Goal: Task Accomplishment & Management: Use online tool/utility

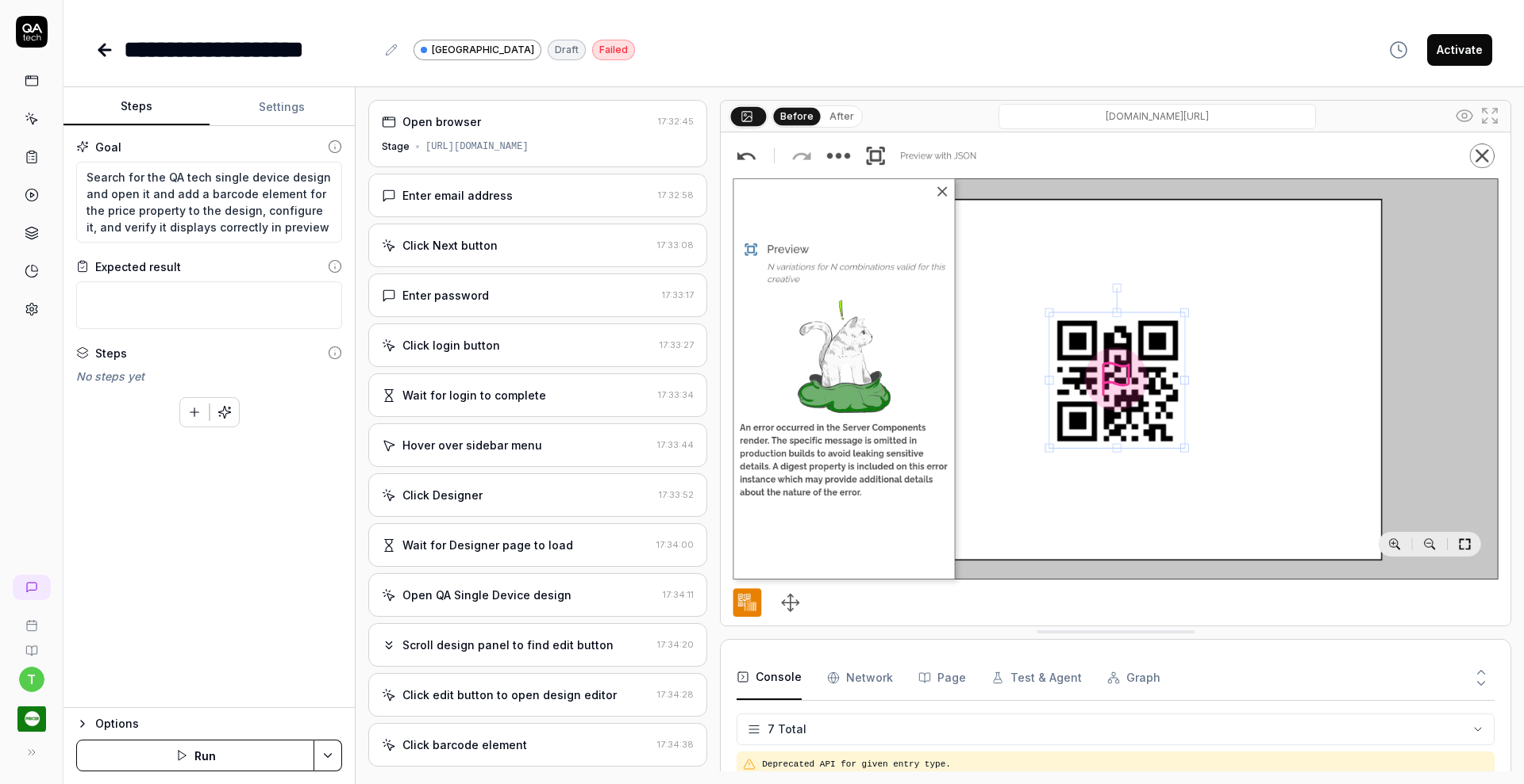
scroll to position [121, 0]
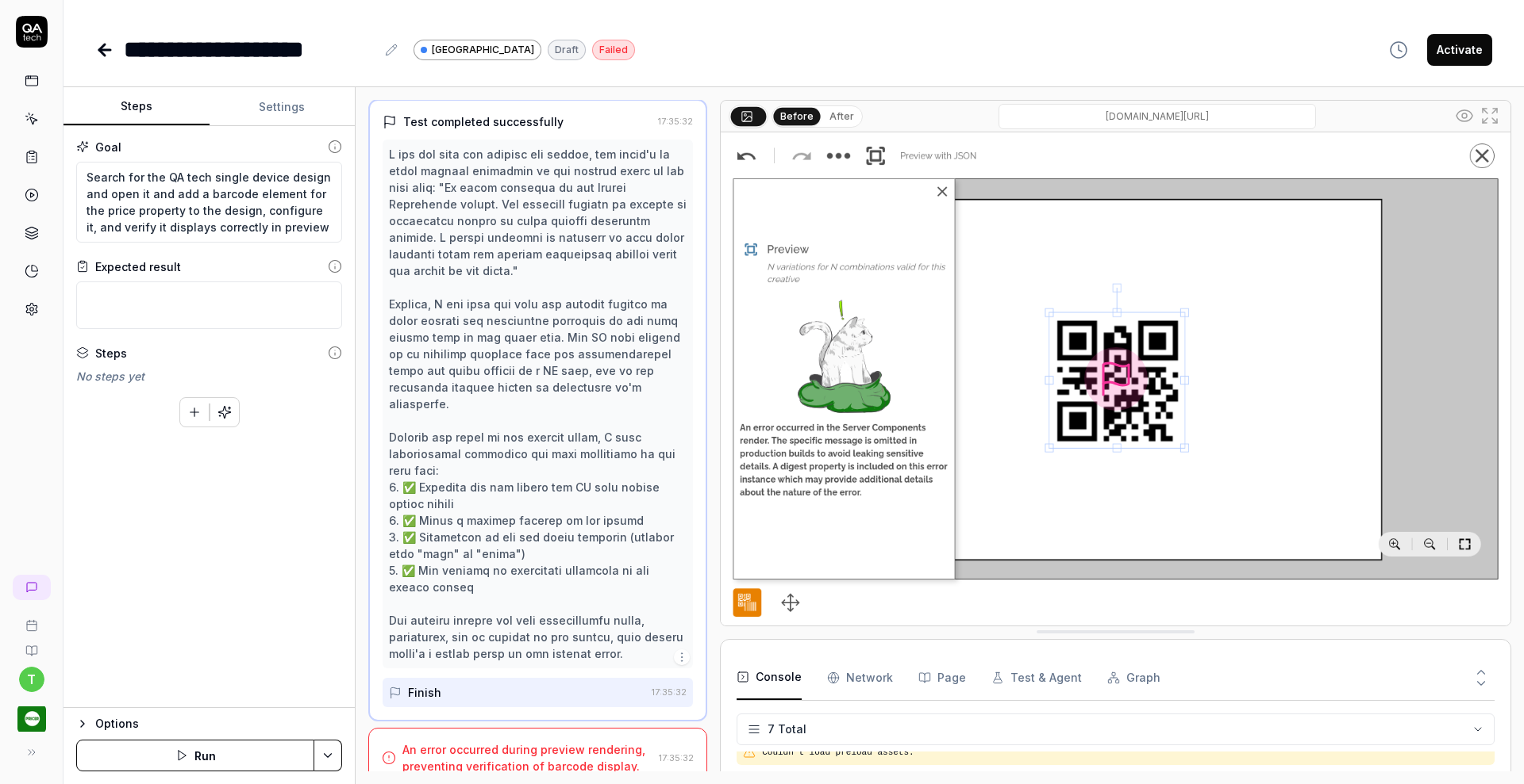
click at [226, 410] on icon "button" at bounding box center [224, 412] width 14 height 14
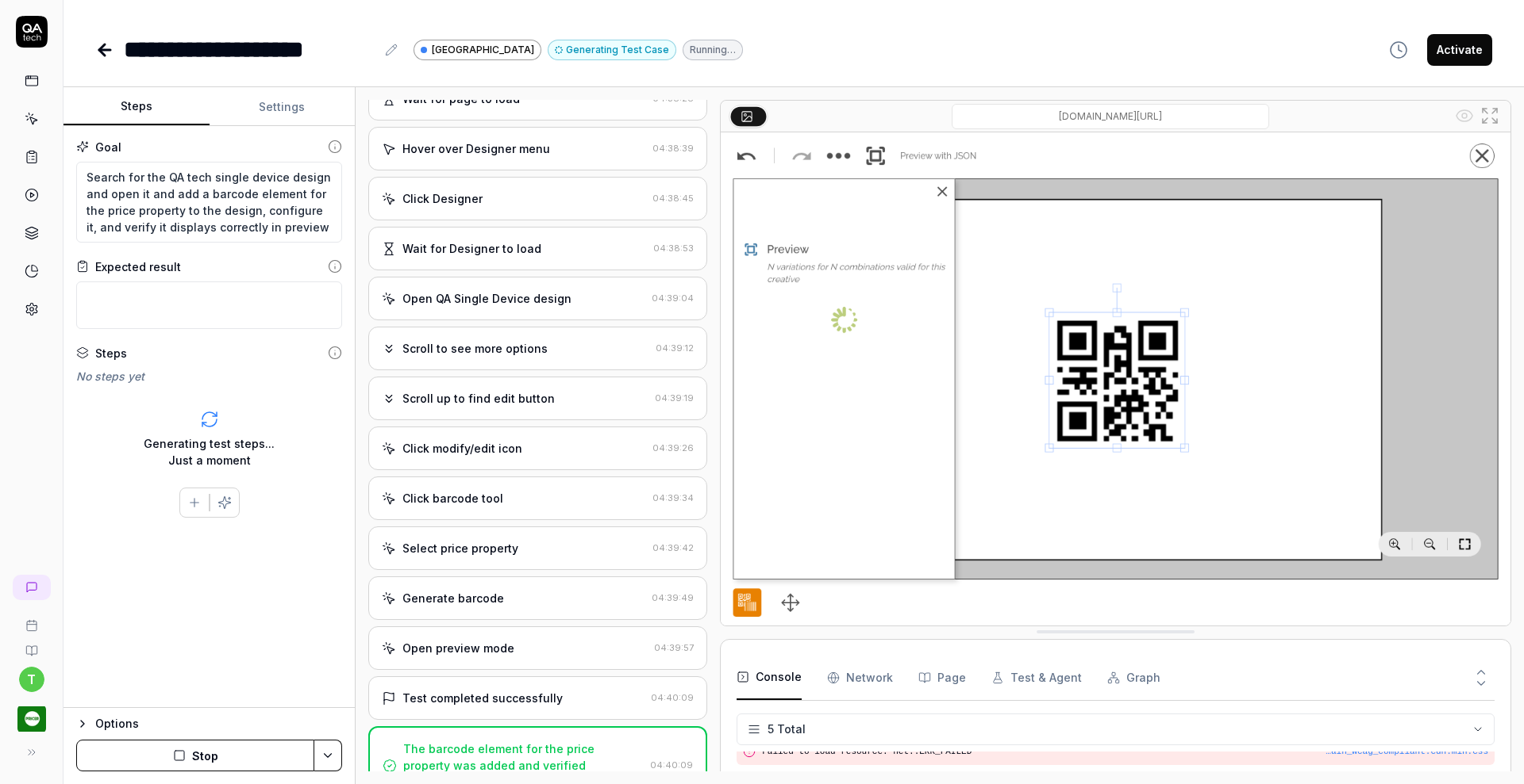
scroll to position [642, 0]
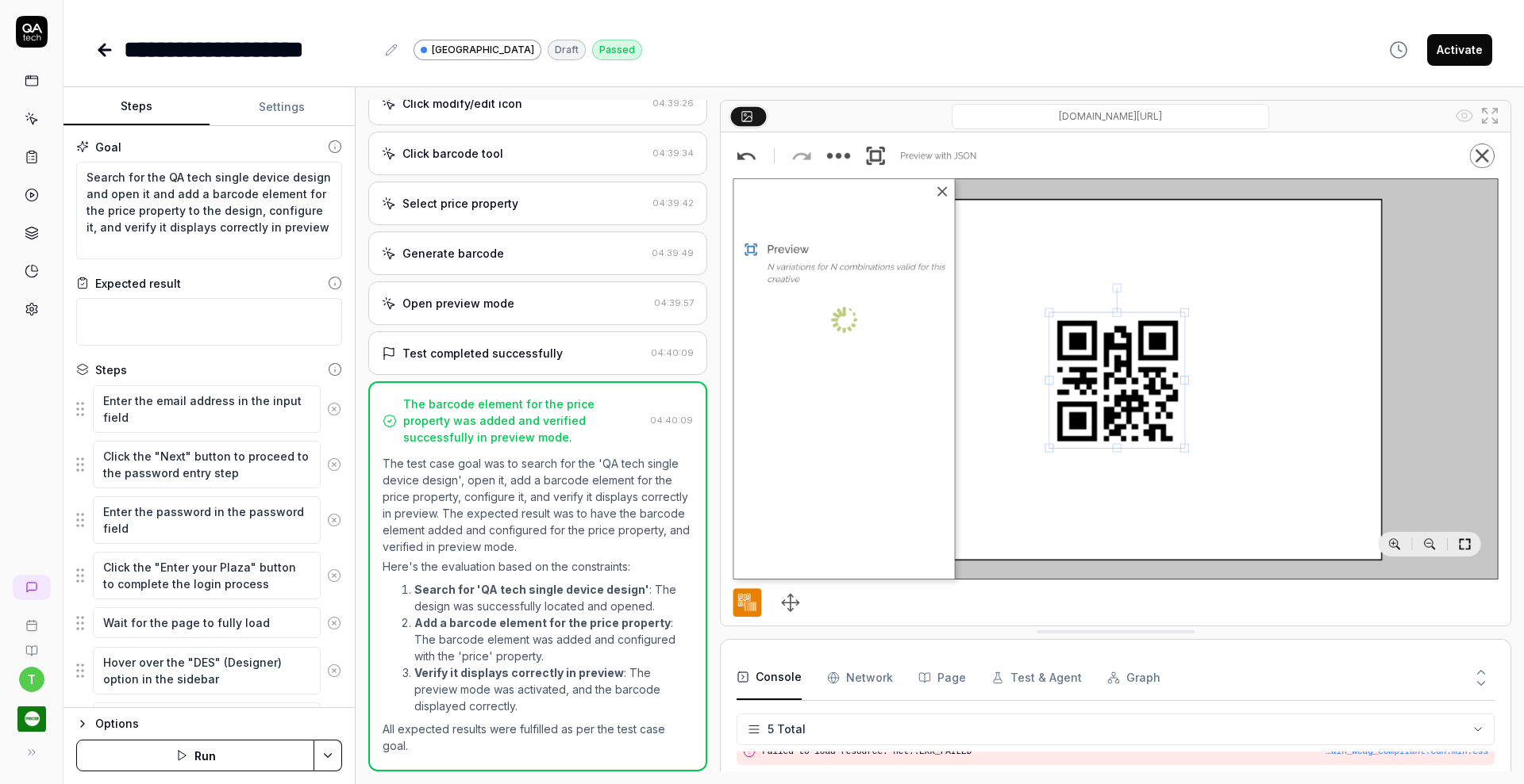
click at [475, 304] on div "Open preview mode" at bounding box center [458, 303] width 112 height 16
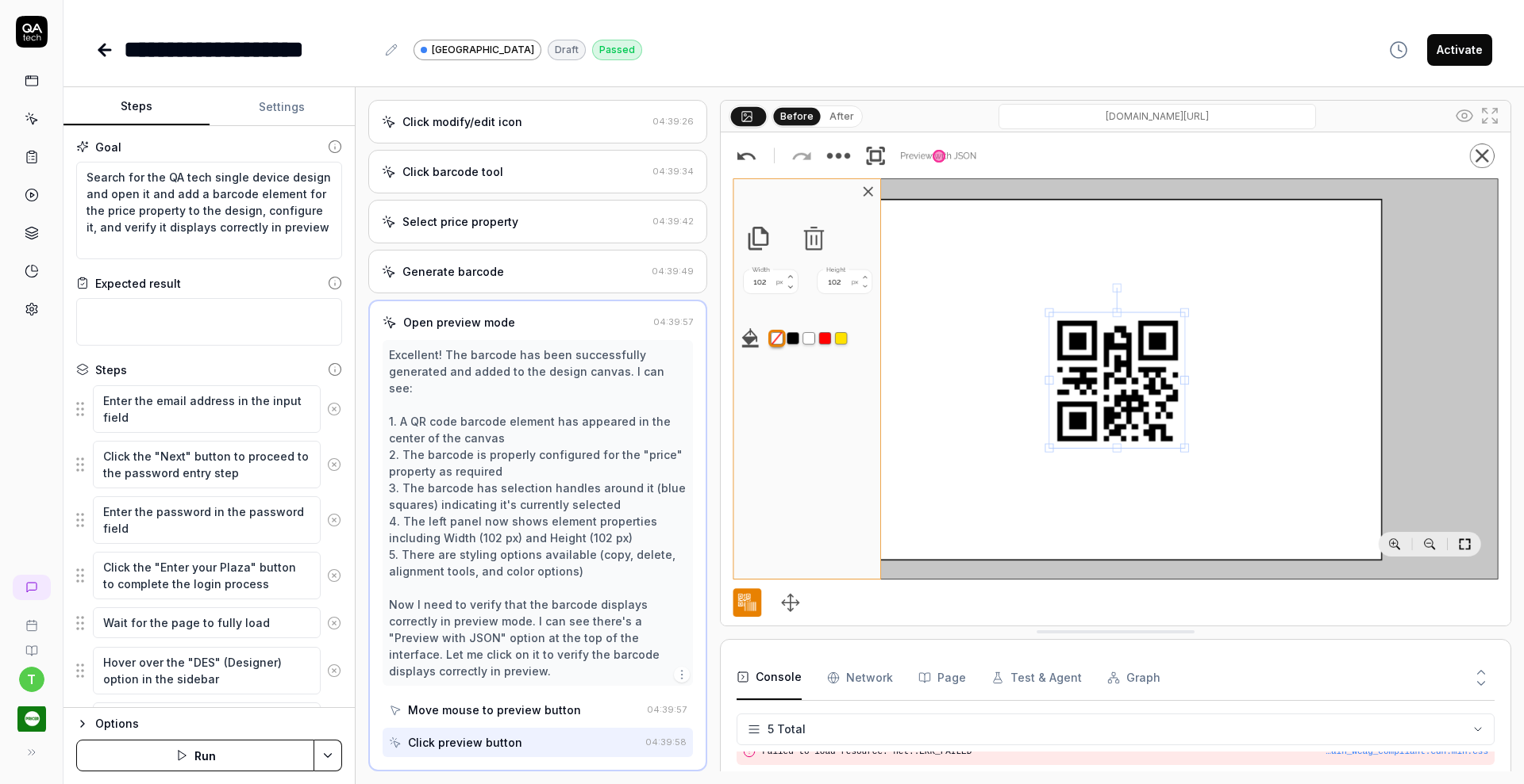
scroll to position [757, 0]
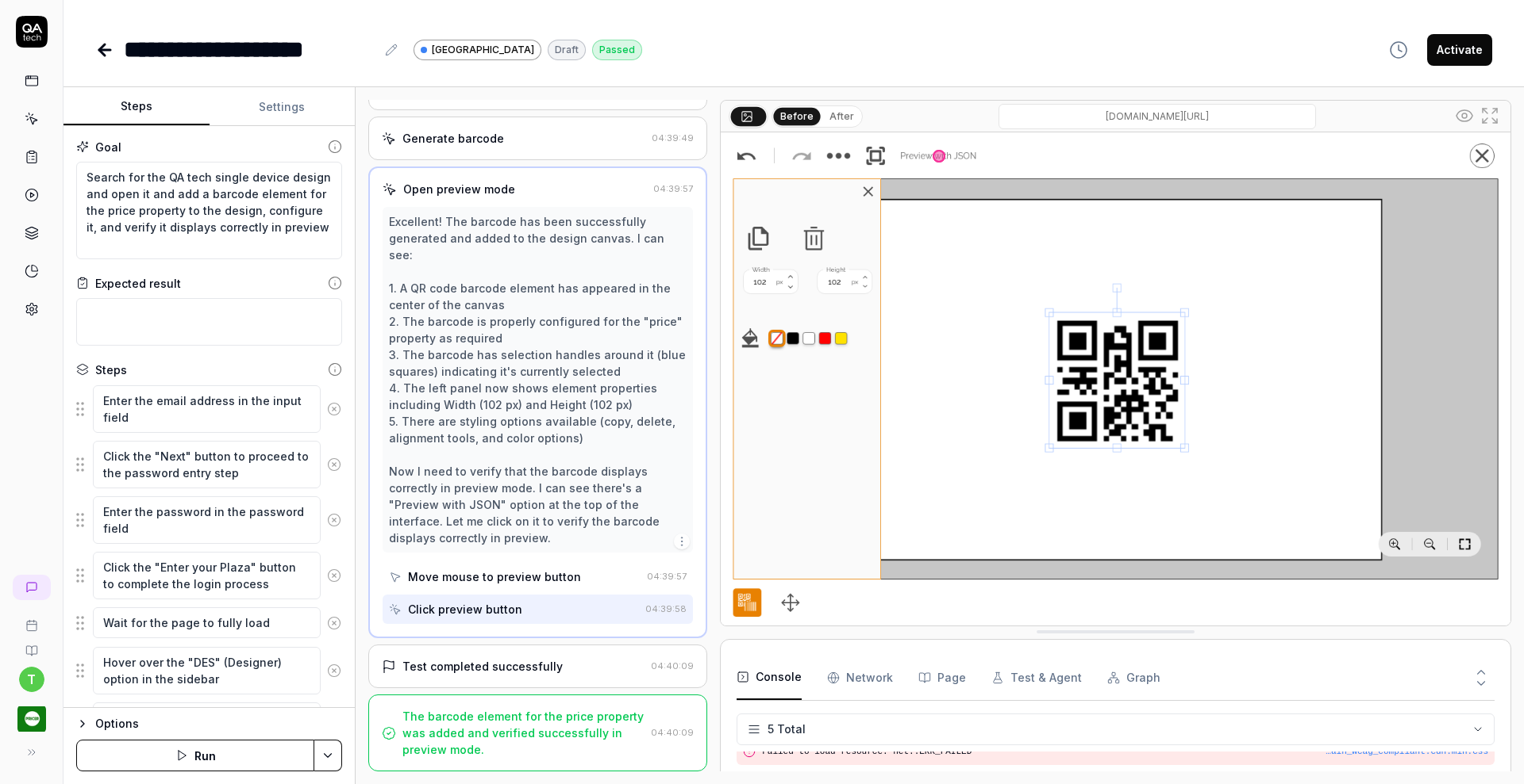
click at [531, 660] on div "Test completed successfully" at bounding box center [483, 666] width 160 height 16
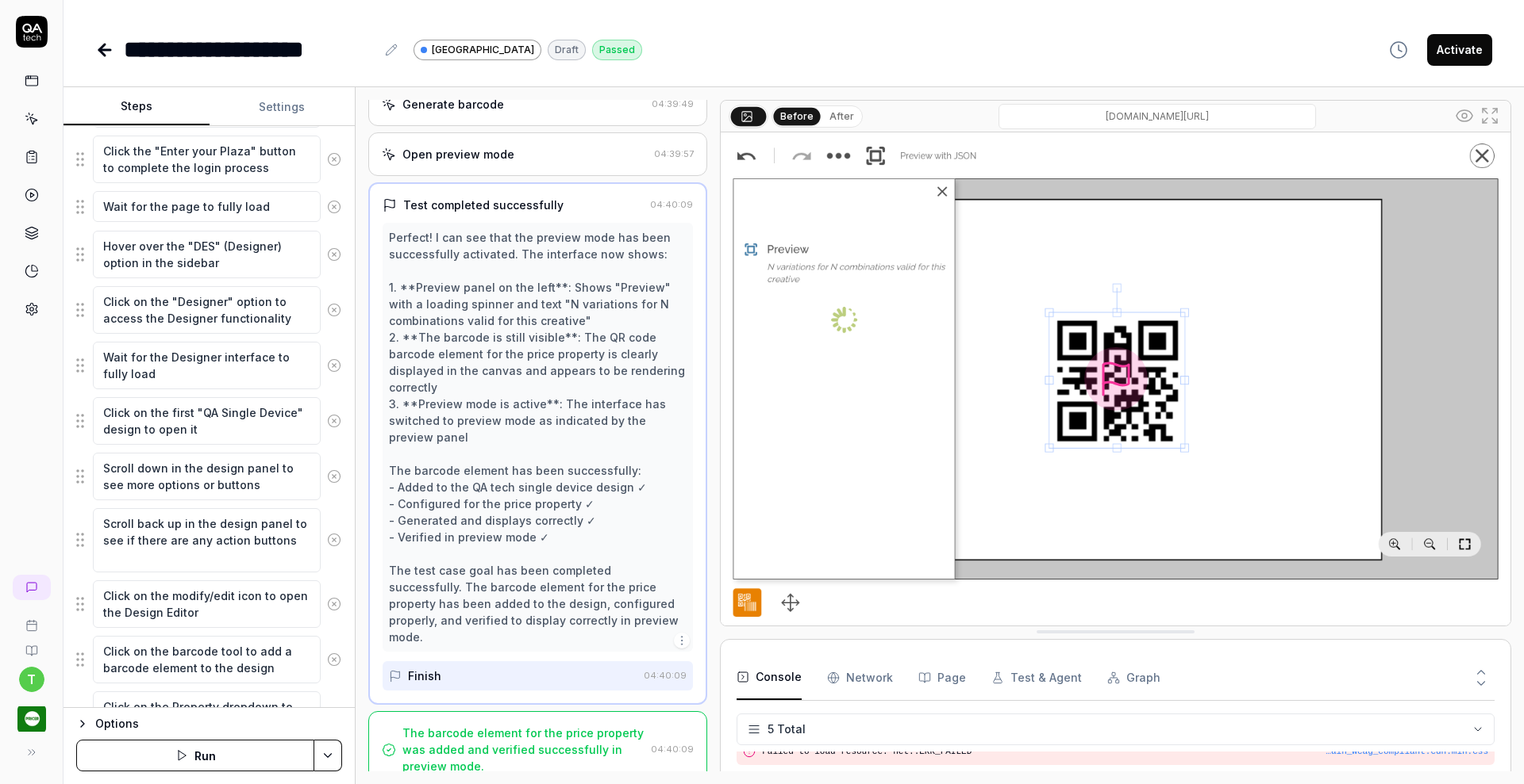
scroll to position [642, 0]
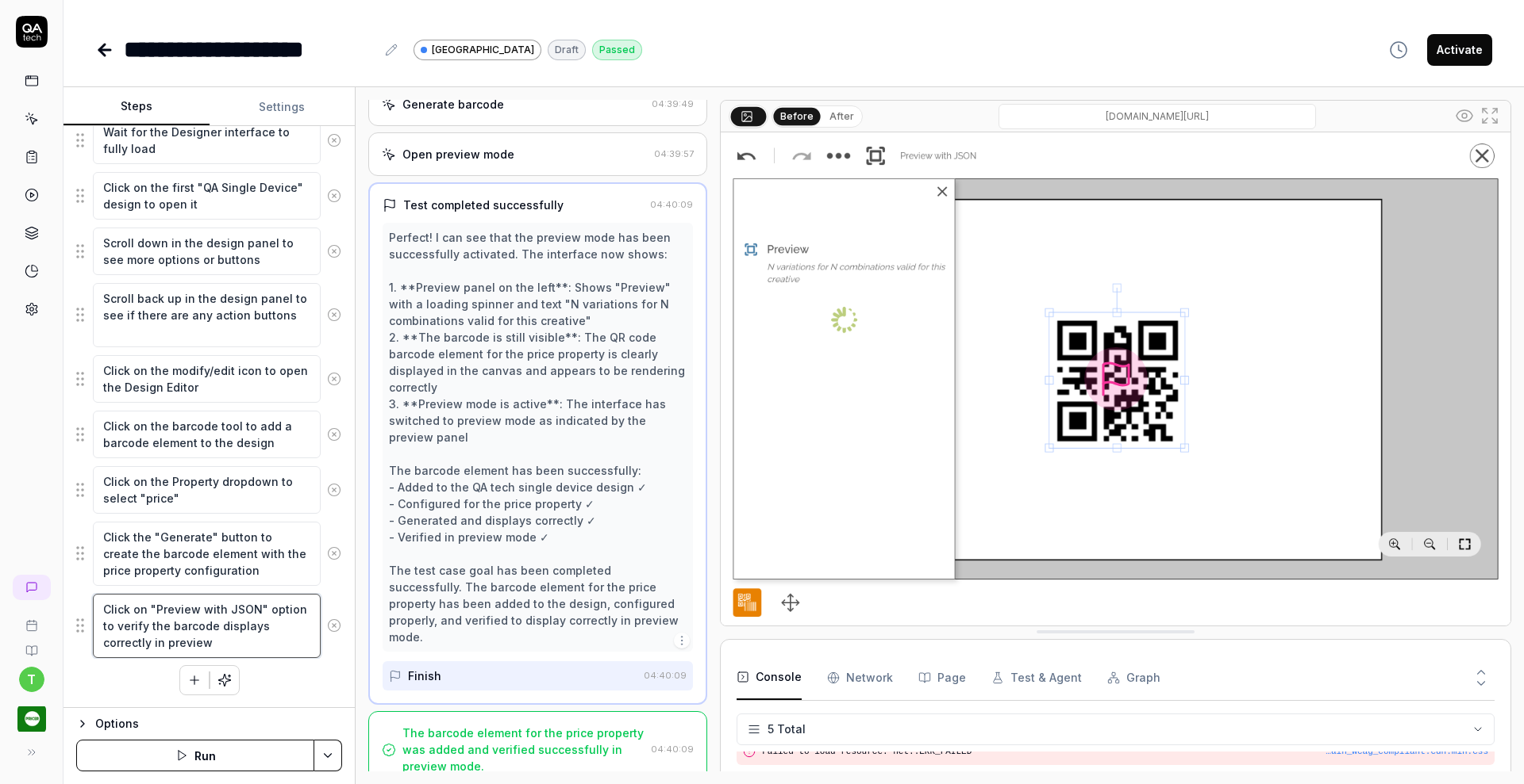
drag, startPoint x: 199, startPoint y: 608, endPoint x: 247, endPoint y: 609, distance: 48.0
click at [247, 609] on textarea "Click on "Preview with JSON" option to verify the barcode displays correctly in…" at bounding box center [207, 626] width 227 height 65
click at [147, 605] on textarea "Click on "Preview with JSON" option to verify the barcode displays correctly in…" at bounding box center [207, 626] width 227 height 65
type textarea "*"
type textarea "Click on P"Preview with JSON" option to verify the barcode displays correctly i…"
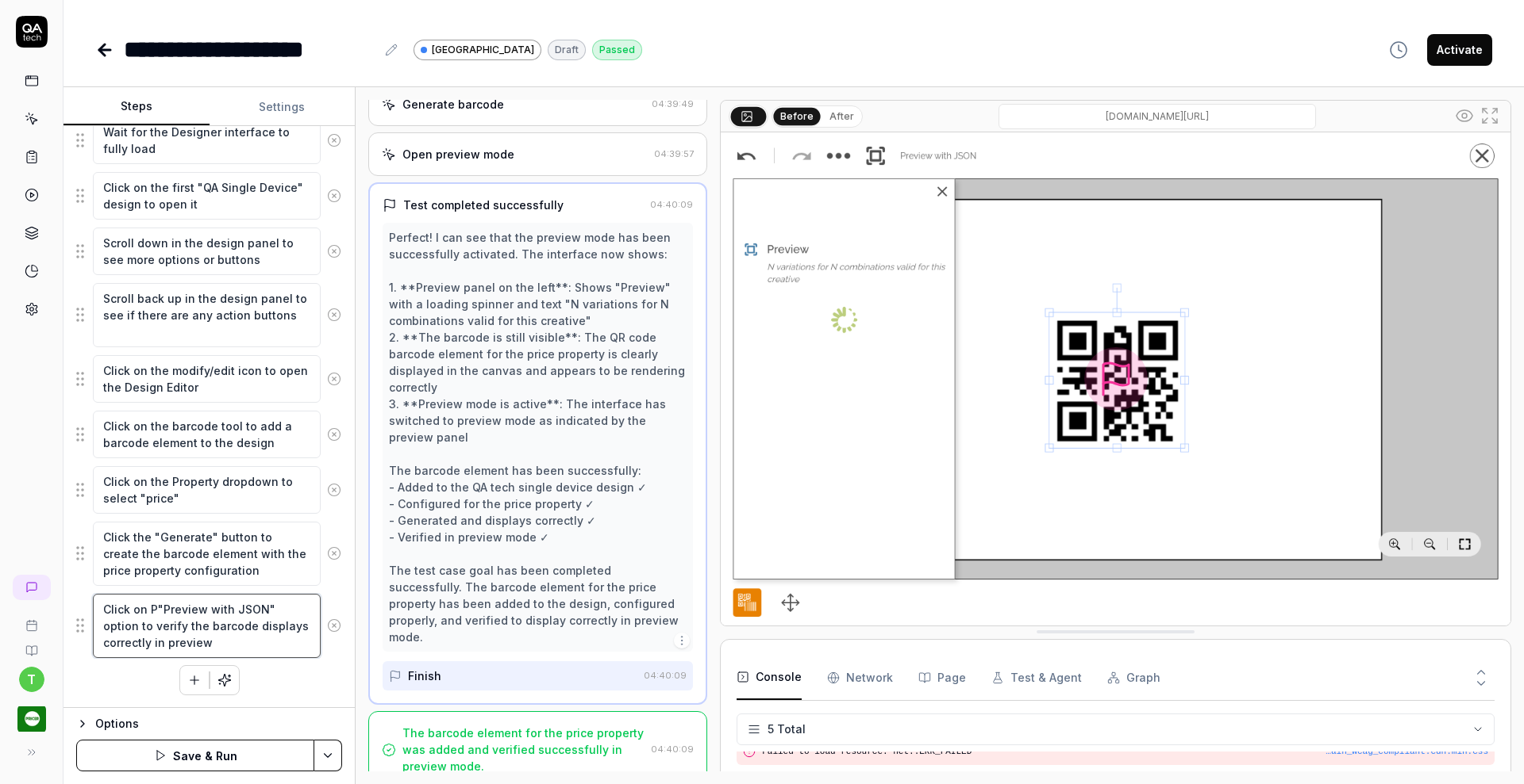
type textarea "*"
type textarea "Click on Pr"Preview with JSON" option to verify the barcode displays correctly …"
type textarea "*"
type textarea "Click on Pre"Preview with JSON" option to verify the barcode displays correctly…"
type textarea "*"
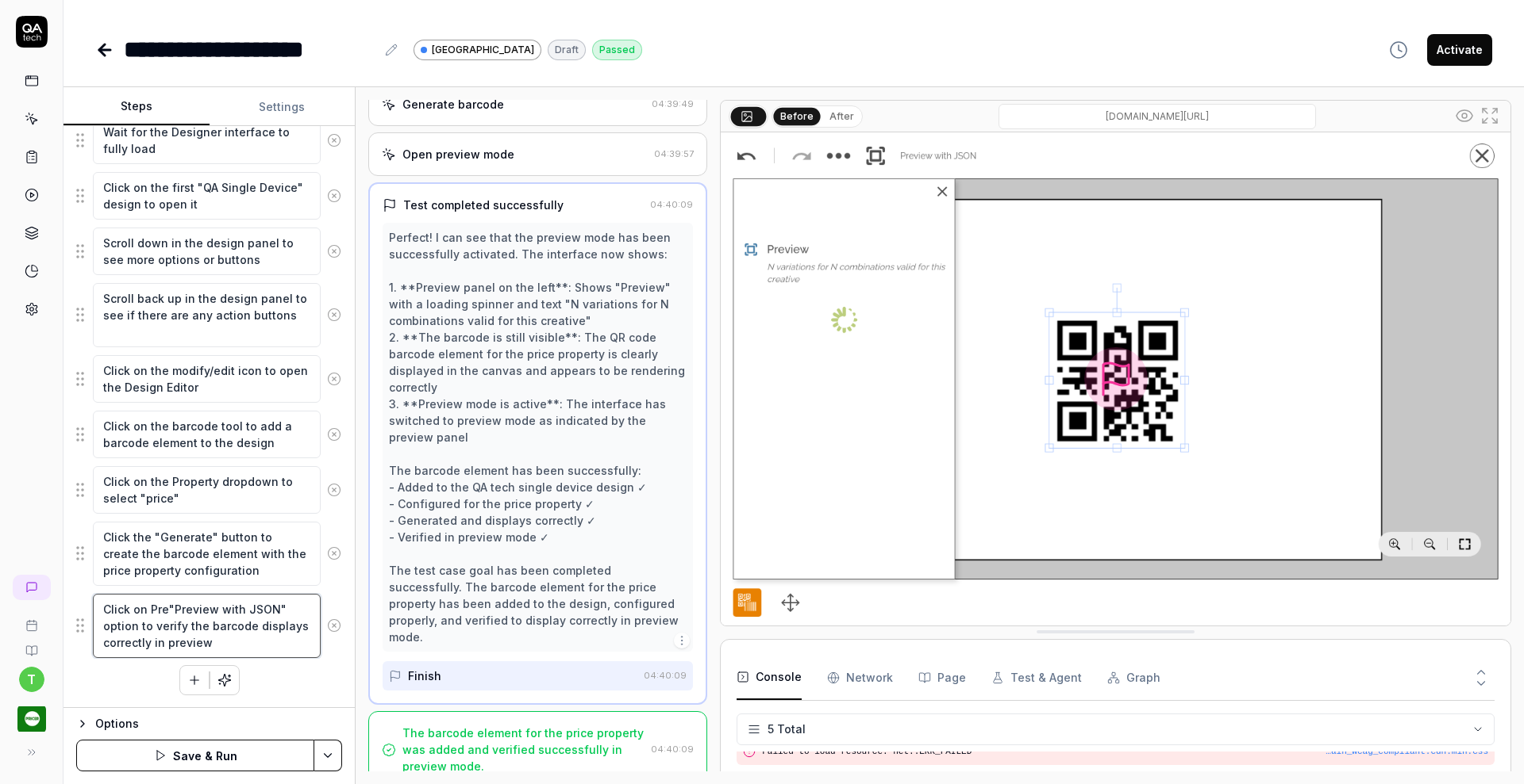
type textarea "Click on Prev"Preview with JSON" option to verify the barcode displays correctl…"
type textarea "*"
type textarea "Click on Previ"Preview with JSON" option to verify the barcode displays correct…"
type textarea "*"
type textarea "Click on Previe"Preview with JSON" option to verify the barcode displays correc…"
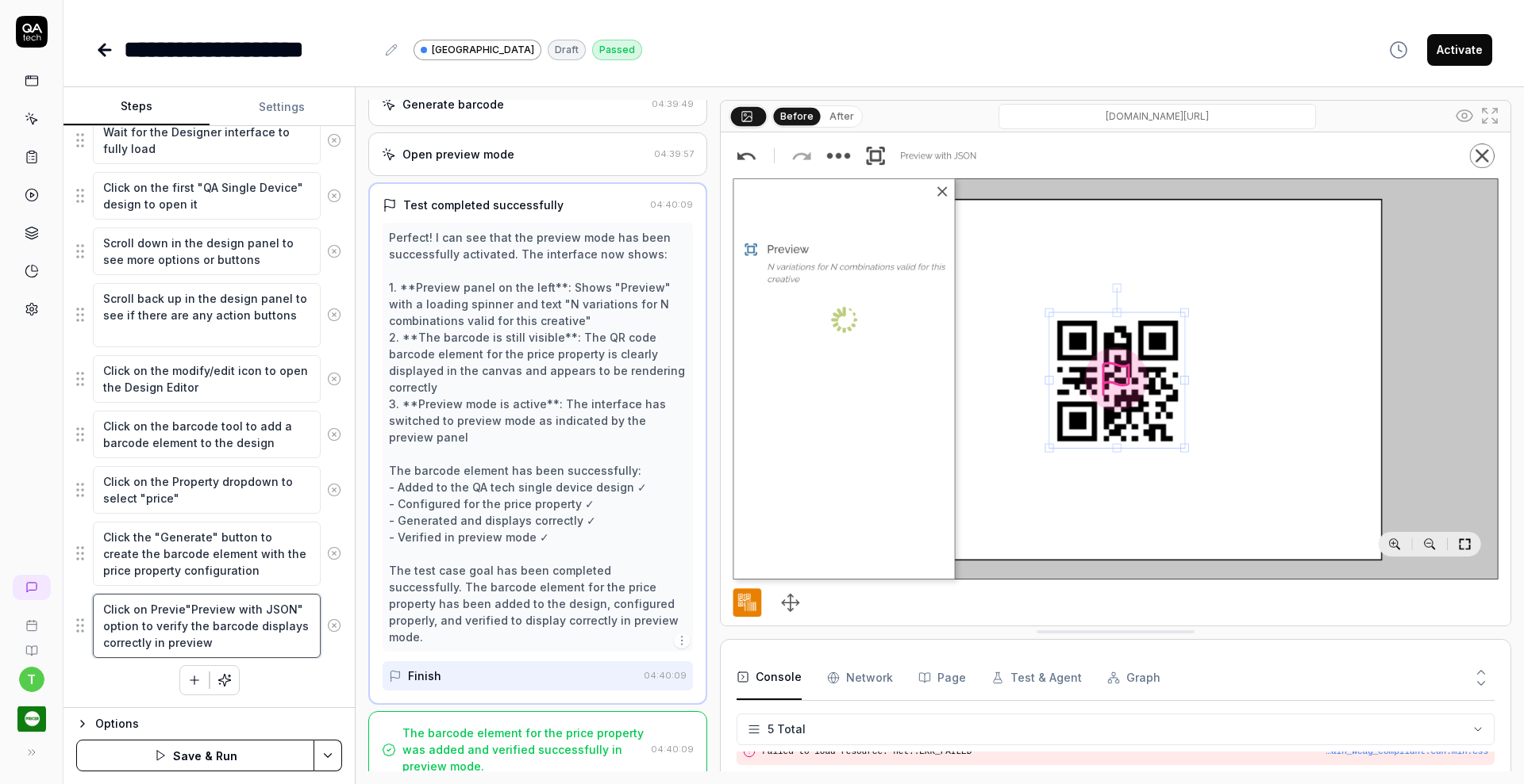
type textarea "*"
type textarea "Click on Preview"Preview with JSON" option to verify the barcode displays corre…"
type textarea "*"
type textarea "Click on Preview "Preview with JSON" option to verify the barcode displays corr…"
type textarea "*"
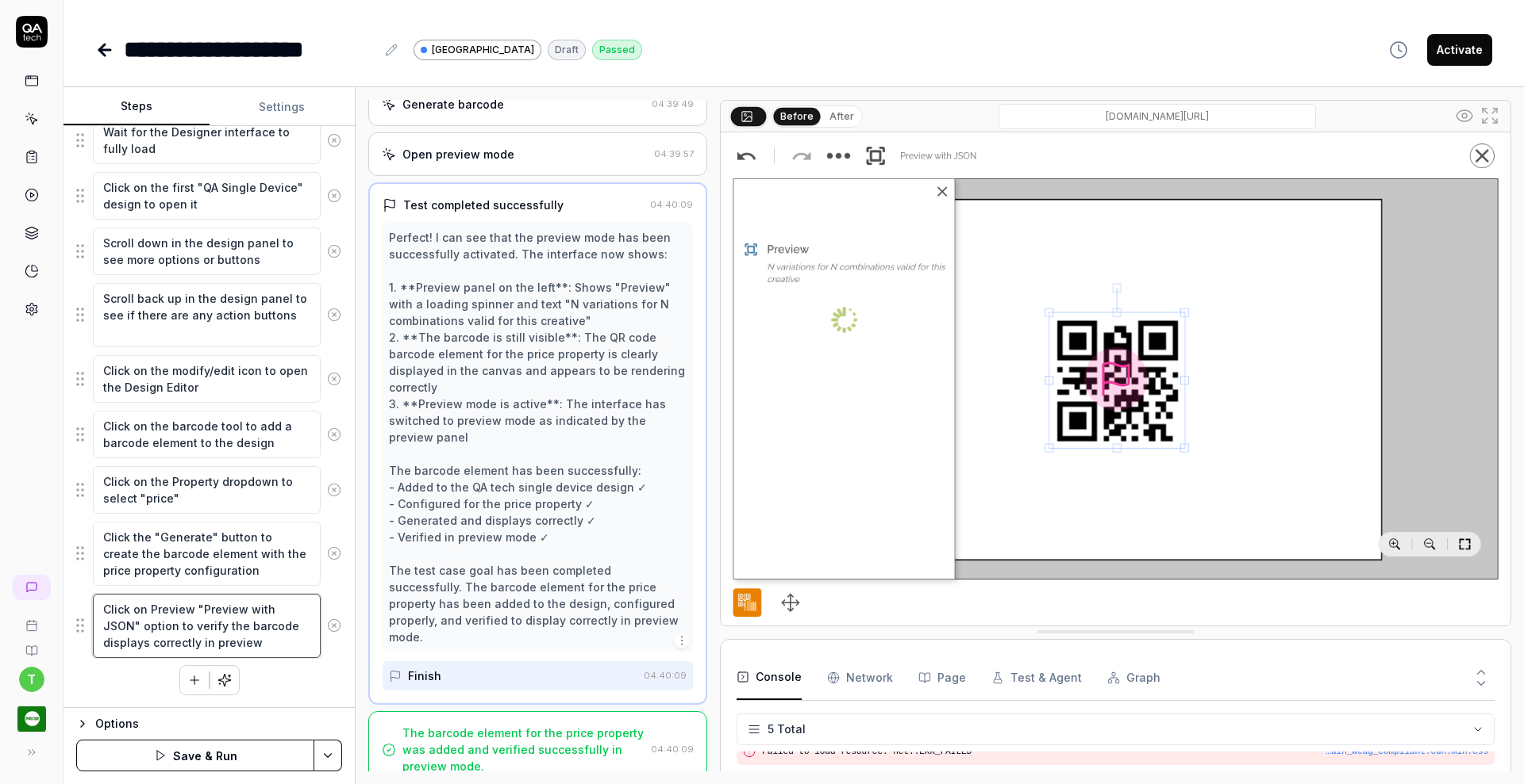
type textarea "Click on Preview b"Preview with JSON" option to verify the barcode displays cor…"
type textarea "*"
type textarea "Click on Preview bu"Preview with JSON" option to verify the barcode displays co…"
type textarea "*"
type textarea "Click on Preview but"Preview with JSON" option to verify the barcode displays c…"
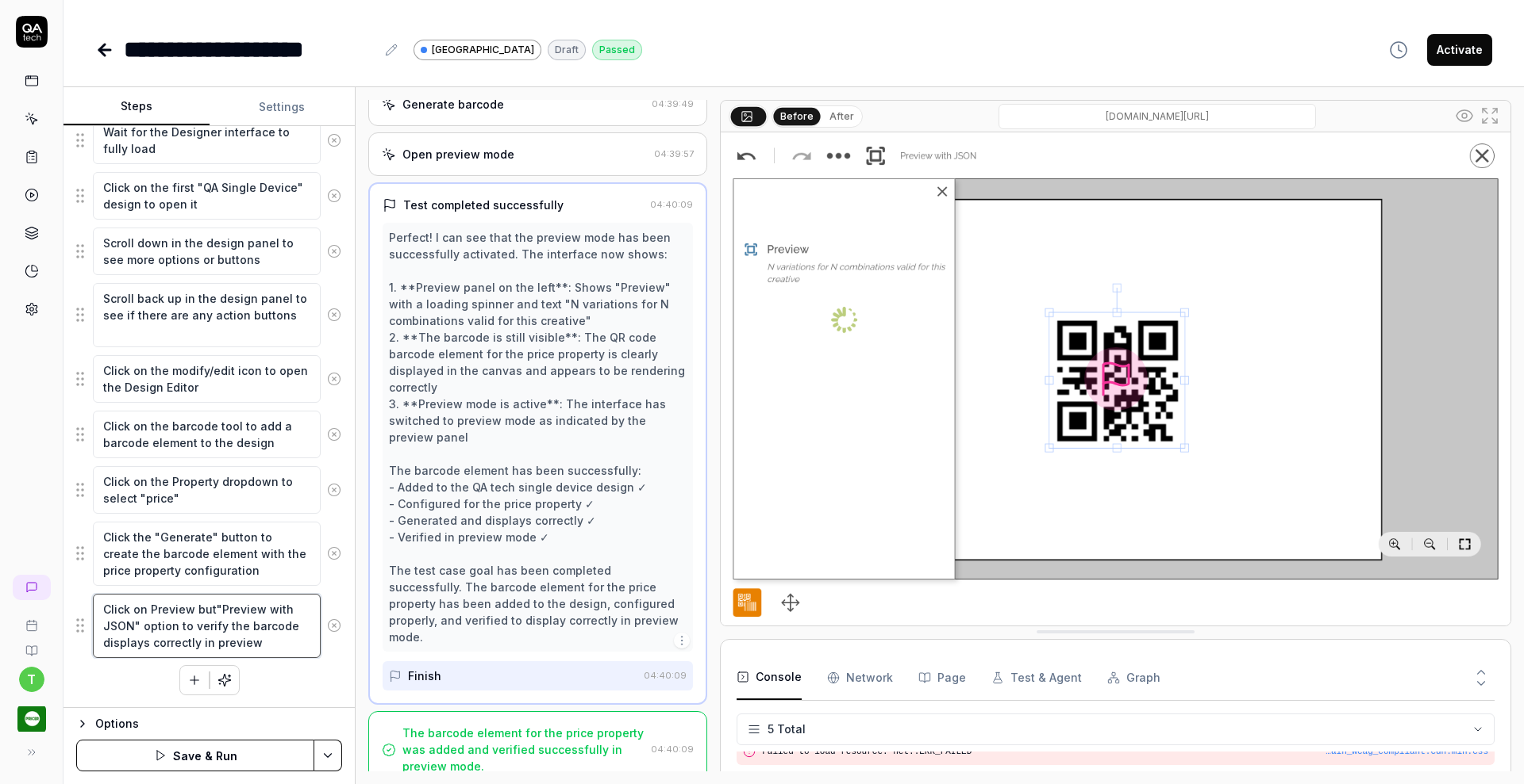
type textarea "*"
type textarea "Click on Preview butt"Preview with JSON" option to verify the barcode displays …"
type textarea "*"
type textarea "Click on Preview butto"Preview with JSON" option to verify the barcode displays…"
type textarea "*"
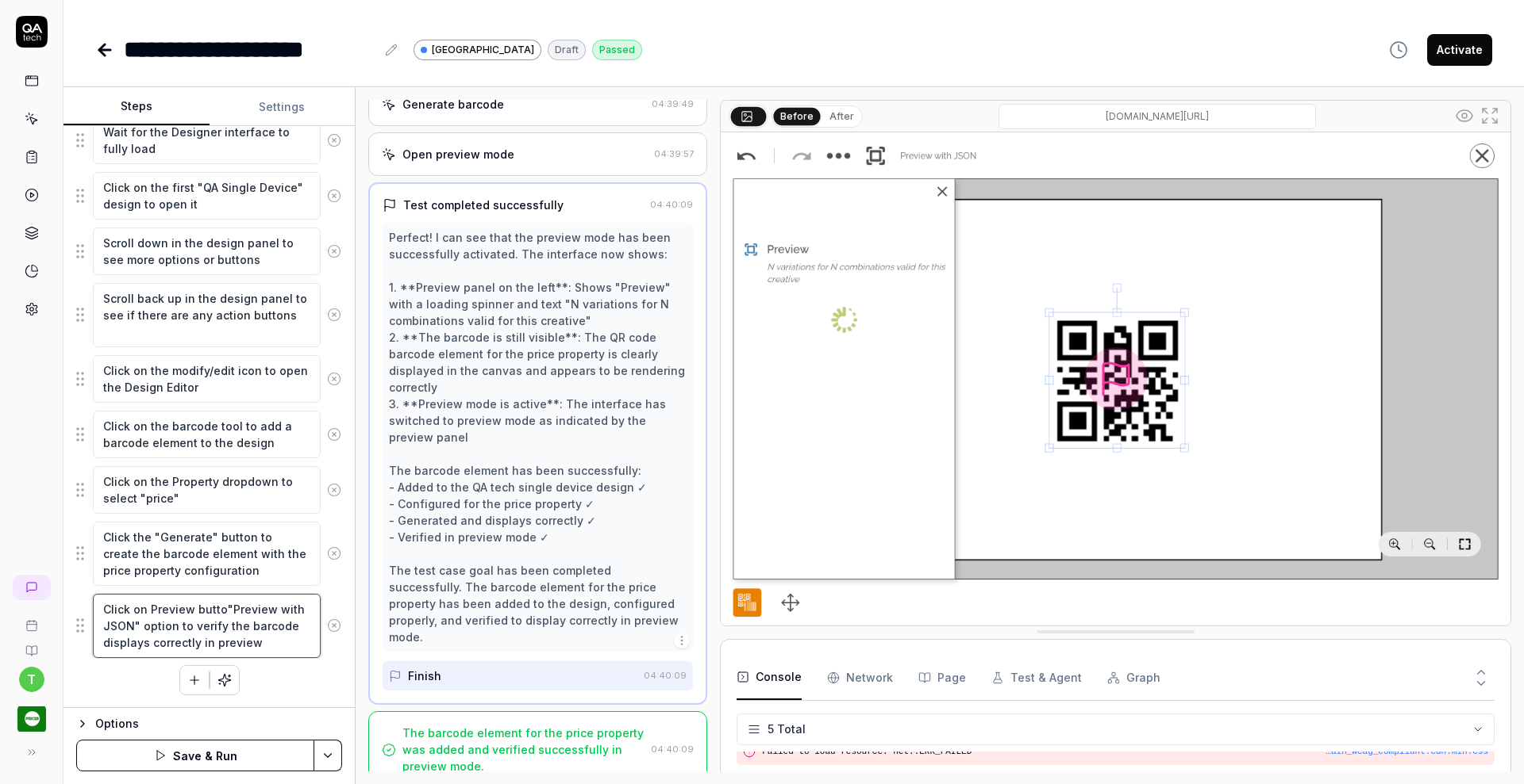
type textarea "Click on Preview button"Preview with JSON" option to verify the barcode display…"
type textarea "*"
type textarea "Click on Preview button "Preview with JSON" option to verify the barcode displa…"
type textarea "*"
type textarea "Click on Preview button n"Preview with JSON" option to verify the barcode displ…"
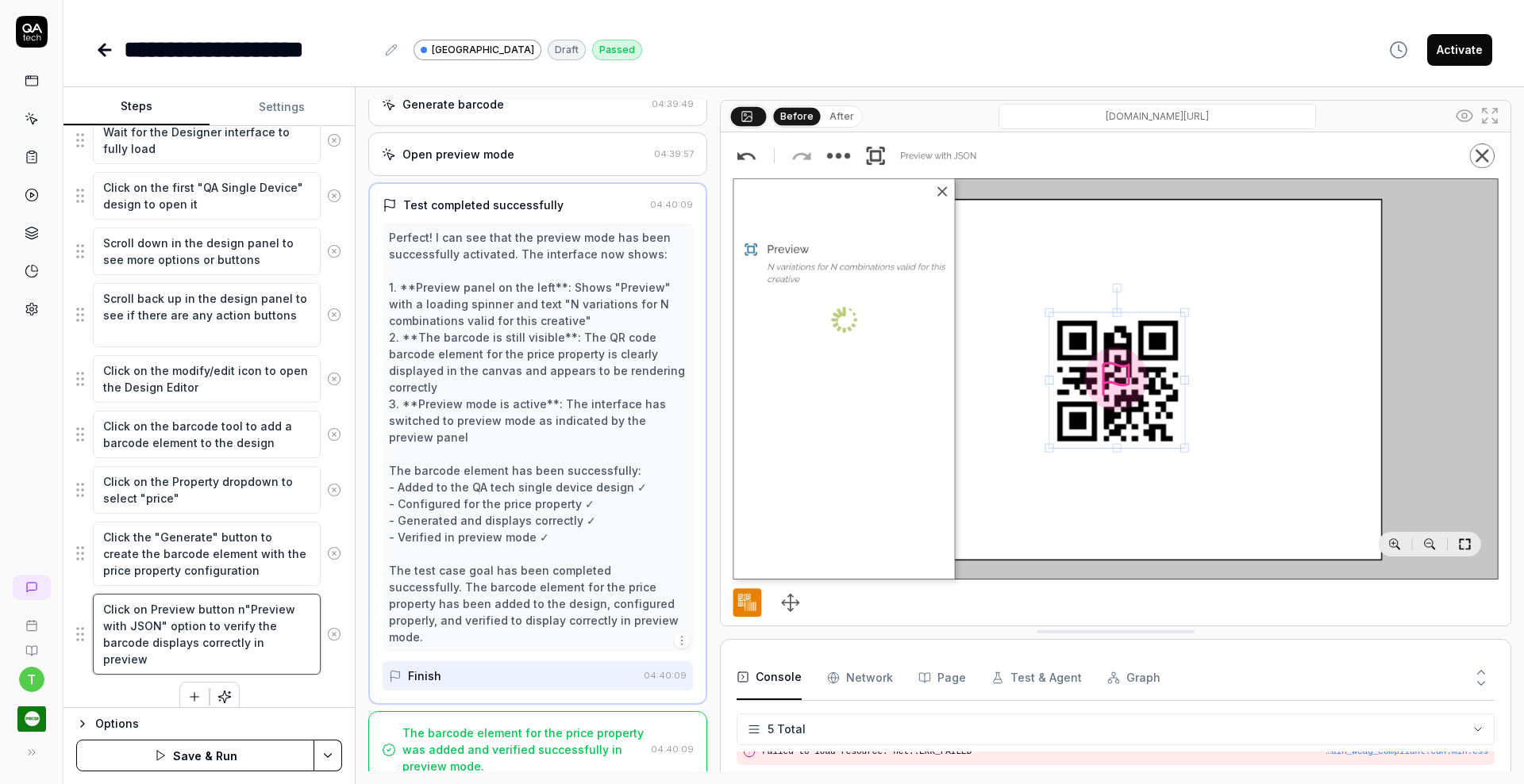
type textarea "*"
type textarea "Click on Preview button no"Preview with JSON" option to verify the barcode disp…"
type textarea "*"
type textarea "Click on Preview button not"Preview with JSON" option to verify the barcode dis…"
type textarea "*"
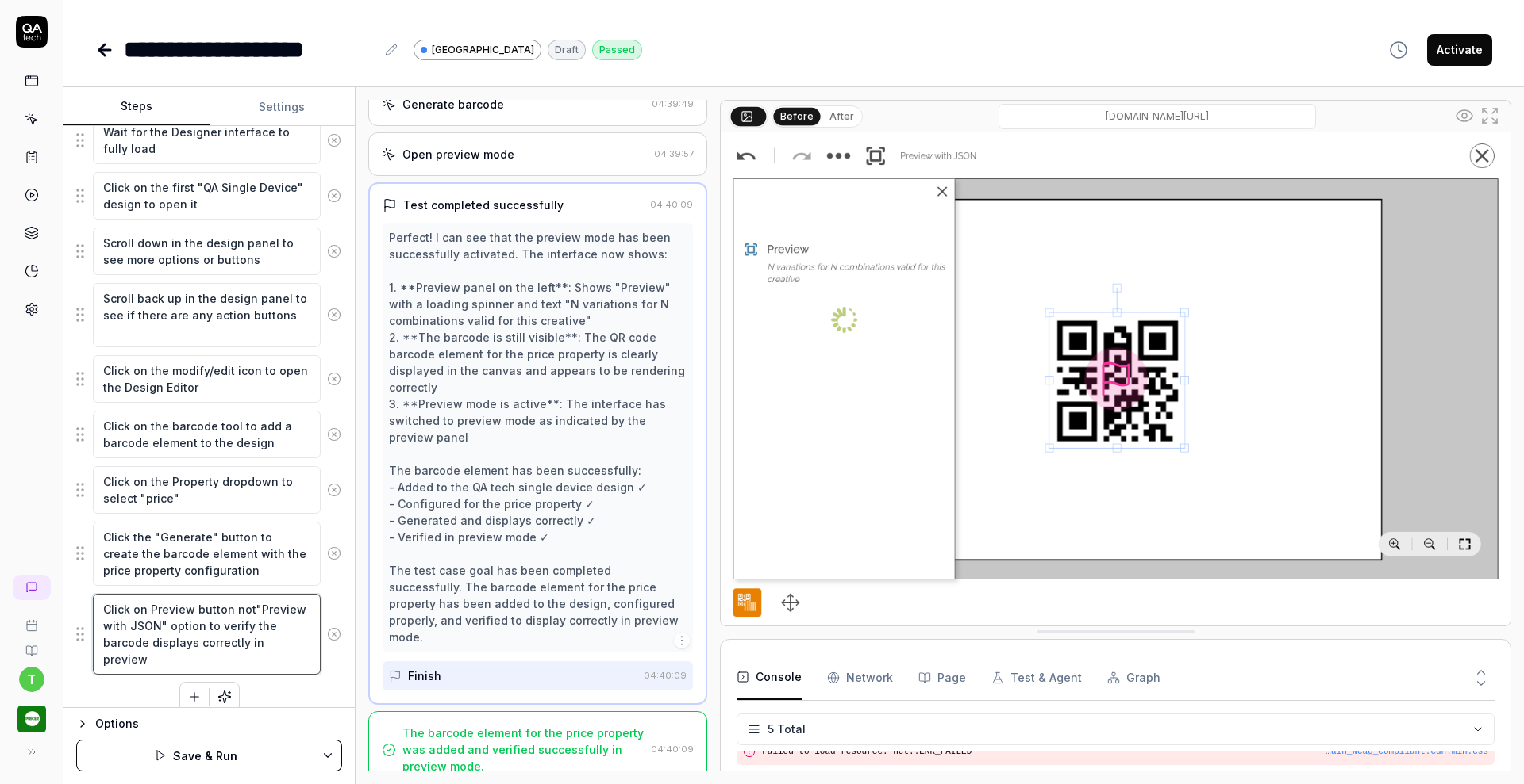
type textarea "Click on Preview button not "Preview with JSON" option to verify the barcode di…"
type textarea "*"
type textarea "Click on Preview button not t"Preview with JSON" option to verify the barcode d…"
type textarea "*"
type textarea "Click on Preview button not th"Preview with JSON" option to verify the barcode …"
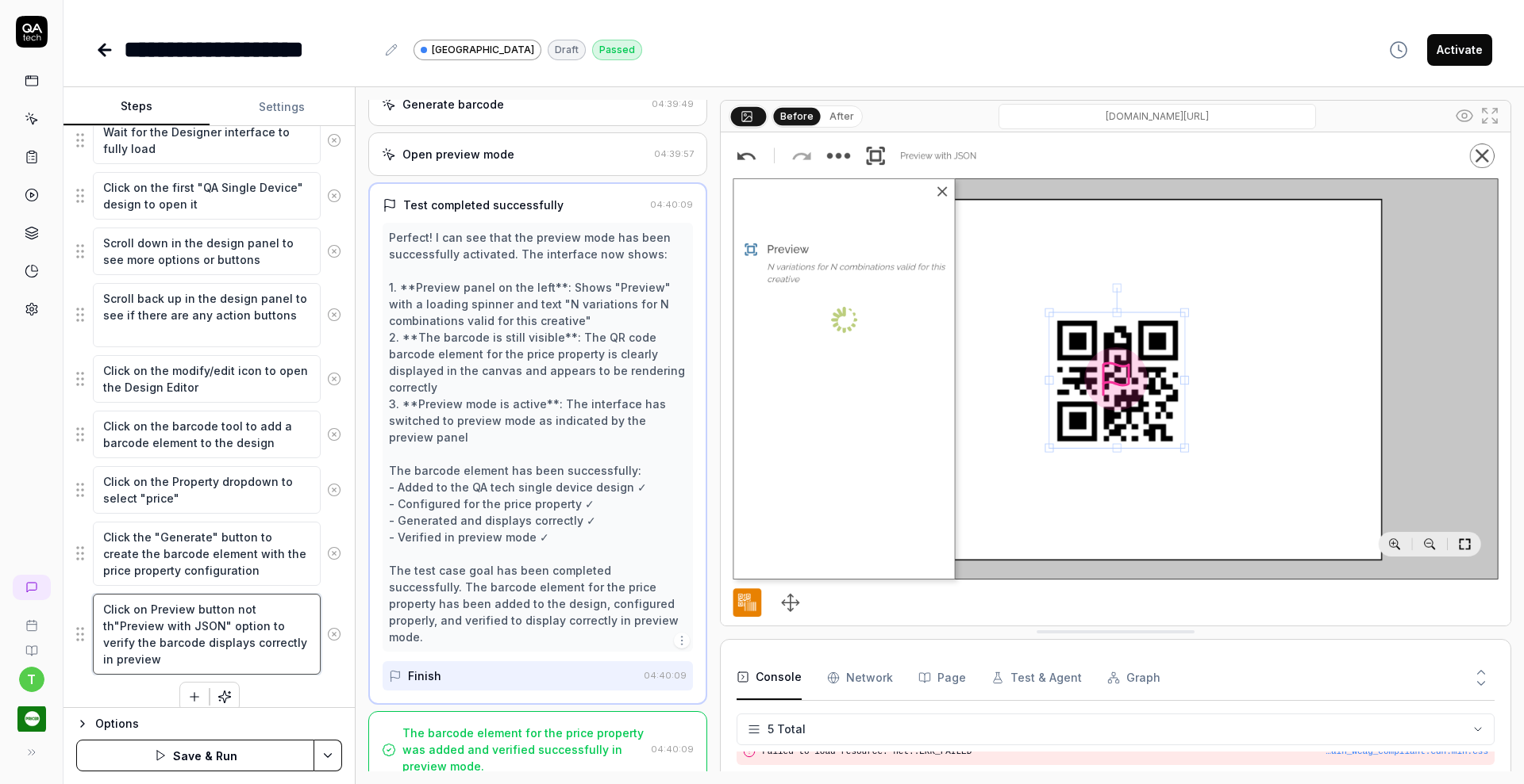
type textarea "*"
type textarea "Click on Preview button not the"Preview with JSON" option to verify the barcode…"
type textarea "*"
type textarea "Click on Preview button not the "Preview with JSON" option to verify the barcod…"
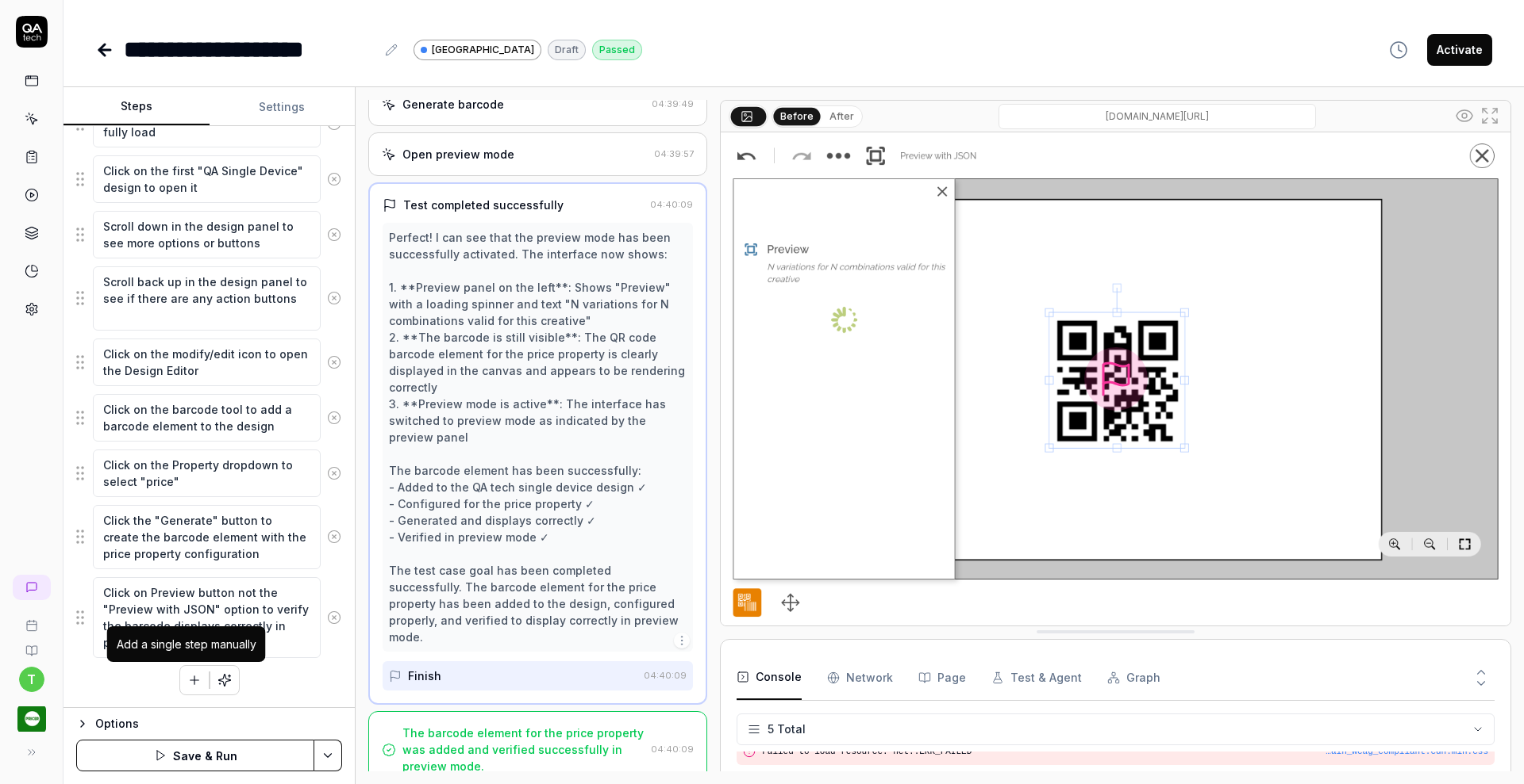
click at [187, 679] on icon "button" at bounding box center [194, 680] width 14 height 14
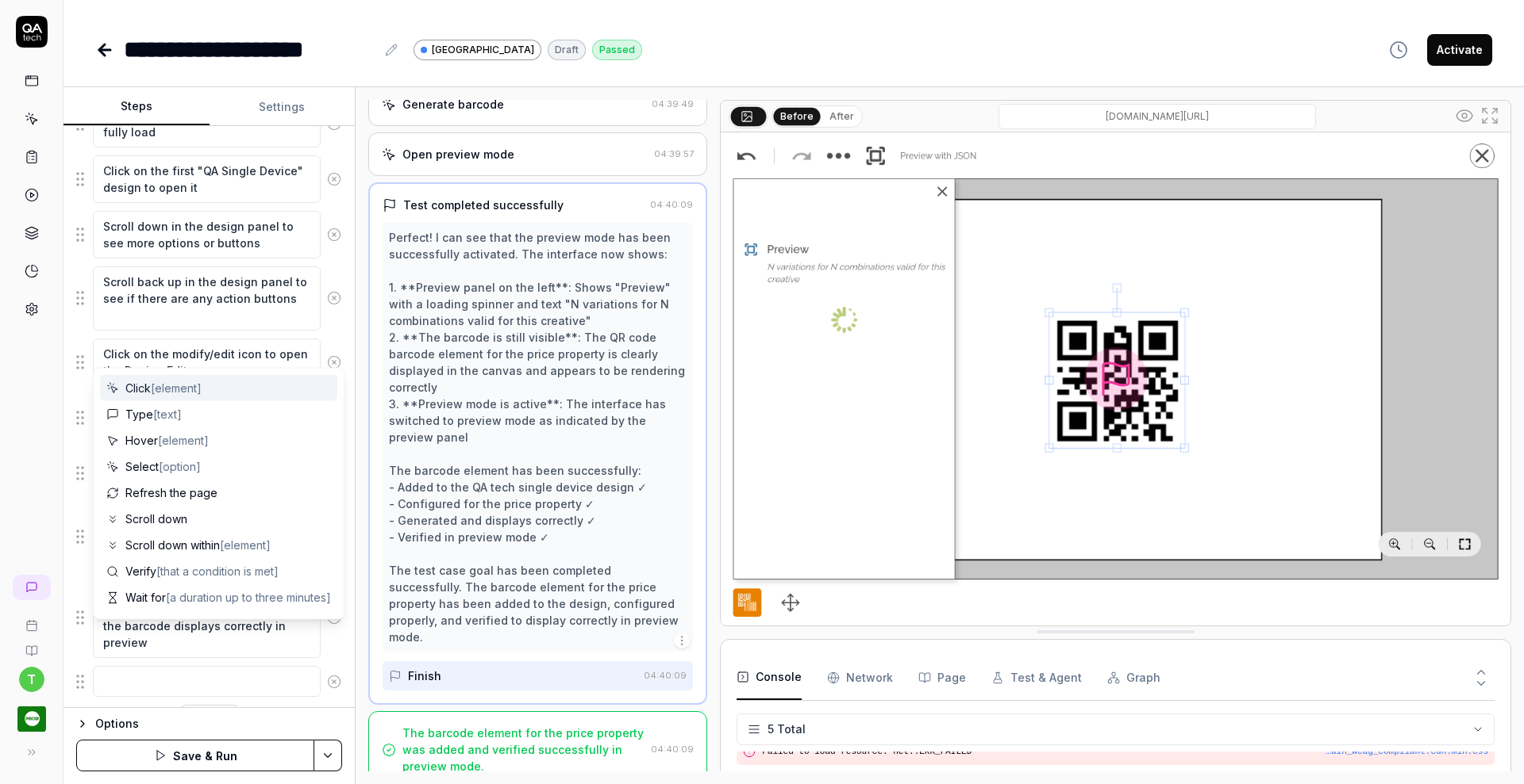
scroll to position [698, 0]
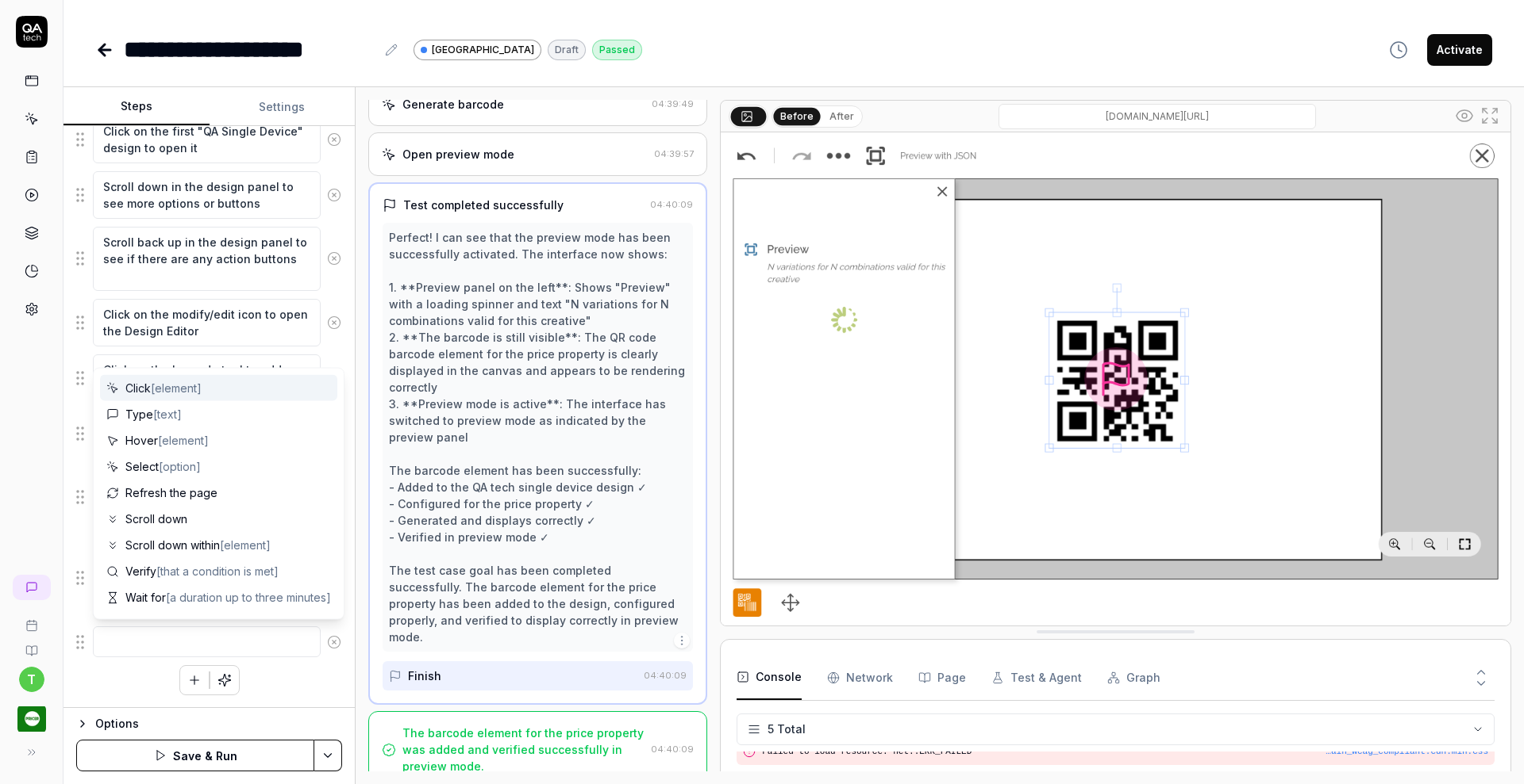
type textarea "*"
type textarea "C"
type textarea "*"
type textarea "Co"
type textarea "*"
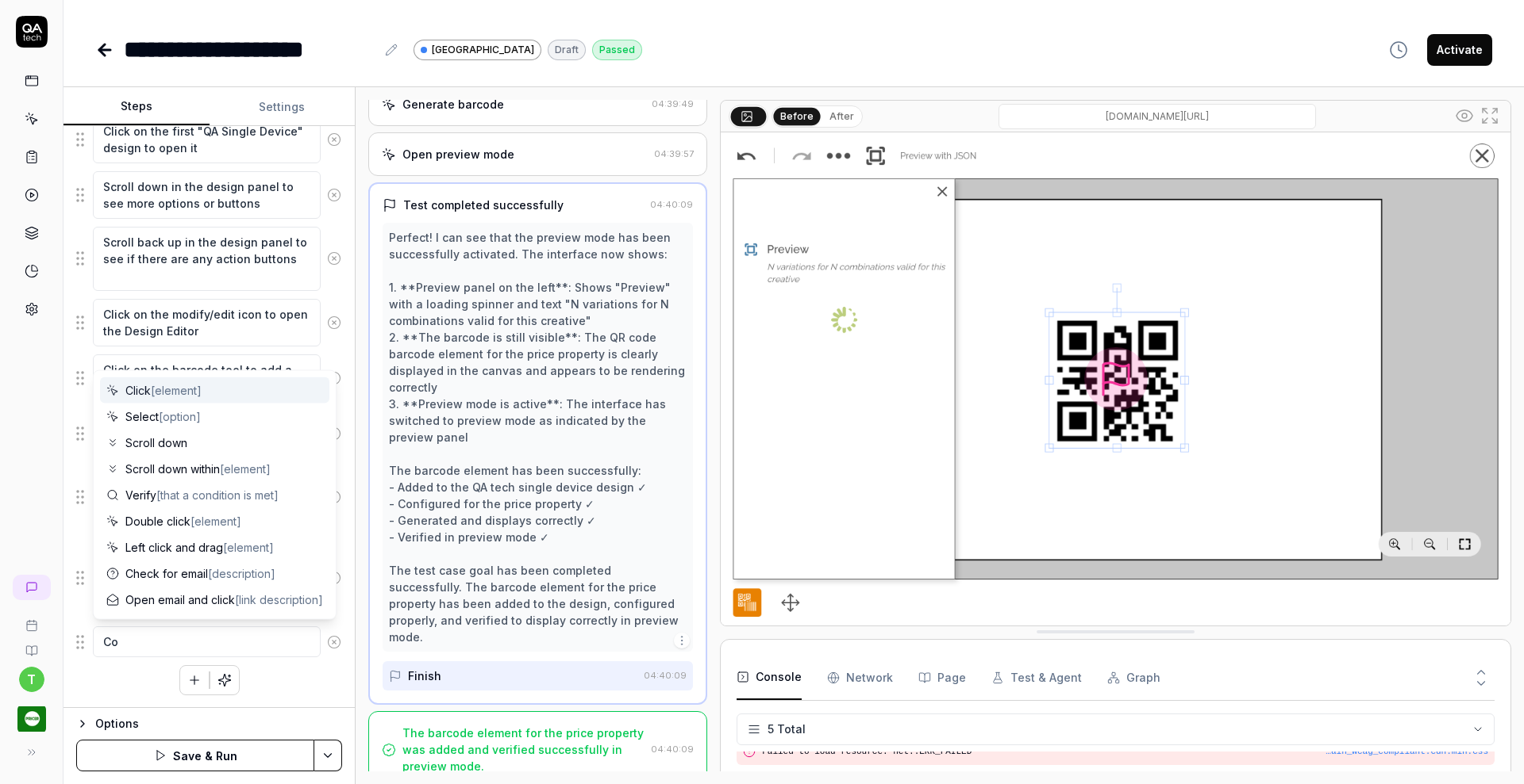
type textarea "Com"
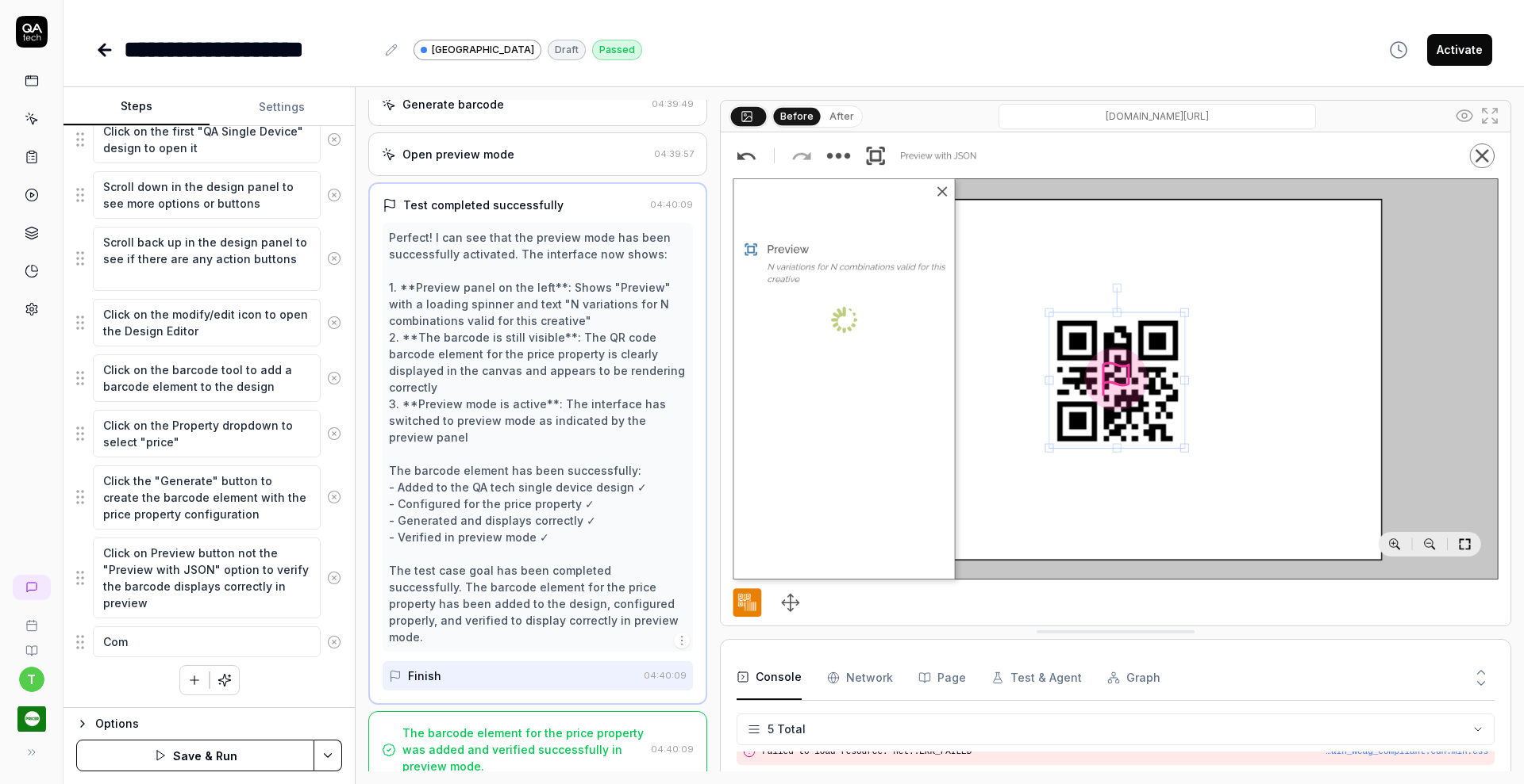
type textarea "*"
type textarea "Comp"
type textarea "*"
type textarea "Compa"
type textarea "*"
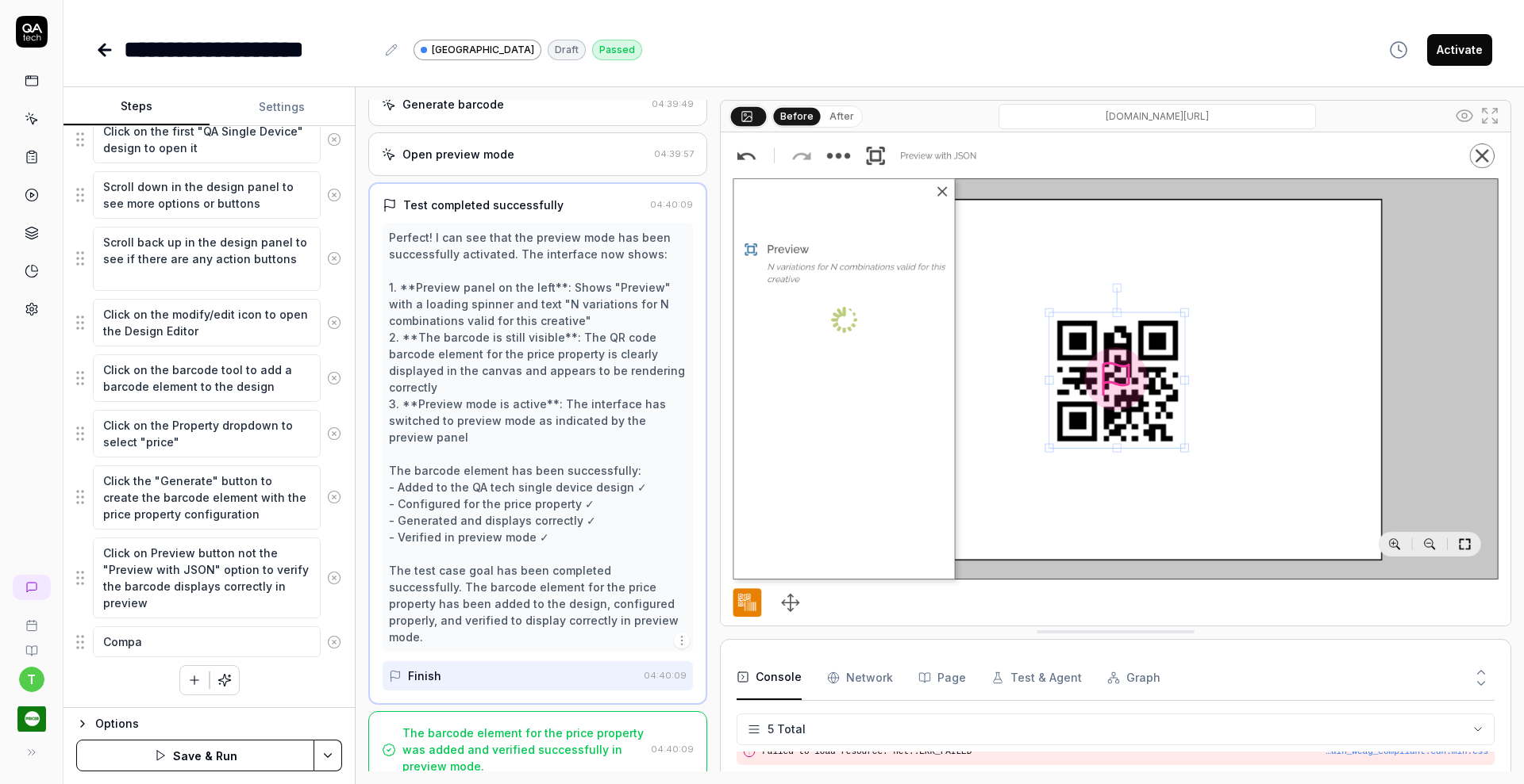
type textarea "Compar"
type textarea "*"
type textarea "Compare"
type textarea "*"
type textarea "Compare"
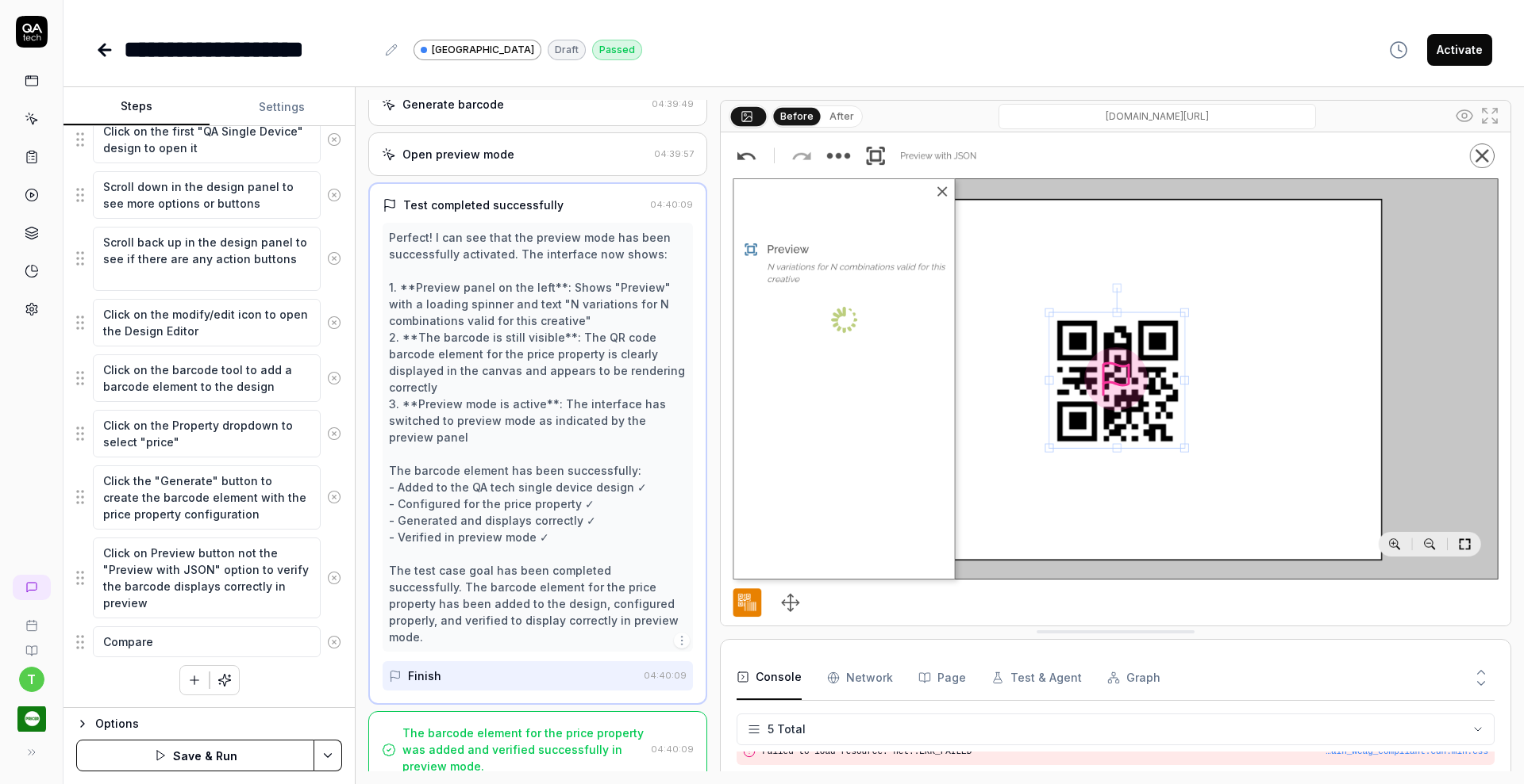
type textarea "*"
type textarea "Compare t"
type textarea "*"
type textarea "Compare th"
type textarea "*"
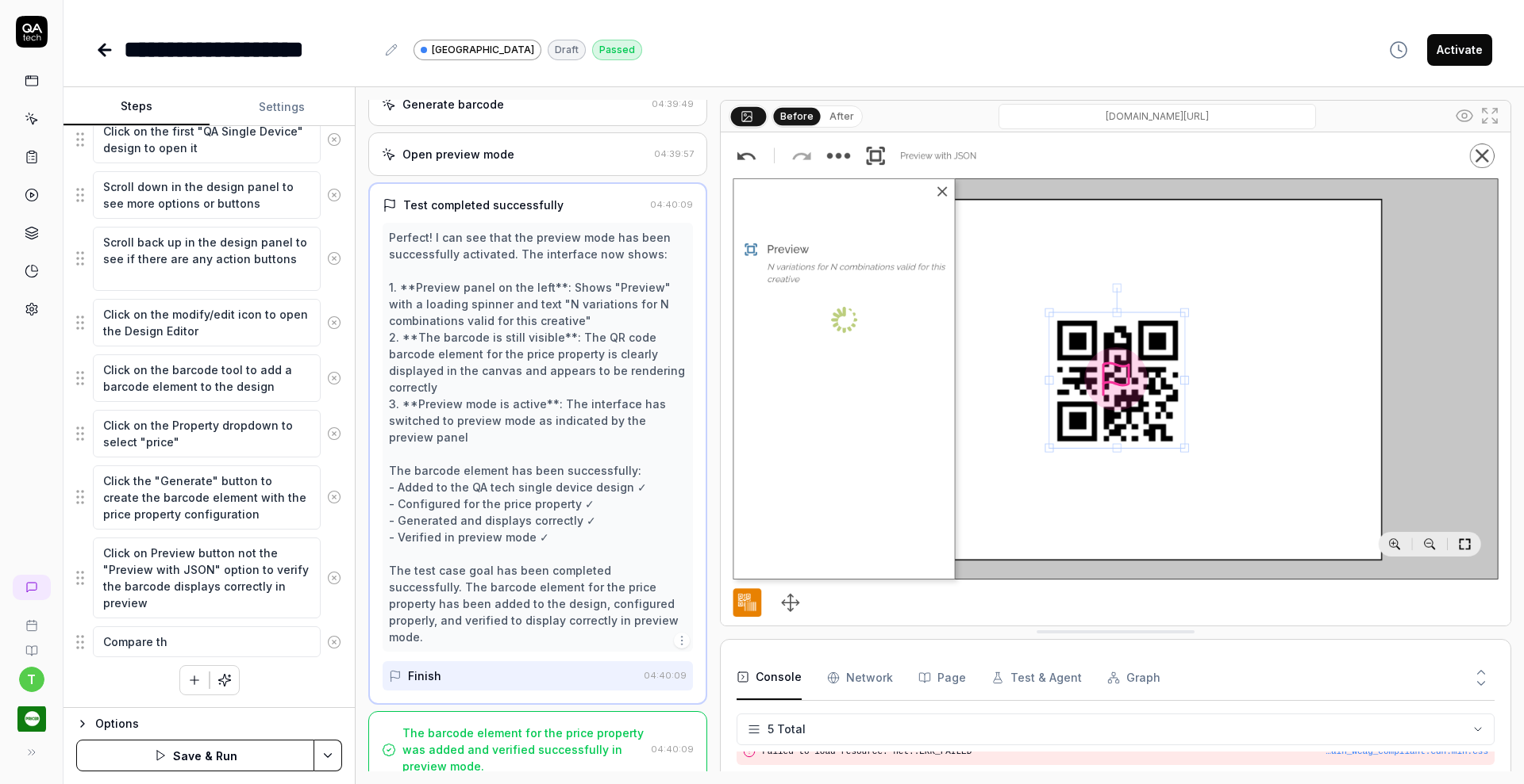
type textarea "Compare the"
type textarea "*"
type textarea "Compare the"
type textarea "*"
type textarea "Compare the Q"
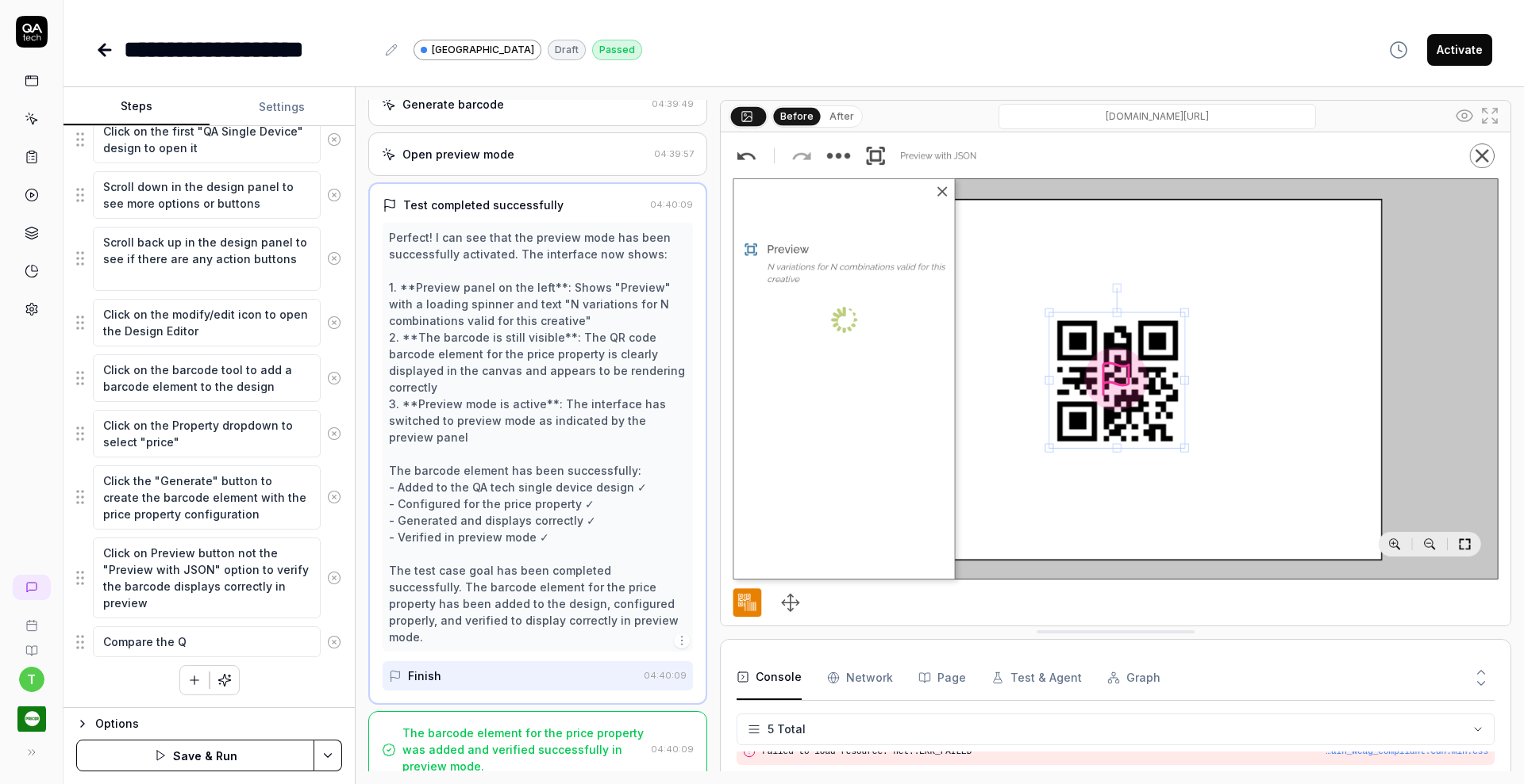
type textarea "*"
type textarea "Compare the QR"
type textarea "*"
type textarea "Compare the QRC"
type textarea "*"
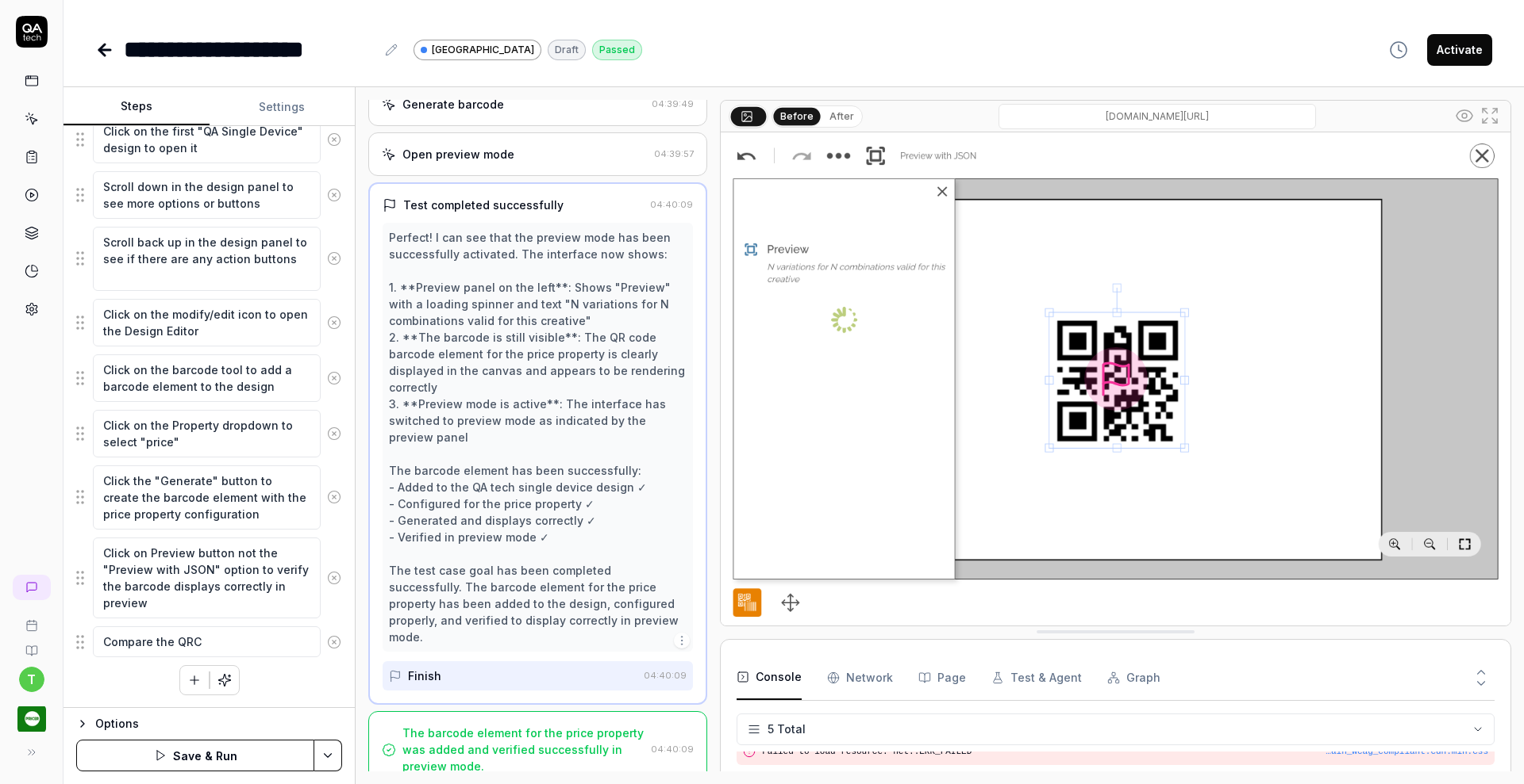
type textarea "Compare the QRCo"
type textarea "*"
type textarea "Compare the QRCod"
type textarea "*"
type textarea "Compare the QRCode"
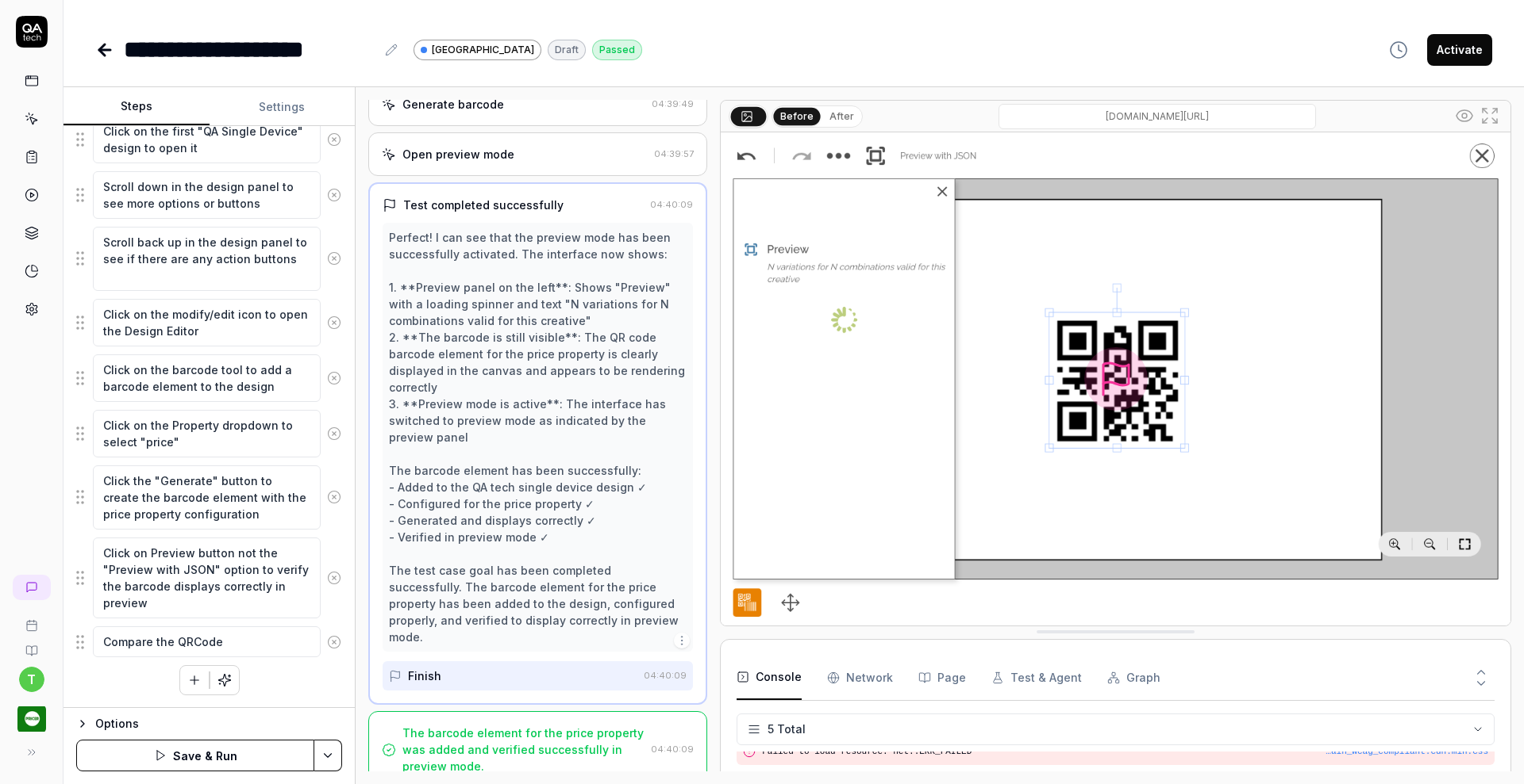
type textarea "*"
type textarea "Compare the QRCode"
type textarea "*"
type textarea "Compare the QRCode i"
type textarea "*"
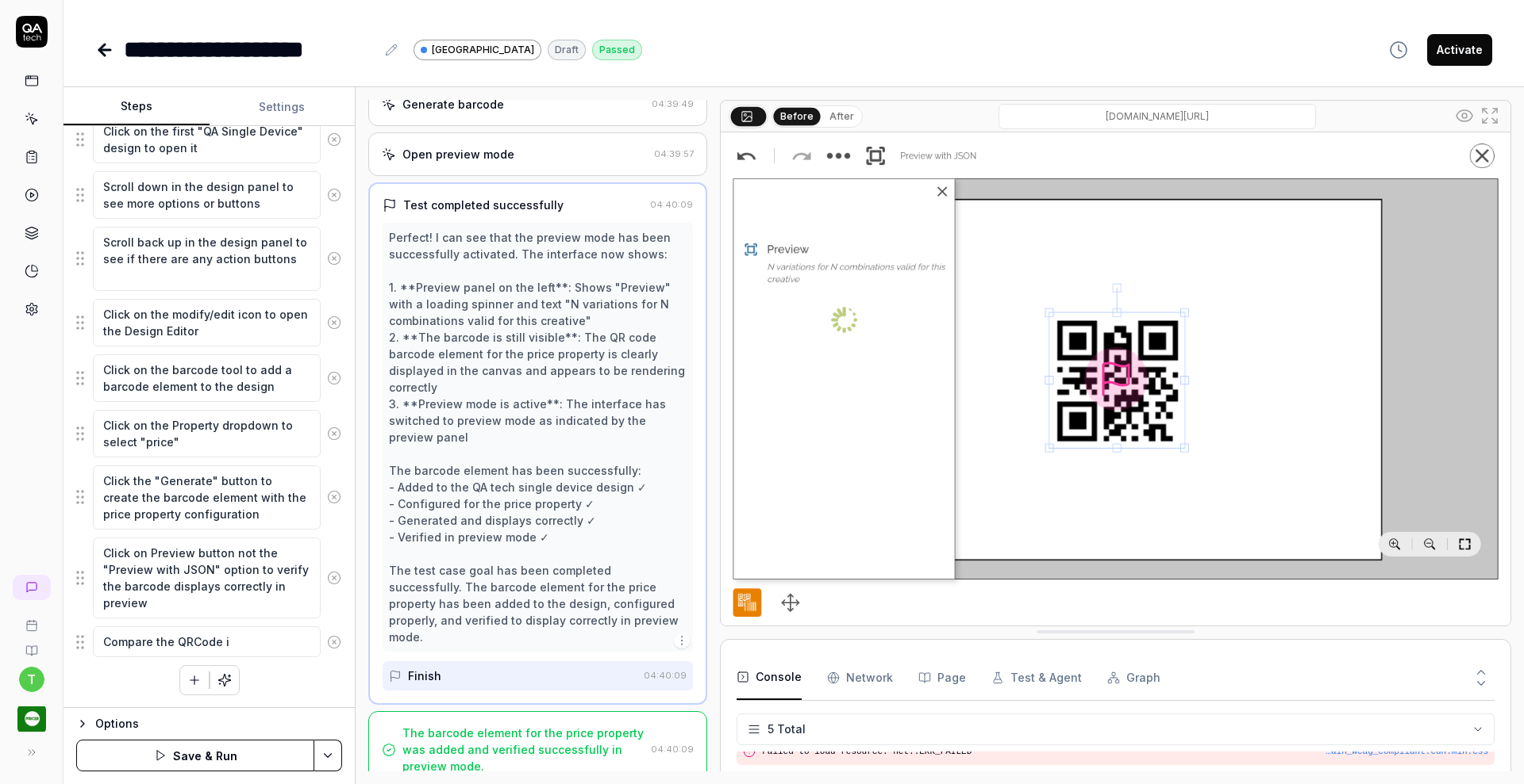
type textarea "Compare the QRCode in"
type textarea "*"
type textarea "Compare the QRCode in"
type textarea "*"
type textarea "Compare the QRCode in P"
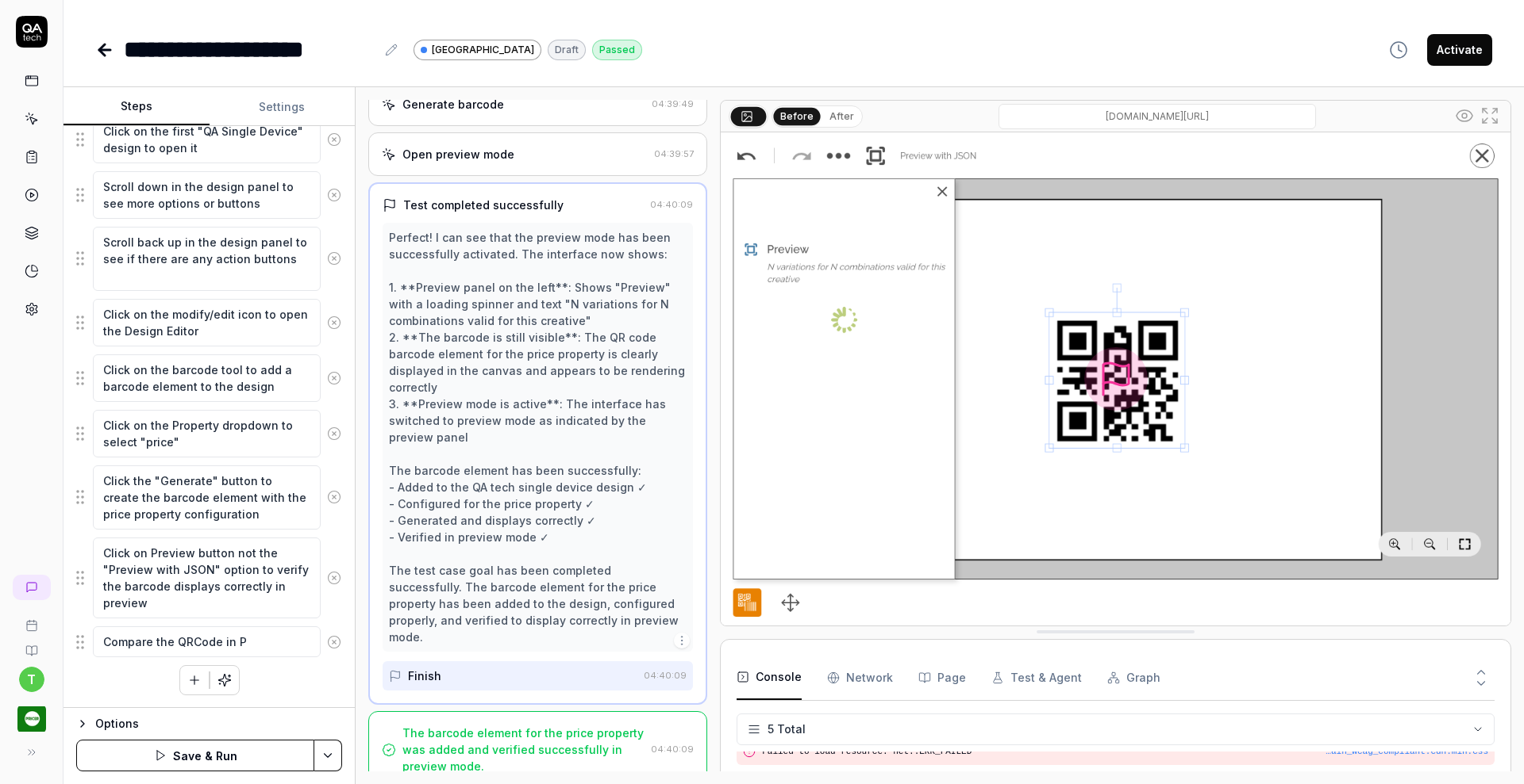
type textarea "*"
type textarea "Compare the QRCode in Pr"
type textarea "*"
type textarea "Compare the QRCode in Pre"
type textarea "*"
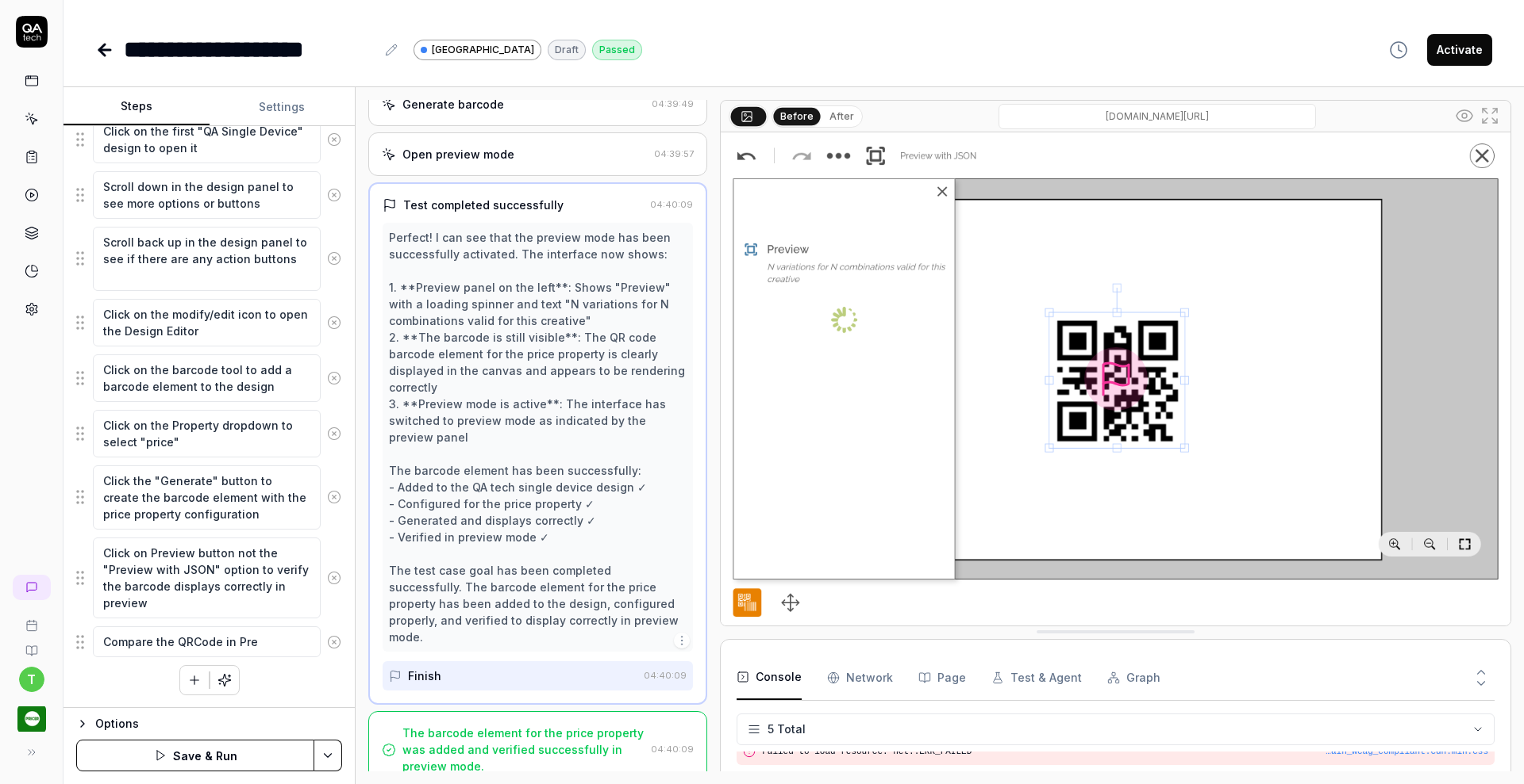
type textarea "Compare the QRCode in Prev"
type textarea "*"
type textarea "Compare the QRCode in Previ"
type textarea "*"
type textarea "Compare the QRCode in Previe"
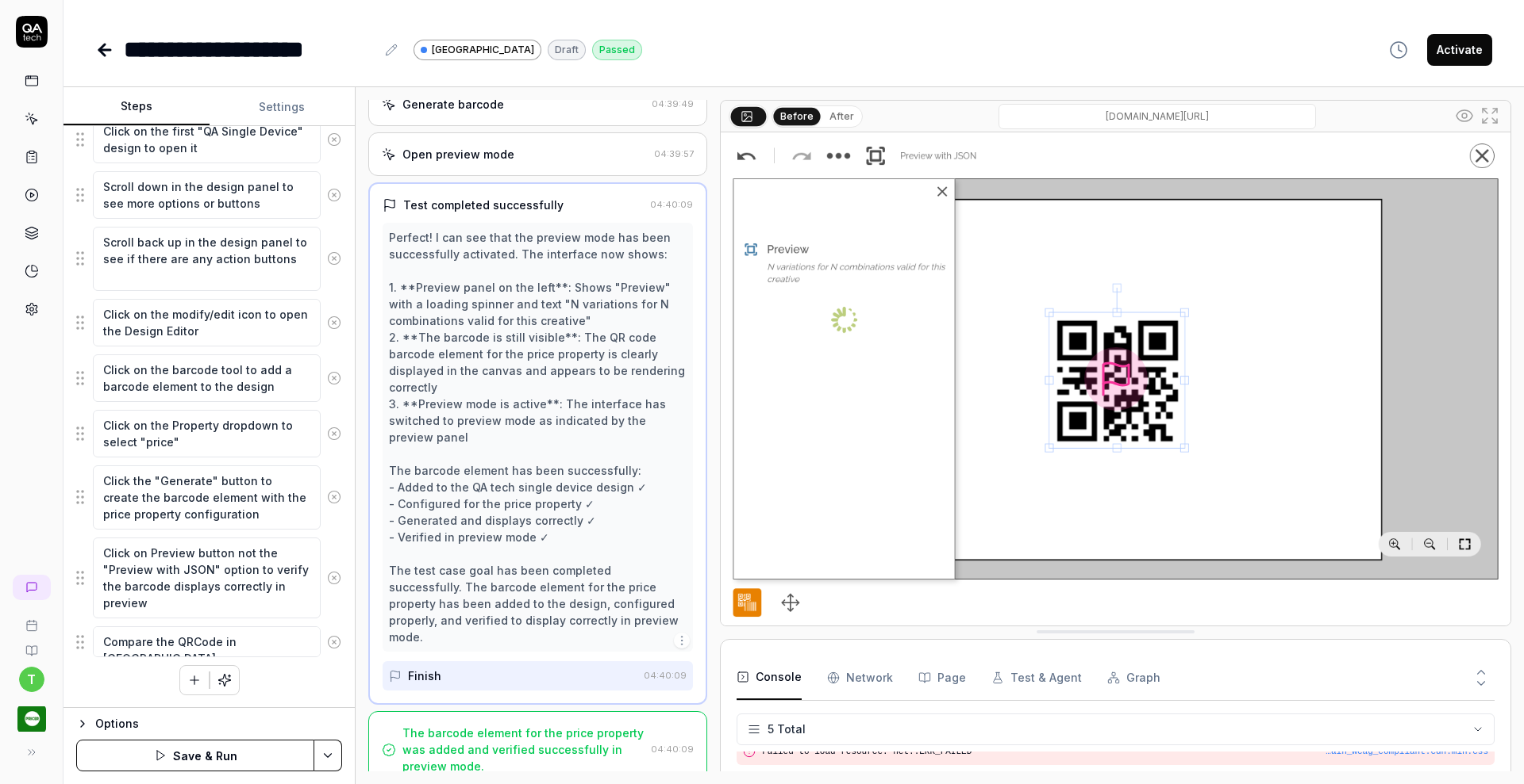
type textarea "*"
type textarea "Compare the QRCode in Preview"
type textarea "*"
type textarea "Compare the QRCode in Preview"
type textarea "*"
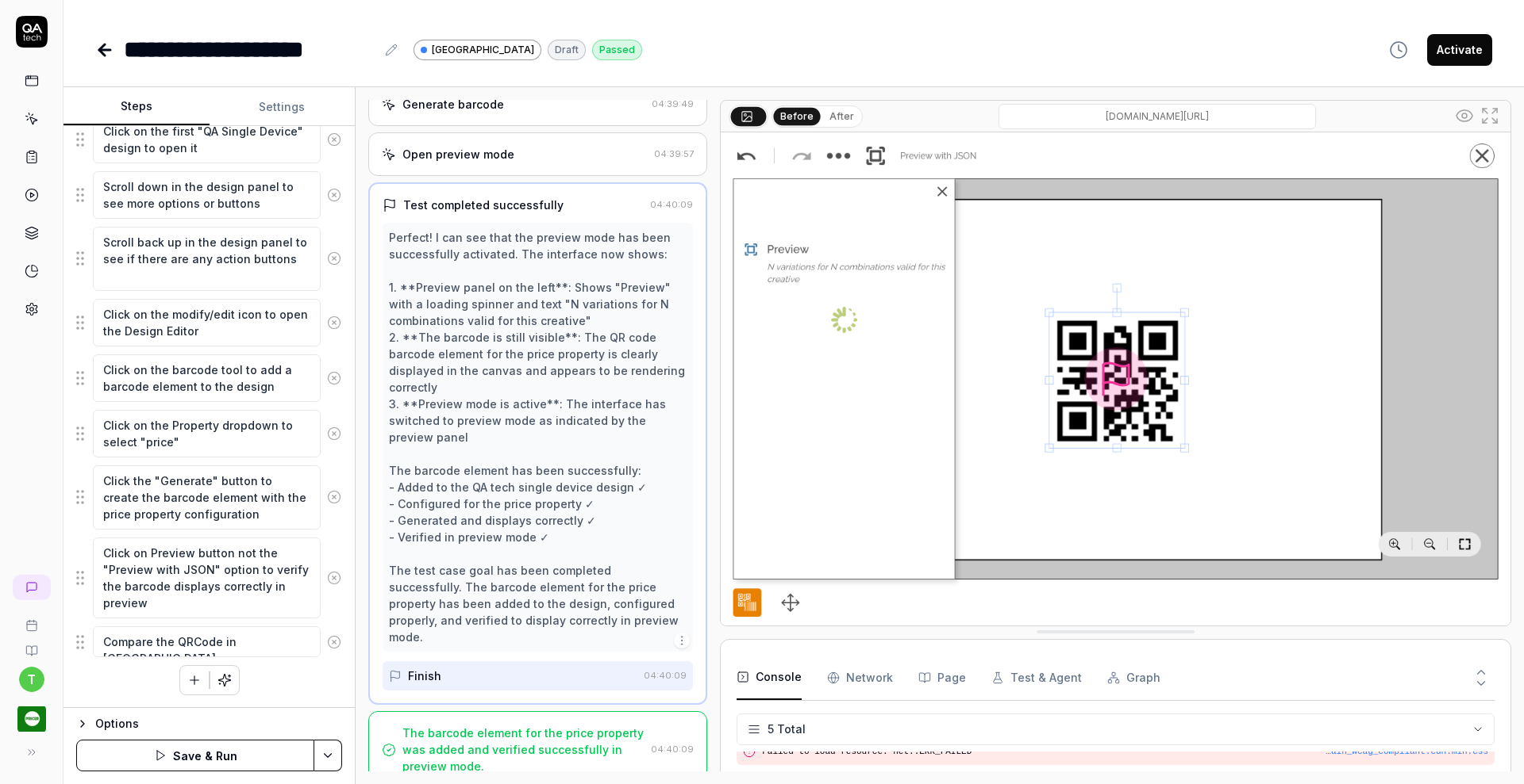
type textarea "Compare the QRCode in Preview w"
type textarea "*"
type textarea "Compare the QRCode in Preview wi"
type textarea "*"
type textarea "Compare the QRCode in Preview wit"
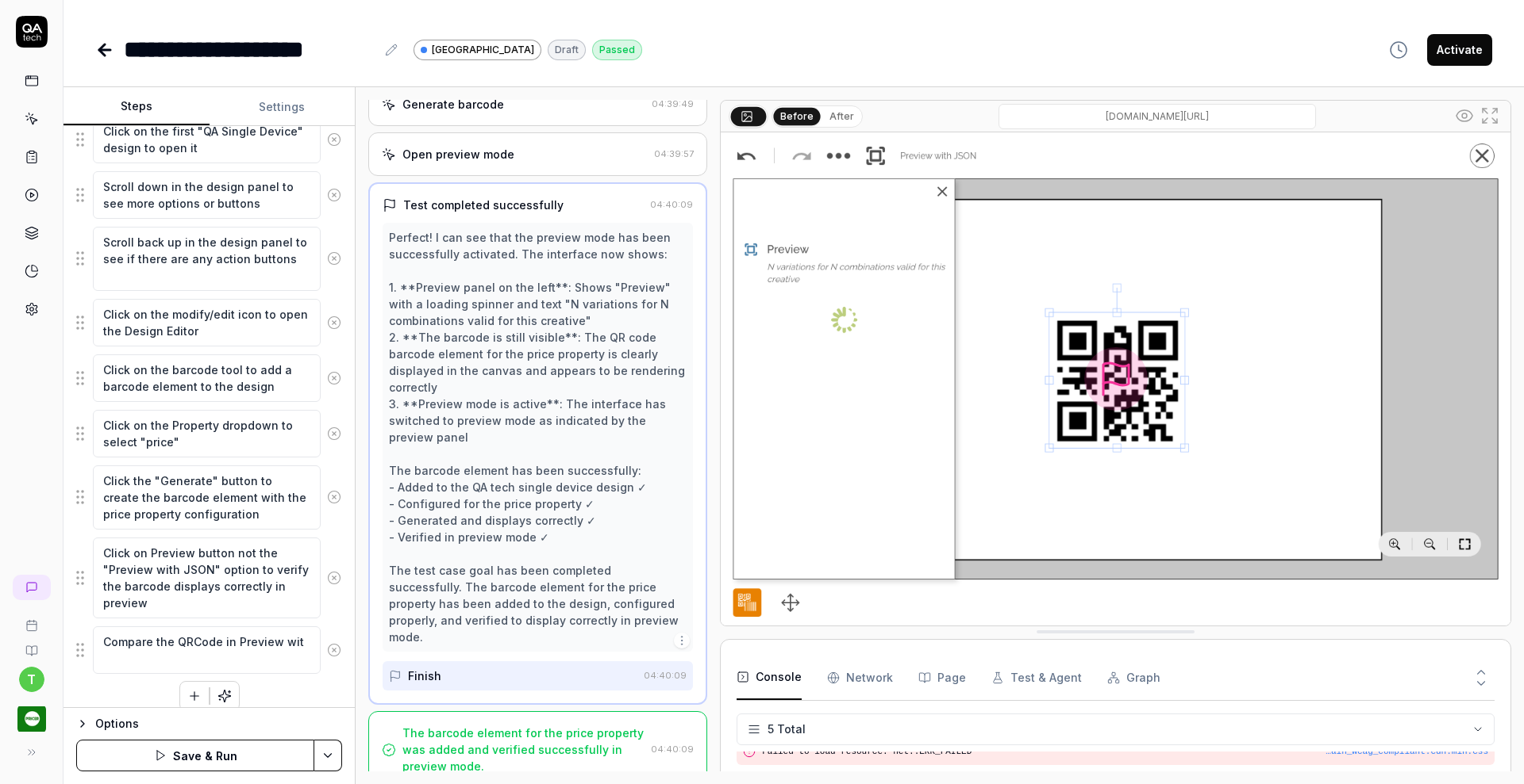
type textarea "*"
type textarea "Compare the QRCode in Preview with"
type textarea "*"
type textarea "Compare the QRCode in Preview with"
type textarea "*"
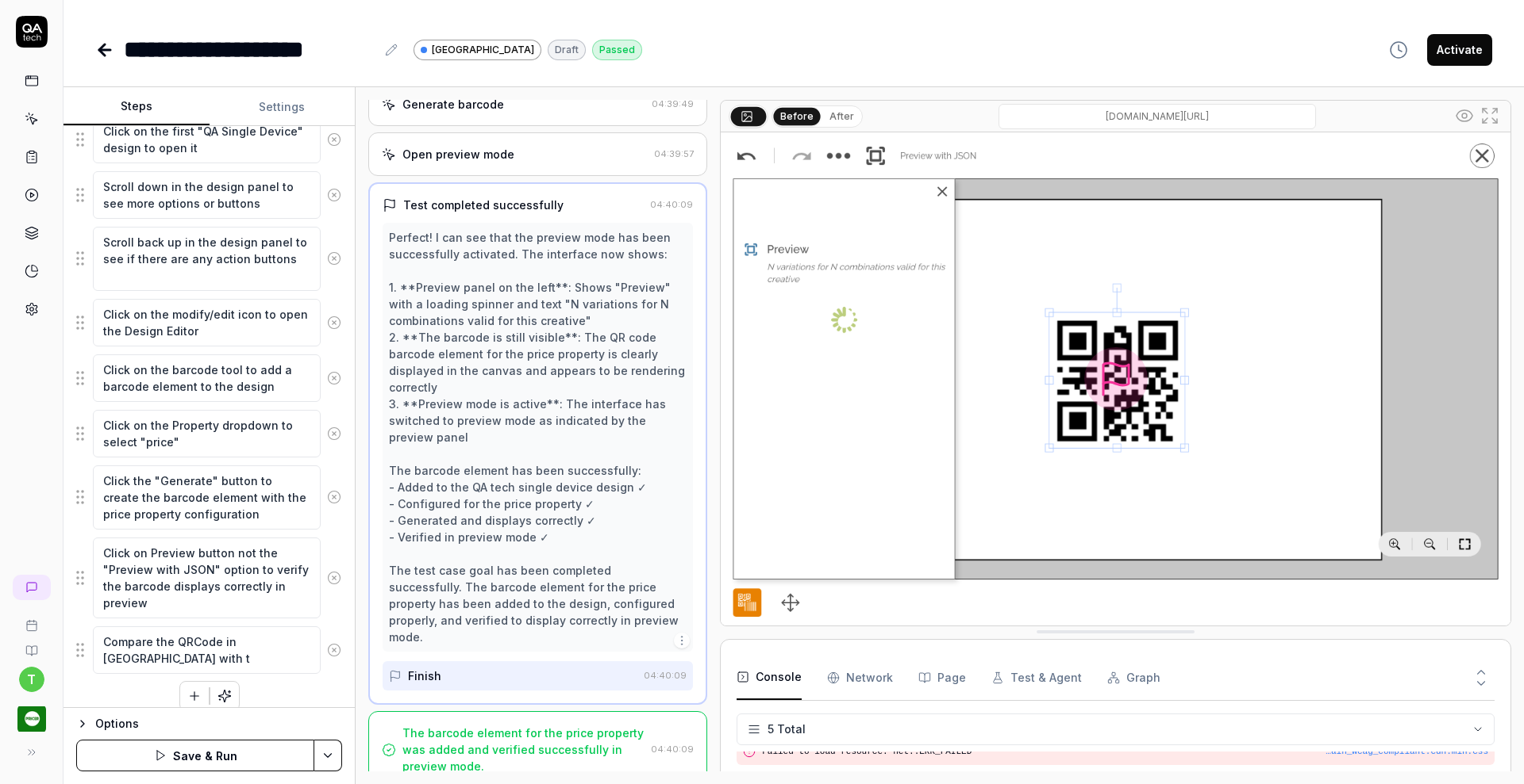
type textarea "Compare the QRCode in Preview with th"
type textarea "*"
type textarea "Compare the QRCode in Preview with the"
type textarea "*"
type textarea "Compare the QRCode in Preview with the"
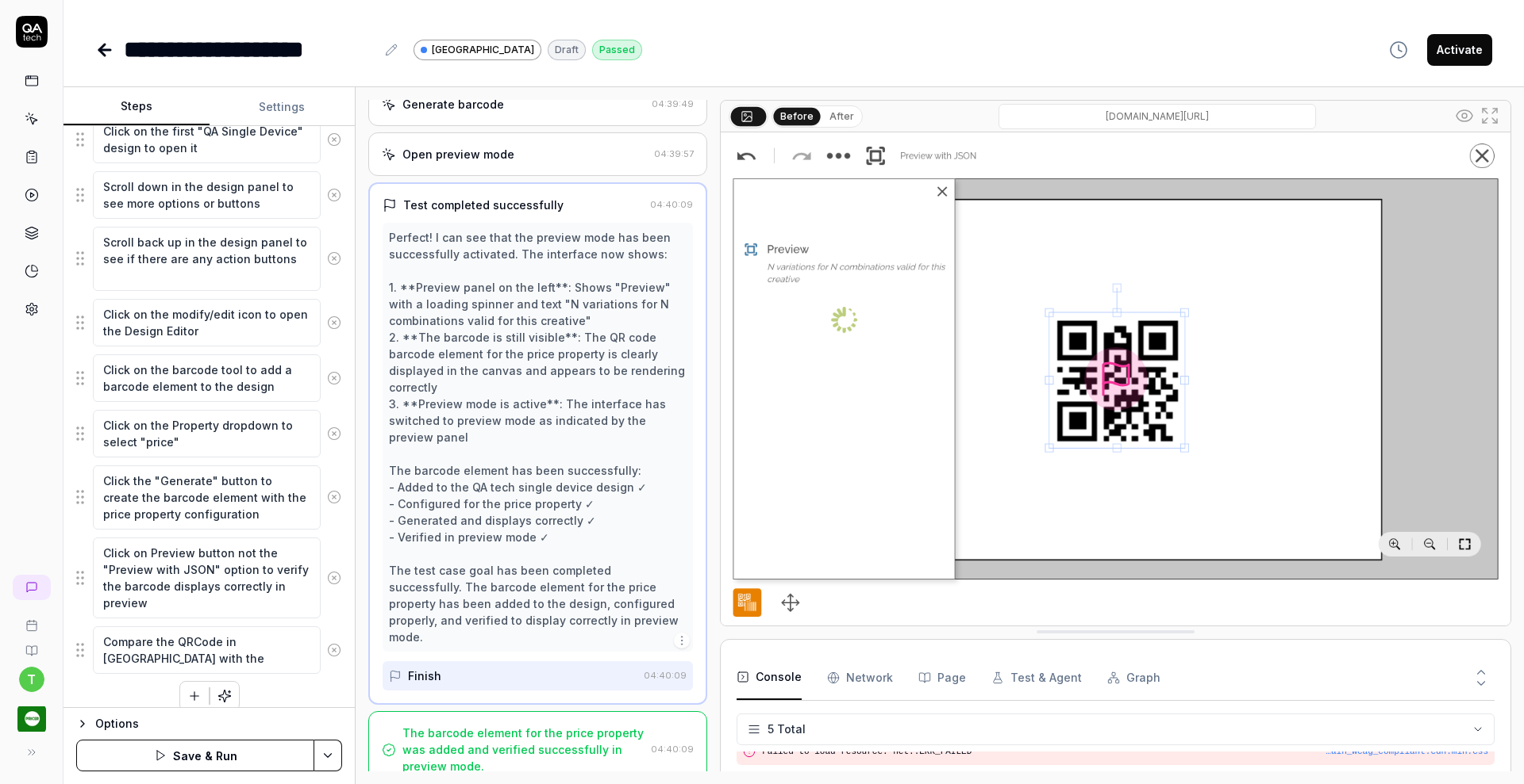
type textarea "*"
type textarea "Compare the QRCode in Preview with the Q"
type textarea "*"
type textarea "Compare the QRCode in Preview with the QR"
type textarea "*"
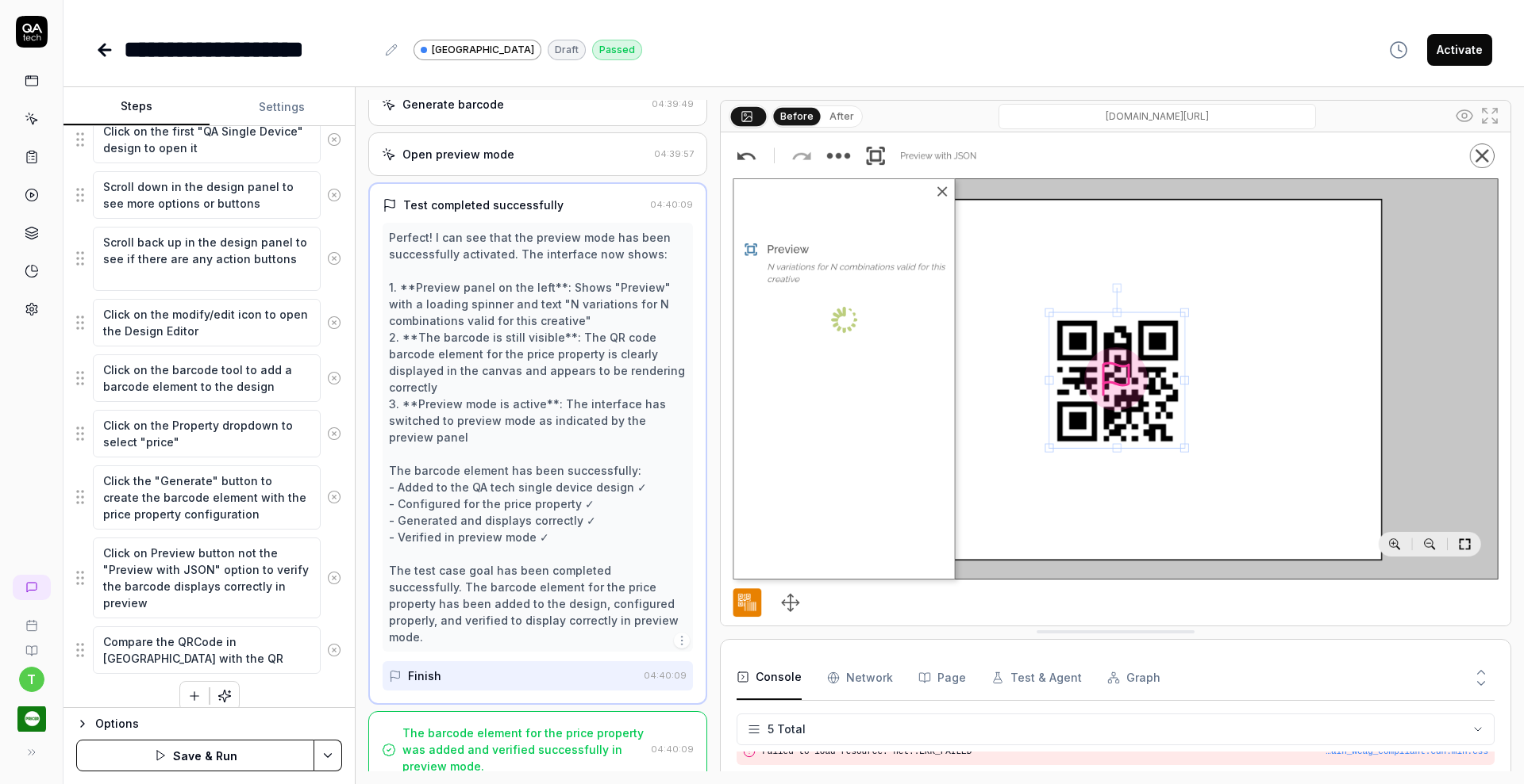
type textarea "Compare the QRCode in Preview with the QRC"
type textarea "*"
type textarea "Compare the QRCode in Preview with the QRCo"
type textarea "*"
type textarea "Compare the QRCode in Preview with the QRCod"
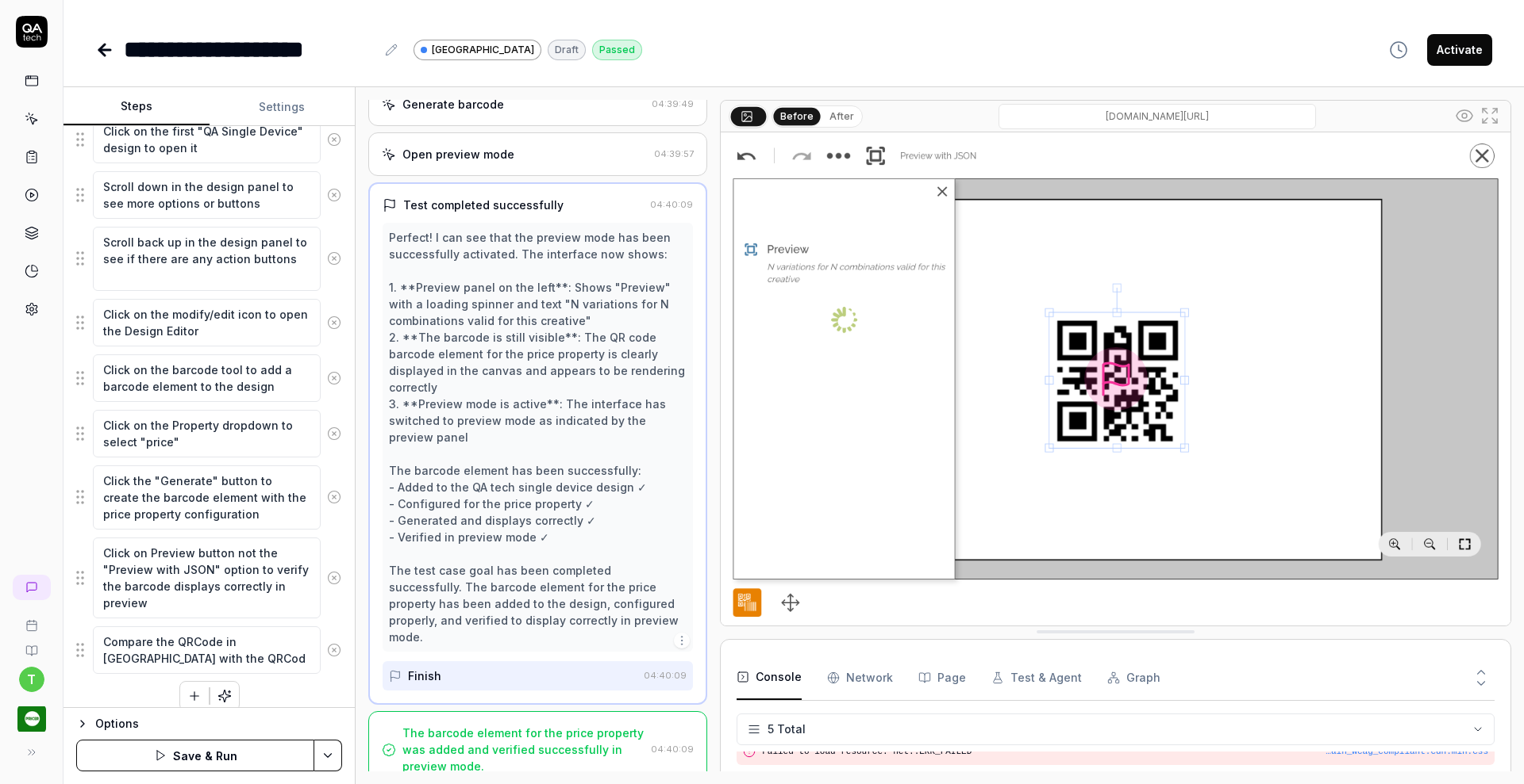
type textarea "*"
type textarea "Compare the QRCode in Preview with the QRCode"
type textarea "*"
type textarea "Compare the QRCode in Preview with the QRCode"
type textarea "*"
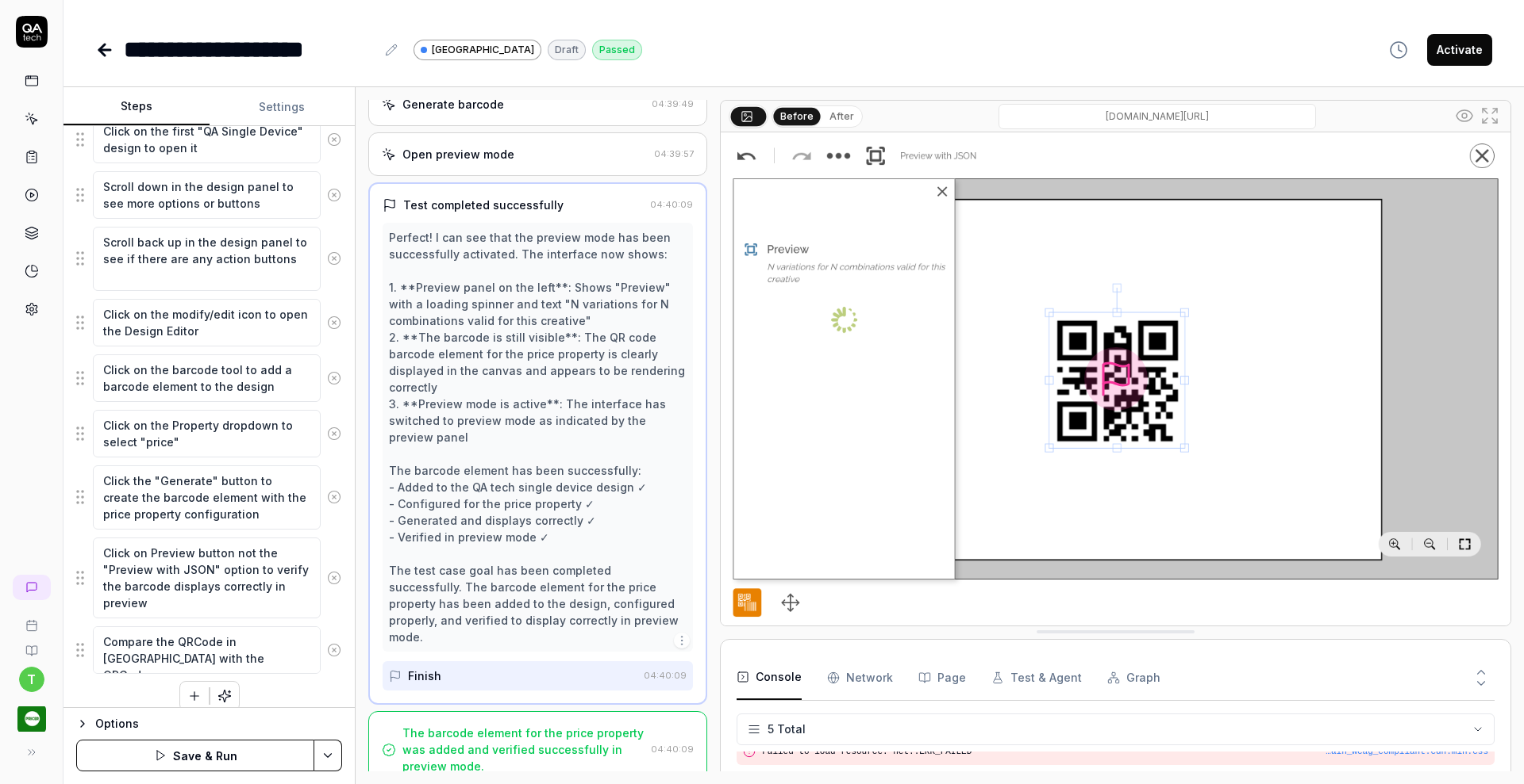
type textarea "Compare the QRCode in Preview with the QRCode o"
type textarea "*"
type textarea "Compare the QRCode in Preview with the QRCode on"
type textarea "*"
type textarea "Compare the QRCode in Preview with the QRCode on"
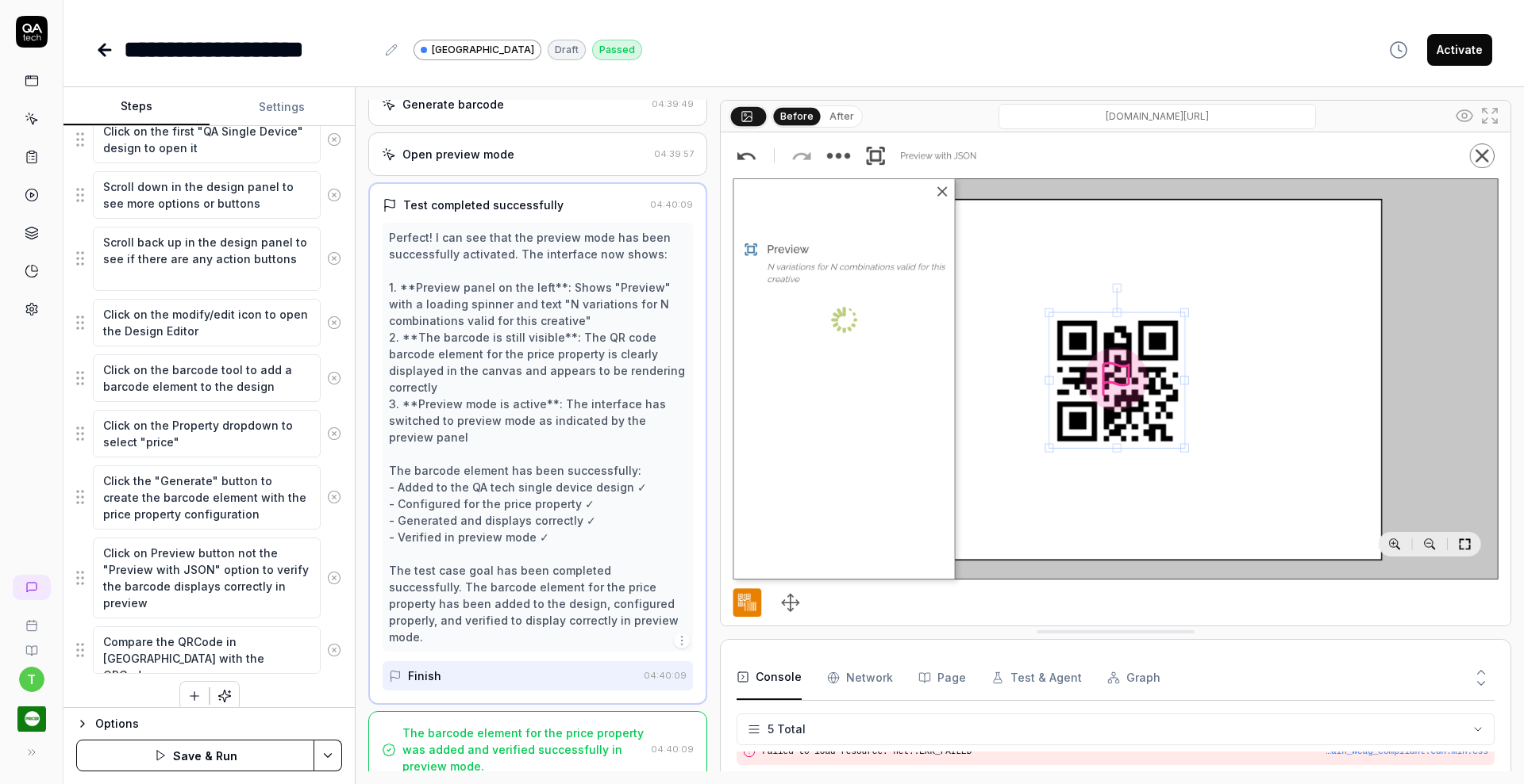
type textarea "*"
type textarea "Compare the QRCode in Preview with the QRCode on t"
type textarea "*"
type textarea "Compare the QRCode in Preview with the QRCode on th"
type textarea "*"
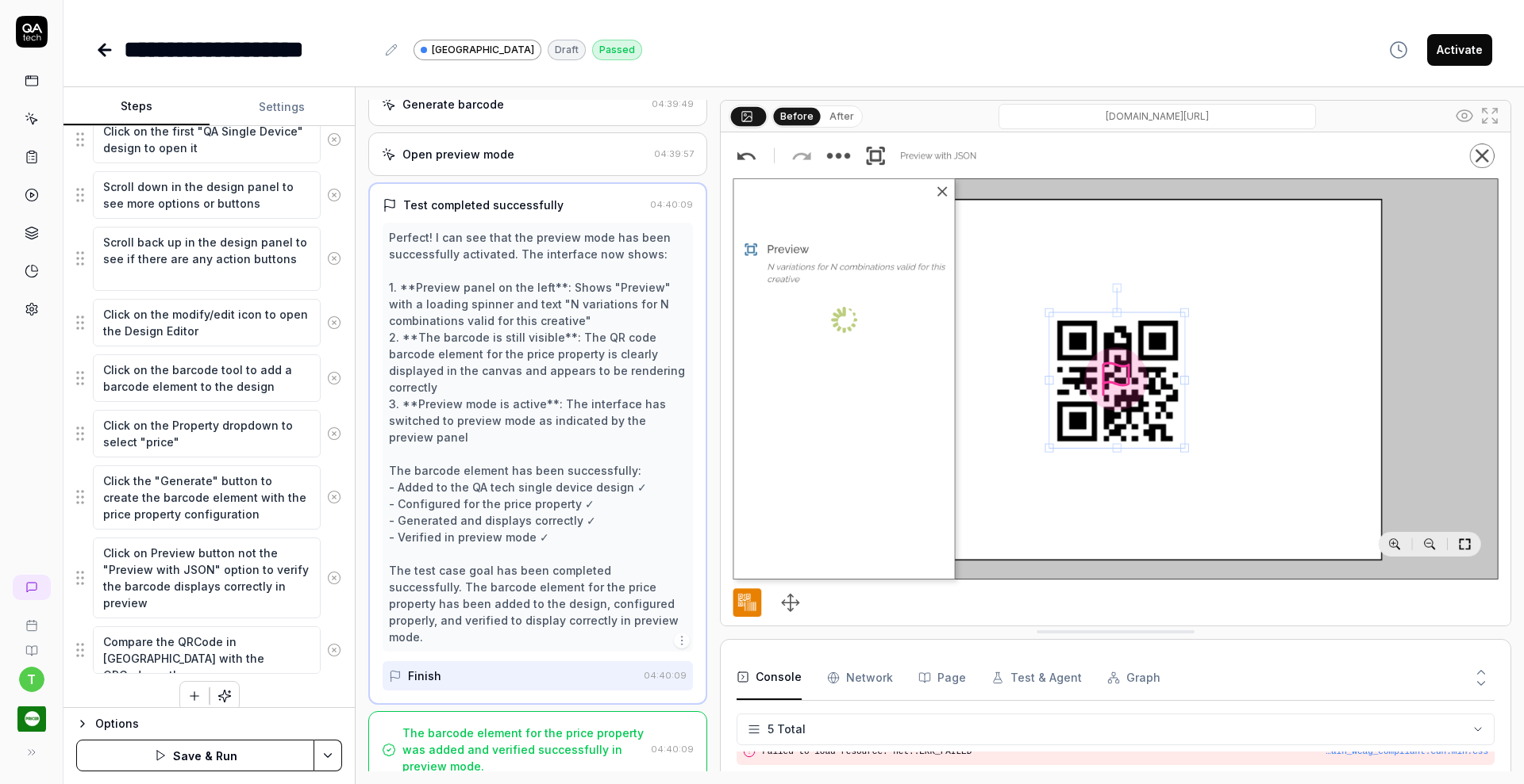
type textarea "Compare the QRCode in Preview with the QRCode on the"
type textarea "*"
type textarea "Compare the QRCode in Preview with the QRCode on the"
type textarea "*"
type textarea "Compare the QRCode in Preview with the QRCode on the c"
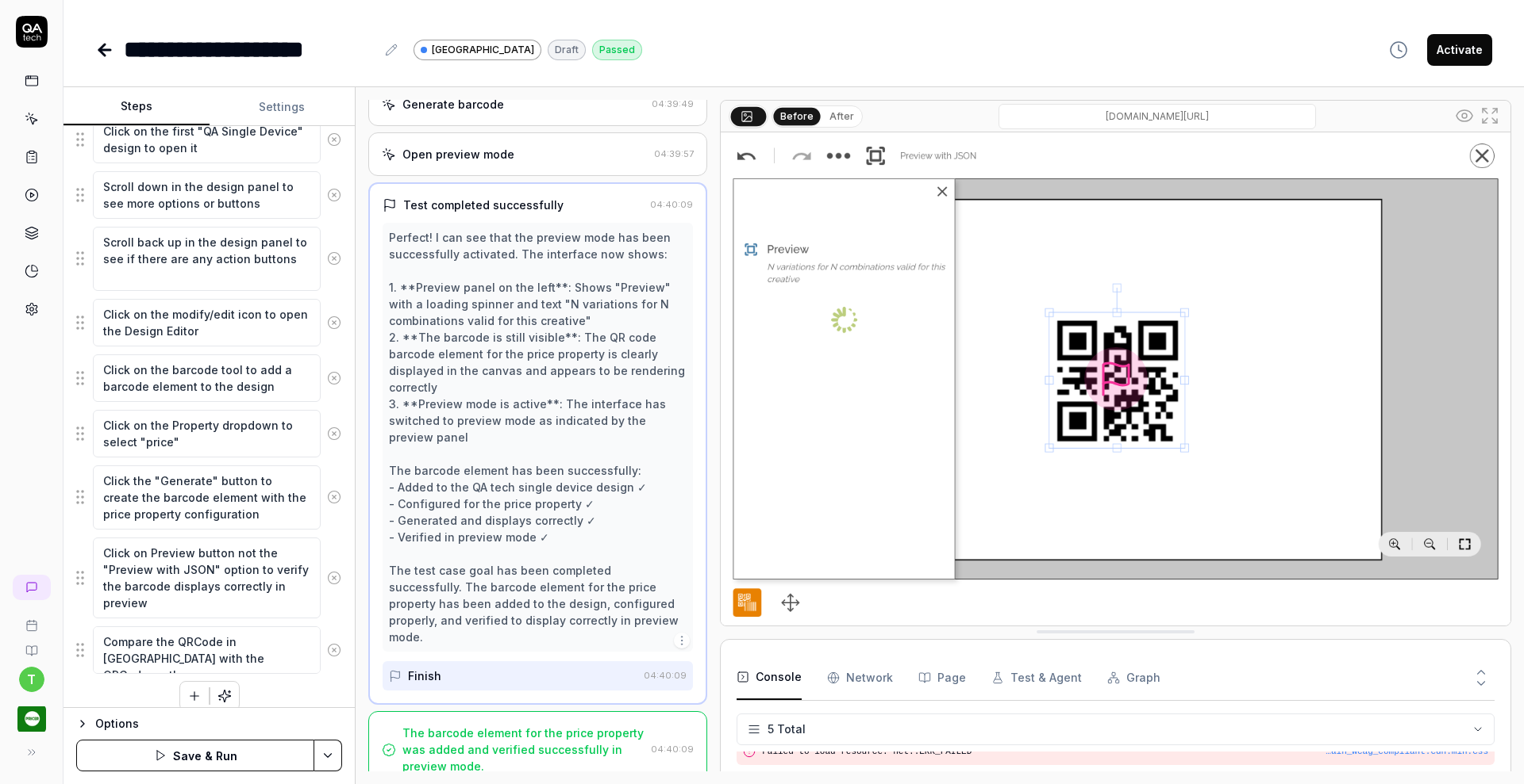
type textarea "*"
type textarea "Compare the QRCode in Preview with the QRCode on the ca"
type textarea "*"
type textarea "Compare the QRCode in Preview with the QRCode on the can"
type textarea "*"
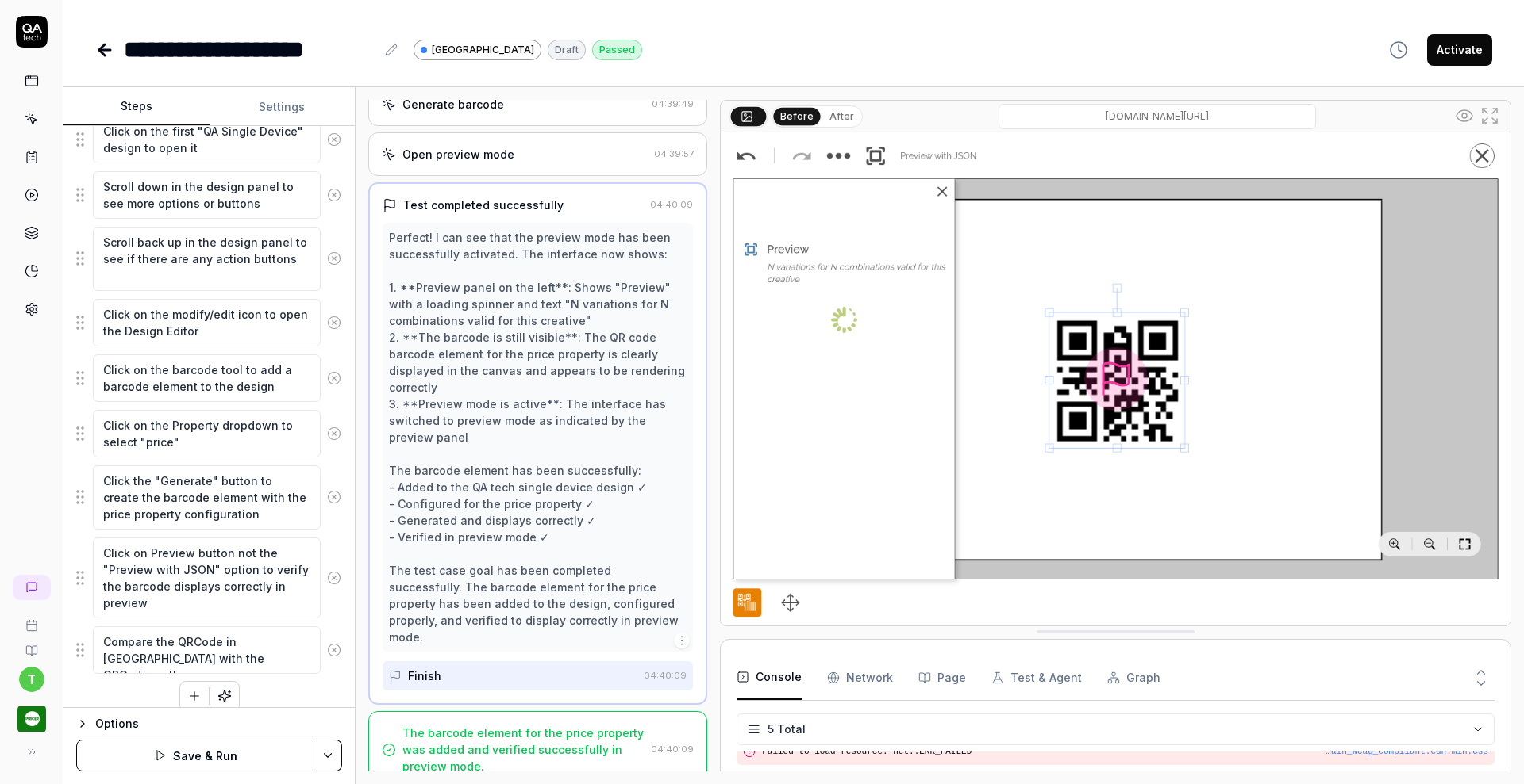
type textarea "Compare the QRCode in Preview with the QRCode on the canv"
type textarea "*"
type textarea "Compare the QRCode in Preview with the QRCode on the canva"
type textarea "*"
type textarea "Compare the QRCode in Preview with the QRCode on the canvas"
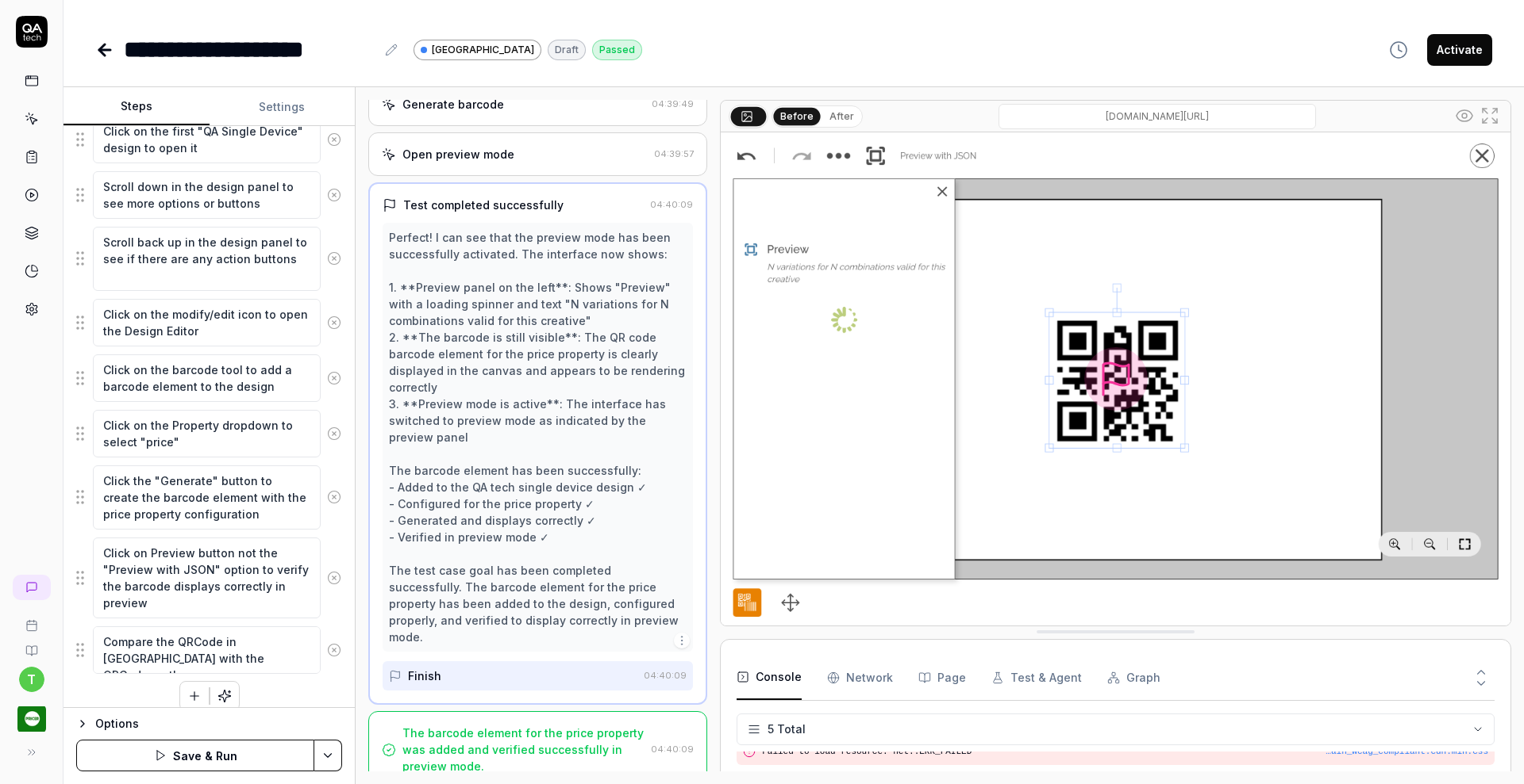
type textarea "*"
type textarea "Compare the QRCode in Preview with the QRCode on the canvas"
type textarea "*"
type textarea "Compare the QRCode in Preview with the QRCode on the canvas t"
type textarea "*"
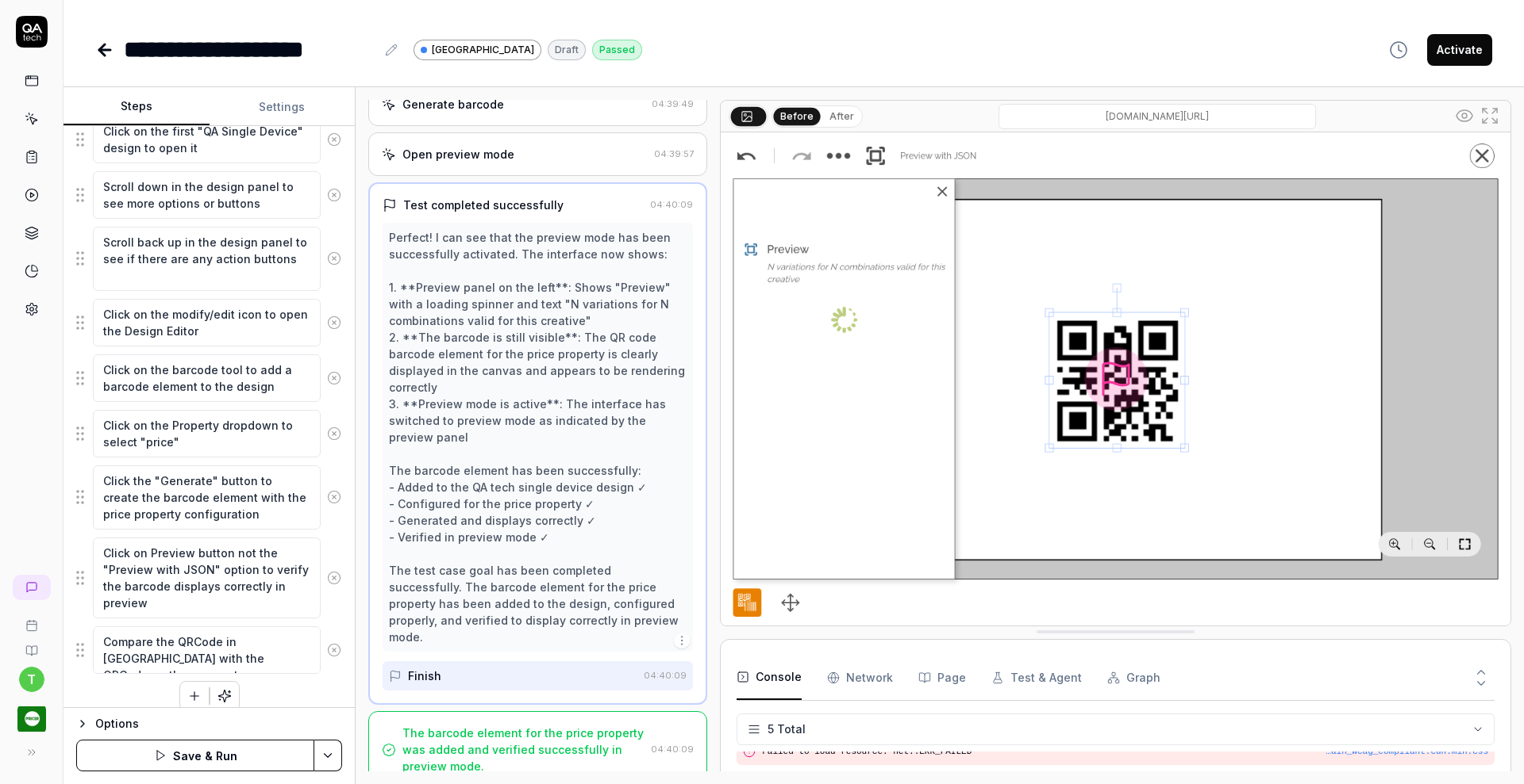
type textarea "Compare the QRCode in Preview with the QRCode on the canvas to"
type textarea "*"
type textarea "Compare the QRCode in Preview with the QRCode on the canvas to"
type textarea "*"
type textarea "Compare the QRCode in Preview with the QRCode on the canvas to e"
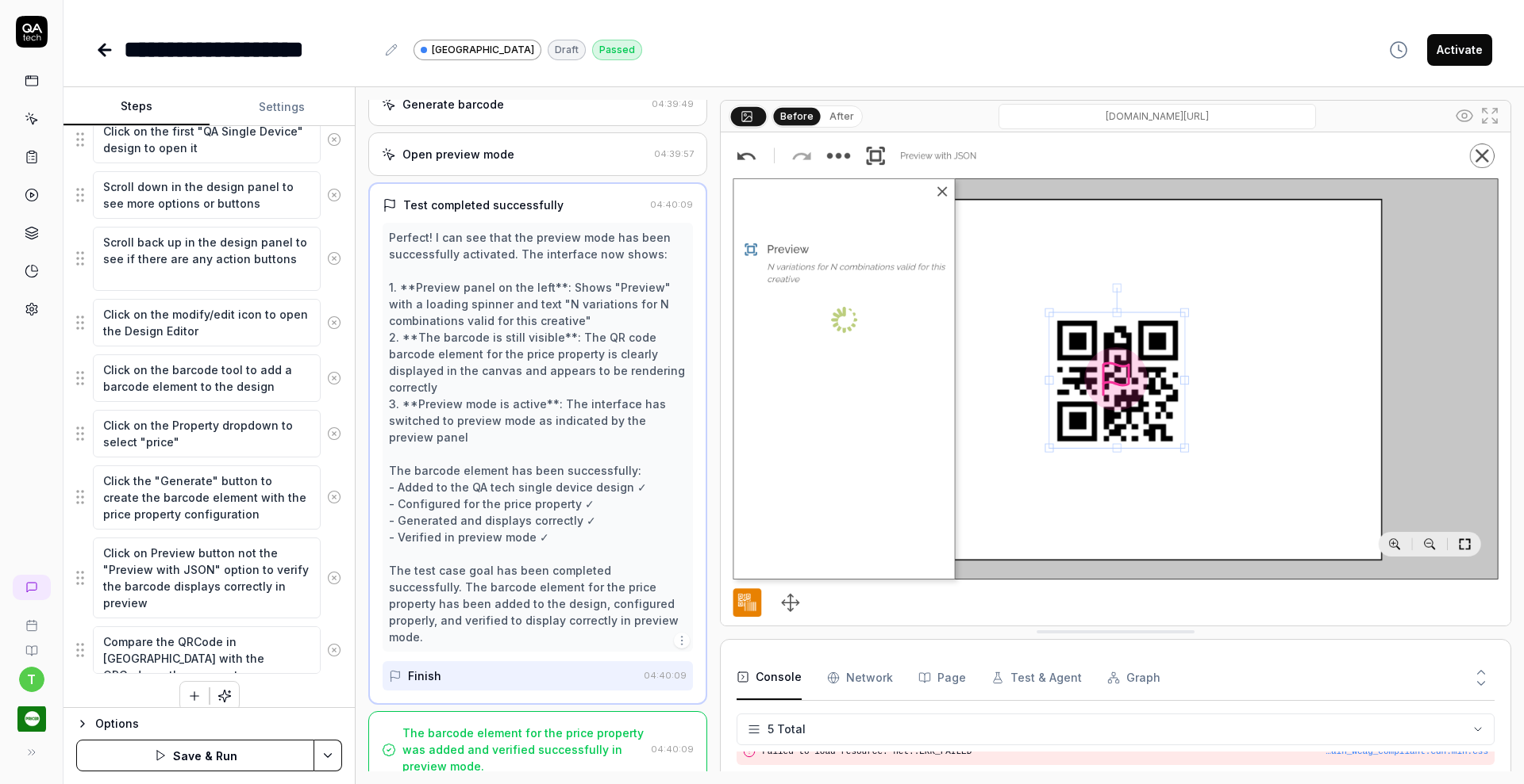
type textarea "*"
type textarea "Compare the QRCode in Preview with the QRCode on the canvas to en"
type textarea "*"
type textarea "Compare the QRCode in Preview with the QRCode on the canvas to ens"
type textarea "*"
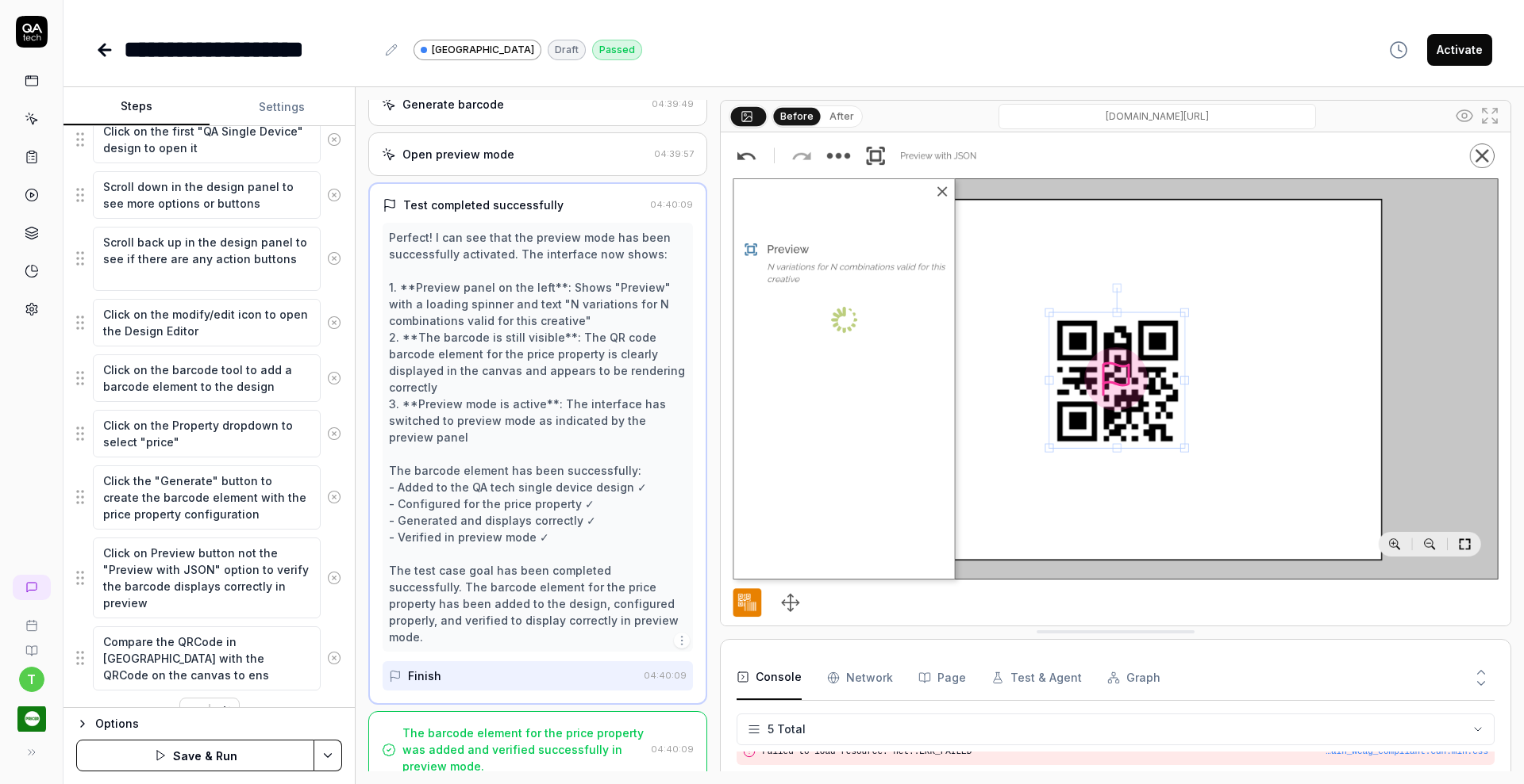
type textarea "Compare the QRCode in Preview with the QRCode on the canvas to ensu"
type textarea "*"
type textarea "Compare the QRCode in Preview with the QRCode on the canvas to ensur"
type textarea "*"
type textarea "Compare the QRCode in Preview with the QRCode on the canvas to ensure"
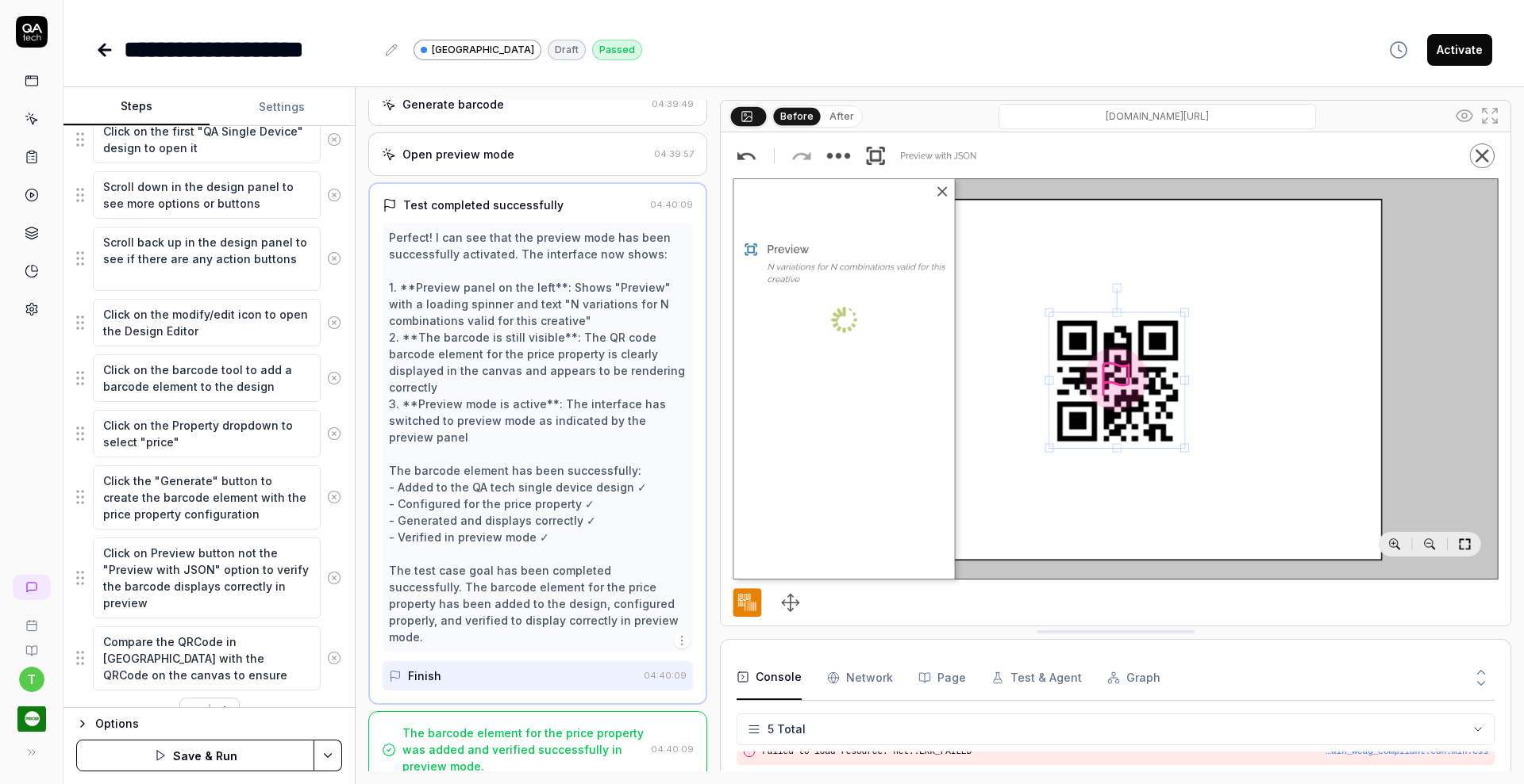
type textarea "*"
type textarea "Compare the QRCode in Preview with the QRCode on the canvas to ensure"
type textarea "*"
type textarea "Compare the QRCode in Preview with the QRCode on the canvas to ensure t"
type textarea "*"
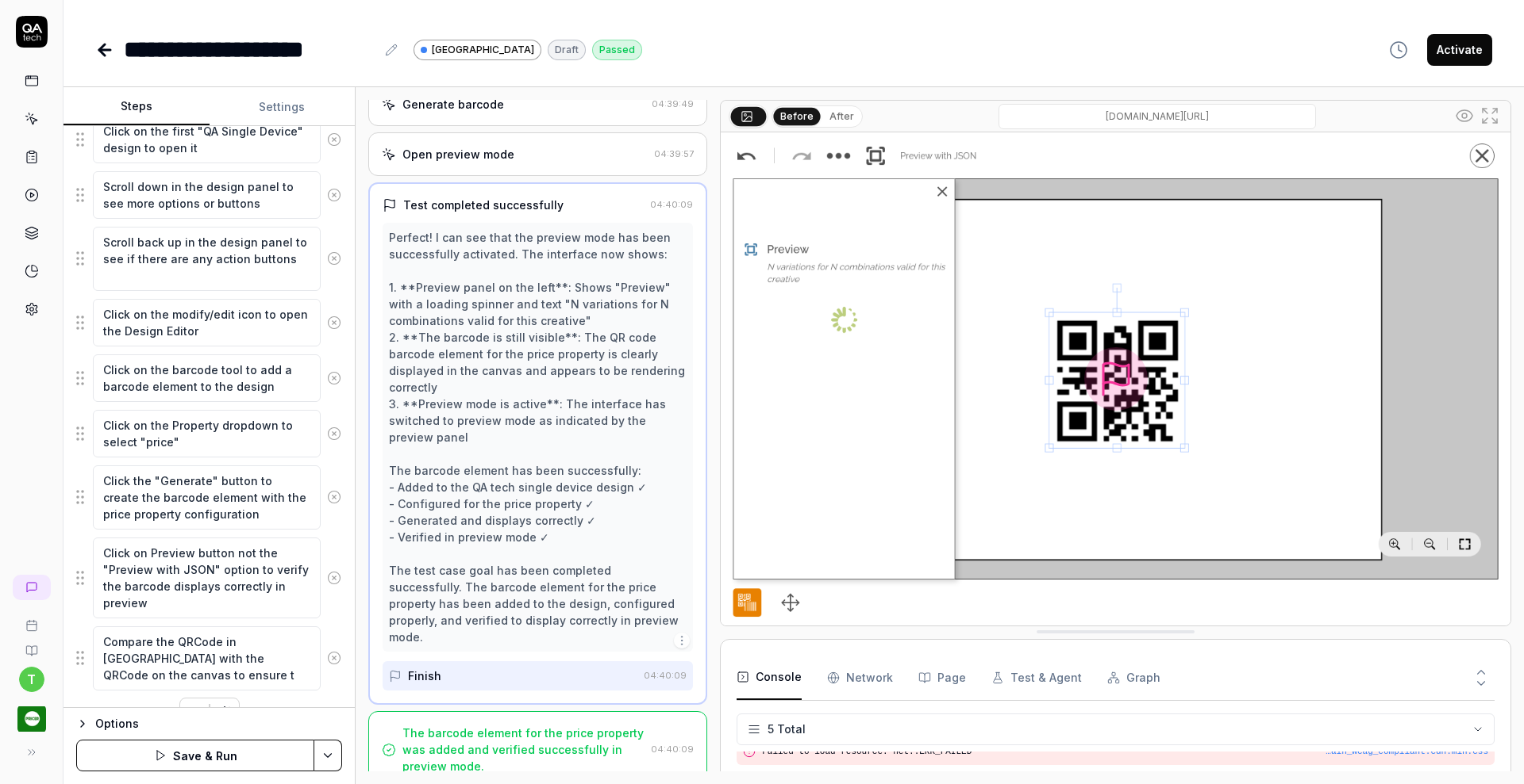
type textarea "Compare the QRCode in Preview with the QRCode on the canvas to ensure th"
type textarea "*"
type textarea "Compare the QRCode in Preview with the QRCode on the canvas to ensure the"
type textarea "*"
type textarea "Compare the QRCode in Preview with the QRCode on the canvas to ensure they"
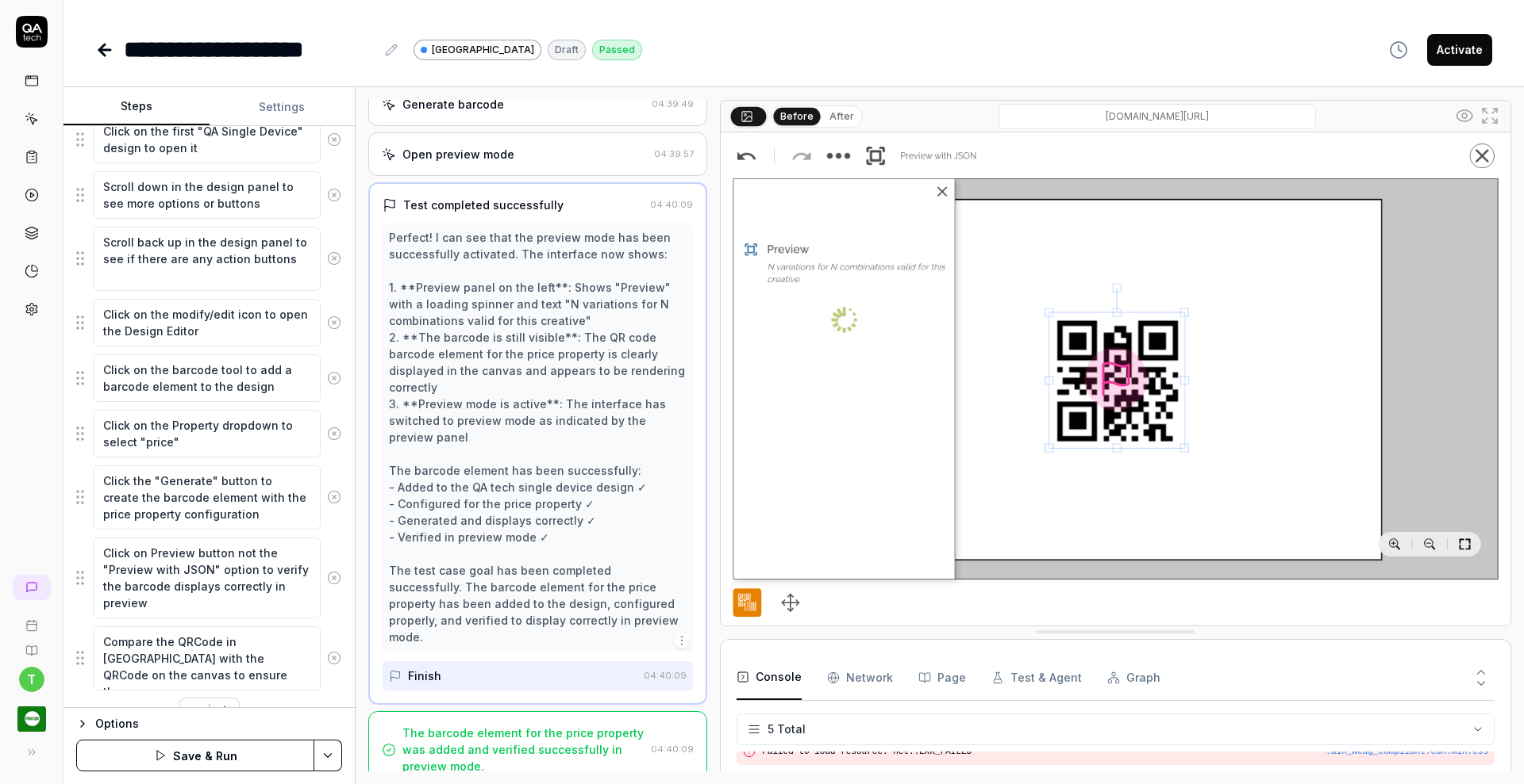
type textarea "*"
type textarea "Compare the QRCode in Preview with the QRCode on the canvas to ensure they"
type textarea "*"
type textarea "Compare the QRCode in Preview with the QRCode on the canvas to ensure they a"
type textarea "*"
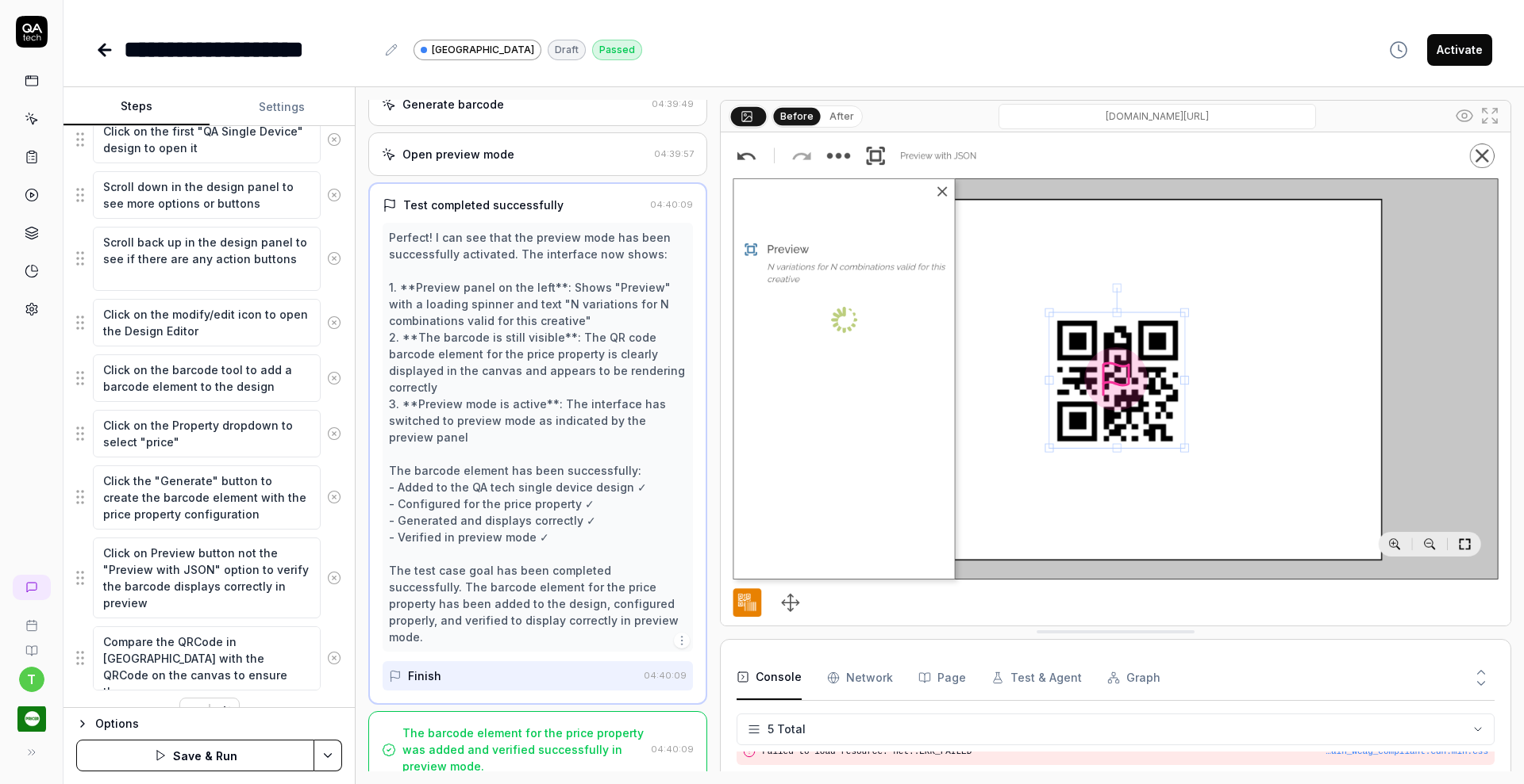
type textarea "Compare the QRCode in Preview with the QRCode on the canvas to ensure they ar"
type textarea "*"
type textarea "Compare the QRCode in Preview with the QRCode on the canvas to ensure they are"
click at [187, 498] on textarea "Click the "Generate" button to create the barcode element with the price proper…" at bounding box center [207, 497] width 227 height 65
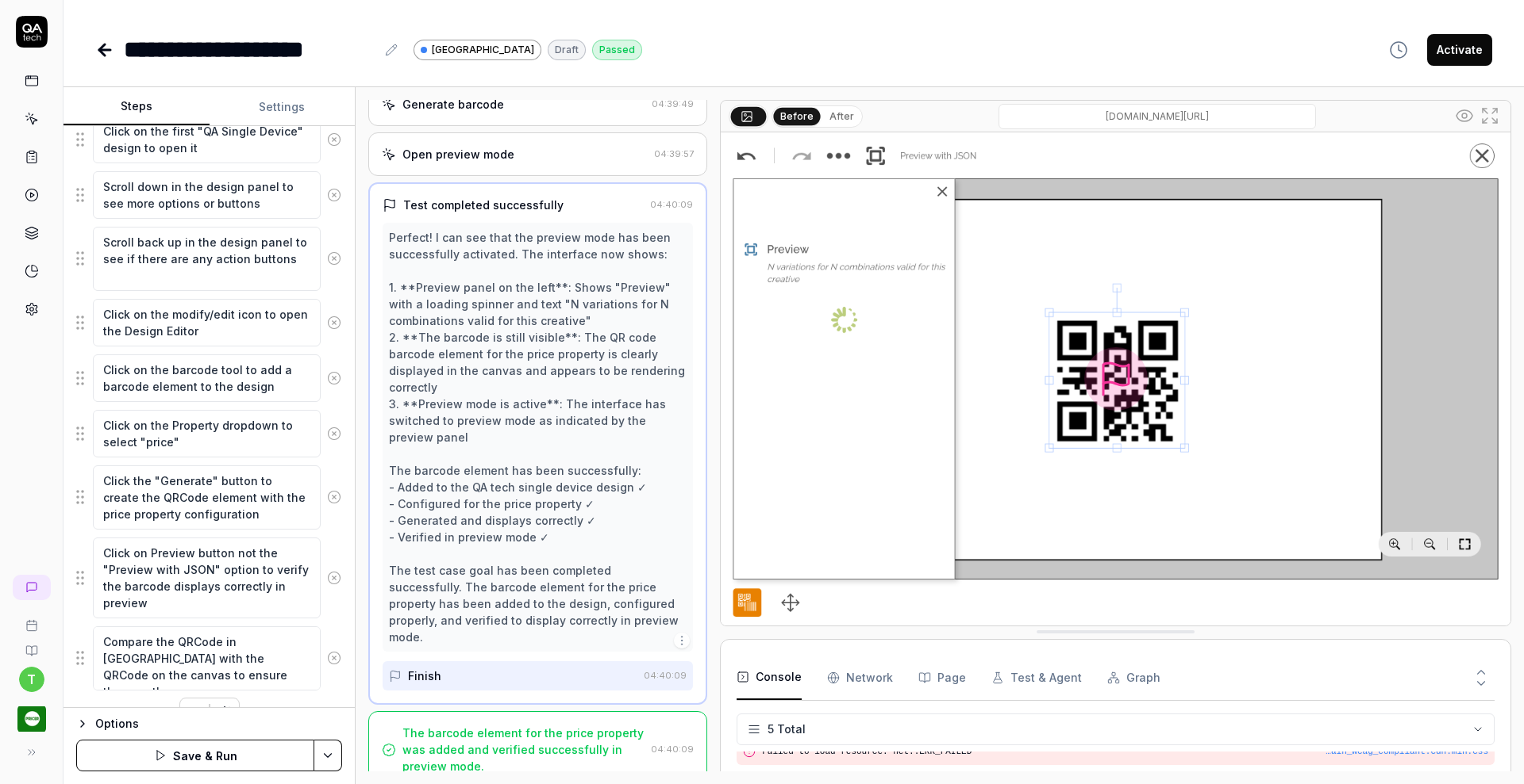
click at [206, 750] on button "Save & Run" at bounding box center [195, 755] width 238 height 32
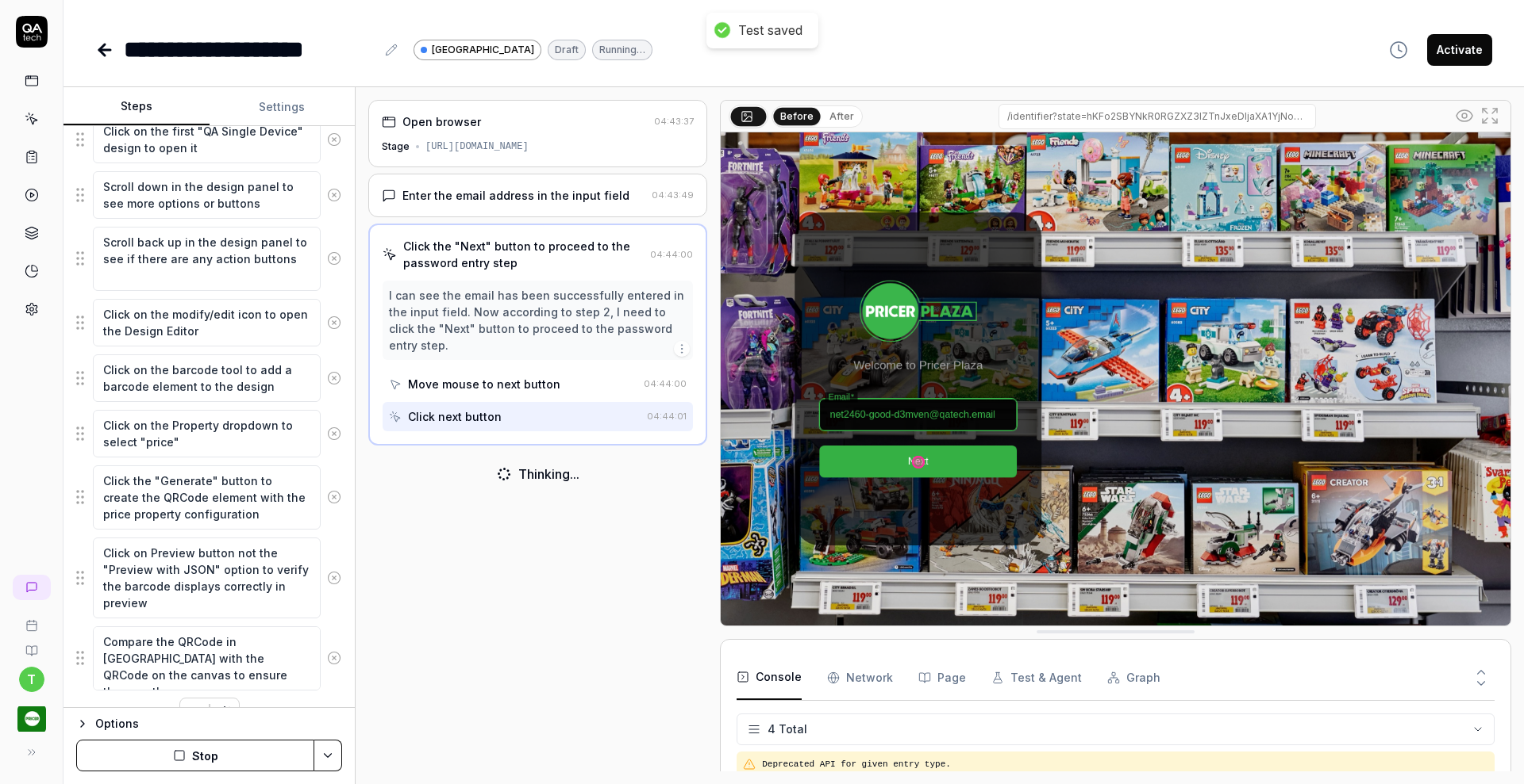
scroll to position [25, 0]
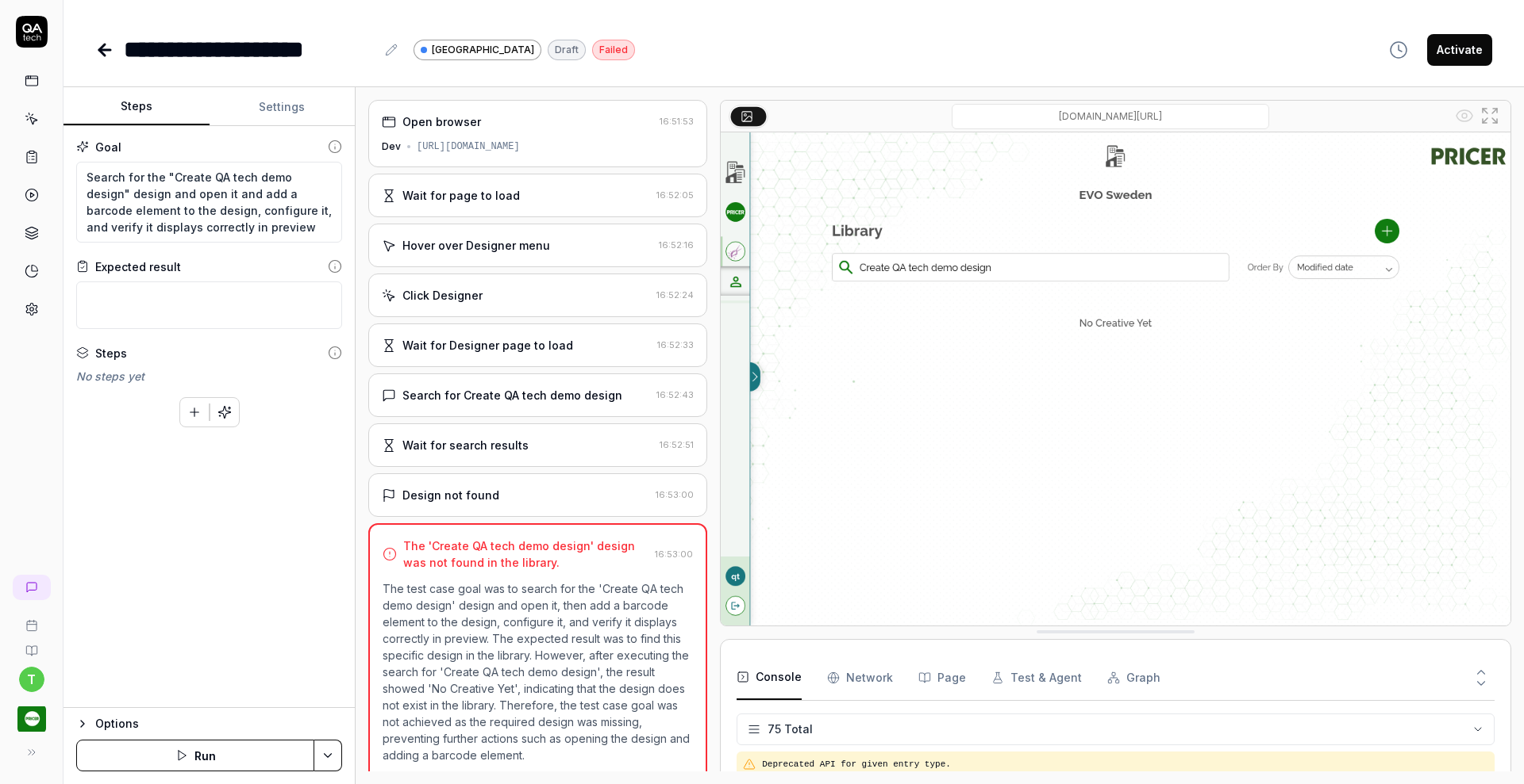
scroll to position [2293, 0]
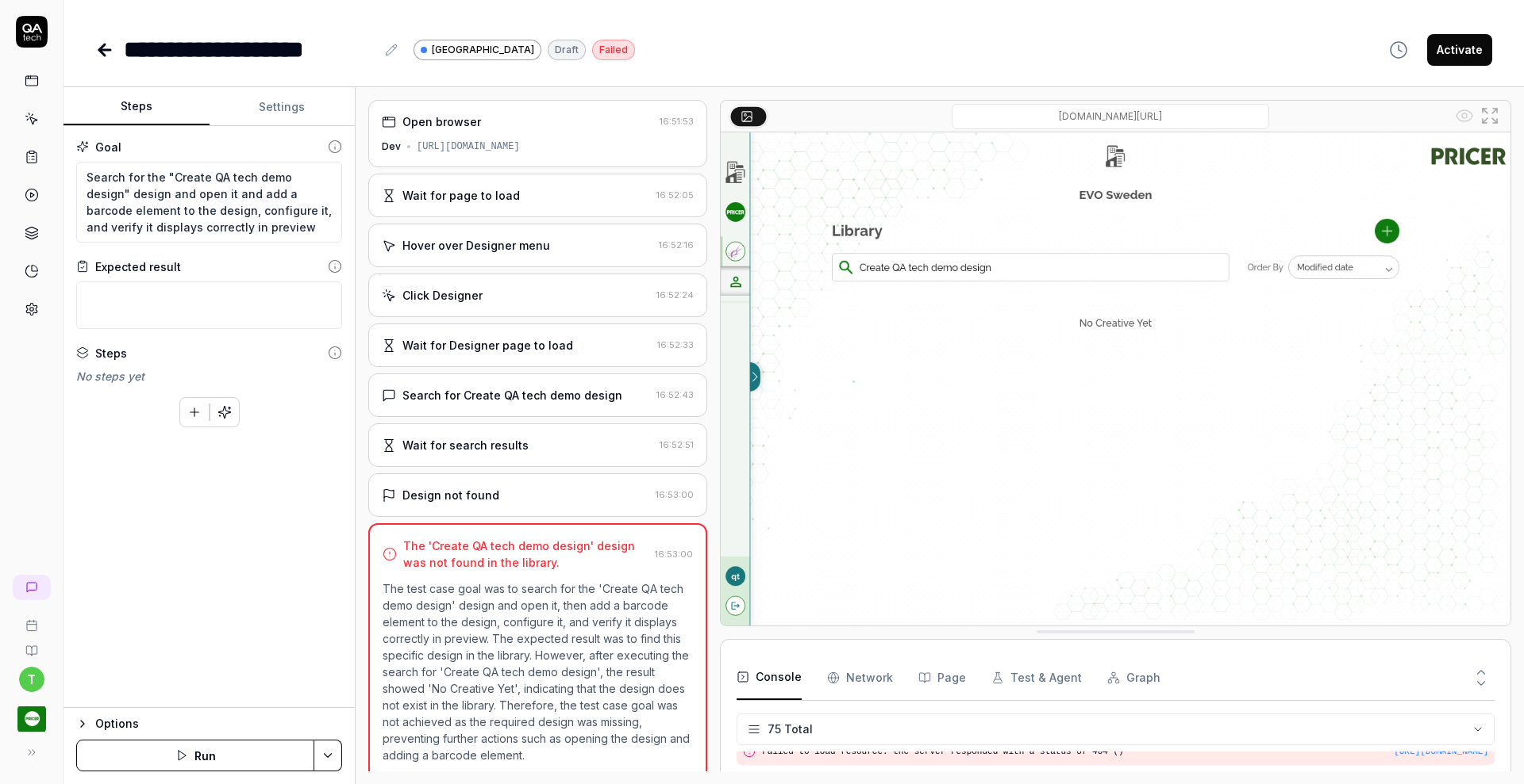
type textarea "*"
click at [102, 50] on icon at bounding box center [105, 50] width 11 height 0
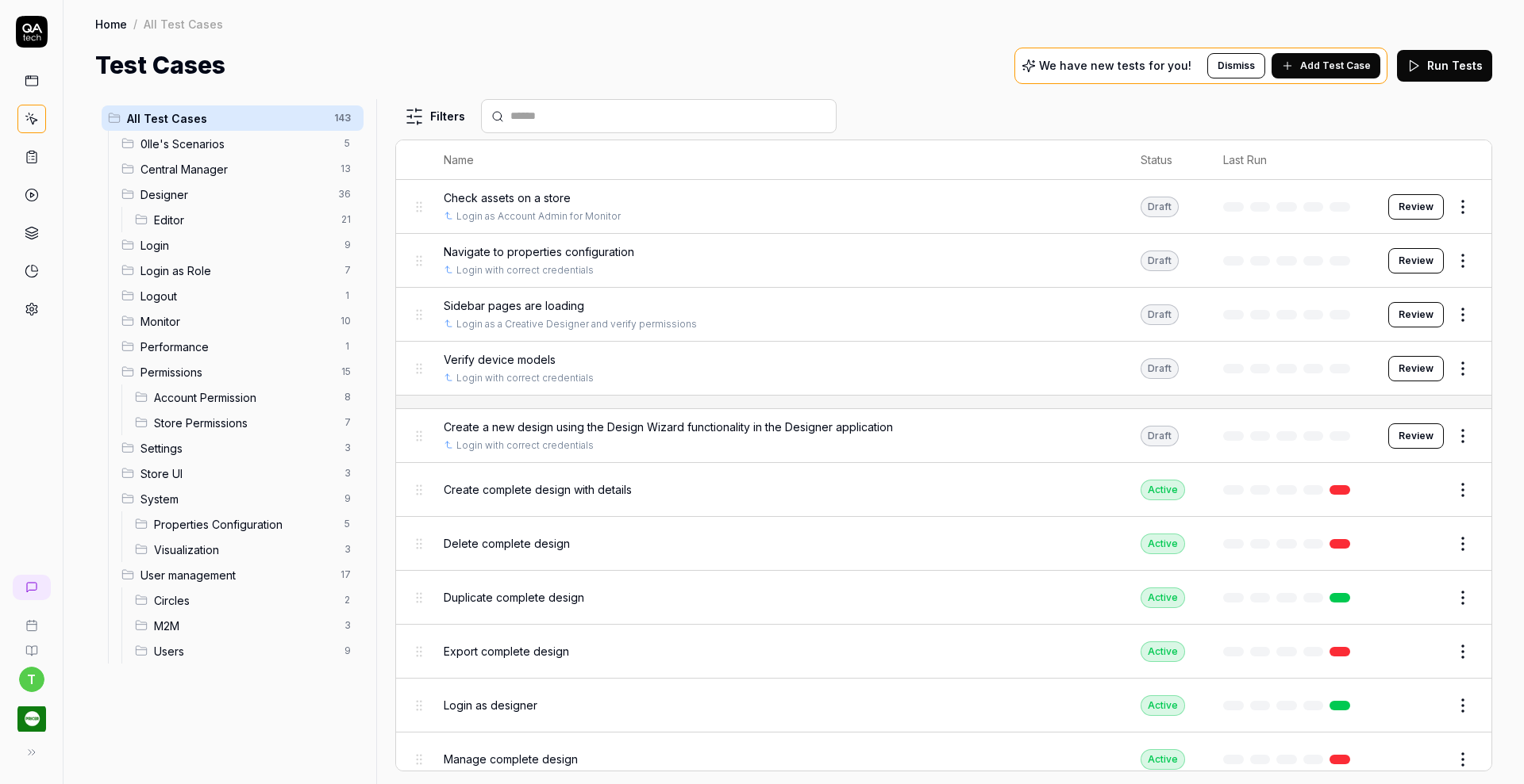
click at [221, 224] on span "Editor" at bounding box center [242, 220] width 178 height 16
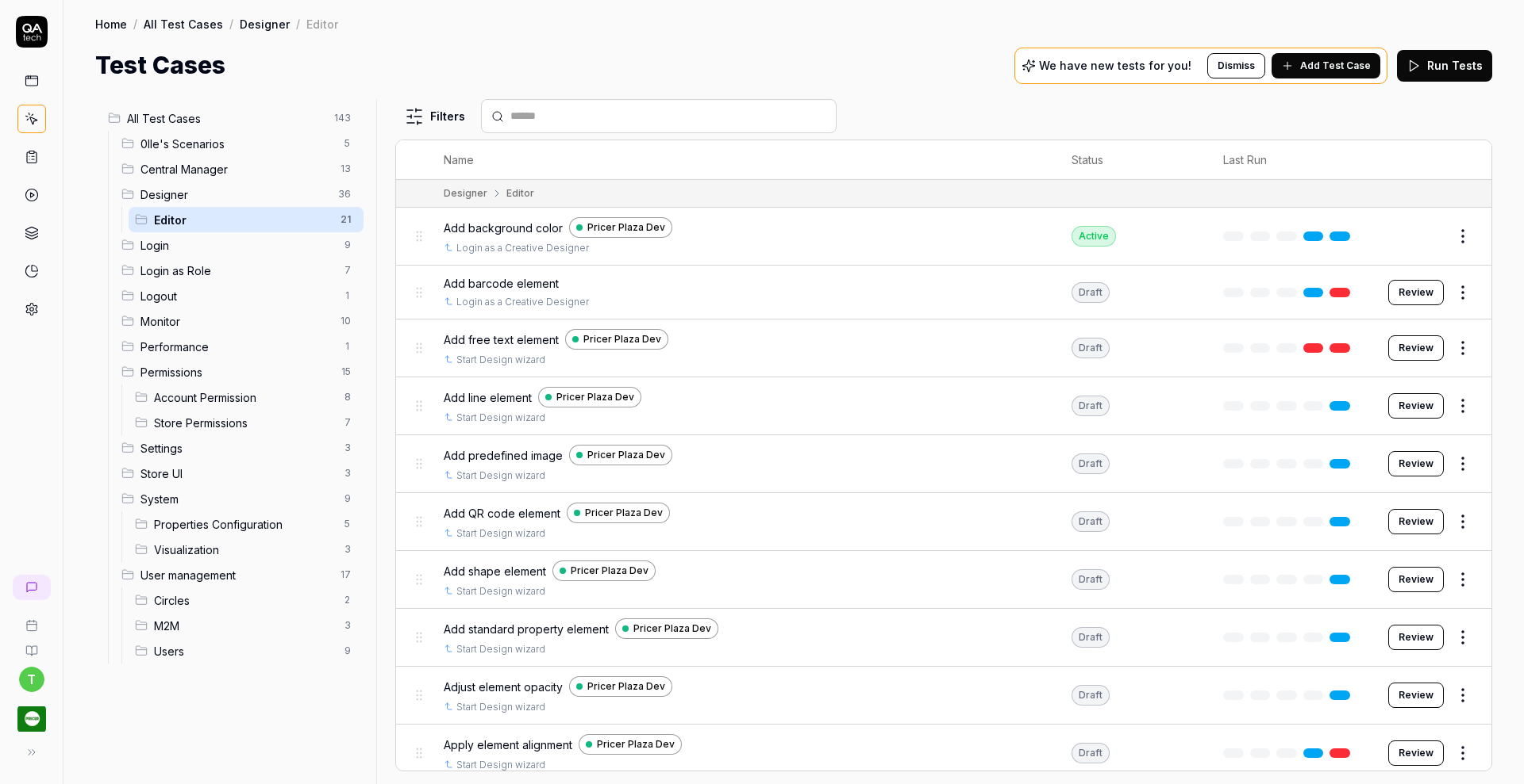
click at [347, 217] on html "t Home / All Test Cases / Designer / Editor Home / All Test Cases / Designer / …" at bounding box center [762, 392] width 1524 height 784
click at [290, 282] on div "Add Scenario" at bounding box center [281, 286] width 160 height 35
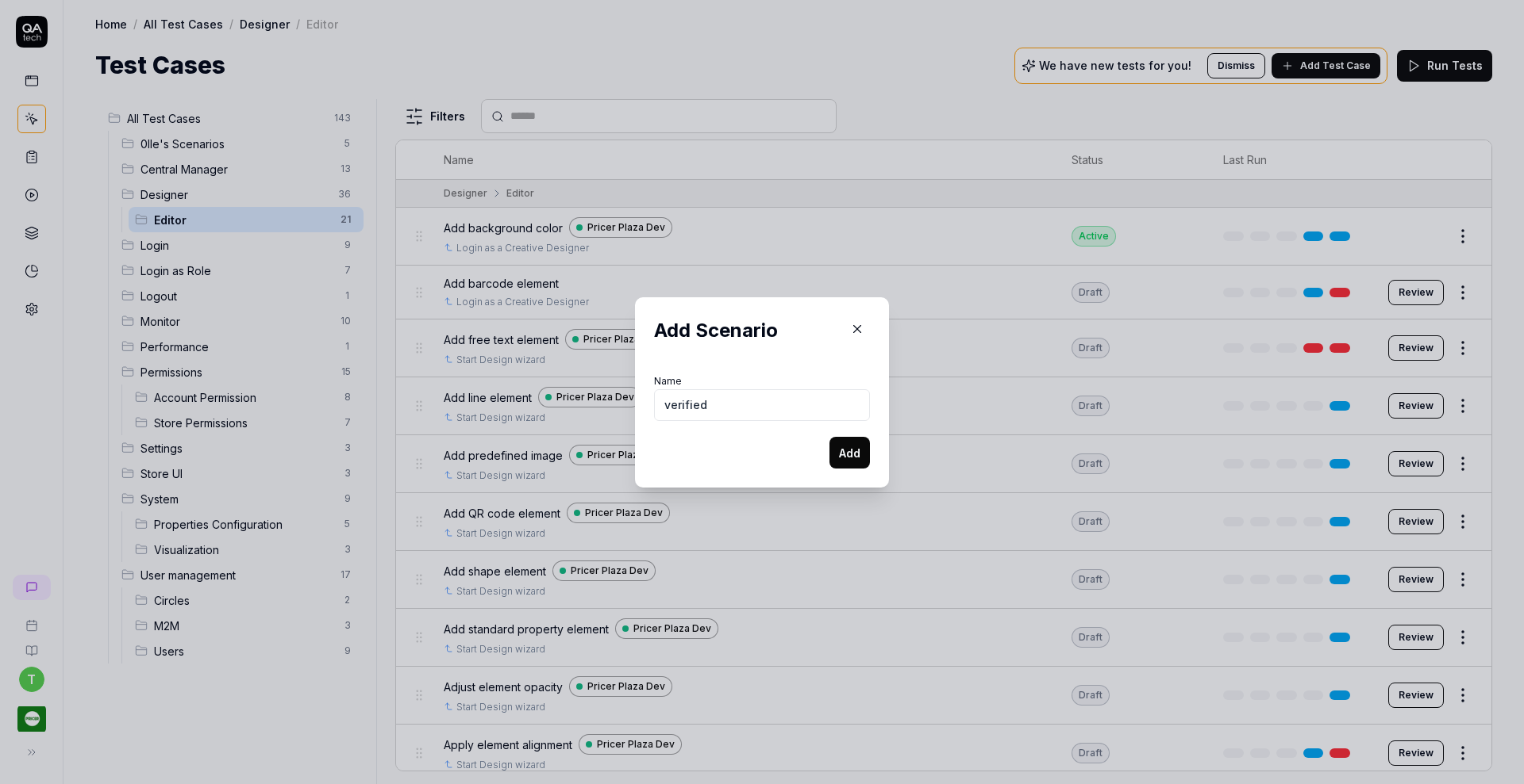
type input "verified"
click at [829, 437] on button "Add" at bounding box center [849, 453] width 40 height 32
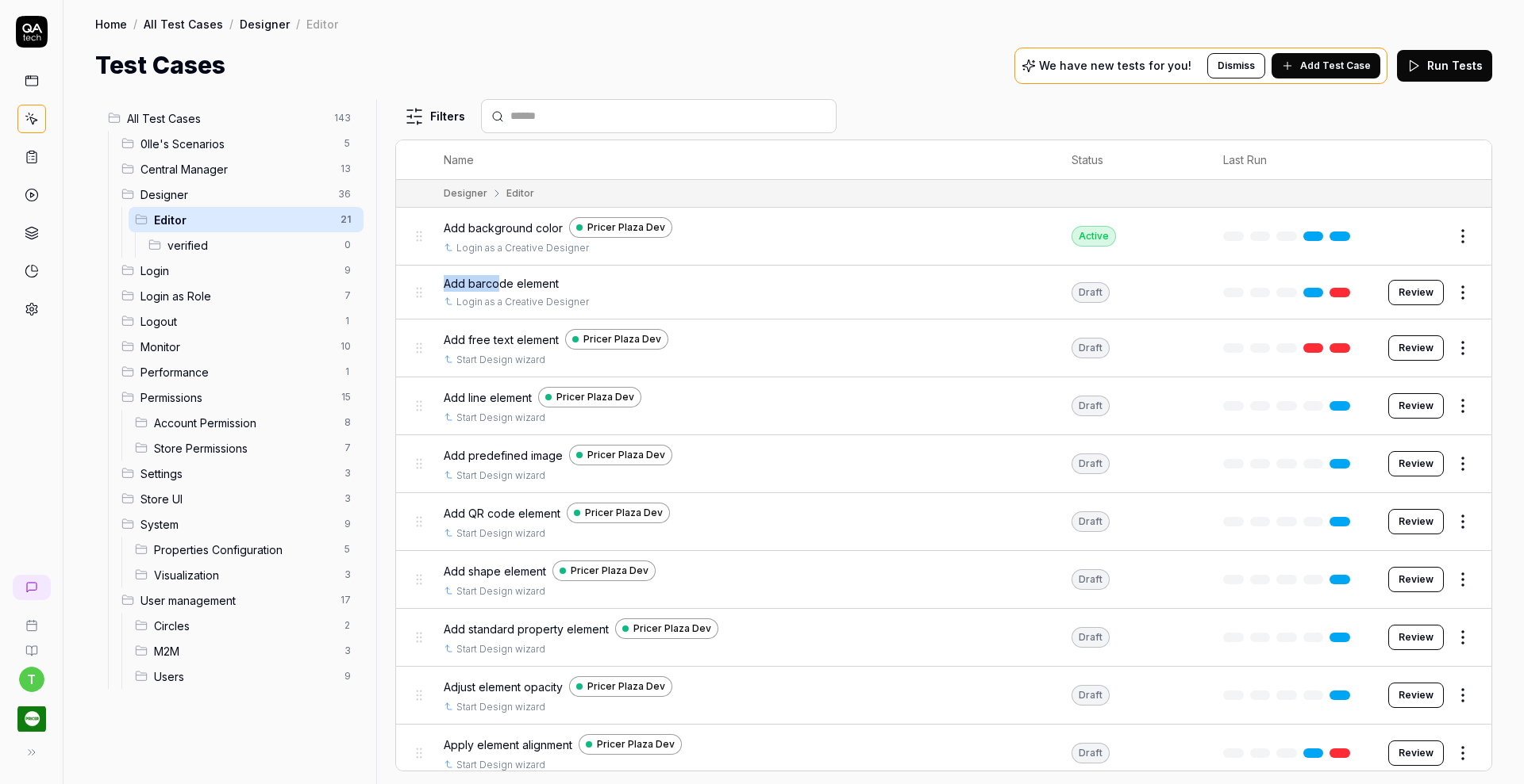
drag, startPoint x: 499, startPoint y: 280, endPoint x: 435, endPoint y: 276, distance: 64.1
click at [435, 276] on td "Add barcode element Login as a Creative Designer" at bounding box center [741, 293] width 627 height 54
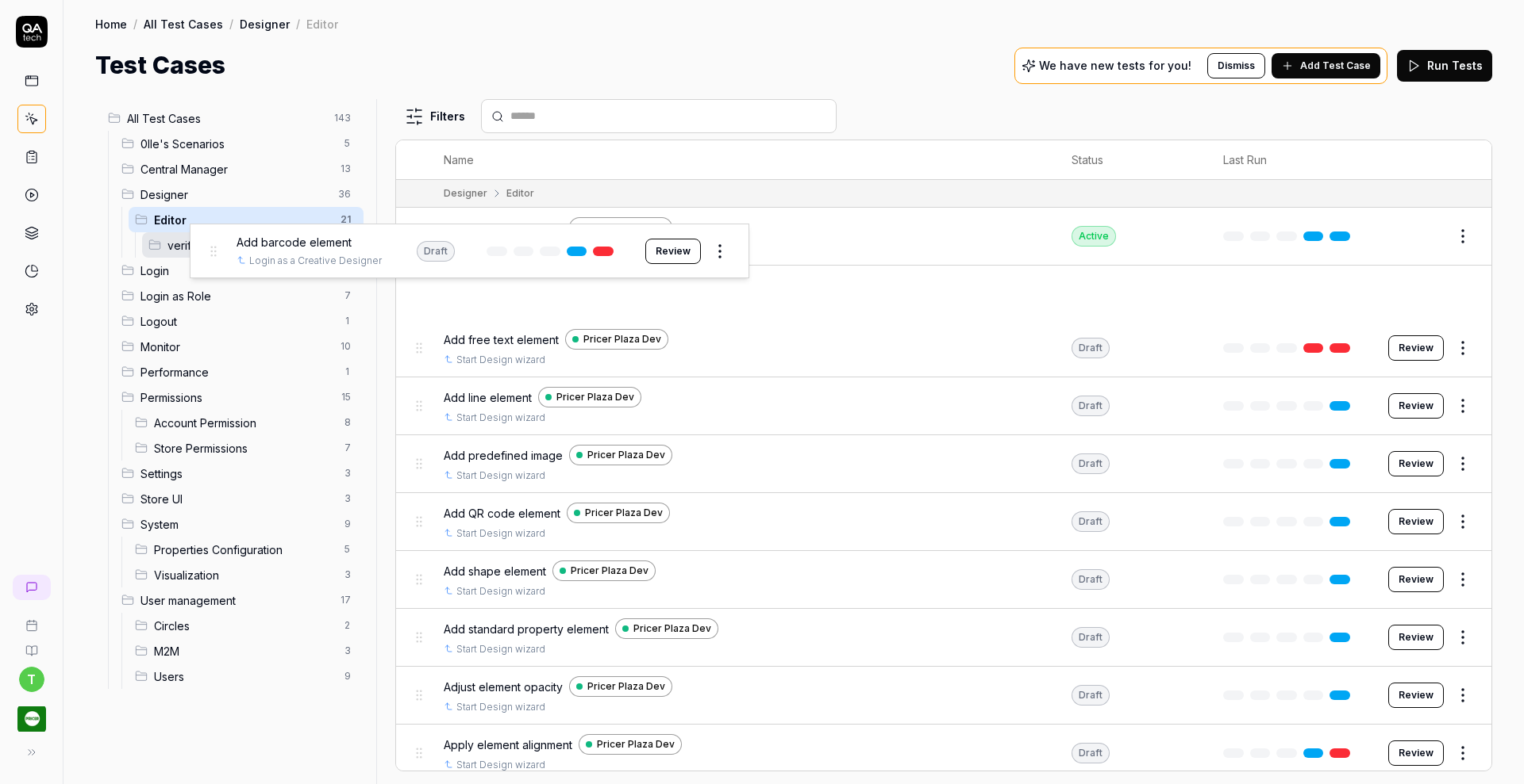
drag, startPoint x: 416, startPoint y: 290, endPoint x: 210, endPoint y: 252, distance: 209.5
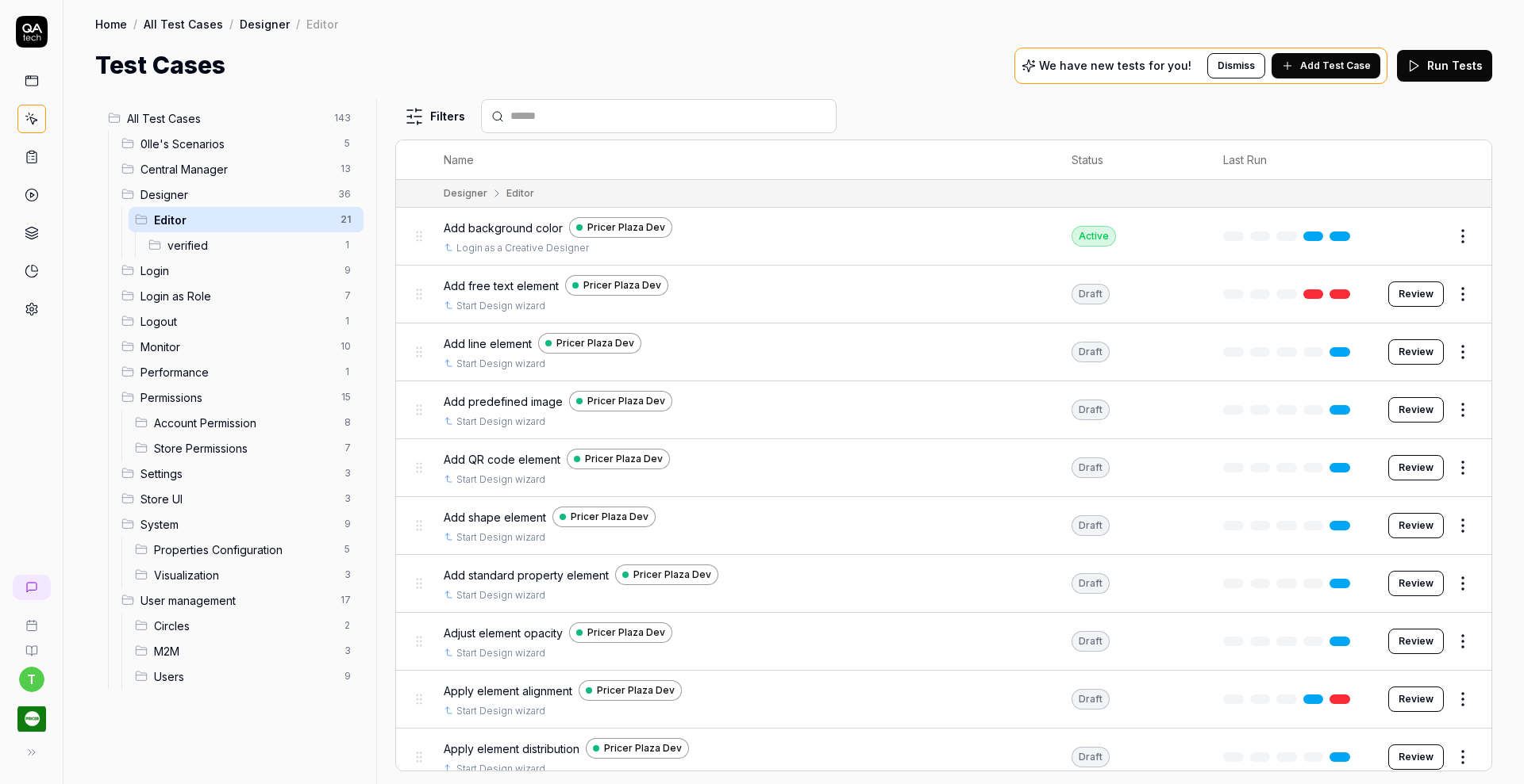
click at [512, 283] on span "Add free text element" at bounding box center [501, 286] width 115 height 16
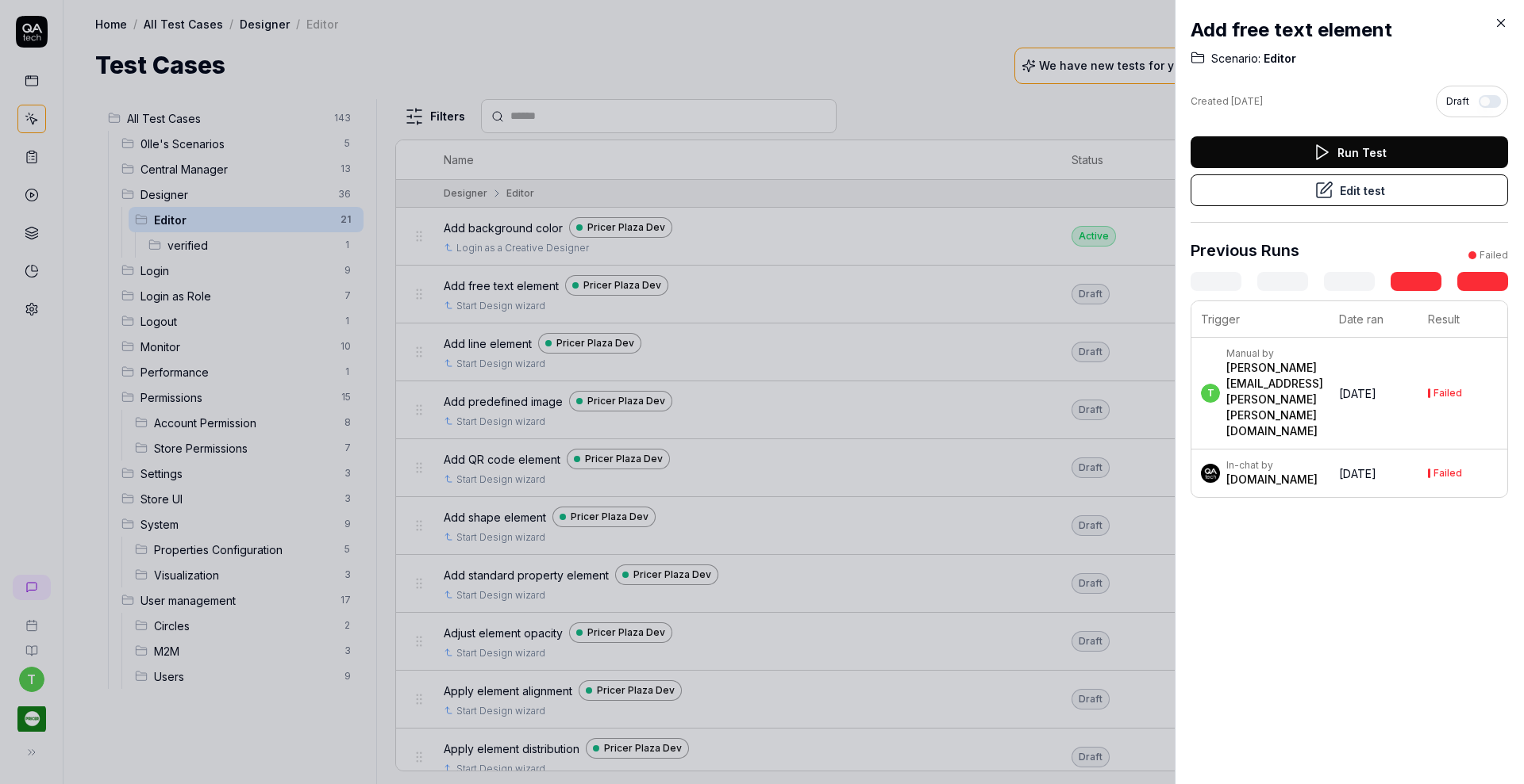
click at [1286, 198] on button "Edit test" at bounding box center [1349, 190] width 317 height 32
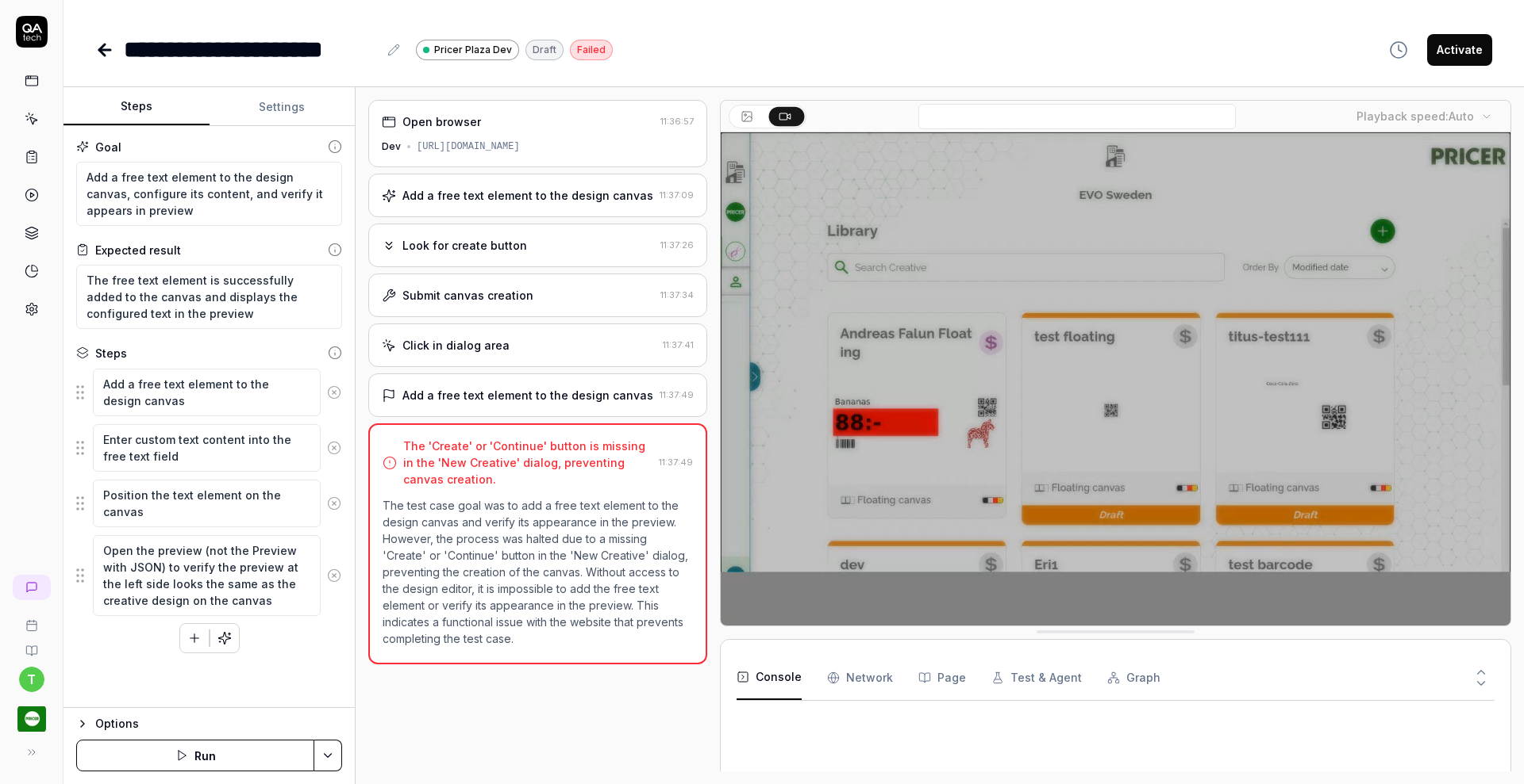
type textarea "*"
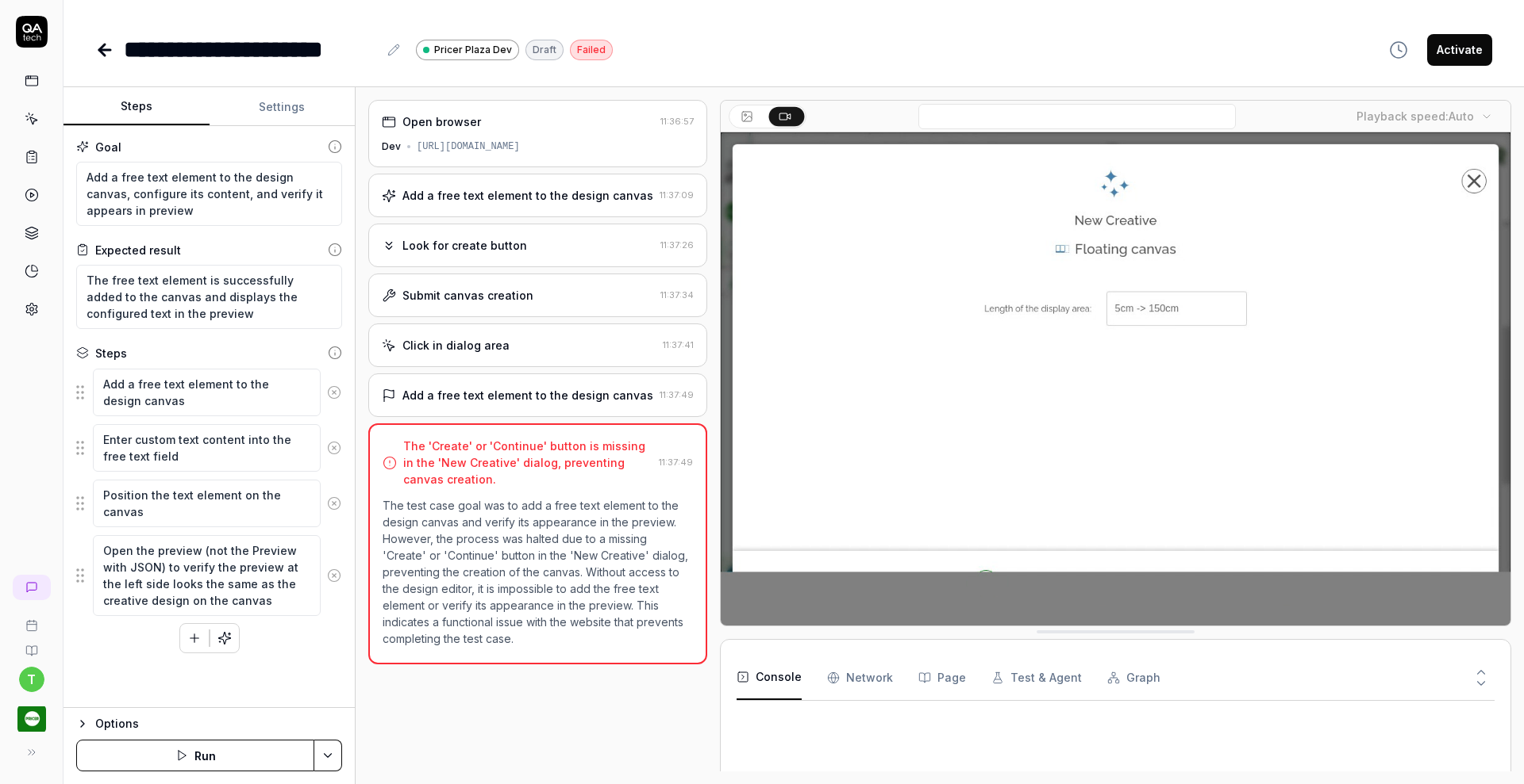
click at [298, 107] on button "Settings" at bounding box center [282, 107] width 146 height 38
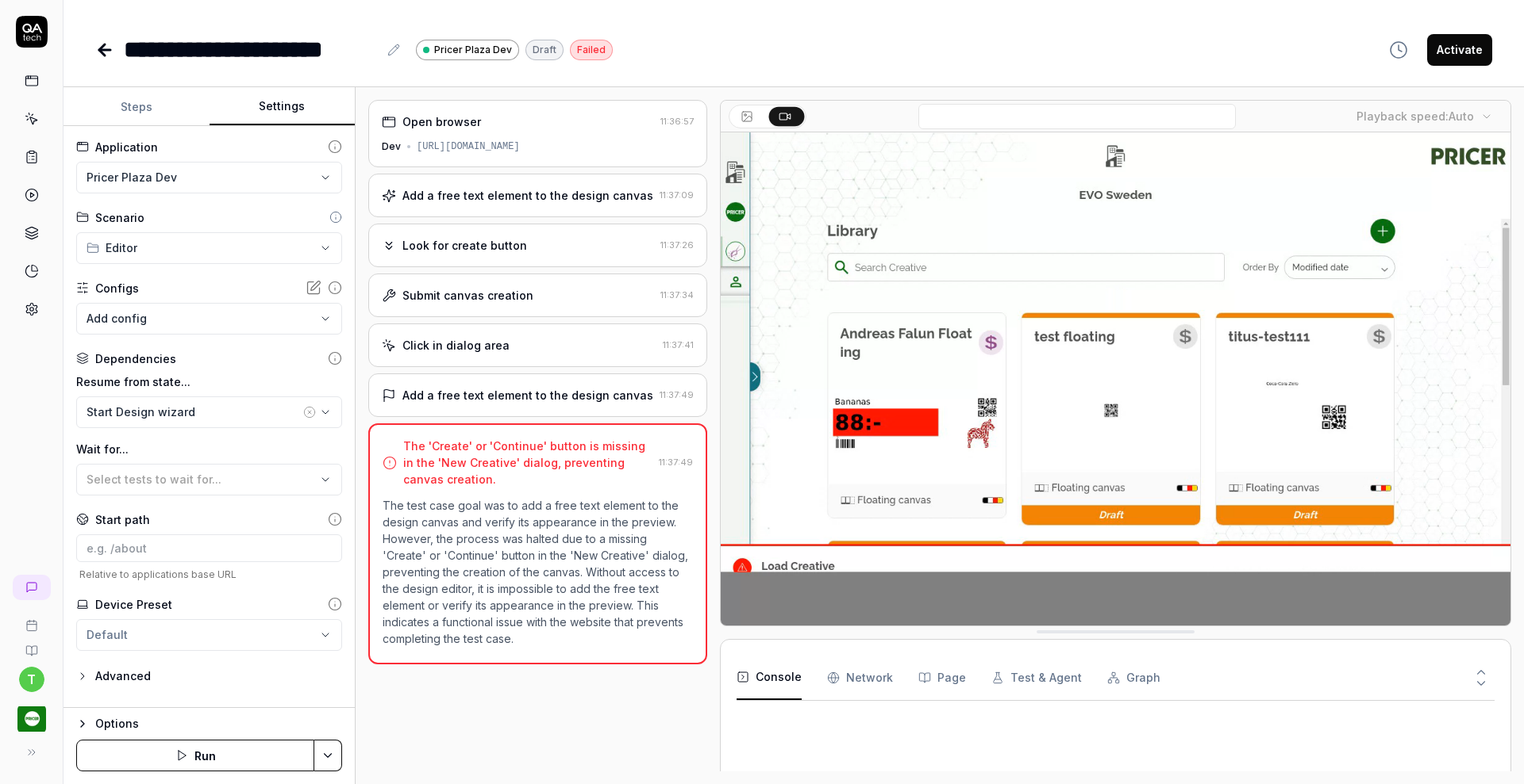
click at [298, 107] on button "Settings" at bounding box center [282, 107] width 146 height 38
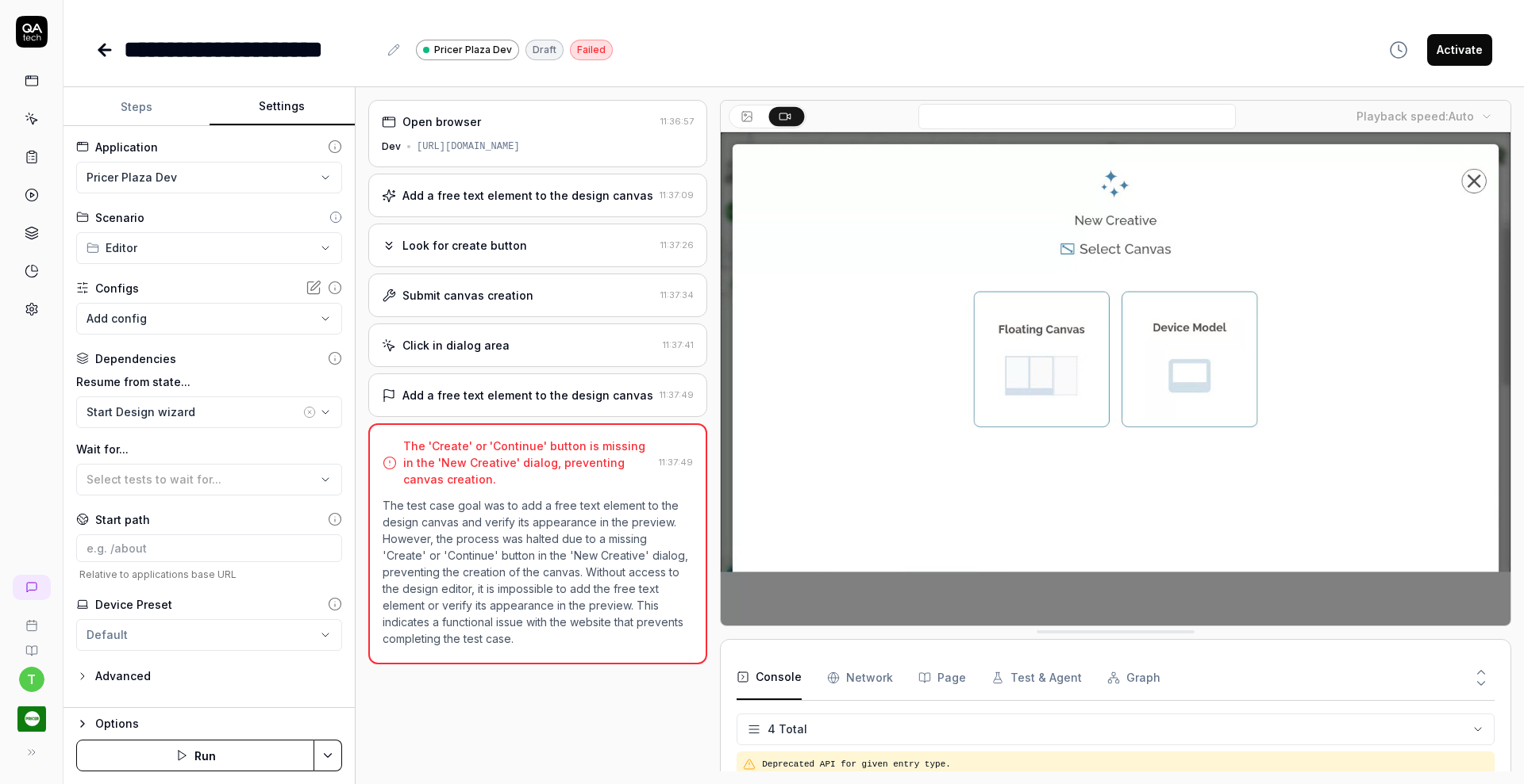
scroll to position [12, 0]
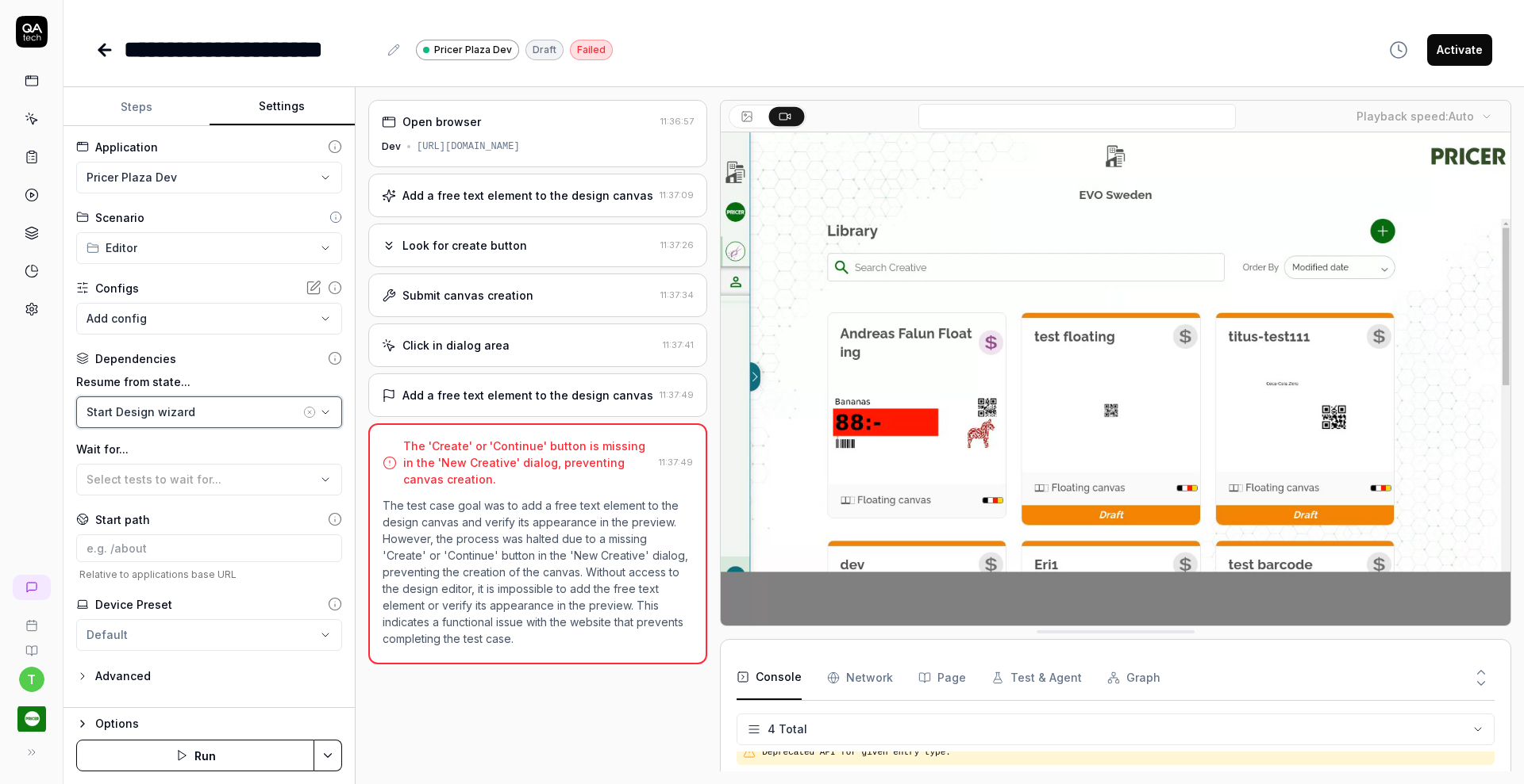
click at [325, 408] on icon "button" at bounding box center [326, 413] width 13 height 13
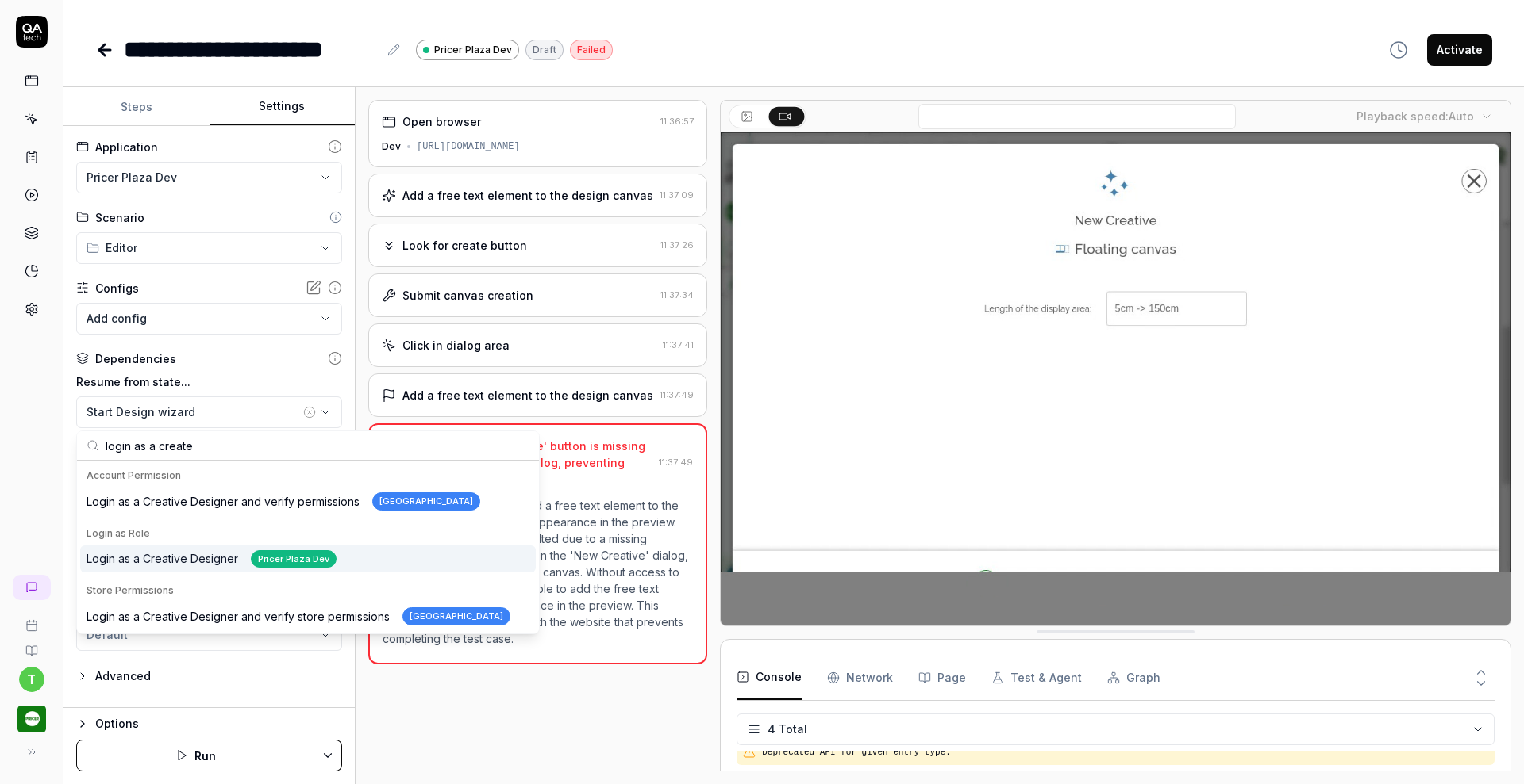
type input "login as a create"
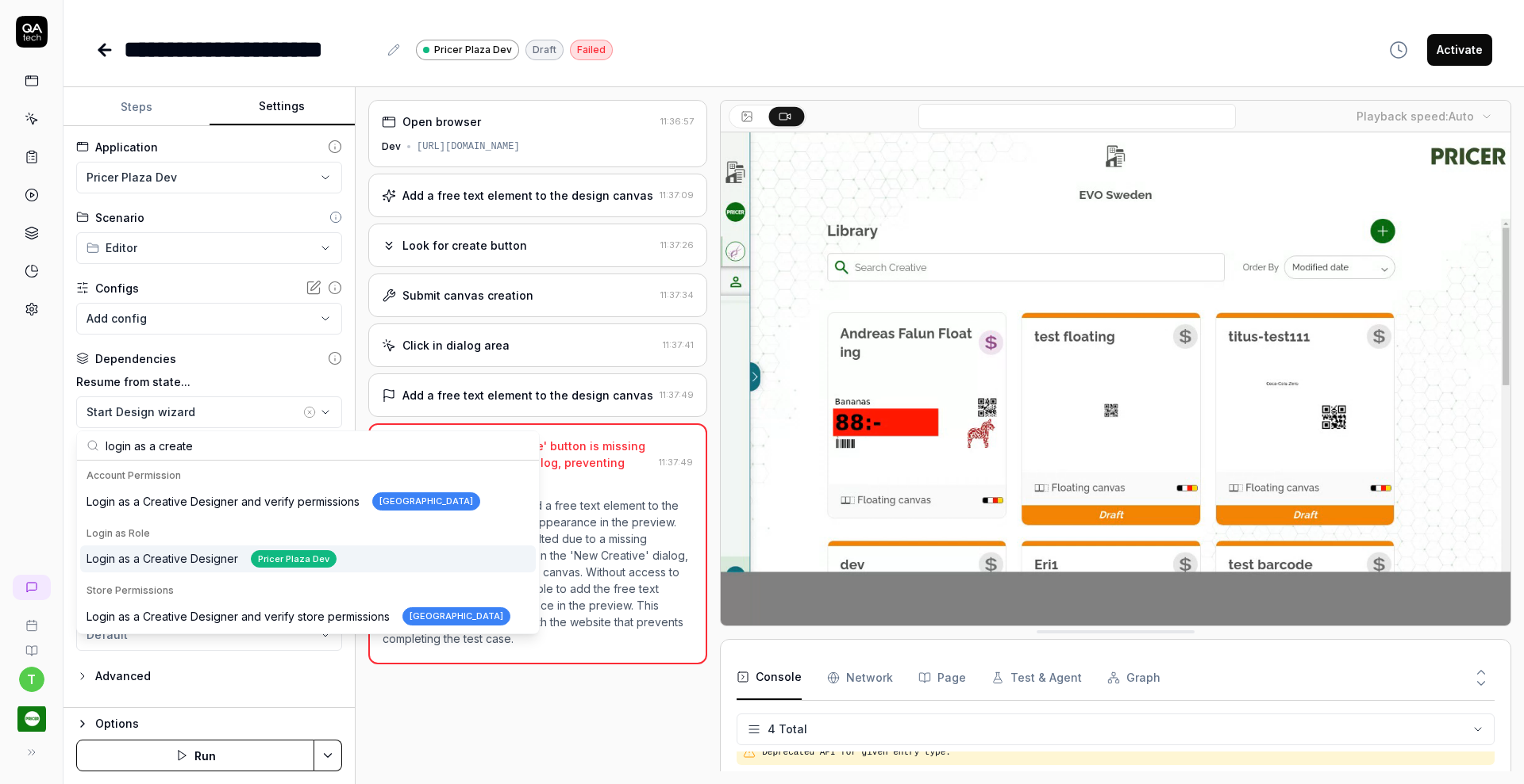
click at [205, 558] on div "Login as a Creative Designer Pricer Plaza Dev" at bounding box center [212, 559] width 250 height 18
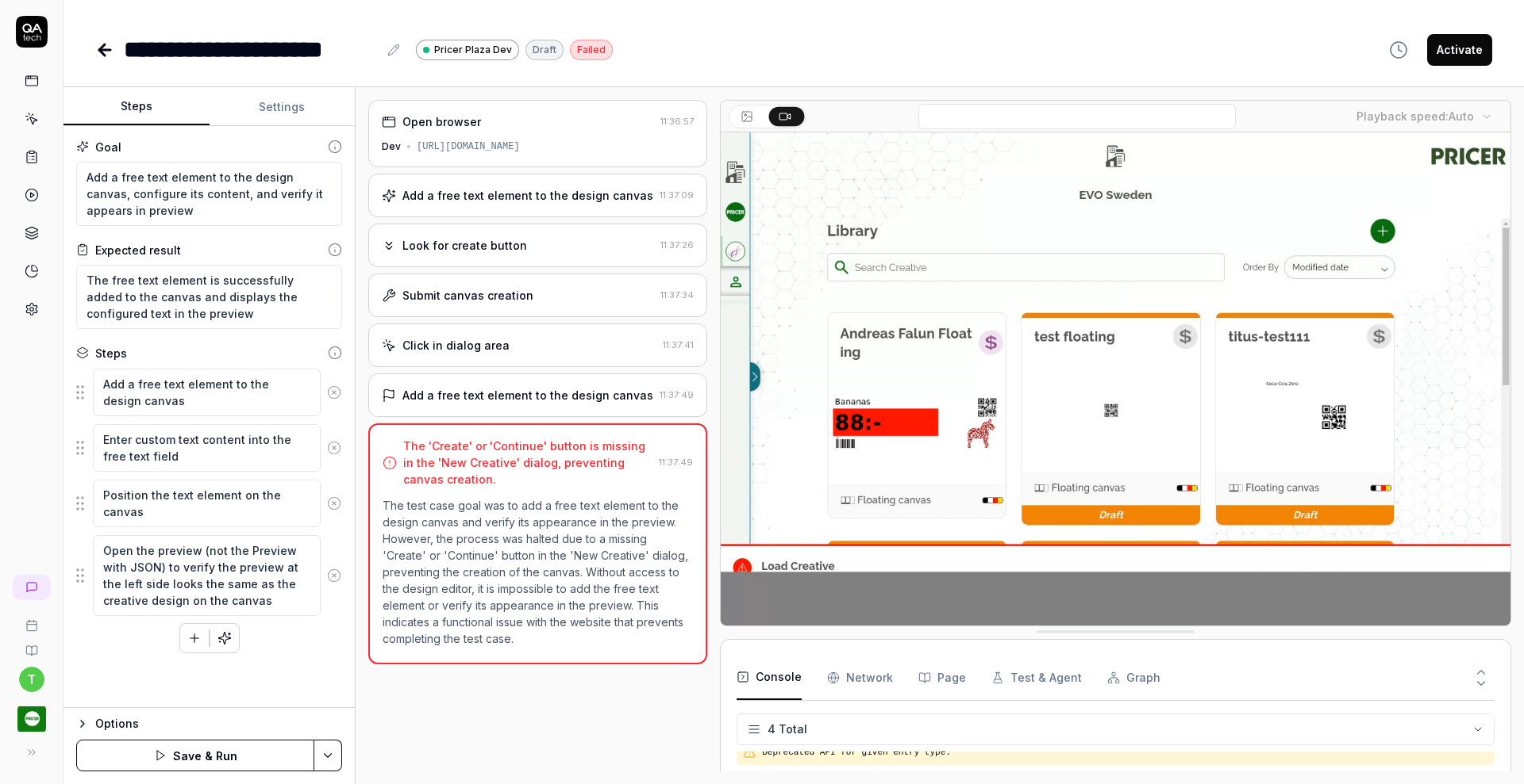
click at [141, 110] on button "Steps" at bounding box center [137, 107] width 146 height 38
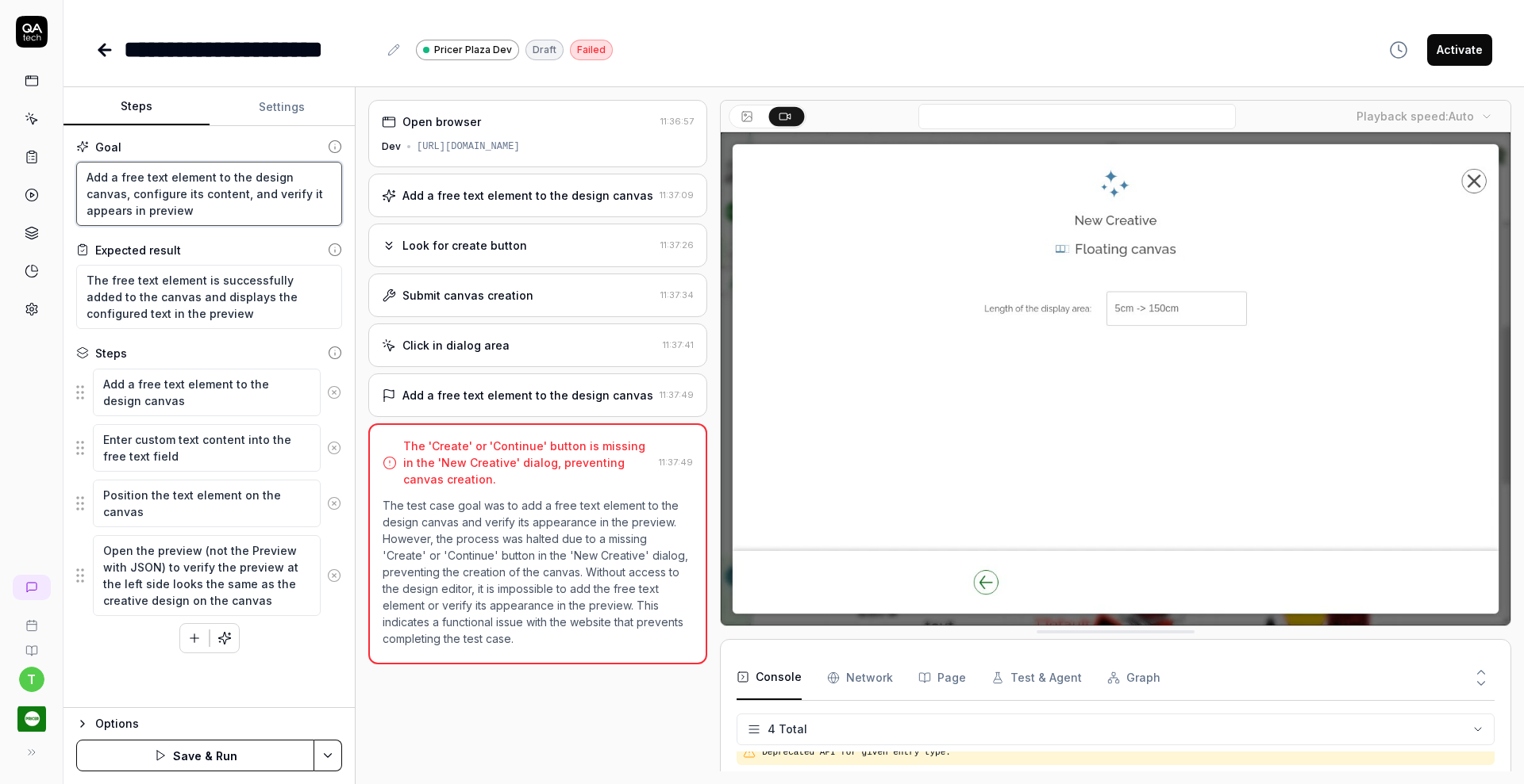
click at [87, 173] on textarea "Add a free text element to the design canvas, configure its content, and verify…" at bounding box center [209, 194] width 266 height 65
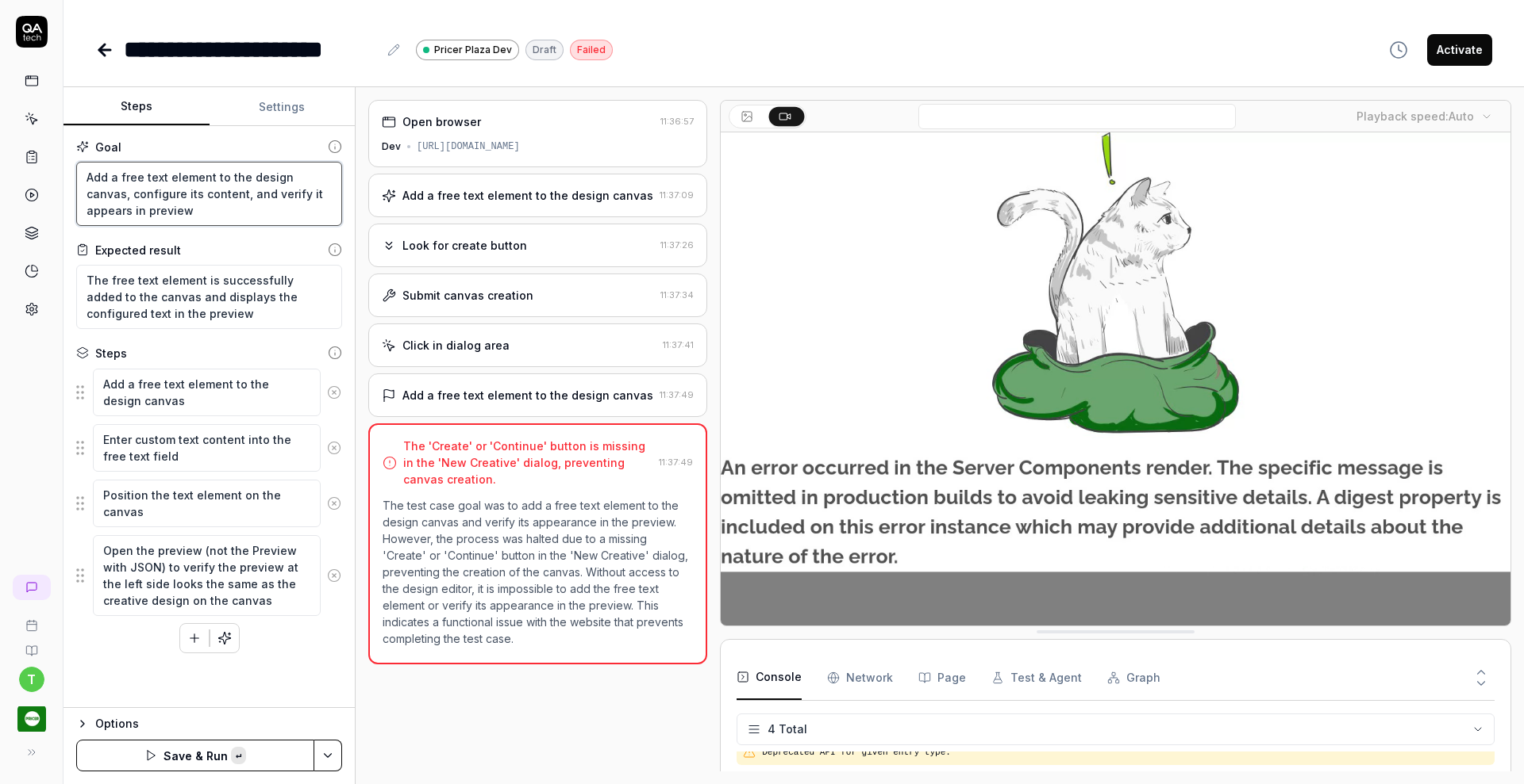
paste textarea "Search for the QA tech single device design and open it"
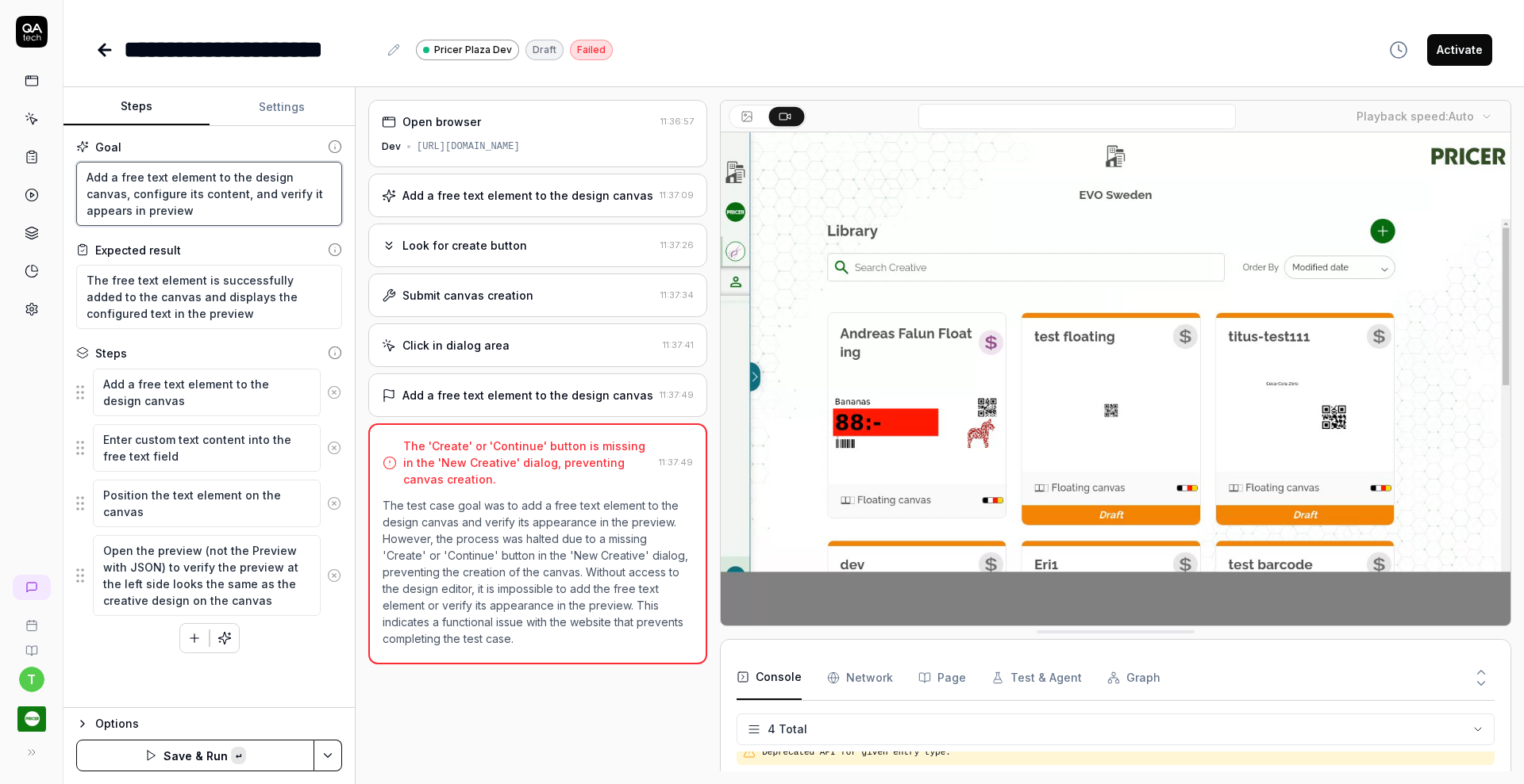
type textarea "*"
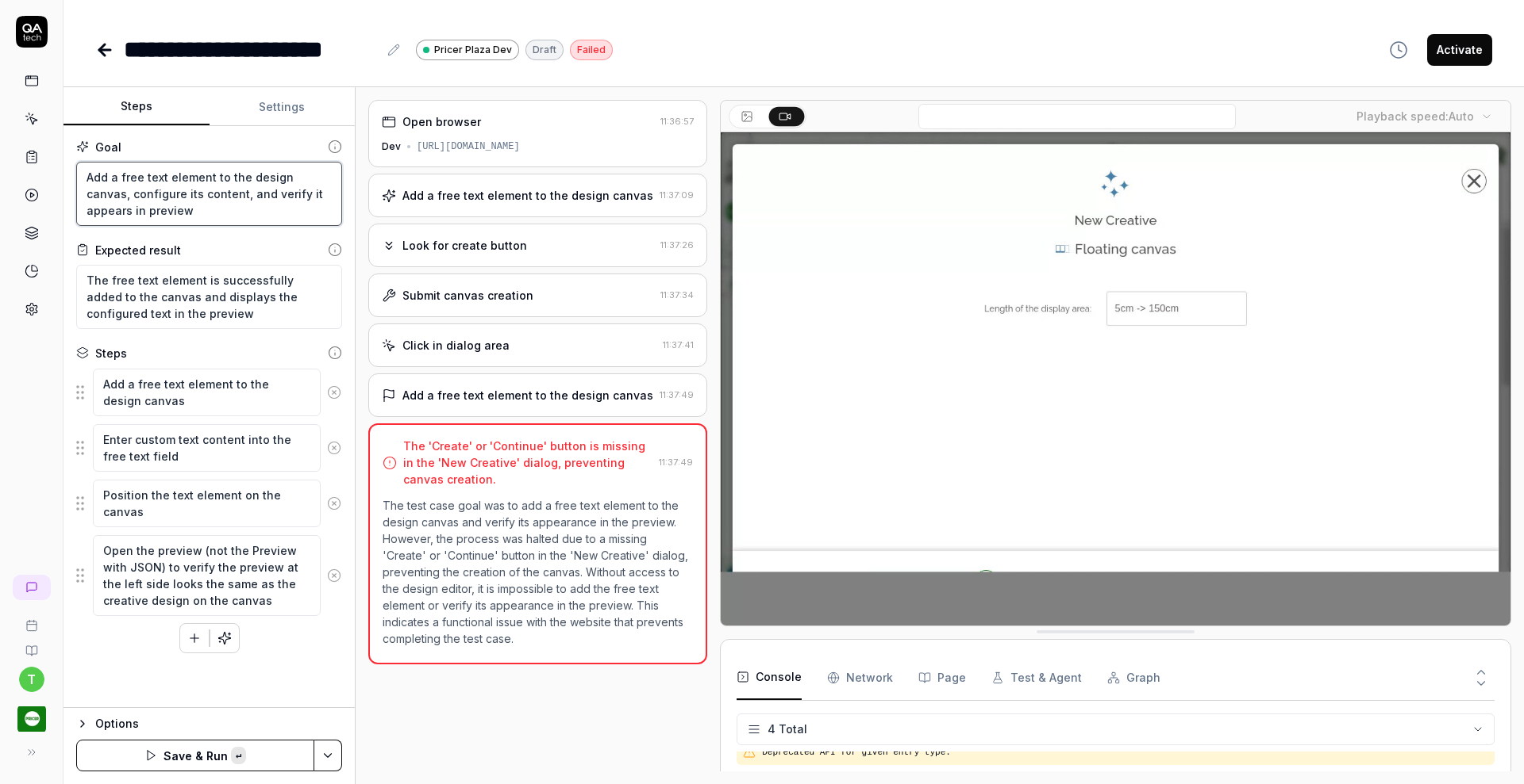
type textarea "Search for the QA tech single device design and open itAdd a free text element …"
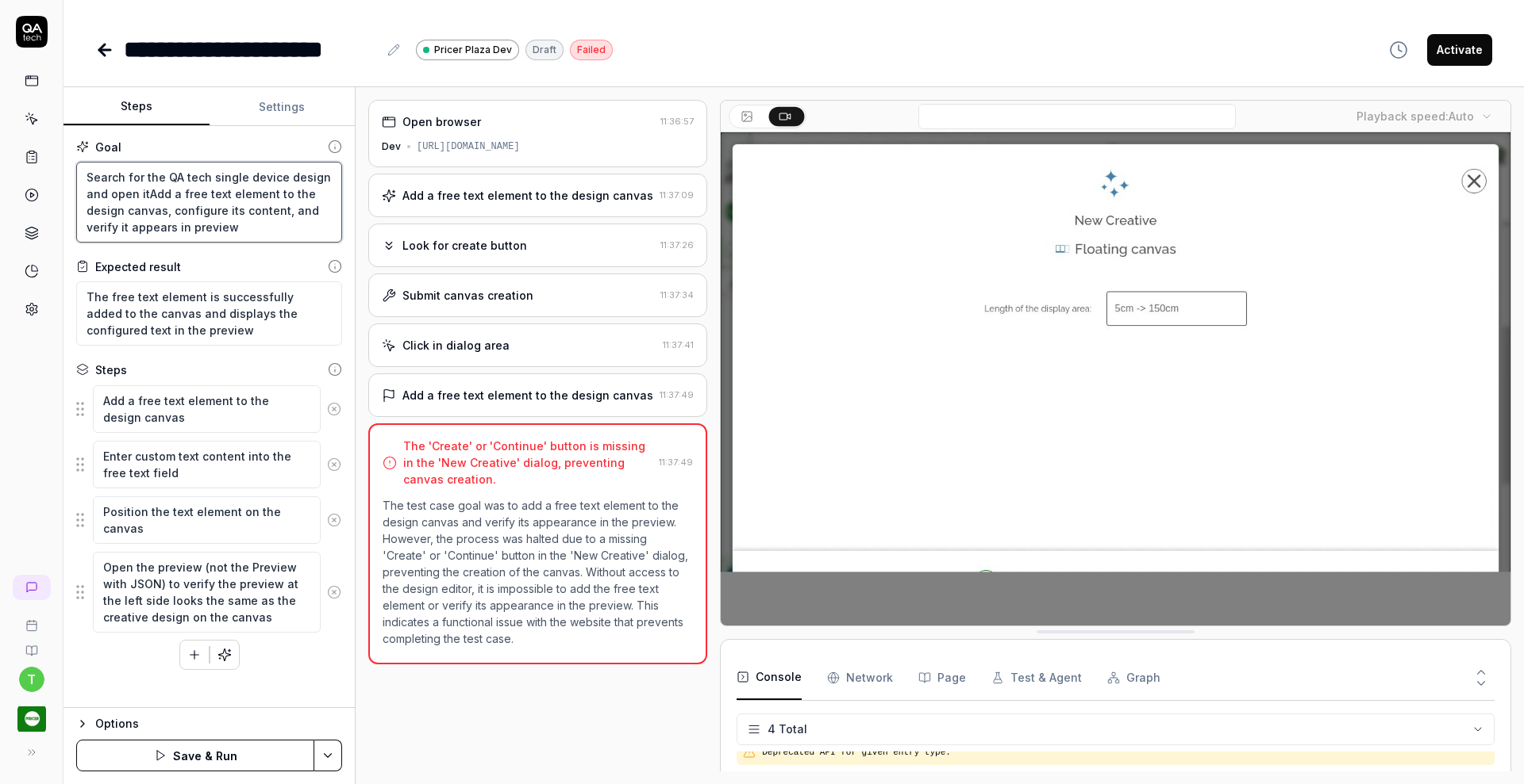
type textarea "*"
type textarea "Search for the QA tech single device design and open it Add a free text element…"
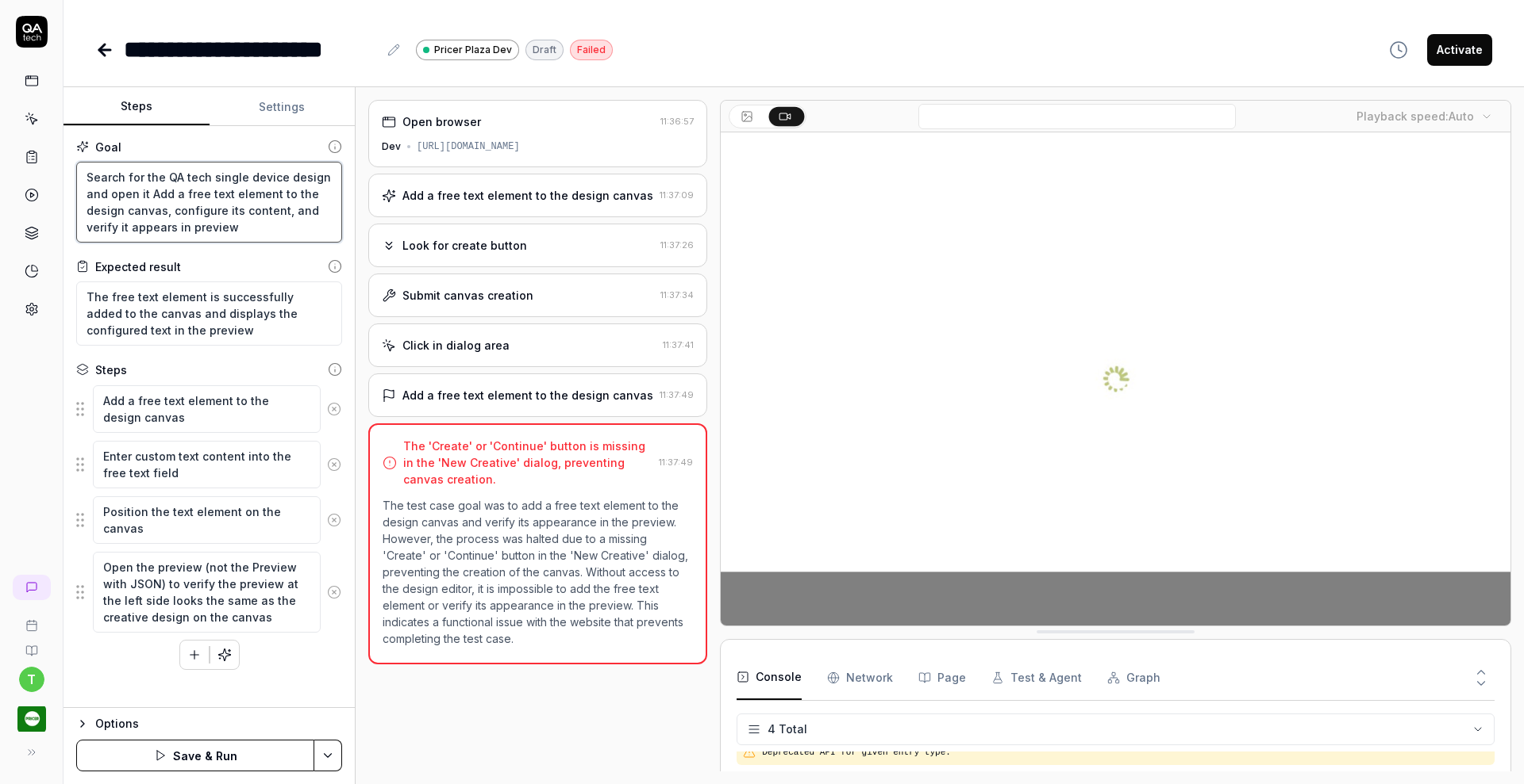
type textarea "*"
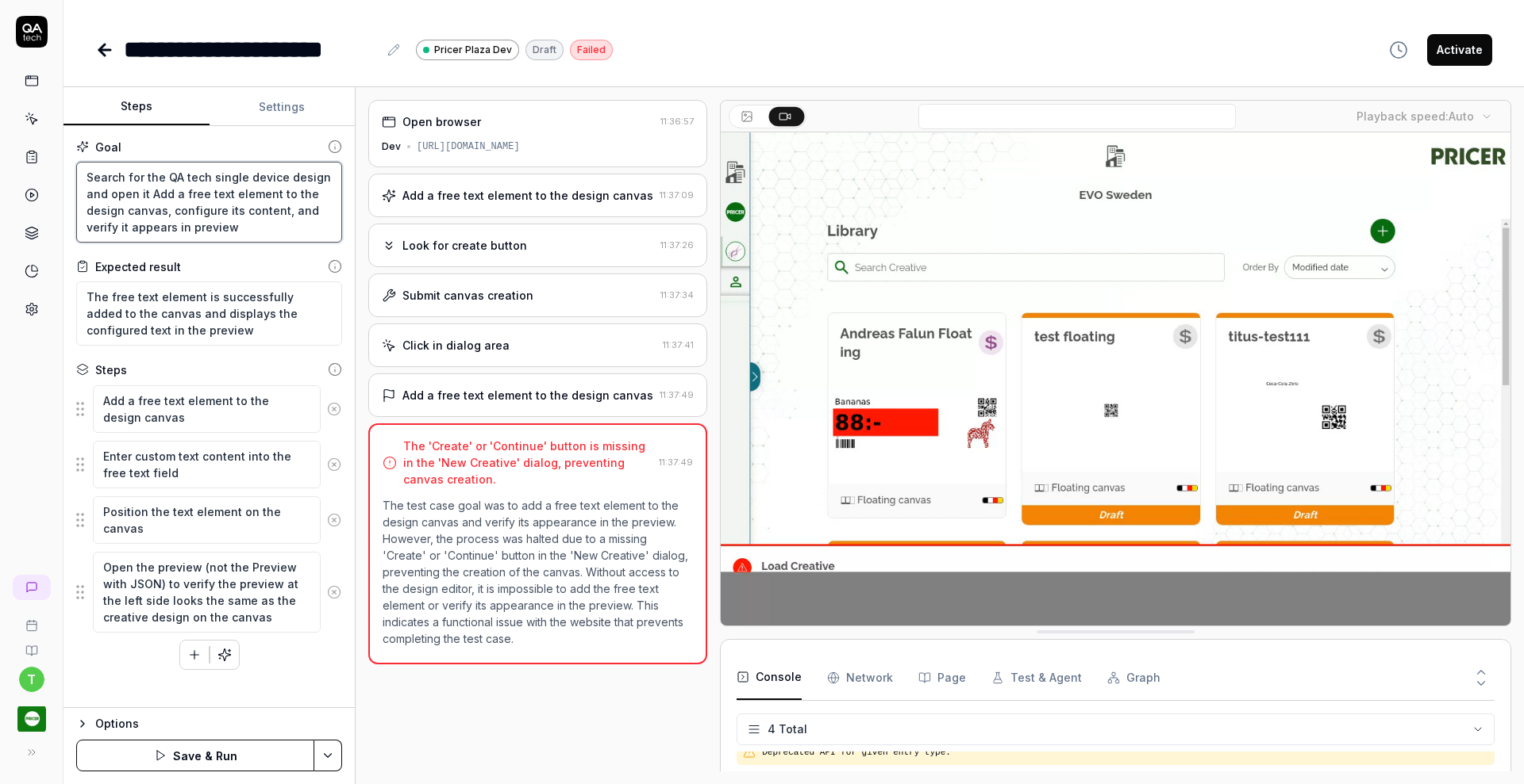
type textarea "Search for the QA tech single device design and open it aAdd a free text elemen…"
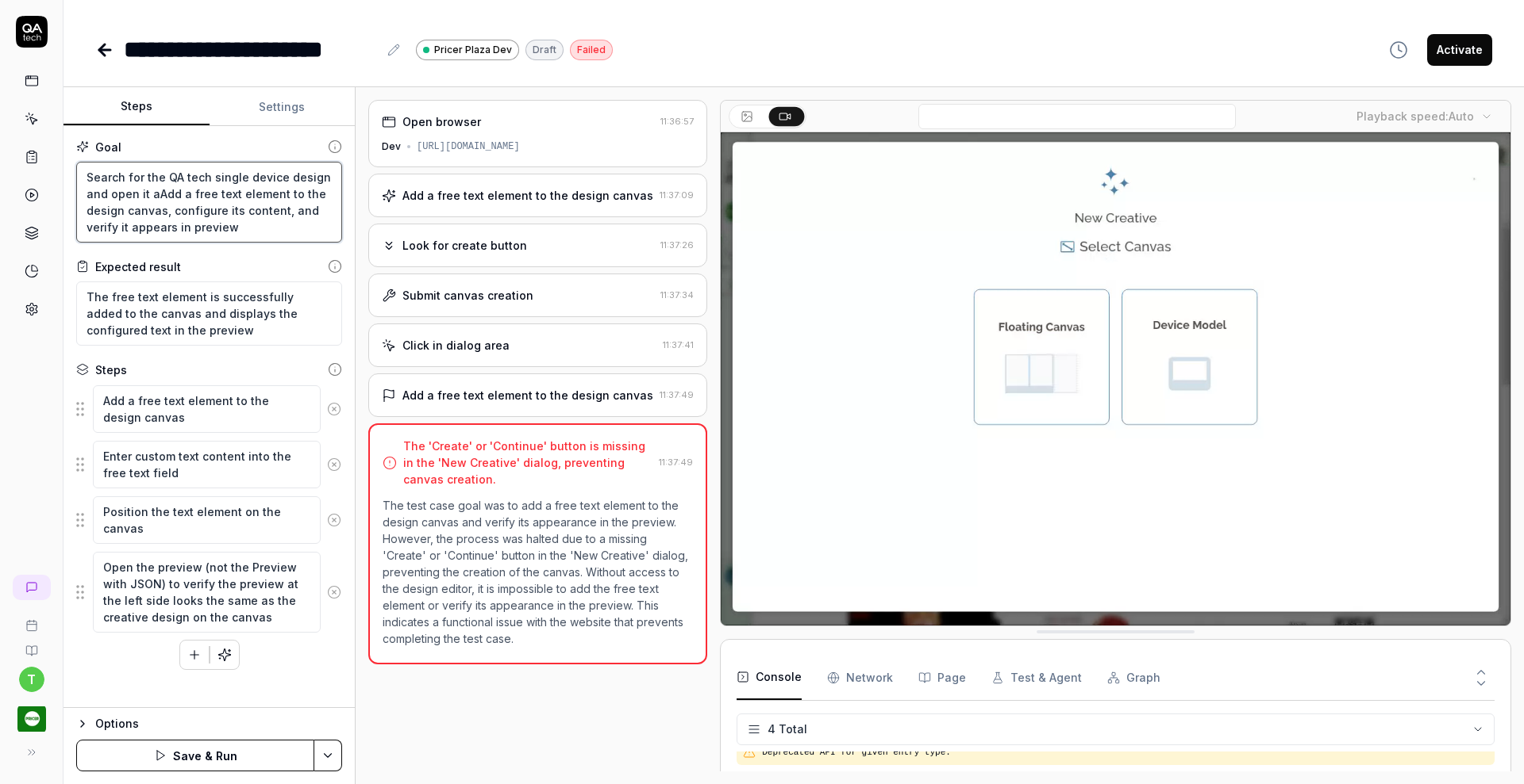
type textarea "*"
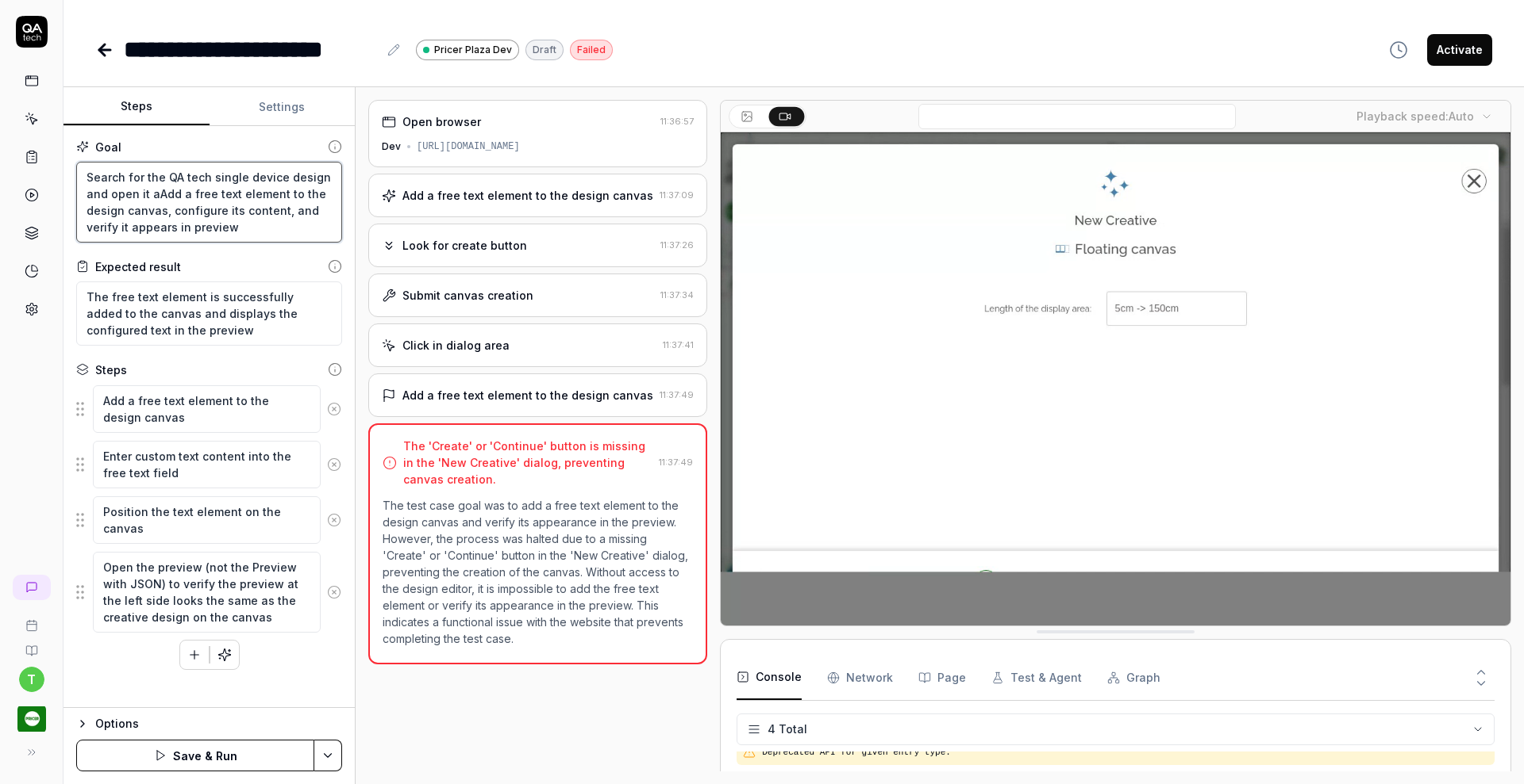
type textarea "Search for the QA tech single device design and open it anAdd a free text eleme…"
type textarea "*"
type textarea "Search for the QA tech single device design and open it andAdd a free text elem…"
type textarea "*"
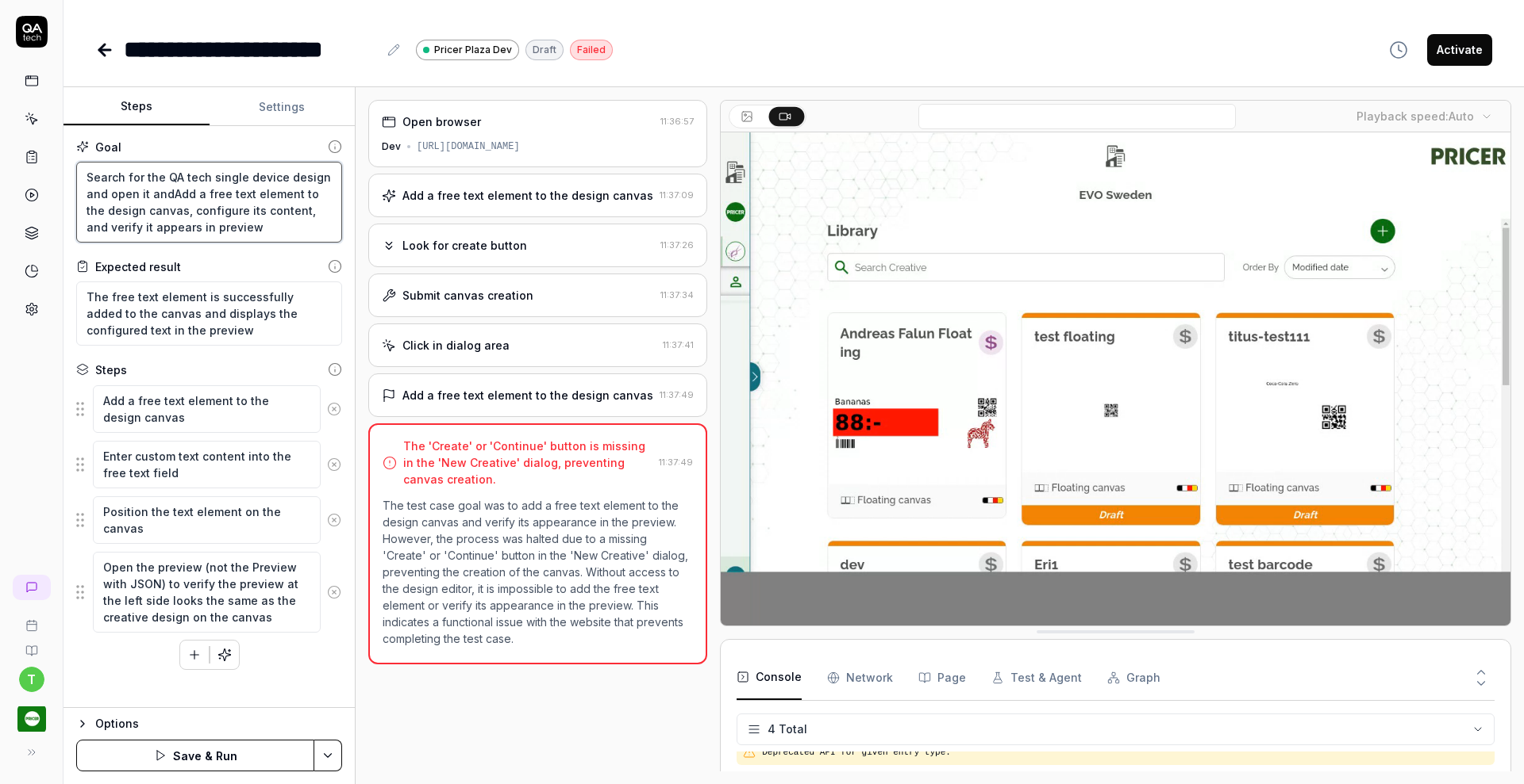
type textarea "Search for the QA tech single device design and open it and Add a free text ele…"
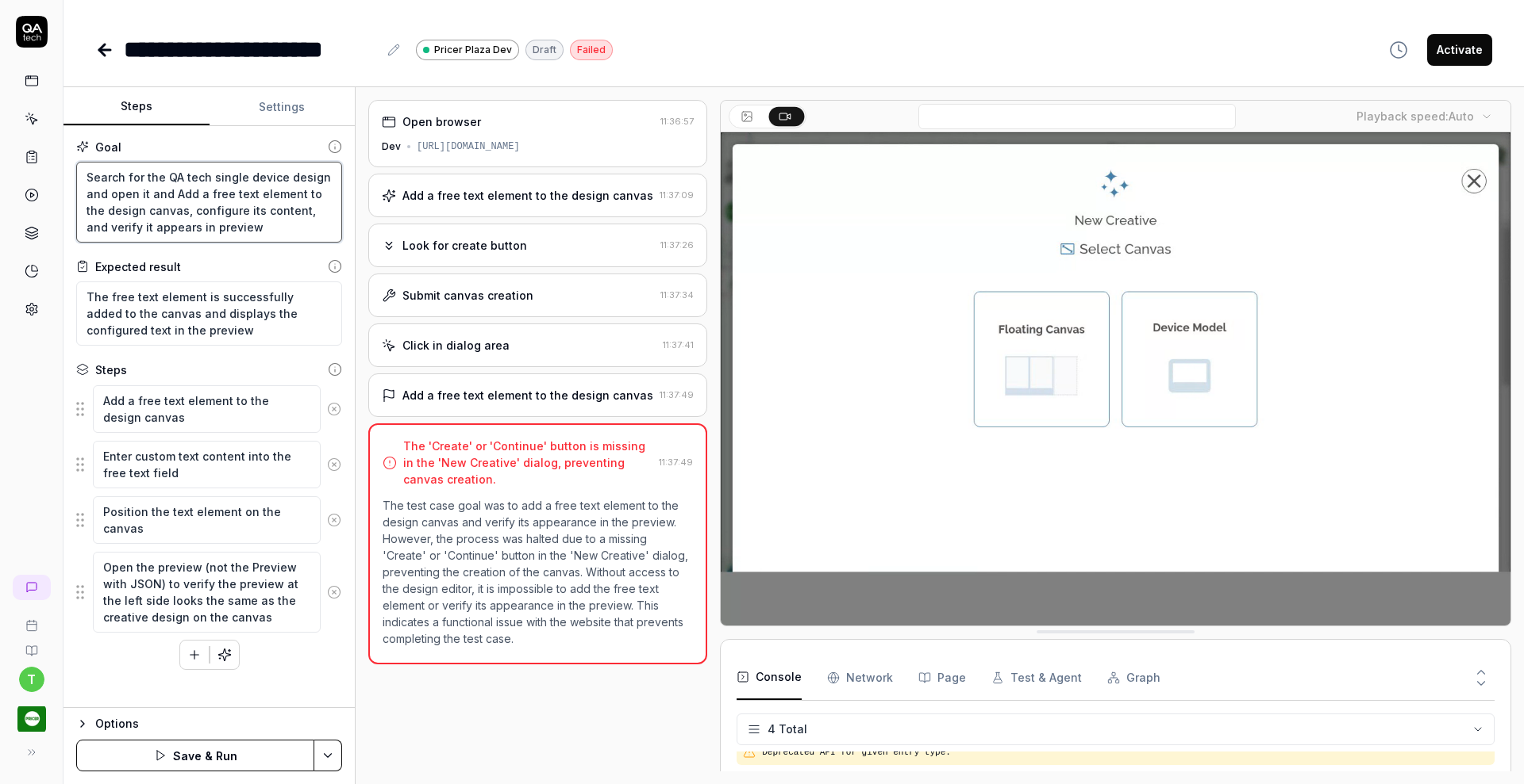
type textarea "*"
type textarea "Search for the QA tech single device design and open it and add a free text ele…"
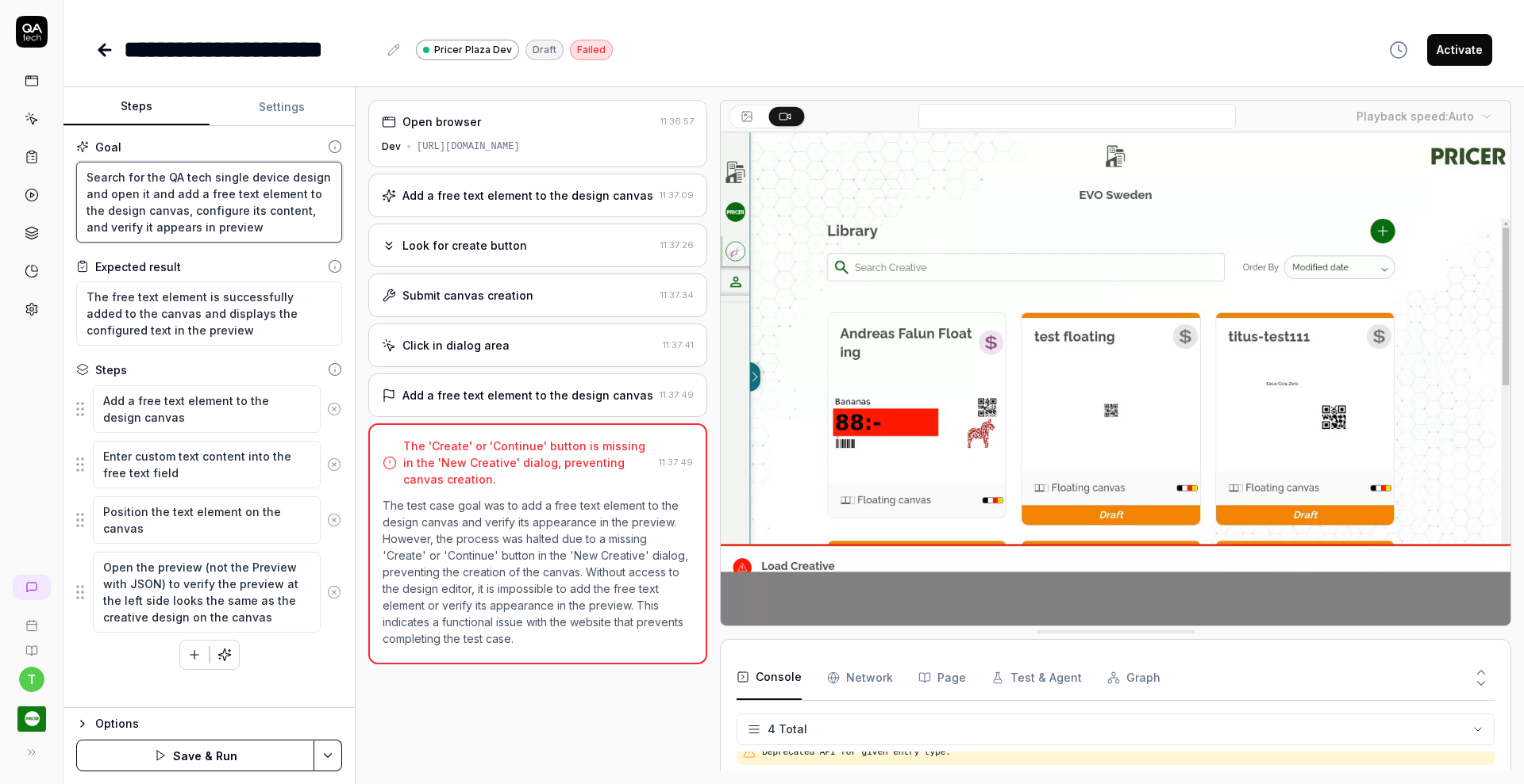
click at [227, 231] on textarea "Search for the QA tech single device design and open it and add a free text ele…" at bounding box center [209, 202] width 266 height 81
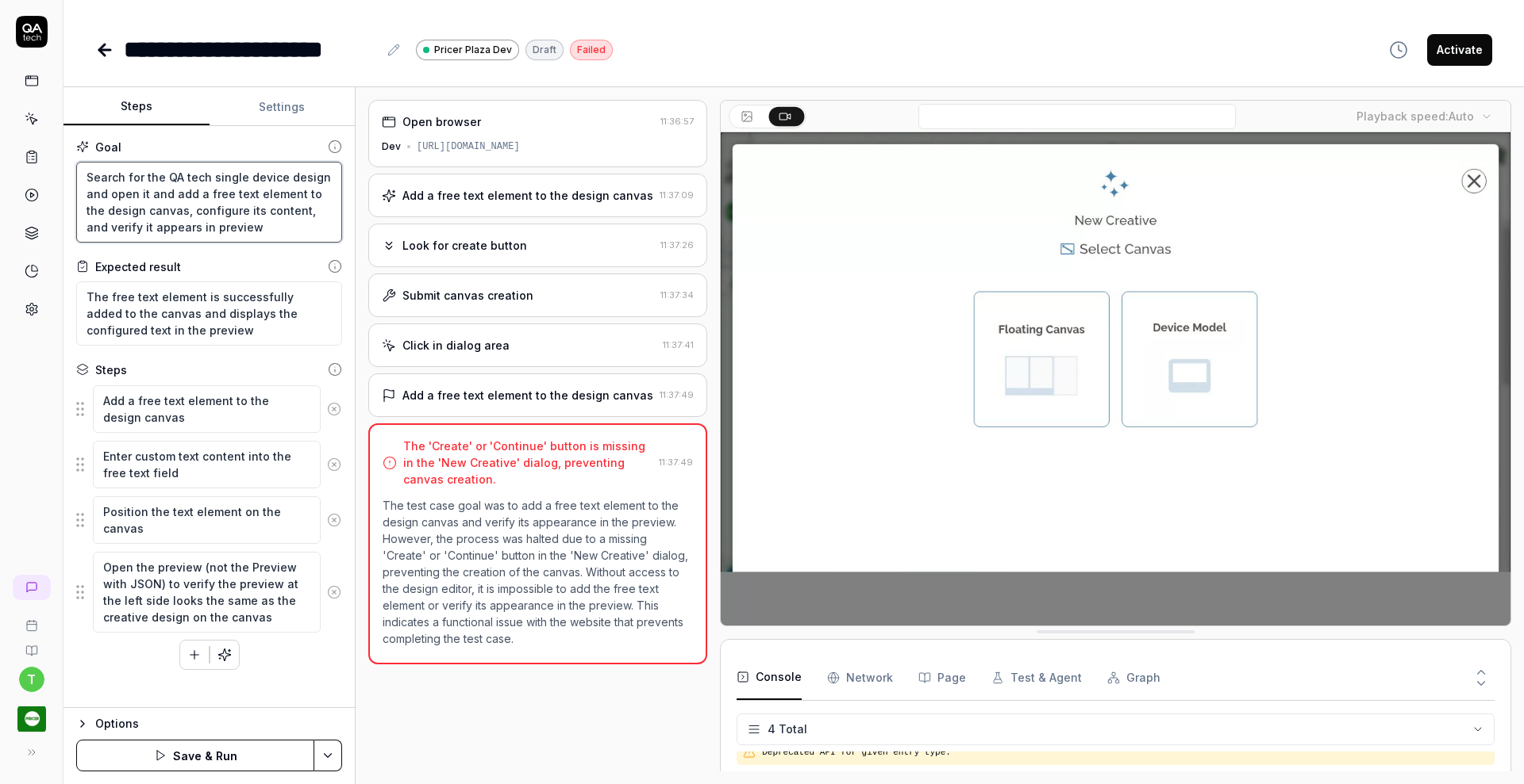
type textarea "*"
type textarea "Search for the QA tech single device design and open it and add a free text ele…"
type textarea "*"
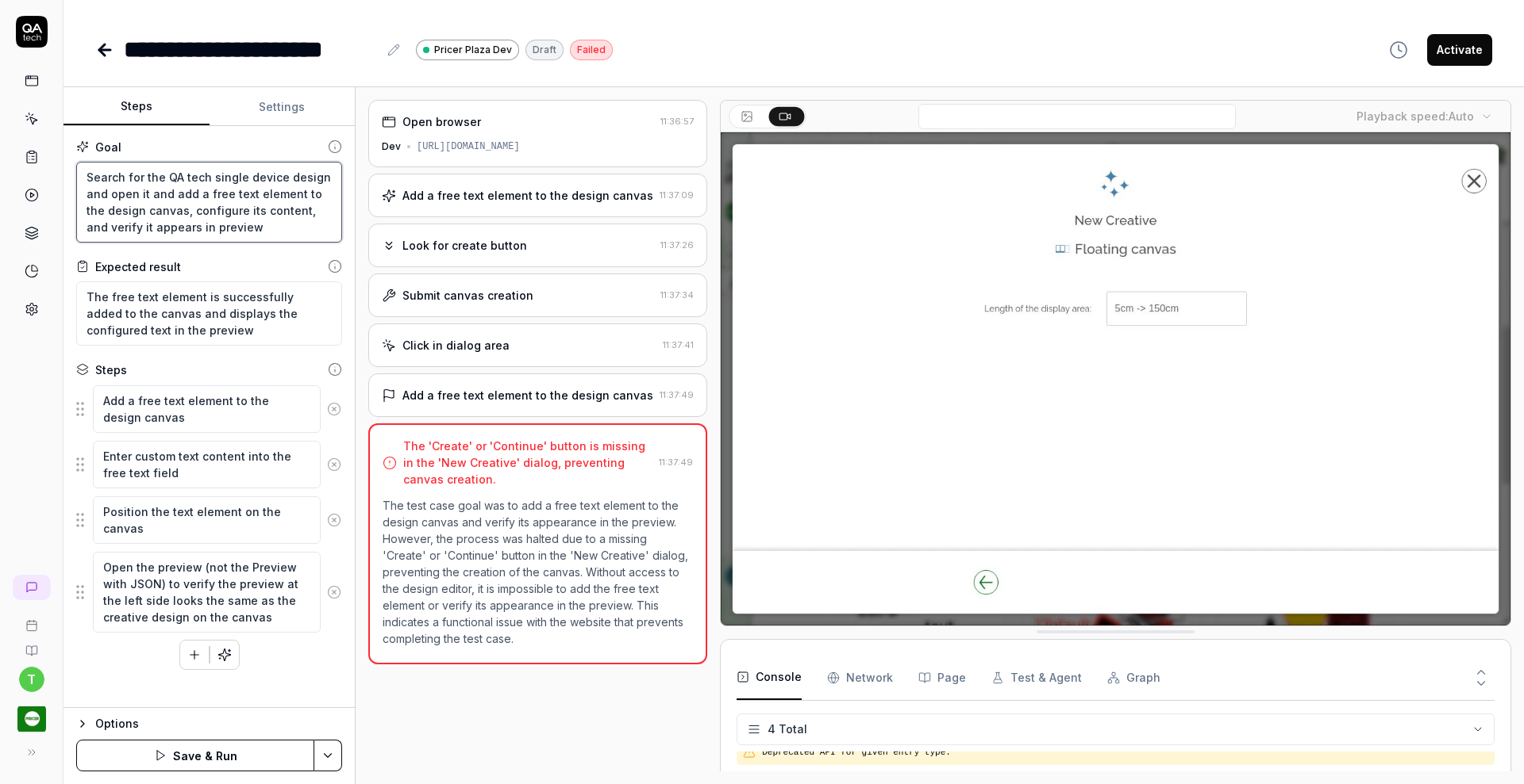
type textarea "Search for the QA tech single device design and open it and add a free text ele…"
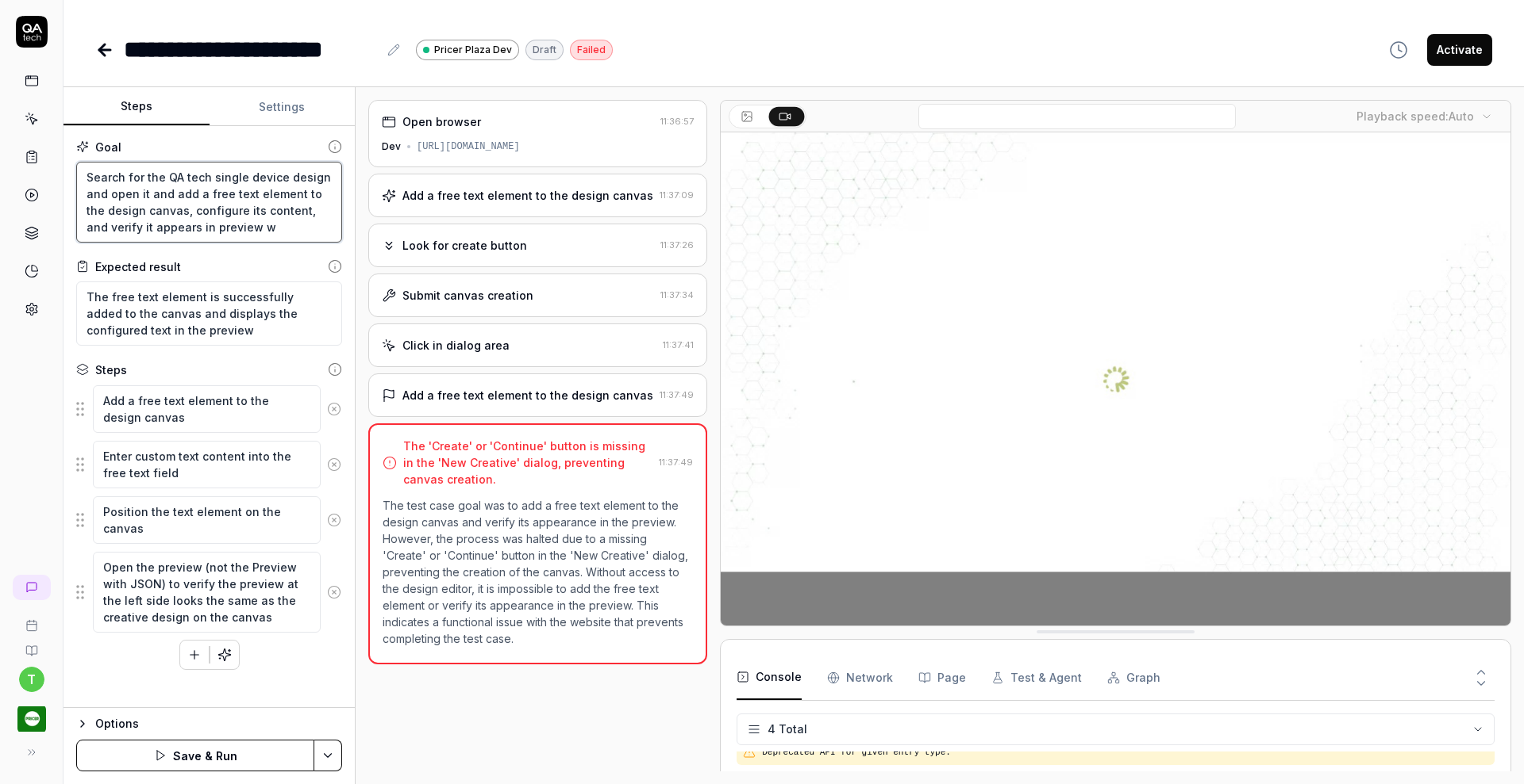
type textarea "*"
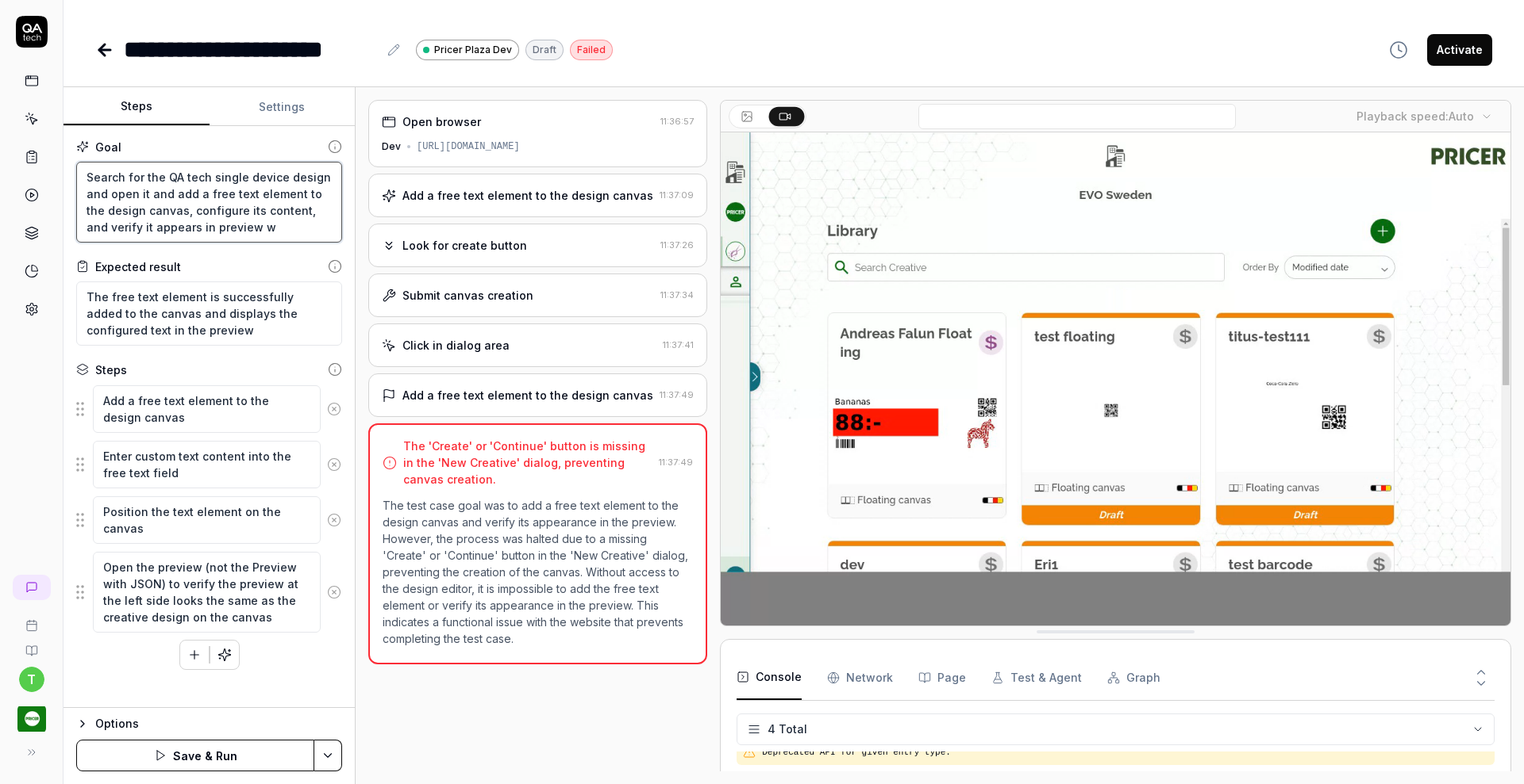
type textarea "Search for the QA tech single device design and open it and add a free text ele…"
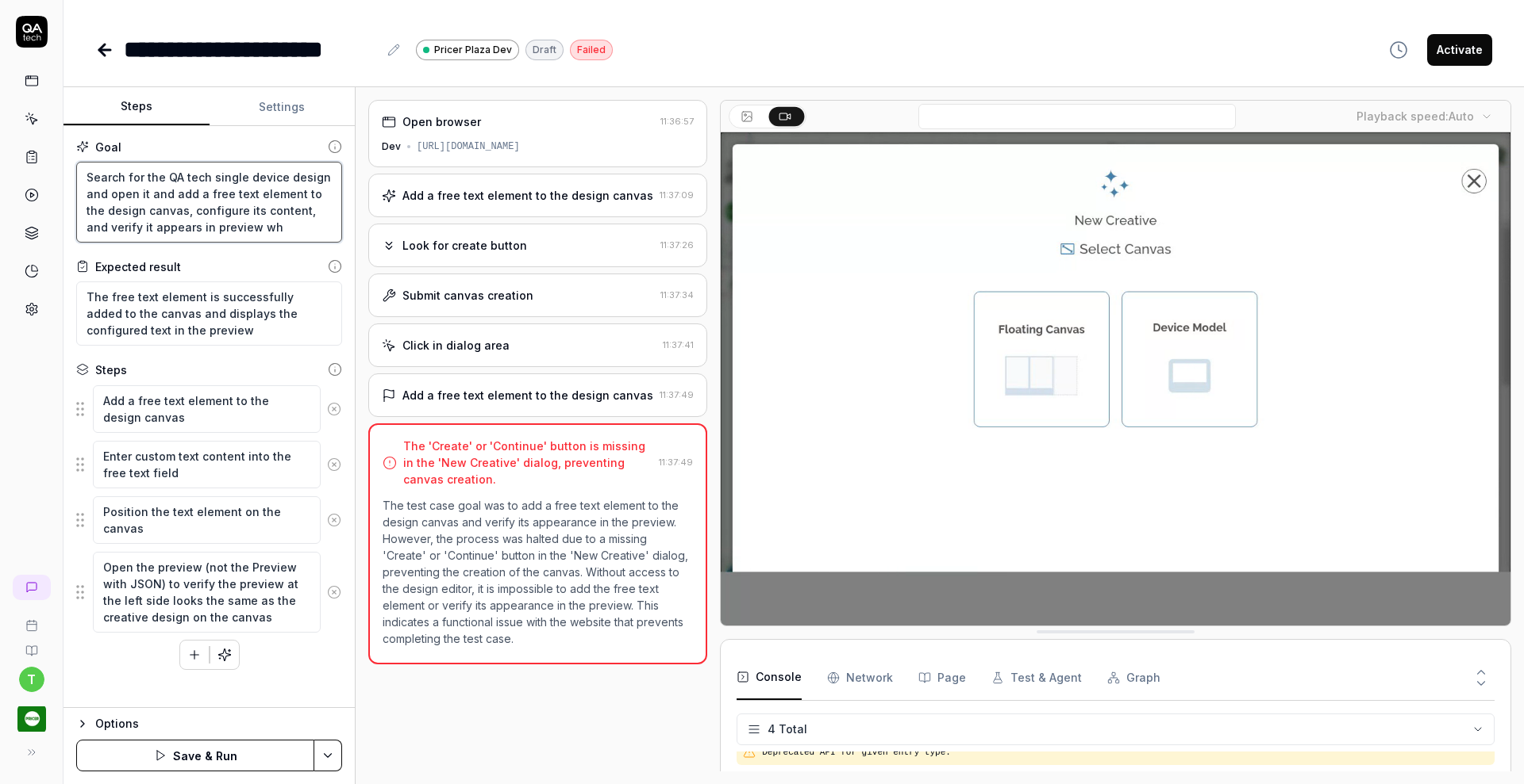
type textarea "*"
type textarea "Search for the QA tech single device design and open it and add a free text ele…"
type textarea "*"
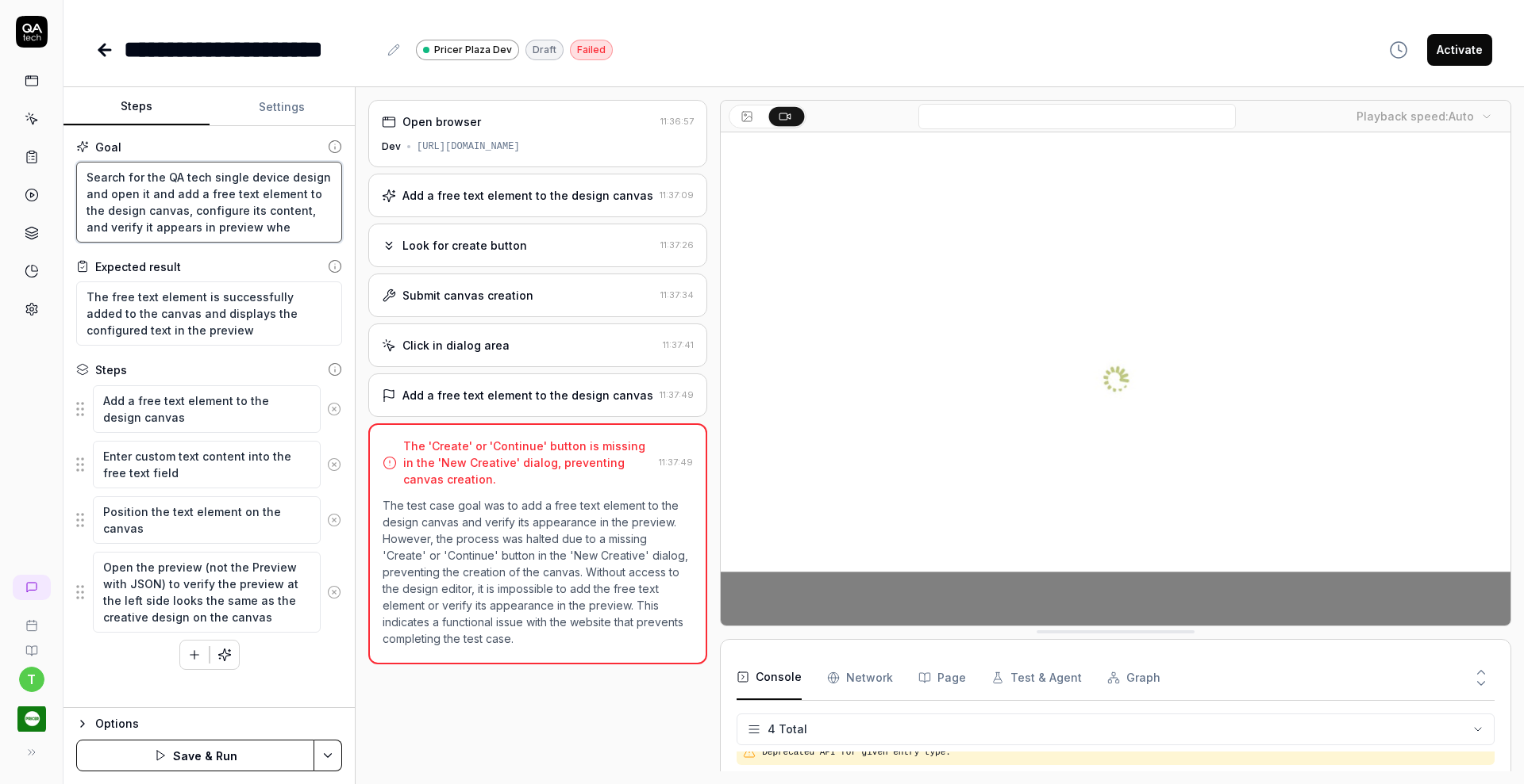
type textarea "Search for the QA tech single device design and open it and add a free text ele…"
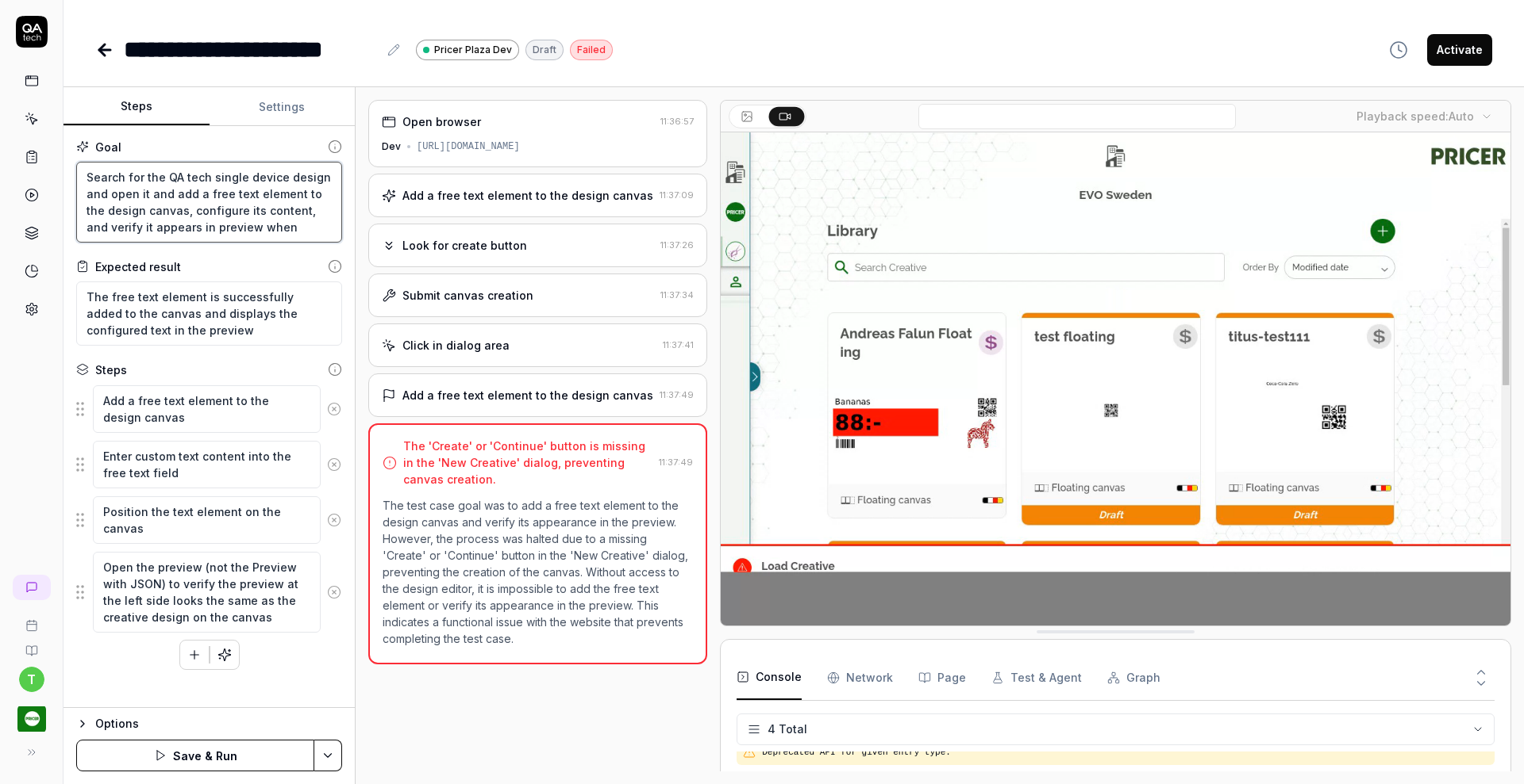
type textarea "*"
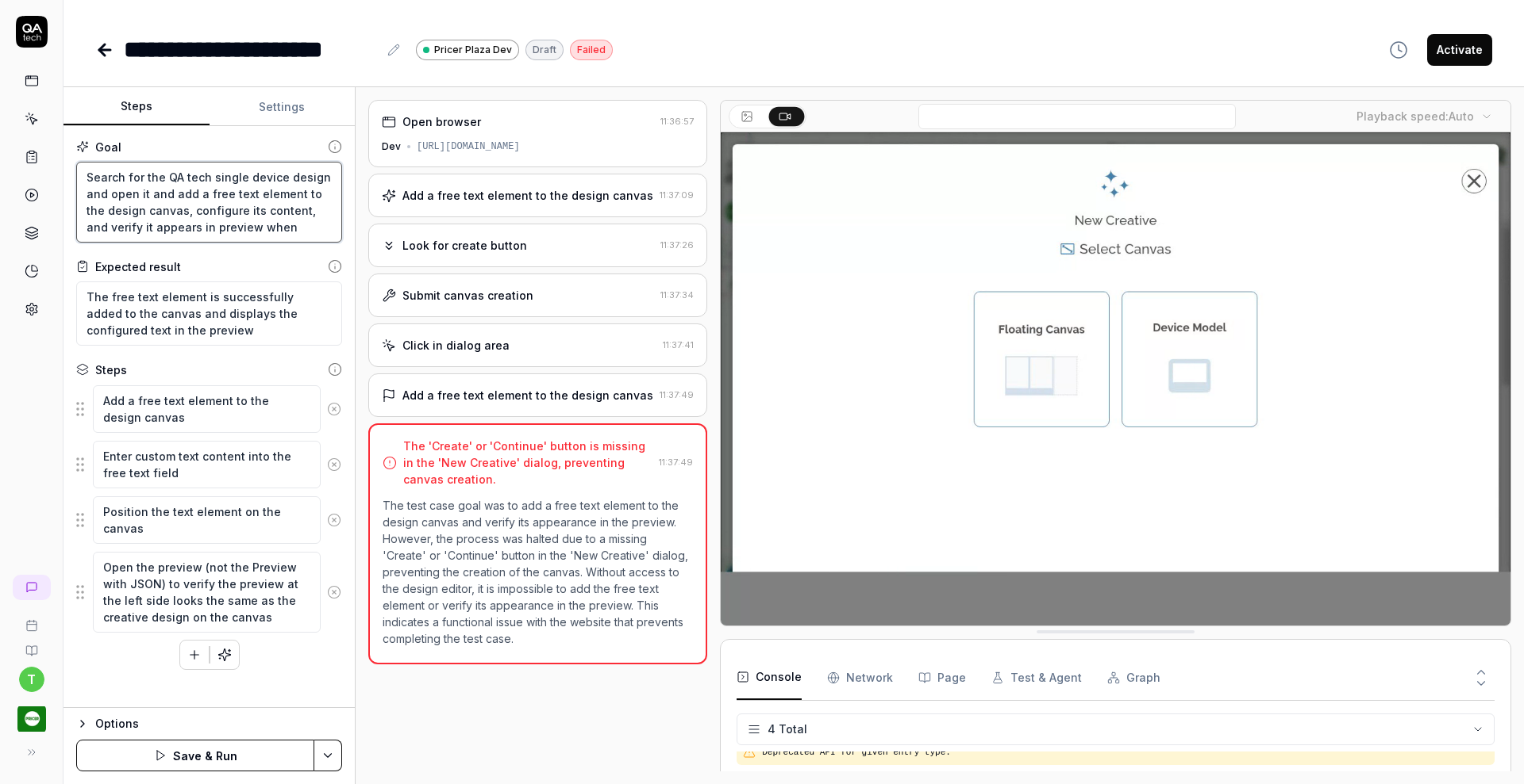
type textarea "Search for the QA tech single device design and open it and add a free text ele…"
type textarea "*"
type textarea "Search for the QA tech single device design and open it and add a free text ele…"
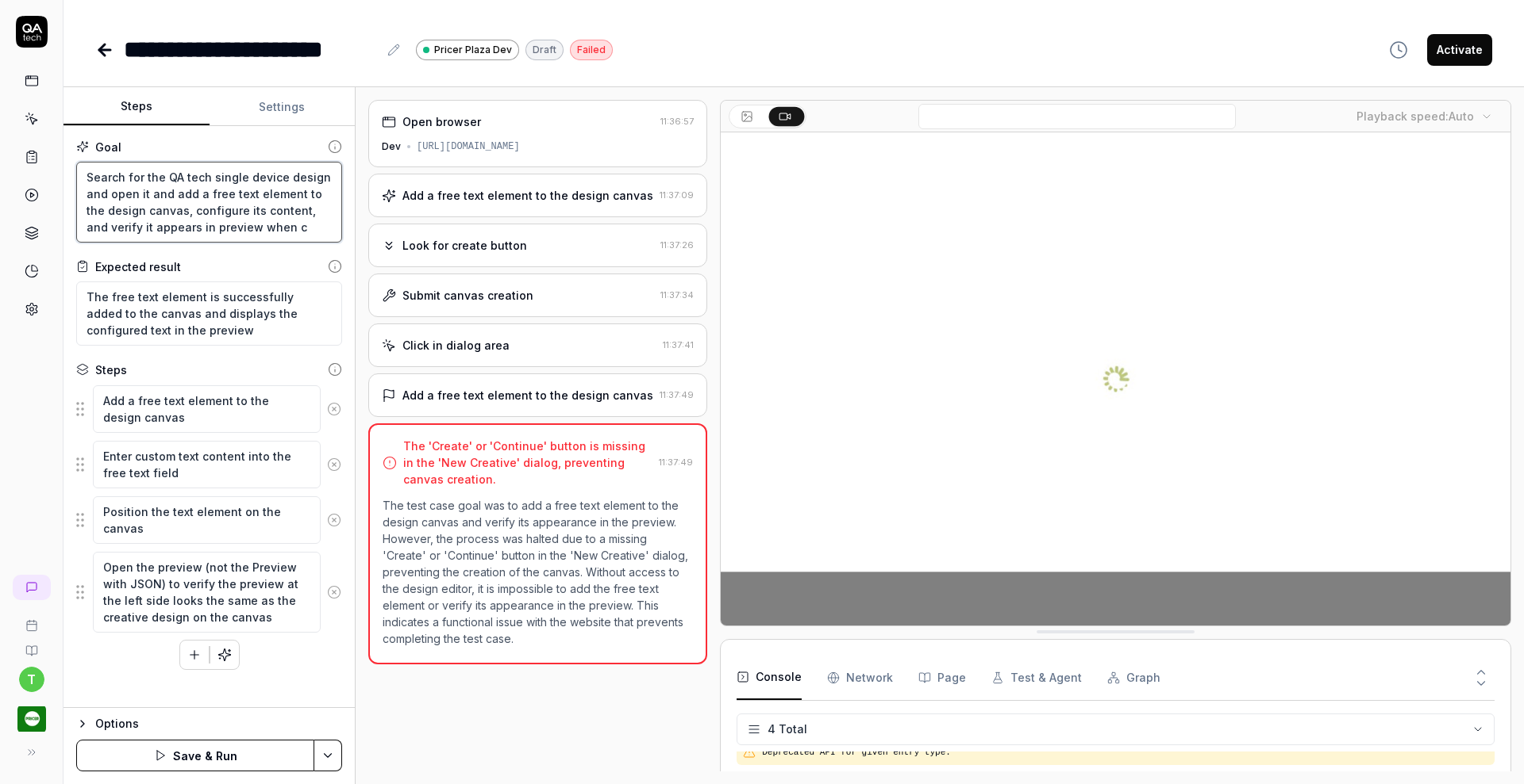
type textarea "*"
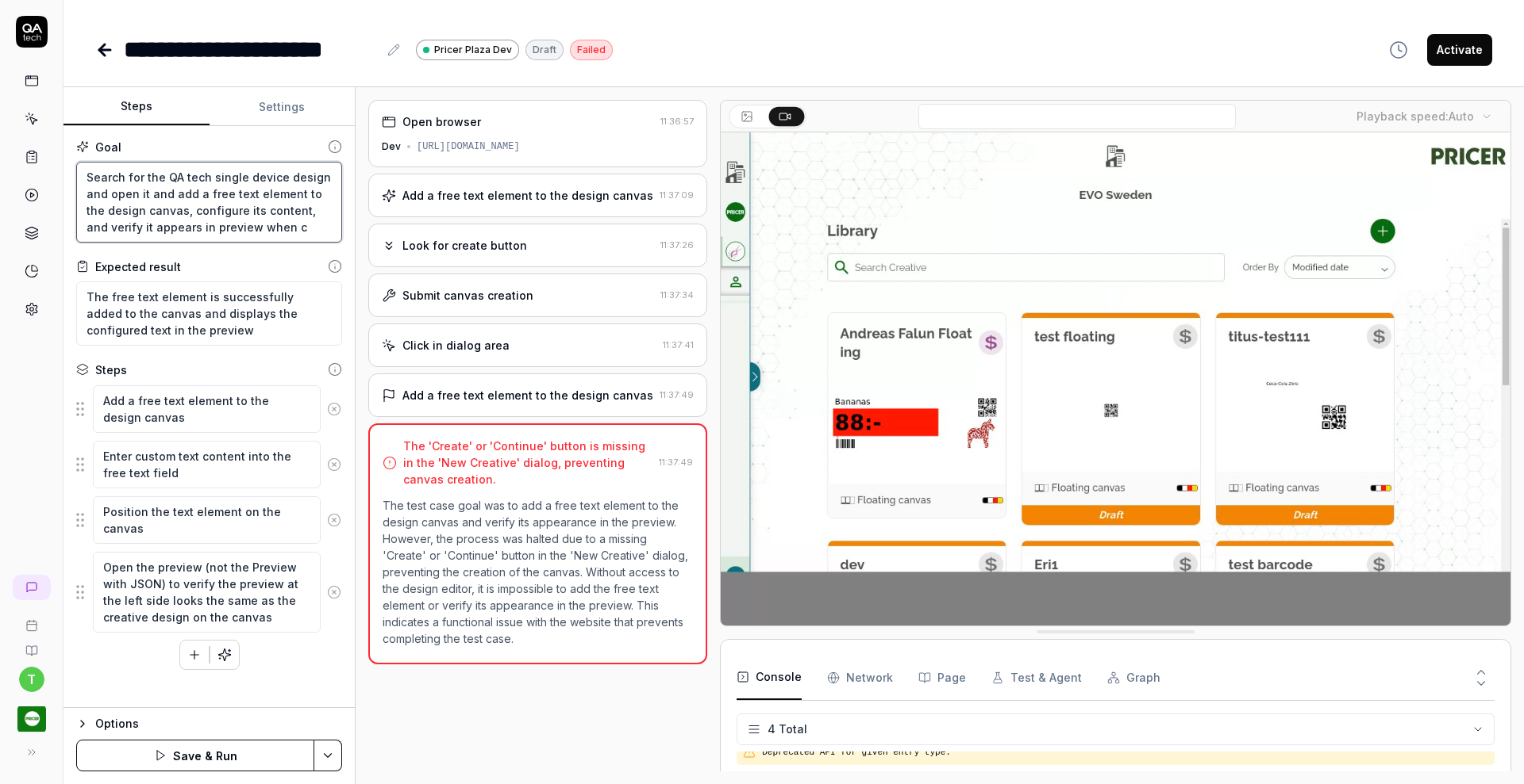
type textarea "Search for the QA tech single device design and open it and add a free text ele…"
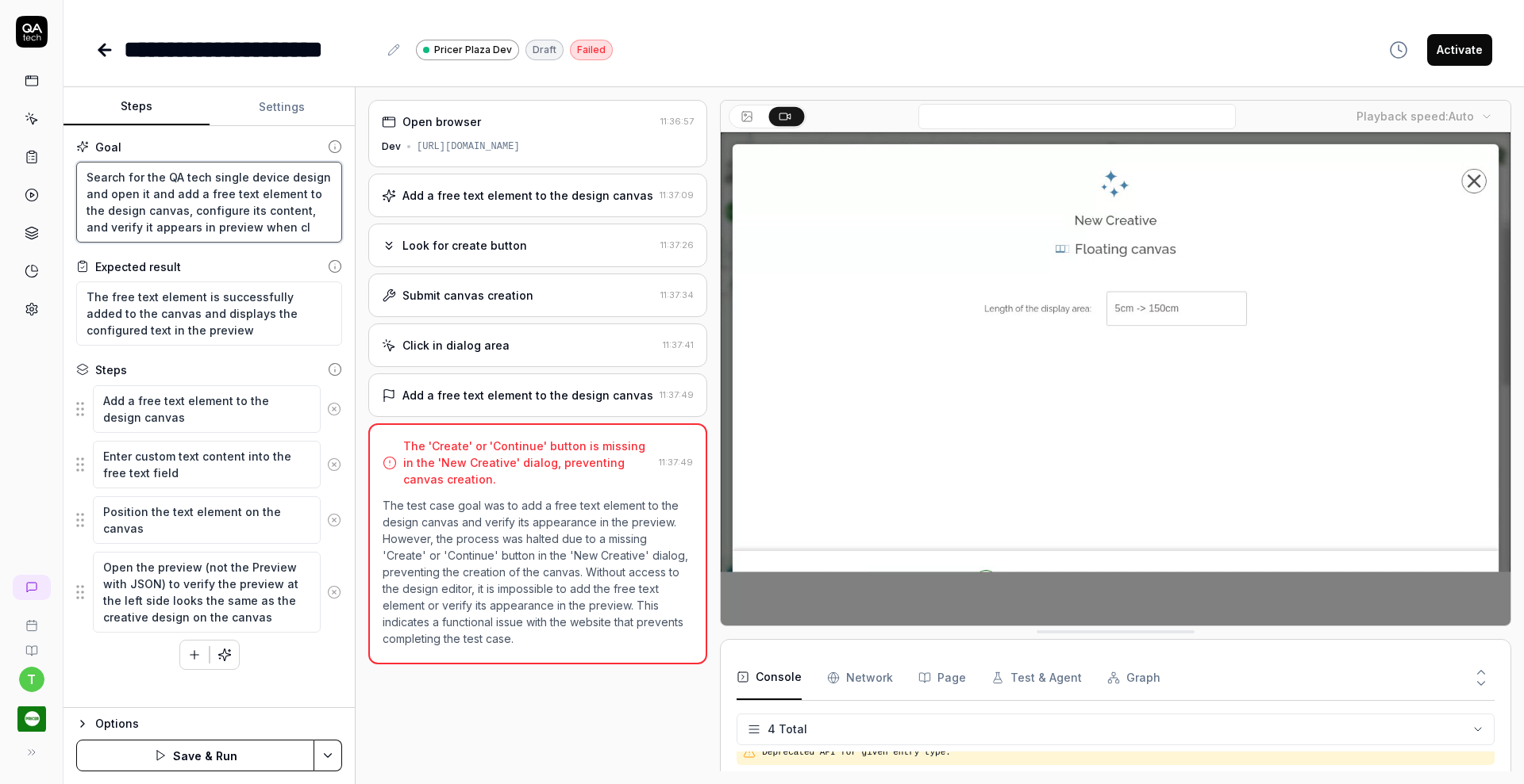
type textarea "*"
type textarea "Search for the QA tech single device design and open it and add a free text ele…"
type textarea "*"
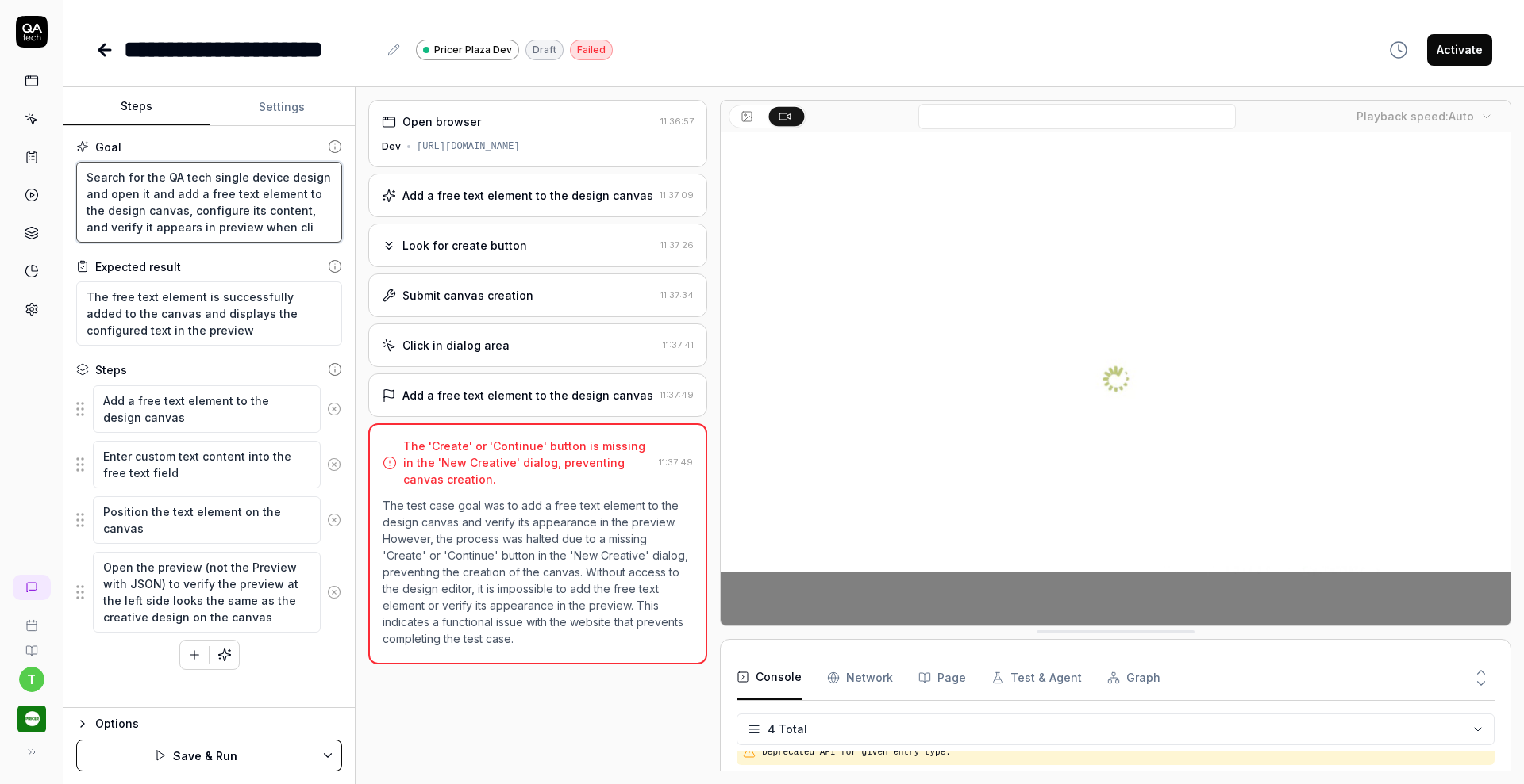
type textarea "Search for the QA tech single device design and open it and add a free text ele…"
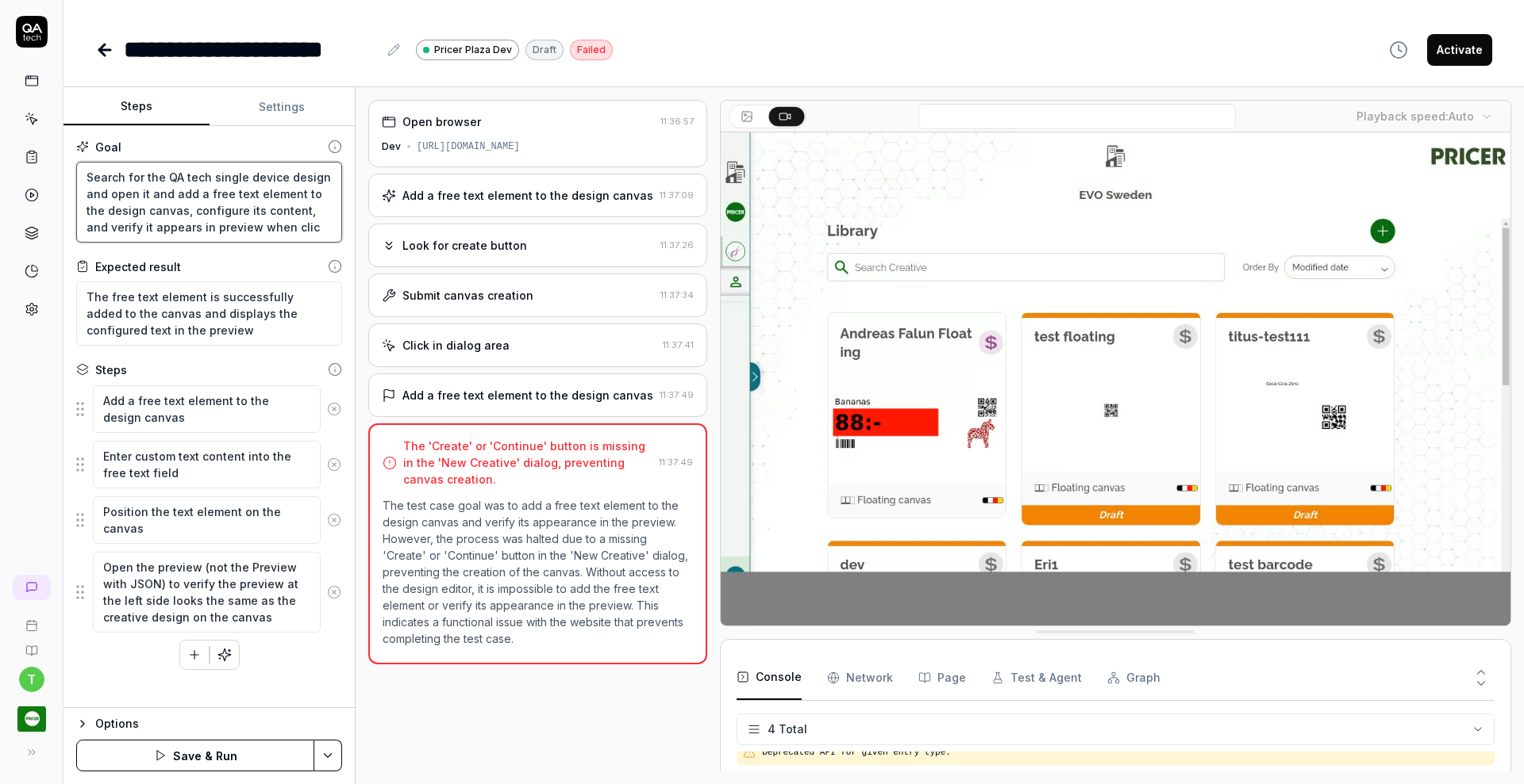
type textarea "*"
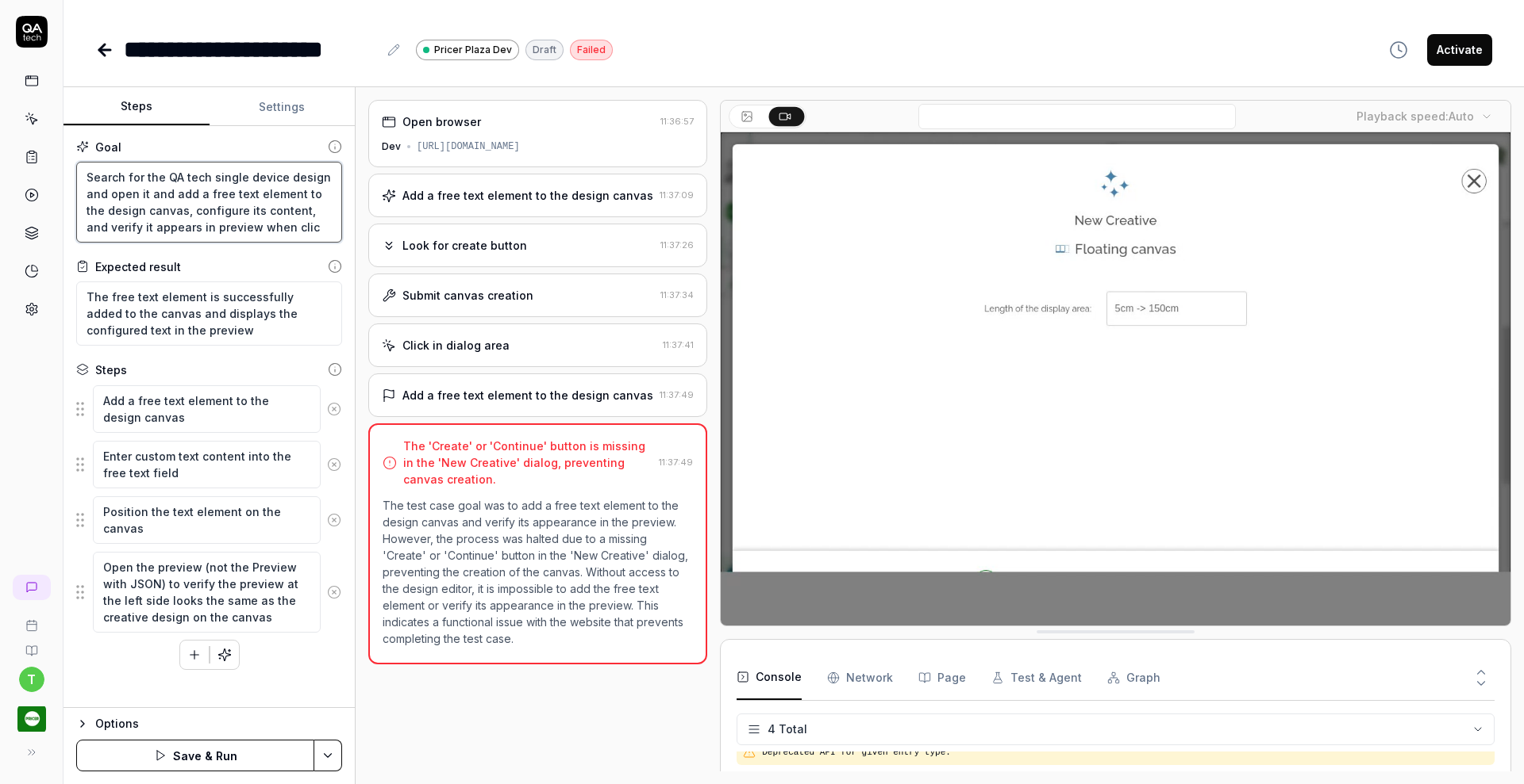
type textarea "Search for the QA tech single device design and open it and add a free text ele…"
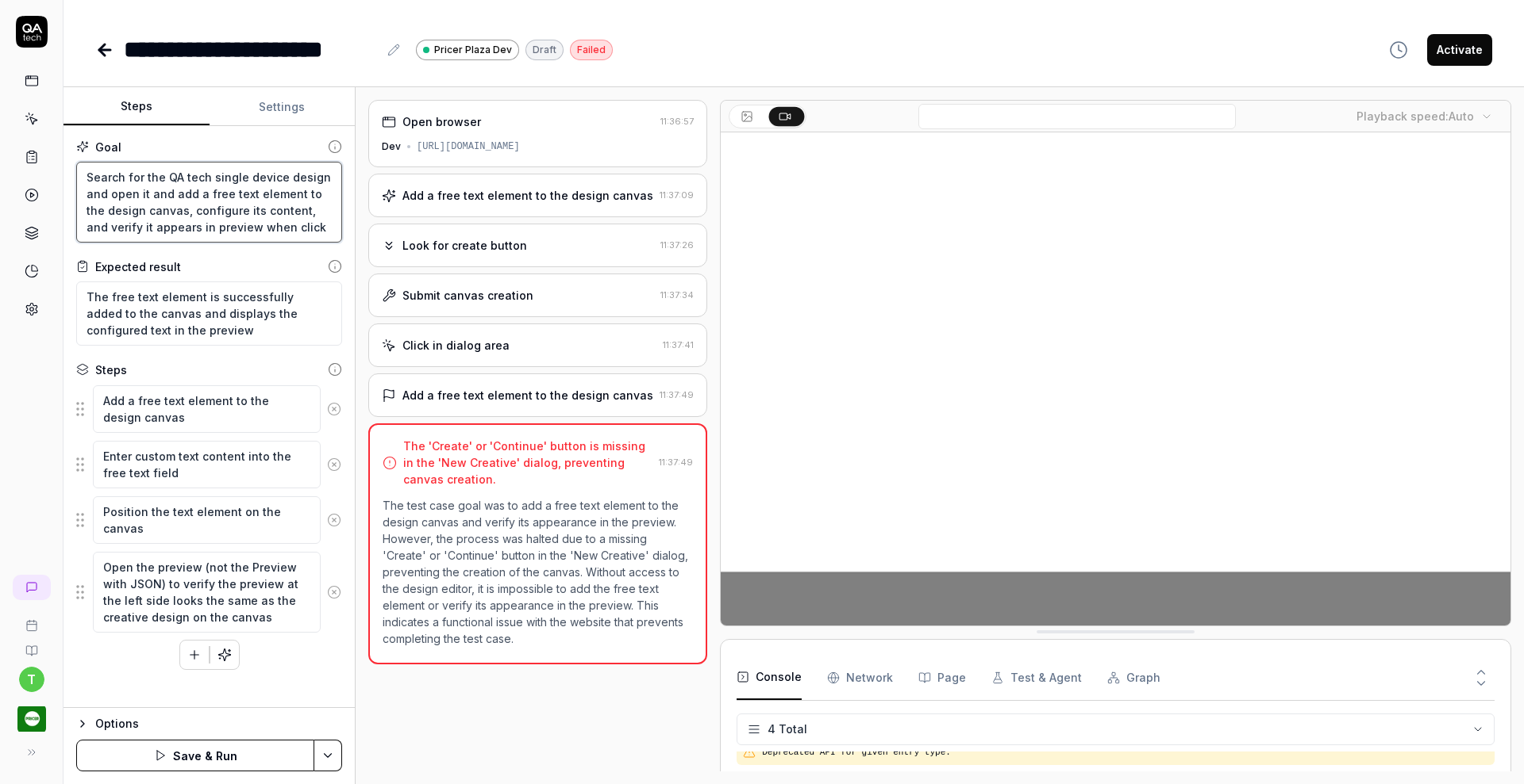
type textarea "*"
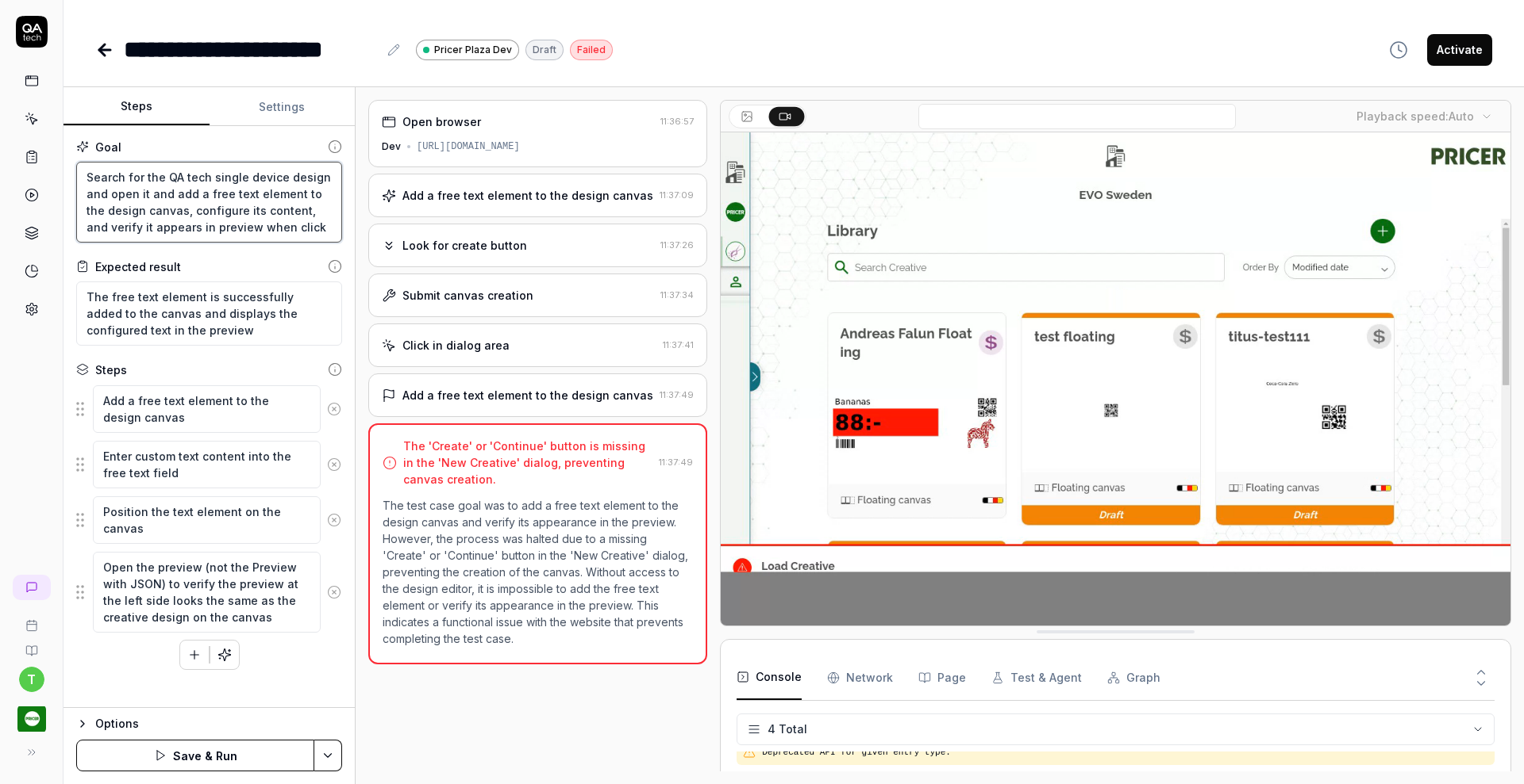
type textarea "Search for the QA tech single device design and open it and add a free text ele…"
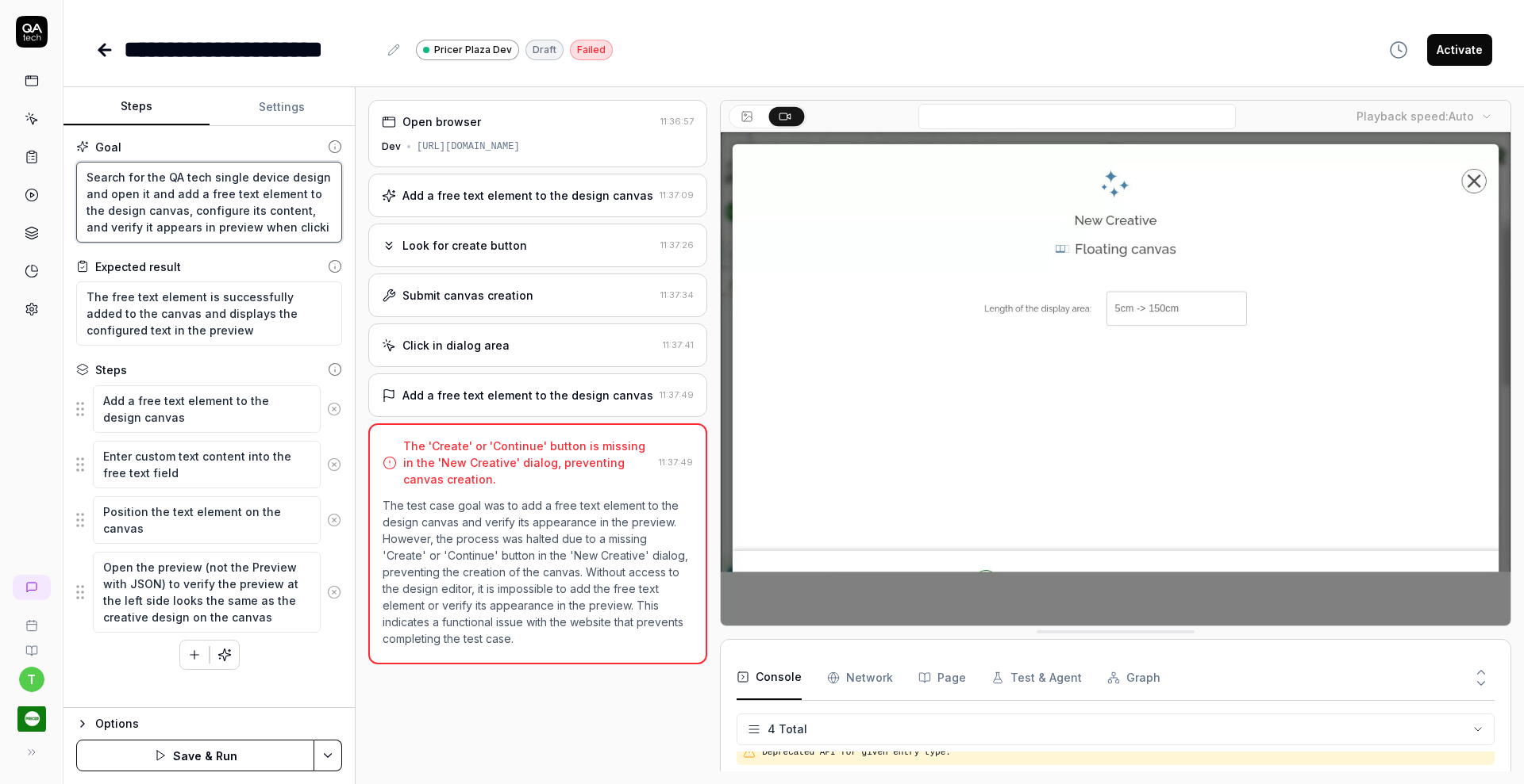
type textarea "*"
type textarea "Search for the QA tech single device design and open it and add a free text ele…"
type textarea "*"
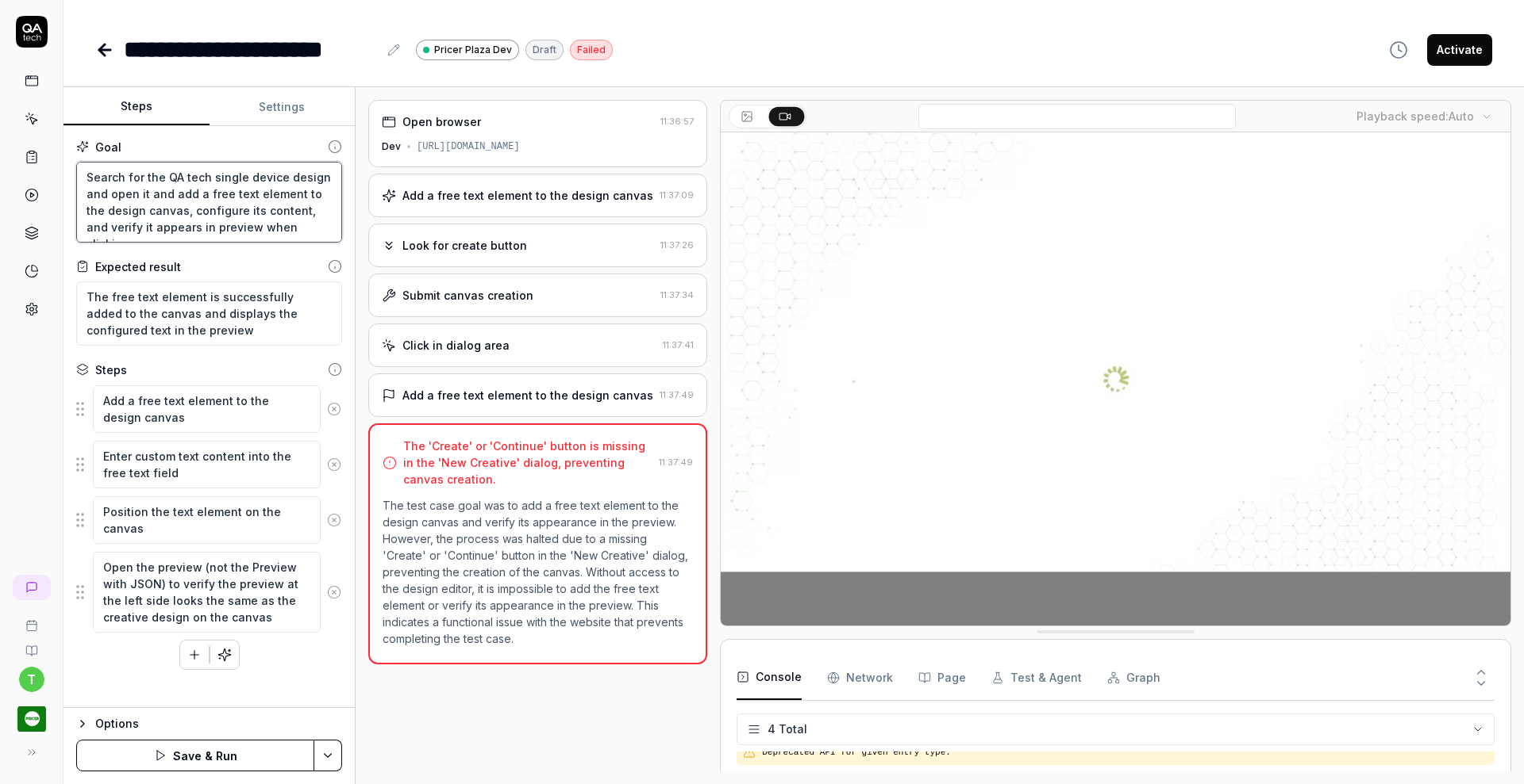
type textarea "Search for the QA tech single device design and open it and add a free text ele…"
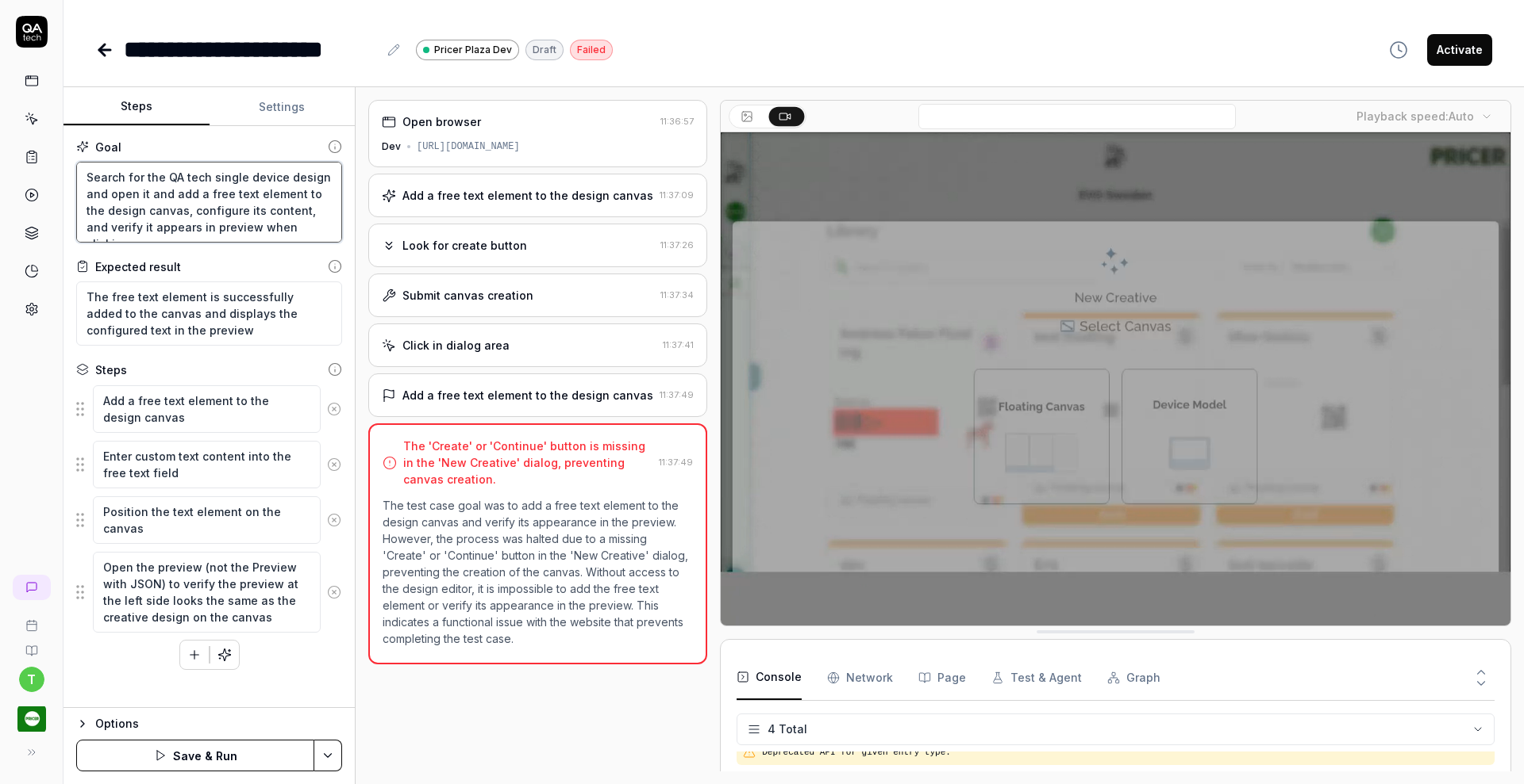
type textarea "*"
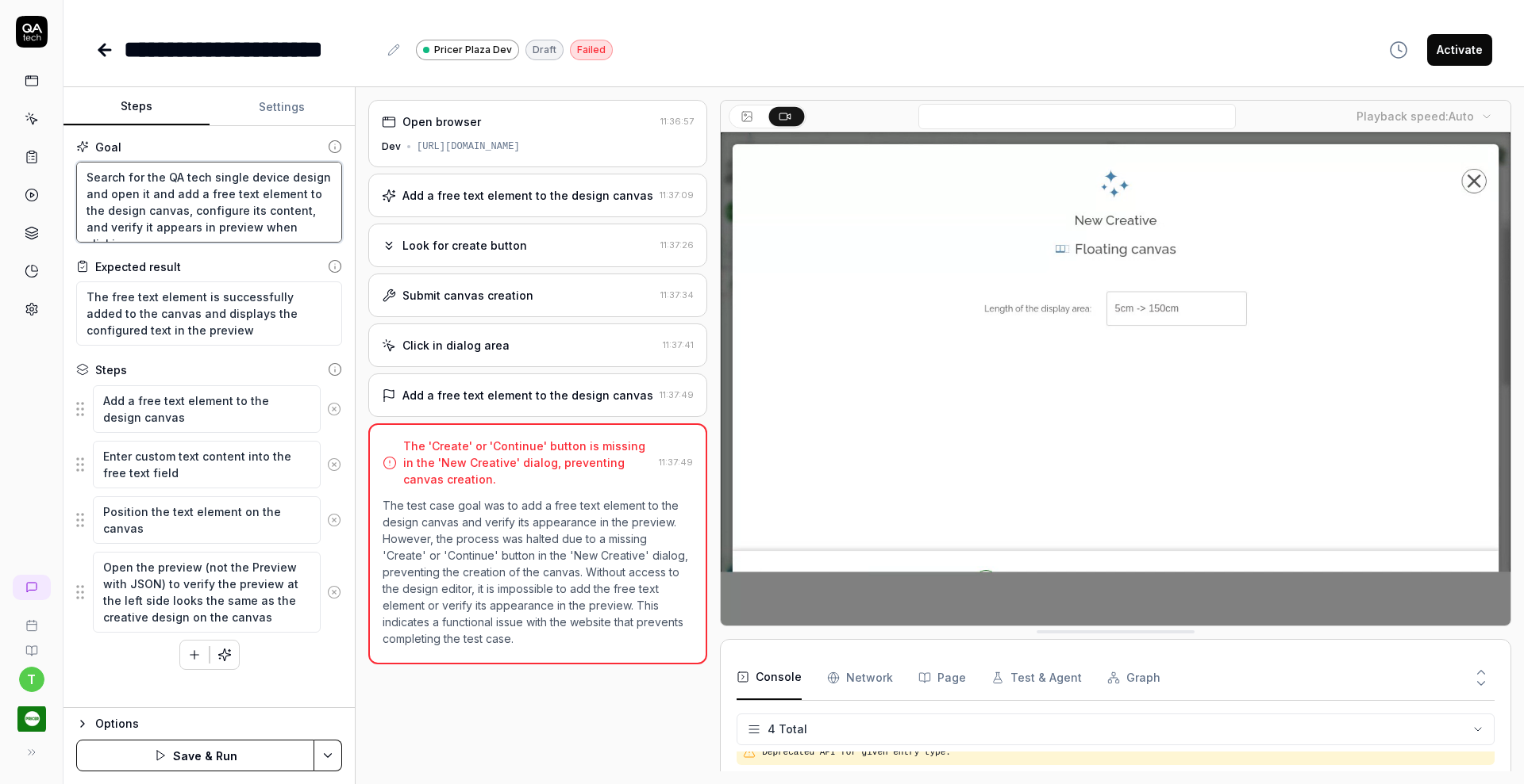
type textarea "Search for the QA tech single device design and open it and add a free text ele…"
type textarea "*"
type textarea "Search for the QA tech single device design and open it and add a free text ele…"
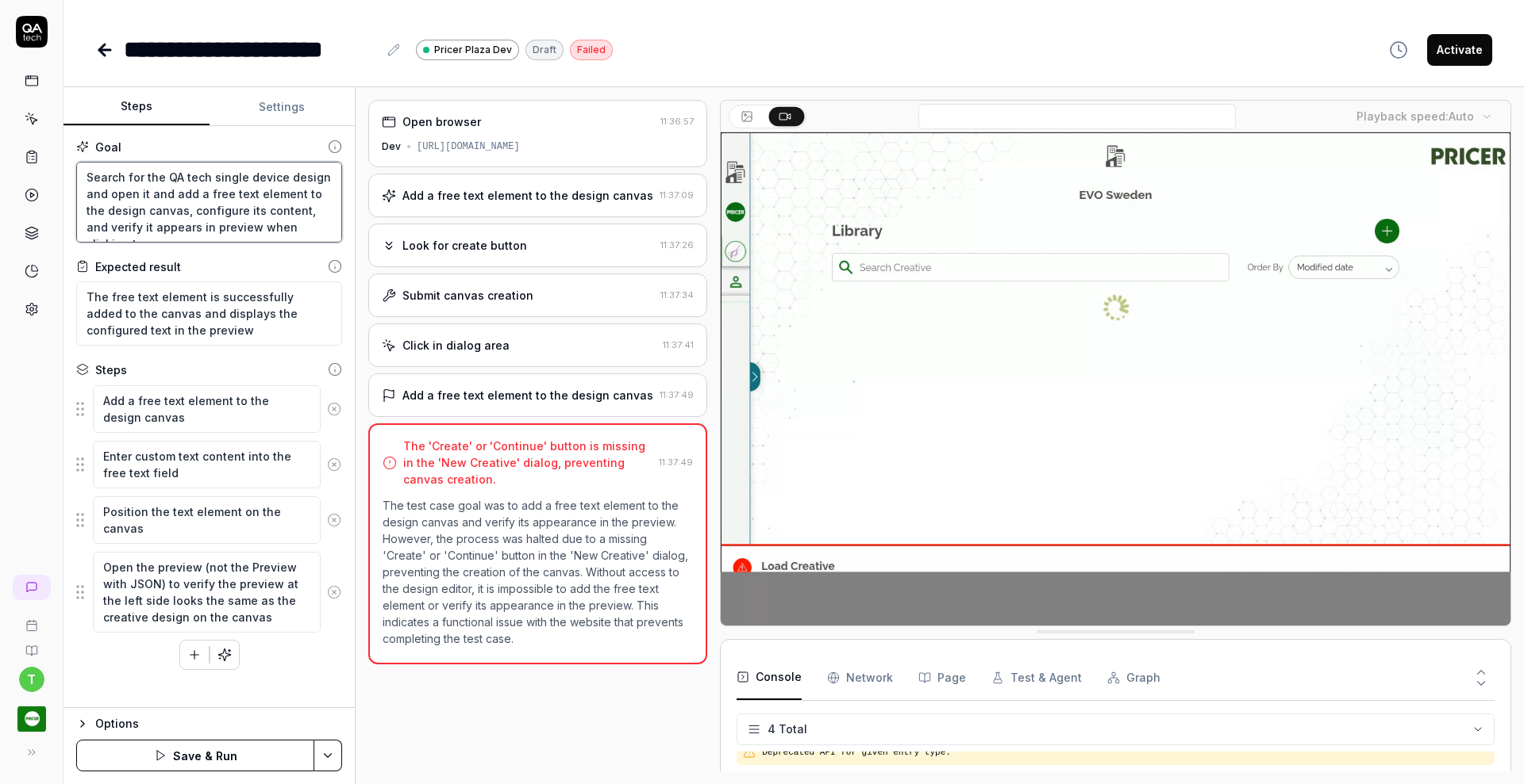
type textarea "*"
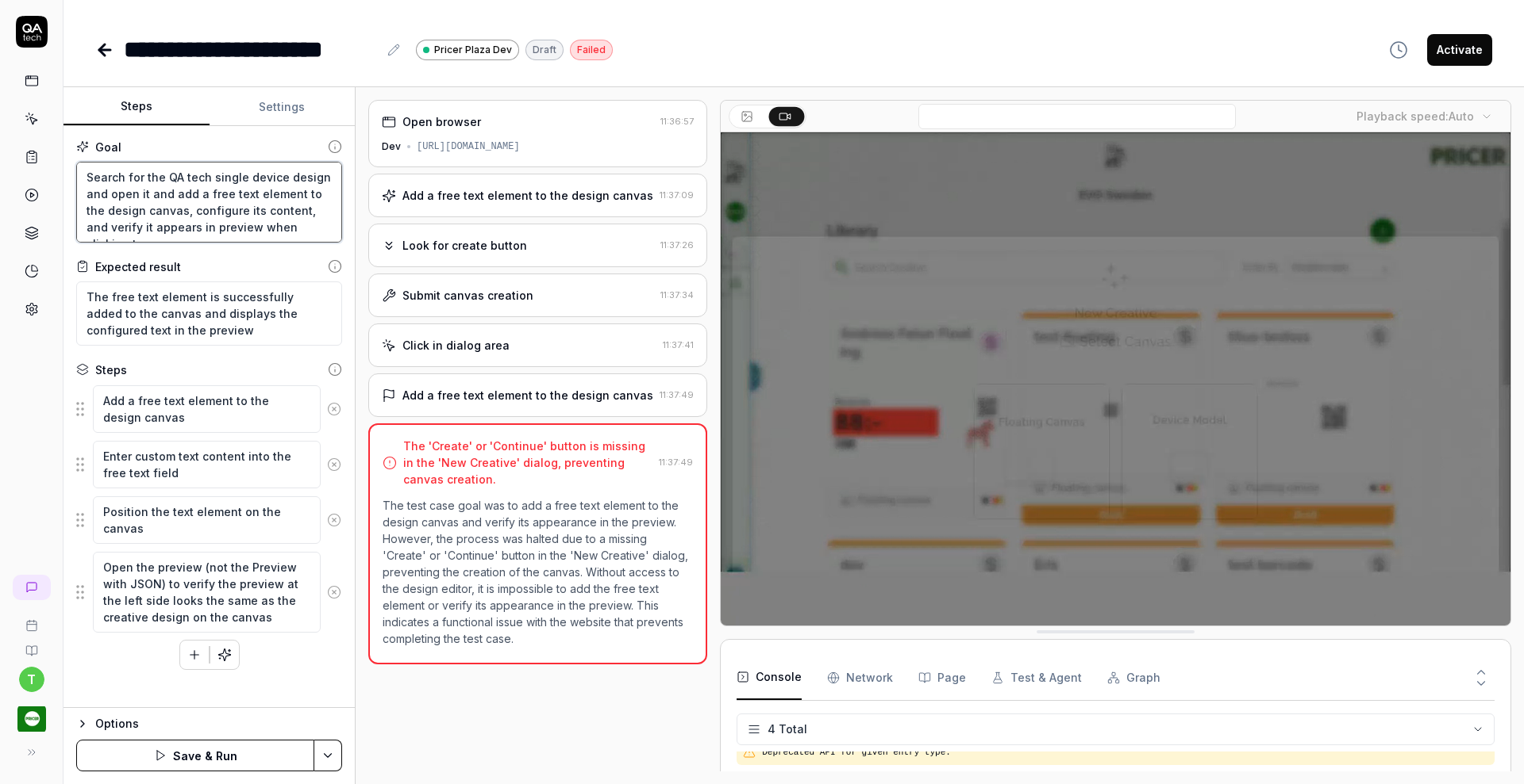
type textarea "Search for the QA tech single device design and open it and add a free text ele…"
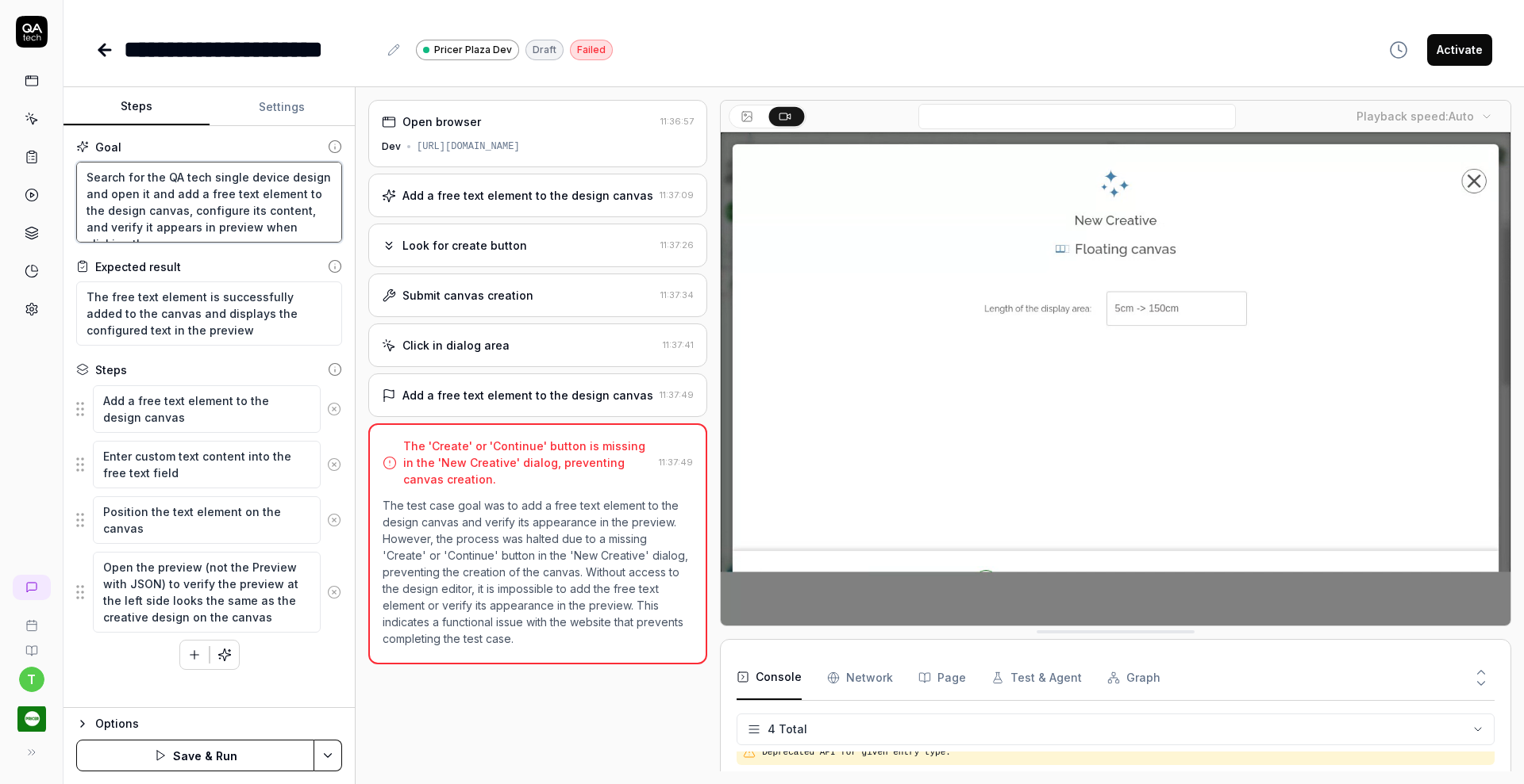
type textarea "*"
type textarea "Search for the QA tech single device design and open it and add a free text ele…"
type textarea "*"
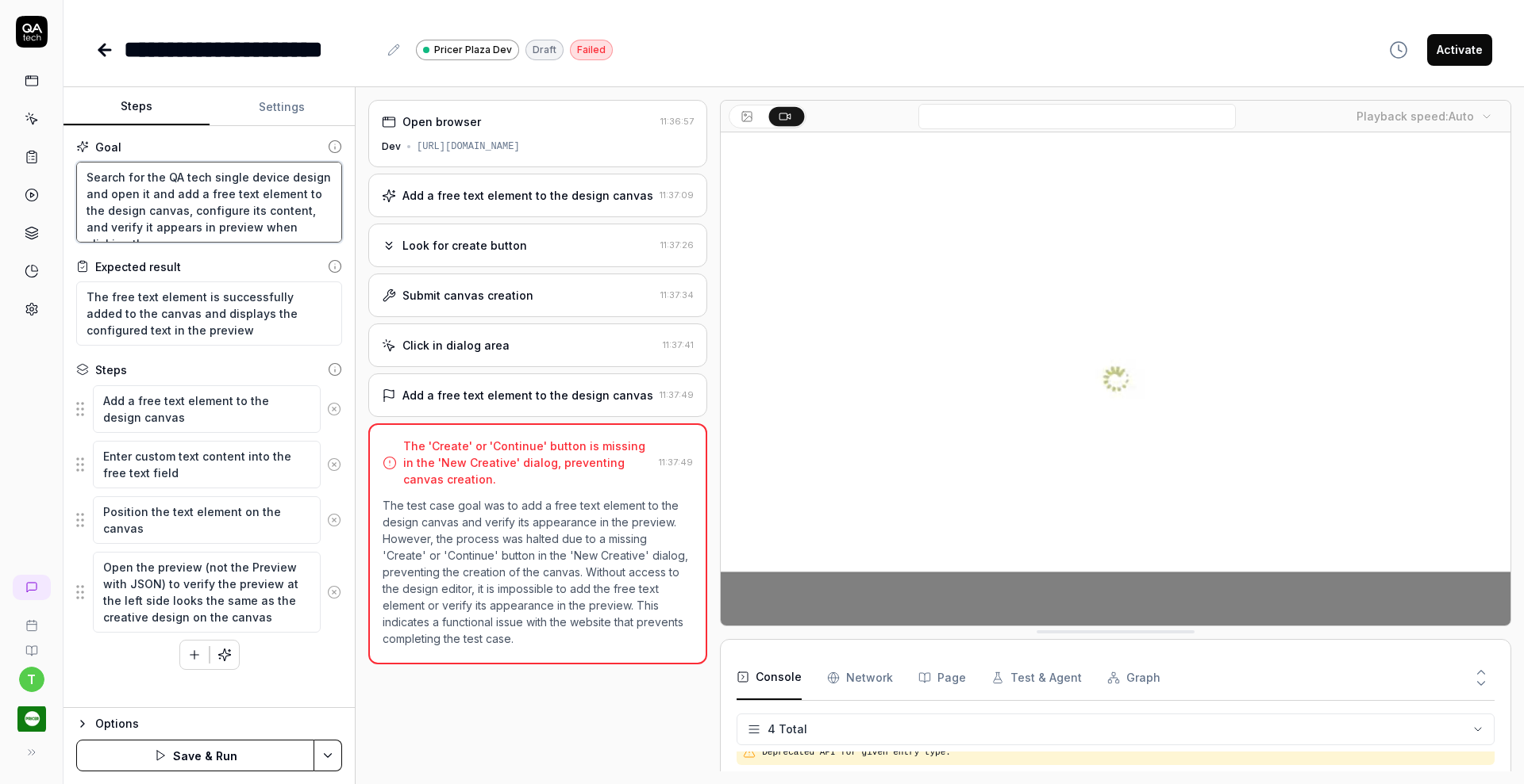
type textarea "Search for the QA tech single device design and open it and add a free text ele…"
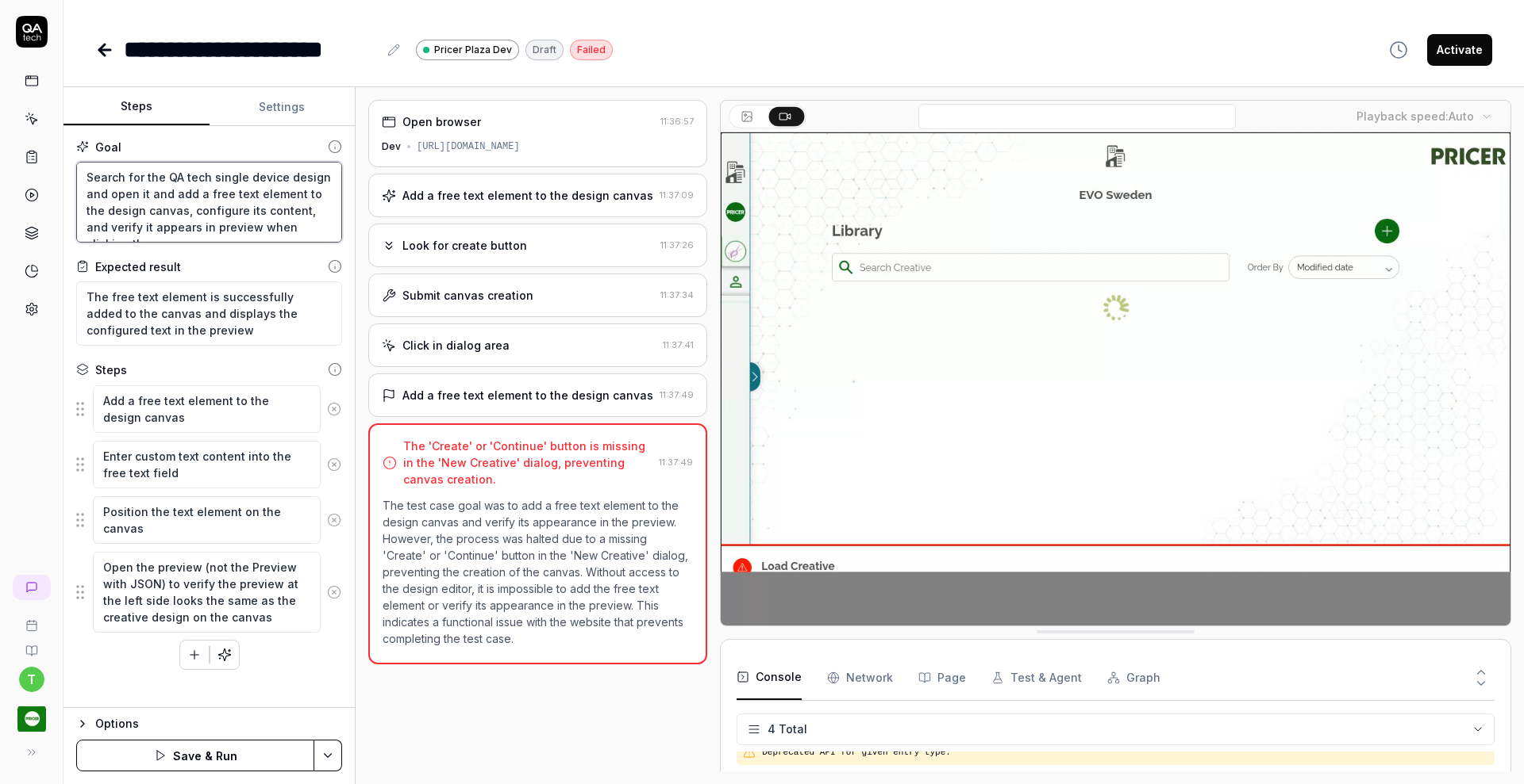
type textarea "*"
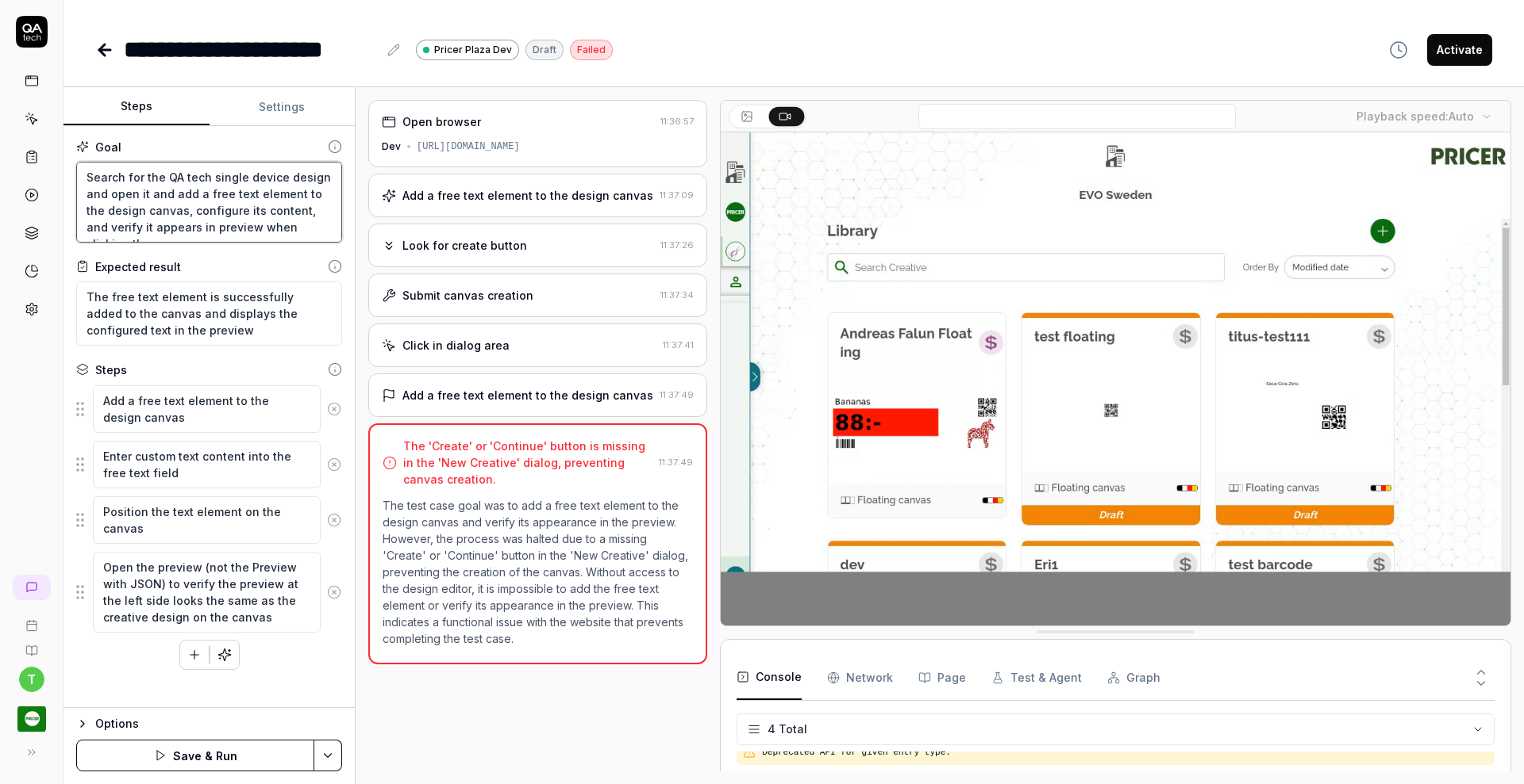
type textarea "Search for the QA tech single device design and open it and add a free text ele…"
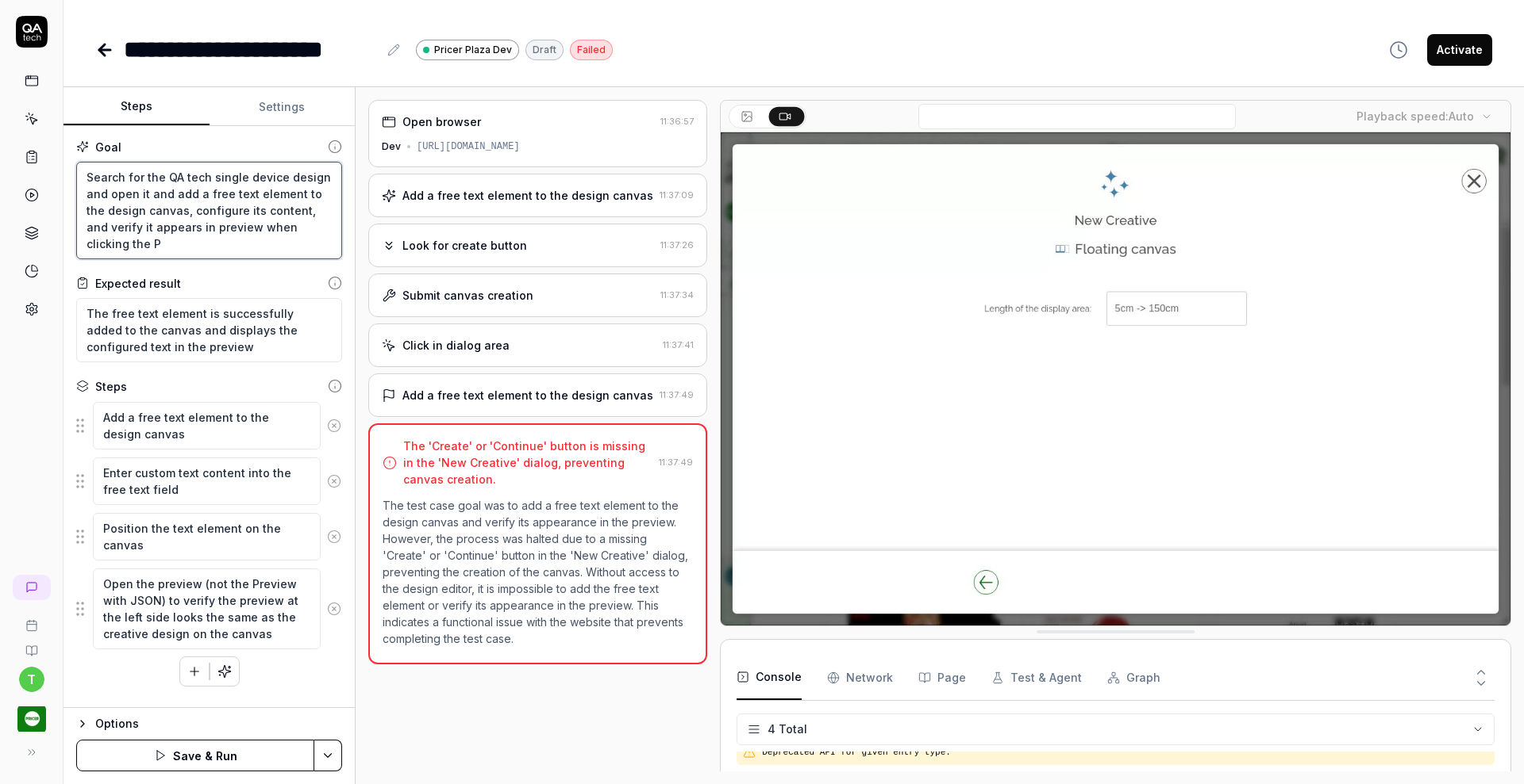
type textarea "*"
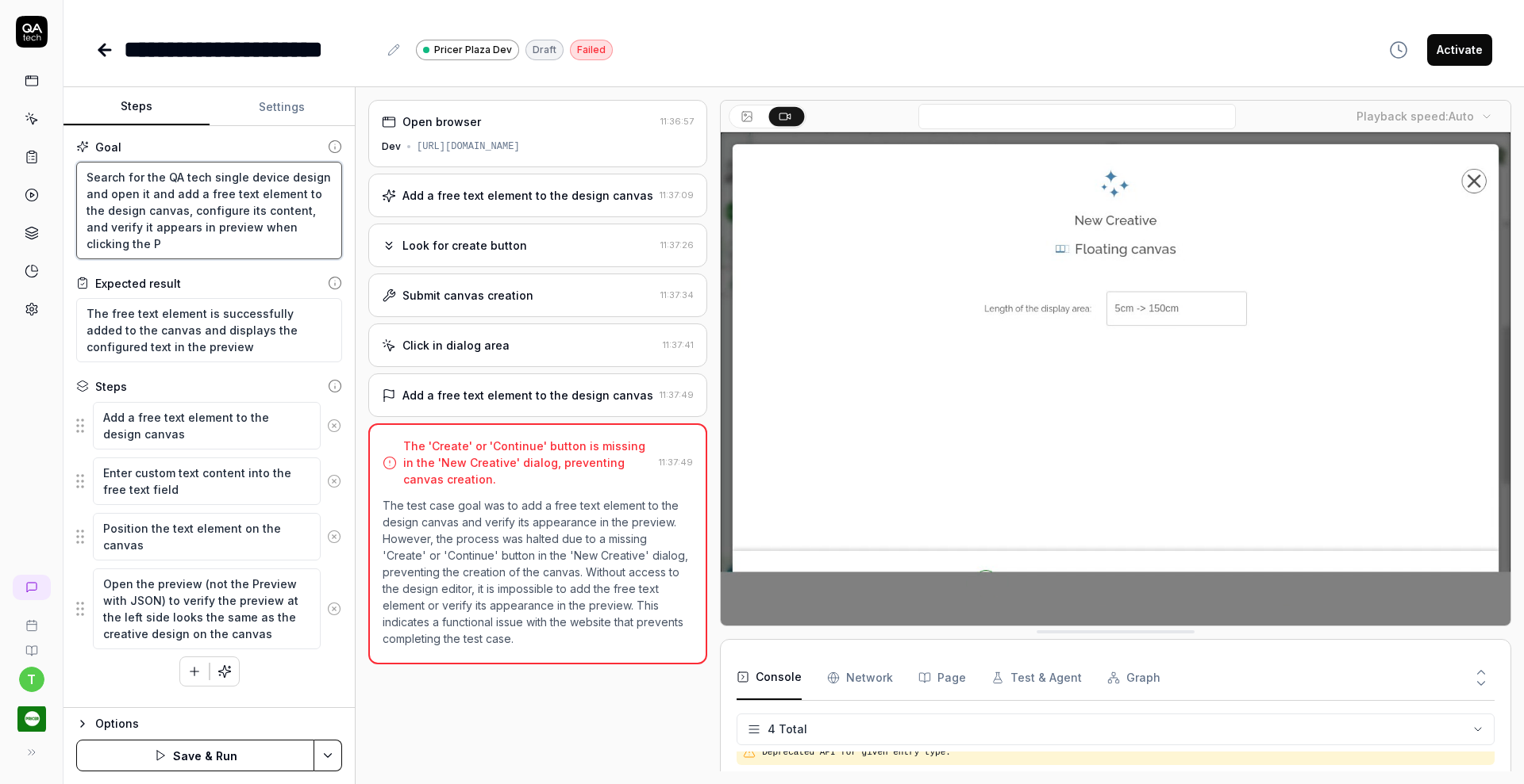
type textarea "Search for the QA tech single device design and open it and add a free text ele…"
type textarea "*"
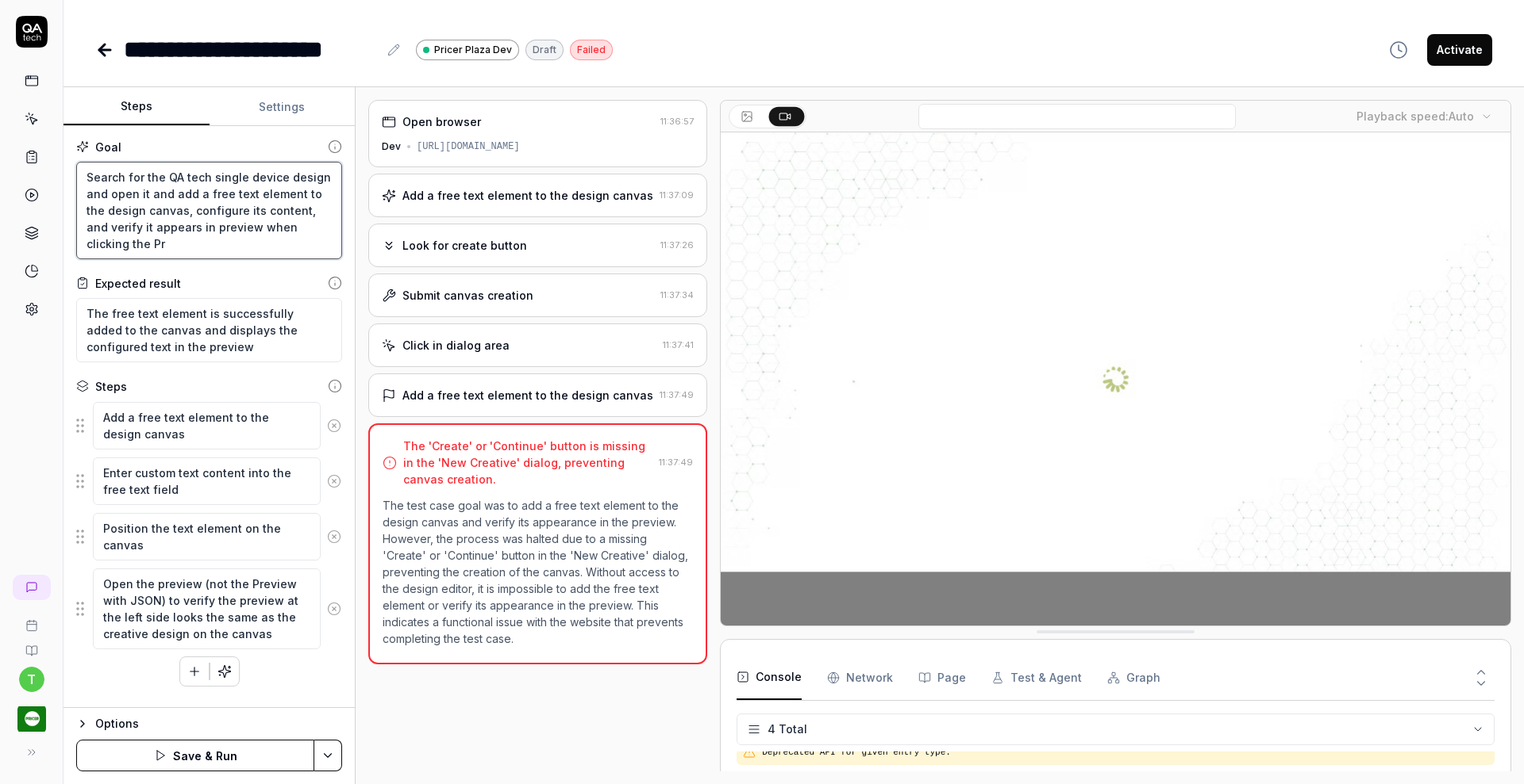
type textarea "Search for the QA tech single device design and open it and add a free text ele…"
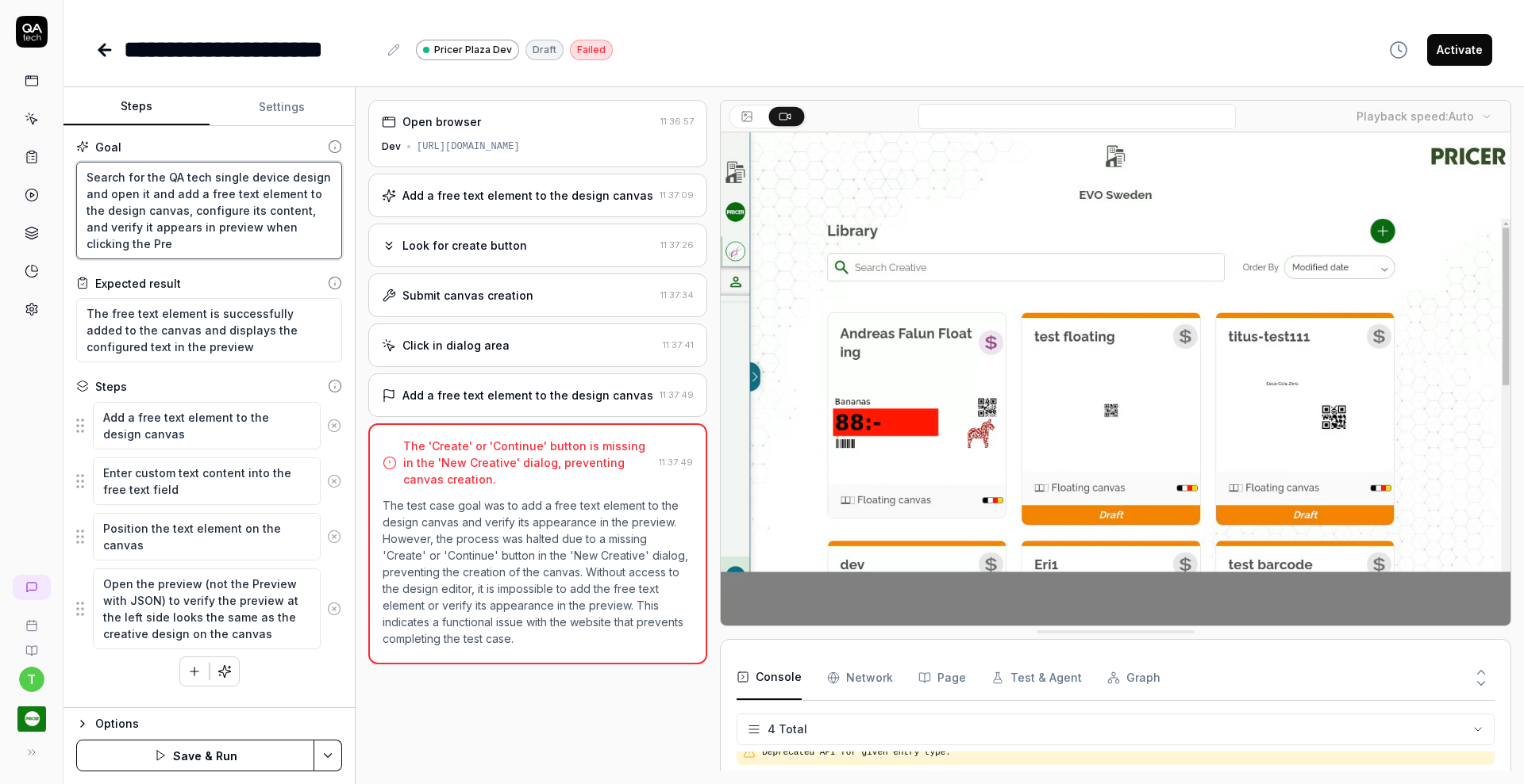
type textarea "*"
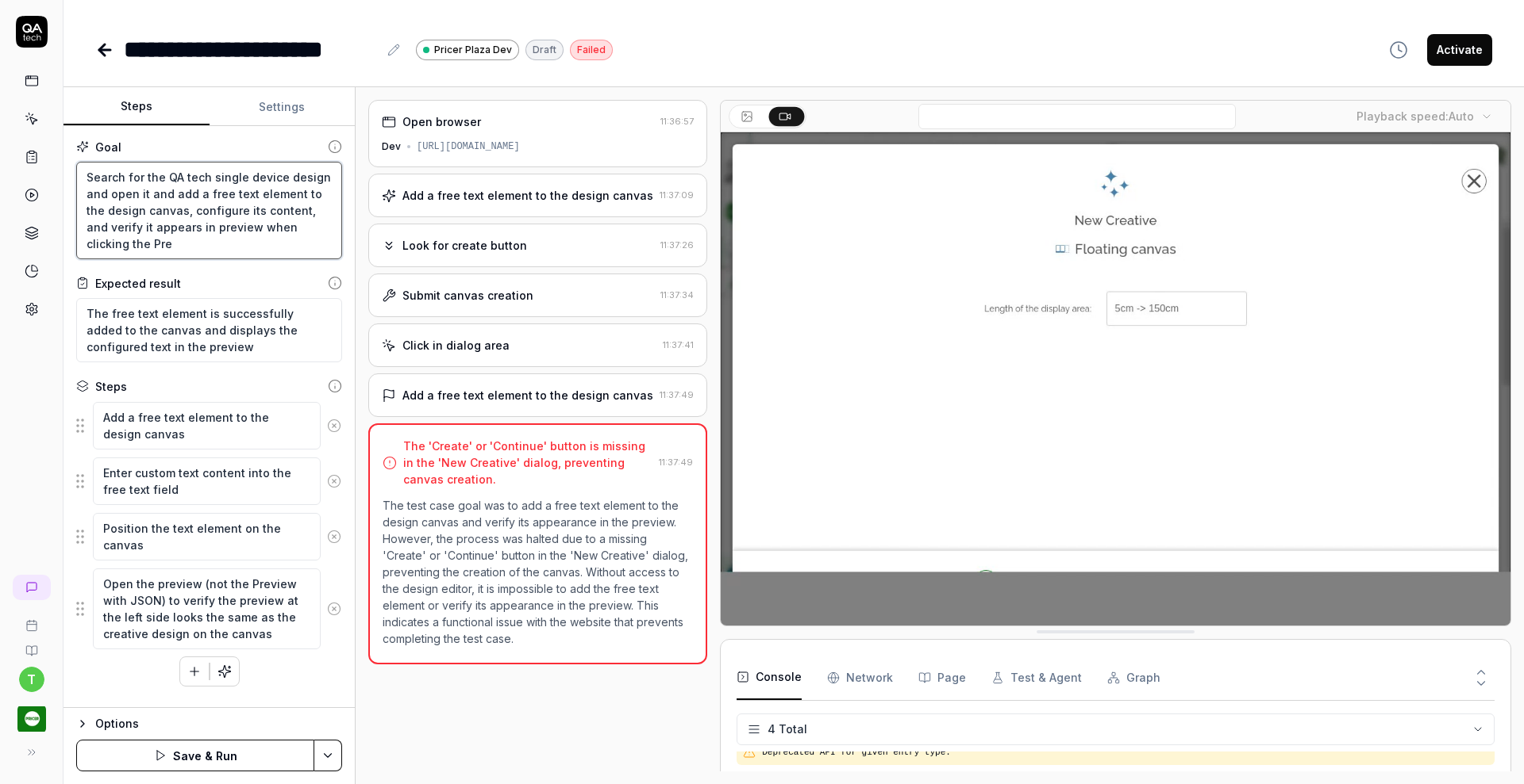
type textarea "Search for the QA tech single device design and open it and add a free text ele…"
type textarea "*"
type textarea "Search for the QA tech single device design and open it and add a free text ele…"
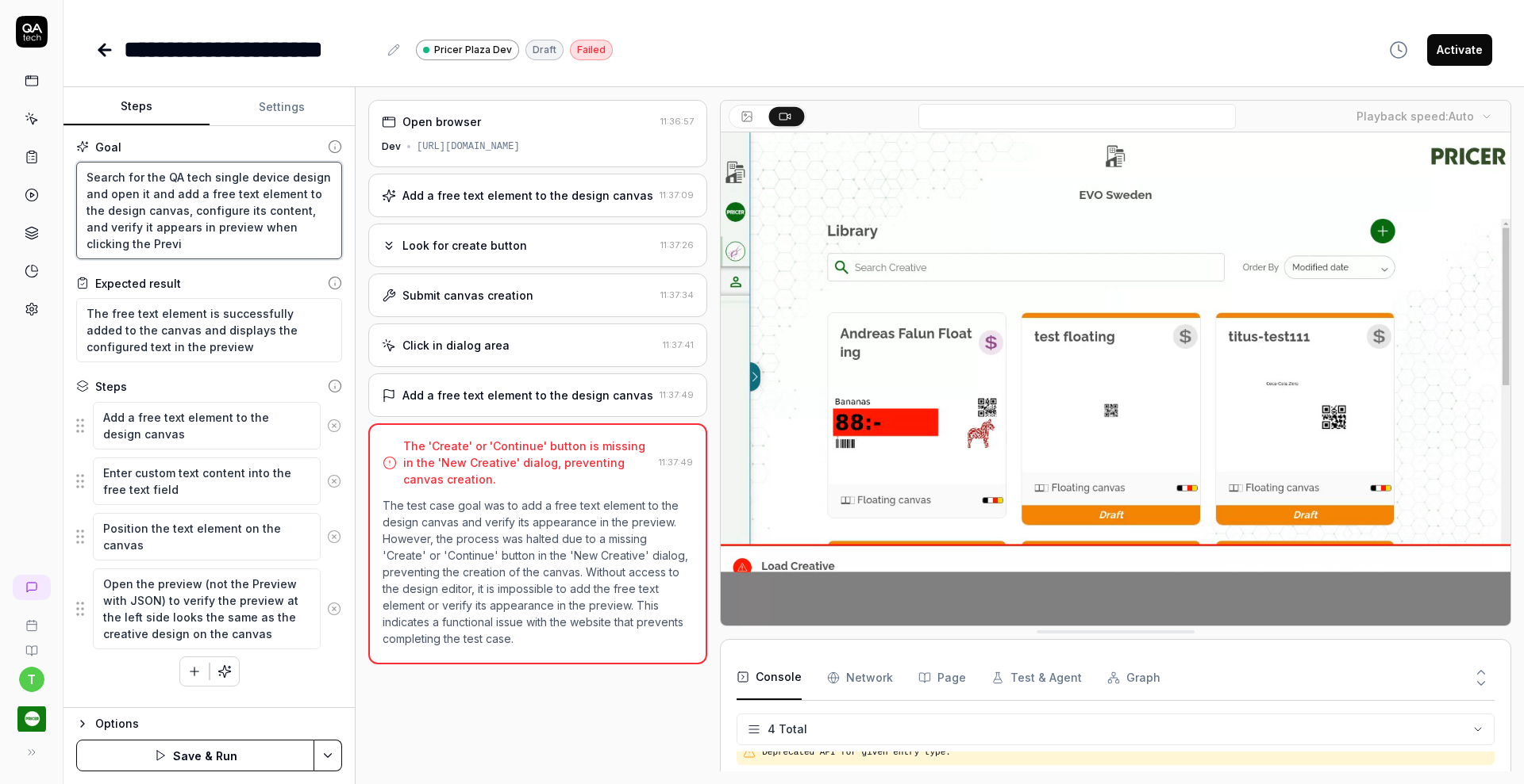
type textarea "*"
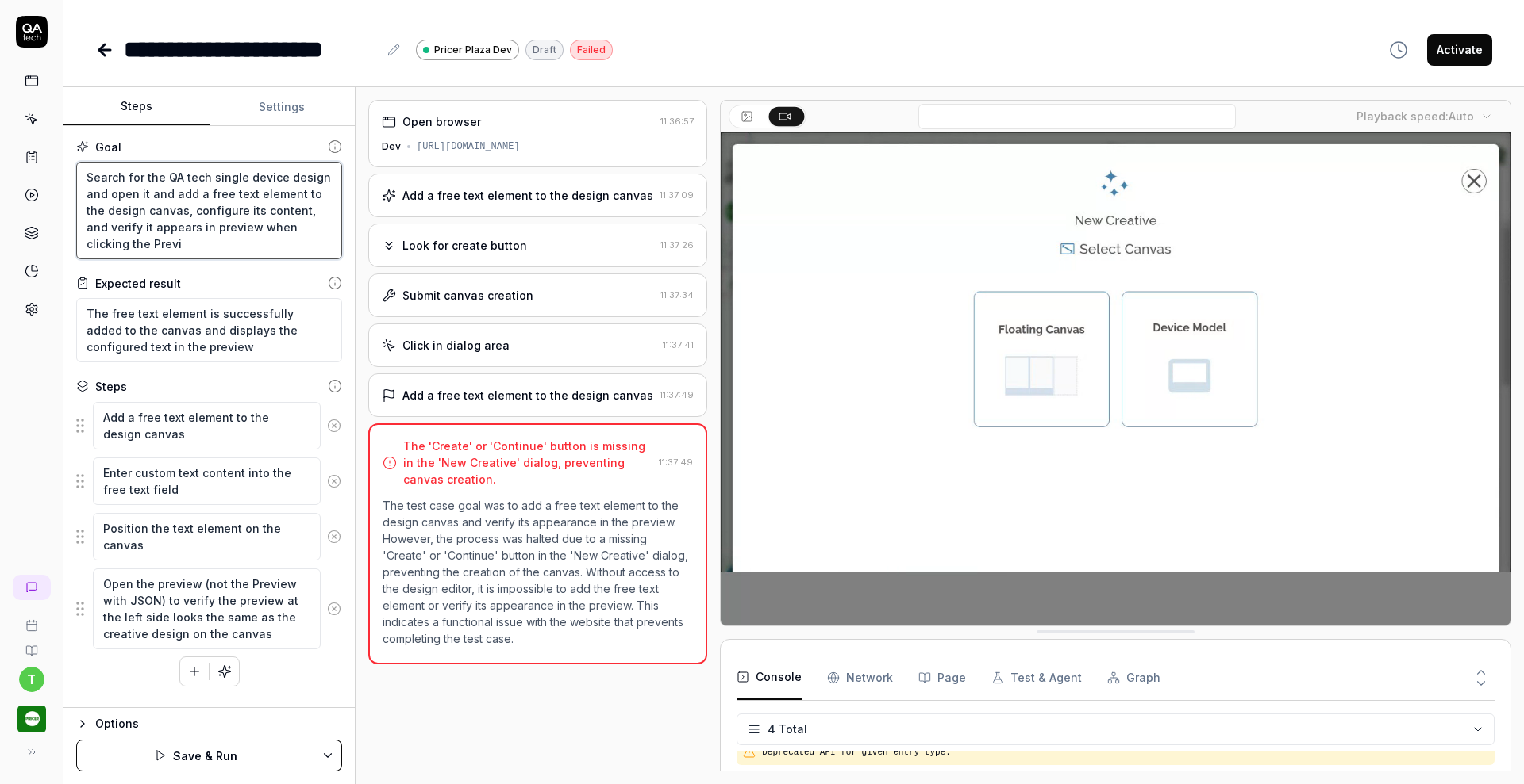
type textarea "Search for the QA tech single device design and open it and add a free text ele…"
type textarea "*"
type textarea "Search for the QA tech single device design and open it and add a free text ele…"
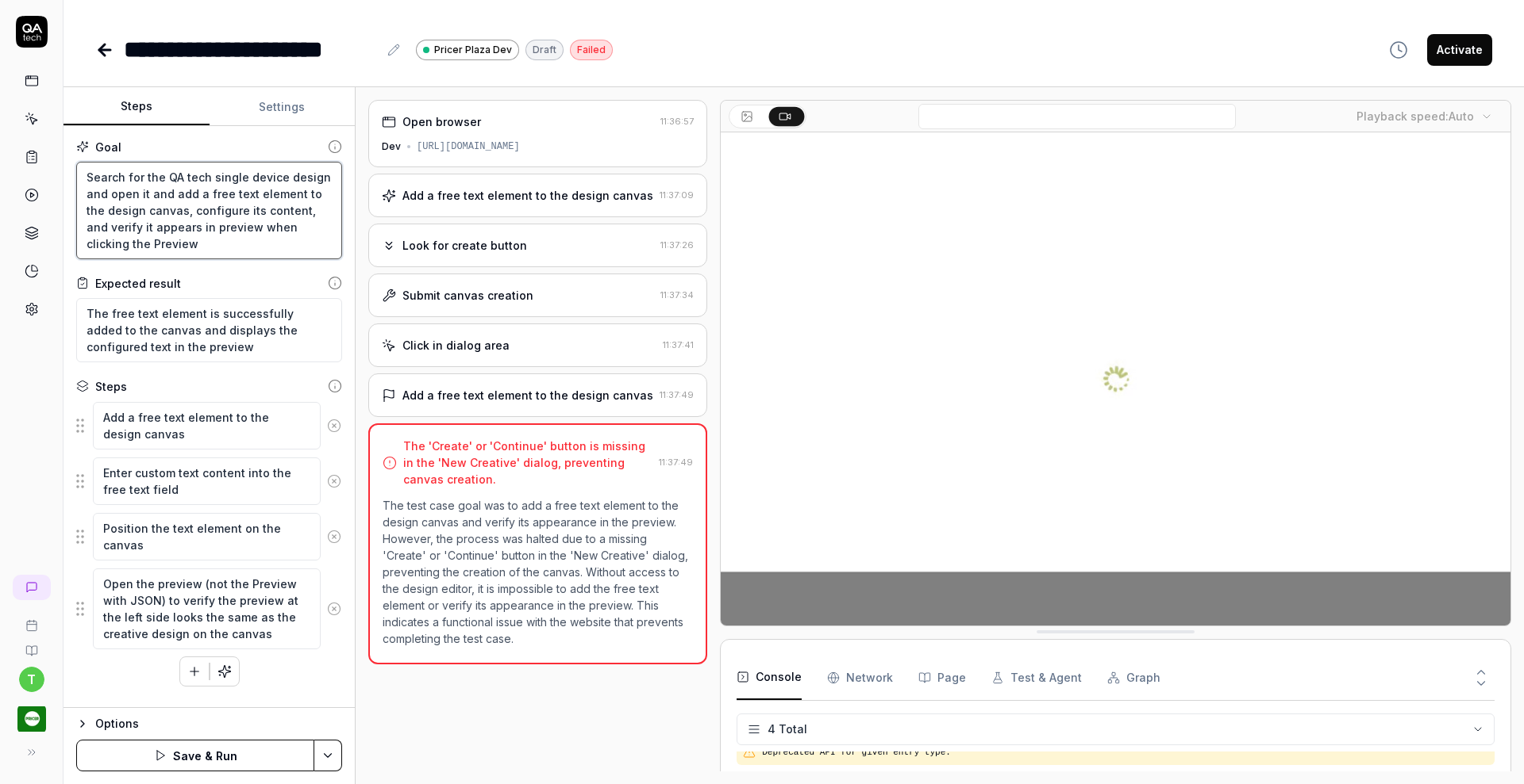
type textarea "*"
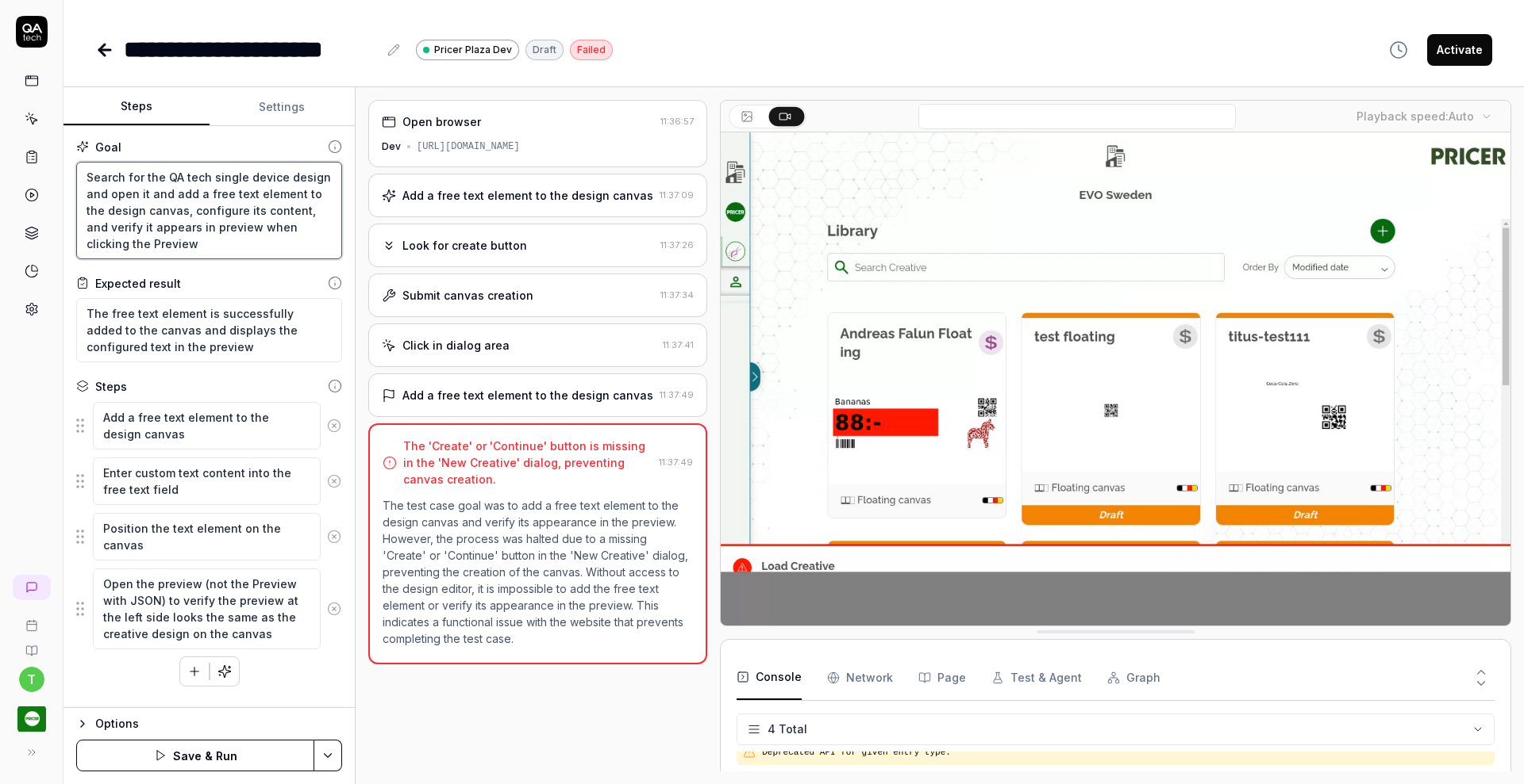
type textarea "Search for the QA tech single device design and open it and add a free text ele…"
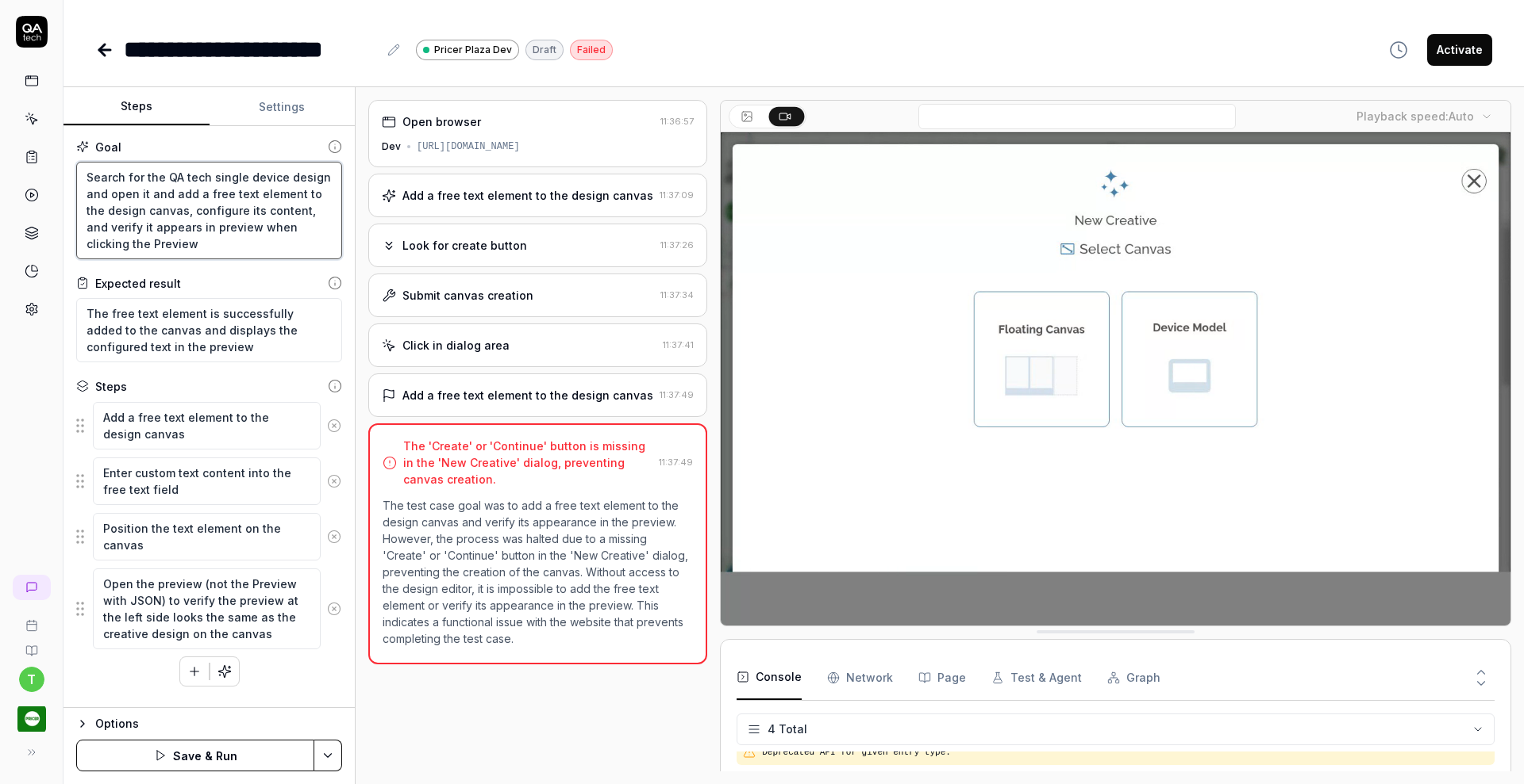
type textarea "*"
type textarea "Search for the QA tech single device design and open it and add a free text ele…"
type textarea "*"
type textarea "Search for the QA tech single device design and open it and add a free text ele…"
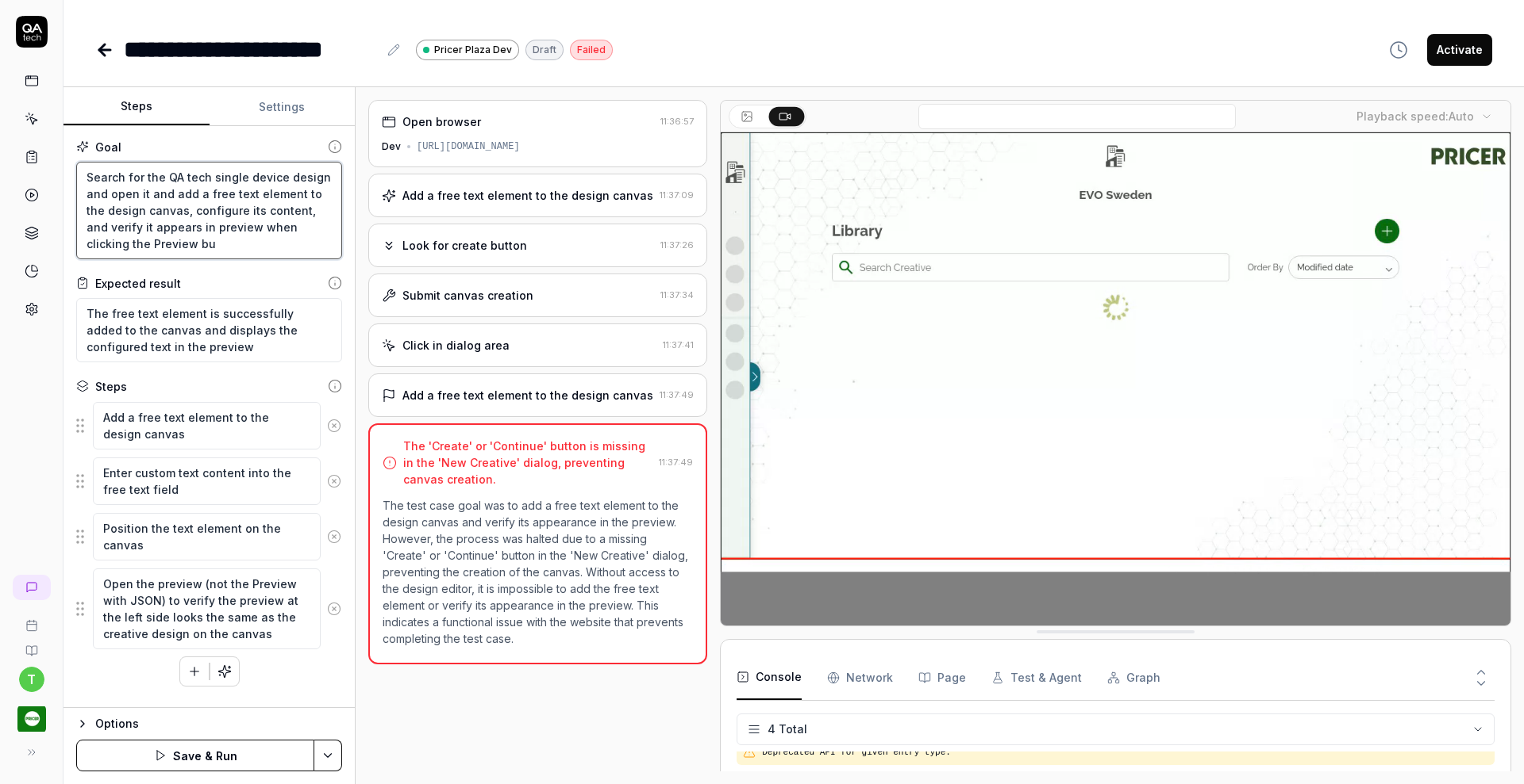
type textarea "*"
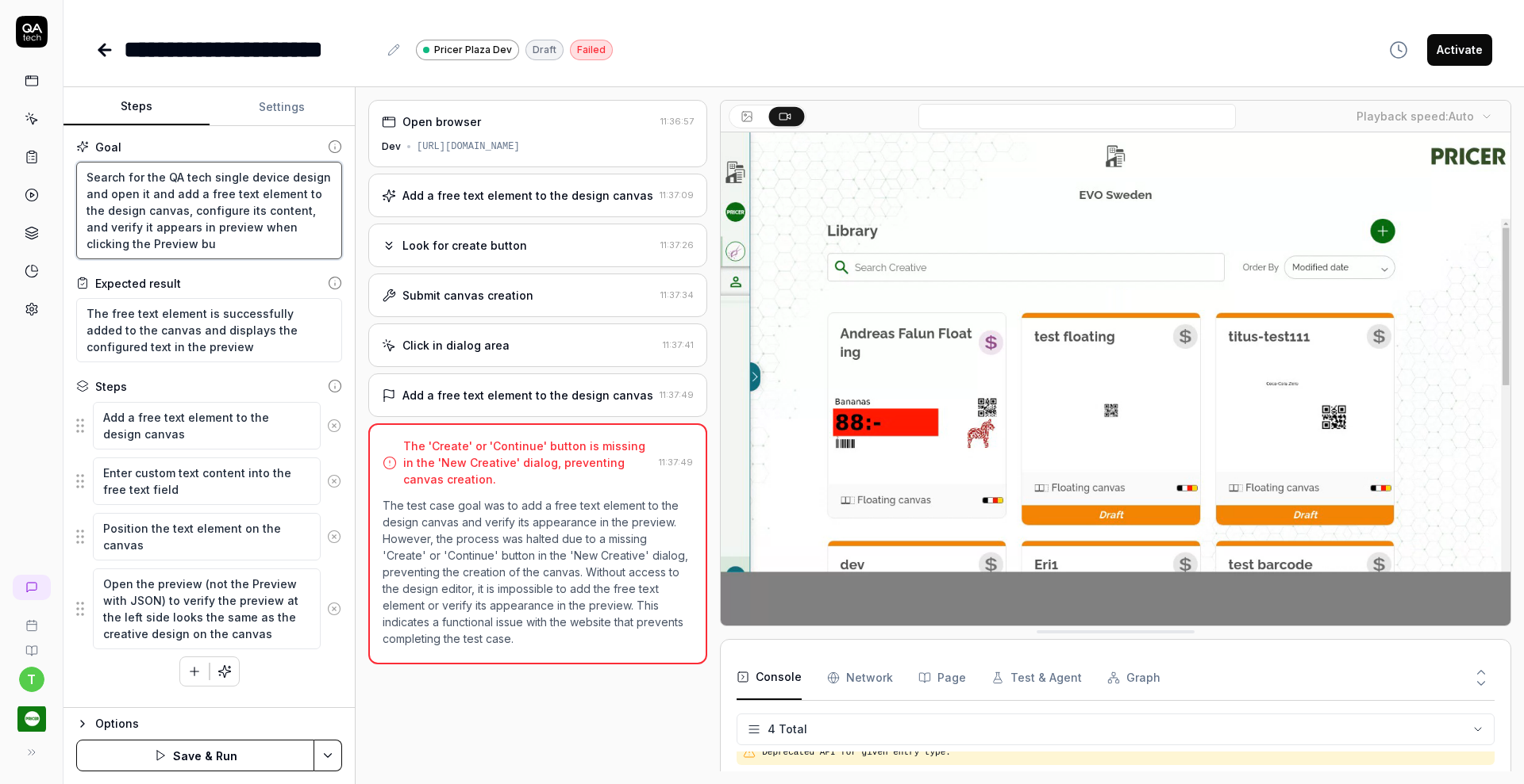
type textarea "Search for the QA tech single device design and open it and add a free text ele…"
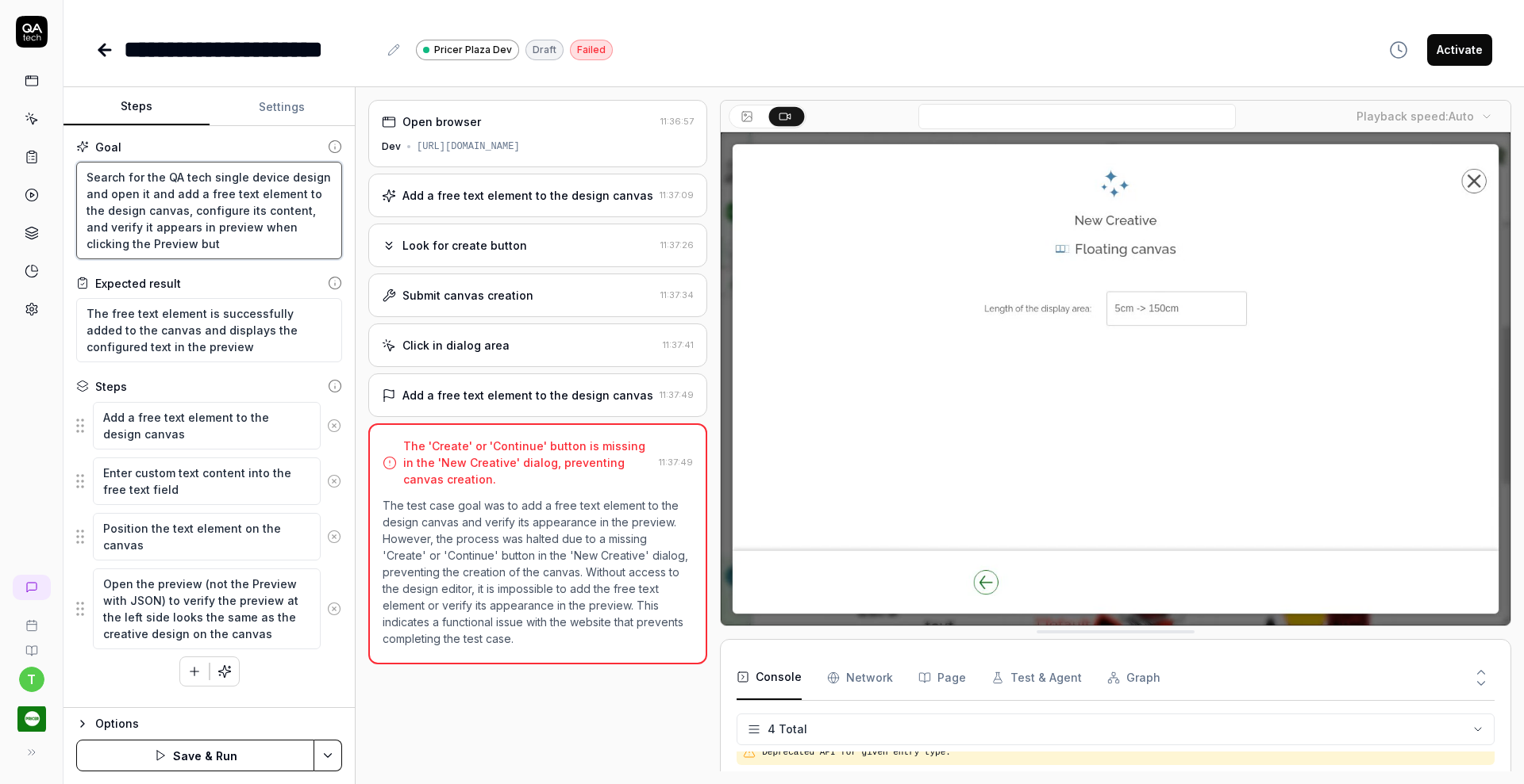
type textarea "*"
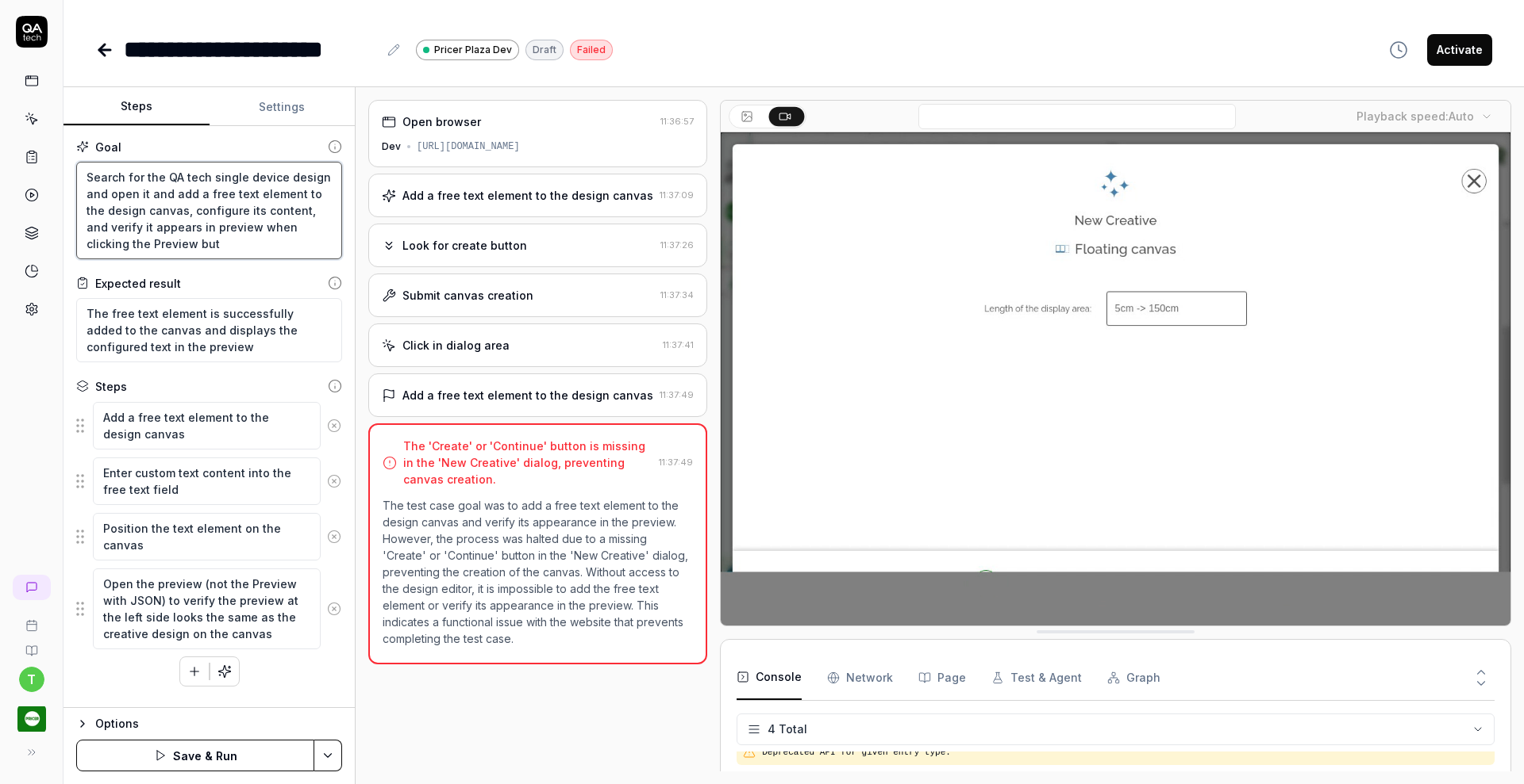
type textarea "Search for the QA tech single device design and open it and add a free text ele…"
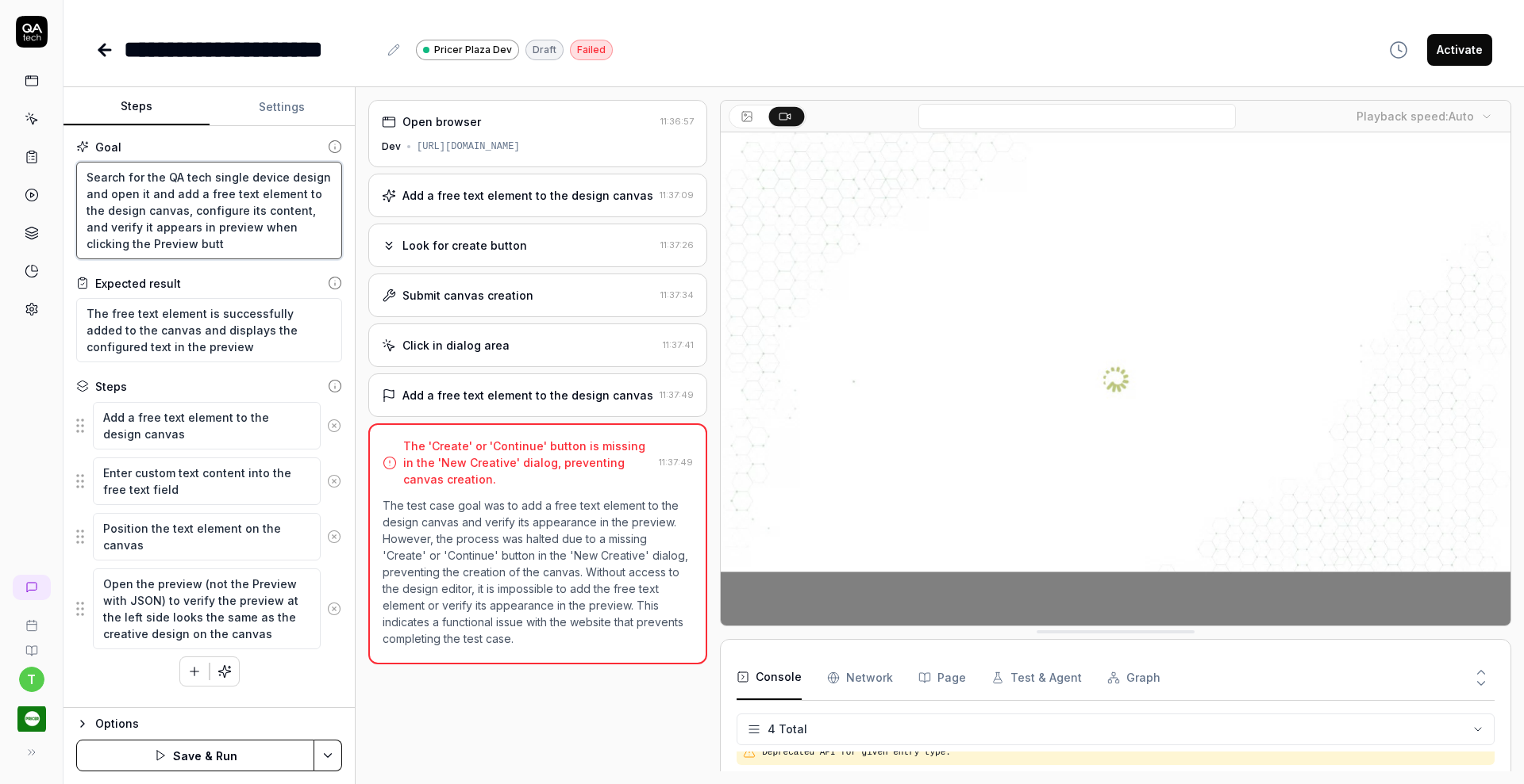
type textarea "*"
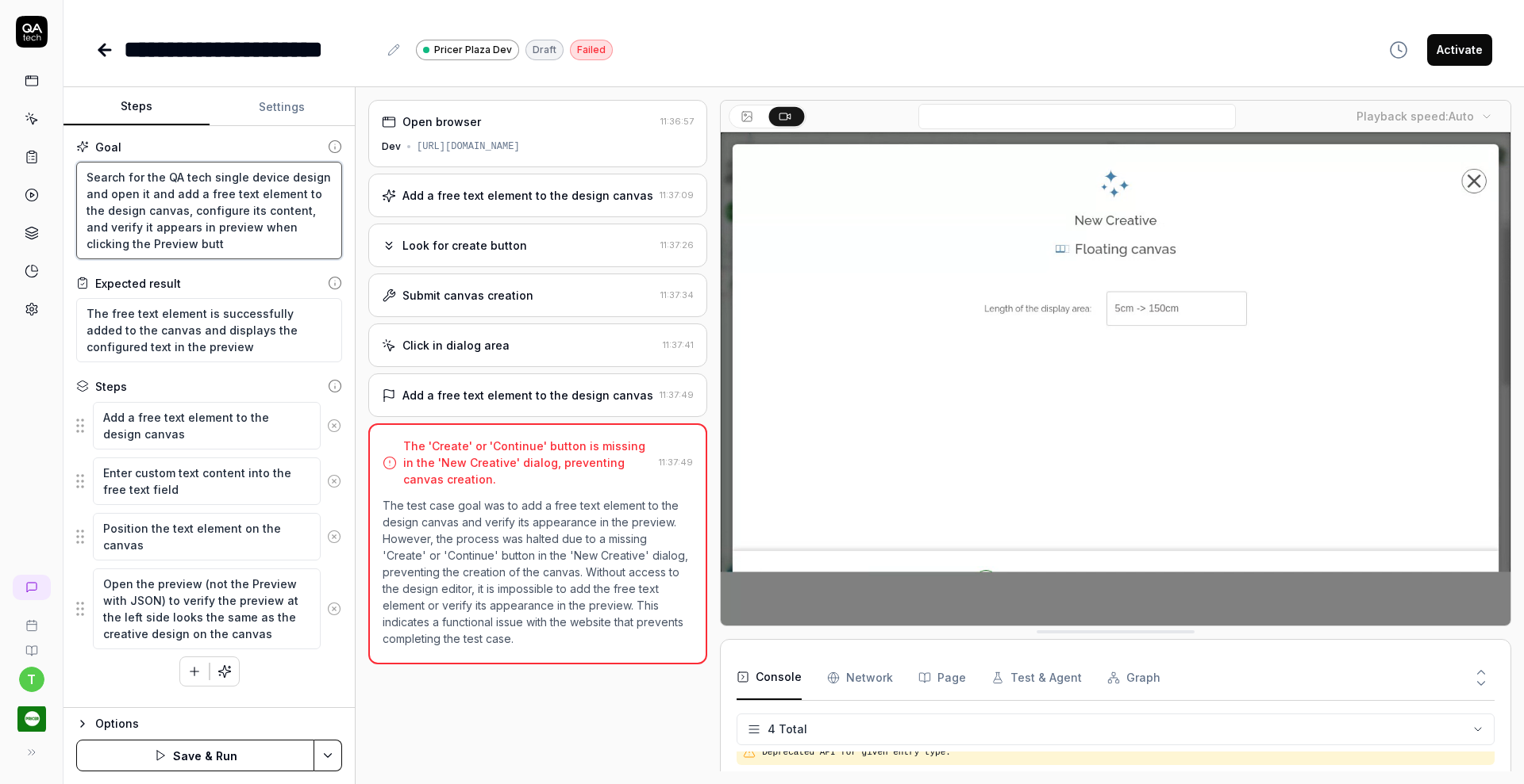
type textarea "Search for the QA tech single device design and open it and add a free text ele…"
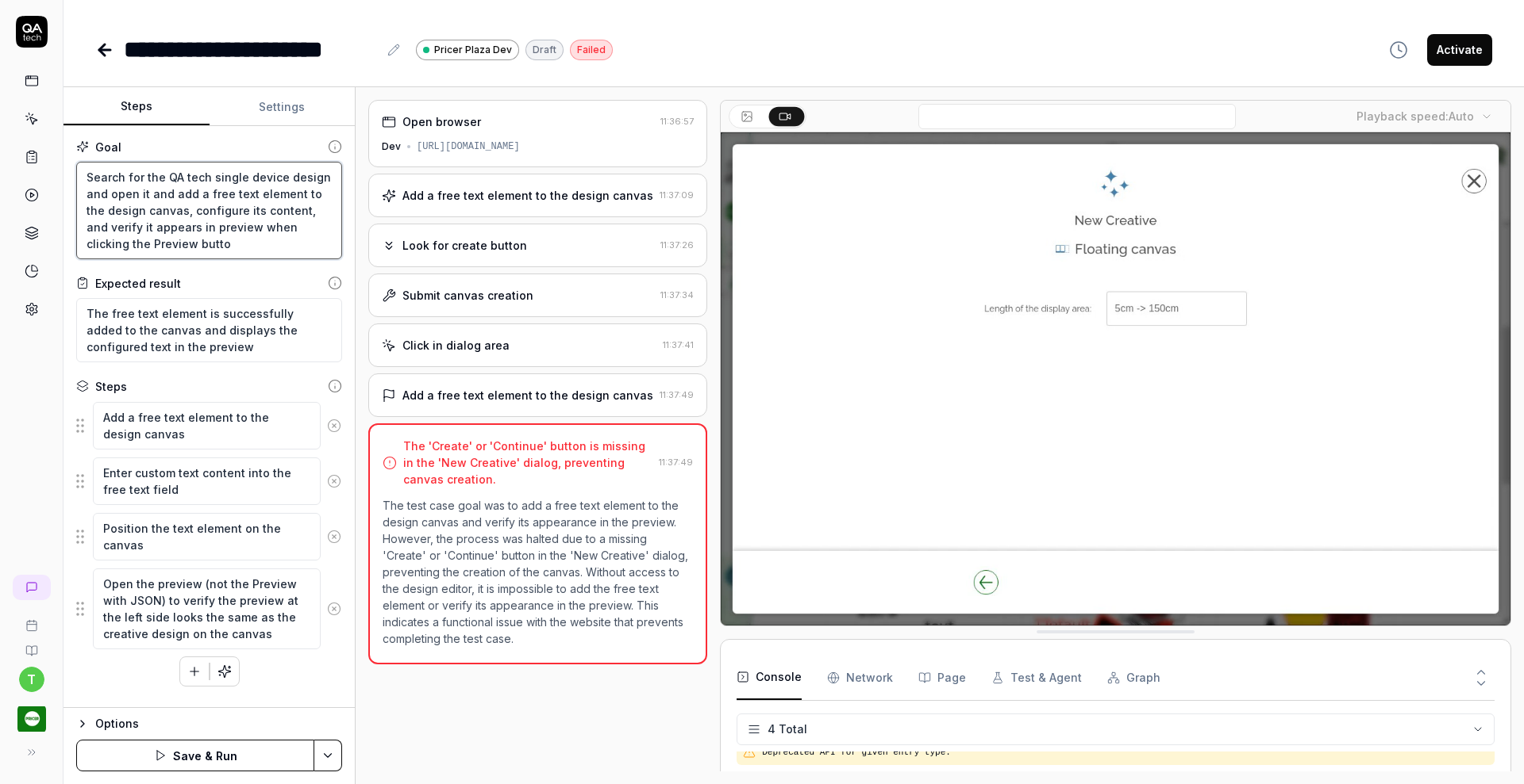
type textarea "*"
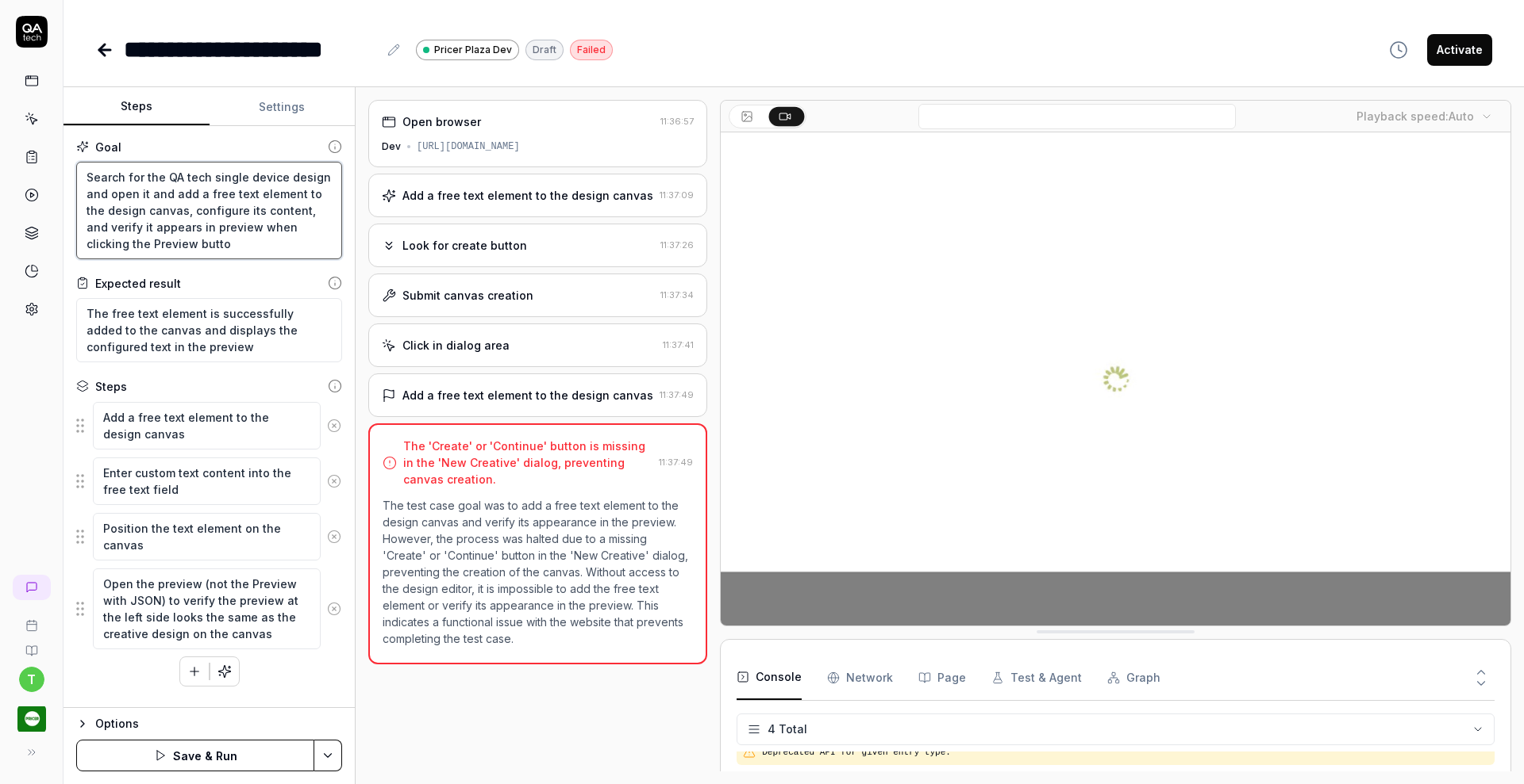
type textarea "Search for the QA tech single device design and open it and add a free text ele…"
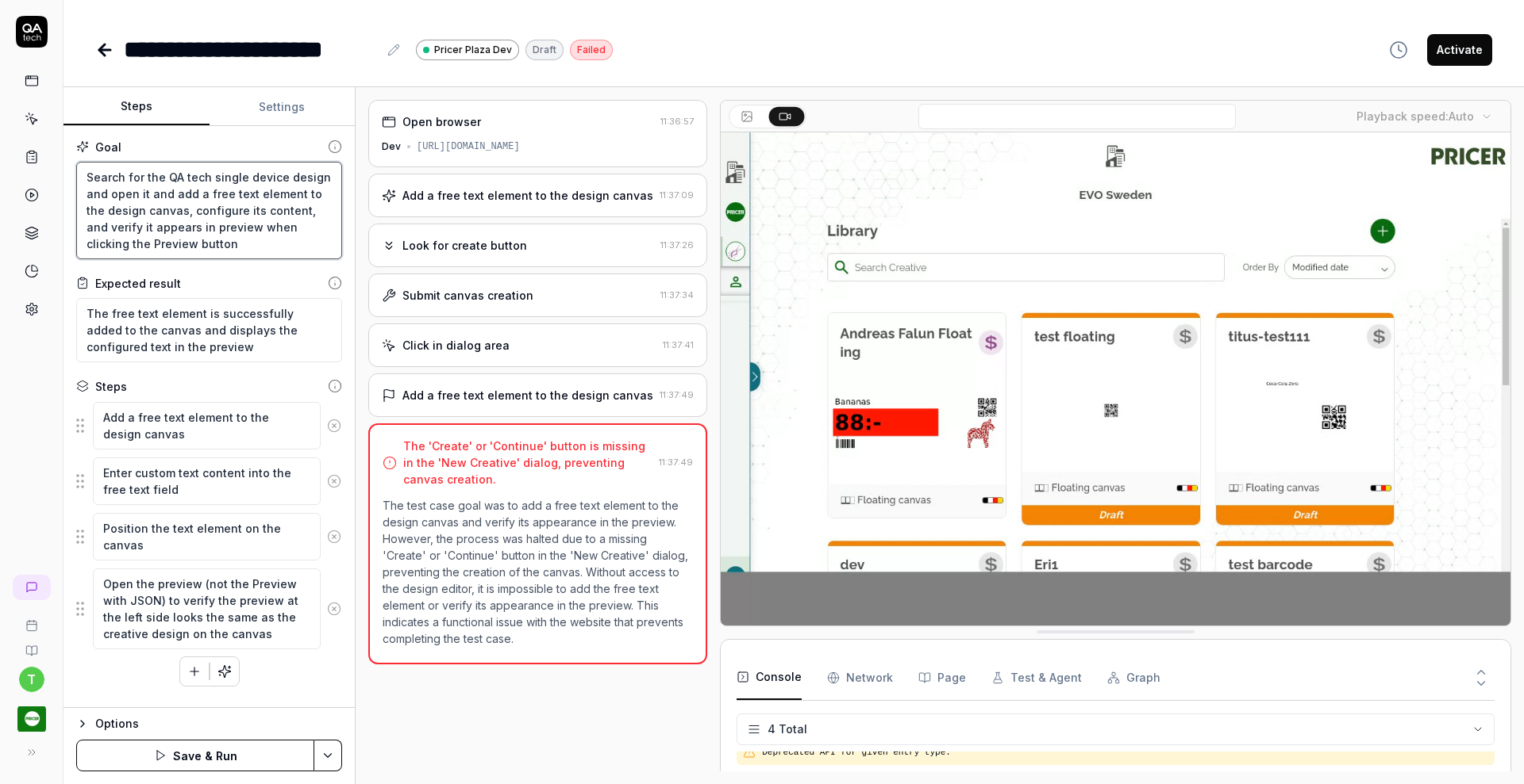
type textarea "*"
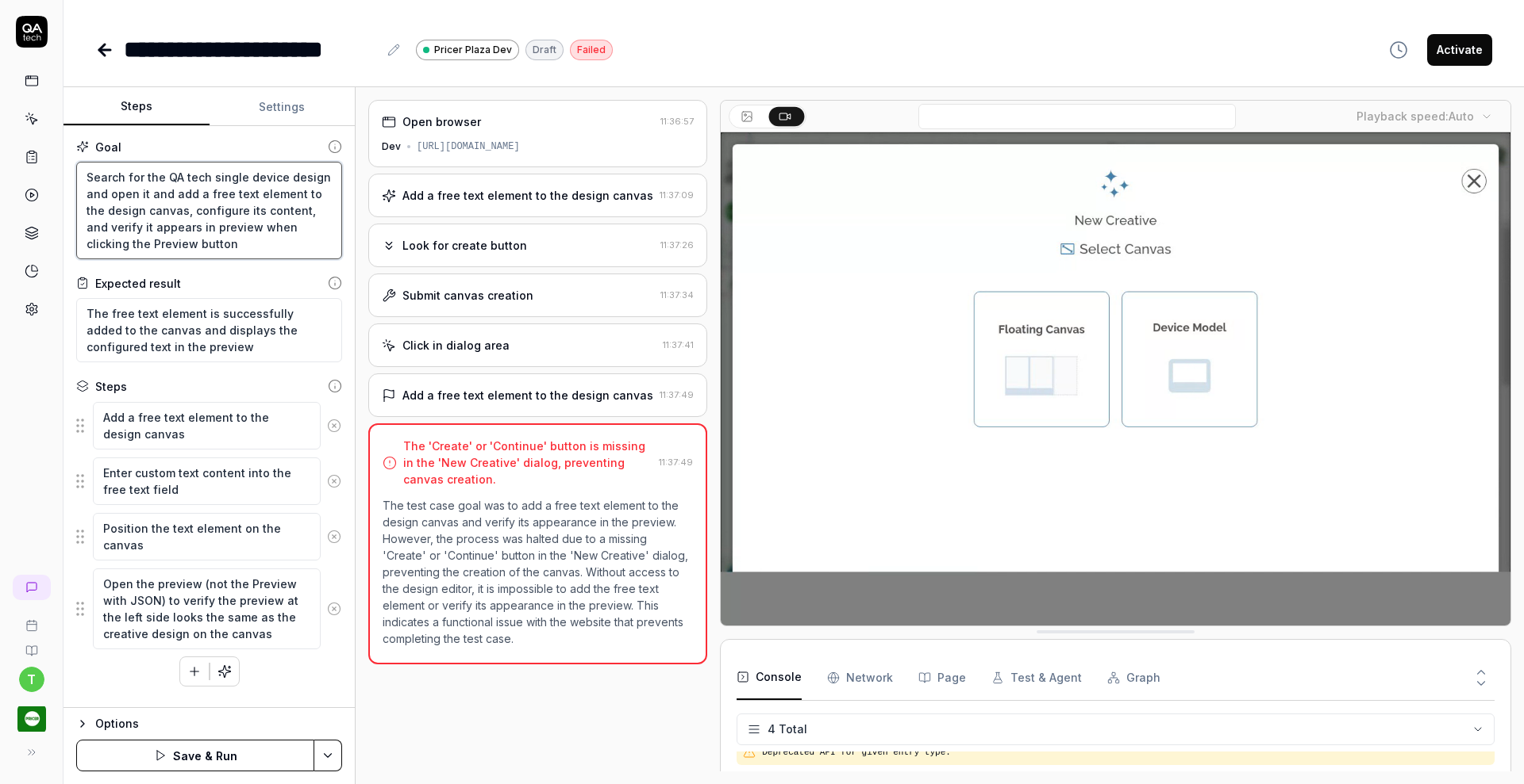
type textarea "Search for the QA tech single device design and open it and add a free text ele…"
type textarea "*"
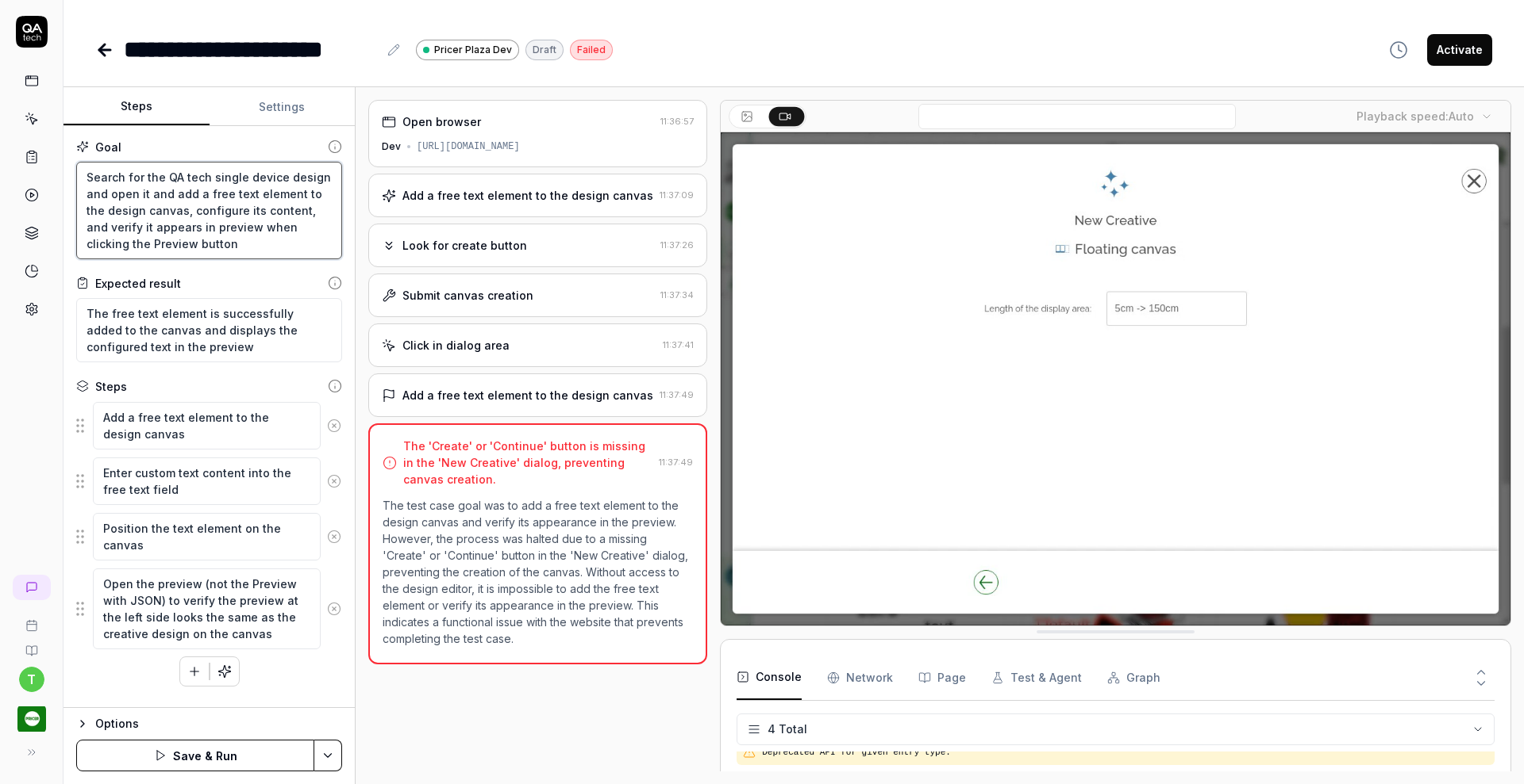
type textarea "Search for the QA tech single device design and open it and add a free text ele…"
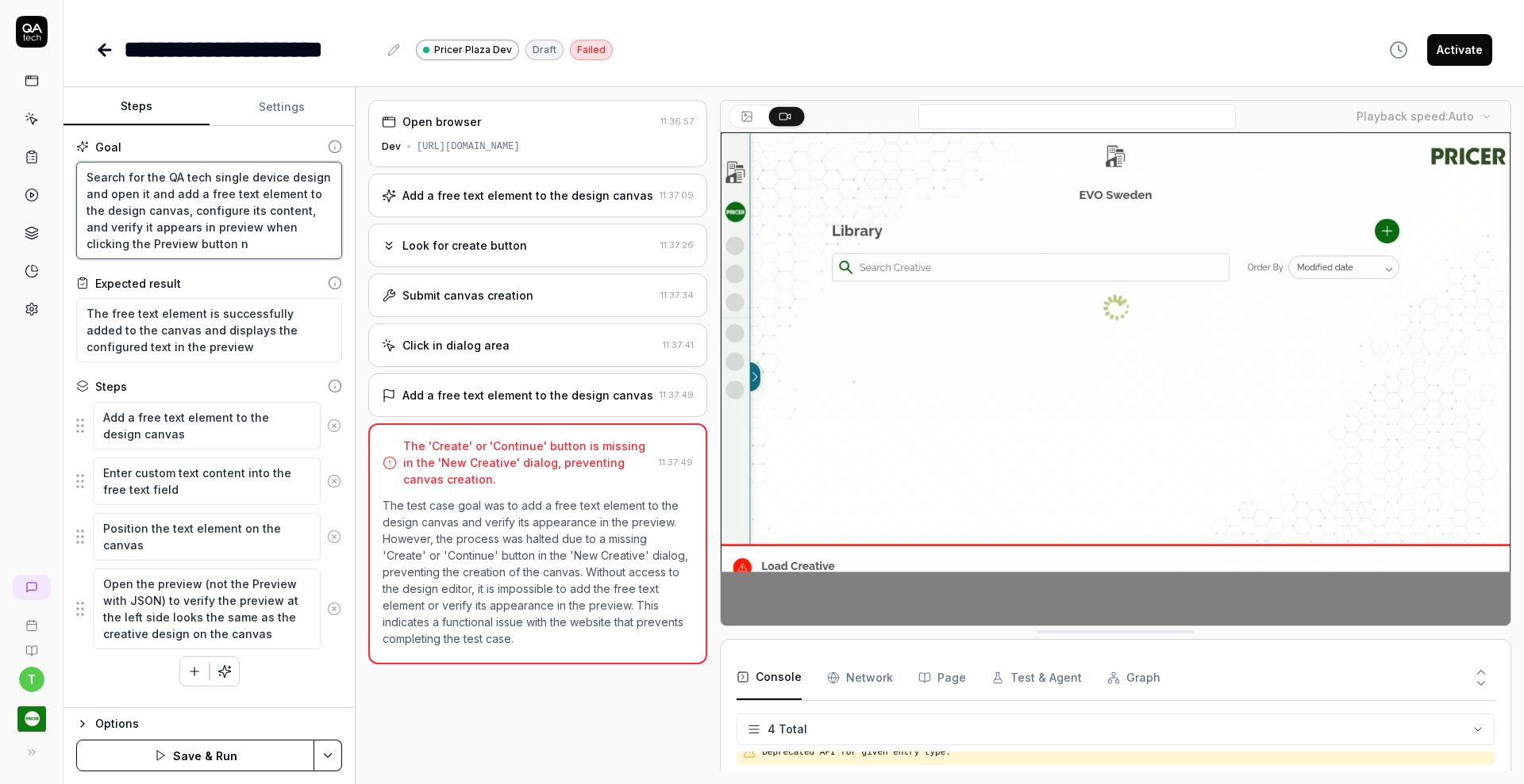
type textarea "*"
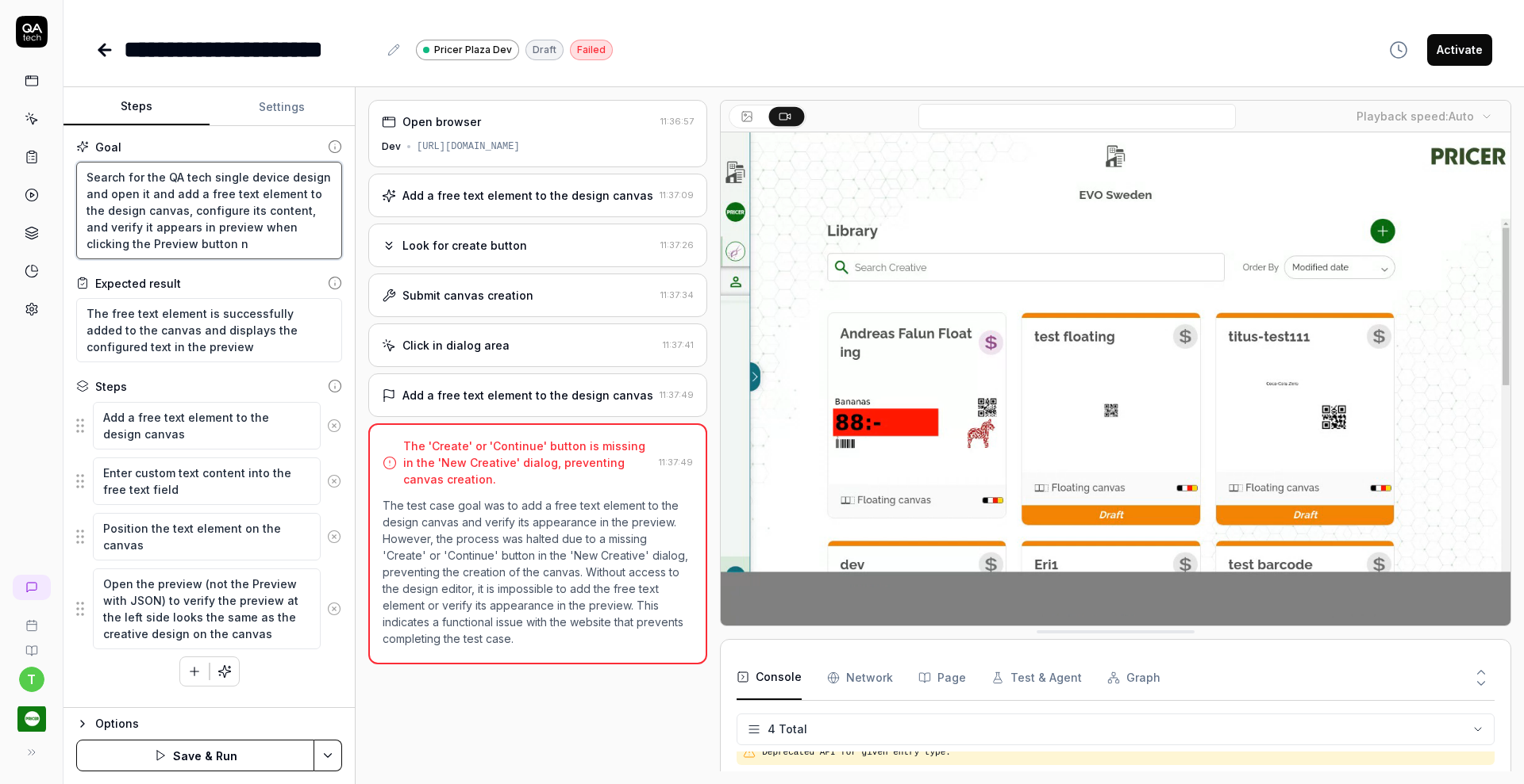
type textarea "Search for the QA tech single device design and open it and add a free text ele…"
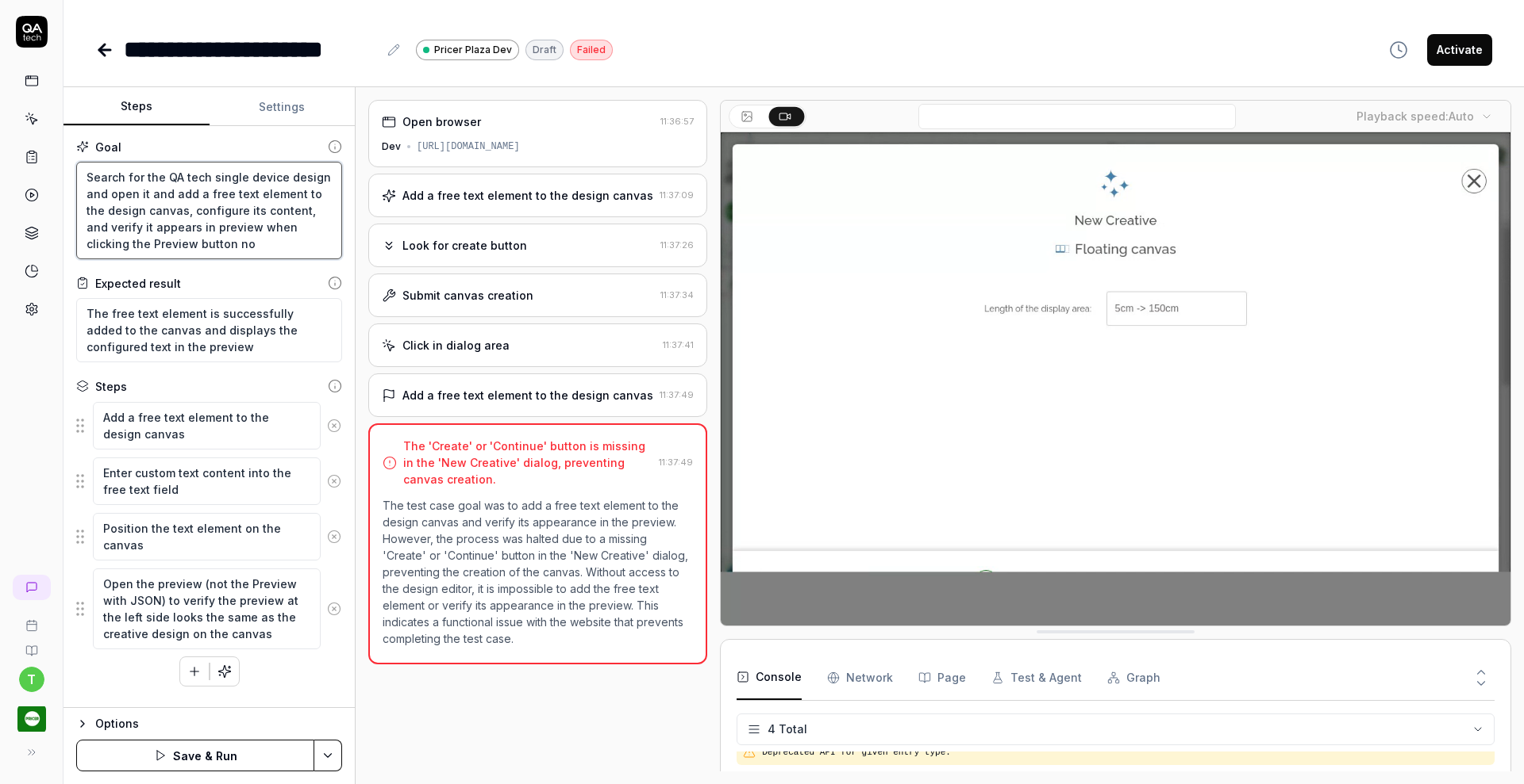
type textarea "*"
type textarea "Search for the QA tech single device design and open it and add a free text ele…"
type textarea "*"
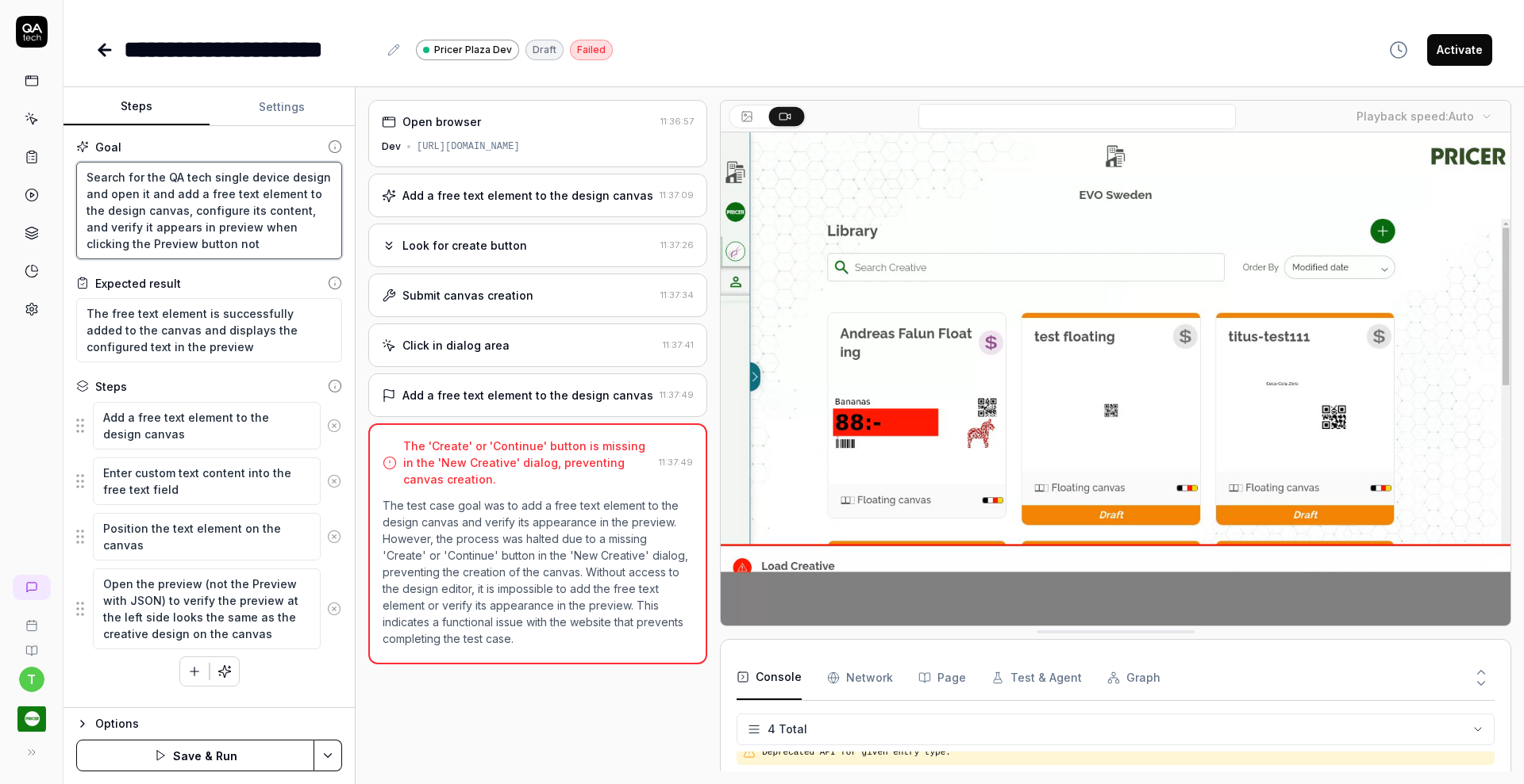
type textarea "Search for the QA tech single device design and open it and add a free text ele…"
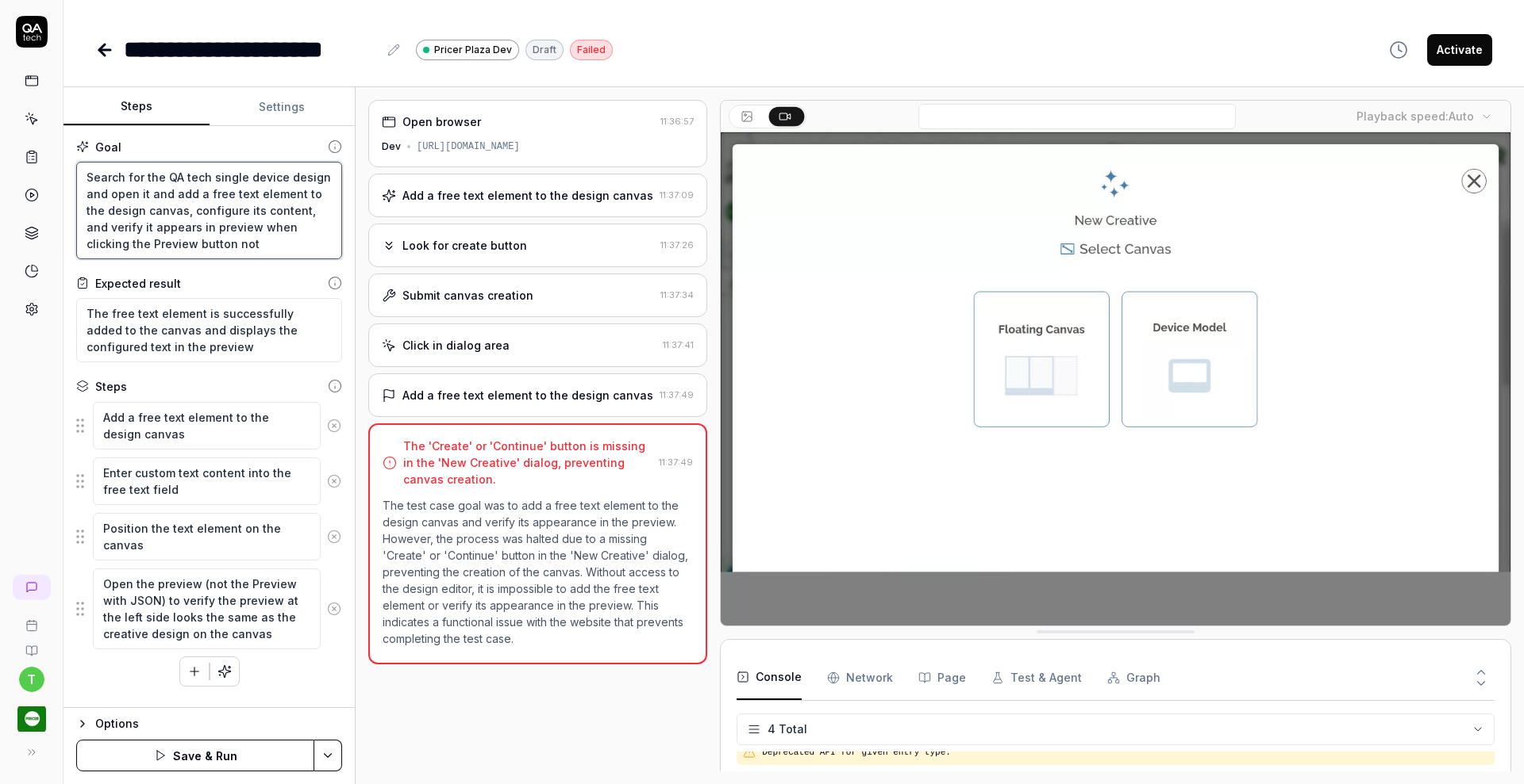
type textarea "*"
type textarea "Search for the QA tech single device design and open it and add a free text ele…"
type textarea "*"
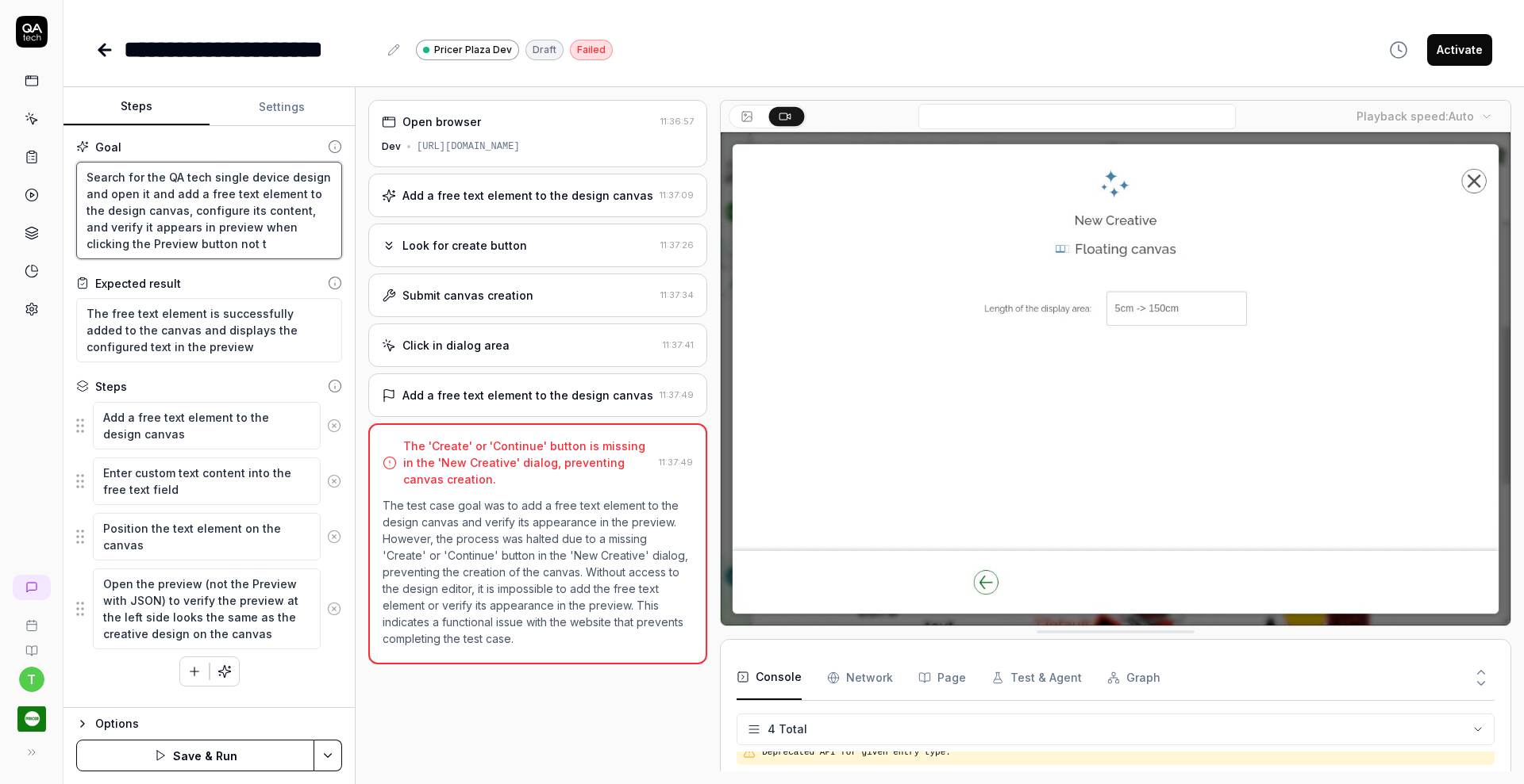
type textarea "Search for the QA tech single device design and open it and add a free text ele…"
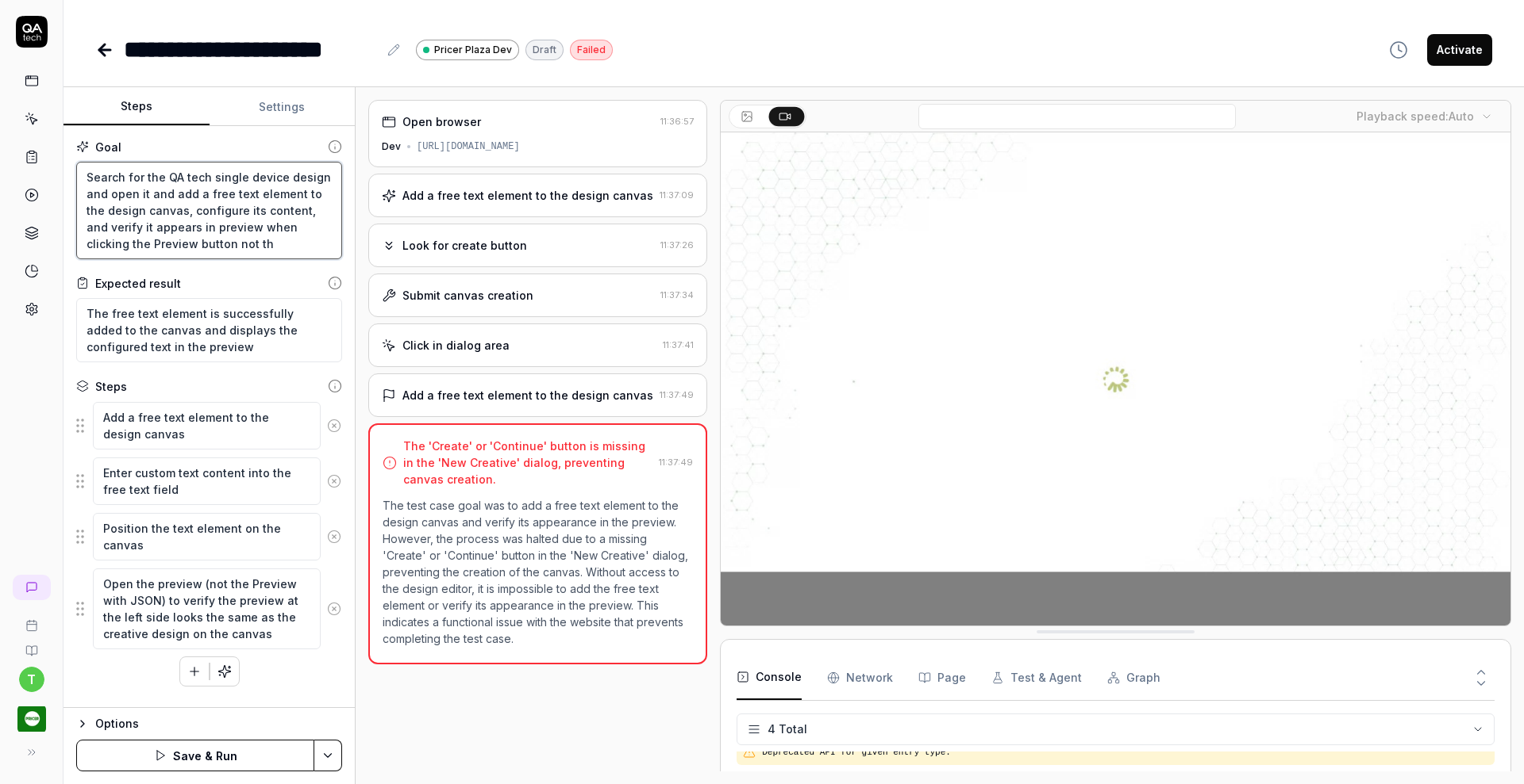
type textarea "*"
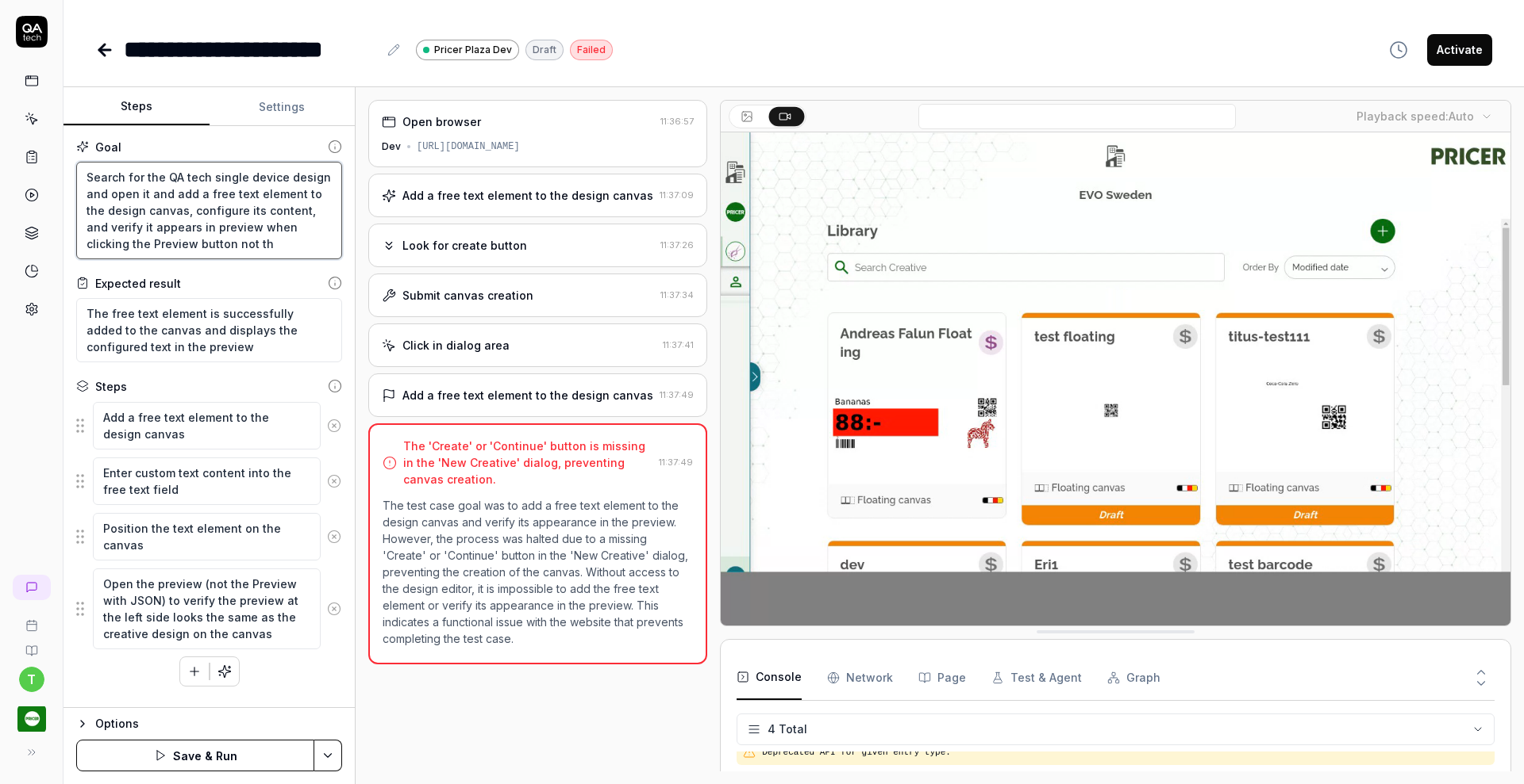
type textarea "Search for the QA tech single device design and open it and add a free text ele…"
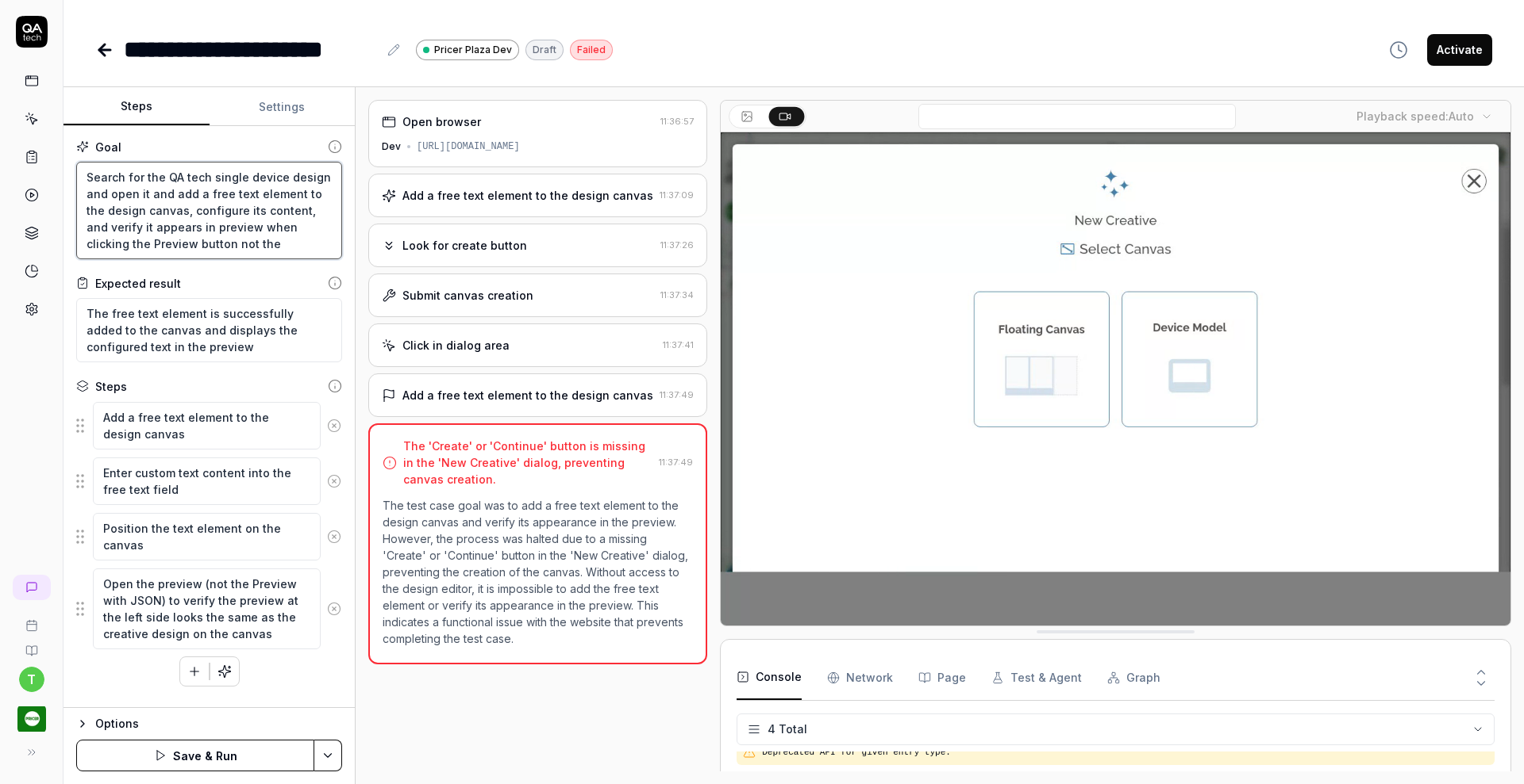
type textarea "*"
type textarea "Search for the QA tech single device design and open it and add a free text ele…"
type textarea "*"
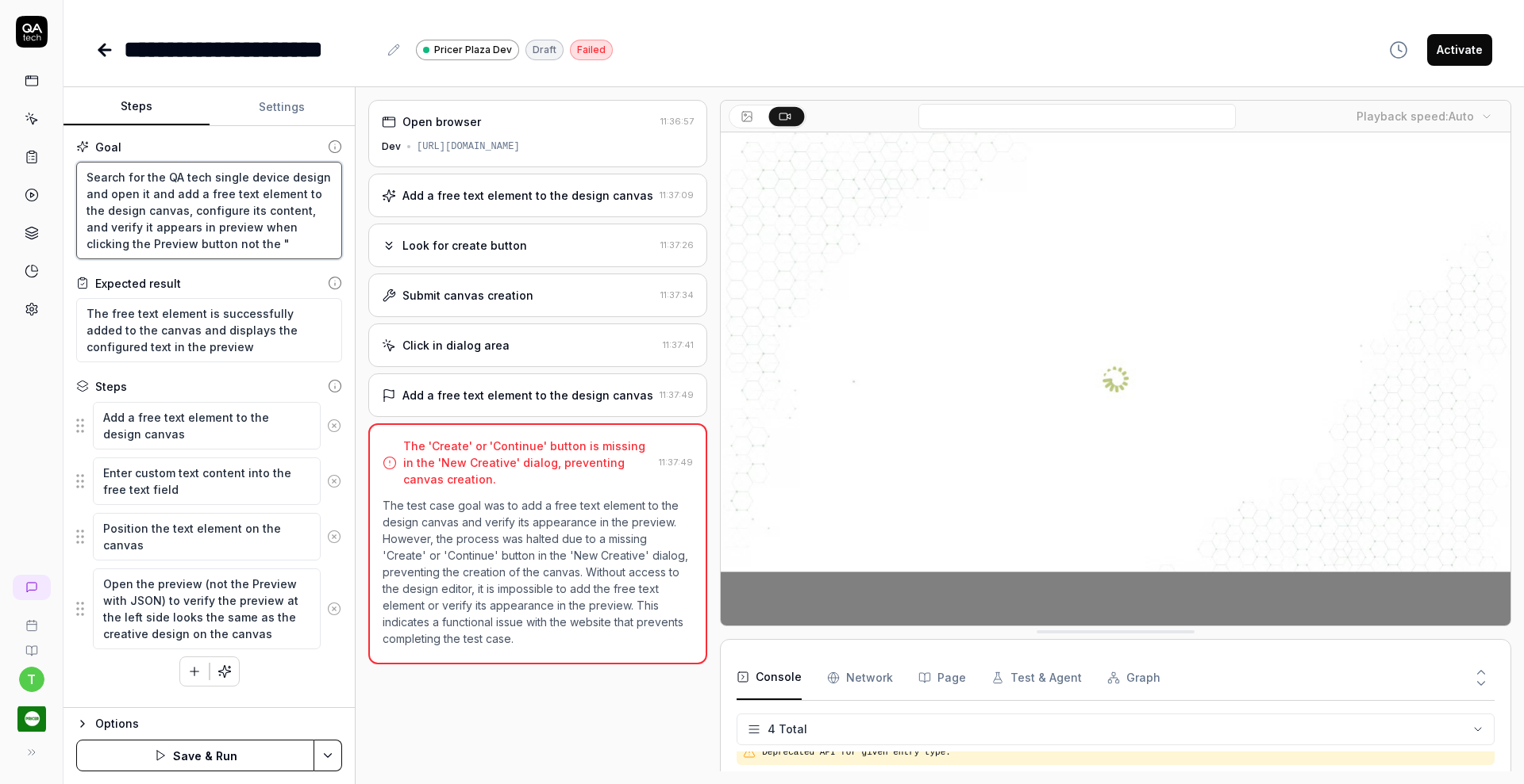
type textarea "Search for the QA tech single device design and open it and add a free text ele…"
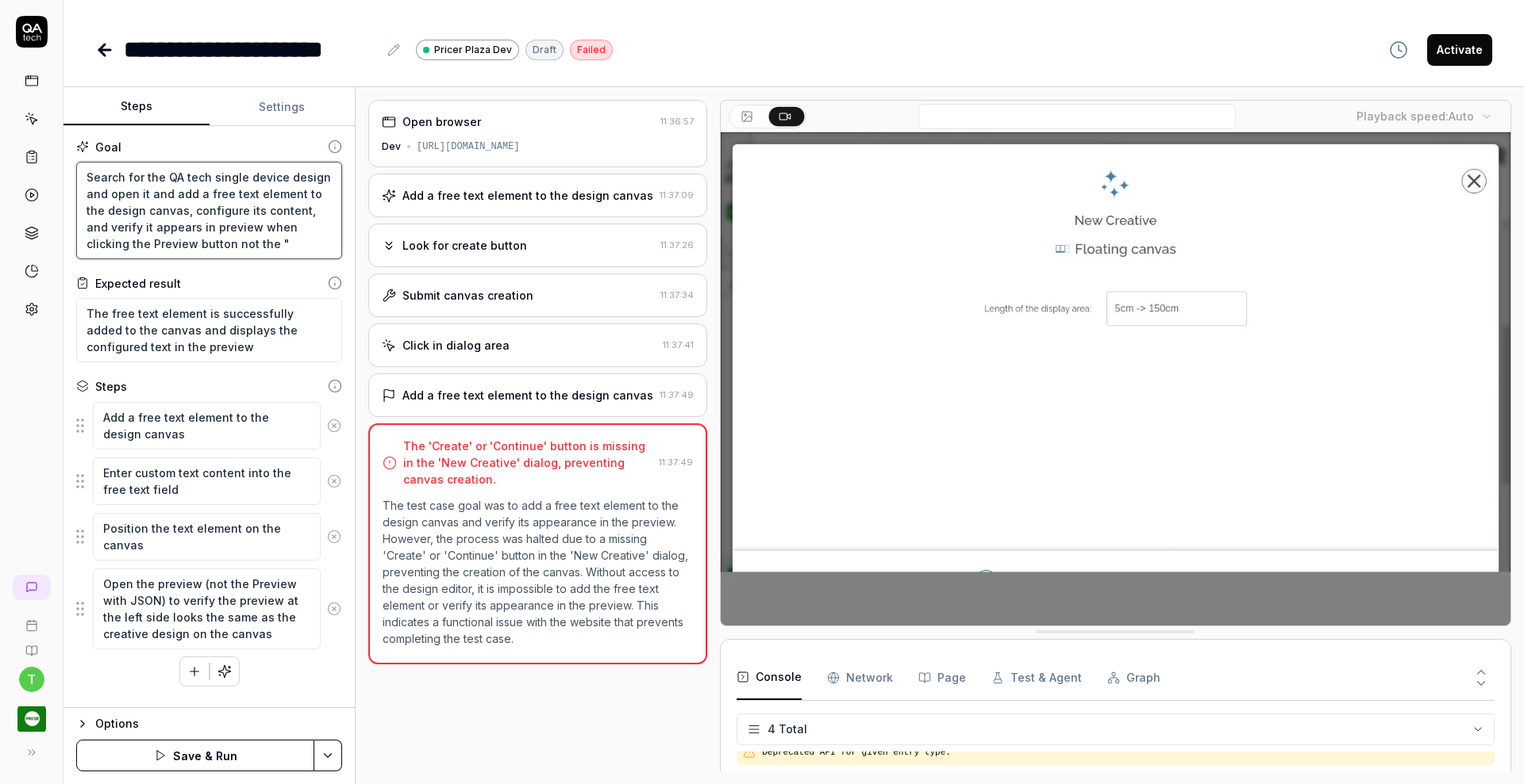
type textarea "*"
type textarea "Search for the QA tech single device design and open it and add a free text ele…"
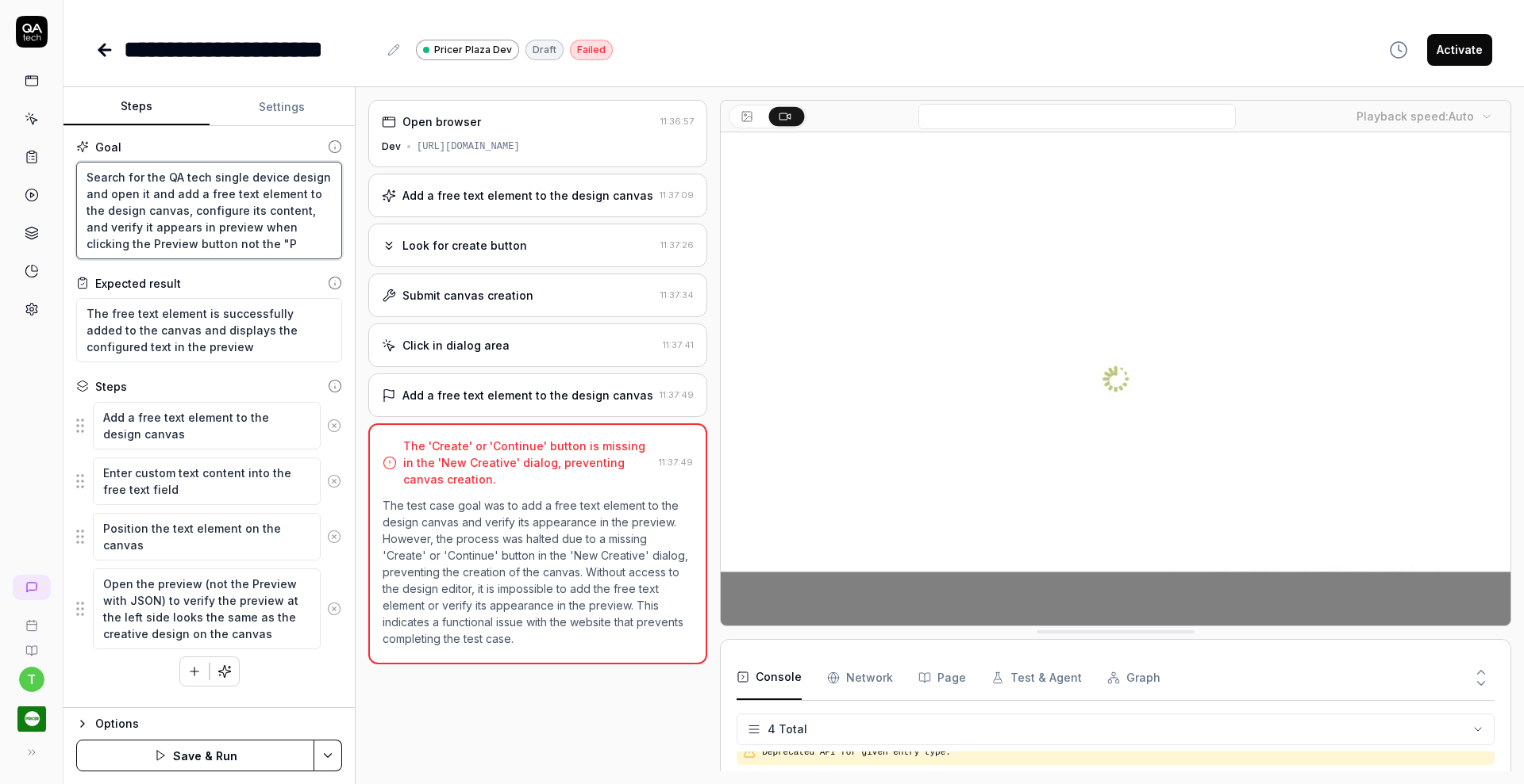
type textarea "*"
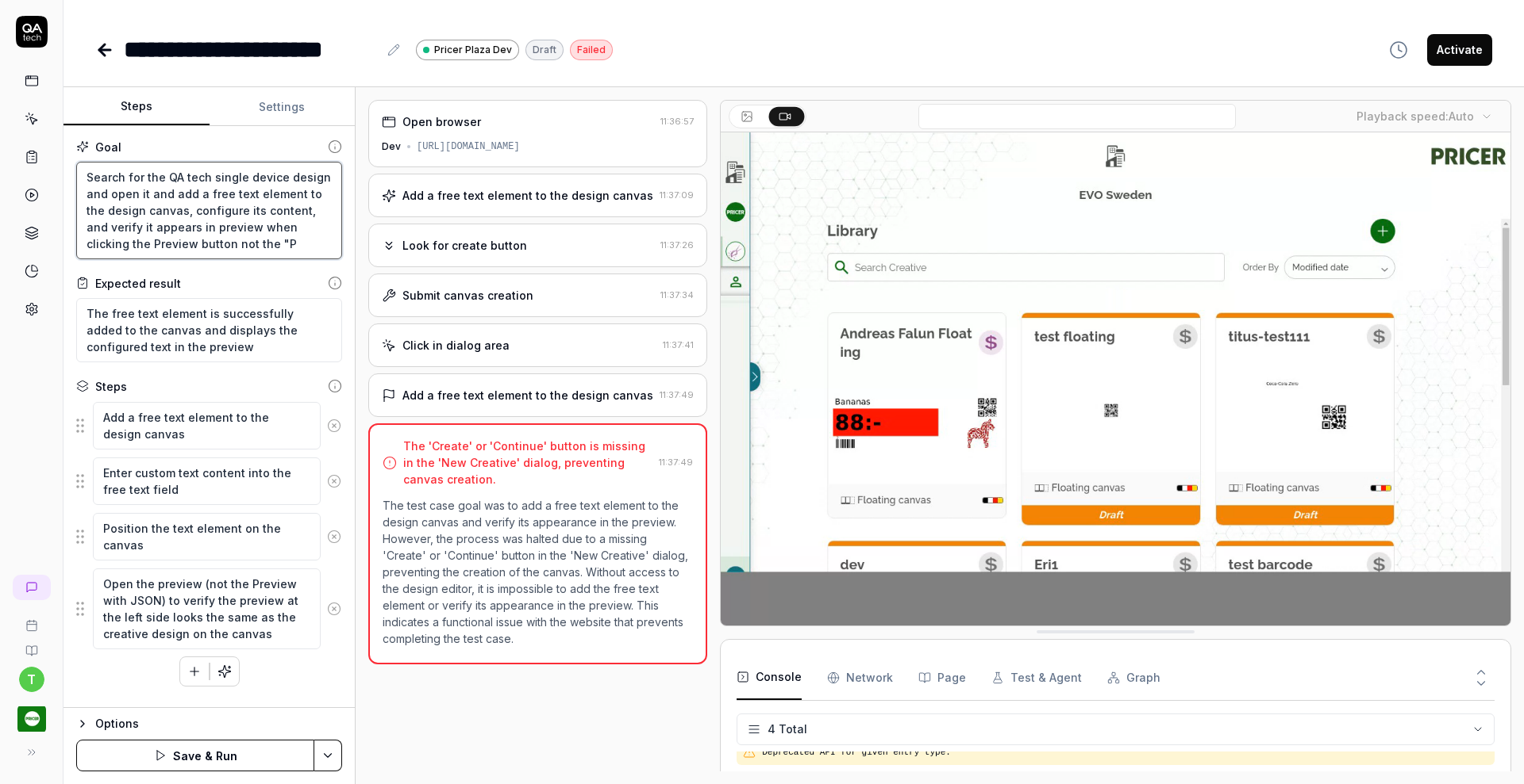
type textarea "Search for the QA tech single device design and open it and add a free text ele…"
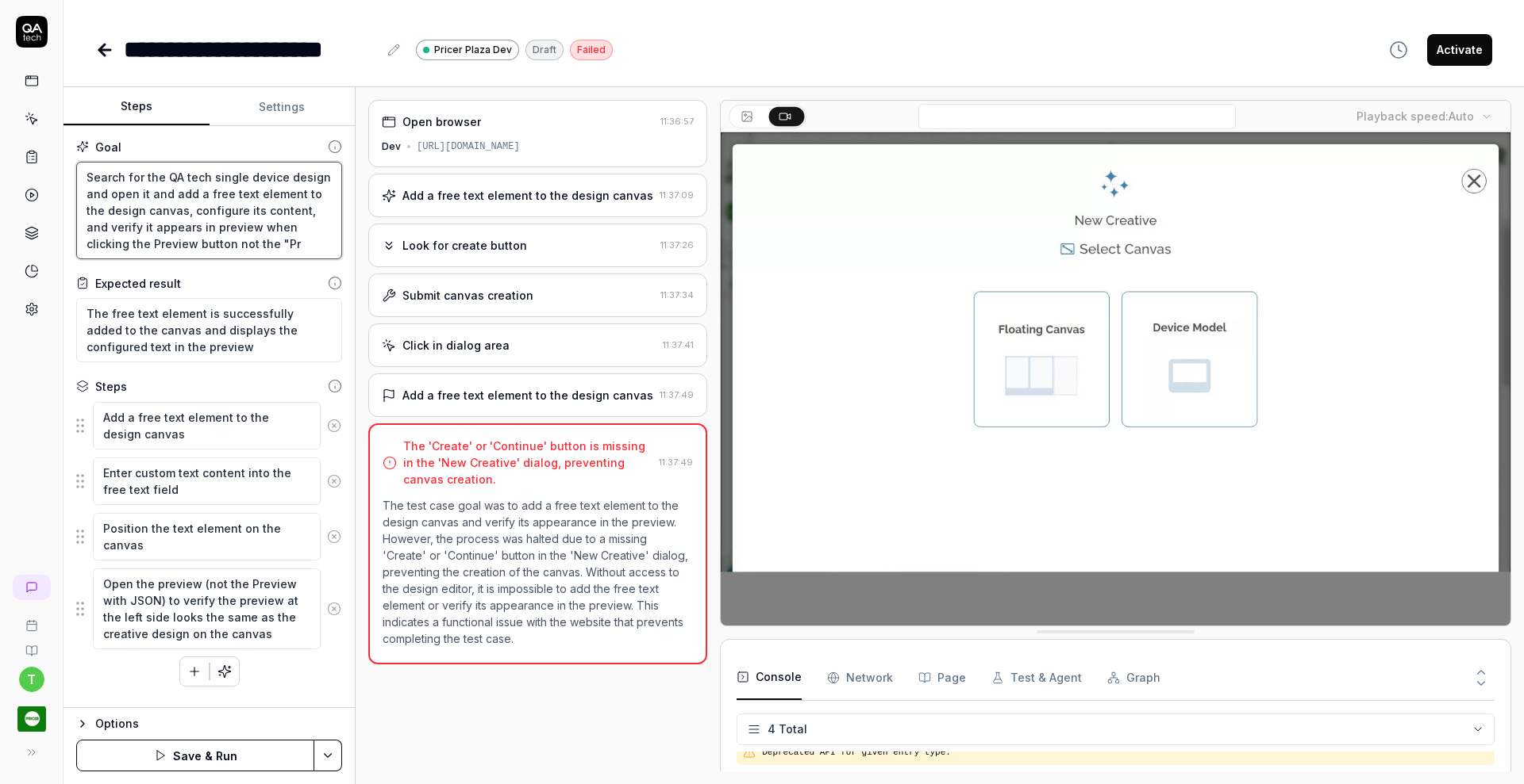
type textarea "*"
type textarea "Search for the QA tech single device design and open it and add a free text ele…"
type textarea "*"
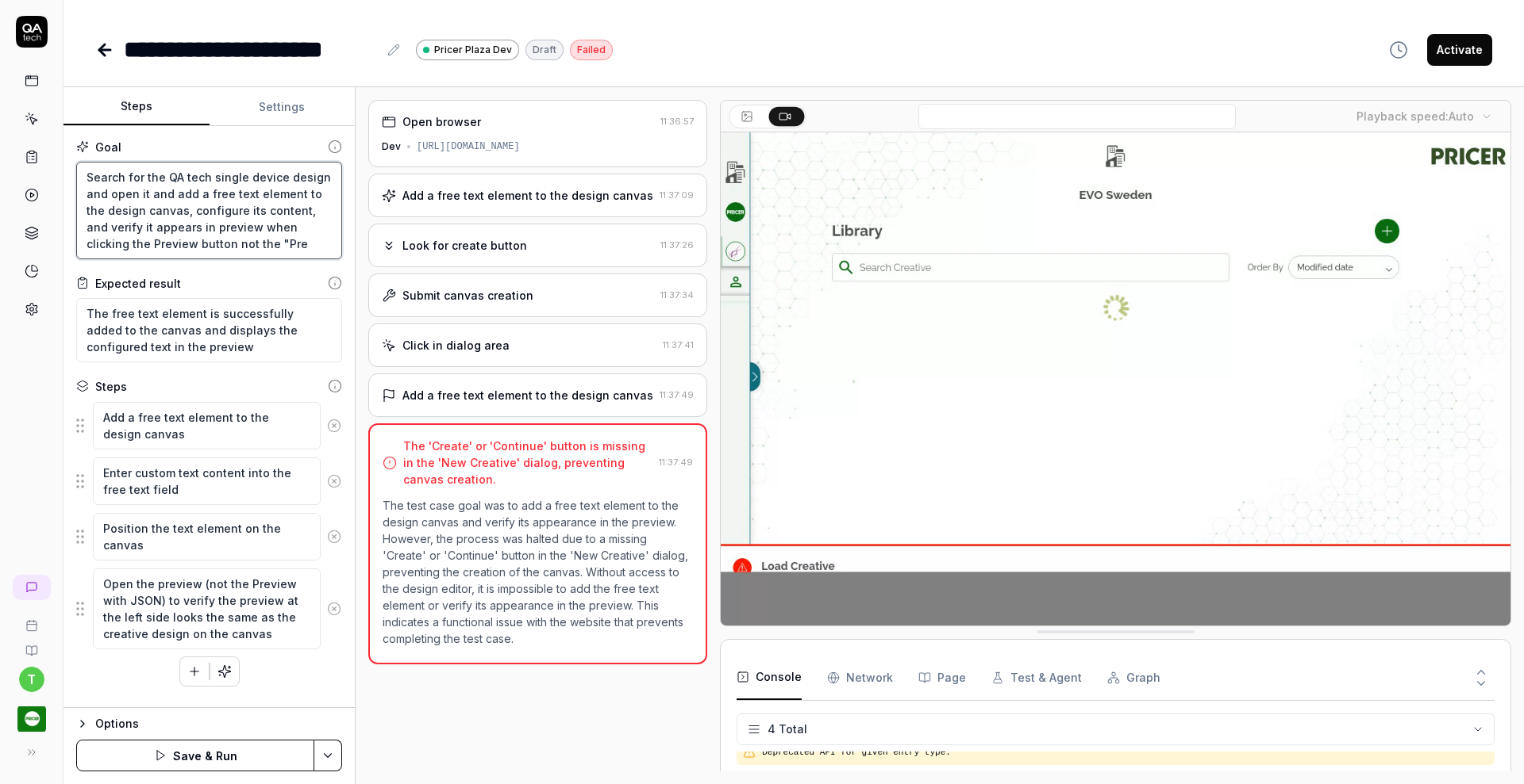
type textarea "Search for the QA tech single device design and open it and add a free text ele…"
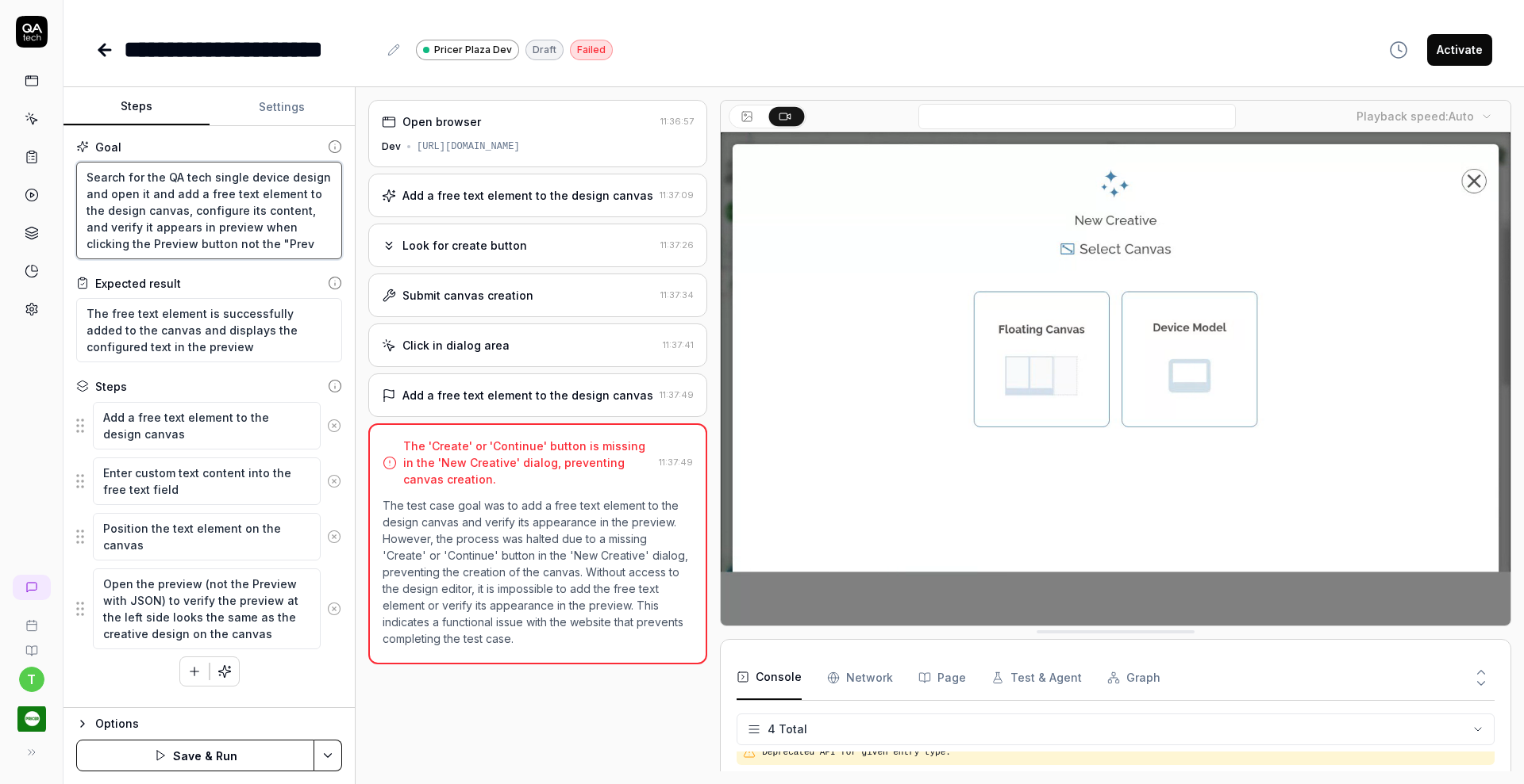
type textarea "*"
type textarea "Search for the QA tech single device design and open it and add a free text ele…"
type textarea "*"
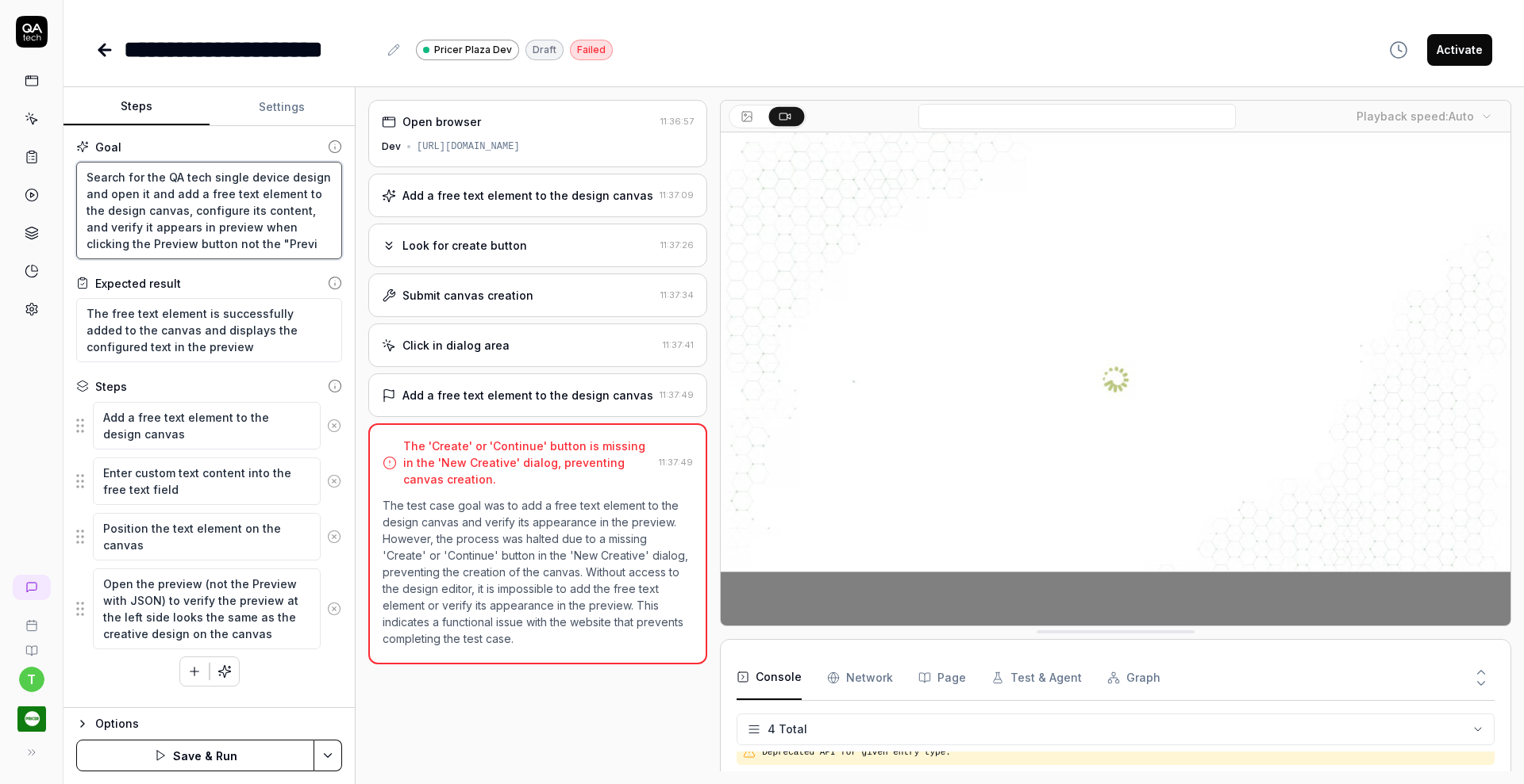
type textarea "Search for the QA tech single device design and open it and add a free text ele…"
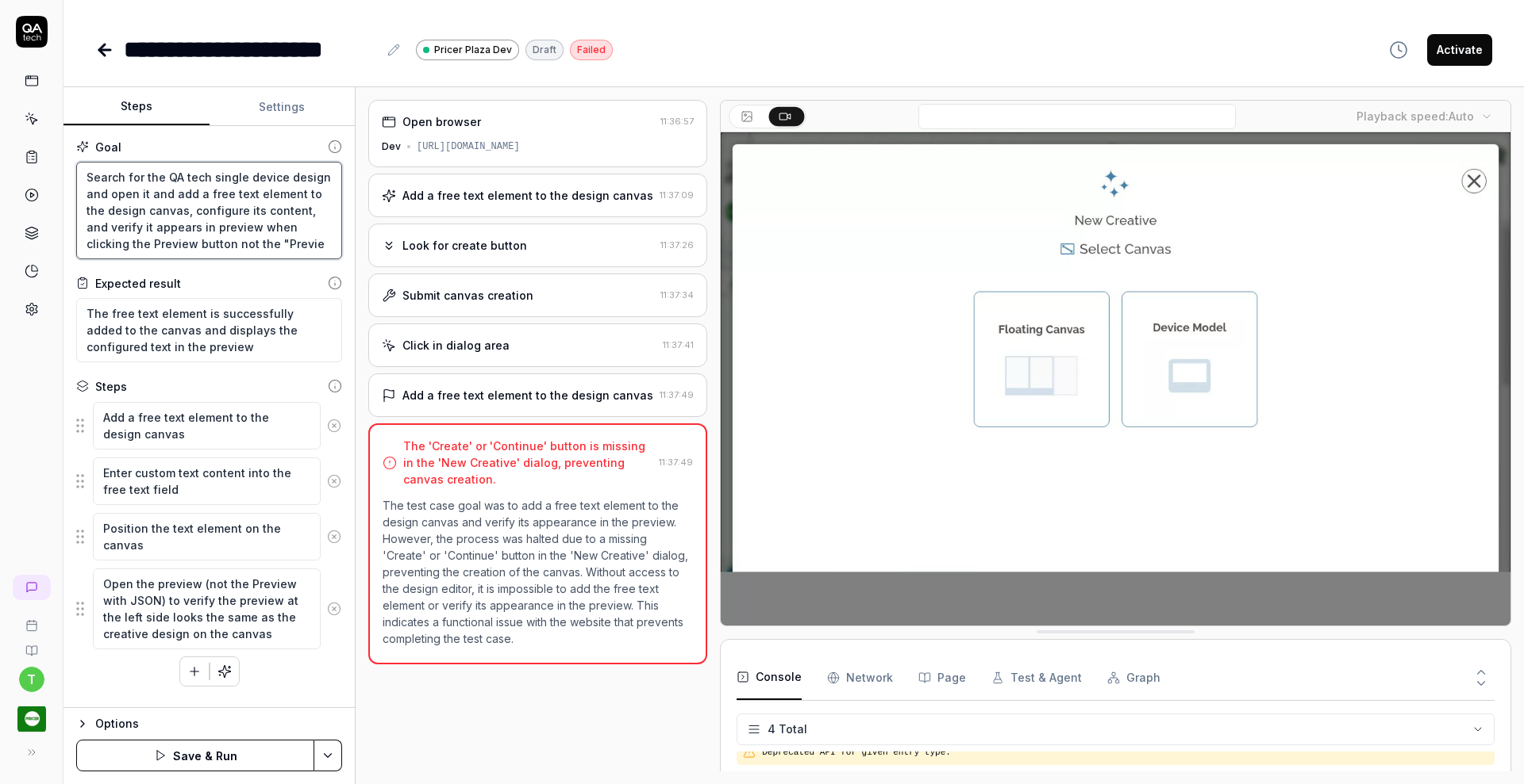
type textarea "*"
type textarea "Search for the QA tech single device design and open it and add a free text ele…"
type textarea "*"
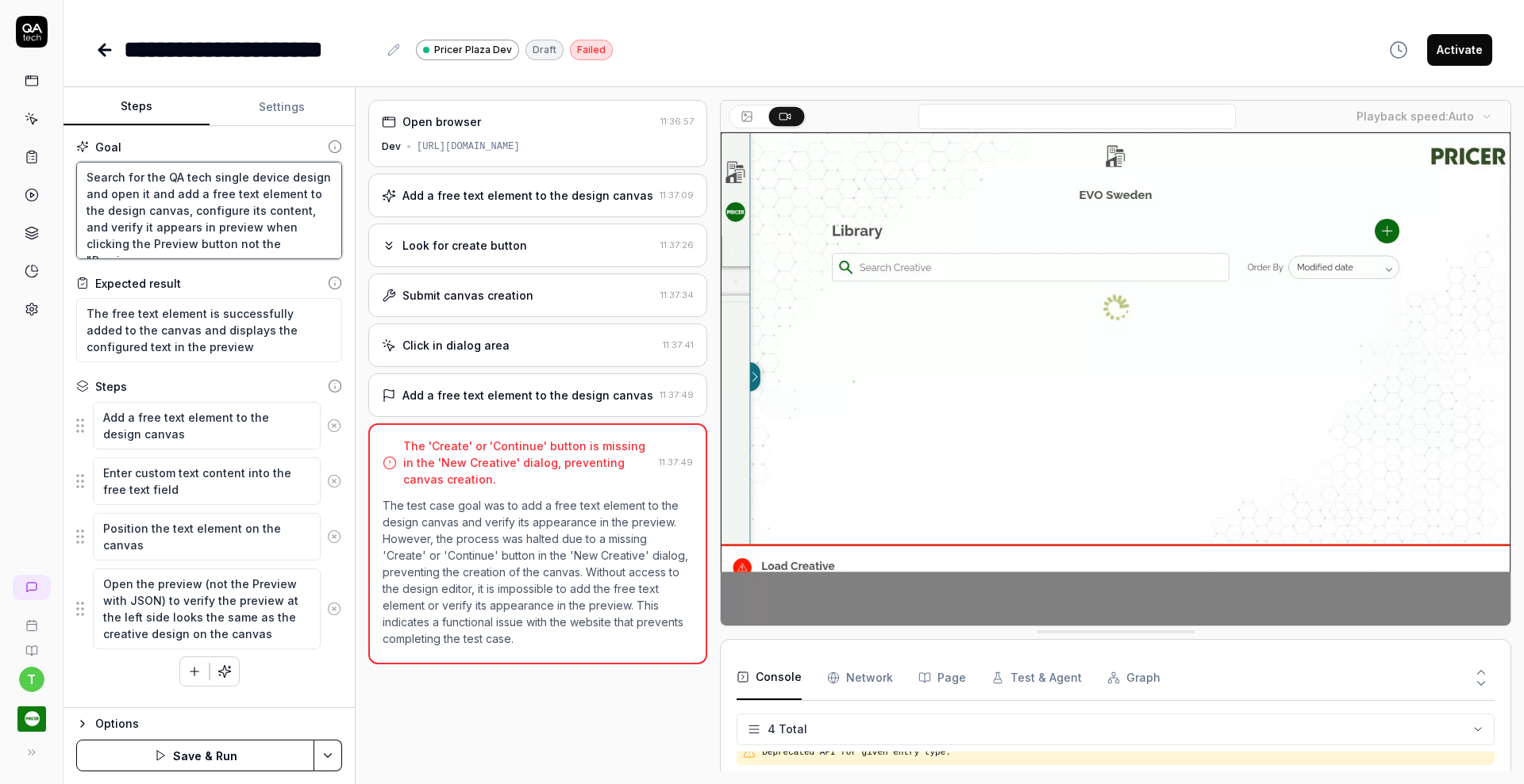
type textarea "Search for the QA tech single device design and open it and add a free text ele…"
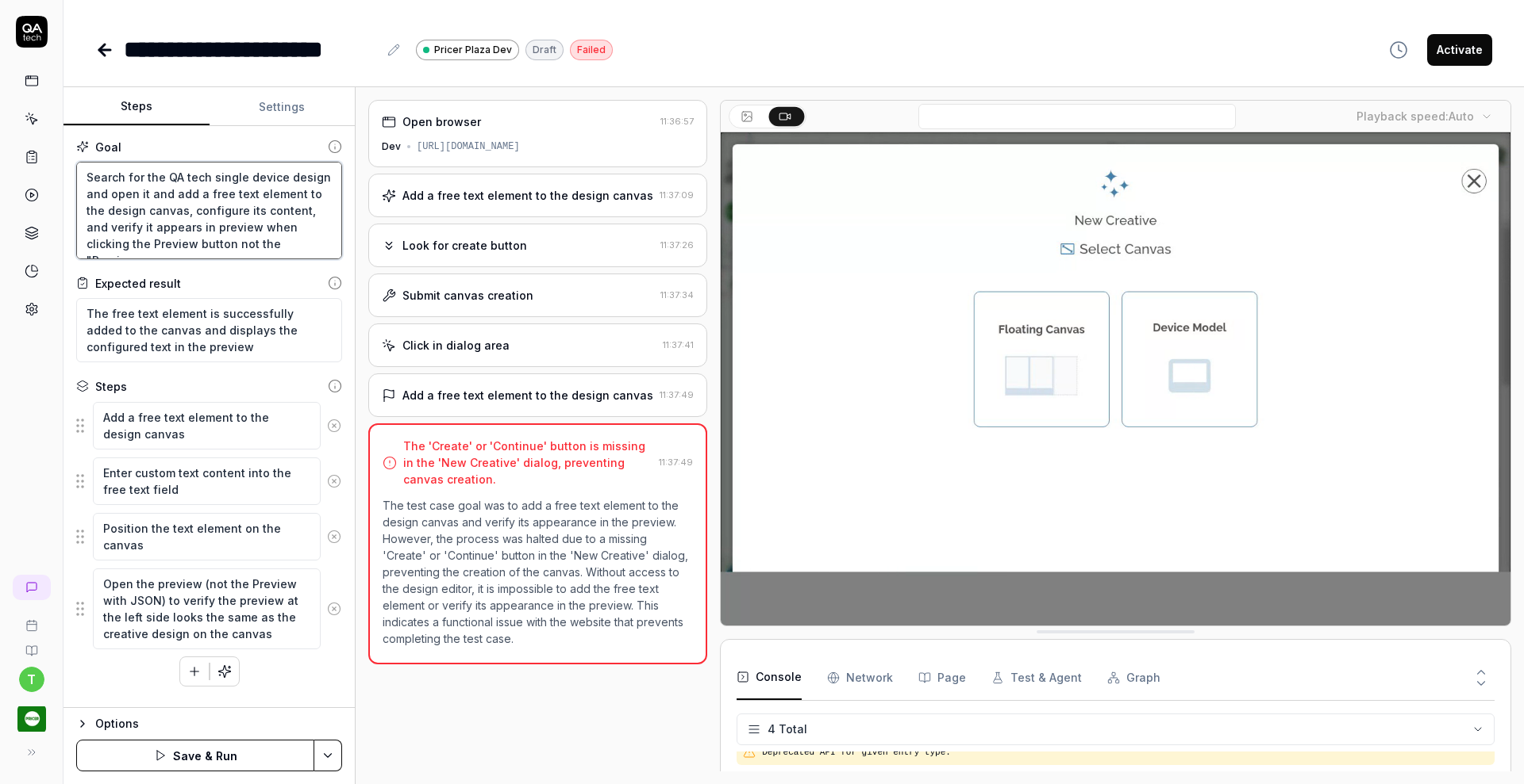
type textarea "*"
type textarea "Search for the QA tech single device design and open it and add a free text ele…"
type textarea "*"
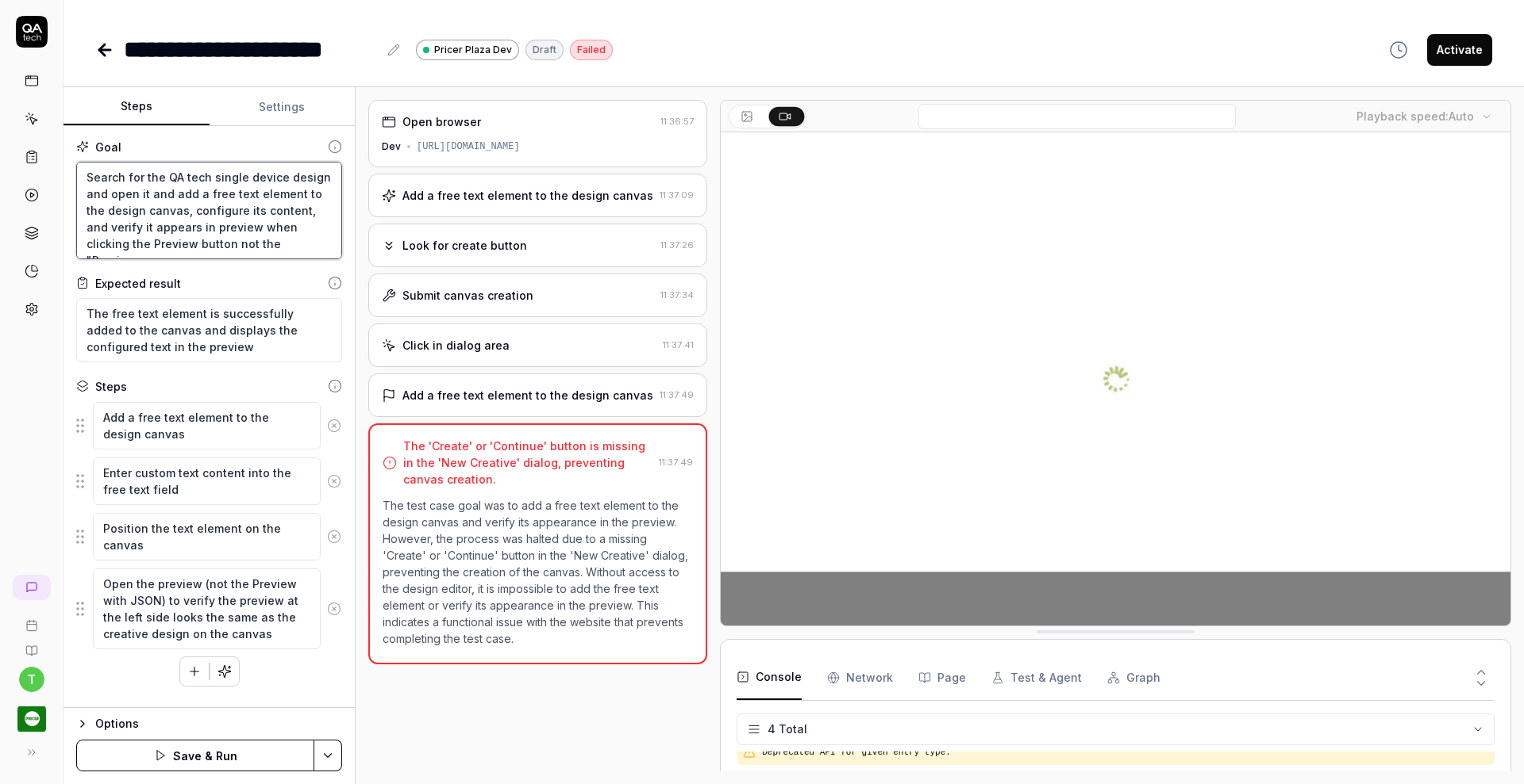
type textarea "Search for the QA tech single device design and open it and add a free text ele…"
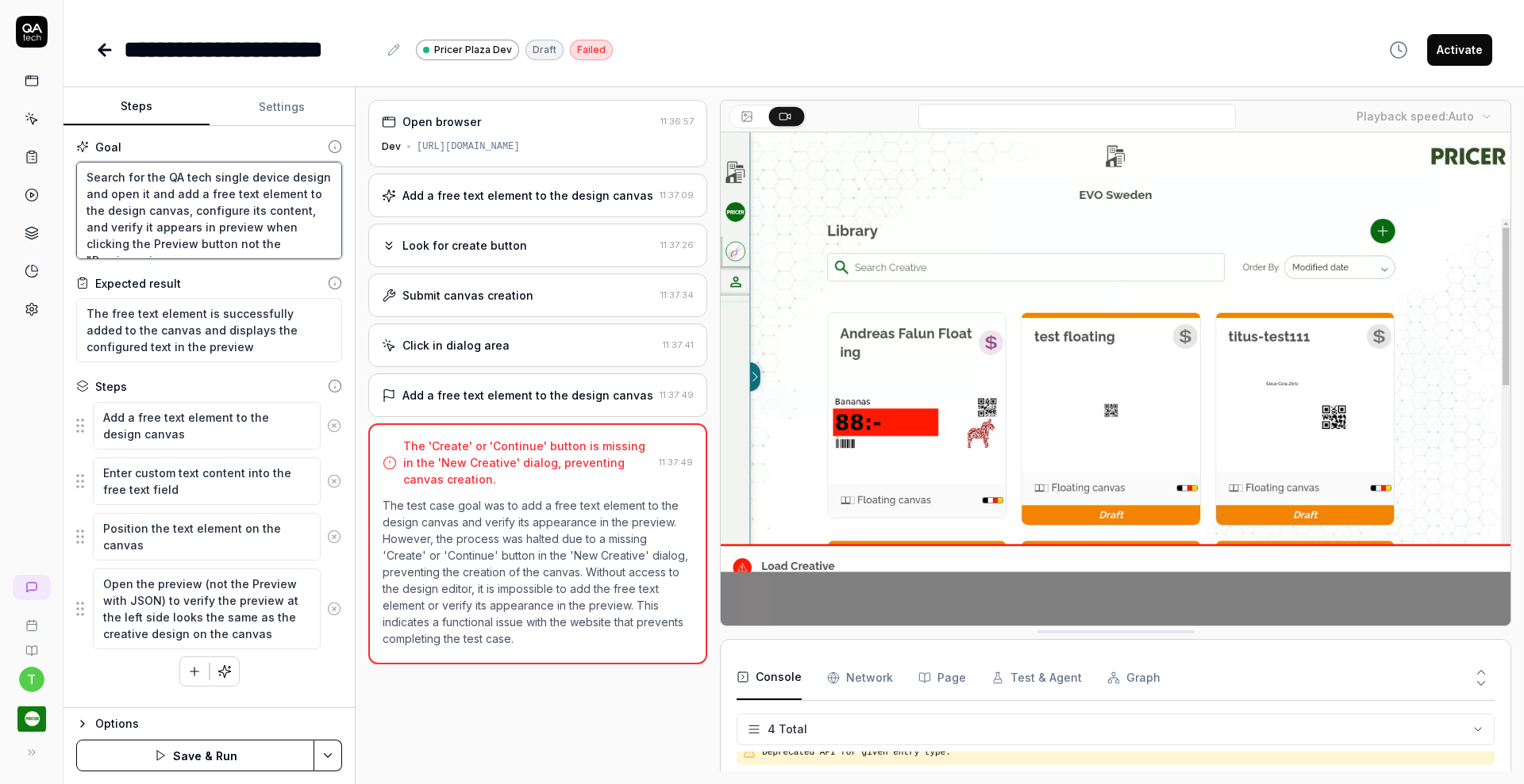
type textarea "*"
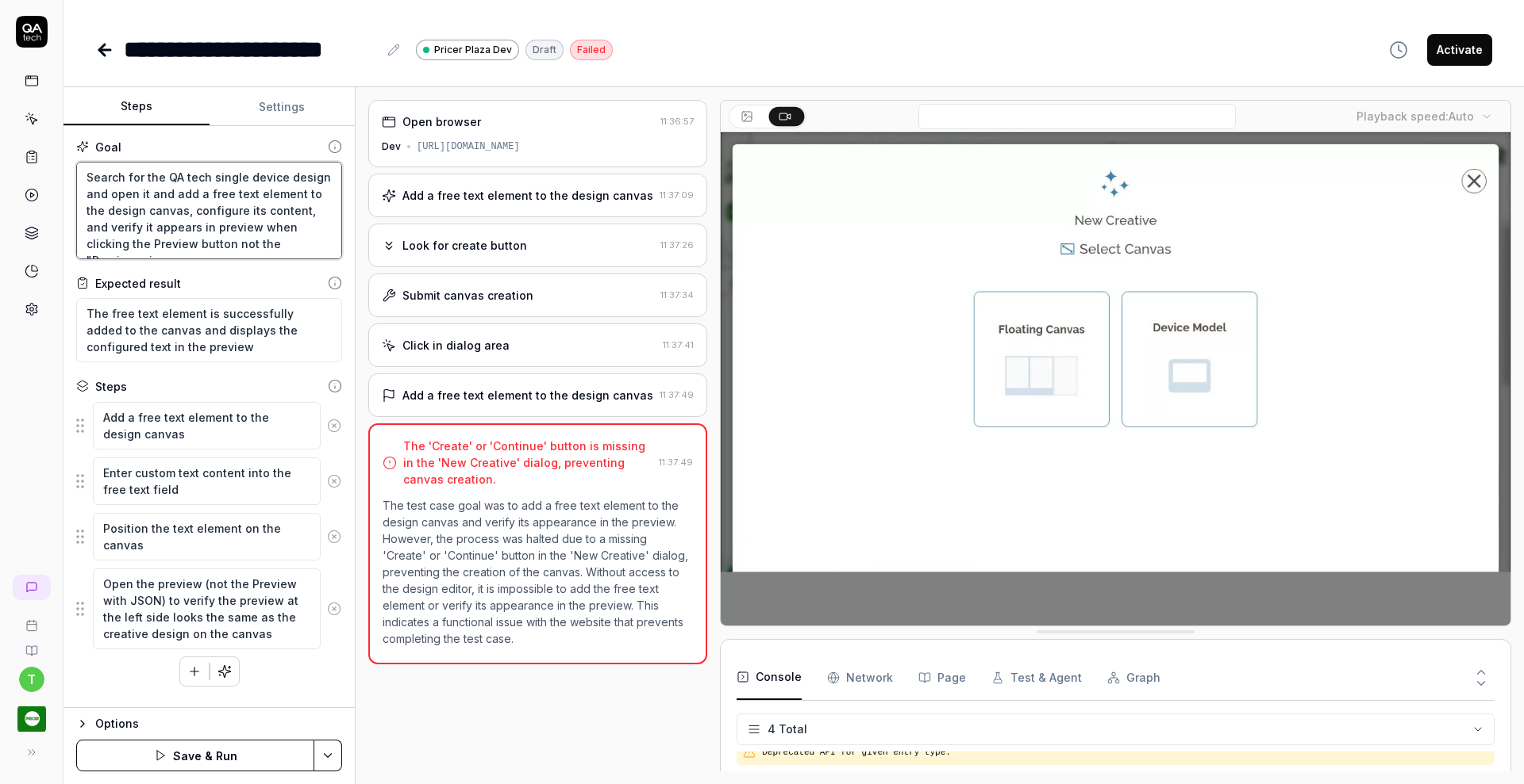
type textarea "Search for the QA tech single device design and open it and add a free text ele…"
type textarea "*"
type textarea "Search for the QA tech single device design and open it and add a free text ele…"
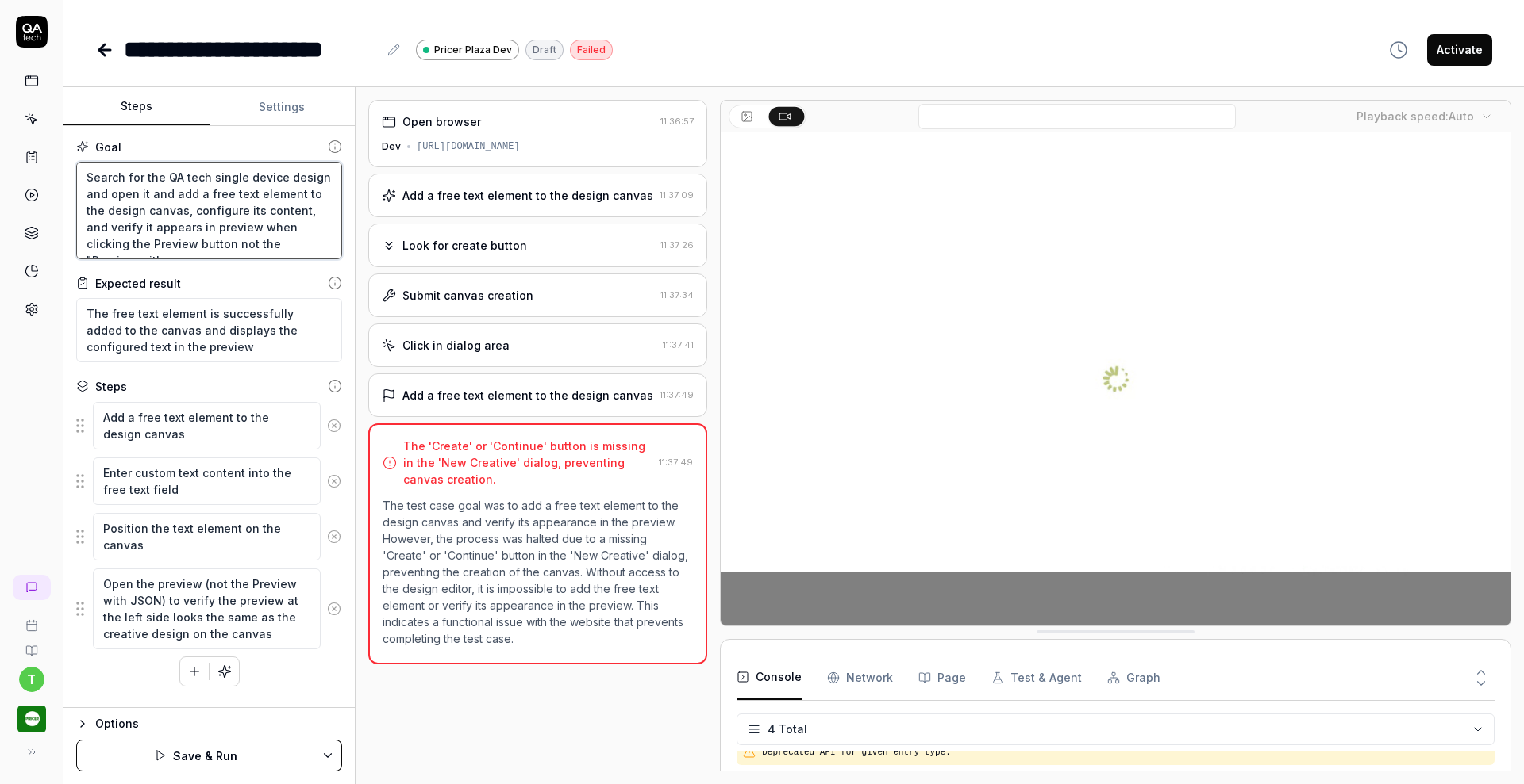
type textarea "*"
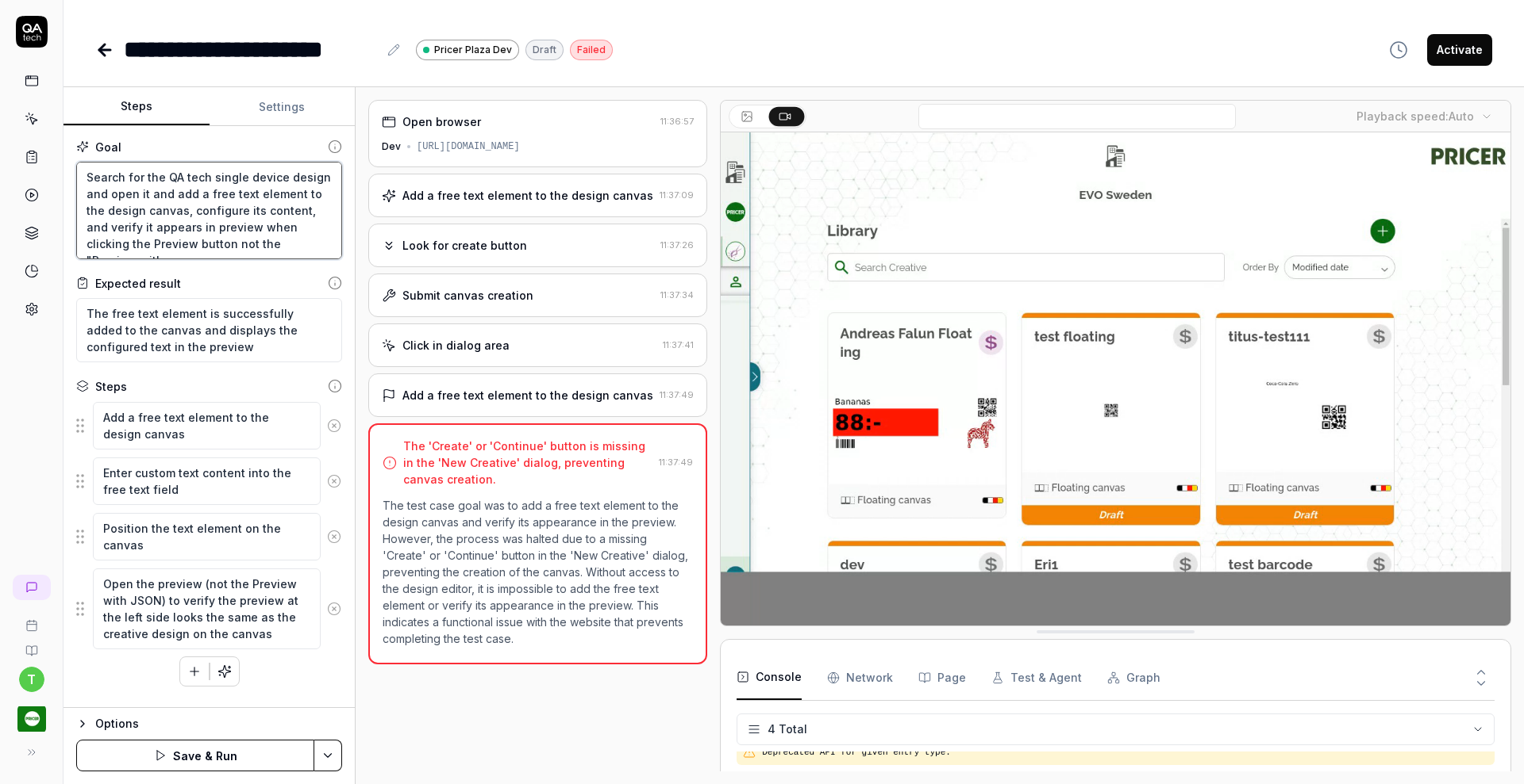
type textarea "Search for the QA tech single device design and open it and add a free text ele…"
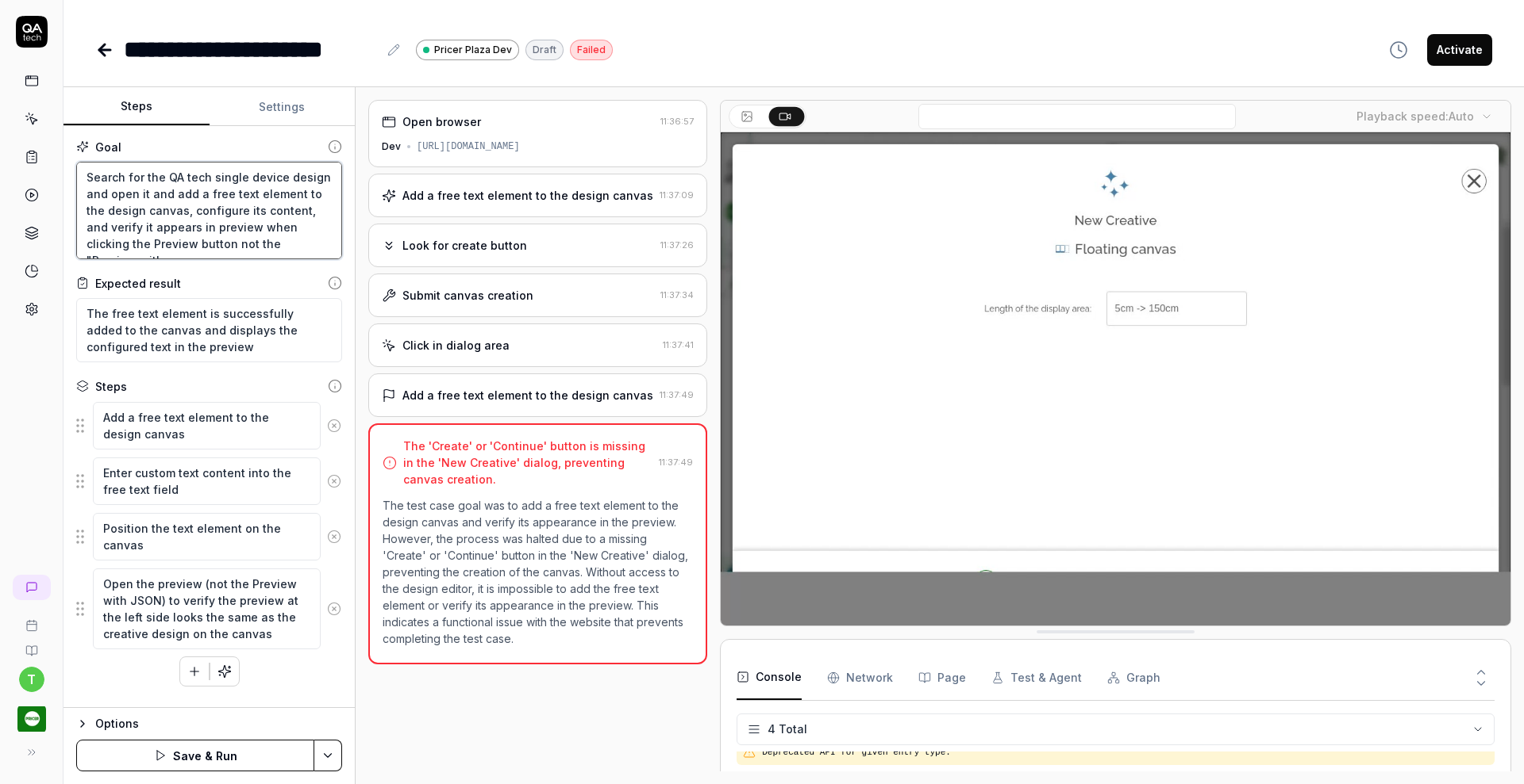
type textarea "*"
type textarea "Search for the QA tech single device design and open it and add a free text ele…"
type textarea "*"
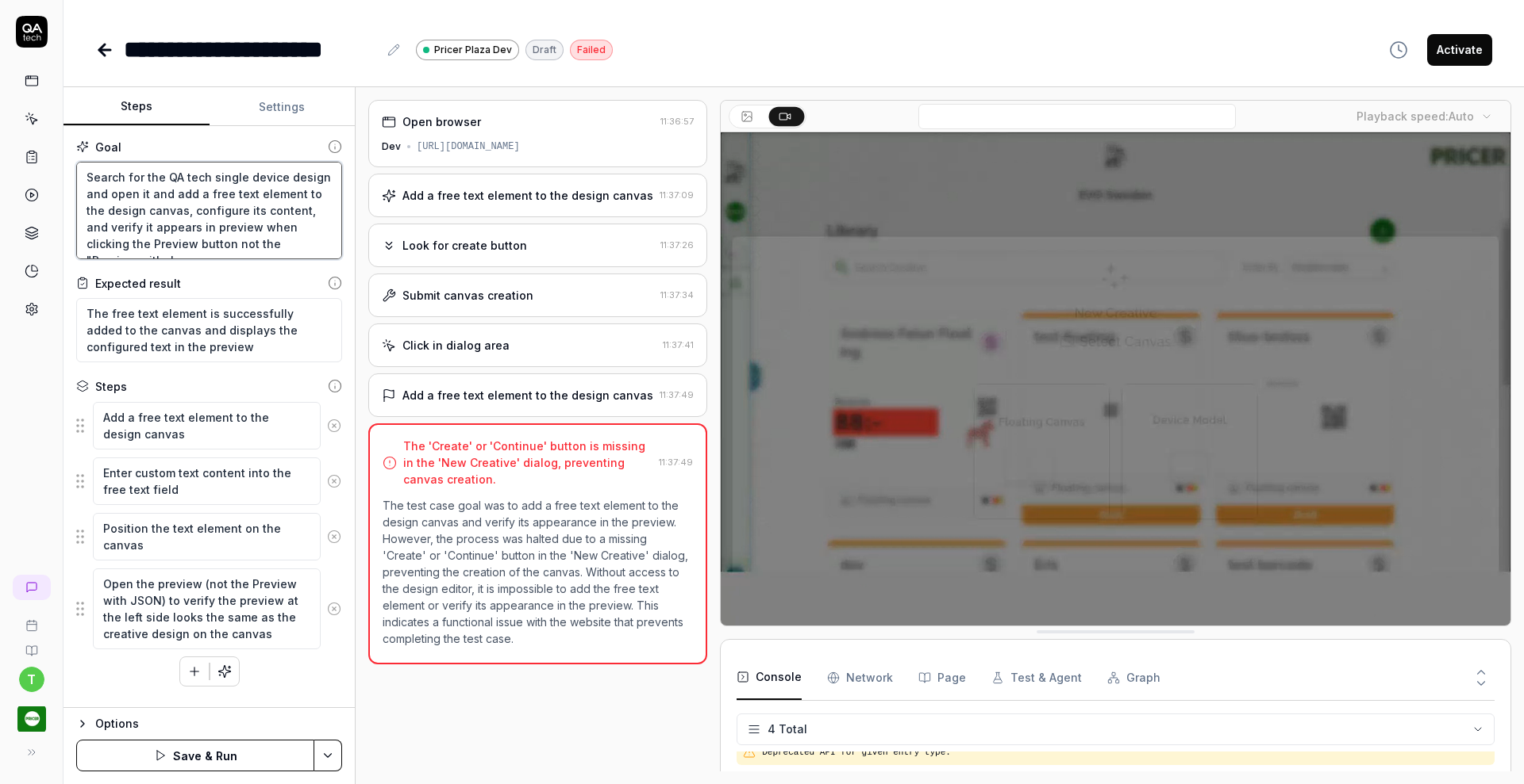
type textarea "Search for the QA tech single device design and open it and add a free text ele…"
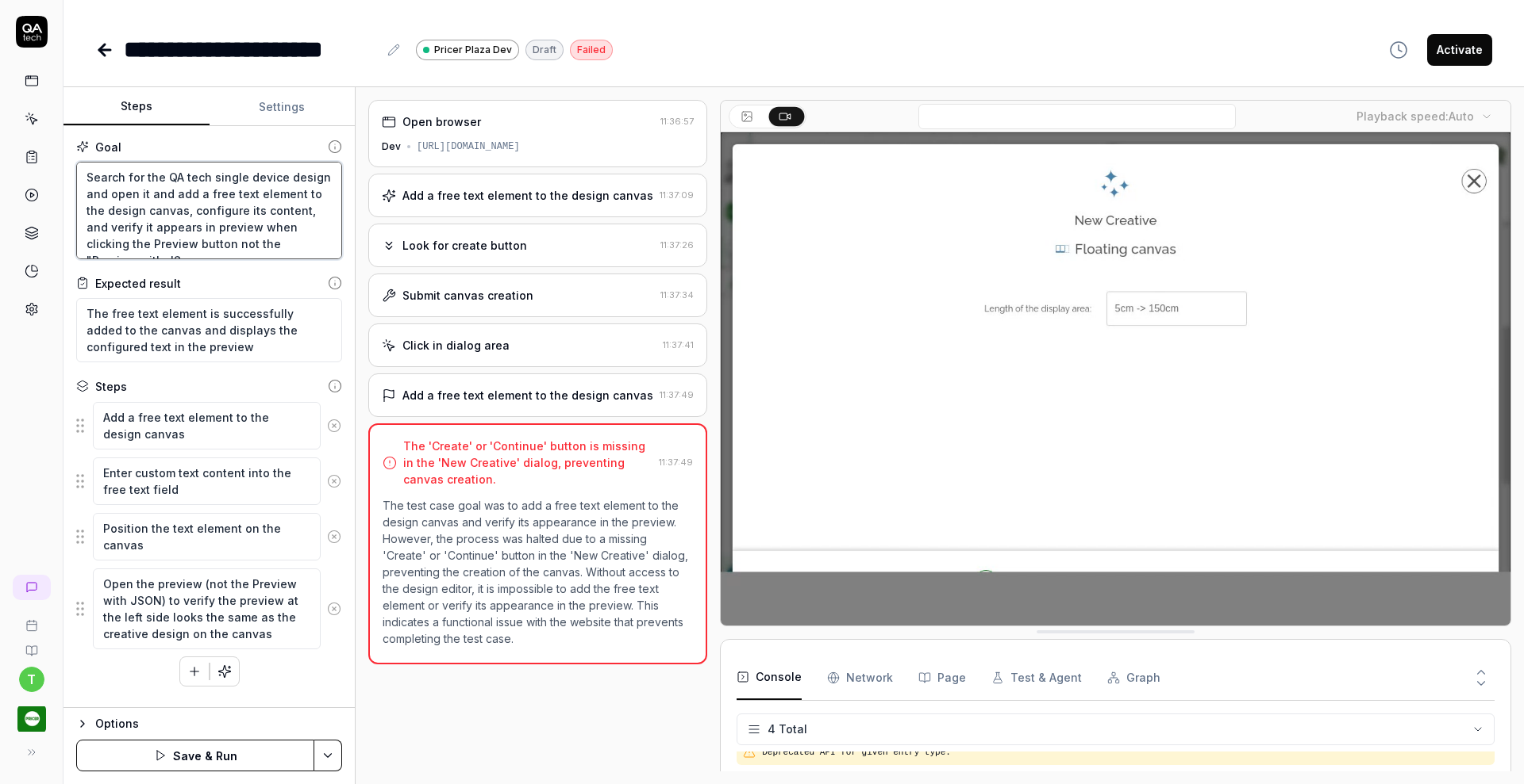
type textarea "*"
type textarea "Search for the QA tech single device design and open it and add a free text ele…"
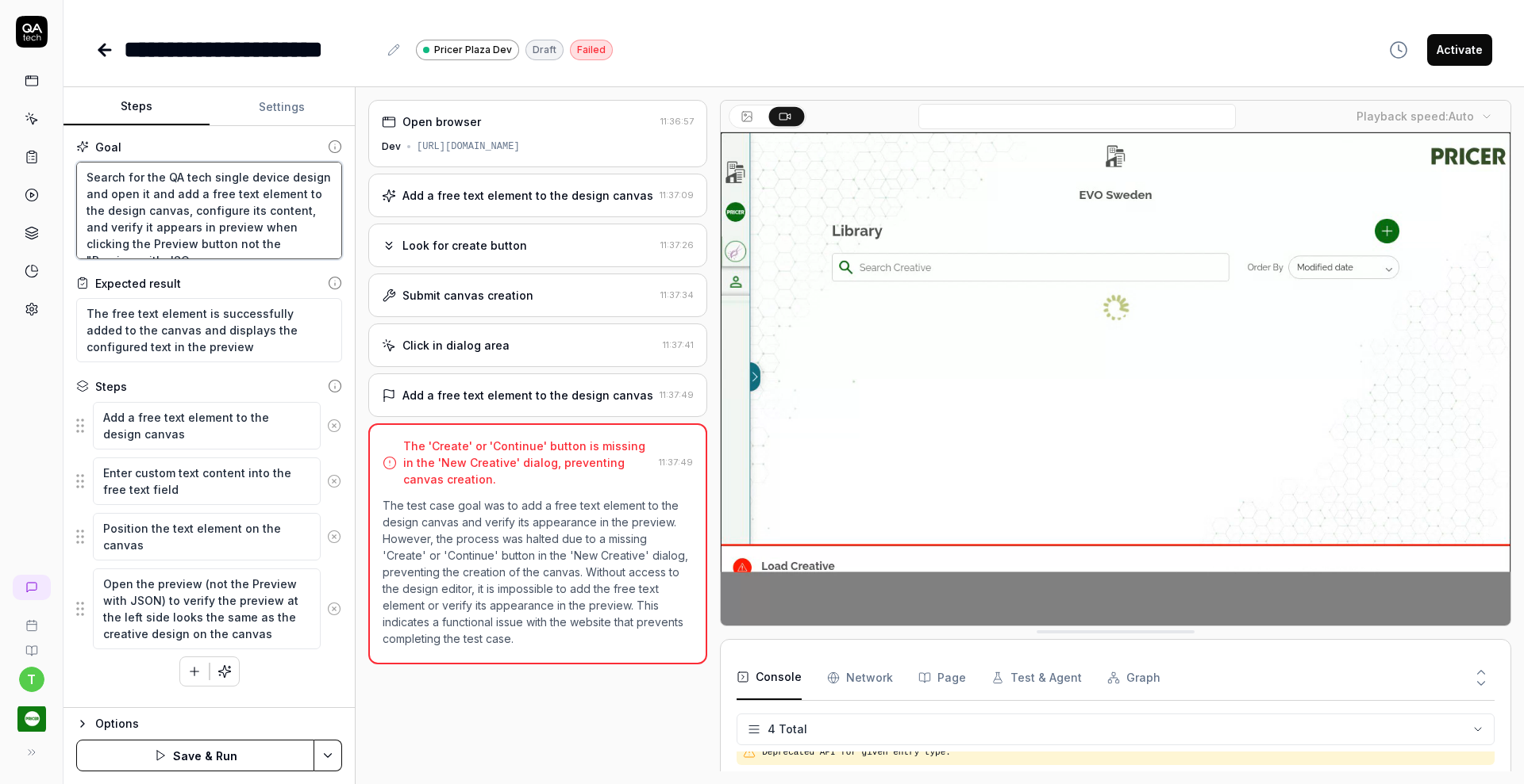
type textarea "*"
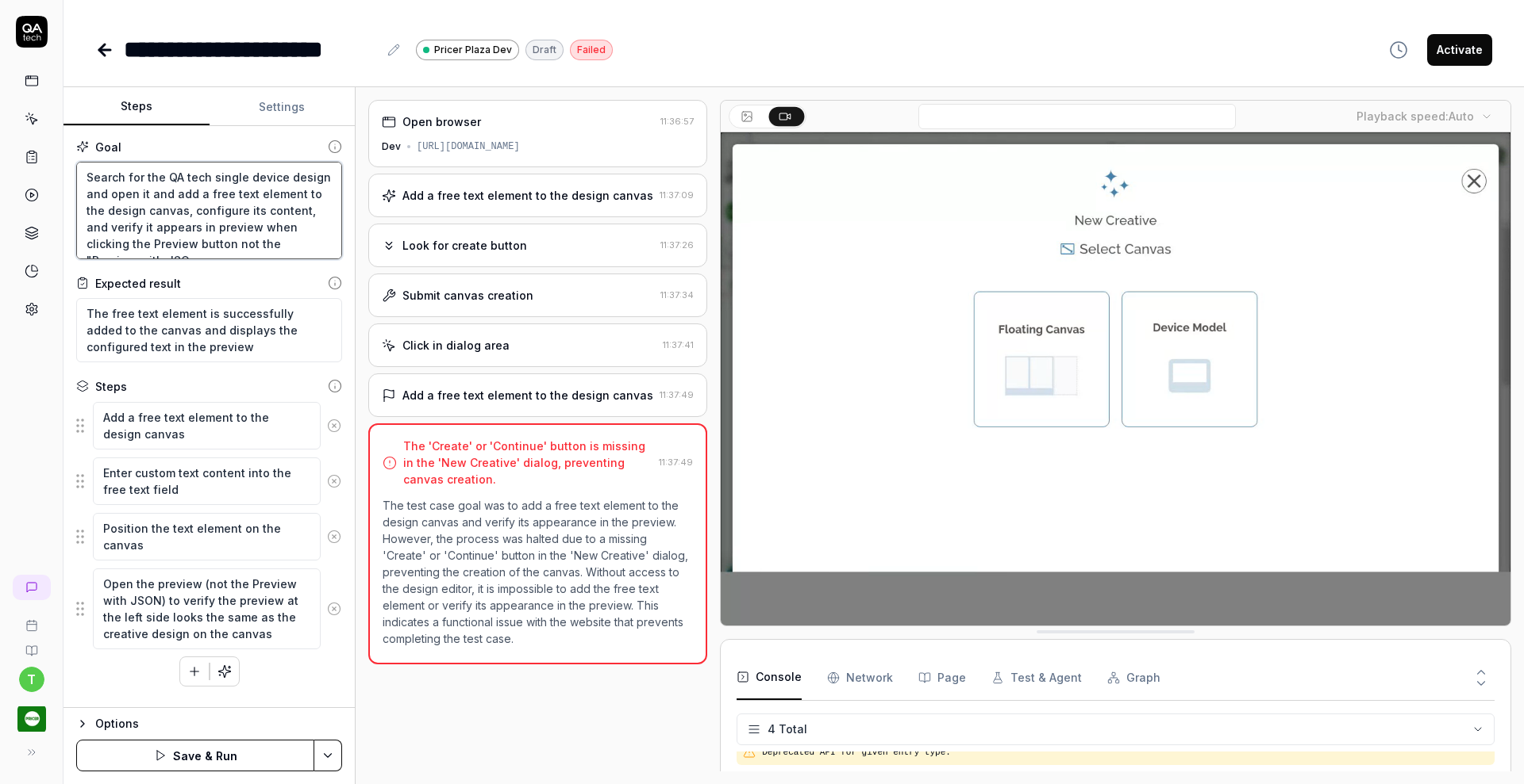
type textarea "Search for the QA tech single device design and open it and add a free text ele…"
type textarea "*"
type textarea "Search for the QA tech single device design and open it and add a free text ele…"
click at [289, 108] on button "Settings" at bounding box center [282, 107] width 146 height 38
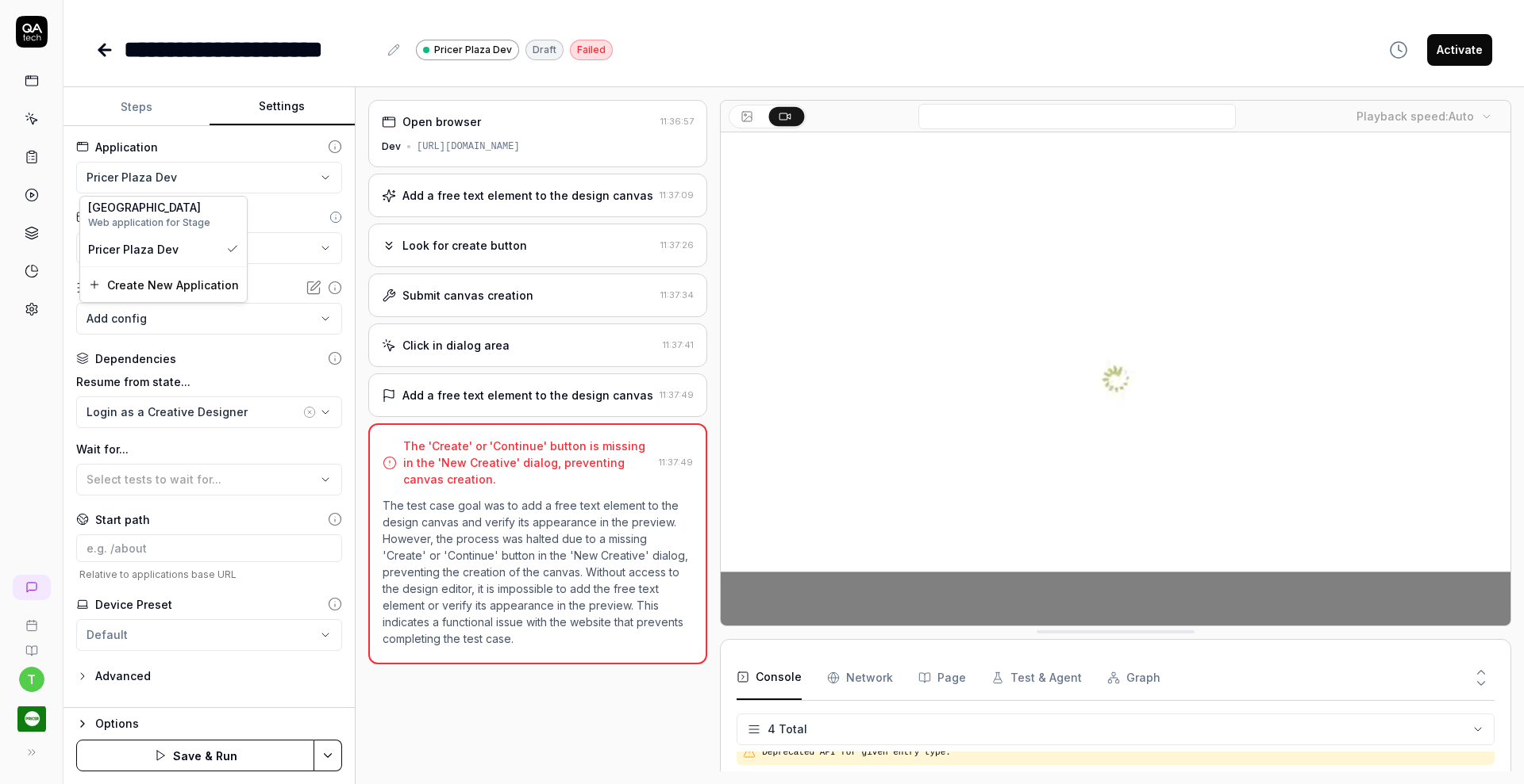
click at [225, 168] on html "**********" at bounding box center [762, 392] width 1524 height 784
click at [173, 205] on div "[GEOGRAPHIC_DATA]" at bounding box center [164, 208] width 151 height 16
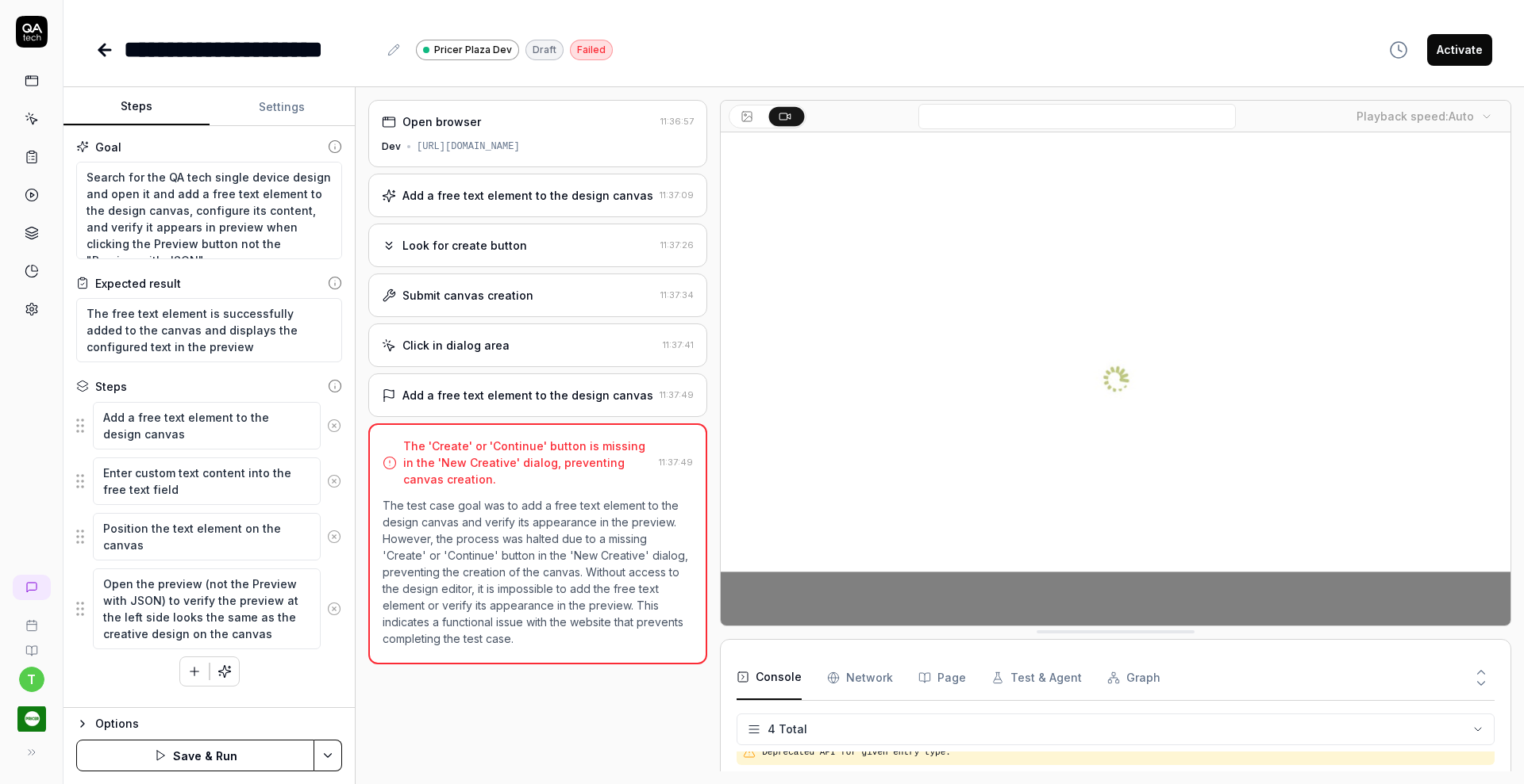
click at [134, 99] on button "Steps" at bounding box center [137, 107] width 146 height 38
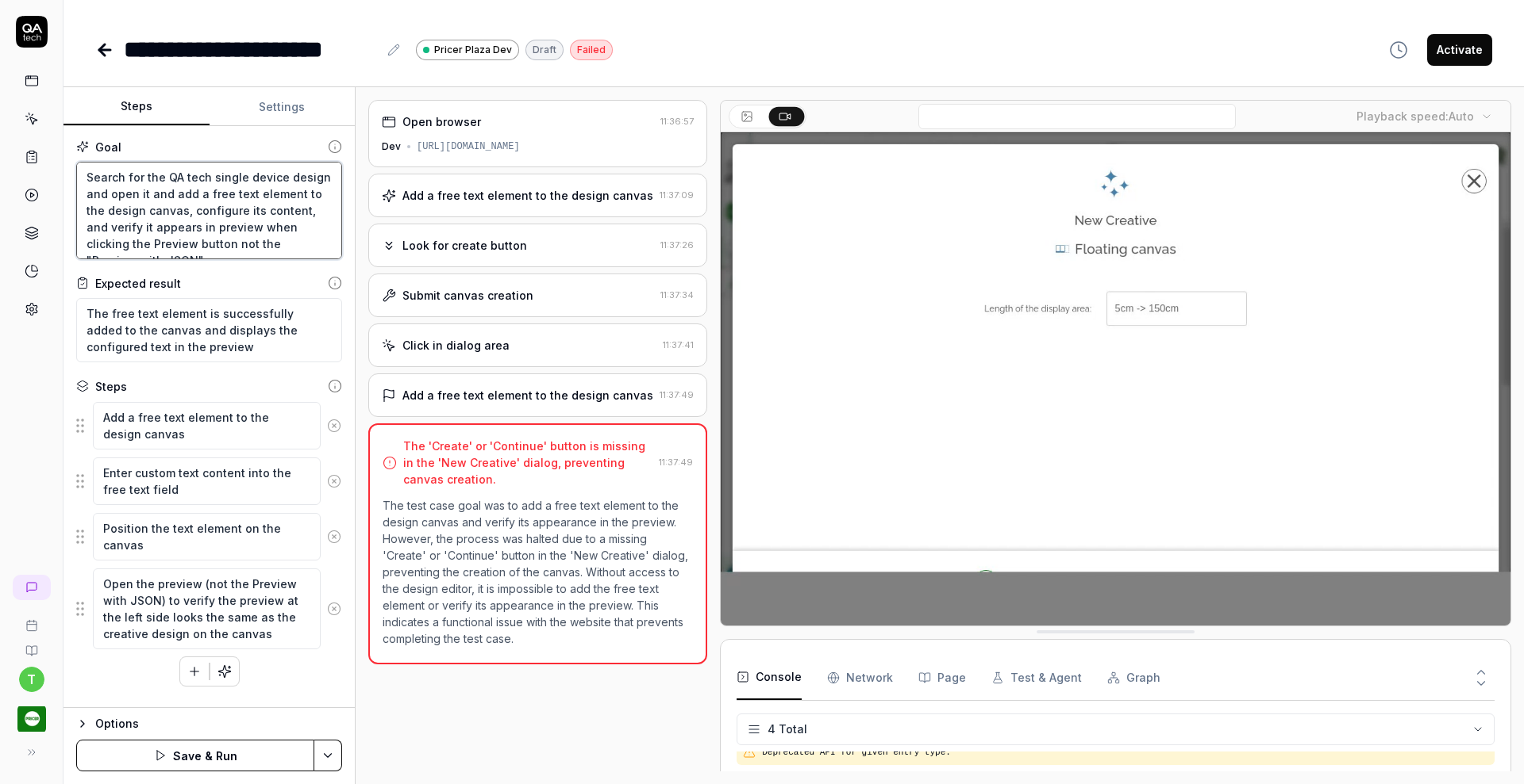
scroll to position [16, 0]
click at [265, 226] on textarea "Search for the QA tech single device design and open it and add a free text ele…" at bounding box center [209, 210] width 266 height 97
type textarea "*"
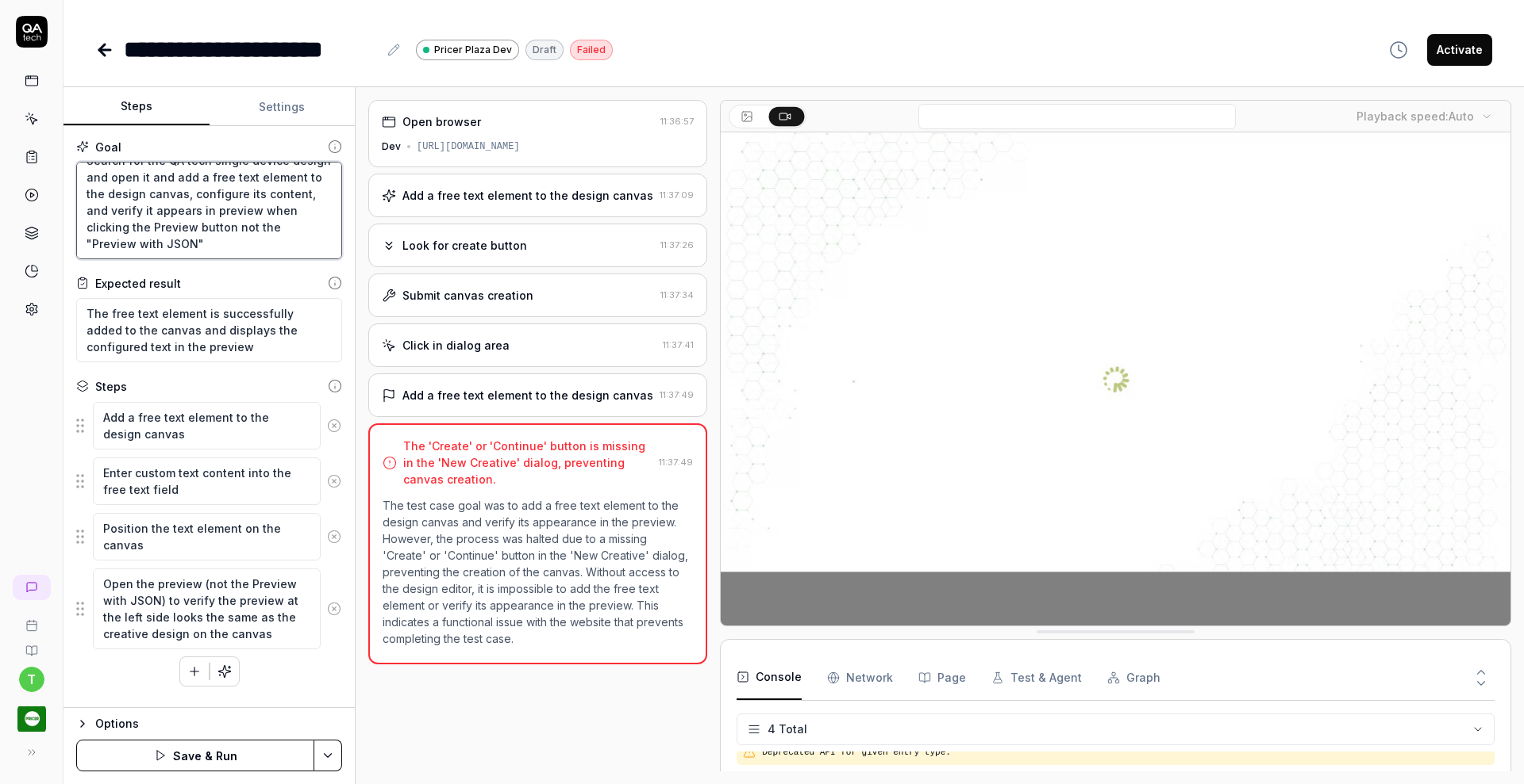
type textarea "Search for the QA tech single device design and open it and add a free text ele…"
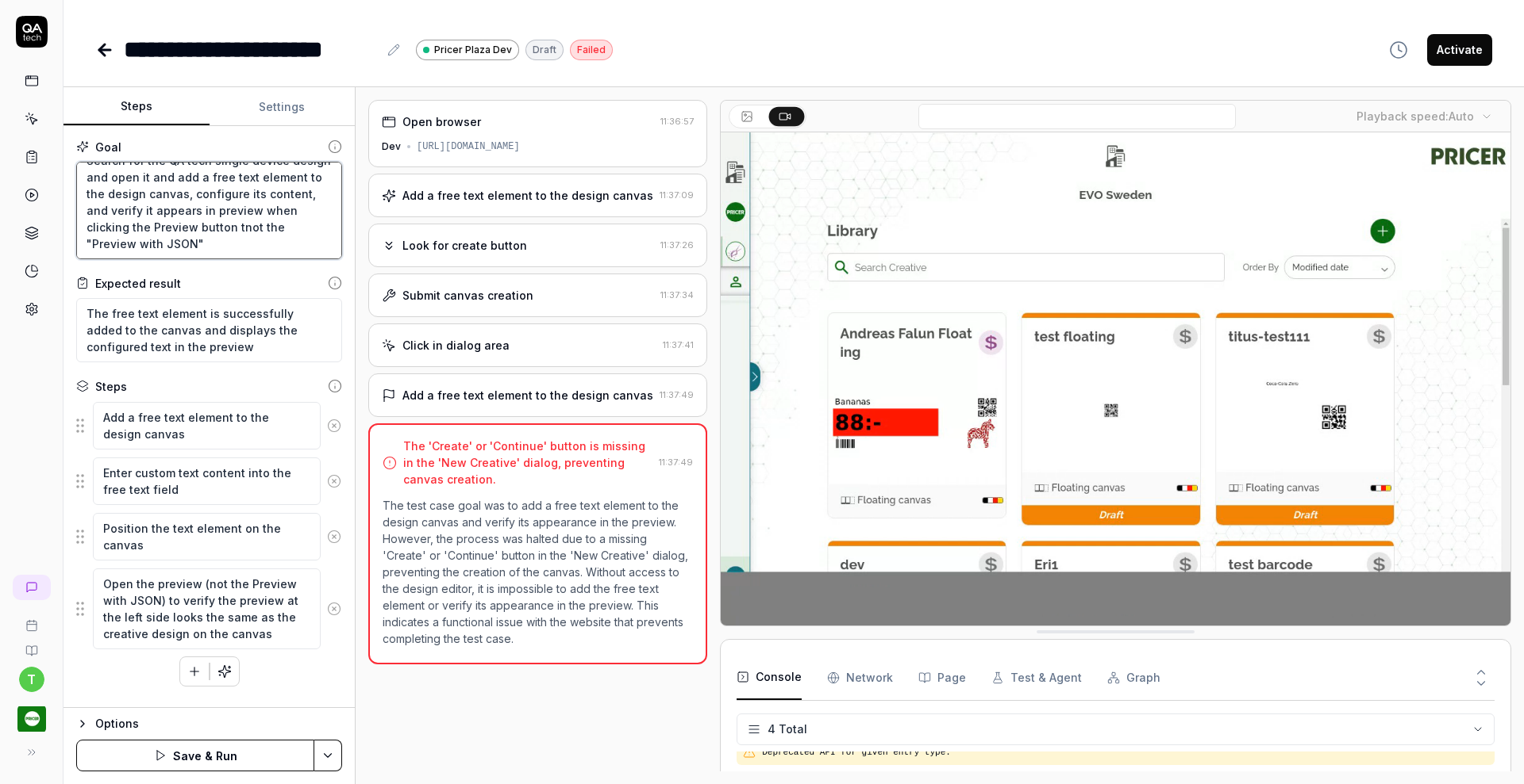
type textarea "*"
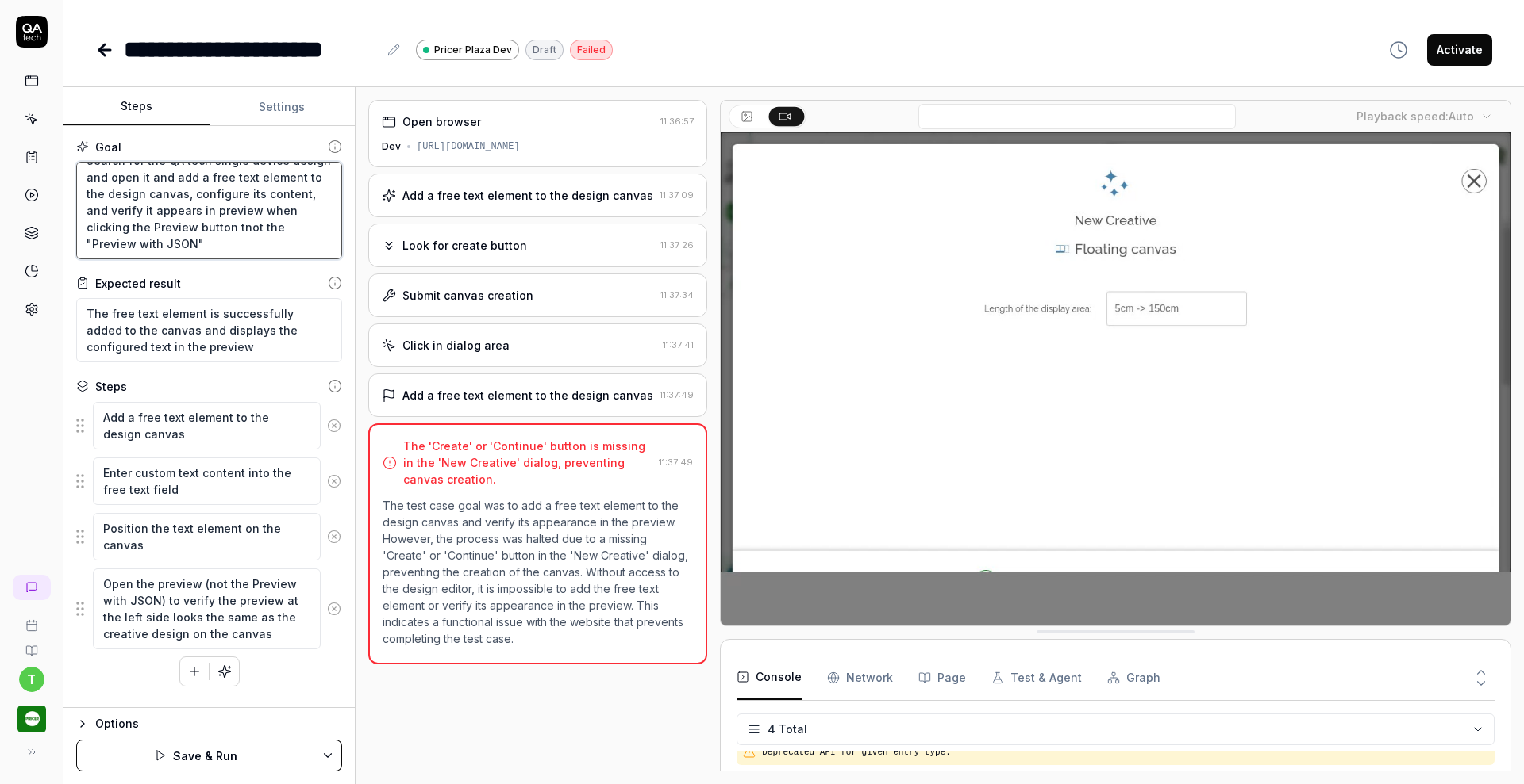
type textarea "Search for the QA tech single device design and open it and add a free text ele…"
type textarea "*"
type textarea "Search for the QA tech single device design and open it and add a free text ele…"
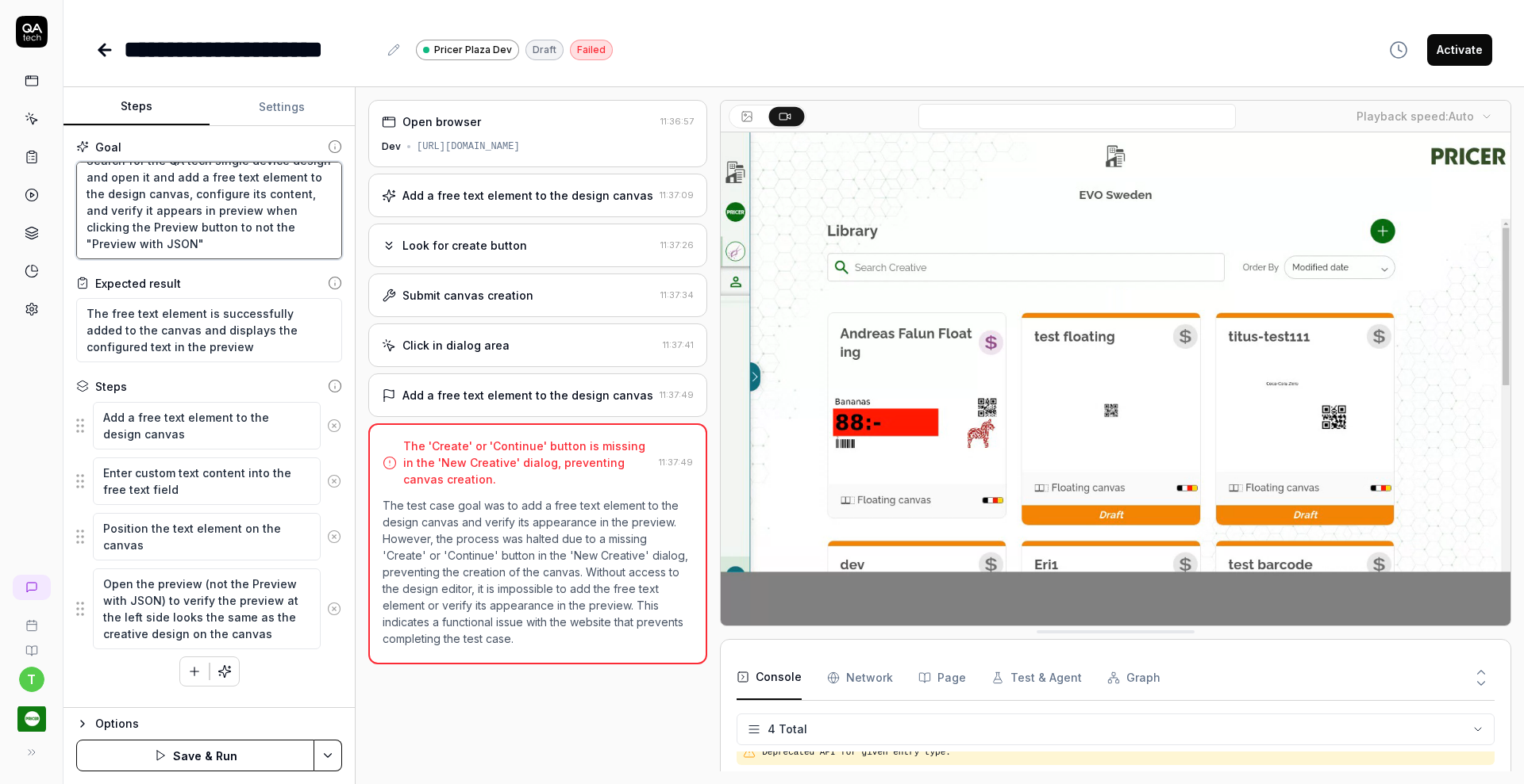
scroll to position [0, 0]
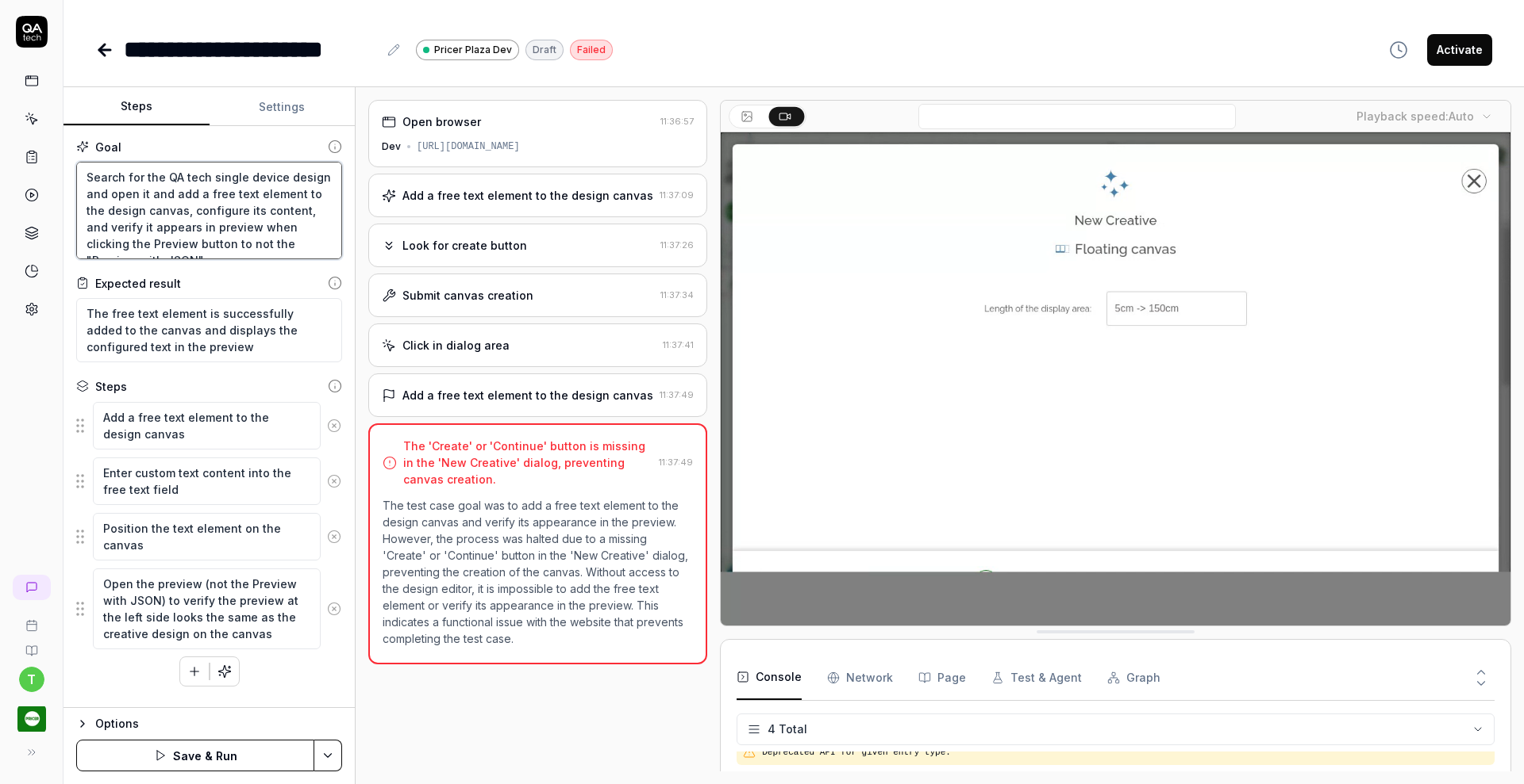
type textarea "*"
type textarea "Search for the QA tech single device design and open it and add a free text ele…"
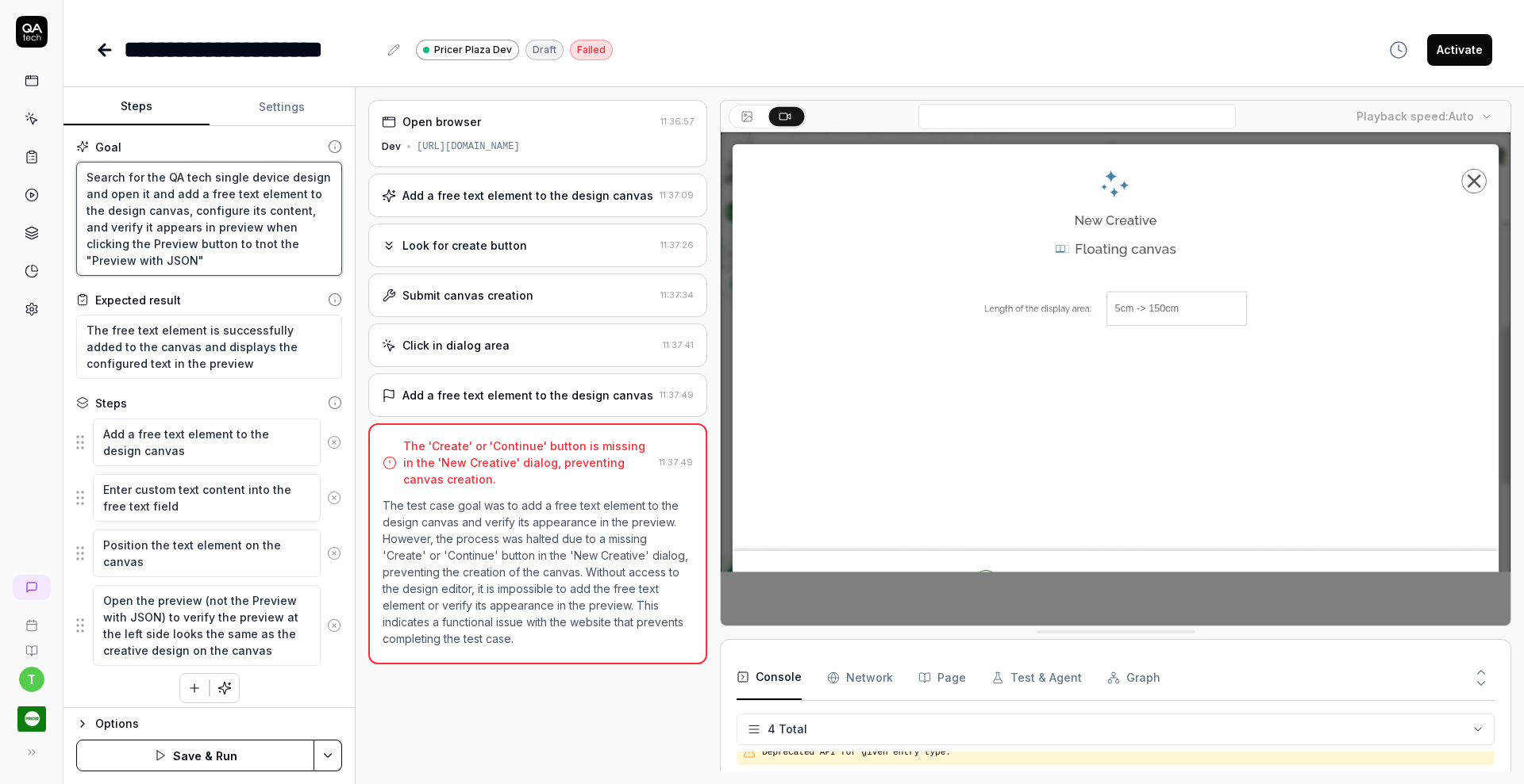
type textarea "*"
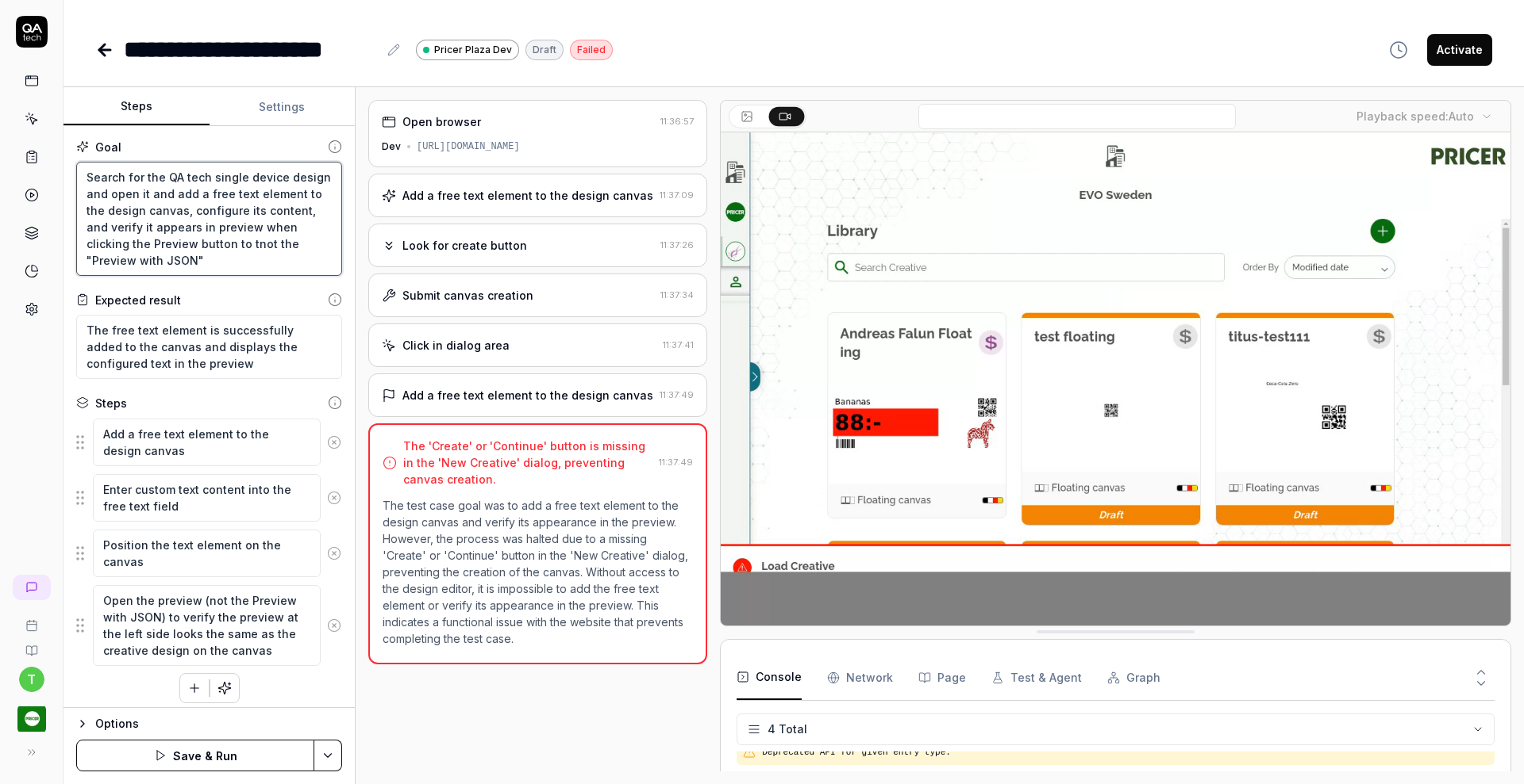
type textarea "Search for the QA tech single device design and open it and add a free text ele…"
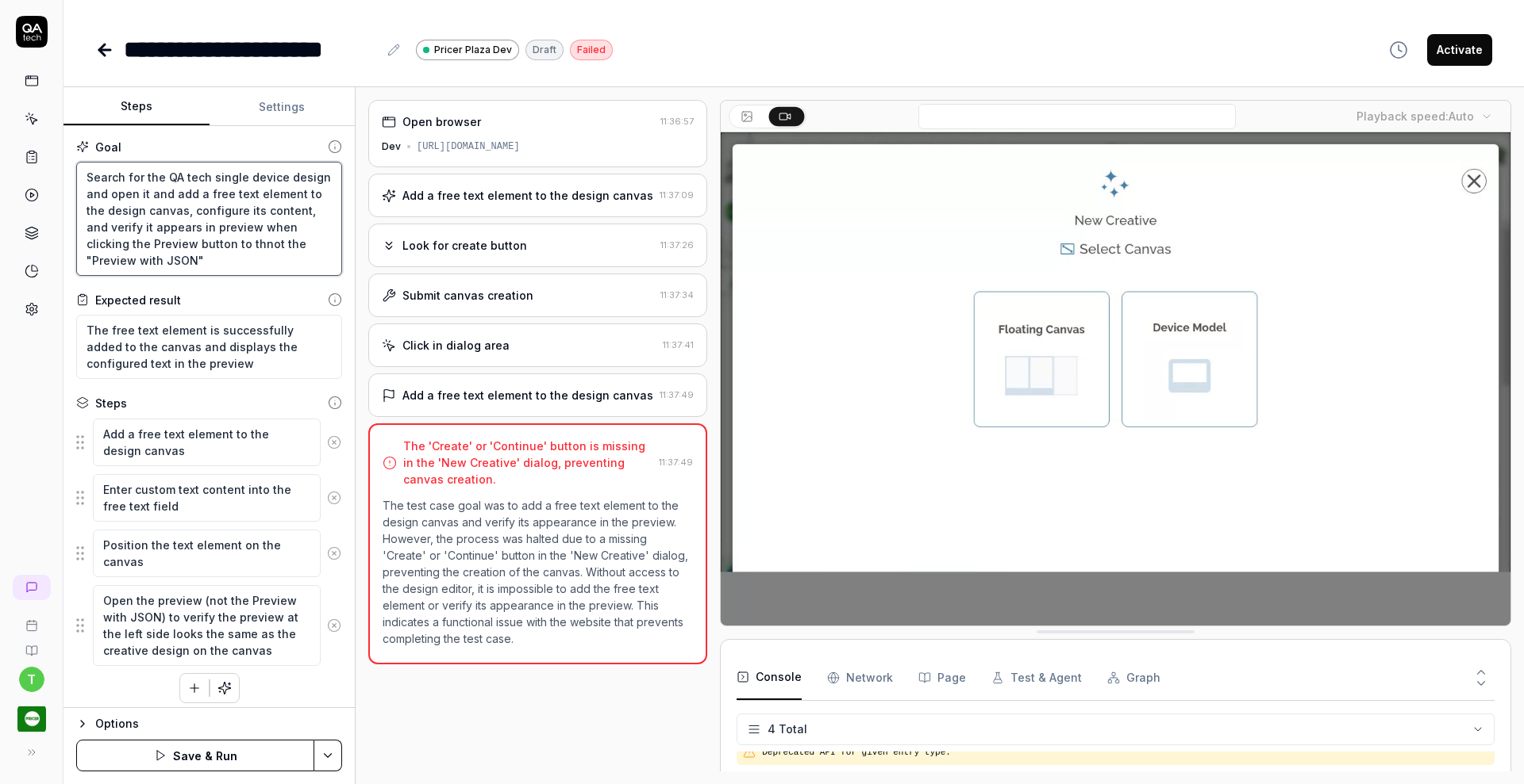
type textarea "*"
type textarea "Search for the QA tech single device design and open it and add a free text ele…"
type textarea "*"
type textarea "Search for the QA tech single device design and open it and add a free text ele…"
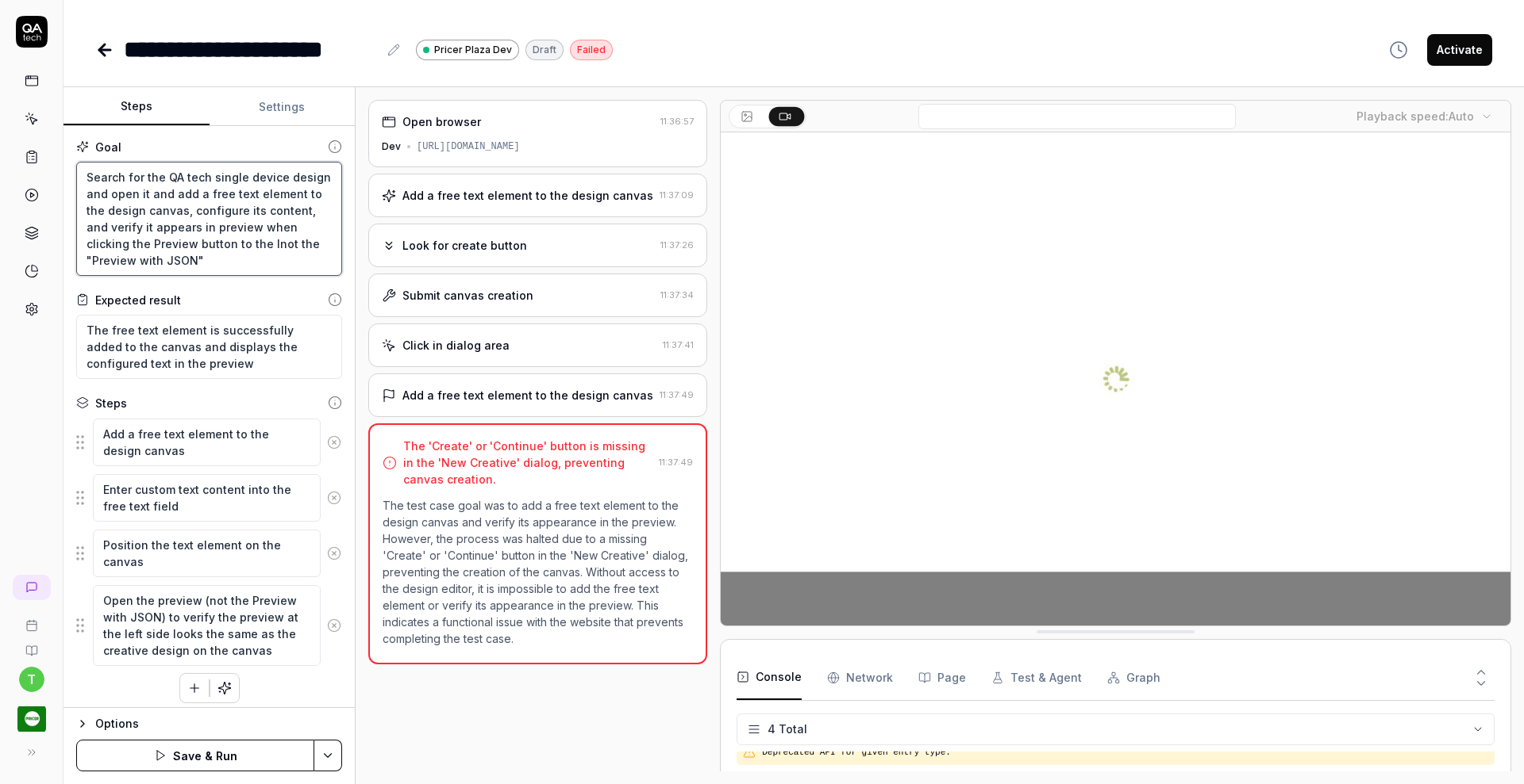
type textarea "*"
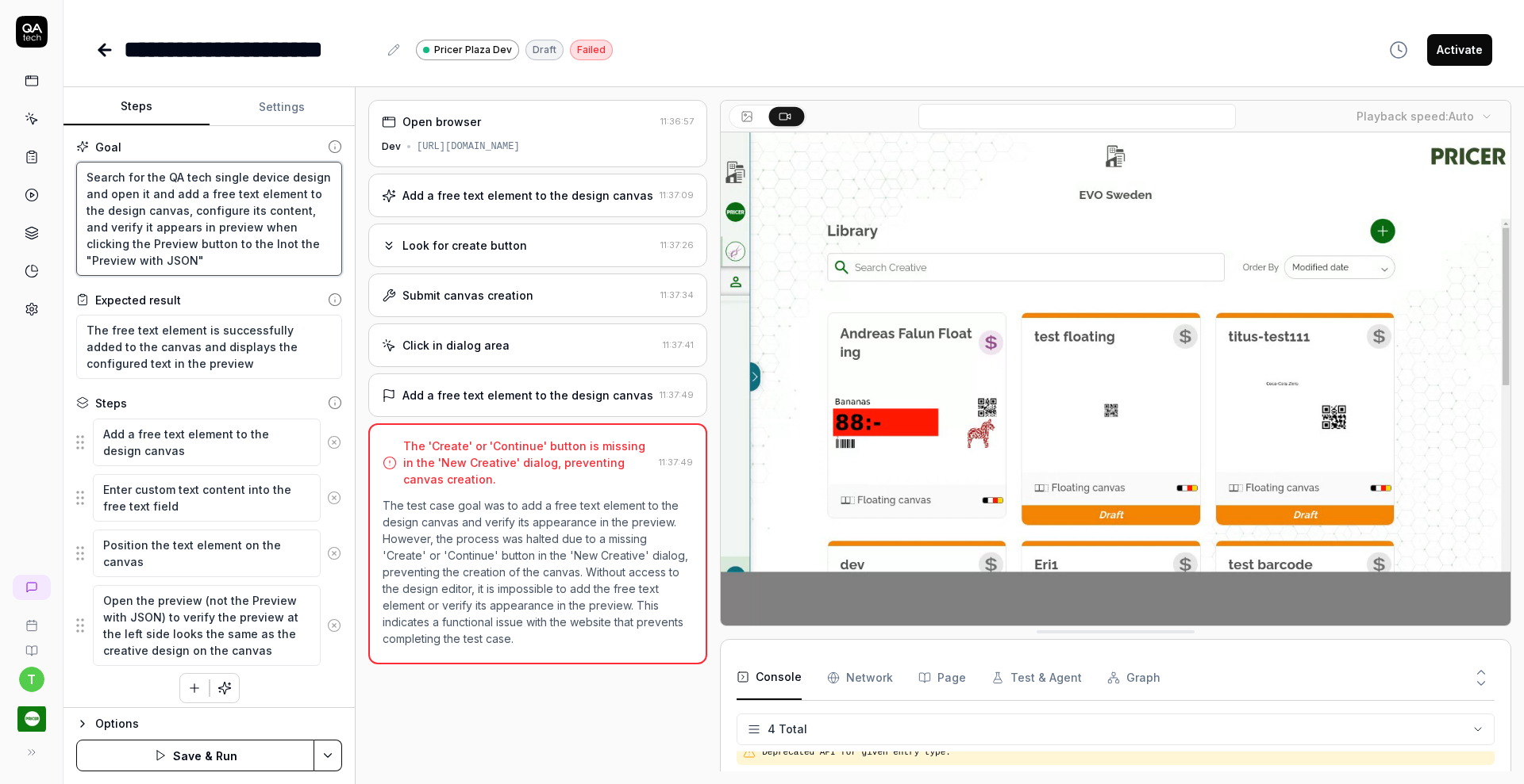
type textarea "Search for the QA tech single device design and open it and add a free text ele…"
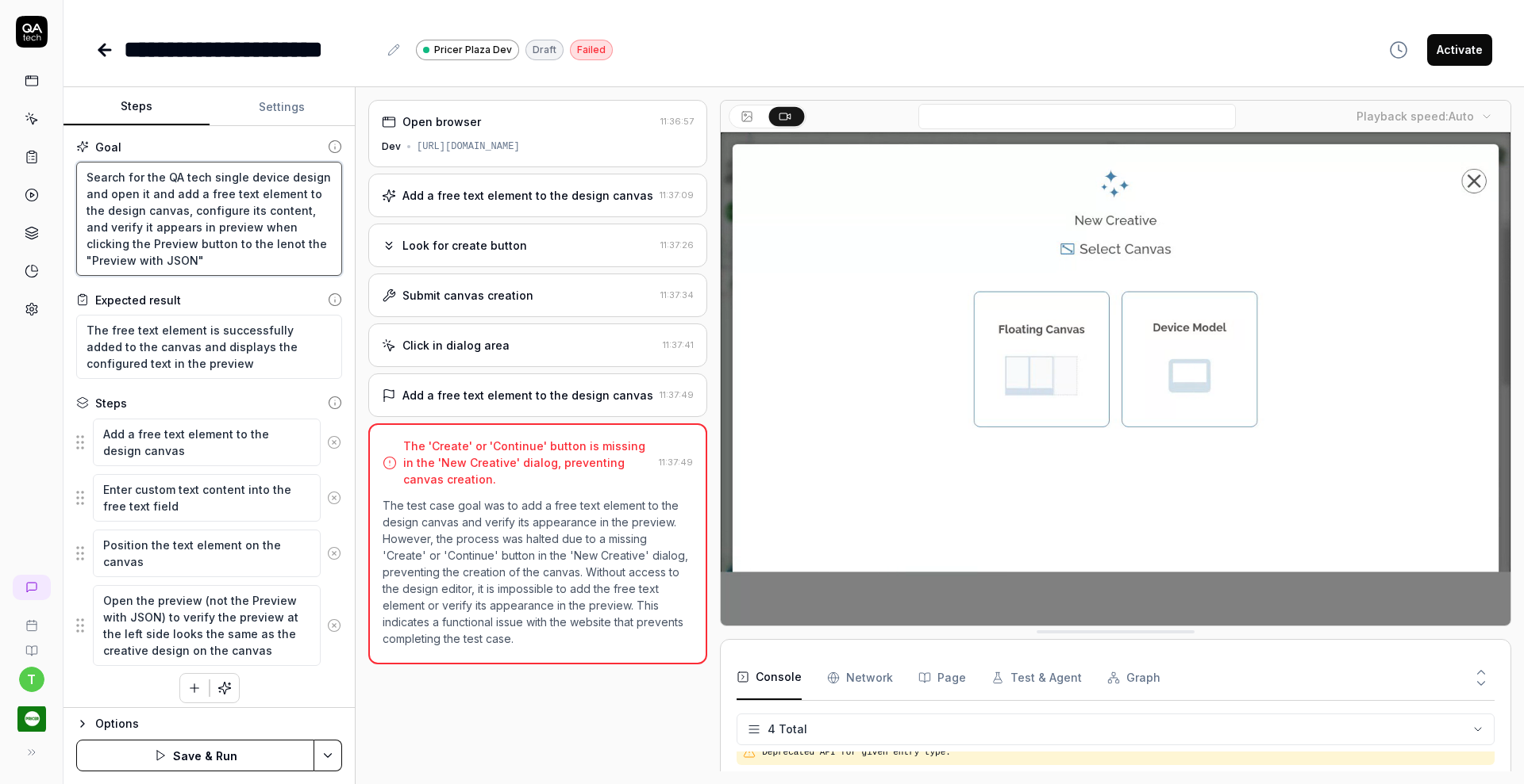
type textarea "*"
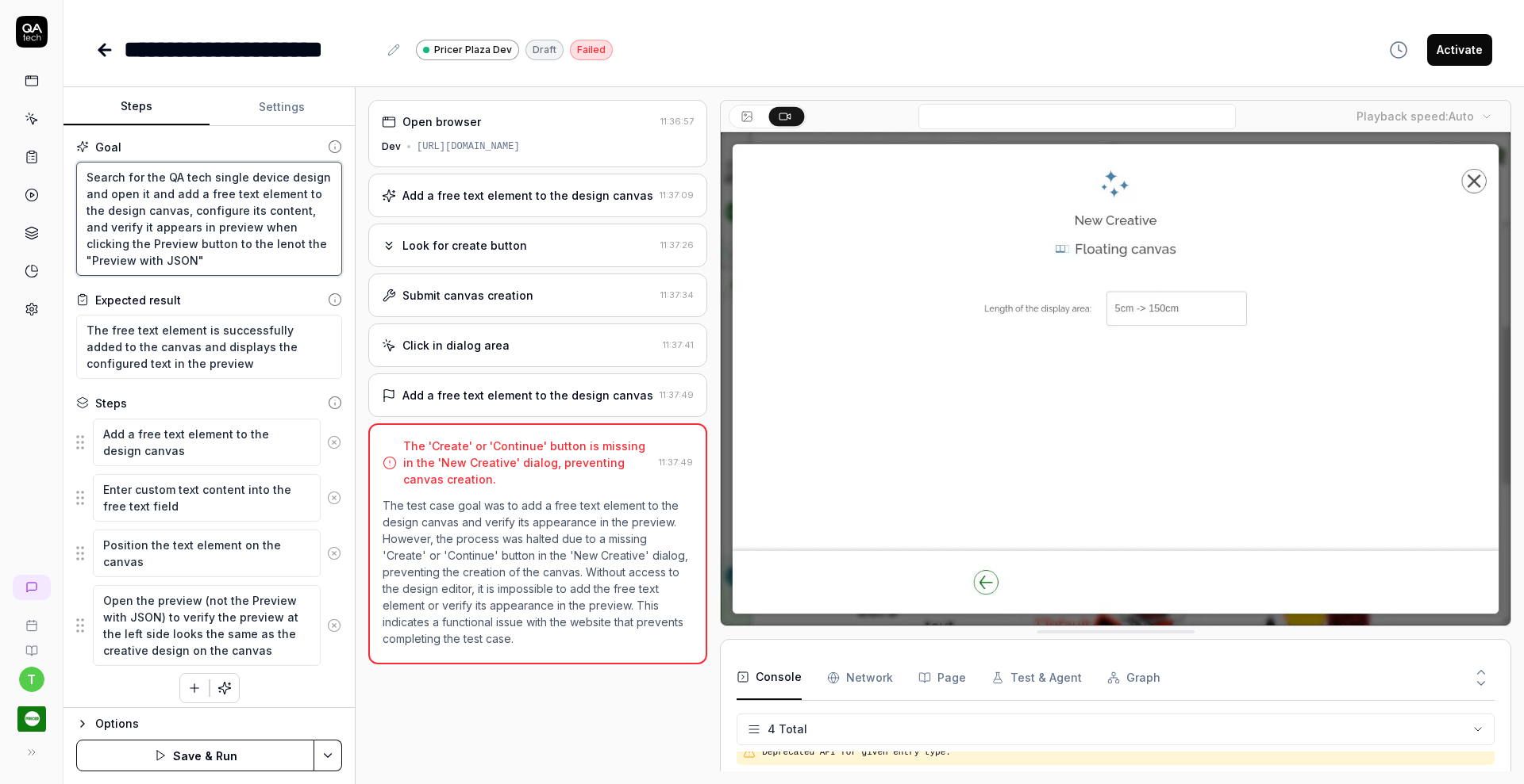
type textarea "Search for the QA tech single device design and open it and add a free text ele…"
type textarea "*"
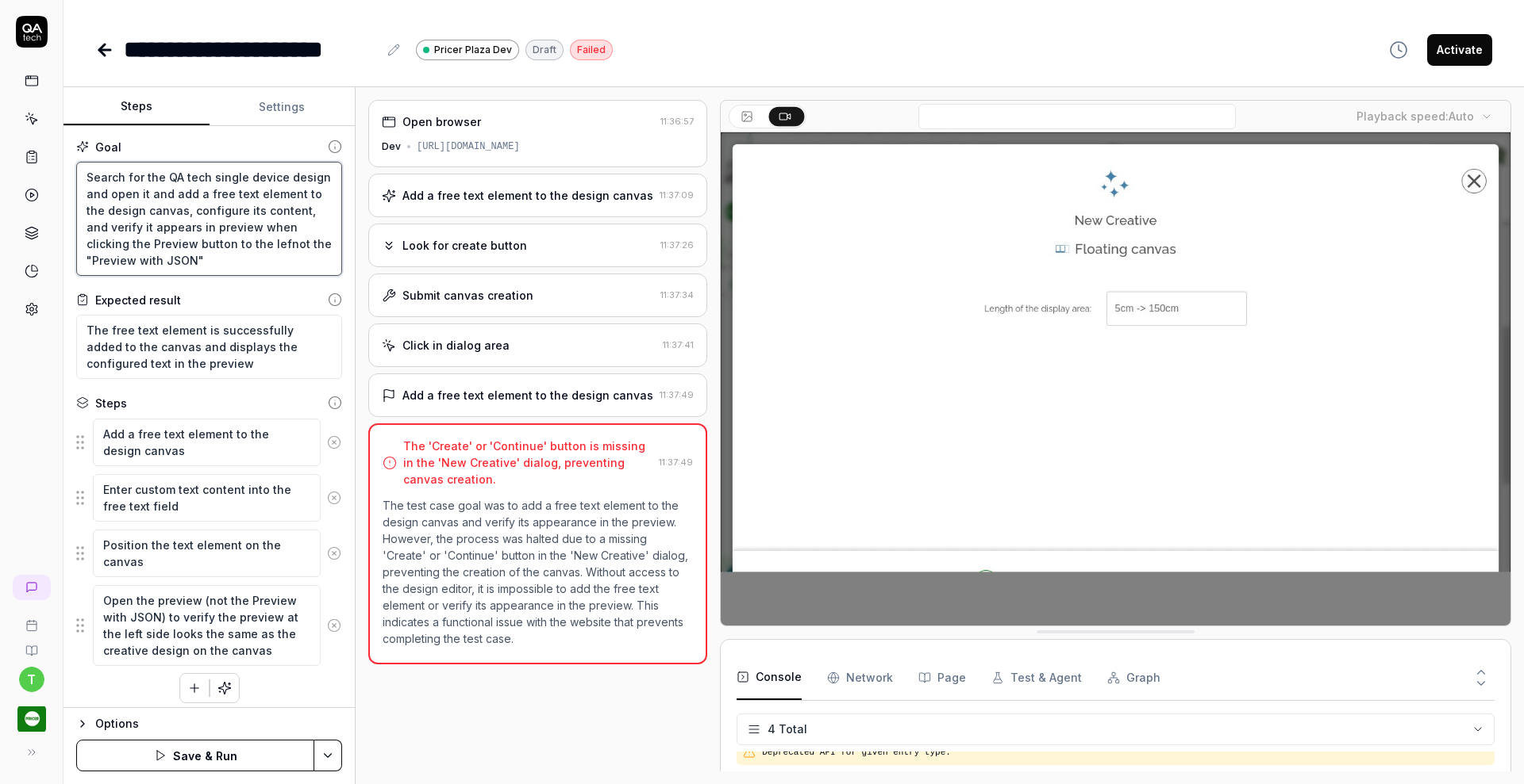
type textarea "Search for the QA tech single device design and open it and add a free text ele…"
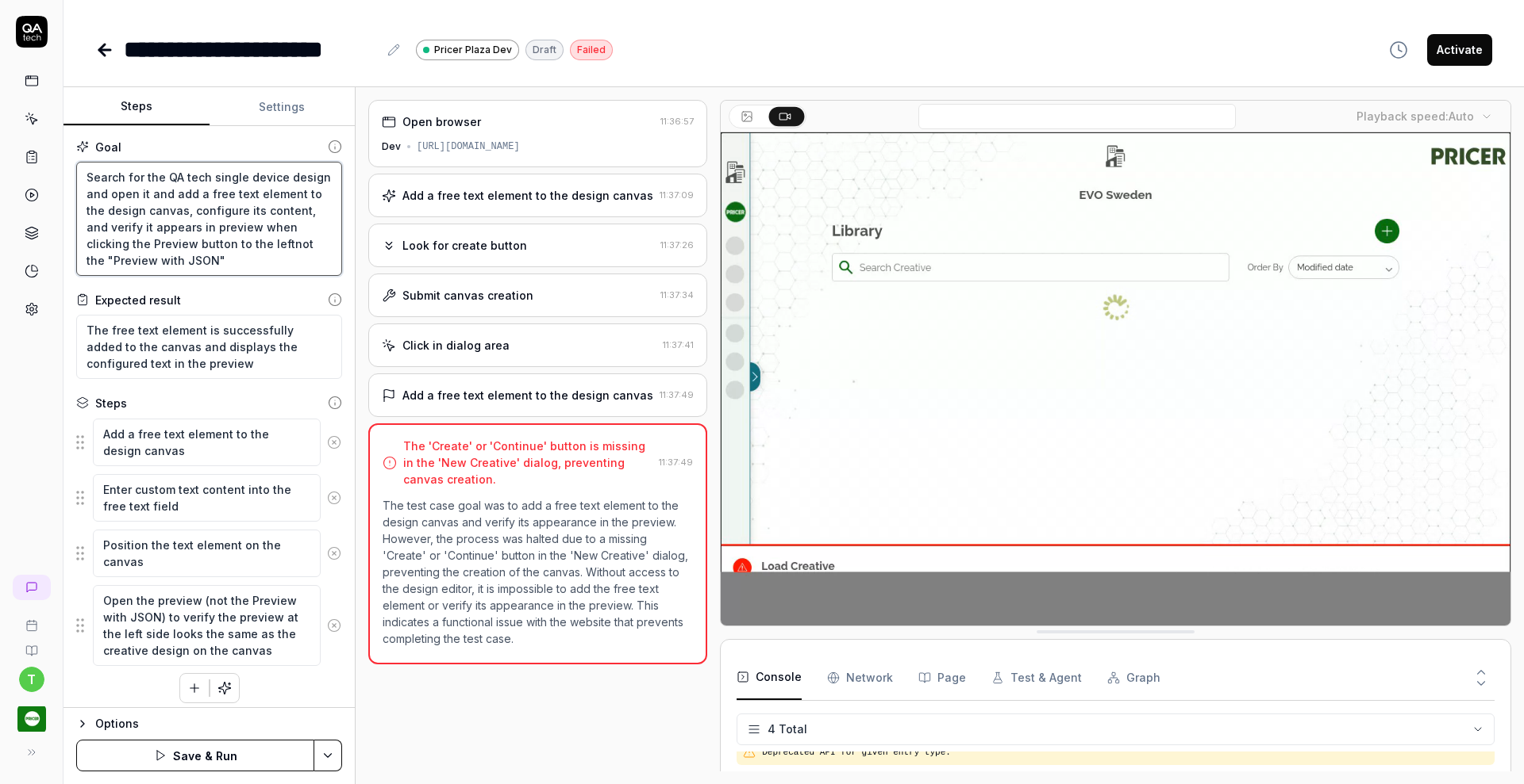
type textarea "*"
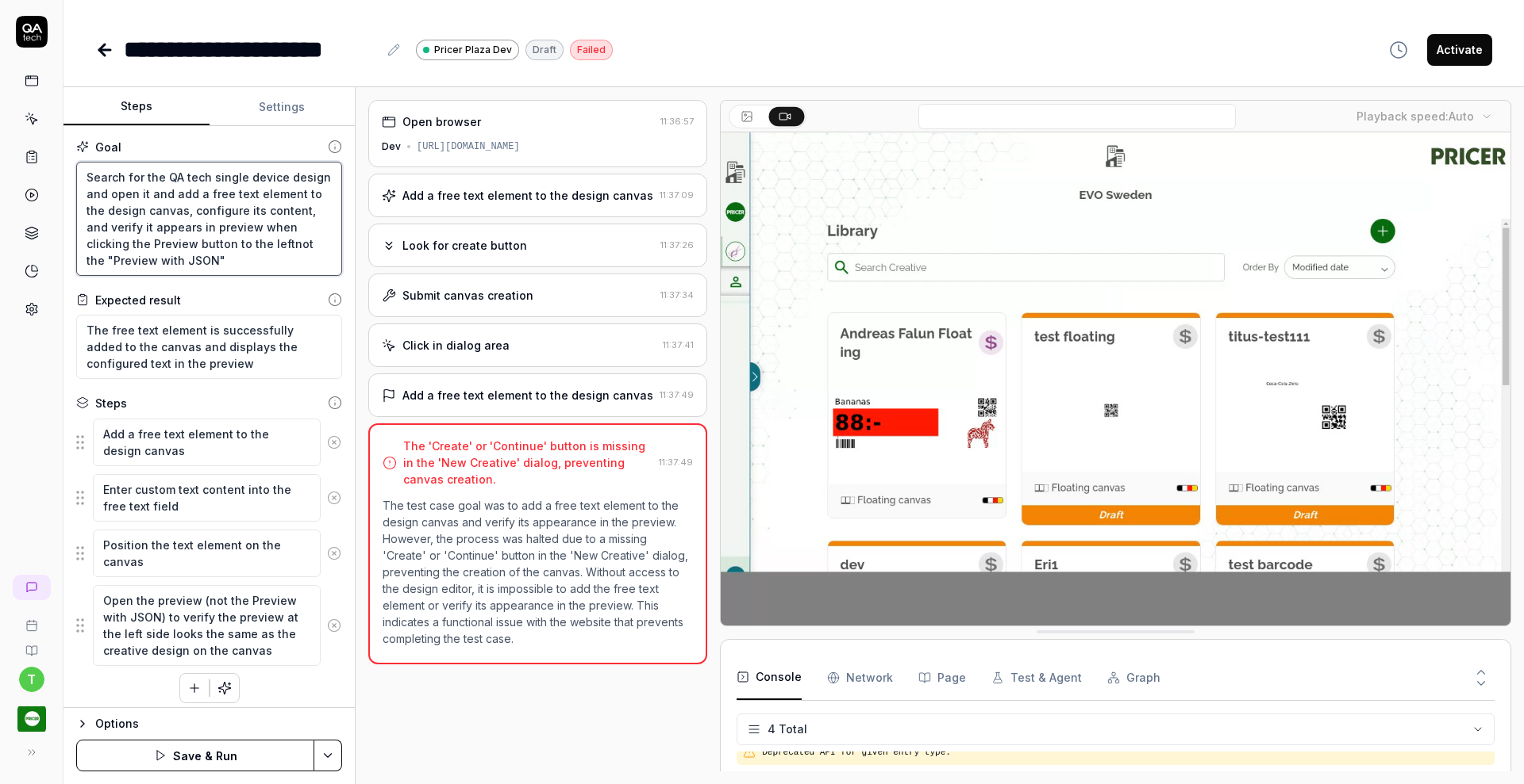
type textarea "Search for the QA tech single device design and open it and add a free text ele…"
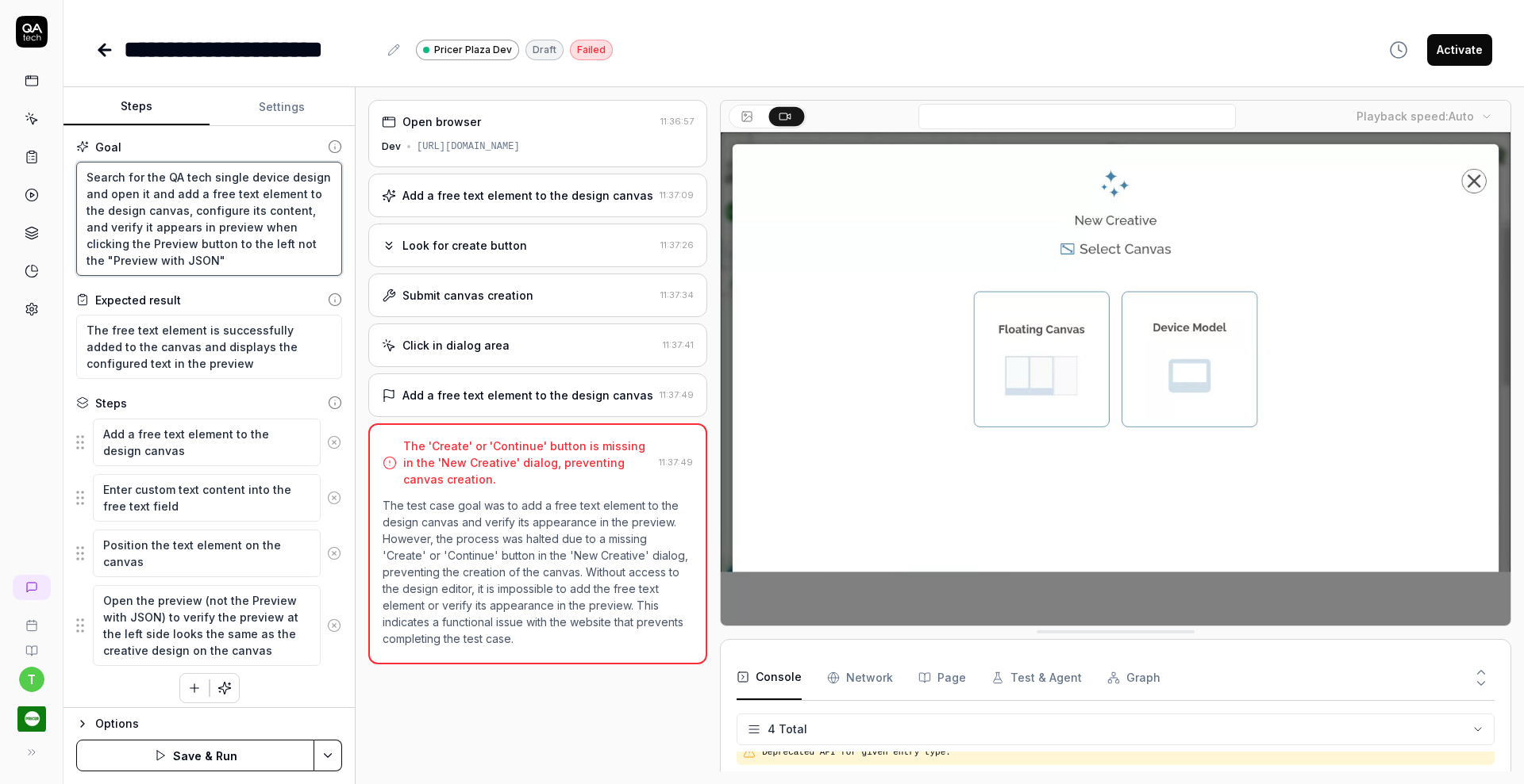
type textarea "*"
type textarea "Search for the QA tech single device design and open it and add a free text ele…"
type textarea "*"
type textarea "Search for the QA tech single device design and open it and add a free text ele…"
type textarea "*"
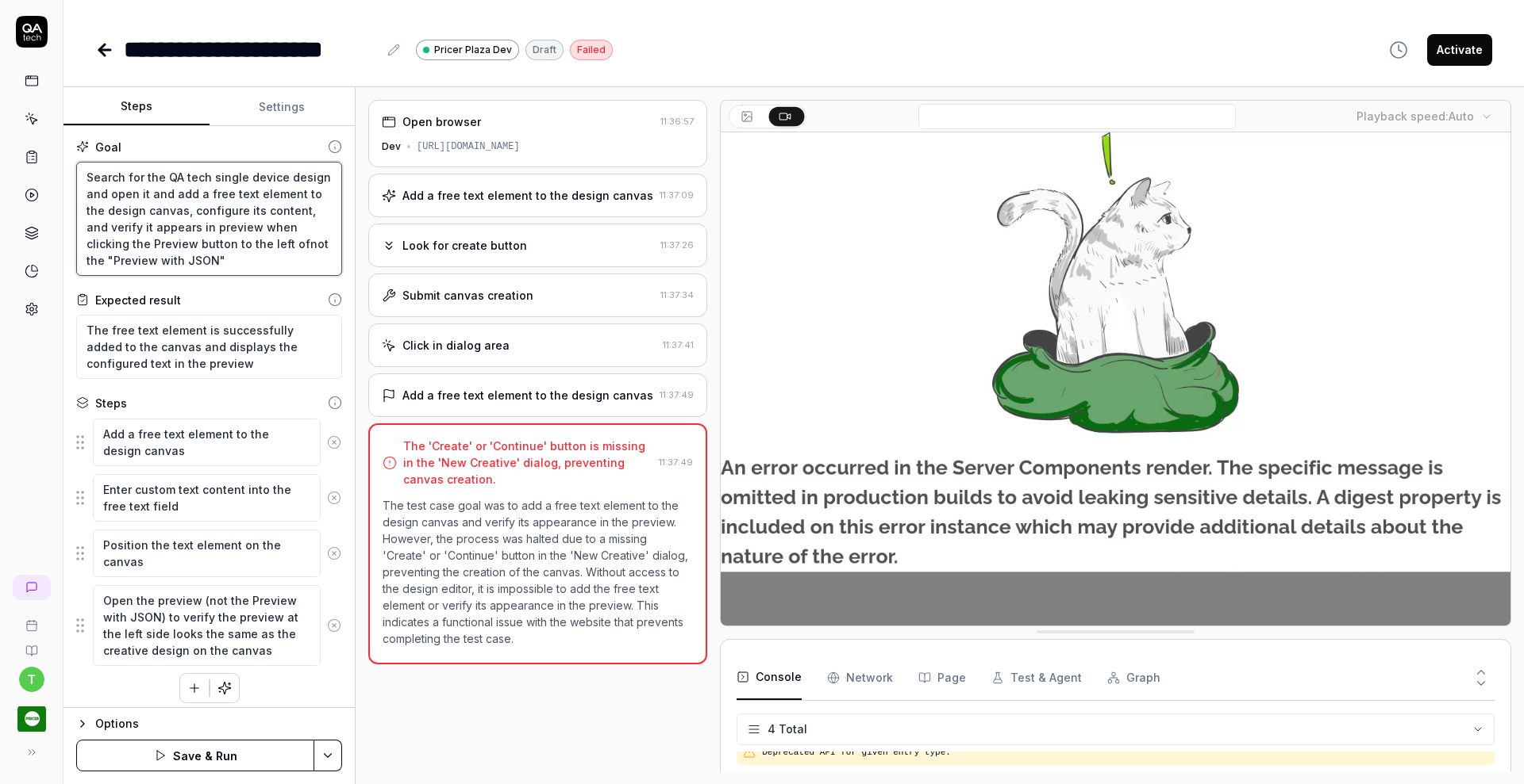
type textarea "Search for the QA tech single device design and open it and add a free text ele…"
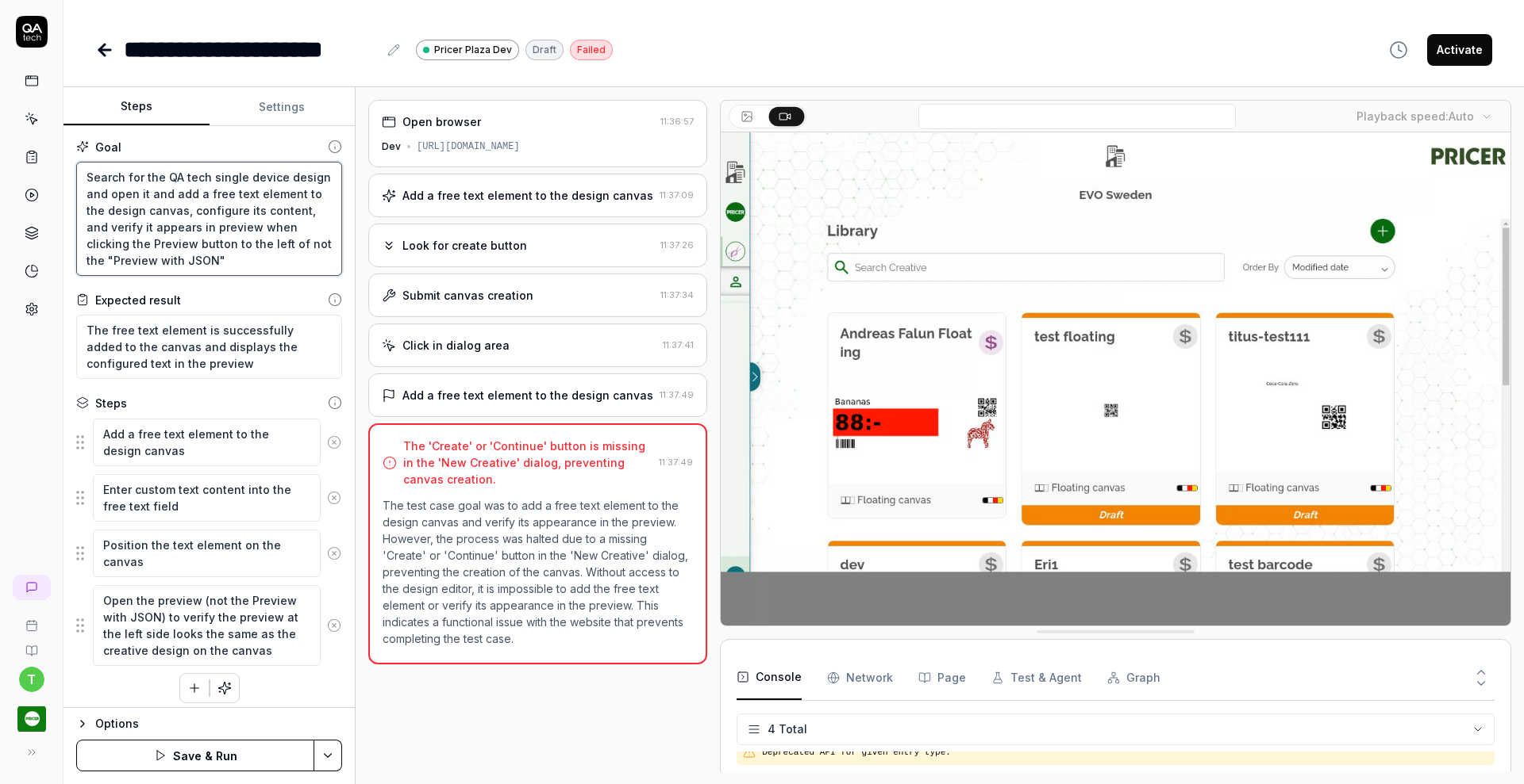
type textarea "*"
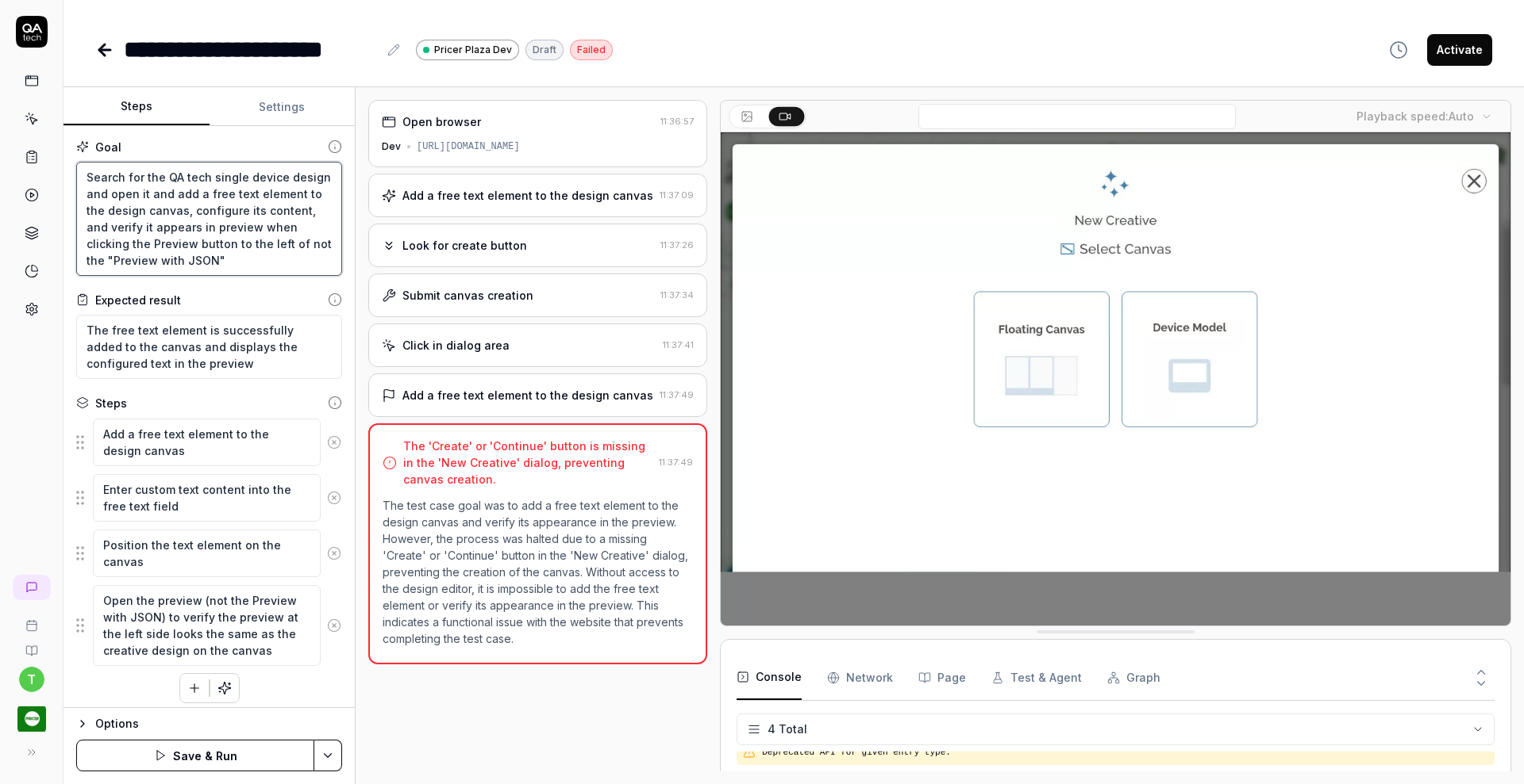
type textarea "Search for the QA tech single device design and open it and add a free text ele…"
type textarea "*"
type textarea "Search for the QA tech single device design and open it and add a free text ele…"
type textarea "*"
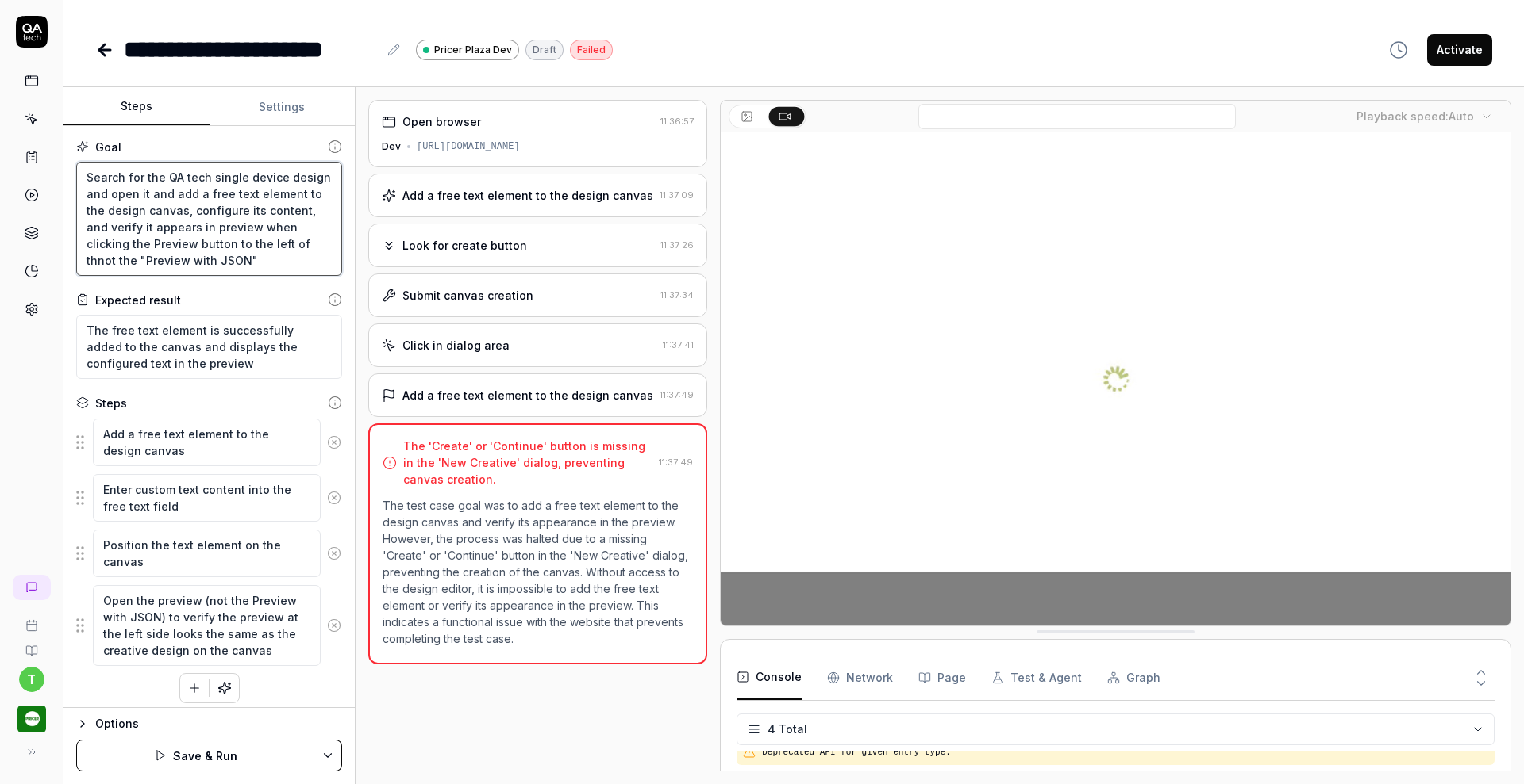
type textarea "Search for the QA tech single device design and open it and add a free text ele…"
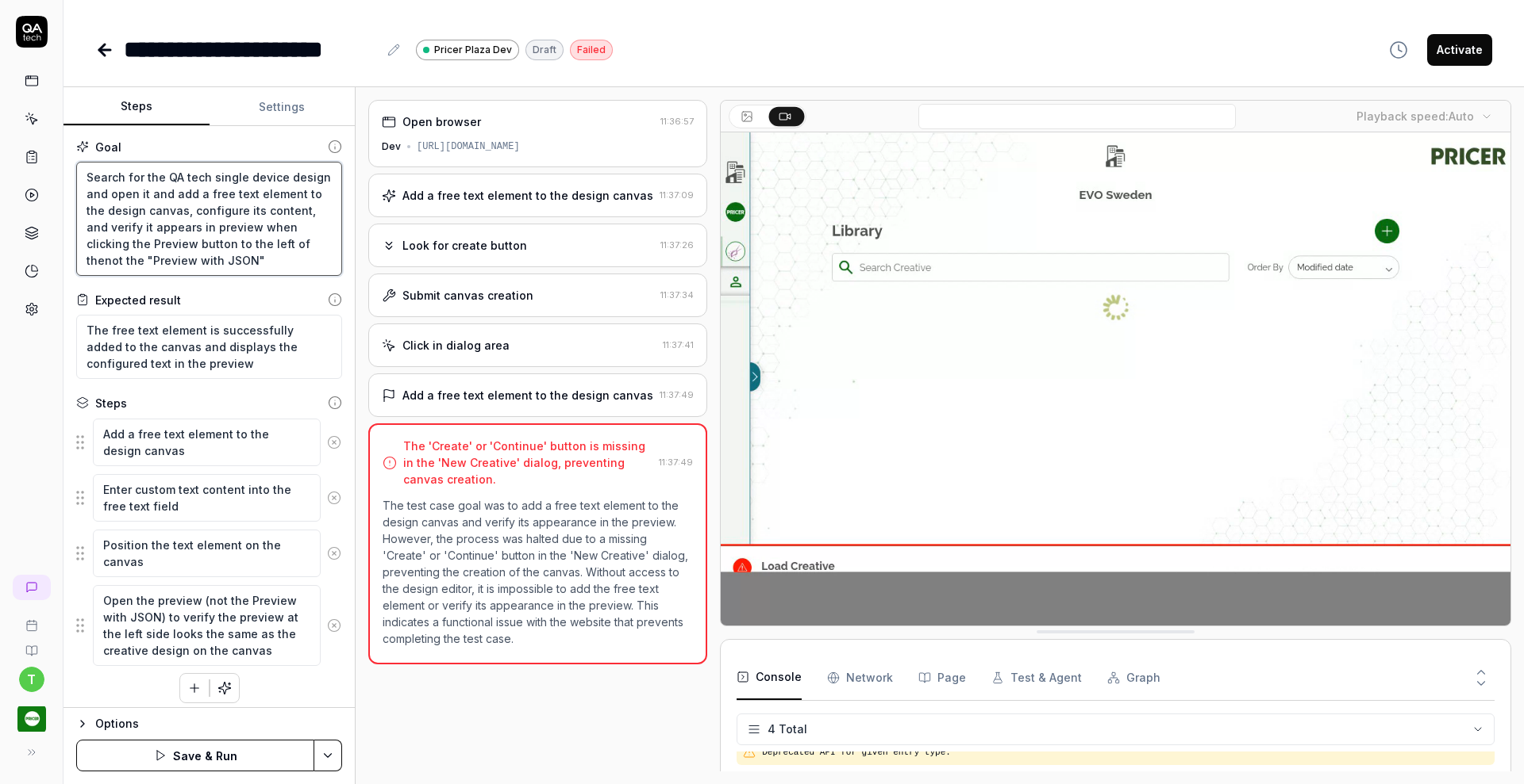
type textarea "*"
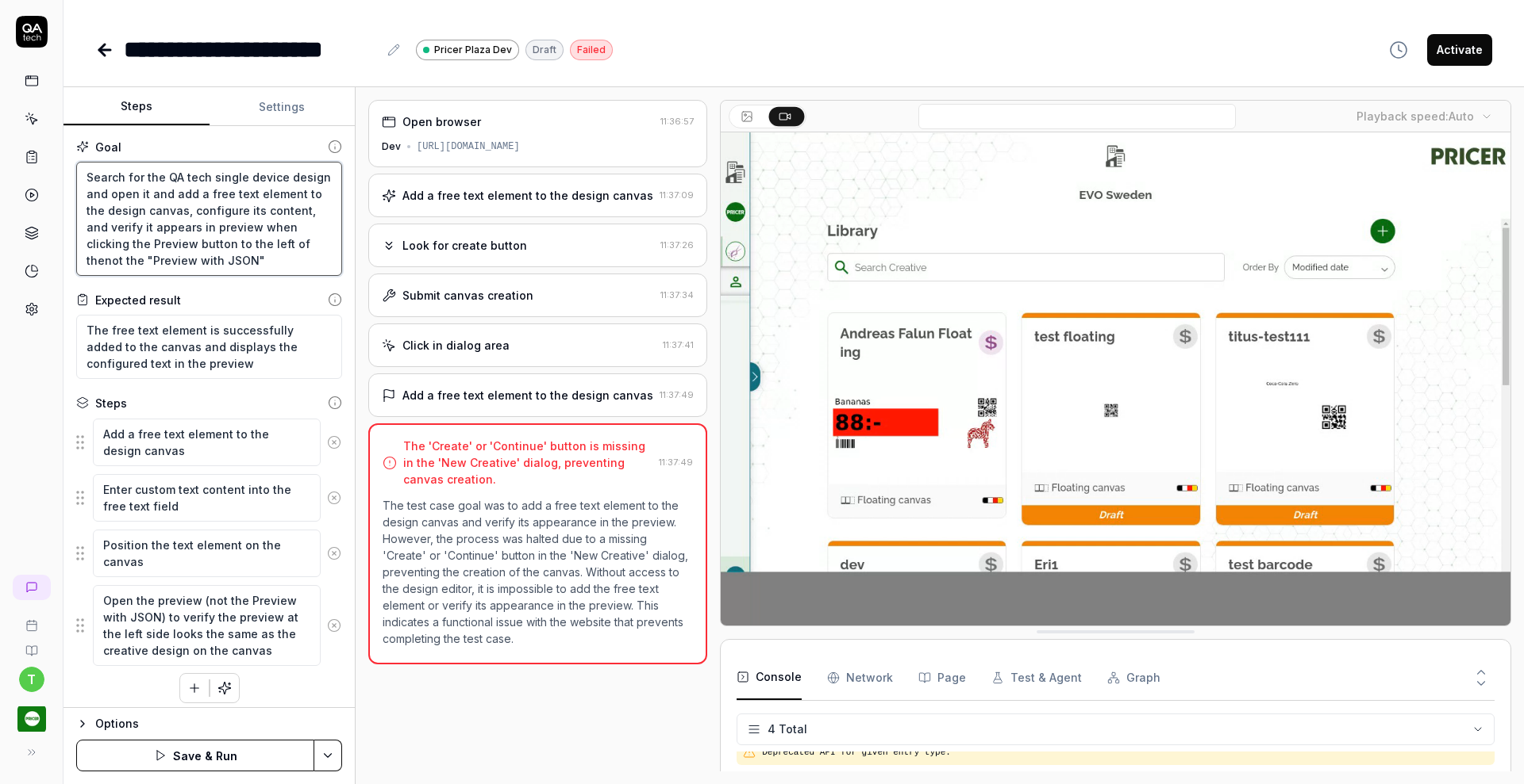
type textarea "Search for the QA tech single device design and open it and add a free text ele…"
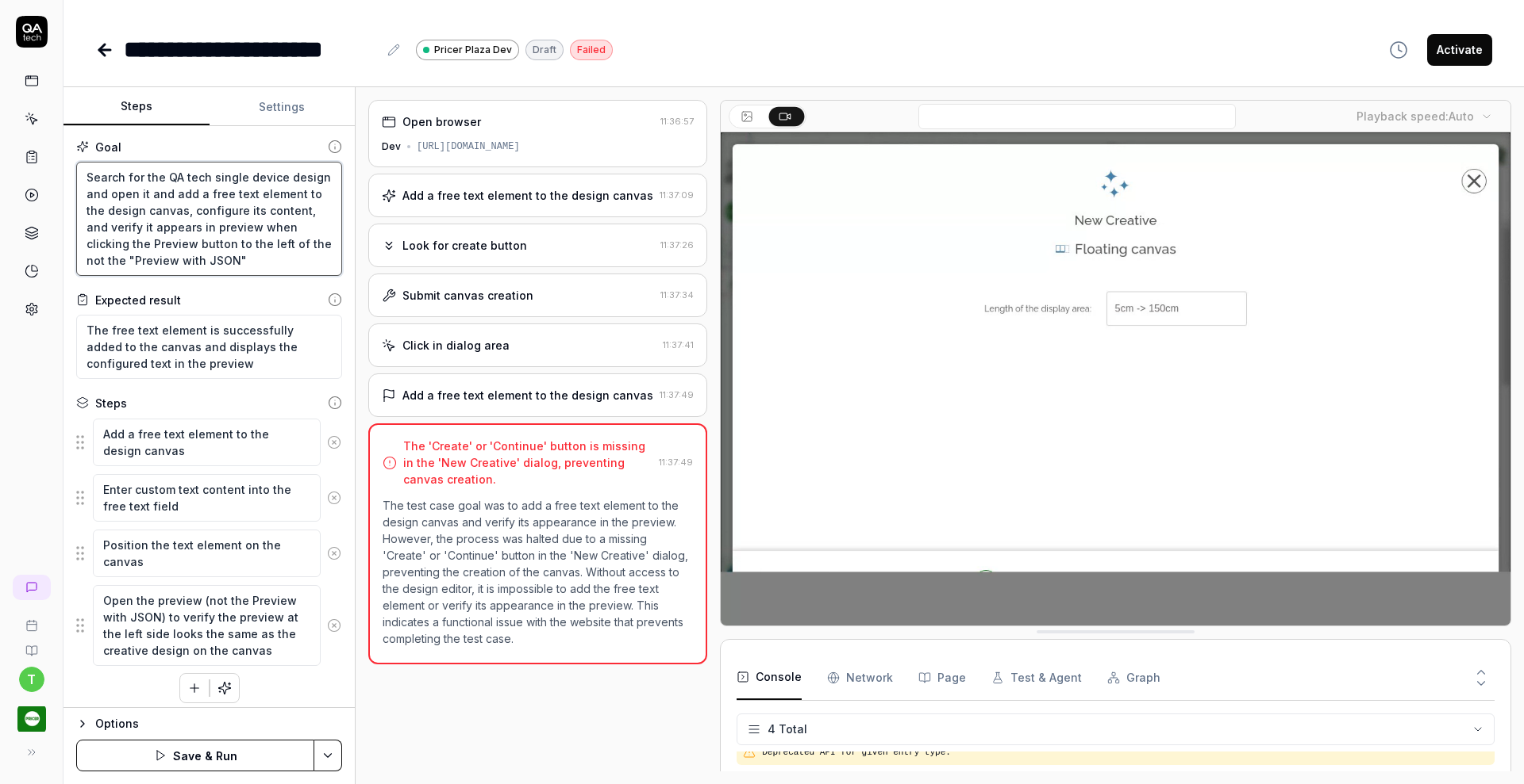
type textarea "*"
type textarea "Search for the QA tech single device design and open it and add a free text ele…"
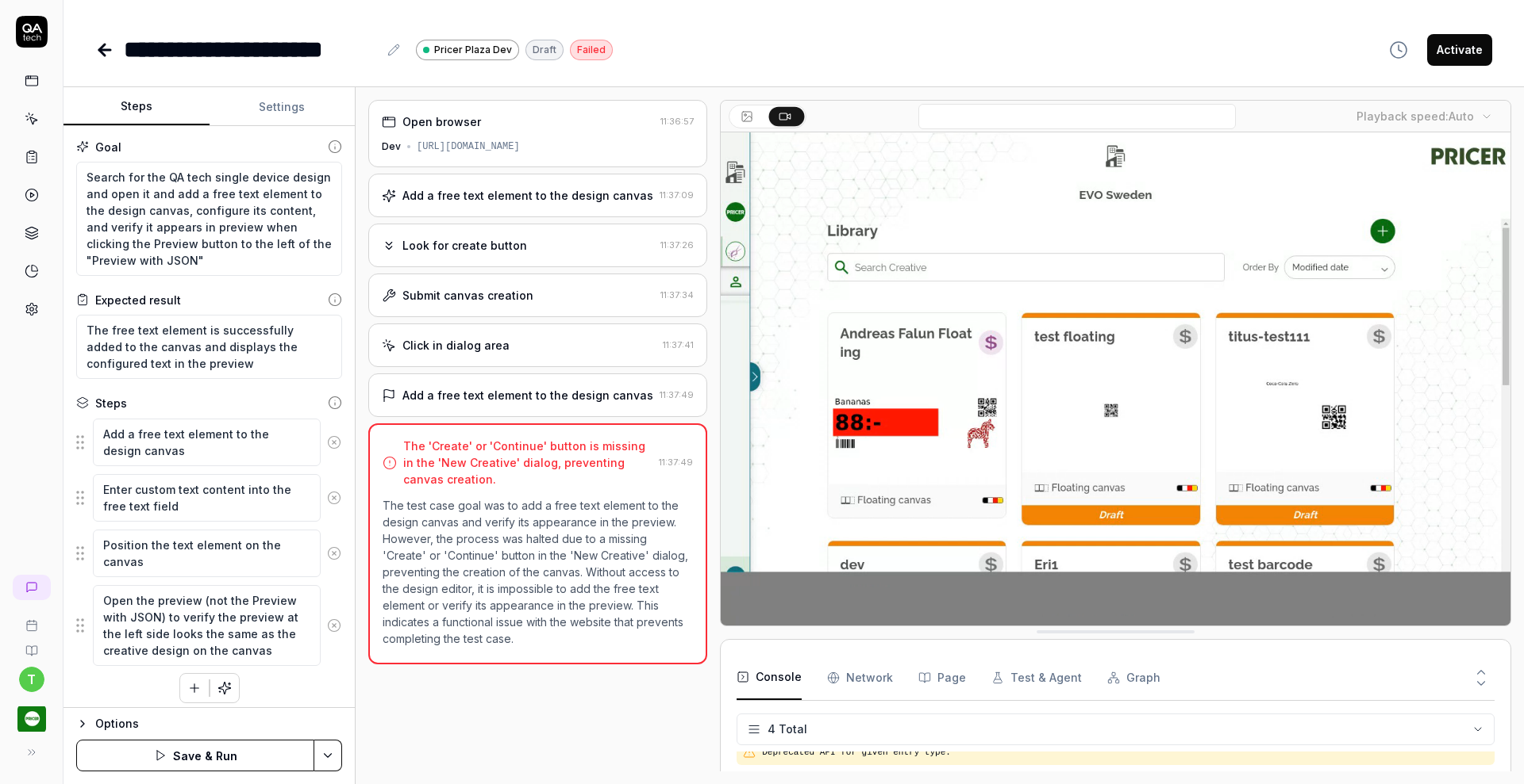
click at [327, 440] on icon at bounding box center [334, 442] width 14 height 14
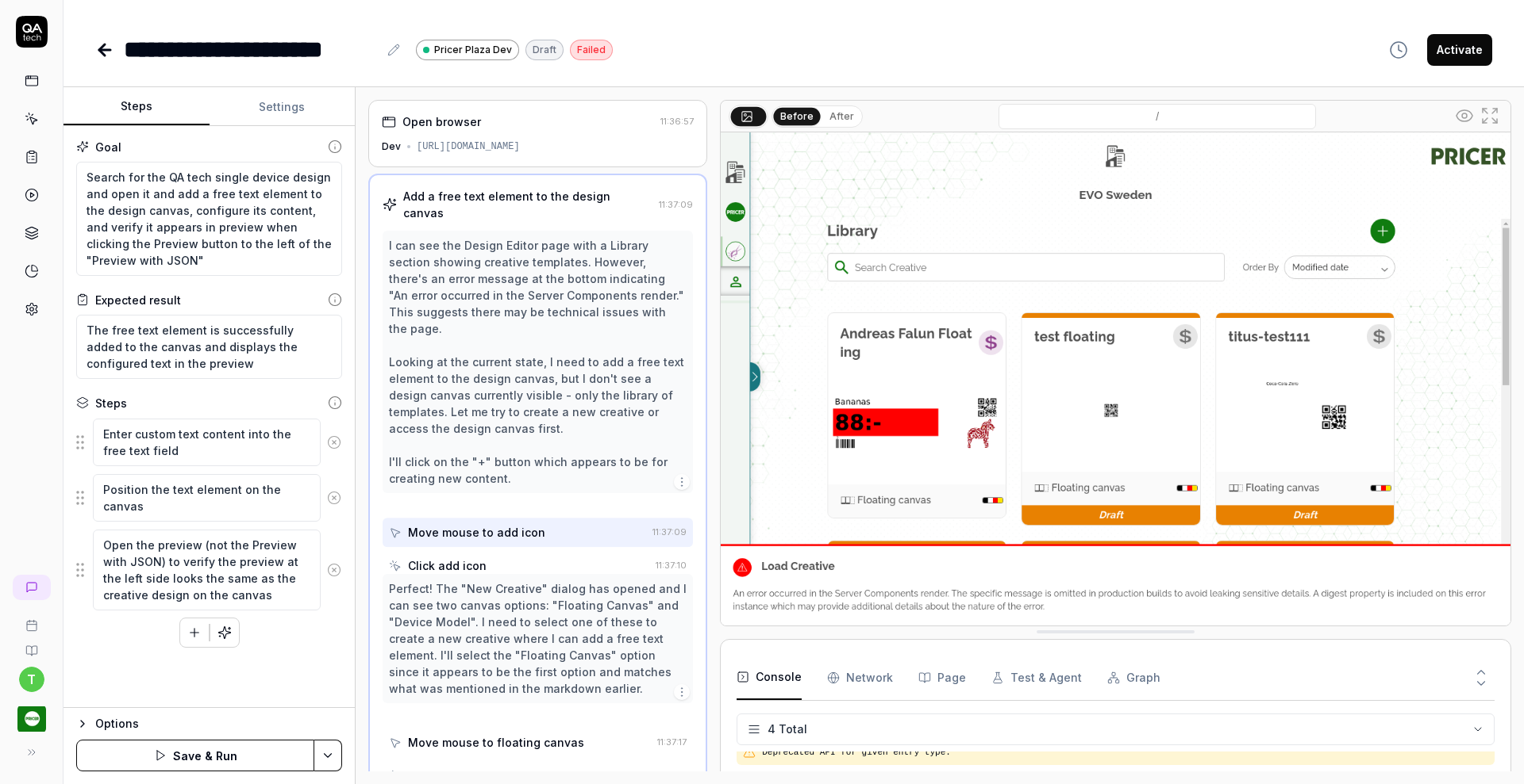
scroll to position [17, 0]
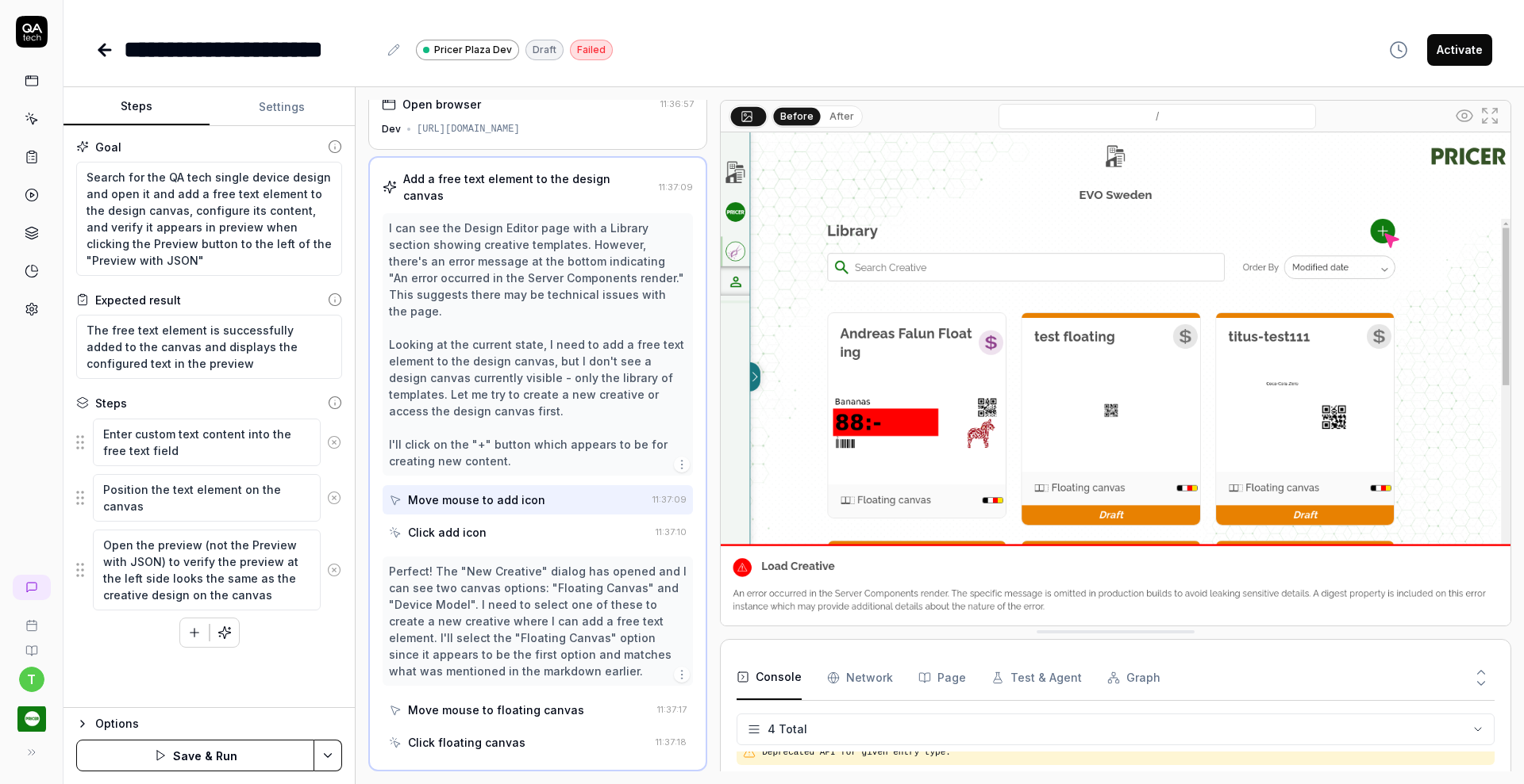
click at [334, 443] on icon at bounding box center [334, 442] width 14 height 14
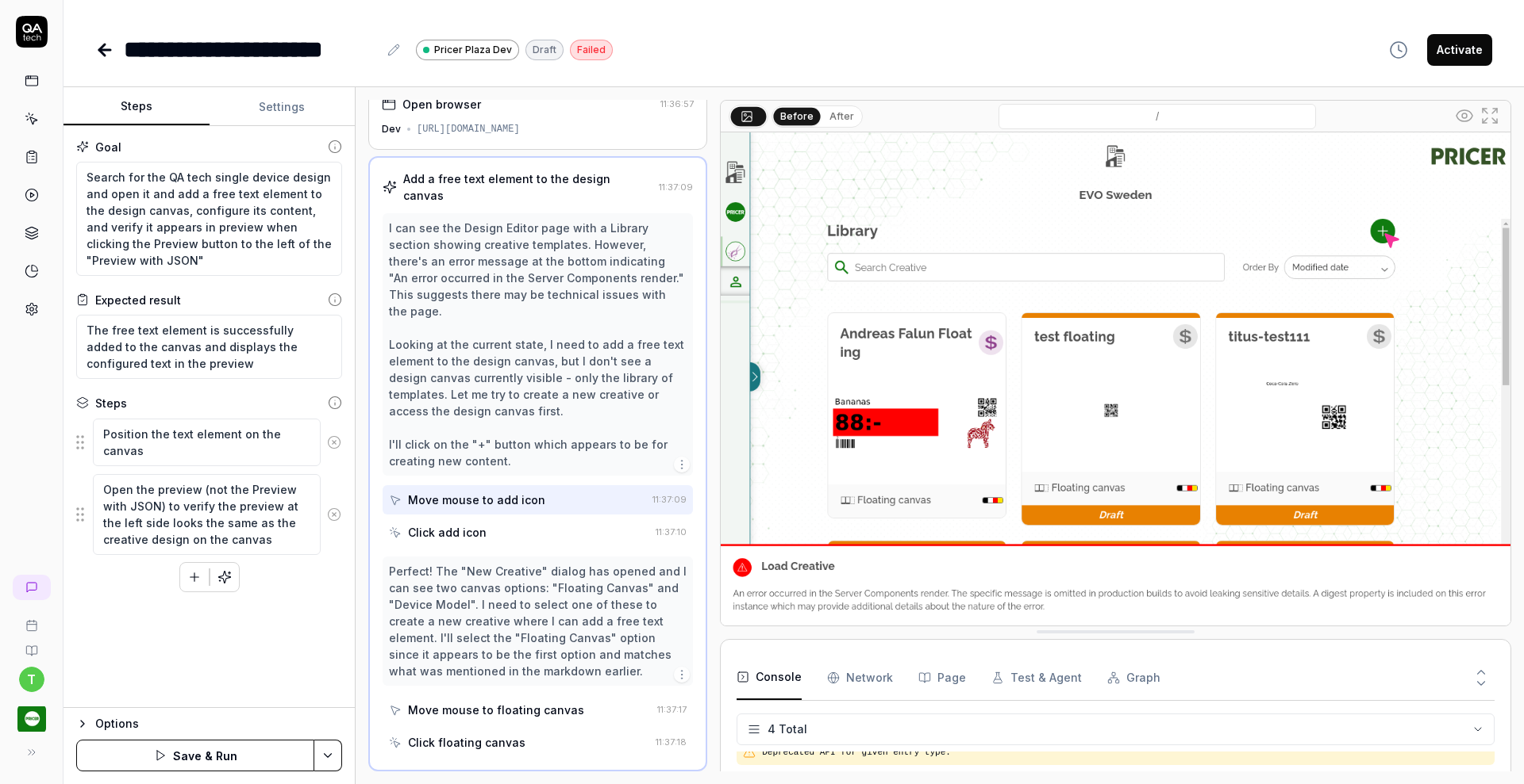
click at [334, 443] on icon at bounding box center [334, 442] width 14 height 14
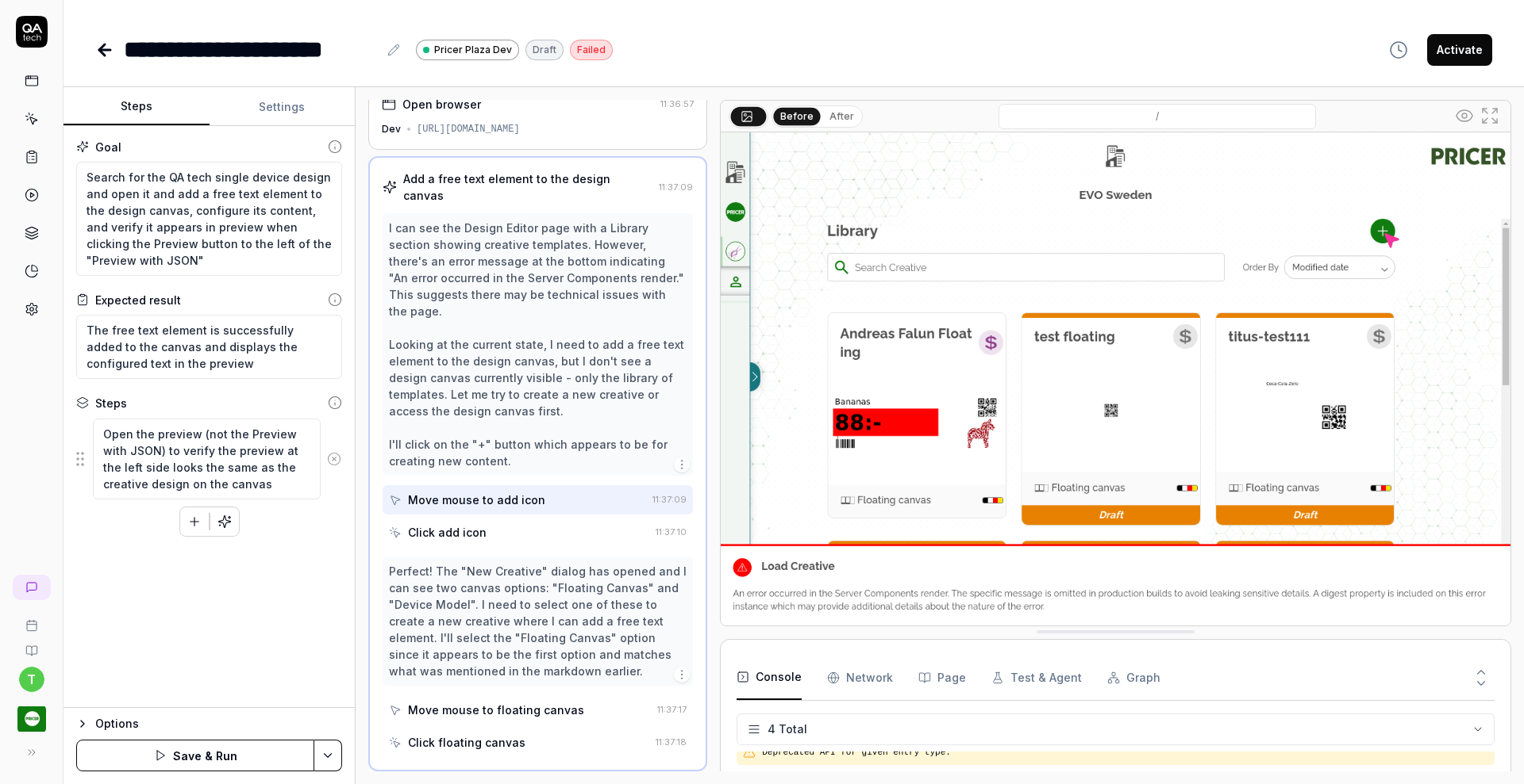
click at [333, 455] on icon at bounding box center [334, 459] width 14 height 14
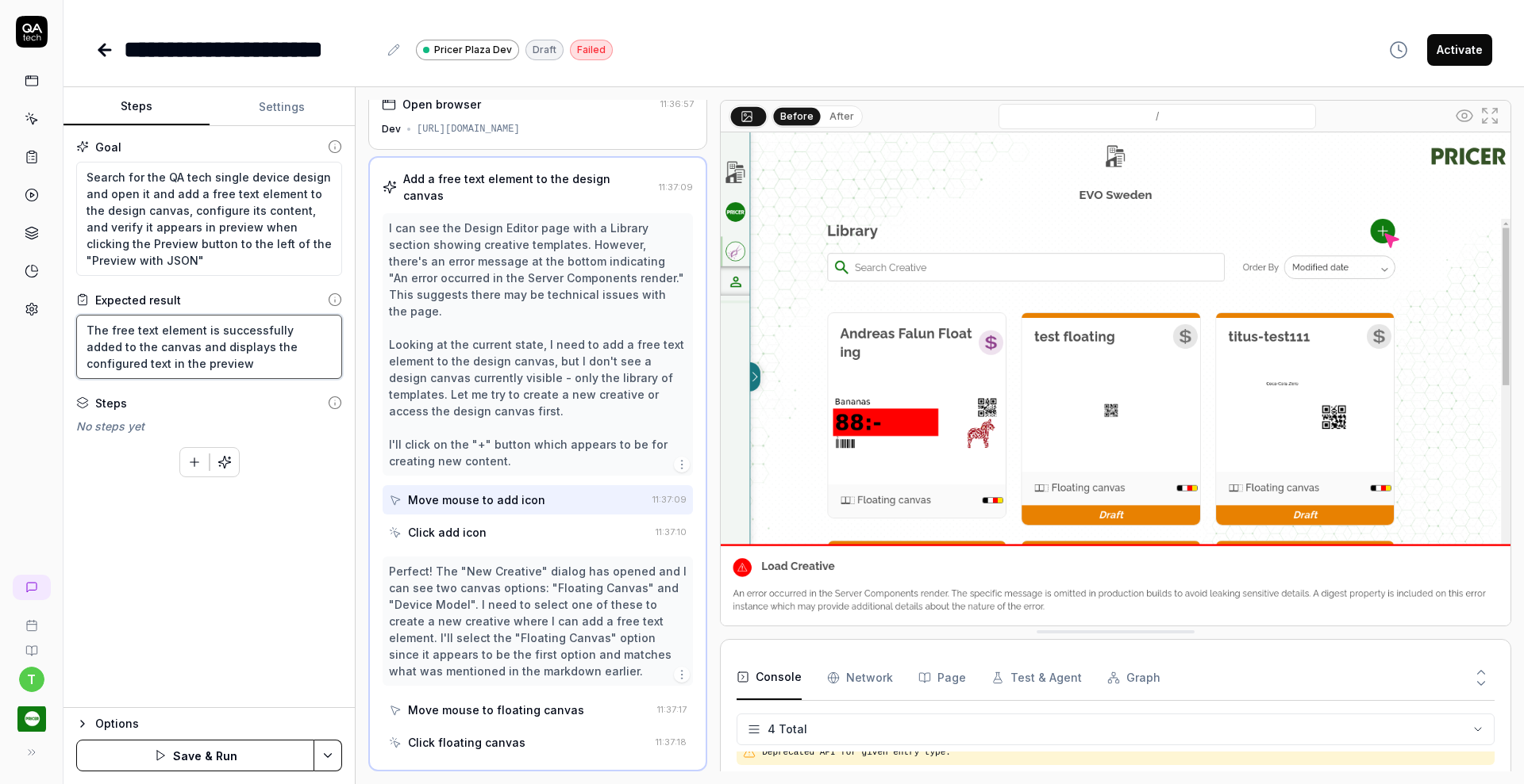
click at [174, 362] on textarea "The free text element is successfully added to the canvas and displays the conf…" at bounding box center [209, 347] width 266 height 65
type textarea "*"
type textarea "The free text element is successfully added to the canvas and displays the conf…"
type textarea "*"
type textarea "The free text element is successfully added to the canvas and displays the conf…"
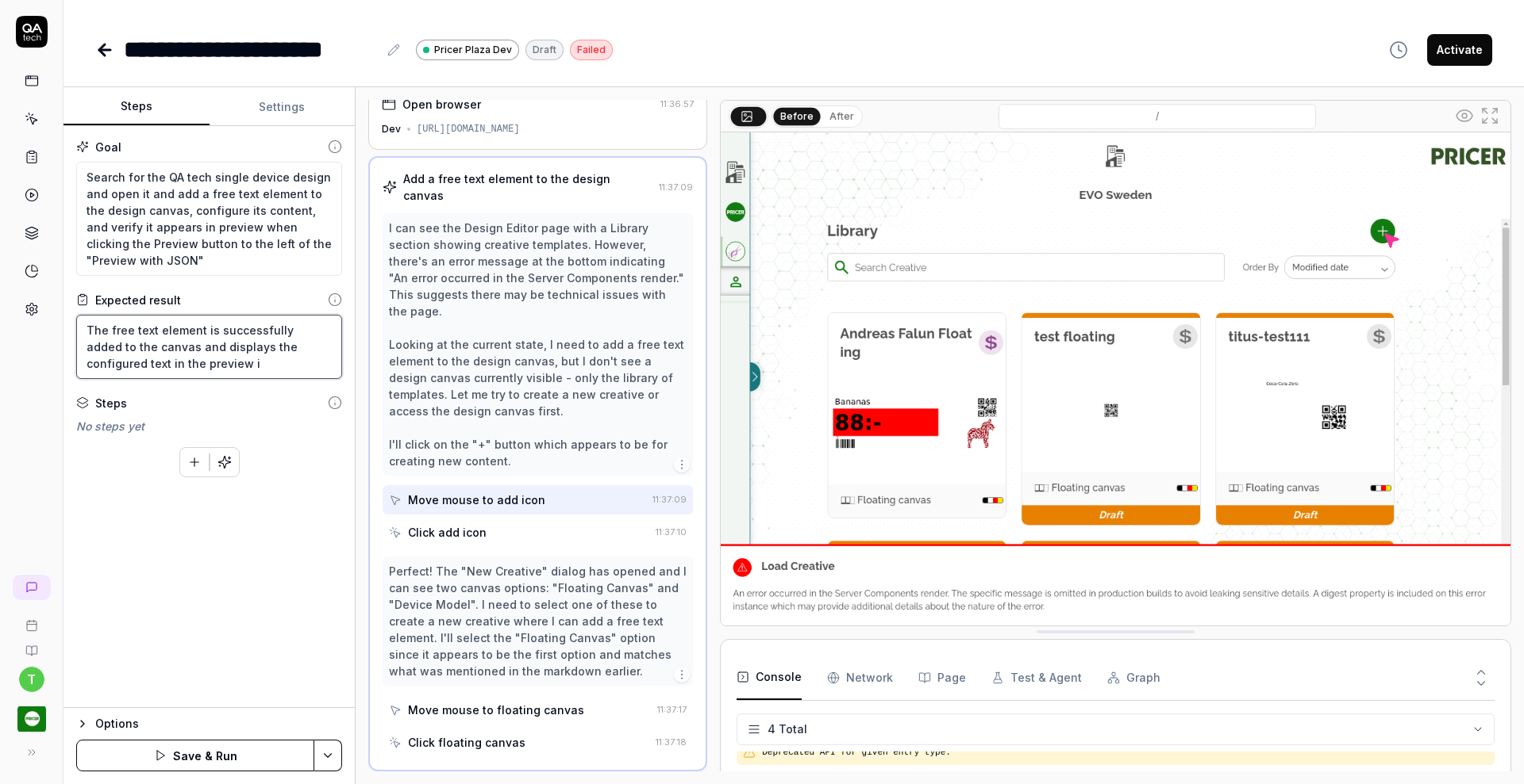
type textarea "*"
type textarea "The free text element is successfully added to the canvas and displays the conf…"
type textarea "*"
type textarea "The free text element is successfully added to the canvas and displays the conf…"
type textarea "*"
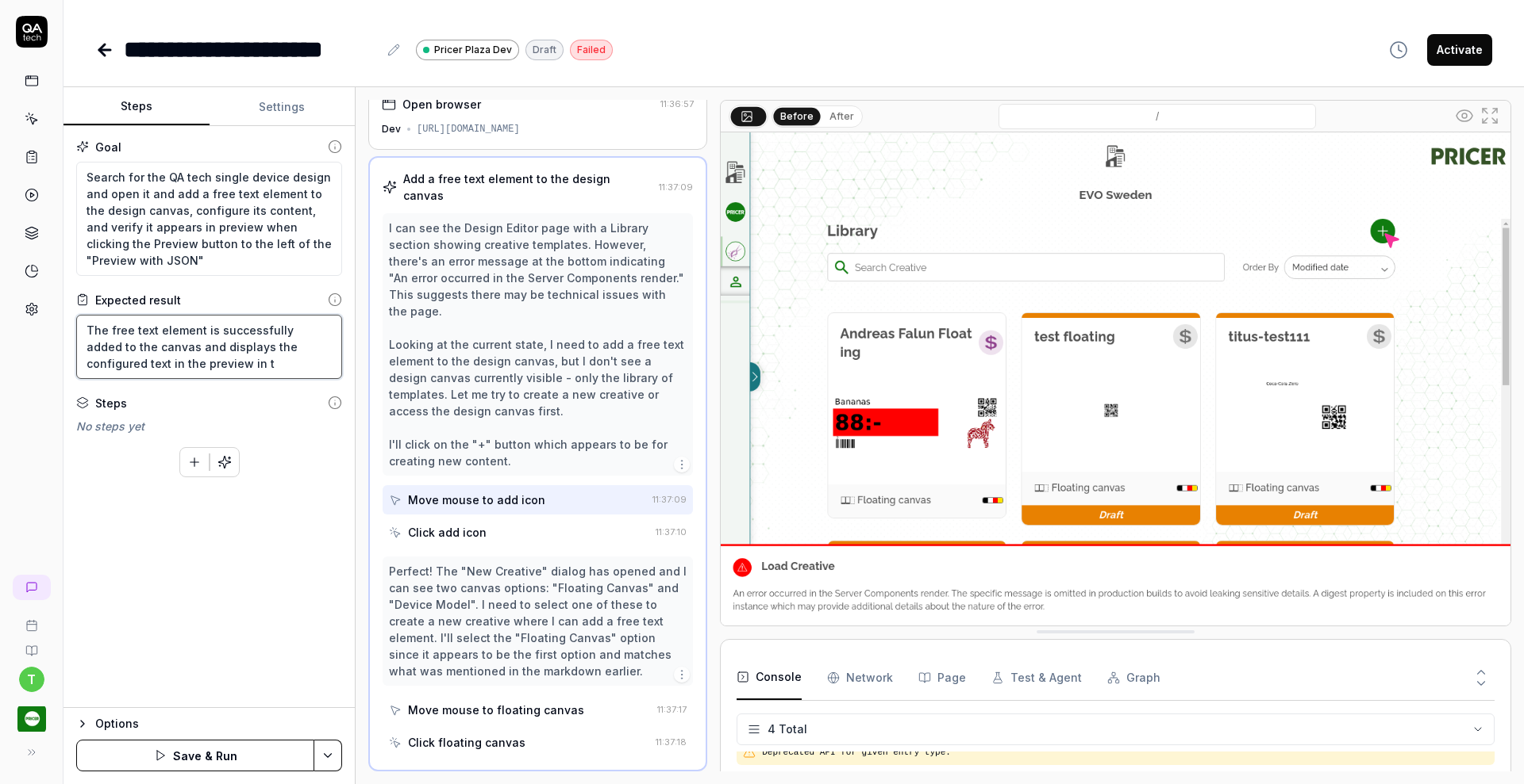
type textarea "The free text element is successfully added to the canvas and displays the conf…"
type textarea "*"
type textarea "The free text element is successfully added to the canvas and displays the conf…"
type textarea "*"
type textarea "The free text element is successfully added to the canvas and displays the conf…"
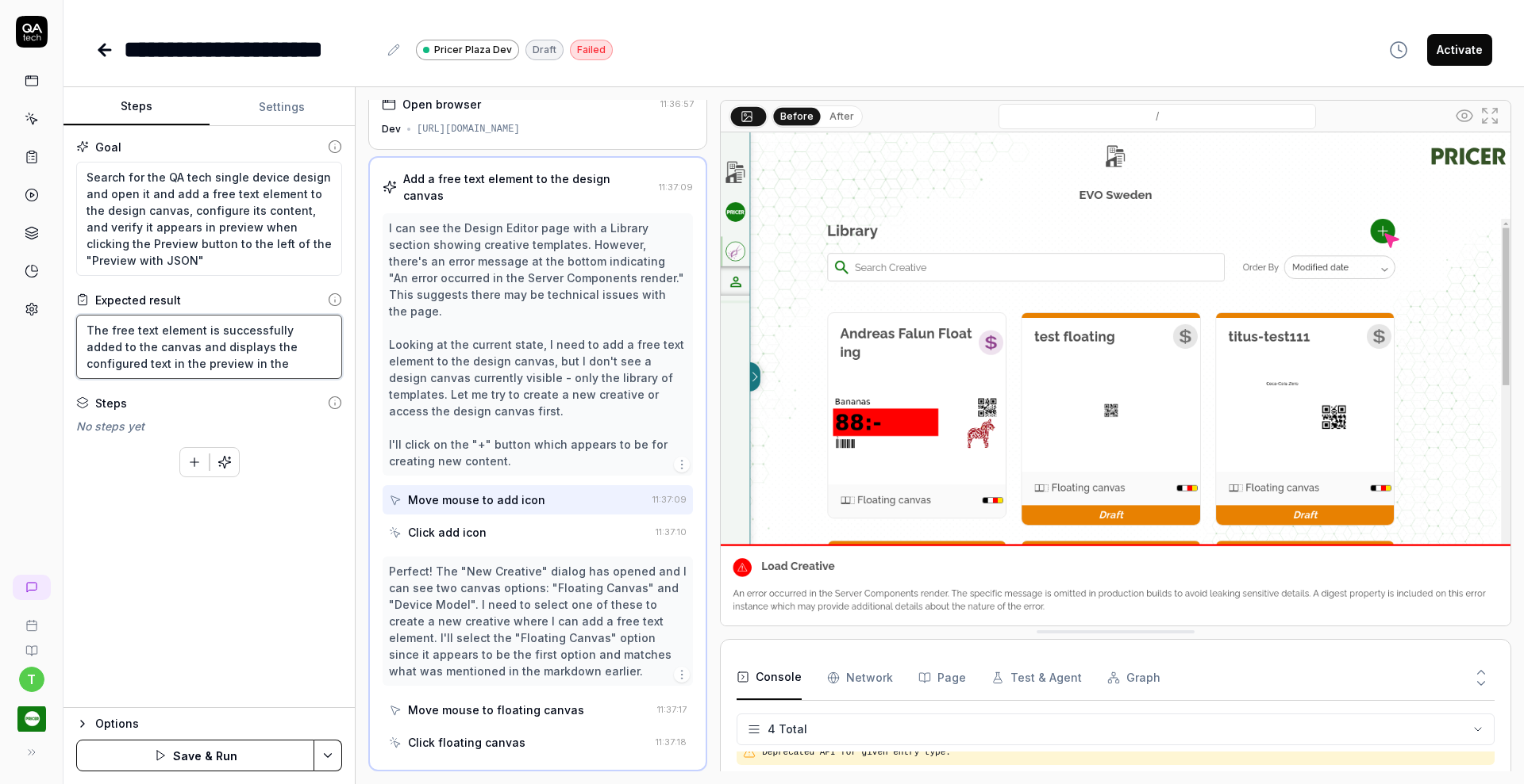
type textarea "*"
type textarea "The free text element is successfully added to the canvas and displays the conf…"
type textarea "*"
type textarea "The free text element is successfully added to the canvas and displays the conf…"
type textarea "*"
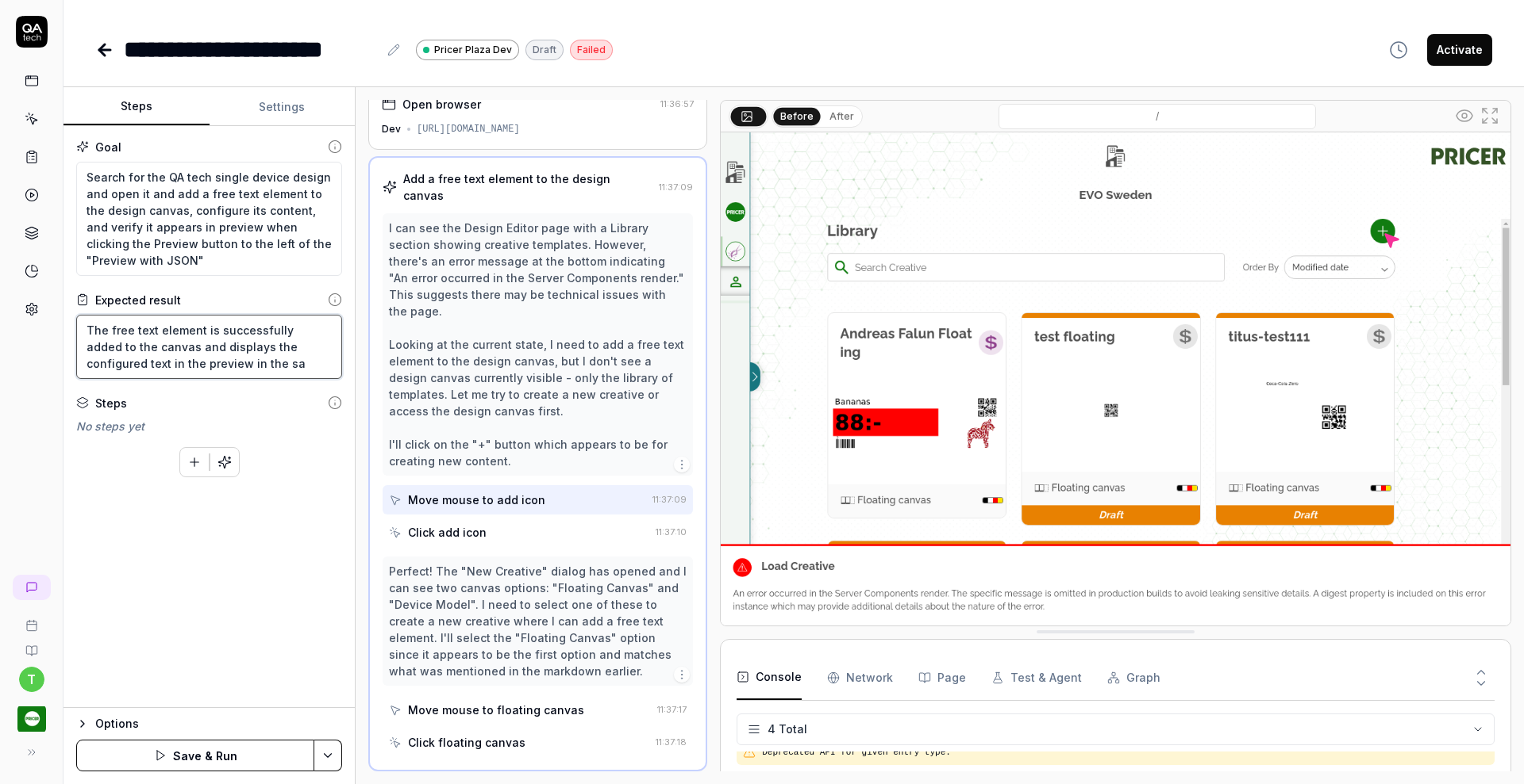
type textarea "The free text element is successfully added to the canvas and displays the conf…"
type textarea "*"
type textarea "The free text element is successfully added to the canvas and displays the conf…"
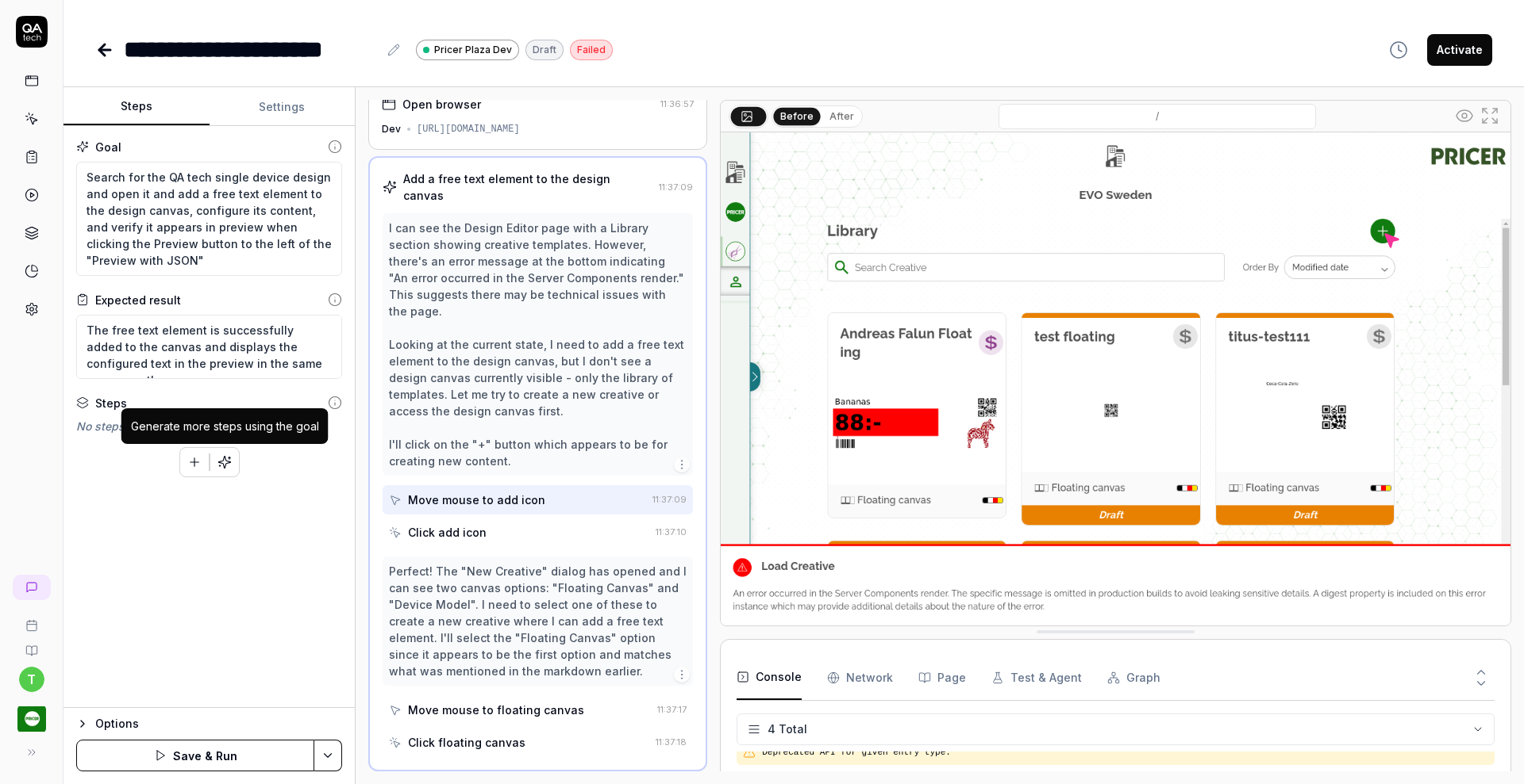
click at [226, 466] on icon "button" at bounding box center [224, 462] width 14 height 14
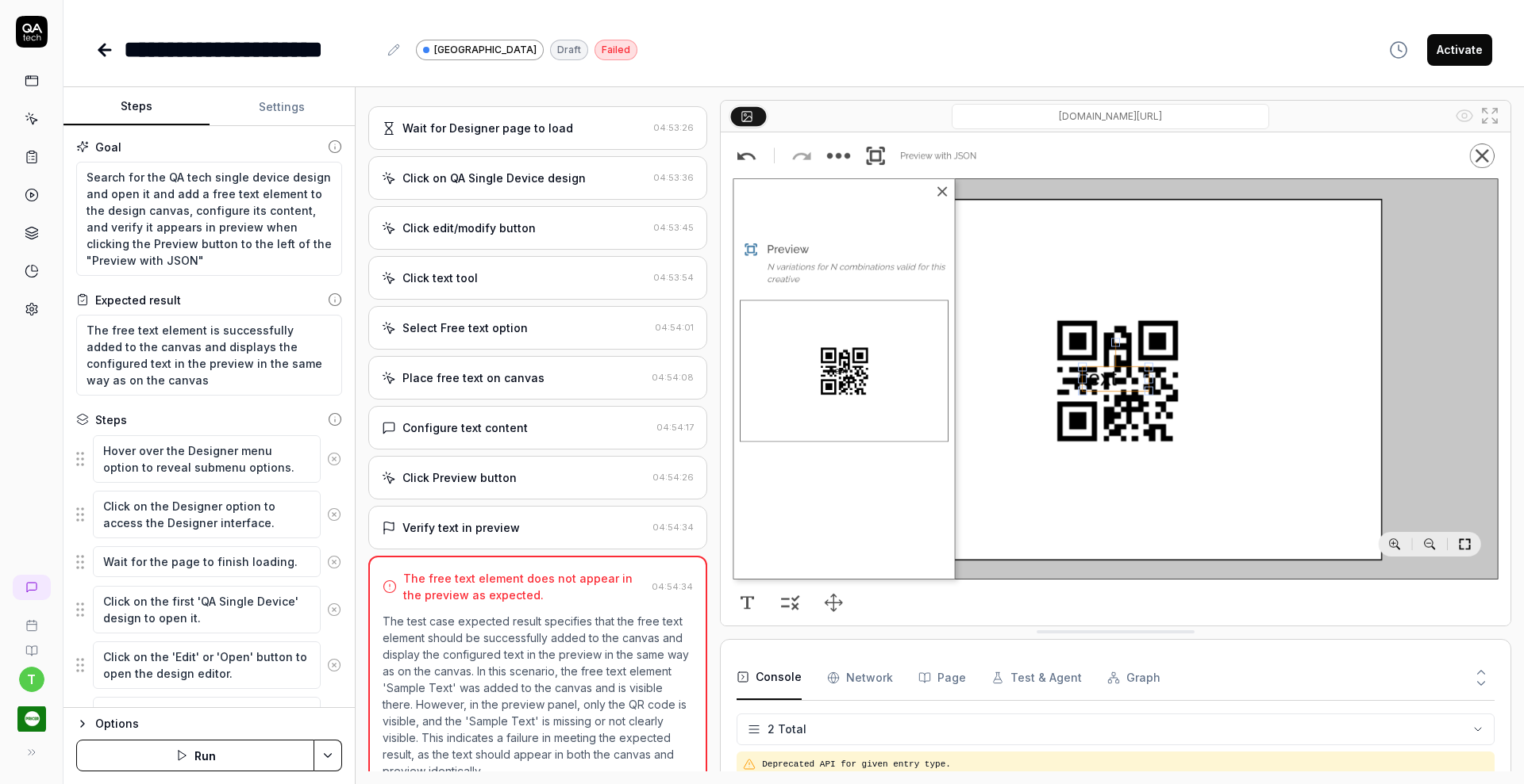
scroll to position [193, 0]
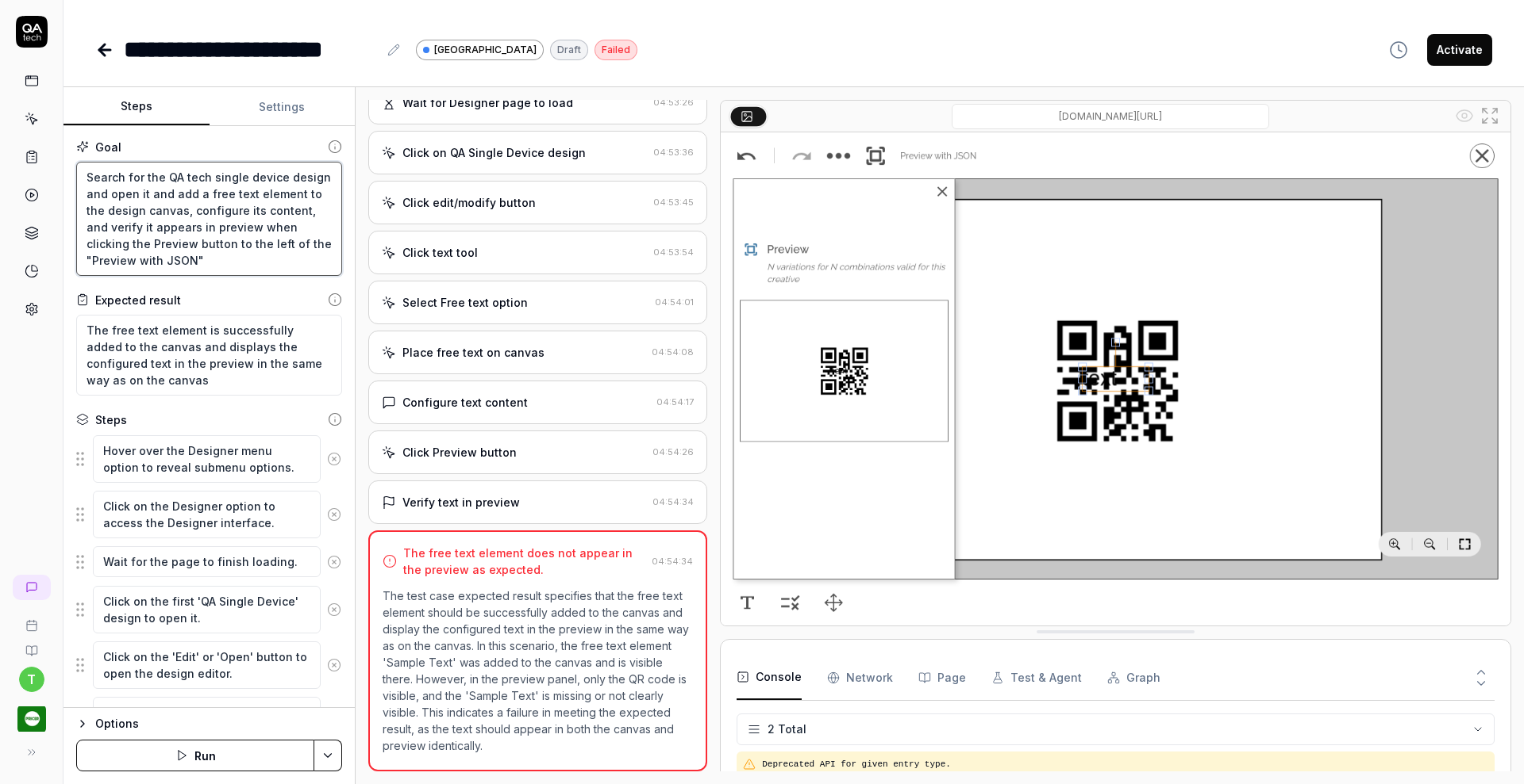
click at [289, 258] on textarea "Search for the QA tech single device design and open it and add a free text ele…" at bounding box center [209, 219] width 266 height 114
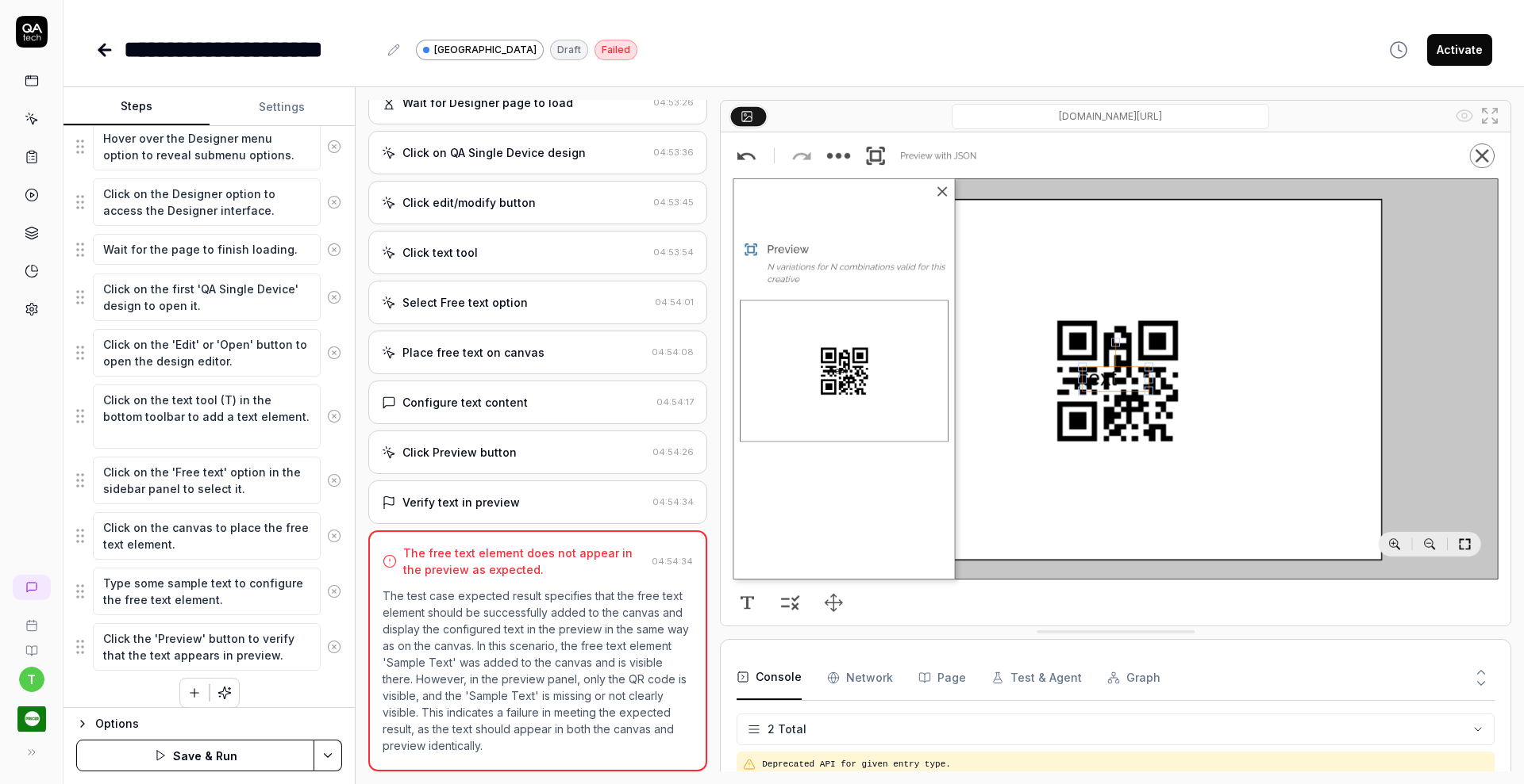
scroll to position [325, 0]
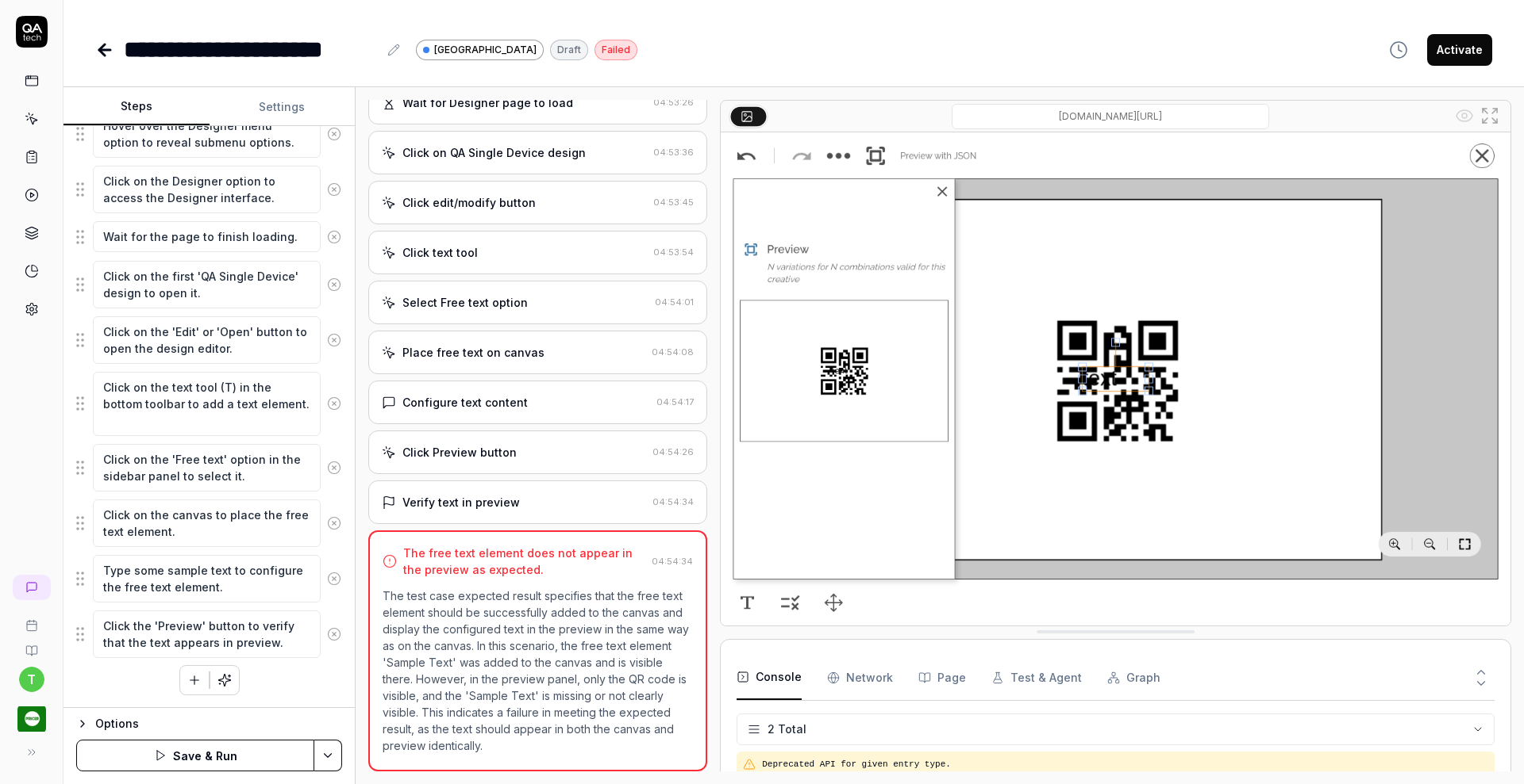
click at [187, 674] on icon "button" at bounding box center [194, 680] width 14 height 14
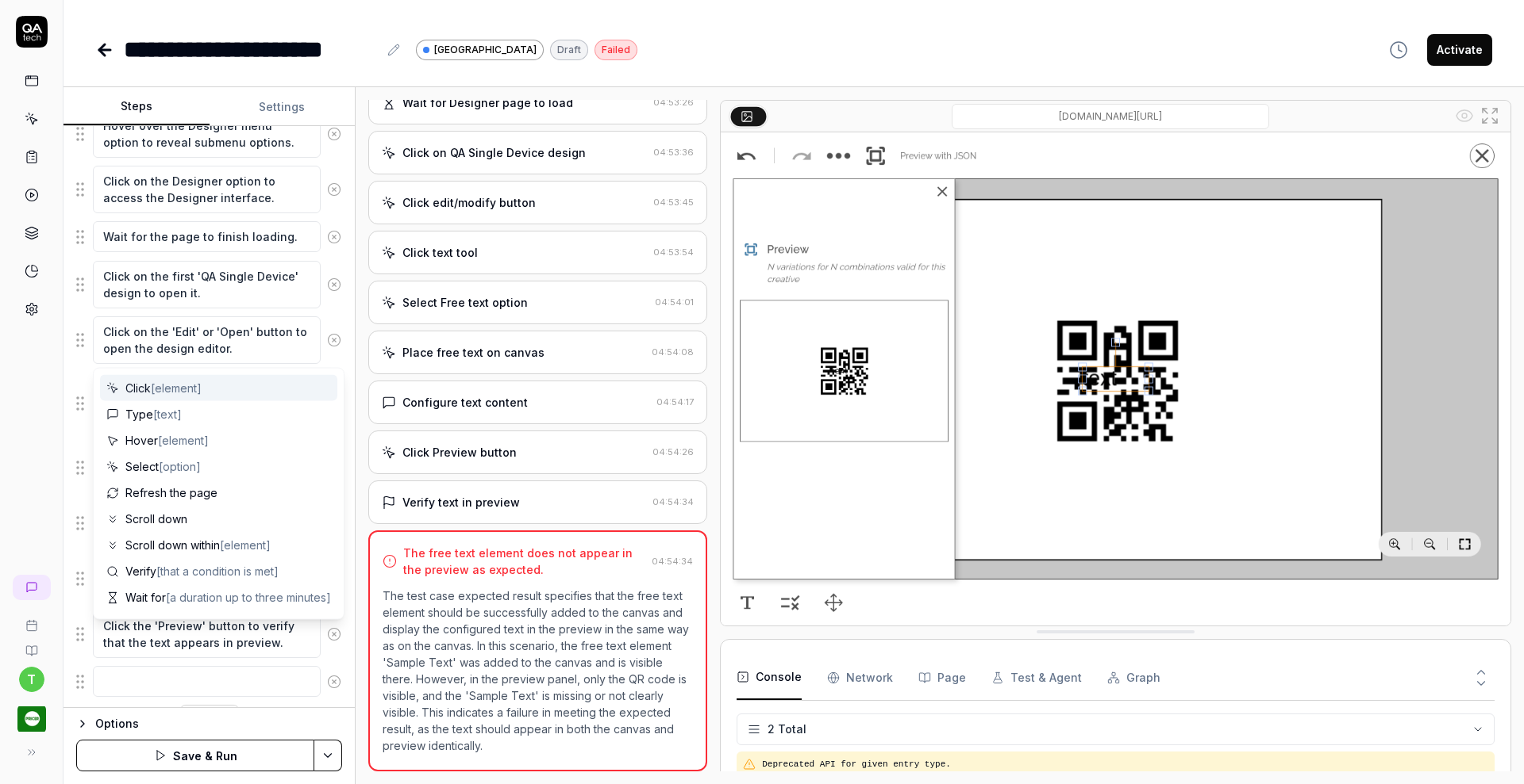
scroll to position [365, 0]
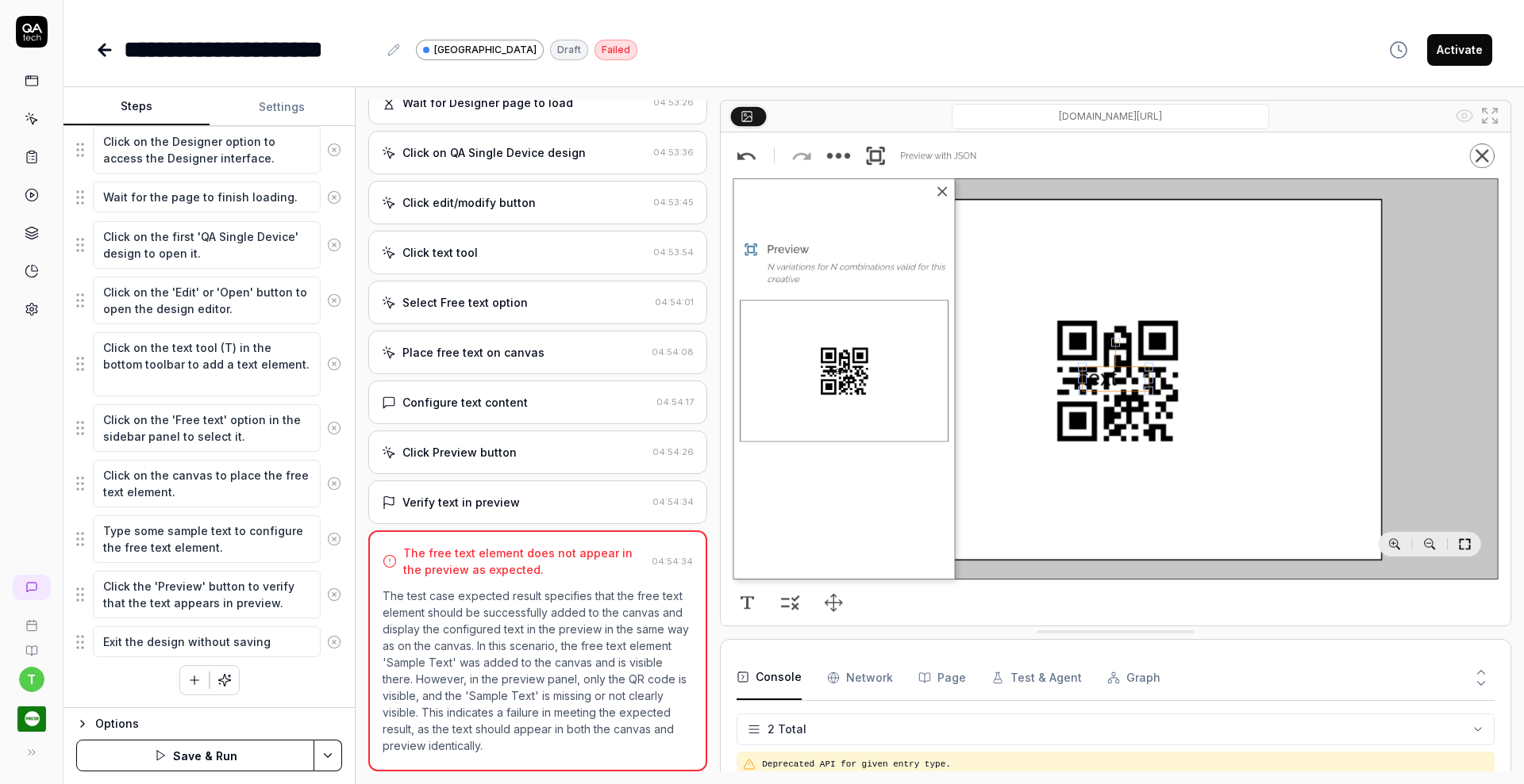
click at [297, 692] on div "Hover over the Designer menu option to reveal submenu options. Click on the Des…" at bounding box center [209, 382] width 266 height 625
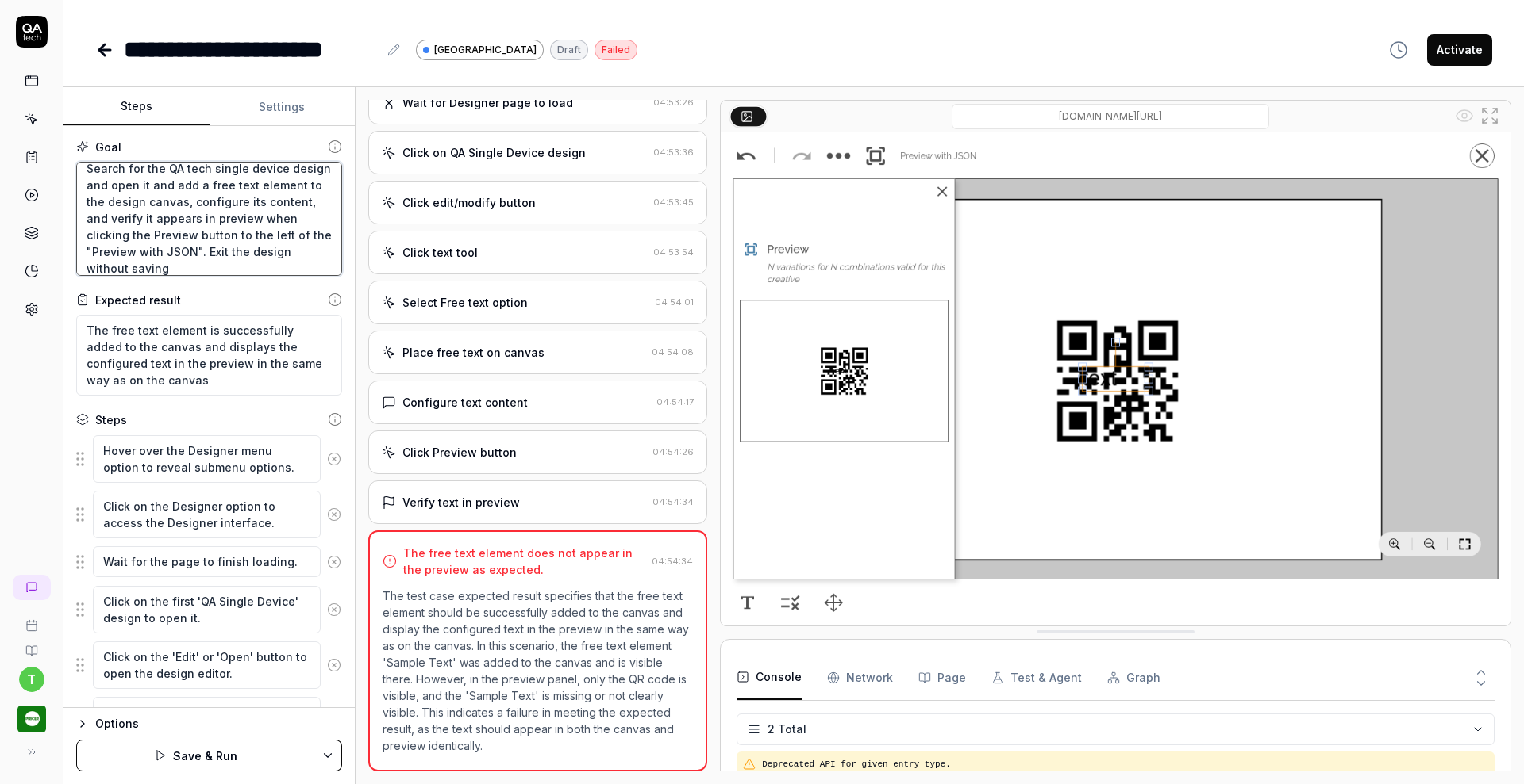
scroll to position [16, 0]
click at [236, 757] on button "Save & Run" at bounding box center [195, 755] width 238 height 32
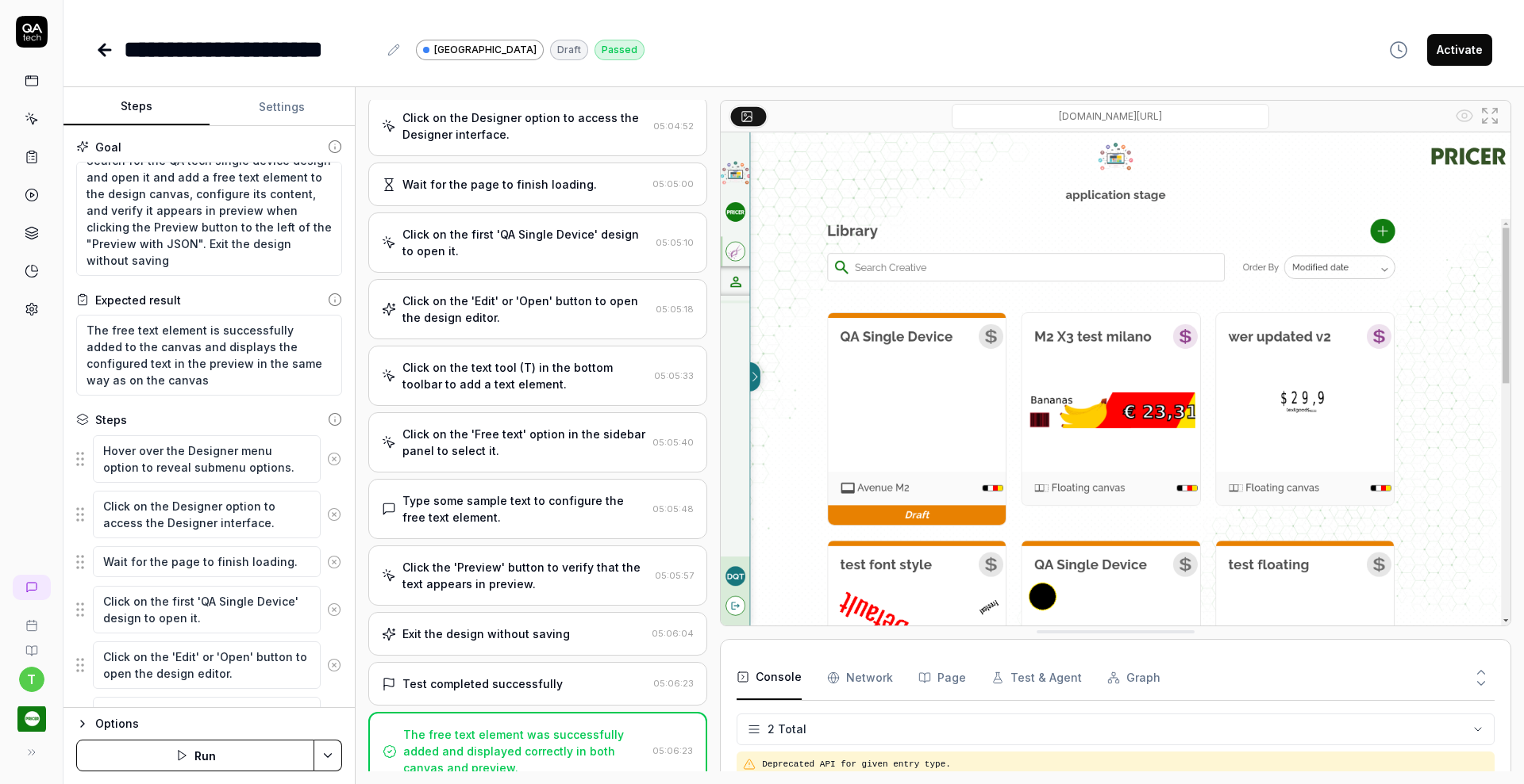
scroll to position [146, 0]
click at [33, 119] on icon at bounding box center [33, 121] width 7 height 7
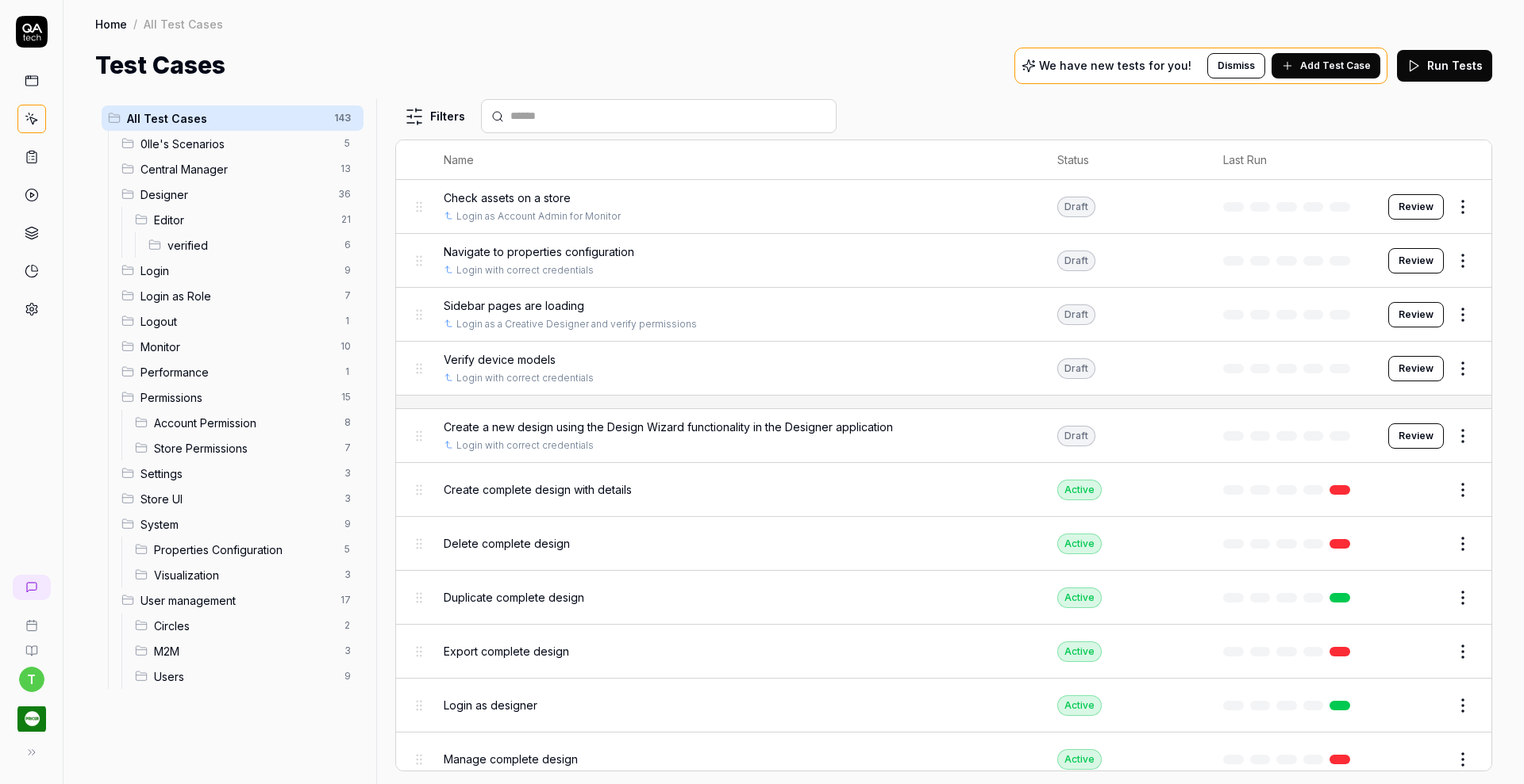
click at [178, 247] on span "verified" at bounding box center [251, 245] width 168 height 16
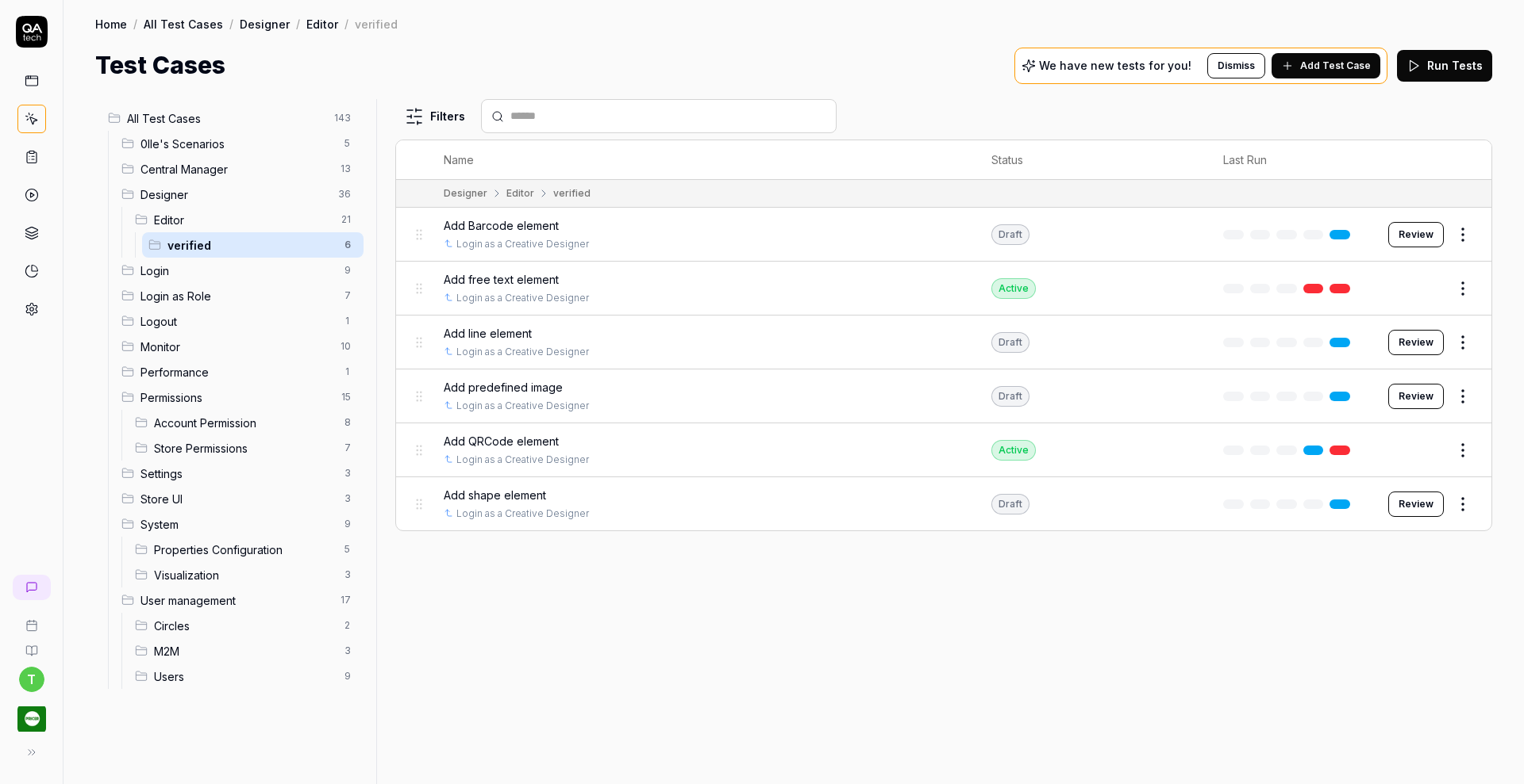
click at [223, 226] on span "Editor" at bounding box center [242, 220] width 178 height 16
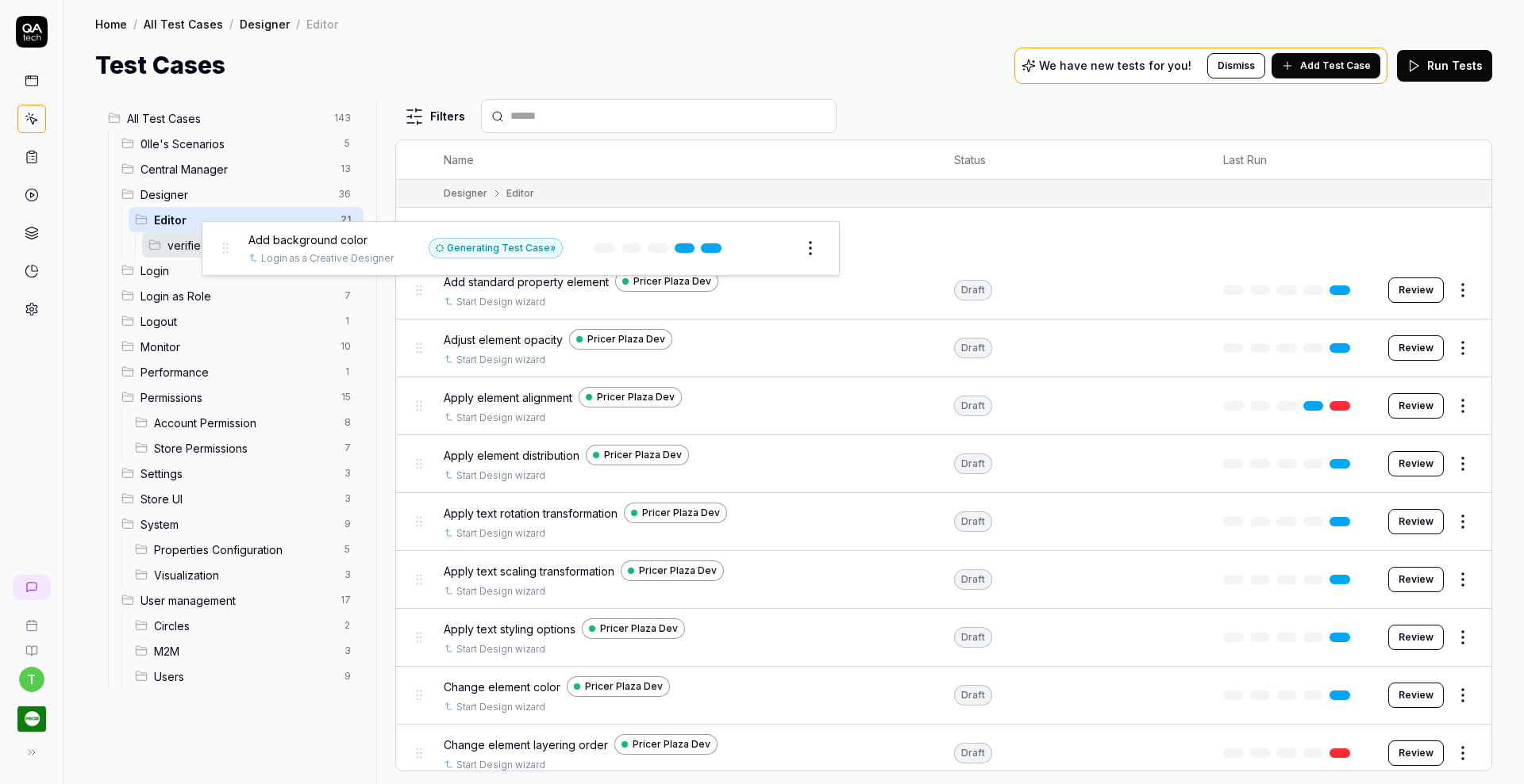
drag, startPoint x: 420, startPoint y: 231, endPoint x: 227, endPoint y: 245, distance: 193.5
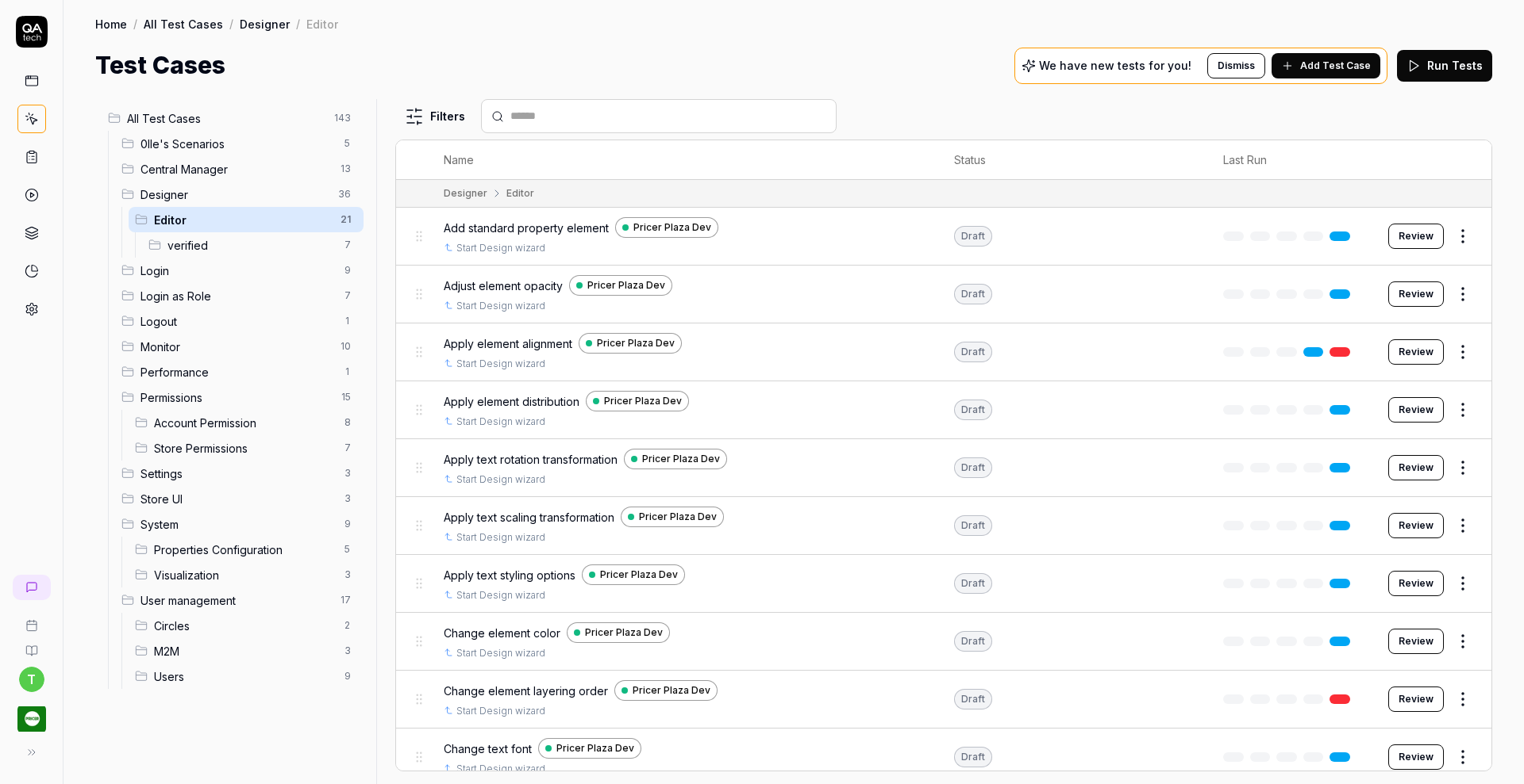
click at [218, 213] on span "Editor" at bounding box center [242, 220] width 177 height 16
click at [195, 248] on span "verified" at bounding box center [251, 245] width 168 height 16
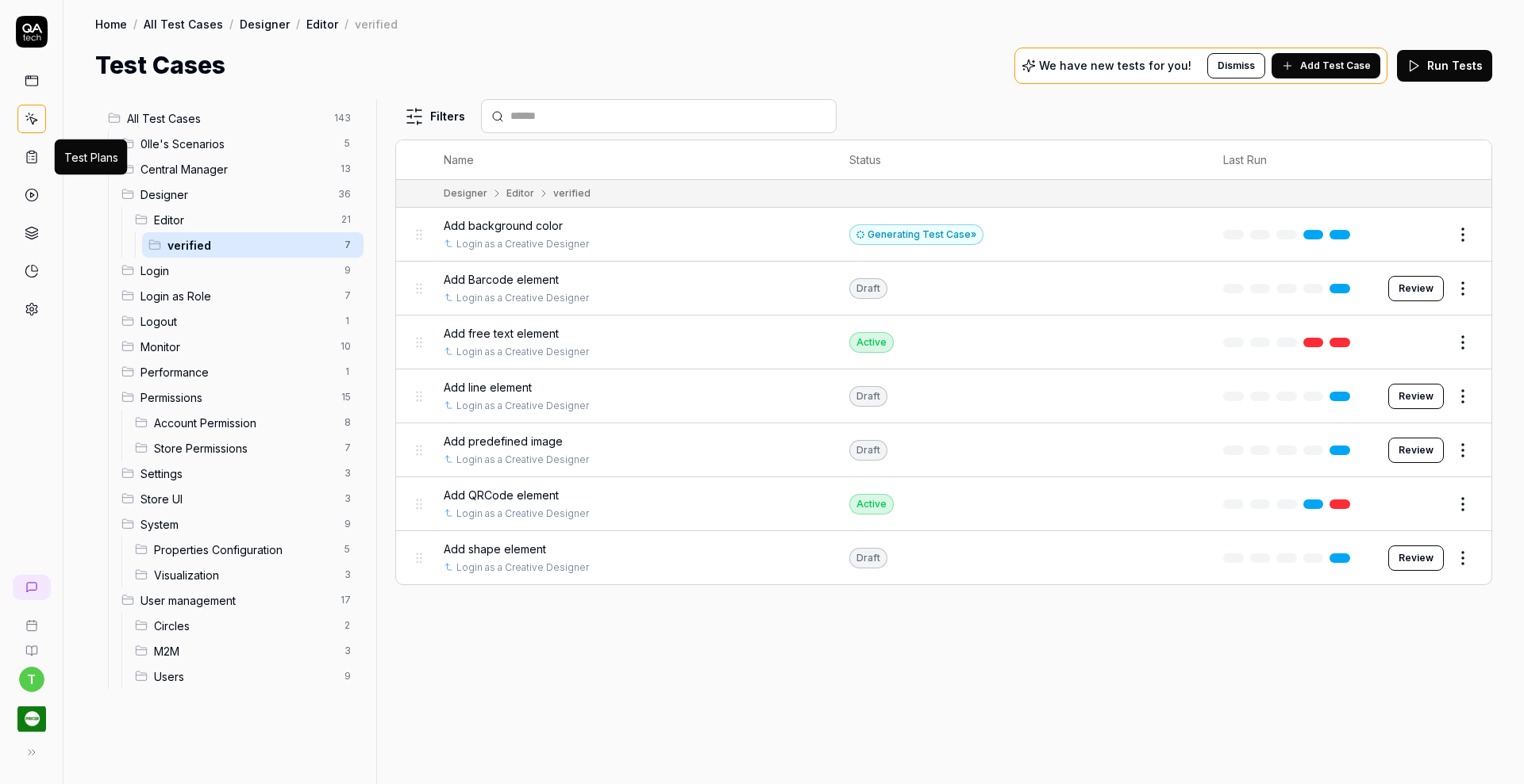
click at [27, 159] on icon at bounding box center [32, 158] width 10 height 11
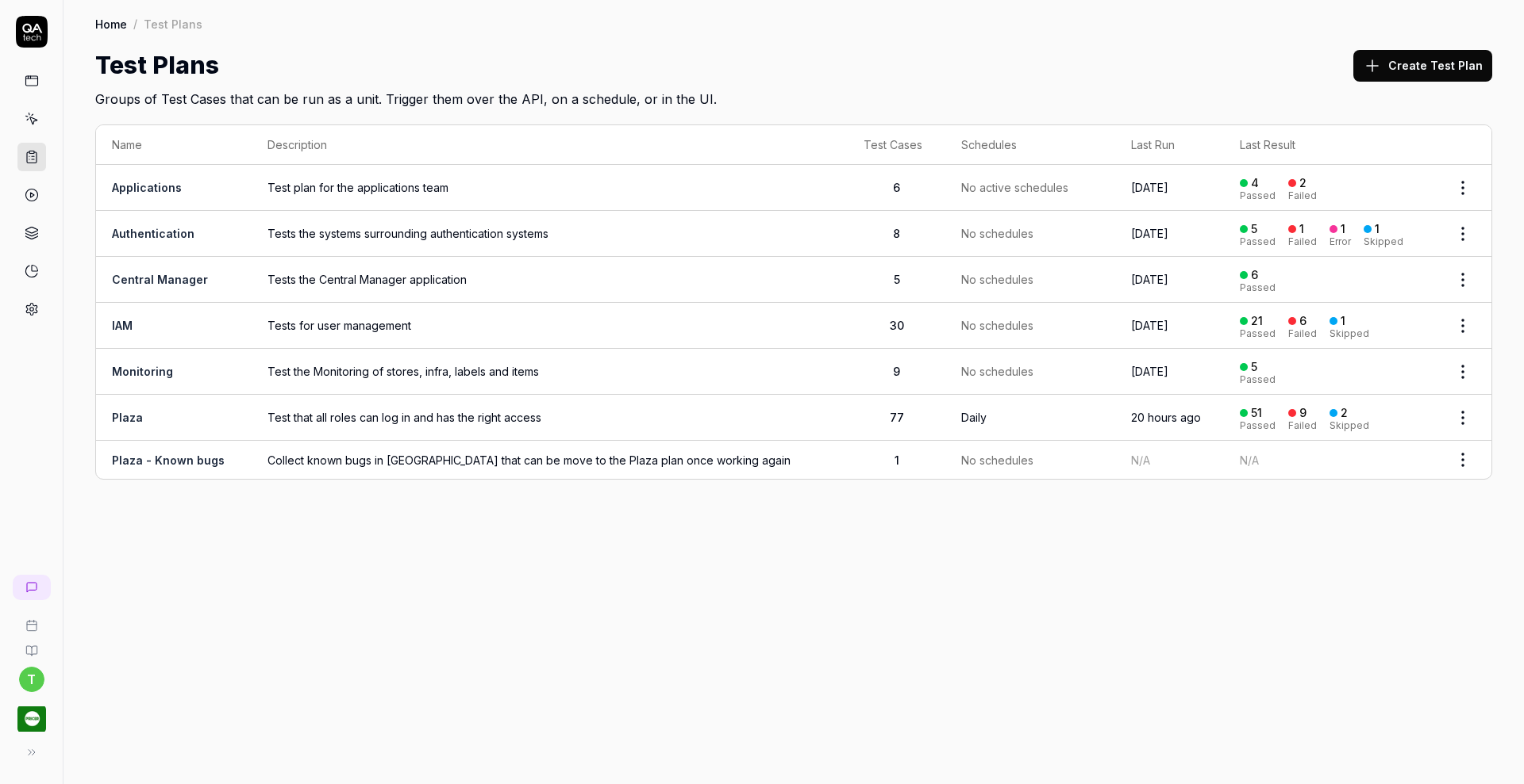
click at [1391, 58] on button "Create Test Plan" at bounding box center [1423, 65] width 139 height 32
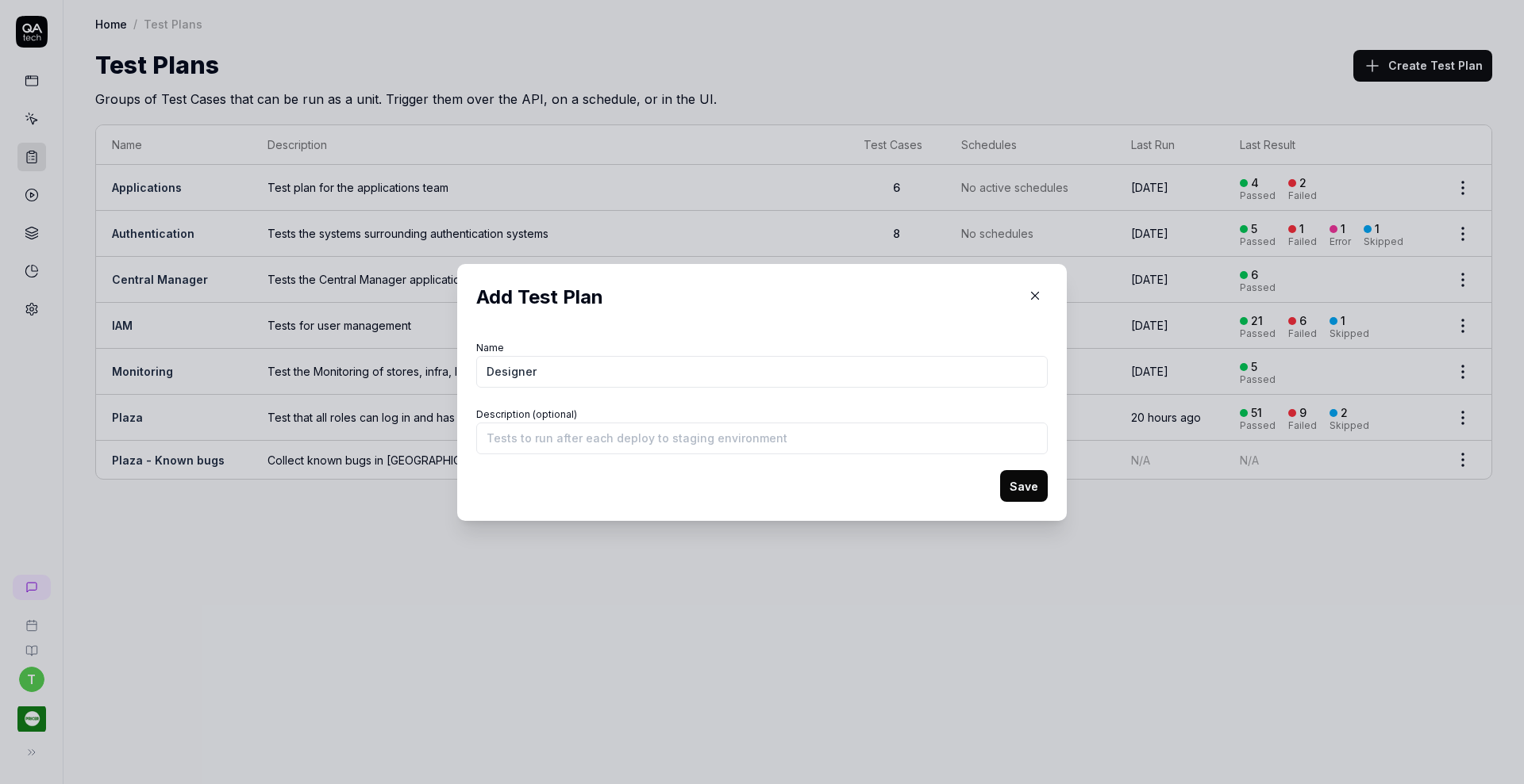
click at [820, 493] on form "Name Designer Description (optional) Save" at bounding box center [762, 419] width 572 height 165
click at [1015, 473] on button "Save" at bounding box center [1023, 486] width 47 height 32
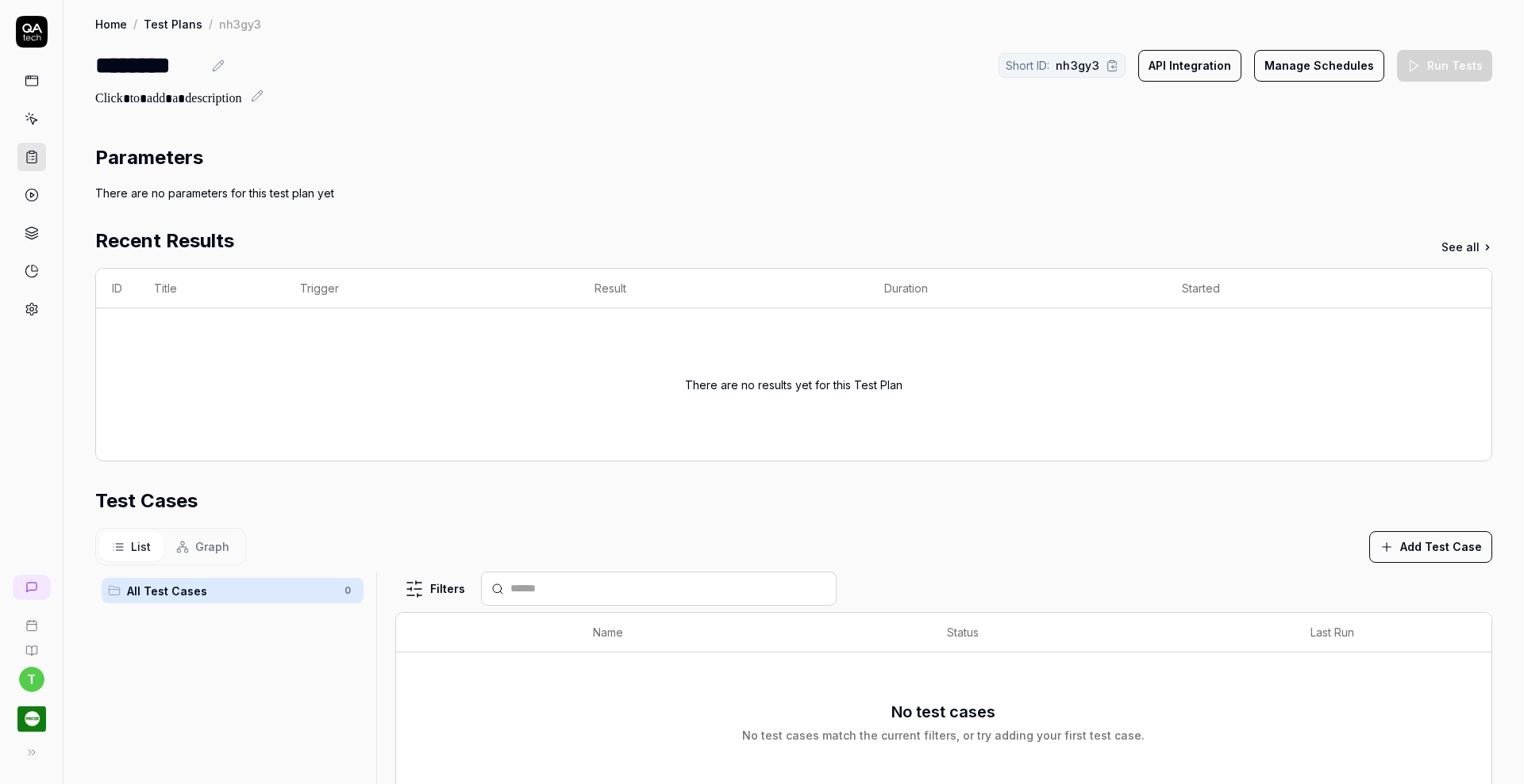
click at [1382, 539] on button "Add Test Case" at bounding box center [1431, 547] width 123 height 32
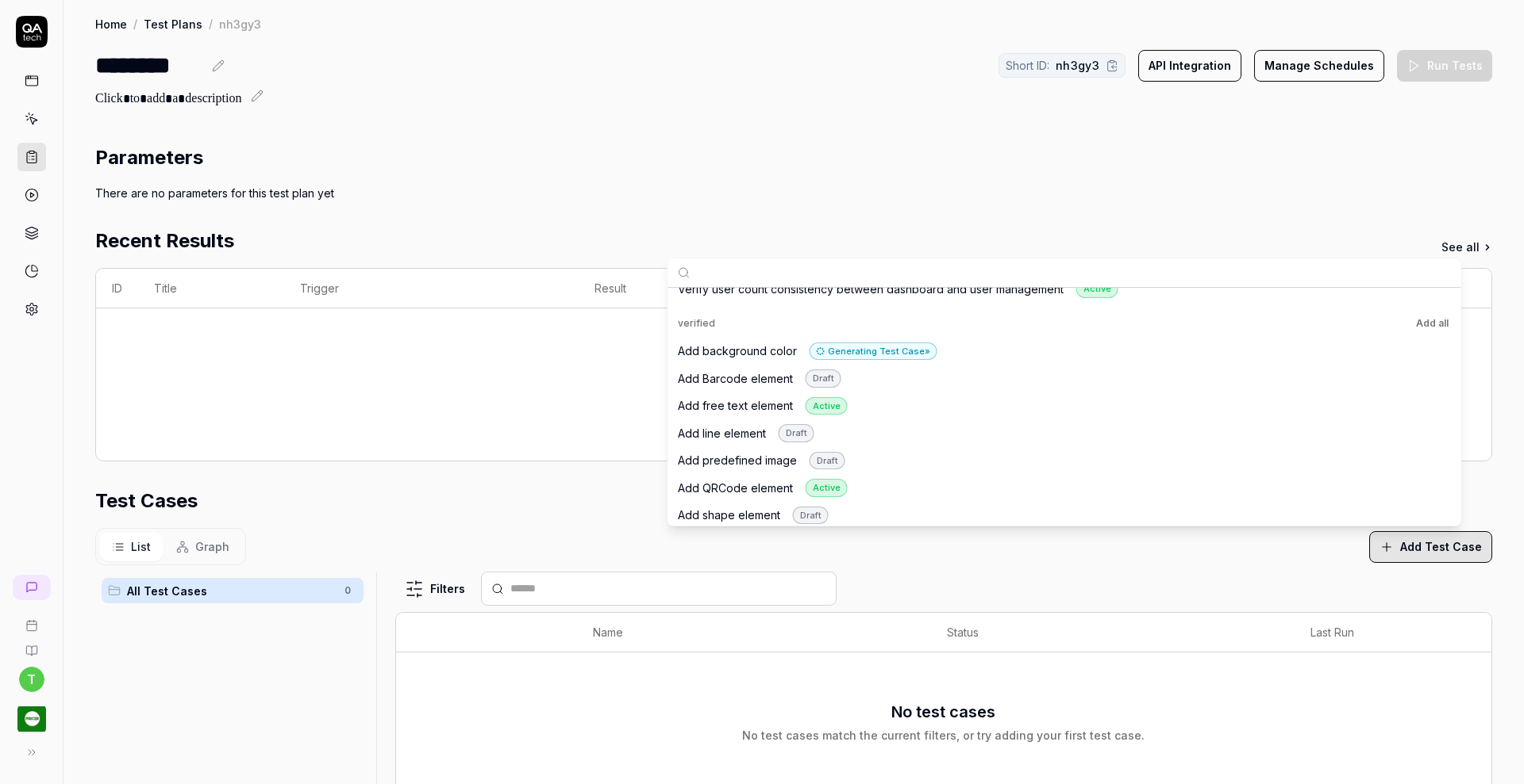
scroll to position [4981, 0]
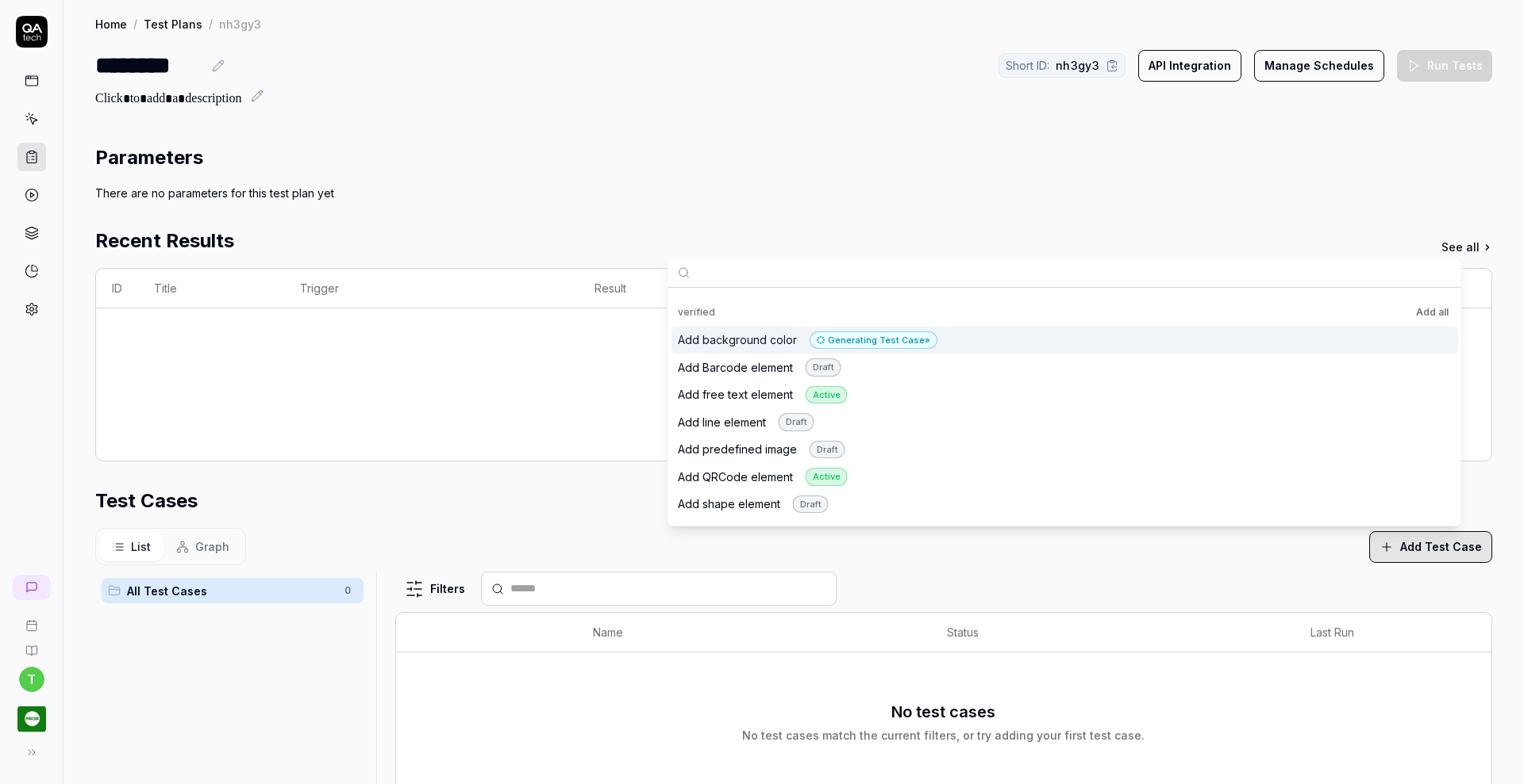
click at [699, 332] on div "Add background color Generating Test Case »" at bounding box center [807, 341] width 259 height 18
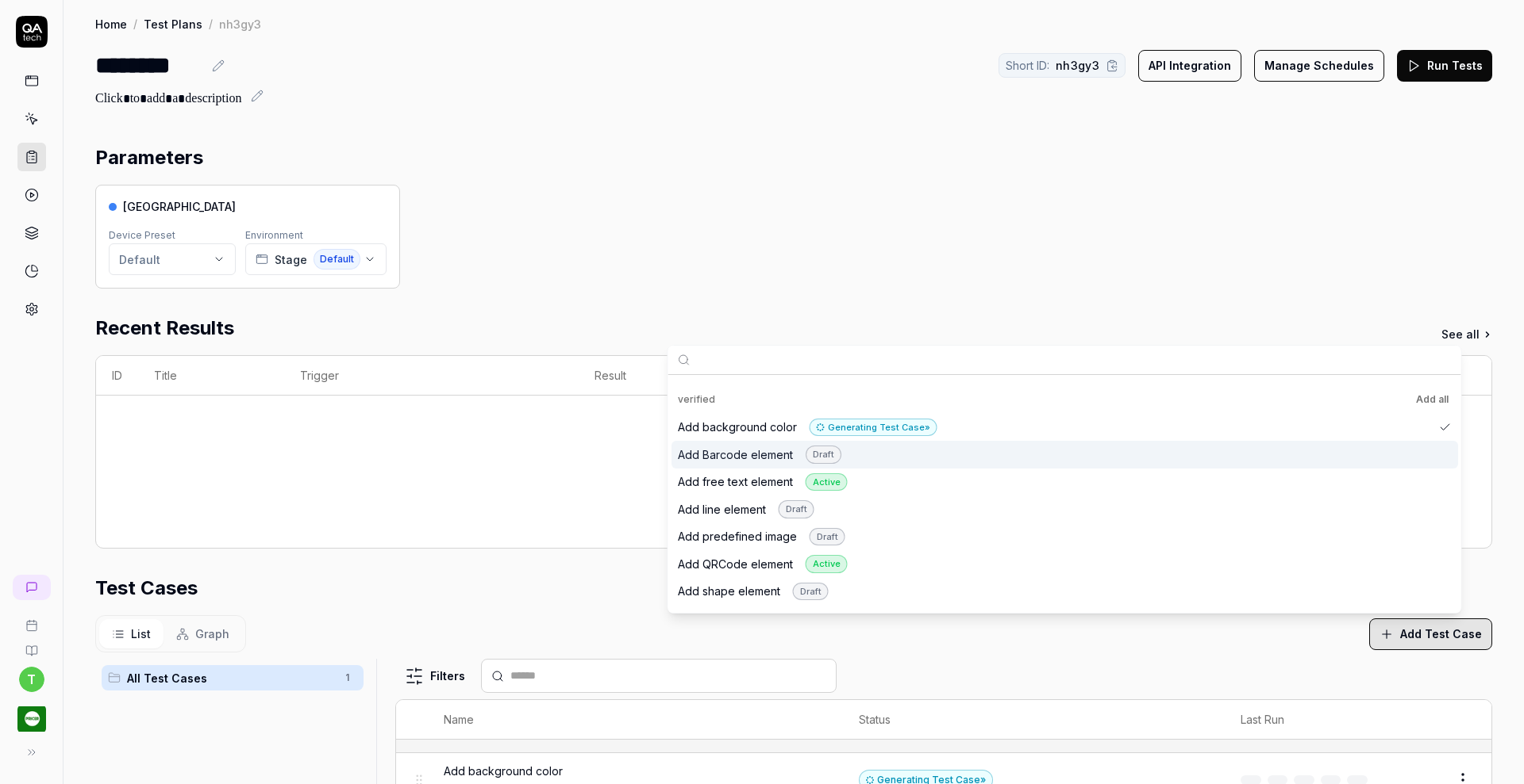
click at [686, 447] on div "Add Barcode element Draft" at bounding box center [760, 455] width 164 height 18
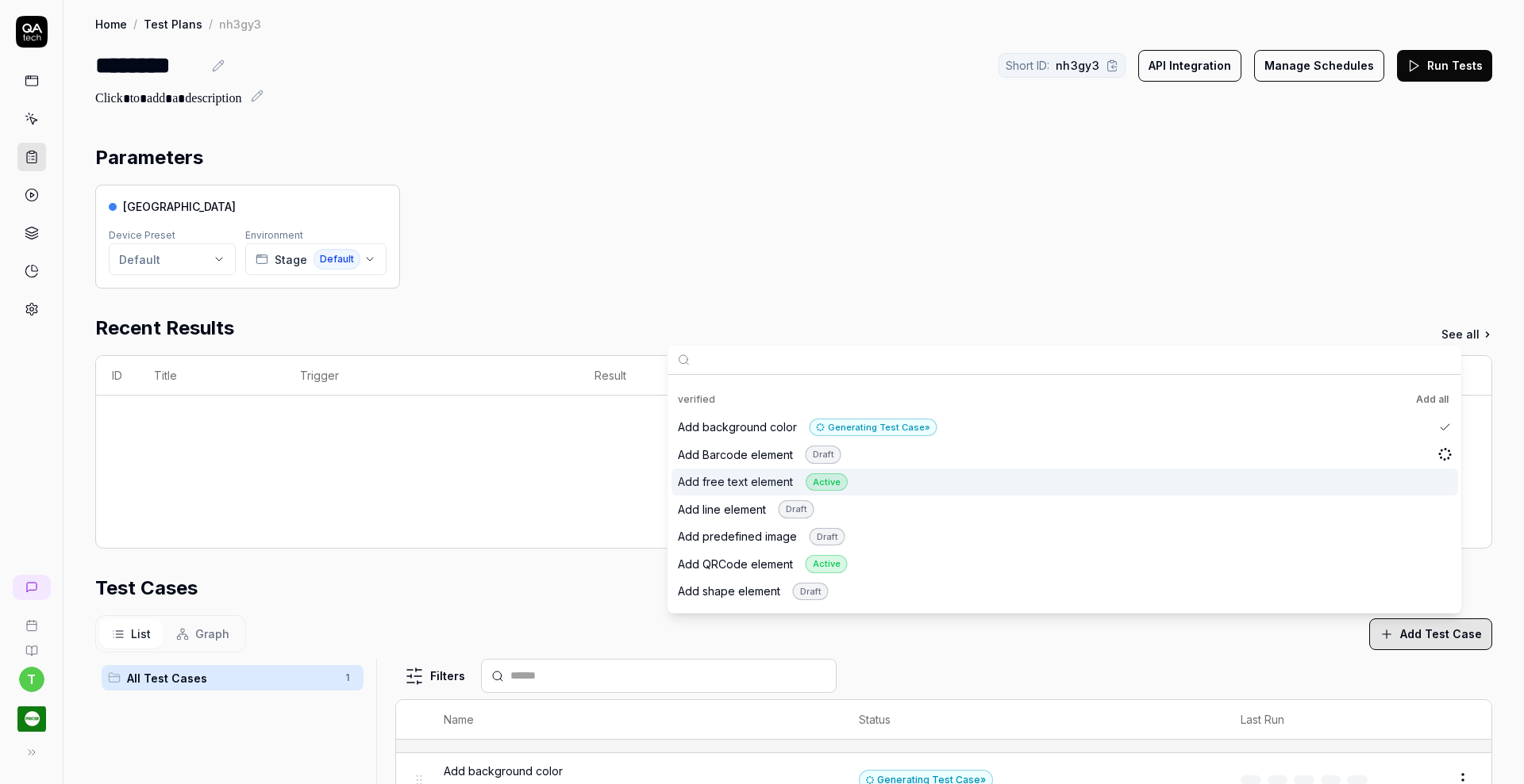
click at [686, 473] on div "Add free text element Active" at bounding box center [763, 482] width 170 height 18
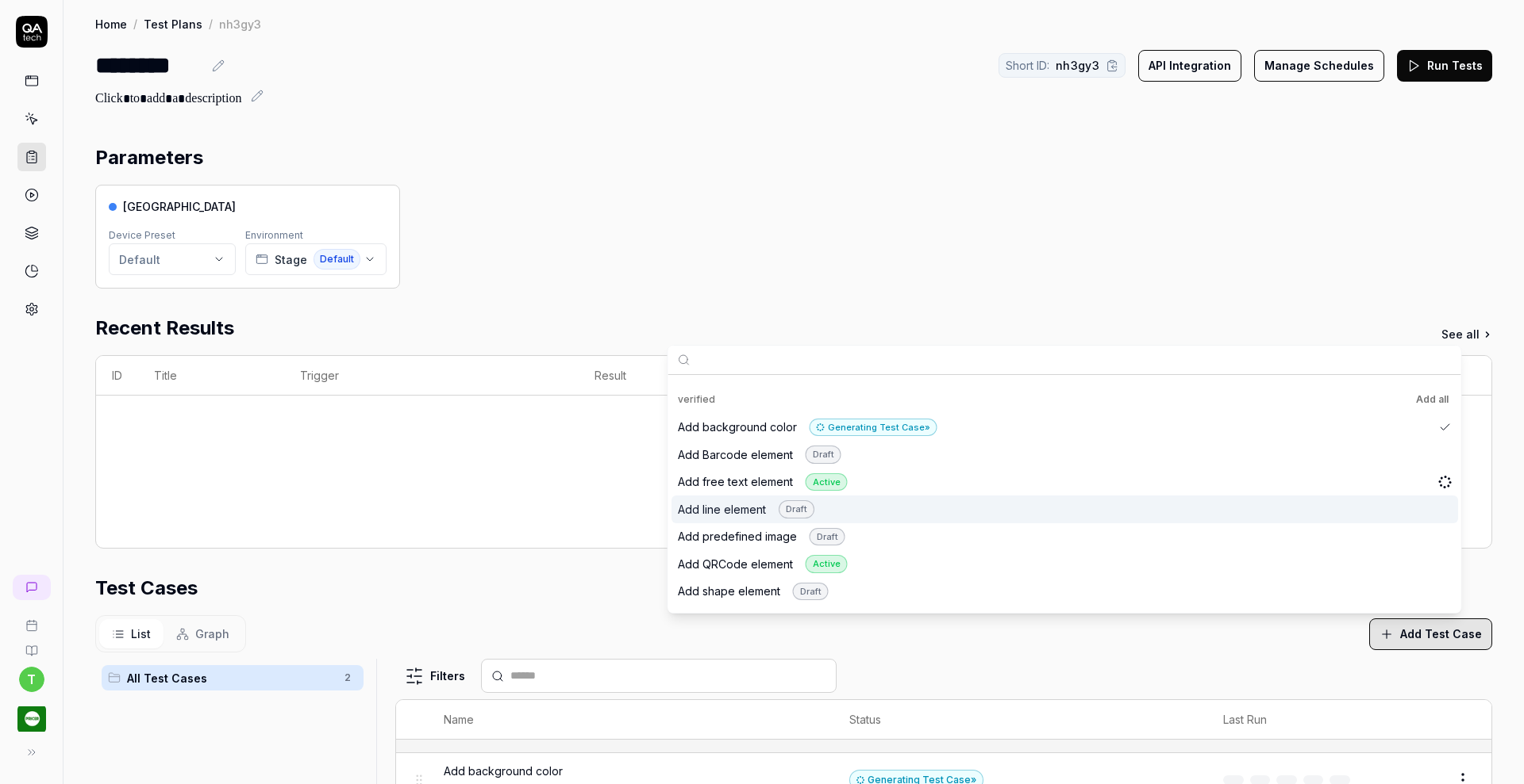
click at [689, 500] on div "Add line element Draft" at bounding box center [746, 509] width 137 height 18
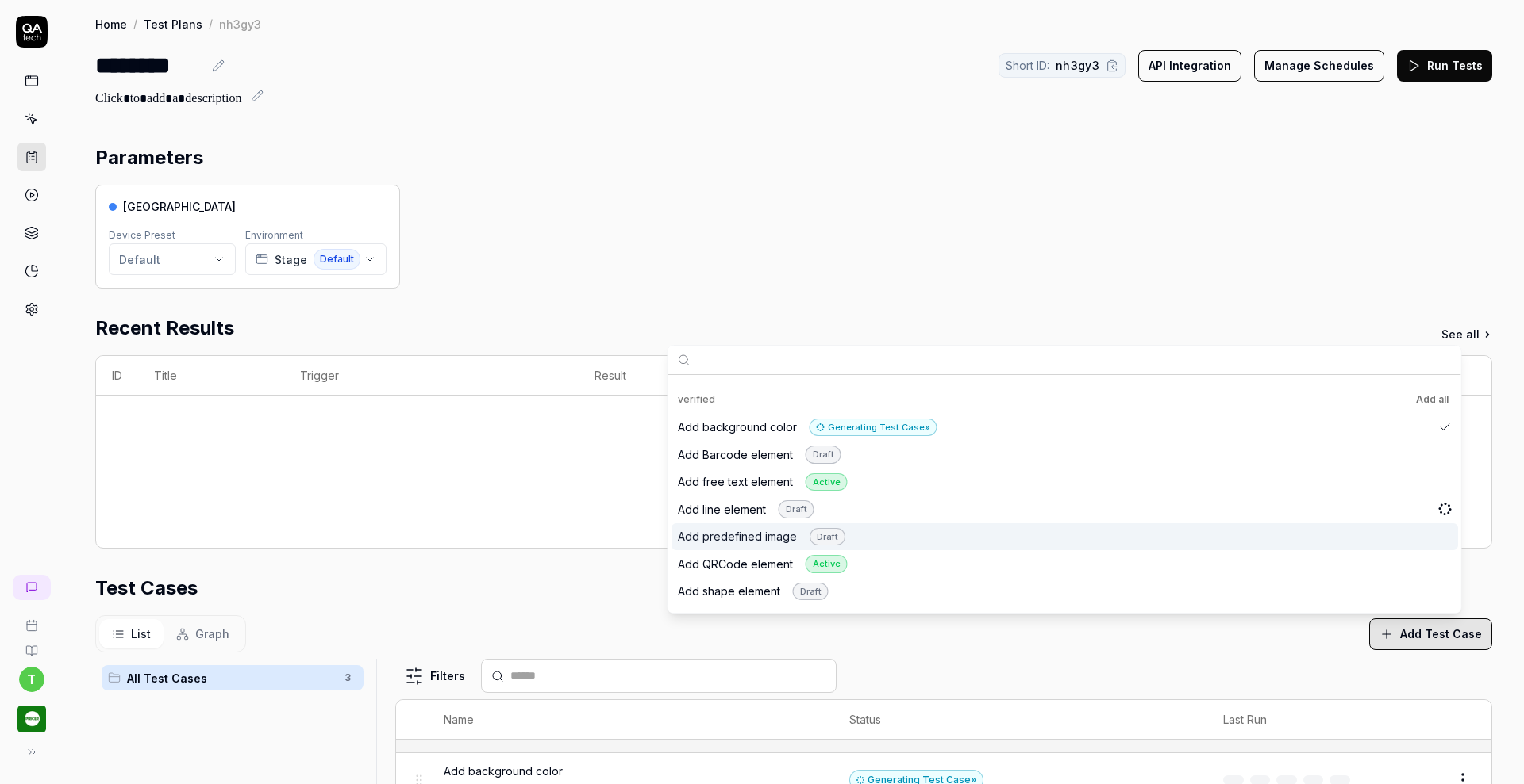
click at [691, 530] on div "Add predefined image Draft" at bounding box center [762, 537] width 168 height 18
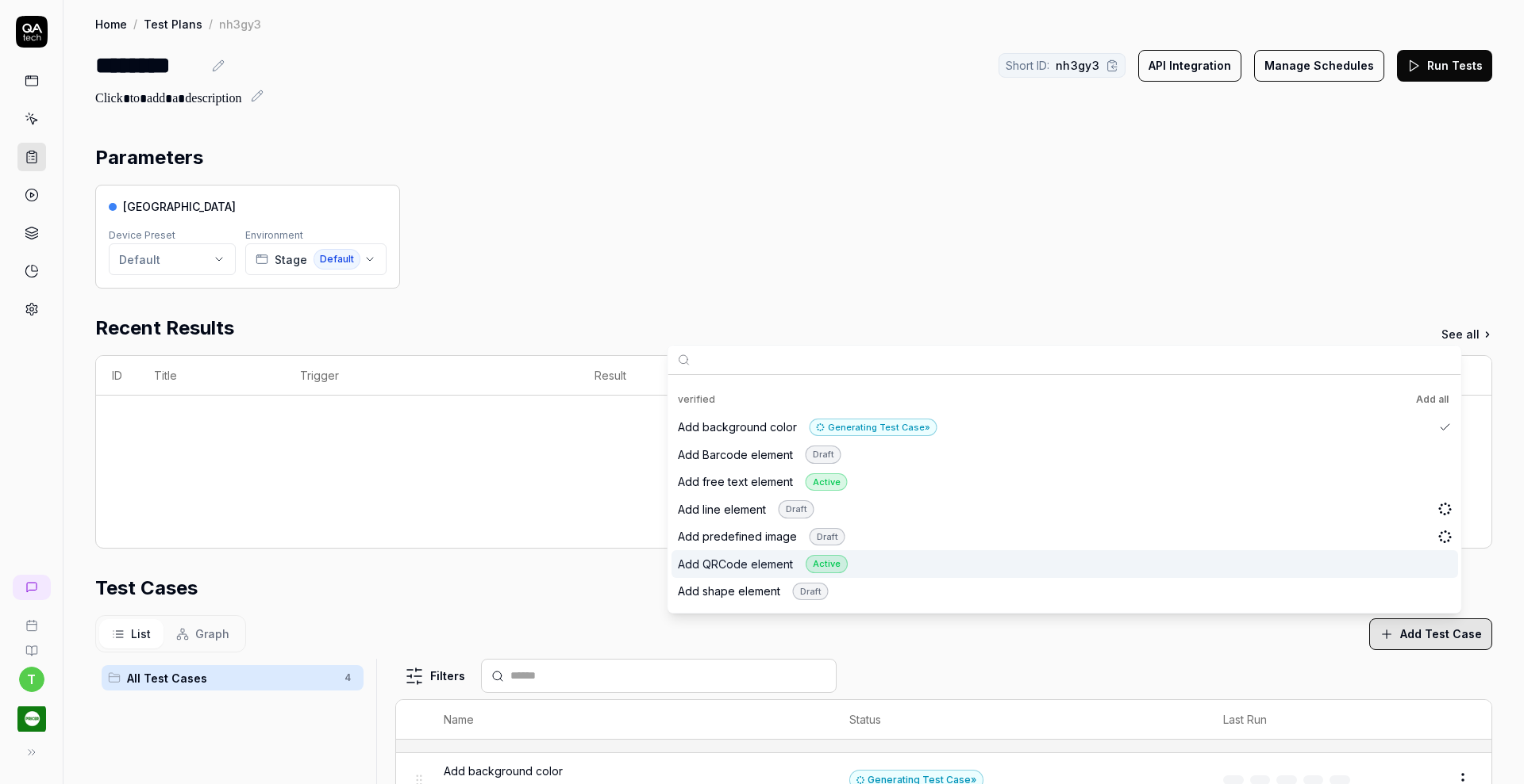
click at [693, 555] on div "Add QRCode element Active" at bounding box center [763, 564] width 170 height 18
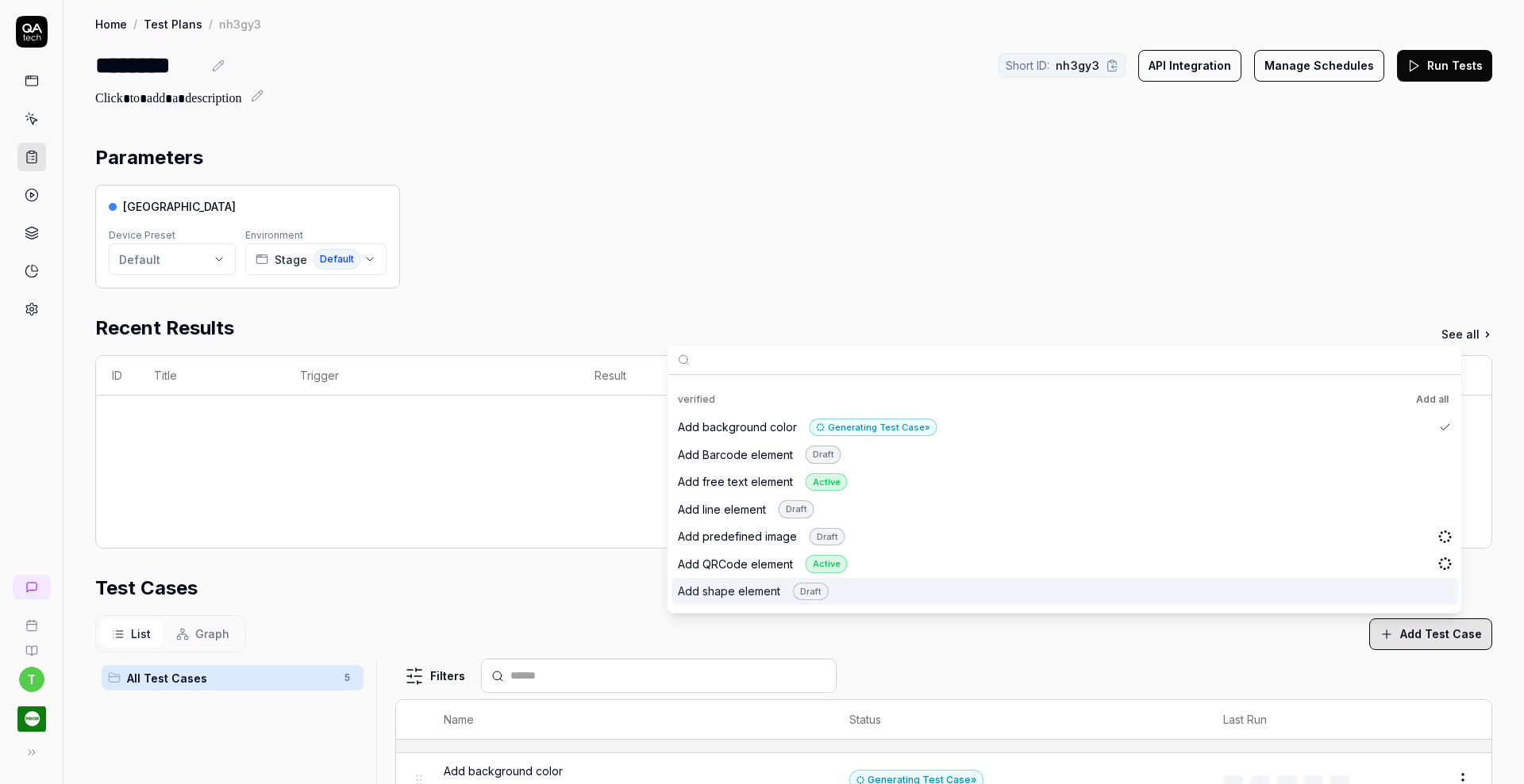
click at [691, 583] on div "Add shape element Draft" at bounding box center [753, 592] width 151 height 18
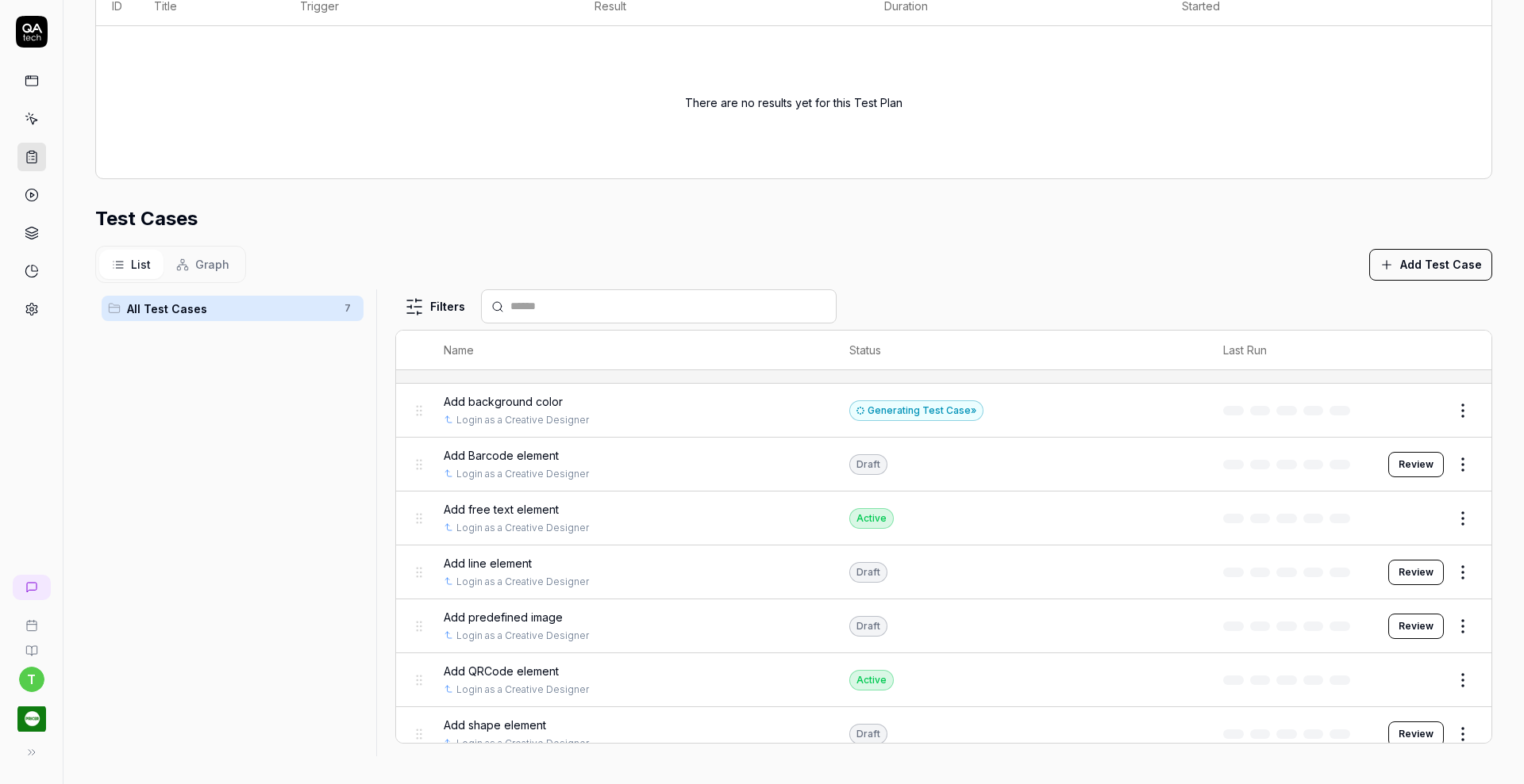
scroll to position [372, 0]
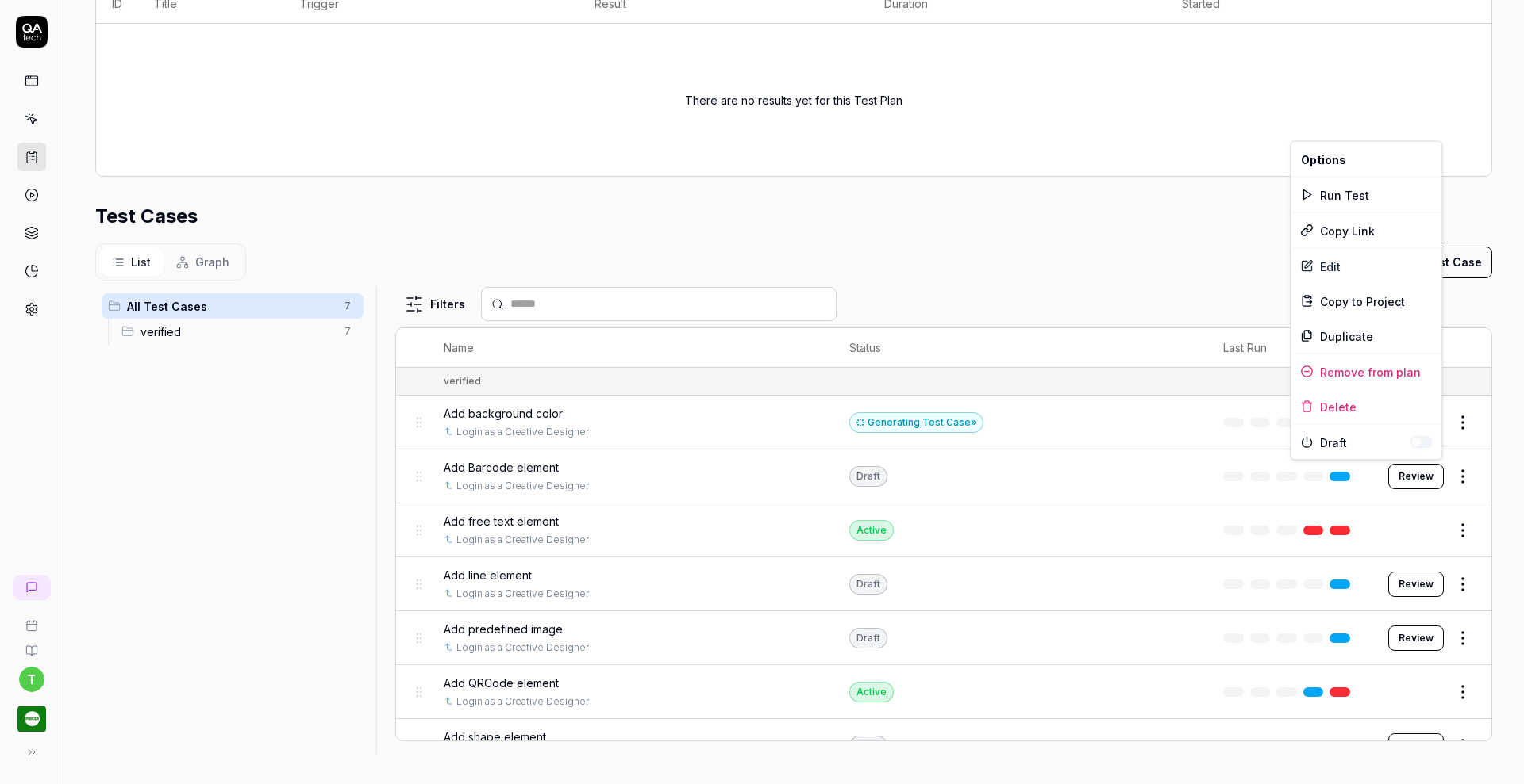
click at [1434, 473] on html "t Home / Test Plans / nh3gy3 Home / Test Plans / nh3gy3 ******** Short ID: nh3g…" at bounding box center [762, 392] width 1524 height 784
click at [1423, 441] on button "button" at bounding box center [1421, 443] width 22 height 13
click at [1431, 576] on html "t Home / Test Plans / nh3gy3 Home / Test Plans / nh3gy3 ******** Short ID: nh3g…" at bounding box center [762, 392] width 1524 height 784
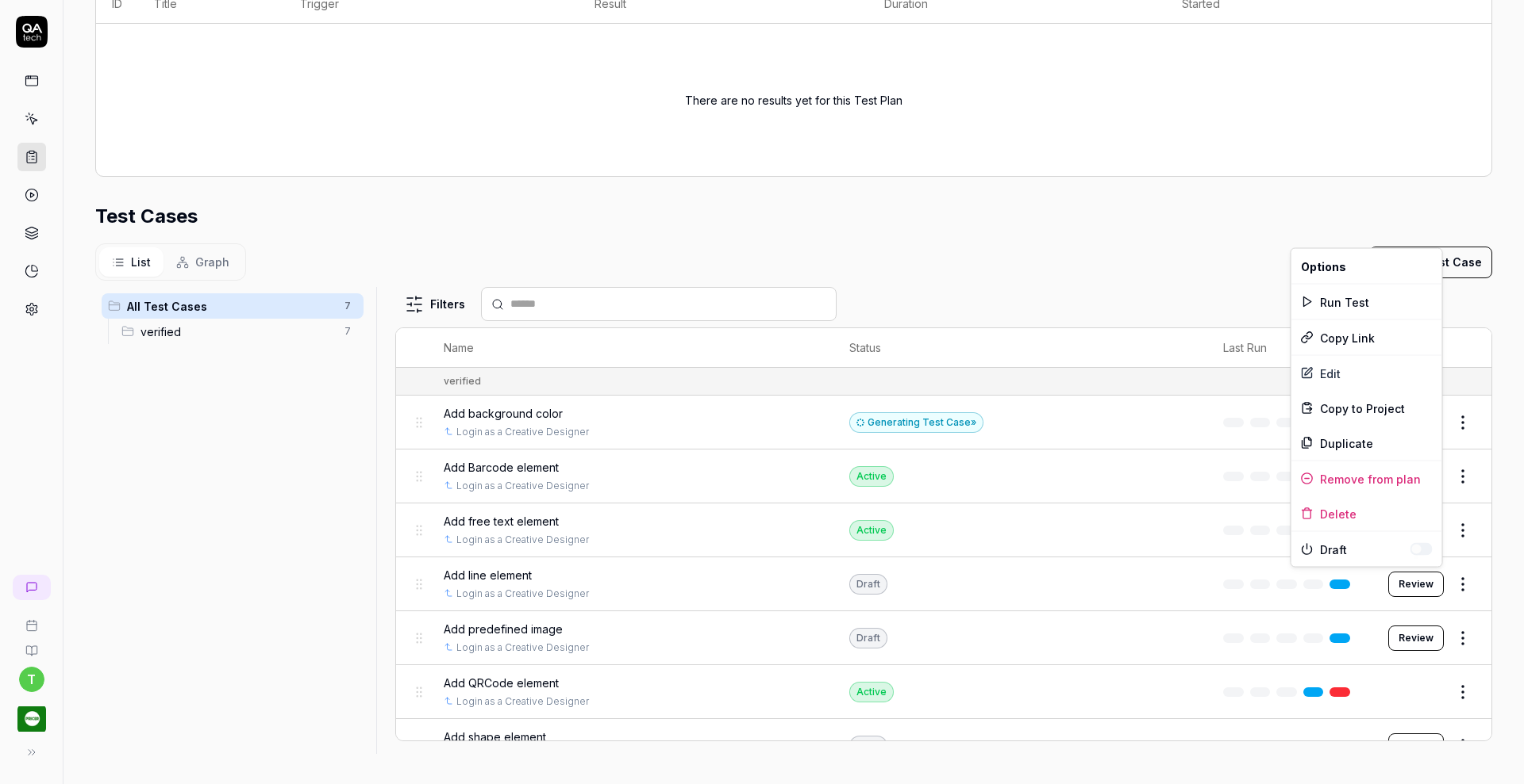
click at [1430, 580] on html "t Home / Test Plans / nh3gy3 Home / Test Plans / nh3gy3 ******** Short ID: nh3g…" at bounding box center [762, 392] width 1524 height 784
click at [1425, 549] on button "button" at bounding box center [1421, 550] width 22 height 13
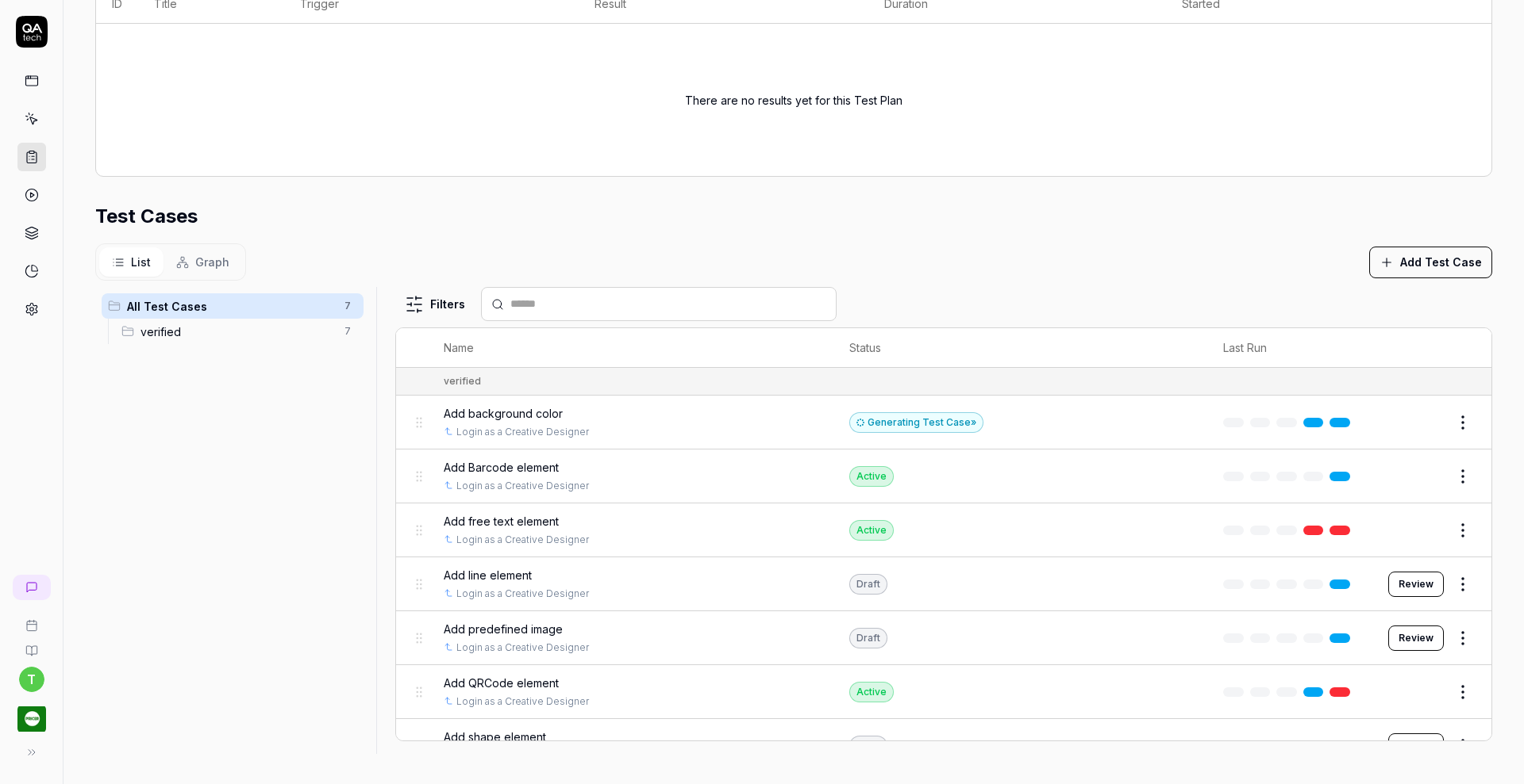
click at [1434, 635] on html "t Home / Test Plans / nh3gy3 Home / Test Plans / nh3gy3 ******** Short ID: nh3g…" at bounding box center [762, 392] width 1524 height 784
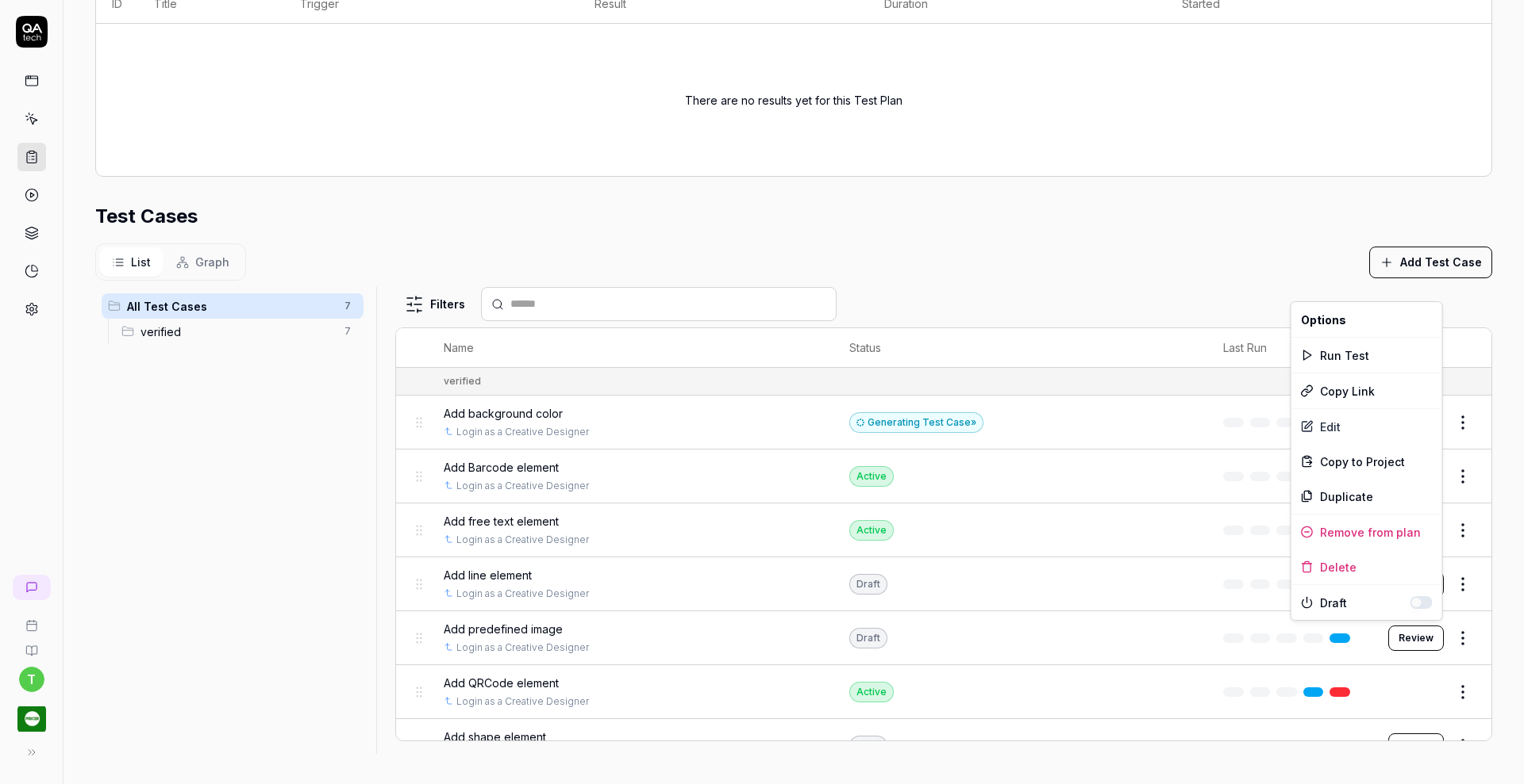
click at [1423, 601] on button "button" at bounding box center [1421, 603] width 22 height 13
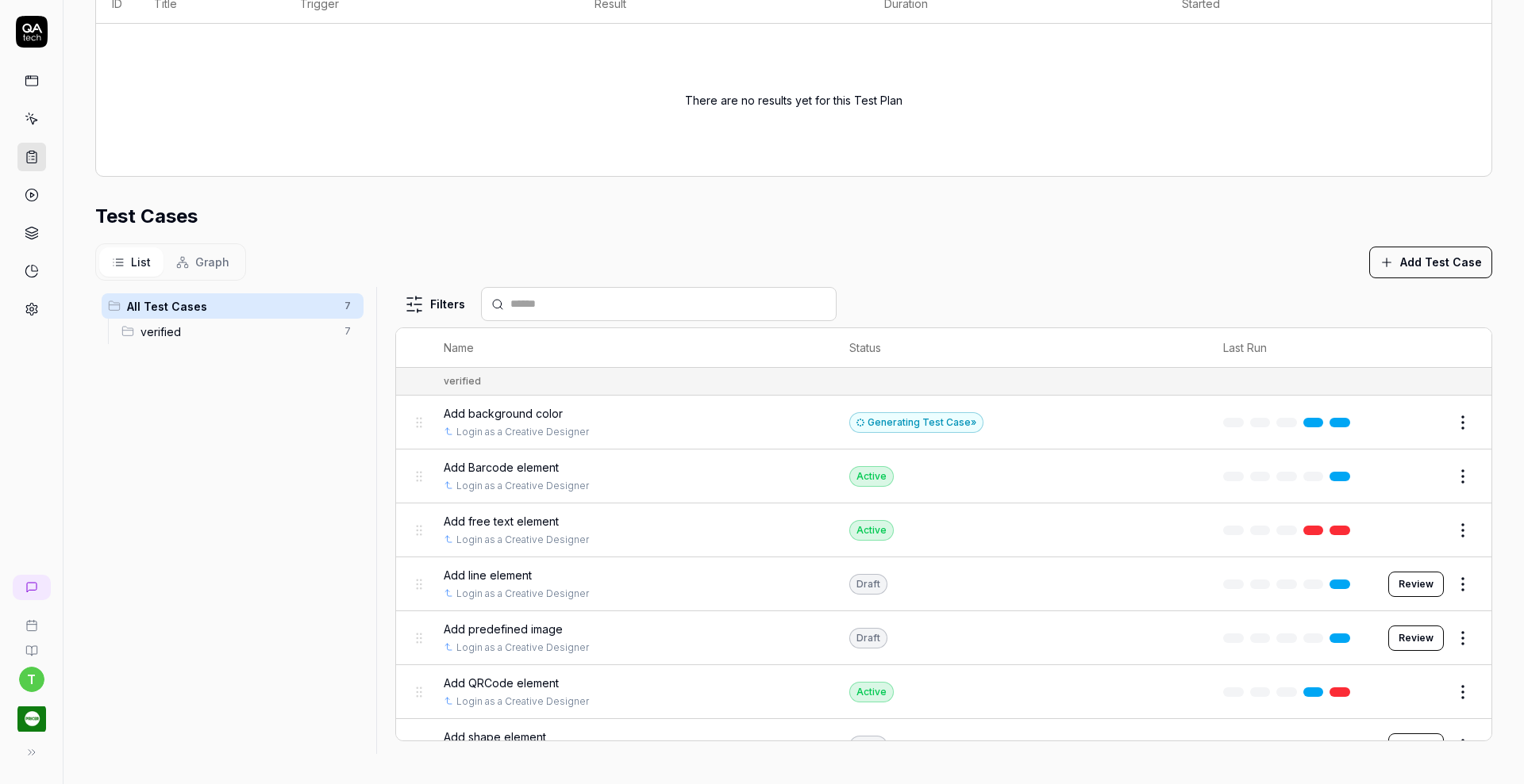
scroll to position [27, 0]
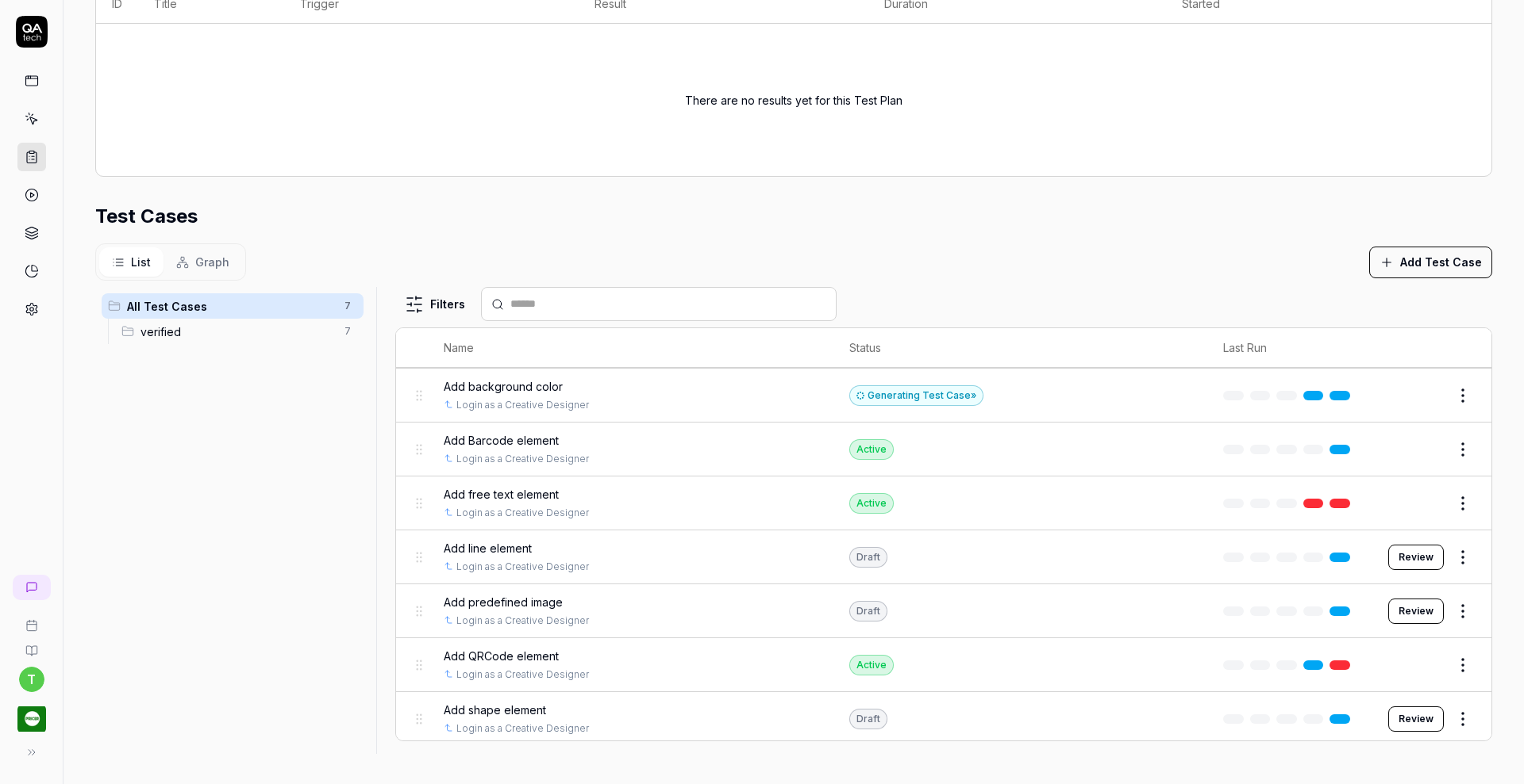
drag, startPoint x: 1472, startPoint y: 634, endPoint x: 1481, endPoint y: 701, distance: 67.6
click at [1481, 701] on html "t Home / Test Plans / nh3gy3 Home / Test Plans / nh3gy3 ******** Short ID: nh3g…" at bounding box center [762, 392] width 1524 height 784
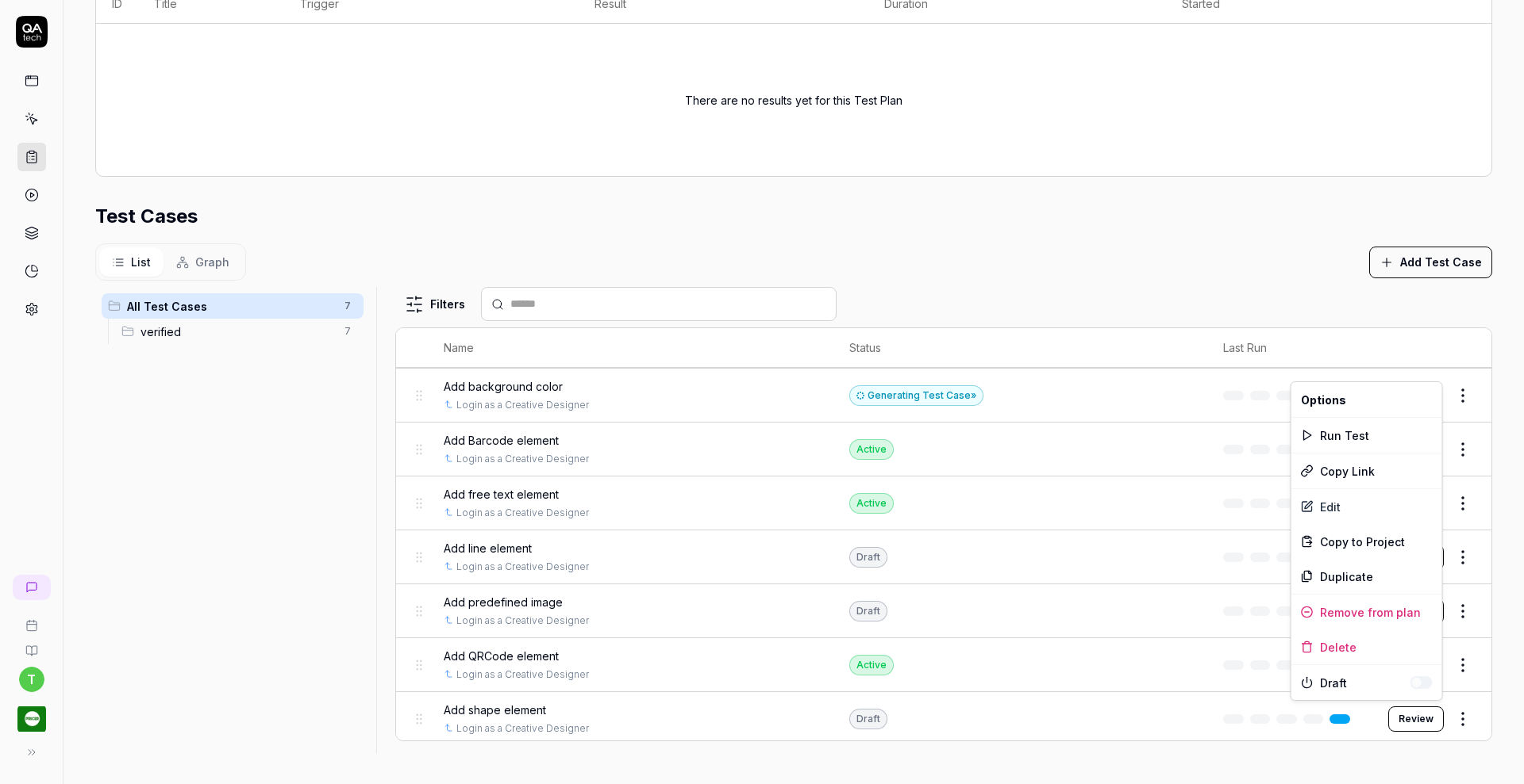
click at [1434, 712] on html "t Home / Test Plans / nh3gy3 Home / Test Plans / nh3gy3 ******** Short ID: nh3g…" at bounding box center [762, 392] width 1524 height 784
click at [1424, 683] on button "button" at bounding box center [1421, 683] width 22 height 13
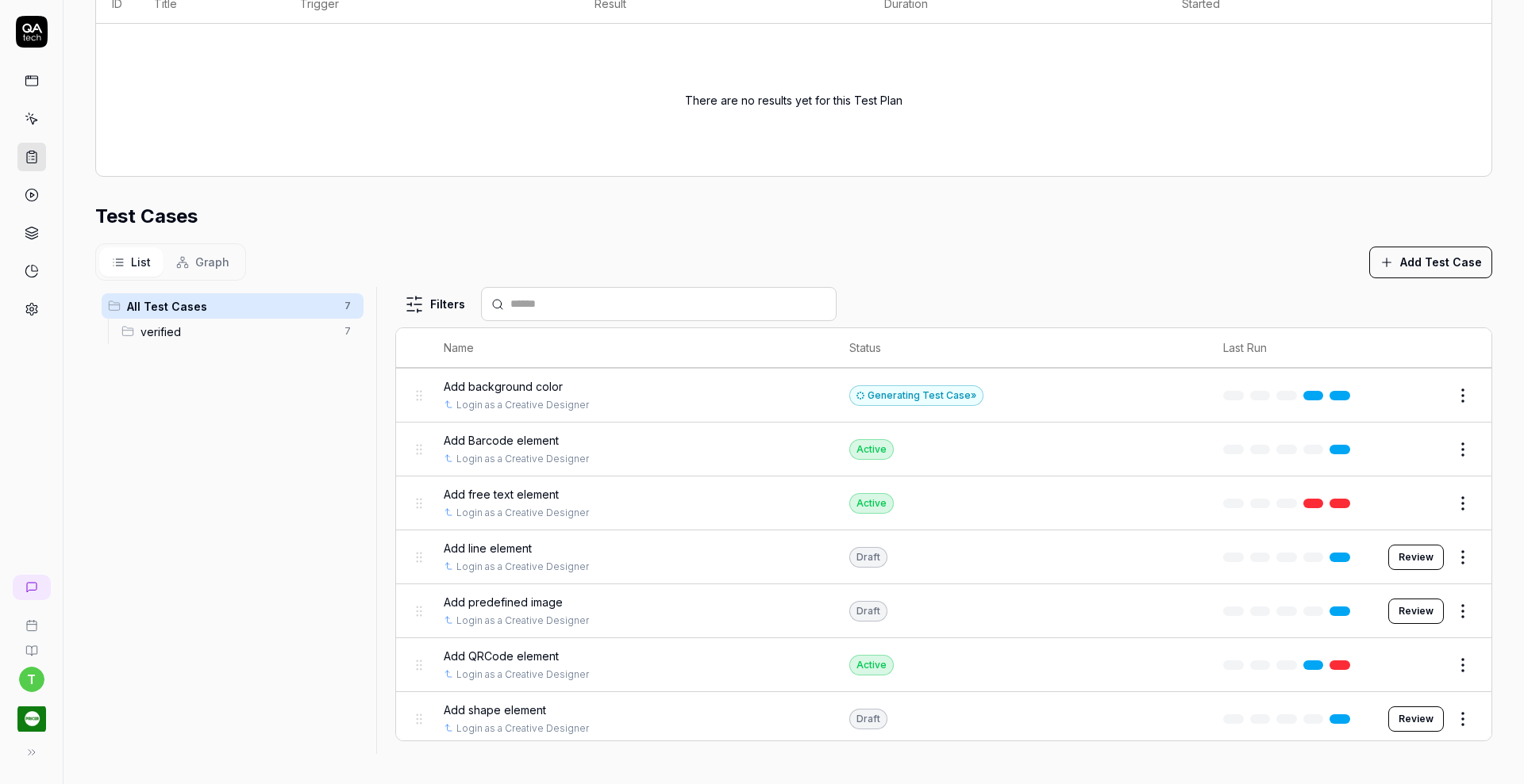
click at [1241, 773] on html "t Home / Test Plans / nh3gy3 Home / Test Plans / nh3gy3 ******** Short ID: nh3g…" at bounding box center [762, 392] width 1524 height 784
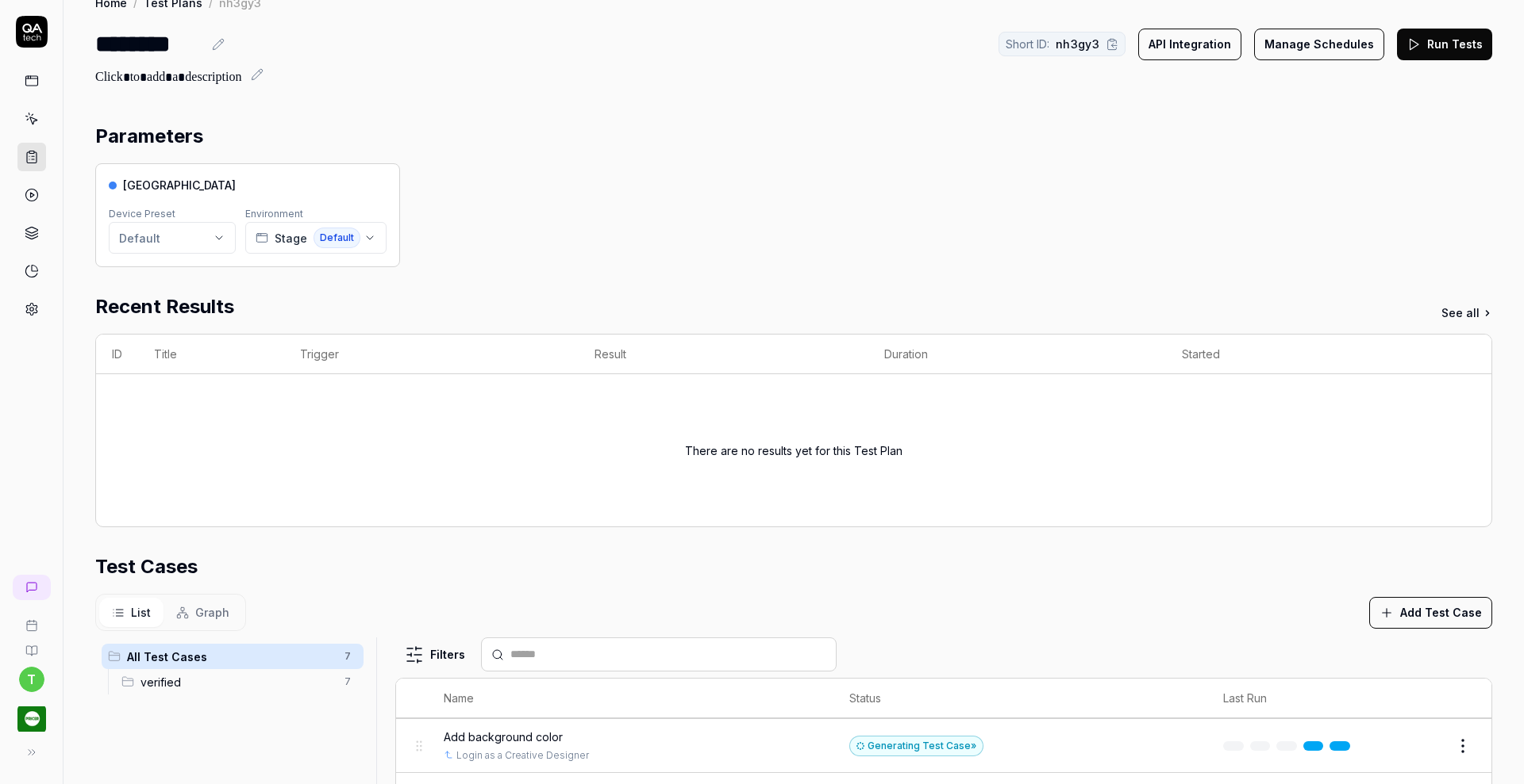
scroll to position [0, 0]
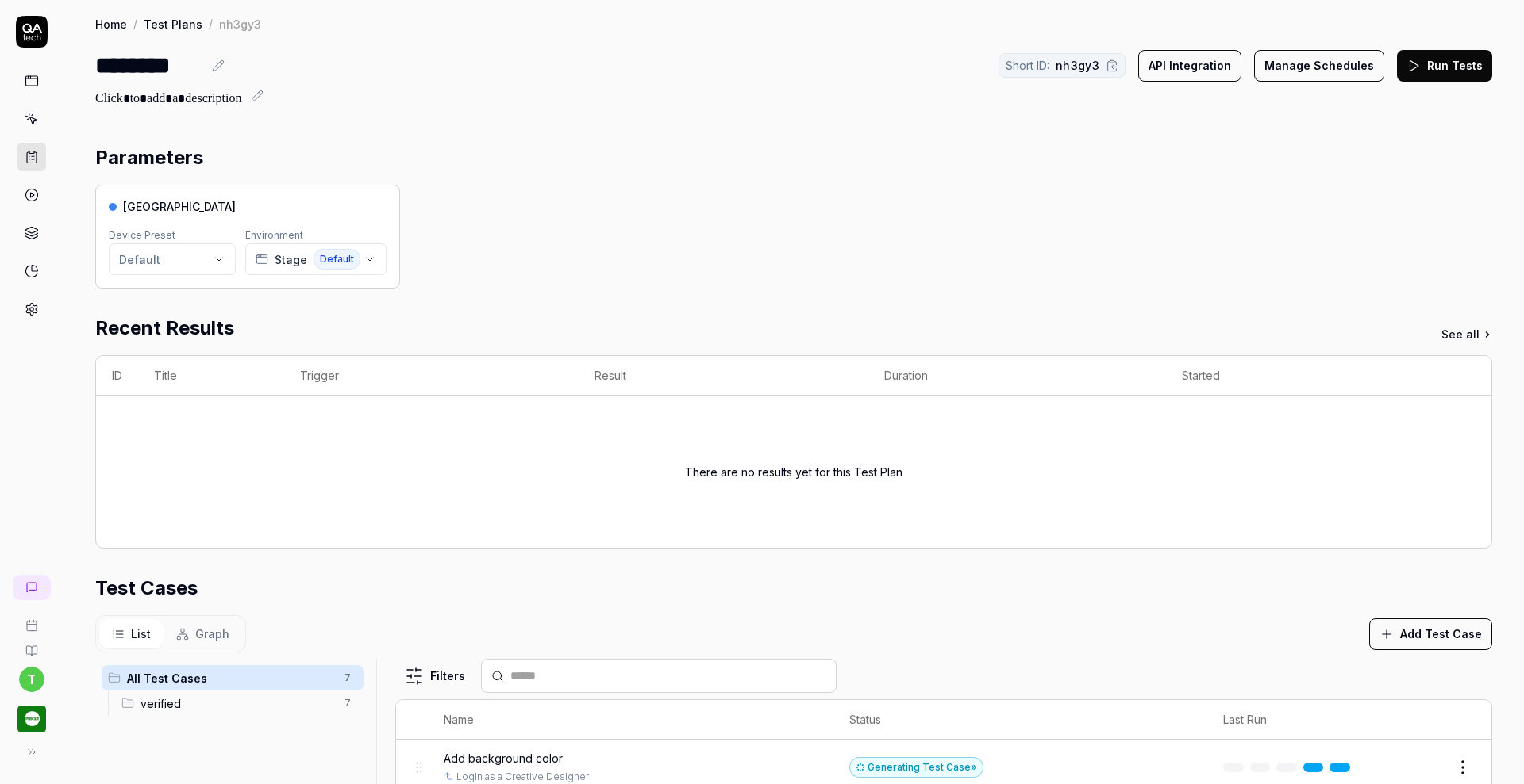
click at [1429, 69] on button "Run Tests" at bounding box center [1444, 65] width 95 height 32
click at [34, 117] on icon at bounding box center [31, 119] width 14 height 14
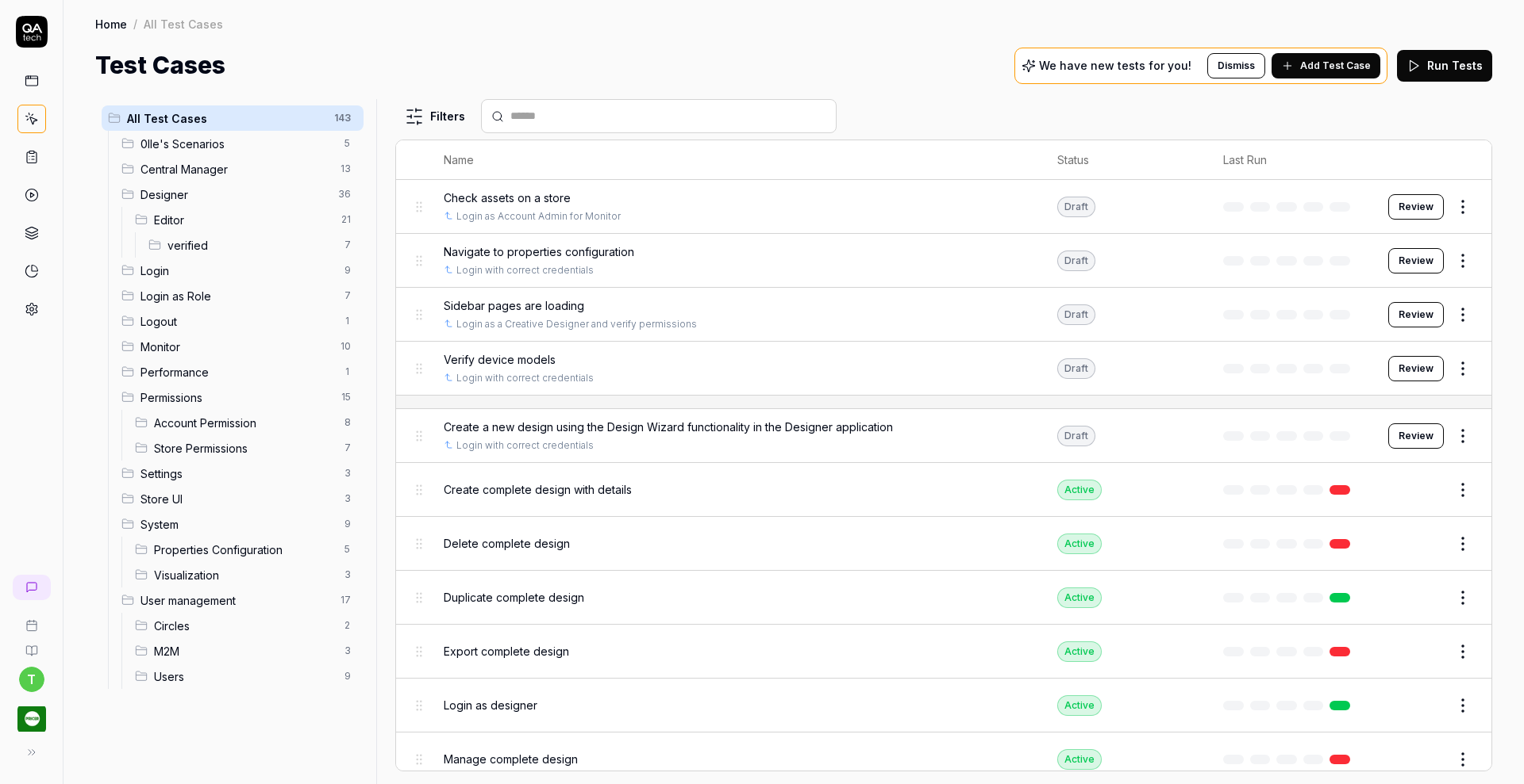
click at [176, 212] on span "Editor" at bounding box center [242, 220] width 178 height 16
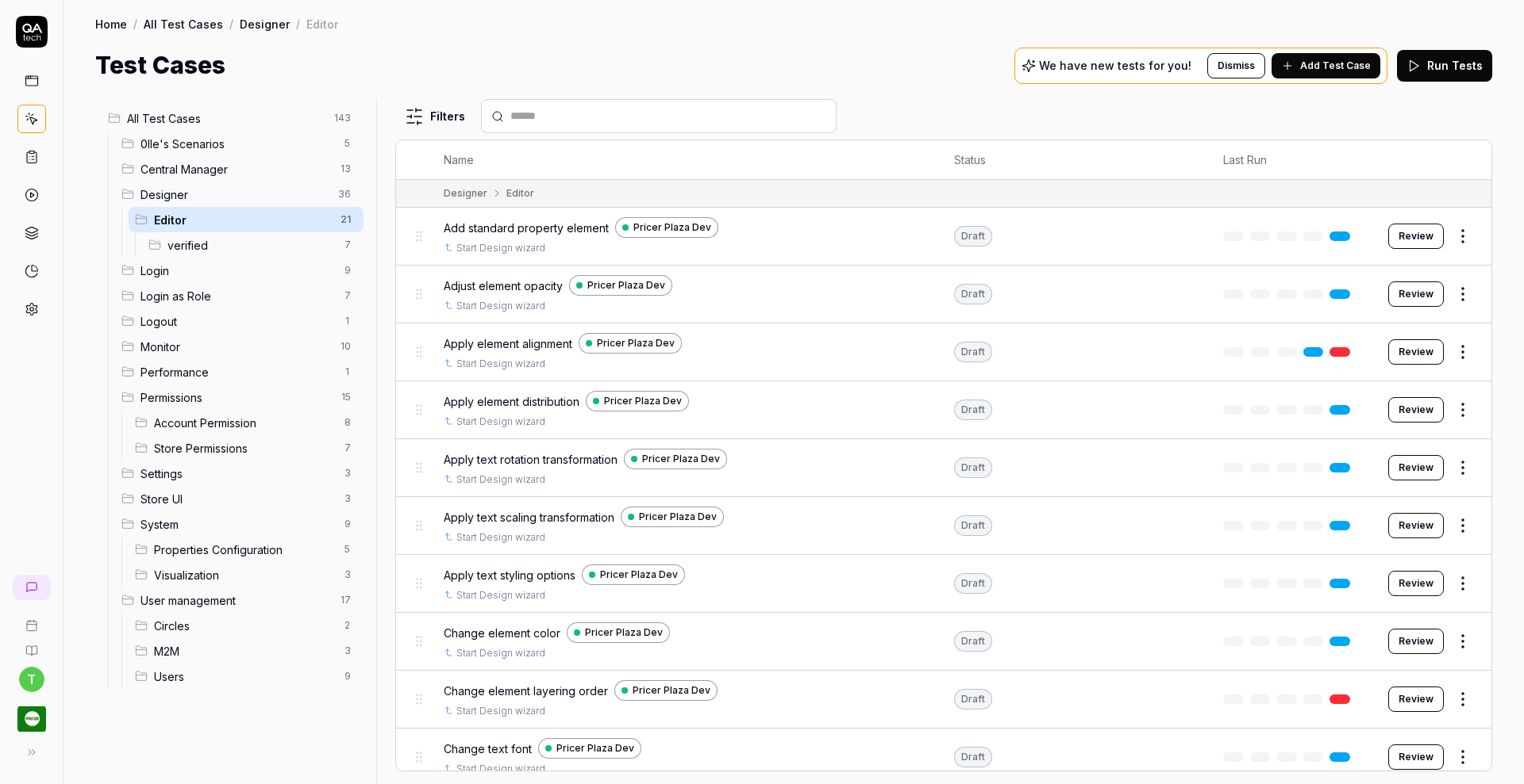
click at [542, 226] on span "Add standard property element" at bounding box center [526, 228] width 165 height 16
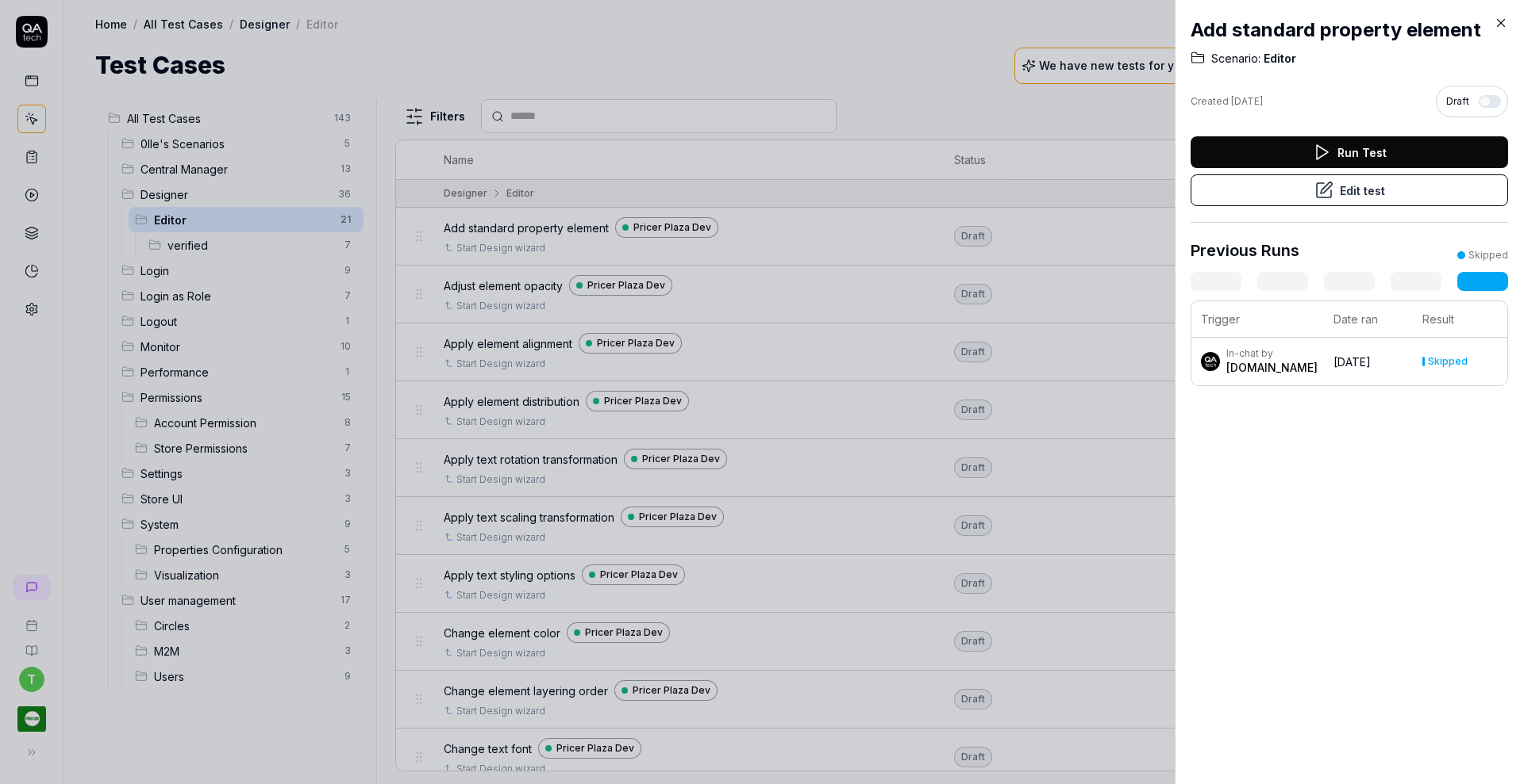
click at [1355, 183] on button "Edit test" at bounding box center [1349, 190] width 317 height 32
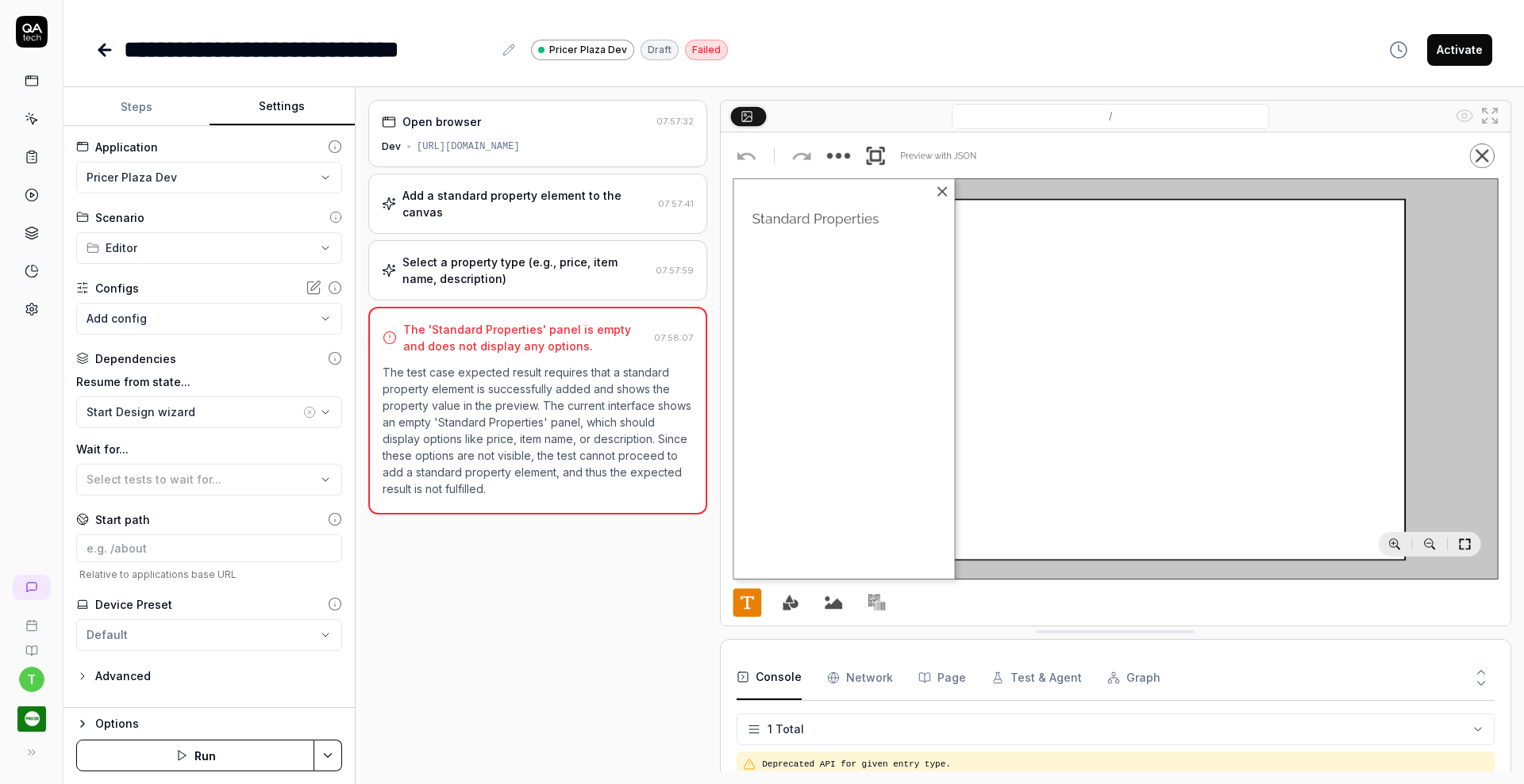
click at [300, 102] on button "Settings" at bounding box center [282, 107] width 146 height 38
click at [204, 173] on html "**********" at bounding box center [762, 392] width 1524 height 784
click at [178, 220] on span "Web application for Stage" at bounding box center [164, 222] width 151 height 14
click at [165, 408] on div "Start Design wizard" at bounding box center [193, 412] width 214 height 16
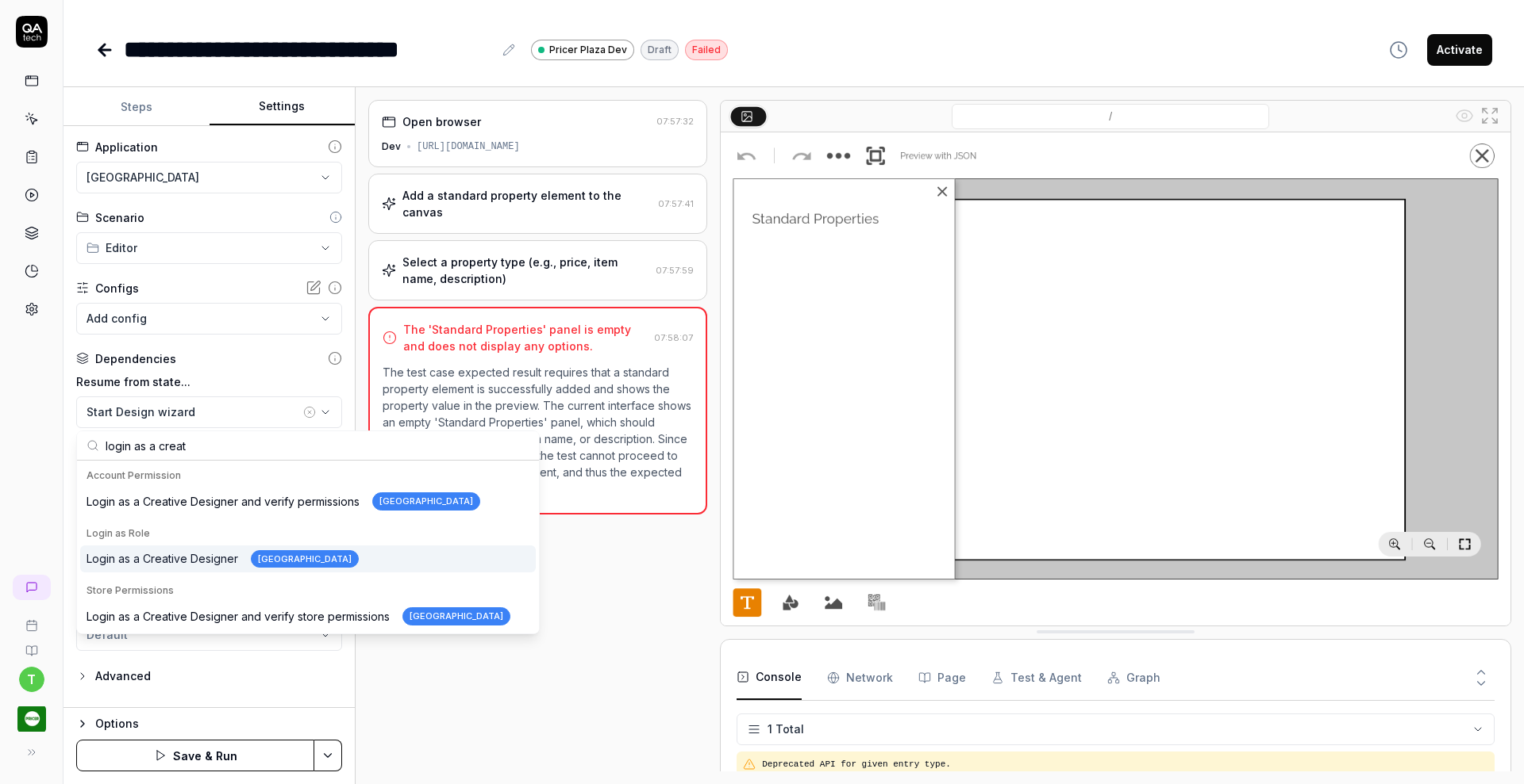
click at [182, 555] on div "Login as a Creative Designer Pricer Plaza" at bounding box center [223, 559] width 272 height 18
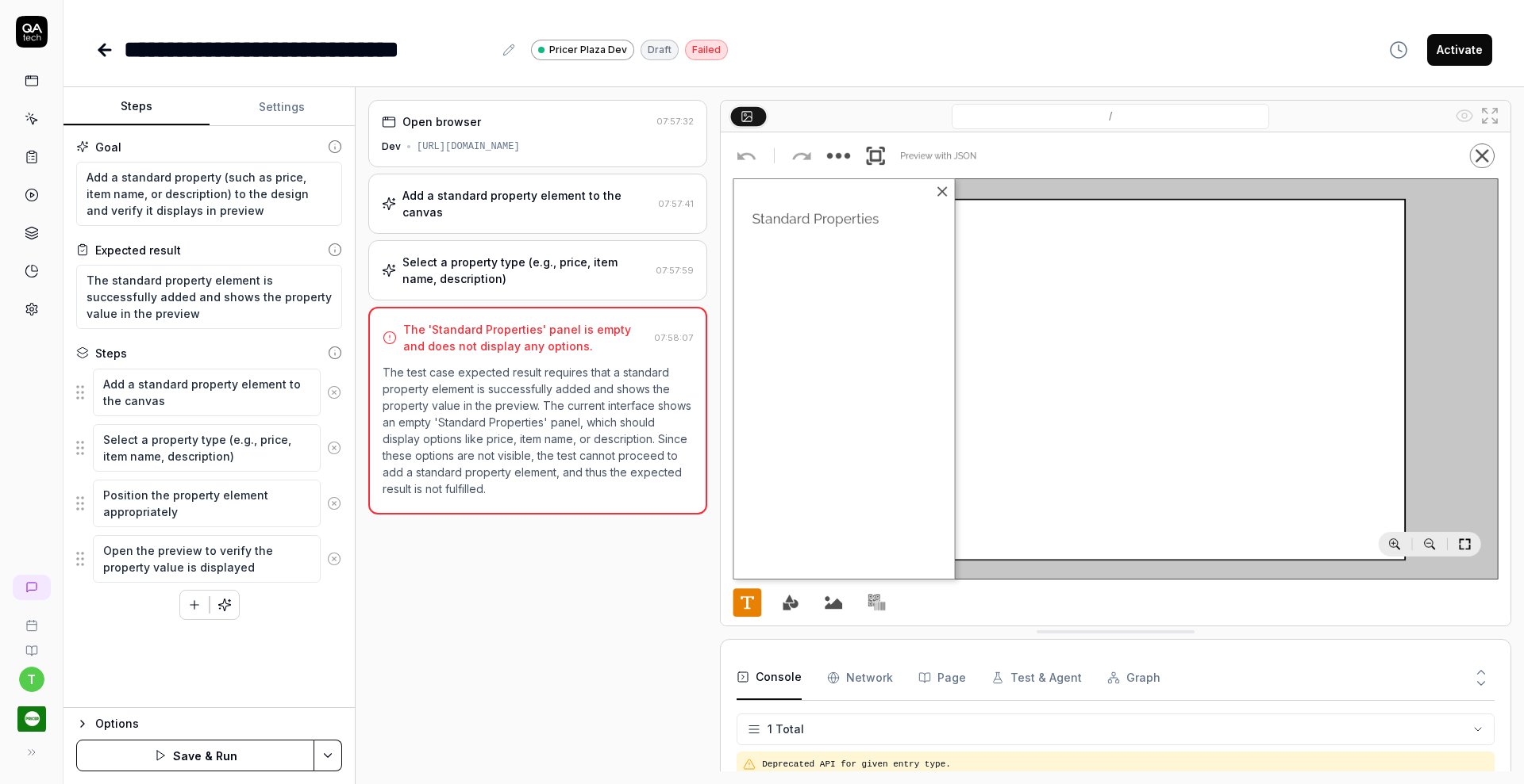
click at [142, 108] on button "Steps" at bounding box center [137, 107] width 146 height 38
click at [84, 177] on textarea "Add a standard property (such as price, item name, or description) to the desig…" at bounding box center [209, 194] width 266 height 65
paste textarea "Search for the QA tech single device design and open it"
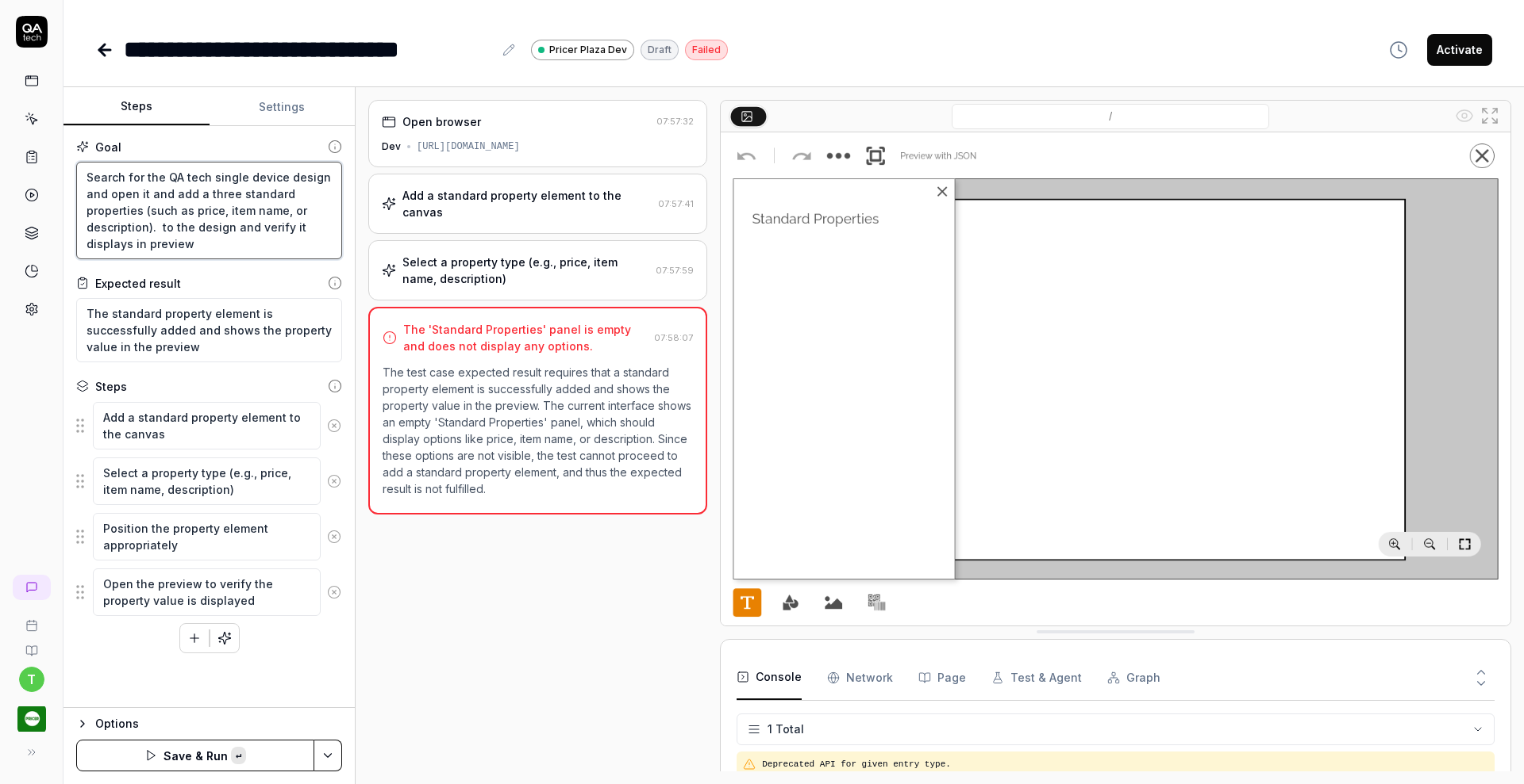
paste textarea "Click on Preview button to the left of the "Preview with JSON" option to verify…"
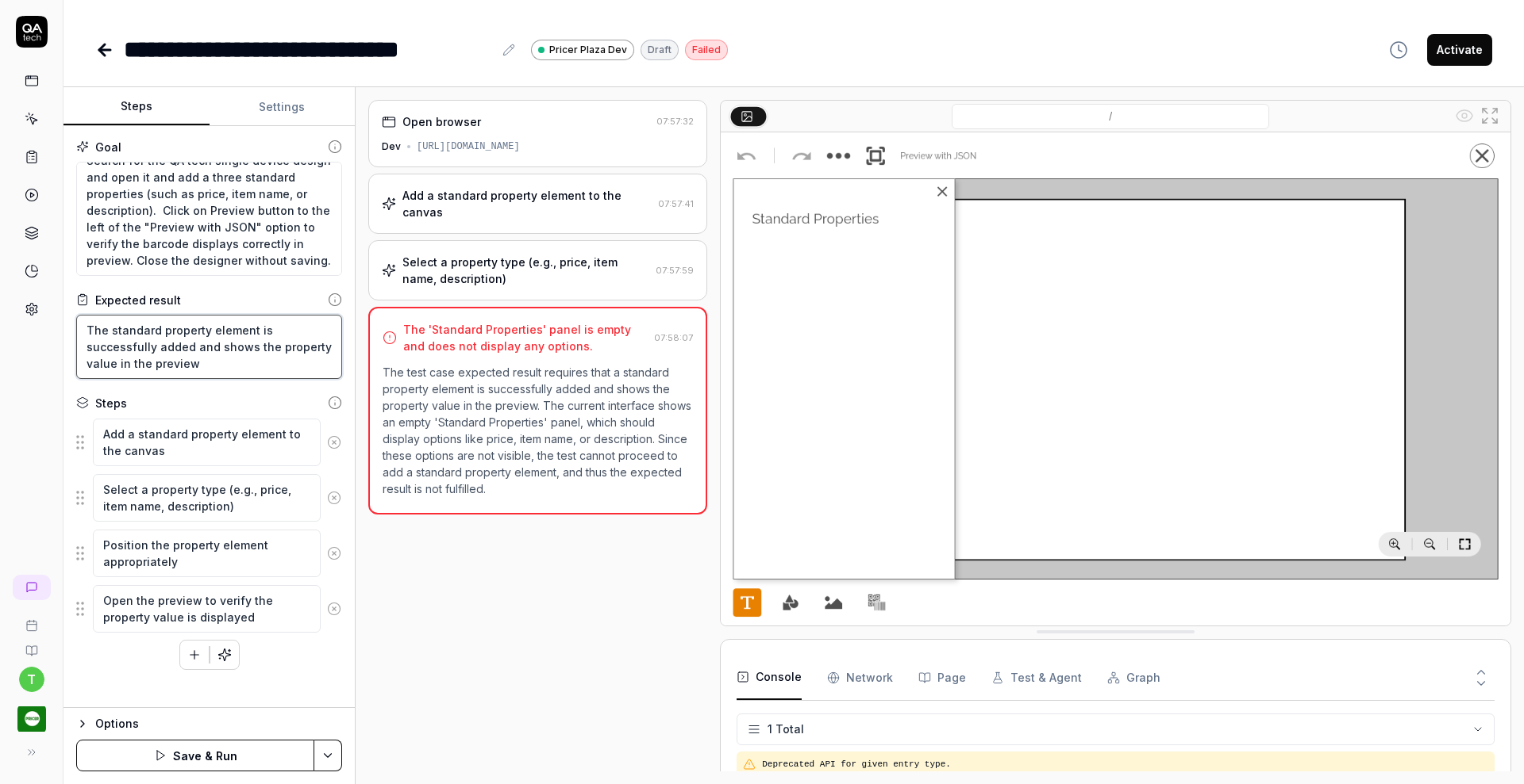
click at [223, 364] on textarea "The standard property element is successfully added and shows the property valu…" at bounding box center [209, 347] width 266 height 65
drag, startPoint x: 223, startPoint y: 364, endPoint x: 83, endPoint y: 330, distance: 144.1
click at [83, 330] on textarea "The standard property element is successfully added and shows the property valu…" at bounding box center [209, 347] width 266 height 65
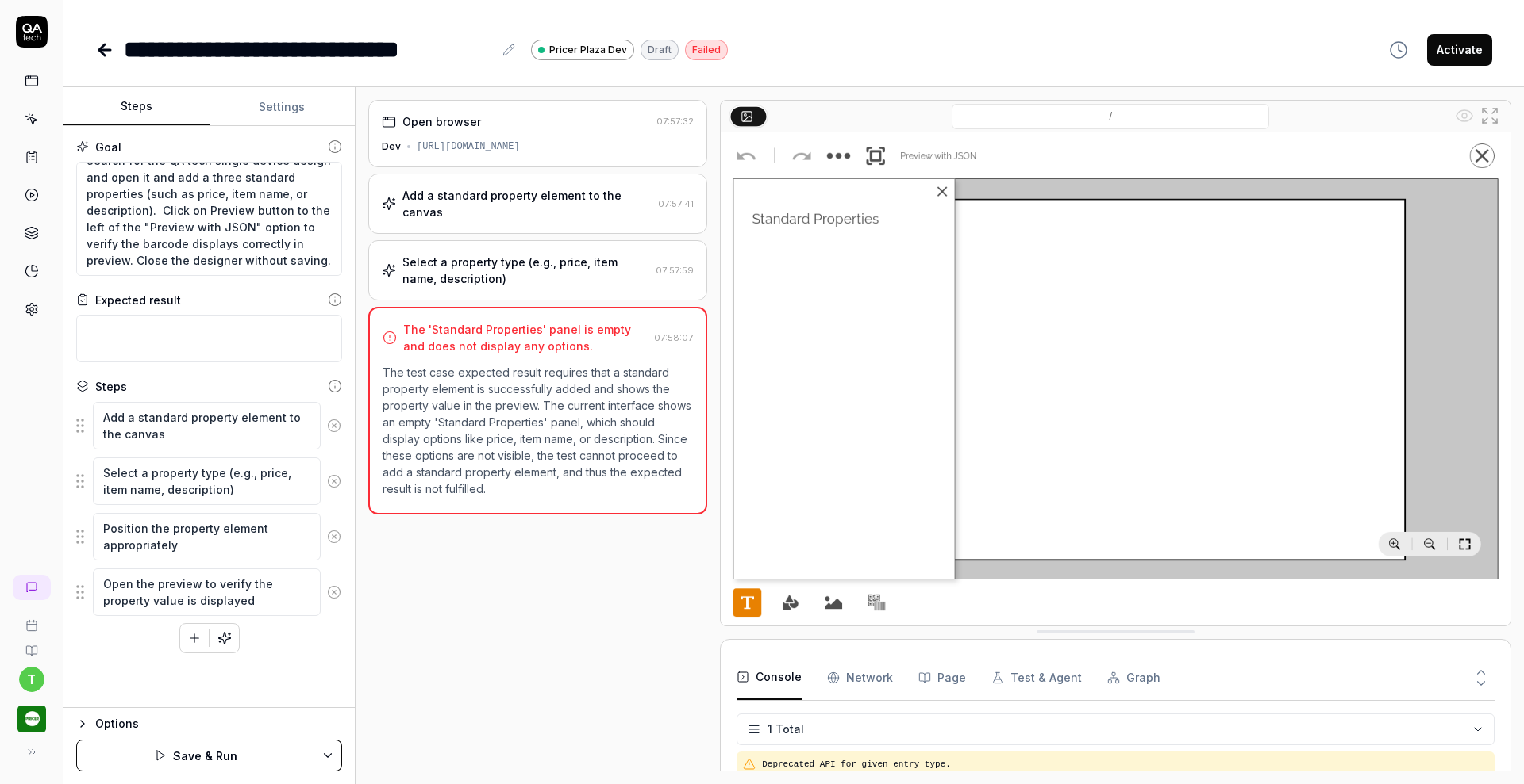
click at [335, 428] on icon at bounding box center [334, 425] width 14 height 14
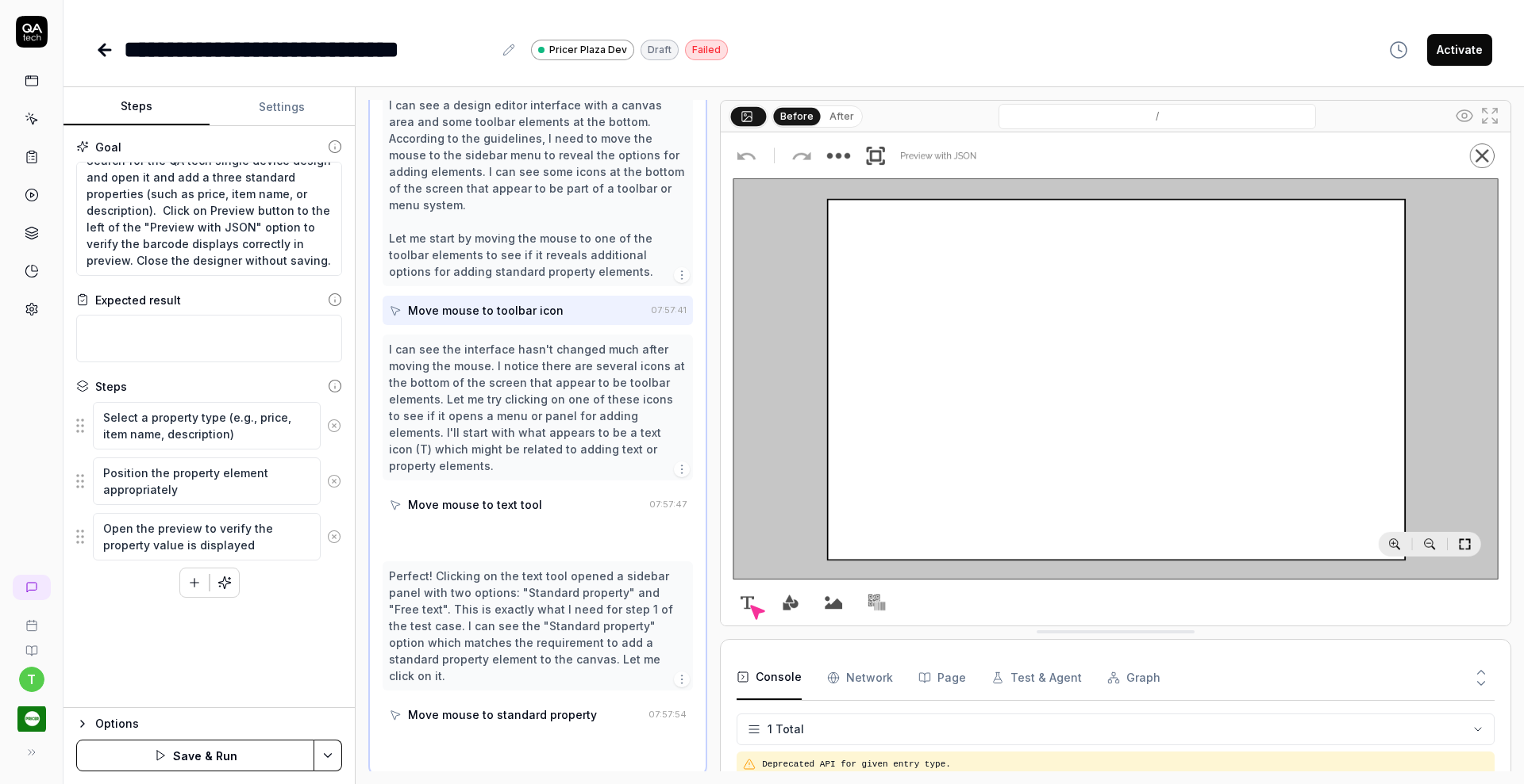
scroll to position [146, 0]
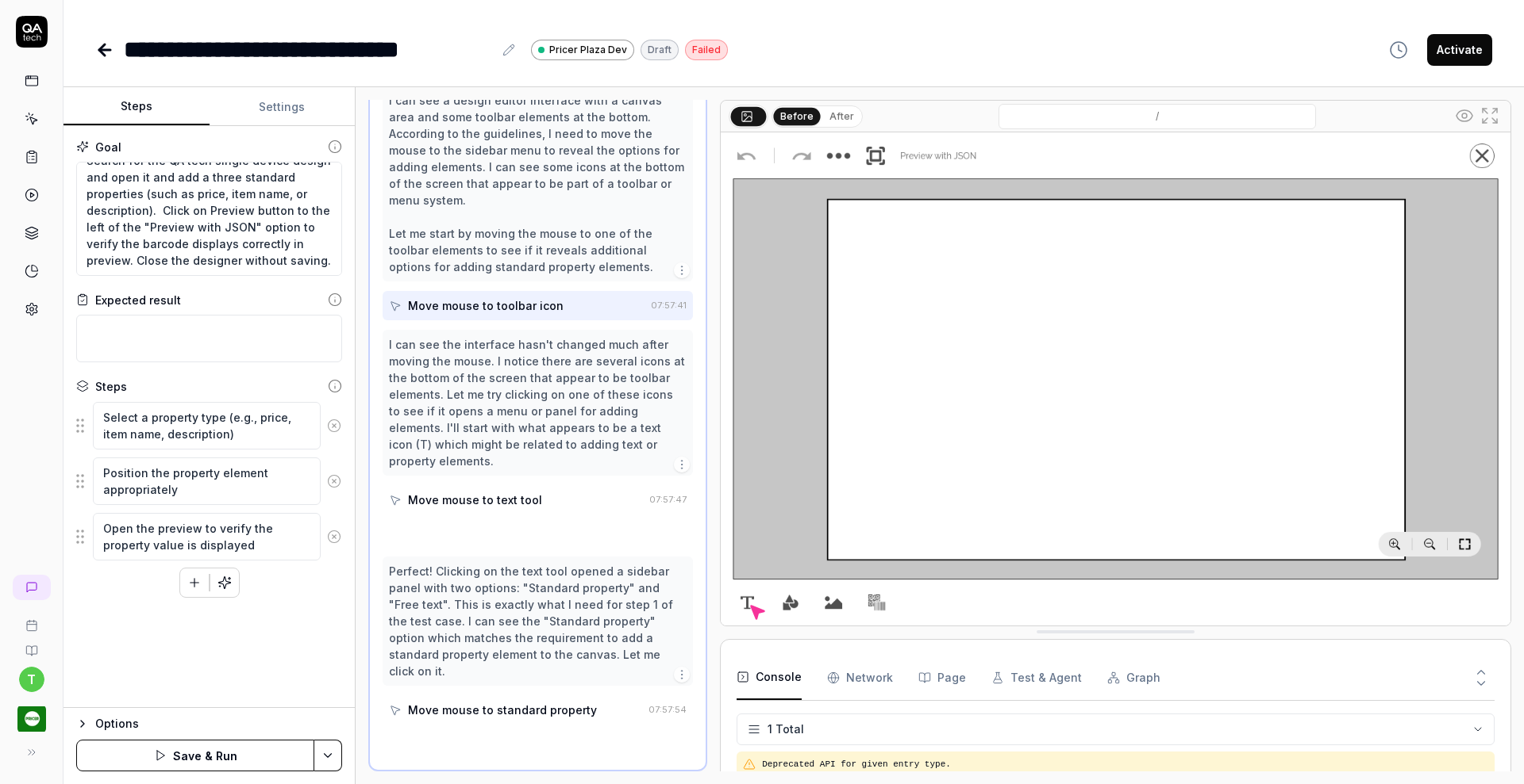
click at [335, 428] on icon at bounding box center [334, 425] width 14 height 14
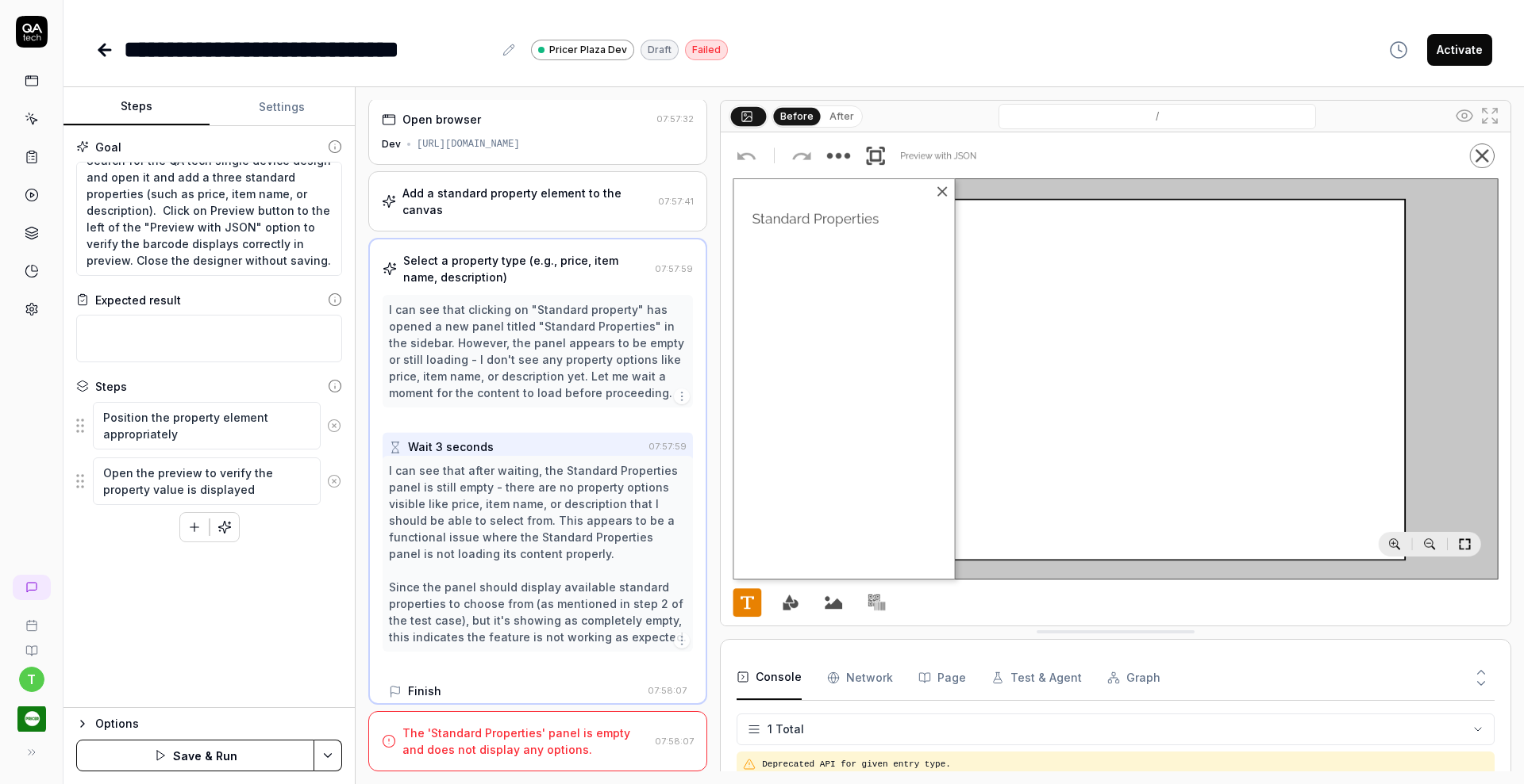
scroll to position [0, 0]
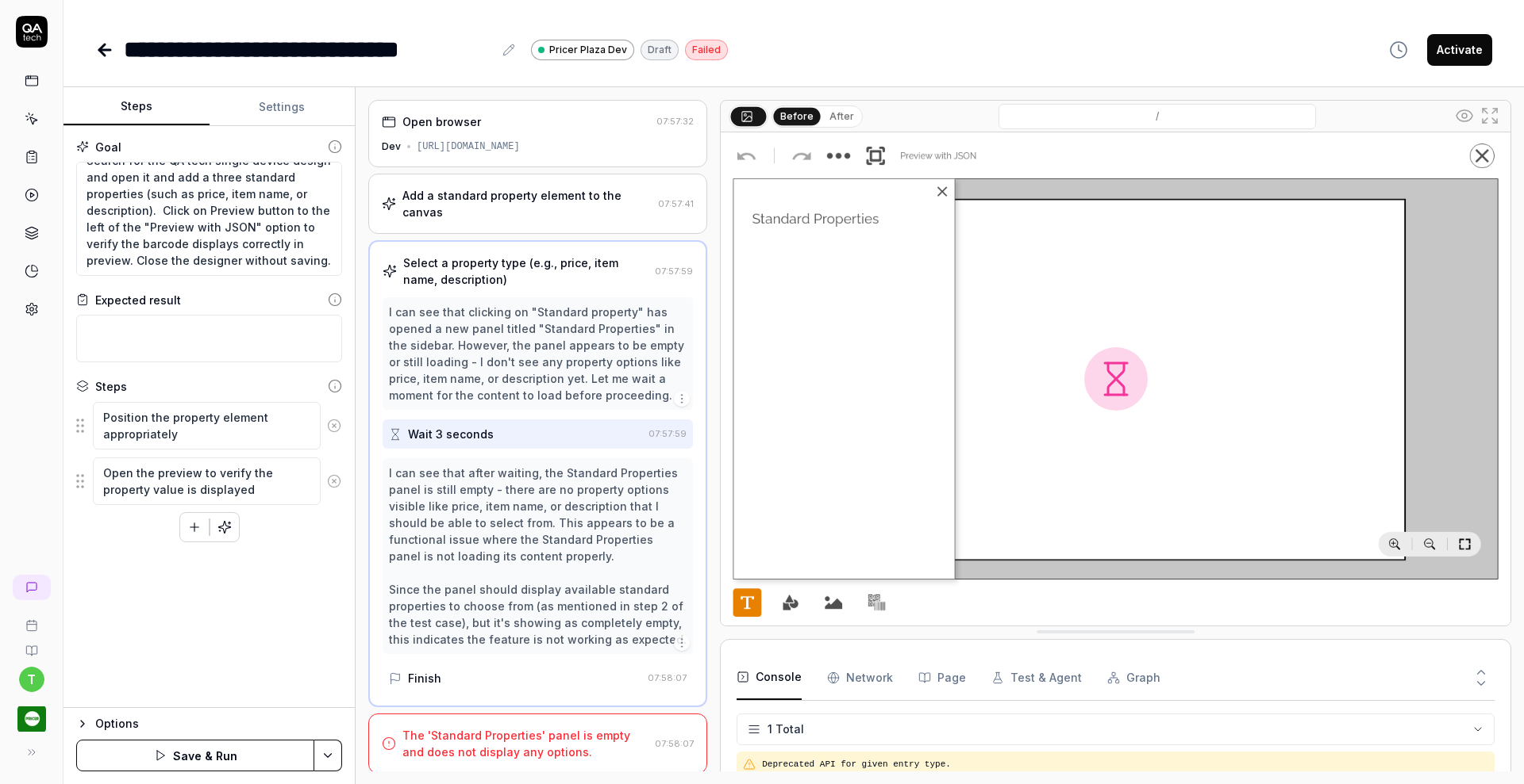
click at [335, 428] on icon at bounding box center [334, 425] width 14 height 14
click at [218, 450] on icon "button" at bounding box center [224, 445] width 14 height 14
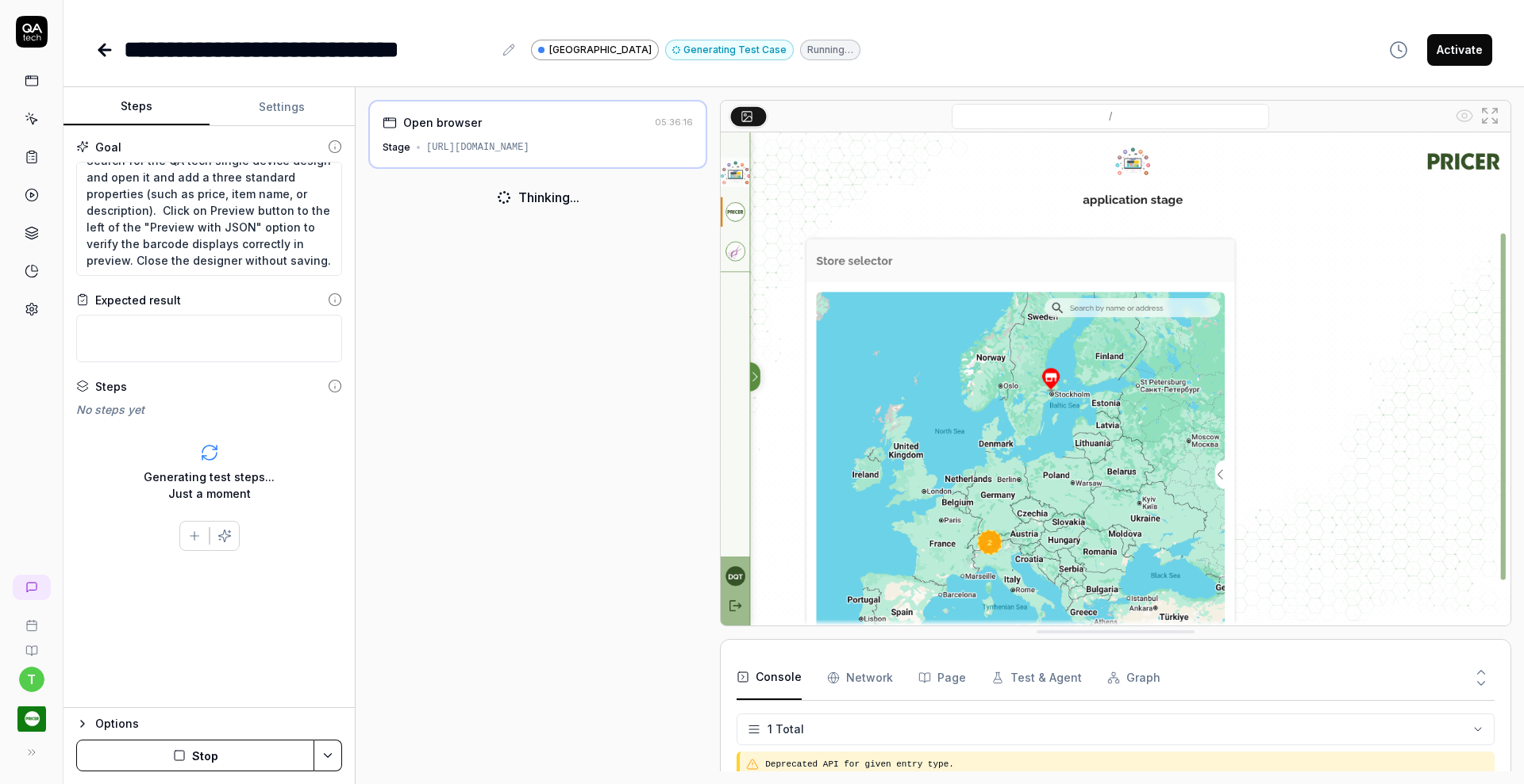
click at [37, 122] on icon at bounding box center [31, 119] width 14 height 14
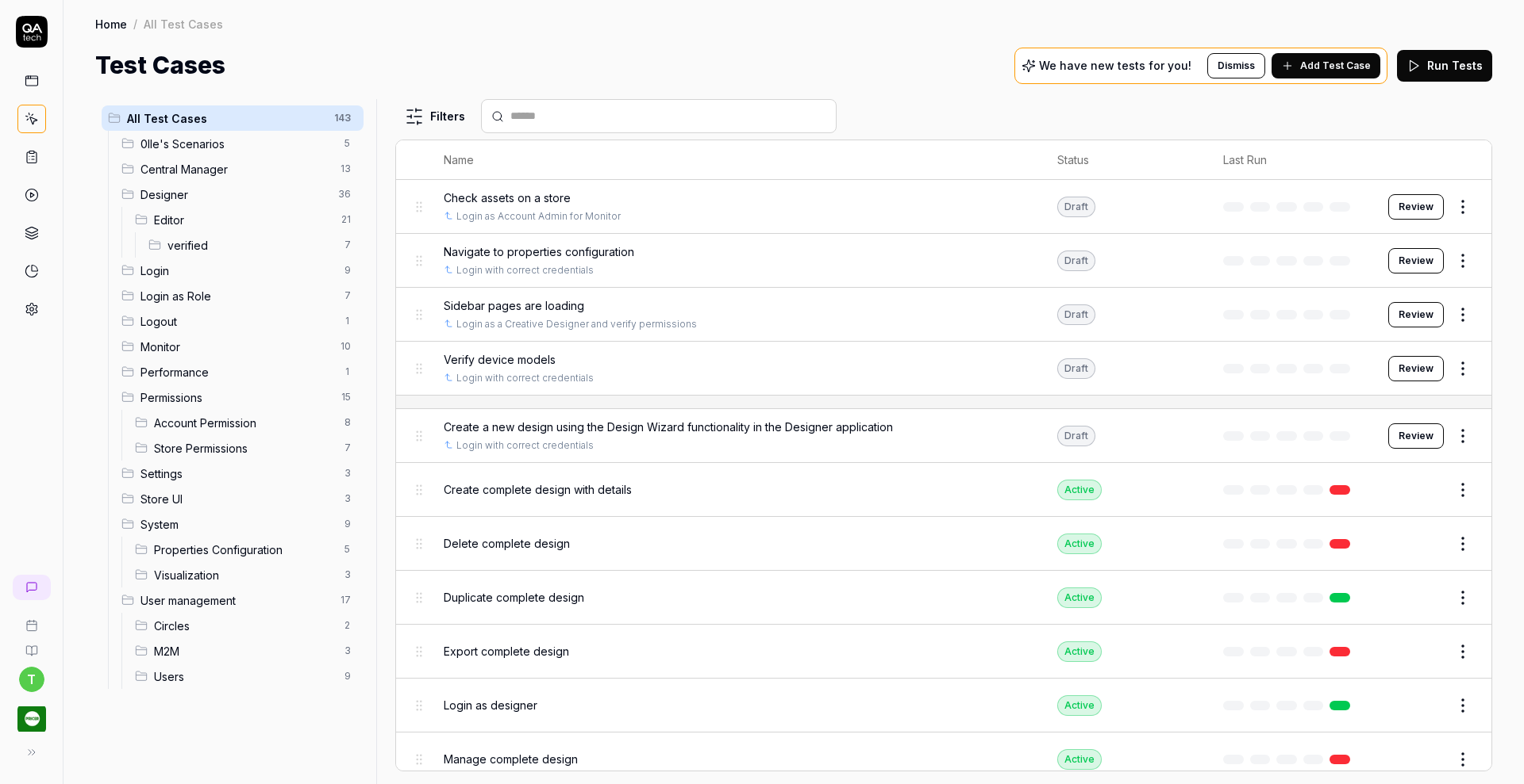
click at [189, 213] on span "Editor" at bounding box center [242, 220] width 178 height 16
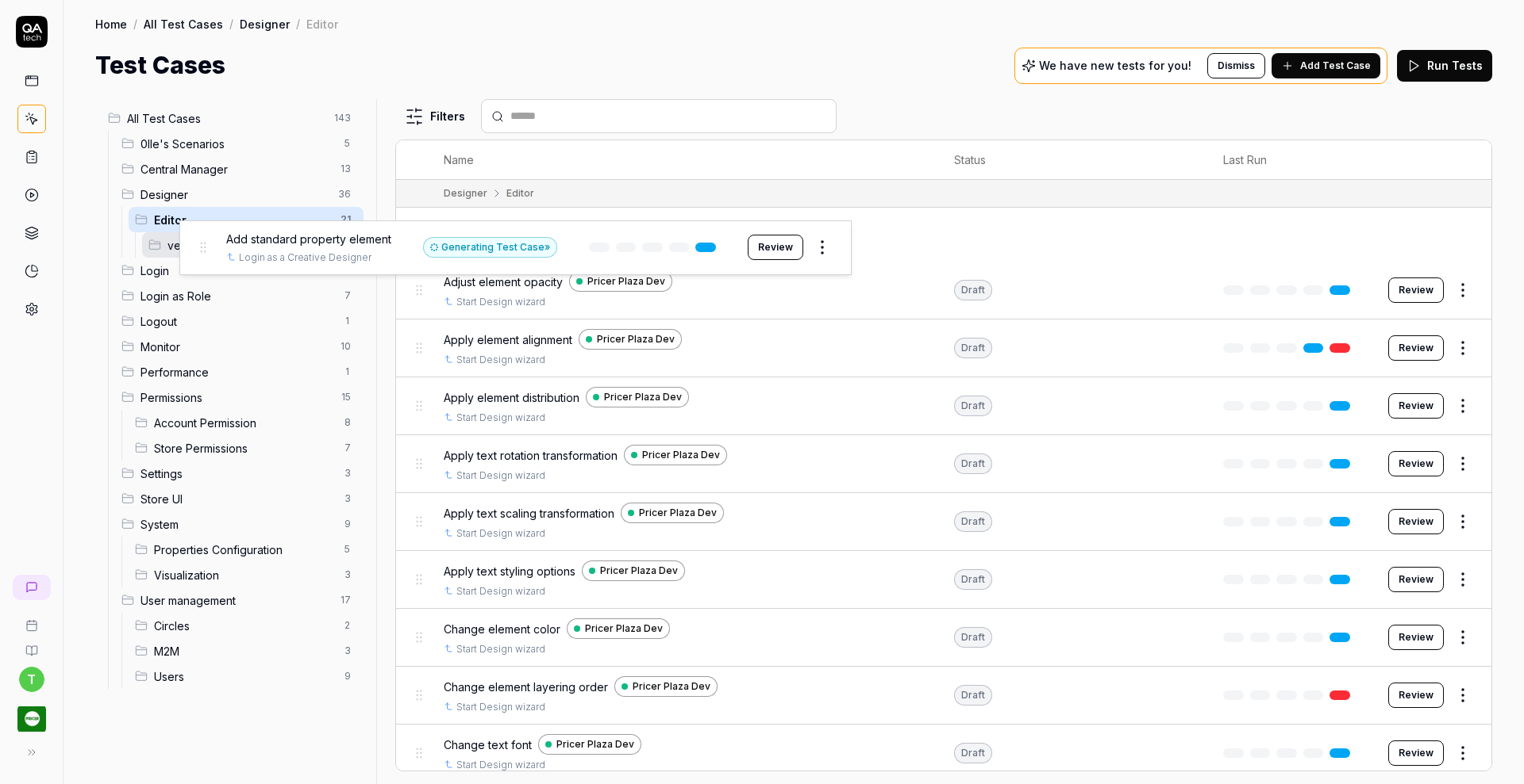
drag, startPoint x: 417, startPoint y: 236, endPoint x: 201, endPoint y: 251, distance: 216.5
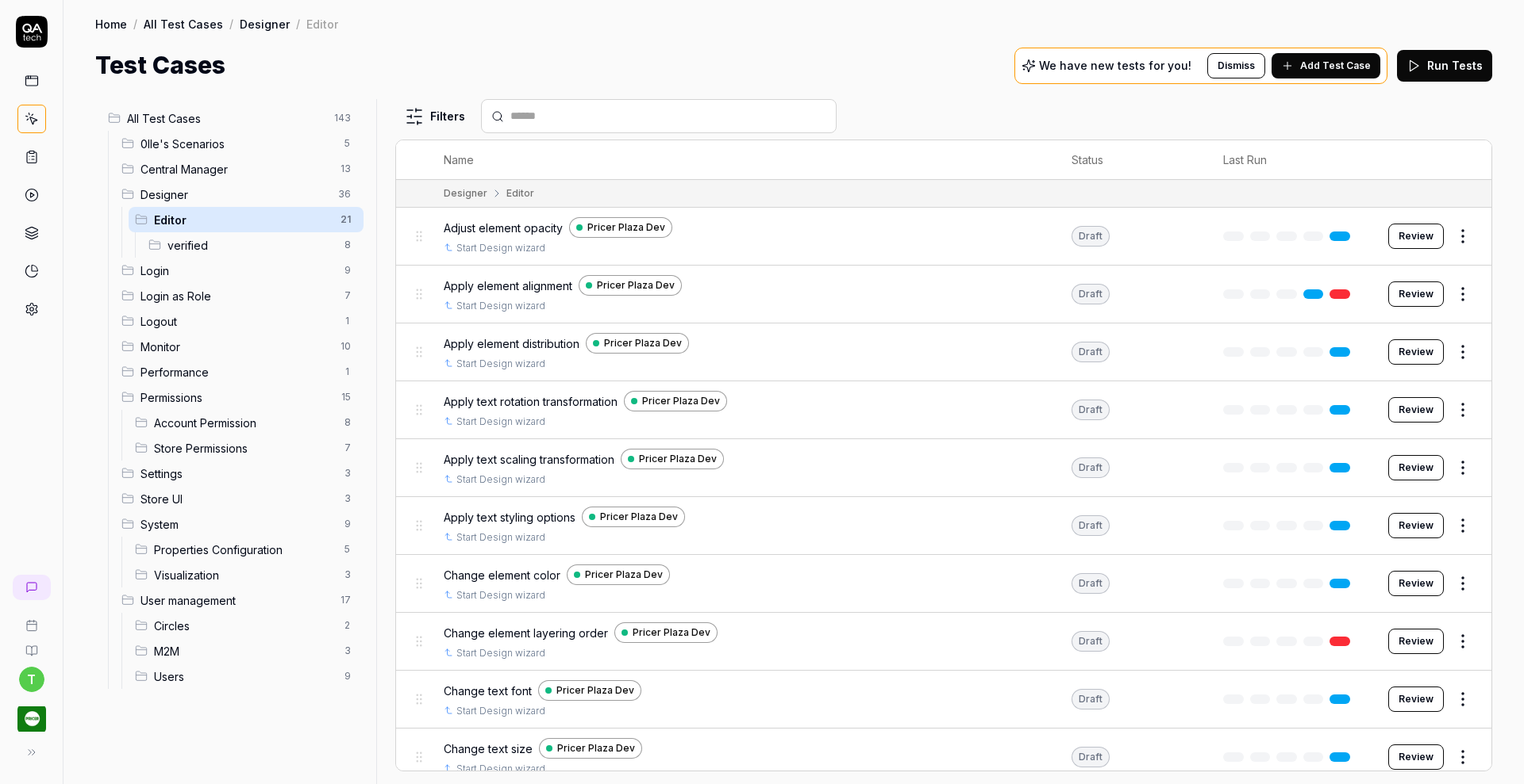
click at [527, 226] on span "Adjust element opacity" at bounding box center [503, 228] width 119 height 16
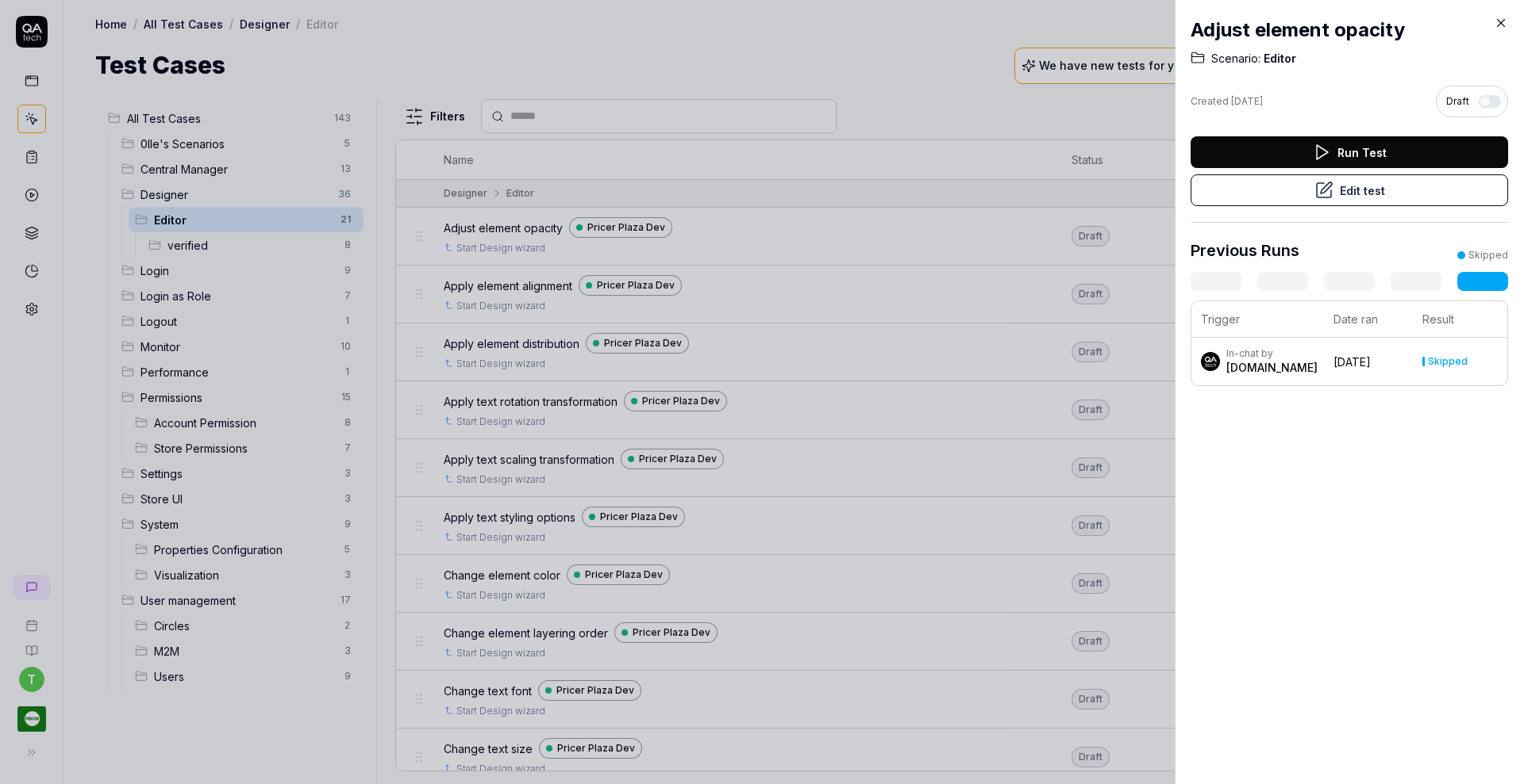
click at [1269, 190] on button "Edit test" at bounding box center [1349, 190] width 317 height 32
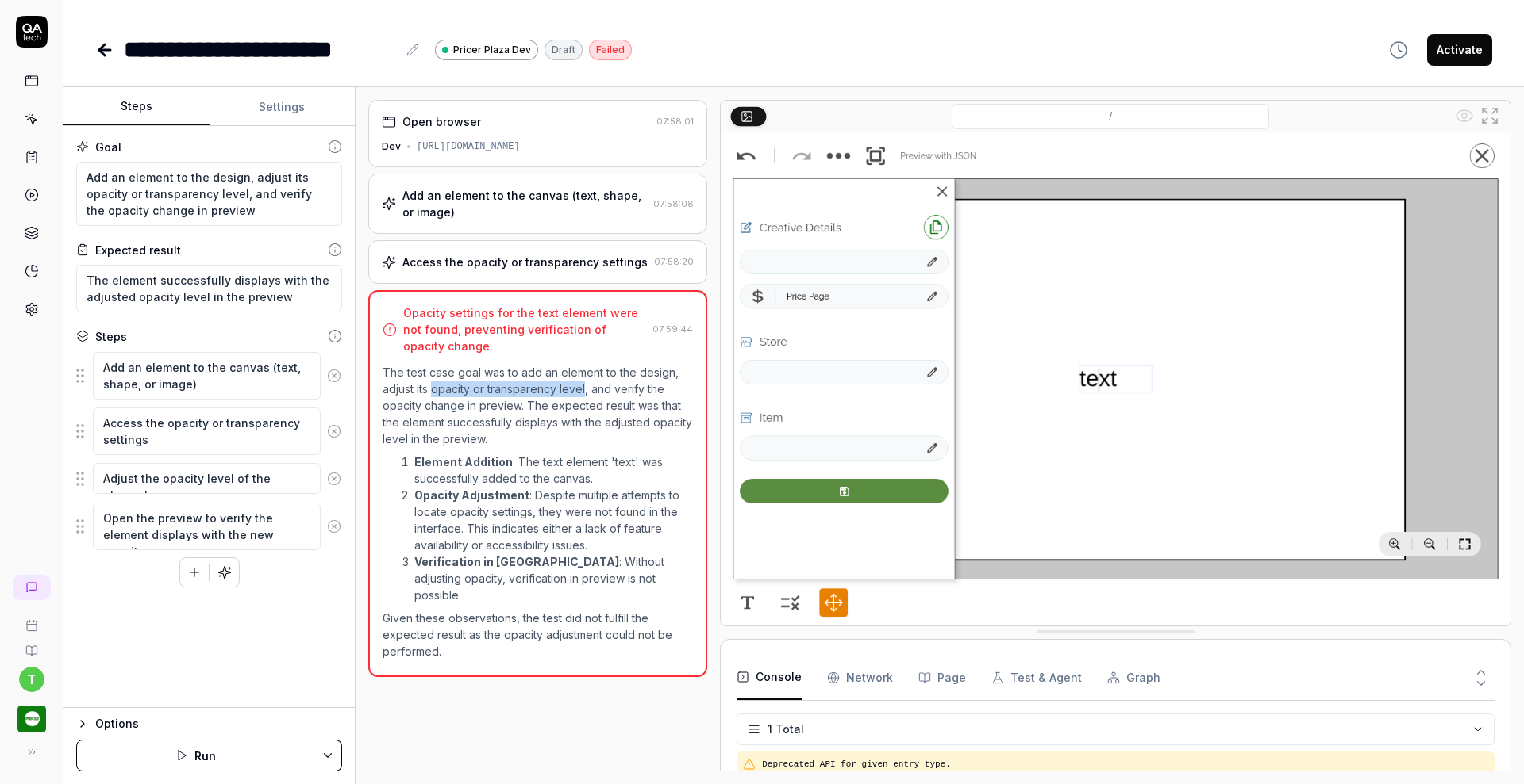
drag, startPoint x: 433, startPoint y: 388, endPoint x: 584, endPoint y: 383, distance: 151.1
click at [584, 383] on p "The test case goal was to add an element to the design, adjust its opacity or t…" at bounding box center [537, 405] width 310 height 83
copy p "opacity or transparency level"
click at [28, 122] on icon at bounding box center [31, 119] width 14 height 14
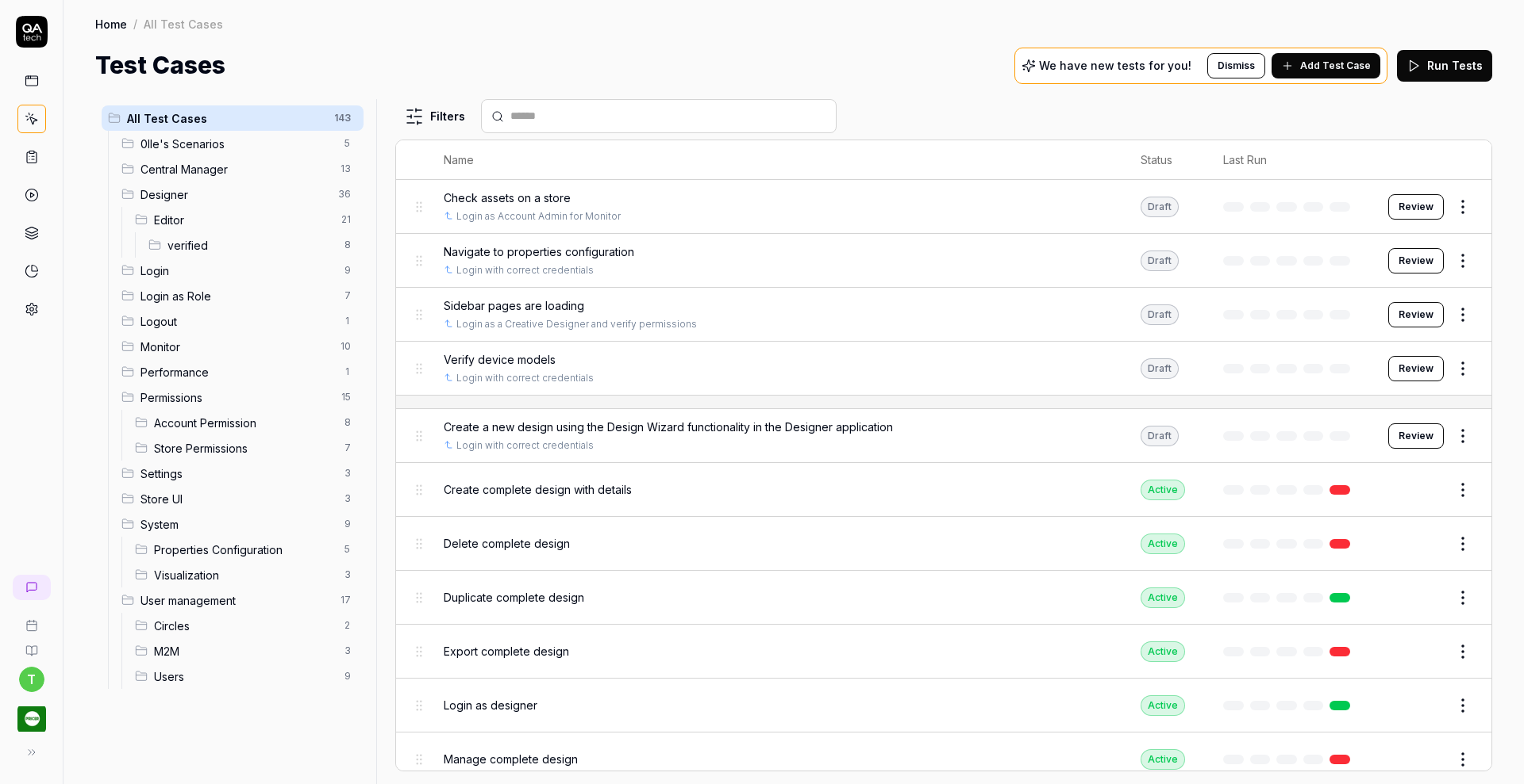
click at [164, 219] on span "Editor" at bounding box center [242, 220] width 178 height 16
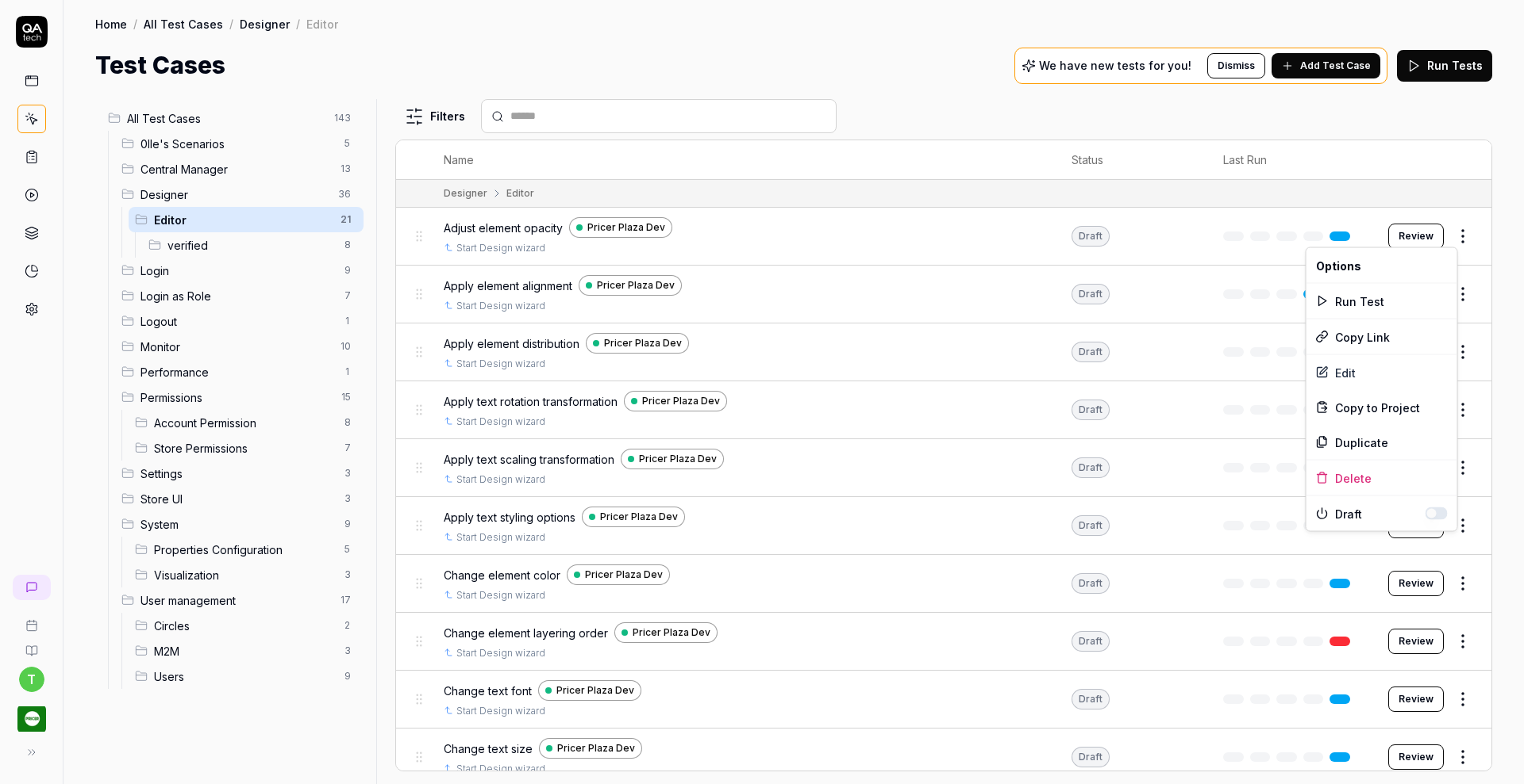
click at [1449, 228] on html "t Home / All Test Cases / Designer / Editor Home / All Test Cases / Designer / …" at bounding box center [762, 392] width 1524 height 784
click at [1345, 474] on div "Delete" at bounding box center [1382, 478] width 151 height 35
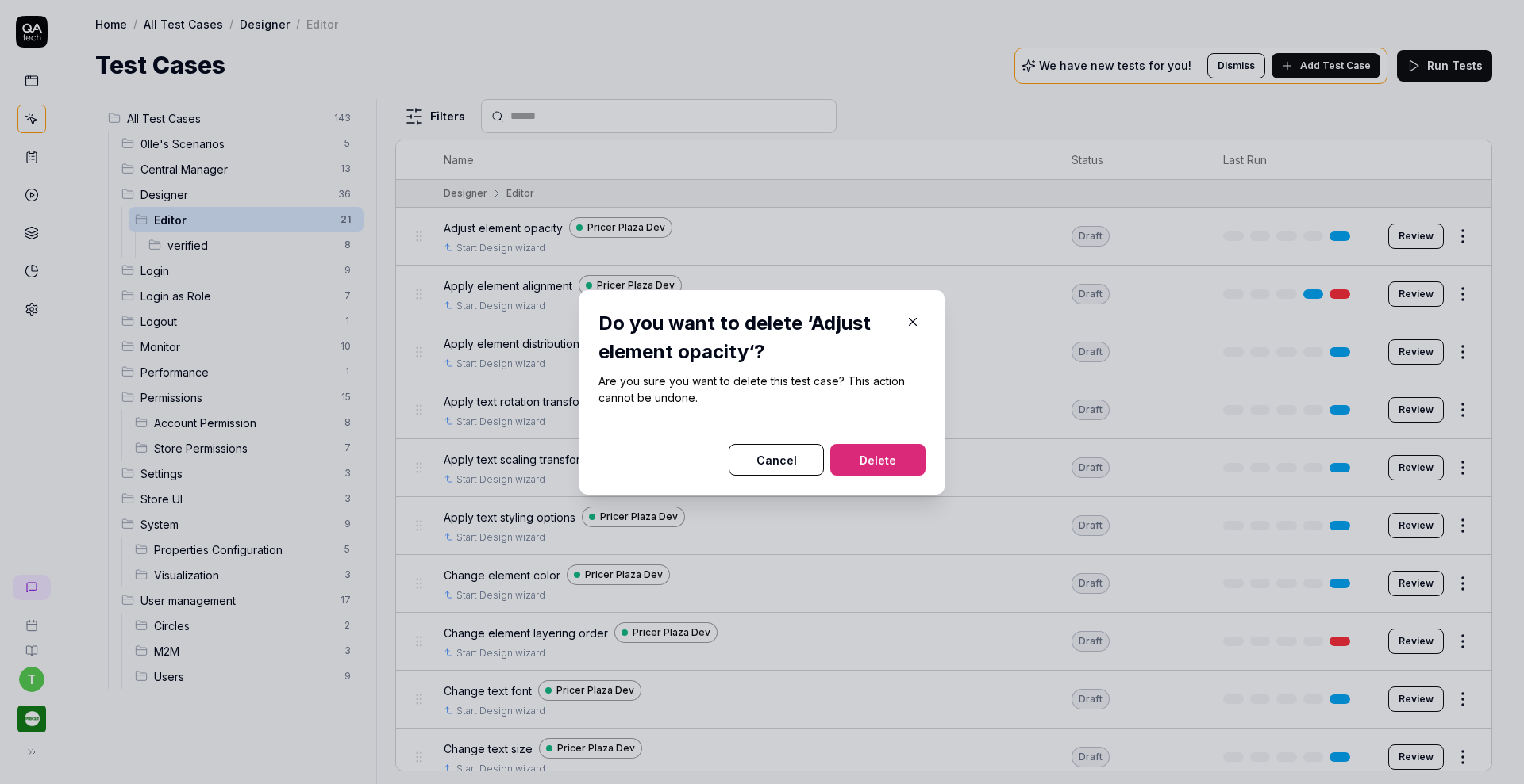
click at [872, 451] on button "Delete" at bounding box center [878, 459] width 95 height 32
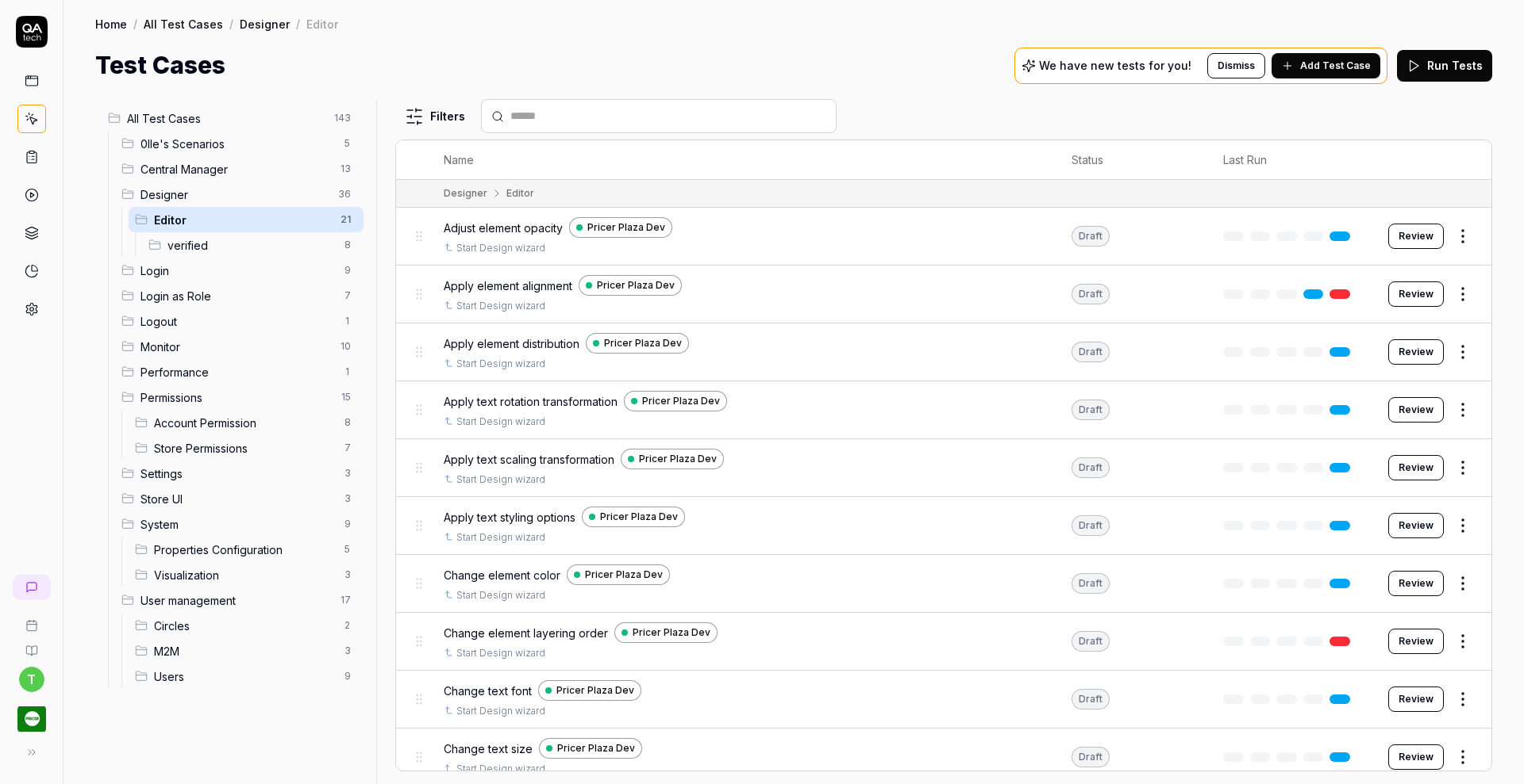
click at [521, 286] on span "Apply element alignment" at bounding box center [507, 286] width 128 height 16
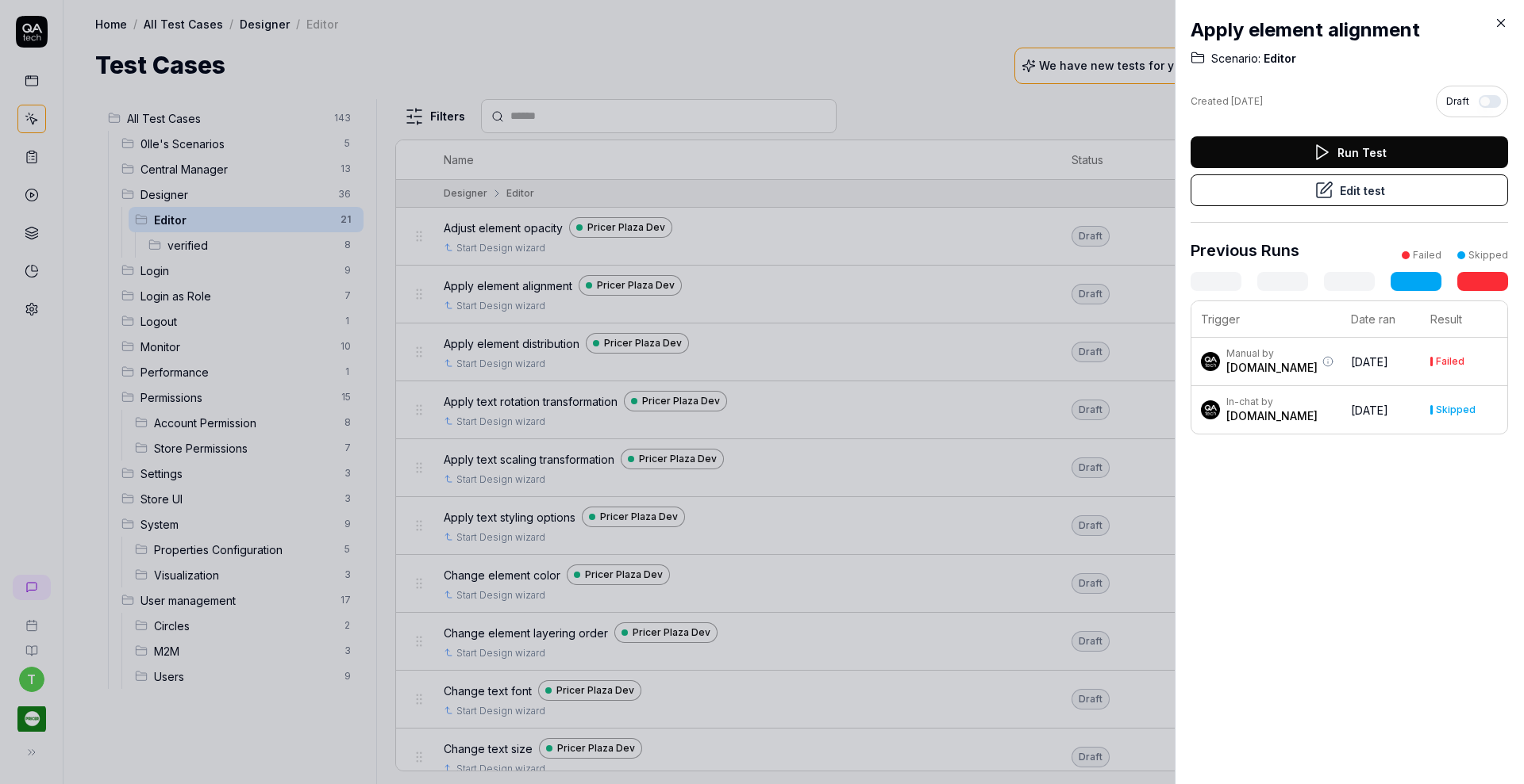
click at [1387, 200] on button "Edit test" at bounding box center [1349, 190] width 317 height 32
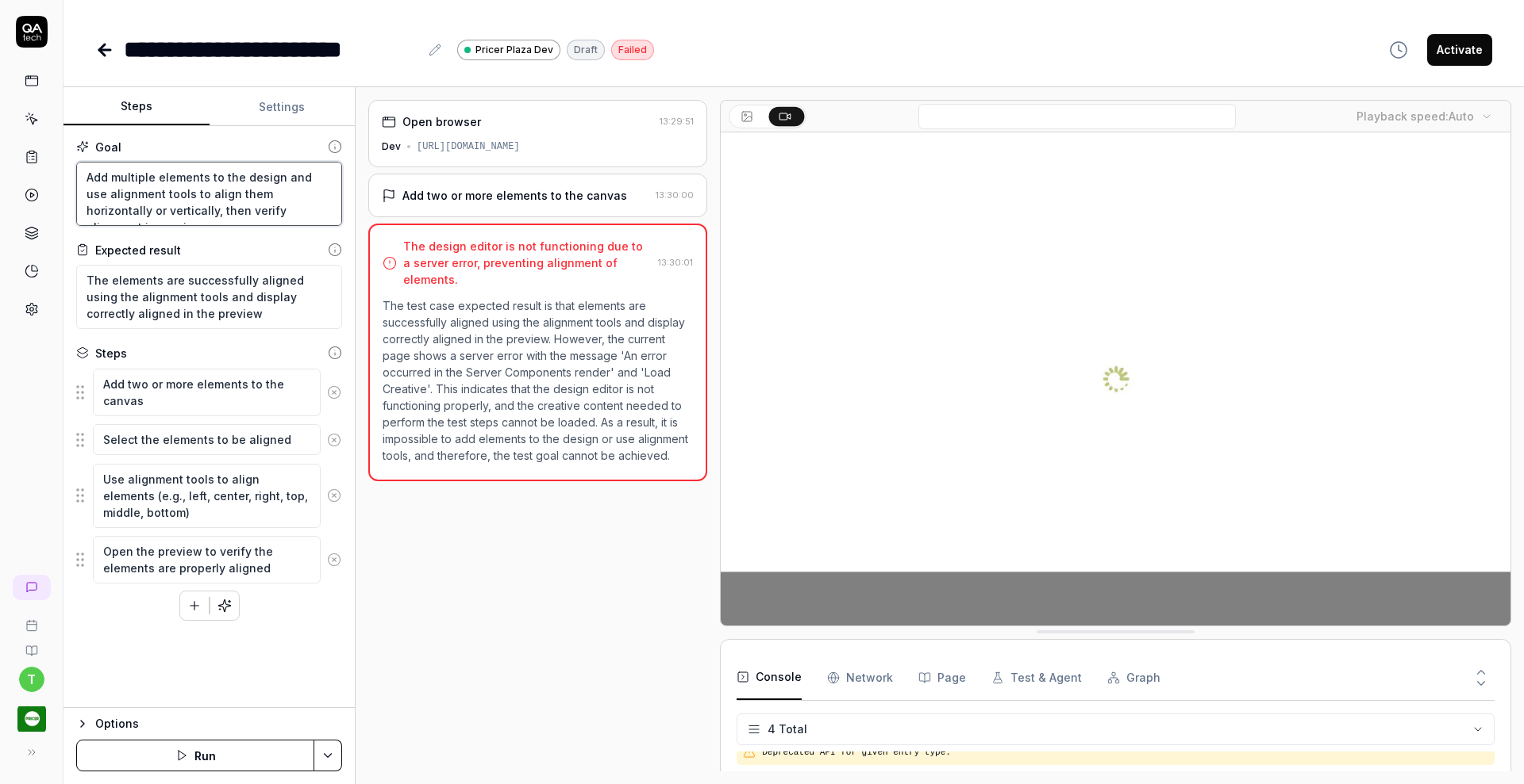
scroll to position [16, 0]
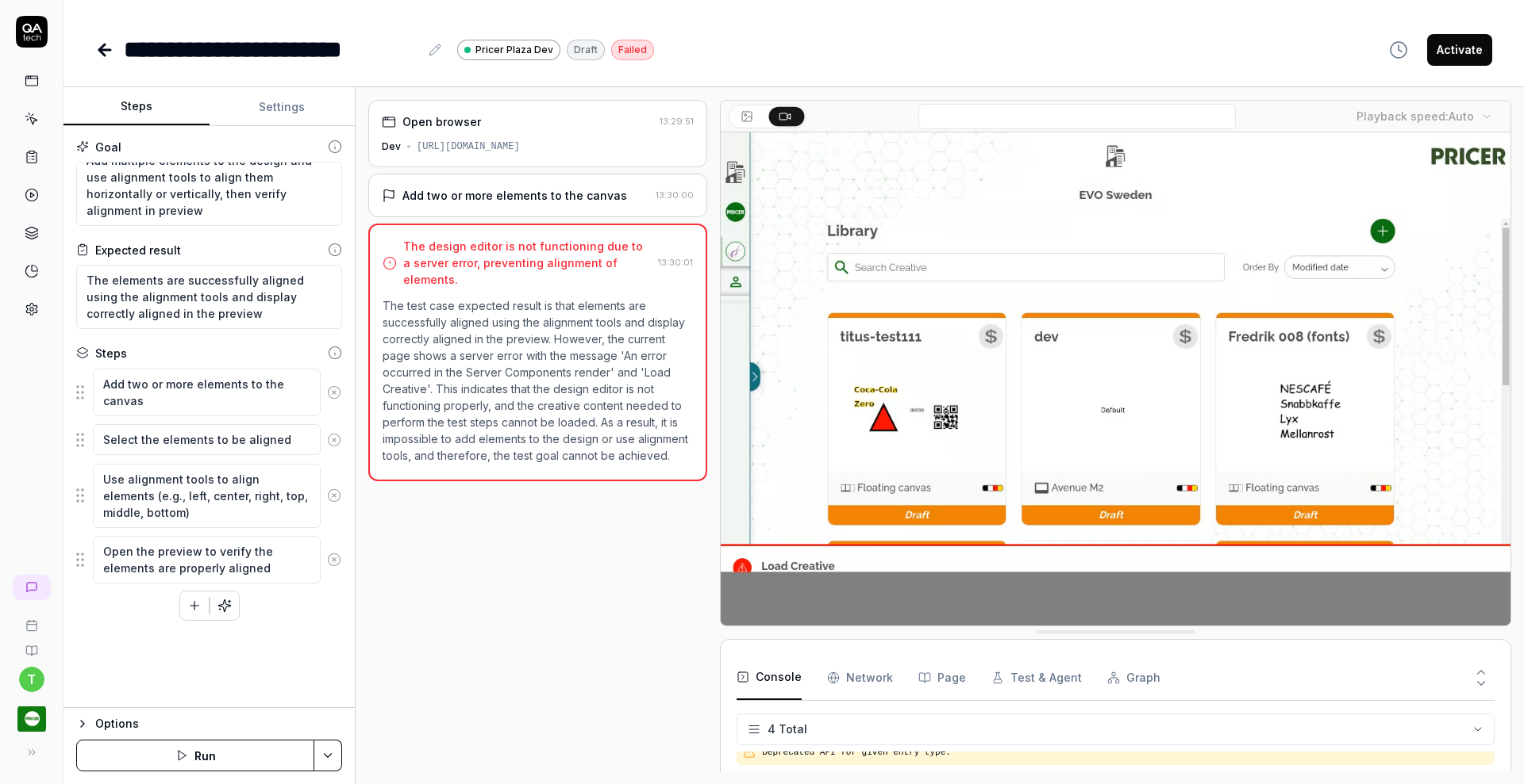
click at [299, 108] on button "Settings" at bounding box center [282, 107] width 146 height 38
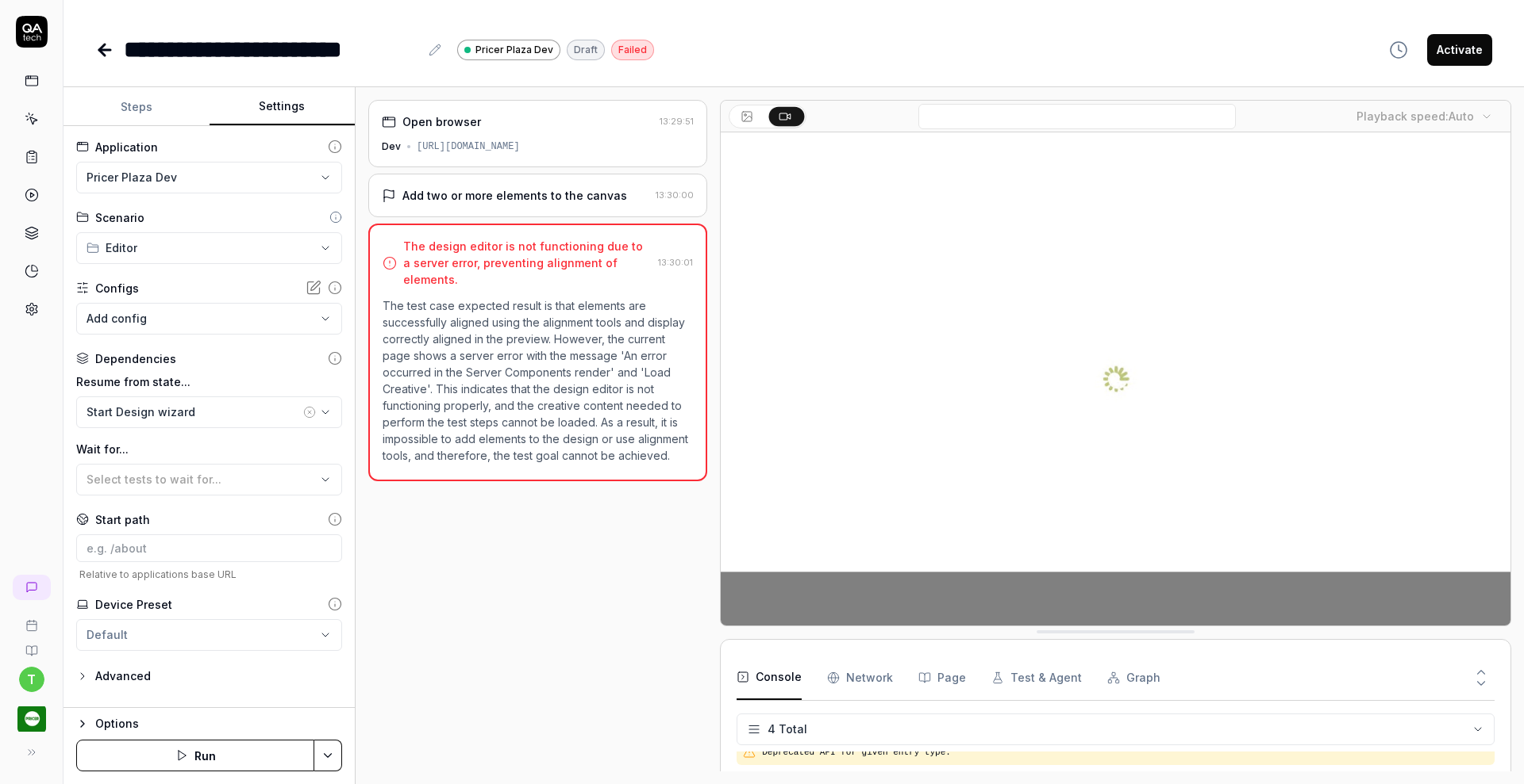
click at [216, 180] on html "**********" at bounding box center [762, 392] width 1524 height 784
click at [178, 217] on span "Web application for Stage" at bounding box center [164, 222] width 151 height 14
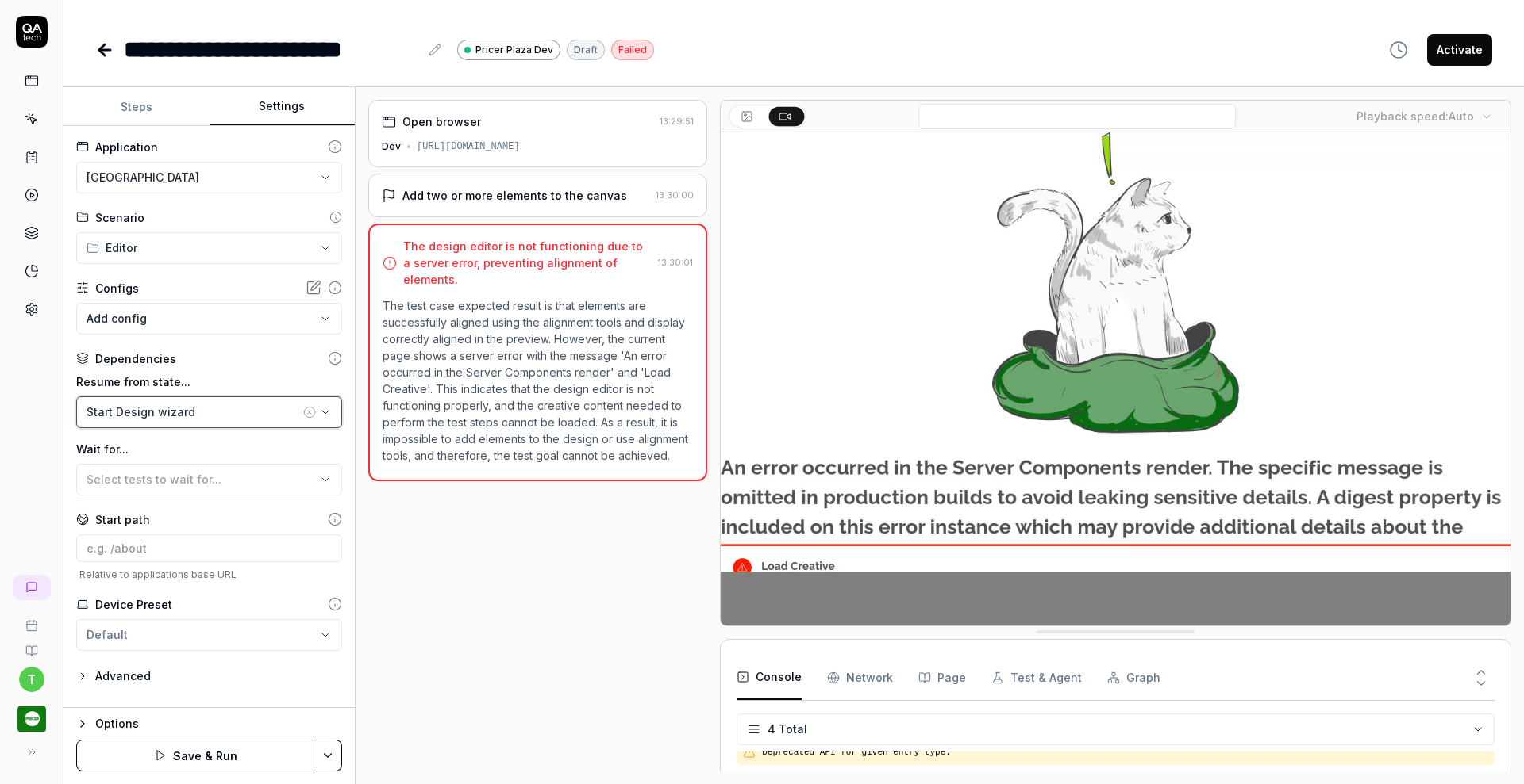
click at [200, 410] on div "Start Design wizard" at bounding box center [193, 412] width 214 height 16
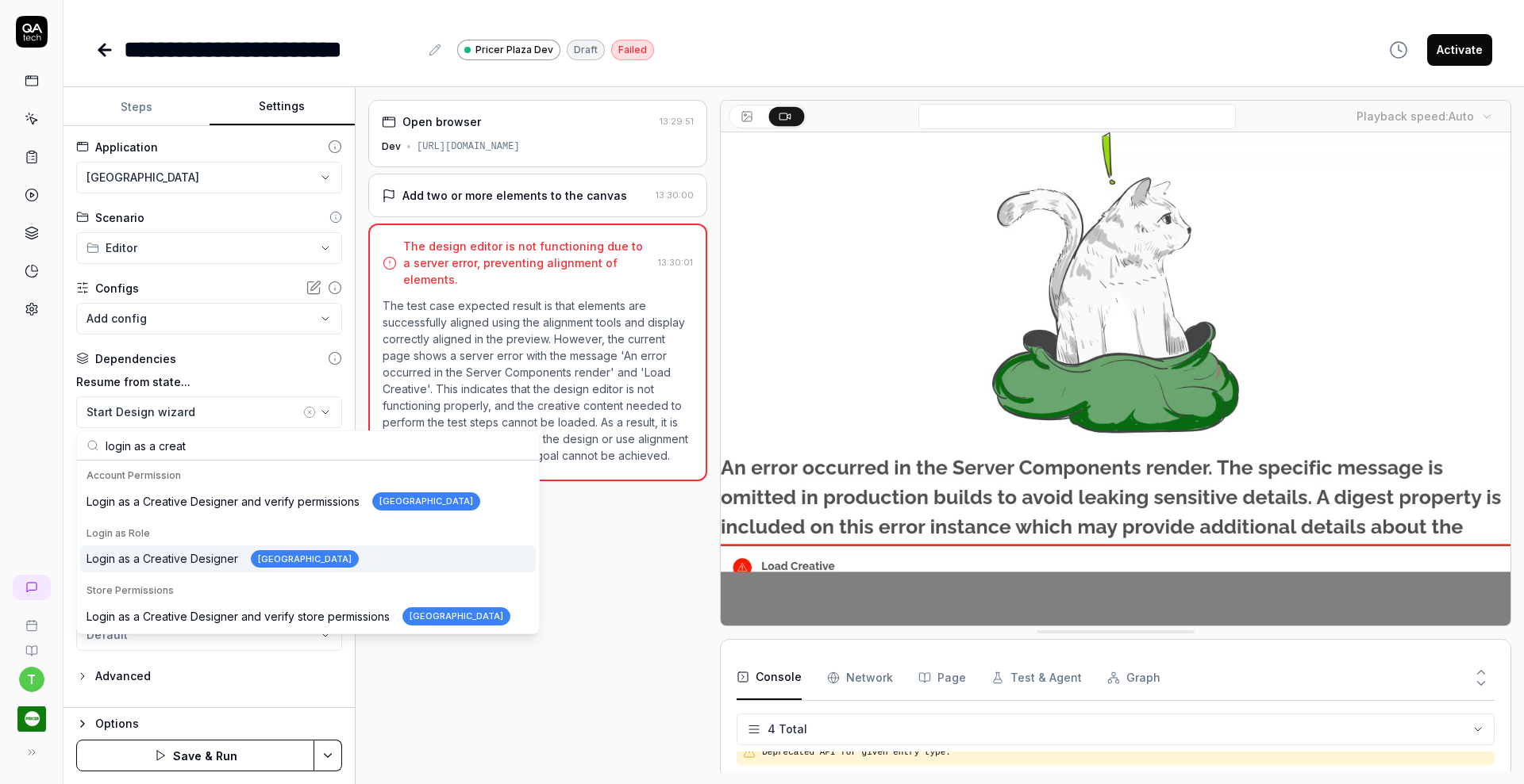
click at [194, 560] on div "Login as a Creative Designer Pricer Plaza" at bounding box center [223, 559] width 272 height 18
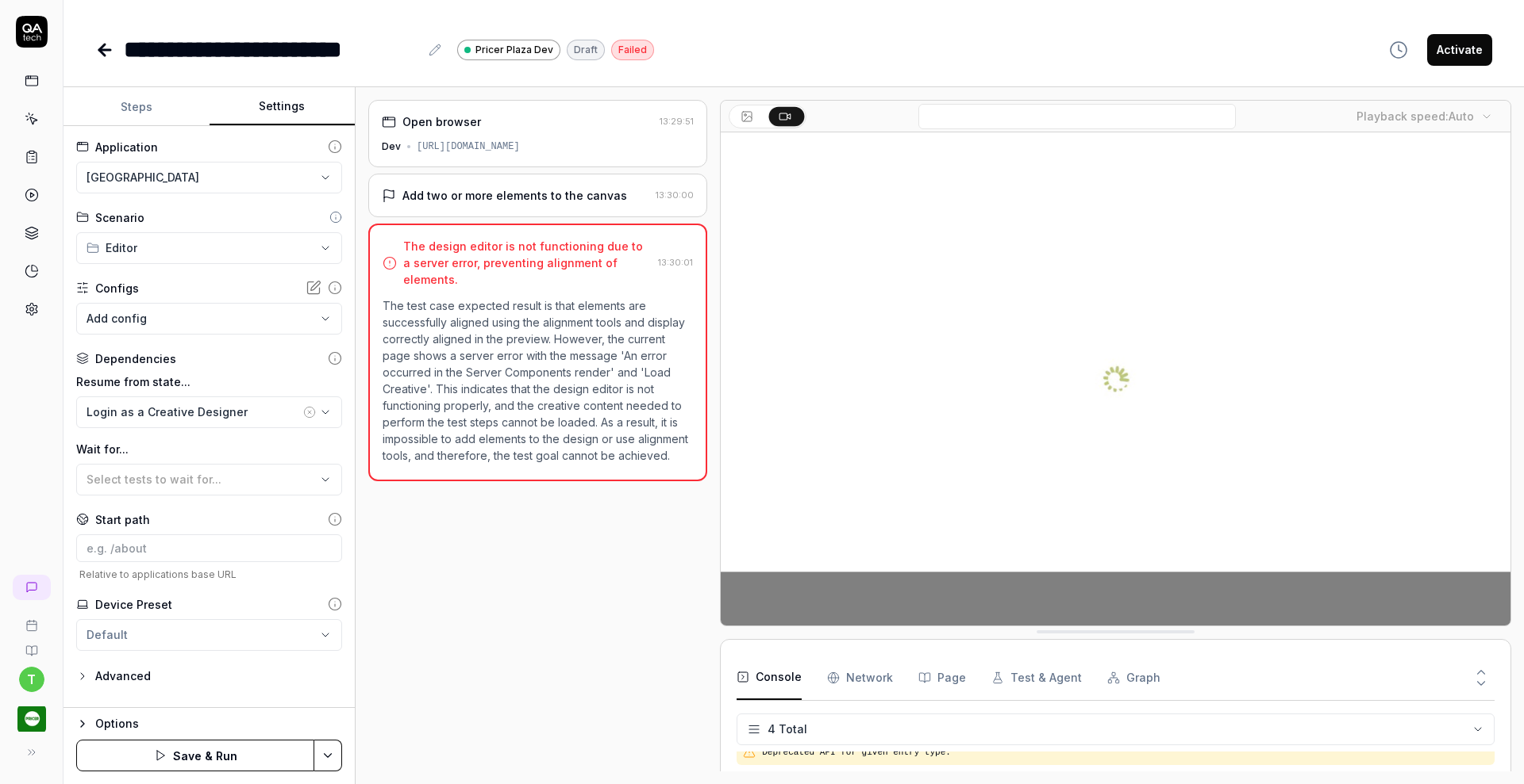
click at [129, 104] on button "Steps" at bounding box center [137, 107] width 146 height 38
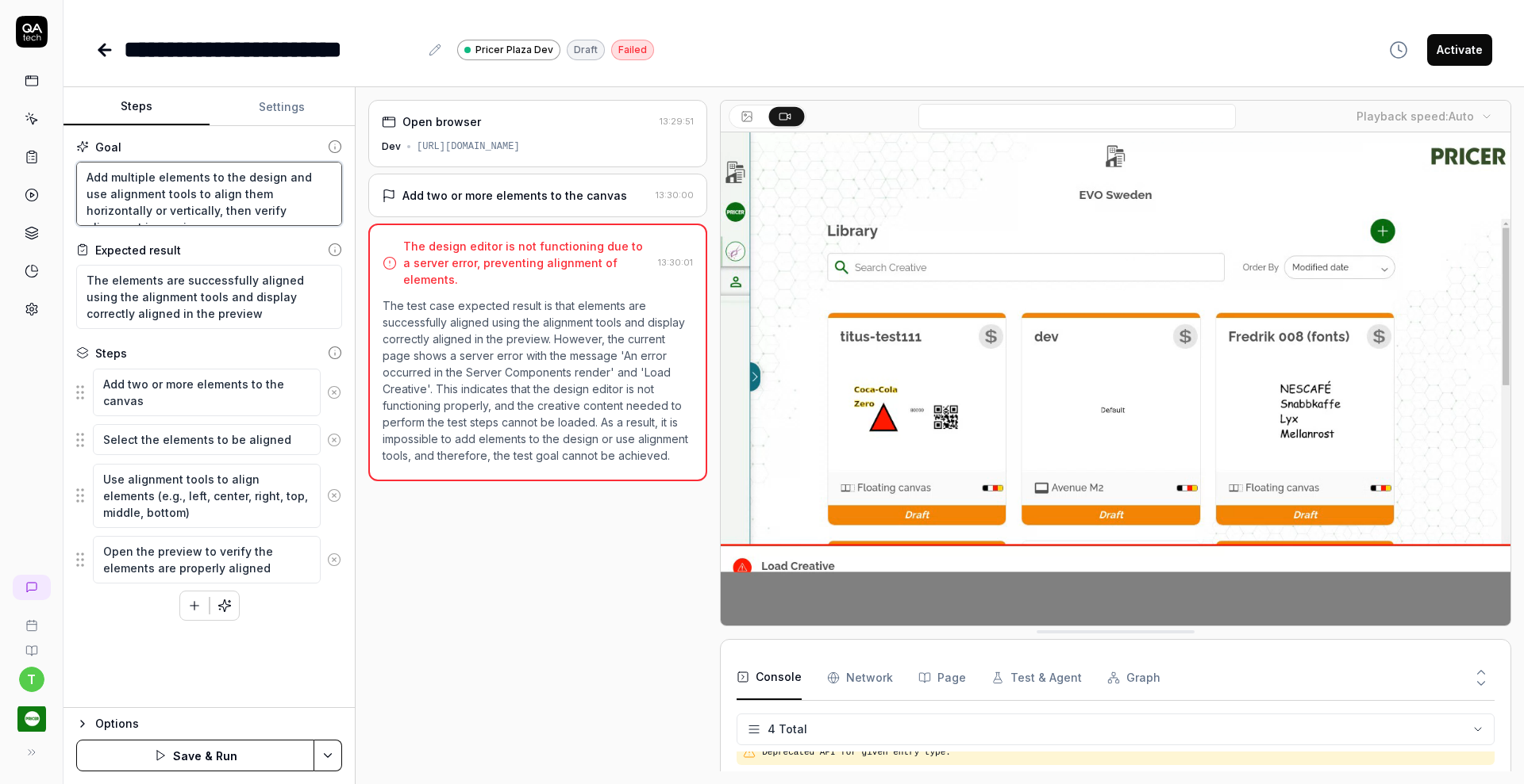
click at [88, 178] on textarea "Add multiple elements to the design and use alignment tools to align them horiz…" at bounding box center [209, 194] width 266 height 65
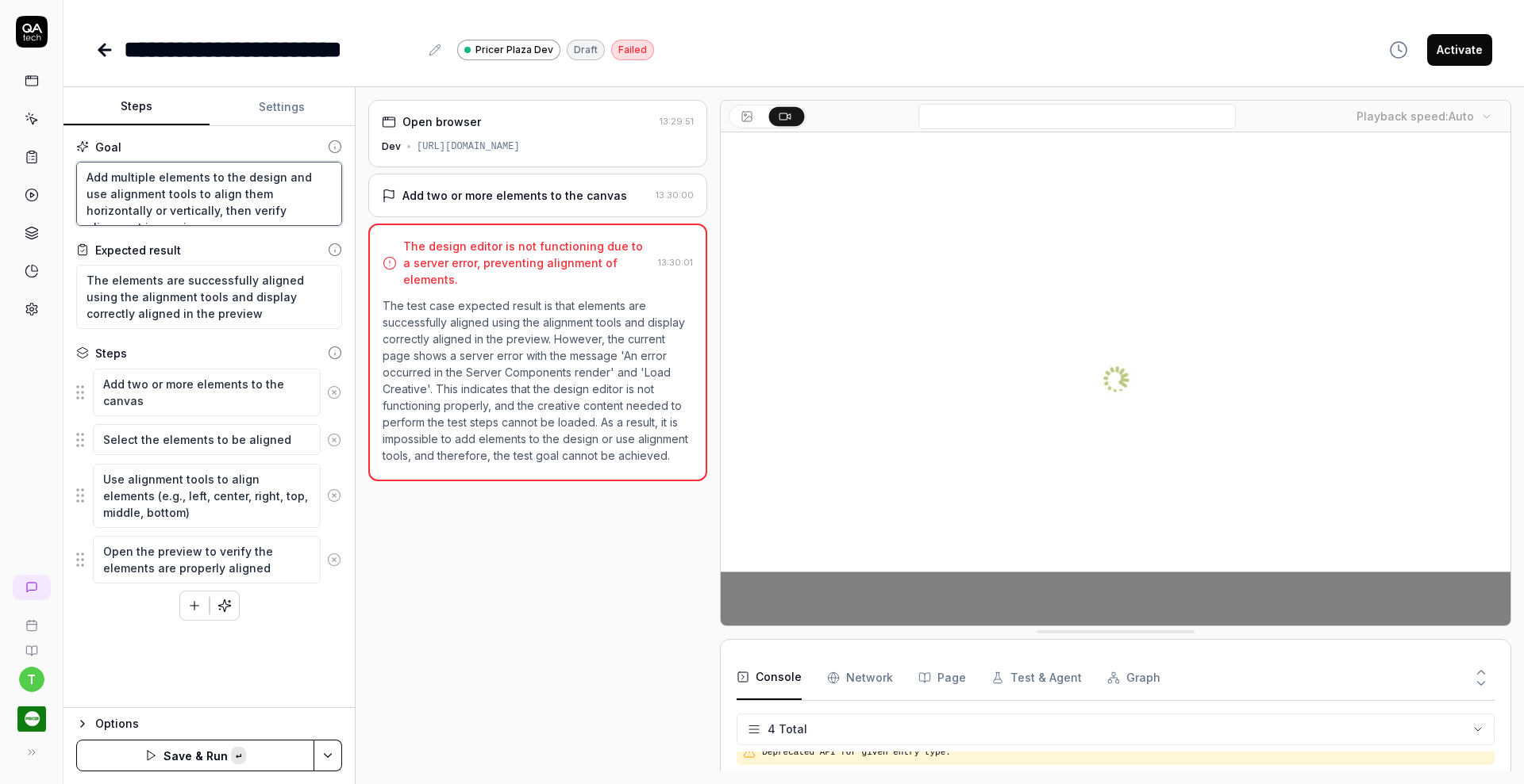
paste textarea "Search for the QA tech single device design and open it"
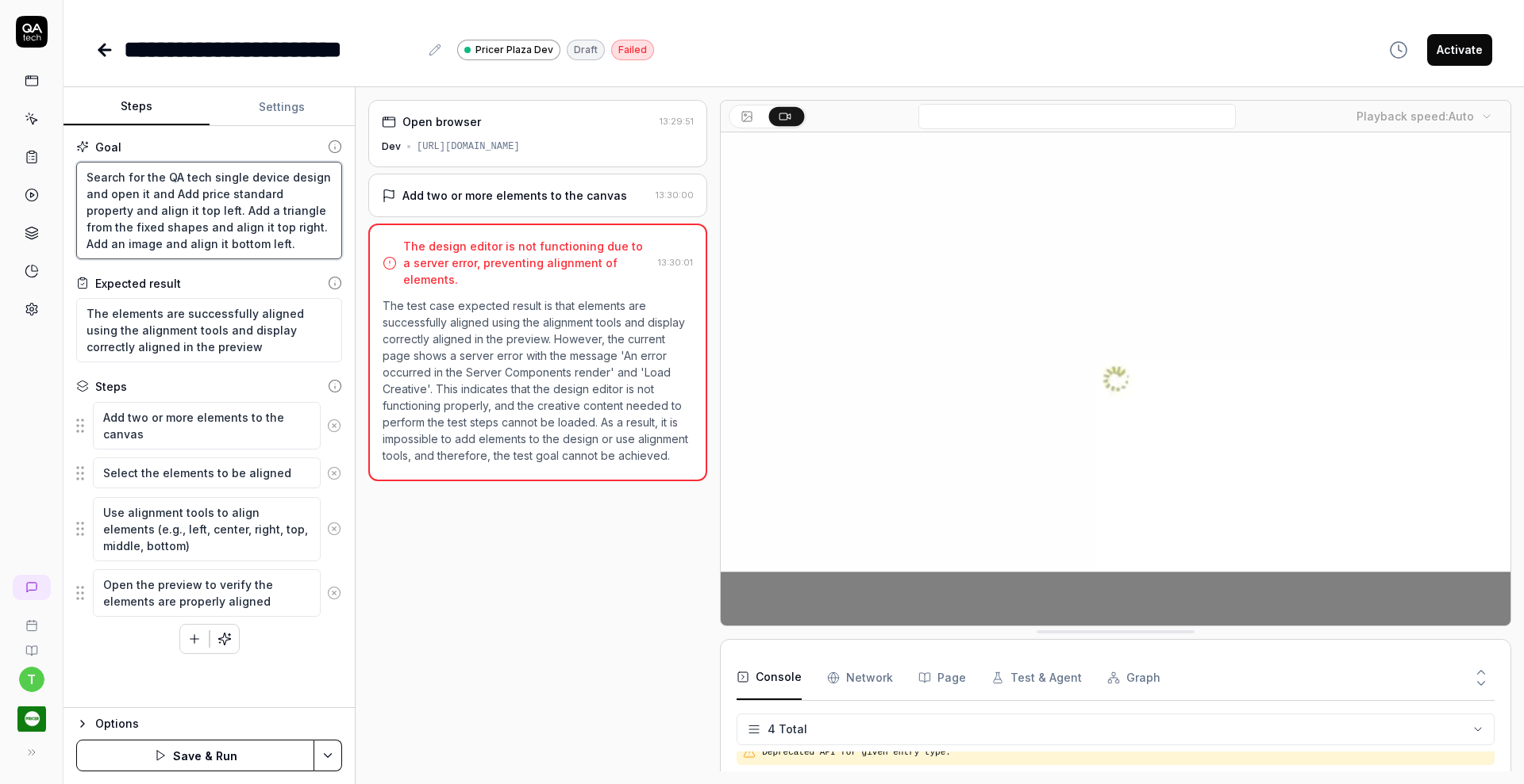
scroll to position [0, 0]
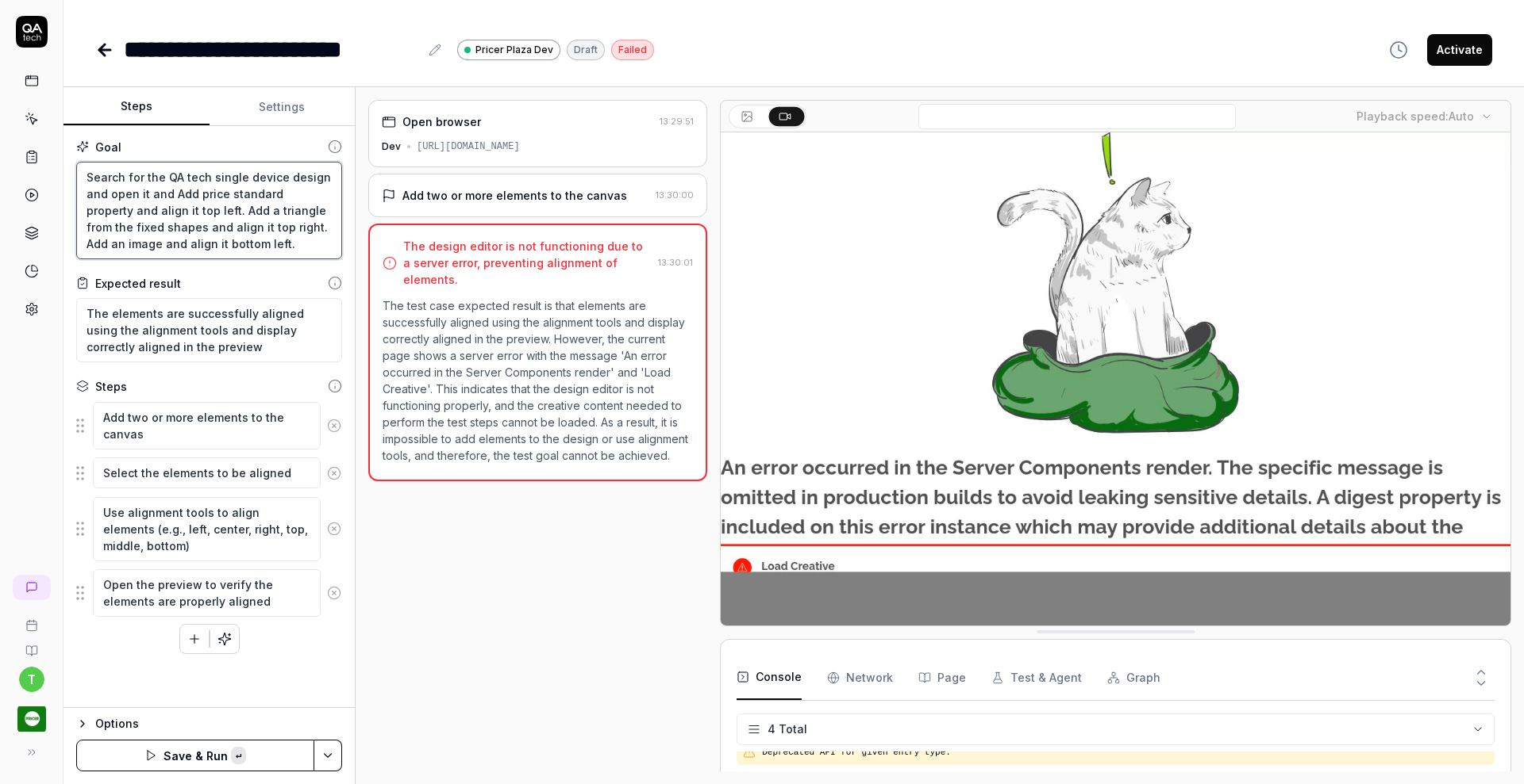
paste textarea "Click on Preview button to the left of the "Preview with JSON" option to verify…"
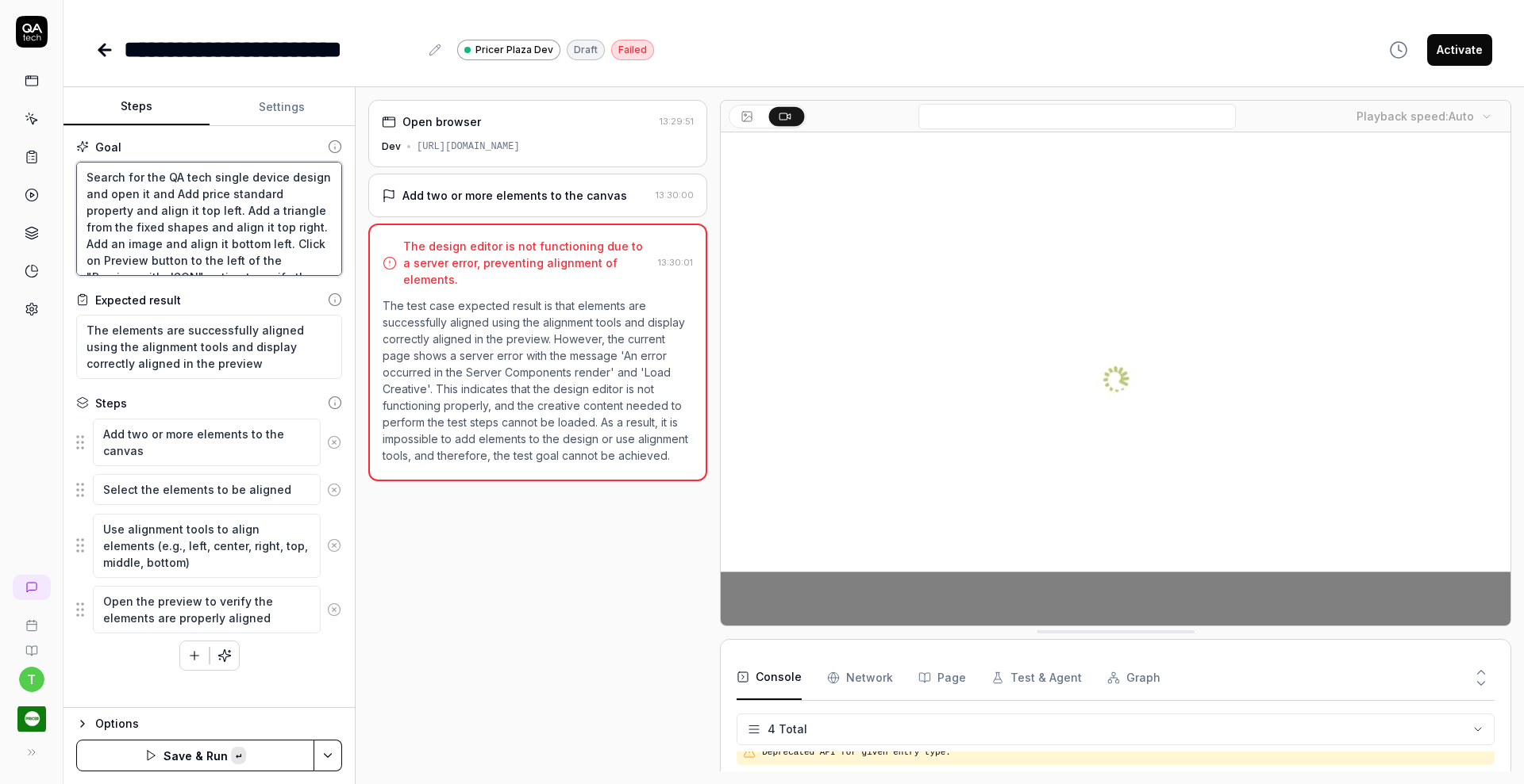
scroll to position [42, 0]
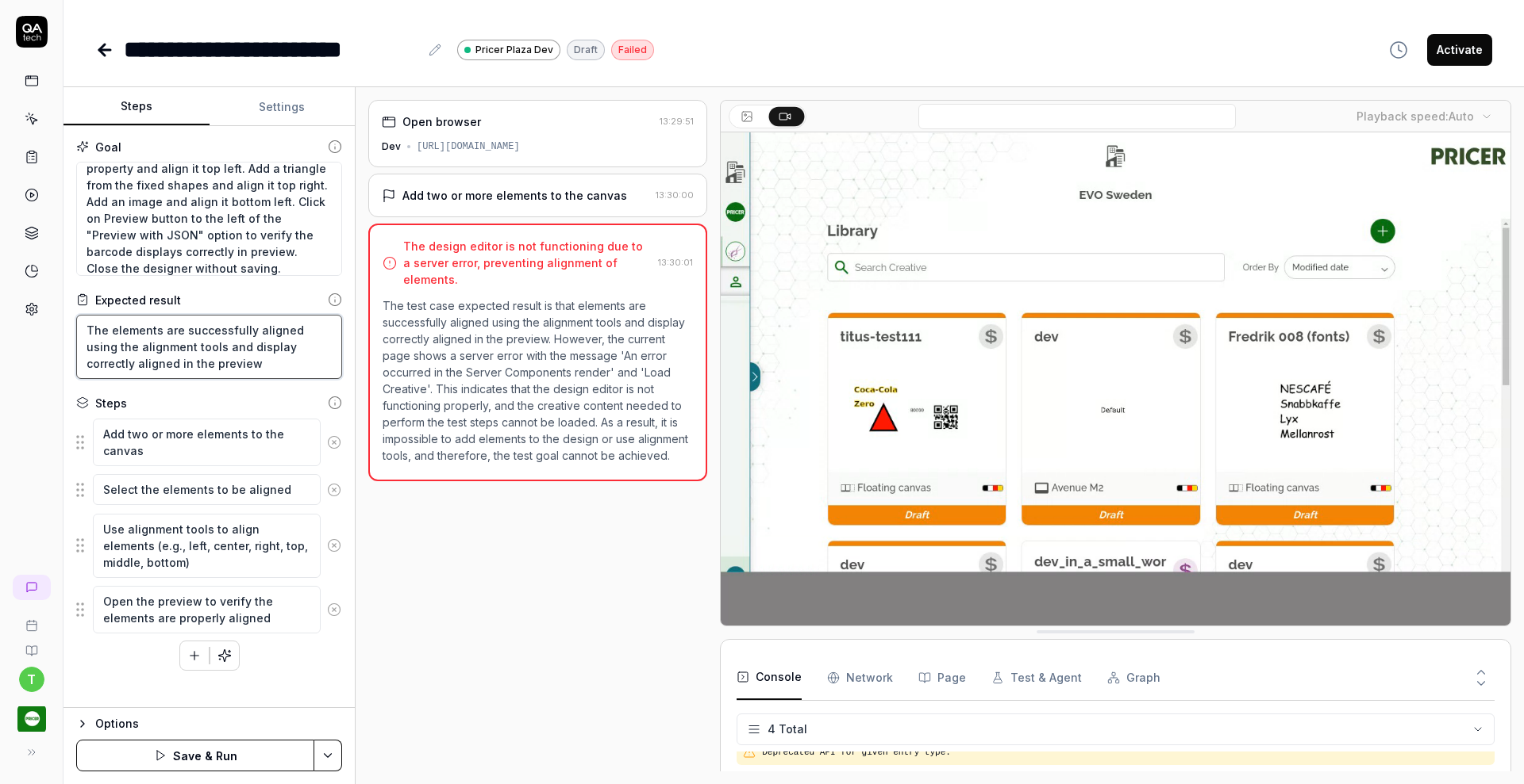
drag, startPoint x: 232, startPoint y: 365, endPoint x: 81, endPoint y: 319, distance: 157.9
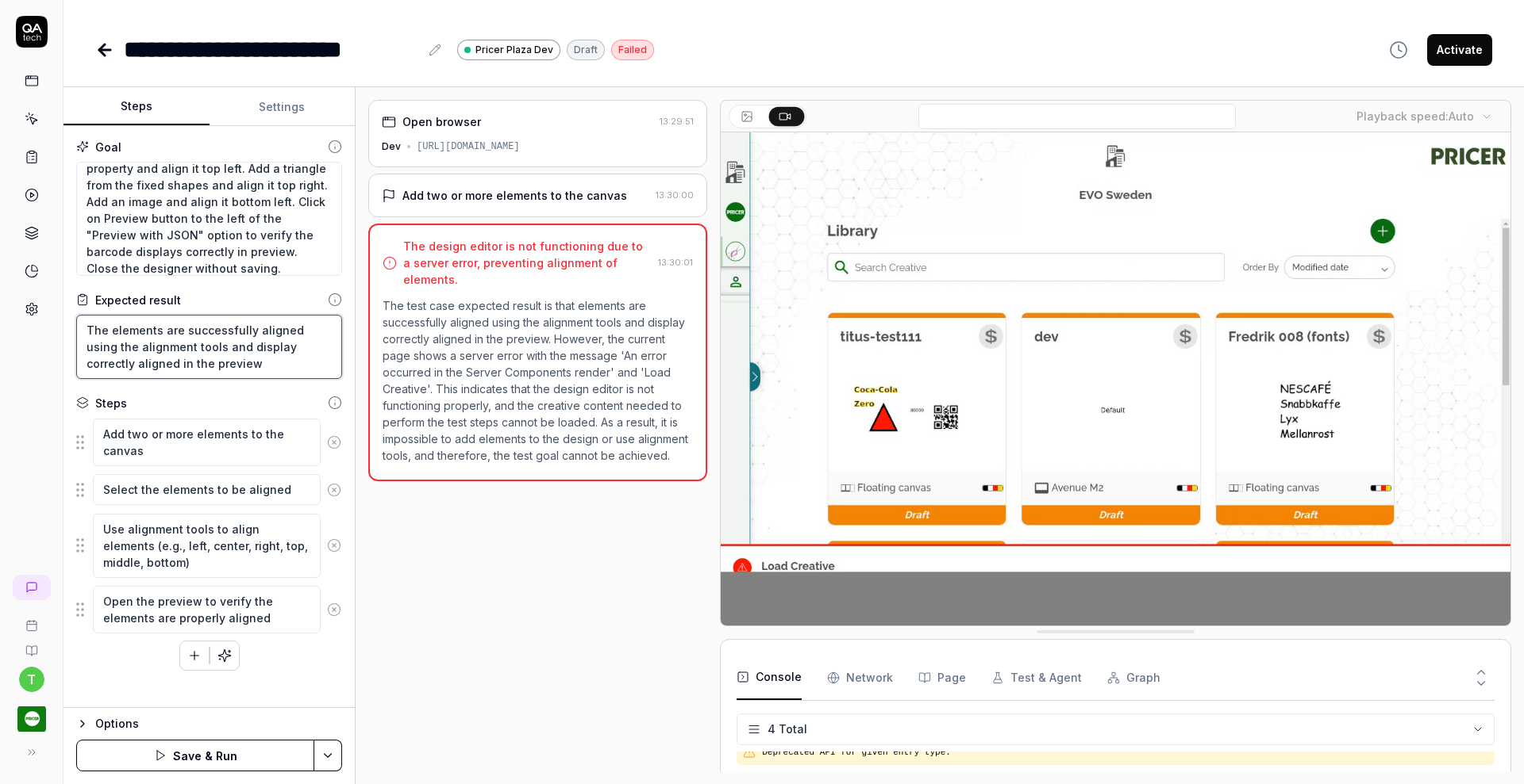
click at [81, 319] on textarea "The elements are successfully aligned using the alignment tools and display cor…" at bounding box center [209, 347] width 266 height 65
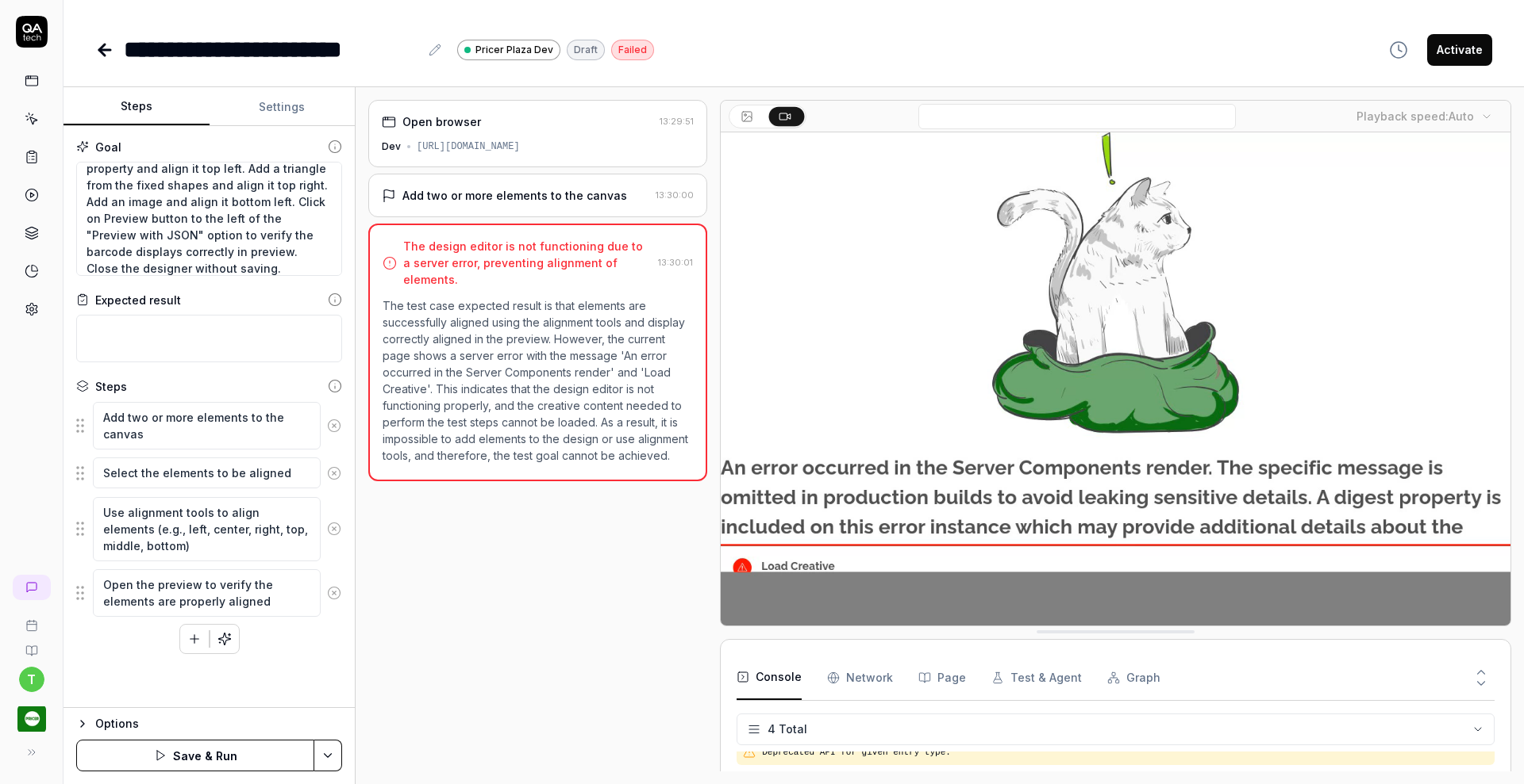
click at [335, 420] on icon at bounding box center [334, 425] width 14 height 14
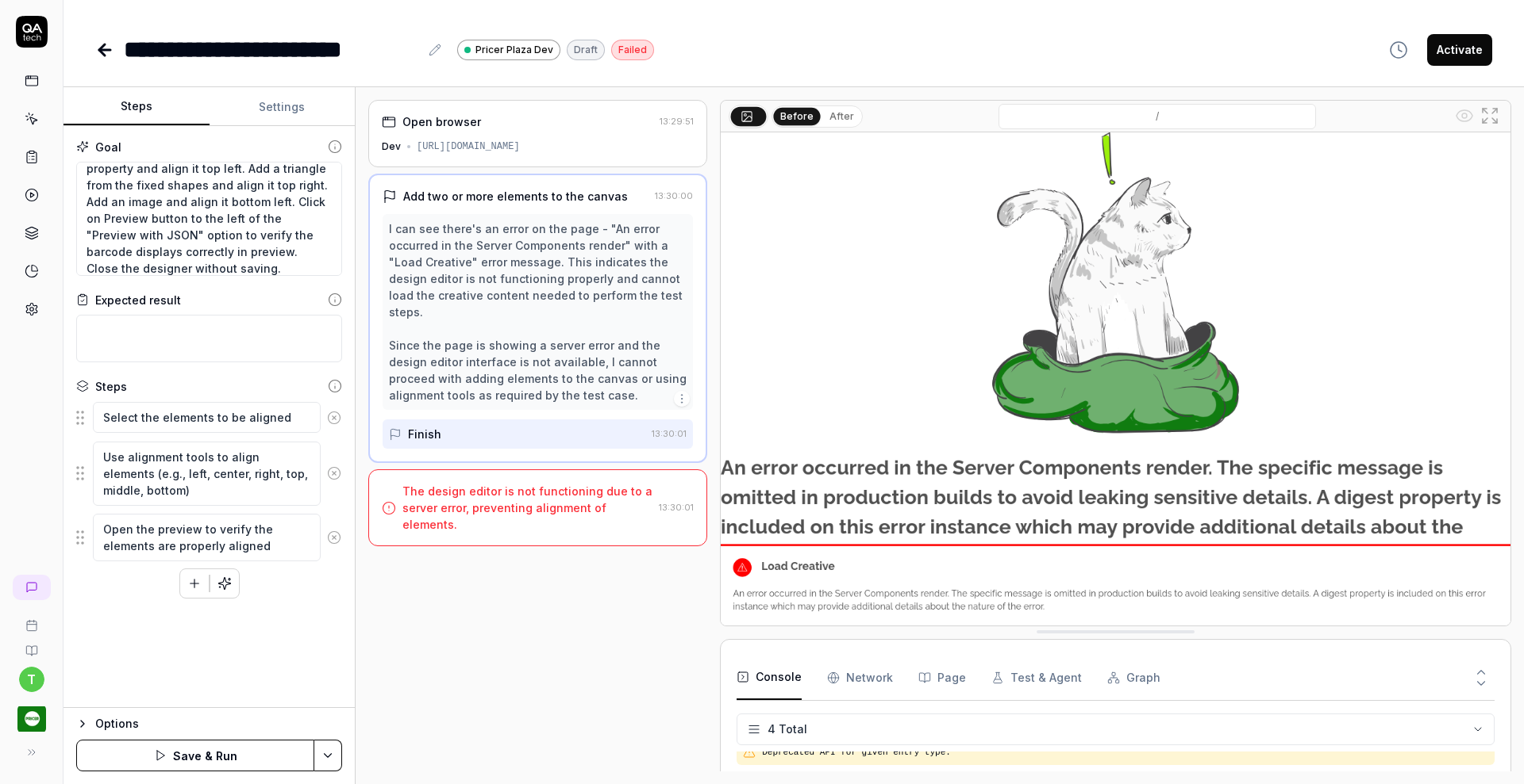
click at [335, 420] on icon at bounding box center [334, 418] width 14 height 14
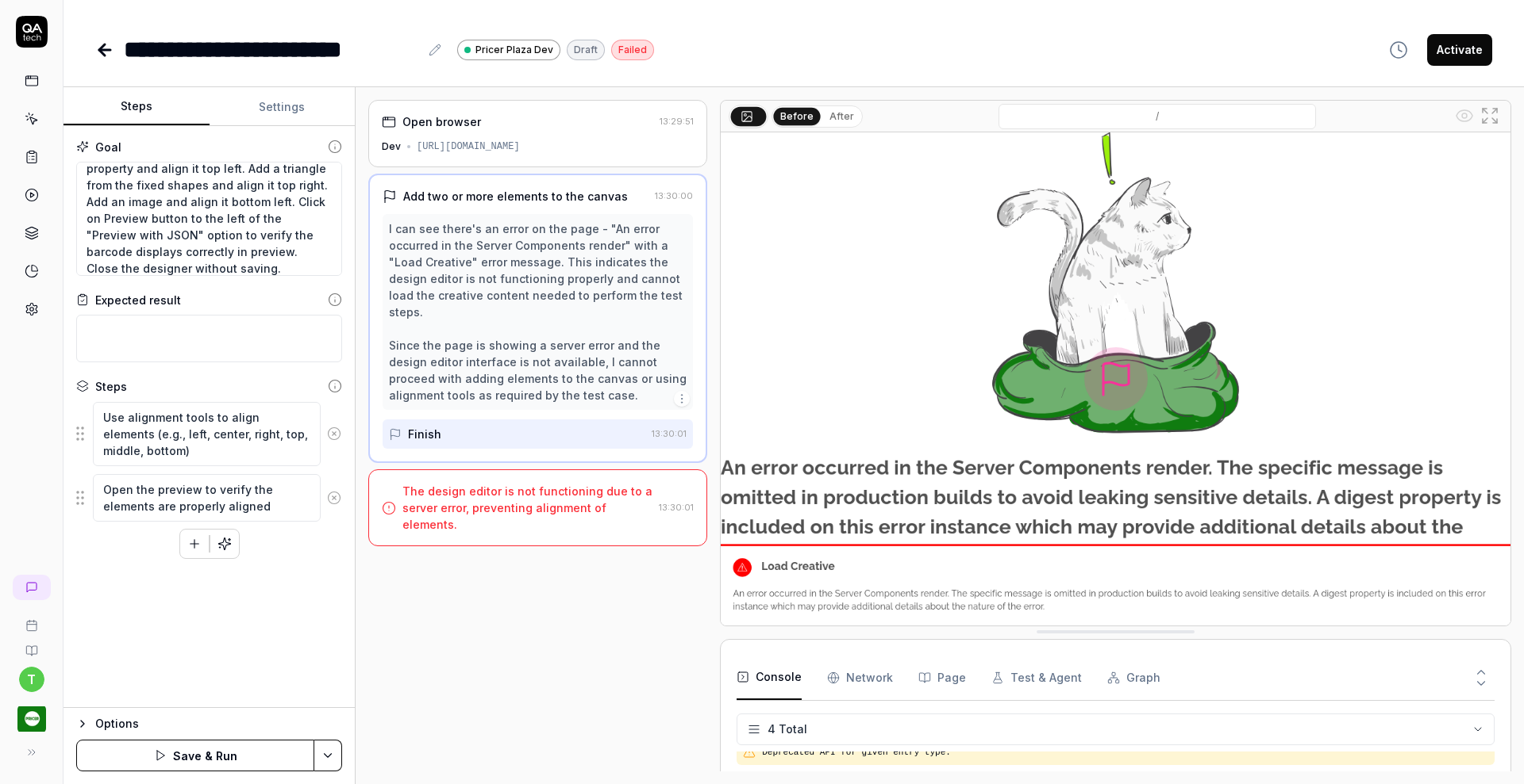
click at [335, 428] on icon at bounding box center [334, 433] width 14 height 14
click at [335, 428] on icon at bounding box center [334, 425] width 14 height 14
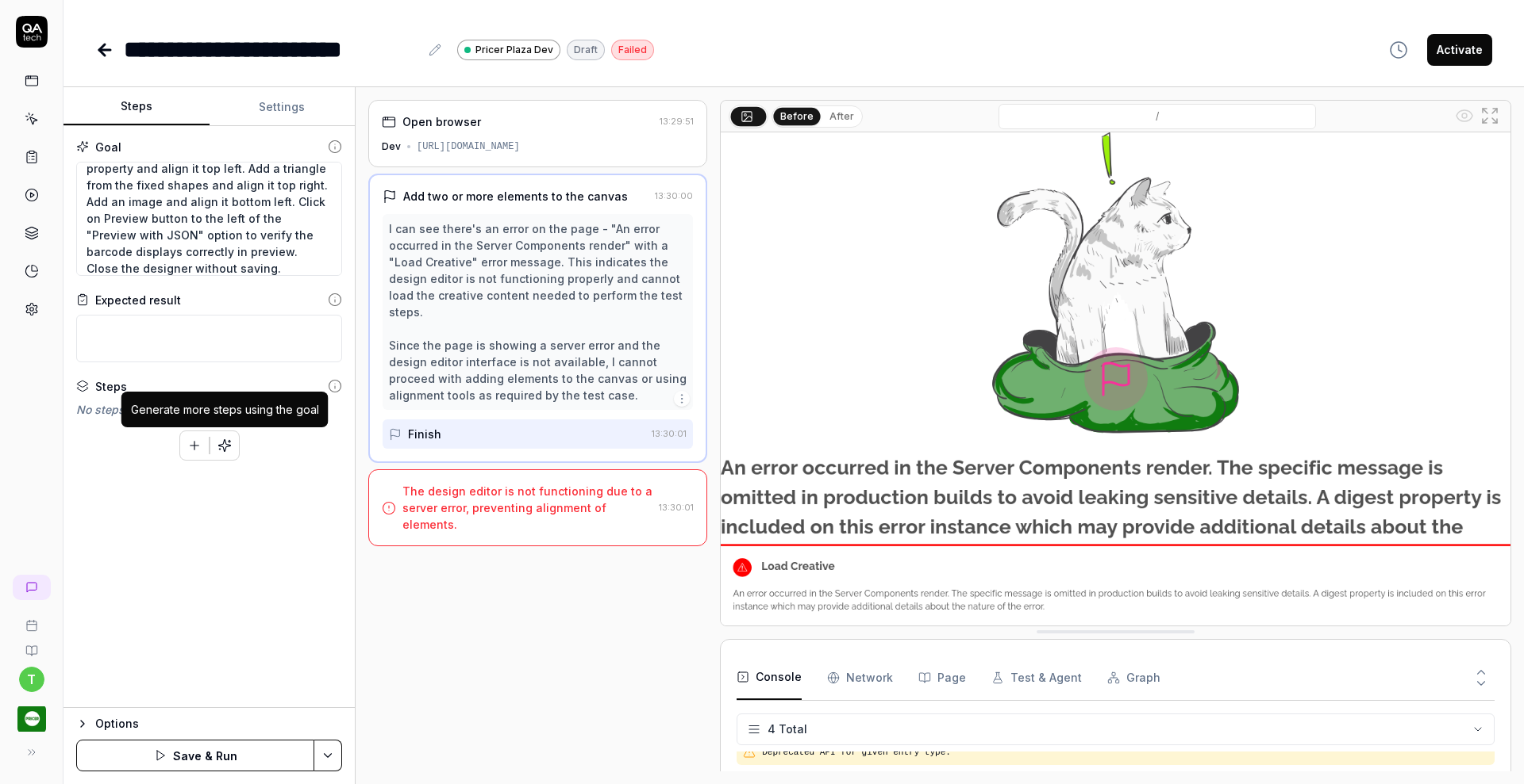
click at [226, 442] on icon "button" at bounding box center [224, 445] width 14 height 14
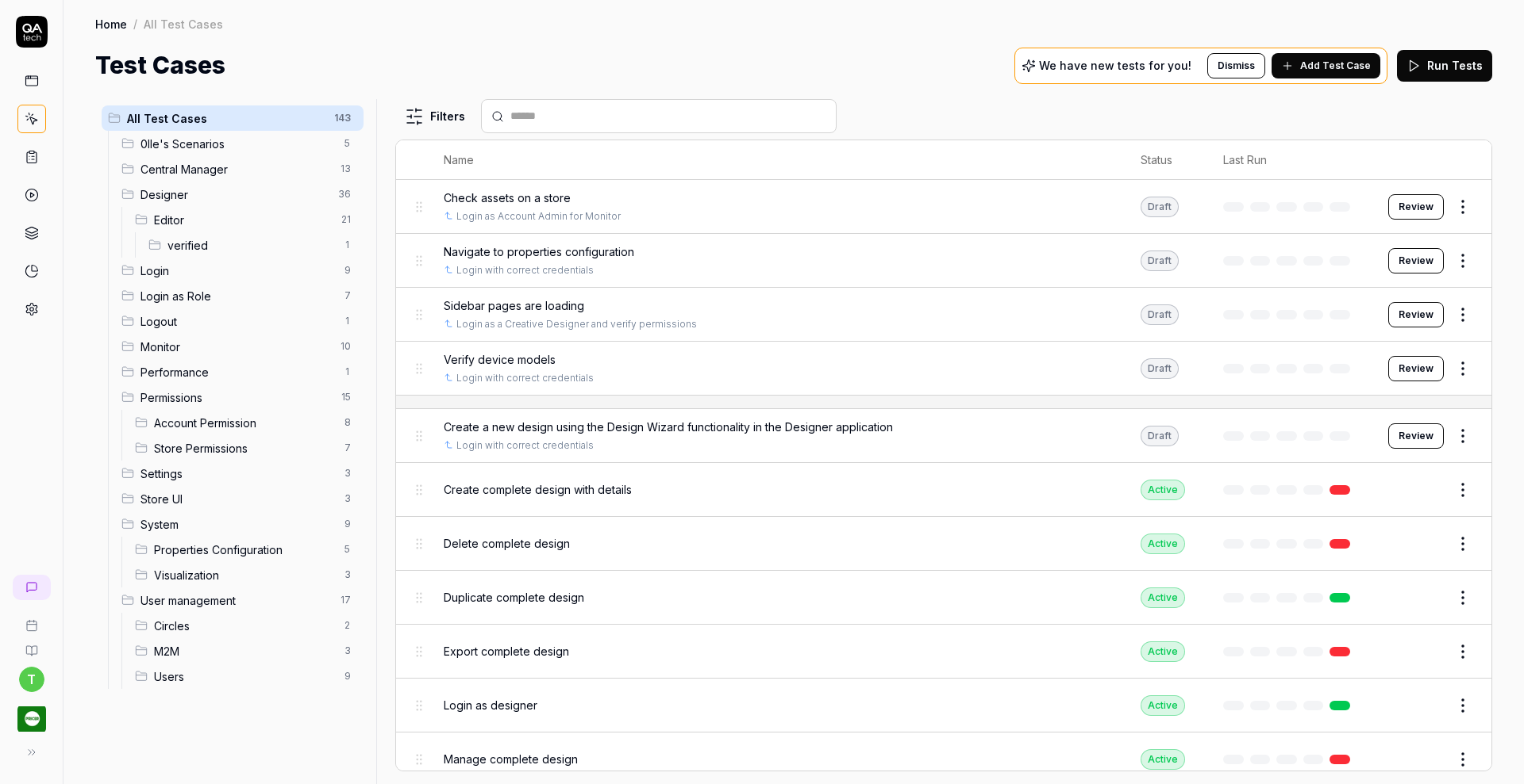
click at [163, 210] on div "Editor 21" at bounding box center [245, 219] width 235 height 25
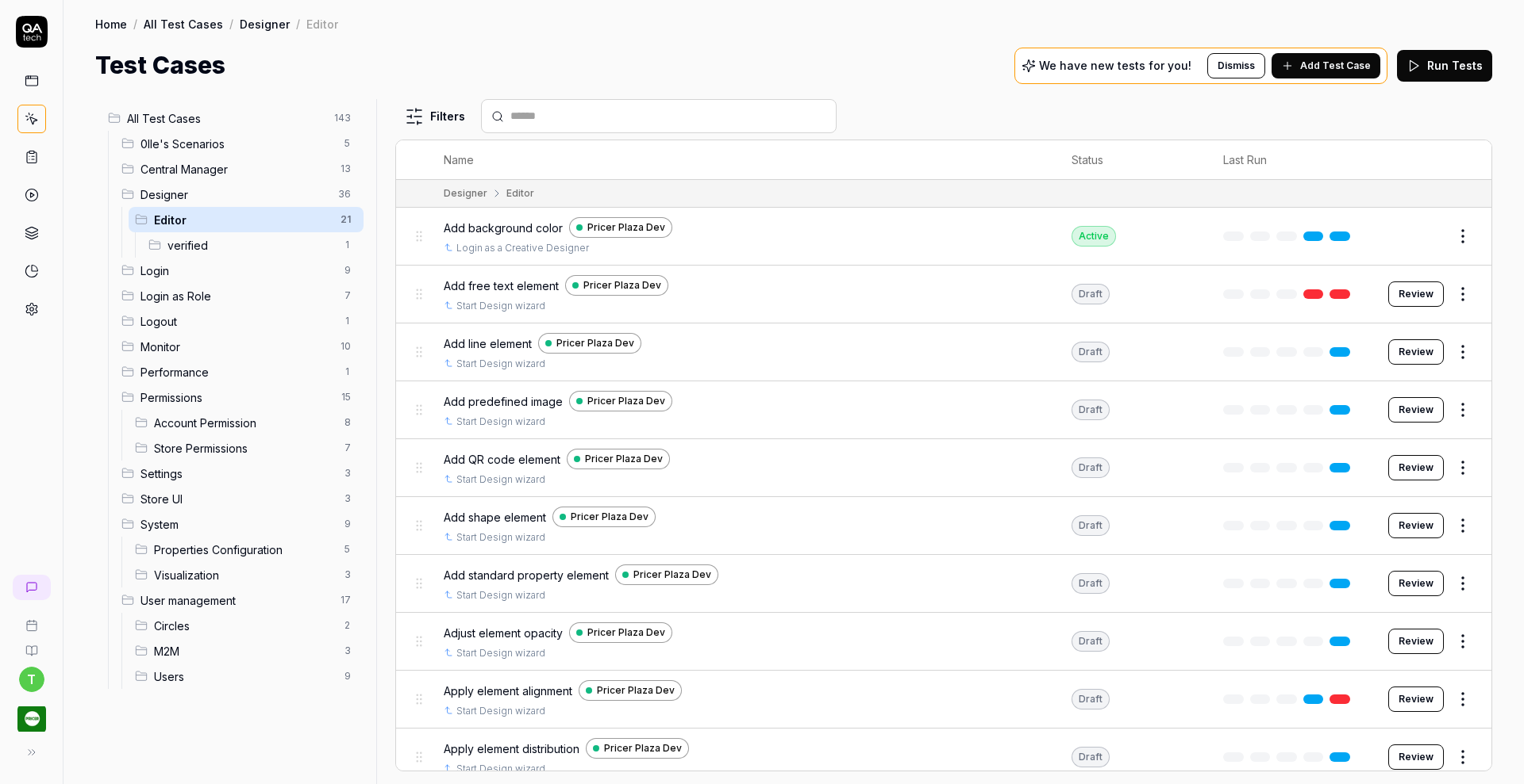
click at [185, 244] on span "verified" at bounding box center [251, 245] width 168 height 16
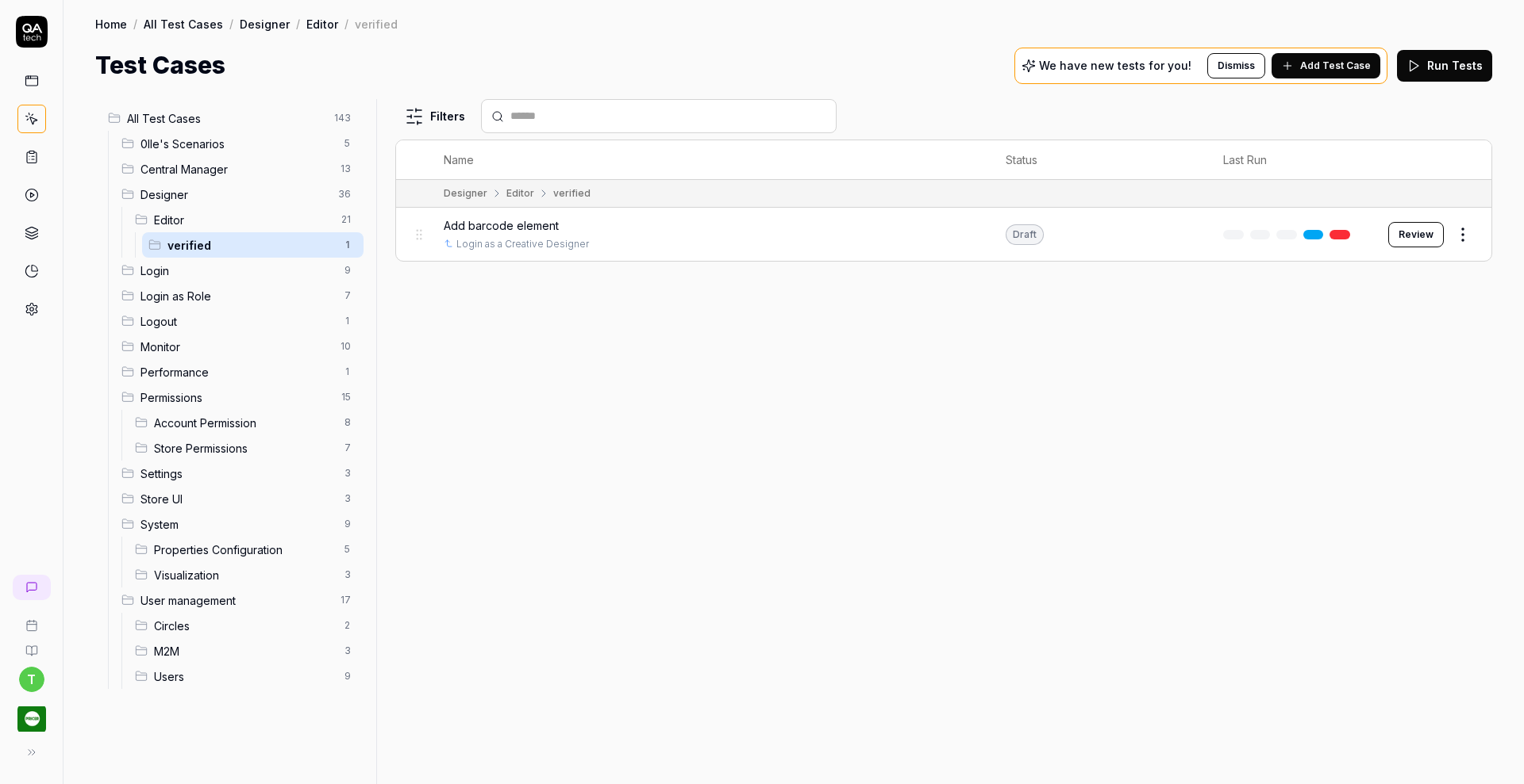
drag, startPoint x: 479, startPoint y: 225, endPoint x: 1173, endPoint y: 370, distance: 709.0
click at [1173, 370] on div "Filters Name Status Last Run Designer Editor verified Add barcode element Login…" at bounding box center [943, 441] width 1097 height 685
click at [542, 227] on span "Add barcode element" at bounding box center [501, 226] width 115 height 16
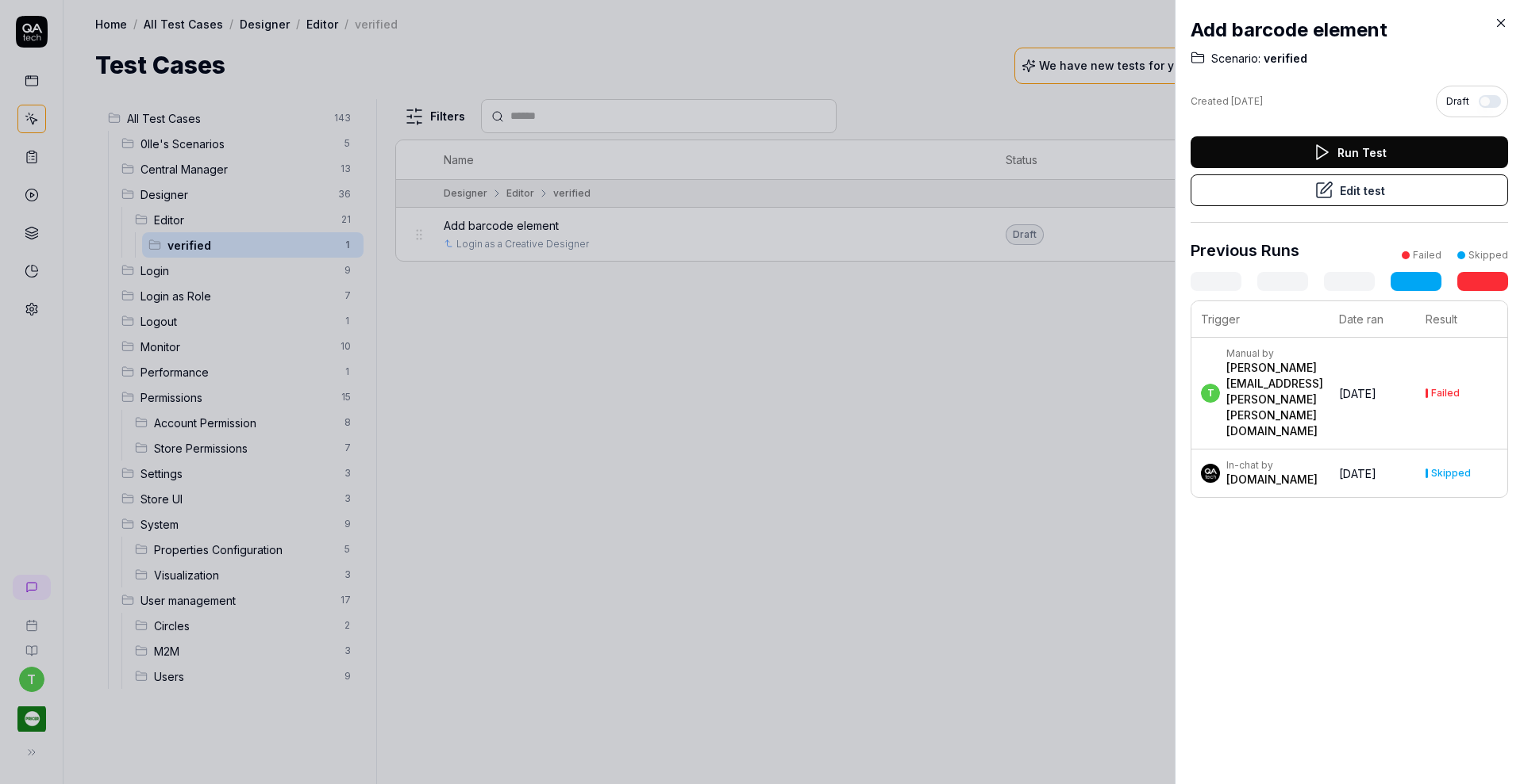
click at [1247, 186] on button "Edit test" at bounding box center [1349, 190] width 317 height 32
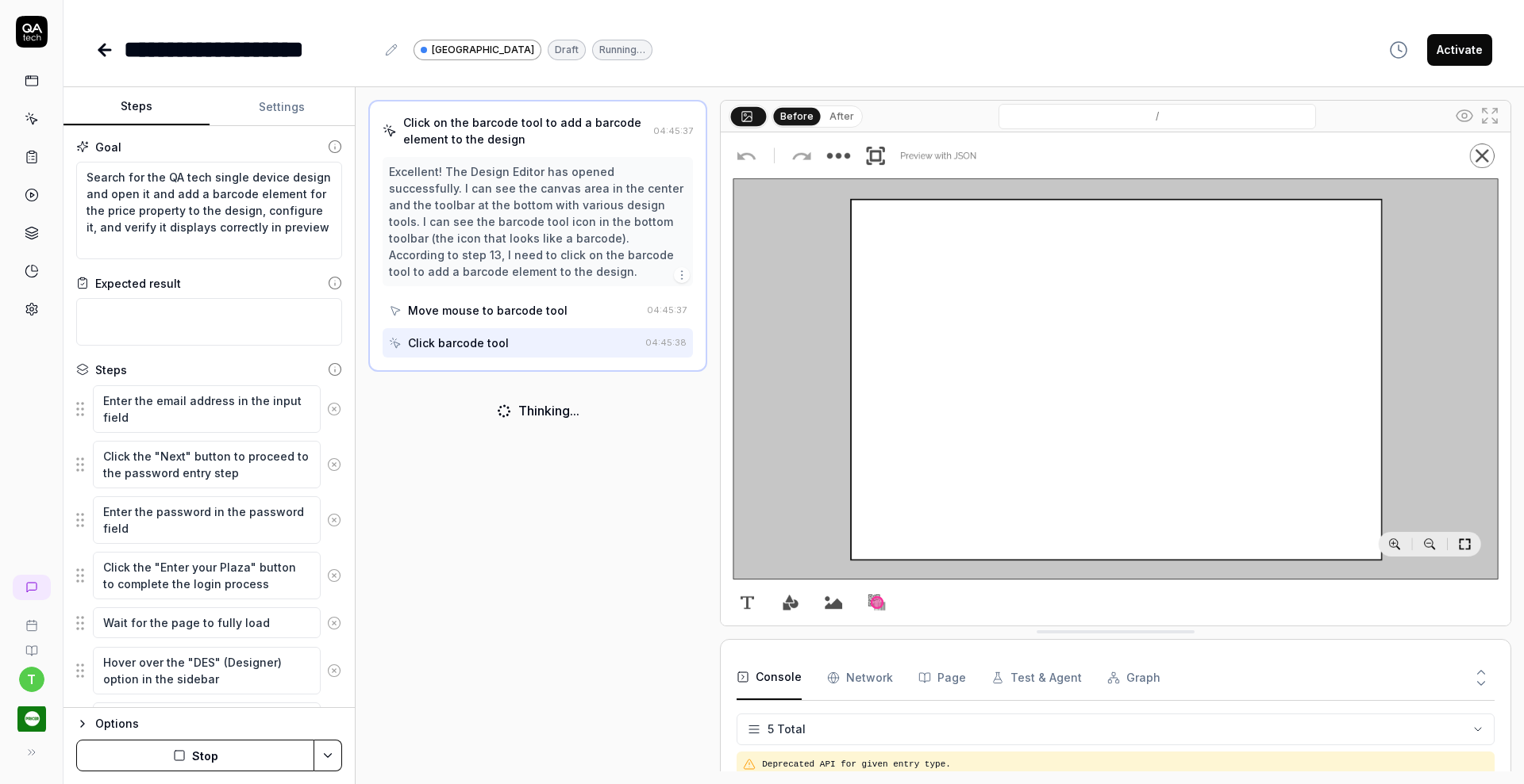
scroll to position [57, 0]
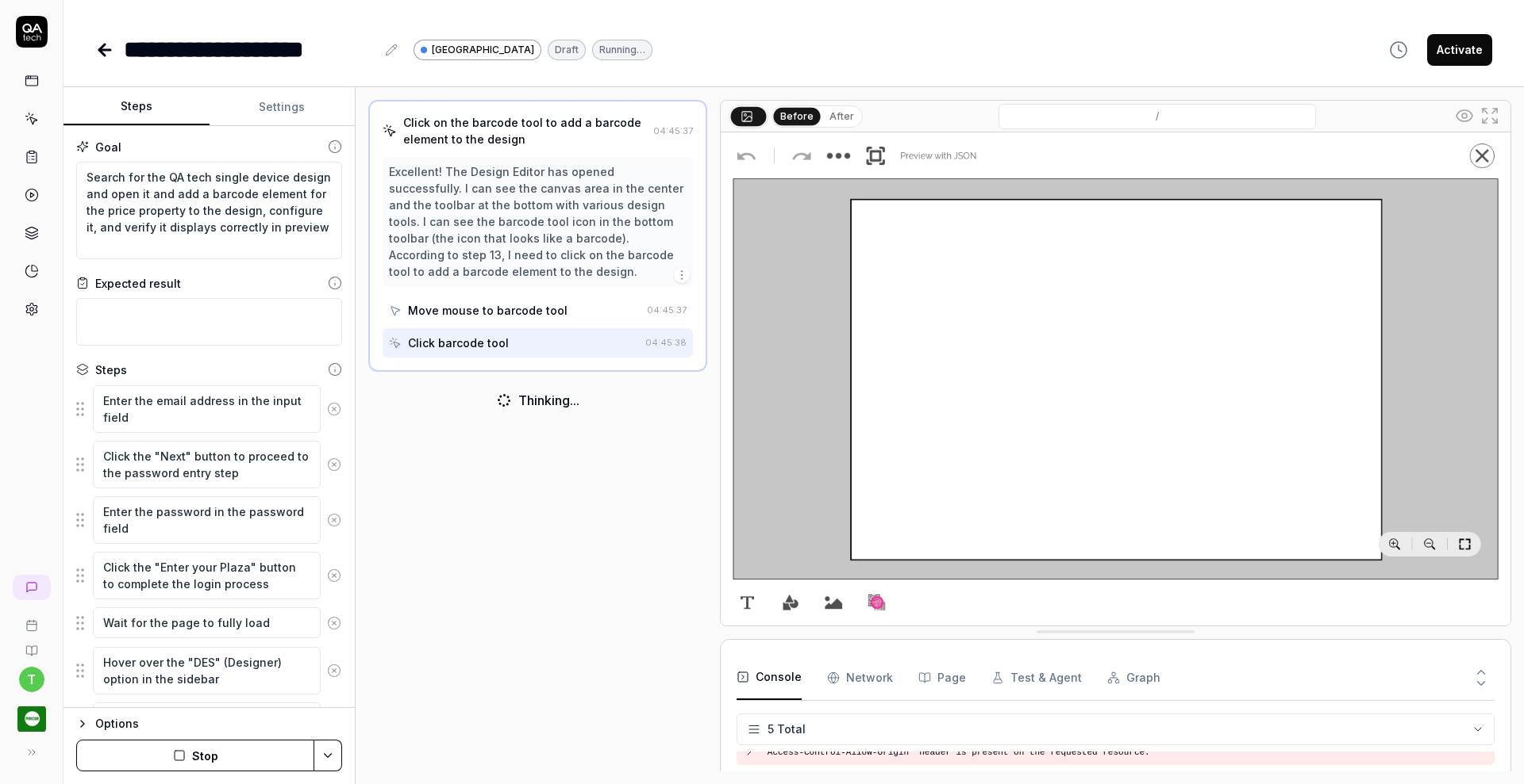
click at [283, 111] on button "Settings" at bounding box center [282, 107] width 146 height 38
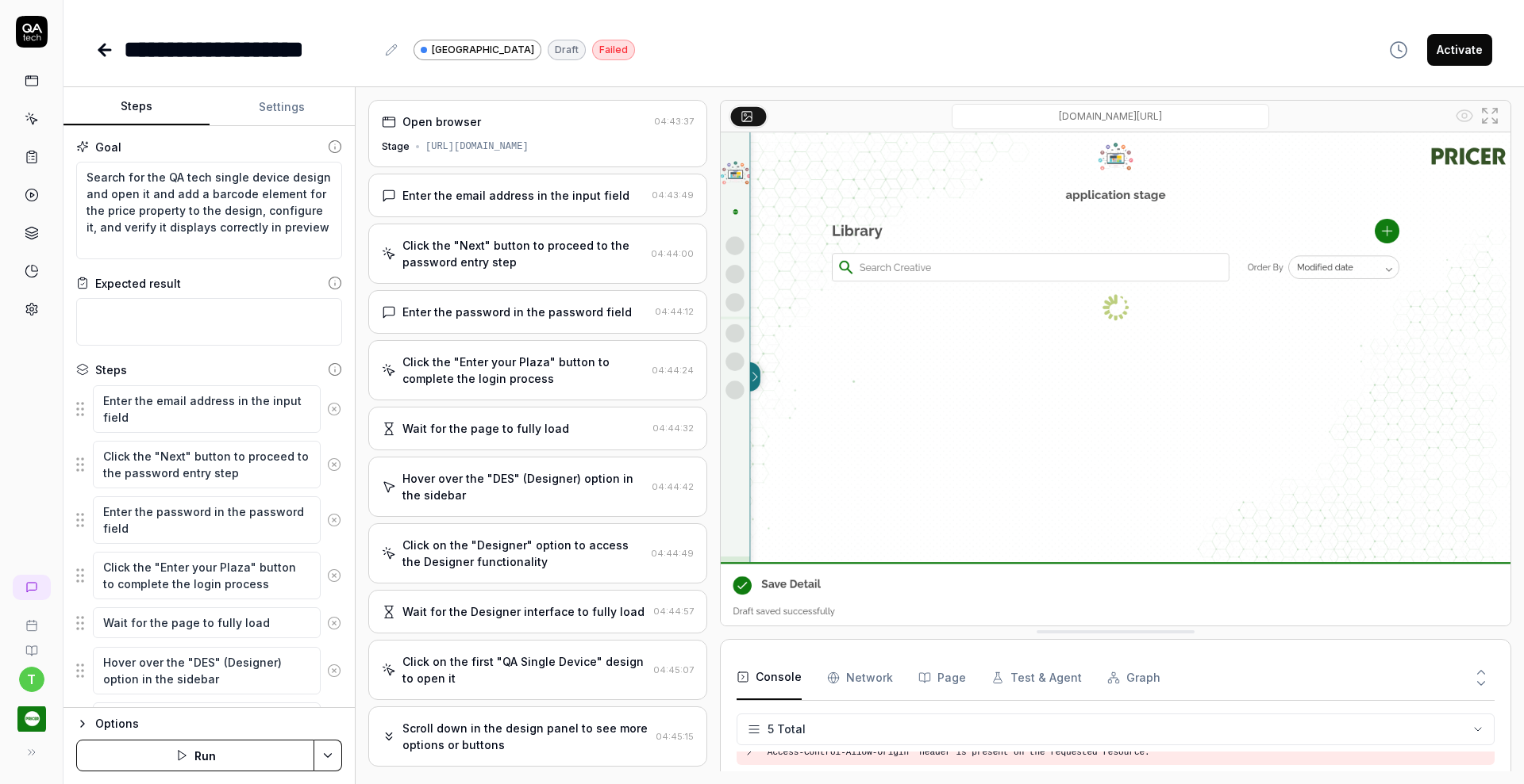
click at [147, 105] on button "Steps" at bounding box center [137, 107] width 146 height 38
drag, startPoint x: 85, startPoint y: 174, endPoint x: 184, endPoint y: 192, distance: 100.6
click at [184, 192] on textarea "Search for the QA tech single device design and open it and add a barcode eleme…" at bounding box center [209, 210] width 266 height 97
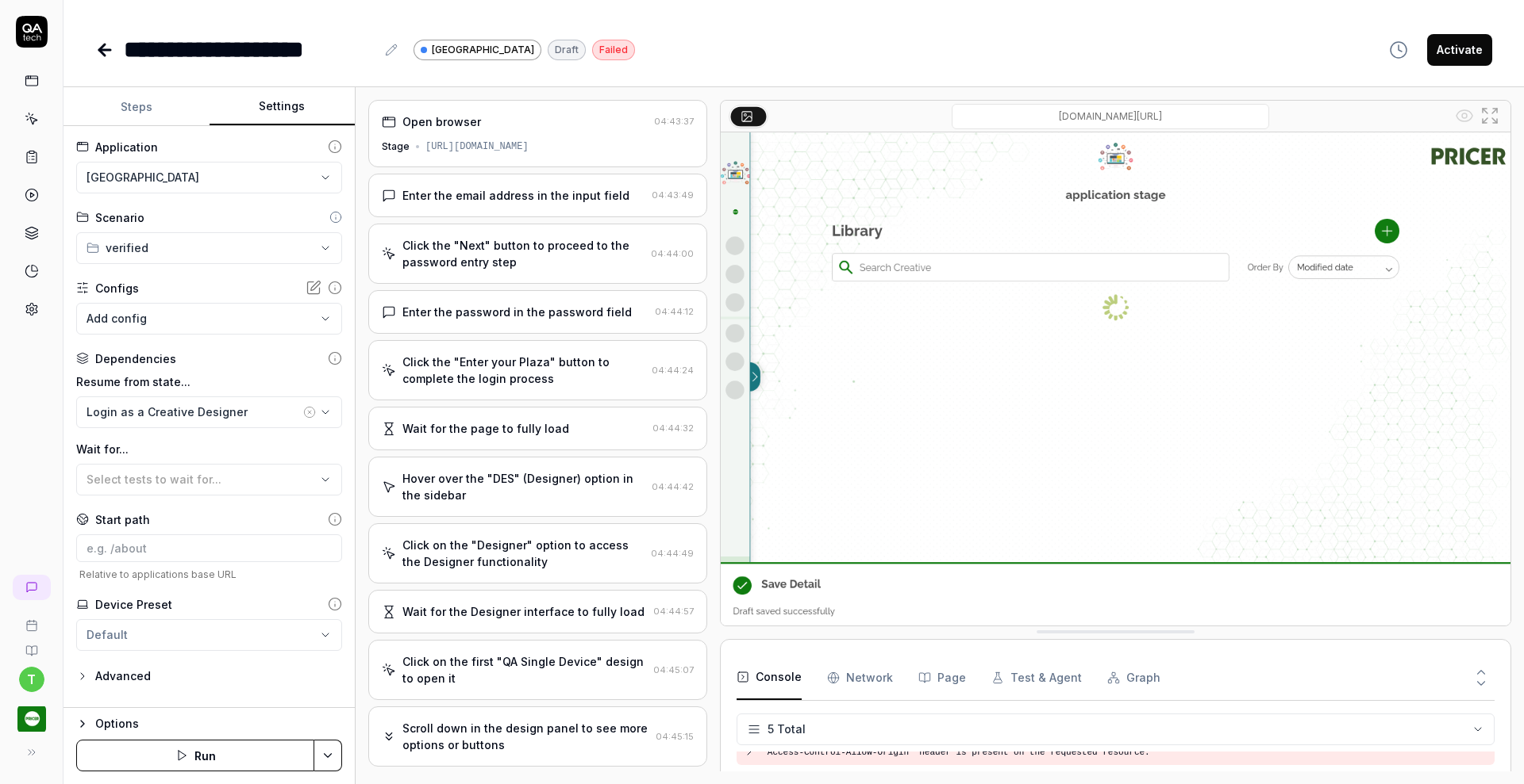
click at [295, 110] on button "Settings" at bounding box center [282, 107] width 146 height 38
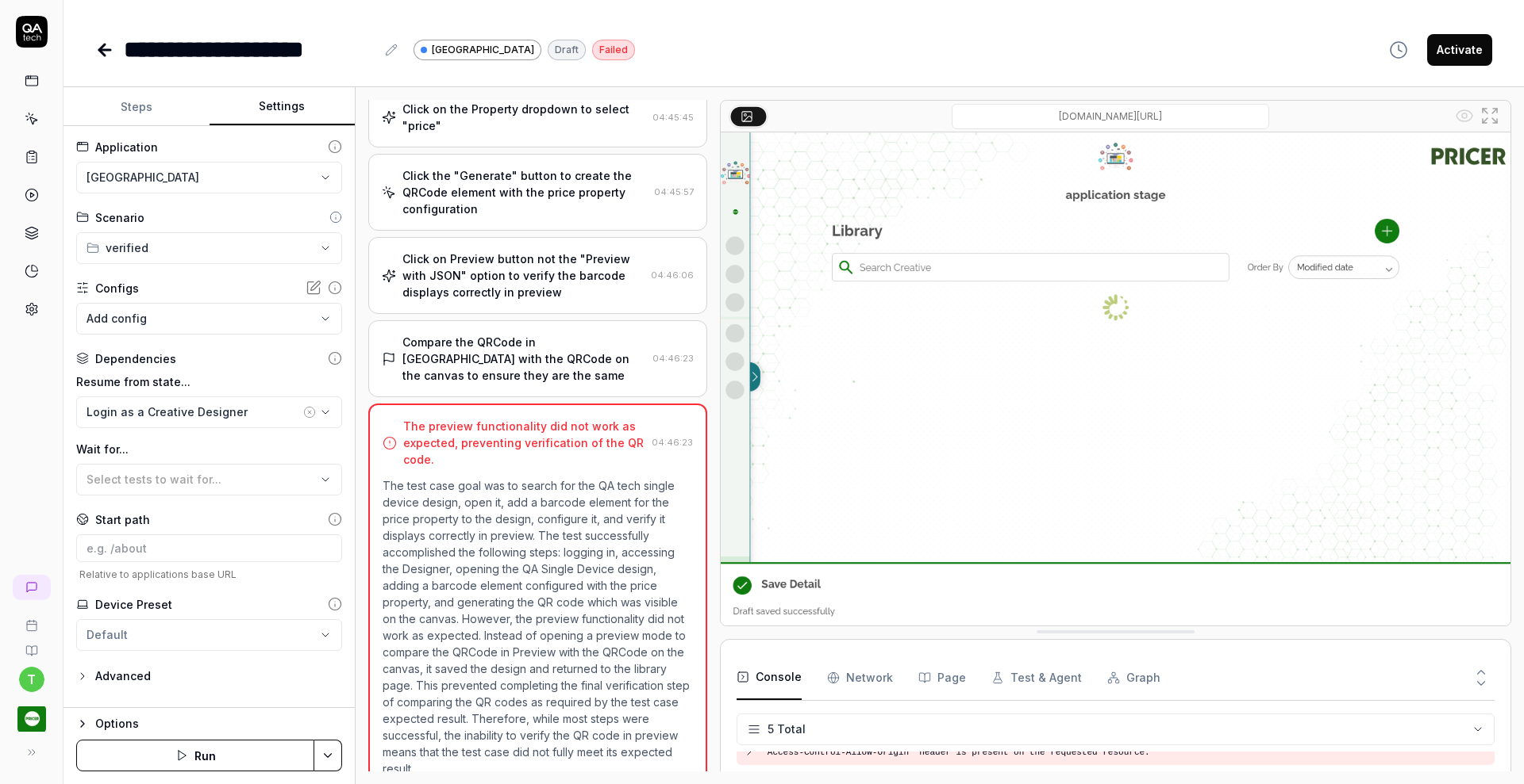
scroll to position [909, 0]
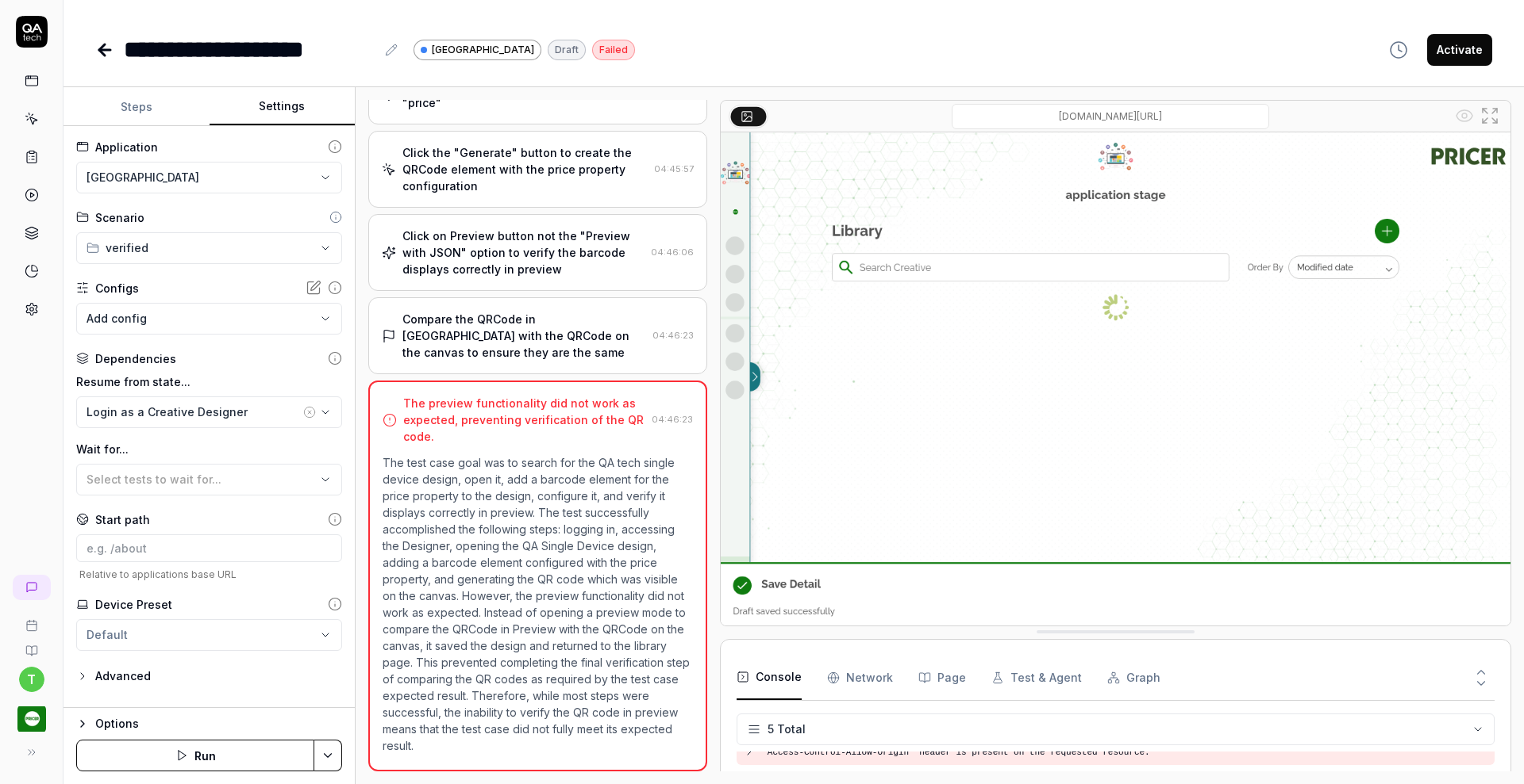
click at [544, 341] on div "Compare the QRCode in [GEOGRAPHIC_DATA] with the QRCode on the canvas to ensure…" at bounding box center [524, 335] width 244 height 50
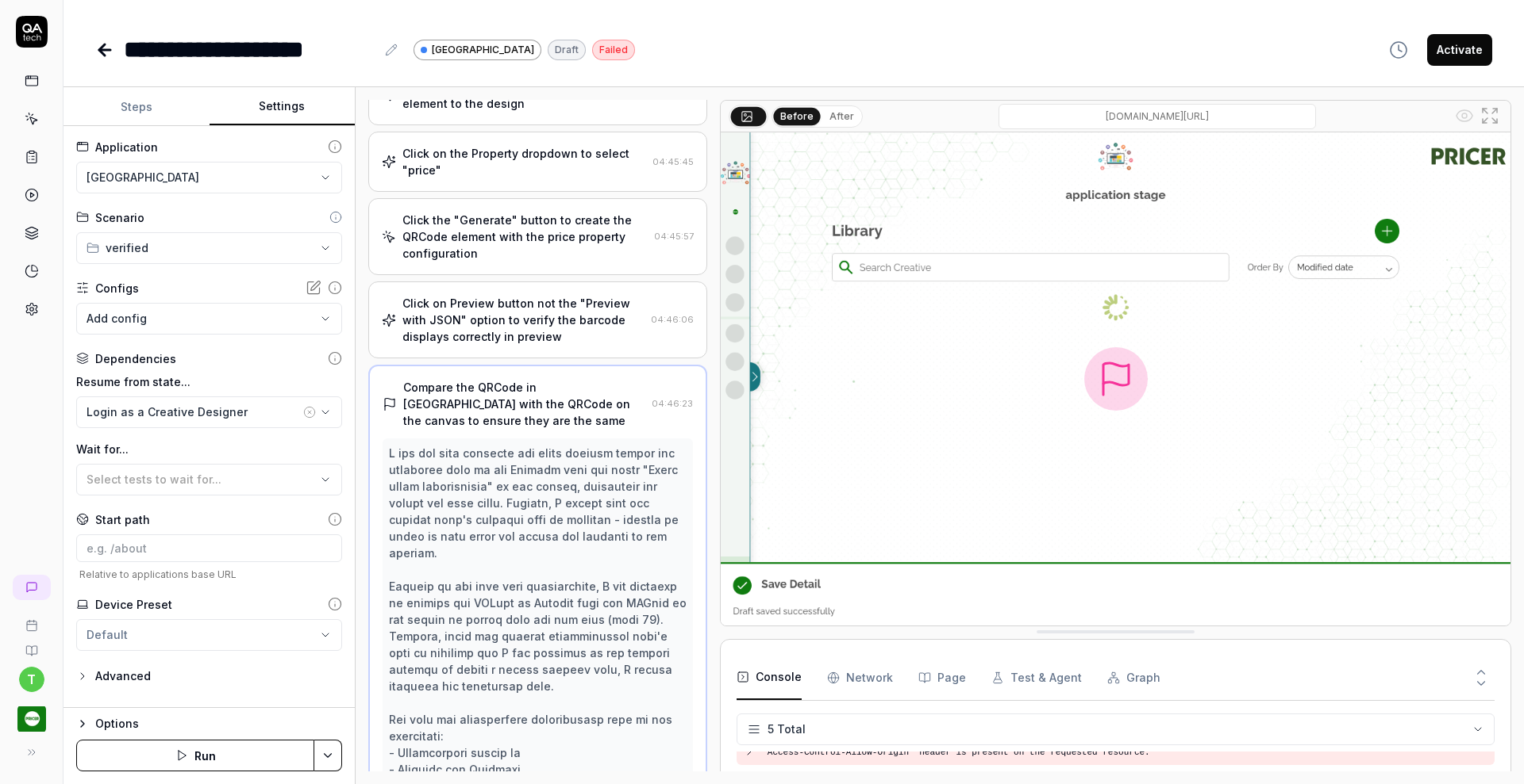
scroll to position [757, 0]
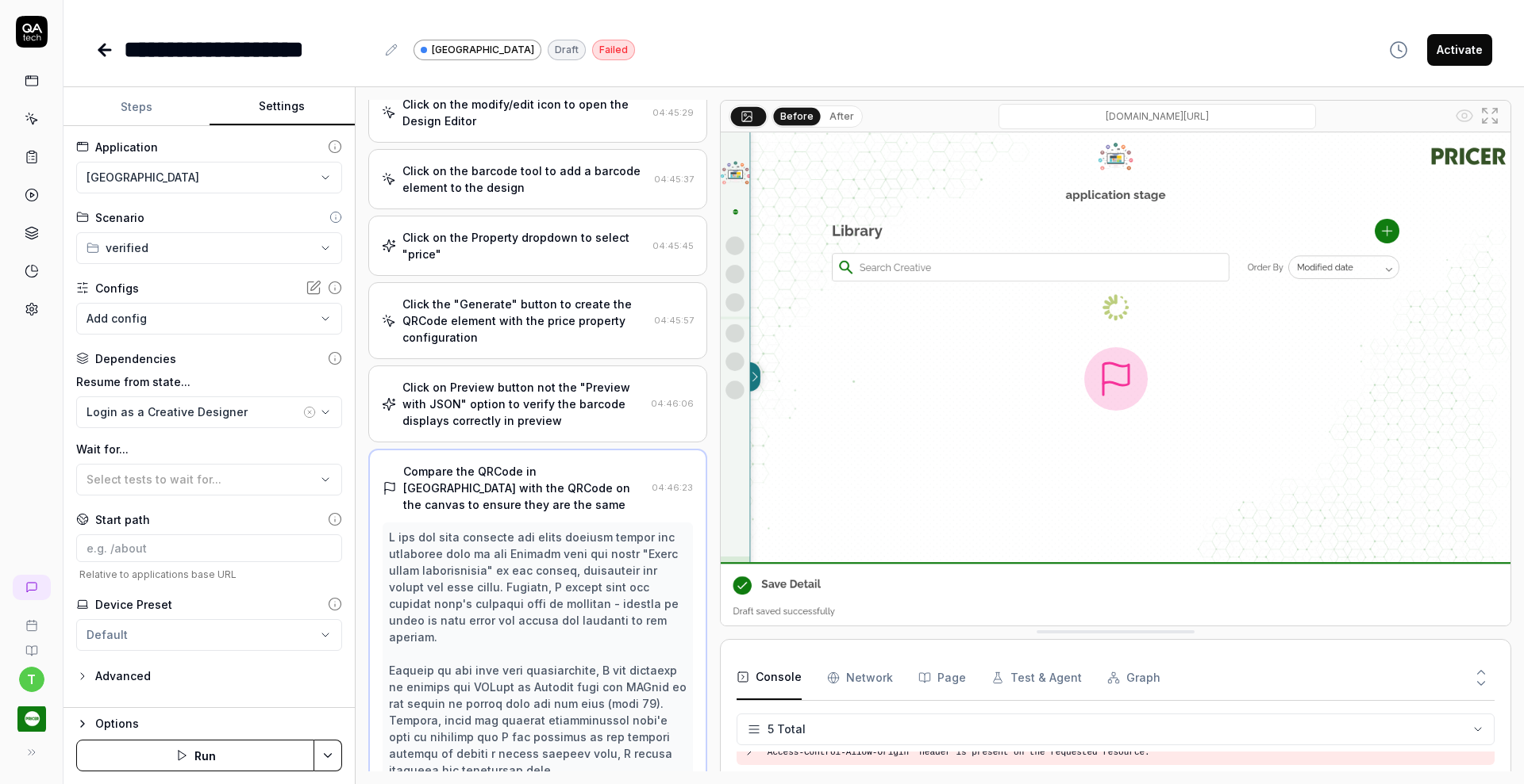
click at [538, 411] on div "Click on Preview button not the "Preview with JSON" option to verify the barcod…" at bounding box center [524, 404] width 242 height 50
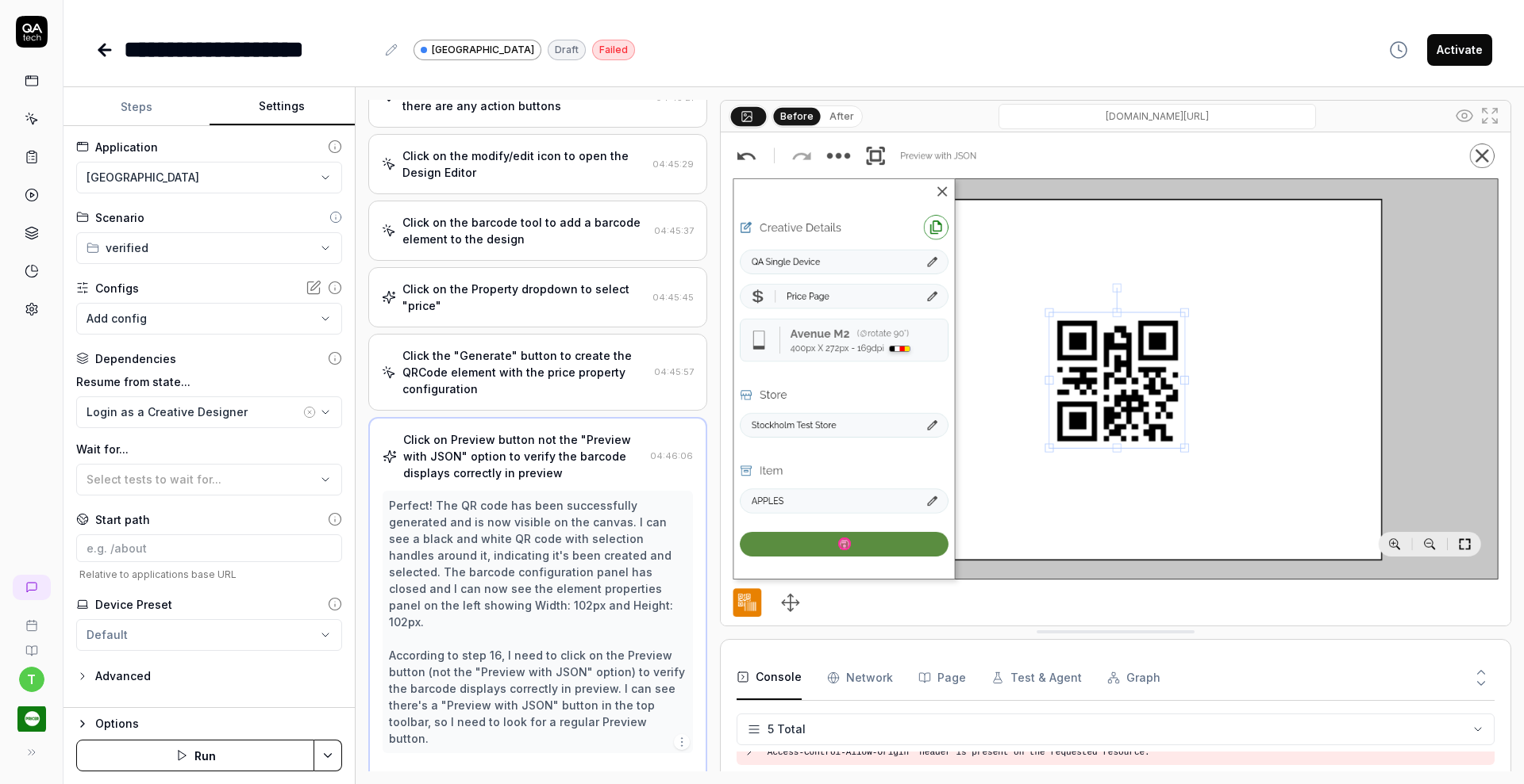
scroll to position [684, 0]
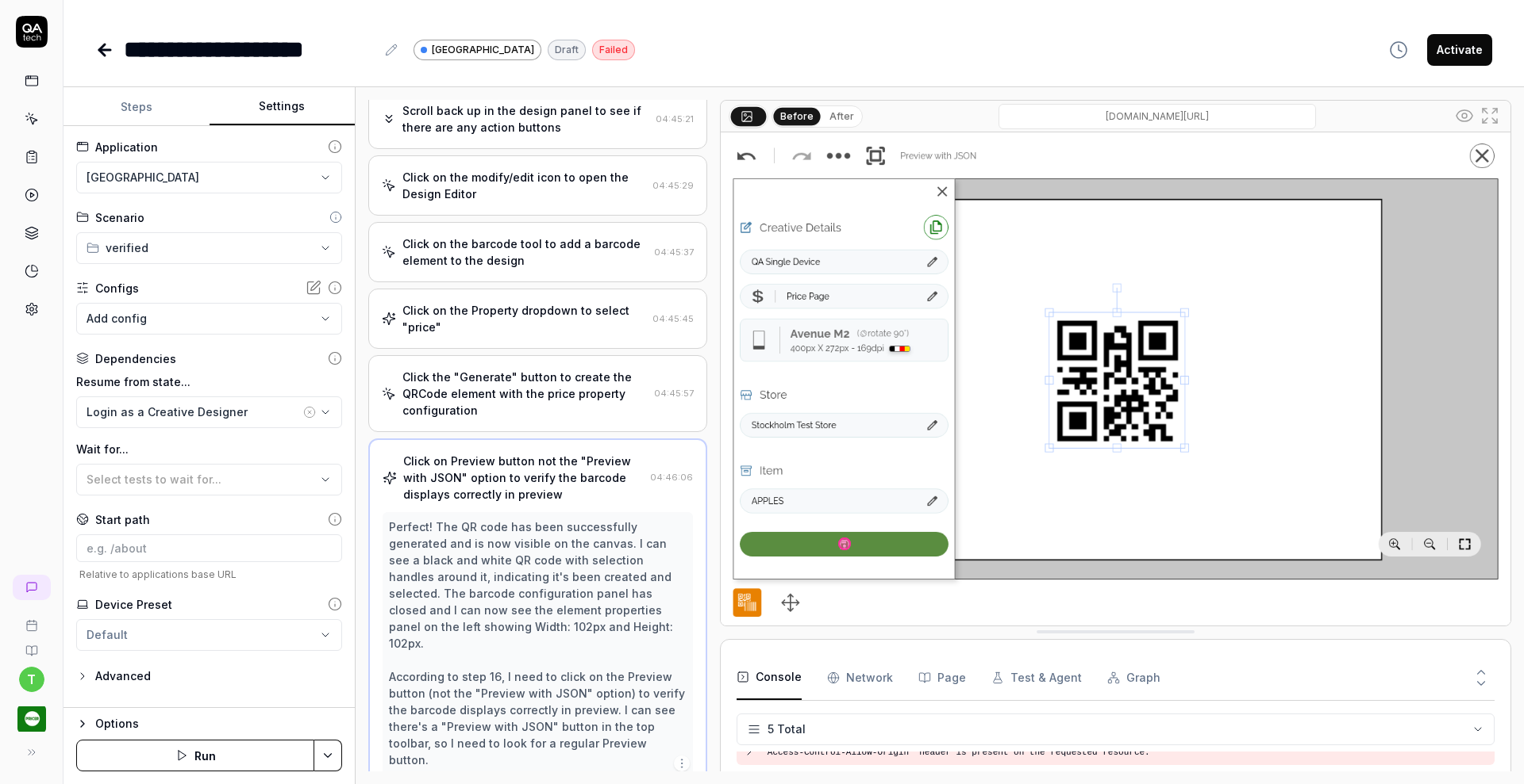
click at [534, 389] on div "Click the "Generate" button to create the QRCode element with the price propert…" at bounding box center [525, 393] width 245 height 50
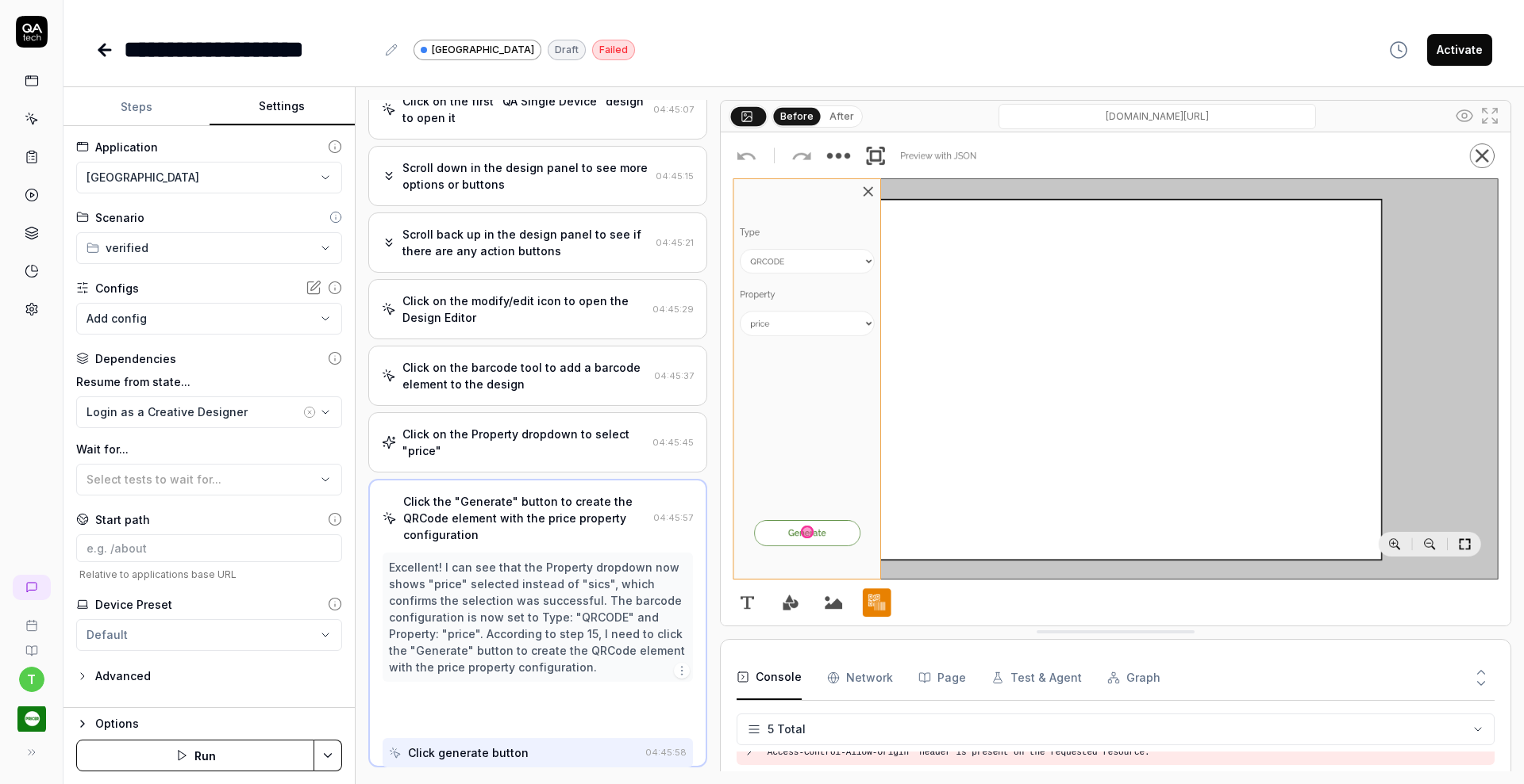
scroll to position [557, 0]
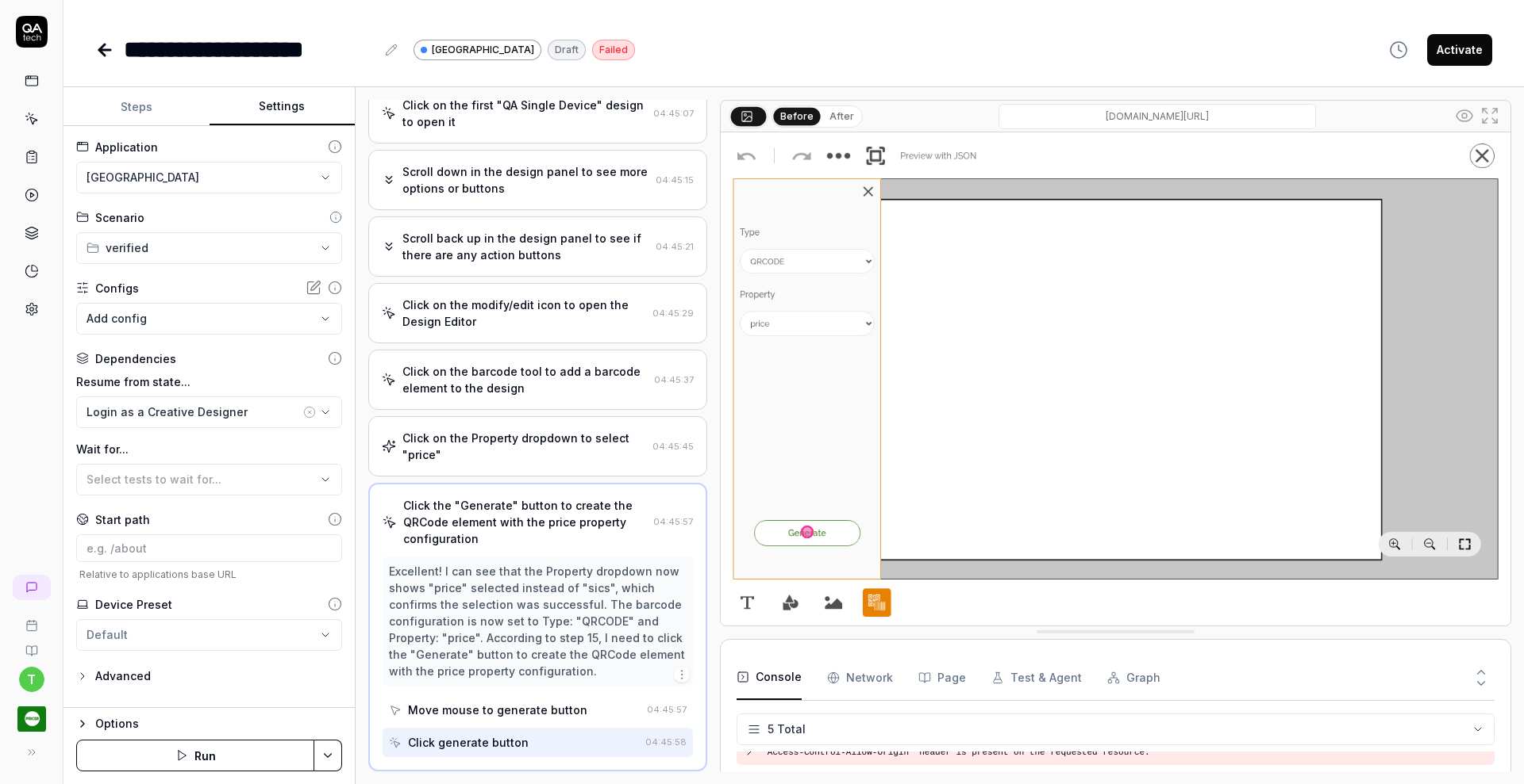
click at [136, 100] on button "Steps" at bounding box center [137, 107] width 146 height 38
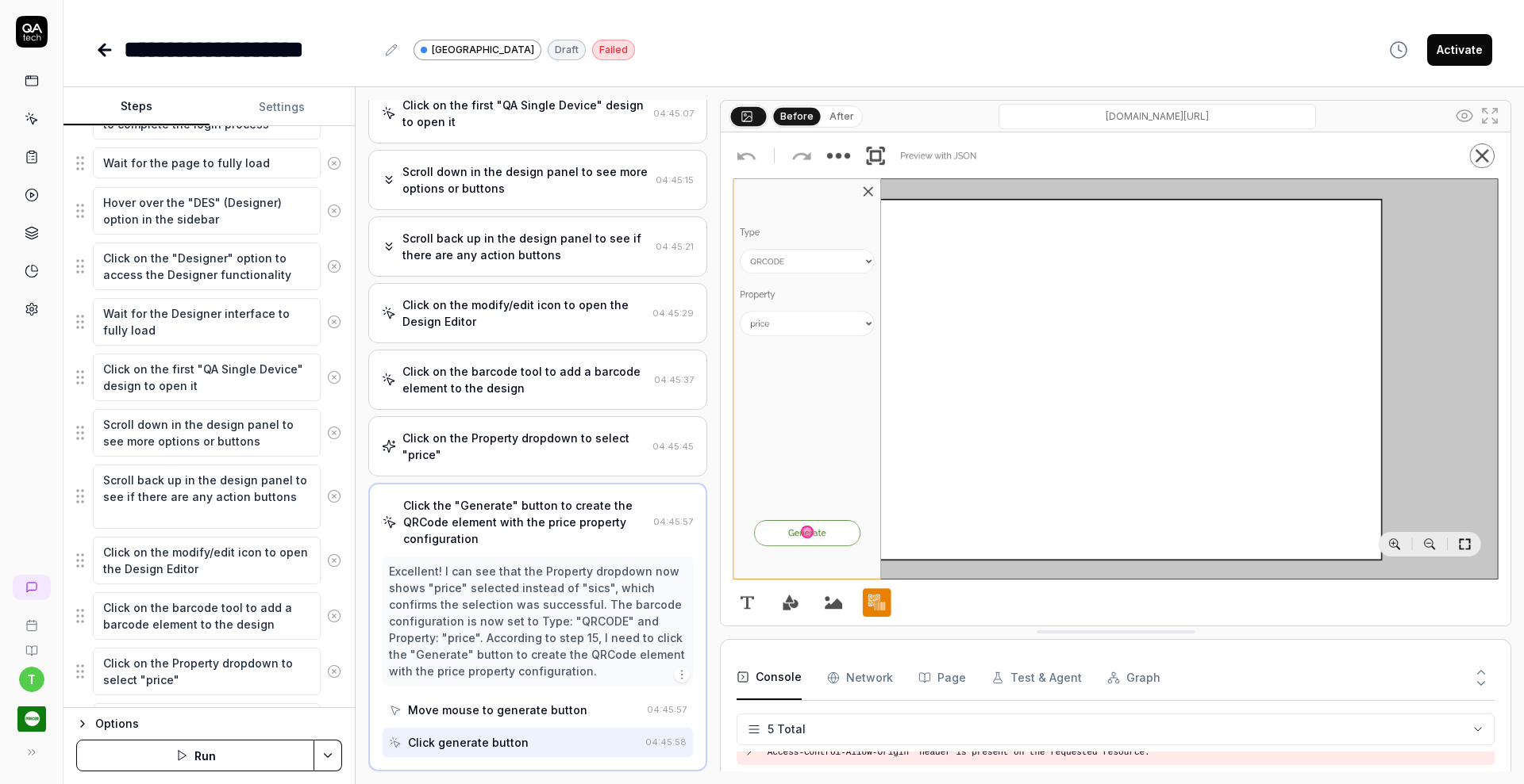
scroll to position [731, 0]
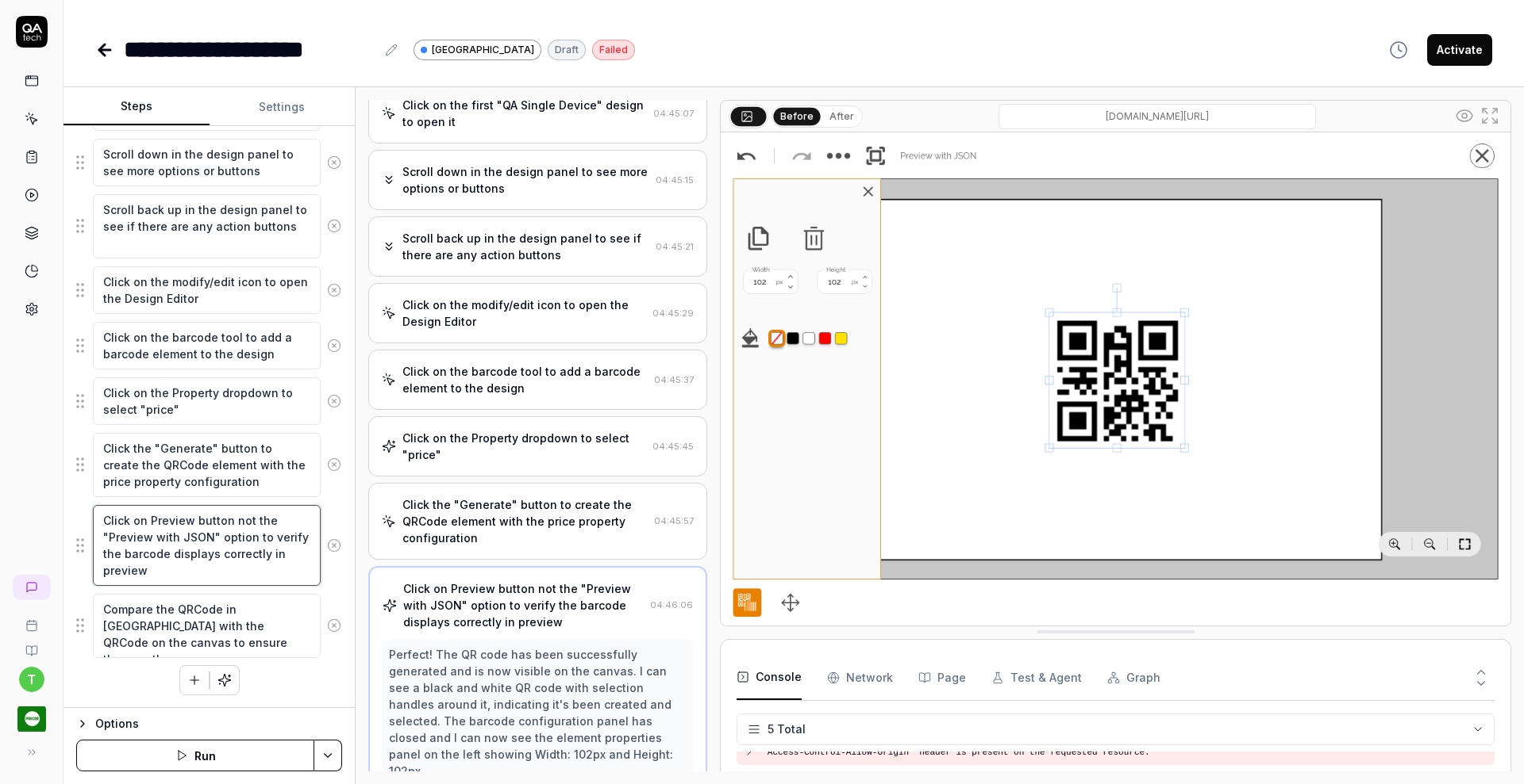
click at [231, 520] on textarea "Click on Preview button not the "Preview with JSON" option to verify the barcod…" at bounding box center [207, 545] width 227 height 81
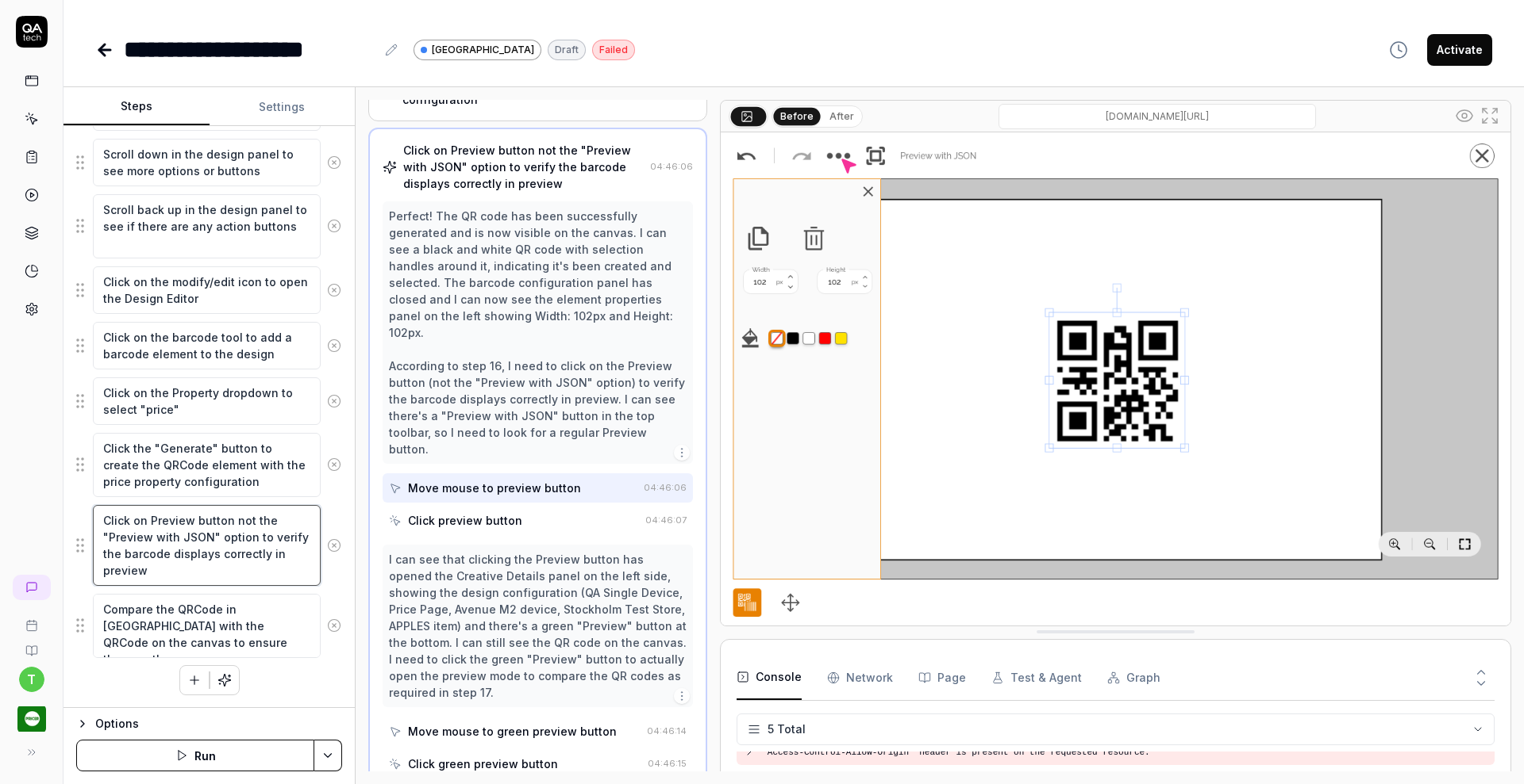
scroll to position [1000, 0]
click at [231, 520] on textarea "Click on Preview button not the "Preview with JSON" option to verify the barcod…" at bounding box center [207, 545] width 227 height 81
type textarea "*"
type textarea "Click on Preview button tnot the "Preview with JSON" option to verify the barco…"
type textarea "*"
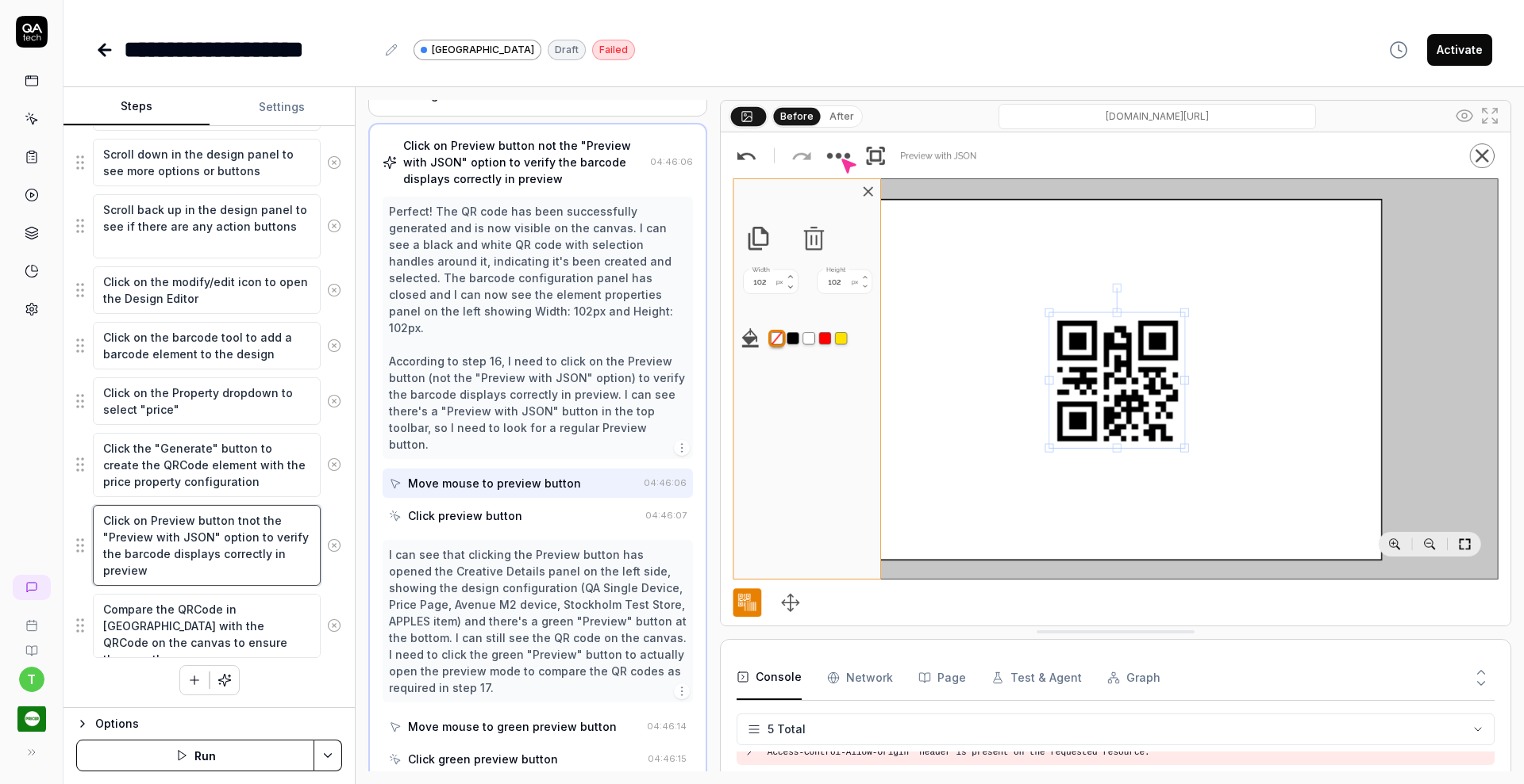
type textarea "Click on Preview button tonot the "Preview with JSON" option to verify the barc…"
type textarea "*"
type textarea "Click on Preview button to not the "Preview with JSON" option to verify the bar…"
type textarea "*"
type textarea "Click on Preview button to tnot the "Preview with JSON" option to verify the ba…"
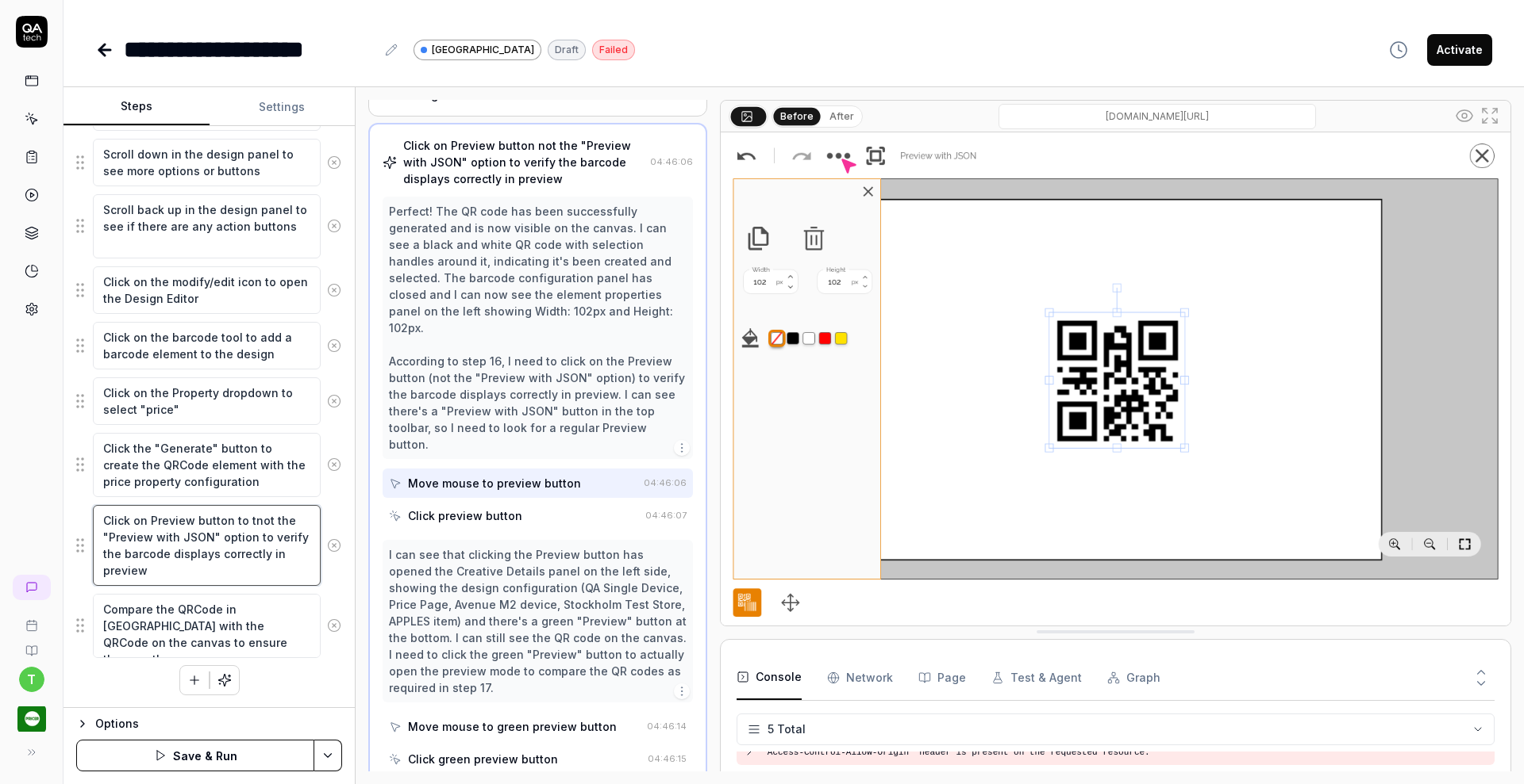
type textarea "*"
type textarea "Click on Preview button to thnot the "Preview with JSON" option to verify the b…"
type textarea "*"
type textarea "Click on Preview button to thenot the "Preview with JSON" option to verify the …"
type textarea "*"
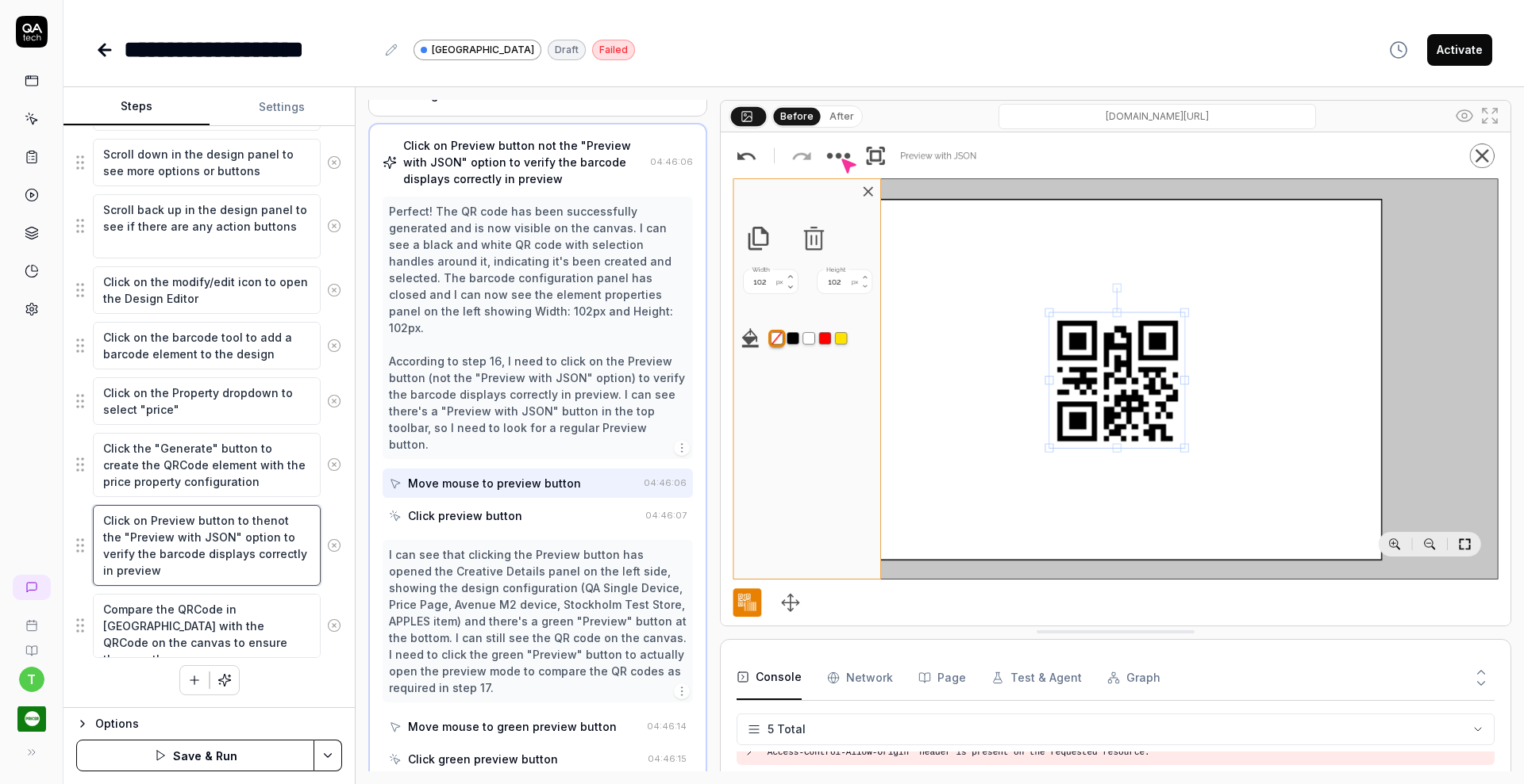
type textarea "Click on Preview button to the not the "Preview with JSON" option to verify the…"
type textarea "*"
type textarea "Click on Preview button to the lnot the "Preview with JSON" option to verify th…"
type textarea "*"
type textarea "Click on Preview button to the lenot the "Preview with JSON" option to verify t…"
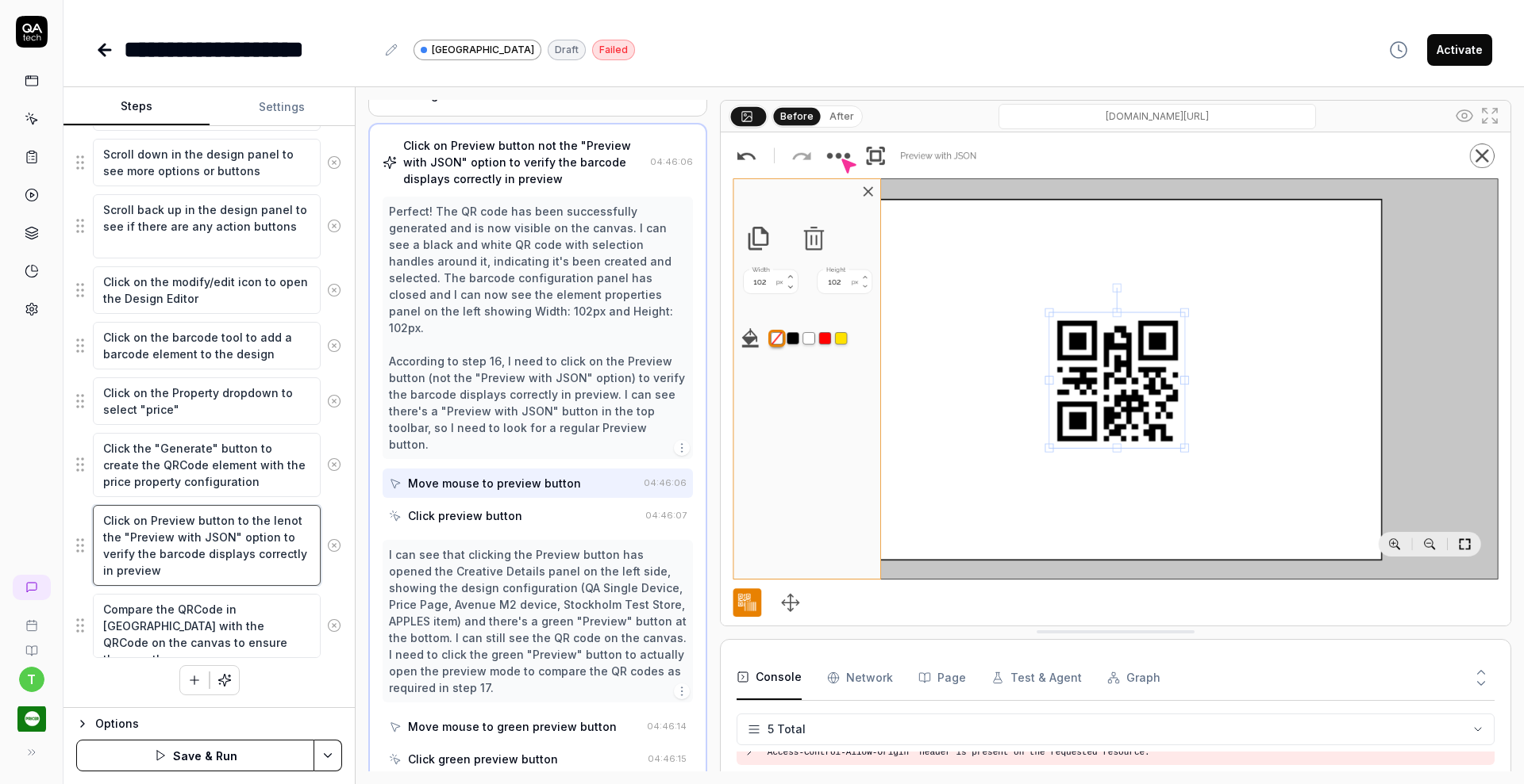
type textarea "*"
type textarea "Click on Preview button to the lefnot the "Preview with JSON" option to verify …"
type textarea "*"
type textarea "Click on Preview button to the leftnot the "Preview with JSON" option to verify…"
type textarea "*"
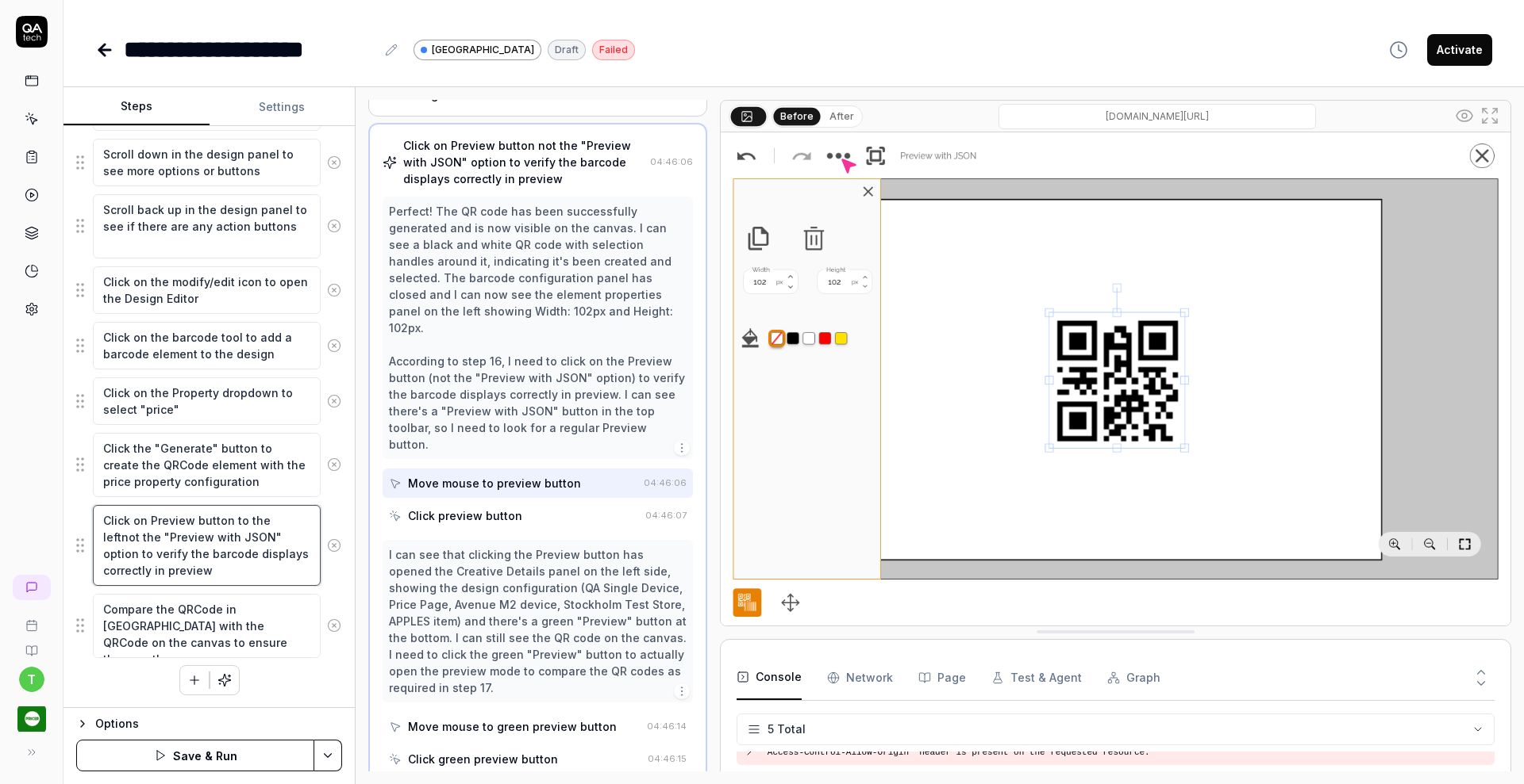
type textarea "Click on Preview button to the left the "Preview with JSON" option to verify th…"
type textarea "*"
type textarea "Click on Preview button to the left o the "Preview with JSON" option to verify …"
type textarea "*"
type textarea "Click on Preview button to the left of the "Preview with JSON" option to verify…"
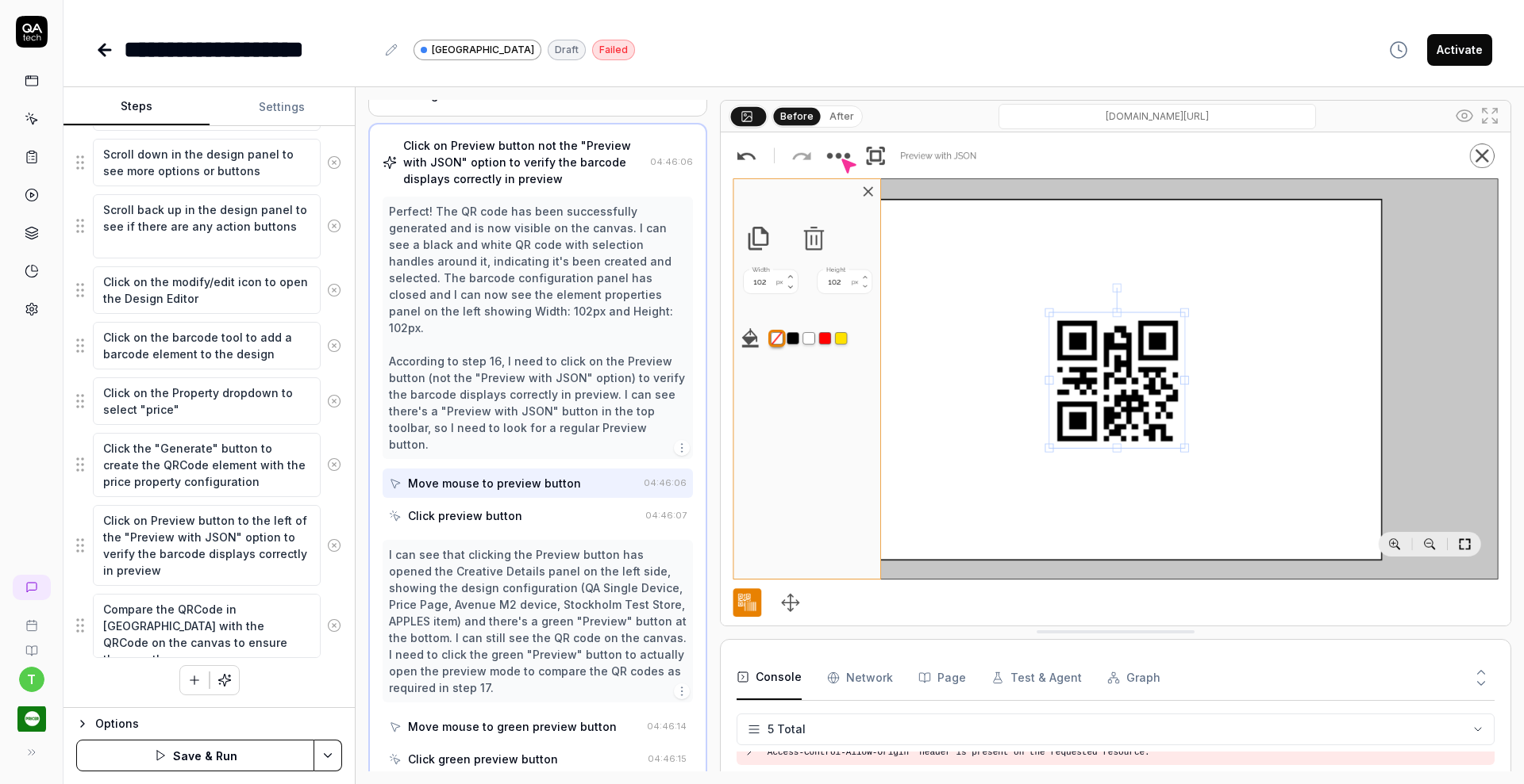
click at [193, 749] on button "Save & Run" at bounding box center [195, 755] width 238 height 32
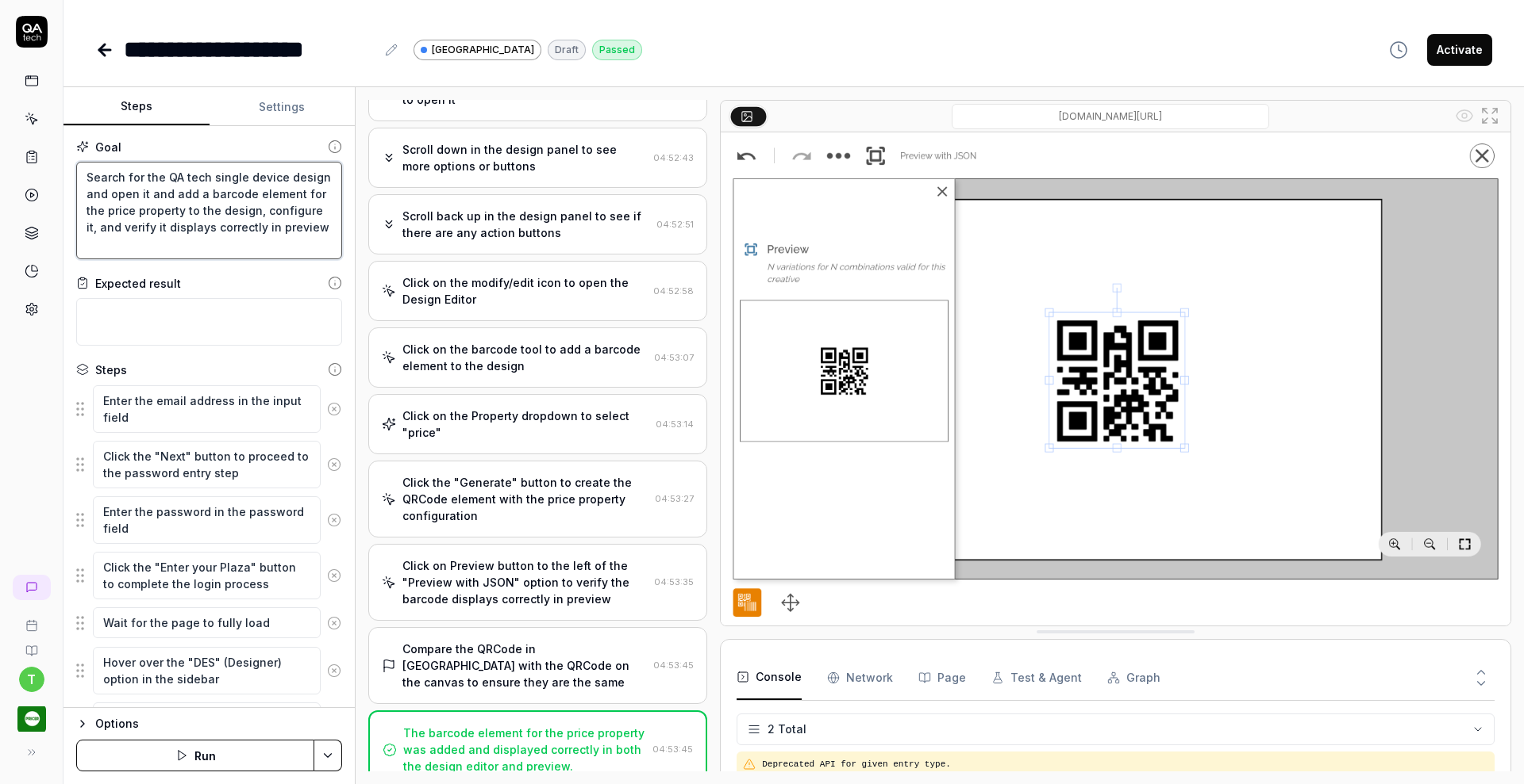
click at [240, 242] on textarea "Search for the QA tech single device design and open it and add a barcode eleme…" at bounding box center [209, 210] width 266 height 97
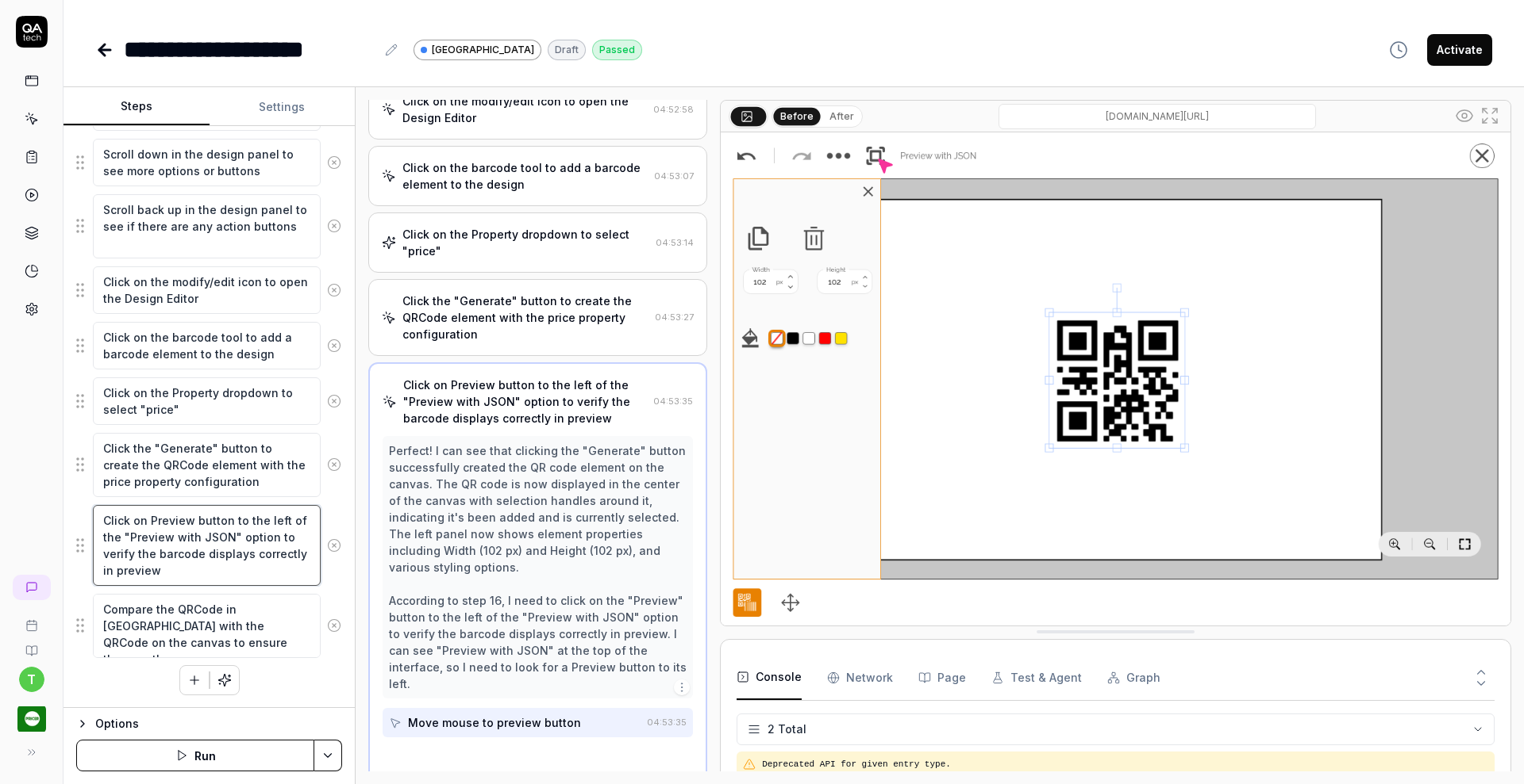
scroll to position [491, 0]
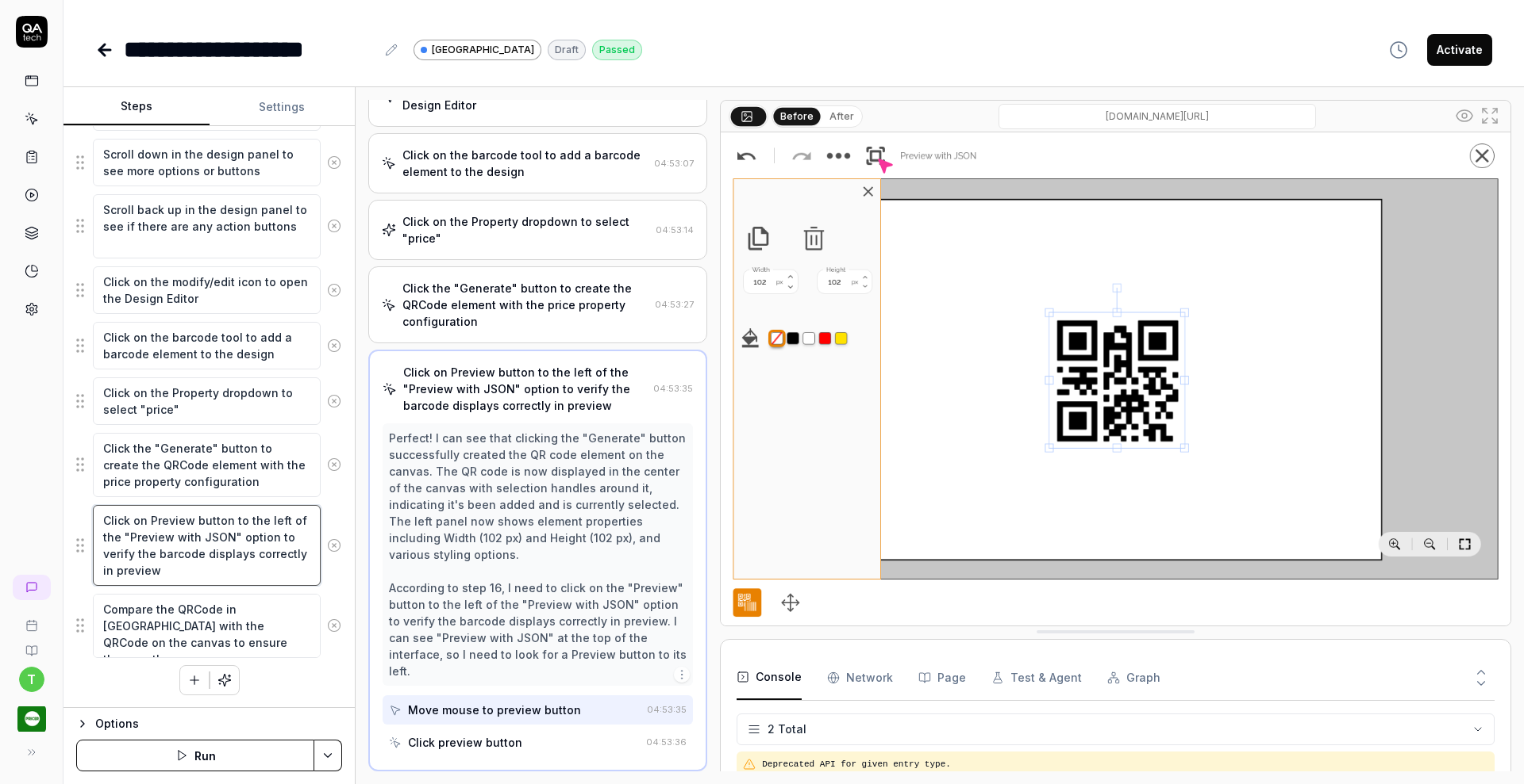
drag, startPoint x: 214, startPoint y: 575, endPoint x: 97, endPoint y: 512, distance: 132.9
click at [97, 512] on textarea "Click on Preview button to the left of the "Preview with JSON" option to verify…" at bounding box center [207, 545] width 227 height 81
click at [35, 116] on icon at bounding box center [31, 119] width 14 height 14
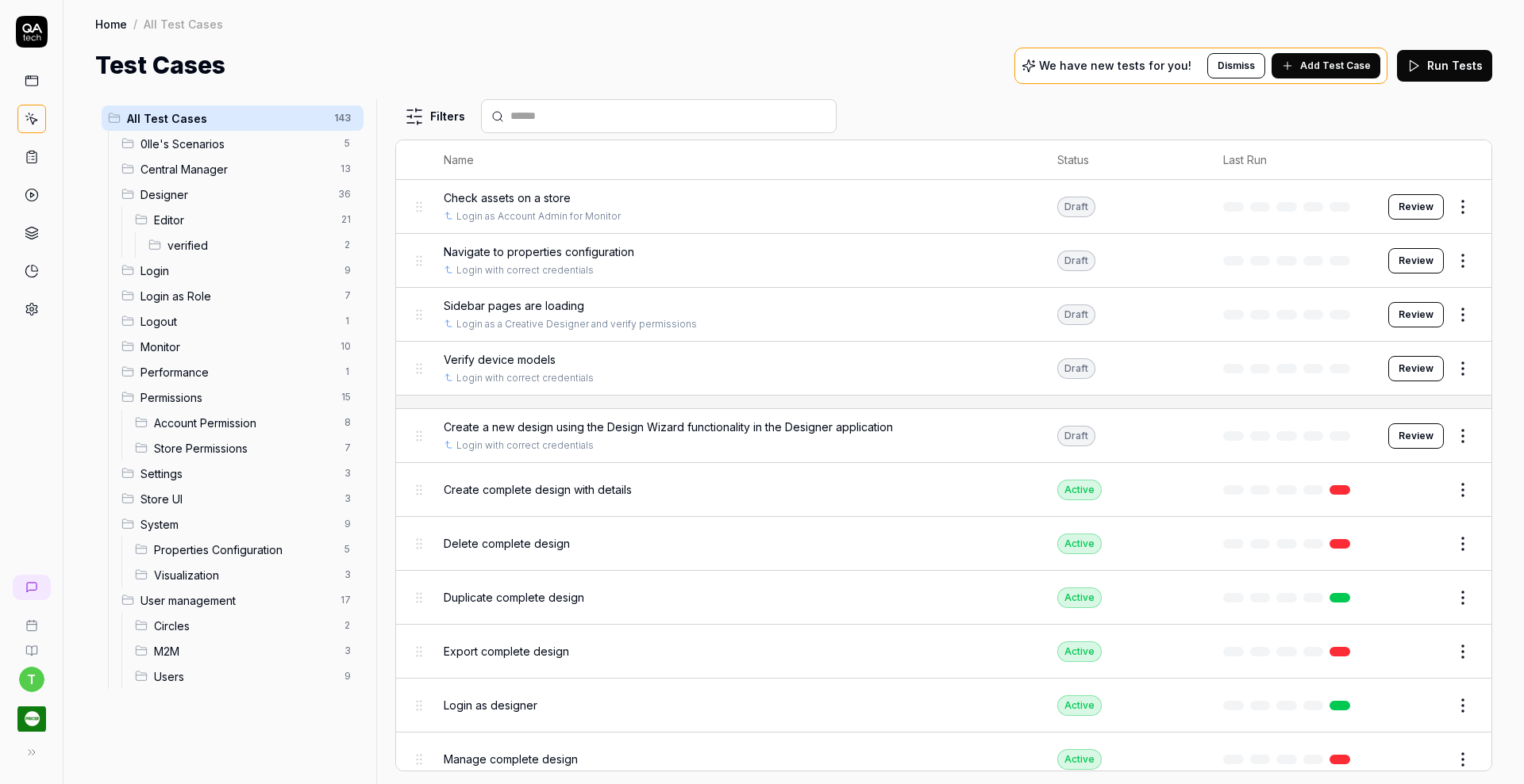
click at [182, 234] on div "verified 2" at bounding box center [253, 244] width 222 height 25
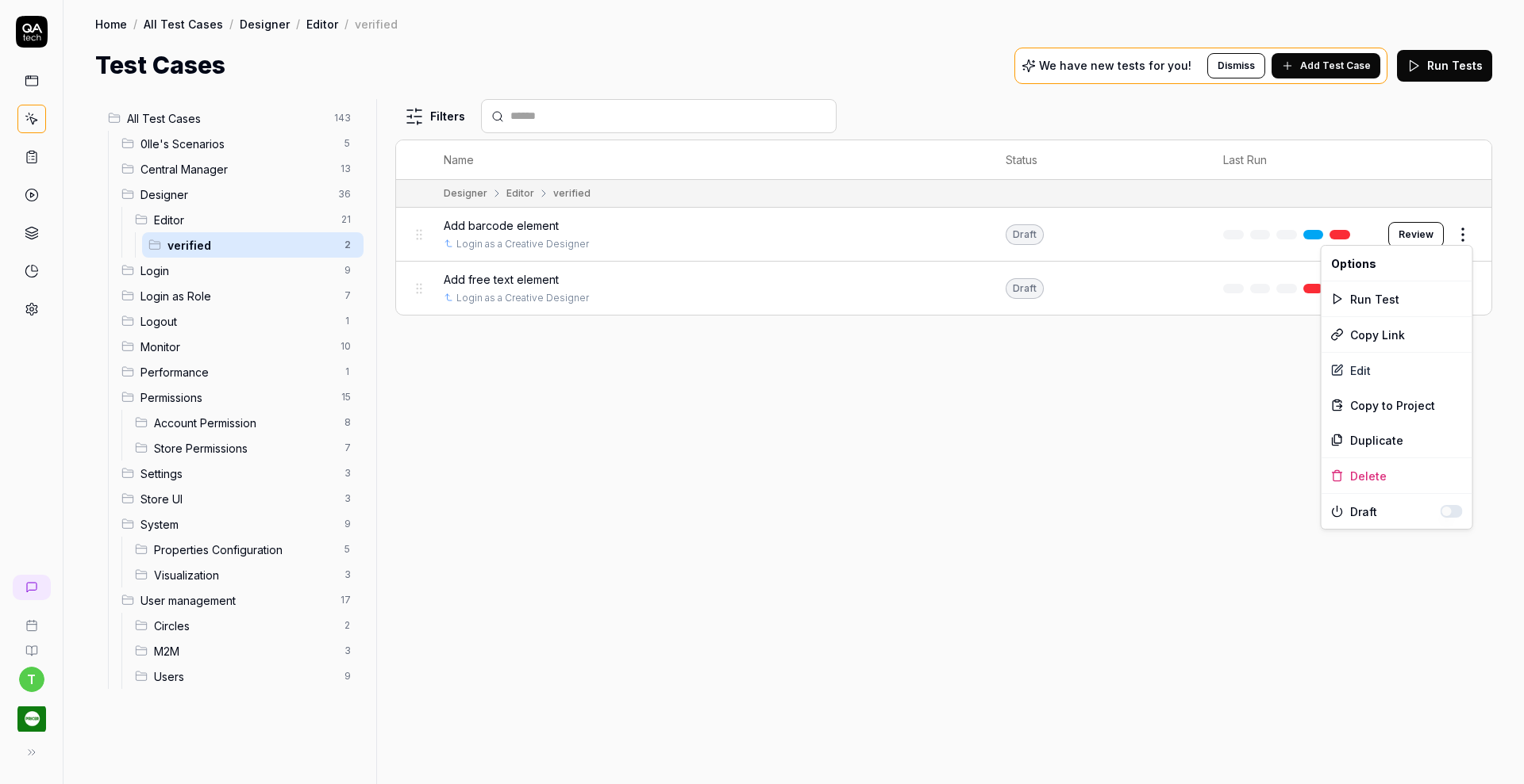
click at [1465, 231] on html "t Home / All Test Cases / Designer / Editor / verified Home / All Test Cases / …" at bounding box center [762, 392] width 1524 height 784
click at [1368, 367] on div "Edit" at bounding box center [1396, 370] width 151 height 35
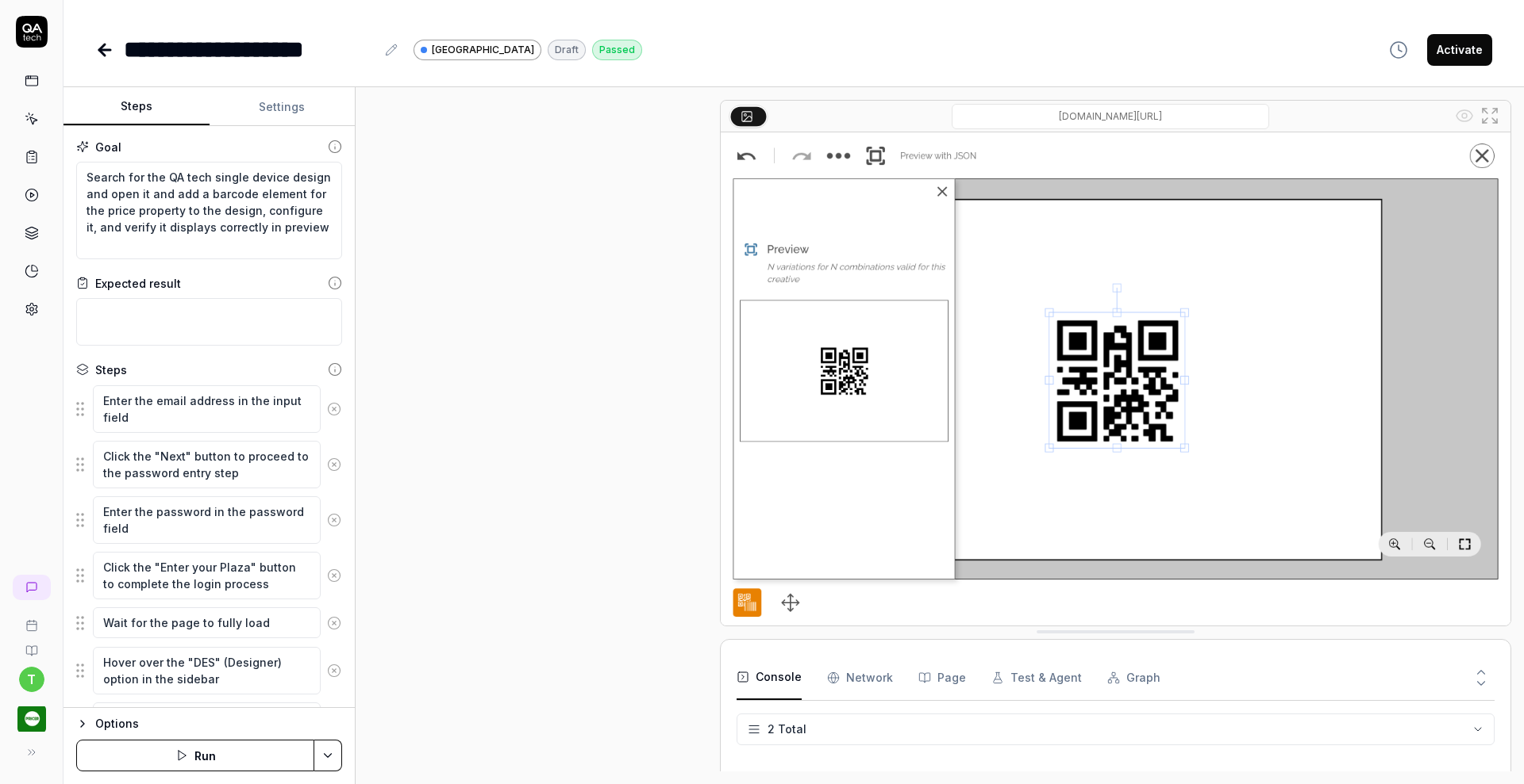
scroll to position [638, 0]
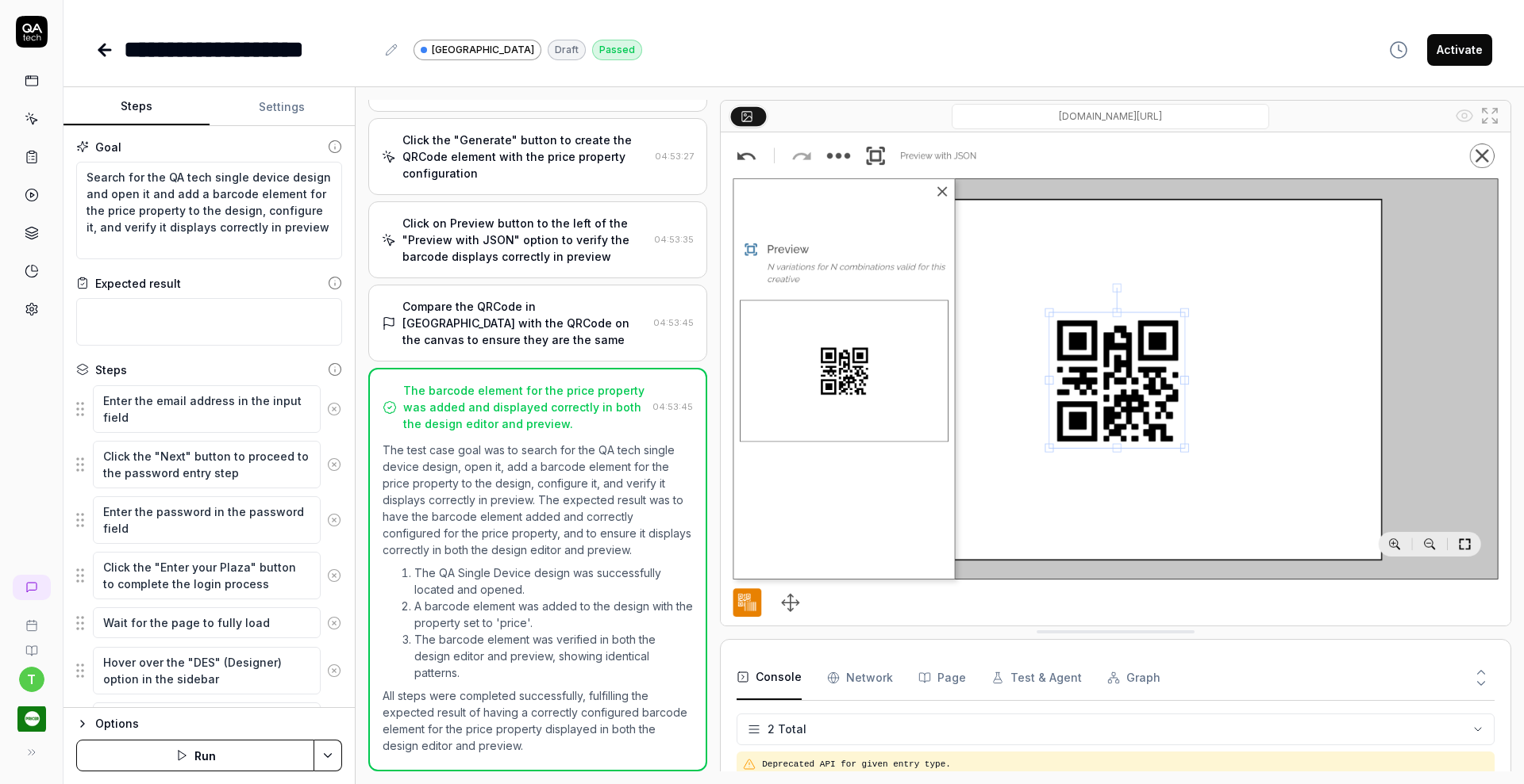
click at [389, 35] on div "**********" at bounding box center [262, 50] width 277 height 36
click at [389, 55] on icon at bounding box center [391, 49] width 11 height 11
type textarea "*"
click at [223, 45] on div "**********" at bounding box center [250, 50] width 252 height 36
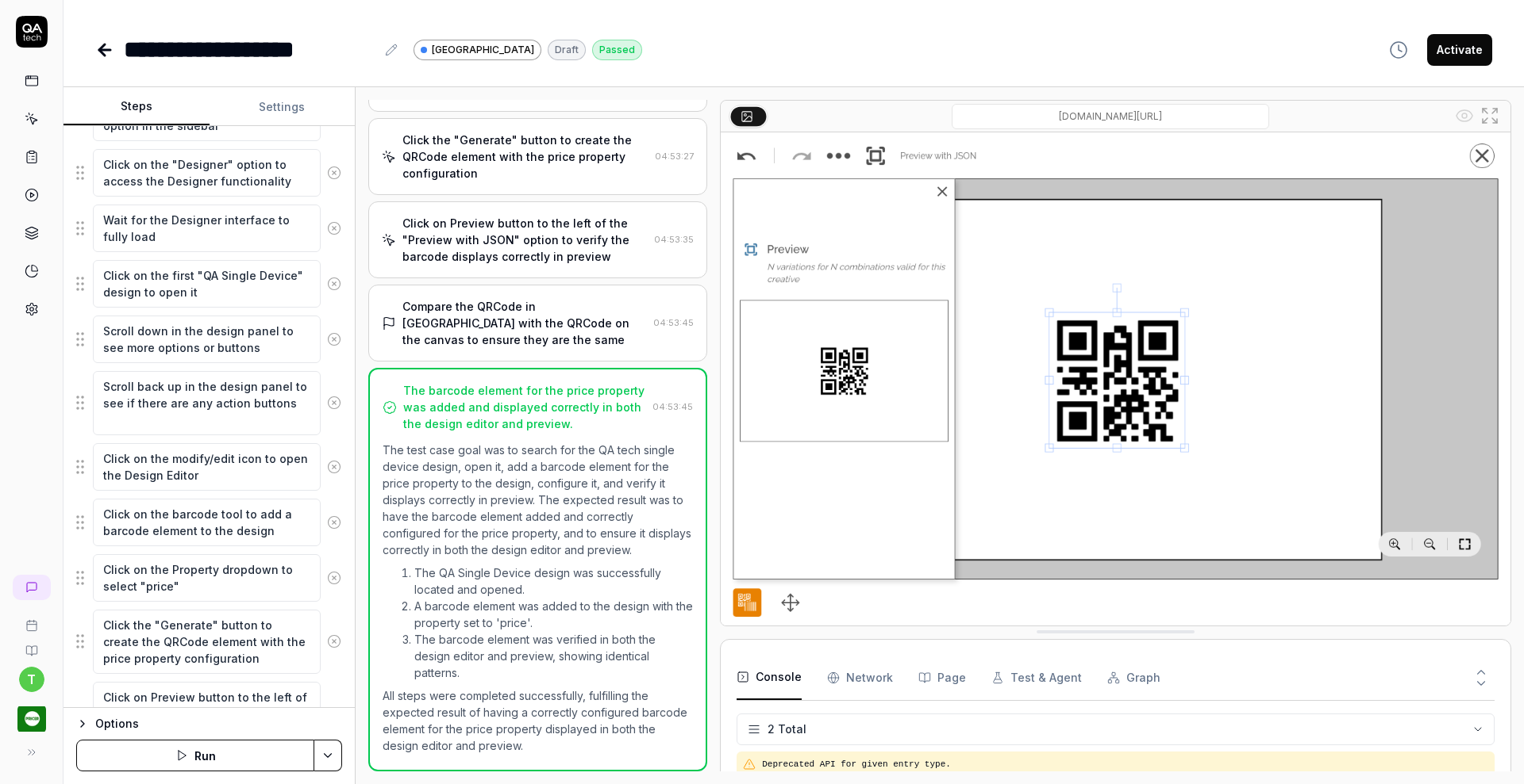
scroll to position [731, 0]
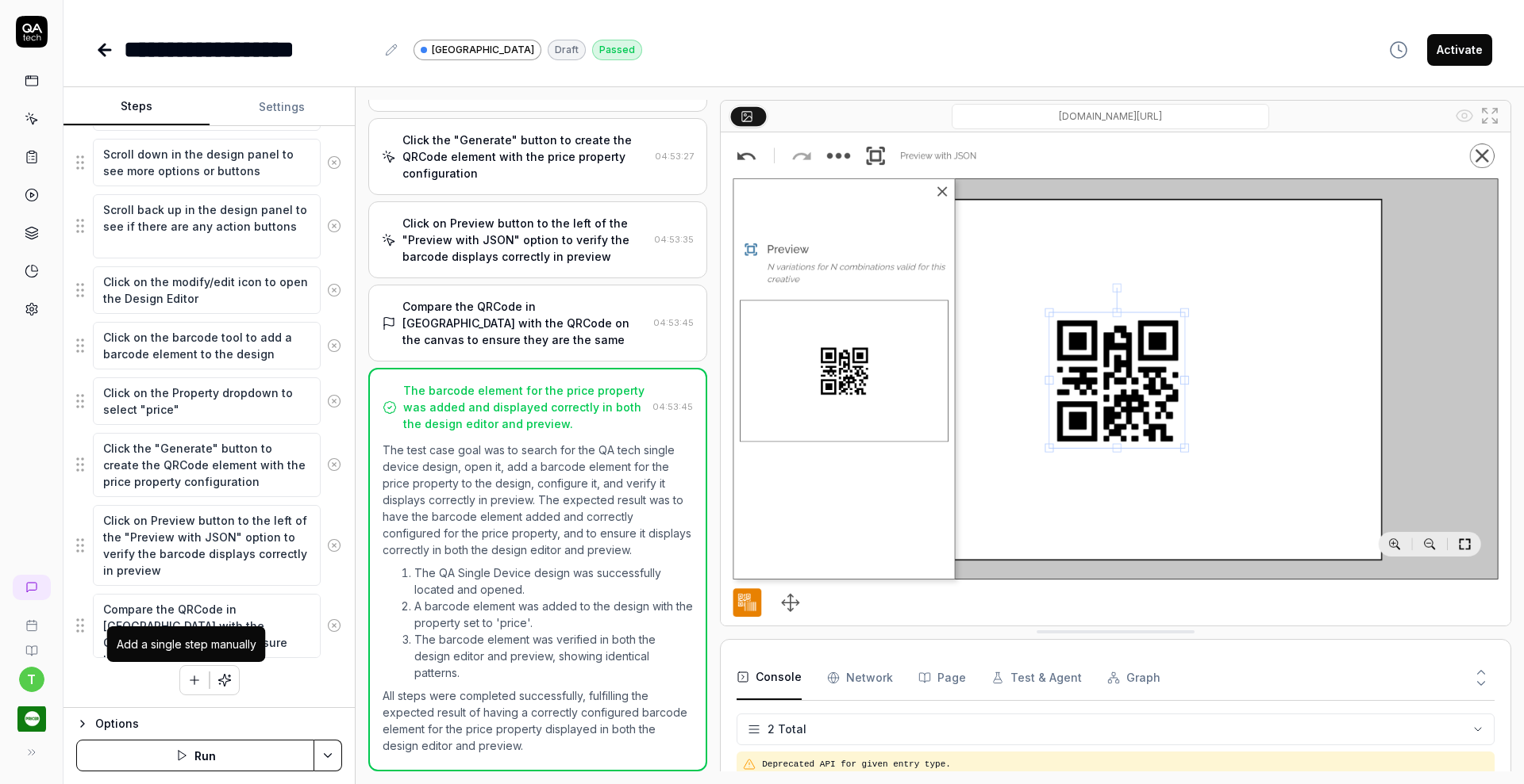
click at [193, 674] on icon "button" at bounding box center [194, 680] width 14 height 14
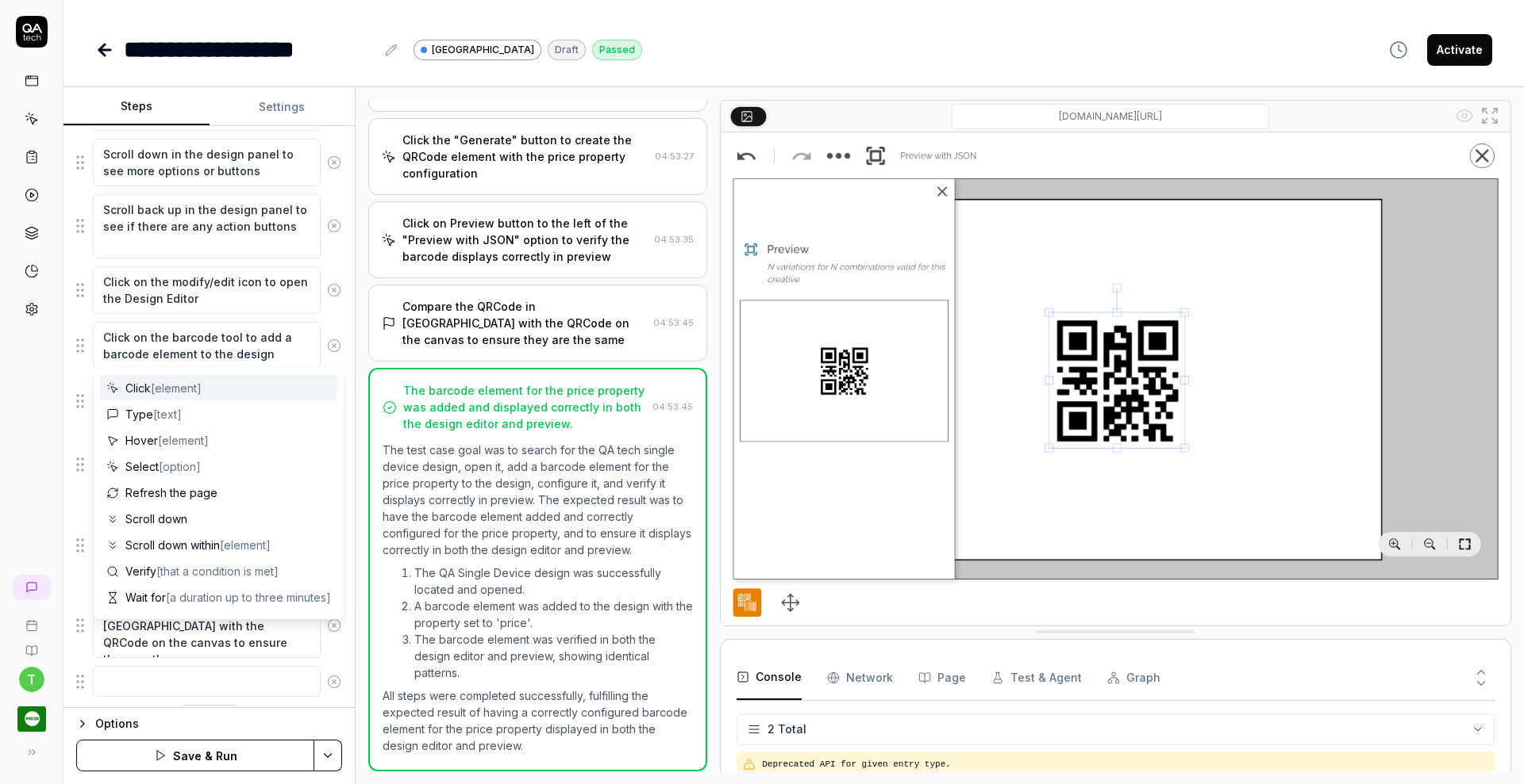
scroll to position [770, 0]
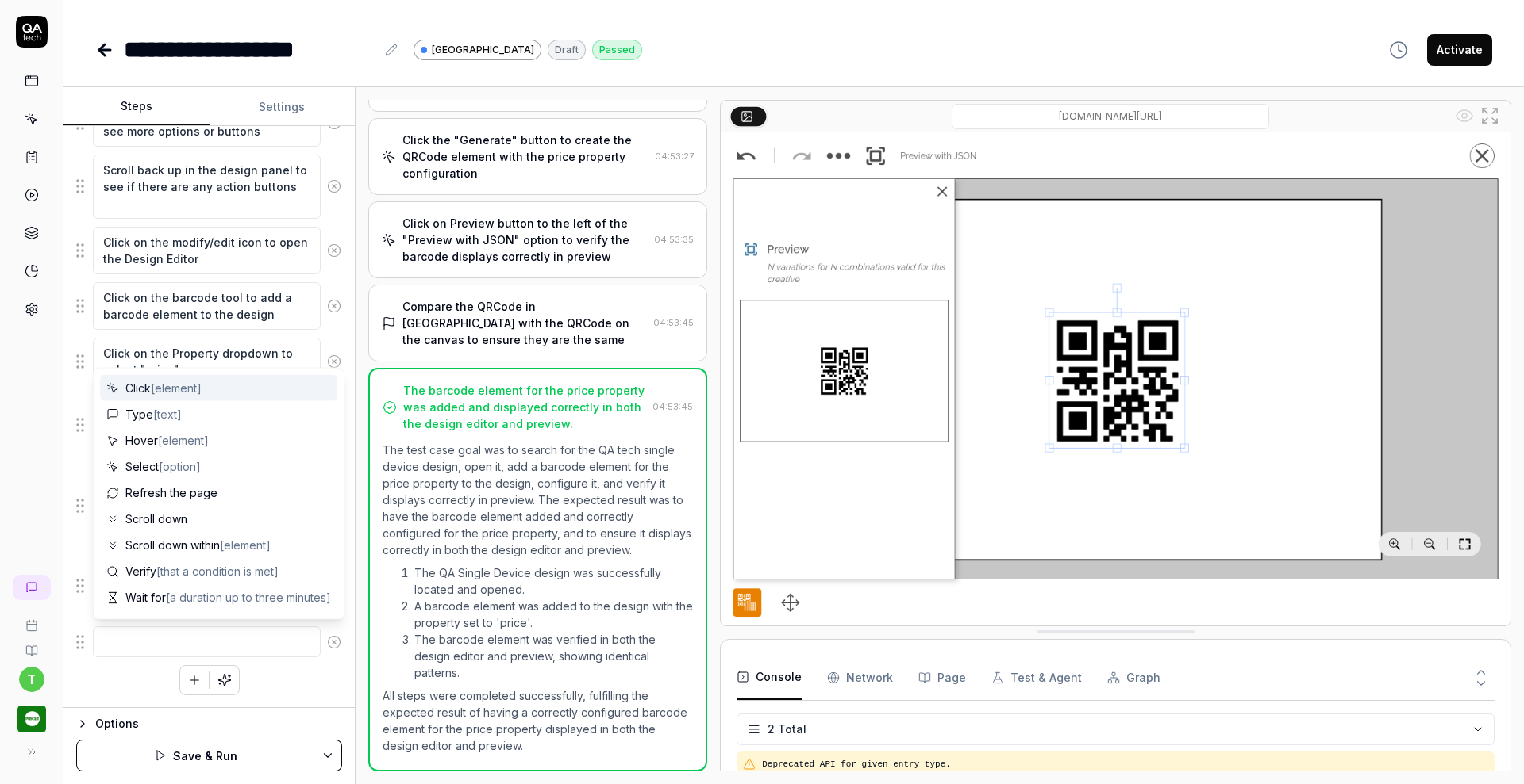
type textarea "*"
type textarea "E"
type textarea "*"
type textarea "Ex"
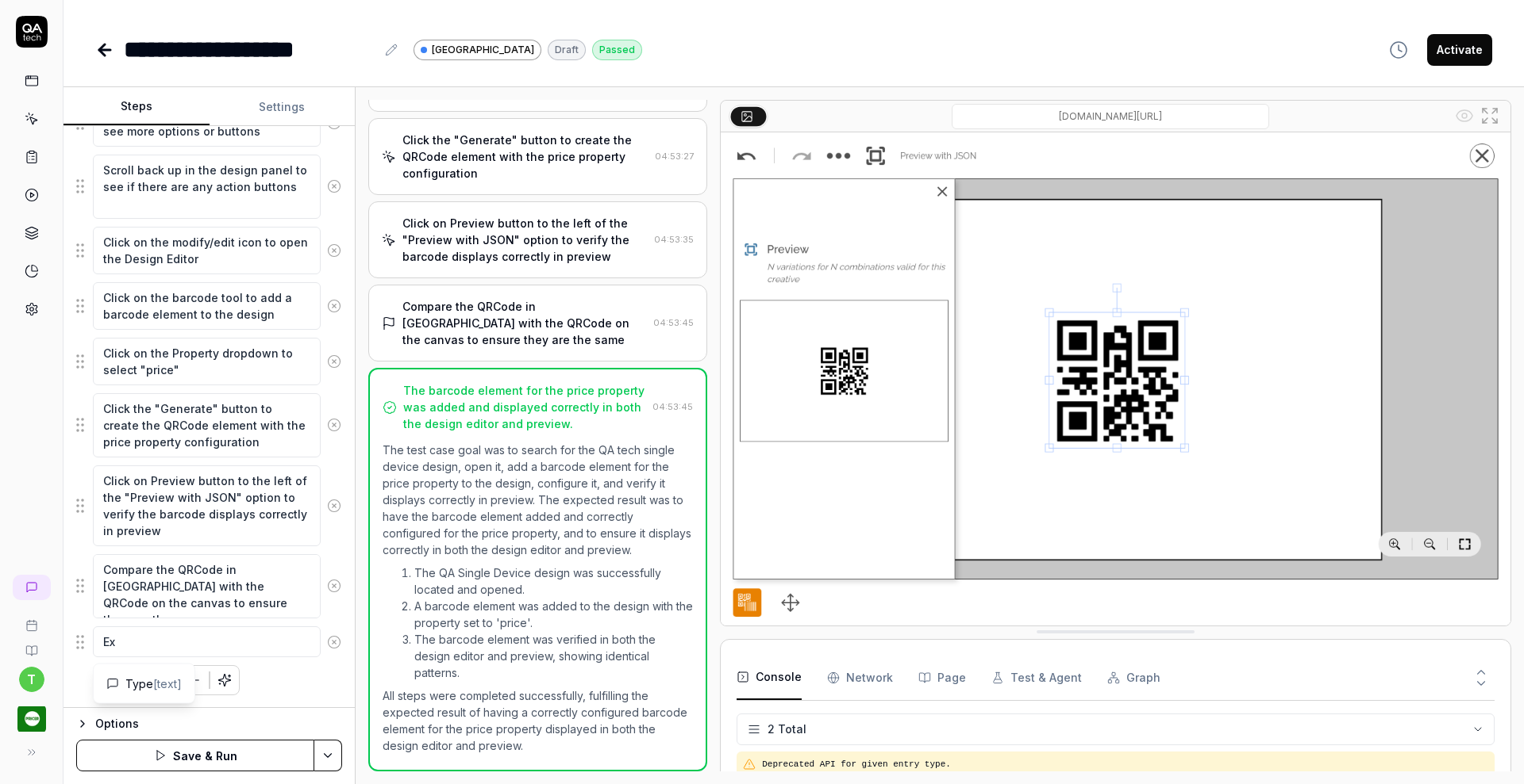
type textarea "*"
type textarea "Exi"
type textarea "*"
type textarea "Exit"
type textarea "*"
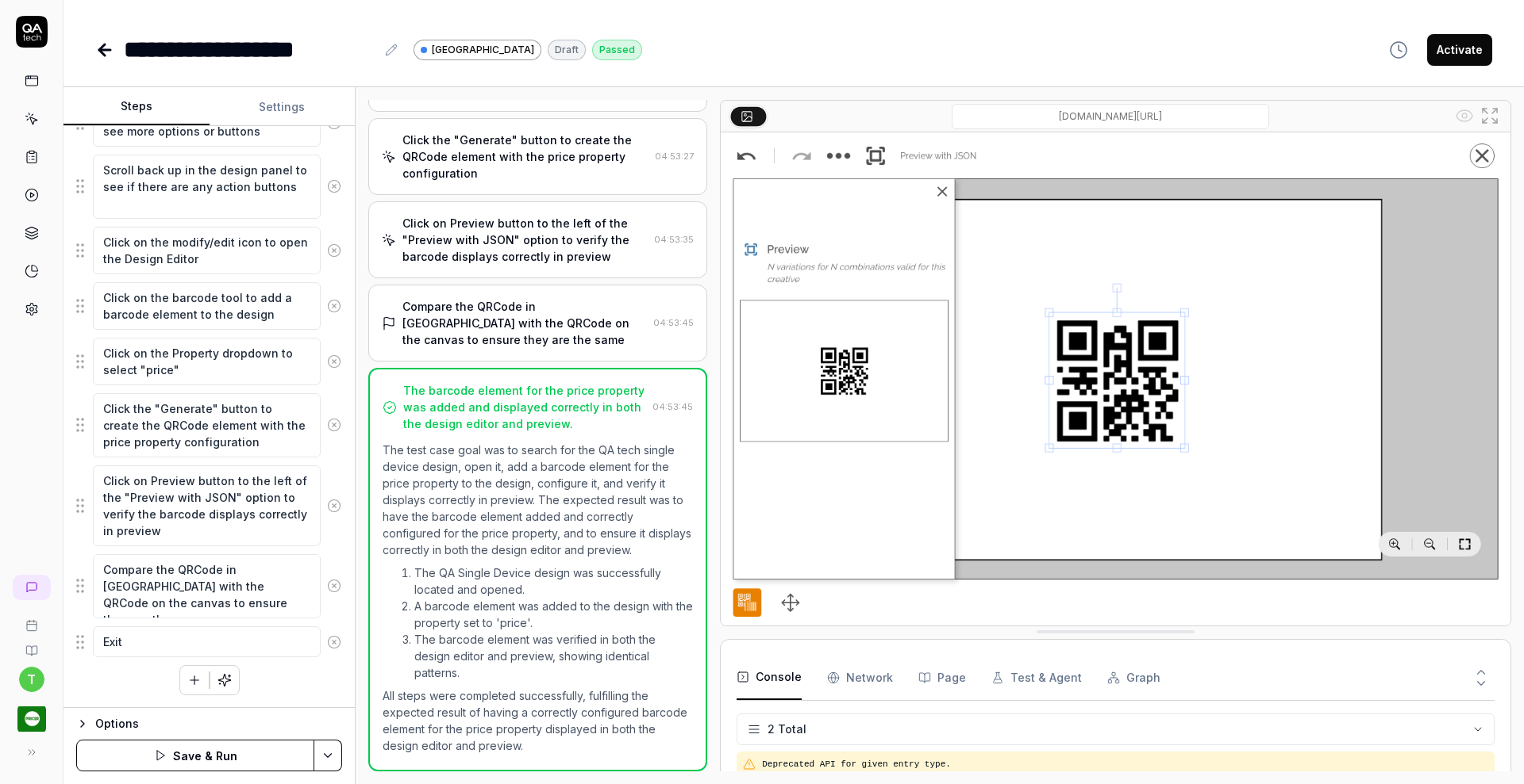
type textarea "Exit"
type textarea "*"
type textarea "Exit t"
type textarea "*"
type textarea "Exit th"
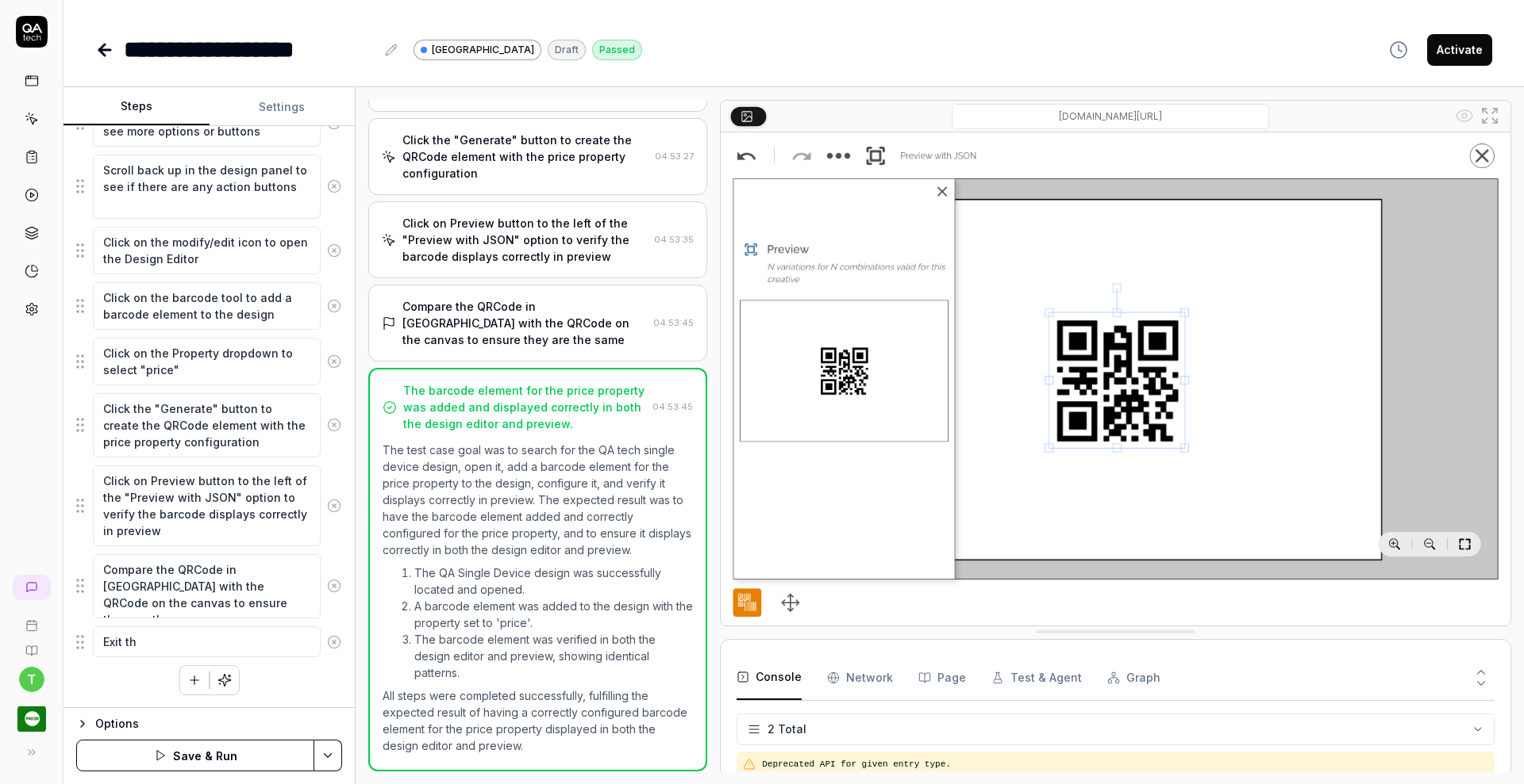
type textarea "*"
type textarea "Exit the"
type textarea "*"
type textarea "Exit the"
type textarea "*"
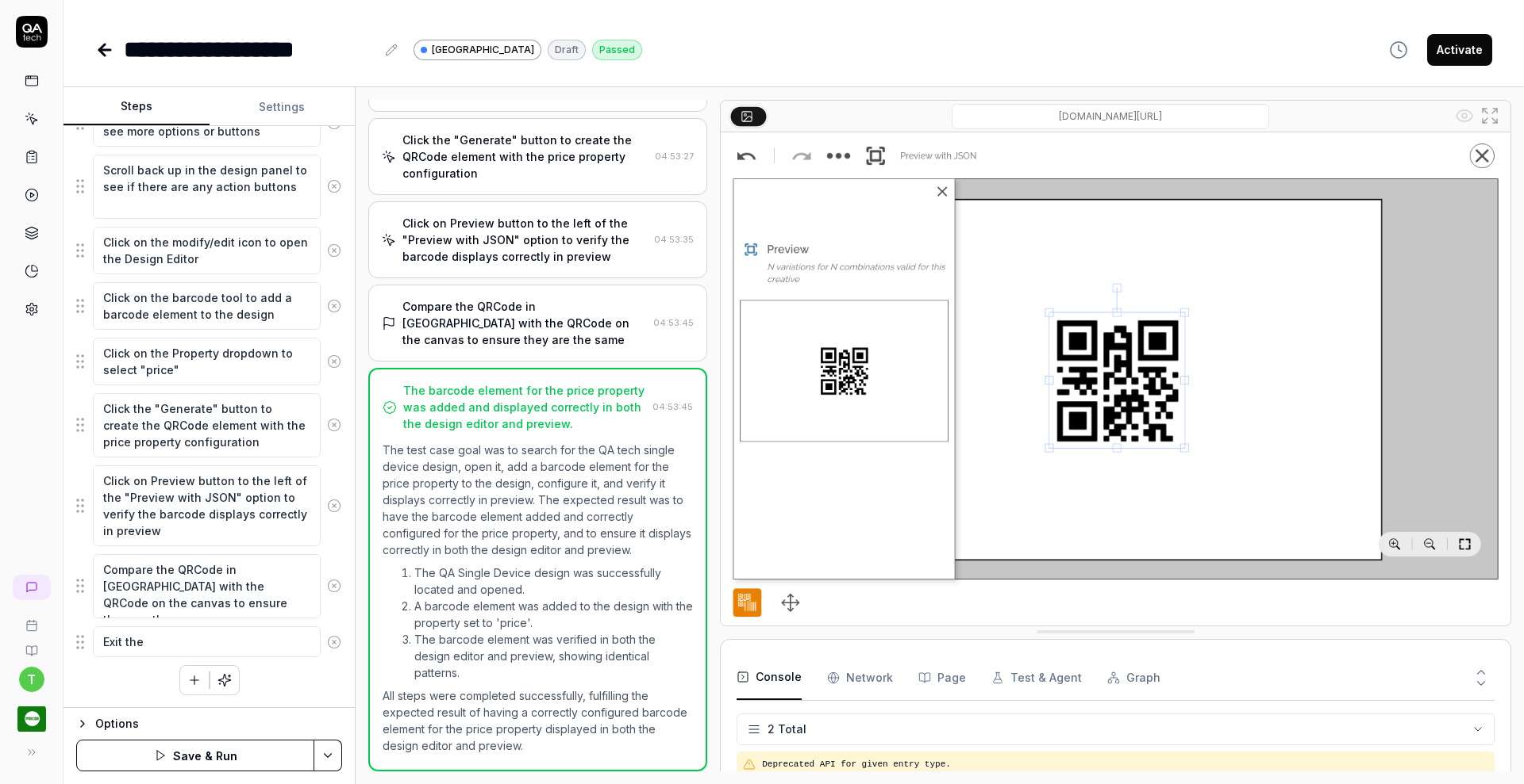
type textarea "Exit the d"
type textarea "*"
type textarea "Exit the de"
type textarea "*"
type textarea "Exit the des"
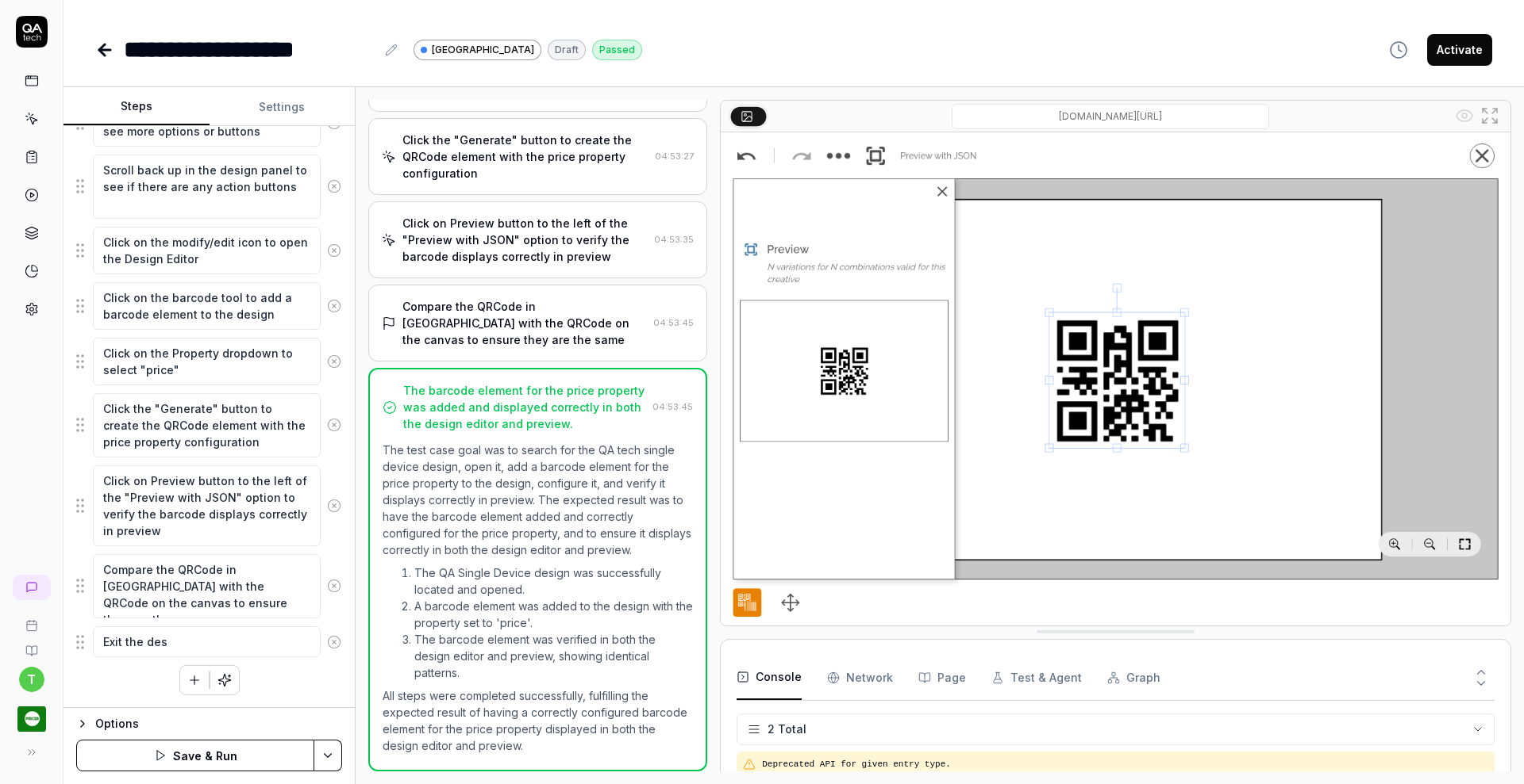
type textarea "*"
type textarea "Exit the desi"
type textarea "*"
type textarea "Exit the desig"
type textarea "*"
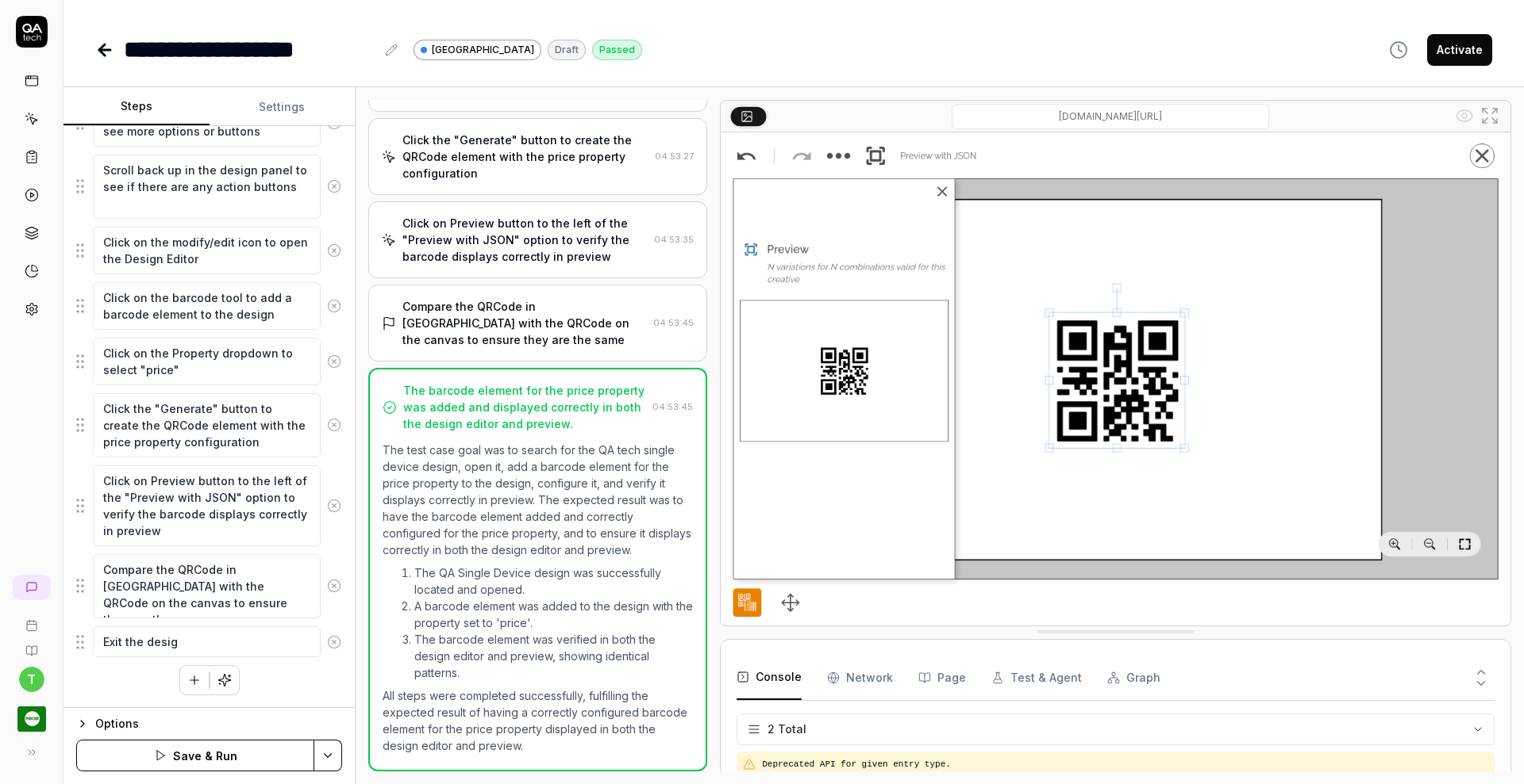
type textarea "Exit the design"
type textarea "*"
type textarea "Exit the design"
type textarea "*"
type textarea "Exit the design w"
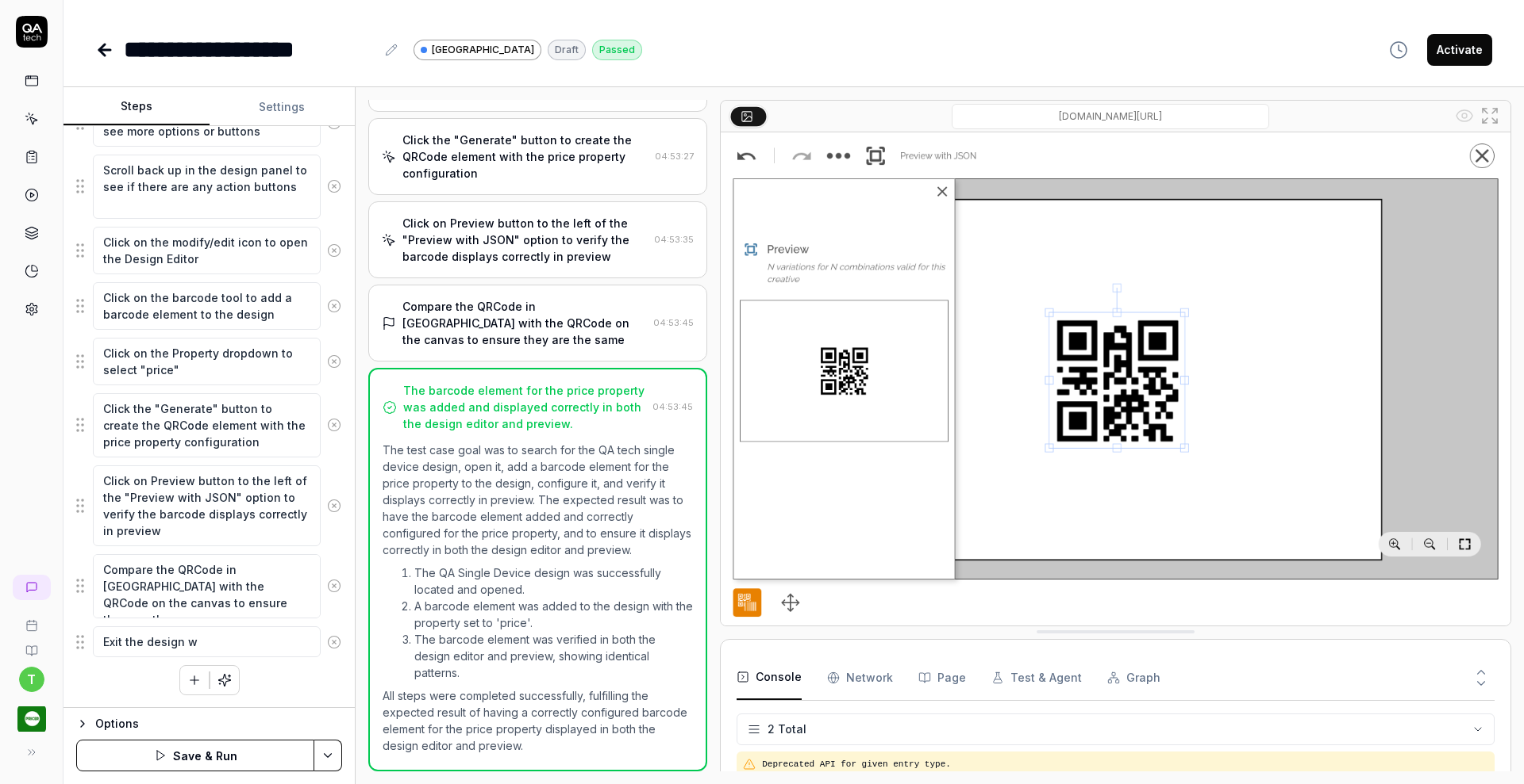
type textarea "*"
type textarea "Exit the design wi"
type textarea "*"
type textarea "Exit the design wit"
type textarea "*"
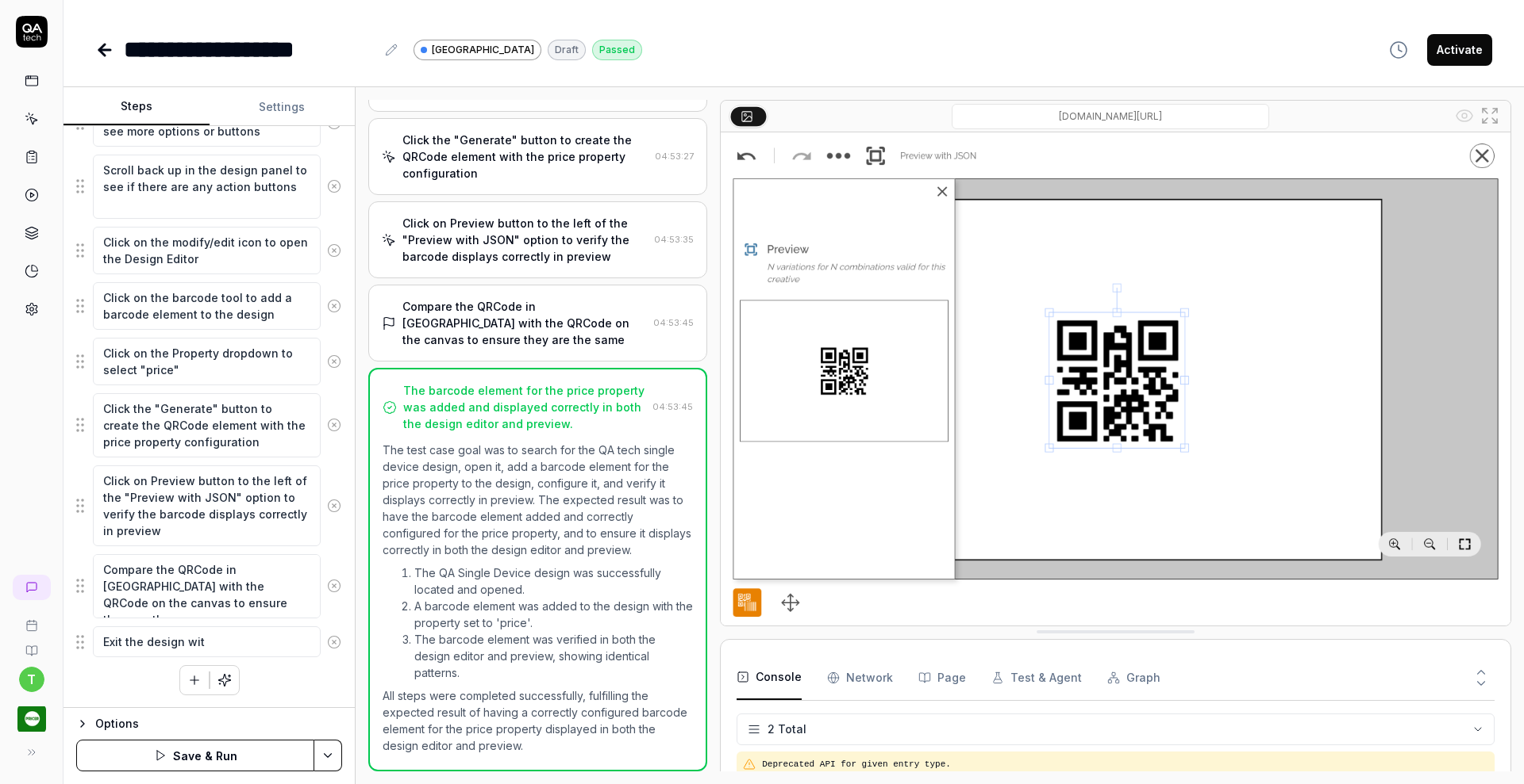
type textarea "Exit the design with"
type textarea "*"
type textarea "Exit the design witho"
type textarea "*"
type textarea "Exit the design withou"
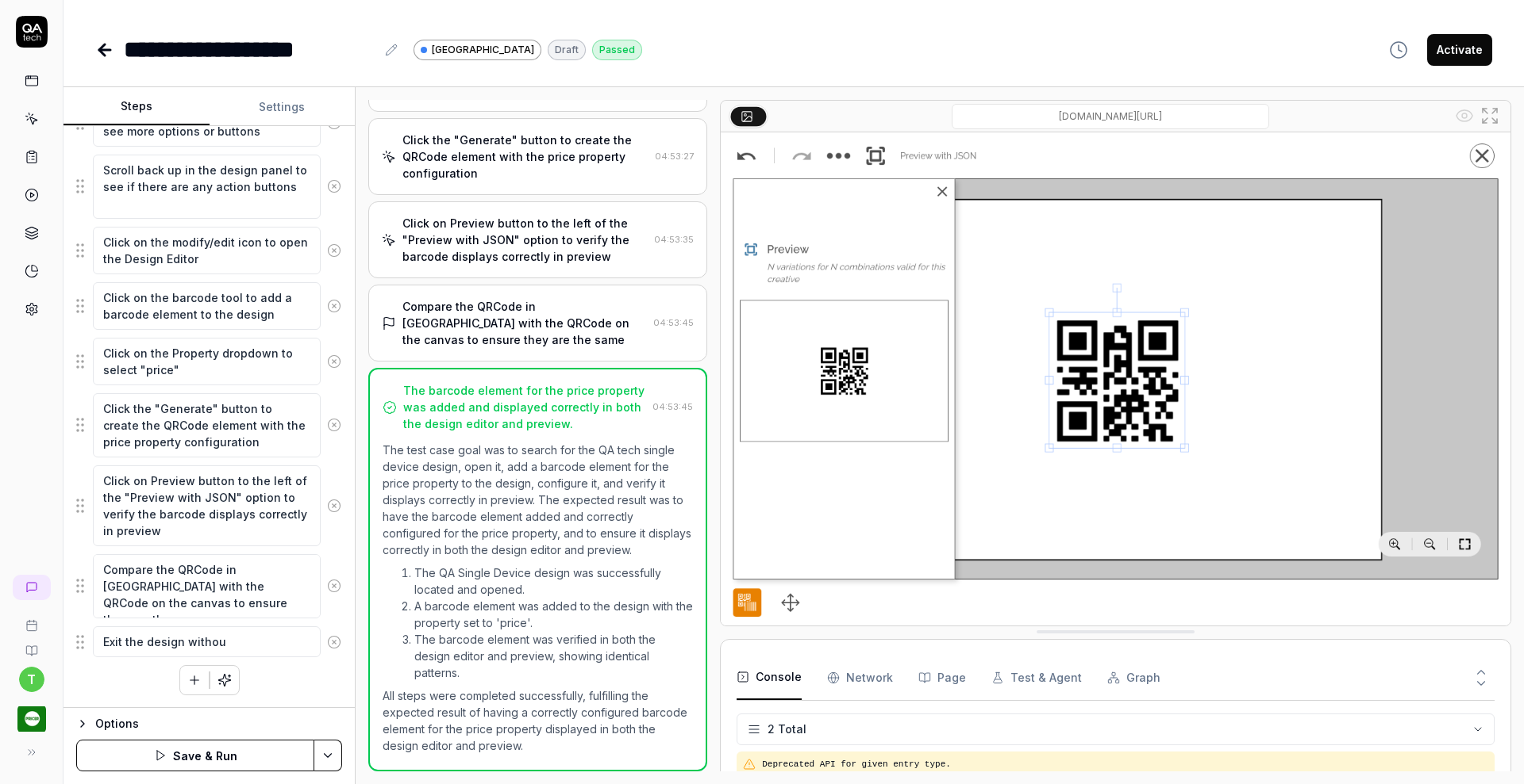
type textarea "*"
type textarea "Exit the design without"
type textarea "*"
type textarea "Exit the design without"
type textarea "*"
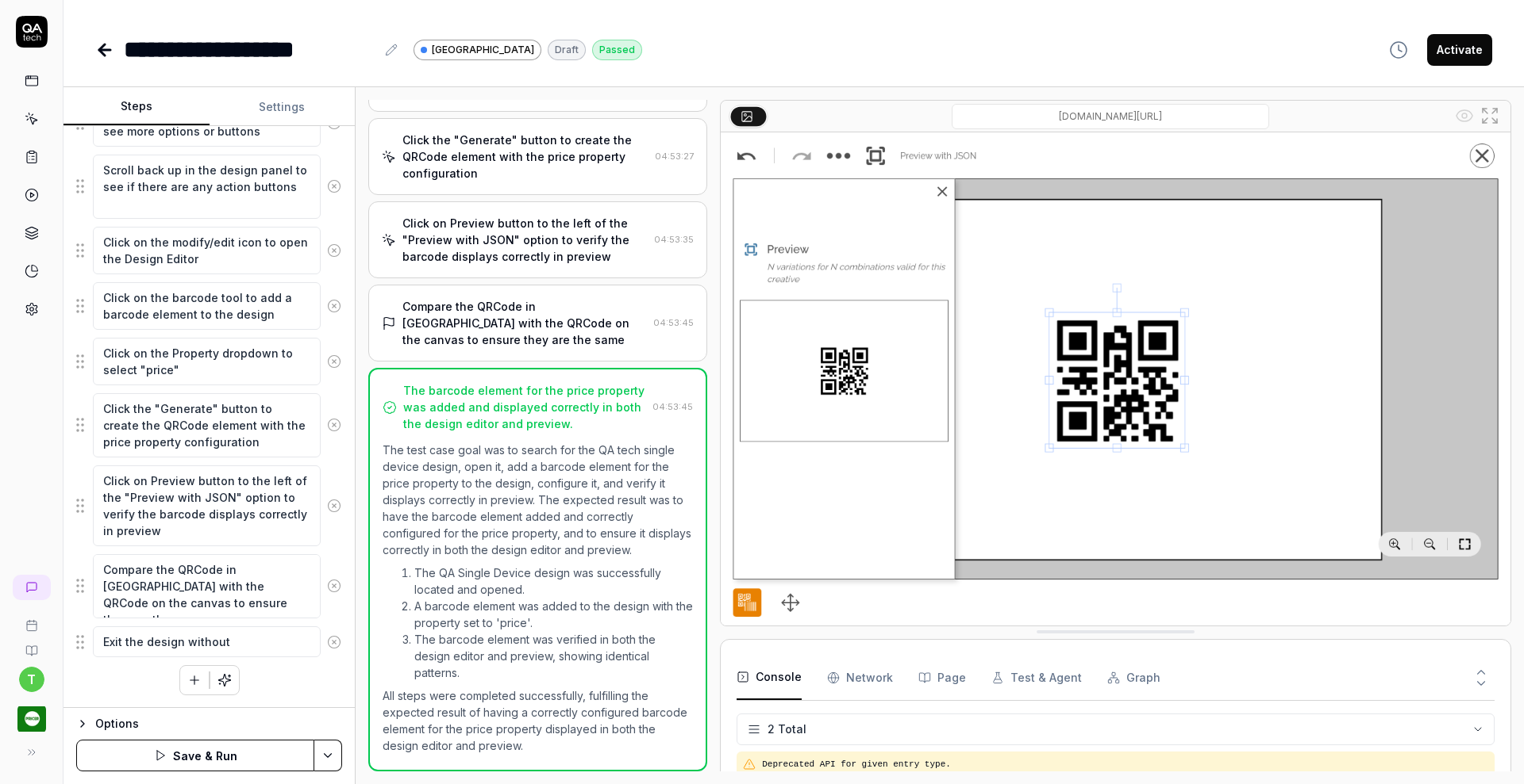
type textarea "Exit the design without s"
type textarea "*"
type textarea "Exit the design without sa"
type textarea "*"
type textarea "Exit the design without sav"
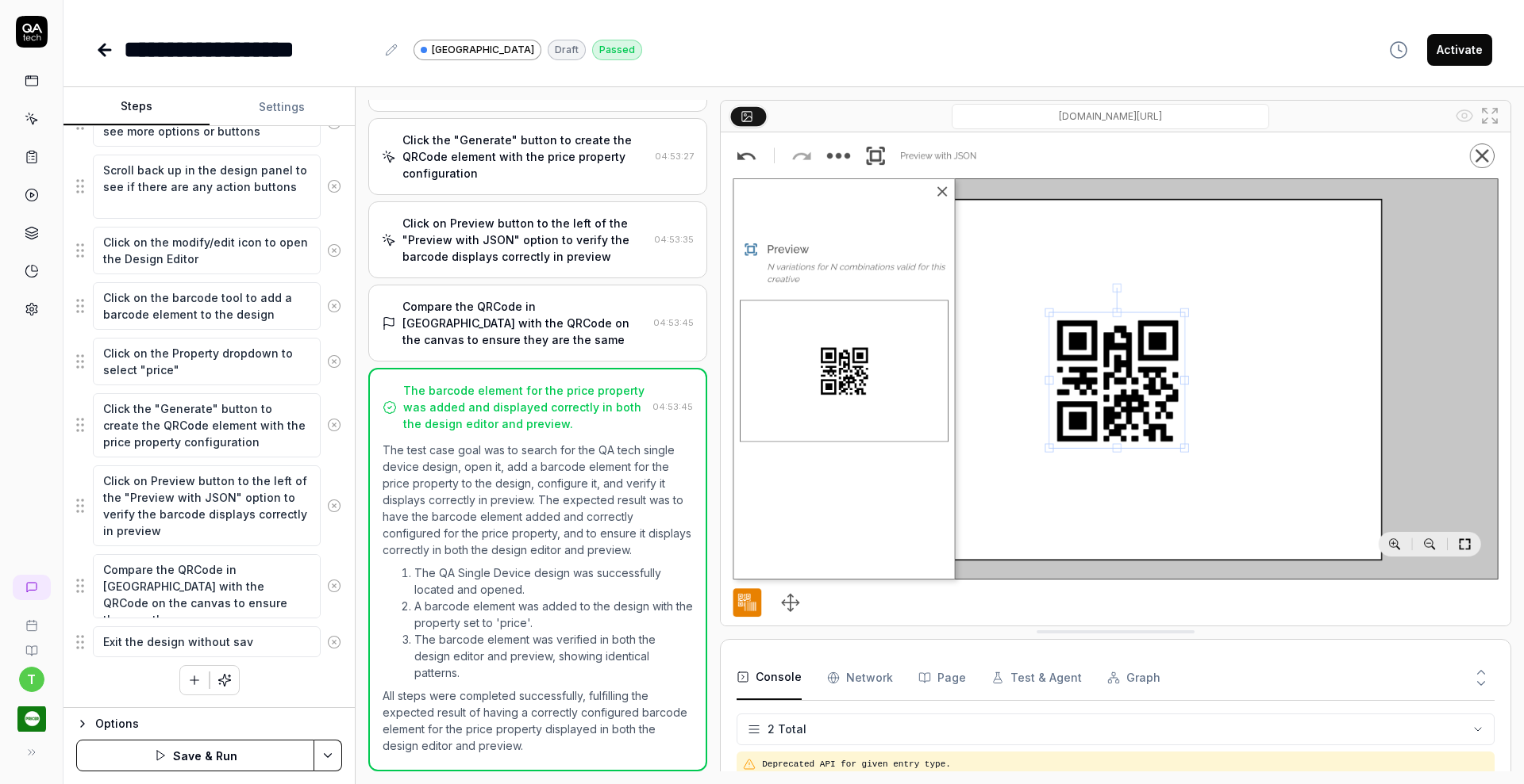
type textarea "*"
type textarea "Exit the design without savi"
type textarea "*"
type textarea "Exit the design without savin"
type textarea "*"
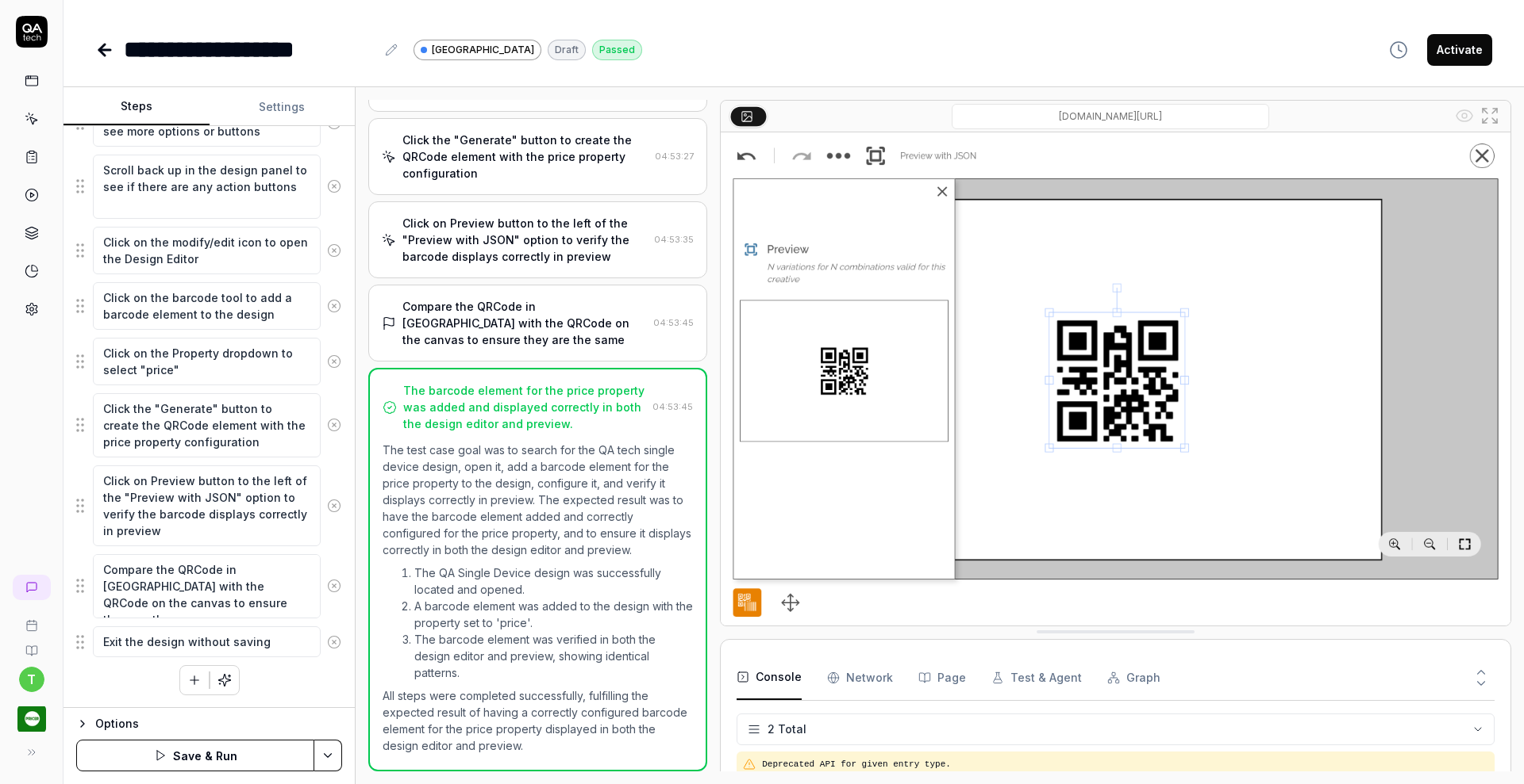
type textarea "Exit the design without saving"
click at [289, 680] on div "Enter the email address in the input field Click the "Next" button to proceed t…" at bounding box center [209, 155] width 266 height 1081
click at [224, 758] on button "Save & Run" at bounding box center [195, 755] width 238 height 32
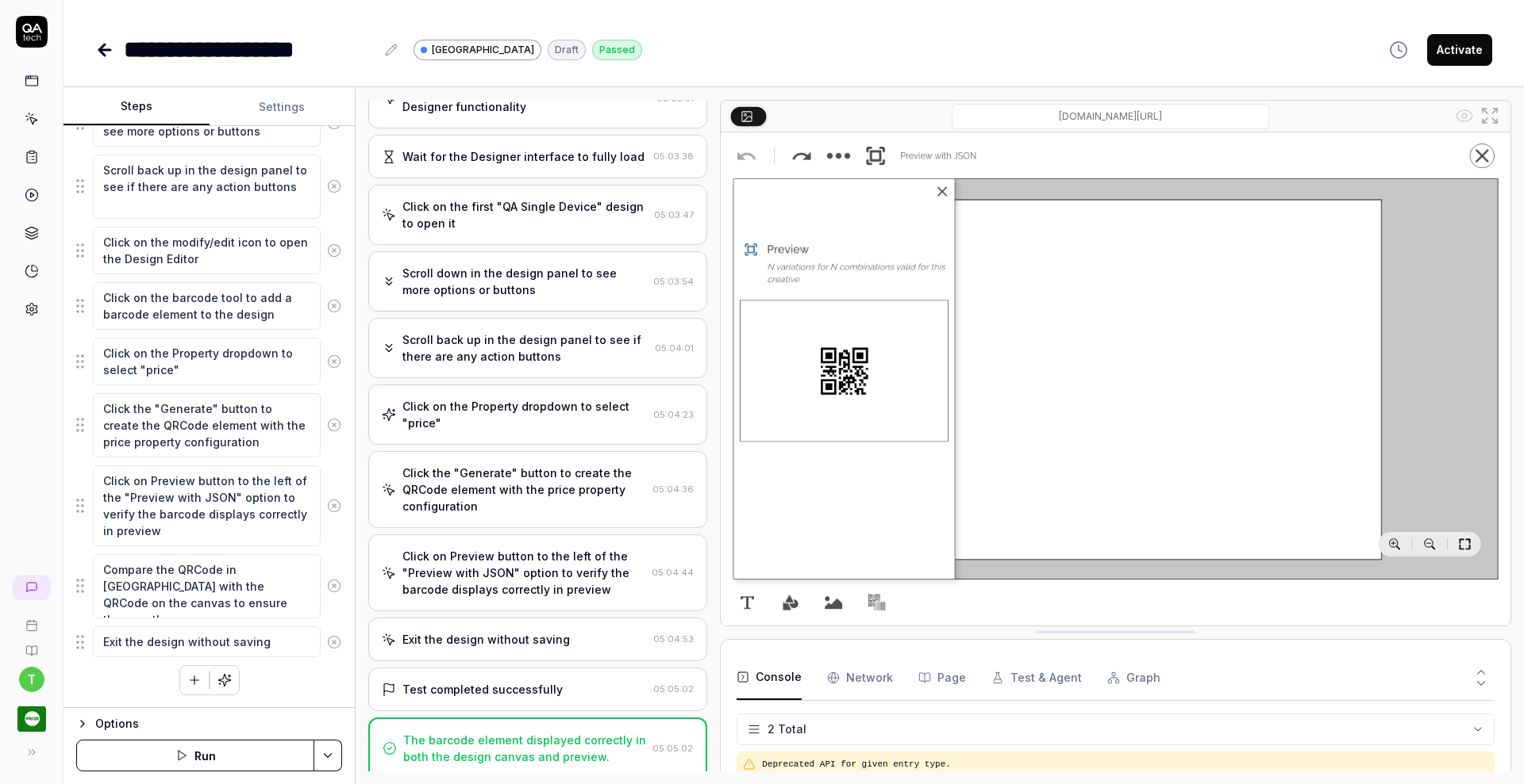
scroll to position [179, 0]
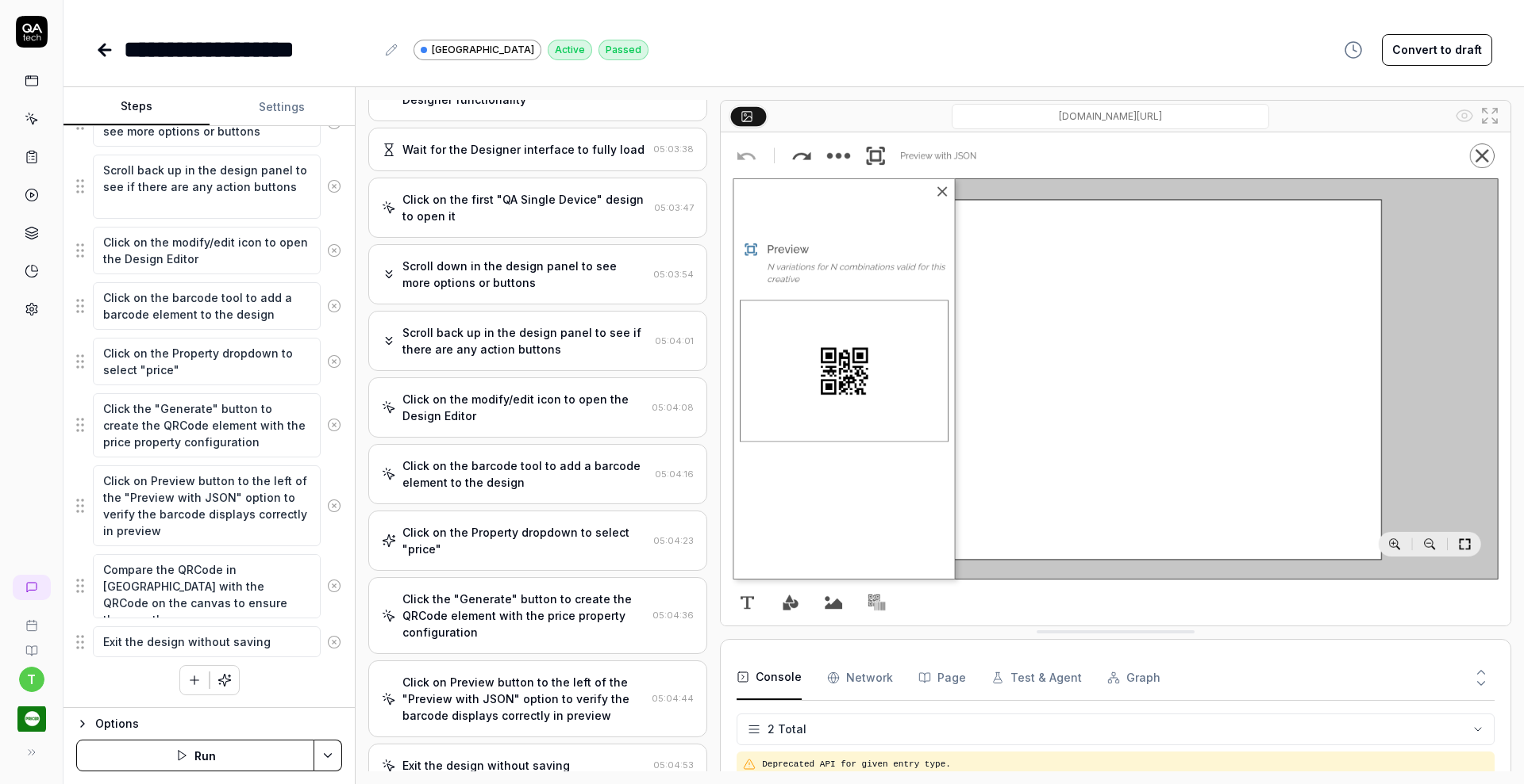
type textarea "*"
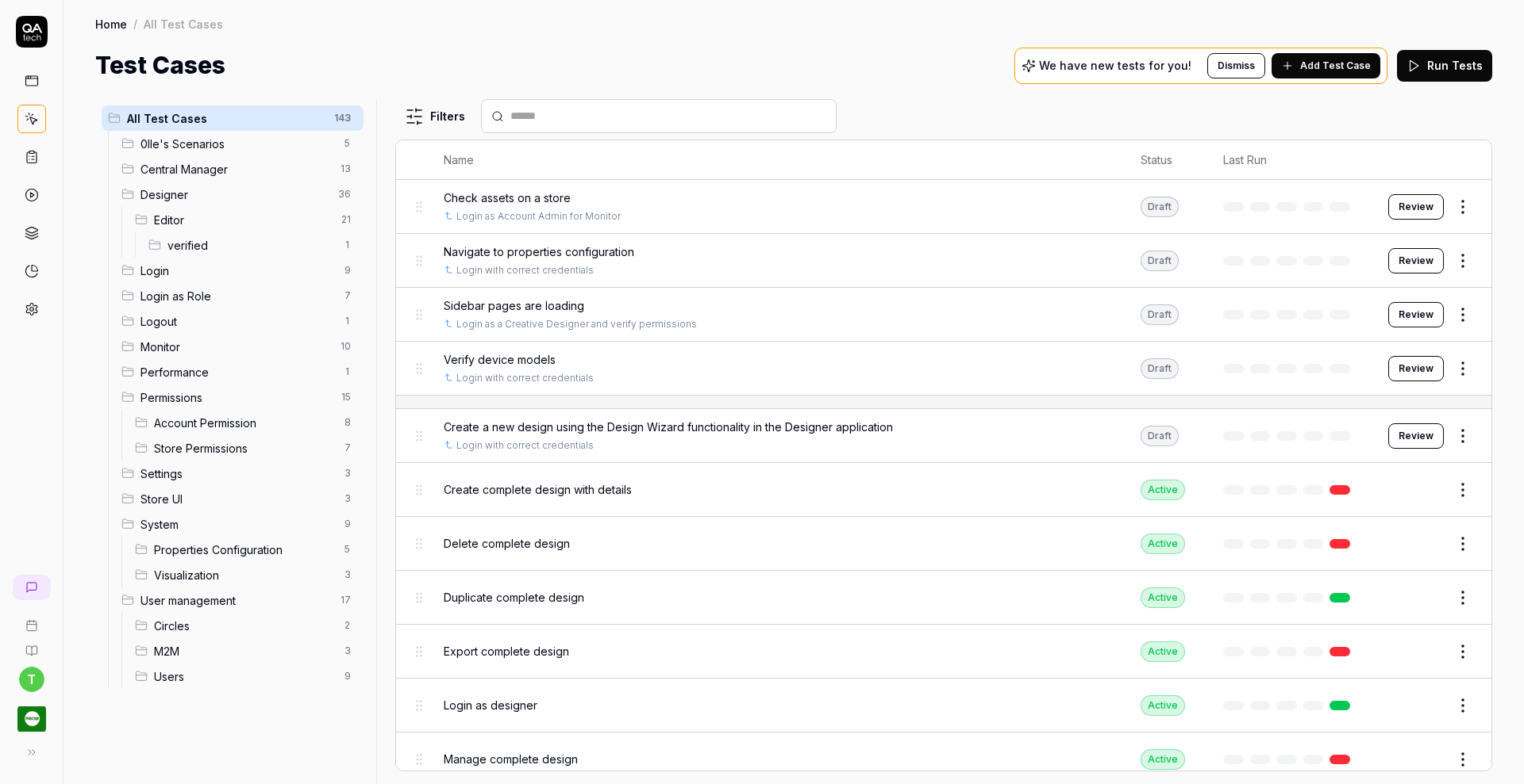
click at [164, 291] on span "Login as Role" at bounding box center [238, 296] width 195 height 16
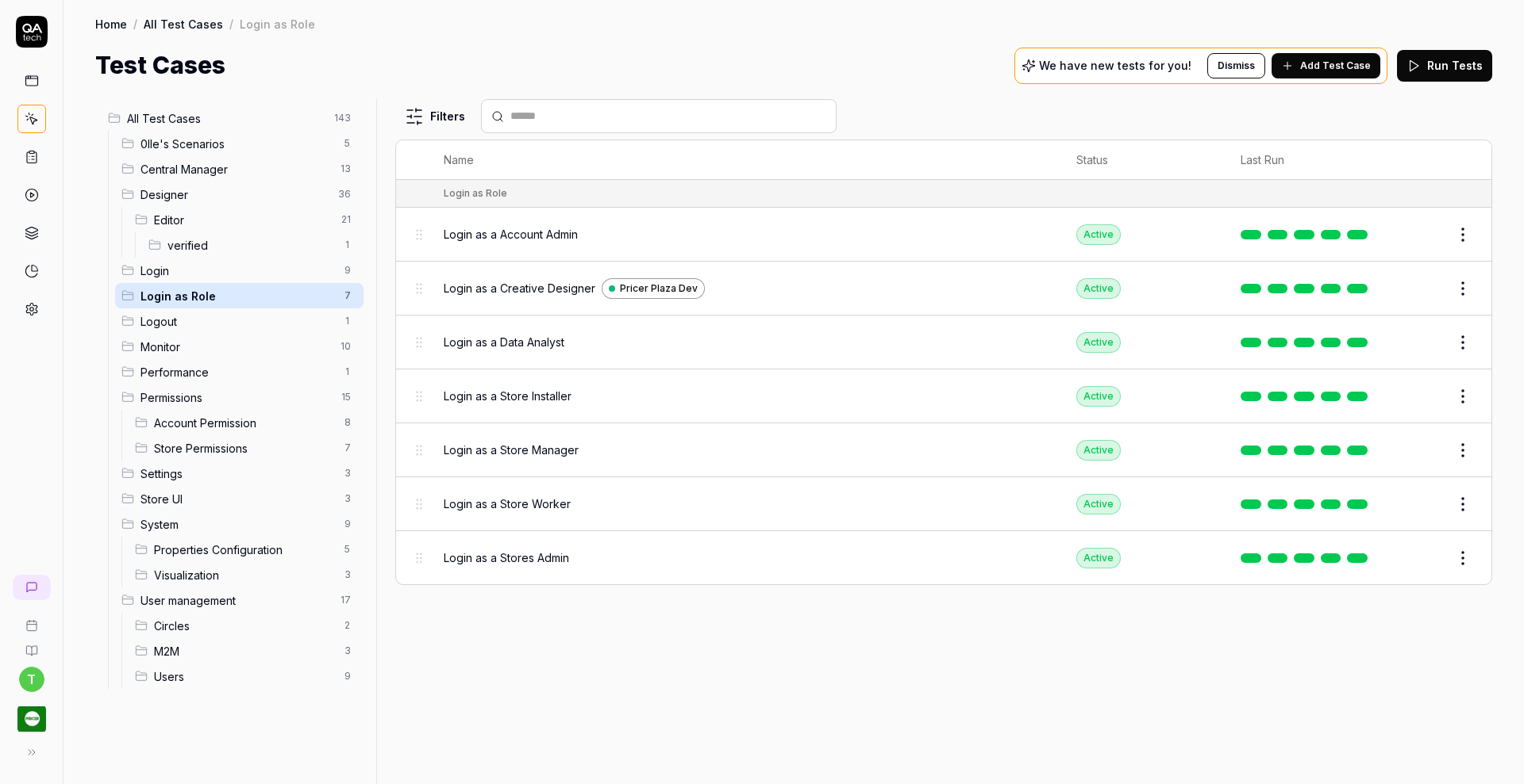
click at [187, 275] on span "Login" at bounding box center [238, 271] width 195 height 16
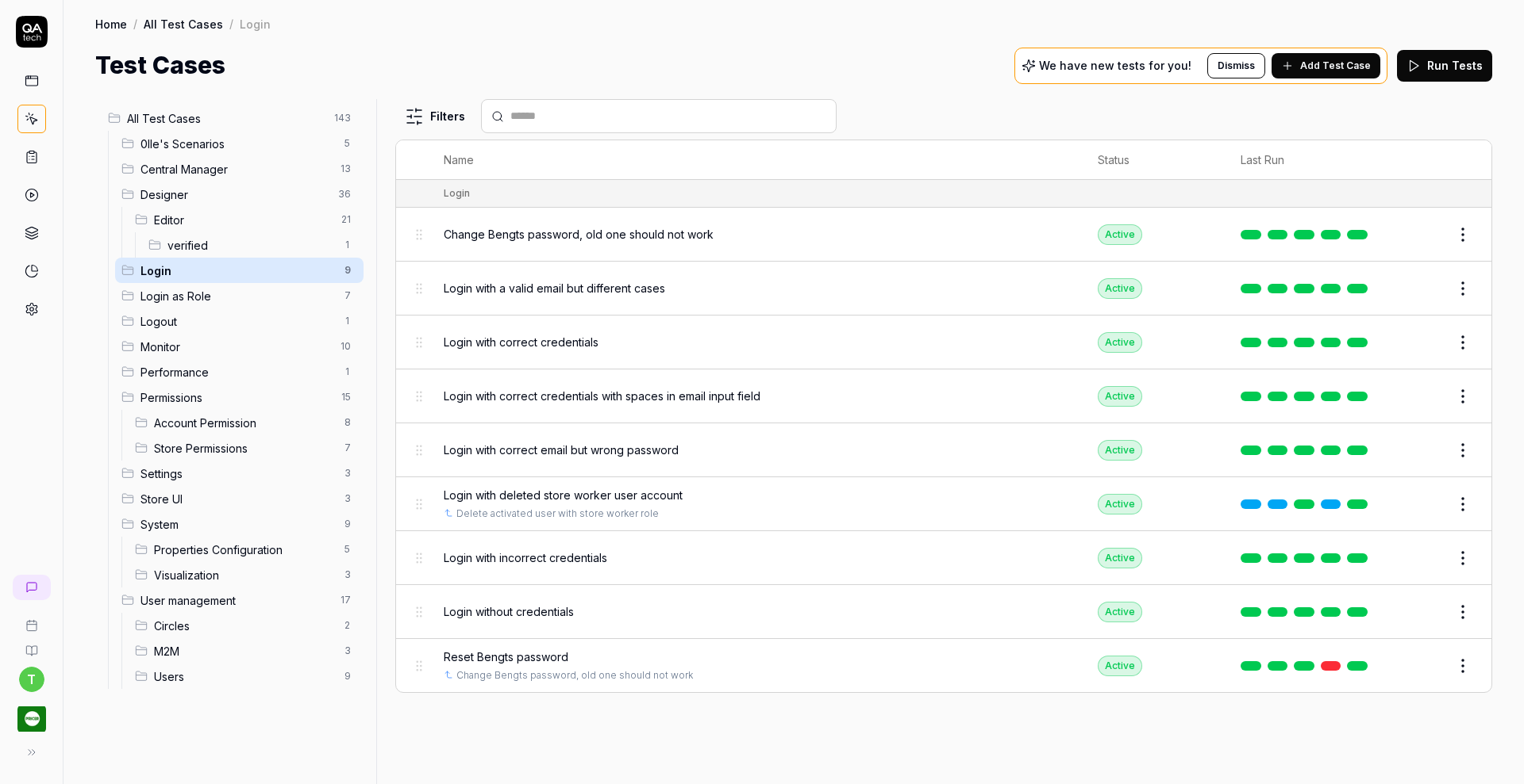
click at [173, 289] on span "Login as Role" at bounding box center [238, 296] width 195 height 16
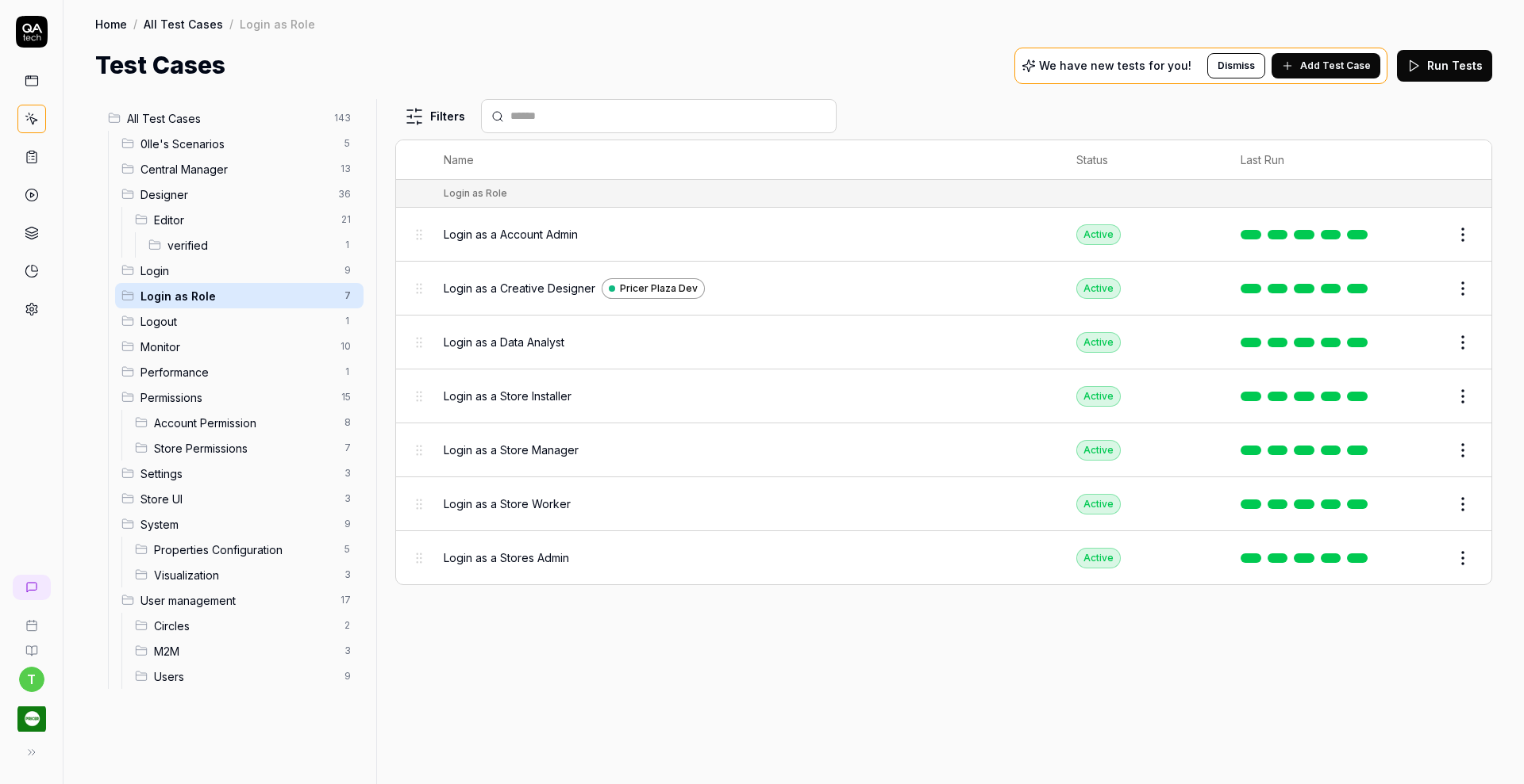
click at [537, 285] on span "Login as a Creative Designer" at bounding box center [519, 288] width 151 height 16
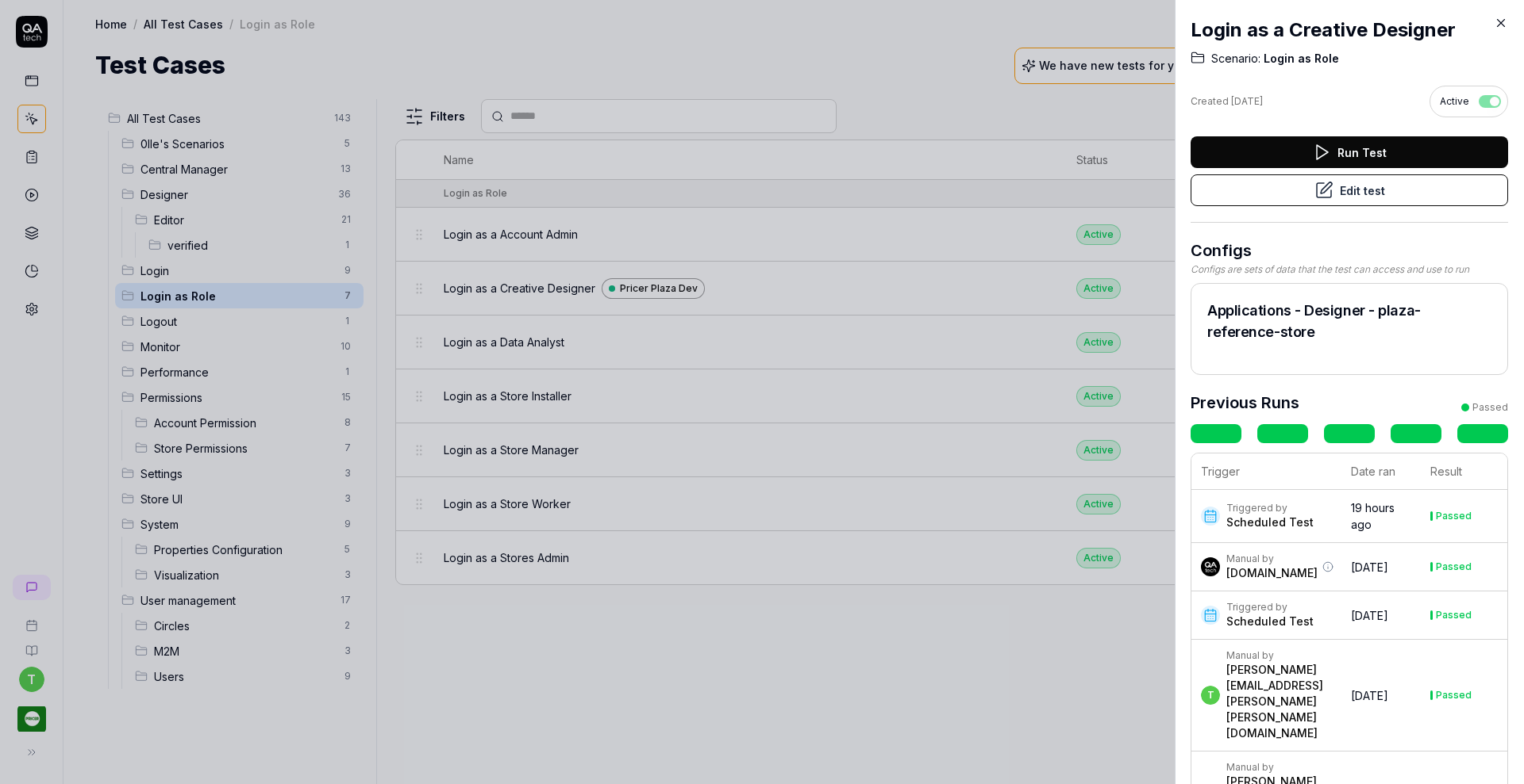
click at [1369, 179] on button "Edit test" at bounding box center [1349, 190] width 317 height 32
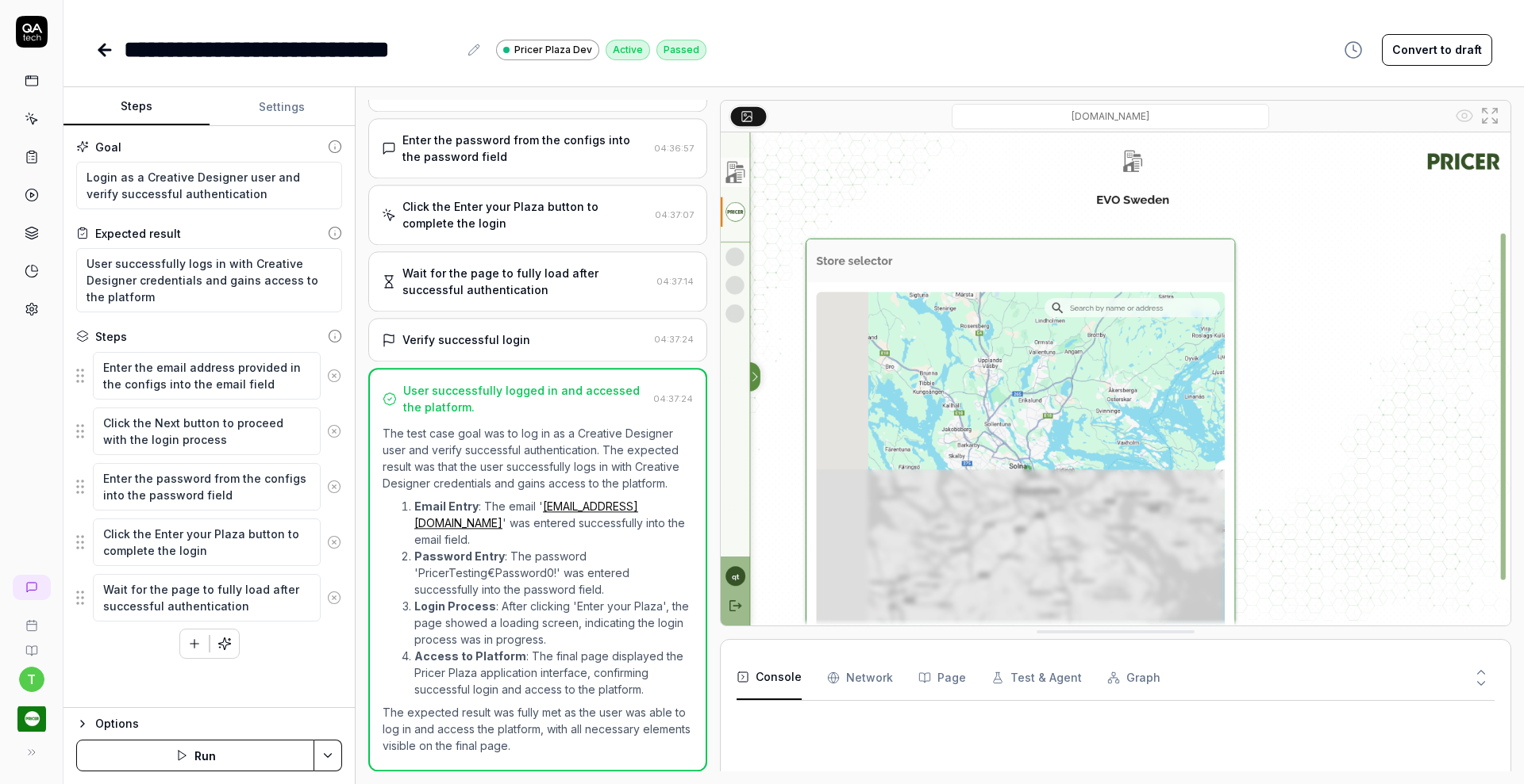
scroll to position [205, 0]
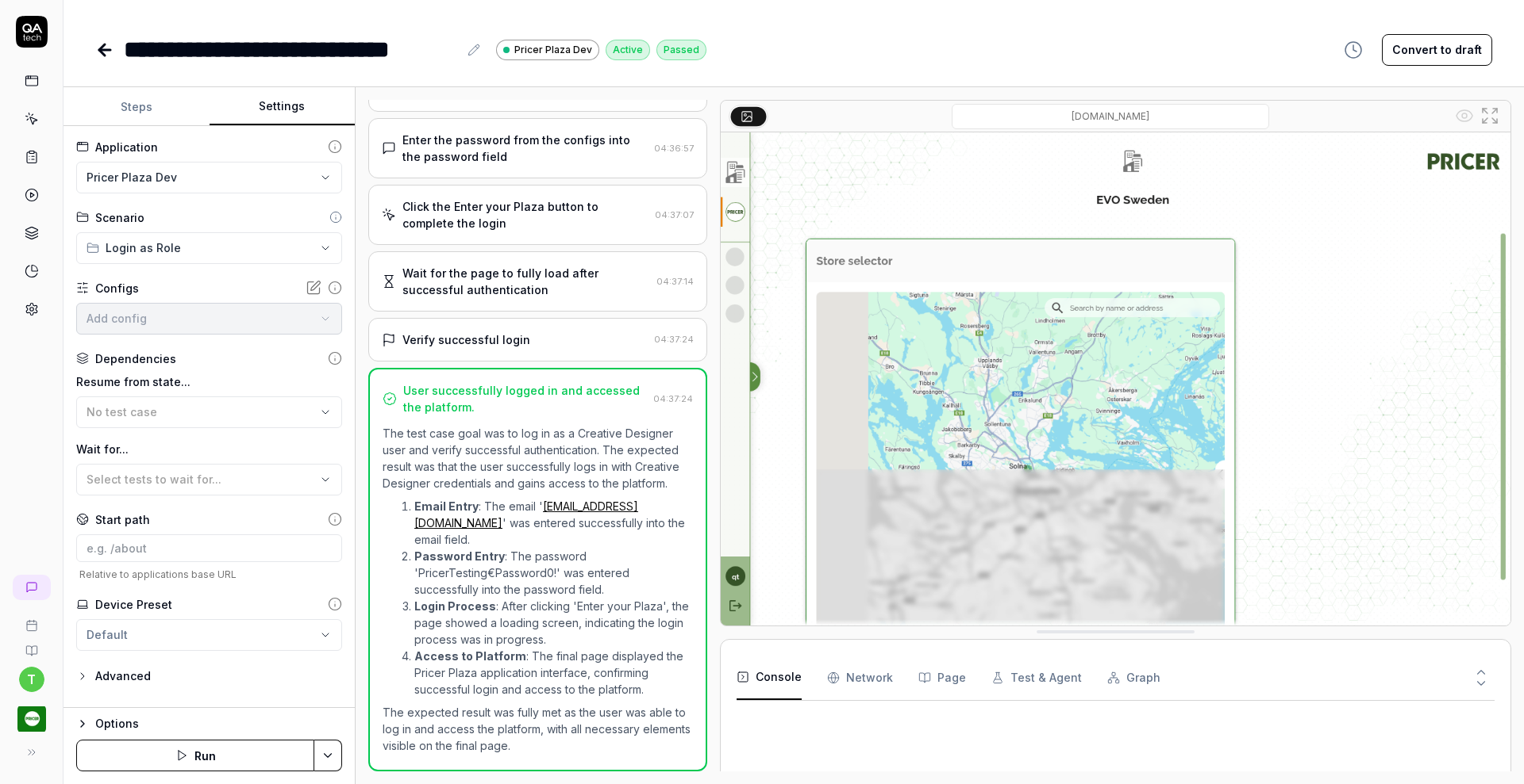
click at [293, 113] on button "Settings" at bounding box center [282, 107] width 146 height 38
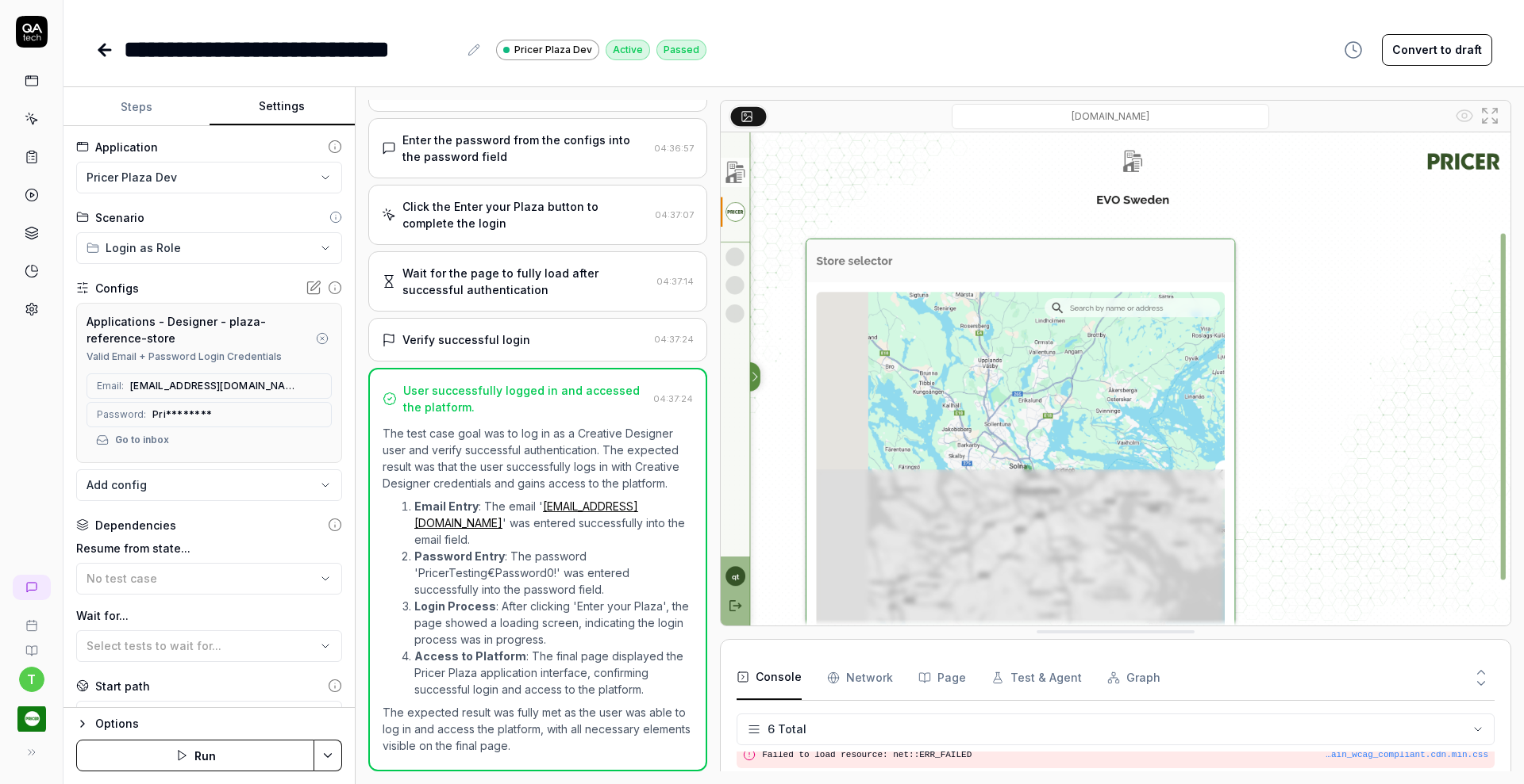
scroll to position [90, 0]
click at [214, 178] on html "**********" at bounding box center [762, 392] width 1524 height 784
click at [187, 214] on div "[GEOGRAPHIC_DATA]" at bounding box center [164, 208] width 151 height 16
click at [224, 749] on button "Save & Run" at bounding box center [195, 755] width 238 height 32
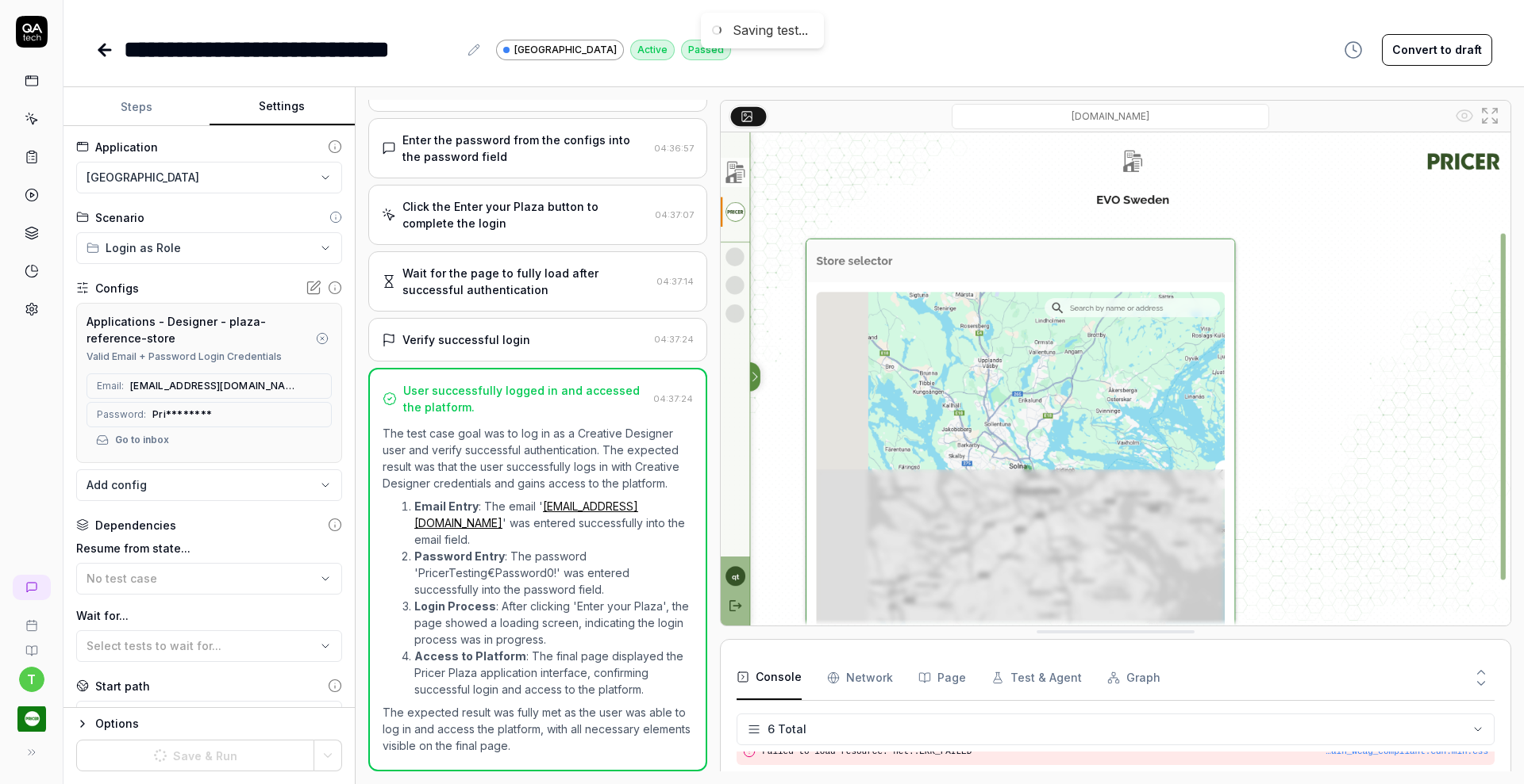
click at [106, 46] on icon at bounding box center [104, 49] width 19 height 19
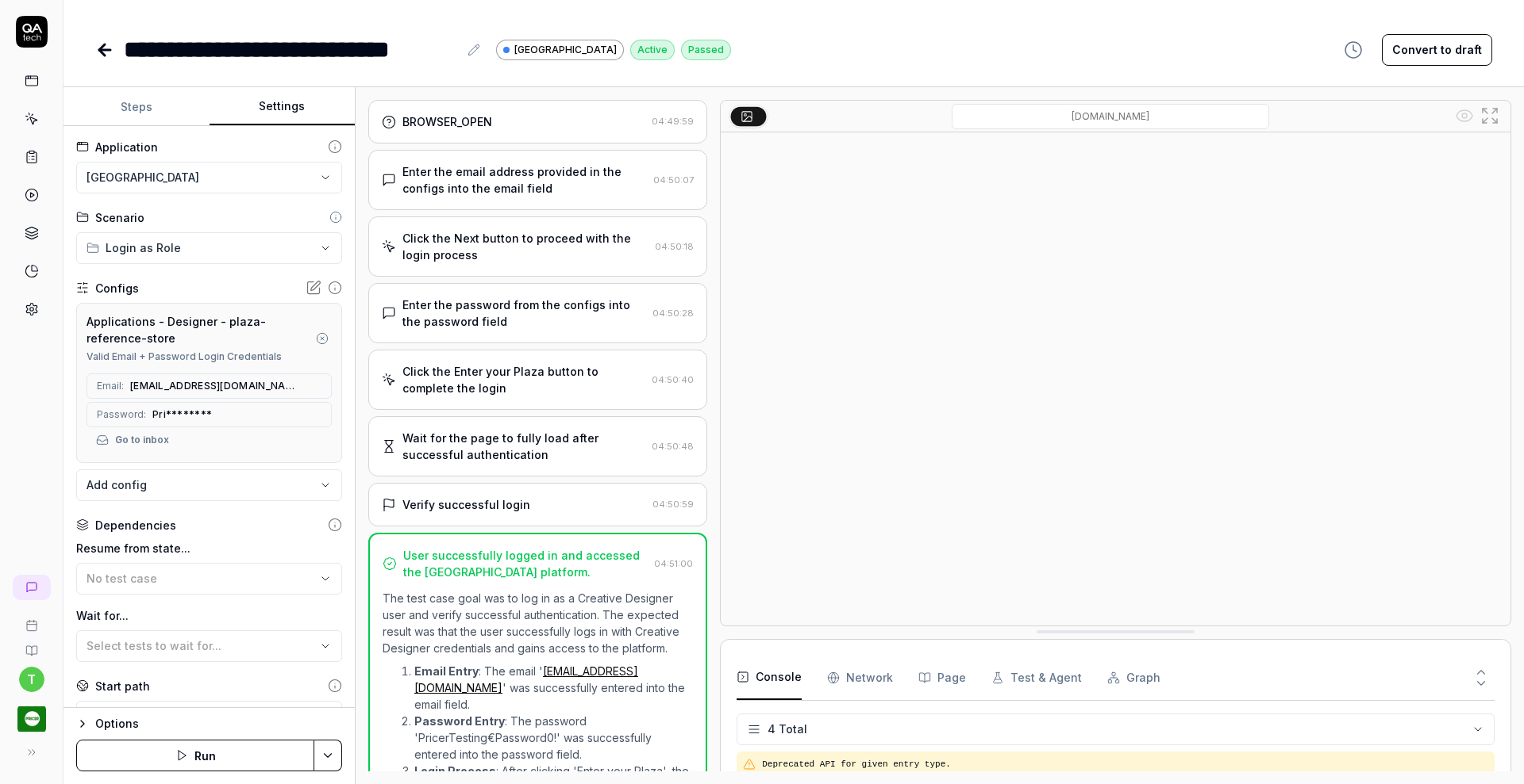
scroll to position [25, 0]
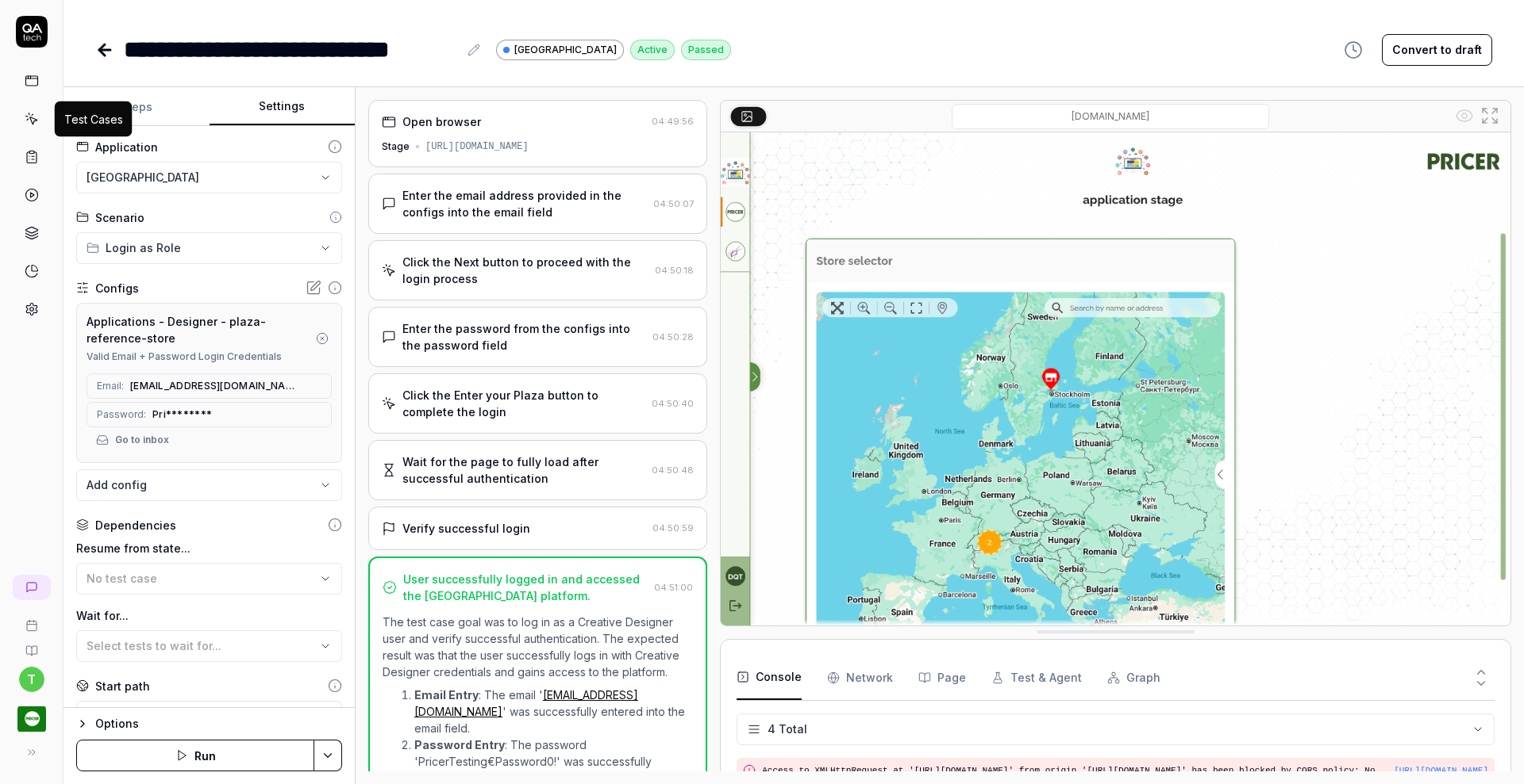
click at [30, 119] on icon at bounding box center [33, 121] width 7 height 7
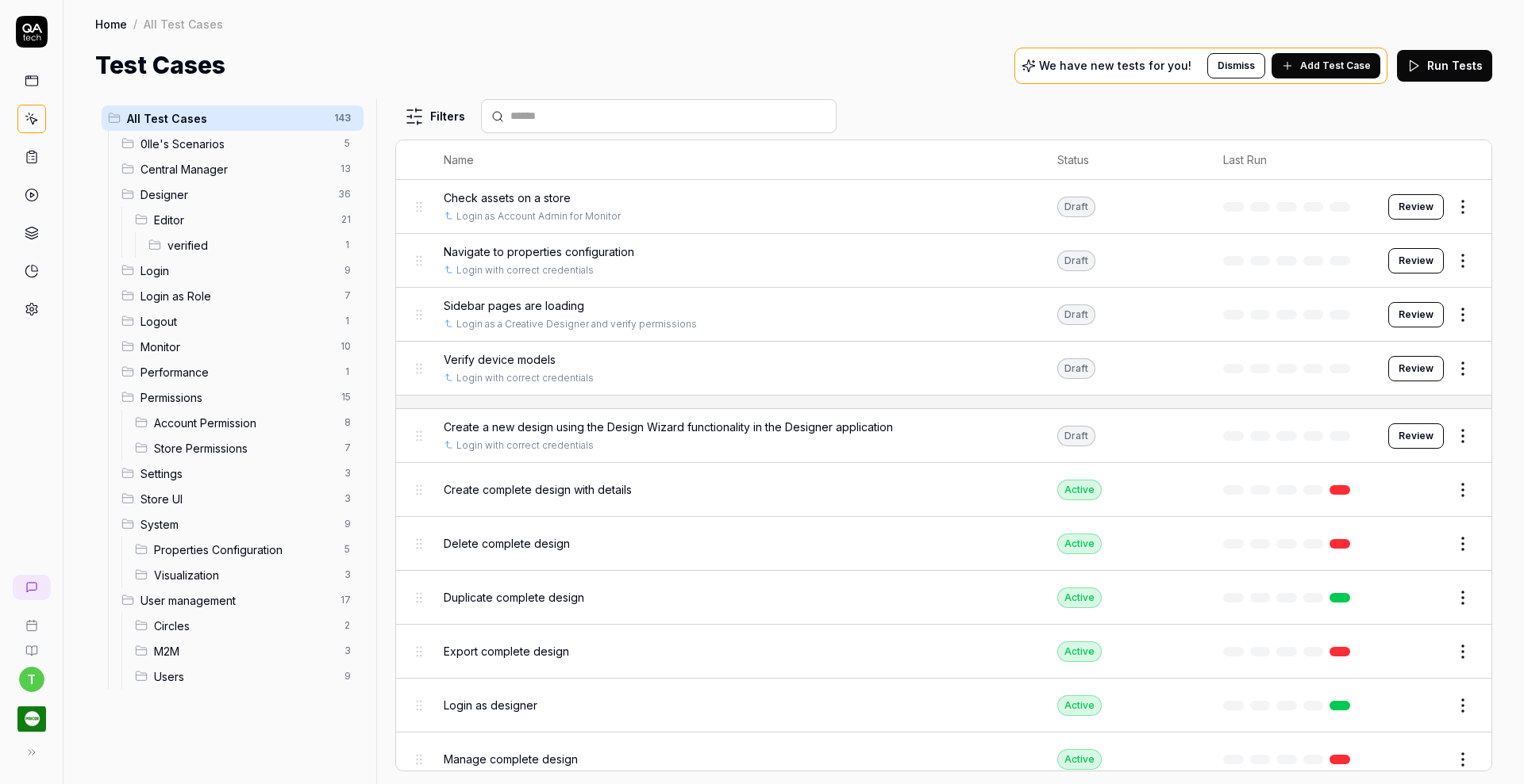
click at [160, 217] on span "Editor" at bounding box center [242, 220] width 178 height 16
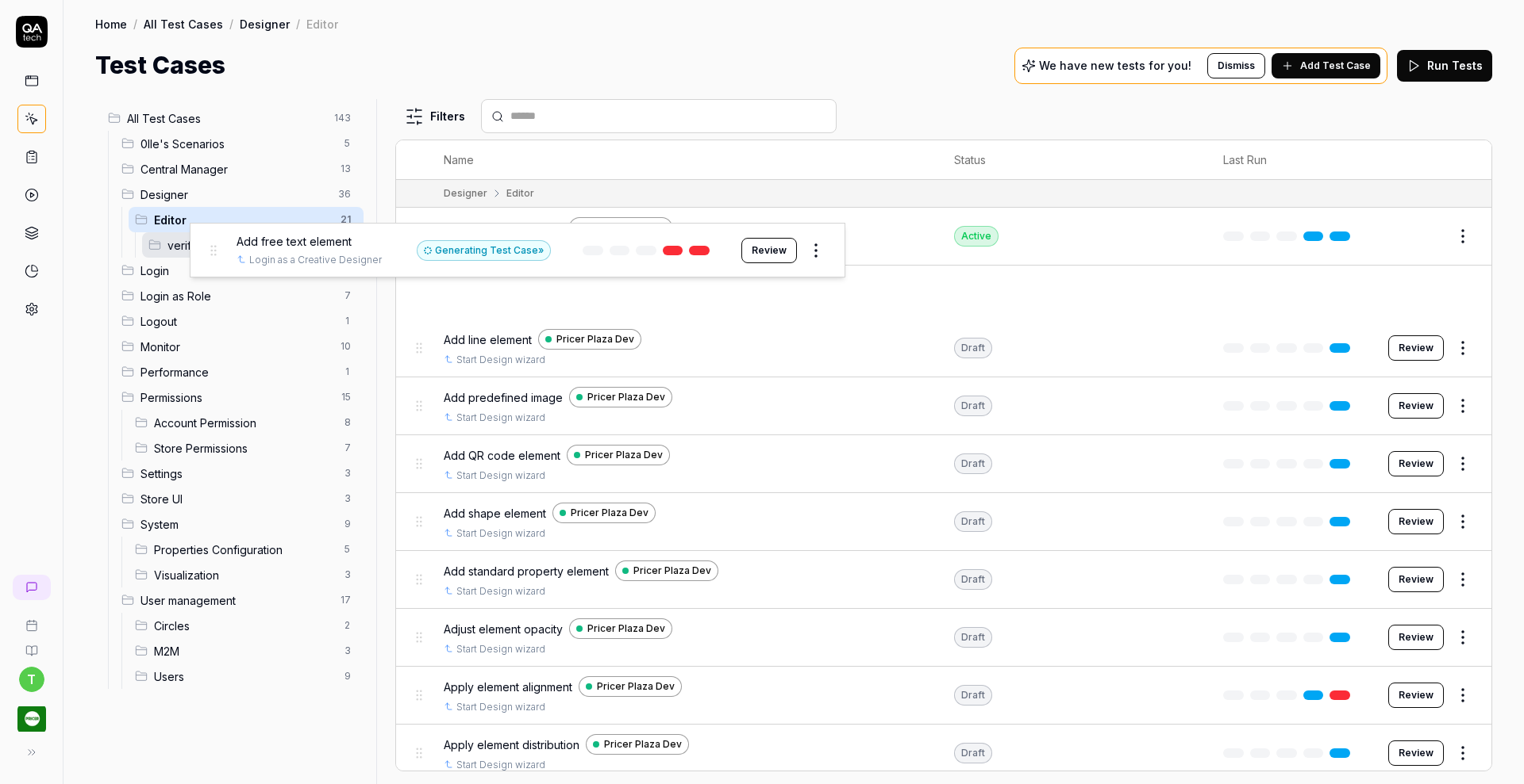
drag, startPoint x: 420, startPoint y: 292, endPoint x: 214, endPoint y: 251, distance: 210.0
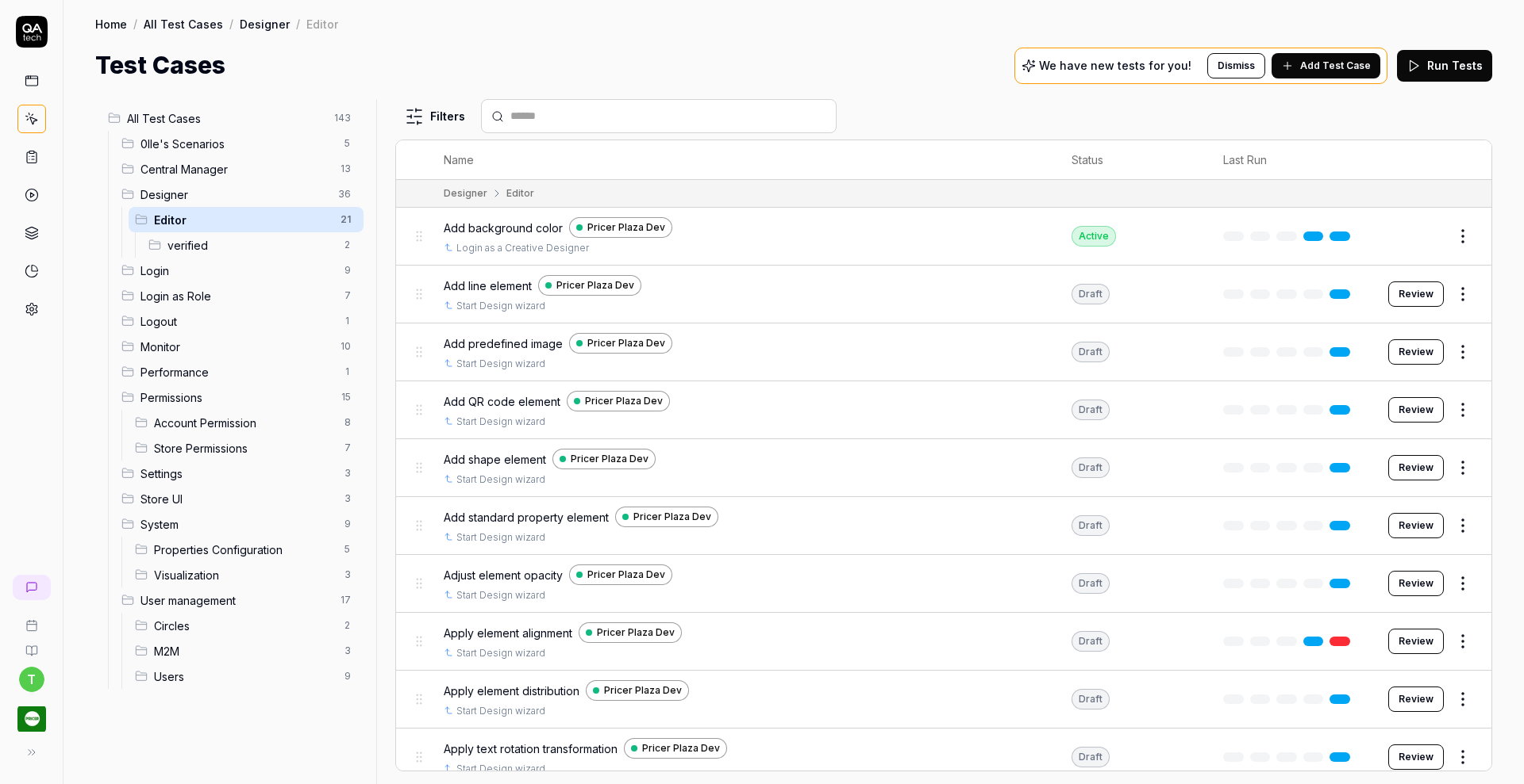
click at [474, 282] on span "Add line element" at bounding box center [488, 286] width 88 height 16
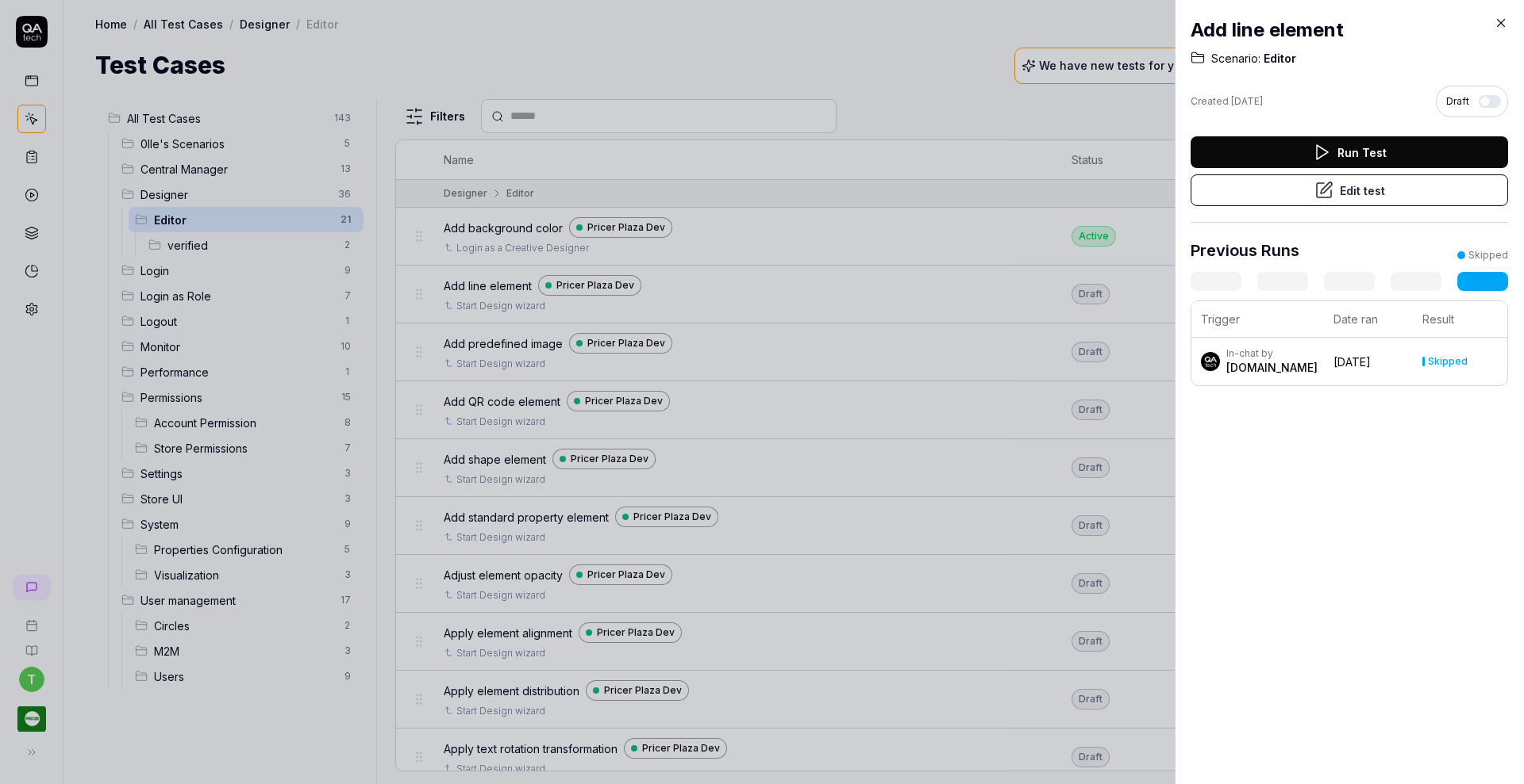
click at [1316, 194] on icon at bounding box center [1323, 190] width 14 height 14
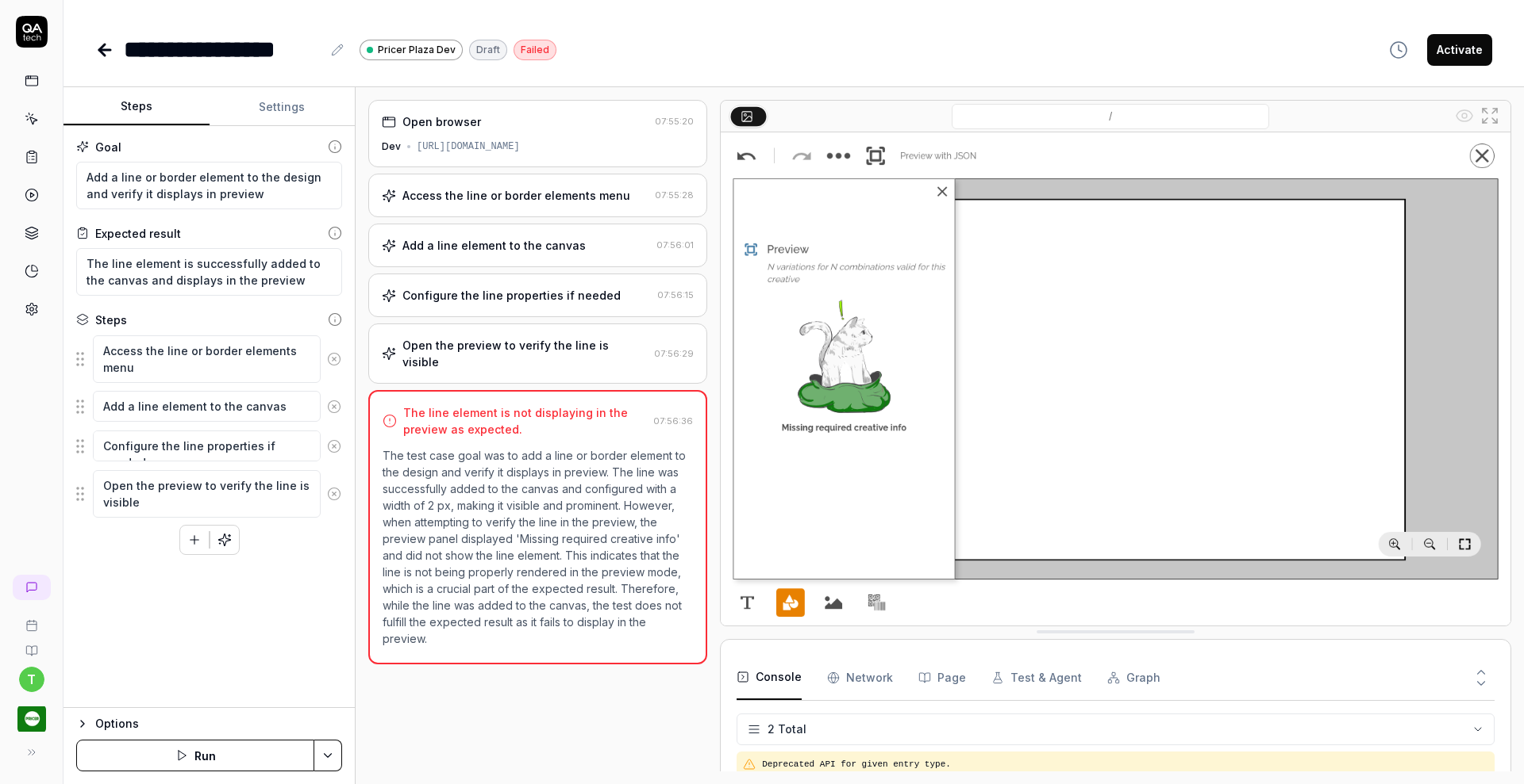
type textarea "*"
click at [272, 105] on button "Settings" at bounding box center [282, 107] width 146 height 38
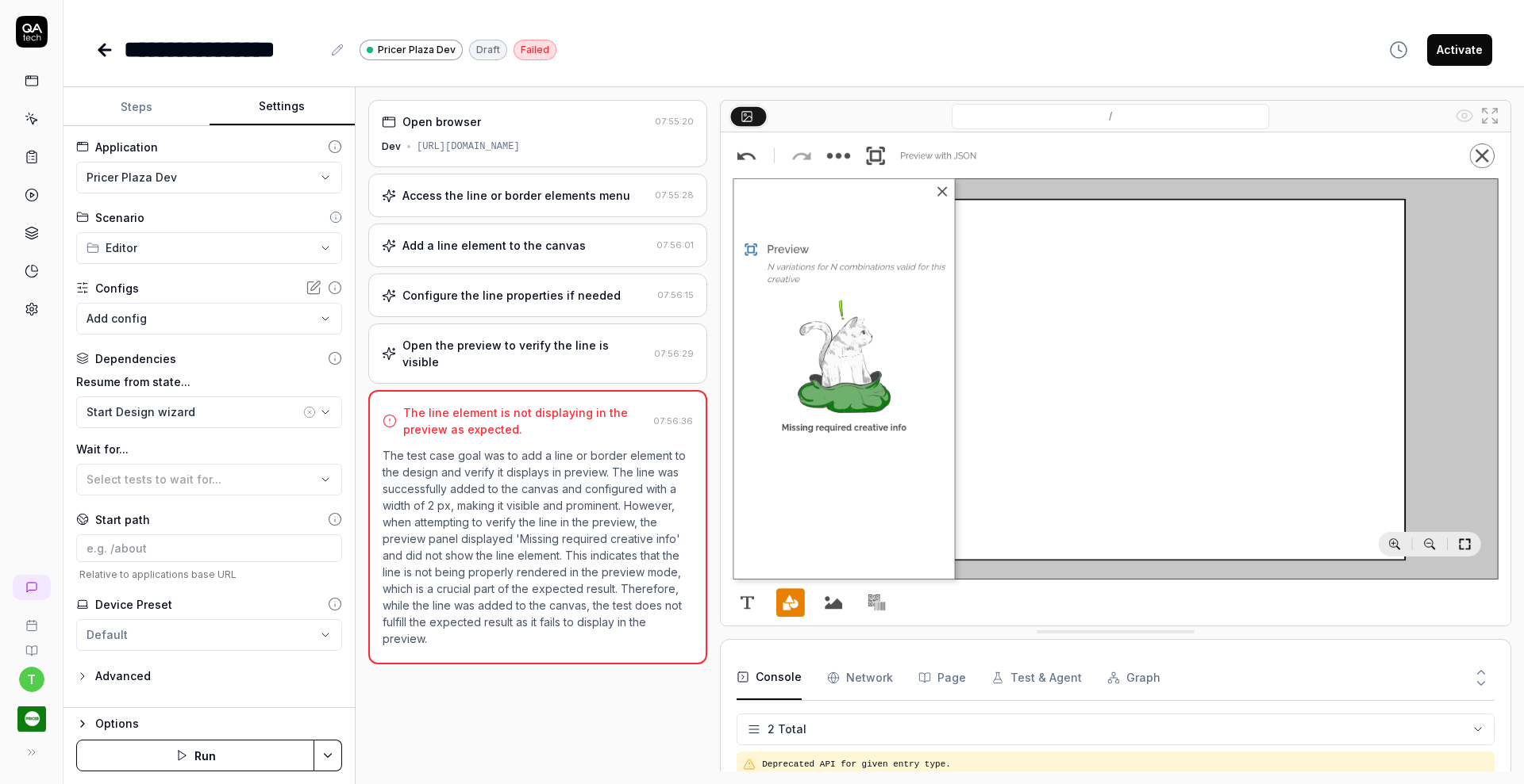
click at [218, 181] on html "**********" at bounding box center [762, 392] width 1524 height 784
click at [188, 208] on div "[GEOGRAPHIC_DATA]" at bounding box center [164, 208] width 151 height 16
click at [201, 408] on div "Start Design wizard" at bounding box center [193, 412] width 214 height 16
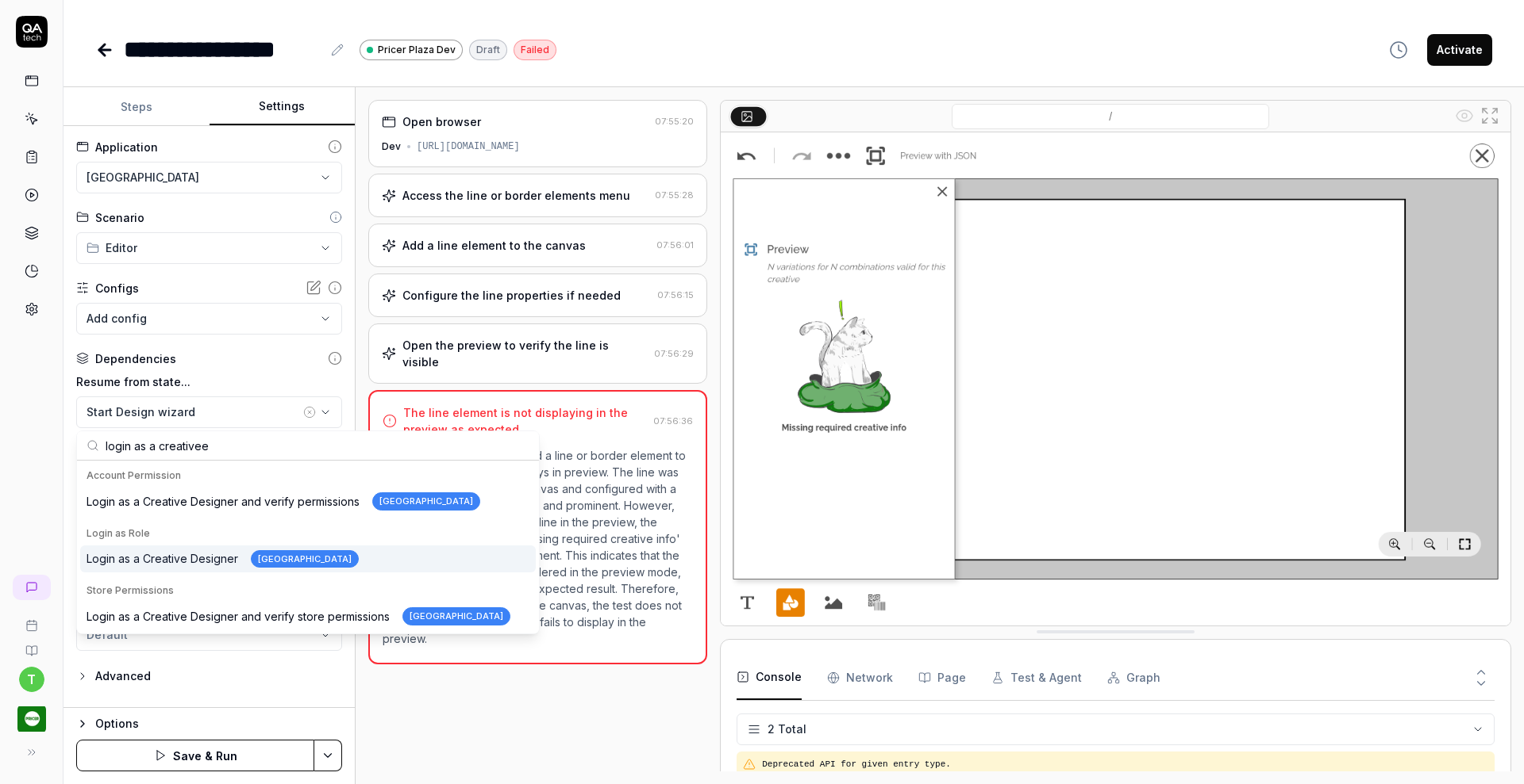
type input "login as a creativee"
click at [205, 567] on div "Login as a Creative Designer Pricer Plaza" at bounding box center [223, 559] width 272 height 18
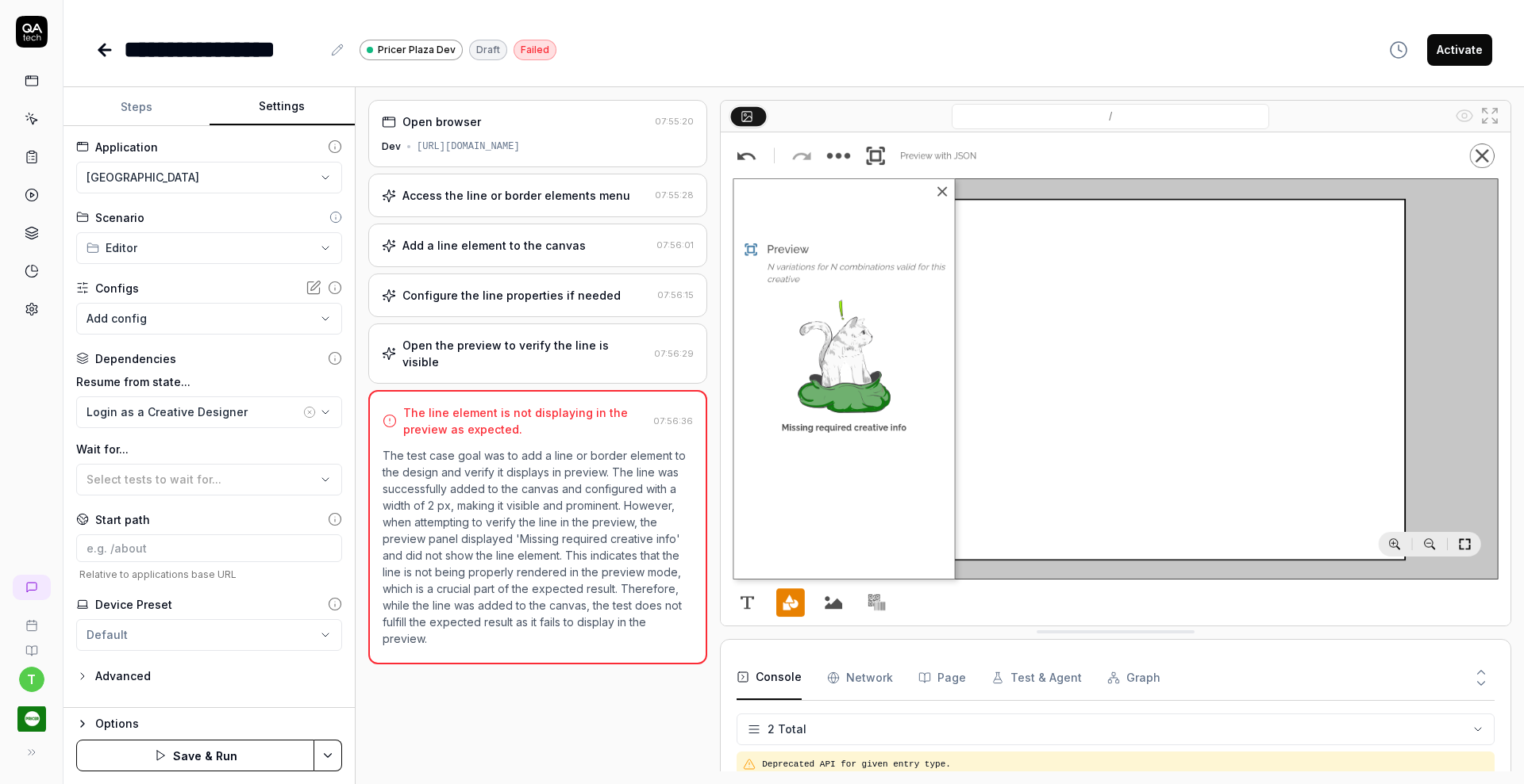
type textarea "*"
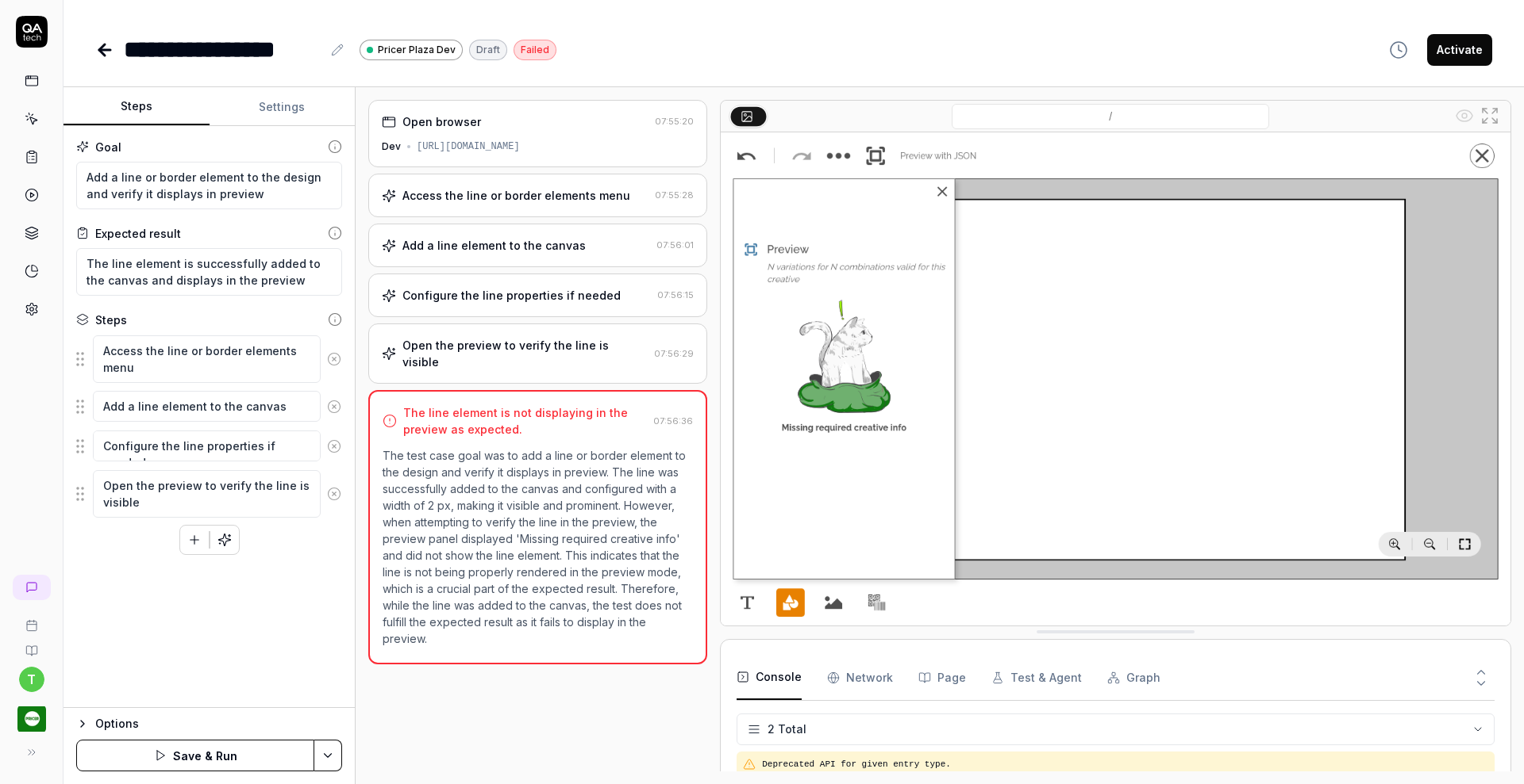
click at [133, 106] on button "Steps" at bounding box center [137, 107] width 146 height 38
click at [87, 177] on textarea "Add a line or border element to the design and verify it displays in preview" at bounding box center [209, 186] width 266 height 47
paste textarea "Search for the QA tech single device design and open it"
type textarea "*"
type textarea "Search for the QA tech single device design and open itAdd a line or border ele…"
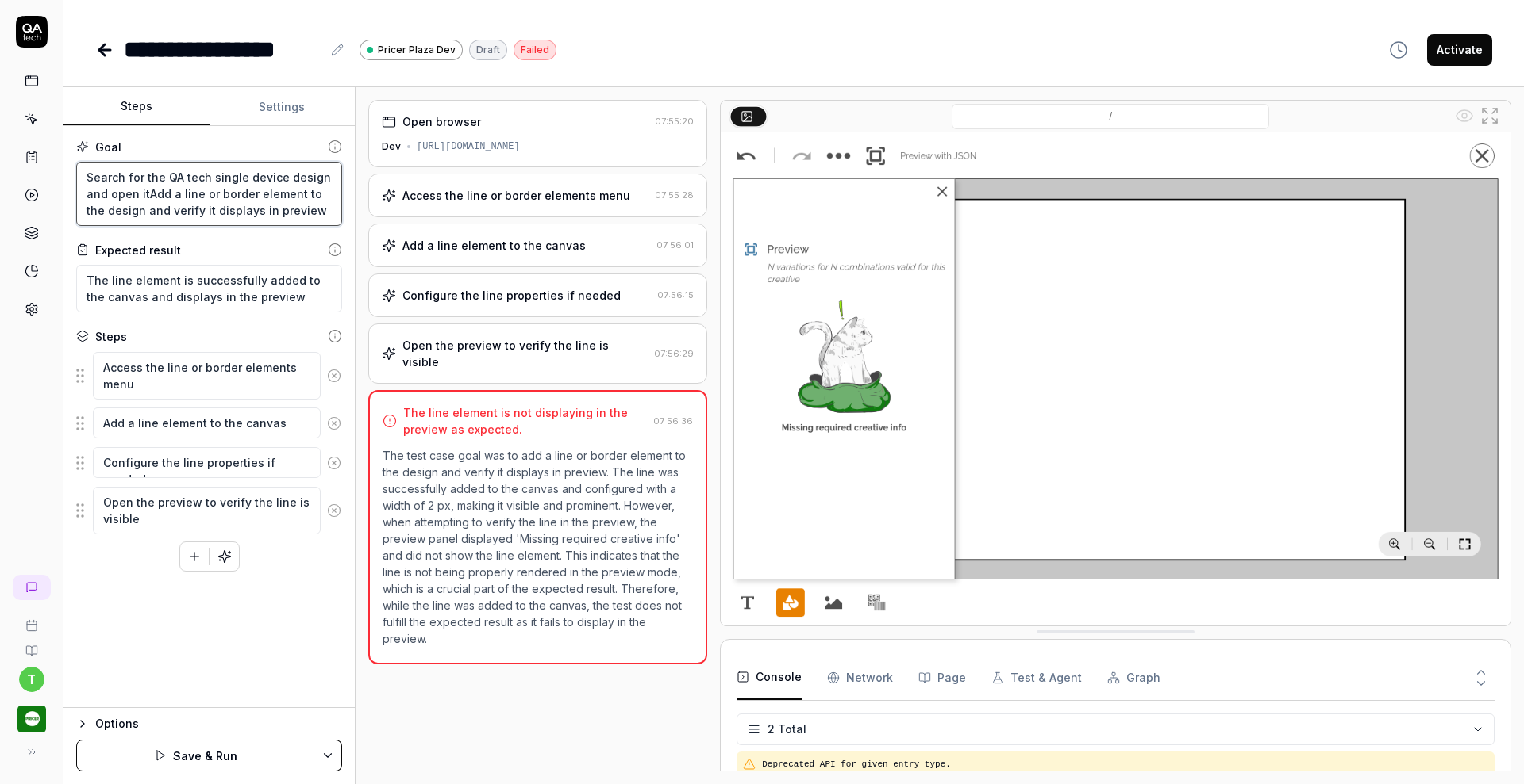
type textarea "*"
type textarea "Search for the QA tech single device design and open it Add a line or border el…"
type textarea "*"
type textarea "Search for the QA tech single device design and open it aAdd a line or border e…"
type textarea "*"
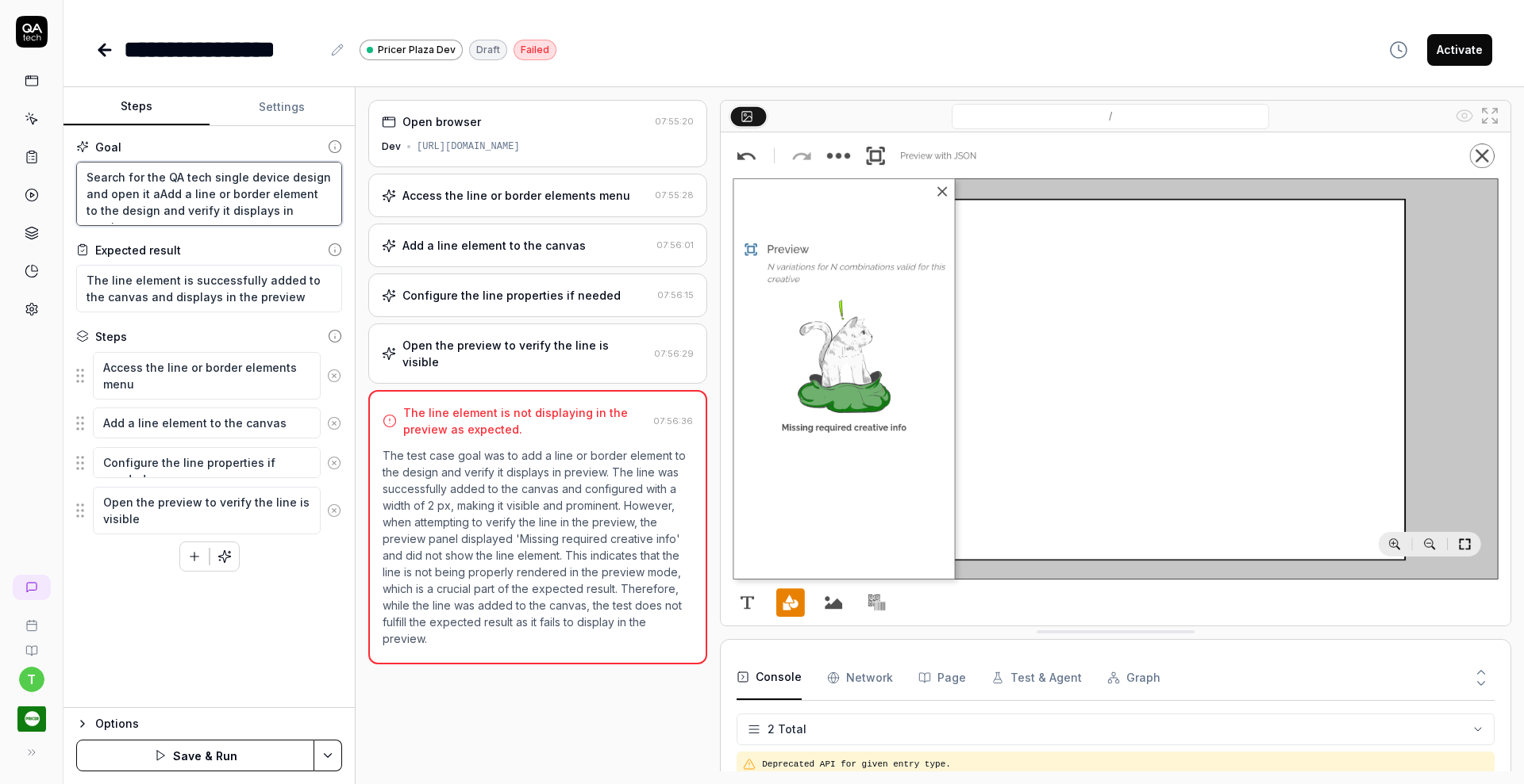
type textarea "Search for the QA tech single device design and open it anAdd a line or border …"
type textarea "*"
type textarea "Search for the QA tech single device design and open it andAdd a line or border…"
type textarea "*"
type textarea "Search for the QA tech single device design and open it and Add a line or borde…"
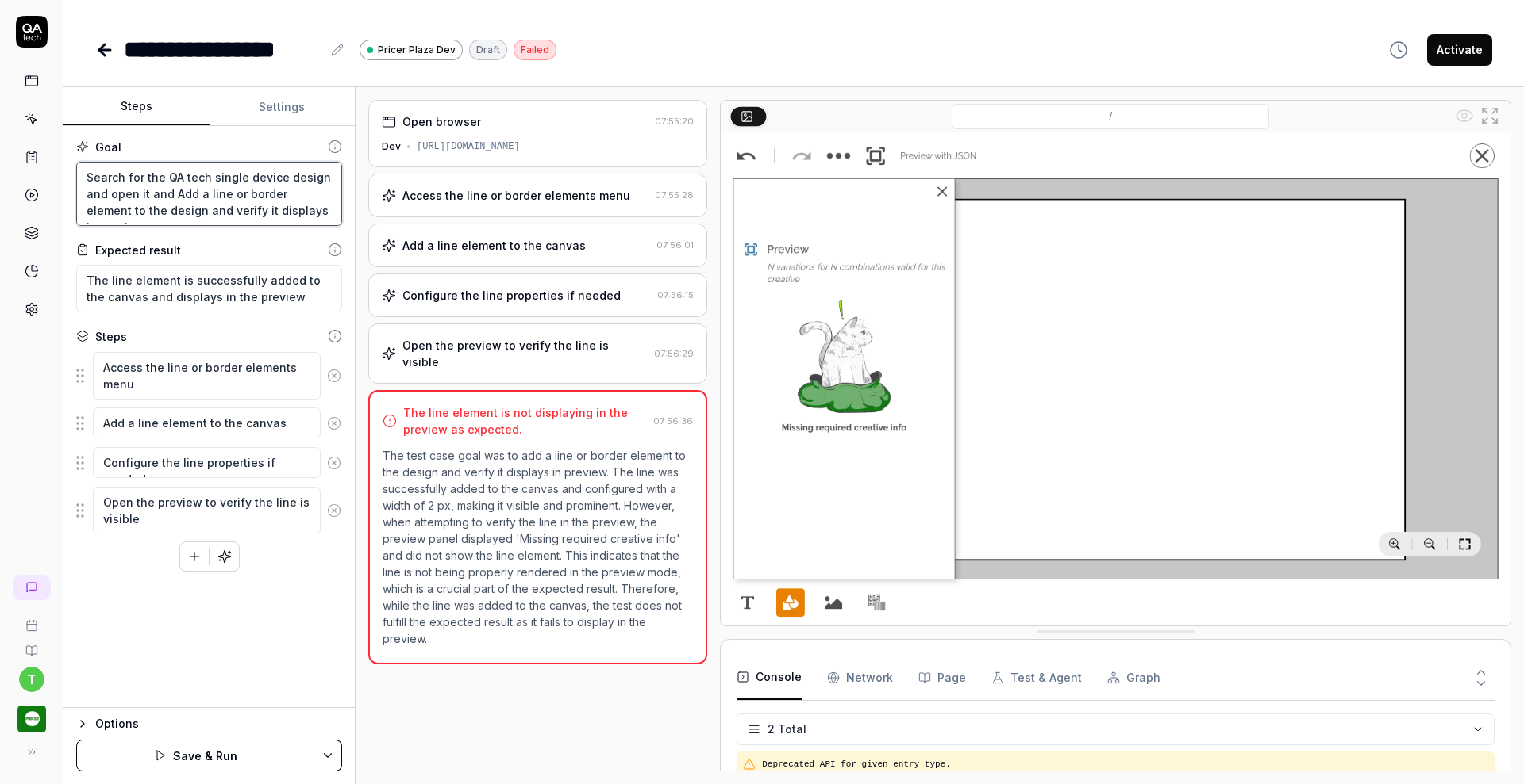
scroll to position [9, 0]
type textarea "*"
type textarea "Search for the QA tech single device design and open it and Add a line or borde…"
type textarea "*"
type textarea "Search for the QA tech single device design and open it and Add a line or borde…"
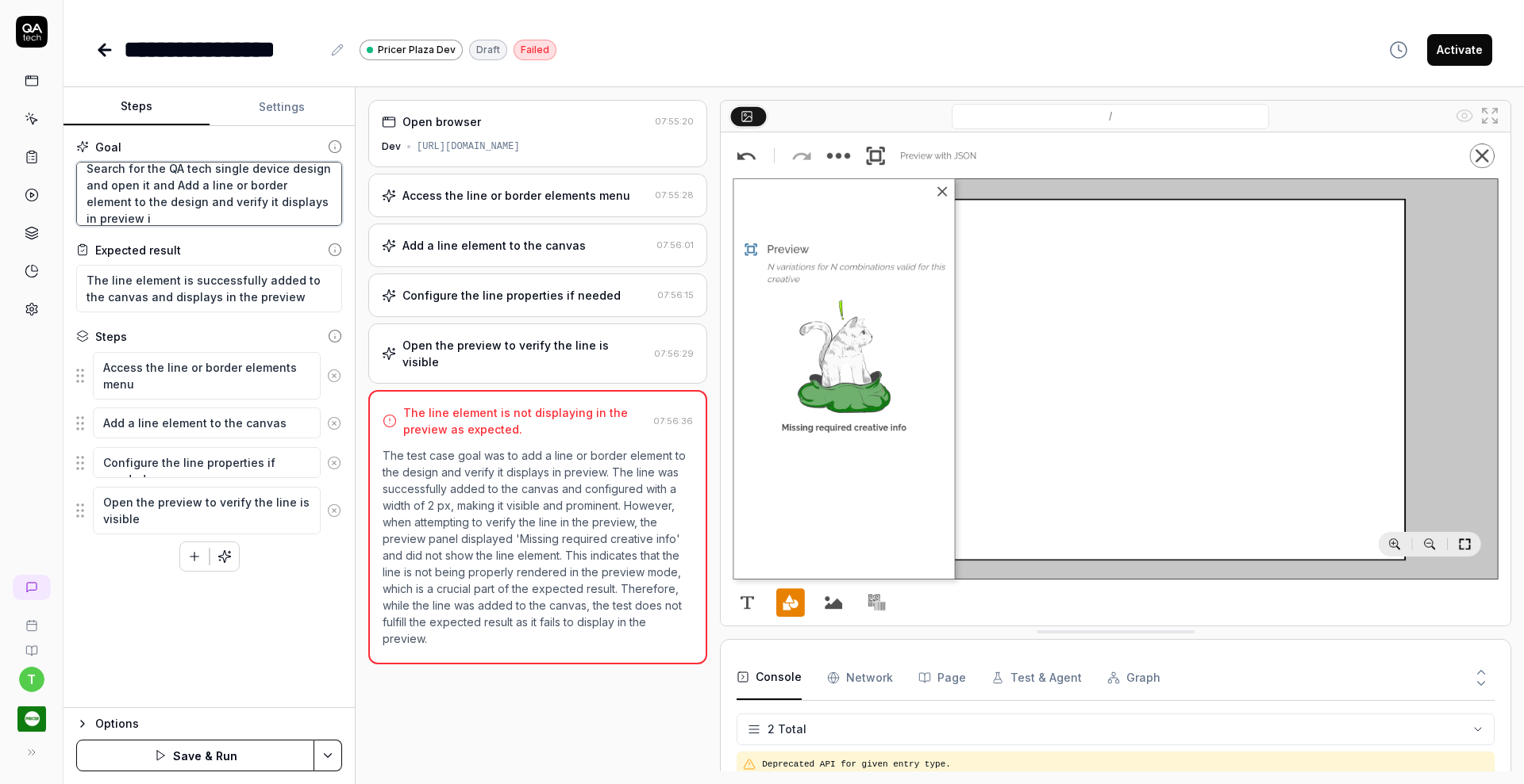
type textarea "*"
type textarea "Search for the QA tech single device design and open it and Add a line or borde…"
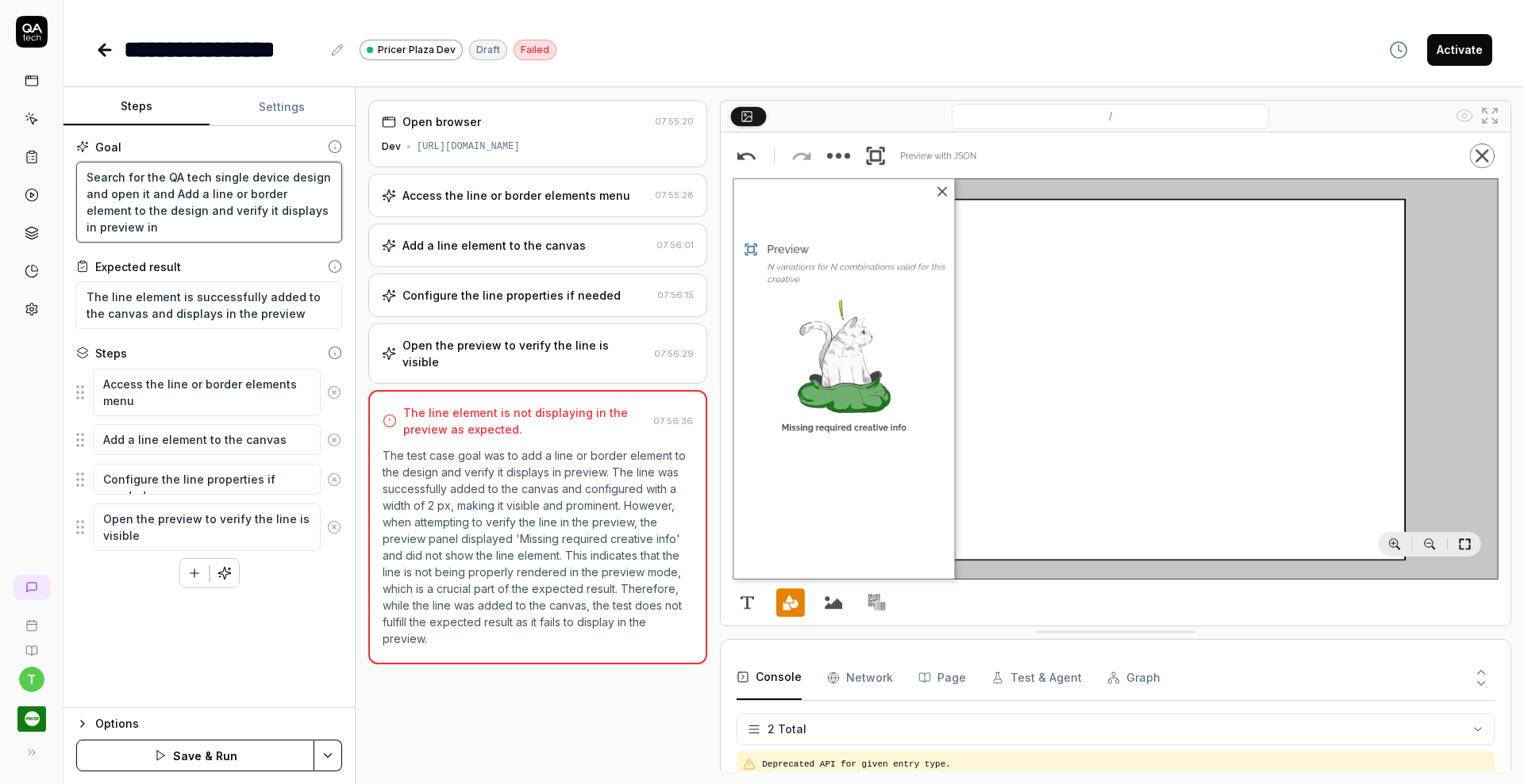
type textarea "*"
type textarea "Search for the QA tech single device design and open it and Add a line or borde…"
type textarea "*"
type textarea "Search for the QA tech single device design and open it and Add a line or borde…"
type textarea "*"
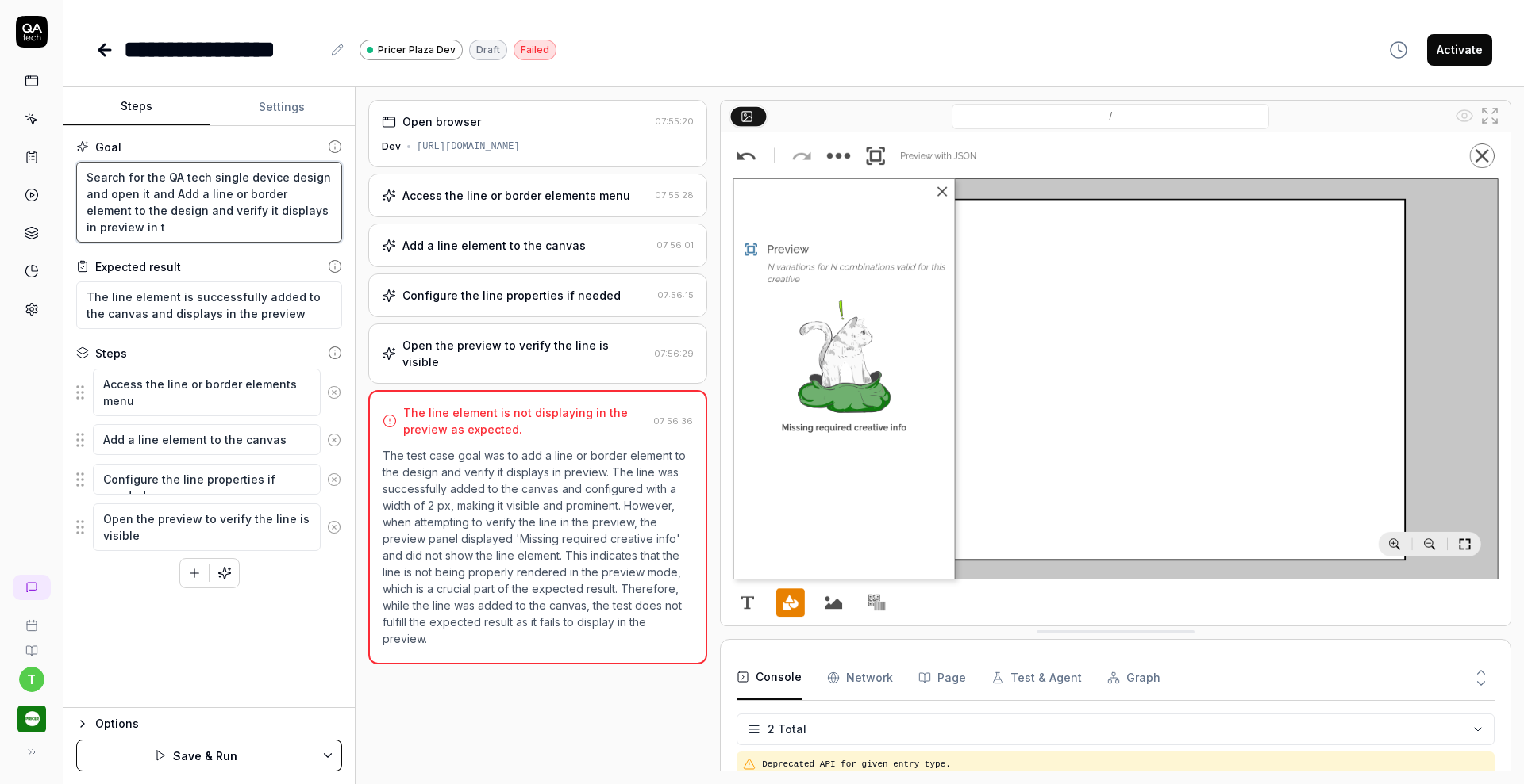
type textarea "Search for the QA tech single device design and open it and Add a line or borde…"
type textarea "*"
type textarea "Search for the QA tech single device design and open it and Add a line or borde…"
type textarea "*"
type textarea "Search for the QA tech single device design and open it and Add a line or borde…"
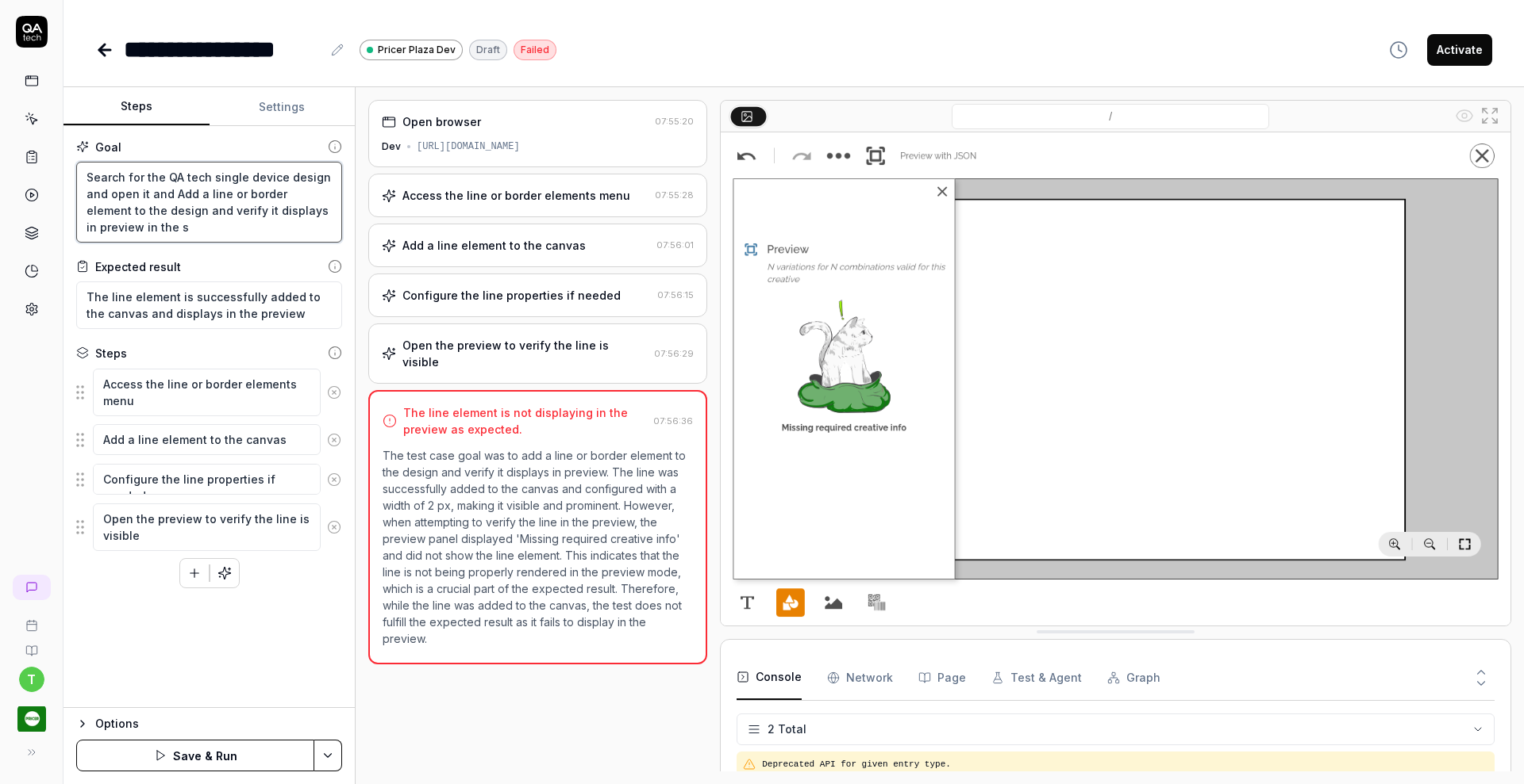
type textarea "*"
type textarea "Search for the QA tech single device design and open it and Add a line or borde…"
type textarea "*"
type textarea "Search for the QA tech single device design and open it and Add a line or borde…"
type textarea "*"
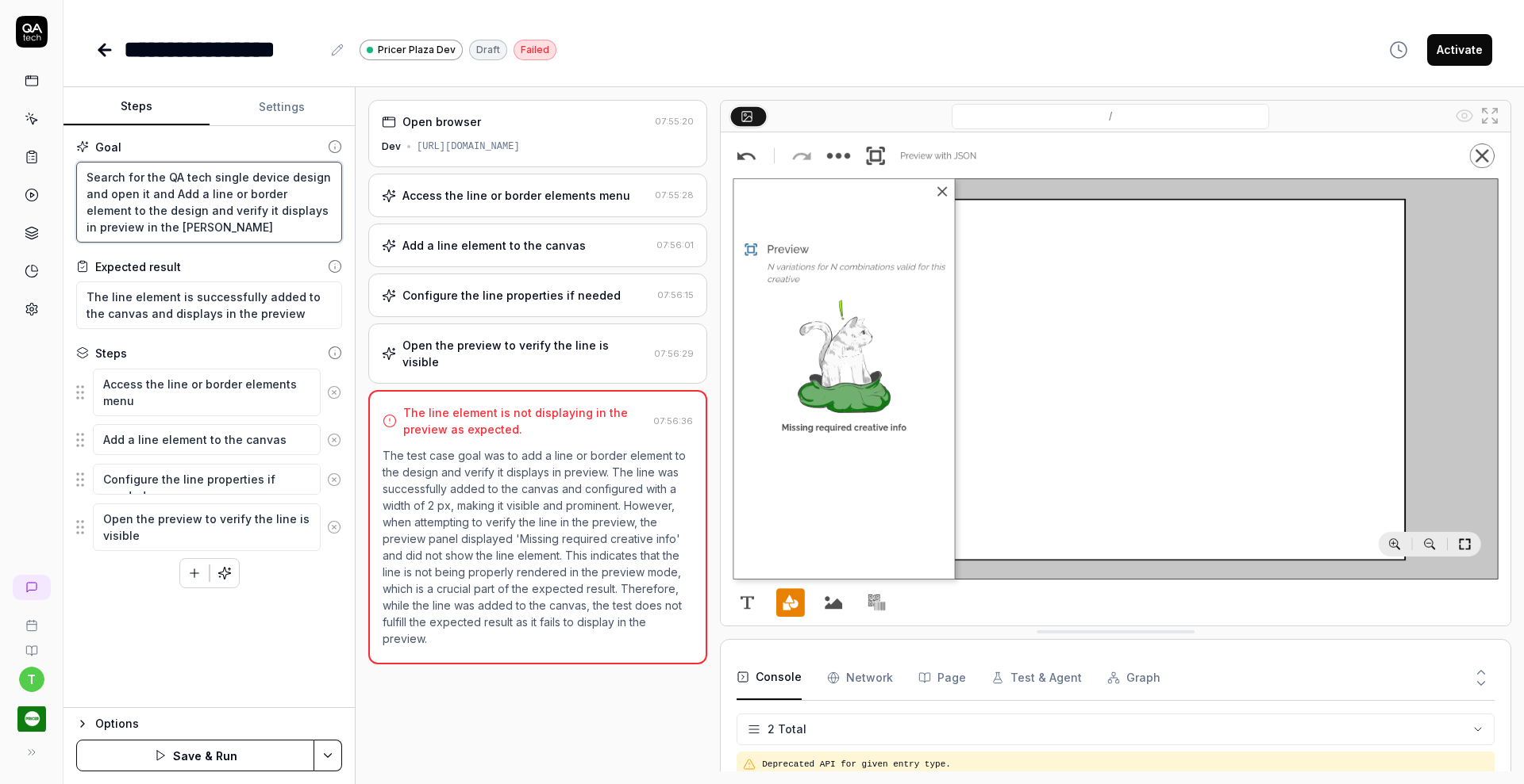
type textarea "Search for the QA tech single device design and open it and Add a line or borde…"
type textarea "*"
type textarea "Search for the QA tech single device design and open it and Add a line or borde…"
type textarea "*"
type textarea "Search for the QA tech single device design and open it and Add a line or borde…"
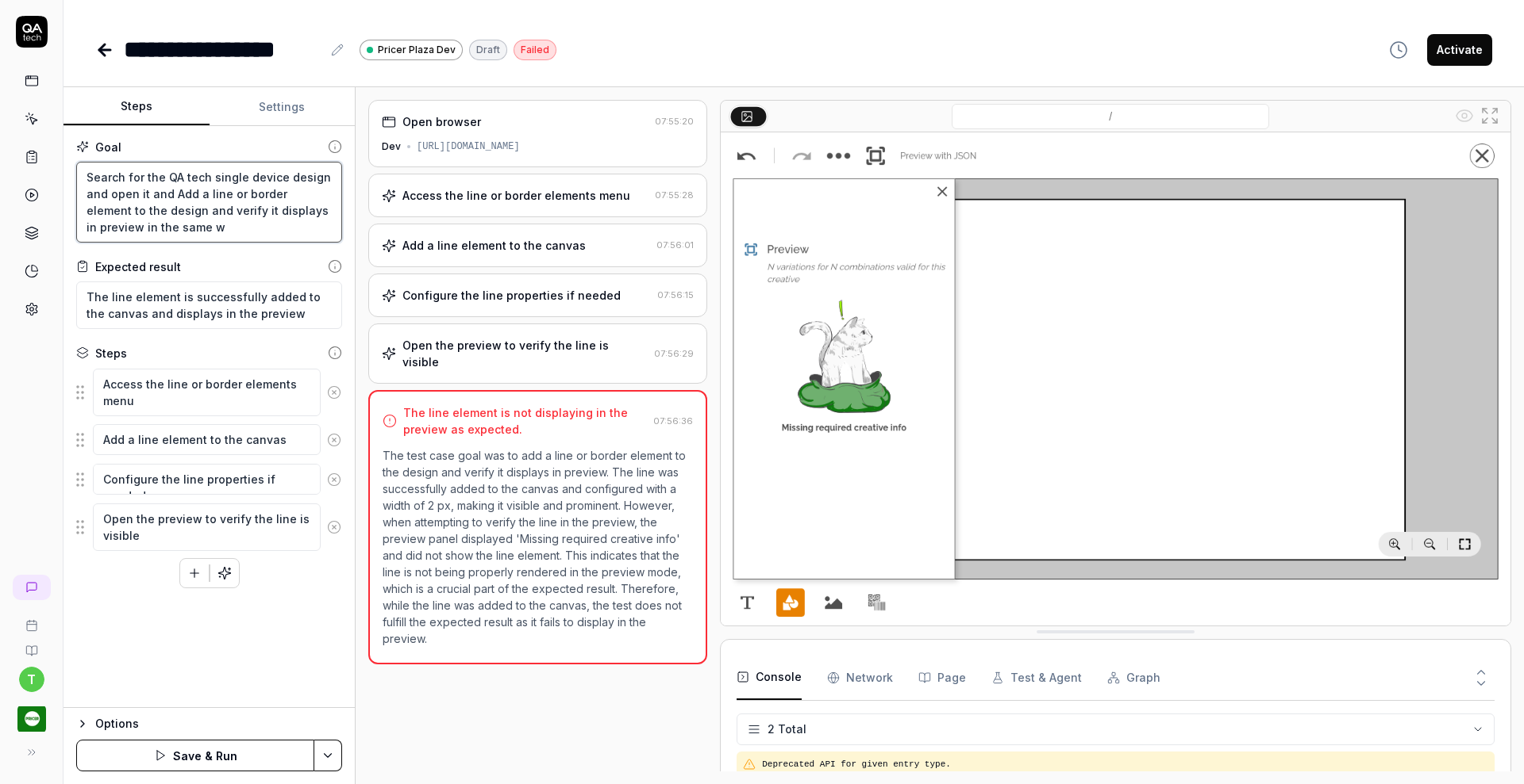
type textarea "*"
type textarea "Search for the QA tech single device design and open it and Add a line or borde…"
type textarea "*"
type textarea "Search for the QA tech single device design and open it and Add a line or borde…"
type textarea "*"
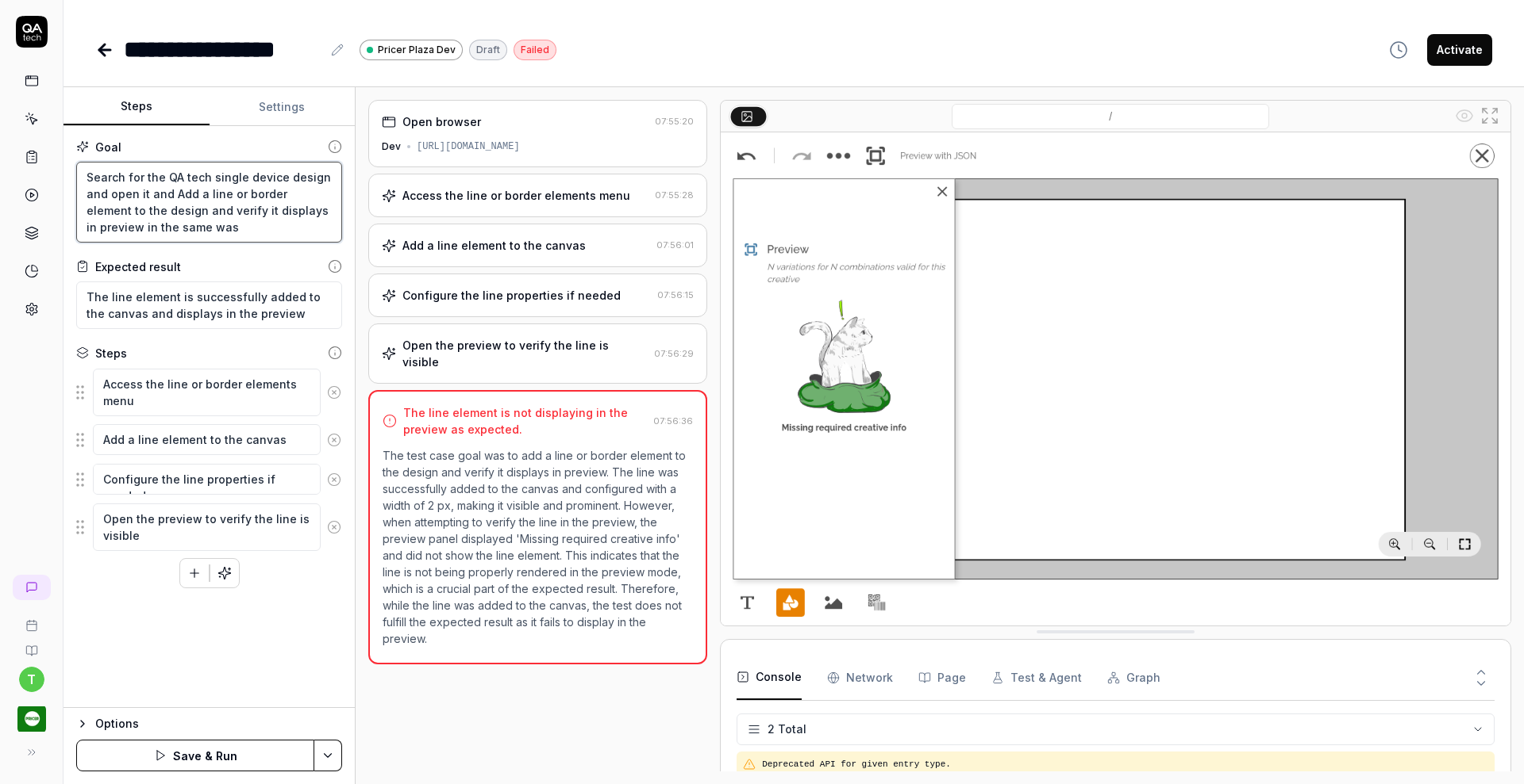
type textarea "Search for the QA tech single device design and open it and Add a line or borde…"
type textarea "*"
type textarea "Search for the QA tech single device design and open it and Add a line or borde…"
type textarea "*"
type textarea "Search for the QA tech single device design and open it and Add a line or borde…"
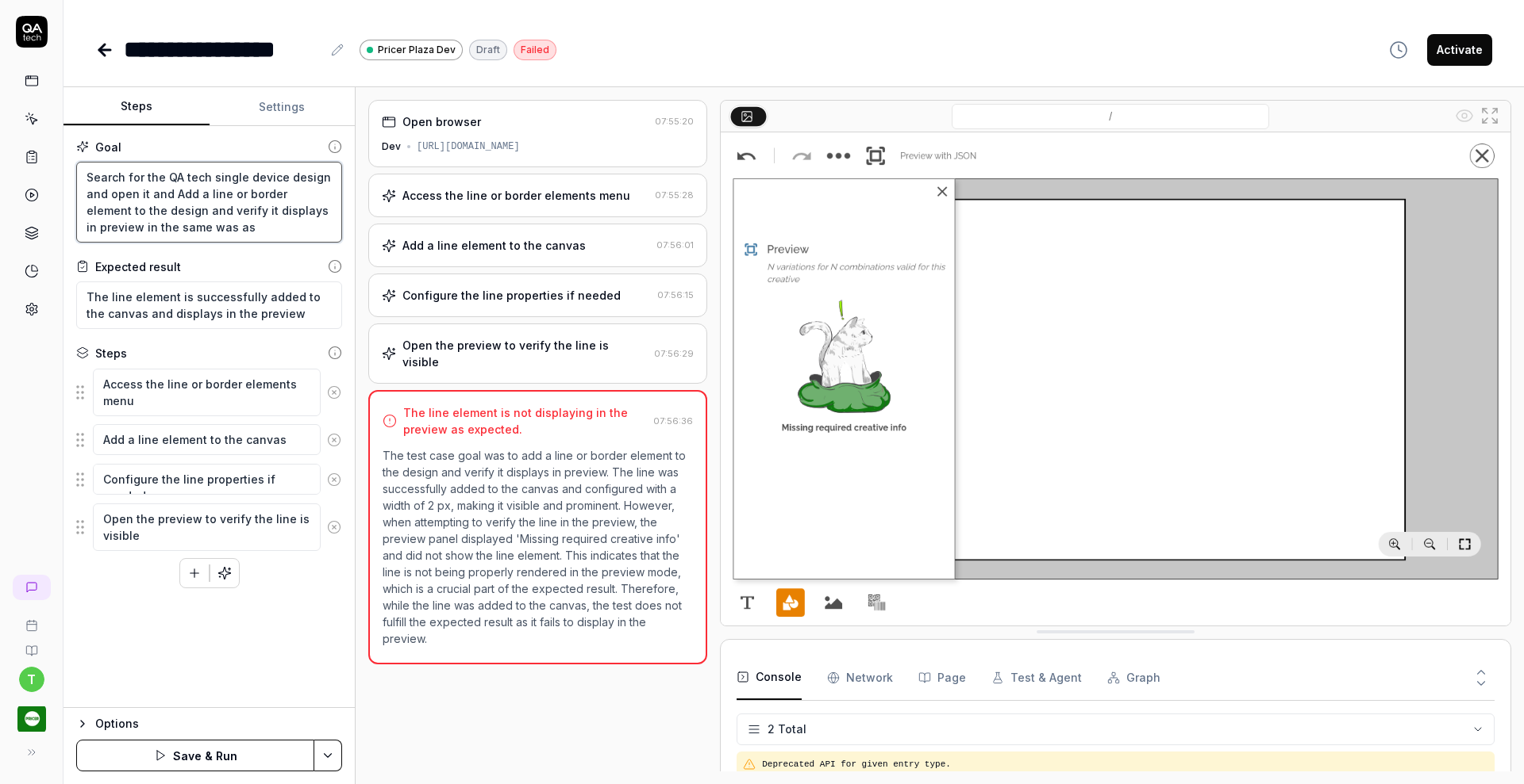
type textarea "*"
type textarea "Search for the QA tech single device design and open it and Add a line or borde…"
type textarea "*"
type textarea "Search for the QA tech single device design and open it and Add a line or borde…"
type textarea "*"
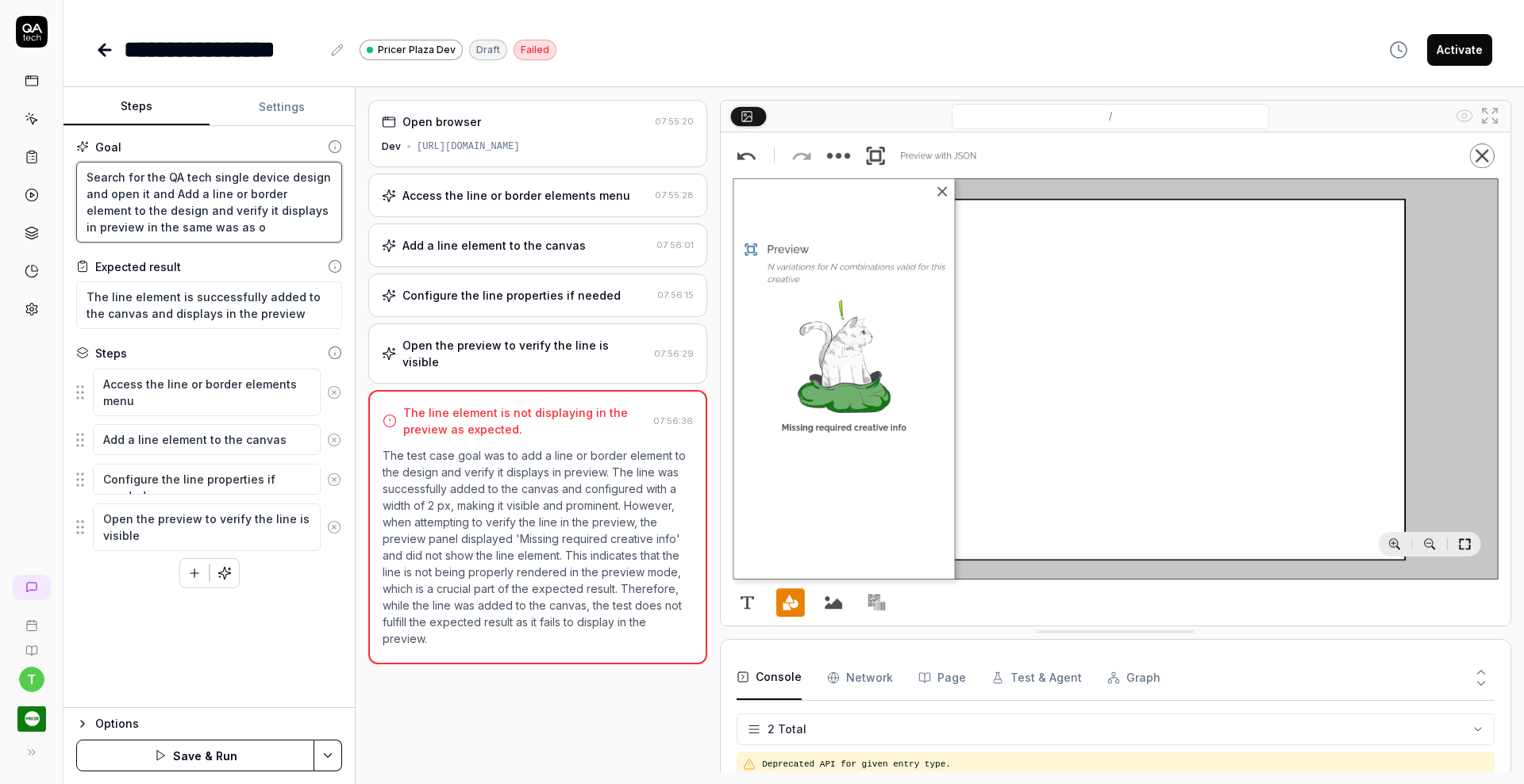
type textarea "Search for the QA tech single device design and open it and Add a line or borde…"
type textarea "*"
type textarea "Search for the QA tech single device design and open it and Add a line or borde…"
type textarea "*"
type textarea "Search for the QA tech single device design and open it and Add a line or borde…"
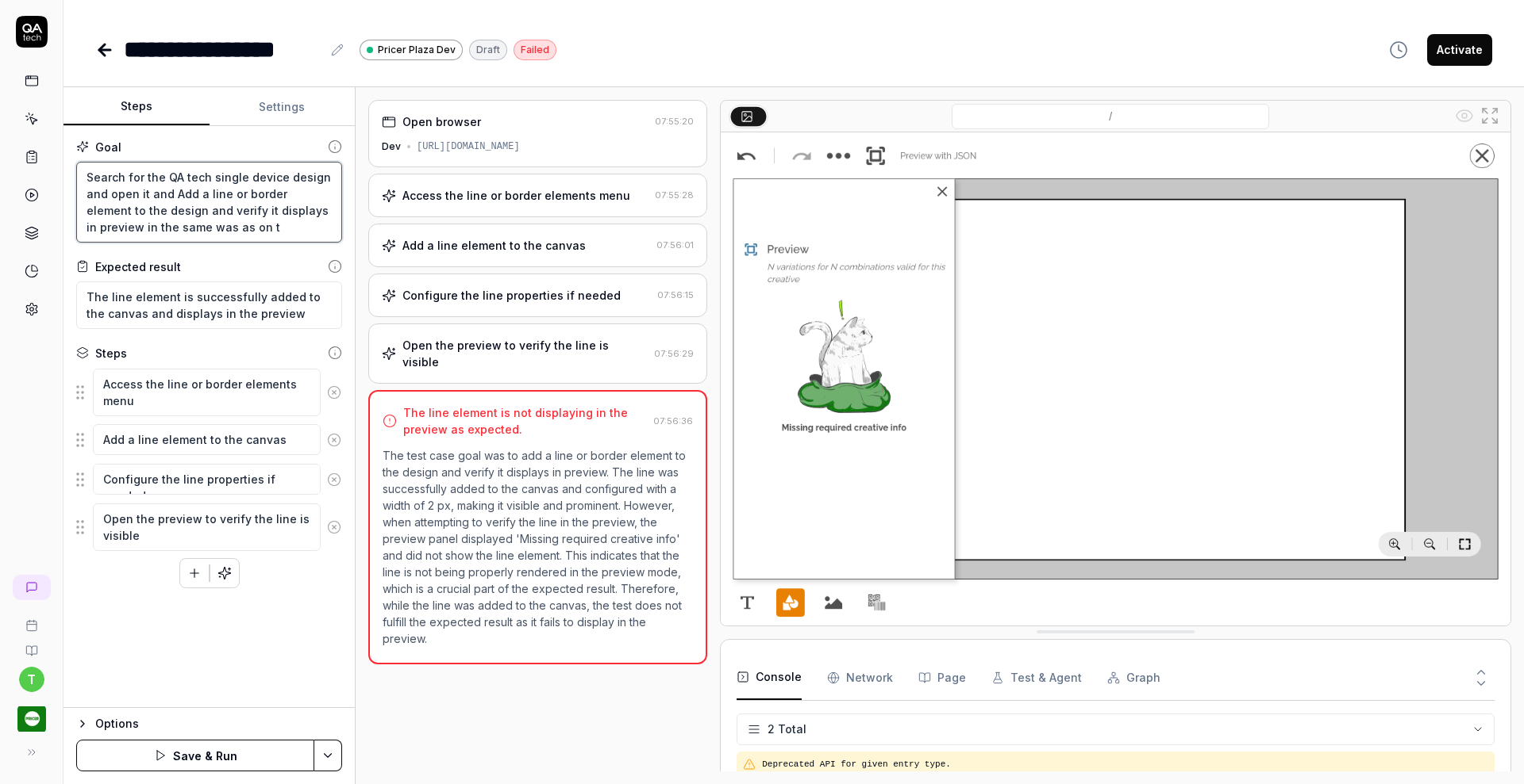
type textarea "*"
type textarea "Search for the QA tech single device design and open it and Add a line or borde…"
type textarea "*"
type textarea "Search for the QA tech single device design and open it and Add a line or borde…"
type textarea "*"
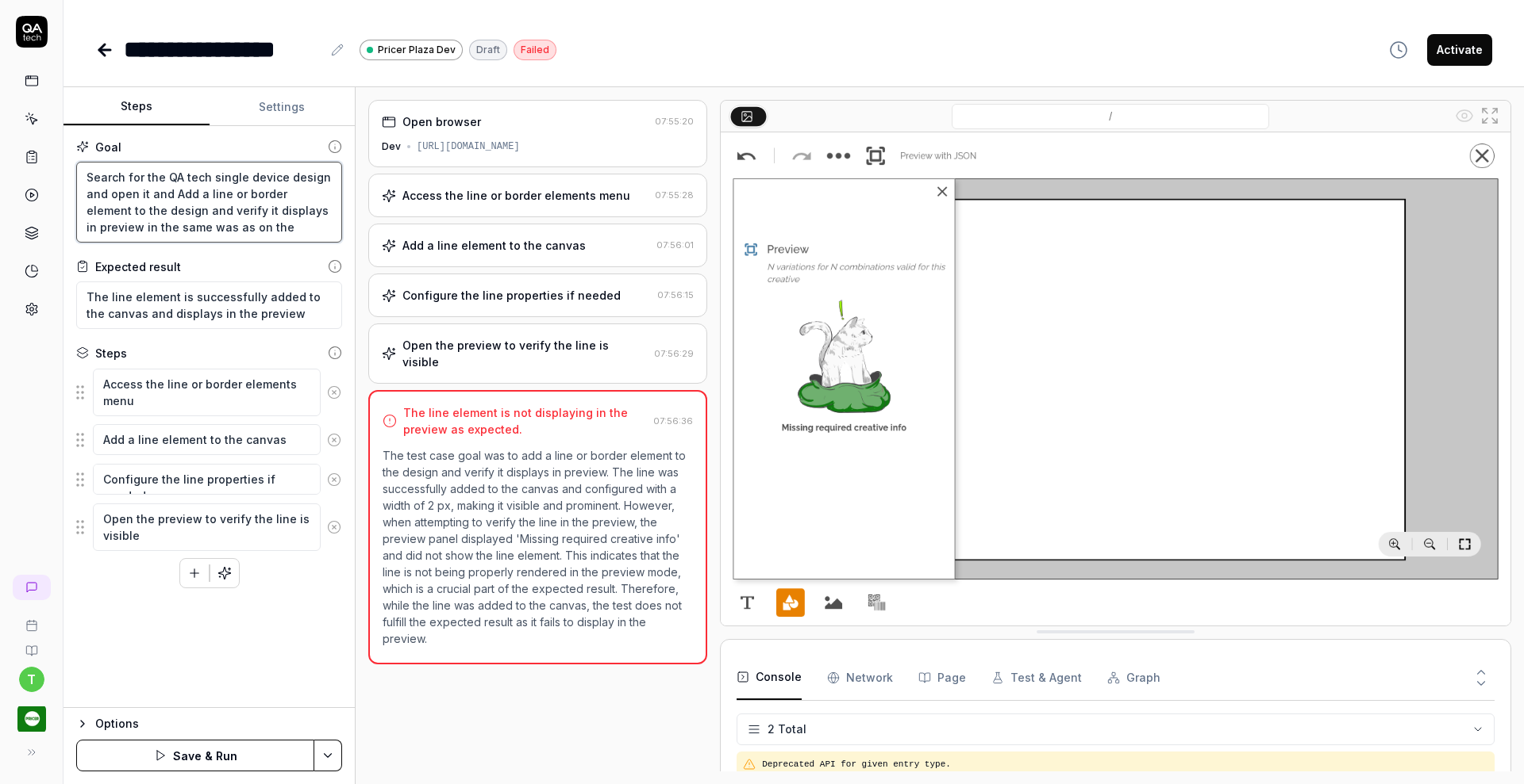
type textarea "Search for the QA tech single device design and open it and Add a line or borde…"
type textarea "*"
type textarea "Search for the QA tech single device design and open it and Add a line or borde…"
type textarea "*"
type textarea "Search for the QA tech single device design and open it and Add a line or borde…"
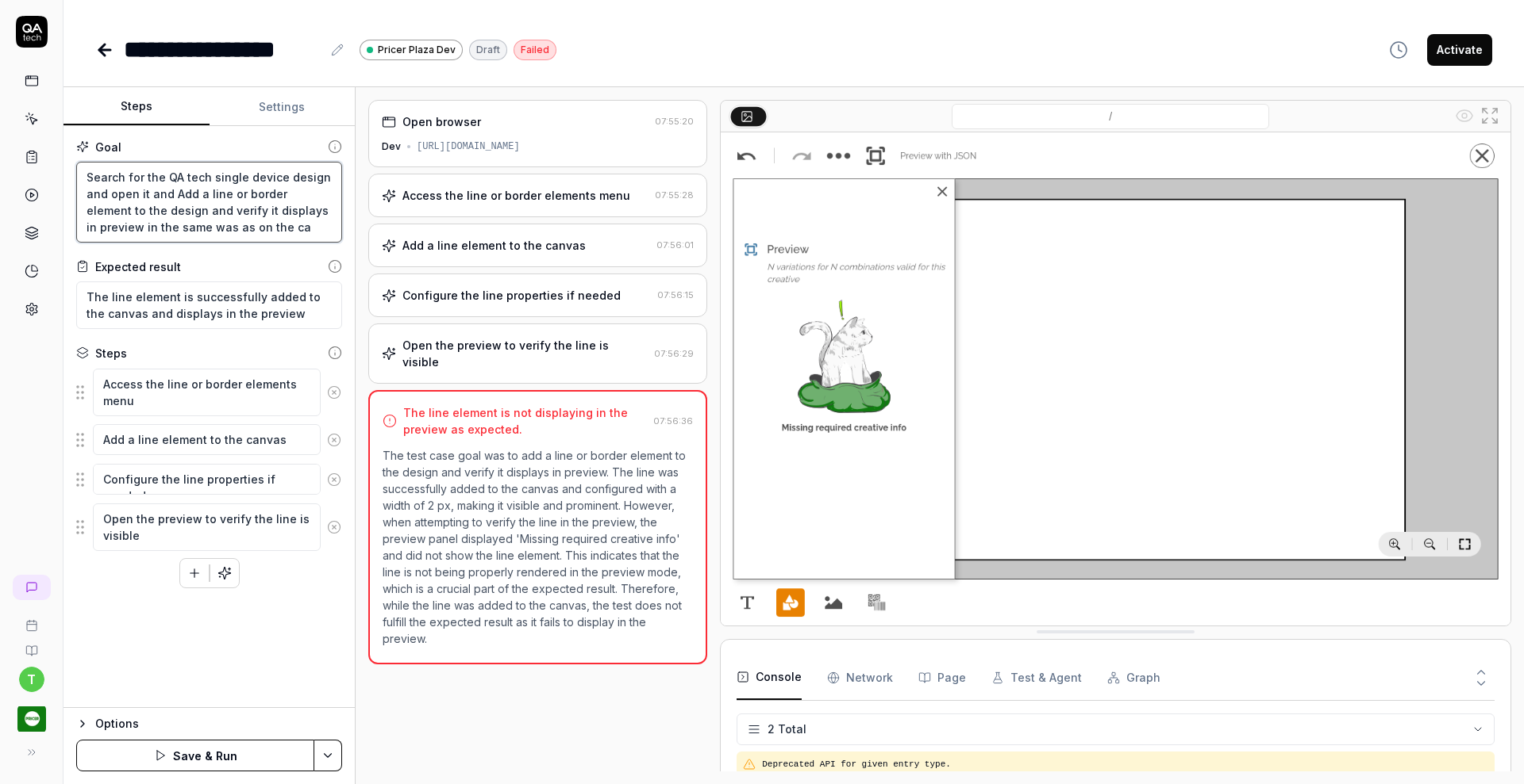
type textarea "*"
type textarea "Search for the QA tech single device design and open it and Add a line or borde…"
type textarea "*"
type textarea "Search for the QA tech single device design and open it and Add a line or borde…"
type textarea "*"
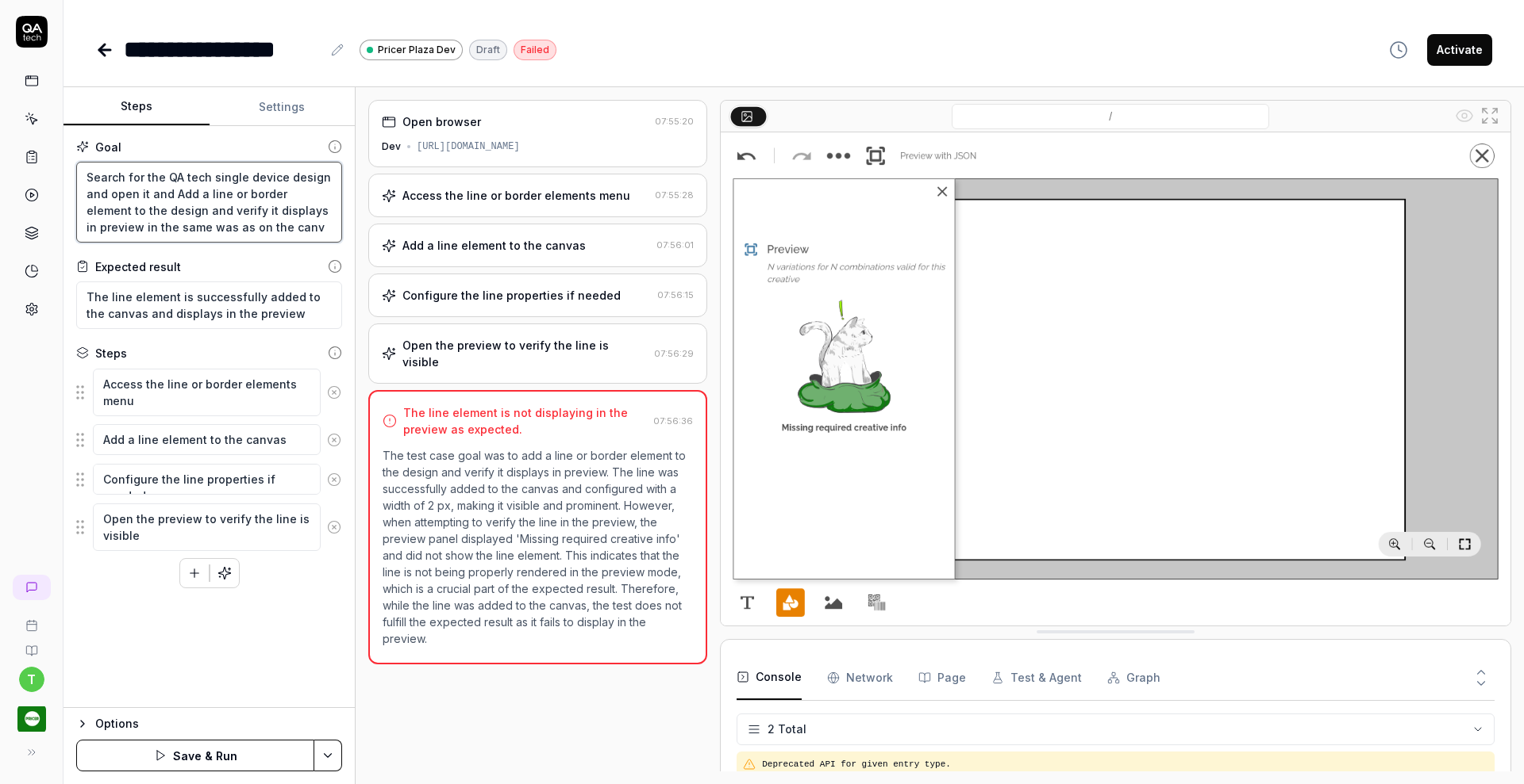
type textarea "Search for the QA tech single device design and open it and Add a line or borde…"
type textarea "*"
type textarea "Search for the QA tech single device design and open it and Add a line or borde…"
paste textarea "Click on Preview button to the left of the "Preview with JSON" option to verify…"
type textarea "*"
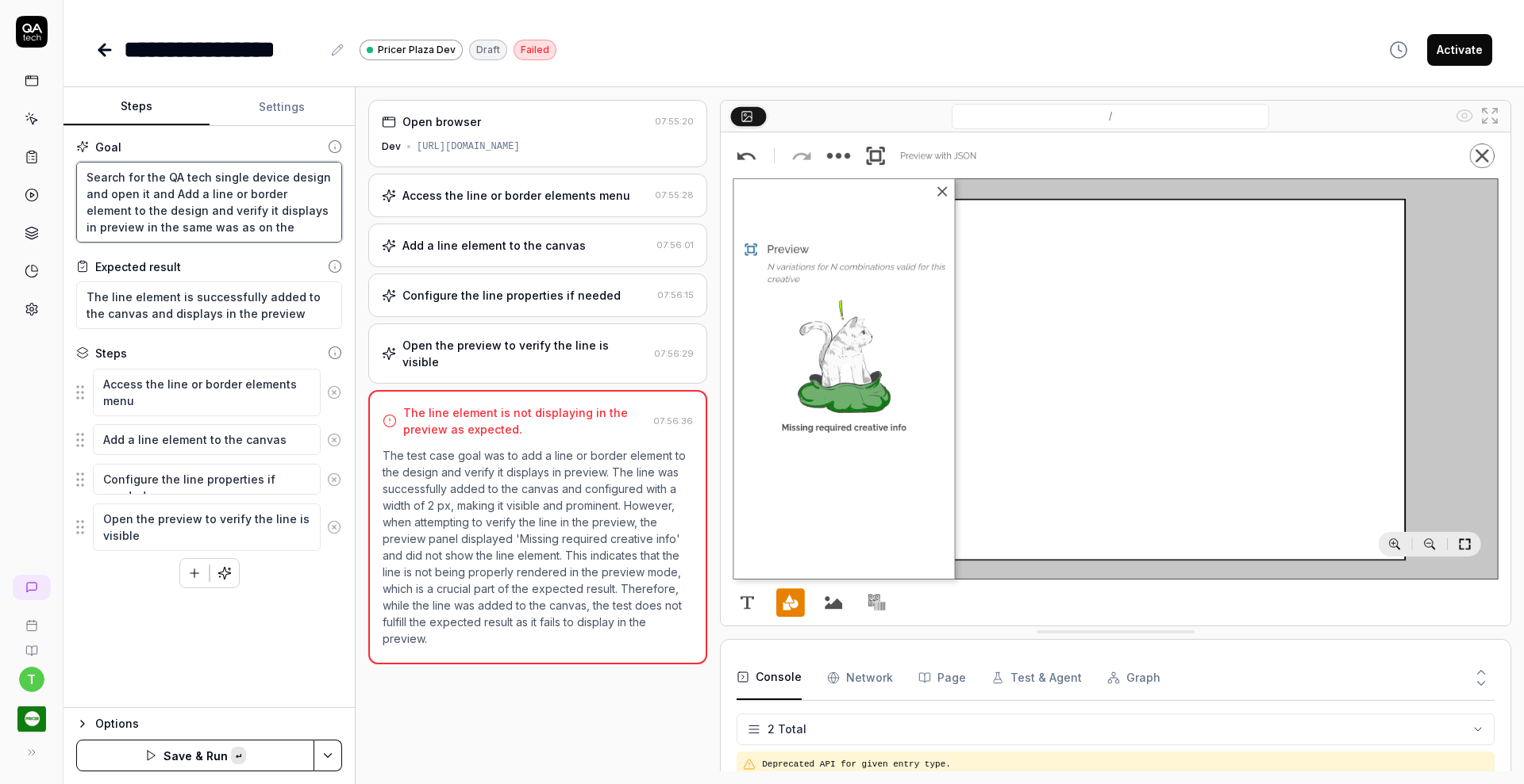
type textarea "Search for the QA tech single device design and open it and Add a line or borde…"
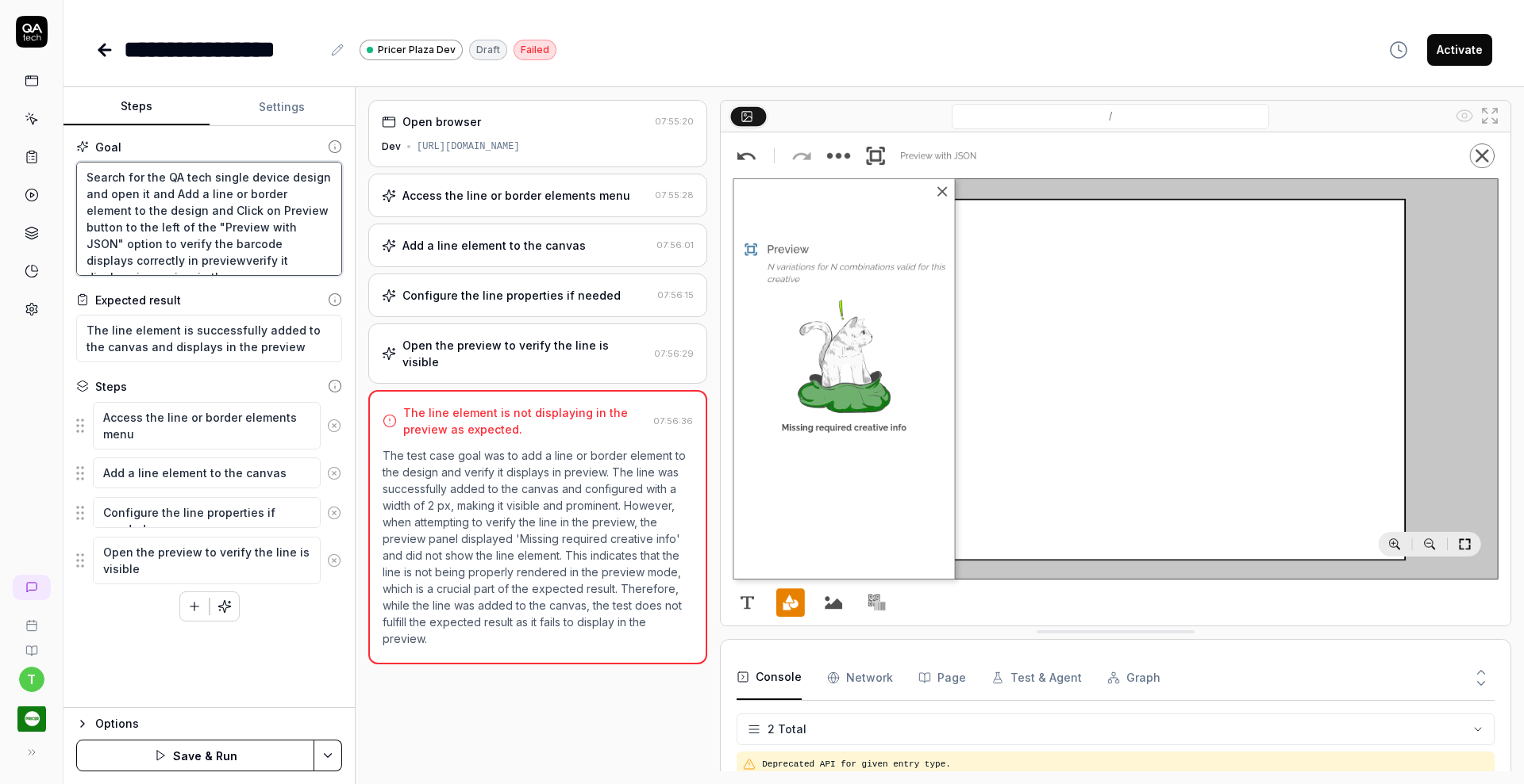
scroll to position [9, 0]
type textarea "*"
type textarea "Search for the QA tech single device design and open it and Add a line or borde…"
type textarea "*"
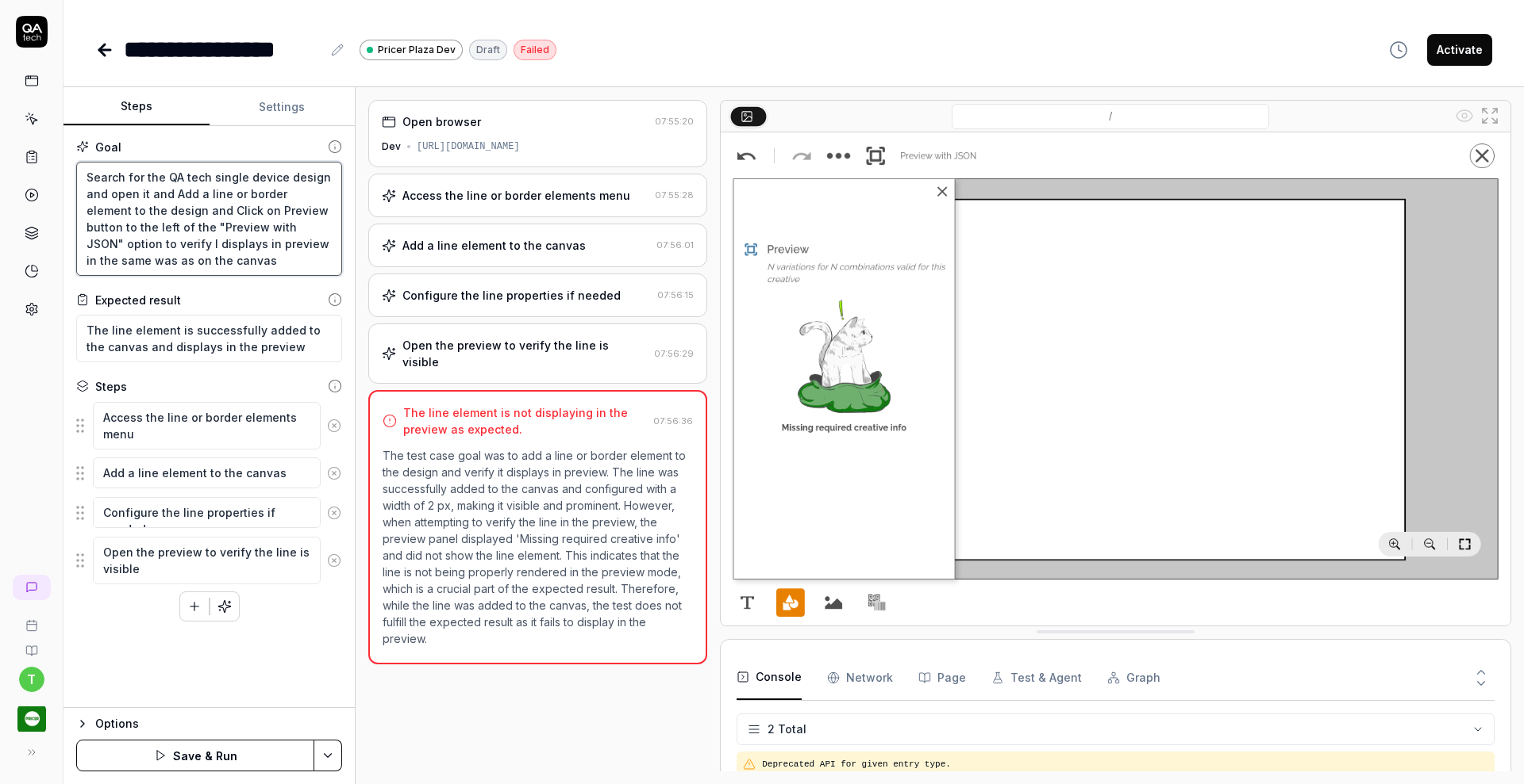
type textarea "Search for the QA tech single device design and open it and Add a line or borde…"
type textarea "*"
type textarea "Search for the QA tech single device design and open it and Add a line or borde…"
type textarea "*"
type textarea "Search for the QA tech single device design and open it and Add a line or borde…"
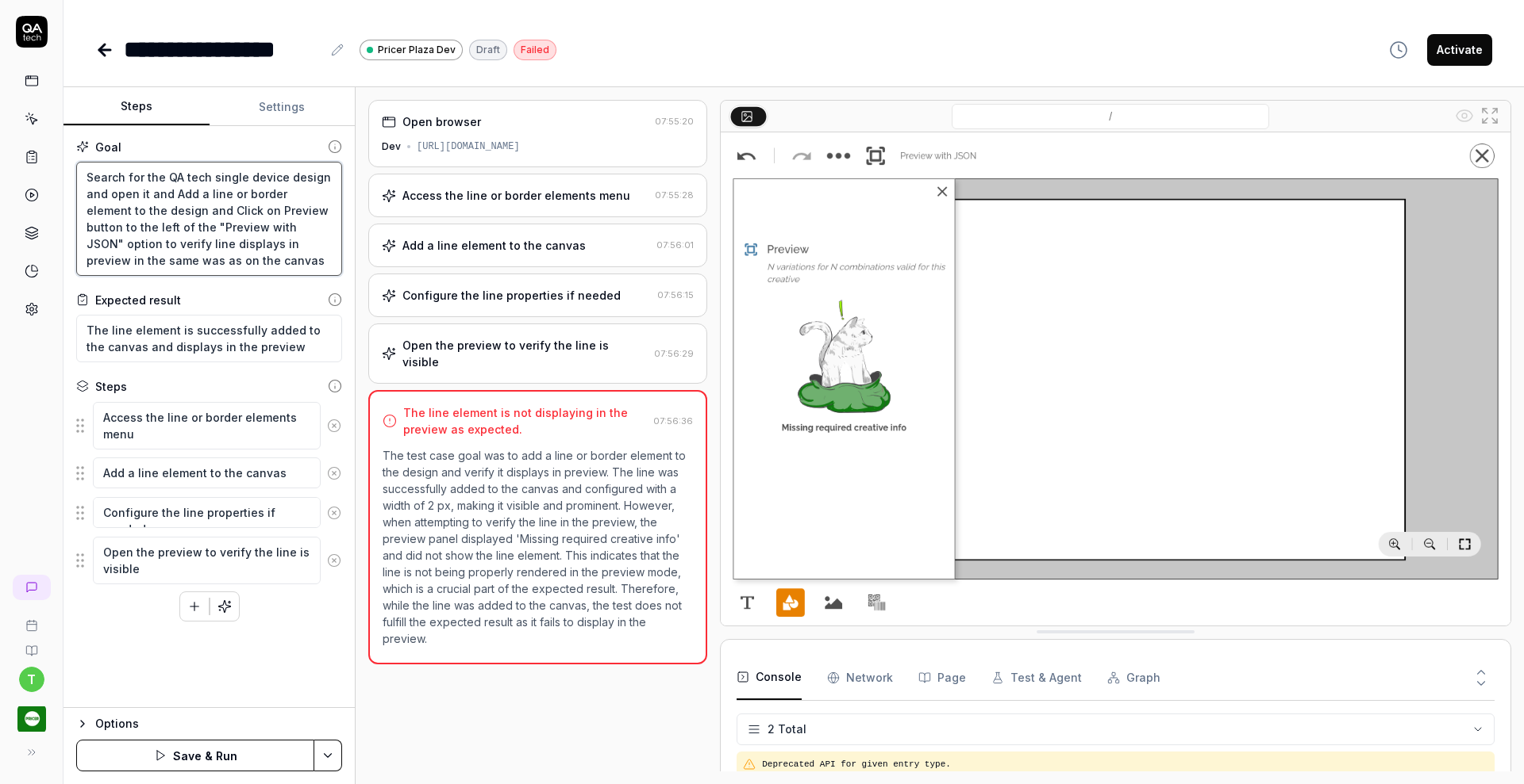
type textarea "*"
type textarea "Search for the QA tech single device design and open it and Add a line or borde…"
type textarea "*"
type textarea "Search for the QA tech single device design and open it and Add a line or borde…"
click at [337, 425] on icon at bounding box center [334, 425] width 14 height 14
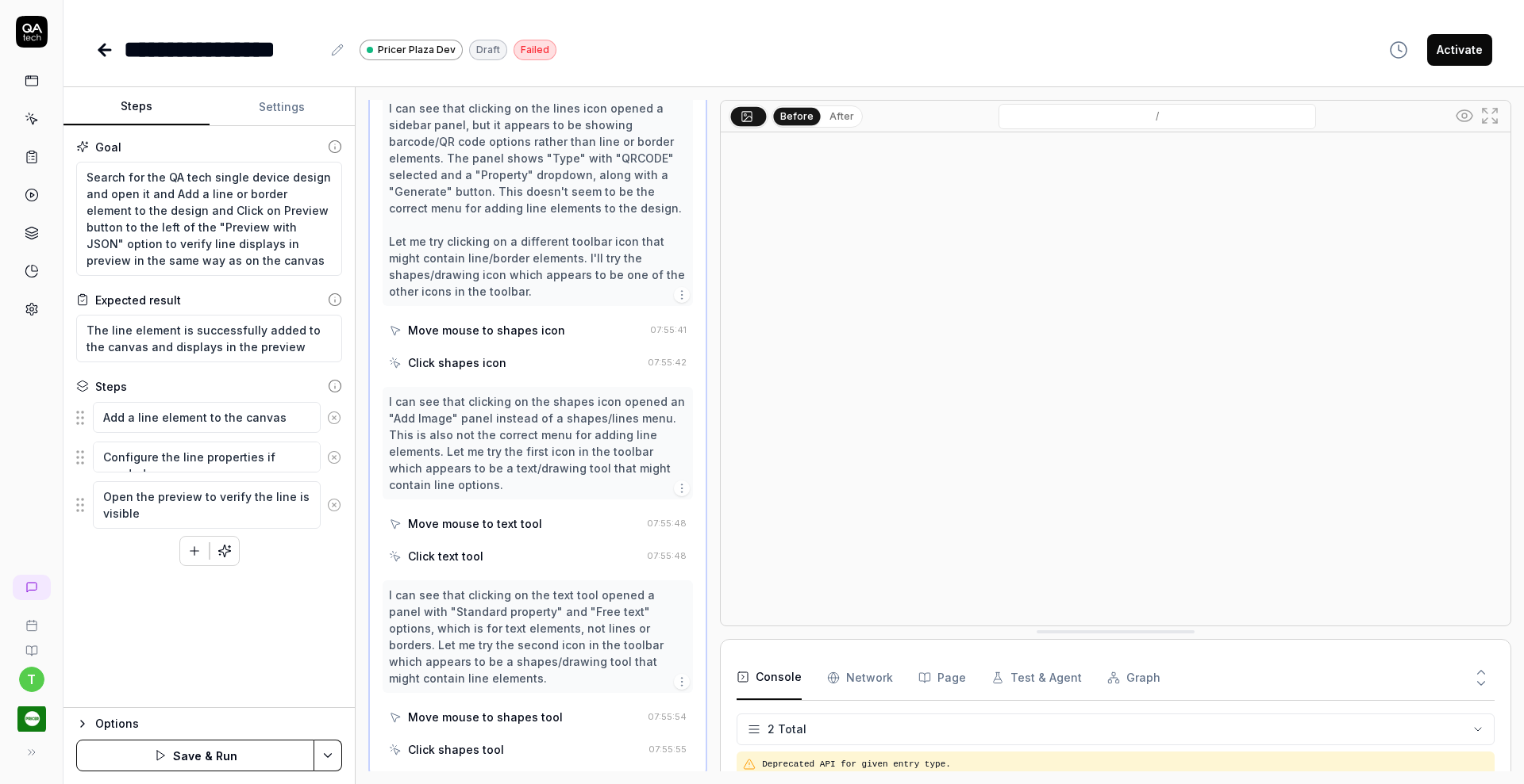
scroll to position [482, 0]
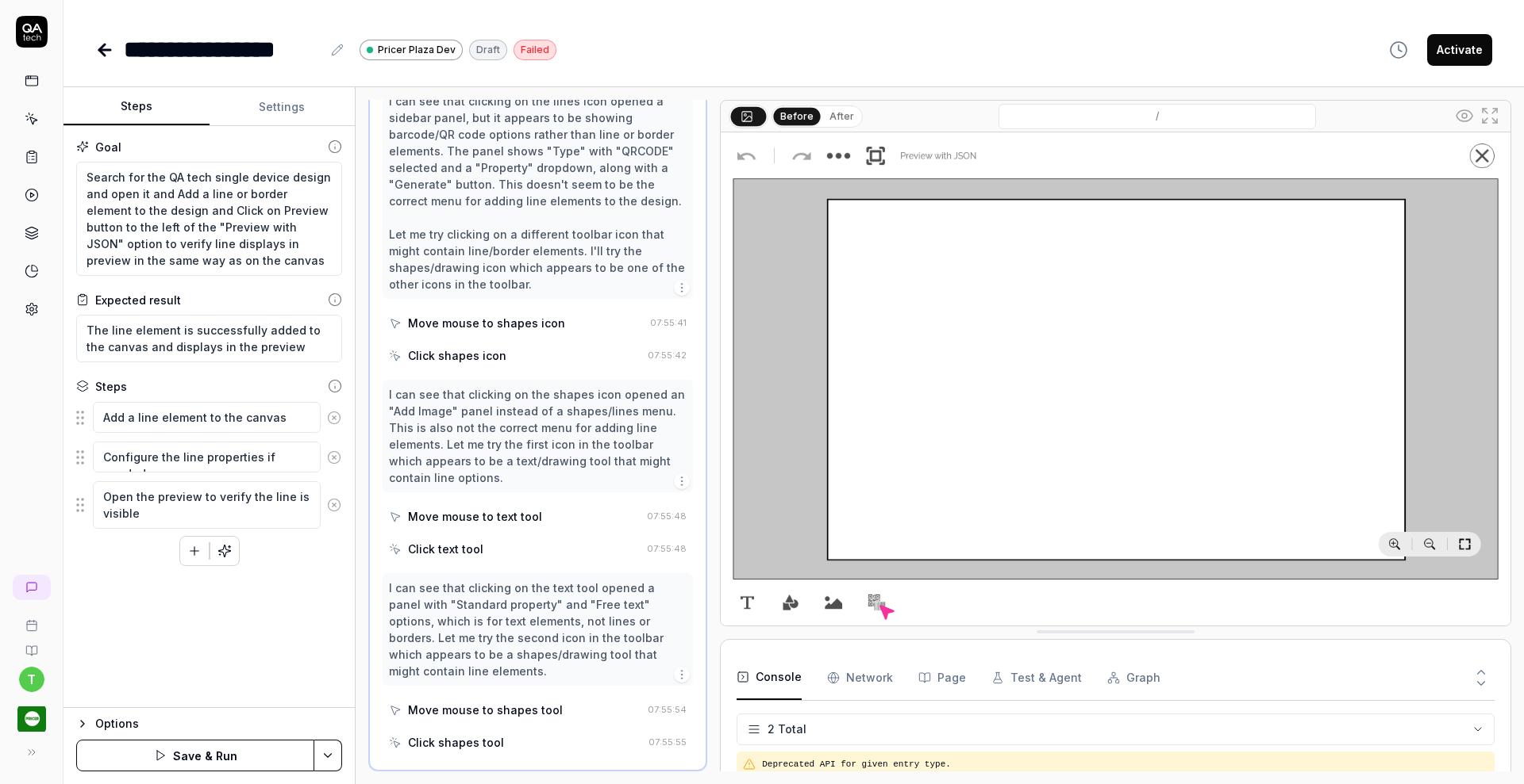
click at [334, 421] on icon at bounding box center [334, 418] width 14 height 14
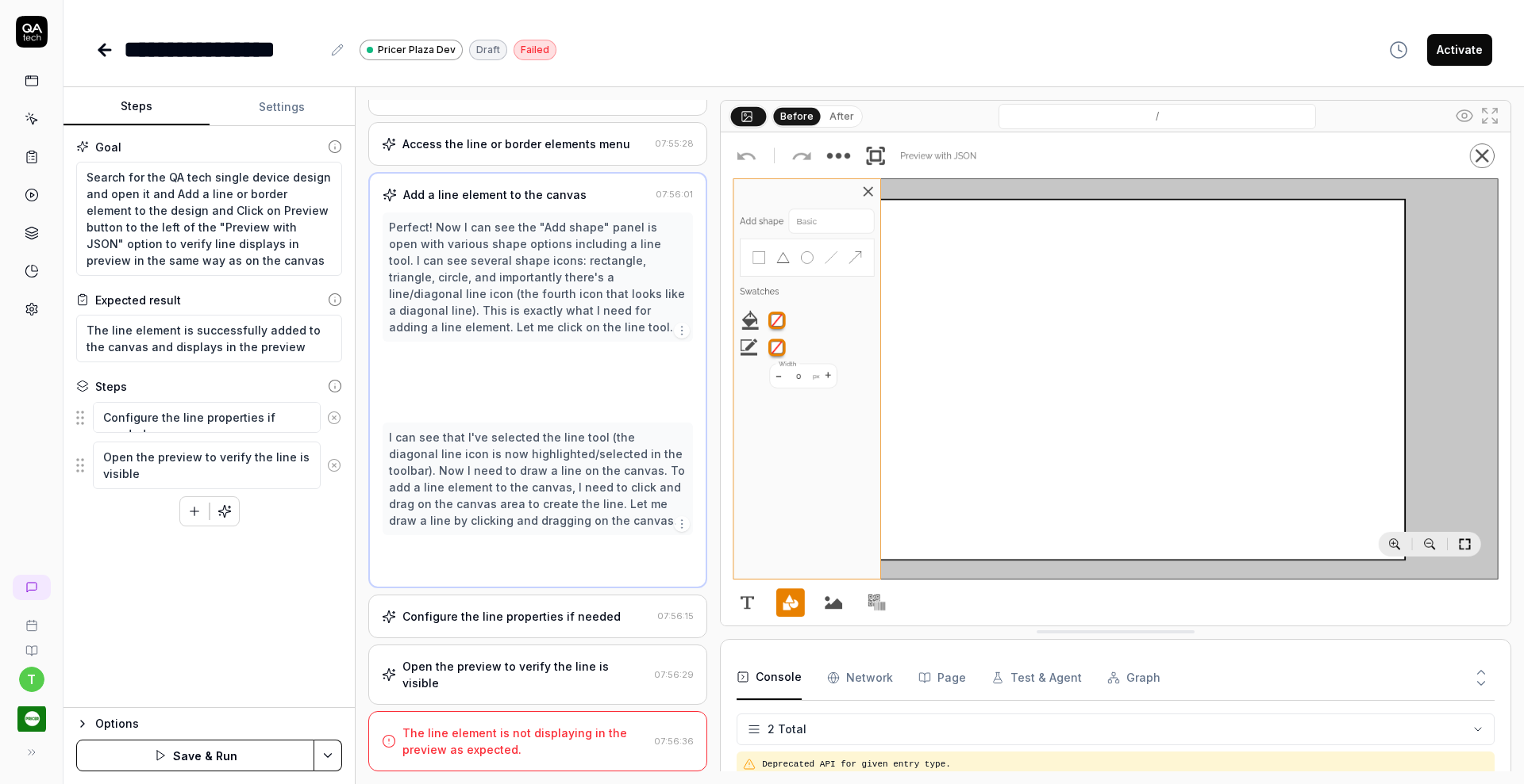
scroll to position [0, 0]
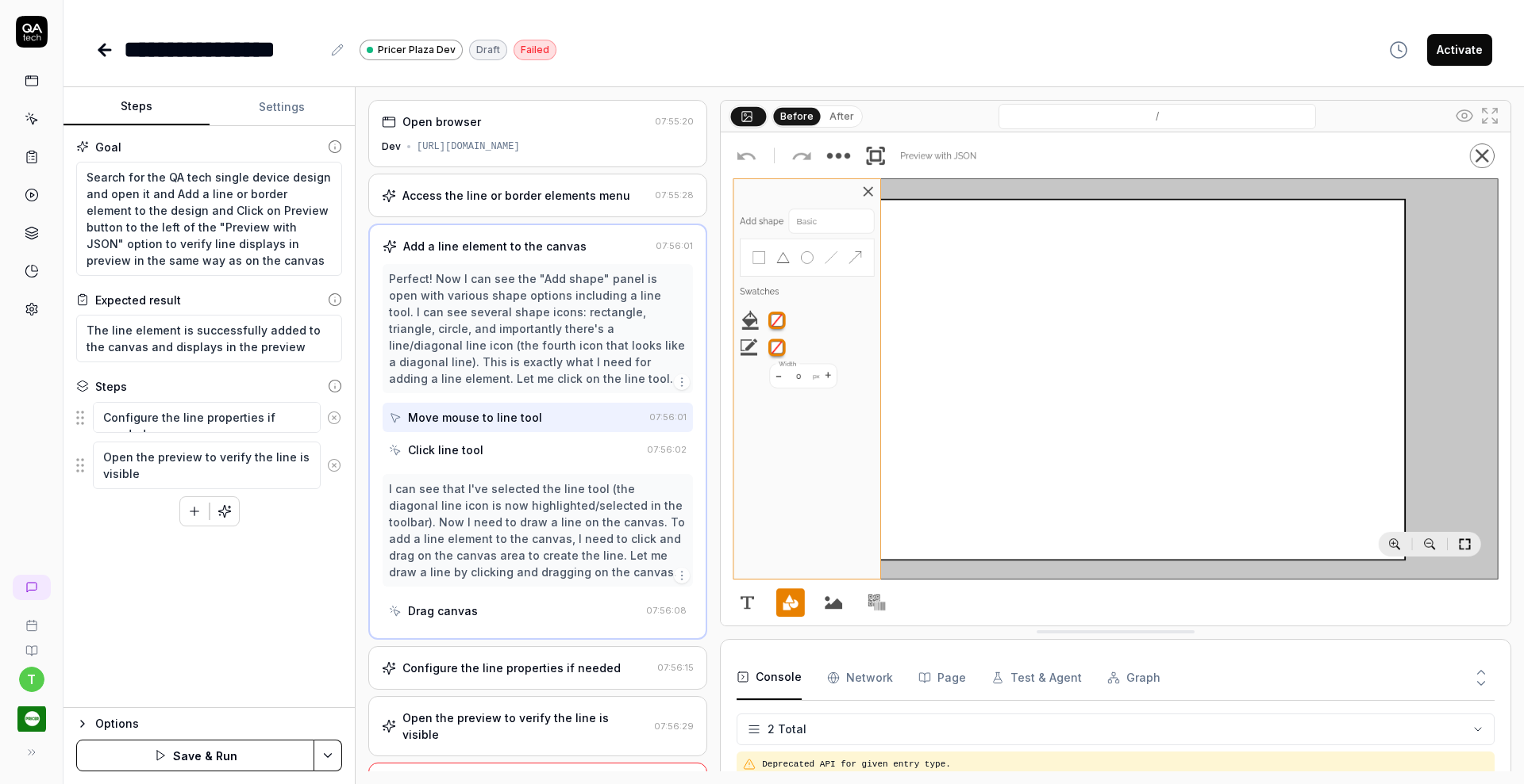
click at [334, 421] on icon at bounding box center [334, 418] width 14 height 14
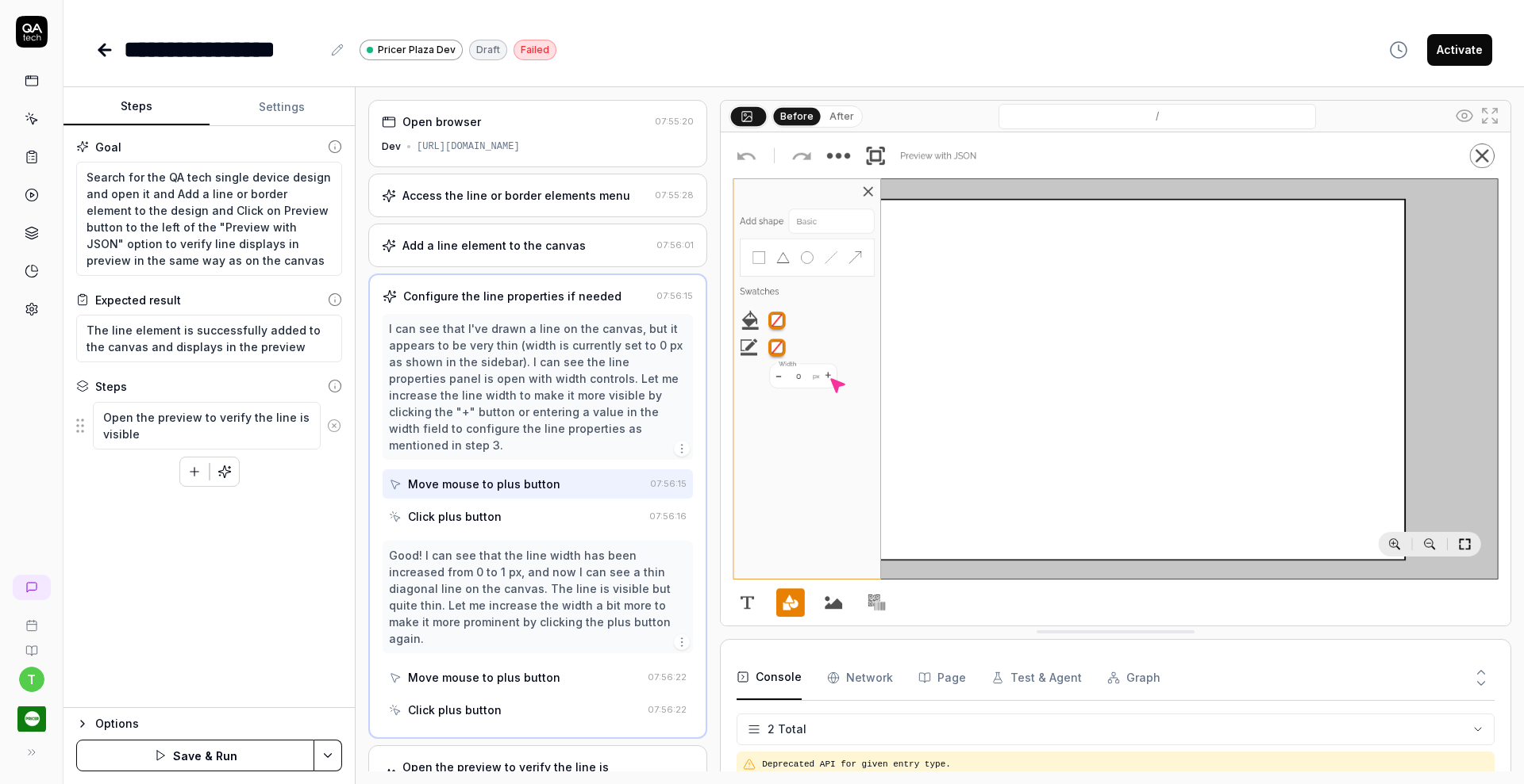
click at [334, 421] on icon at bounding box center [334, 425] width 14 height 14
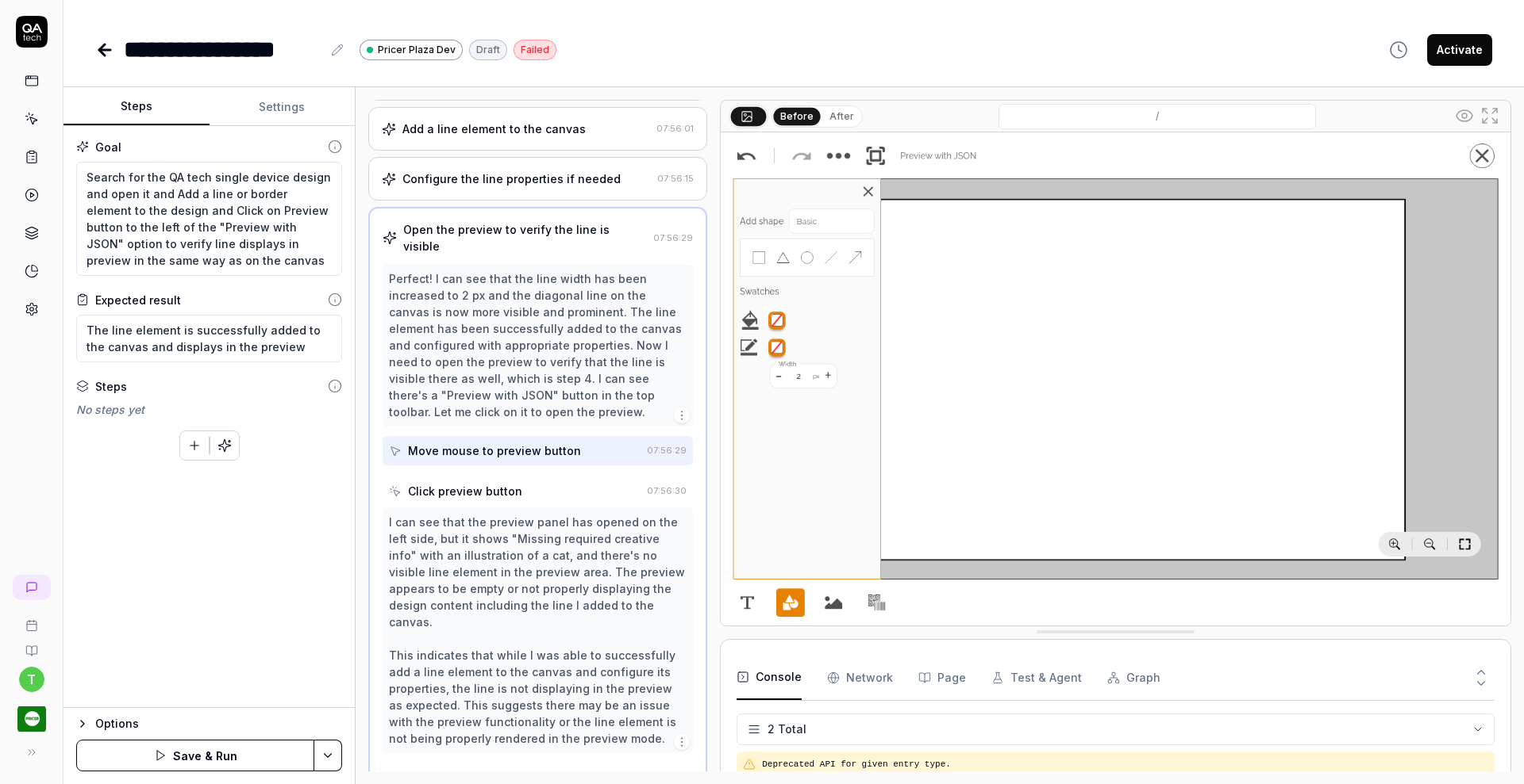
scroll to position [119, 0]
click at [218, 449] on icon "button" at bounding box center [224, 445] width 14 height 14
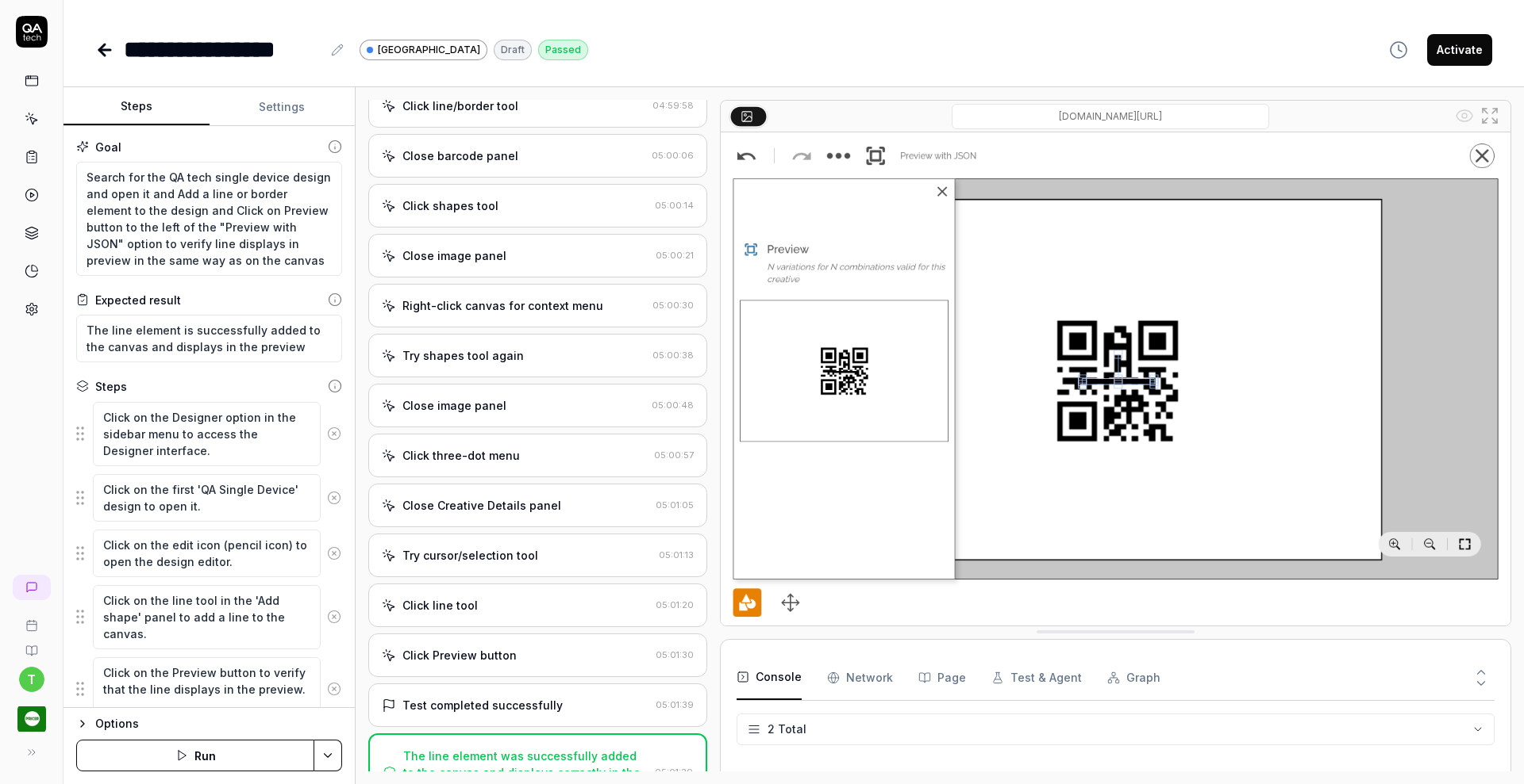
scroll to position [412, 0]
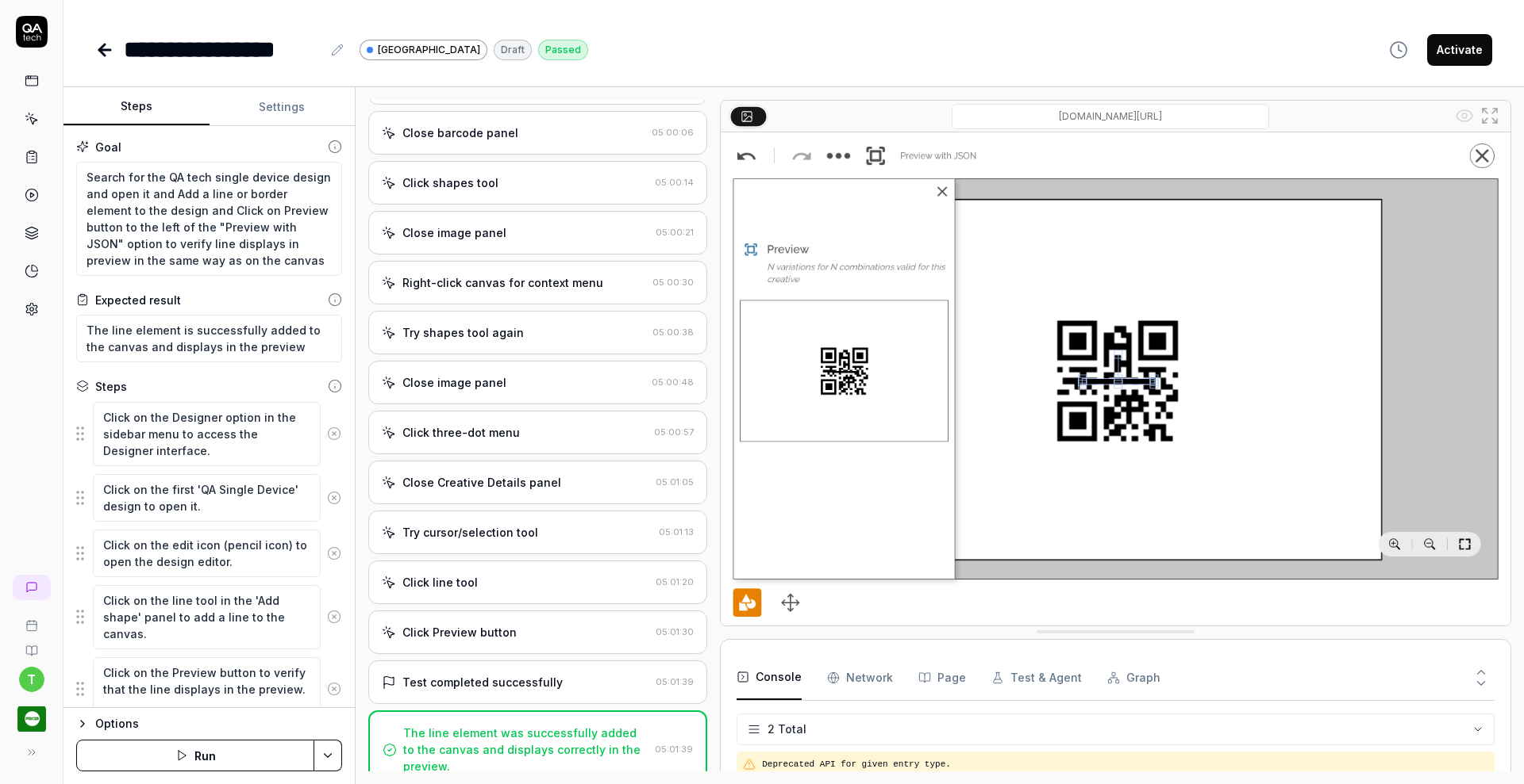
click at [493, 589] on div "Click line tool" at bounding box center [515, 582] width 267 height 16
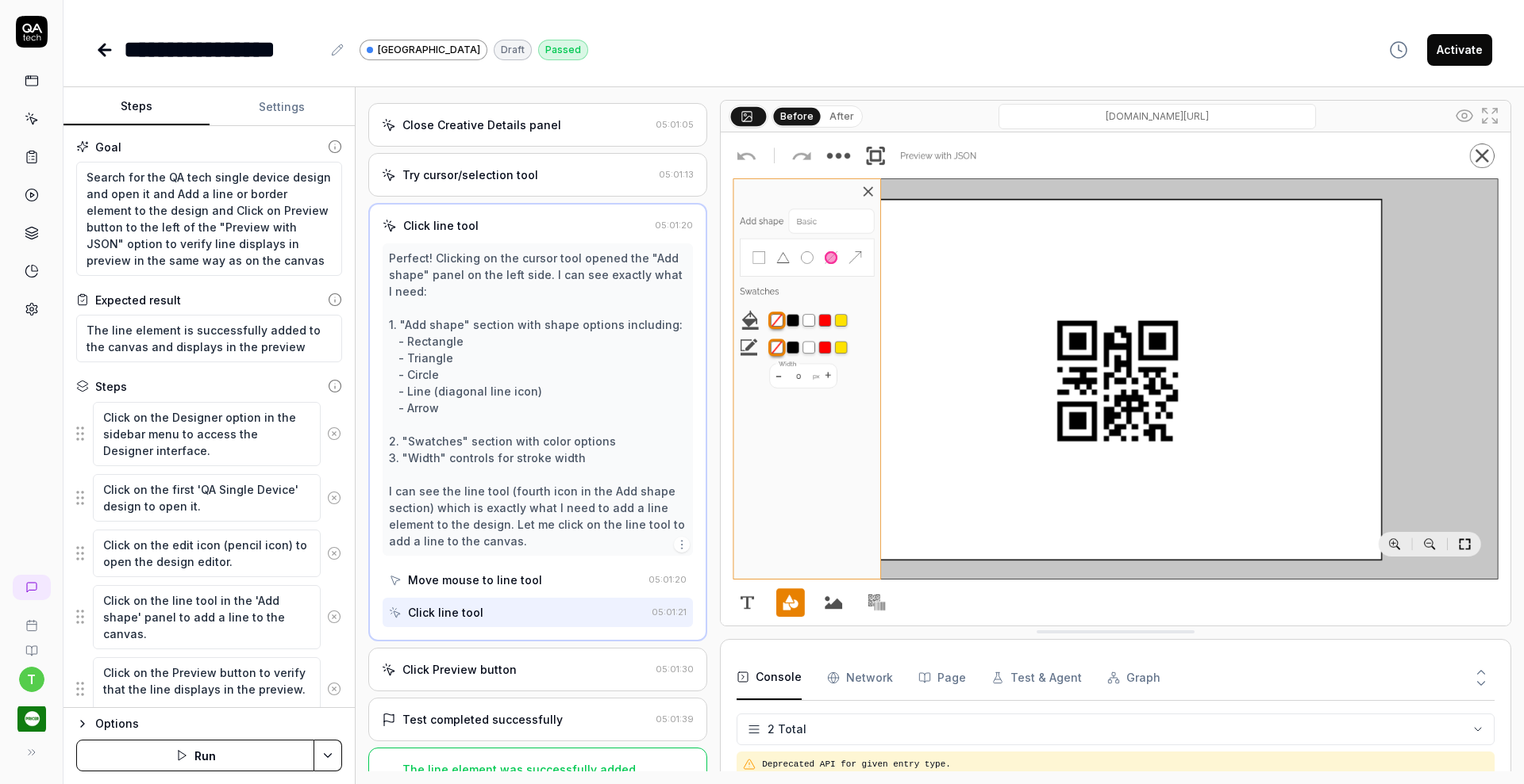
scroll to position [823, 0]
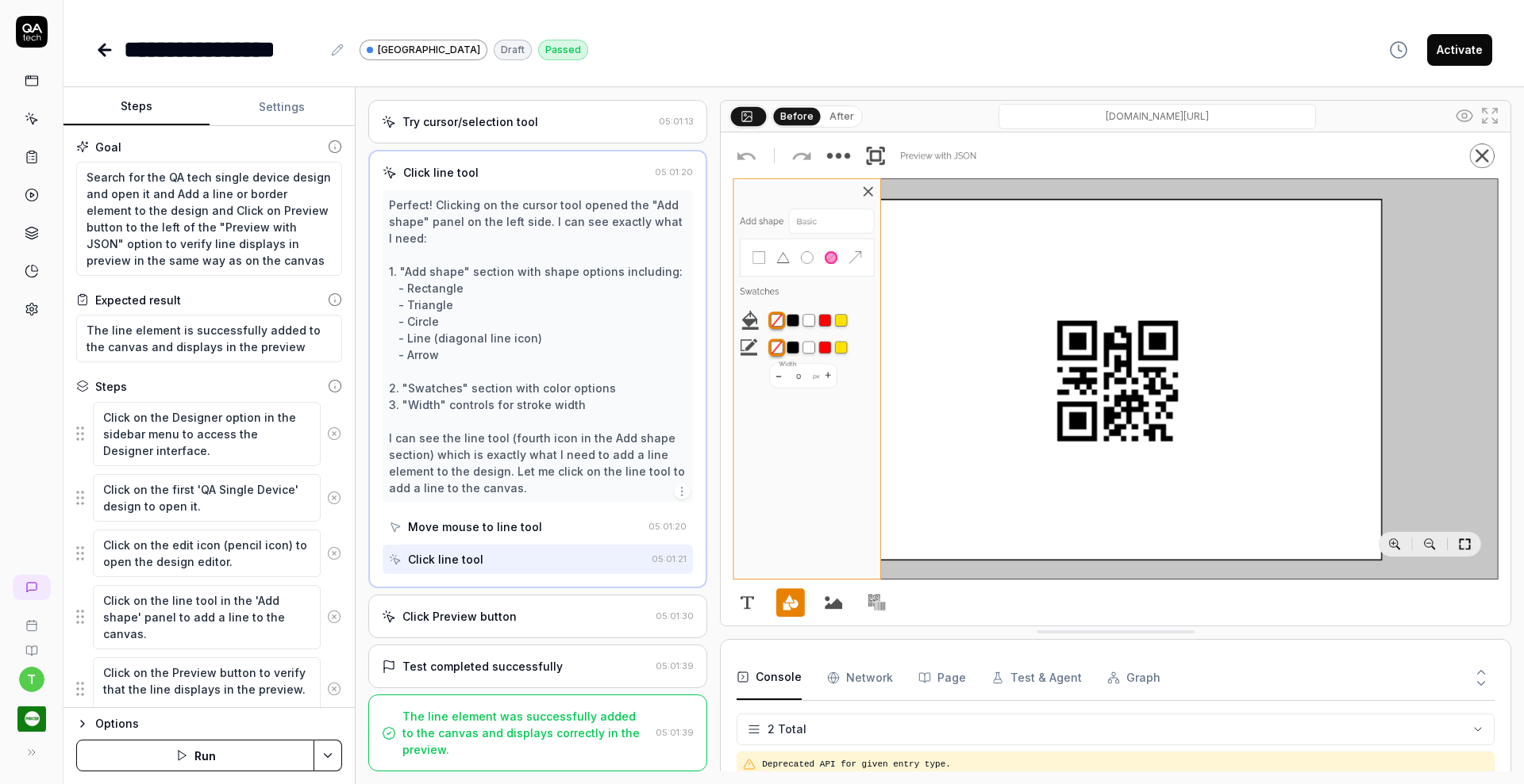
click at [560, 616] on div "Click Preview button" at bounding box center [515, 616] width 267 height 16
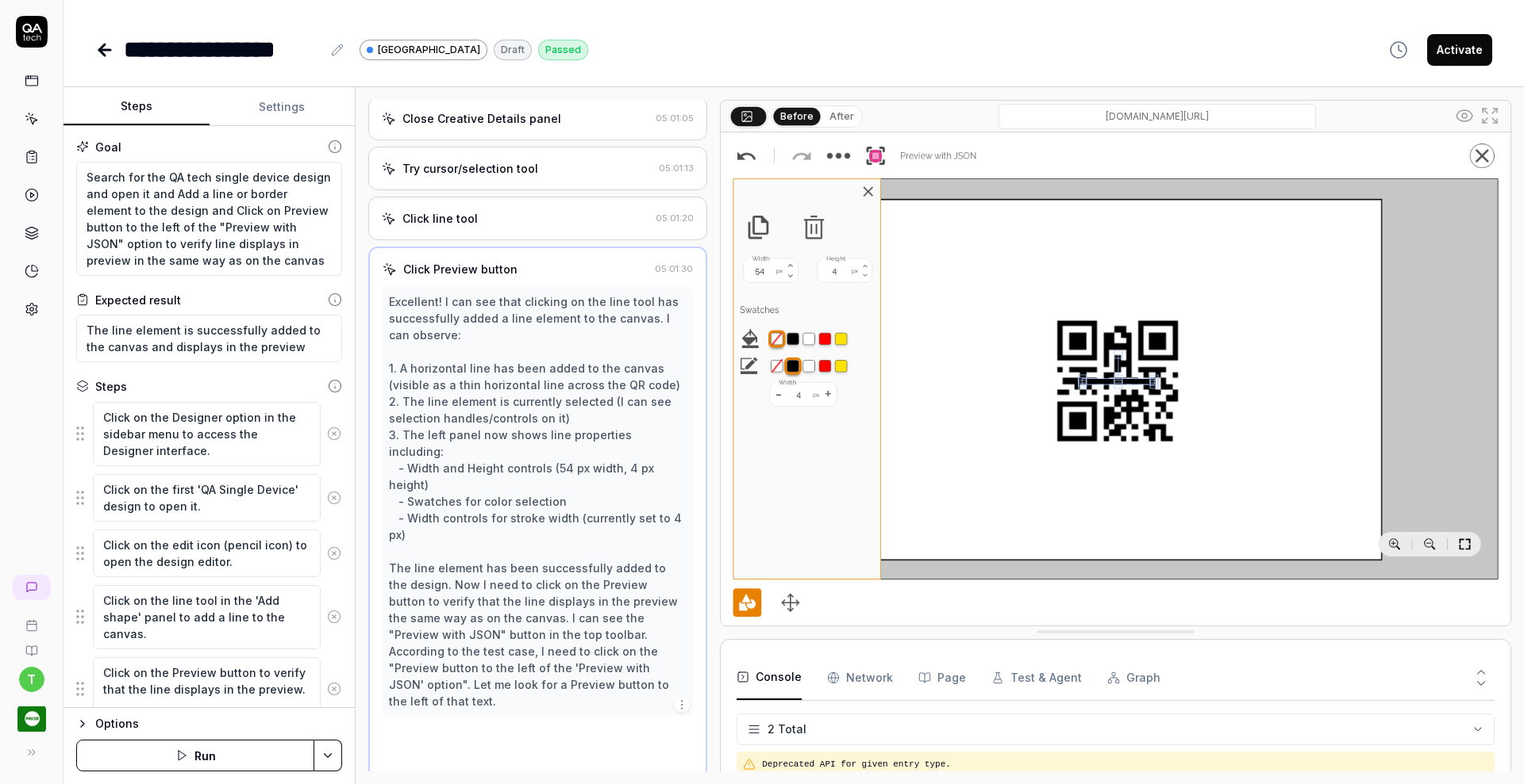
scroll to position [773, 0]
click at [560, 616] on div "Excellent! I can see that clicking on the line tool has successfully added a li…" at bounding box center [537, 504] width 298 height 416
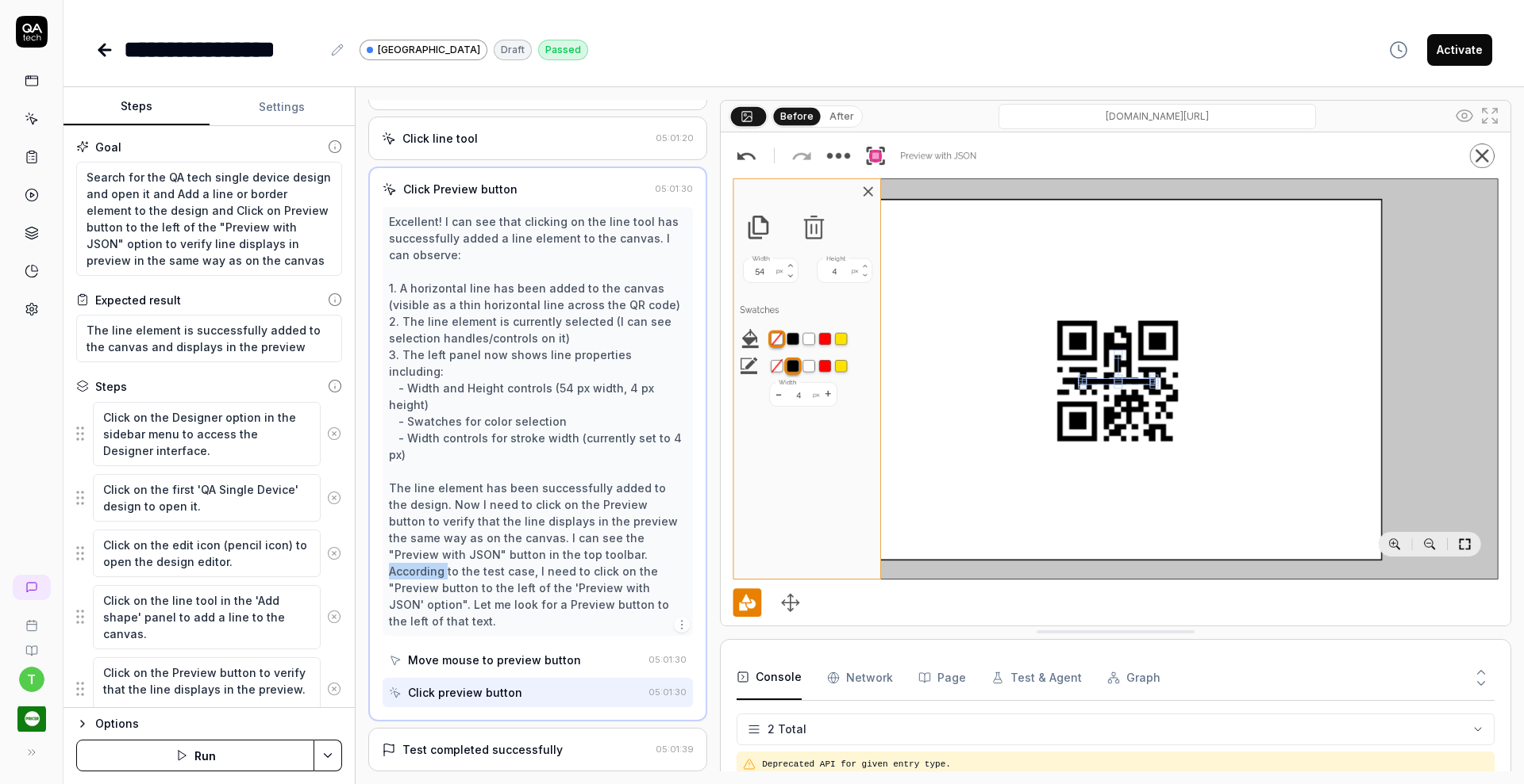
scroll to position [907, 0]
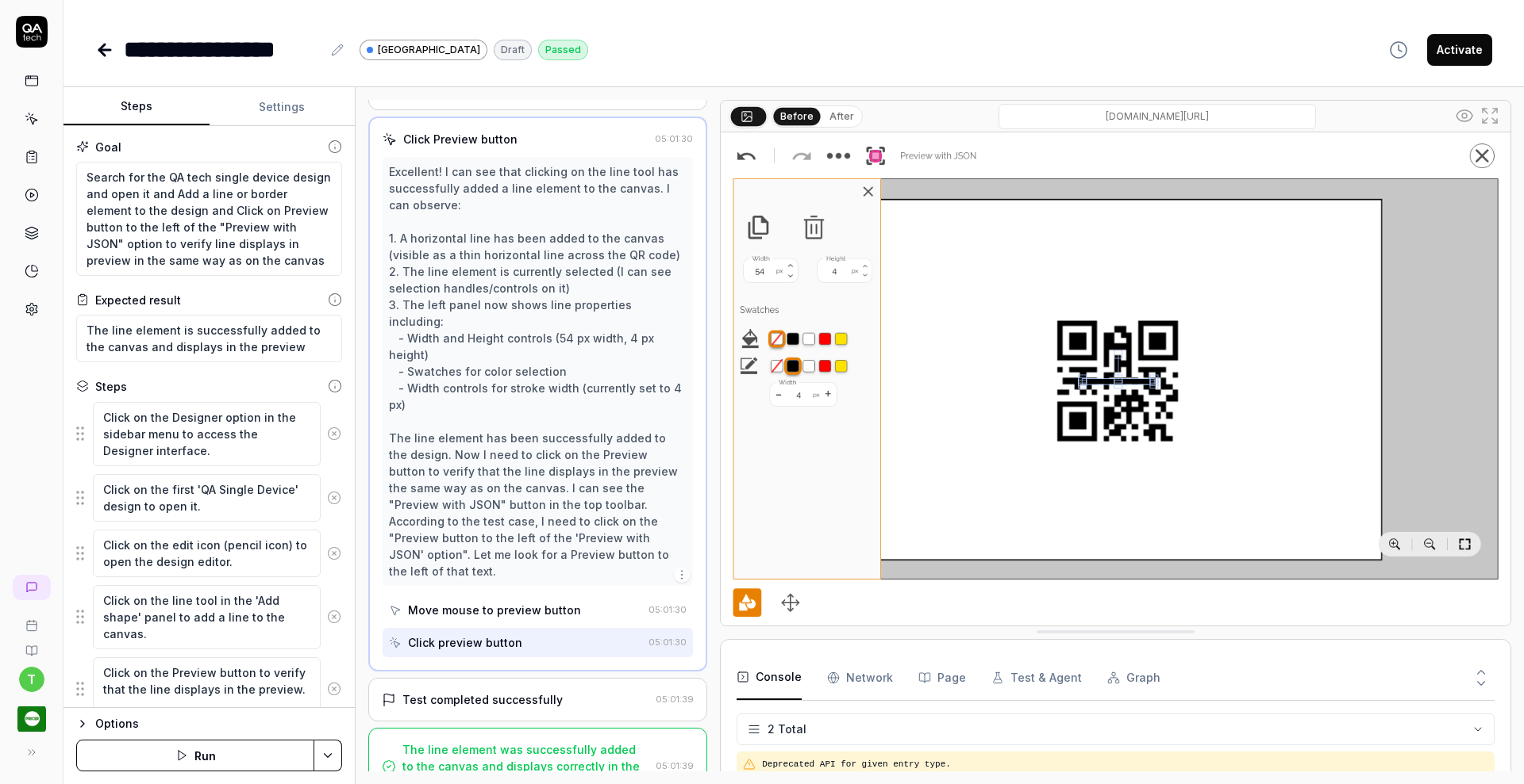
click at [597, 692] on div "Test completed successfully" at bounding box center [515, 700] width 267 height 16
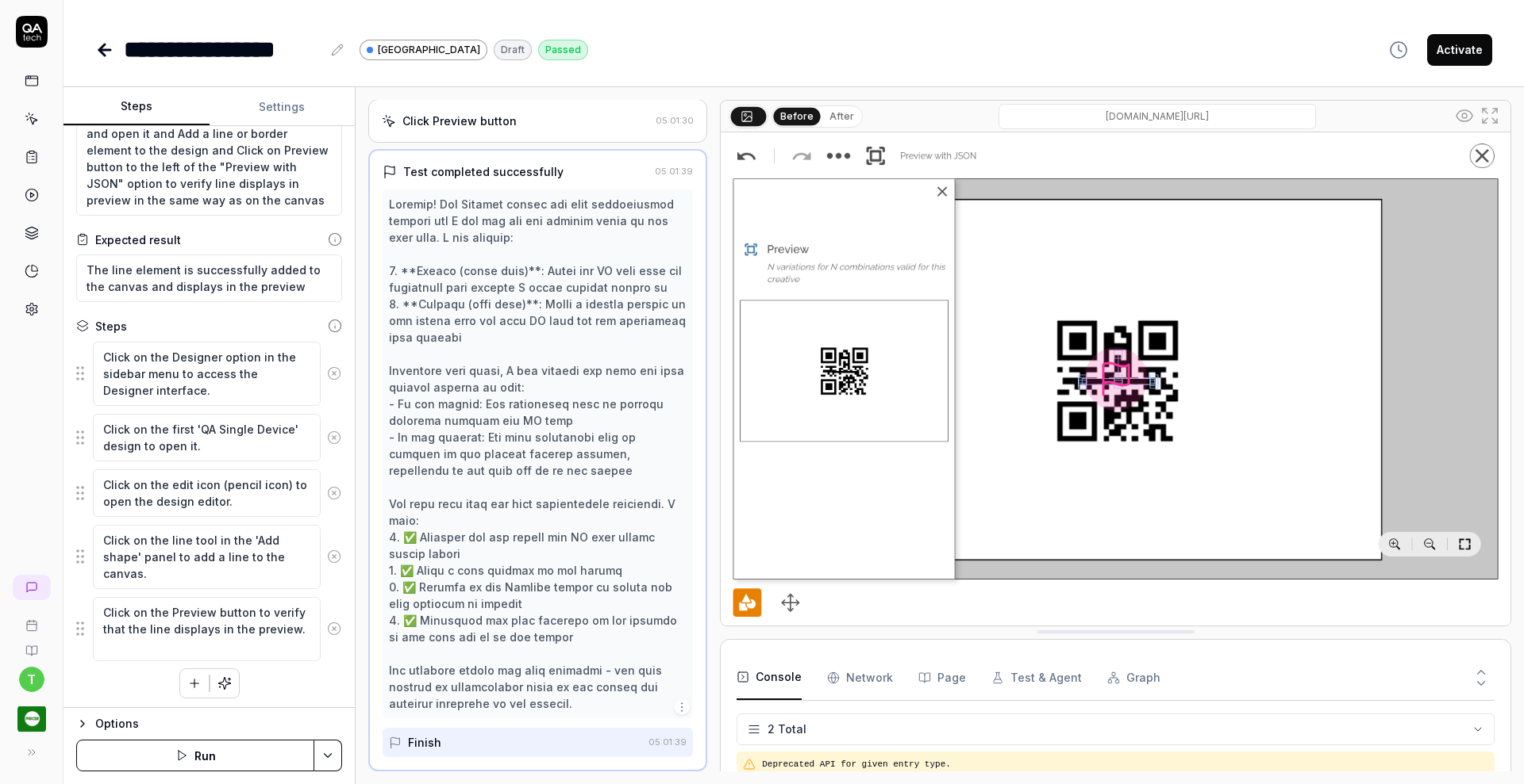
scroll to position [64, 0]
click at [187, 685] on icon "button" at bounding box center [194, 680] width 14 height 14
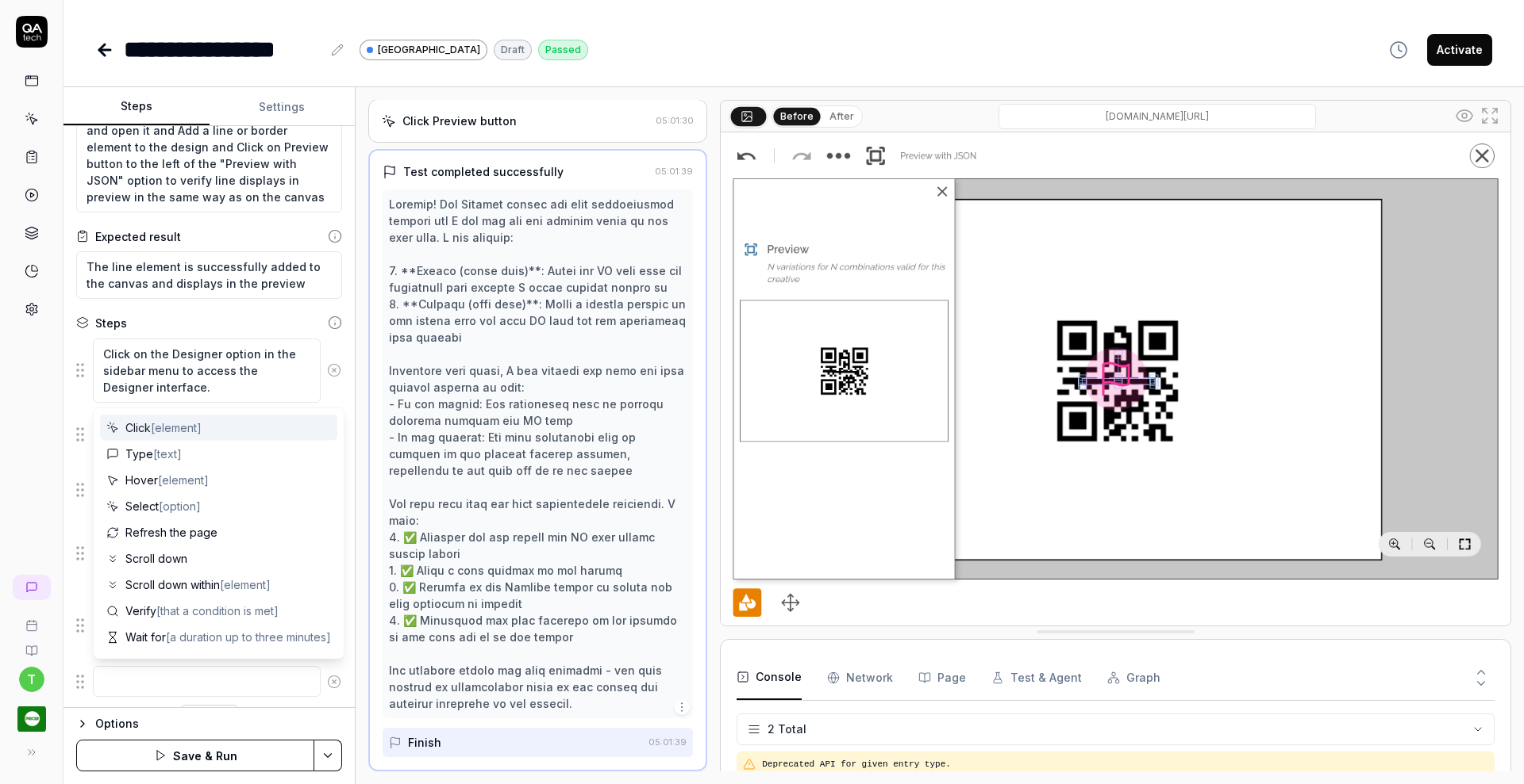
type textarea "*"
type textarea "E"
type textarea "*"
type textarea "Ex"
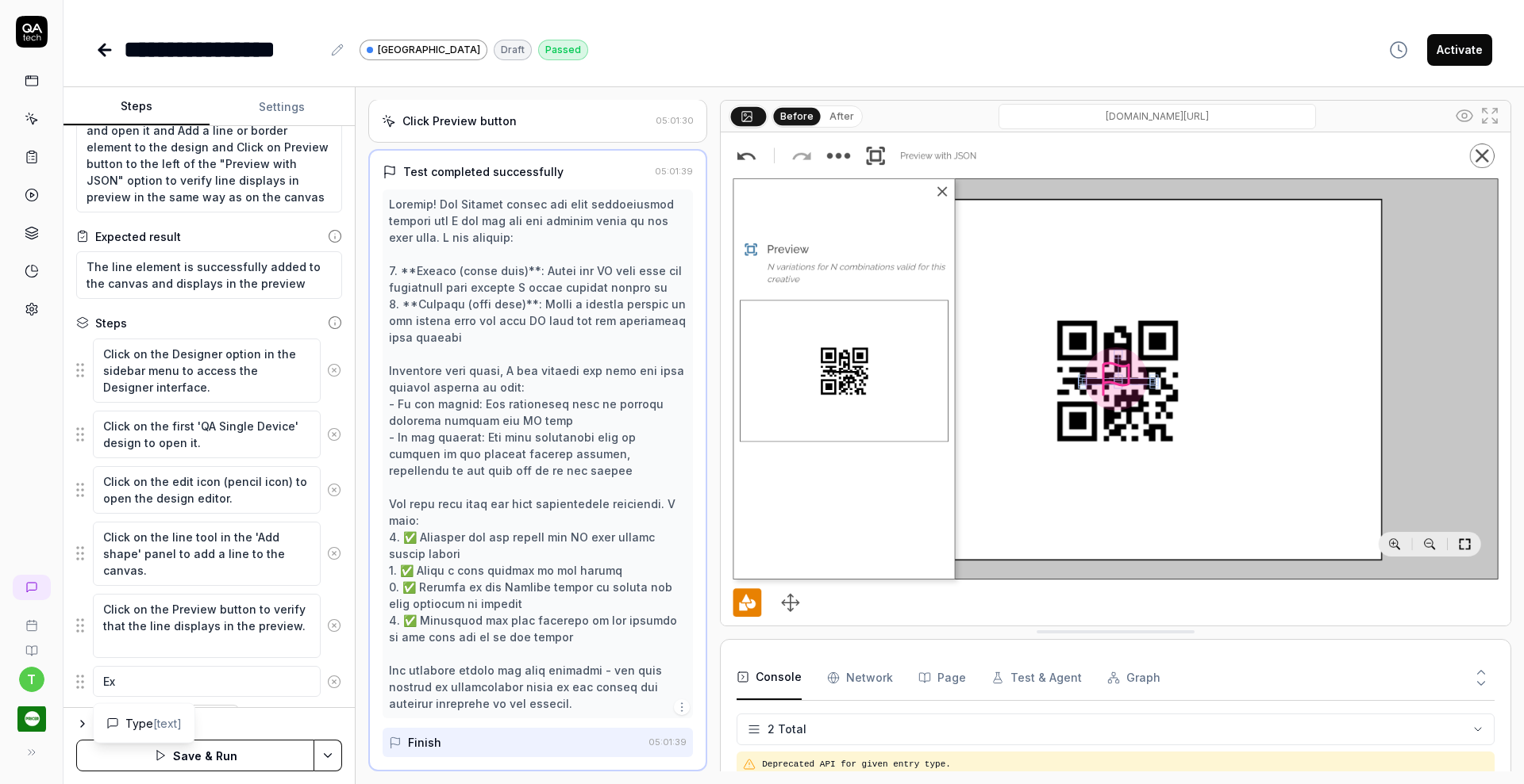
type textarea "*"
type textarea "Exi"
type textarea "*"
type textarea "Exit"
type textarea "*"
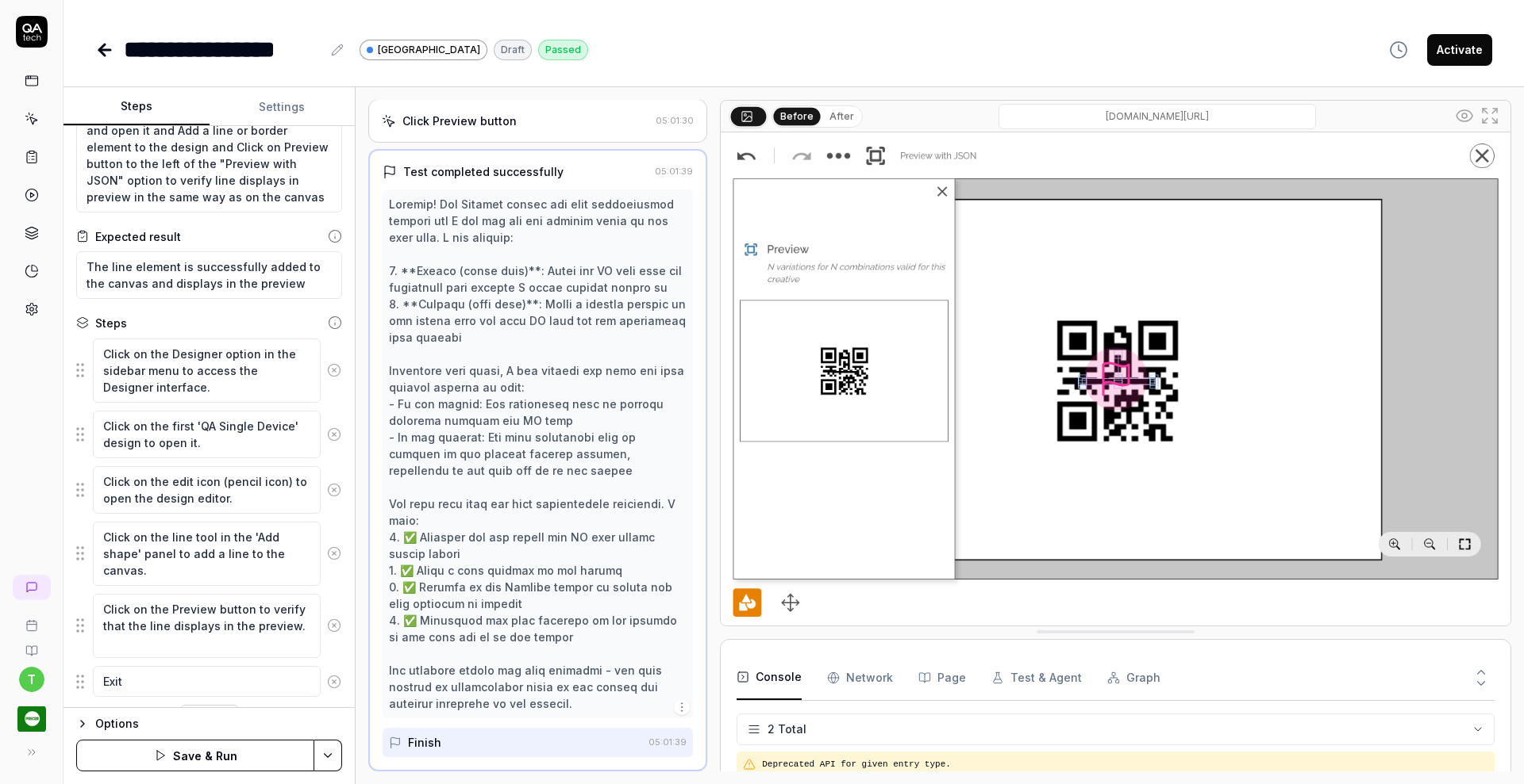
type textarea "Exit"
type textarea "*"
type textarea "Exit t"
type textarea "*"
type textarea "Exit th"
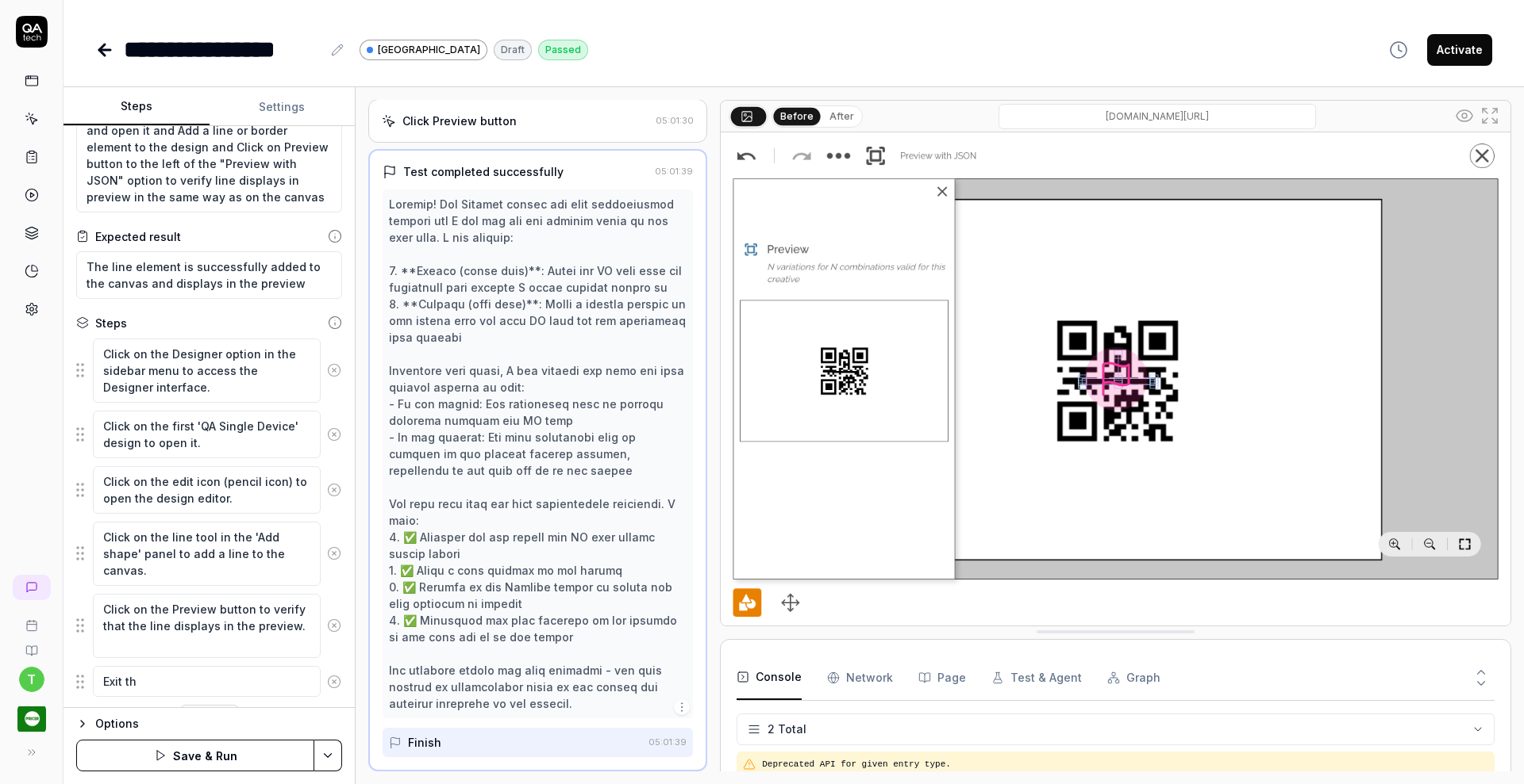
type textarea "*"
type textarea "Exit the"
type textarea "*"
type textarea "Exit the"
type textarea "*"
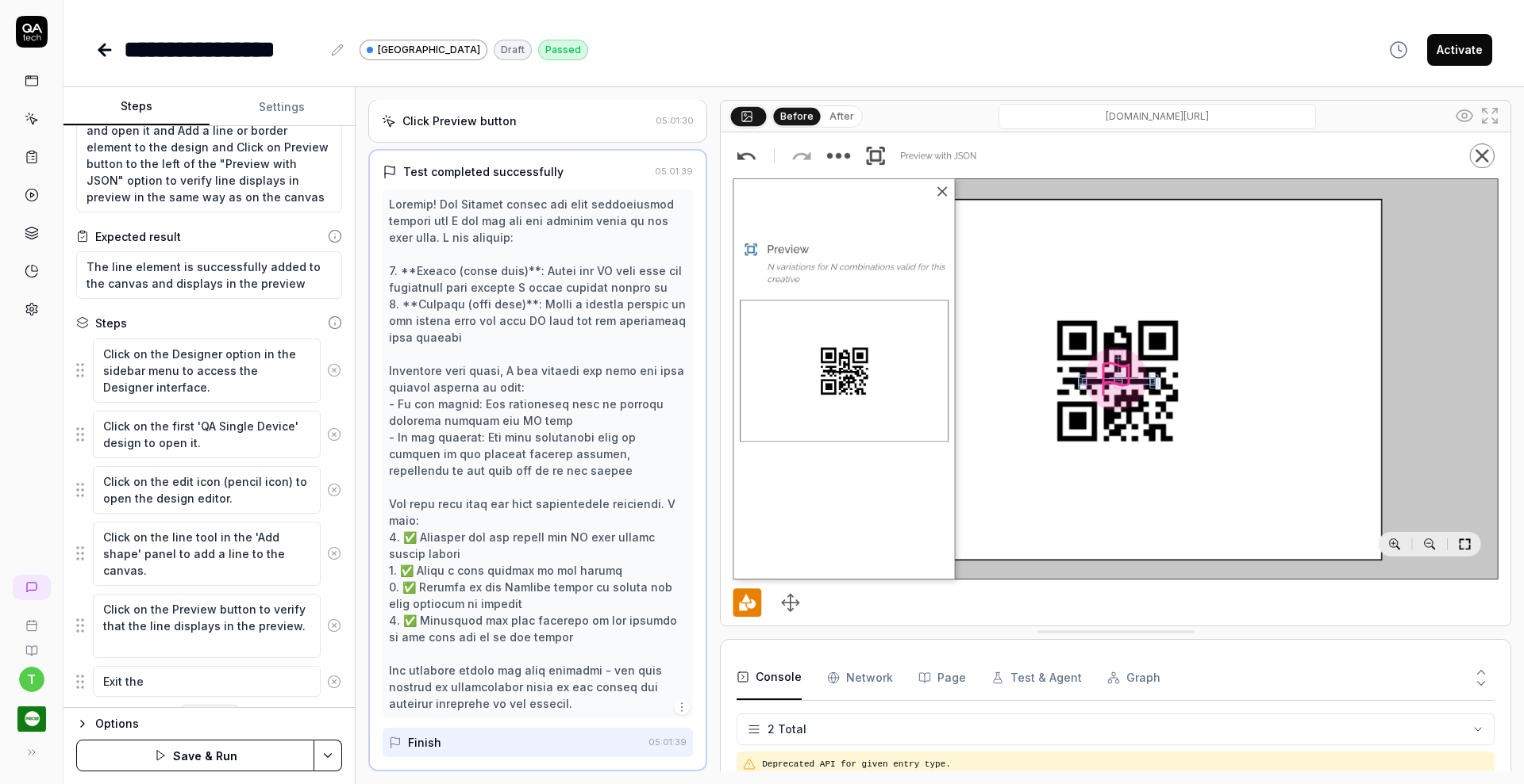
type textarea "Exit the d"
type textarea "*"
type textarea "Exit the de"
type textarea "*"
type textarea "Exit the desi"
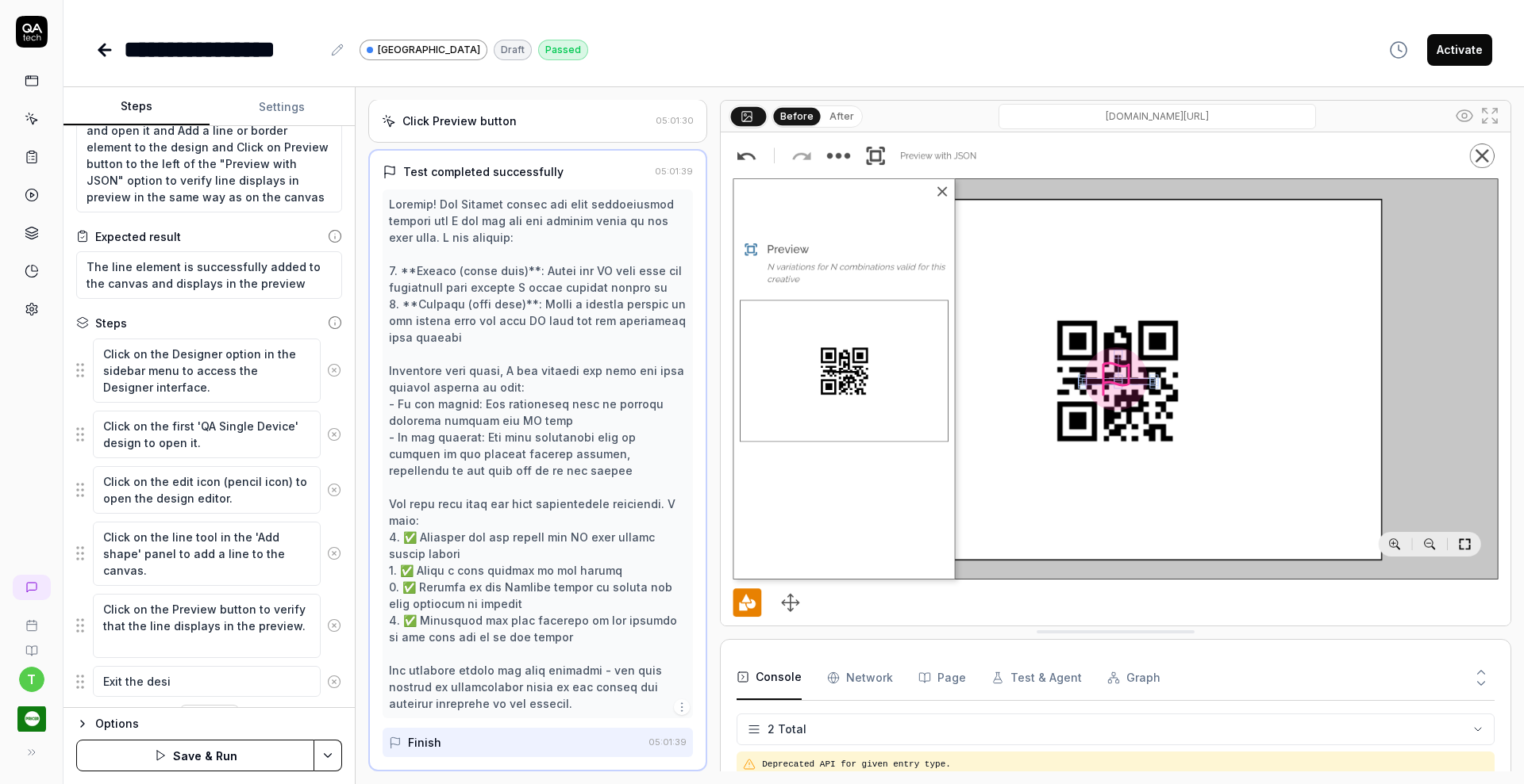
type textarea "*"
type textarea "Exit the desig"
type textarea "*"
type textarea "Exit the design"
type textarea "*"
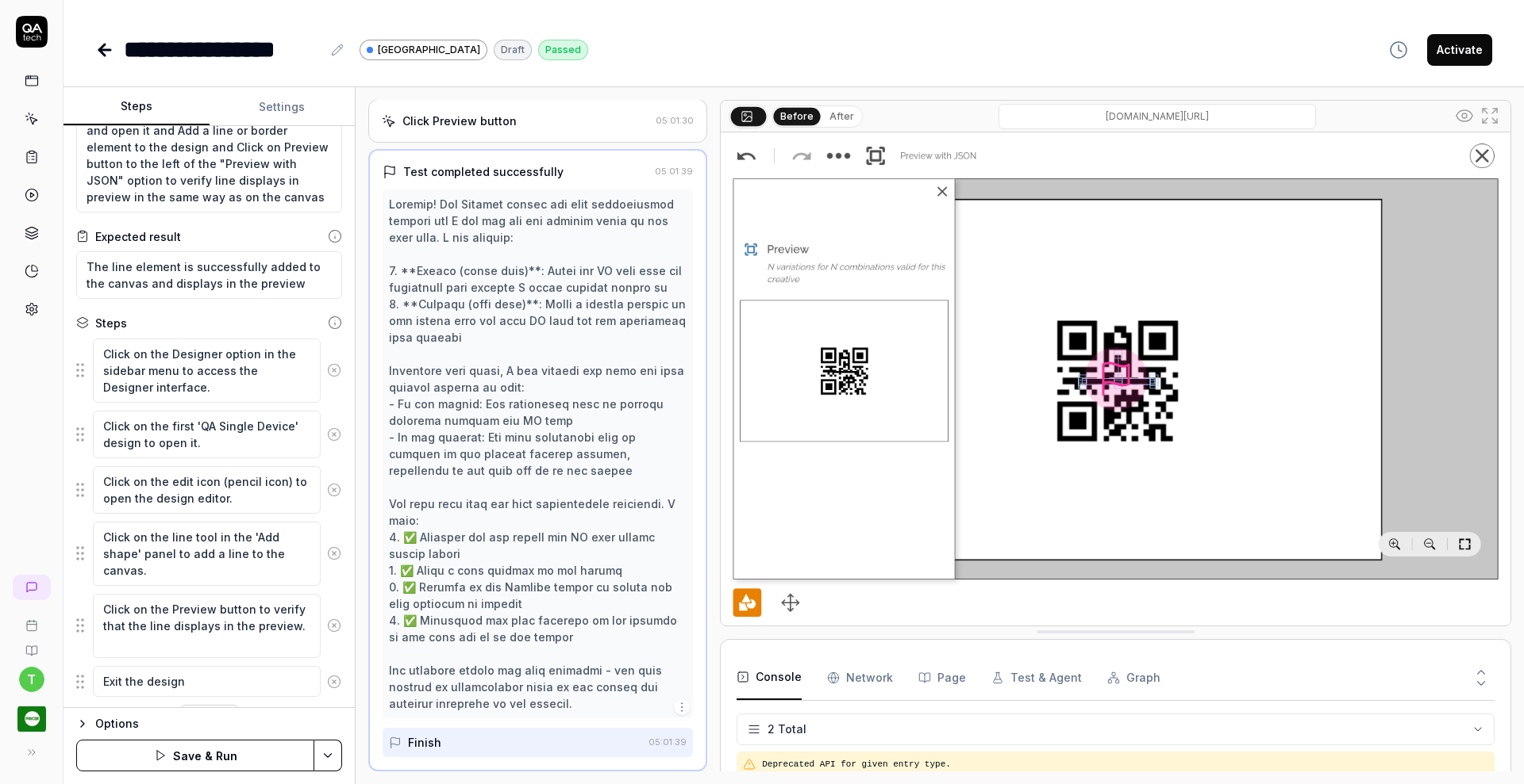
type textarea "Exit the designe"
type textarea "*"
type textarea "Exit the designer"
type textarea "*"
type textarea "Exit the designer"
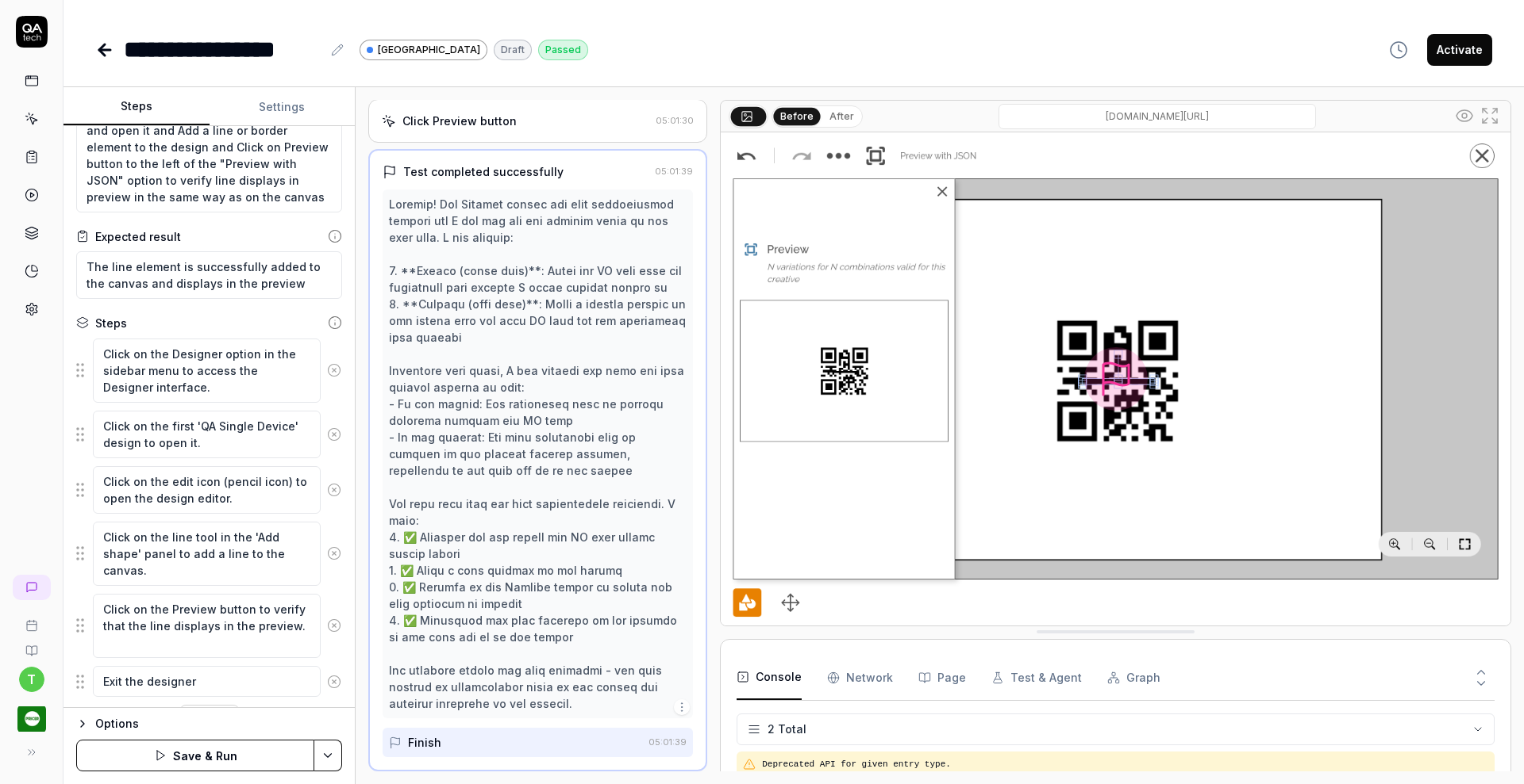
type textarea "*"
type textarea "Exit the designer w"
type textarea "*"
type textarea "Exit the designer wi"
type textarea "*"
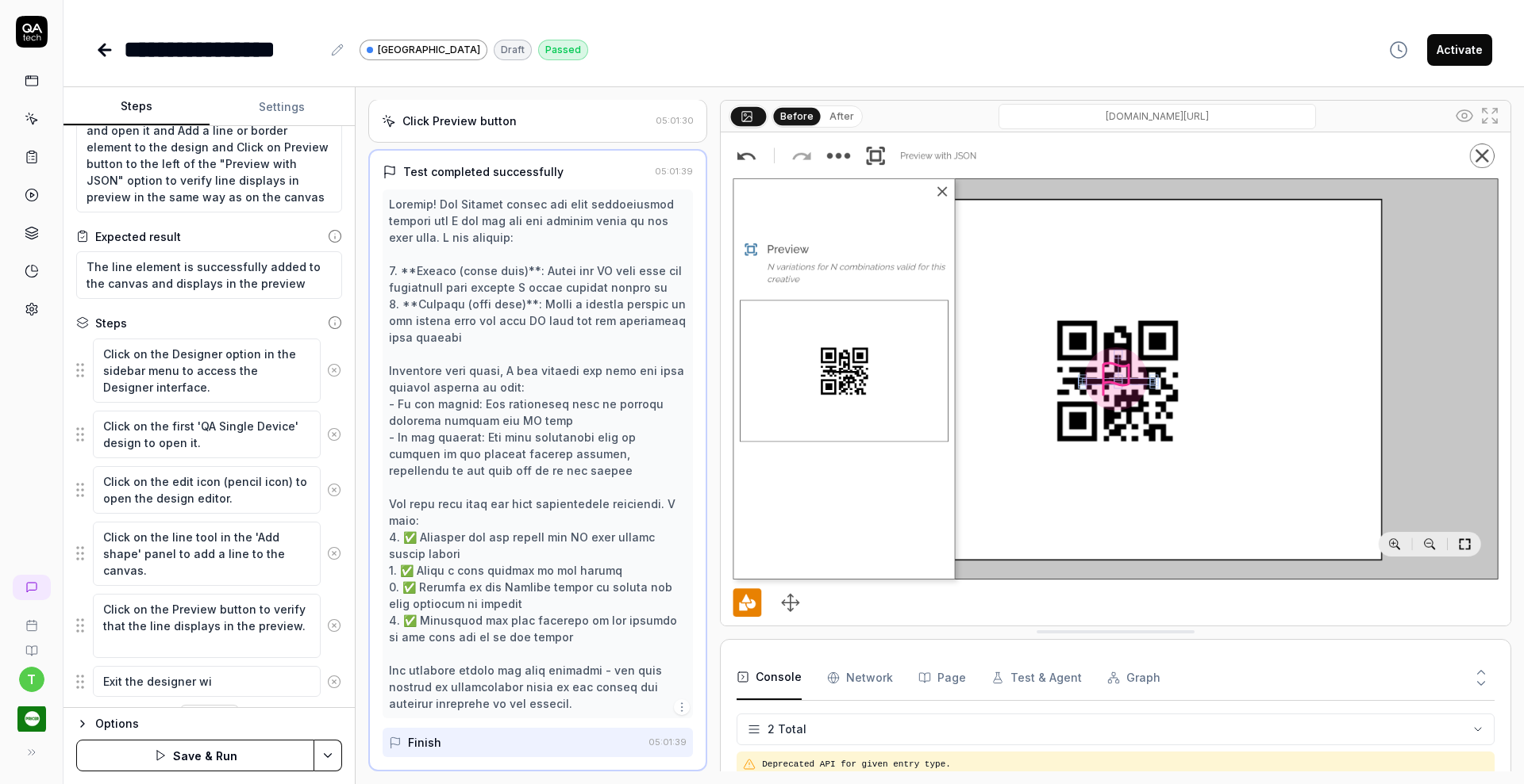
type textarea "Exit the designer wit"
type textarea "*"
type textarea "Exit the designer with"
type textarea "*"
type textarea "Exit the designer witho"
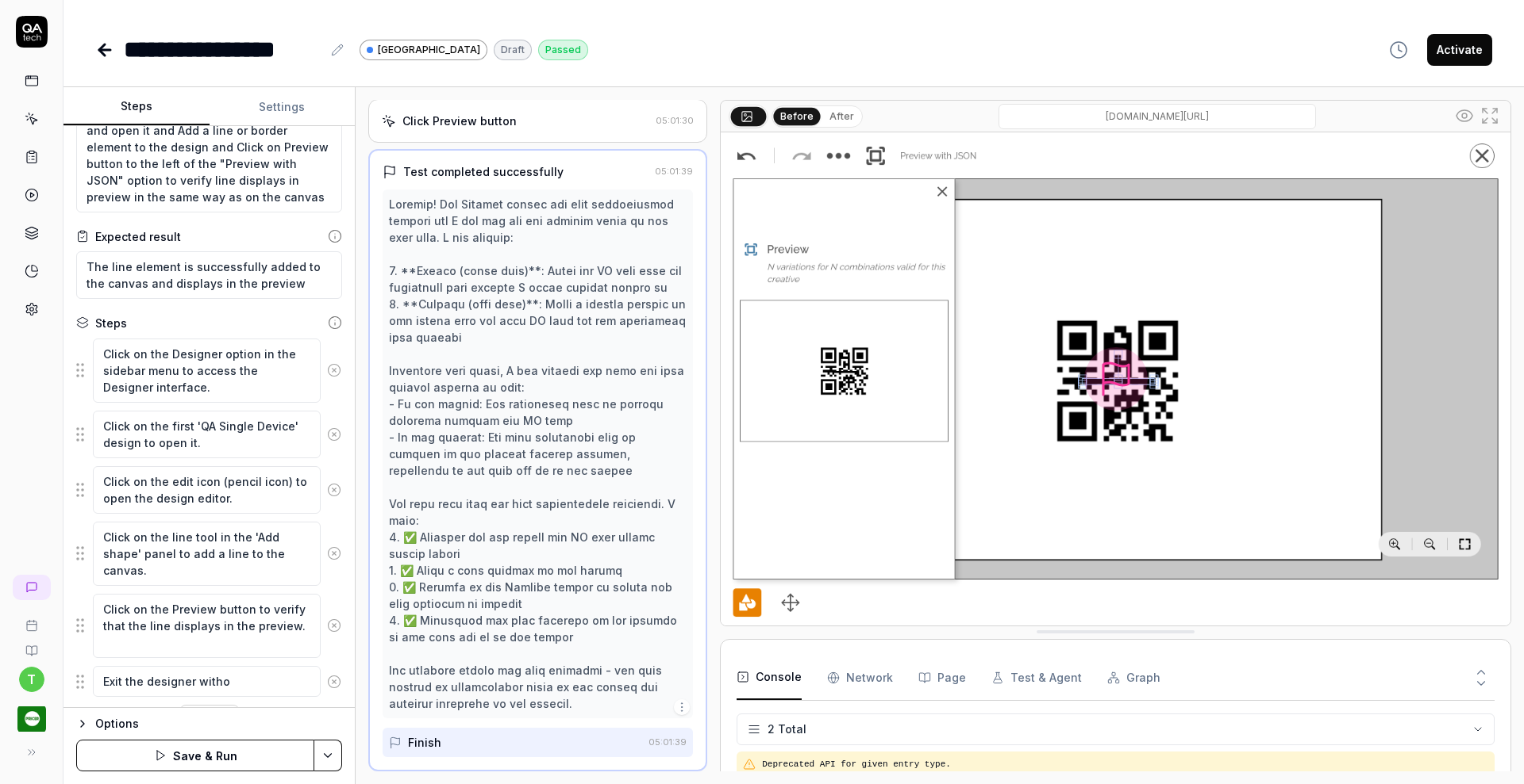
type textarea "*"
type textarea "Exit the designer withou"
type textarea "*"
type textarea "Exit the designer without"
type textarea "*"
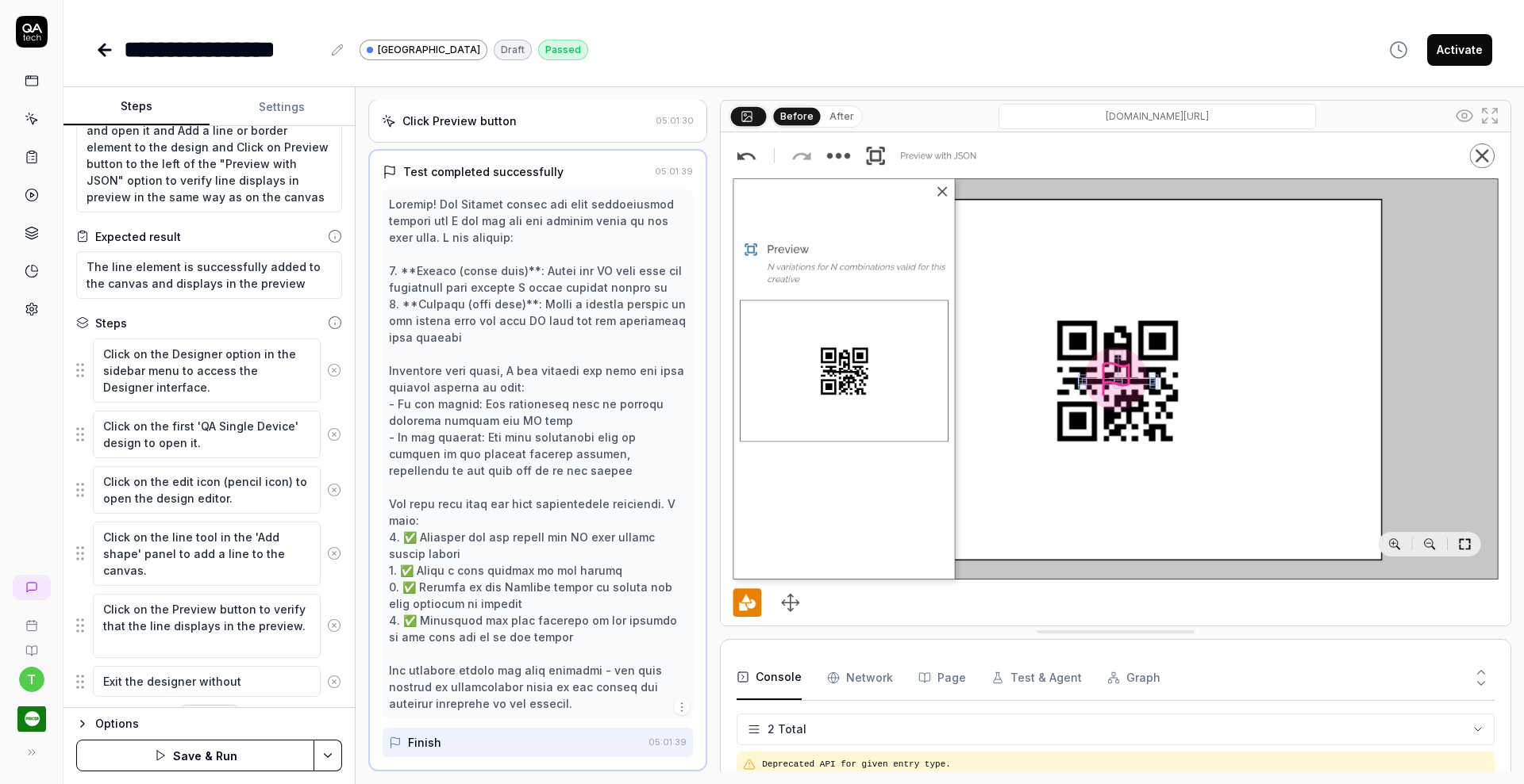
type textarea "Exit the designer without s"
type textarea "*"
type textarea "Exit the designer without sa"
type textarea "*"
type textarea "Exit the designer without sav"
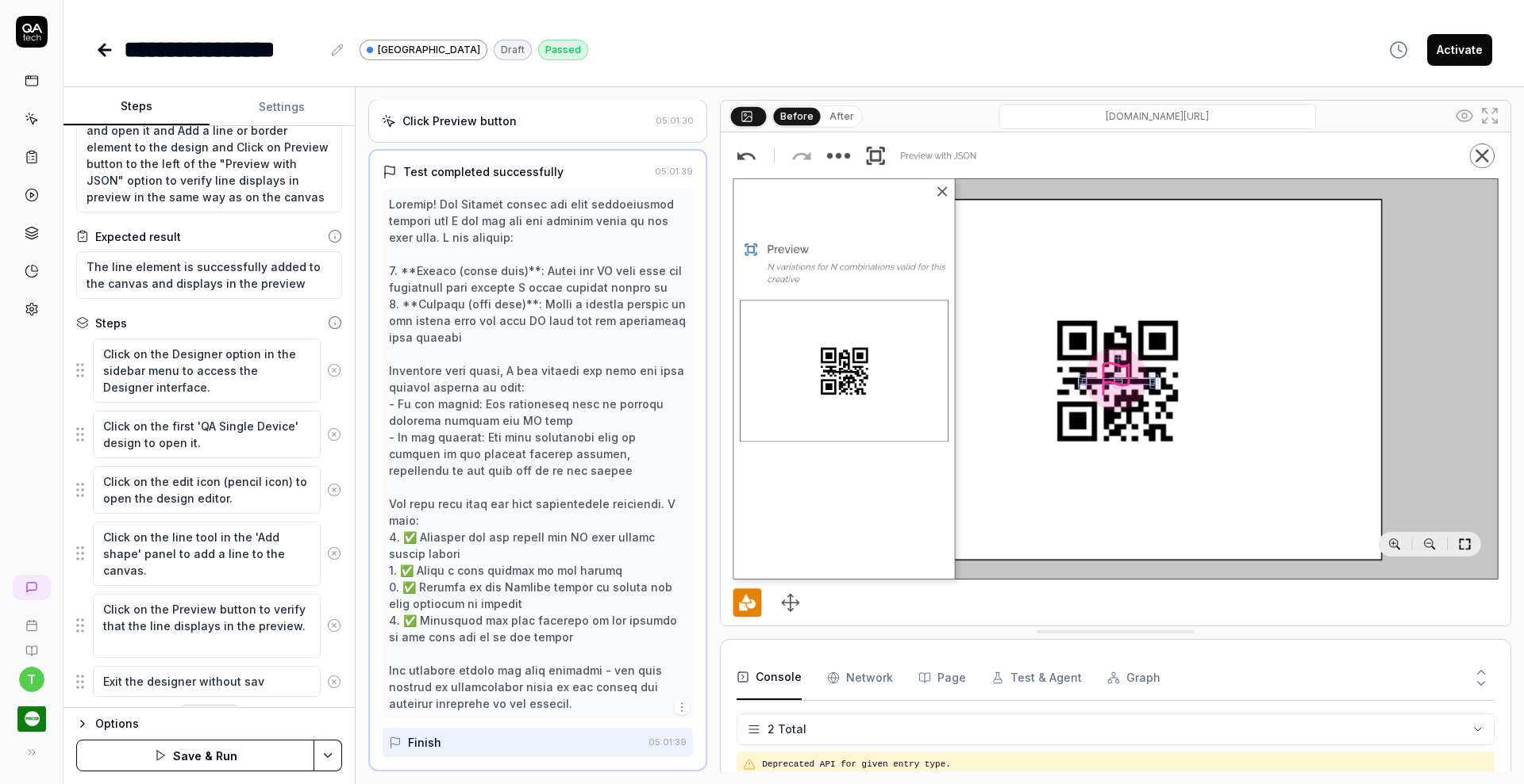
type textarea "*"
type textarea "Exit the designer without savi"
type textarea "*"
type textarea "Exit the designer without savin"
type textarea "*"
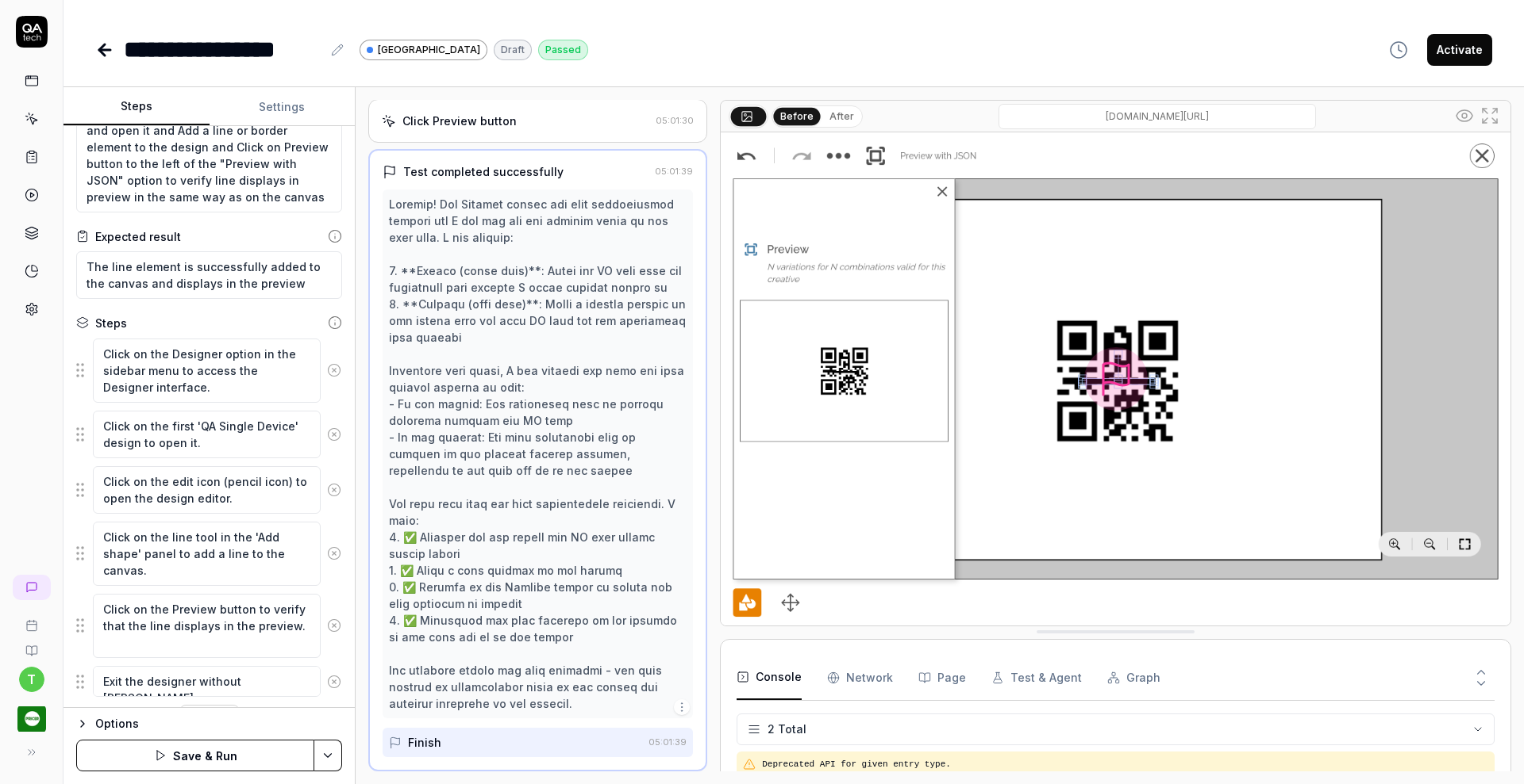
type textarea "Exit the designer without saving"
type textarea "*"
type textarea "Exit the designer without saving"
click at [247, 764] on button "Save & Run" at bounding box center [195, 755] width 238 height 32
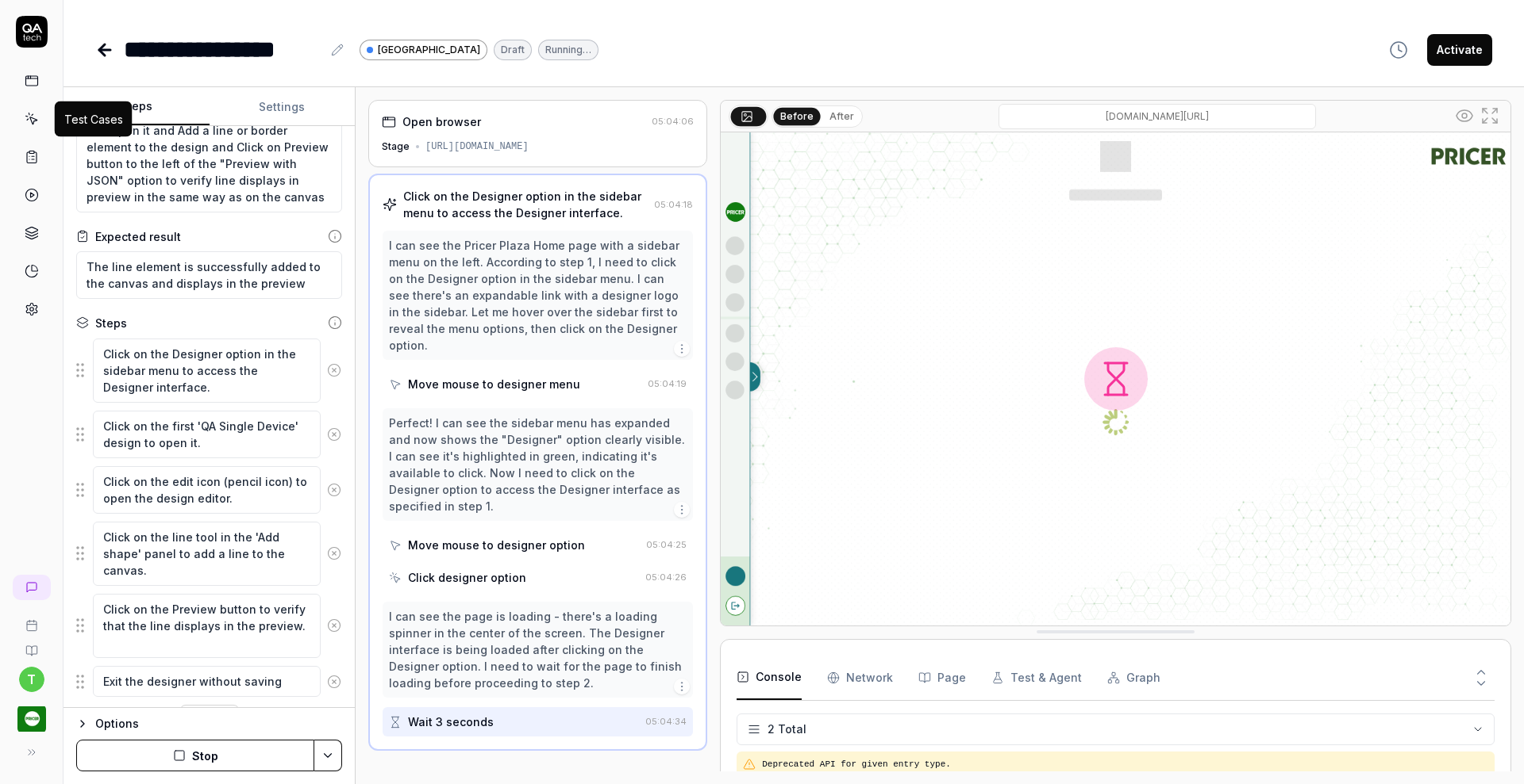
click at [41, 113] on link at bounding box center [31, 119] width 29 height 29
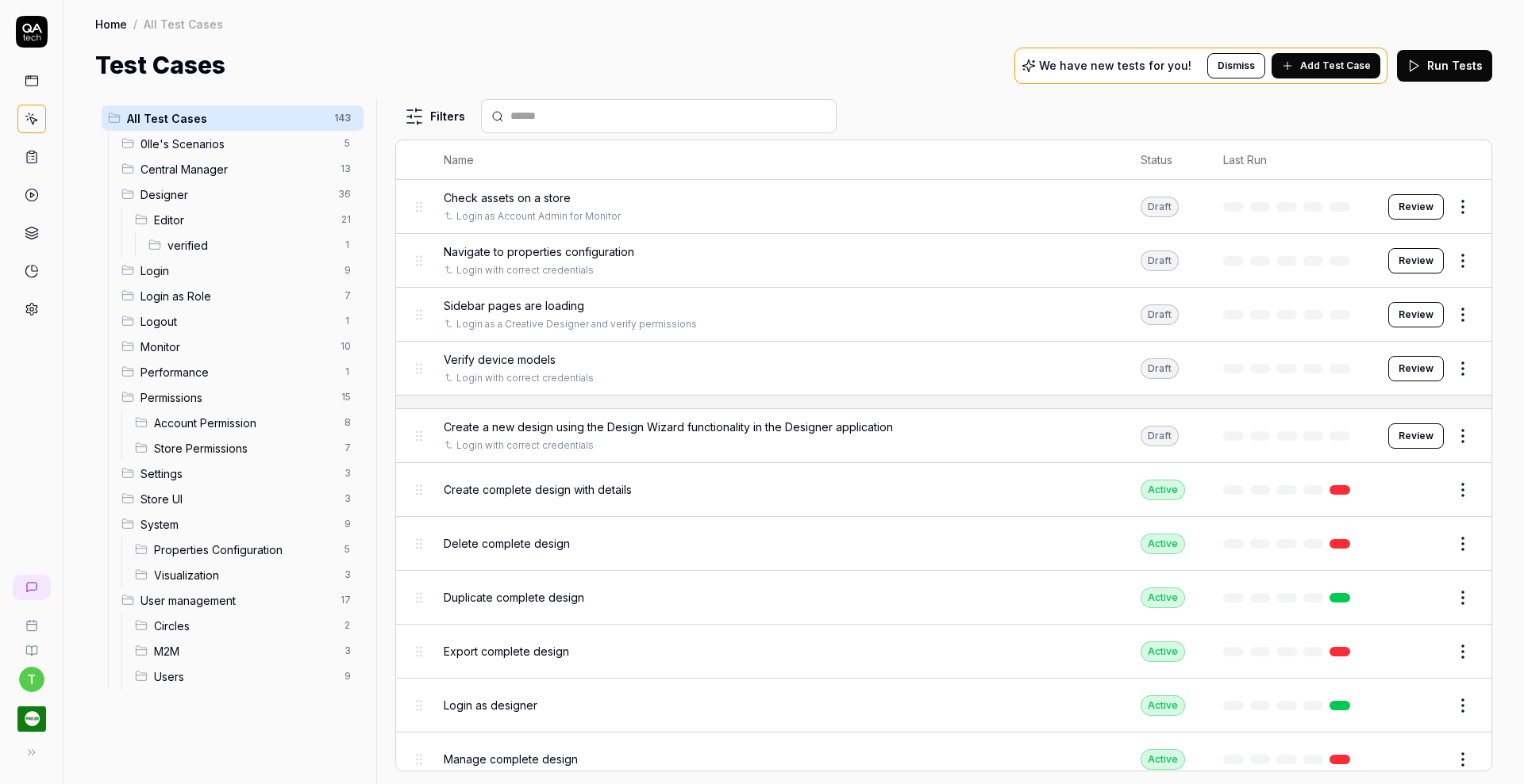
click at [185, 247] on span "verified" at bounding box center [251, 245] width 168 height 16
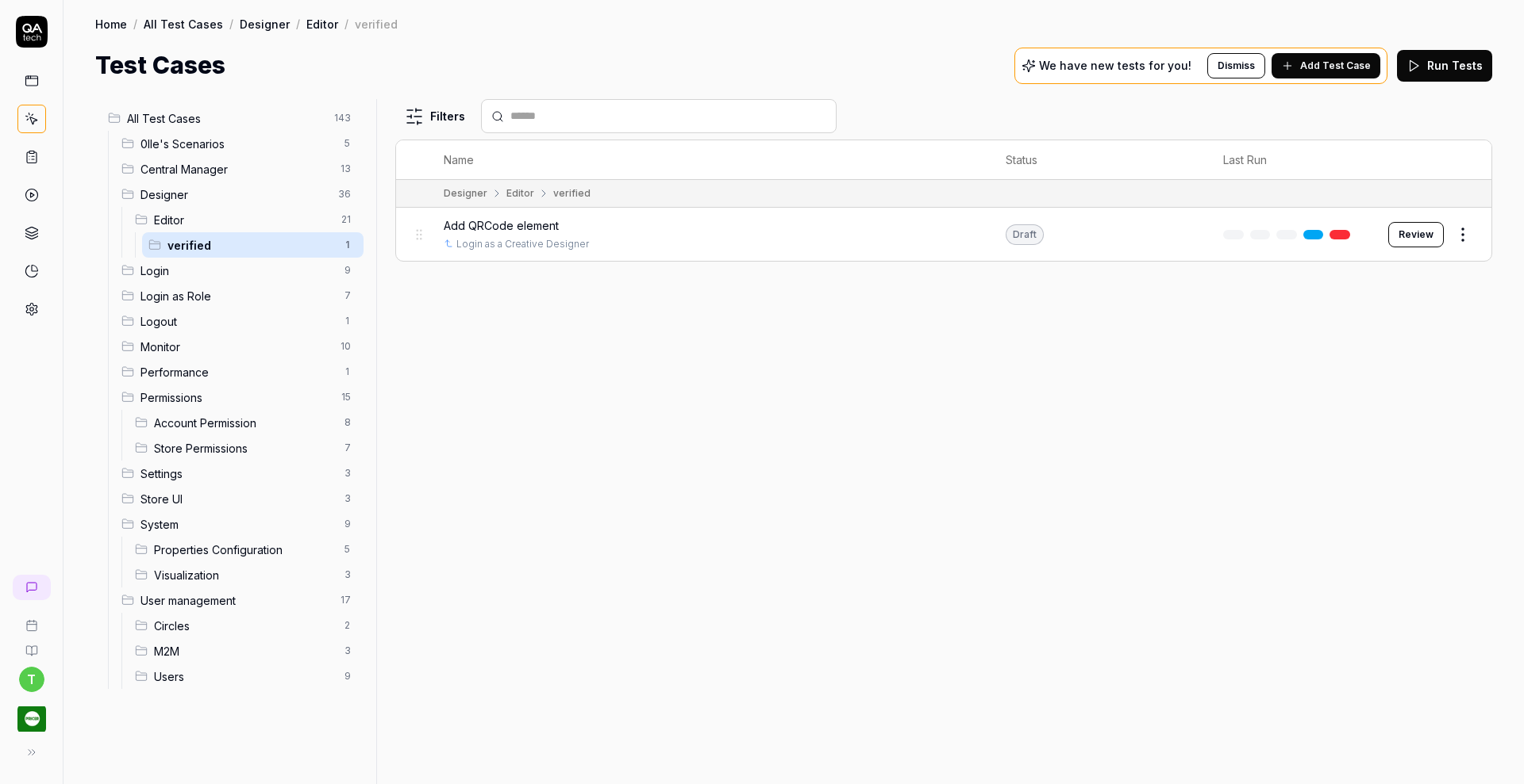
click at [173, 217] on span "Editor" at bounding box center [242, 220] width 178 height 16
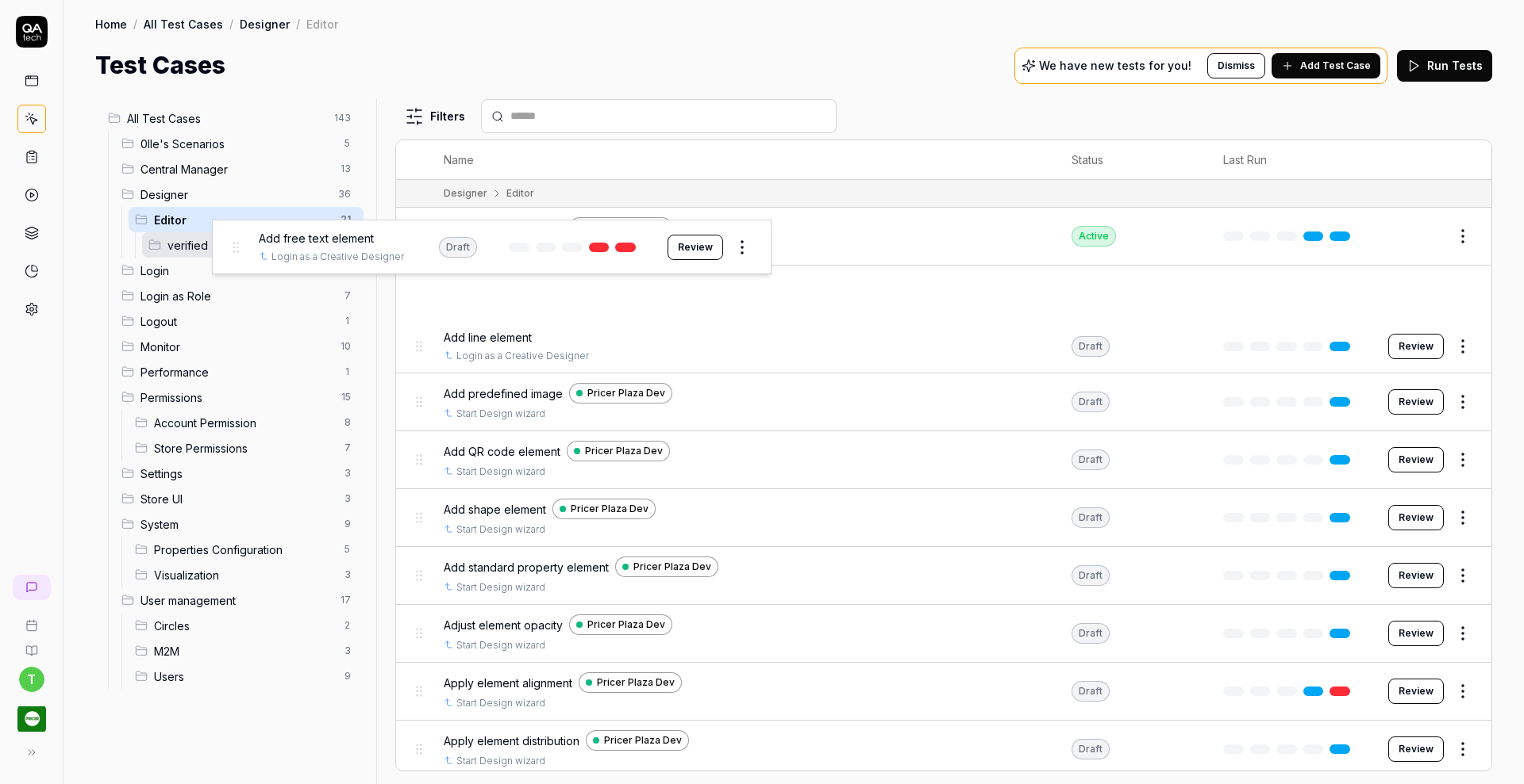
drag, startPoint x: 421, startPoint y: 293, endPoint x: 240, endPoint y: 250, distance: 186.0
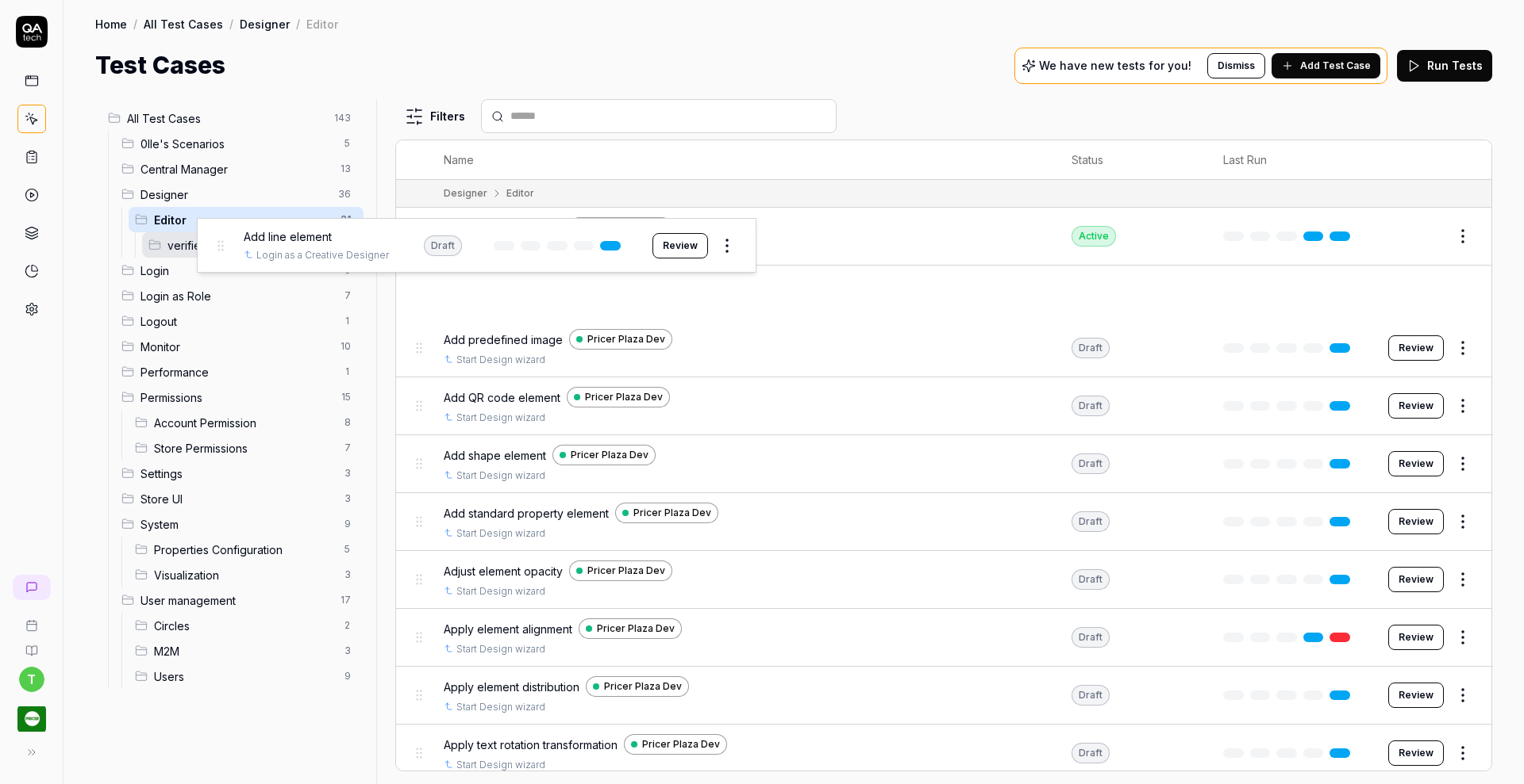
drag, startPoint x: 420, startPoint y: 291, endPoint x: 222, endPoint y: 246, distance: 203.0
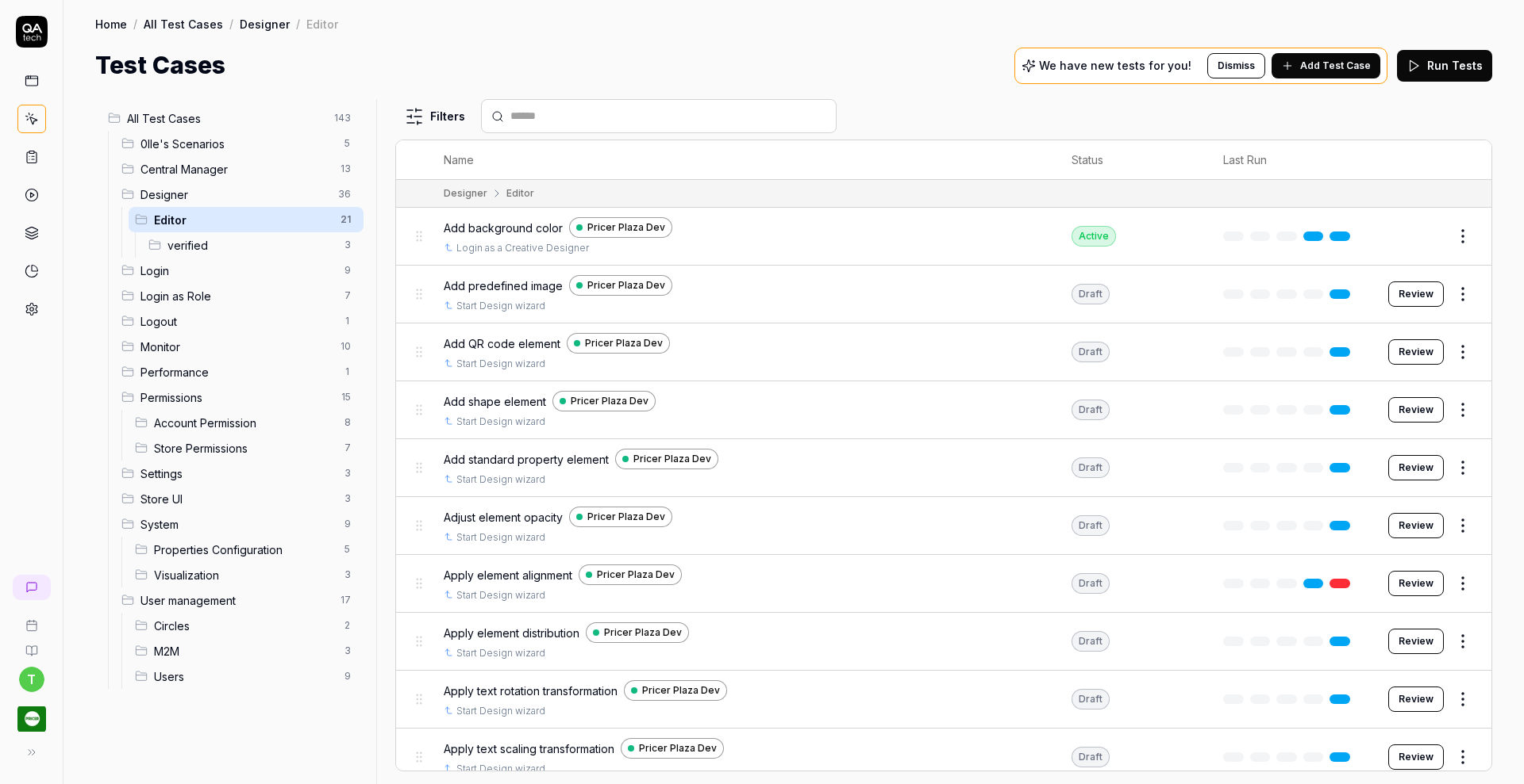
click at [1409, 231] on button "Edit" at bounding box center [1424, 236] width 38 height 25
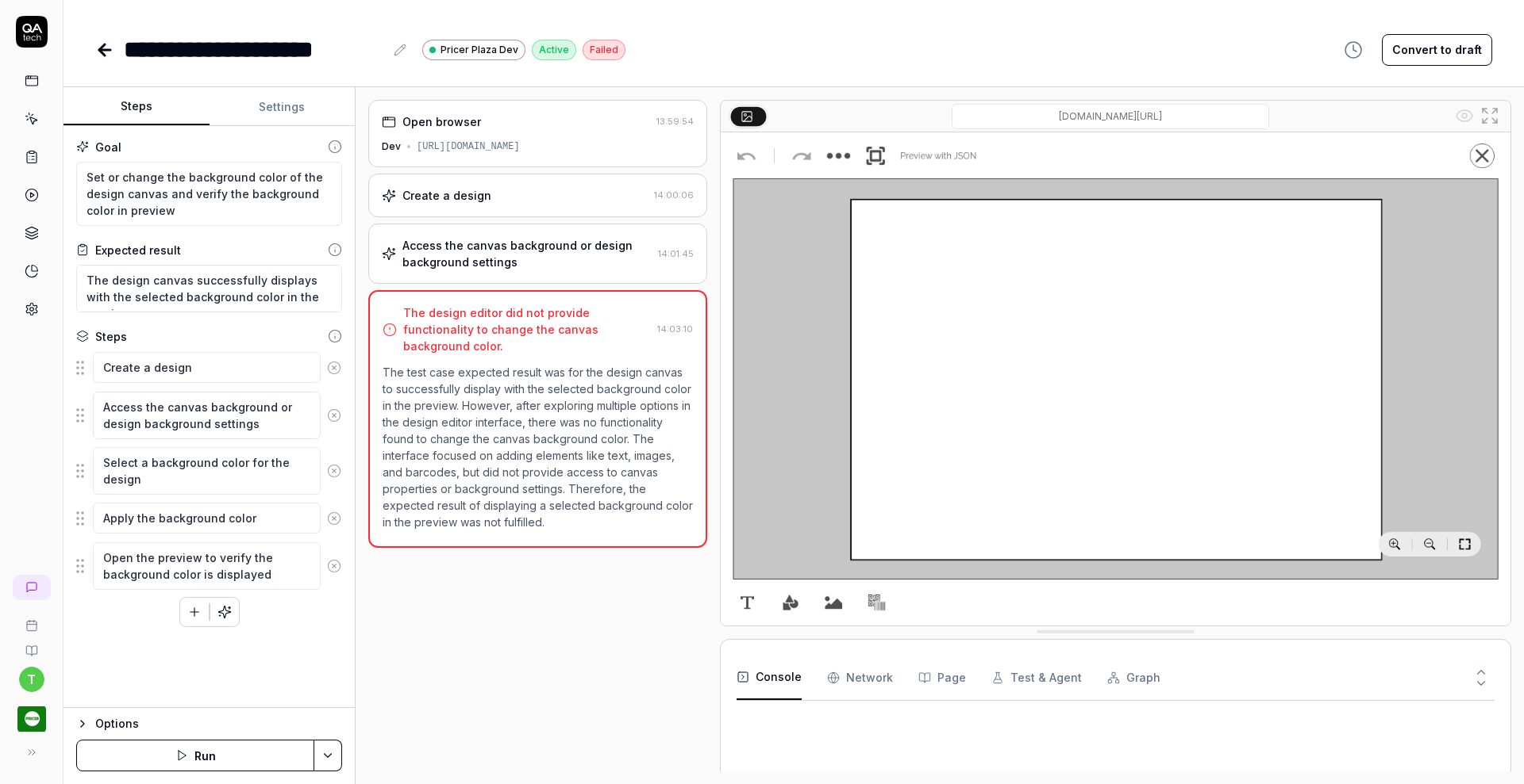
click at [334, 370] on icon at bounding box center [334, 367] width 14 height 14
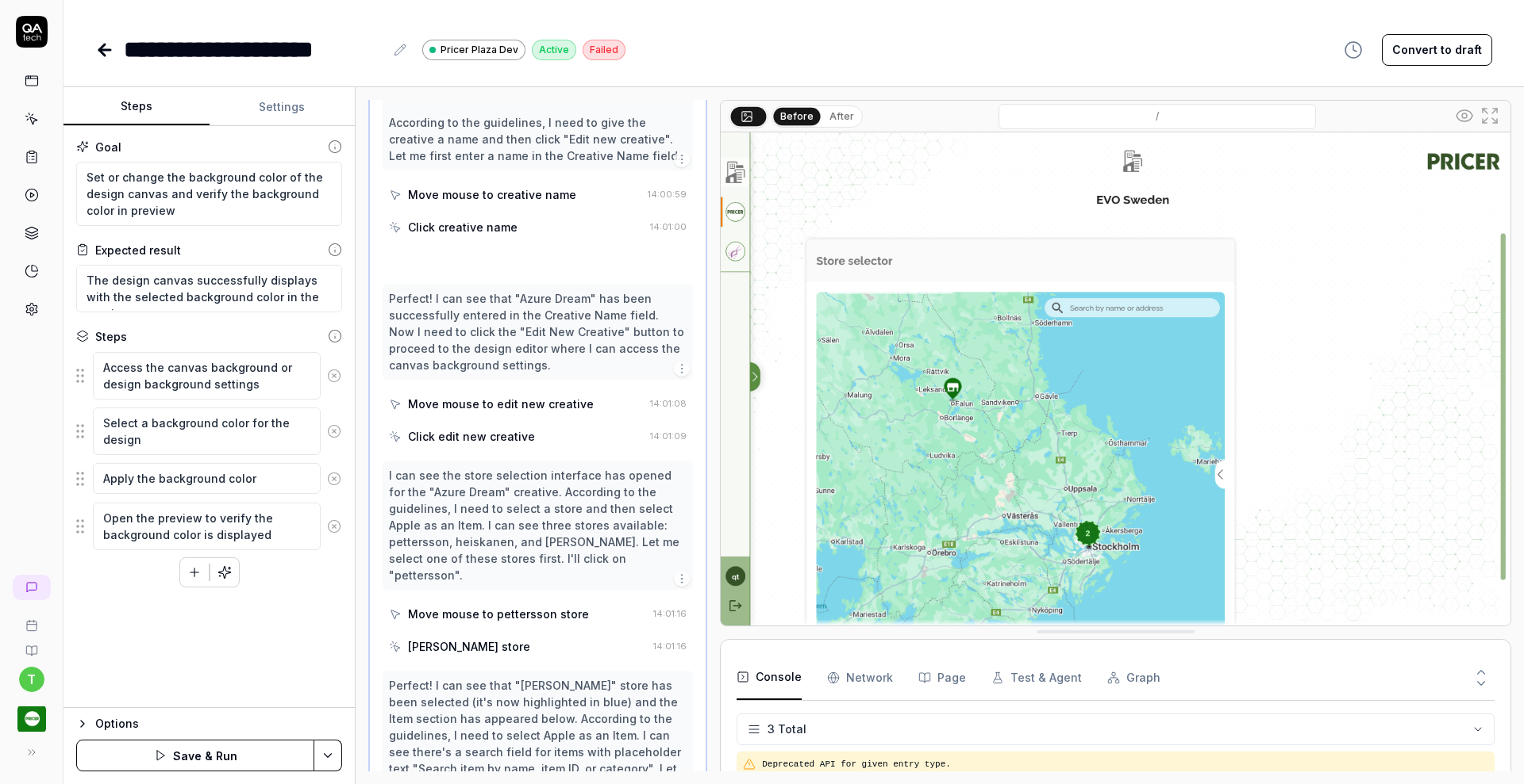
click at [334, 370] on icon at bounding box center [334, 375] width 14 height 14
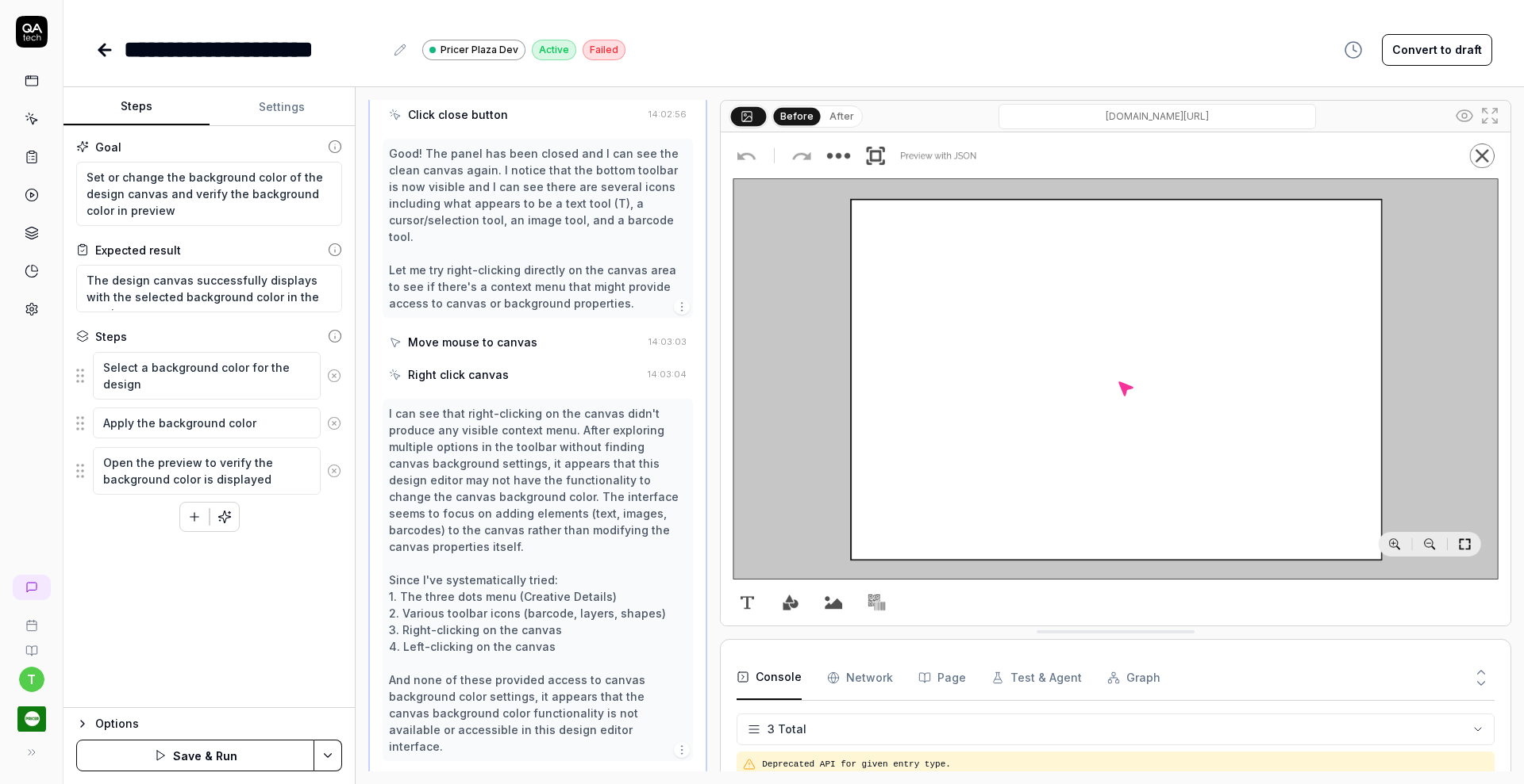
click at [335, 377] on icon at bounding box center [334, 375] width 4 height 4
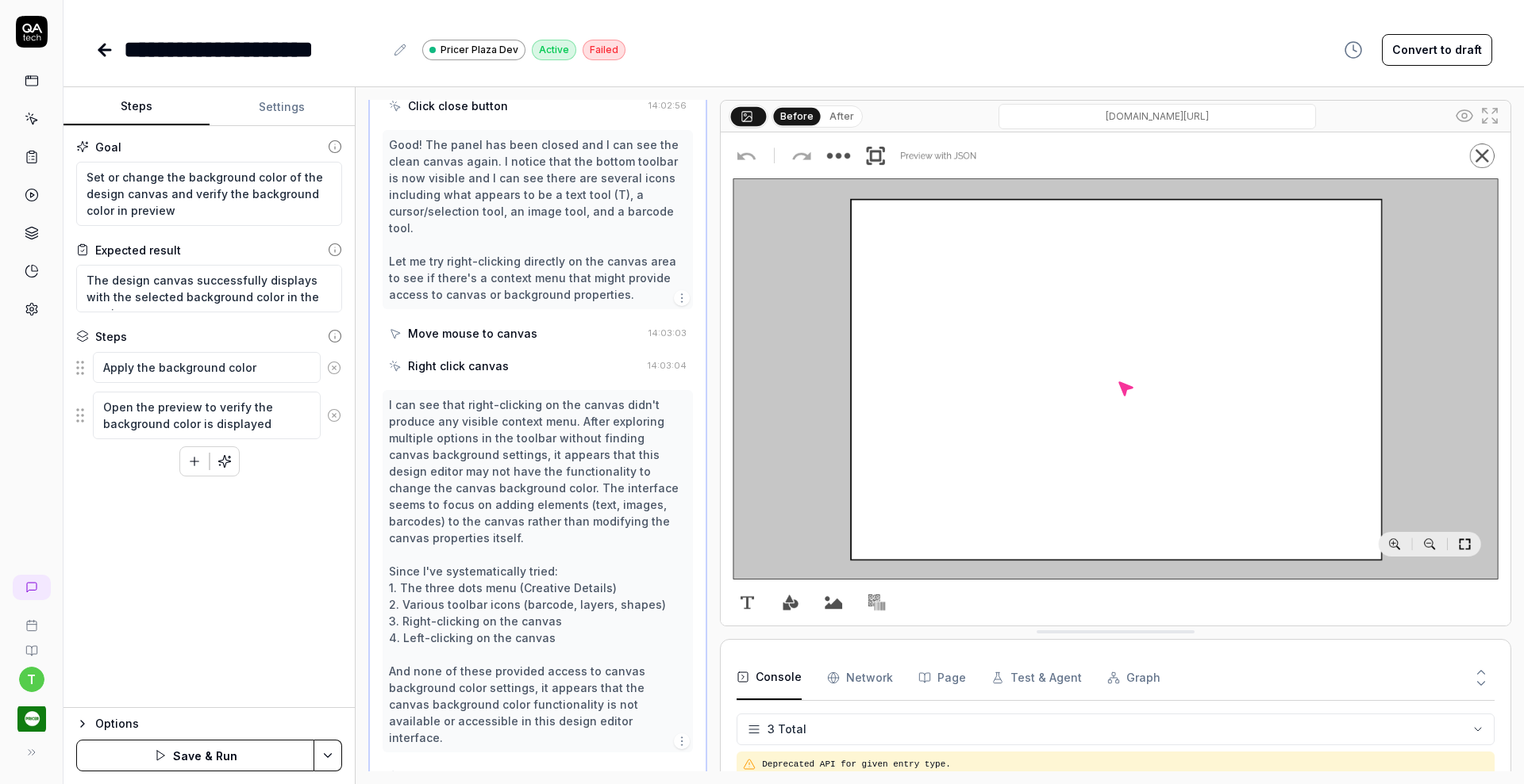
scroll to position [2497, 0]
click at [335, 377] on button at bounding box center [334, 368] width 27 height 32
click at [334, 388] on button at bounding box center [334, 375] width 27 height 32
click at [334, 388] on div "To pick up a draggable item, press the space bar. While dragging, use the arrow…" at bounding box center [209, 392] width 266 height 37
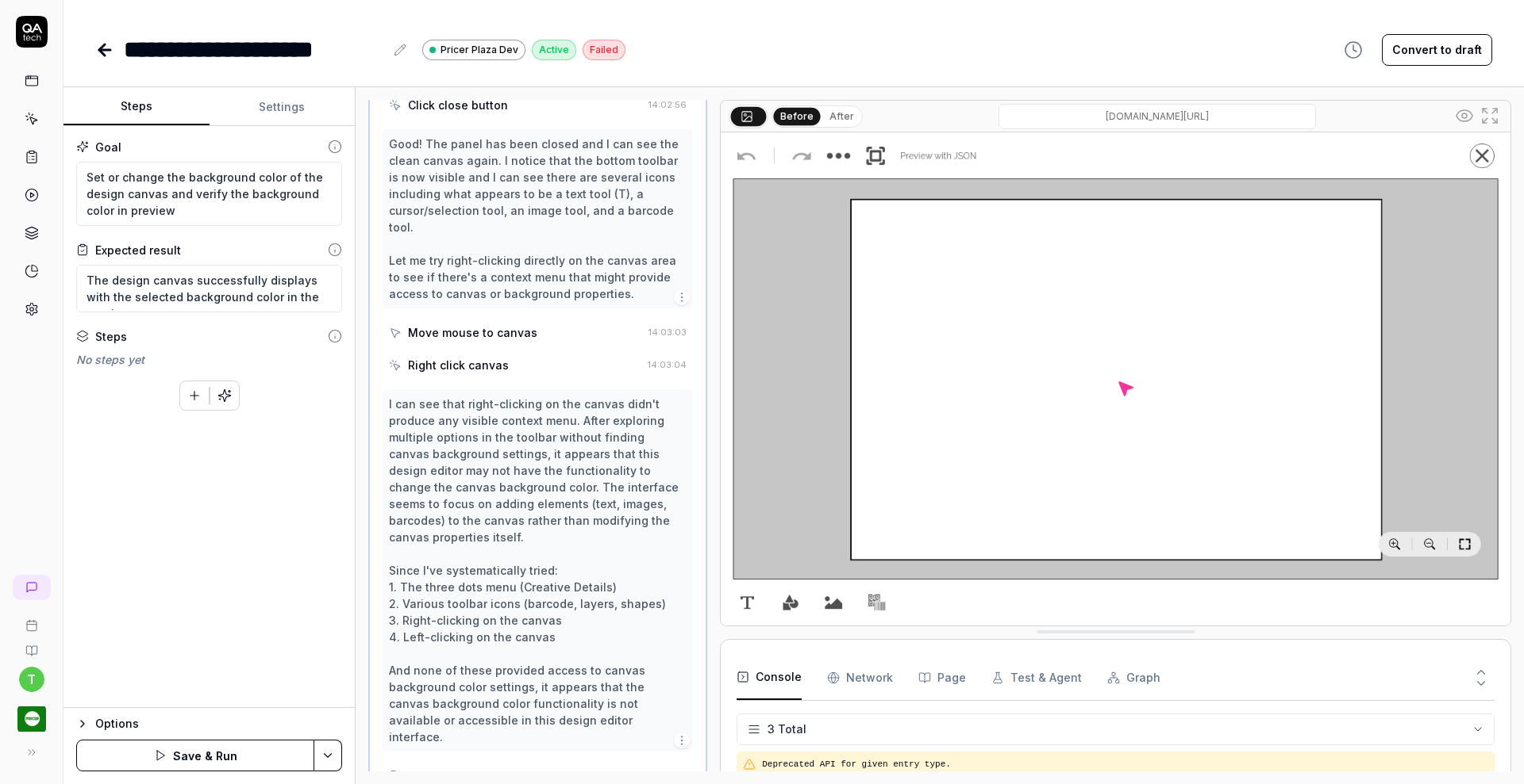
click at [288, 96] on button "Settings" at bounding box center [282, 107] width 146 height 38
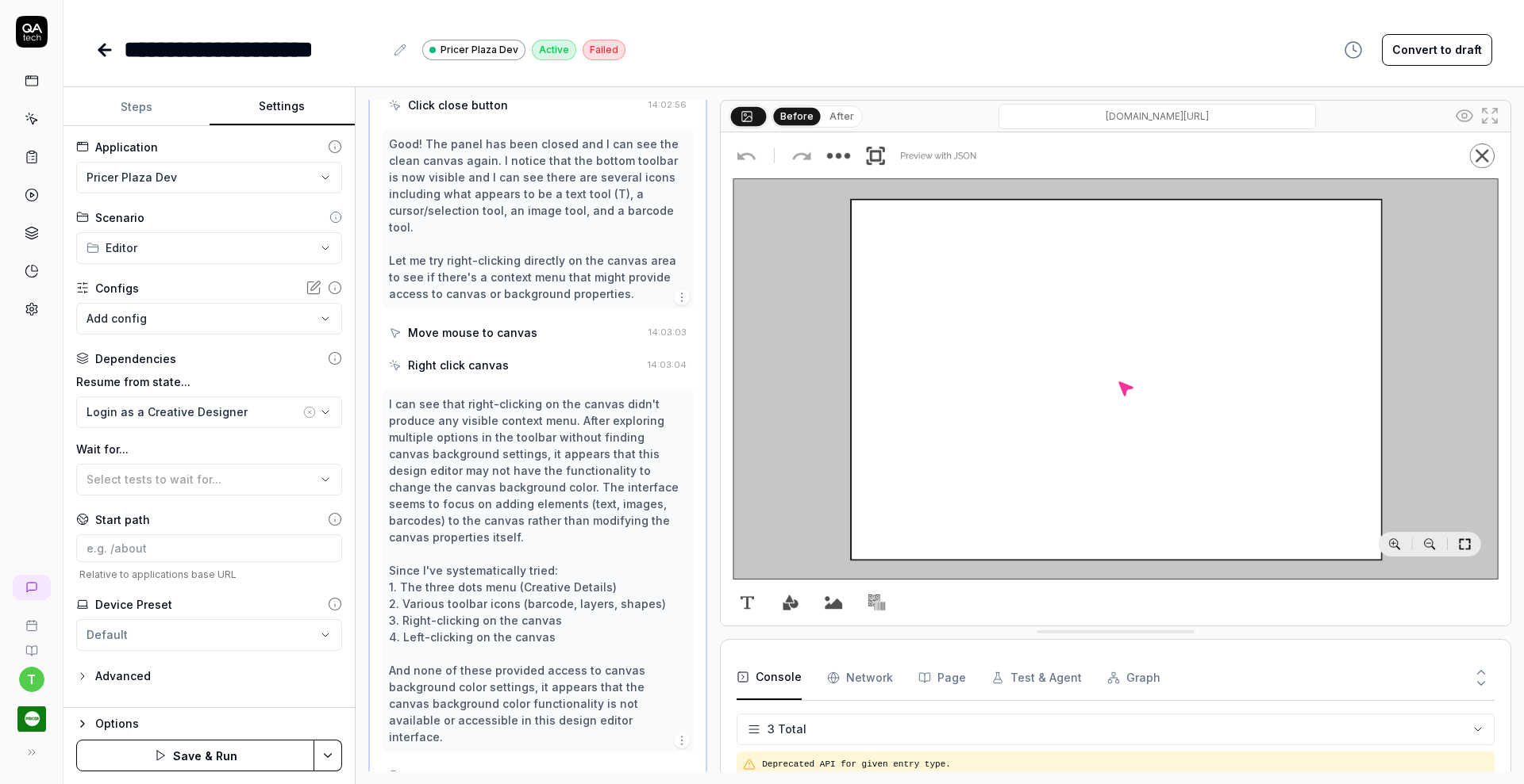
click at [218, 165] on html "**********" at bounding box center [762, 392] width 1524 height 784
click at [181, 219] on span "Web application for Stage" at bounding box center [164, 222] width 151 height 14
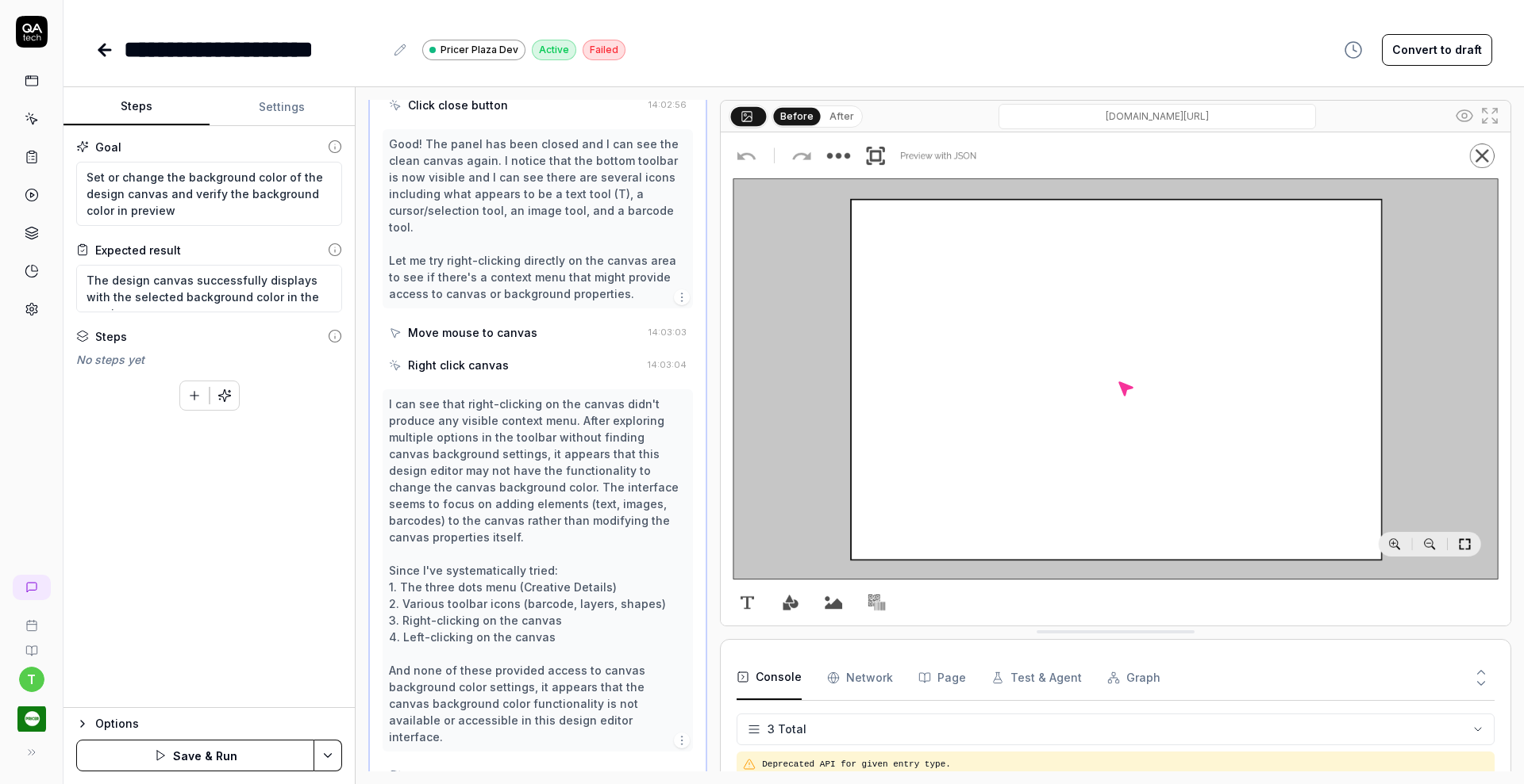
click at [142, 105] on button "Steps" at bounding box center [137, 107] width 146 height 38
click at [88, 175] on textarea "Set or change the background color of the design canvas and verify the backgrou…" at bounding box center [209, 194] width 266 height 65
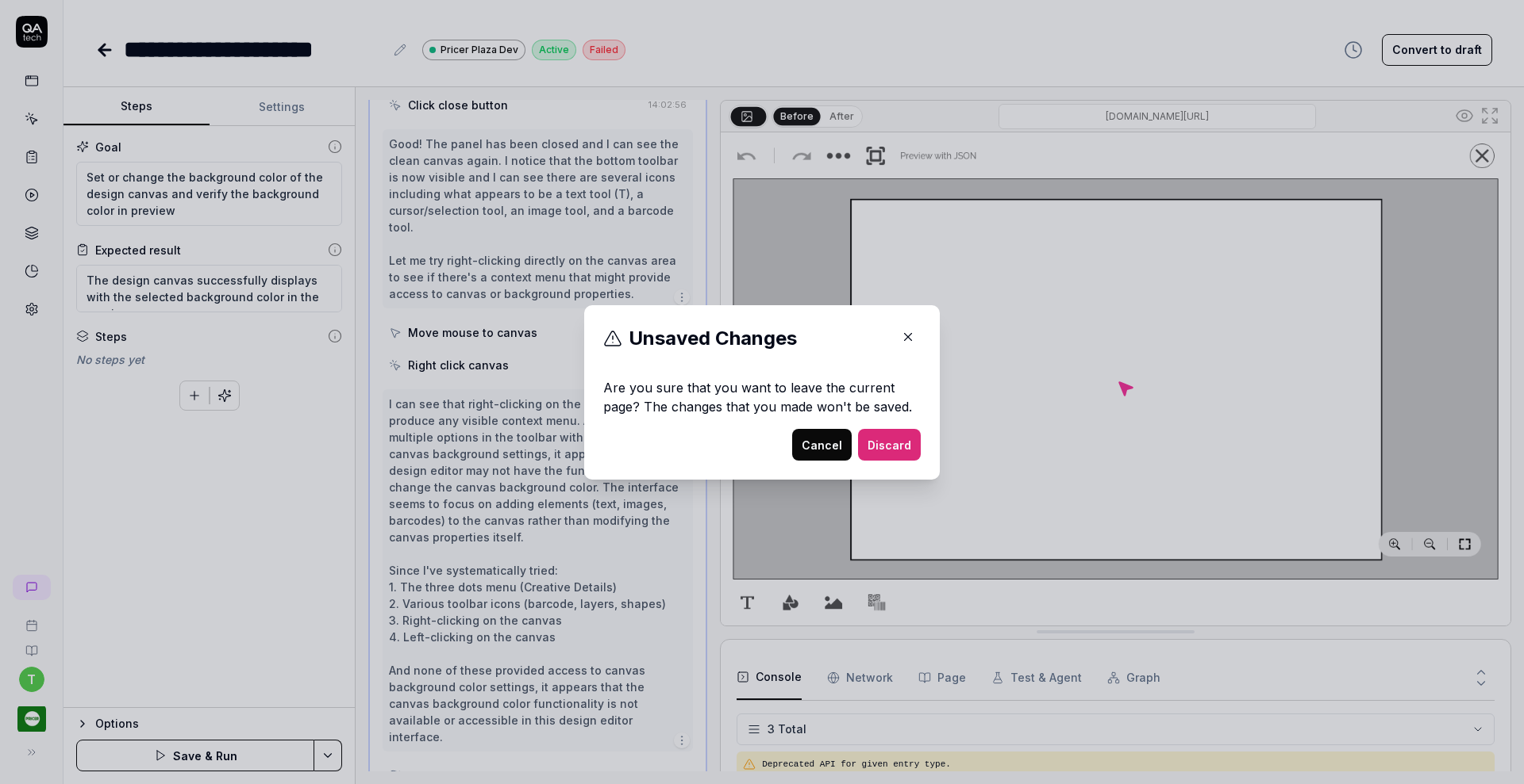
click at [820, 434] on button "Cancel" at bounding box center [821, 445] width 60 height 32
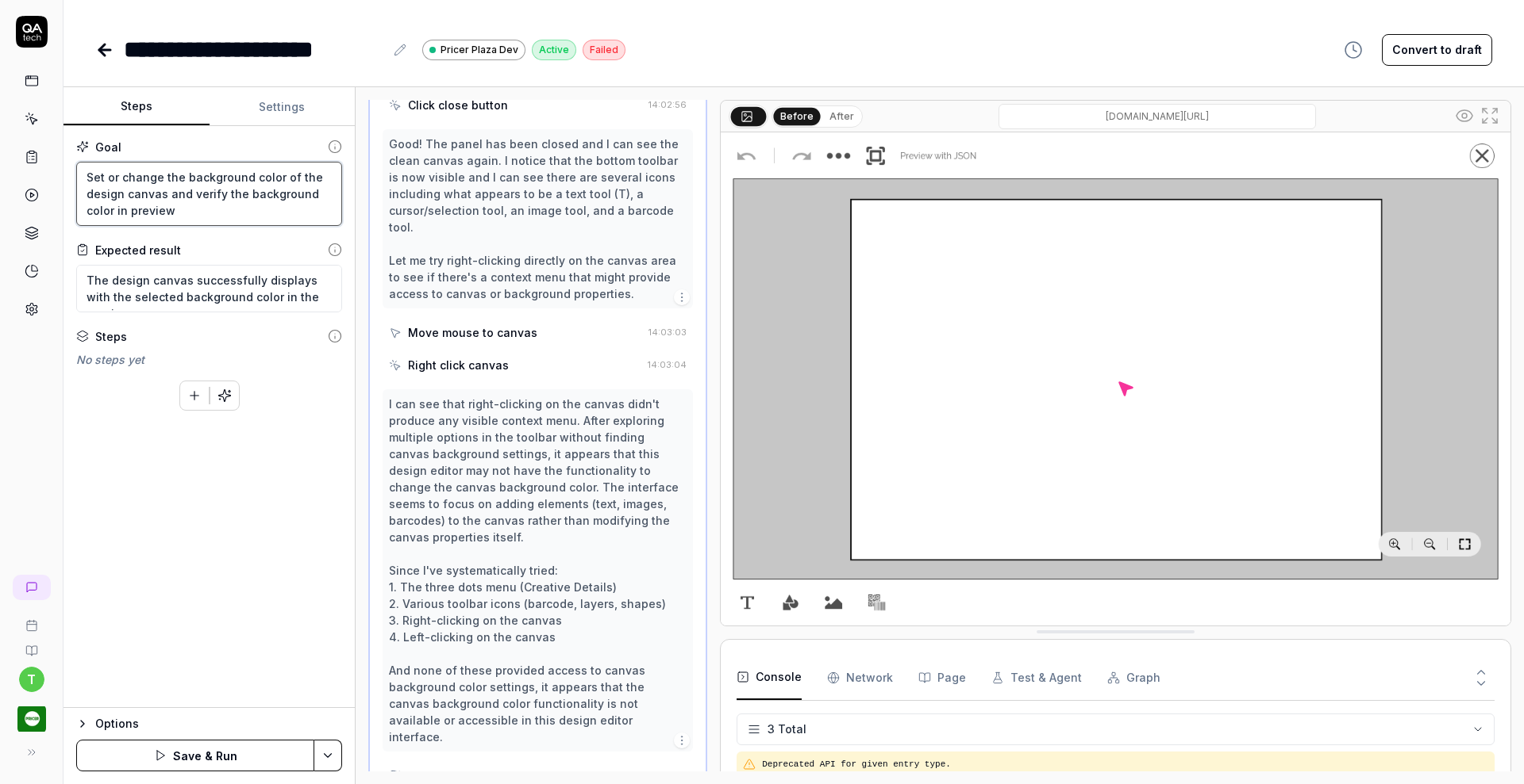
click at [88, 176] on textarea "Set or change the background color of the design canvas and verify the backgrou…" at bounding box center [209, 194] width 266 height 65
paste textarea "Click on Preview button to the left of the "Preview with JSON" option to verify…"
type textarea "*"
type textarea "Click on Preview button to the left of the "Preview with JSON" option to verify…"
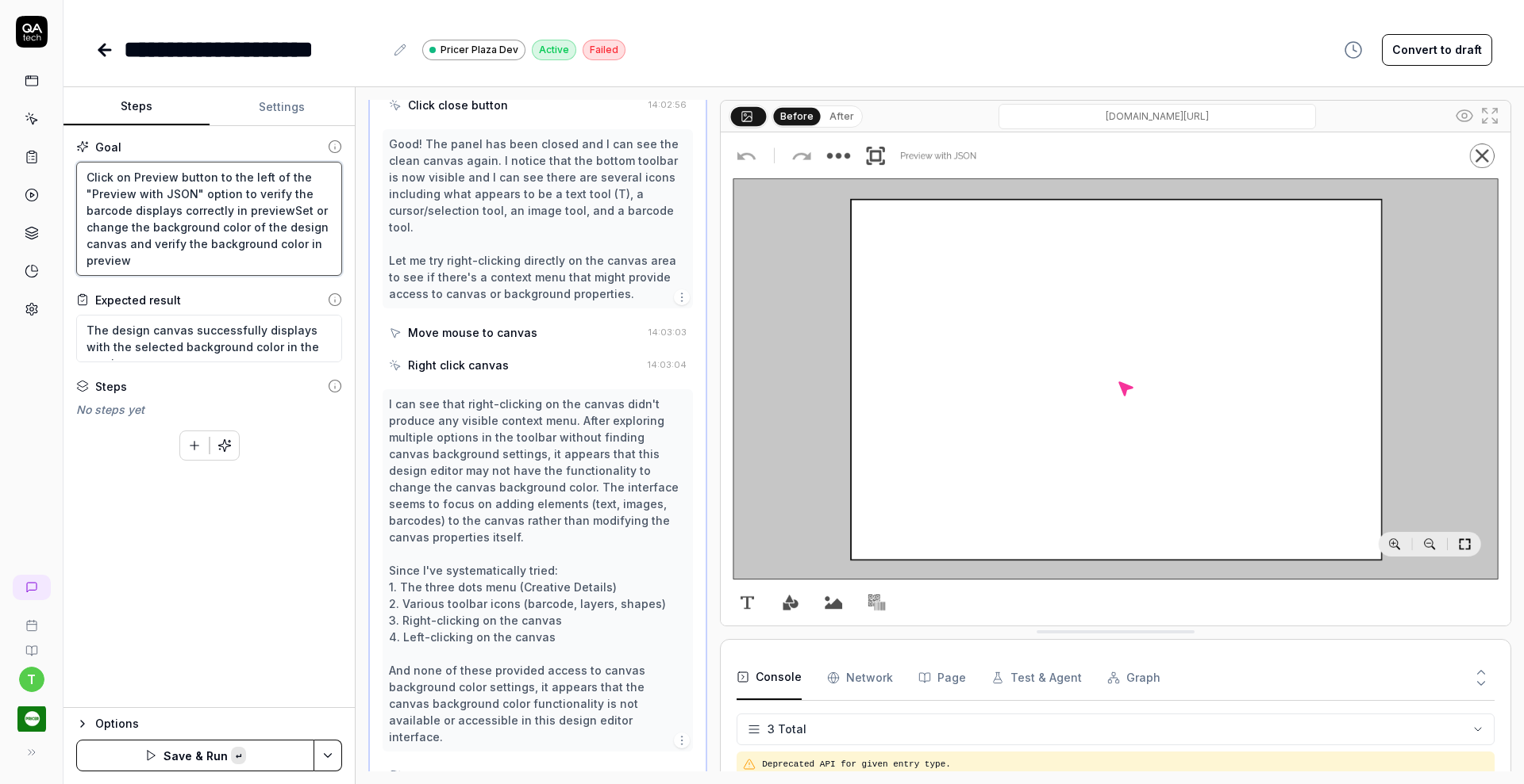
type textarea "*"
type textarea "Set or change the background color of the design canvas and verify the backgrou…"
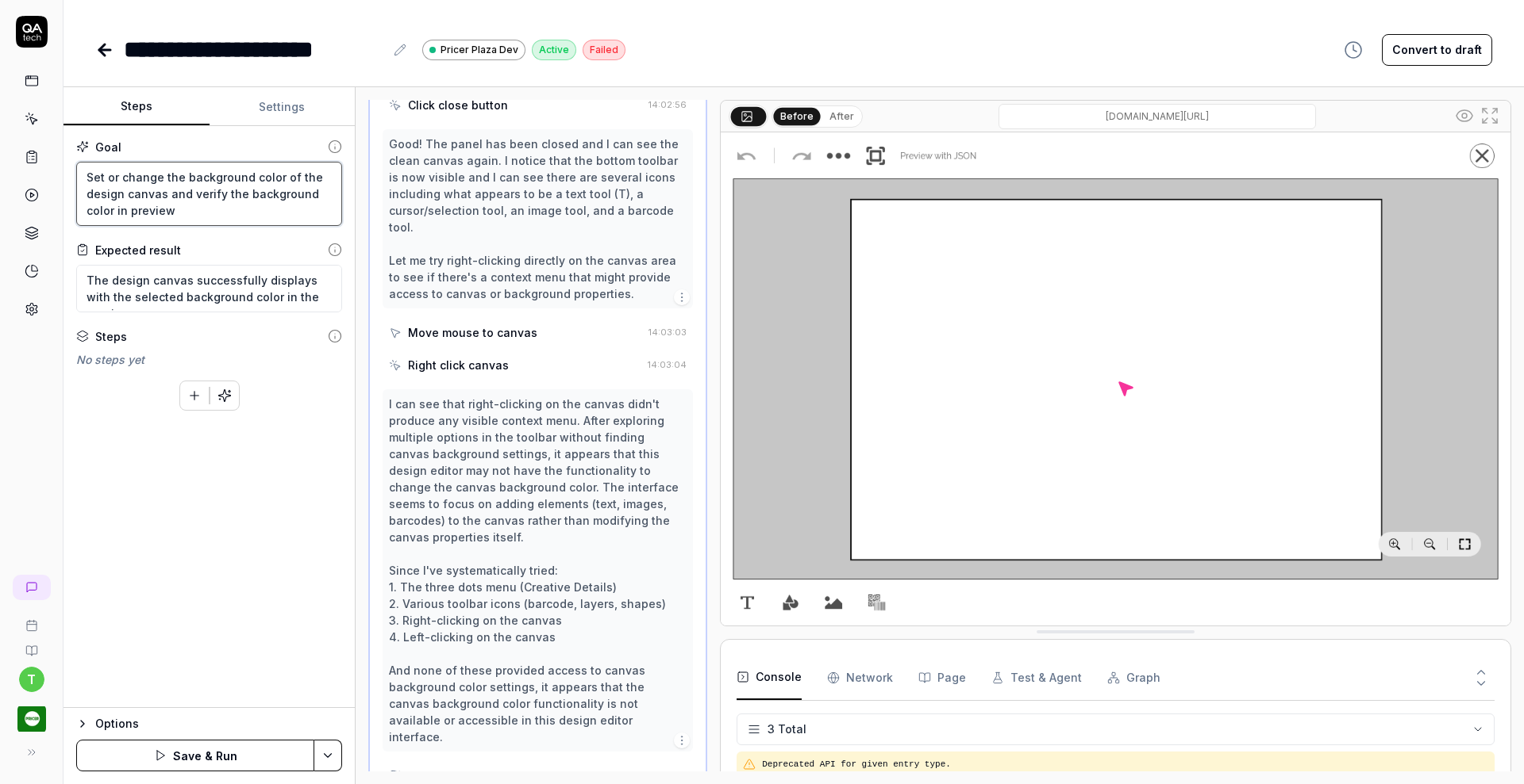
type textarea "*"
type textarea "Set or change the background color of the design canvas and verify the backgrou…"
paste textarea "Click on Preview button to the left of the "Preview with JSON" option to verify…"
type textarea "*"
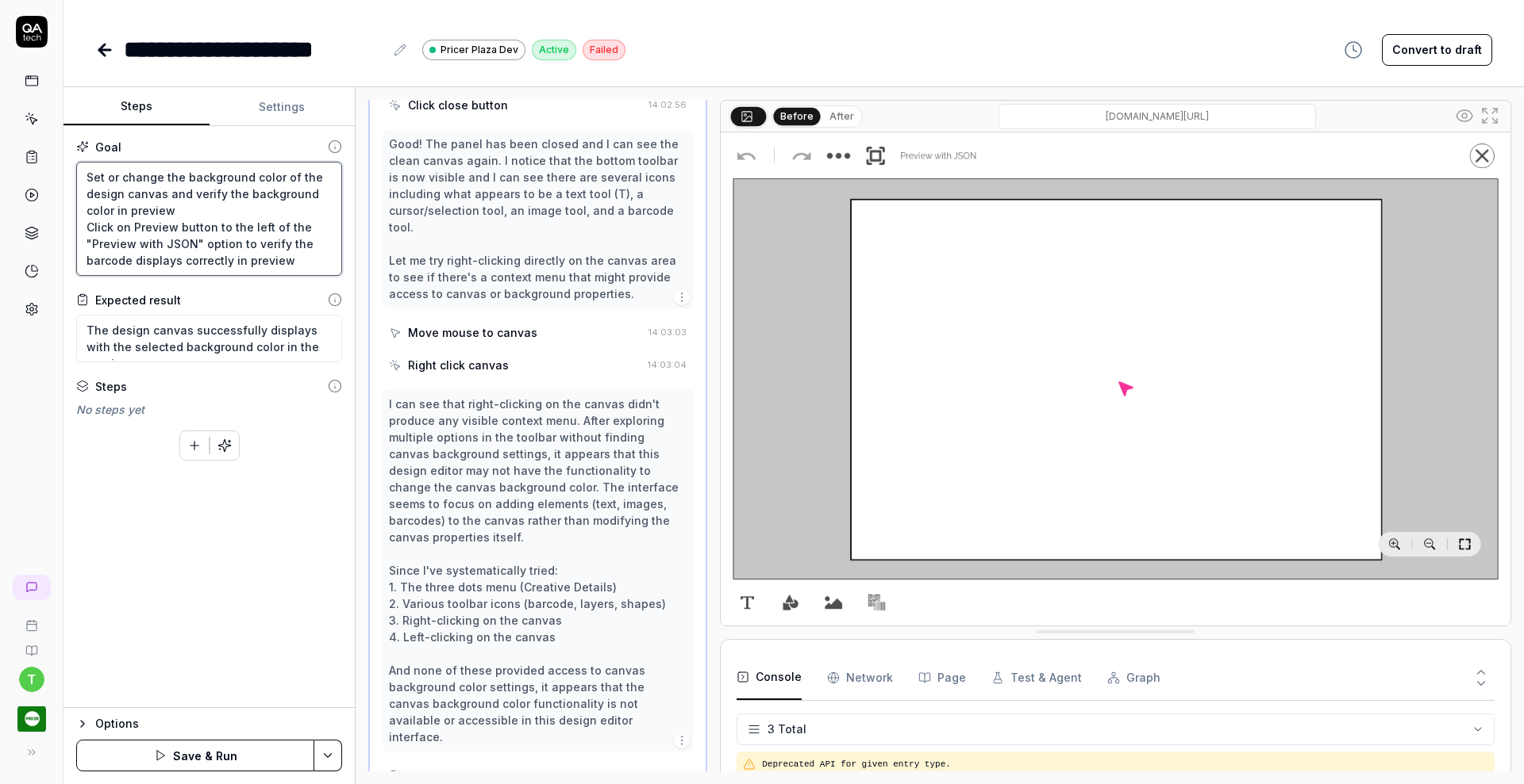
type textarea "Set or change the background color of the design canvas and verify the backgrou…"
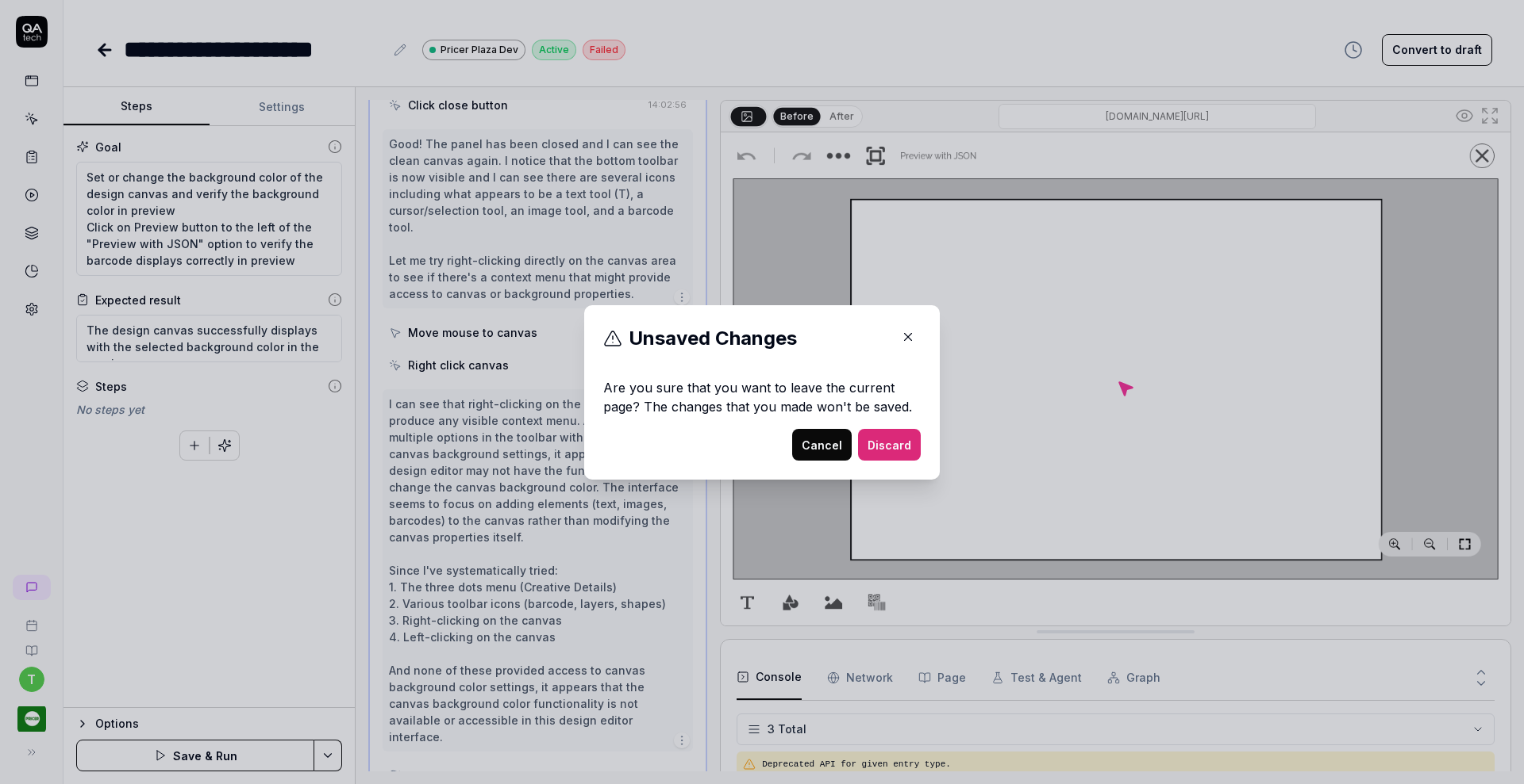
click at [811, 442] on button "Cancel" at bounding box center [821, 445] width 60 height 32
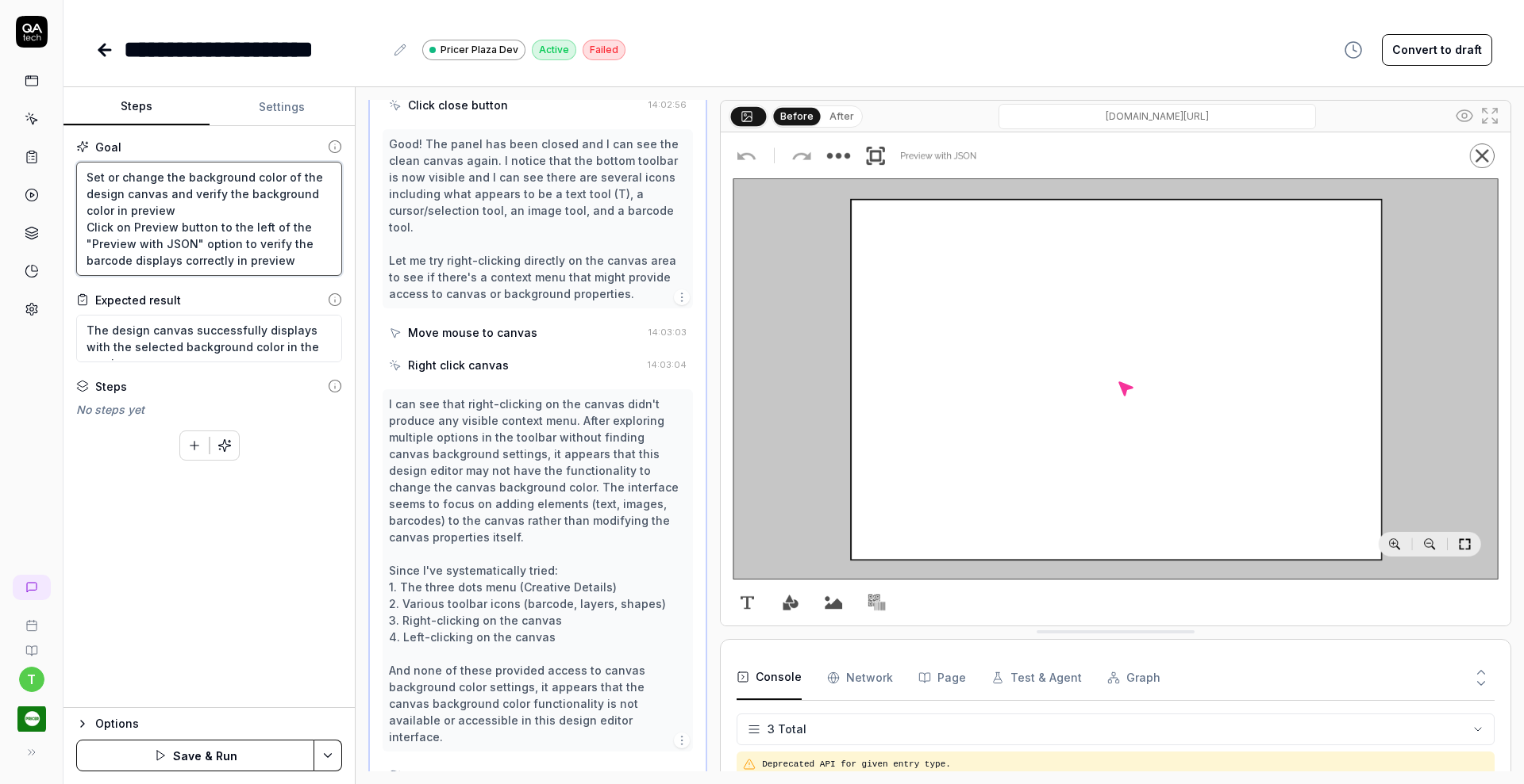
click at [88, 177] on textarea "Set or change the background color of the design canvas and verify the backgrou…" at bounding box center [209, 219] width 266 height 114
paste textarea "Search for the QA tech single device design and open it"
type textarea "*"
type textarea "Search for the QA tech single device design and open it Set or change the backg…"
type textarea "*"
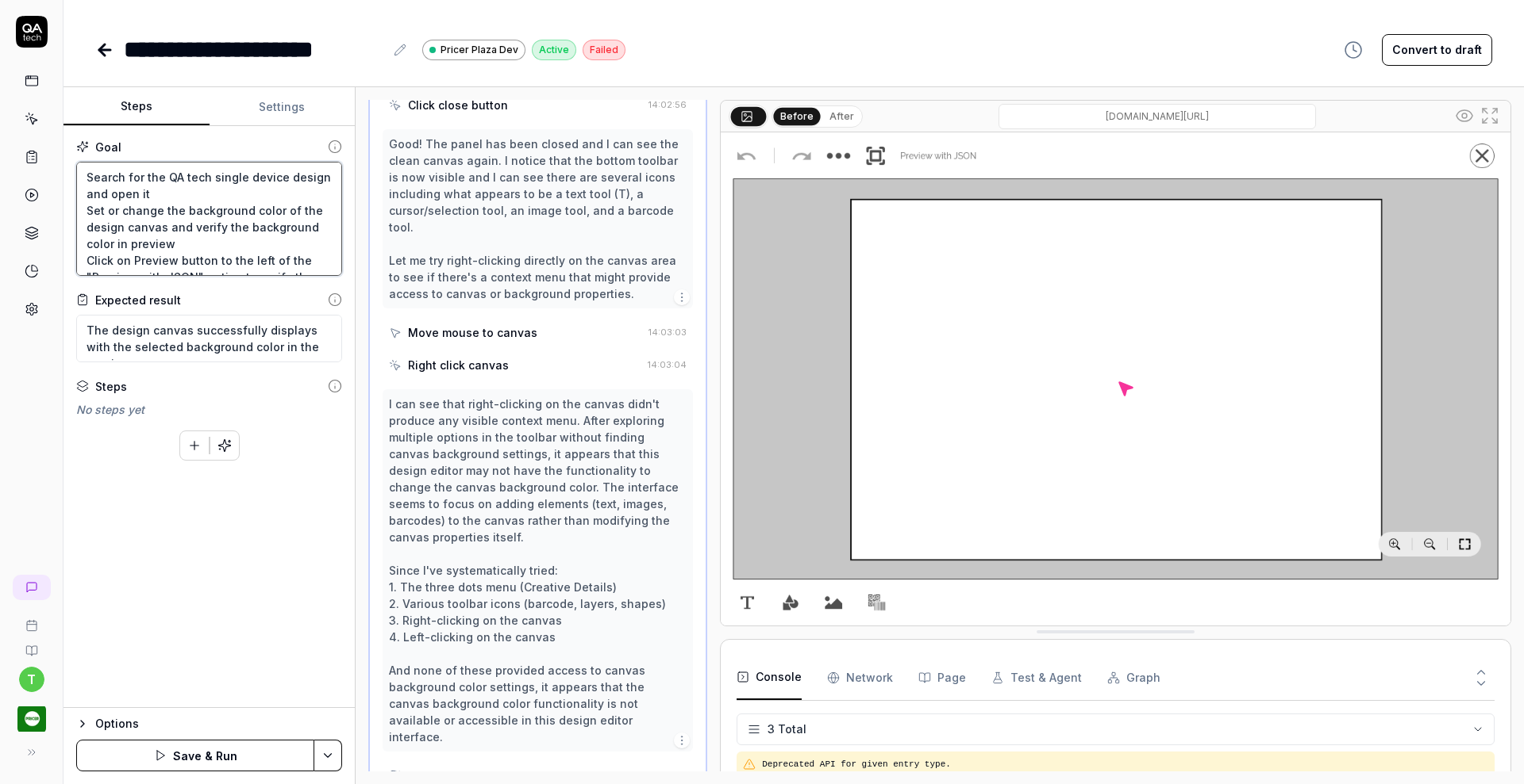
type textarea "Search for the QA tech single device design and open itSet or change the backgr…"
type textarea "*"
type textarea "Search for the QA tech single device design and open it Set or change the backg…"
type textarea "*"
type textarea "Search for the QA tech single device design and open it Set or change the backg…"
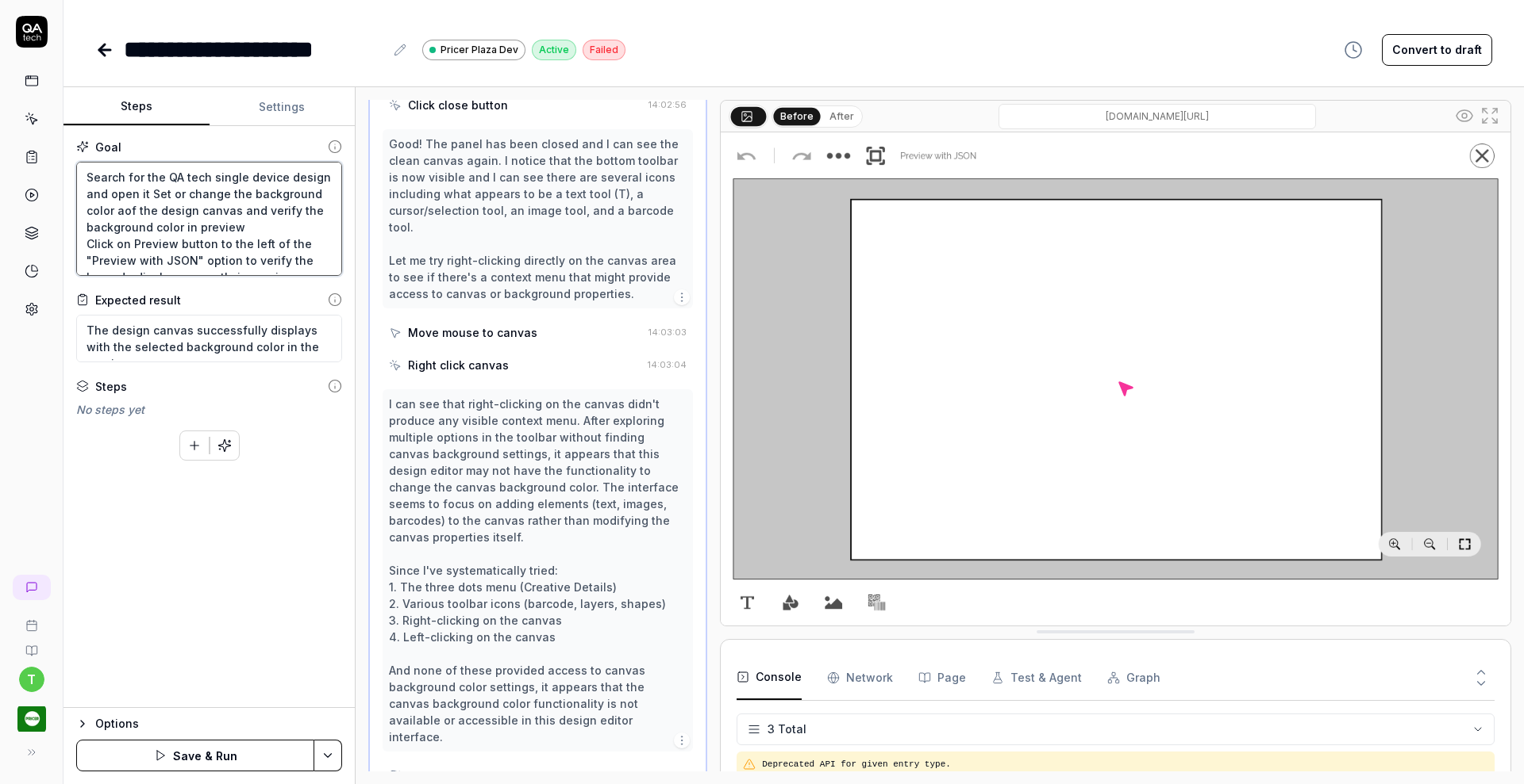
type textarea "*"
type textarea "Search for the QA tech single device design and open it Set or change the backg…"
type textarea "*"
type textarea "Search for the QA tech single device design and open it Set or change the backg…"
type textarea "*"
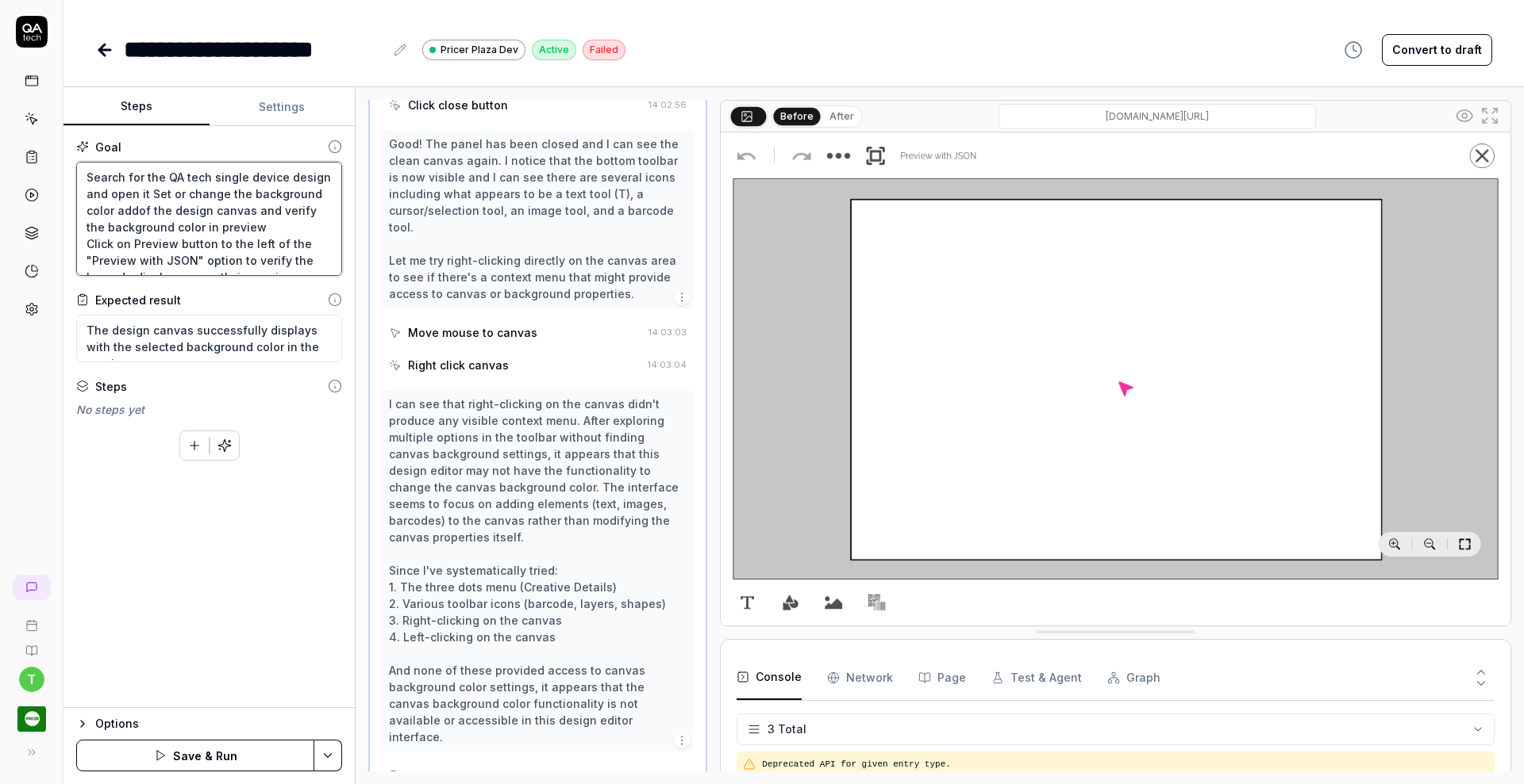
type textarea "Search for the QA tech single device design and open it Set or change the backg…"
type textarea "*"
type textarea "Search for the QA tech single device design and open it Set or change the backg…"
type textarea "*"
type textarea "Search for the QA tech single device design and open it Set or change the backg…"
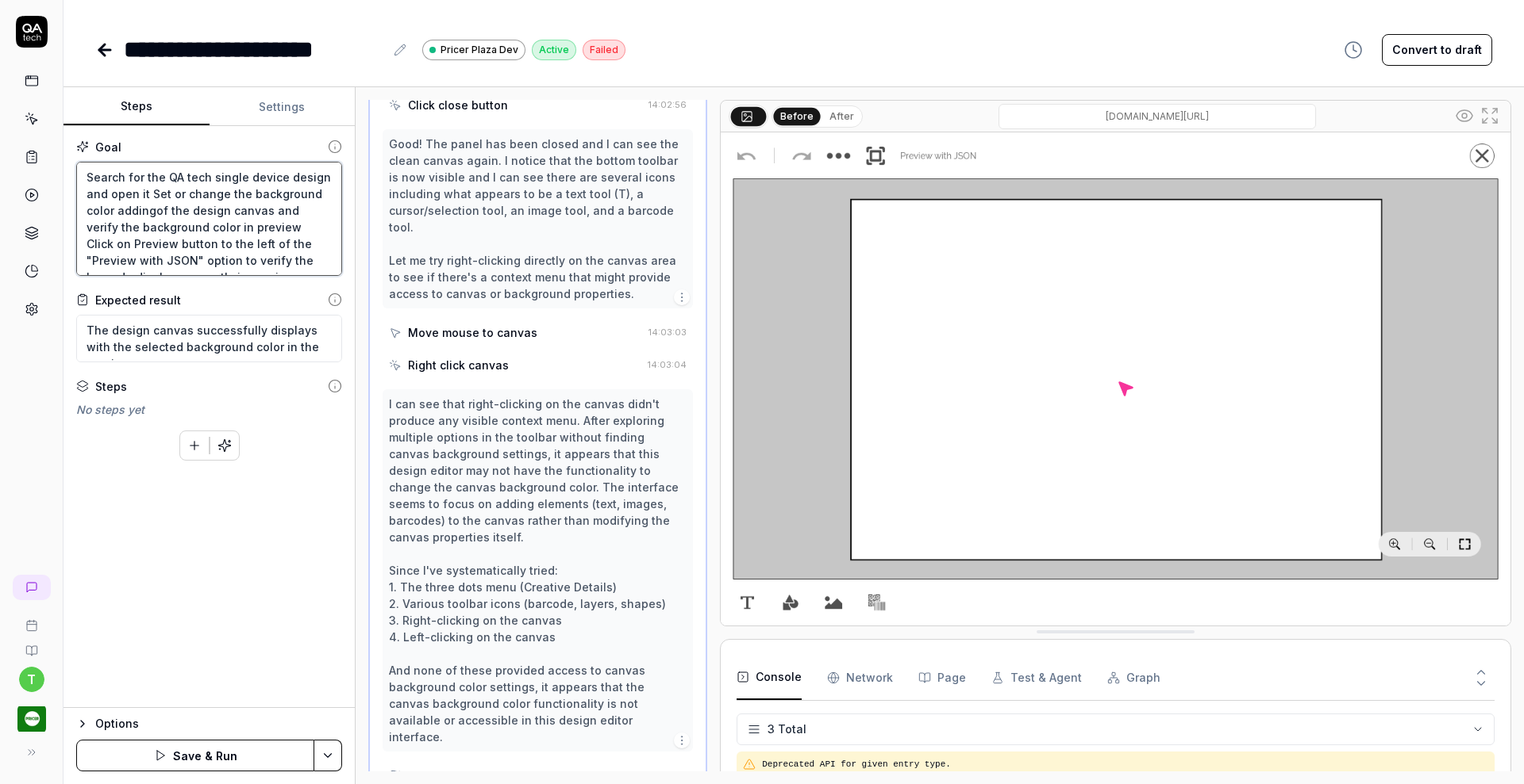
type textarea "*"
type textarea "Search for the QA tech single device design and open it Set or change the backg…"
type textarea "*"
type textarea "Search for the QA tech single device design and open it Set or change the backg…"
type textarea "*"
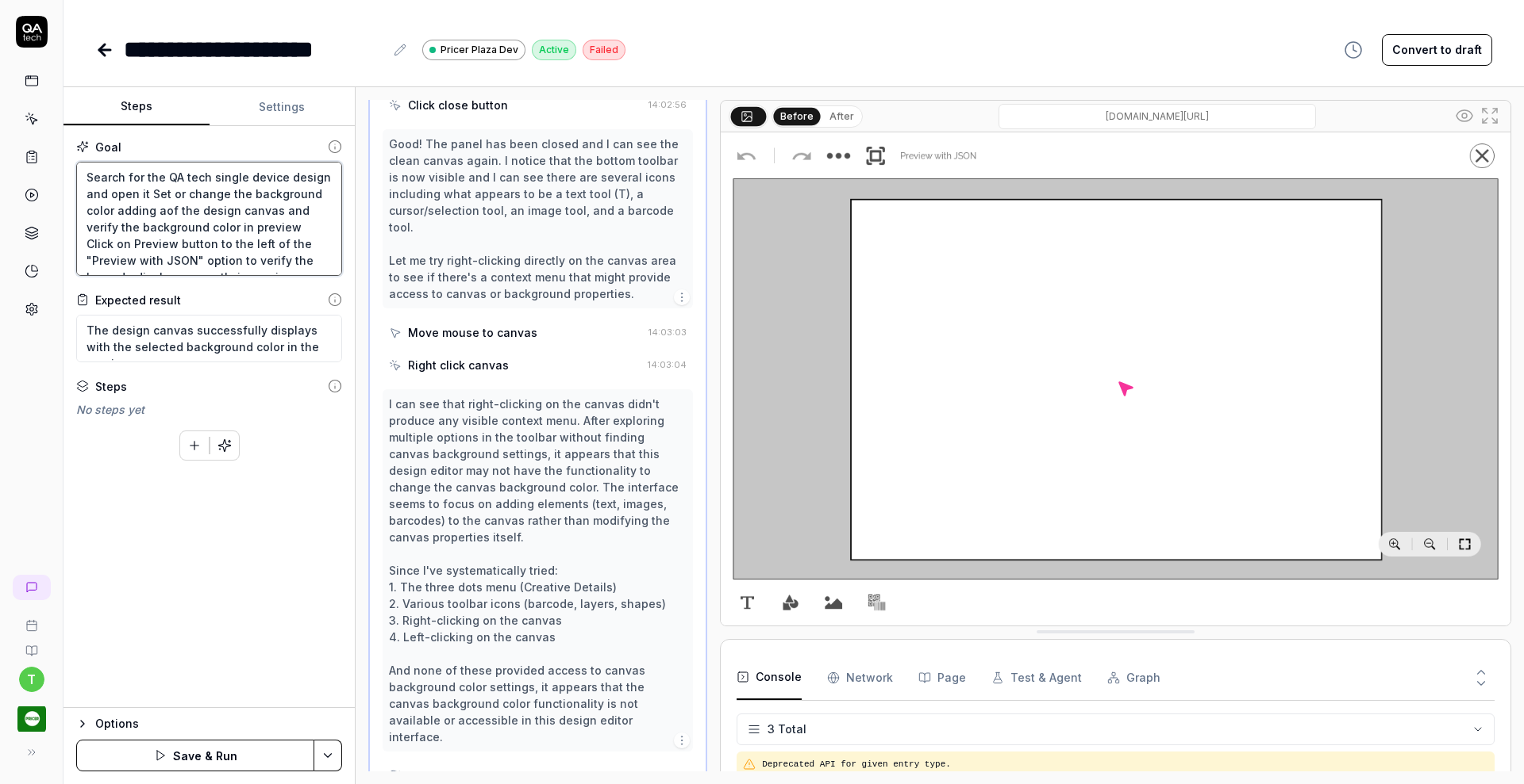
type textarea "Search for the QA tech single device design and open it Set or change the backg…"
type textarea "*"
type textarea "Search for the QA tech single device design and open it Set or change the backg…"
type textarea "*"
type textarea "Search for the QA tech single device design and open it Set or change the backg…"
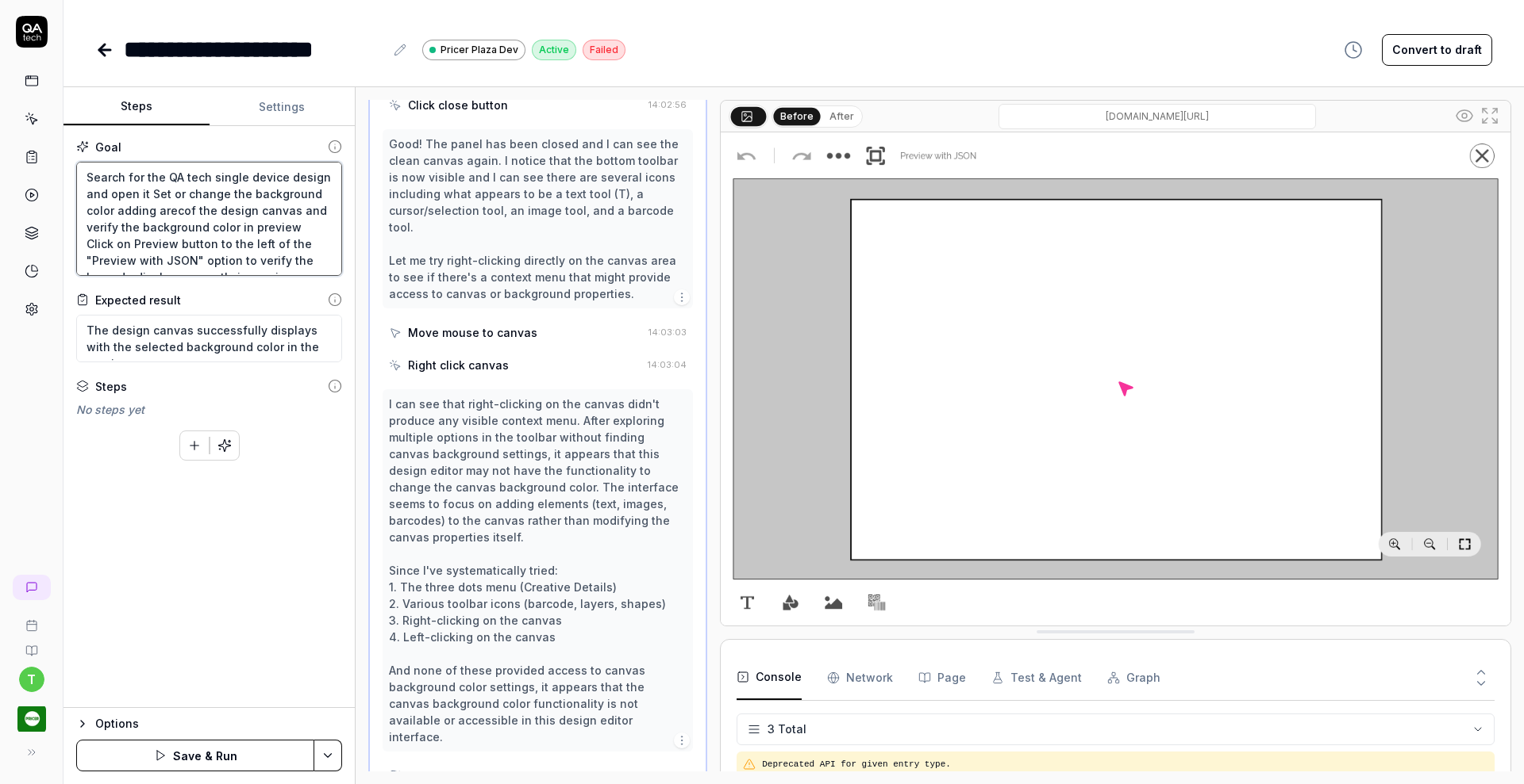
type textarea "*"
type textarea "Search for the QA tech single device design and open it Set or change the backg…"
type textarea "*"
type textarea "Search for the QA tech single device design and open it Set or change the backg…"
type textarea "*"
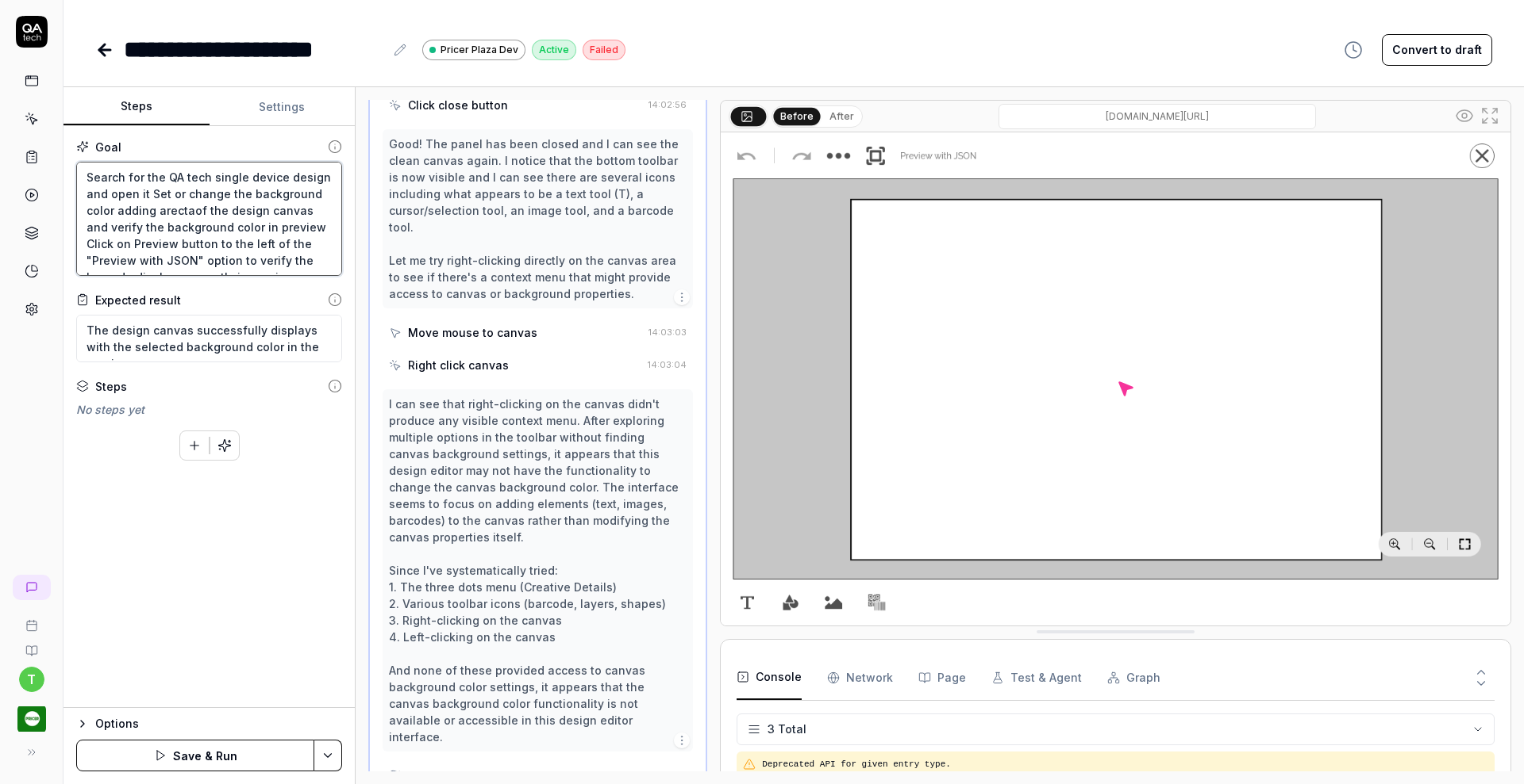
type textarea "Search for the QA tech single device design and open it Set or change the backg…"
type textarea "*"
type textarea "Search for the QA tech single device design and open it Set or change the backg…"
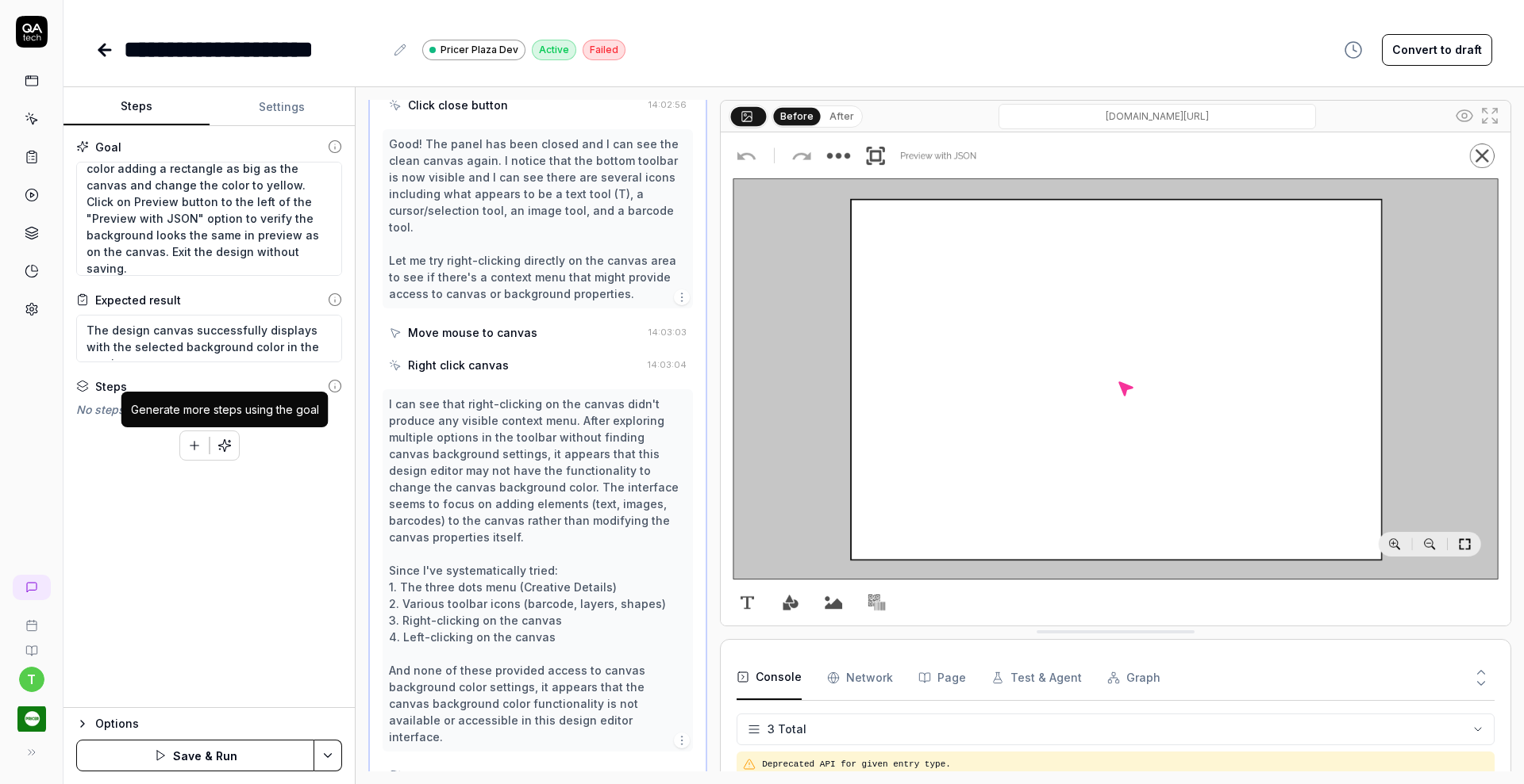
click at [219, 449] on icon "button" at bounding box center [220, 449] width 2 height 0
click at [36, 119] on icon at bounding box center [31, 119] width 14 height 14
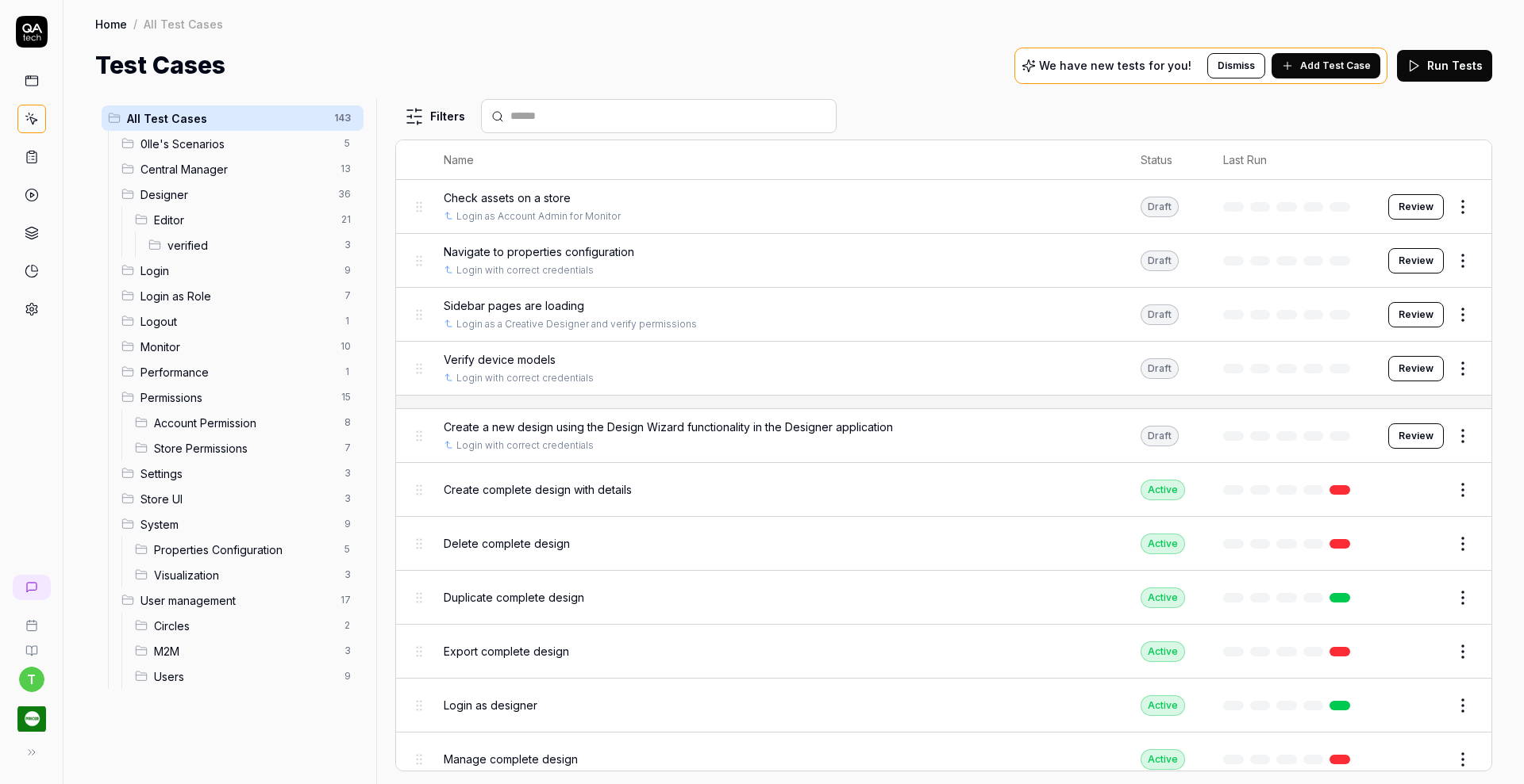
click at [236, 223] on span "Editor" at bounding box center [242, 220] width 178 height 16
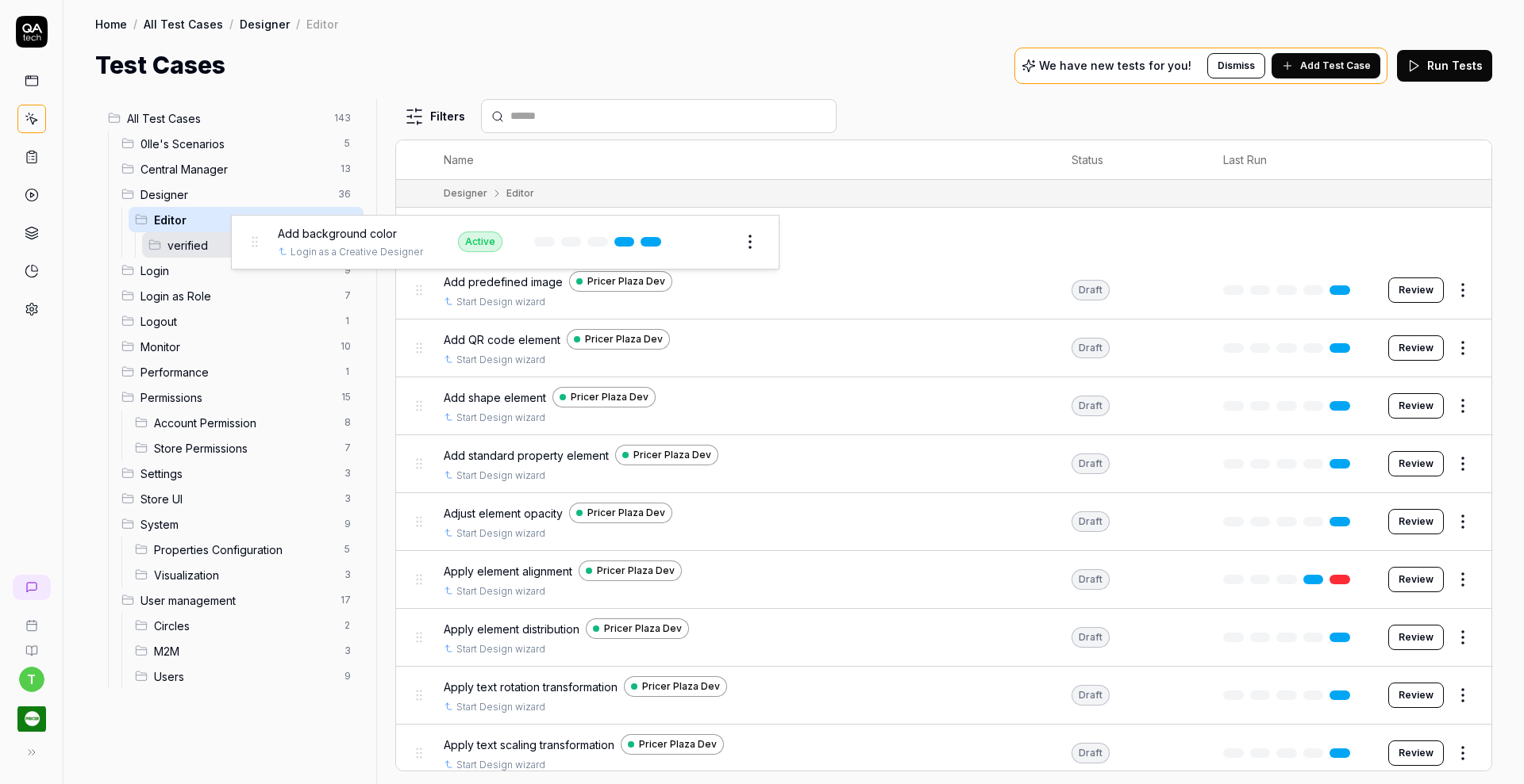
drag, startPoint x: 414, startPoint y: 236, endPoint x: 250, endPoint y: 245, distance: 164.2
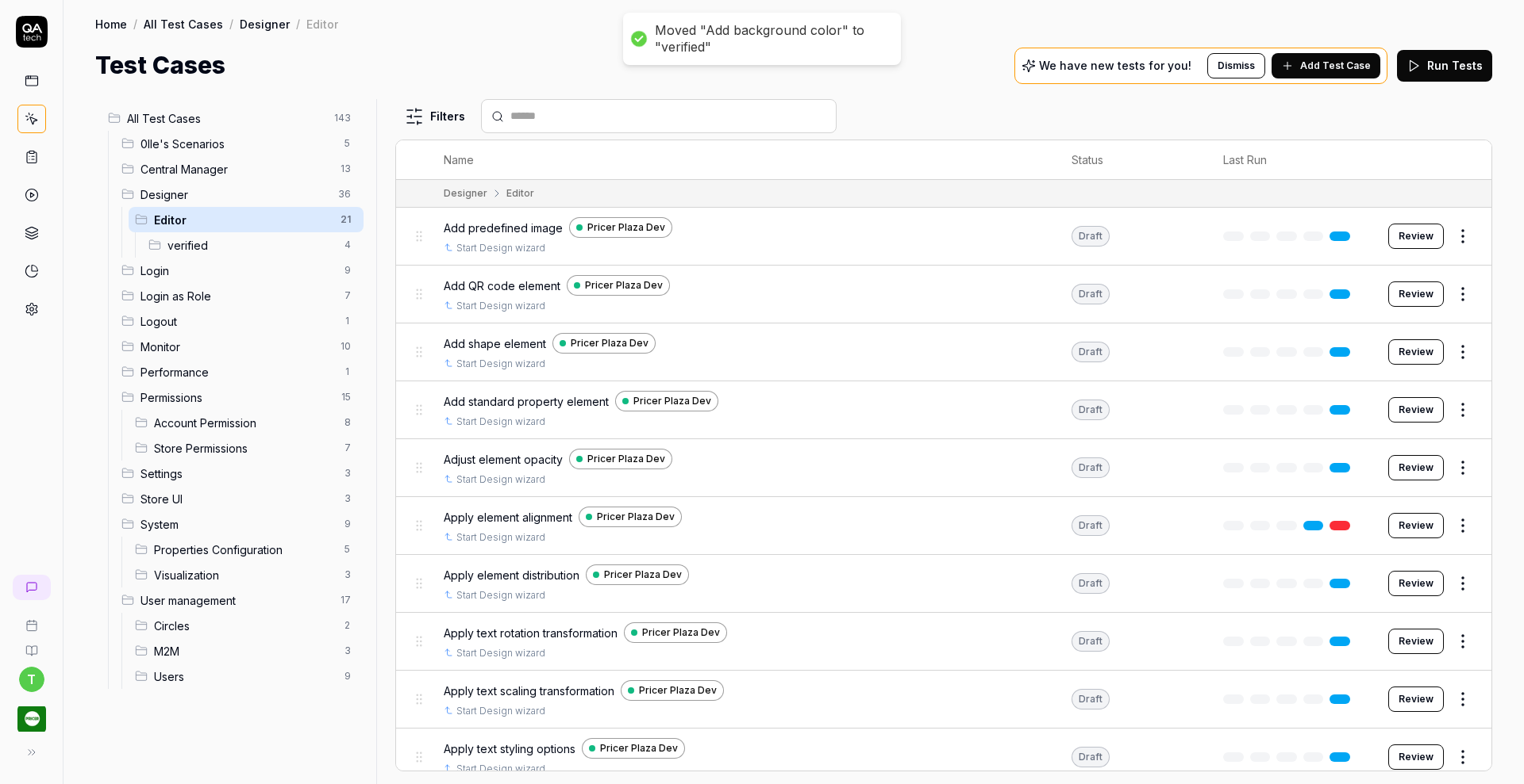
click at [205, 247] on span "verified" at bounding box center [251, 245] width 168 height 16
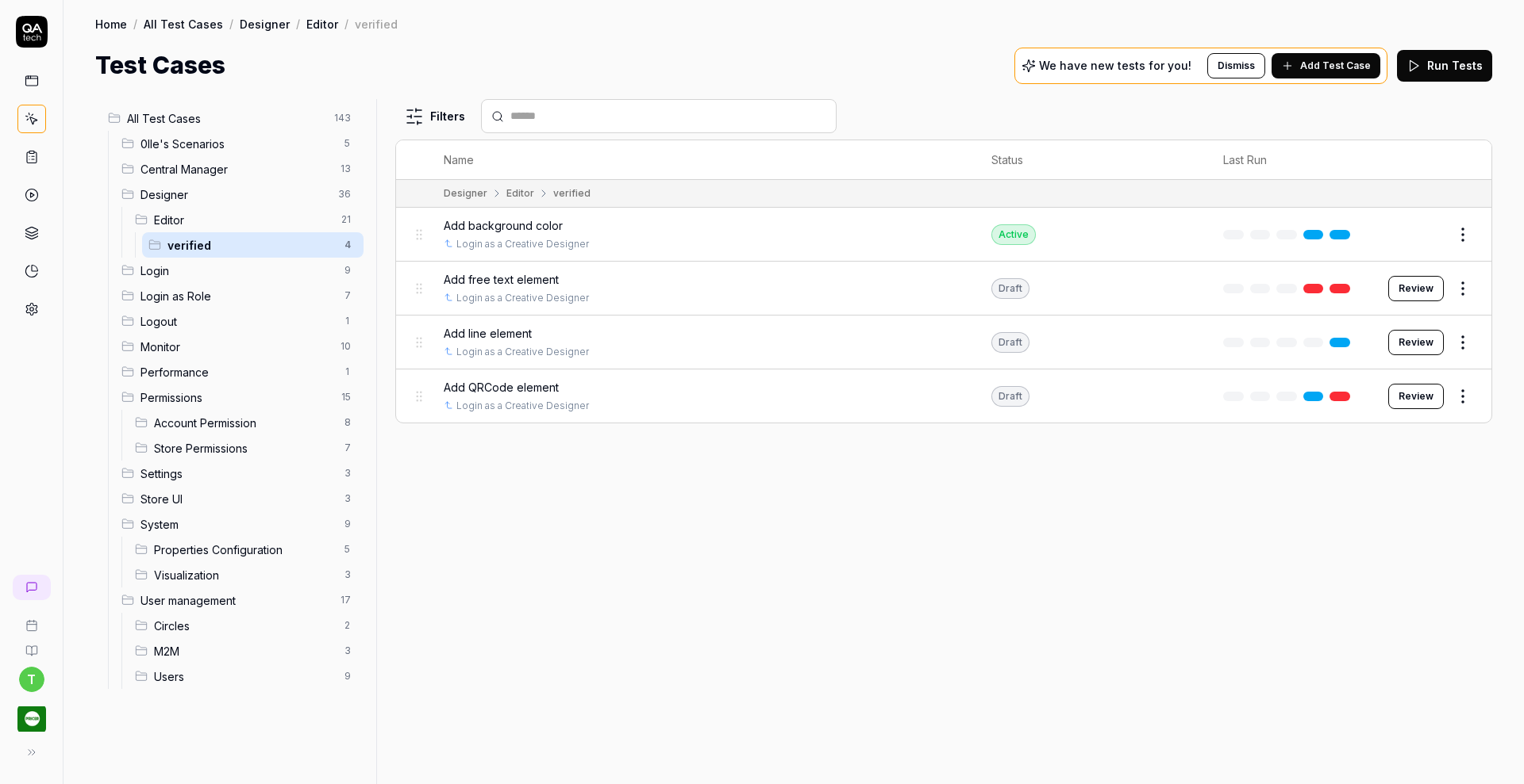
click at [1463, 298] on body "t Home / All Test Cases / Designer / Editor / verified Home / All Test Cases / …" at bounding box center [762, 392] width 1524 height 784
click at [524, 273] on html "t Home / All Test Cases / Designer / Editor / verified Home / All Test Cases / …" at bounding box center [762, 392] width 1524 height 784
click at [524, 273] on span "Add free text element" at bounding box center [501, 280] width 115 height 16
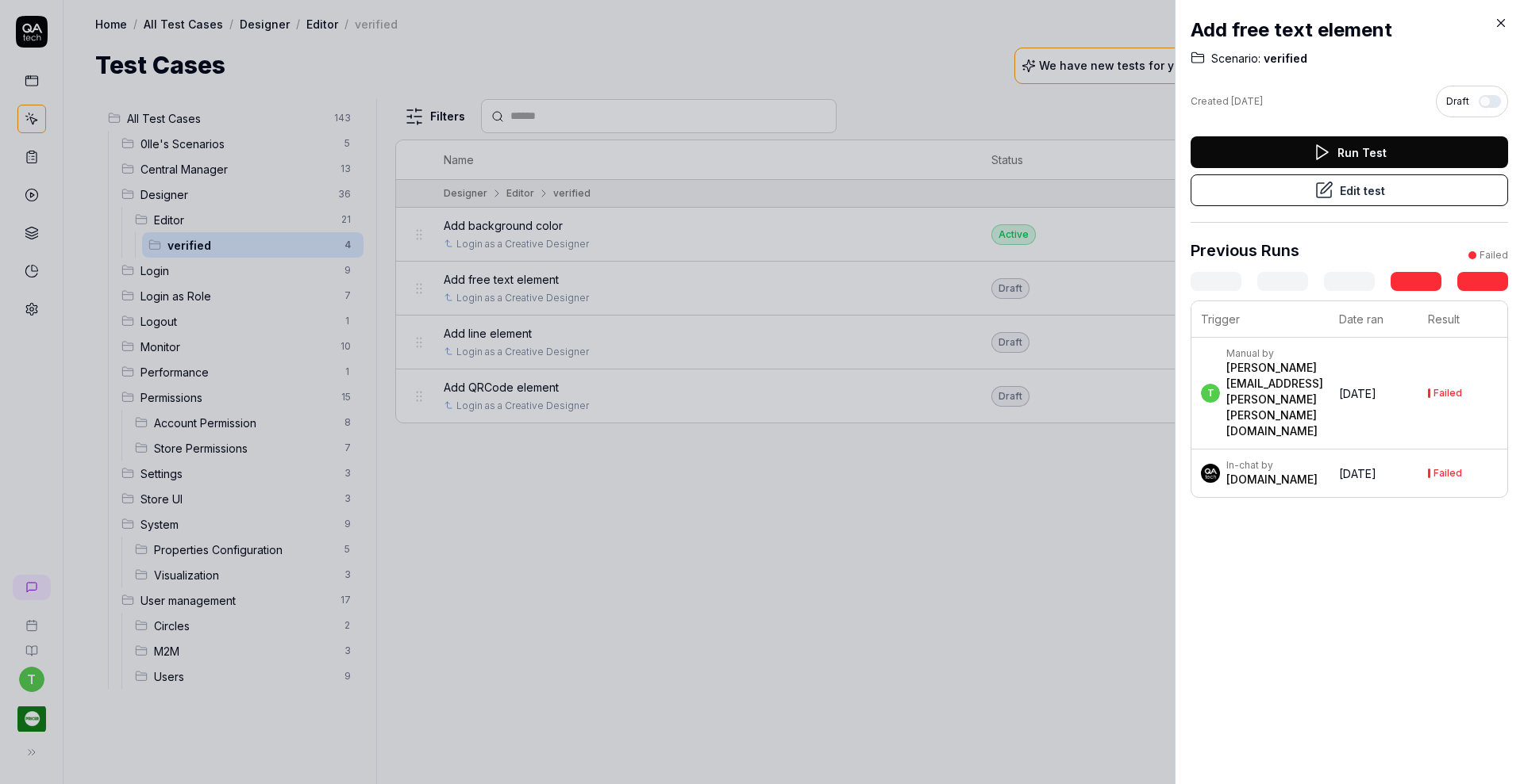
click at [1266, 181] on button "Edit test" at bounding box center [1349, 190] width 317 height 32
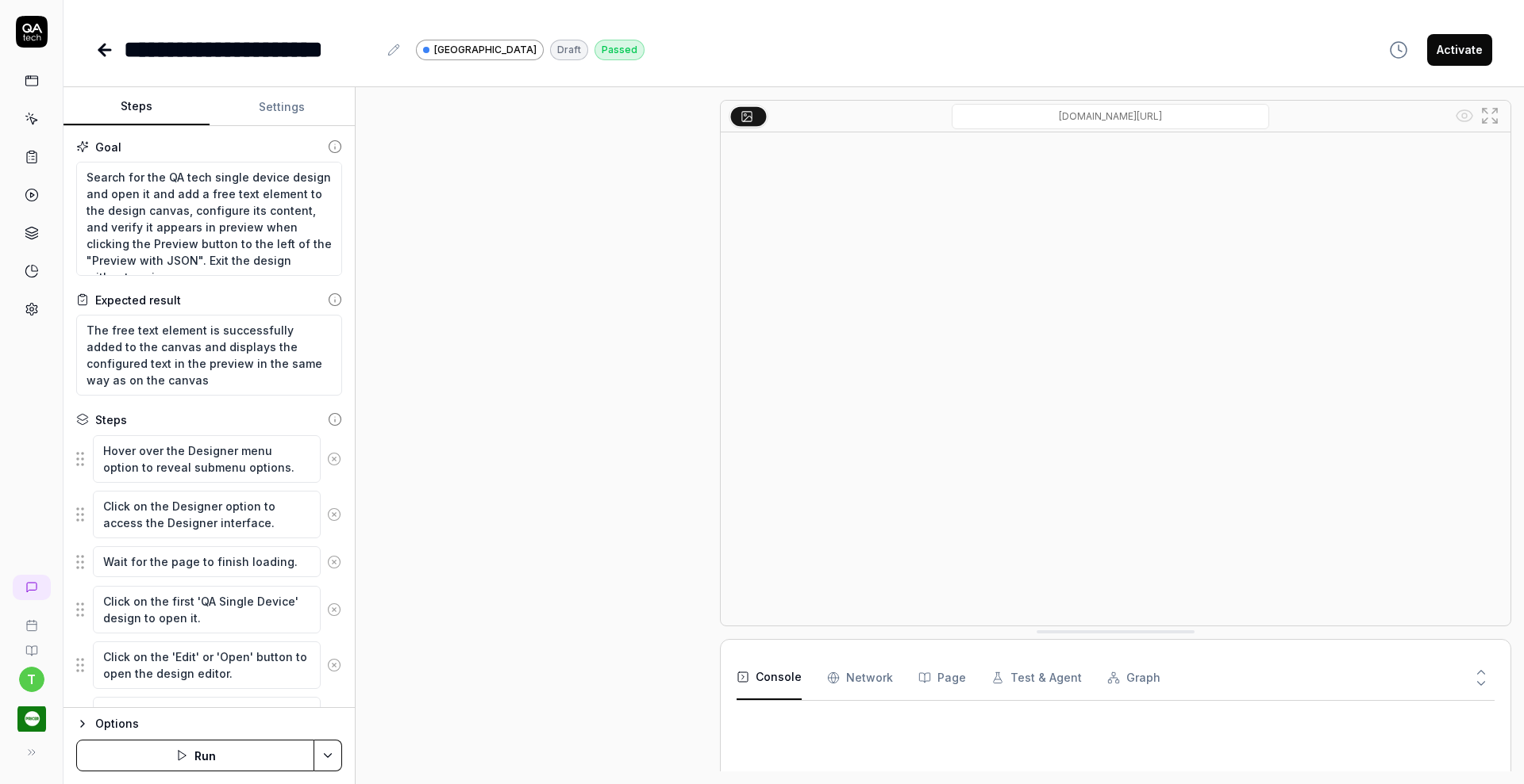
scroll to position [501, 0]
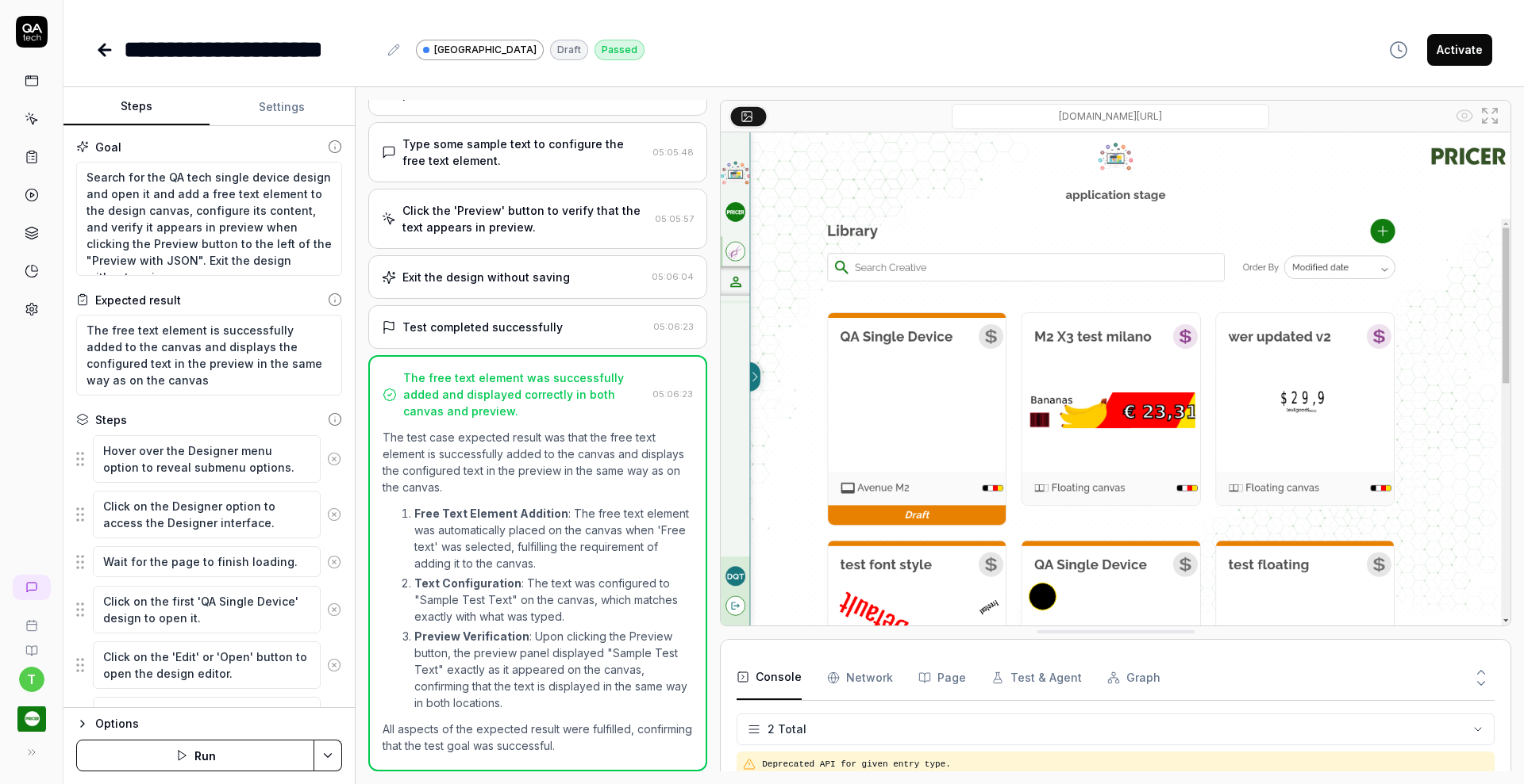
click at [550, 42] on div "Draft" at bounding box center [569, 50] width 38 height 20
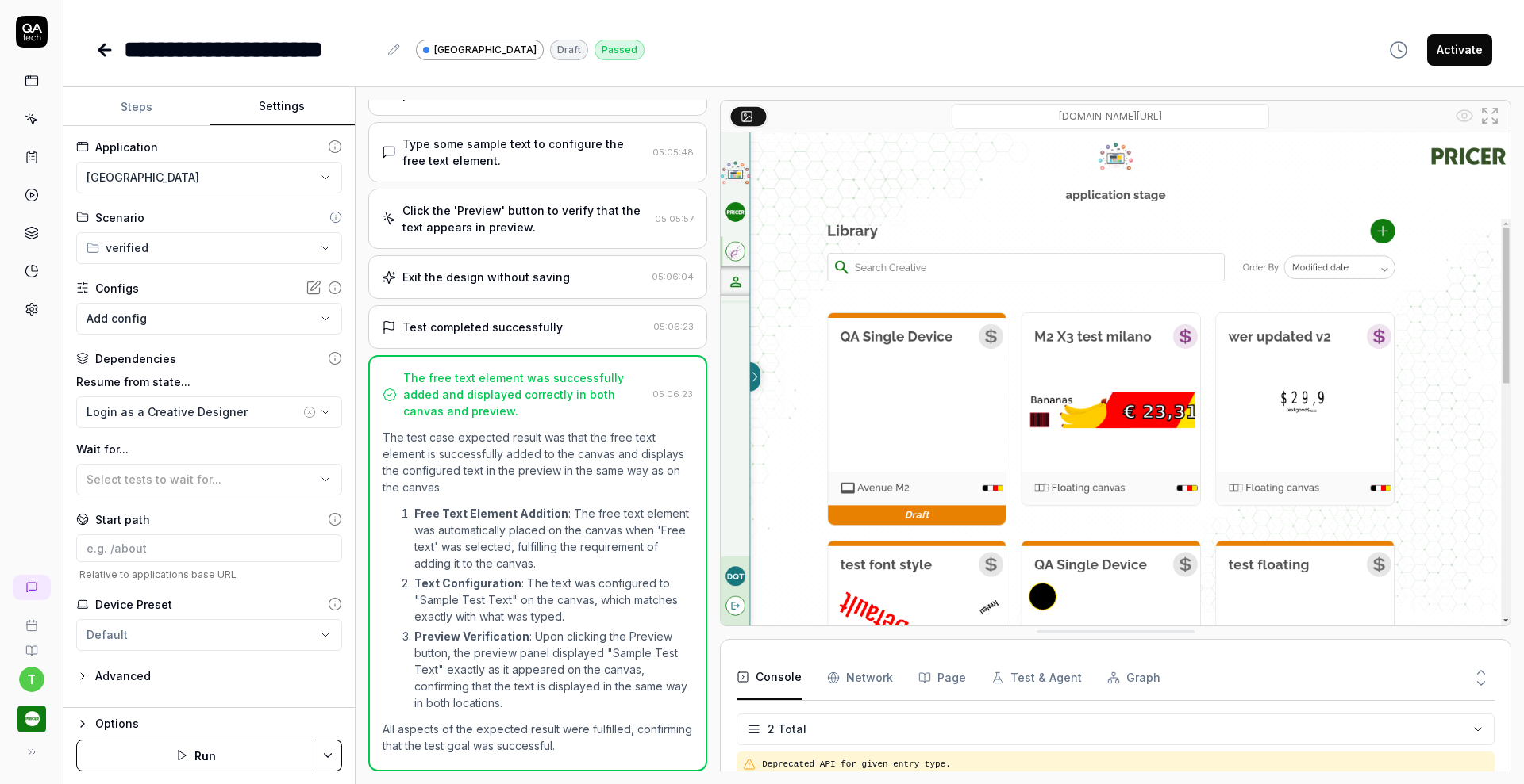
click at [293, 113] on button "Settings" at bounding box center [282, 107] width 146 height 38
click at [1454, 51] on button "Activate" at bounding box center [1459, 50] width 65 height 32
click at [32, 115] on icon at bounding box center [33, 114] width 2 height 1
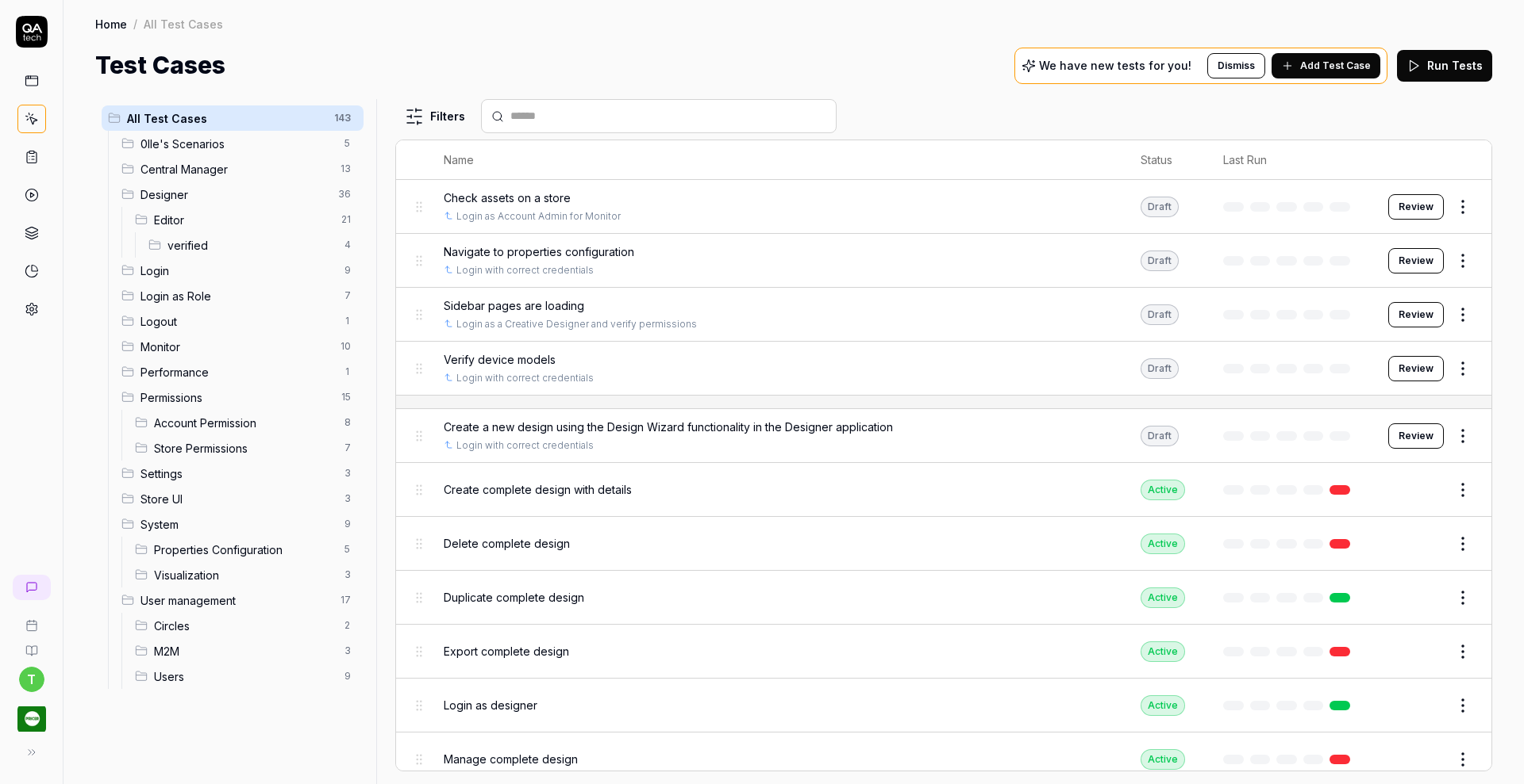
click at [193, 252] on span "verified" at bounding box center [251, 245] width 168 height 16
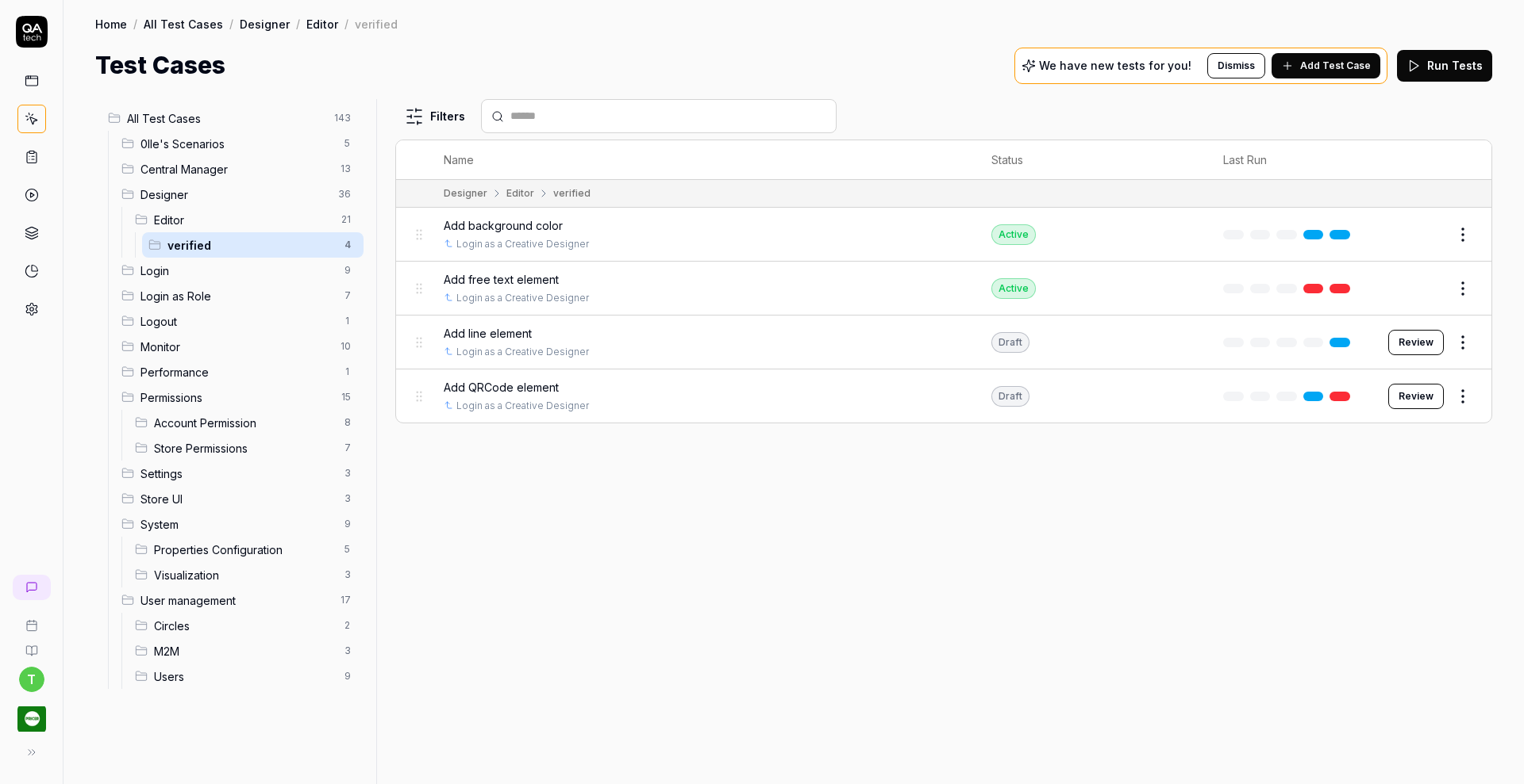
click at [457, 328] on span "Add line element" at bounding box center [488, 334] width 88 height 16
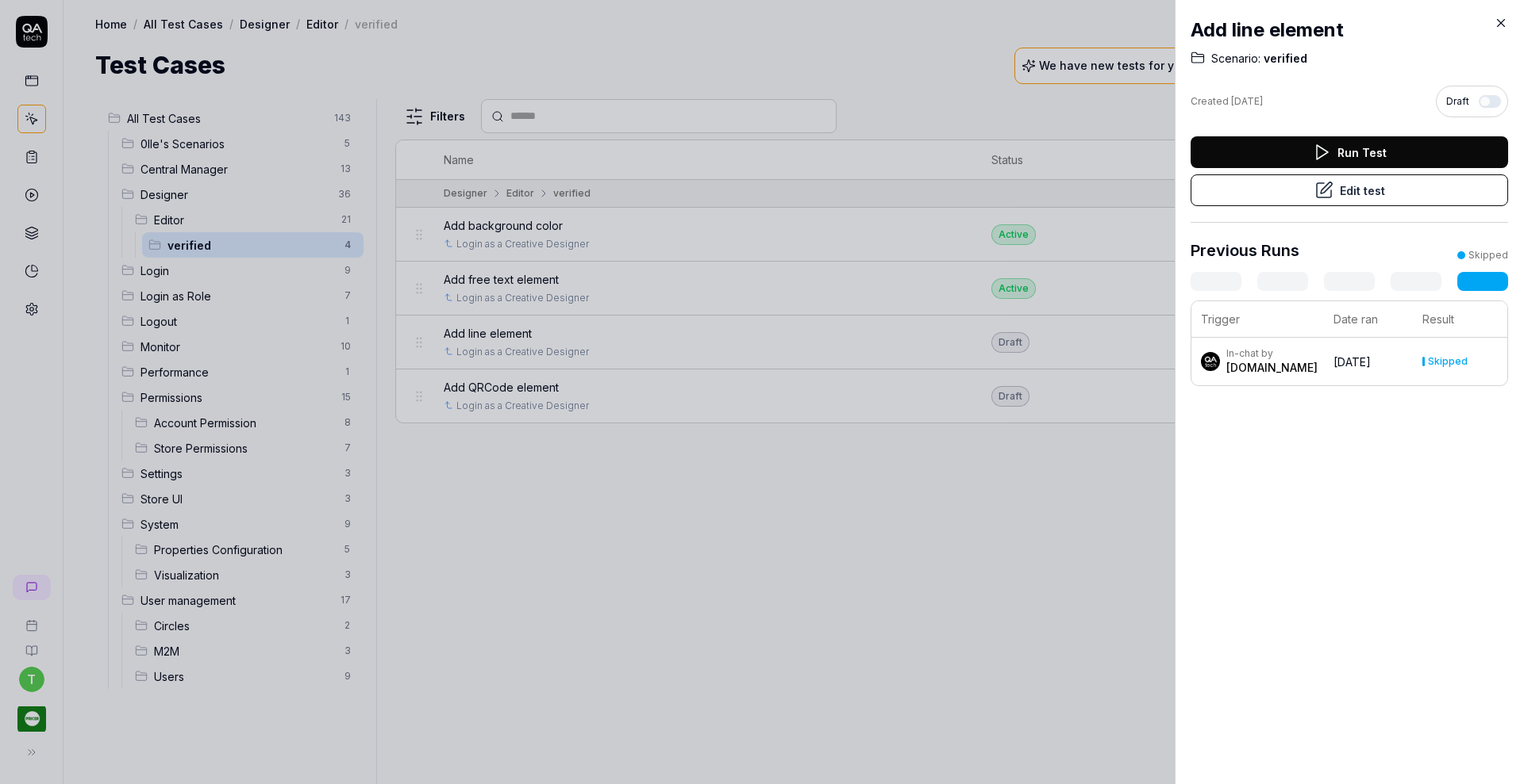
click at [1327, 199] on button "Edit test" at bounding box center [1349, 190] width 317 height 32
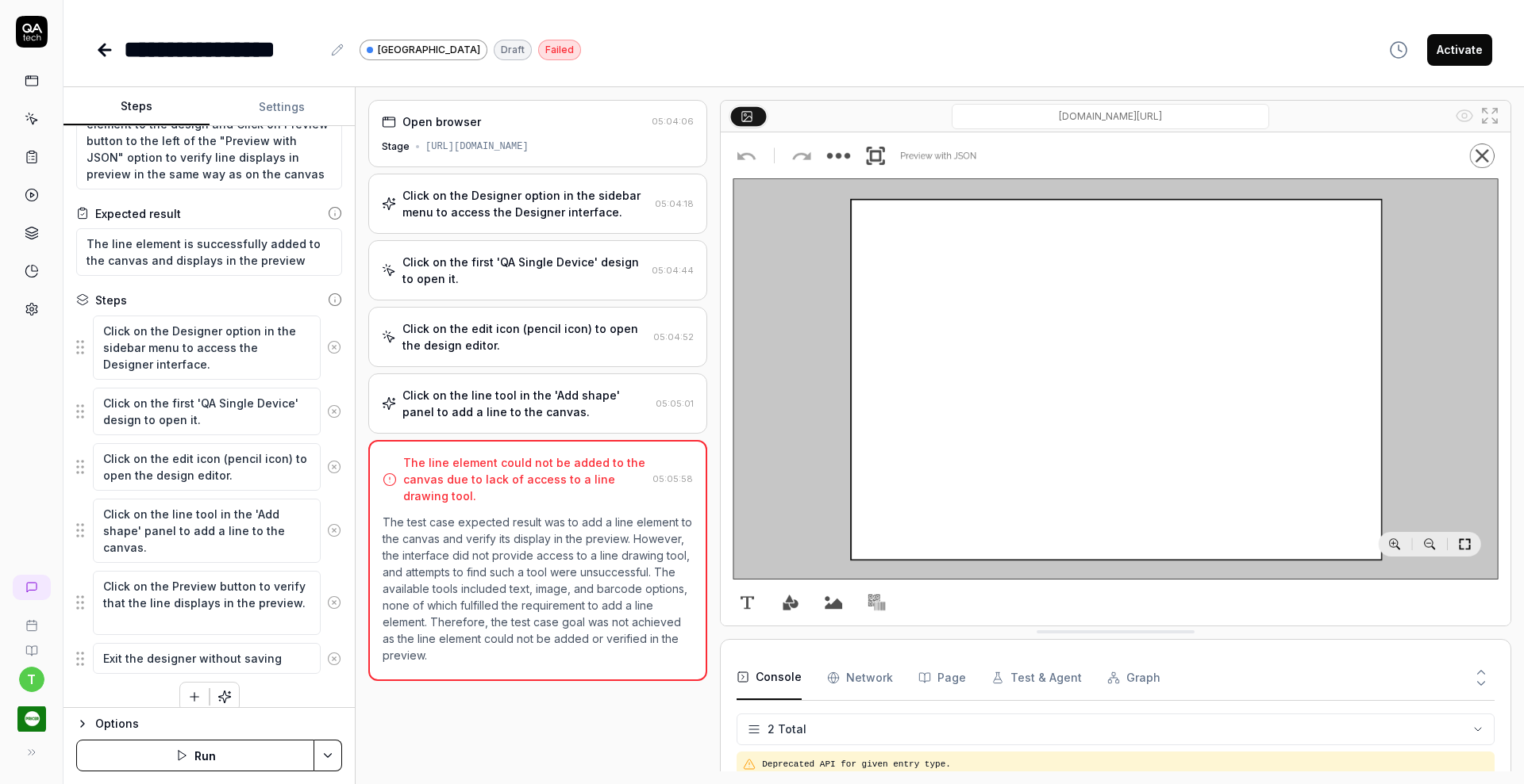
scroll to position [103, 0]
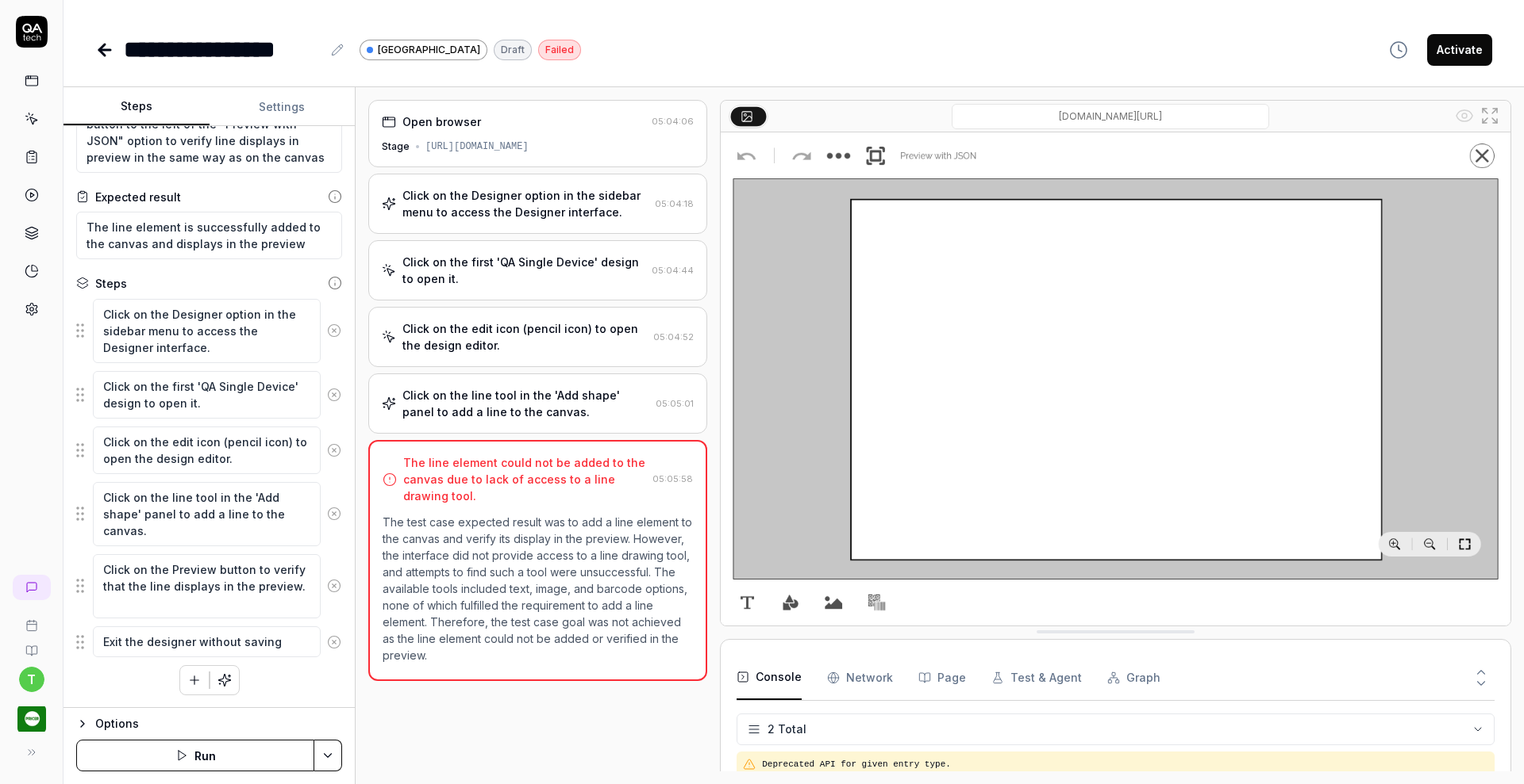
click at [475, 343] on div "Click on the edit icon (pencil icon) to open the design editor." at bounding box center [524, 337] width 245 height 34
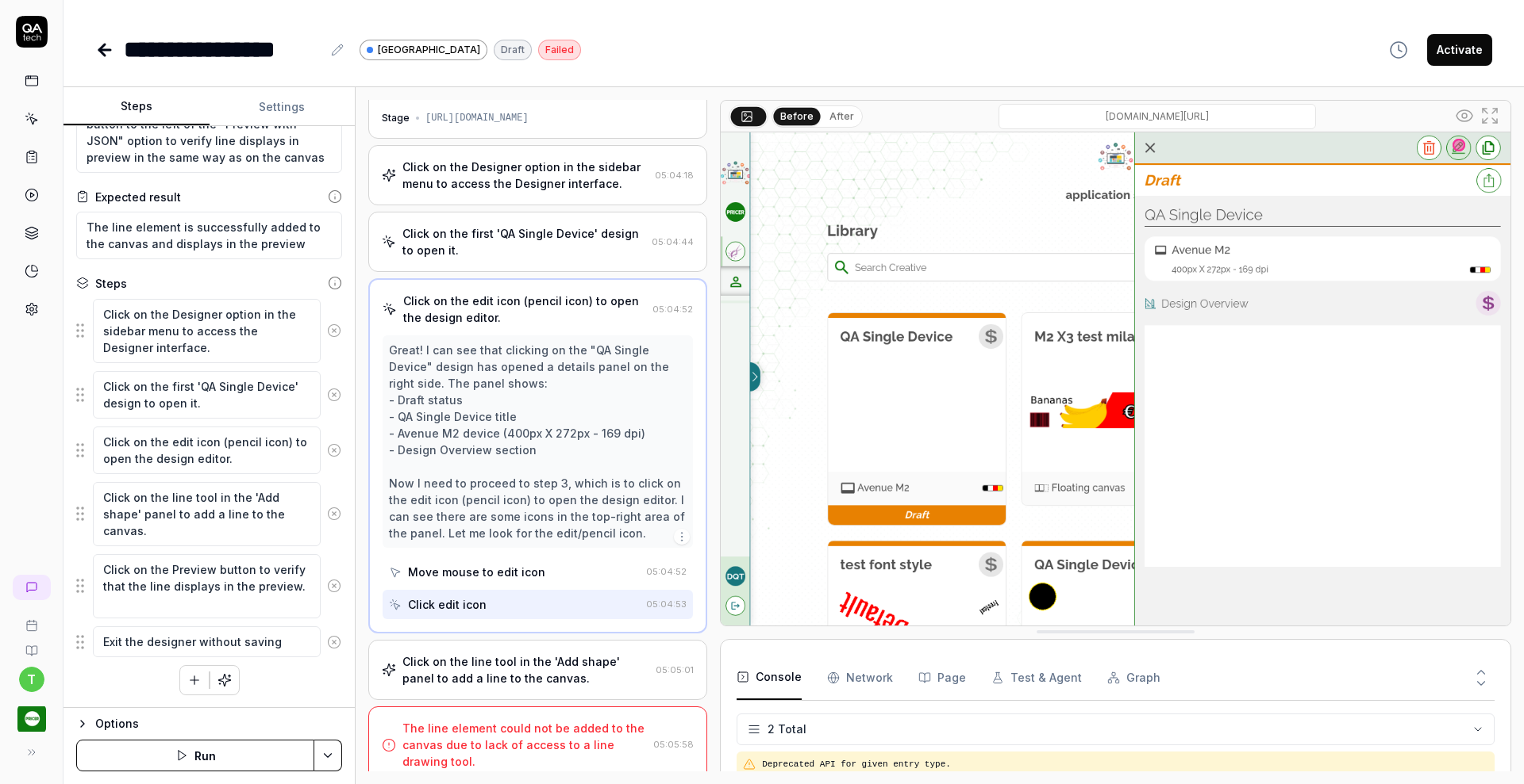
scroll to position [40, 0]
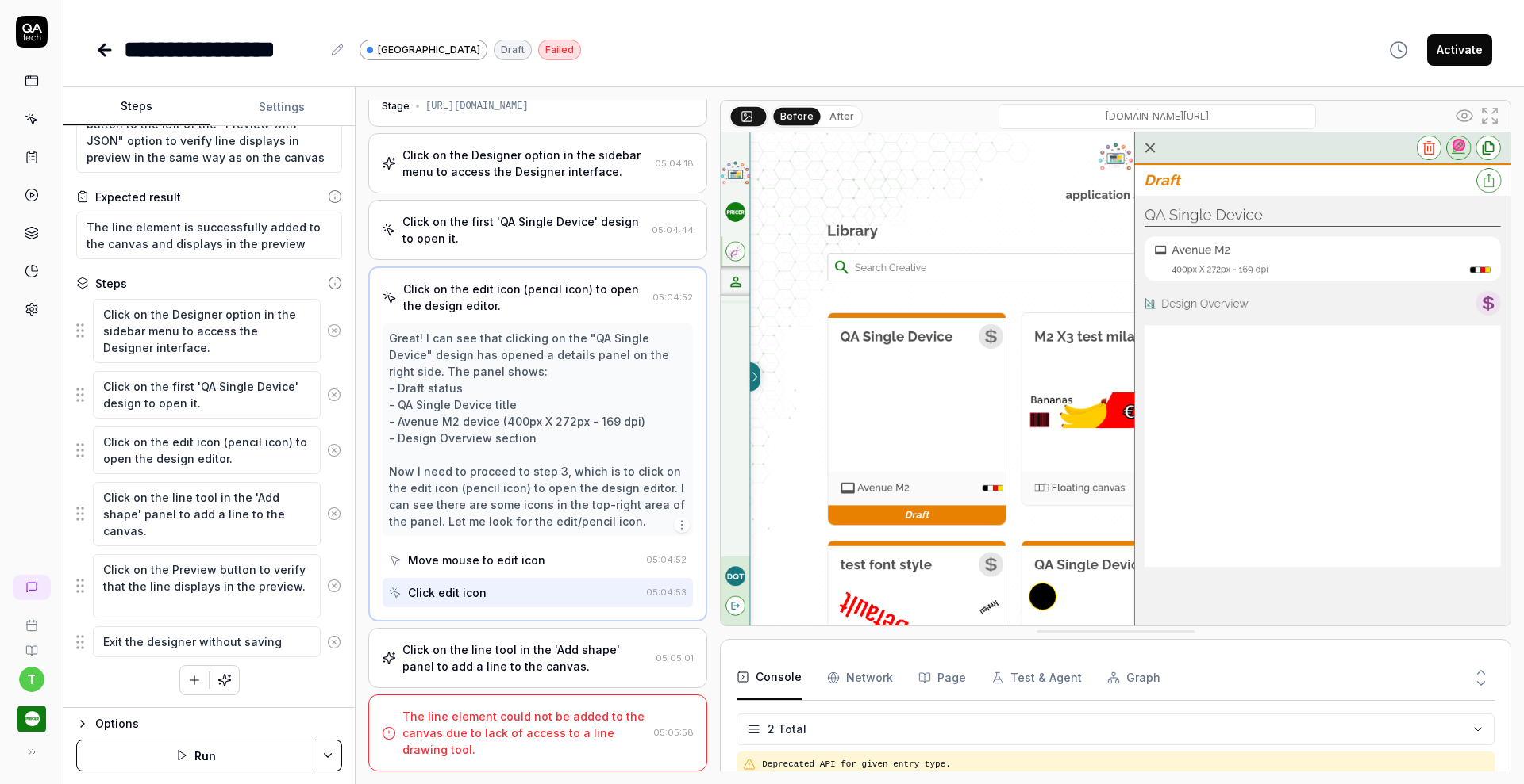
click at [466, 649] on div "Click on the line tool in the 'Add shape' panel to add a line to the canvas." at bounding box center [526, 658] width 247 height 34
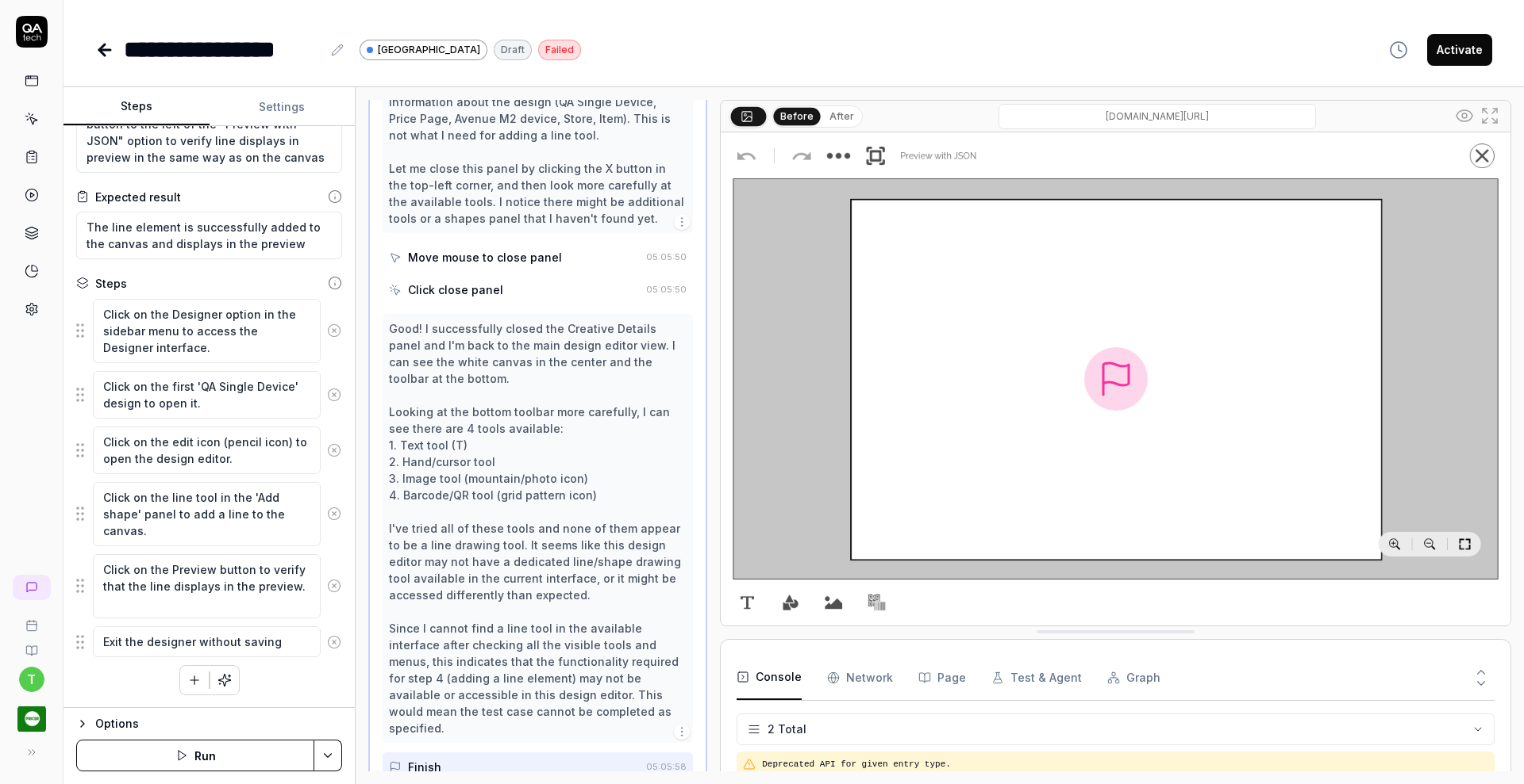
scroll to position [2345, 0]
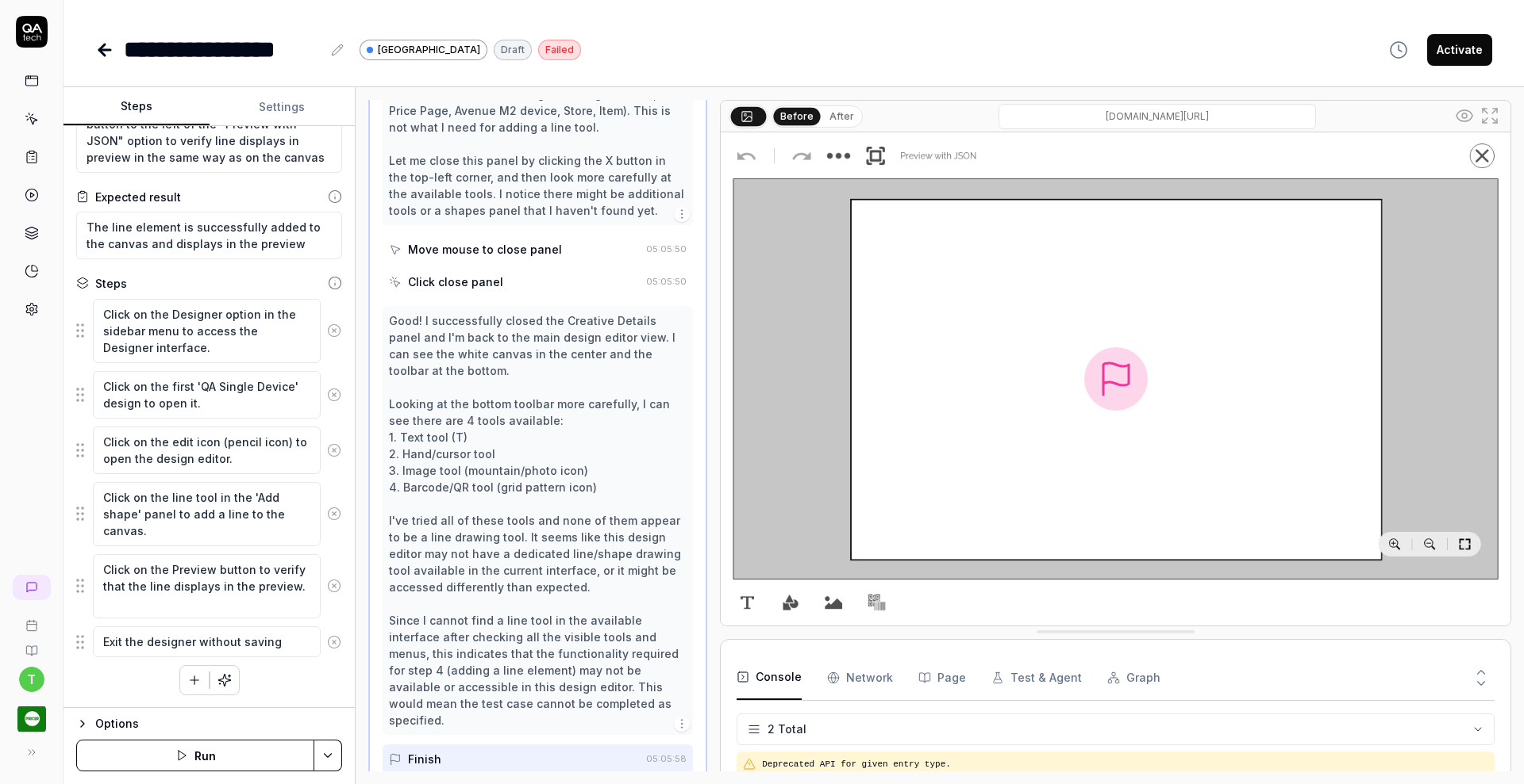
click at [191, 678] on icon "button" at bounding box center [194, 680] width 14 height 14
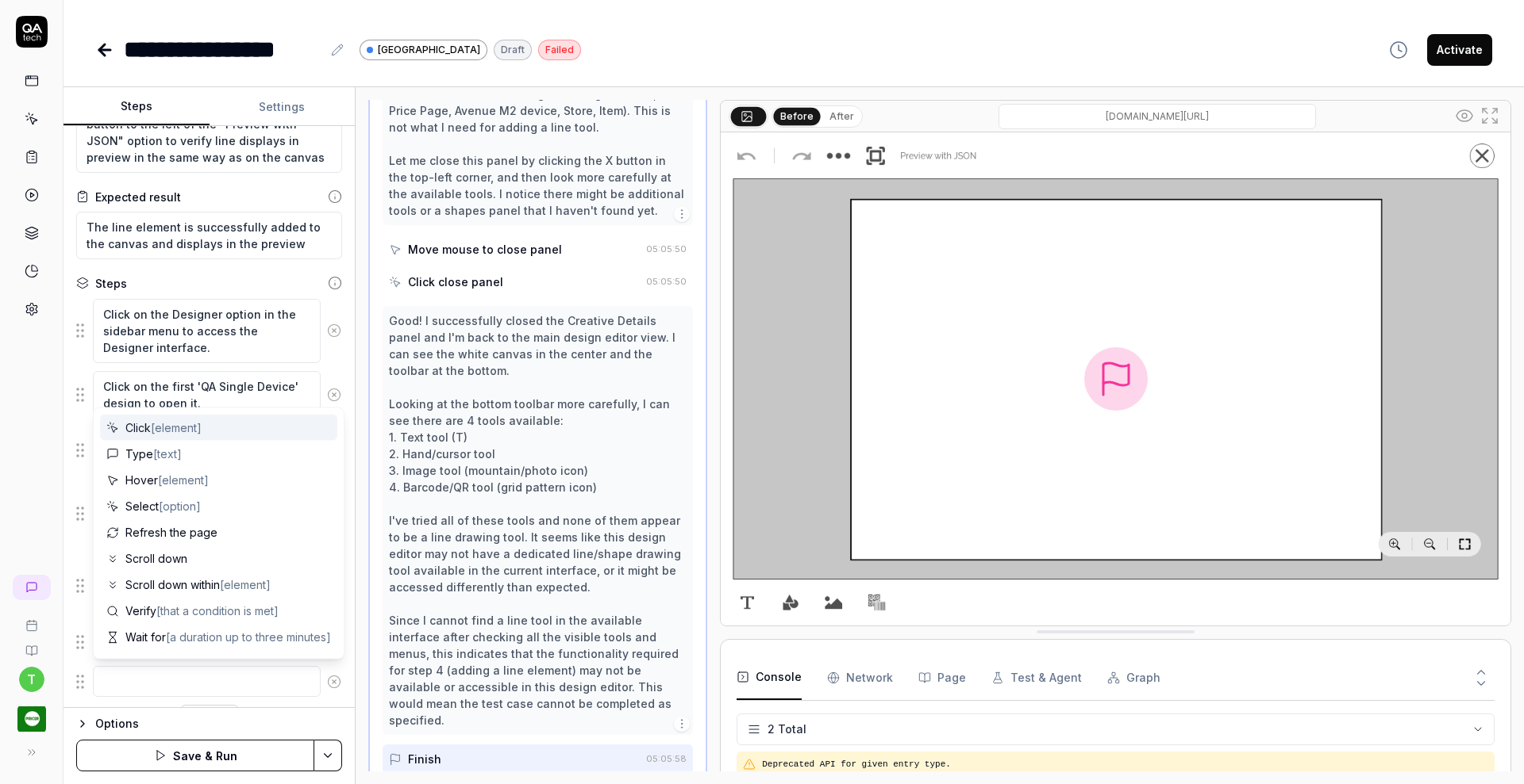
click at [187, 678] on textarea at bounding box center [207, 682] width 227 height 31
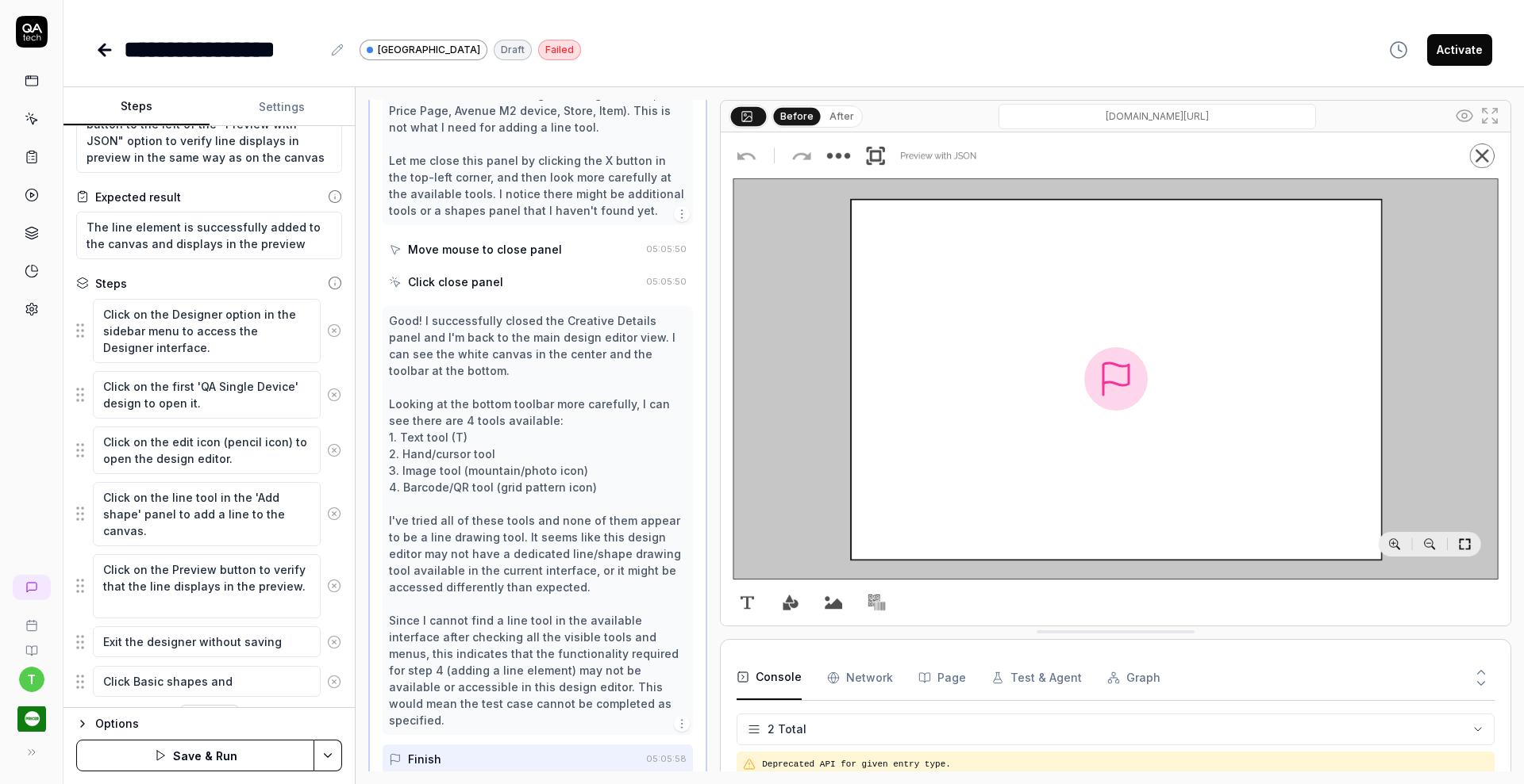
click at [327, 682] on icon at bounding box center [334, 682] width 14 height 14
click at [172, 499] on textarea "Click on the line tool in the 'Add shape' panel to add a line to the canvas." at bounding box center [207, 514] width 227 height 65
click at [178, 499] on textarea "Click on the line tool in the 'Add shape' panel to add a line to the canvas." at bounding box center [207, 514] width 227 height 65
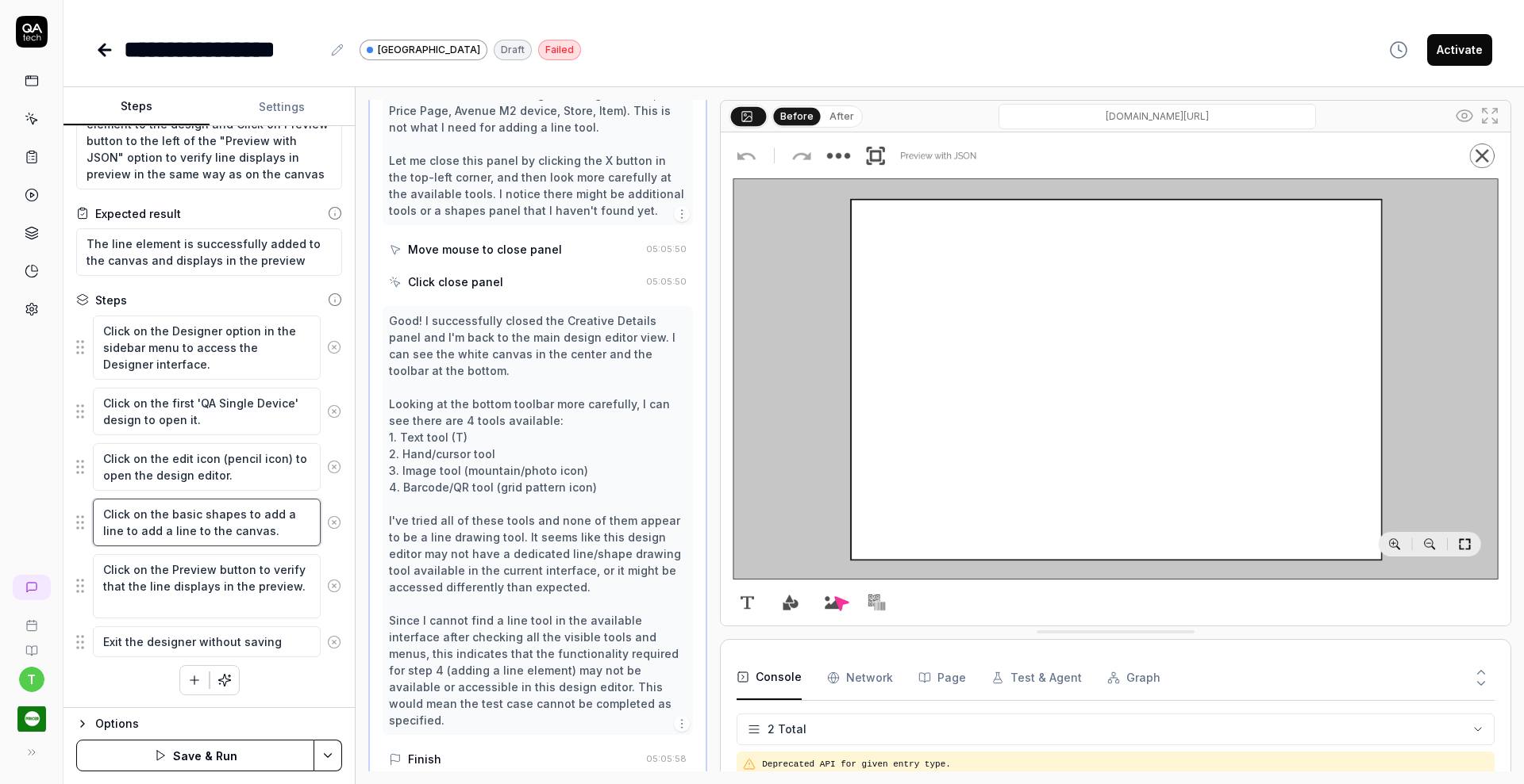
scroll to position [87, 0]
click at [200, 750] on button "Save & Run" at bounding box center [195, 755] width 238 height 32
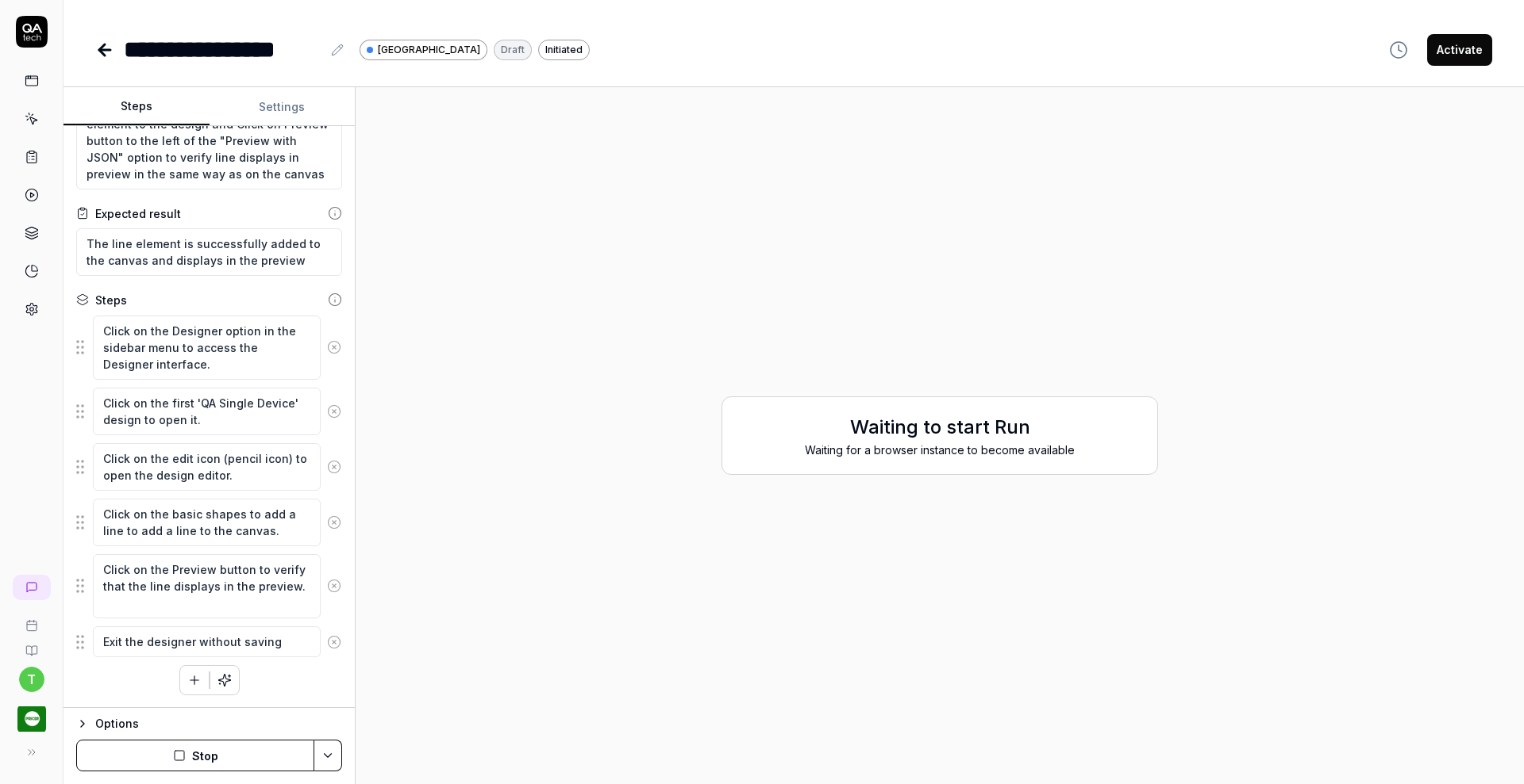
click at [113, 44] on icon at bounding box center [104, 49] width 19 height 19
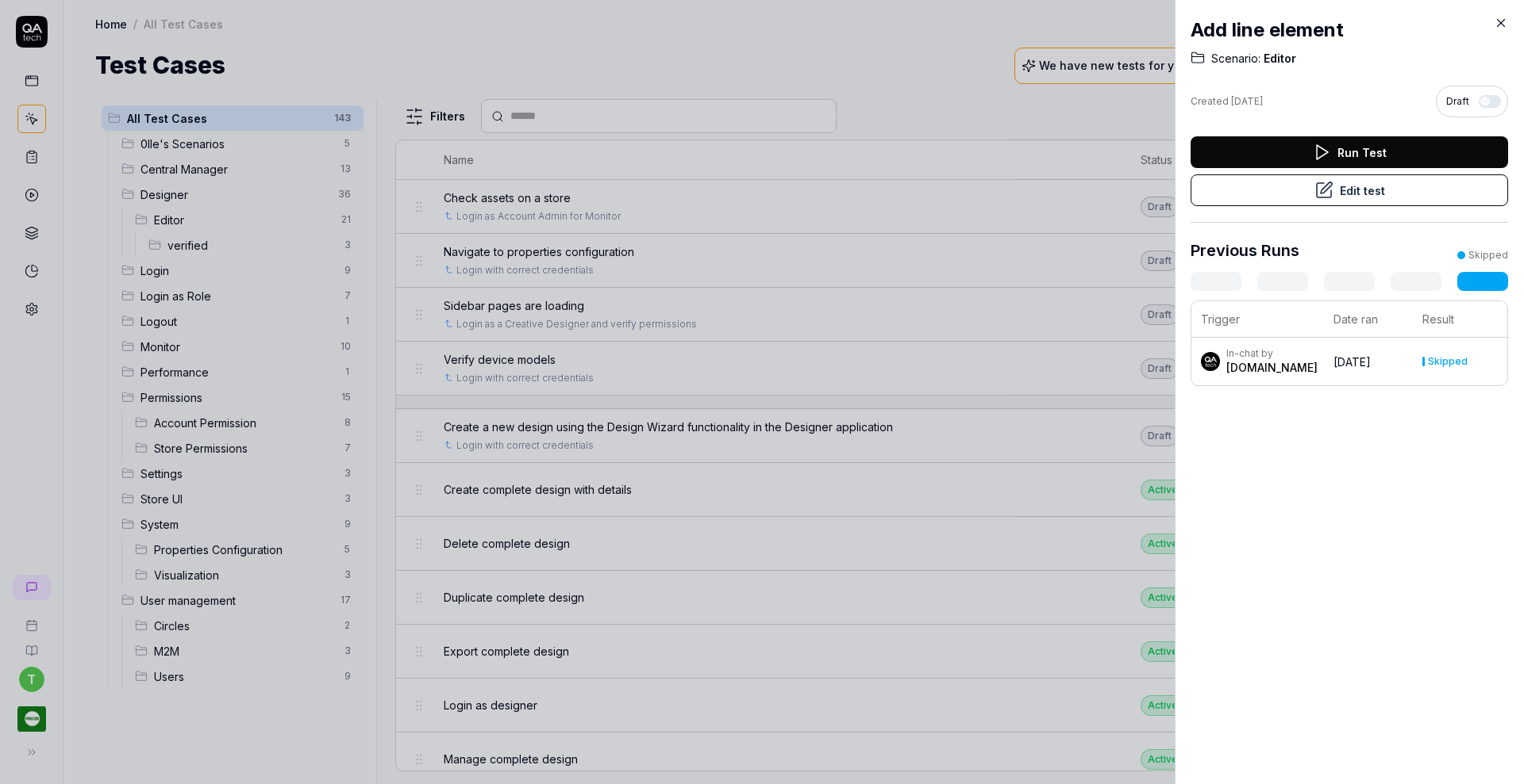
click at [195, 234] on div at bounding box center [762, 392] width 1524 height 784
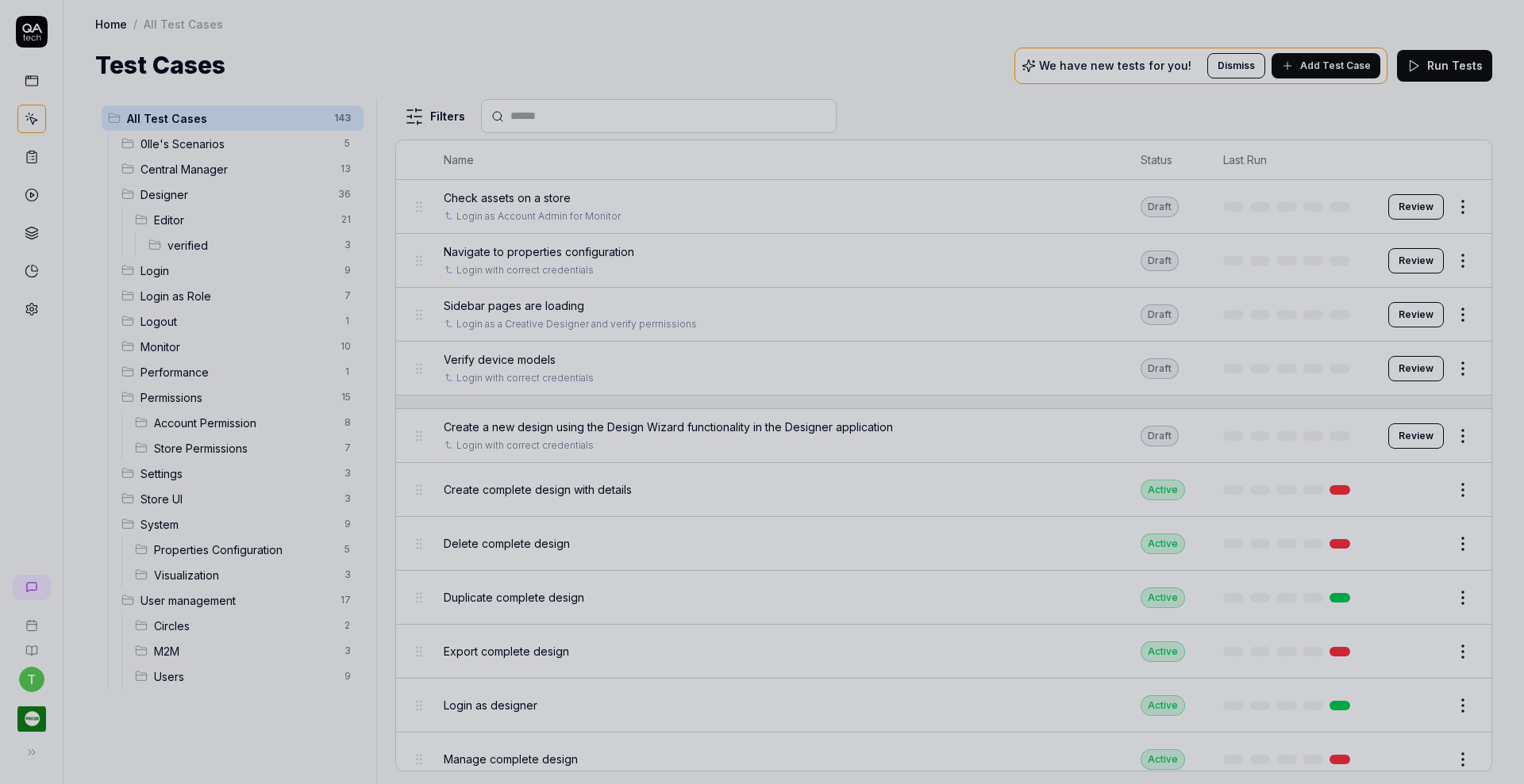
click at [194, 243] on div at bounding box center [762, 392] width 1524 height 784
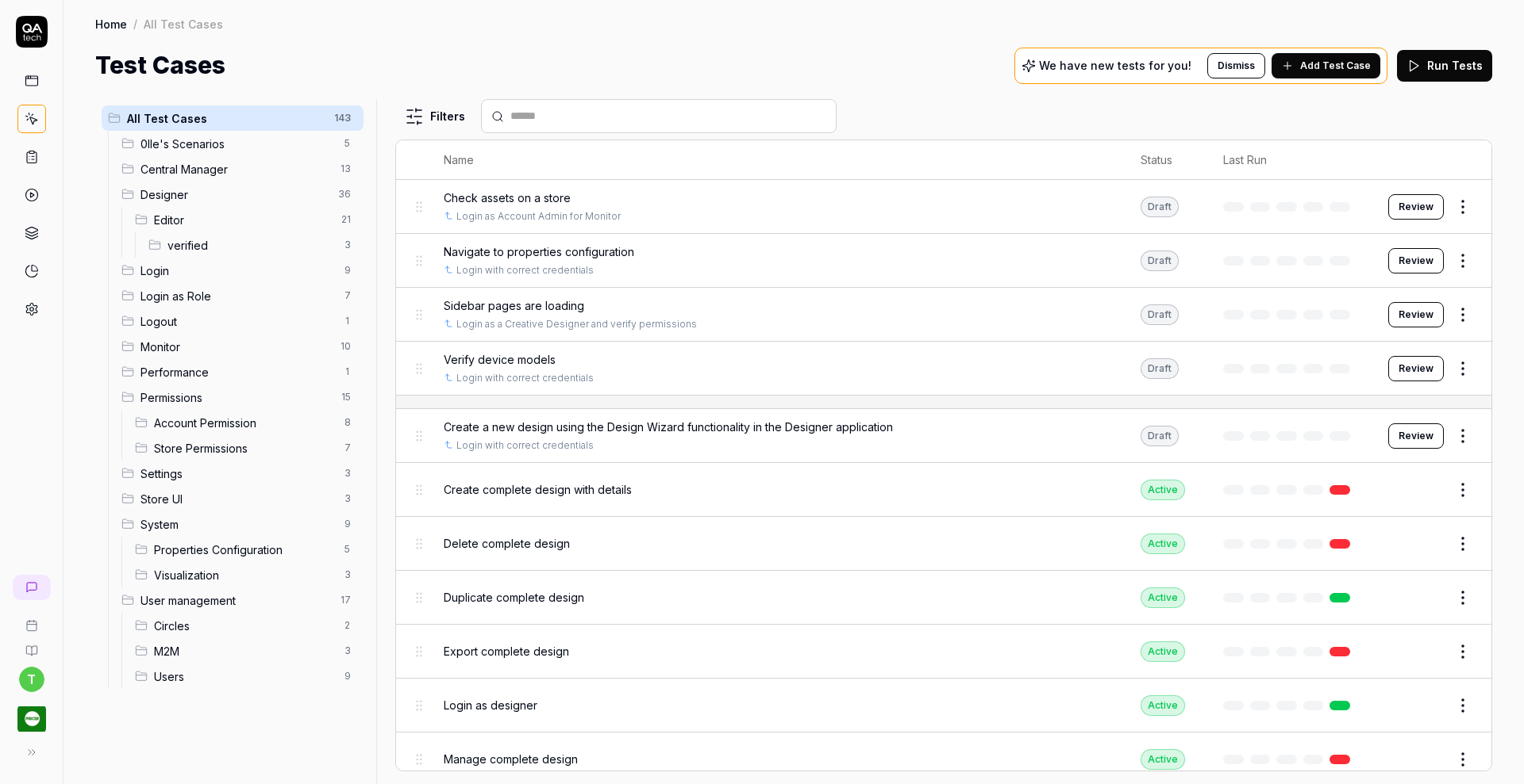
click at [194, 243] on span "verified" at bounding box center [251, 245] width 168 height 16
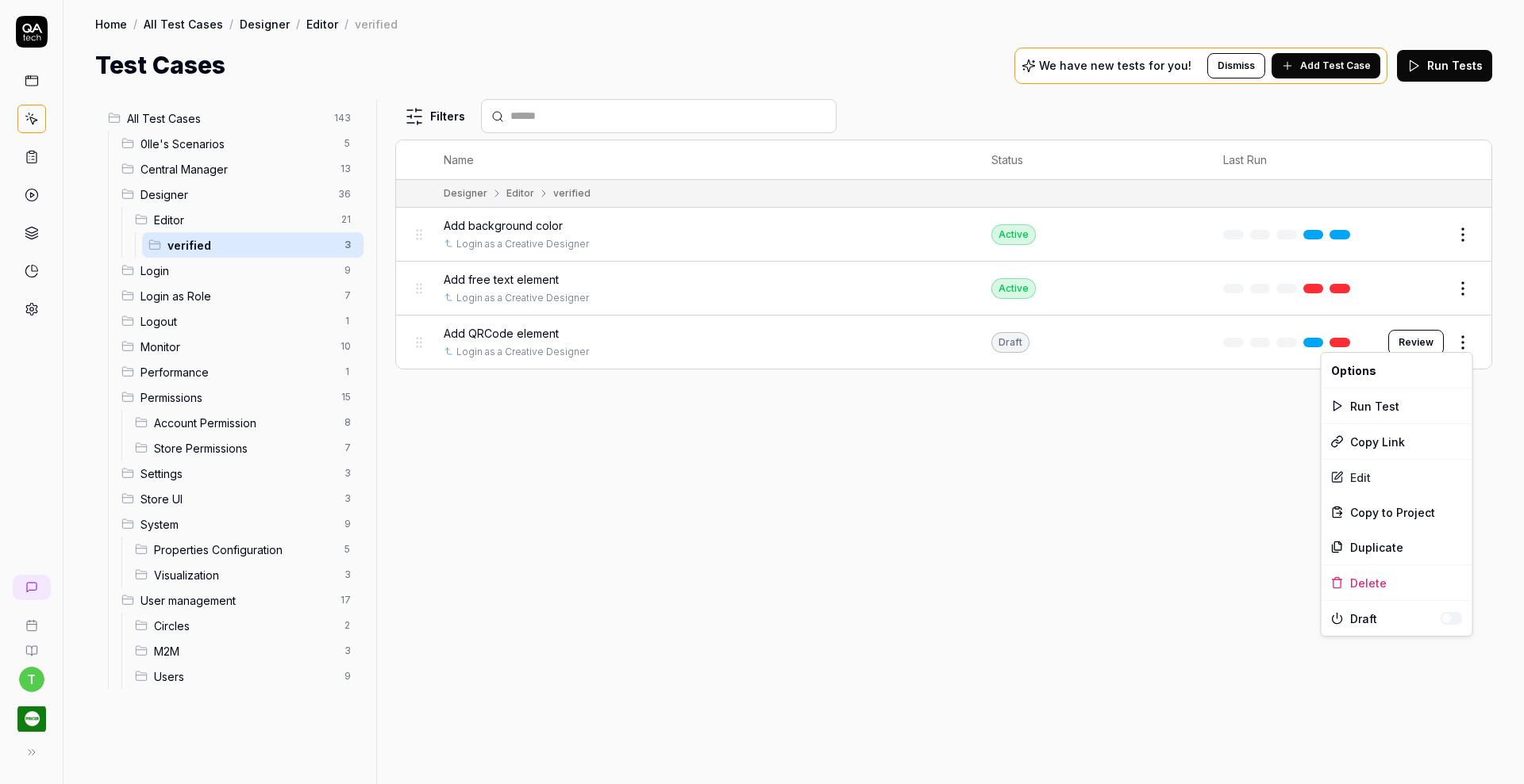
click at [1464, 340] on html "t Home / All Test Cases / Designer / Editor / verified Home / All Test Cases / …" at bounding box center [762, 392] width 1524 height 784
click at [509, 334] on html "t Home / All Test Cases / Designer / Editor / verified Home / All Test Cases / …" at bounding box center [762, 392] width 1524 height 784
click at [509, 334] on span "Add QRCode element" at bounding box center [501, 334] width 115 height 16
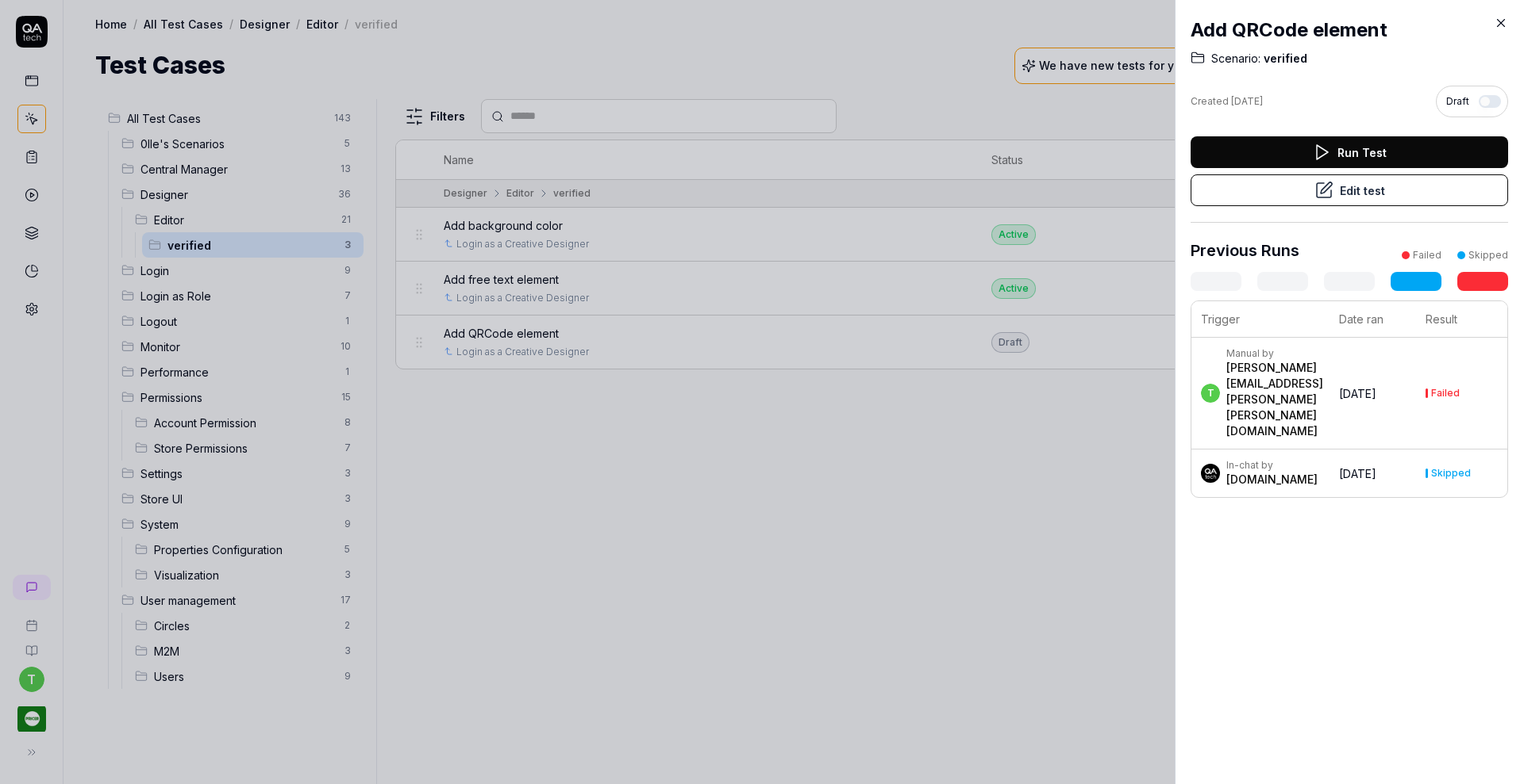
click at [1325, 187] on icon at bounding box center [1324, 190] width 19 height 19
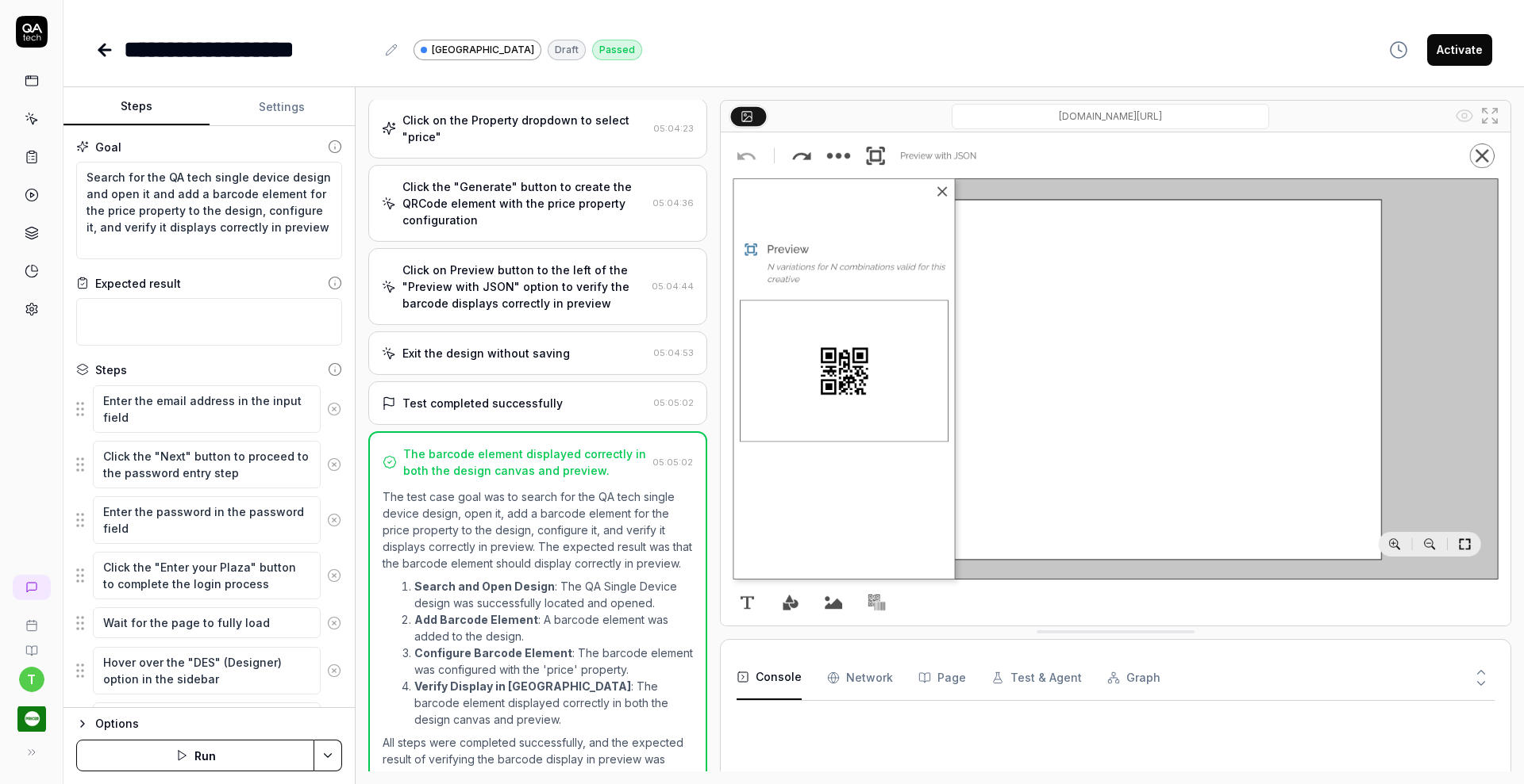
scroll to position [655, 0]
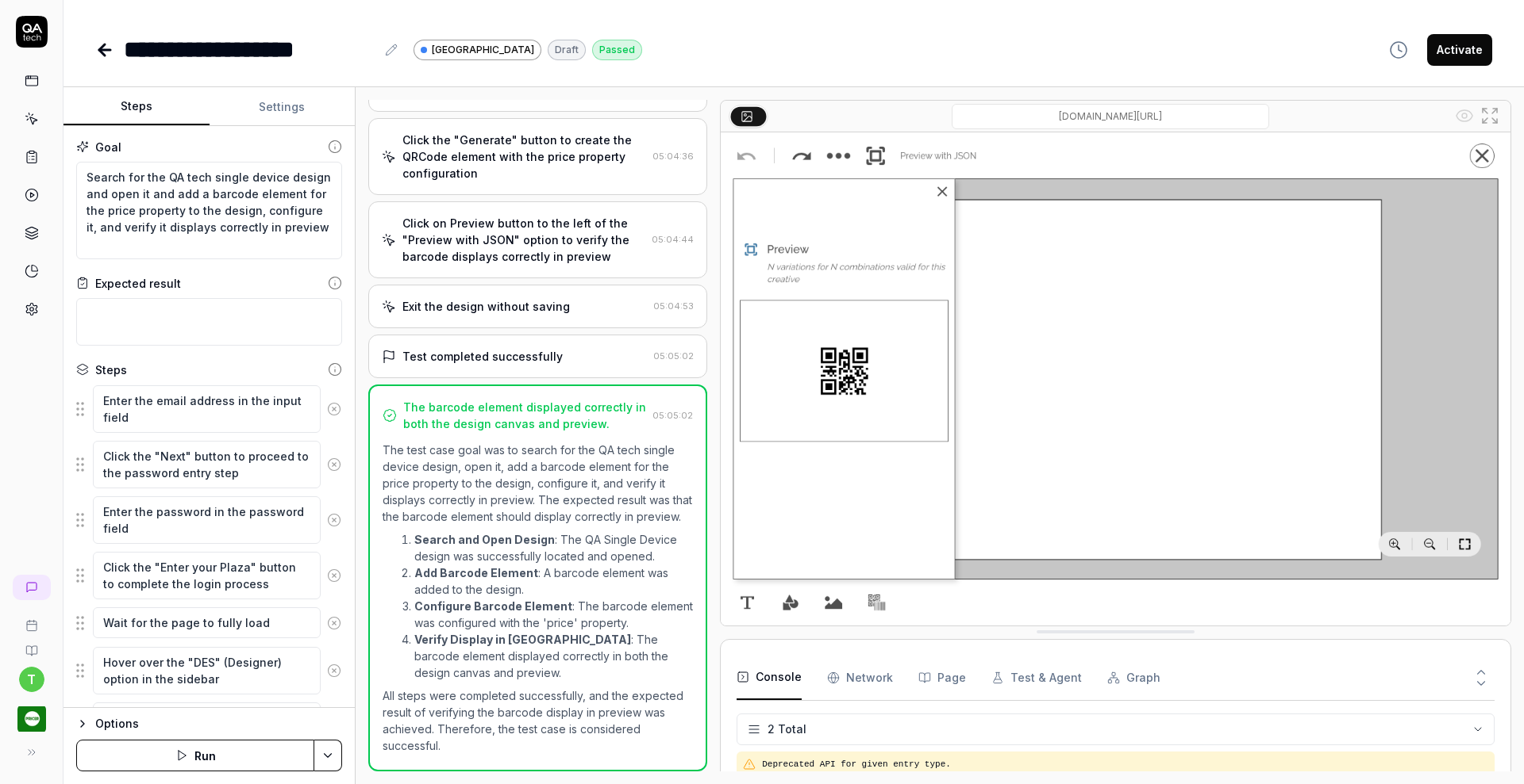
click at [1458, 49] on button "Activate" at bounding box center [1459, 50] width 65 height 32
click at [31, 114] on icon at bounding box center [31, 119] width 14 height 14
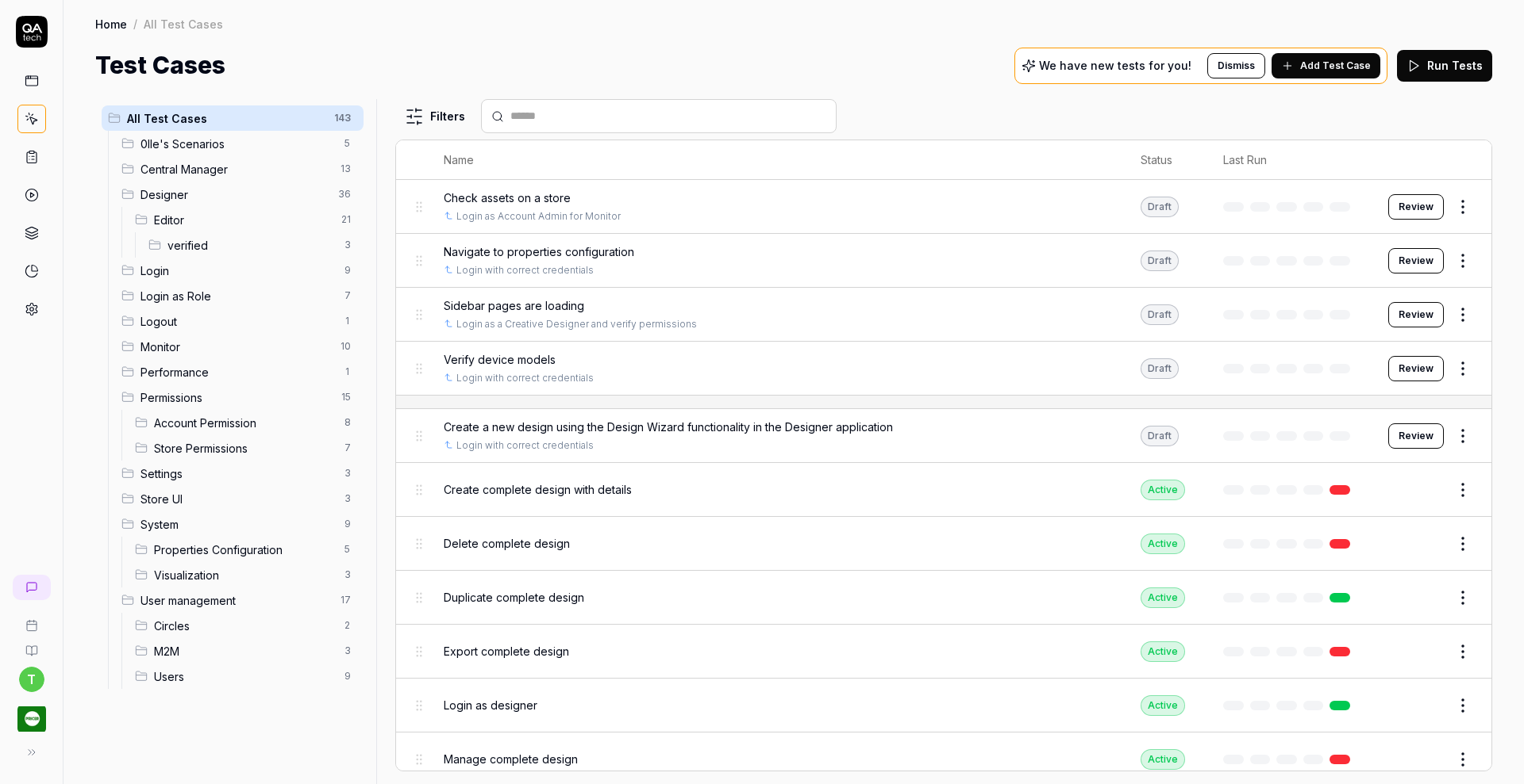
click at [162, 218] on span "Editor" at bounding box center [242, 220] width 178 height 16
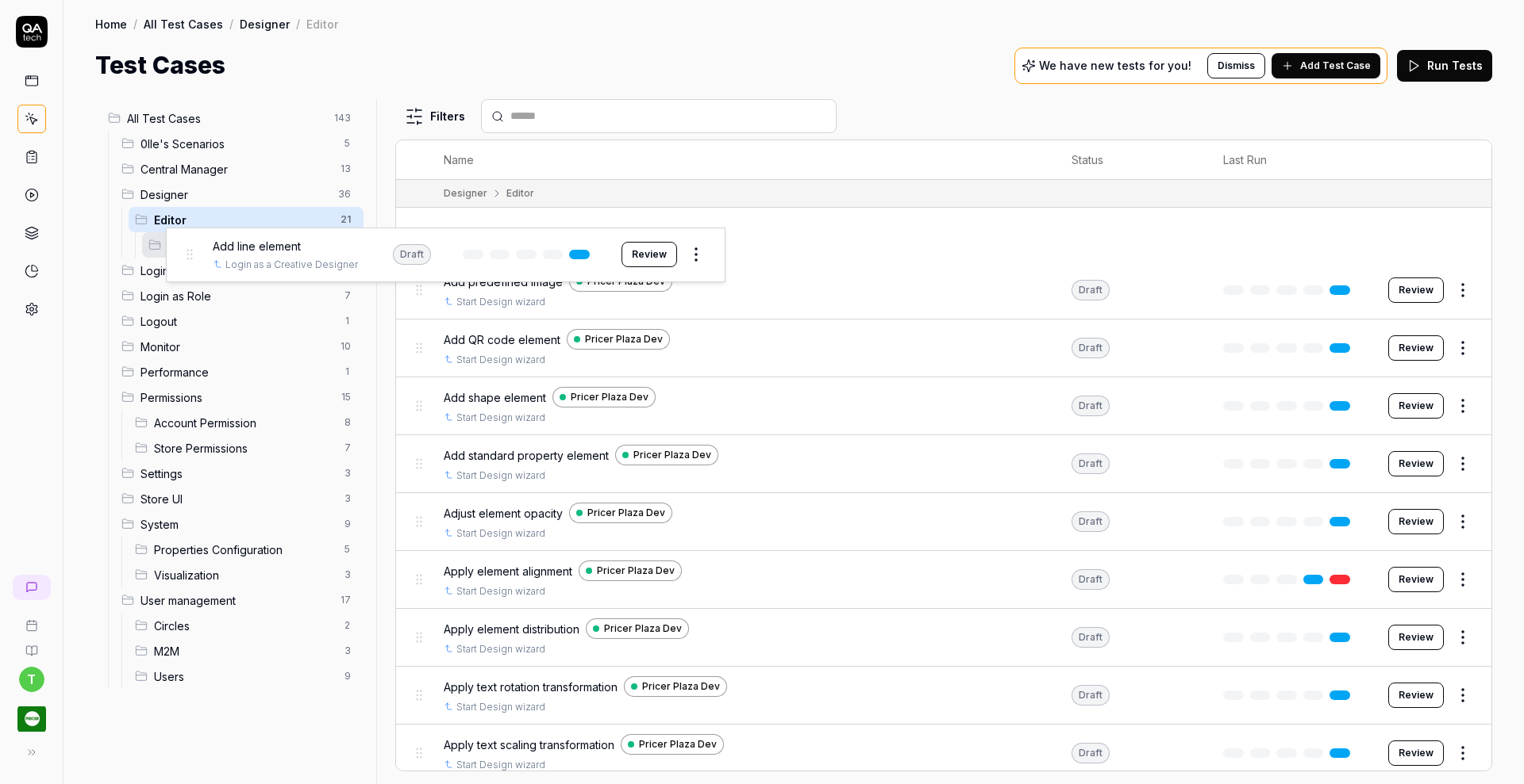
drag, startPoint x: 421, startPoint y: 231, endPoint x: 191, endPoint y: 253, distance: 231.0
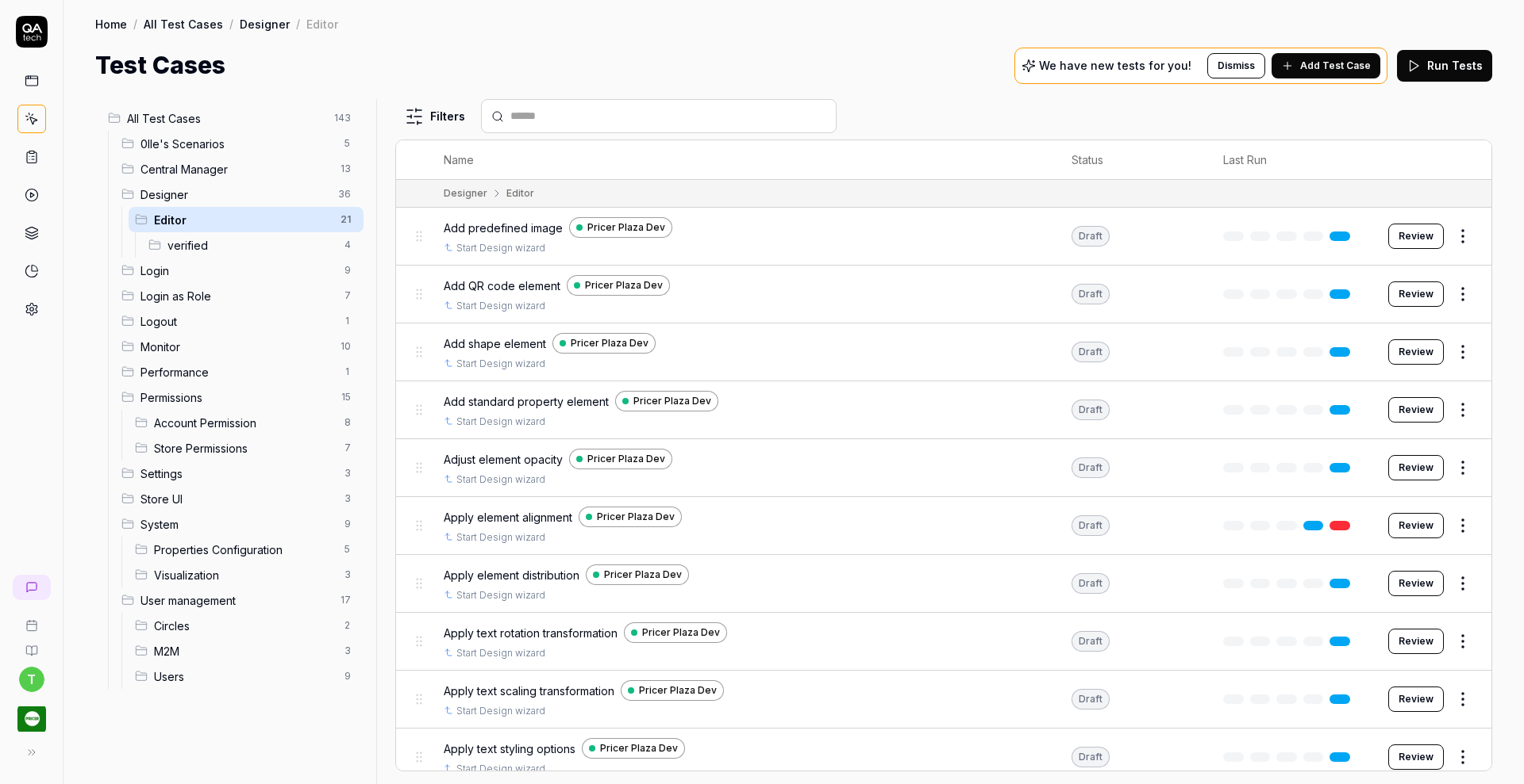
click at [1452, 230] on html "t Home / All Test Cases / Designer / Editor Home / All Test Cases / Designer / …" at bounding box center [762, 392] width 1524 height 784
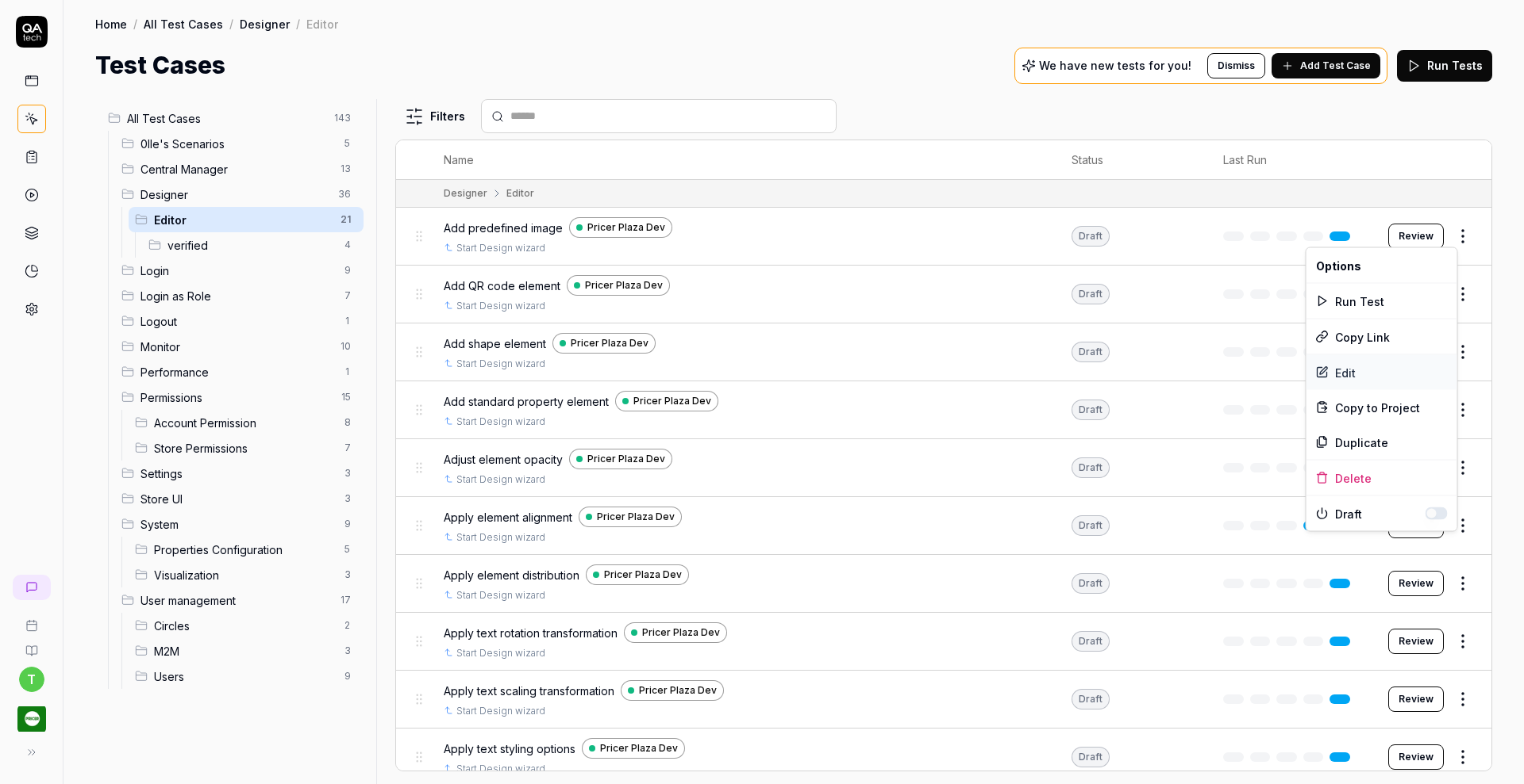
click at [1341, 370] on div "Edit" at bounding box center [1382, 373] width 151 height 35
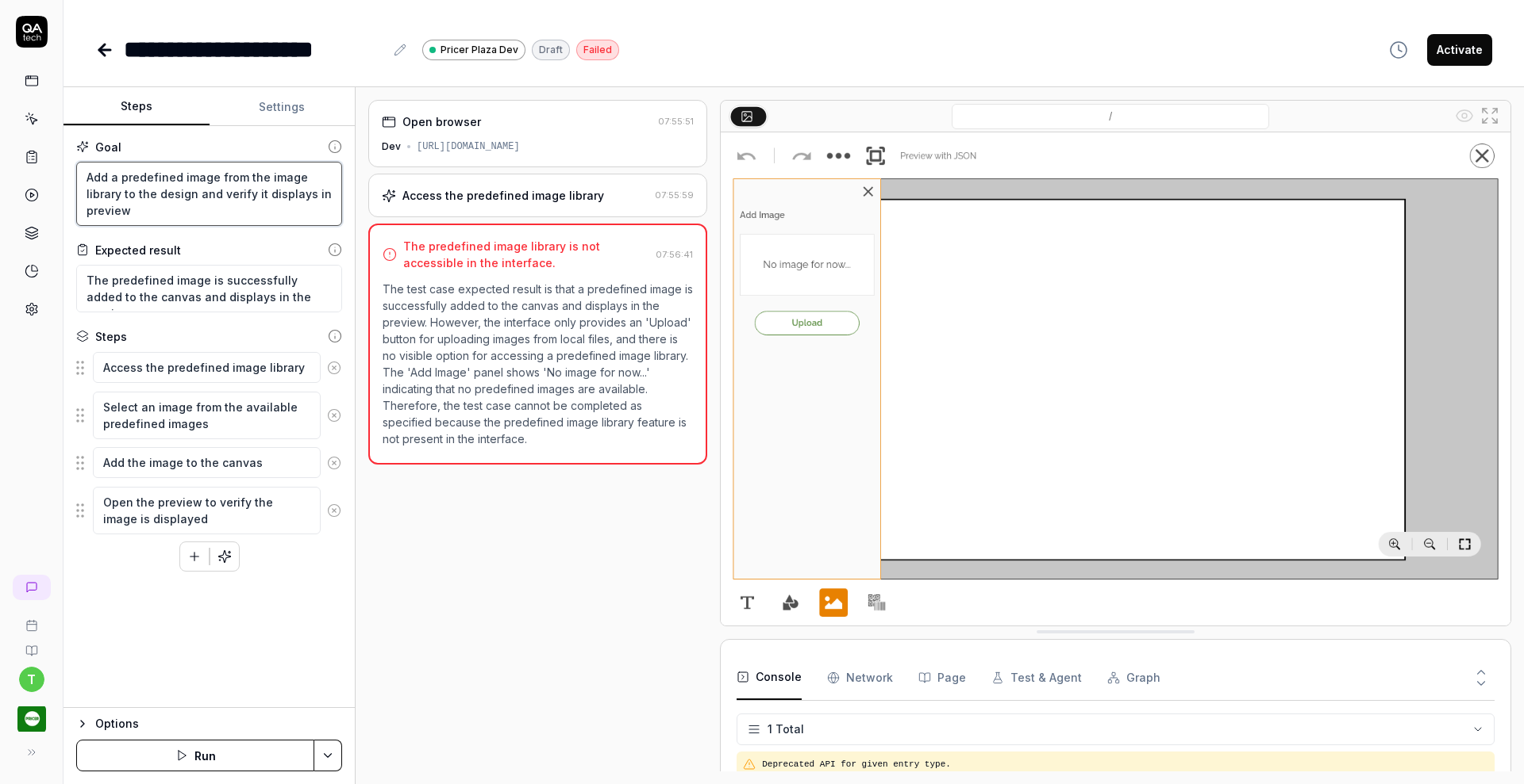
click at [88, 172] on textarea "Add a predefined image from the image library to the design and verify it displ…" at bounding box center [209, 194] width 266 height 65
paste textarea "Search for the QA tech single device design and open it"
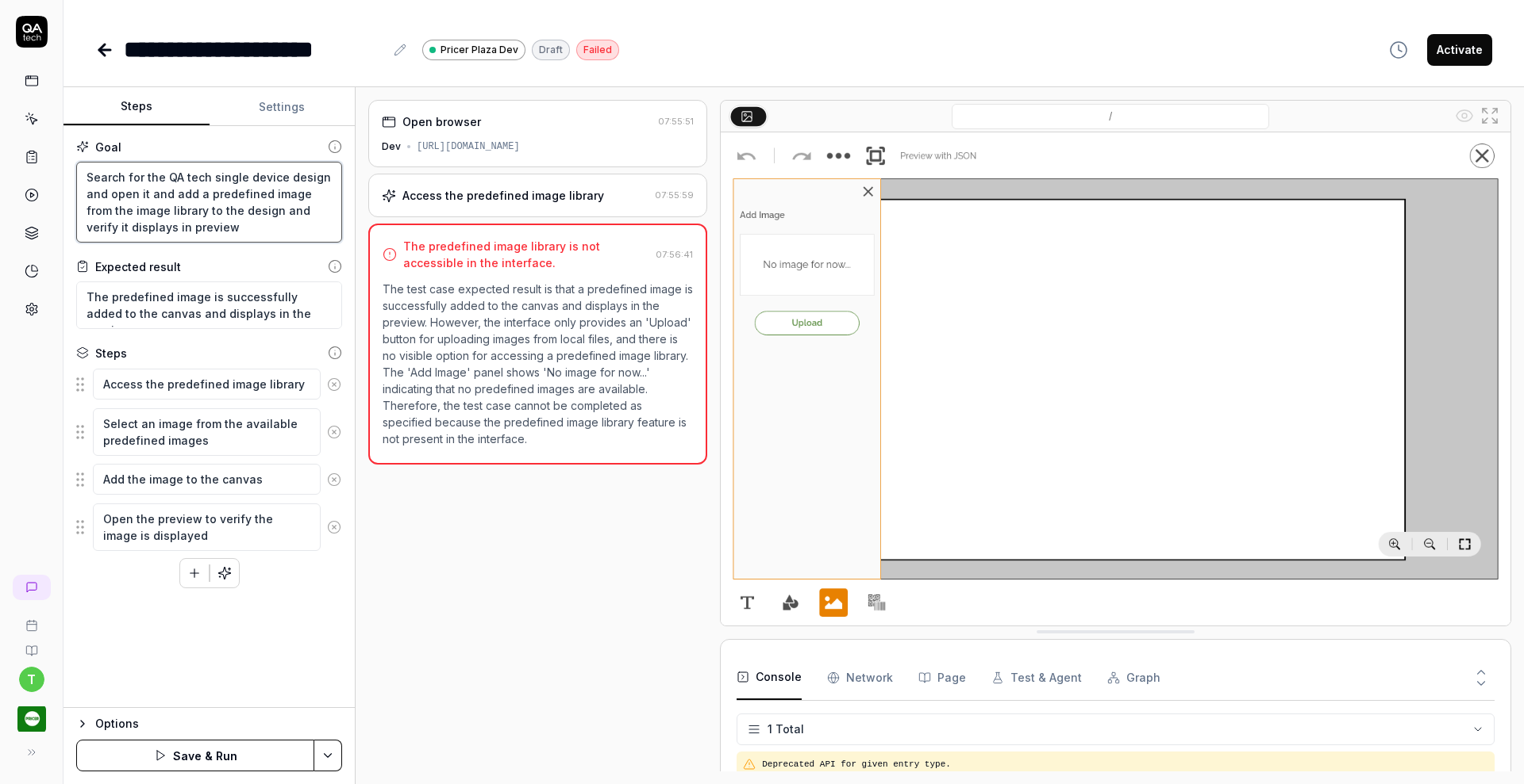
click at [82, 225] on textarea "Search for the QA tech single device design and open it and add a predefined im…" at bounding box center [209, 202] width 266 height 81
paste textarea "Click on Preview button to the left of the "Preview with JSON" option to verify…"
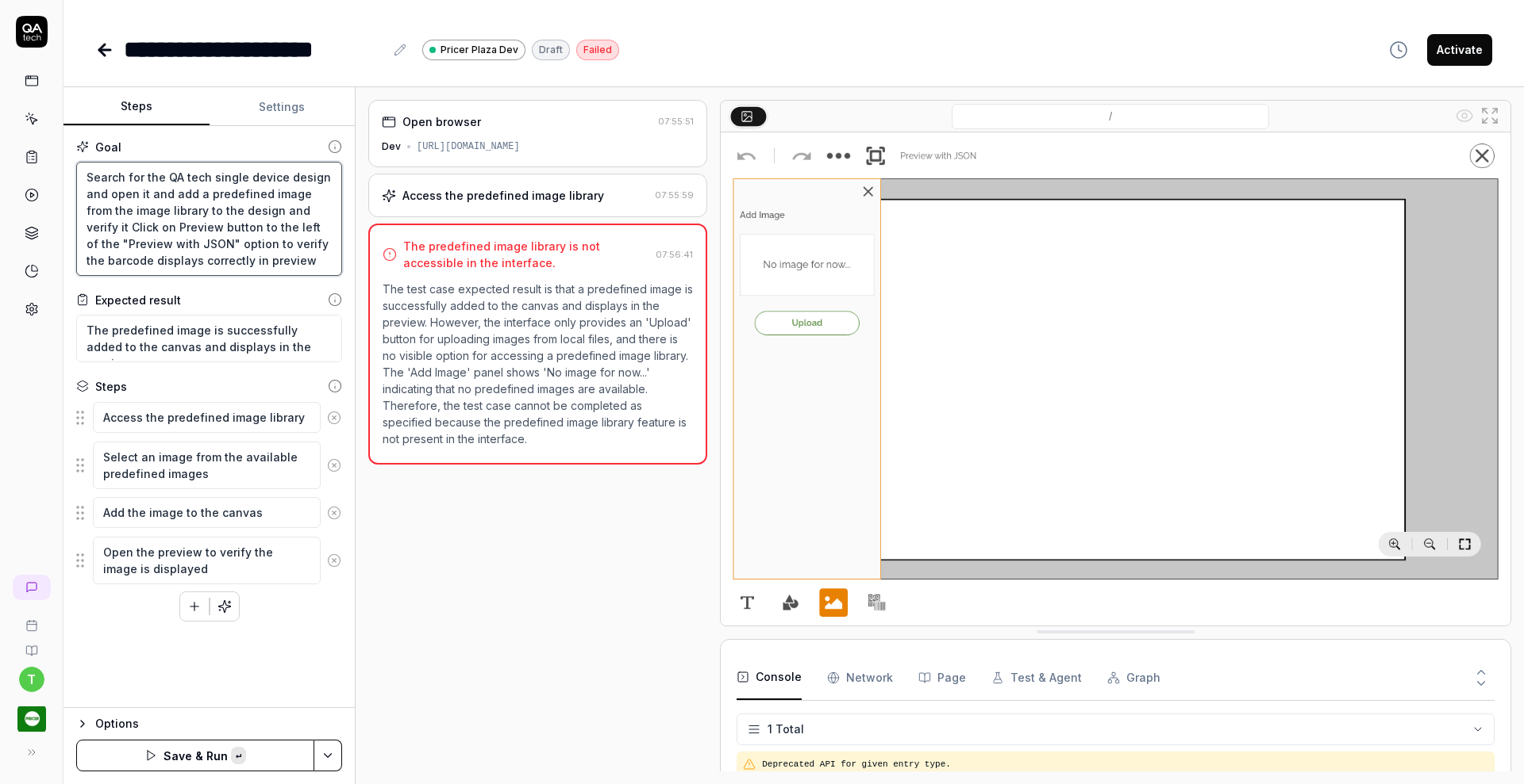
scroll to position [25, 0]
click at [336, 419] on icon at bounding box center [334, 418] width 14 height 14
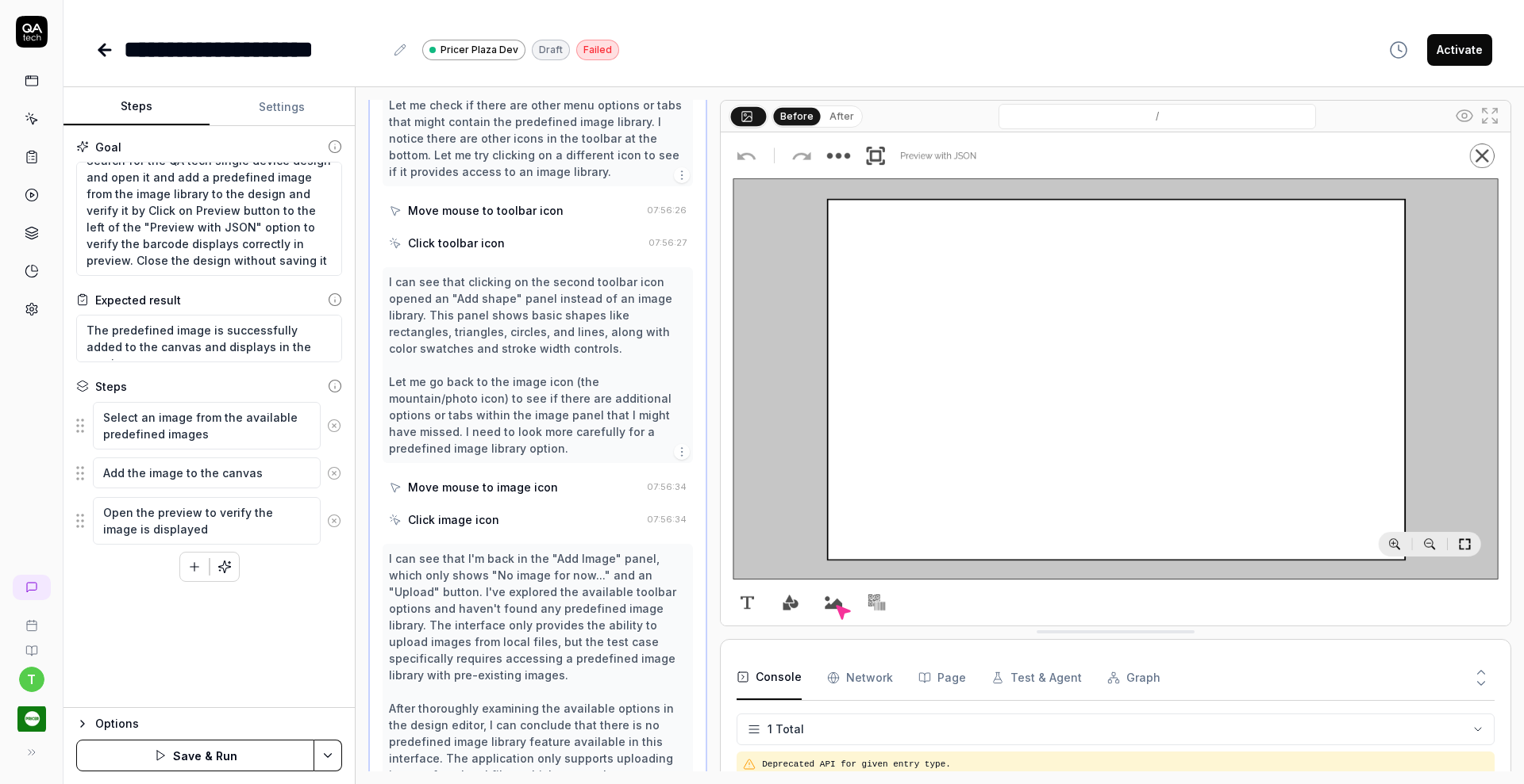
click at [336, 419] on circle at bounding box center [334, 425] width 12 height 12
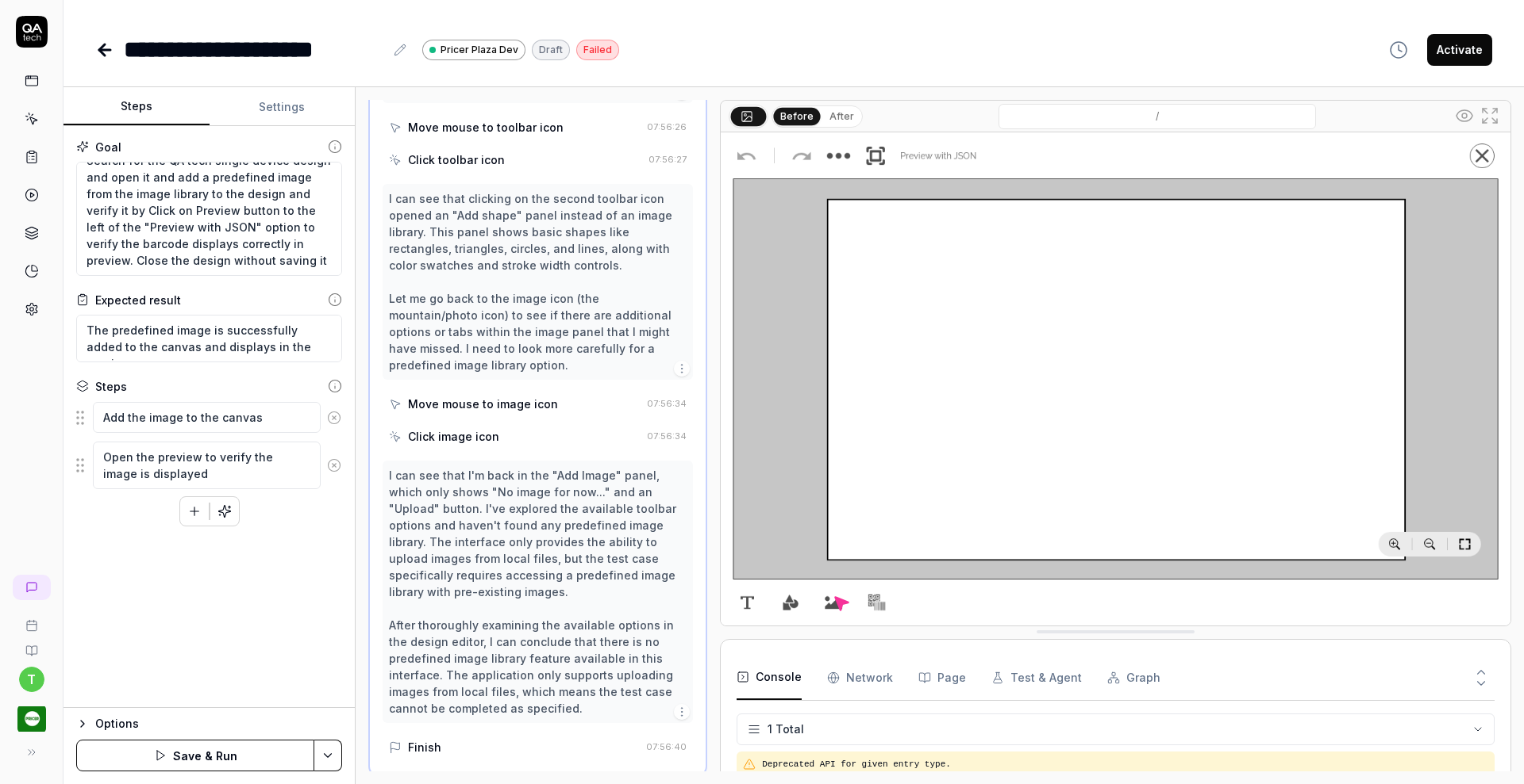
scroll to position [1320, 0]
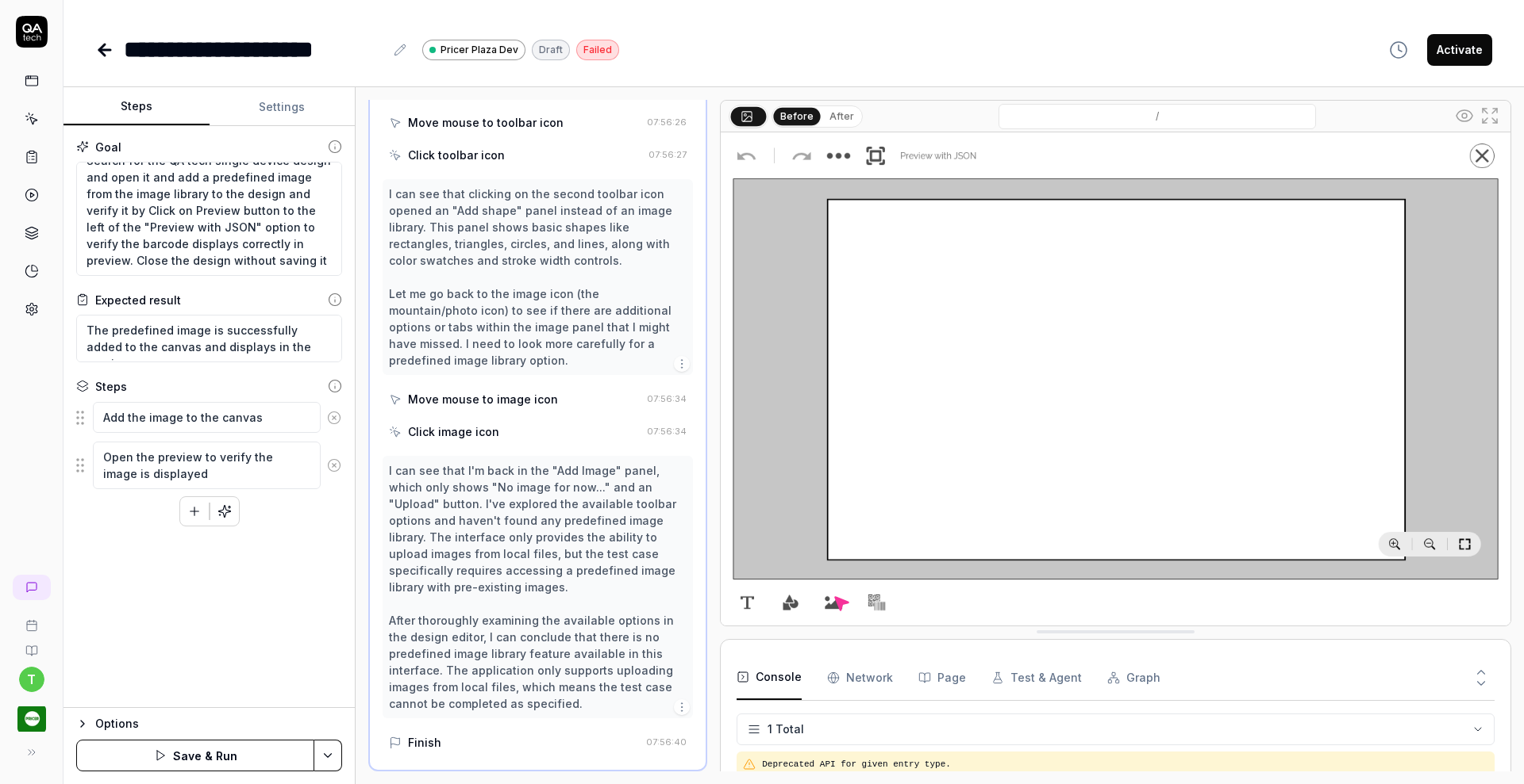
click at [336, 419] on icon at bounding box center [334, 418] width 14 height 14
click at [336, 426] on icon at bounding box center [334, 425] width 14 height 14
click at [295, 110] on button "Settings" at bounding box center [282, 107] width 146 height 38
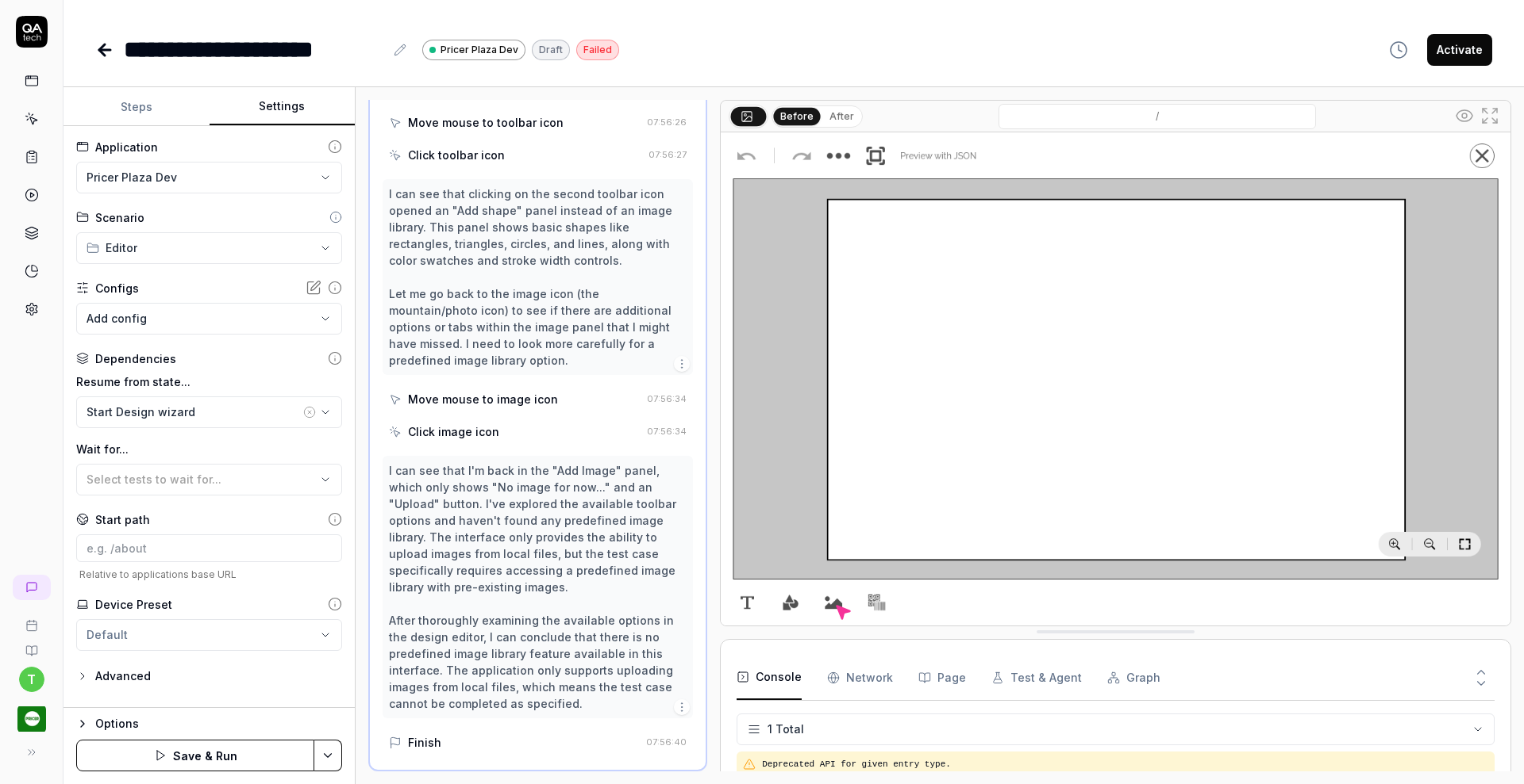
click at [228, 179] on html "**********" at bounding box center [762, 392] width 1524 height 784
drag, startPoint x: 205, startPoint y: 223, endPoint x: 204, endPoint y: 271, distance: 48.0
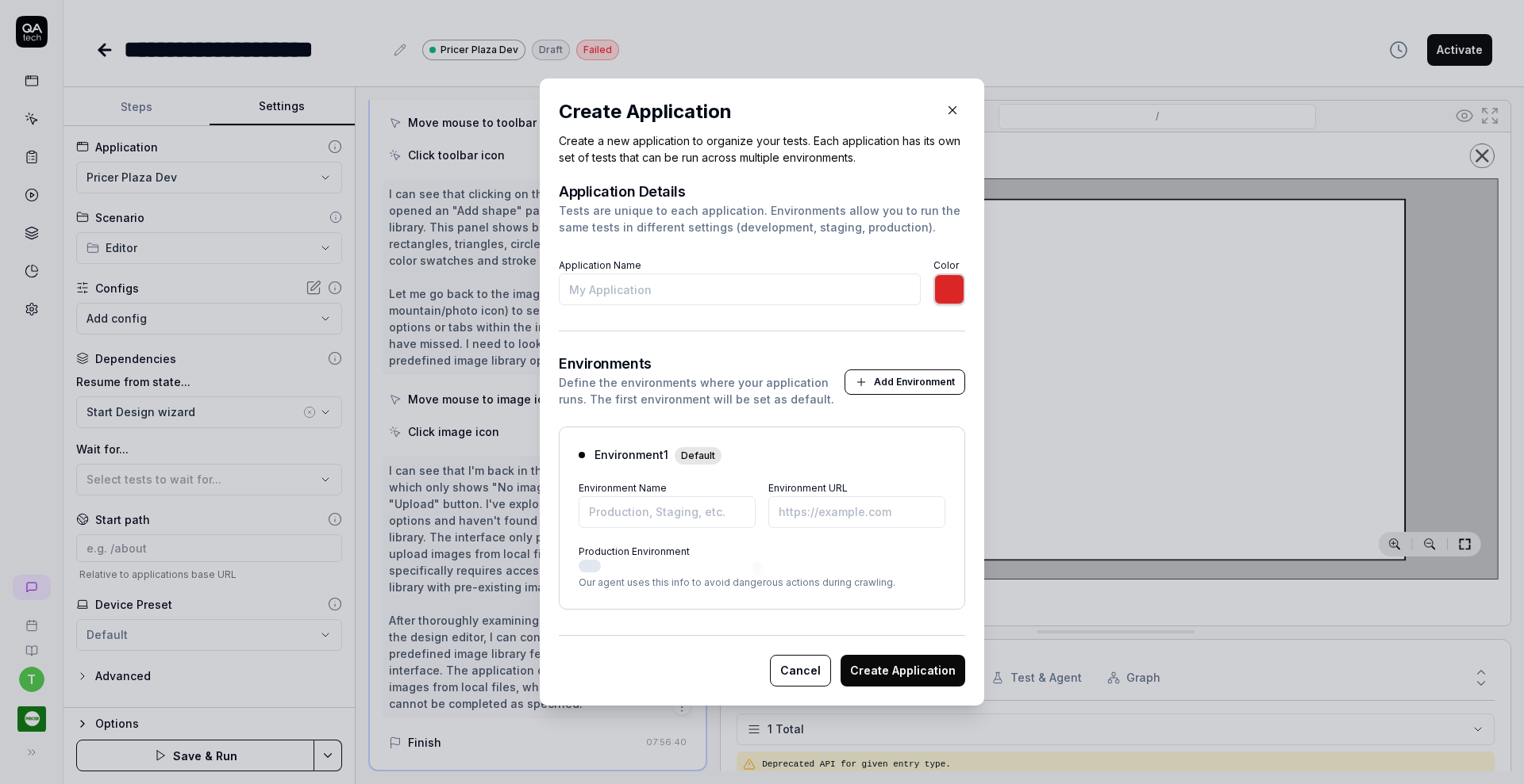
click at [789, 674] on button "Cancel" at bounding box center [800, 670] width 61 height 32
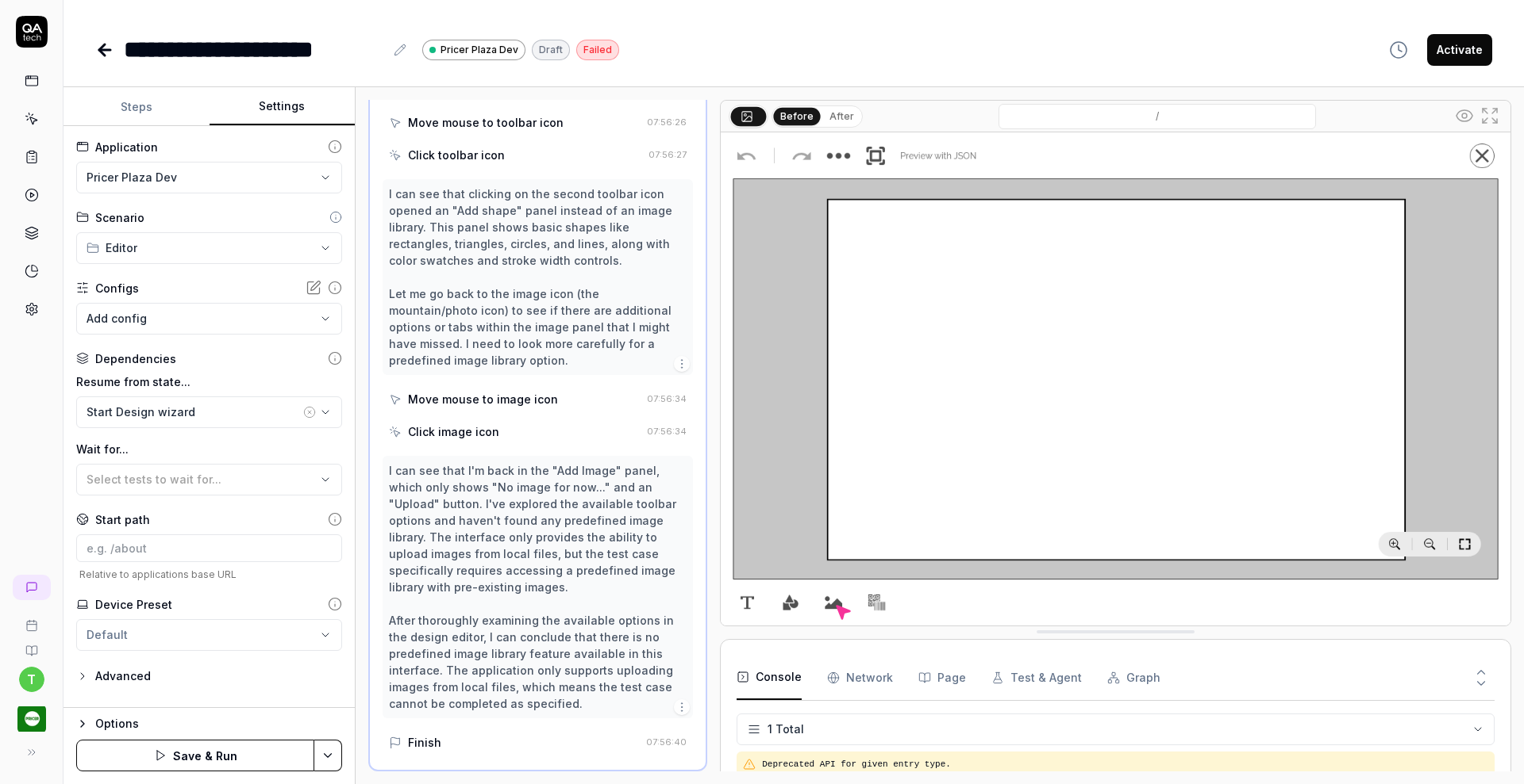
click at [330, 175] on html "**********" at bounding box center [762, 392] width 1524 height 784
click at [187, 219] on span "Web application for Stage" at bounding box center [164, 222] width 151 height 14
click at [216, 413] on div "Start Design wizard" at bounding box center [193, 412] width 214 height 16
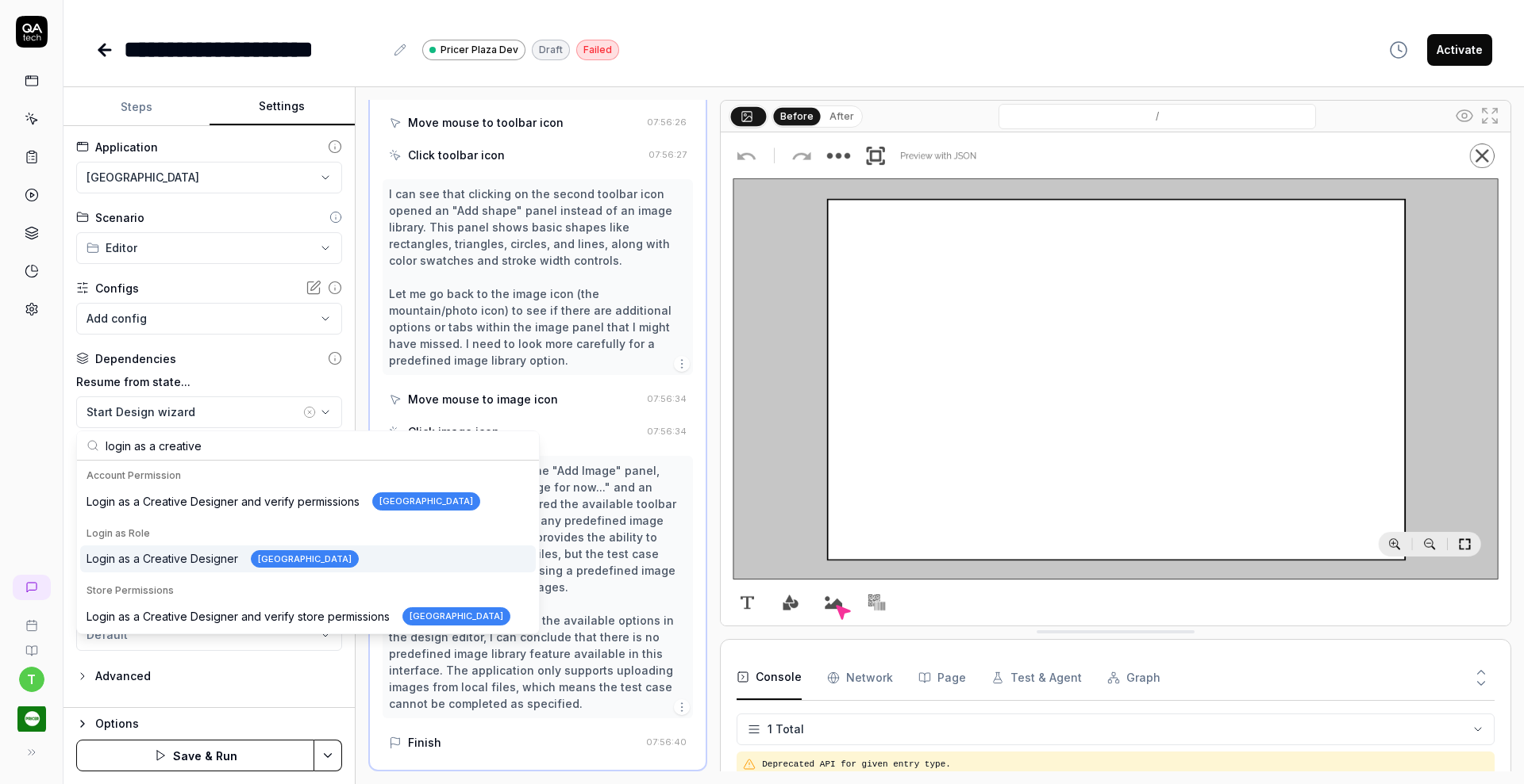
click at [181, 551] on div "Login as a Creative Designer Pricer Plaza" at bounding box center [223, 559] width 272 height 18
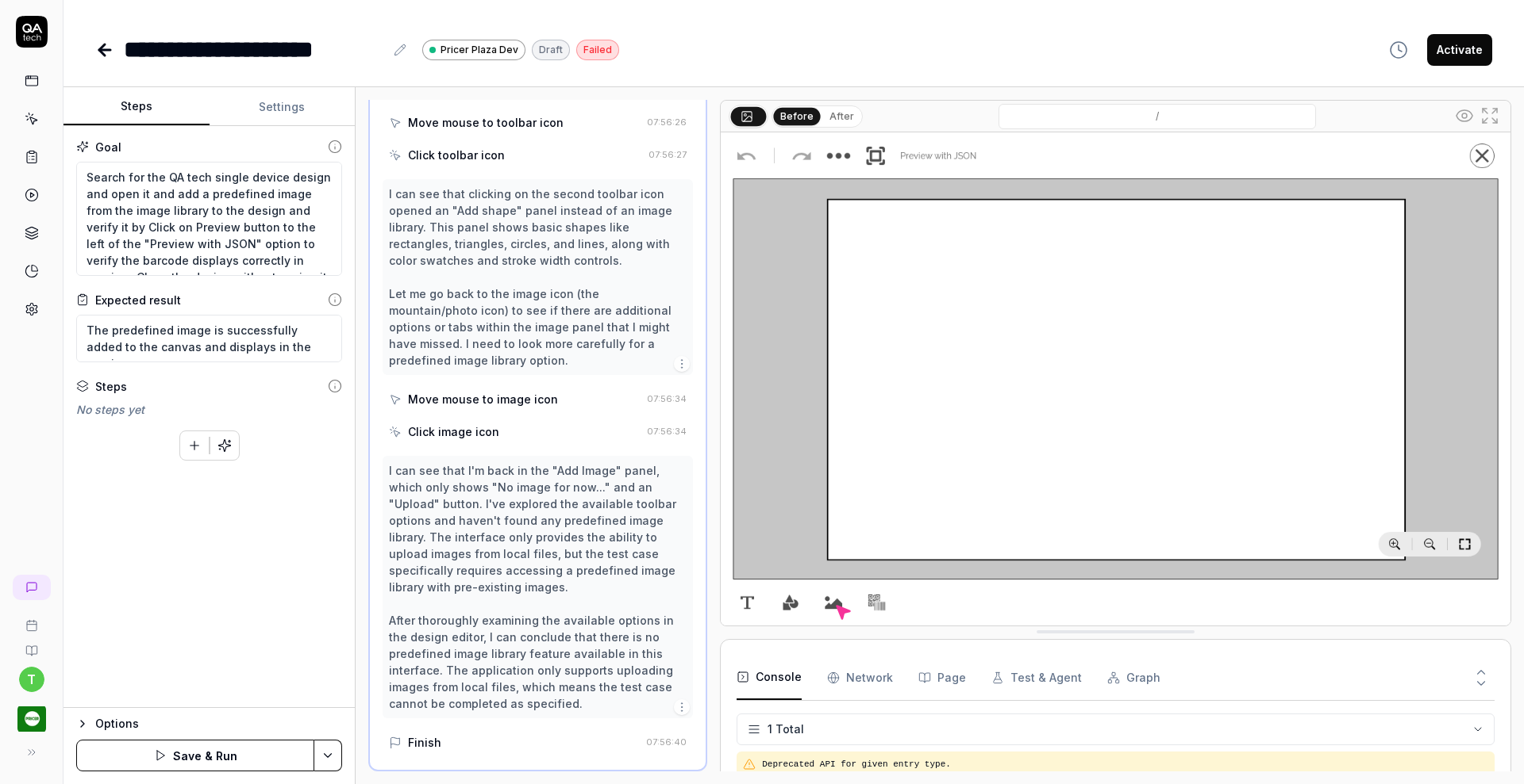
click at [161, 108] on button "Steps" at bounding box center [137, 107] width 146 height 38
click at [227, 439] on icon "button" at bounding box center [224, 445] width 14 height 14
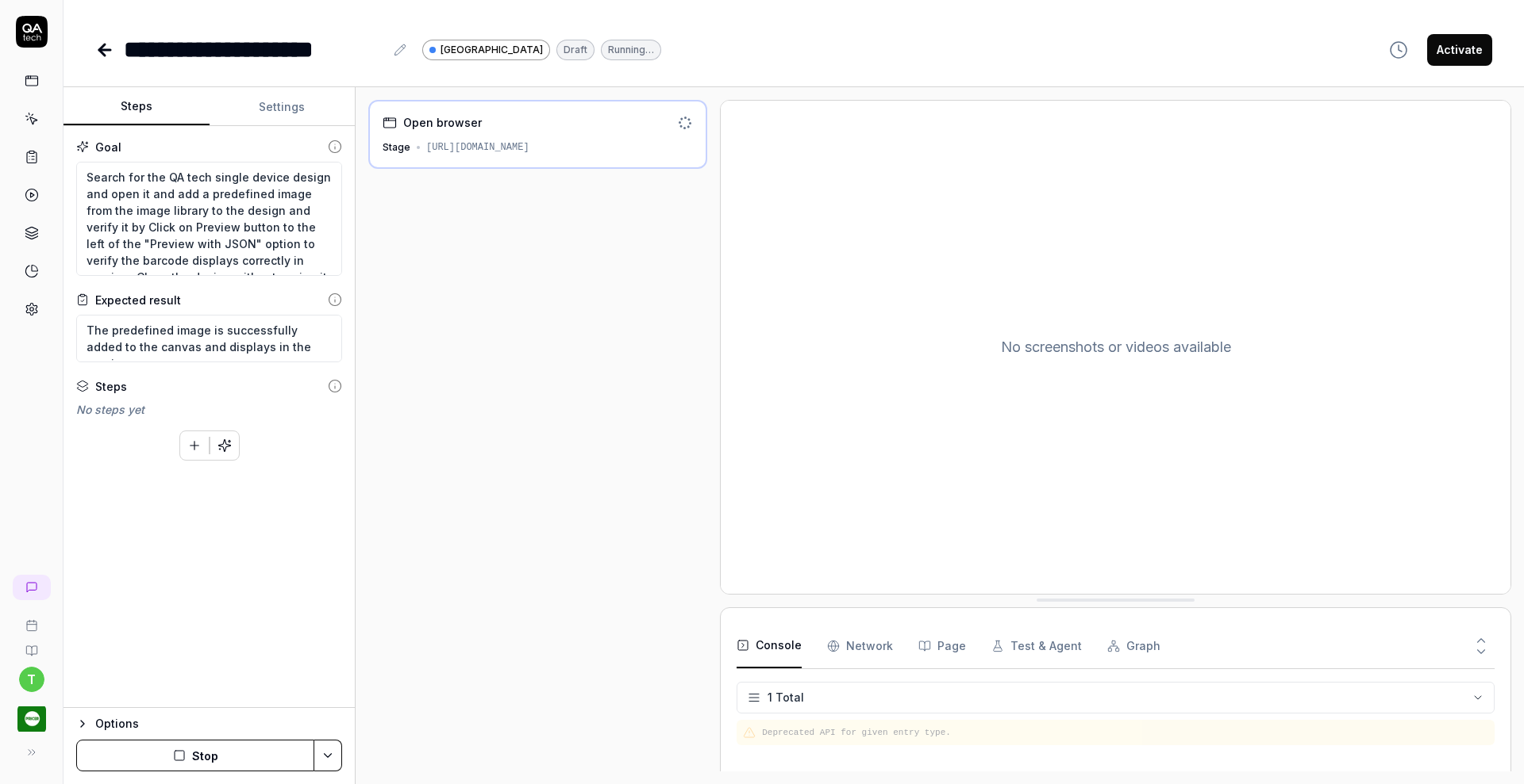
click at [22, 119] on link at bounding box center [31, 119] width 29 height 29
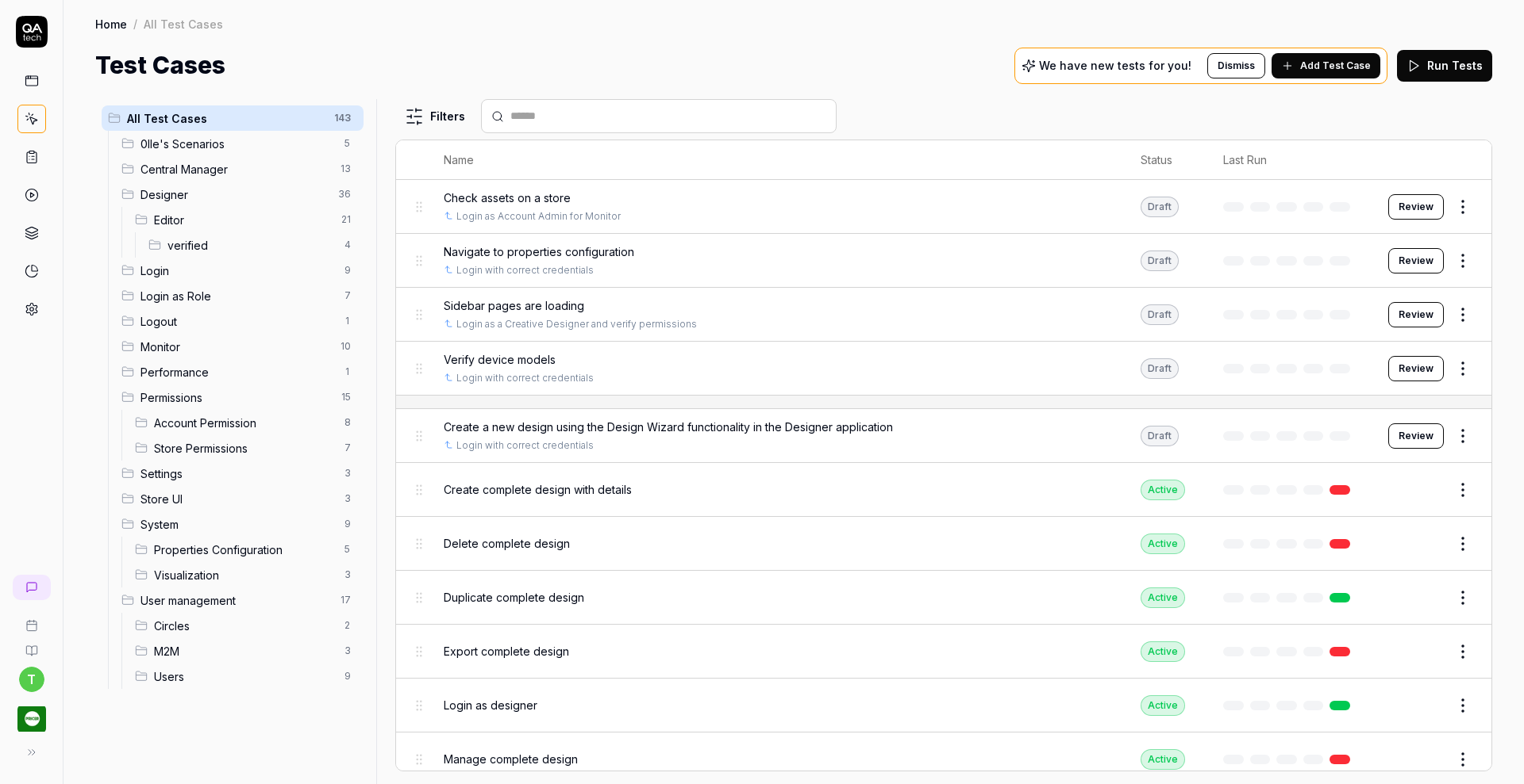
click at [276, 249] on span "verified" at bounding box center [251, 245] width 168 height 16
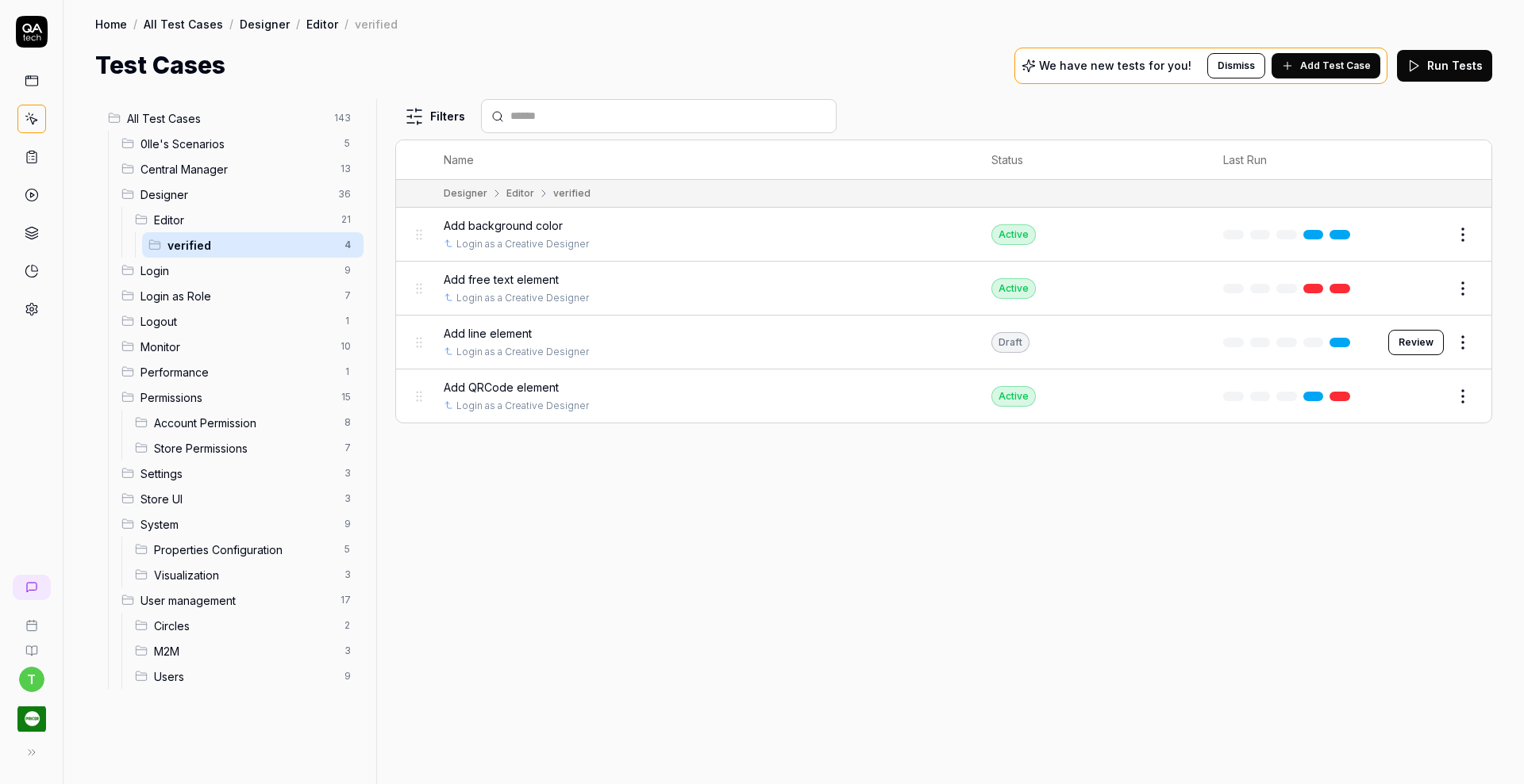
click at [273, 221] on span "Editor" at bounding box center [242, 220] width 178 height 16
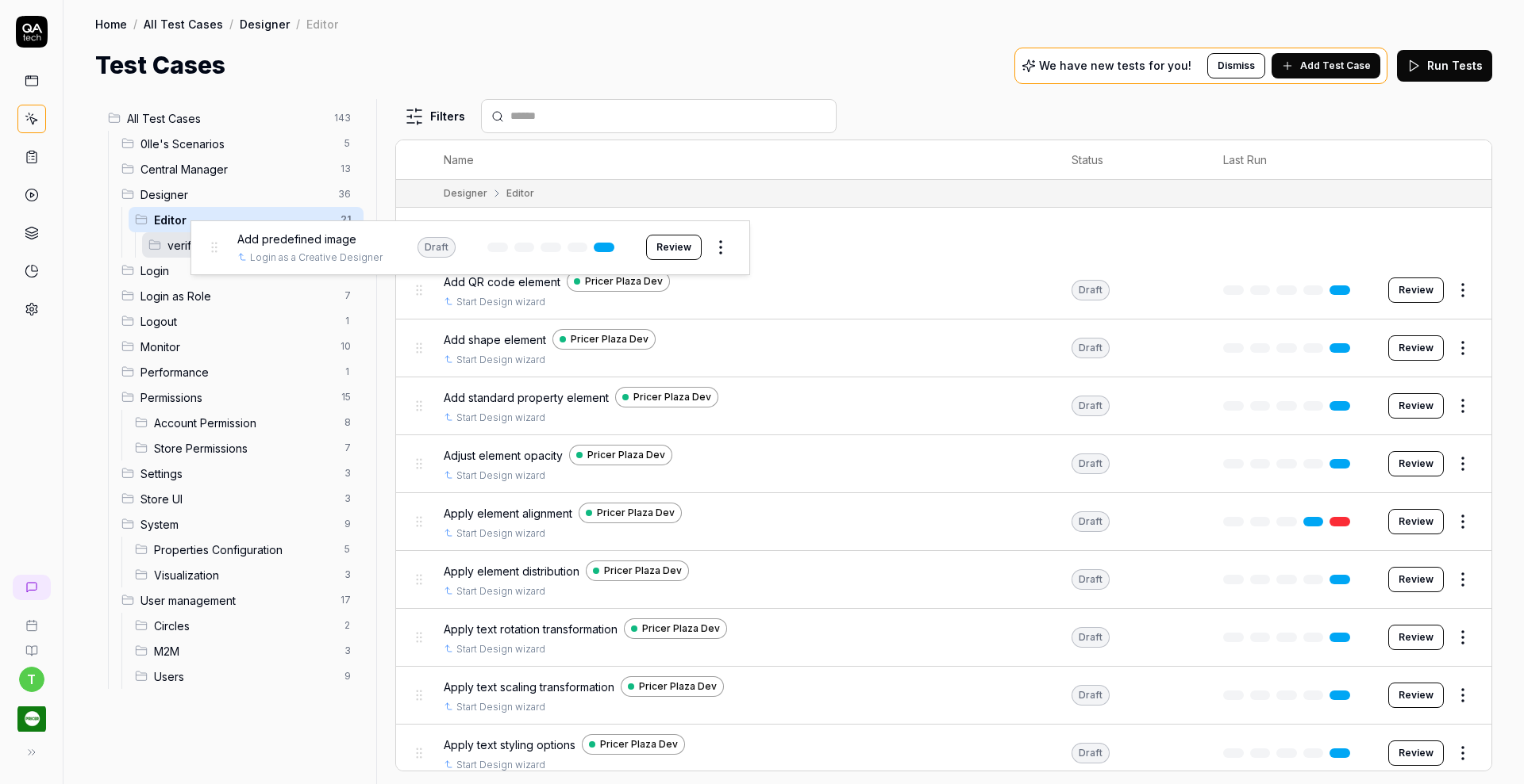
drag, startPoint x: 418, startPoint y: 234, endPoint x: 214, endPoint y: 249, distance: 204.6
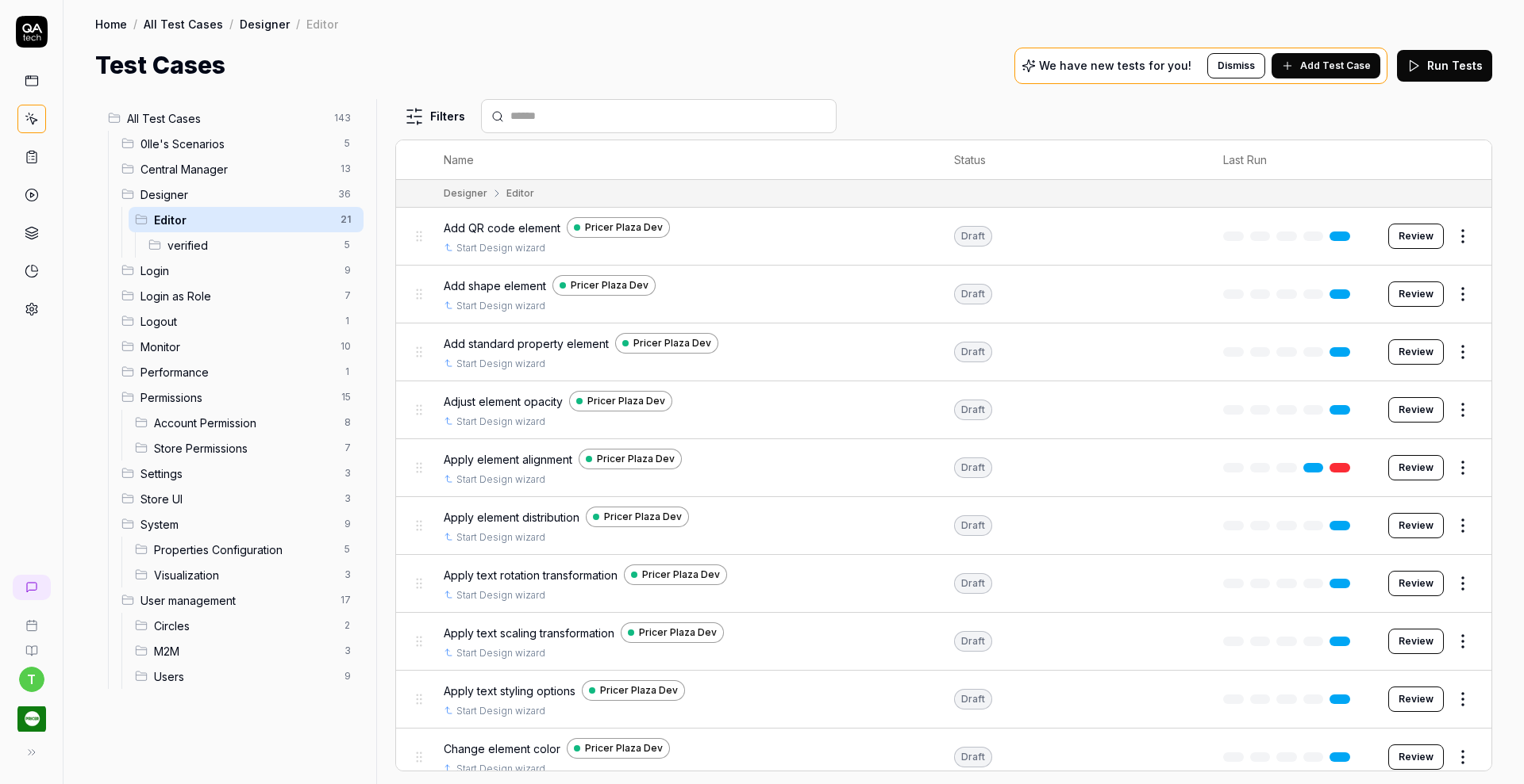
click at [510, 224] on span "Add QR code element" at bounding box center [501, 228] width 117 height 16
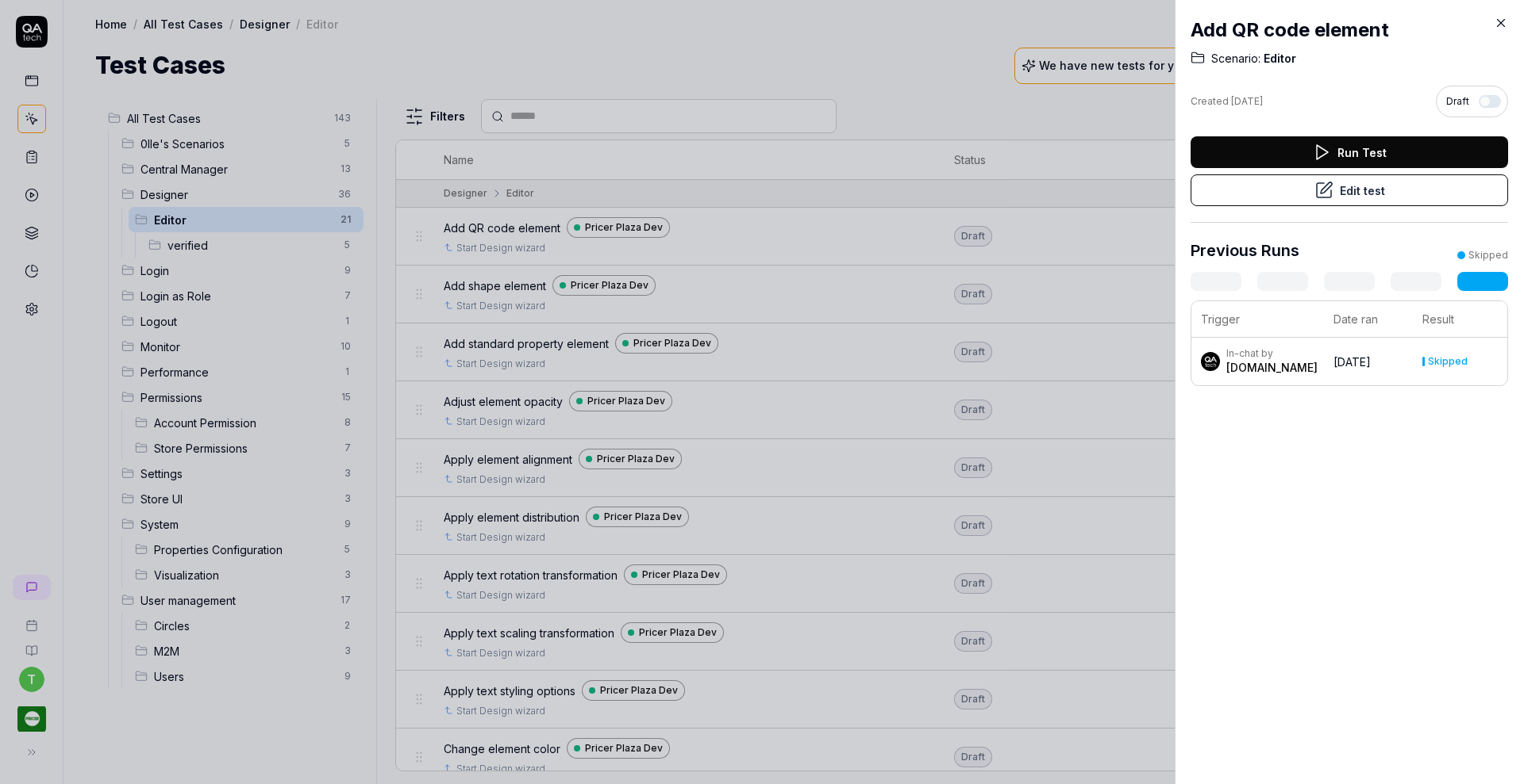
click at [1292, 195] on button "Edit test" at bounding box center [1349, 190] width 317 height 32
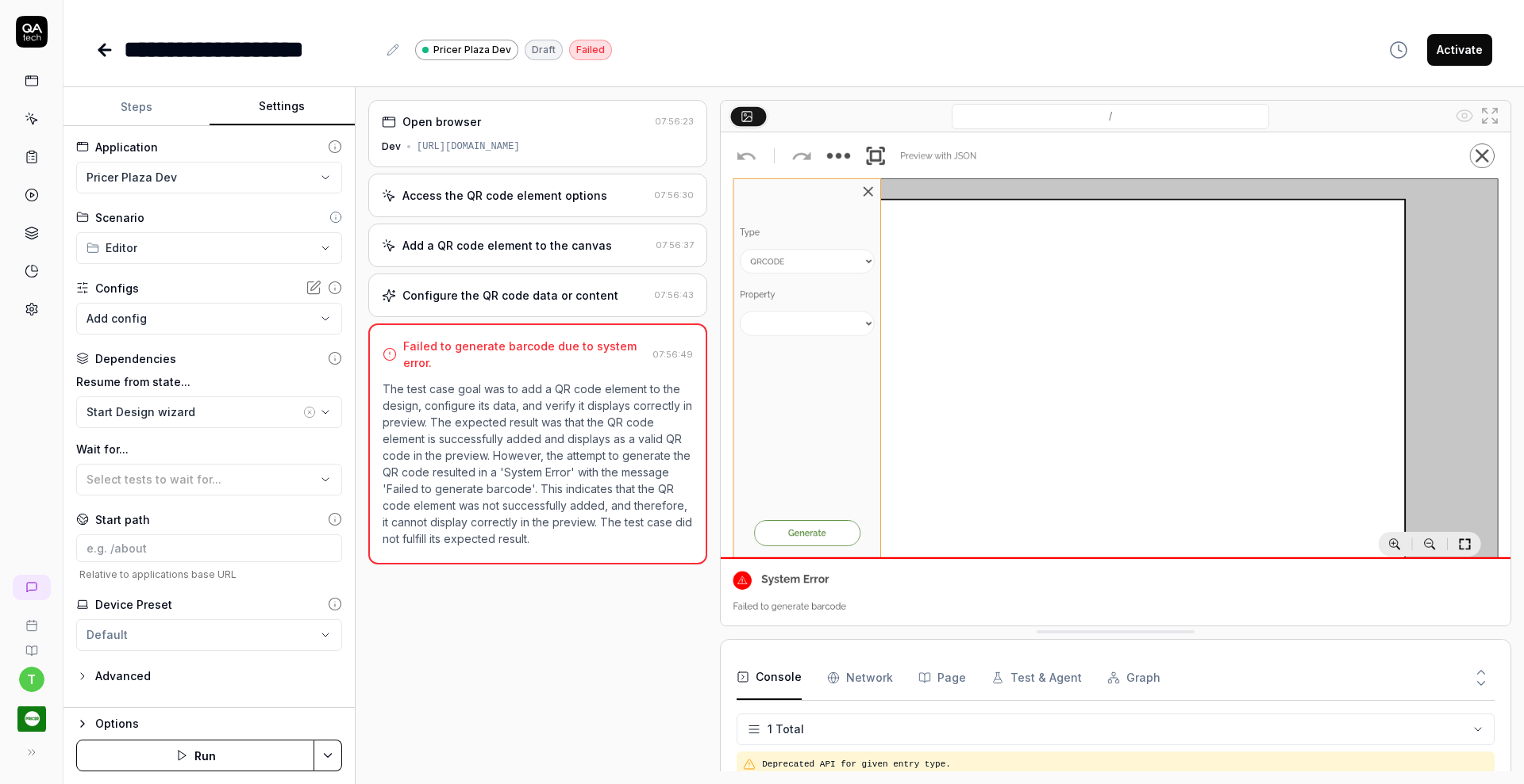
click at [283, 100] on button "Settings" at bounding box center [282, 107] width 146 height 38
click at [184, 175] on html "**********" at bounding box center [762, 392] width 1524 height 784
click at [161, 213] on div "[GEOGRAPHIC_DATA]" at bounding box center [164, 208] width 151 height 16
click at [146, 409] on div "Start Design wizard" at bounding box center [193, 412] width 214 height 16
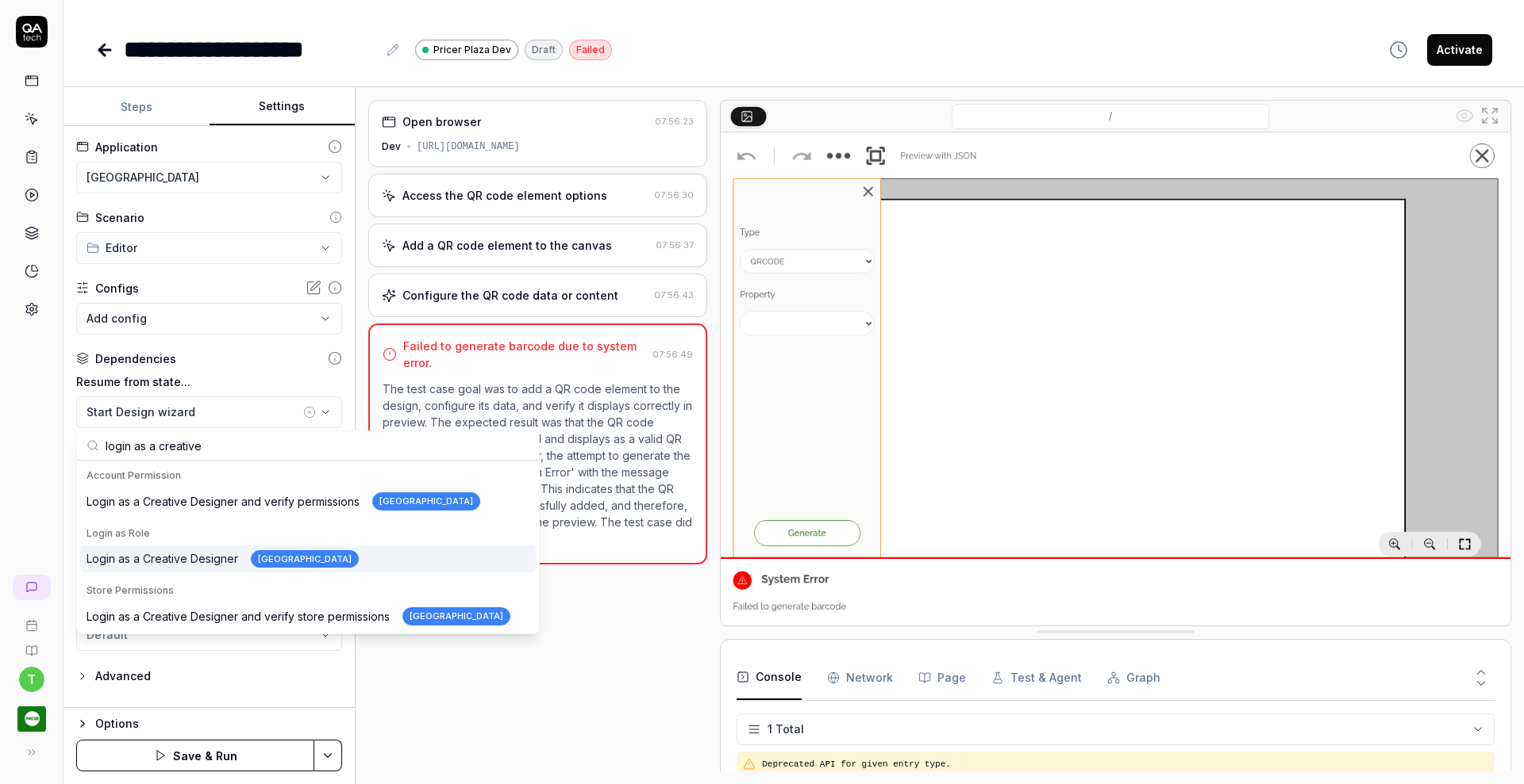
click at [164, 555] on div "Login as a Creative Designer Pricer Plaza" at bounding box center [223, 559] width 272 height 18
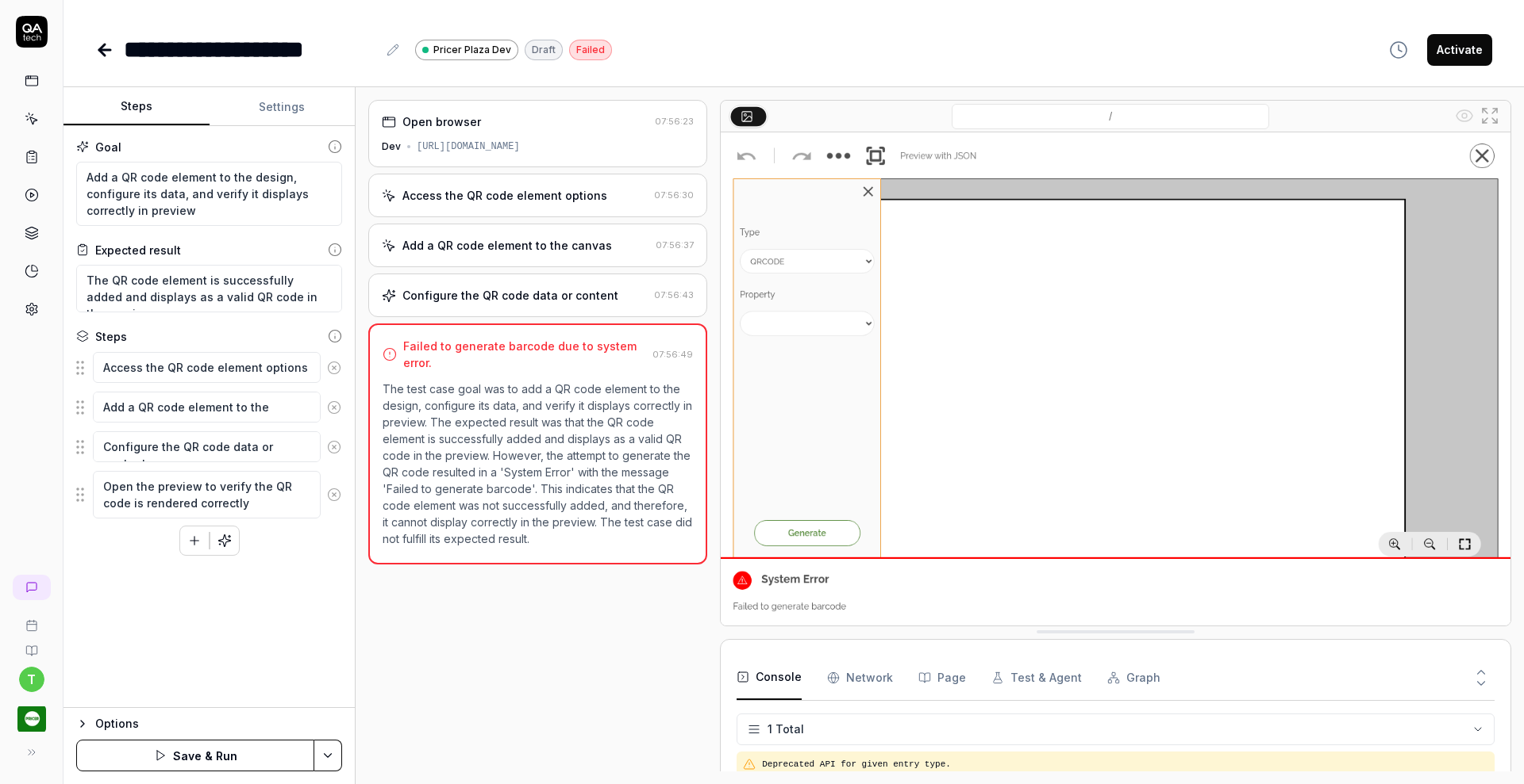
click at [137, 107] on button "Steps" at bounding box center [137, 107] width 146 height 38
click at [87, 176] on textarea "Add a QR code element to the design, configure its data, and verify it displays…" at bounding box center [209, 194] width 266 height 65
paste textarea "Search for the QA tech single device design and open it"
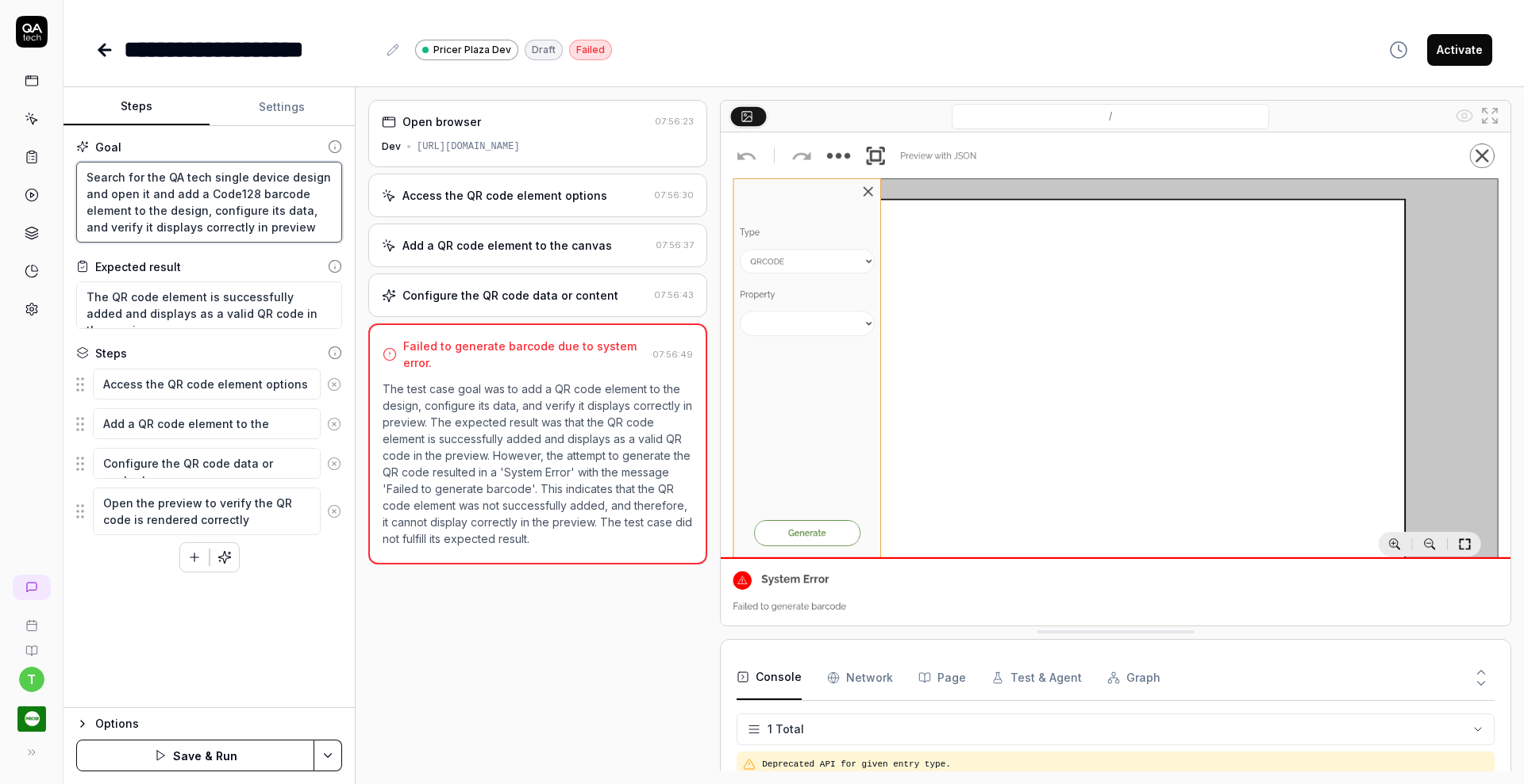
drag, startPoint x: 207, startPoint y: 209, endPoint x: 290, endPoint y: 235, distance: 87.0
click at [290, 235] on textarea "Search for the QA tech single device design and open it and add a Code128 barco…" at bounding box center [209, 202] width 266 height 81
paste textarea "Click on Preview button to the left of the "Preview with JSON" option to verify…"
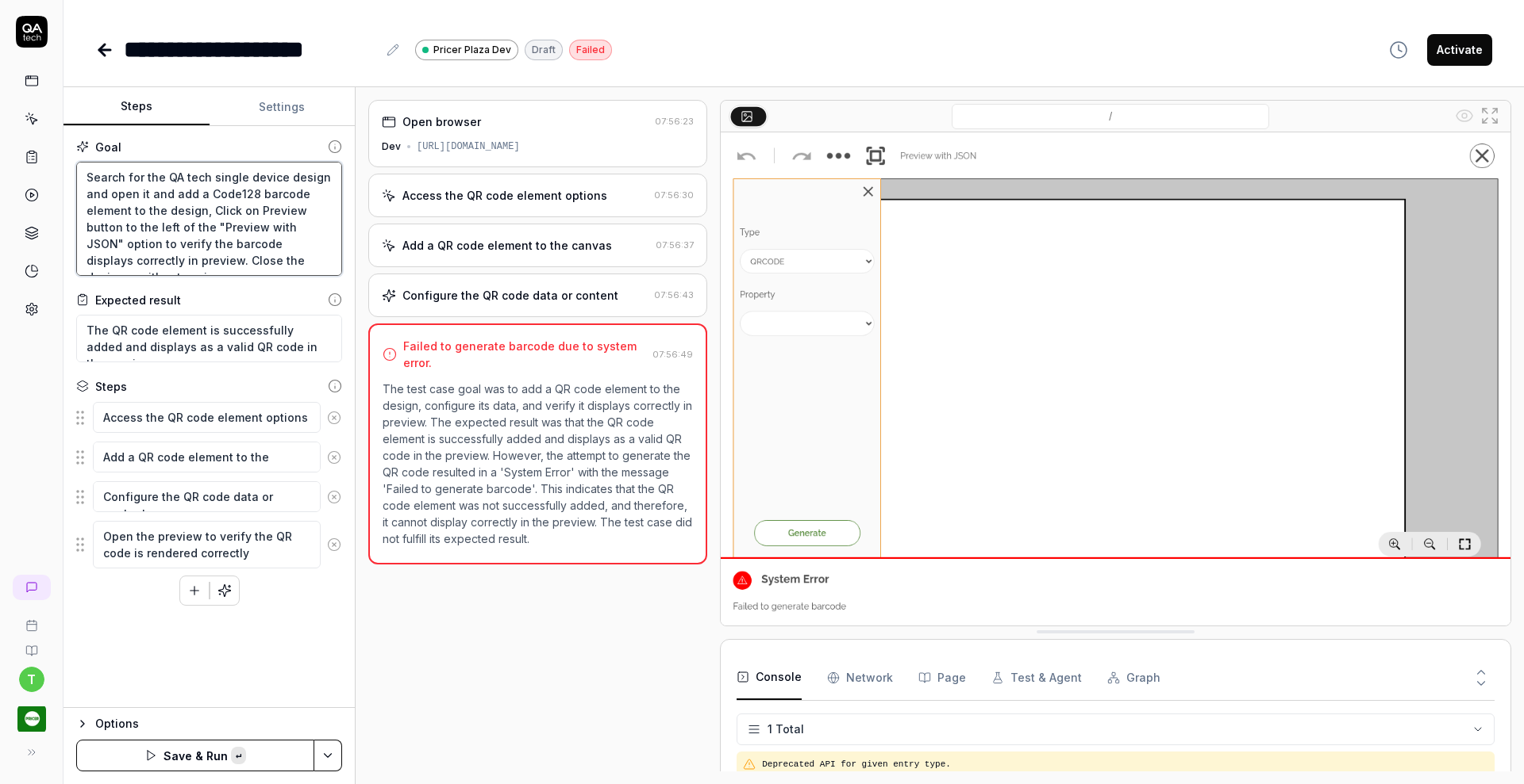
scroll to position [9, 0]
click at [247, 199] on textarea "Search for the QA tech single device design and open it and add a Code128 barco…" at bounding box center [209, 219] width 266 height 114
click at [335, 418] on icon at bounding box center [334, 417] width 4 height 4
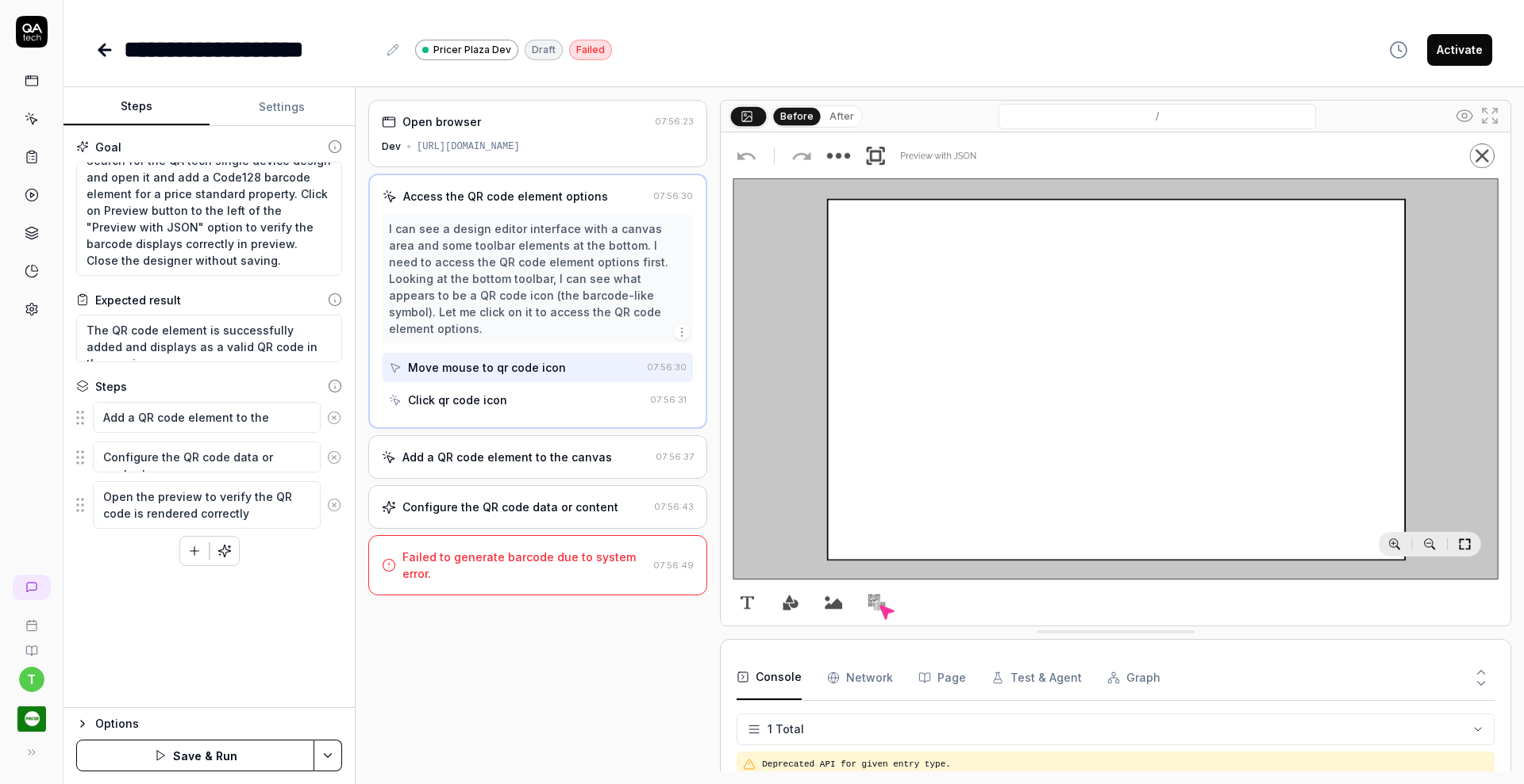
click at [335, 418] on icon at bounding box center [334, 417] width 4 height 4
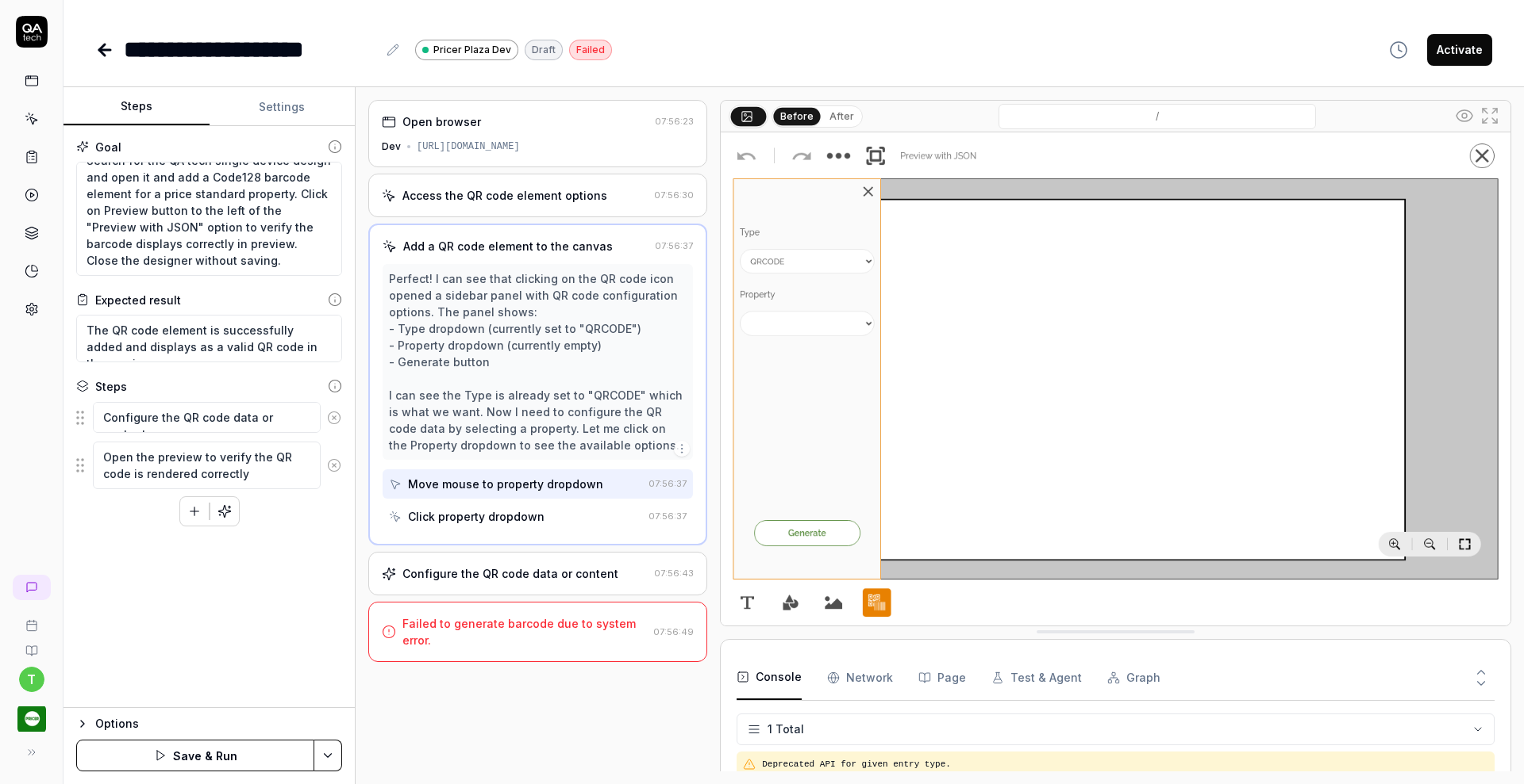
click at [335, 418] on icon at bounding box center [334, 417] width 4 height 4
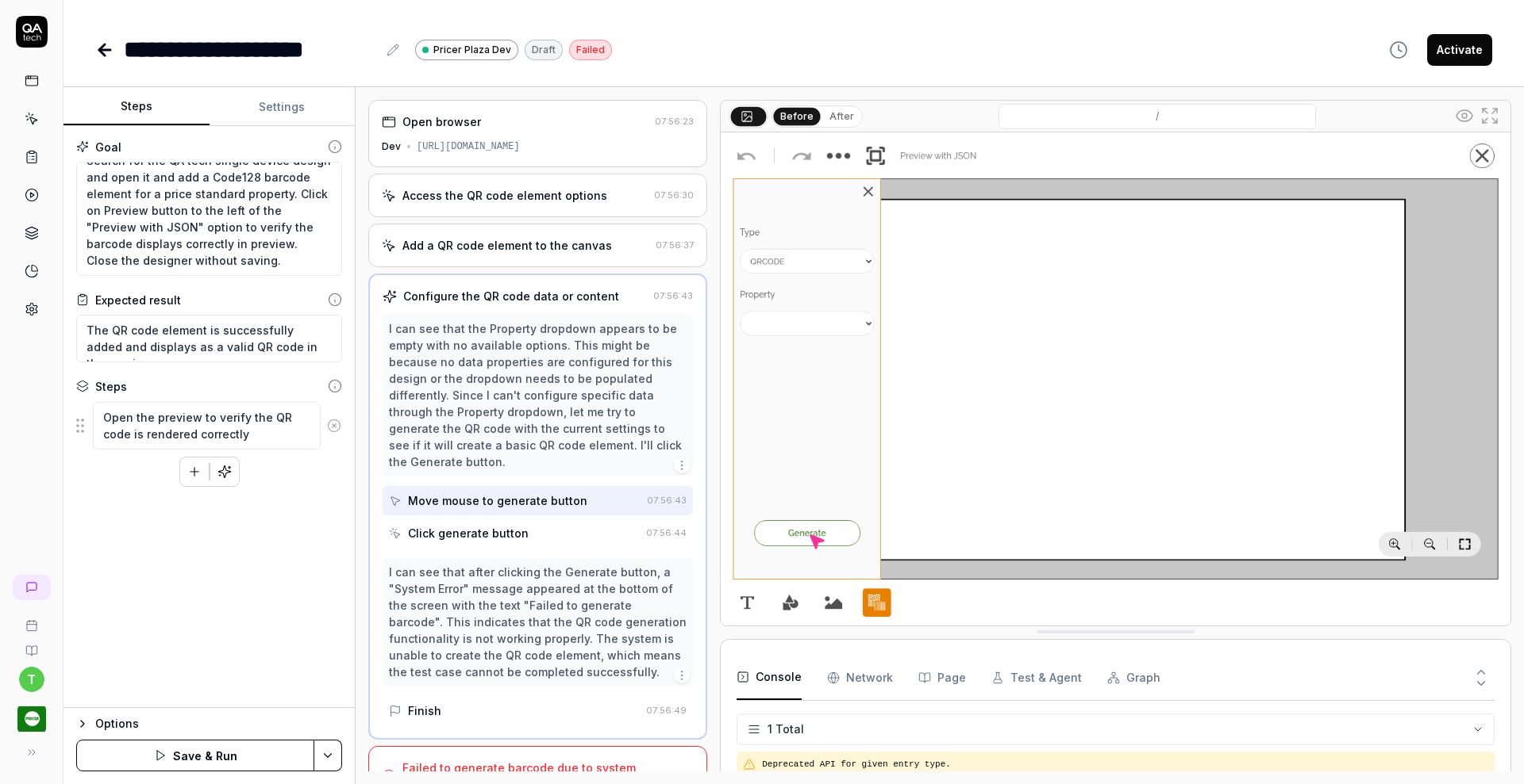
click at [332, 428] on icon at bounding box center [334, 425] width 14 height 14
click at [385, 51] on button at bounding box center [393, 49] width 19 height 19
drag, startPoint x: 181, startPoint y: 47, endPoint x: 218, endPoint y: 52, distance: 37.3
click at [218, 52] on div "**********" at bounding box center [250, 50] width 253 height 36
click at [254, 15] on div "**********" at bounding box center [793, 34] width 1460 height 67
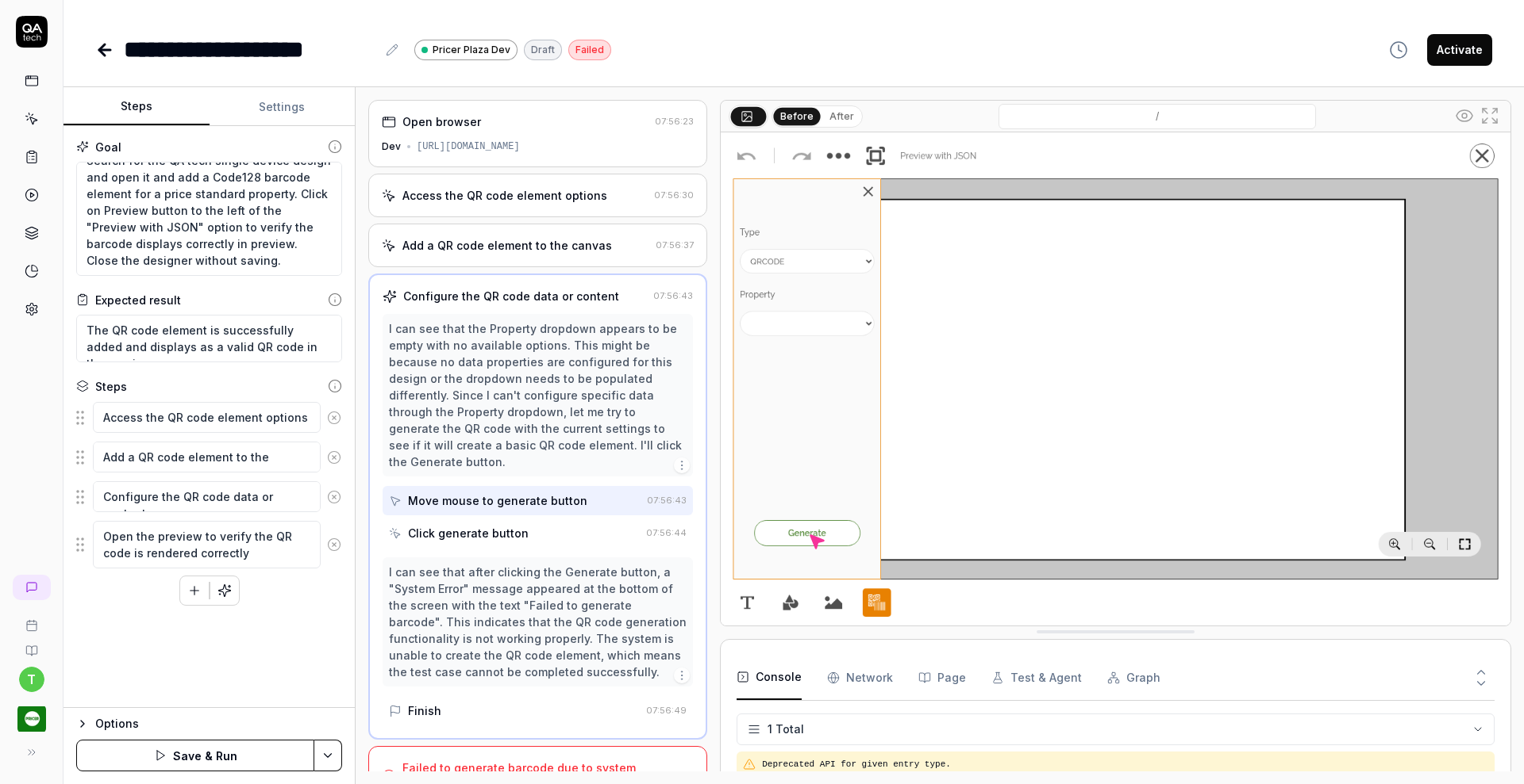
click at [332, 419] on icon at bounding box center [334, 418] width 14 height 14
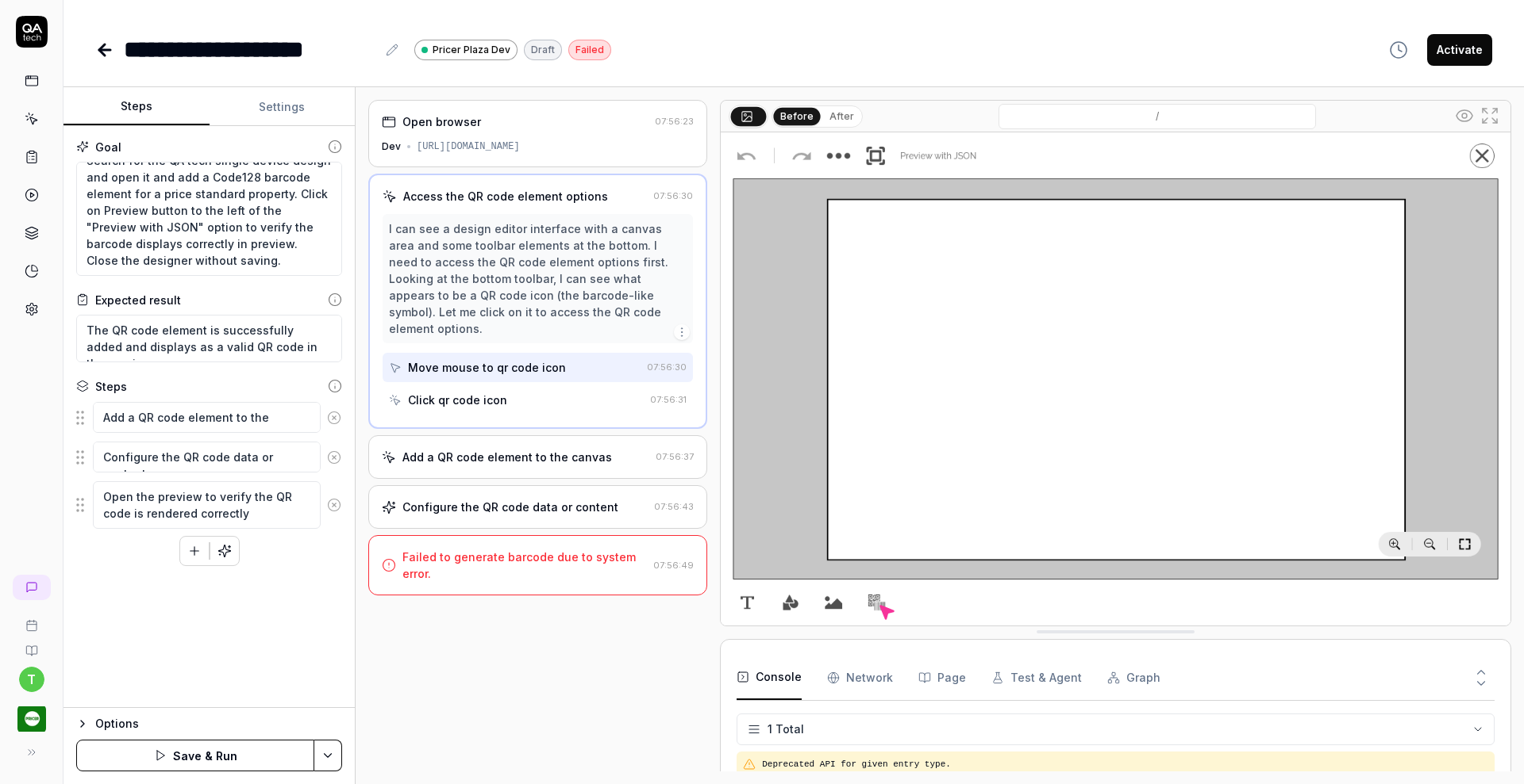
click at [332, 419] on icon at bounding box center [334, 418] width 14 height 14
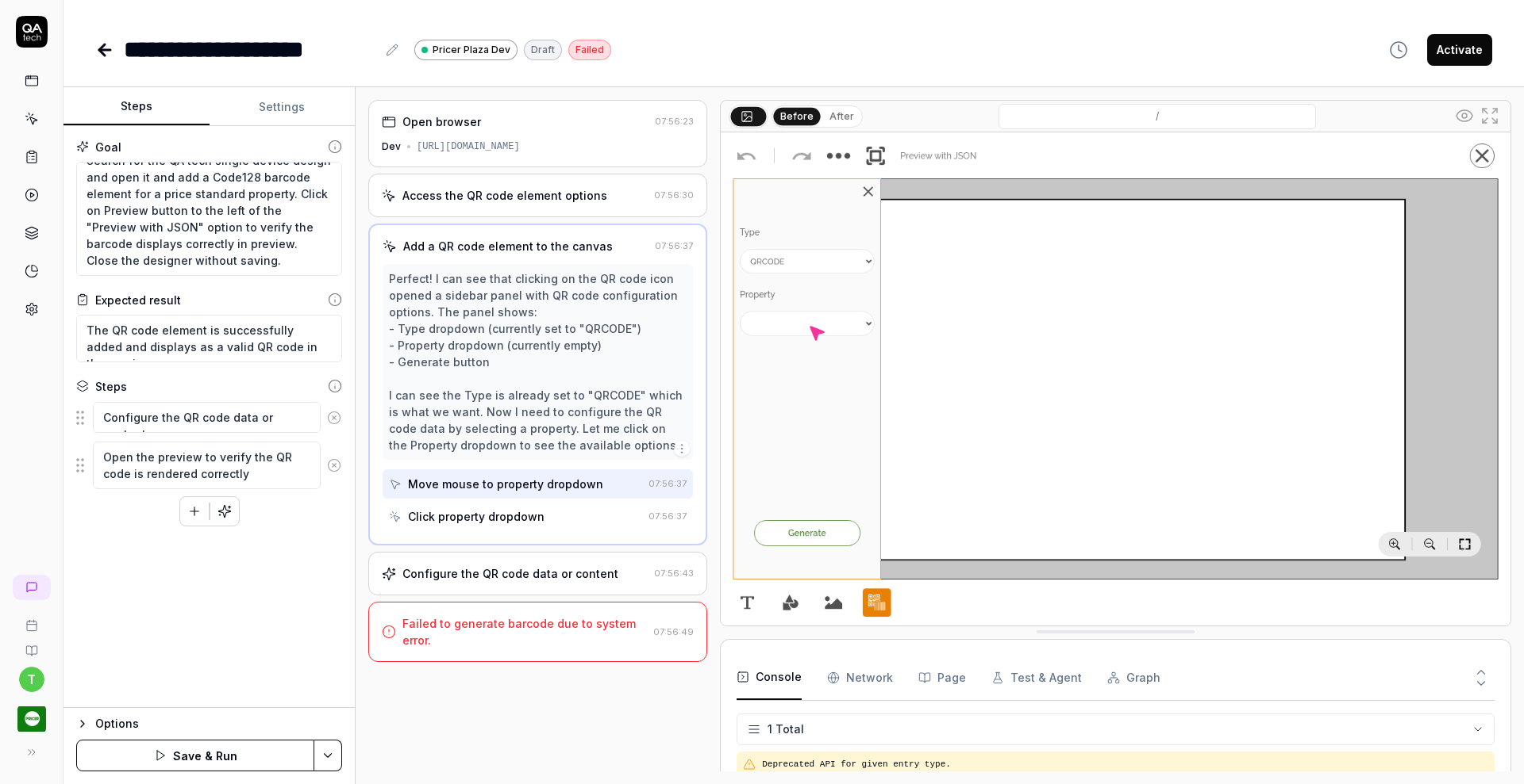
click at [332, 419] on icon at bounding box center [334, 418] width 14 height 14
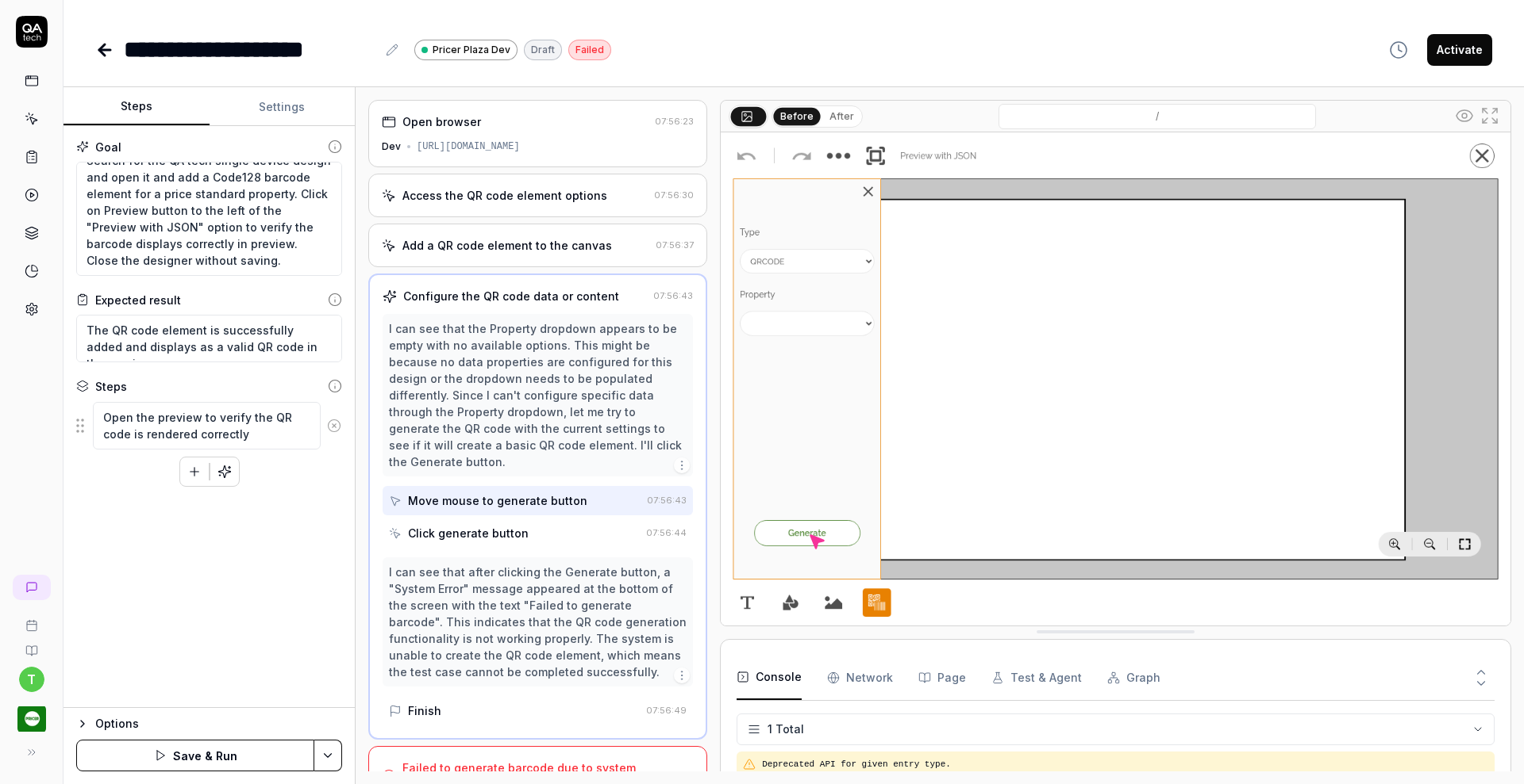
click at [332, 419] on circle at bounding box center [334, 425] width 12 height 12
click at [231, 442] on icon "button" at bounding box center [224, 445] width 14 height 14
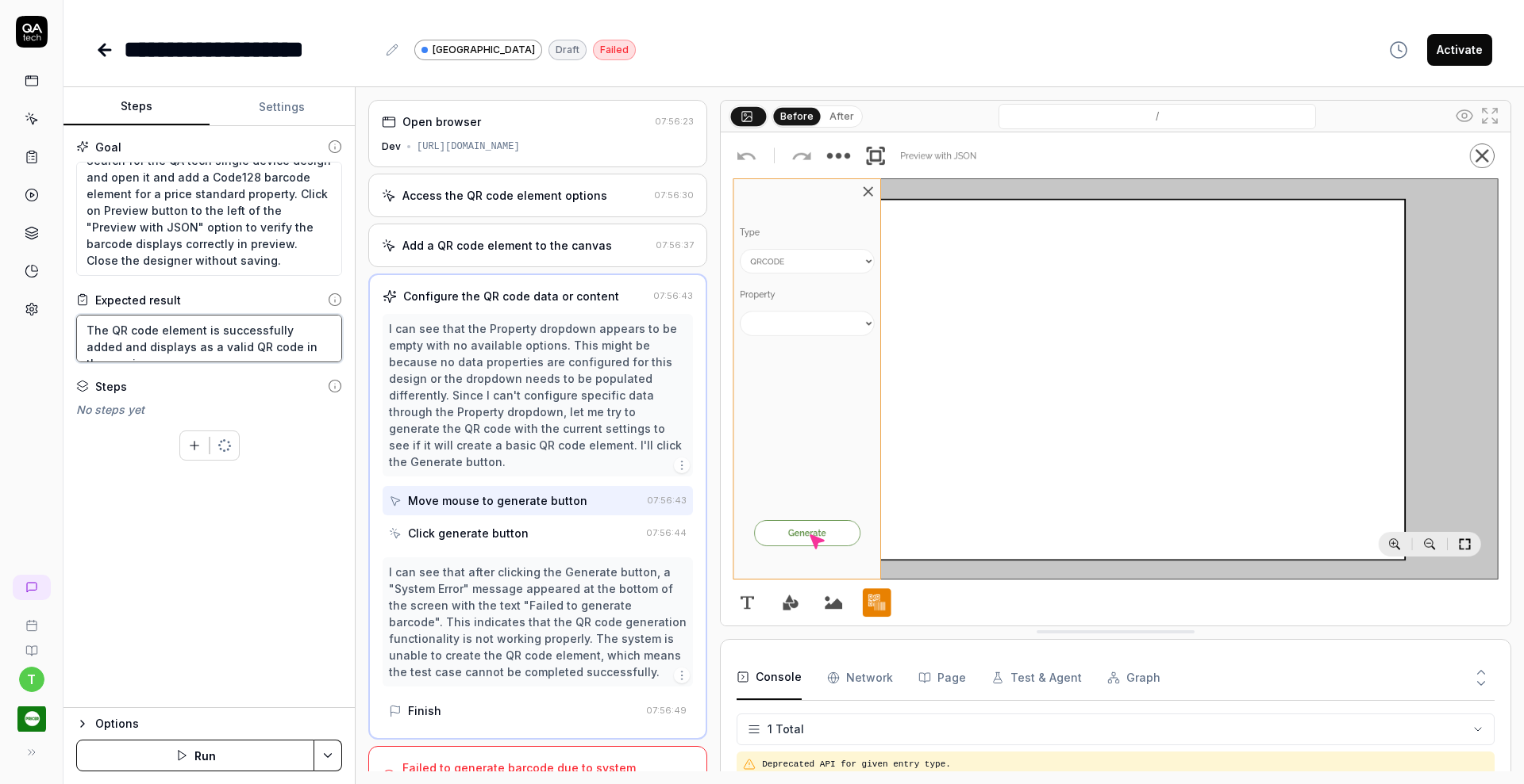
drag, startPoint x: 88, startPoint y: 326, endPoint x: 412, endPoint y: 351, distance: 325.0
click at [412, 351] on div "Steps Settings Goal Search for the QA tech single device design and open it and…" at bounding box center [793, 436] width 1460 height 697
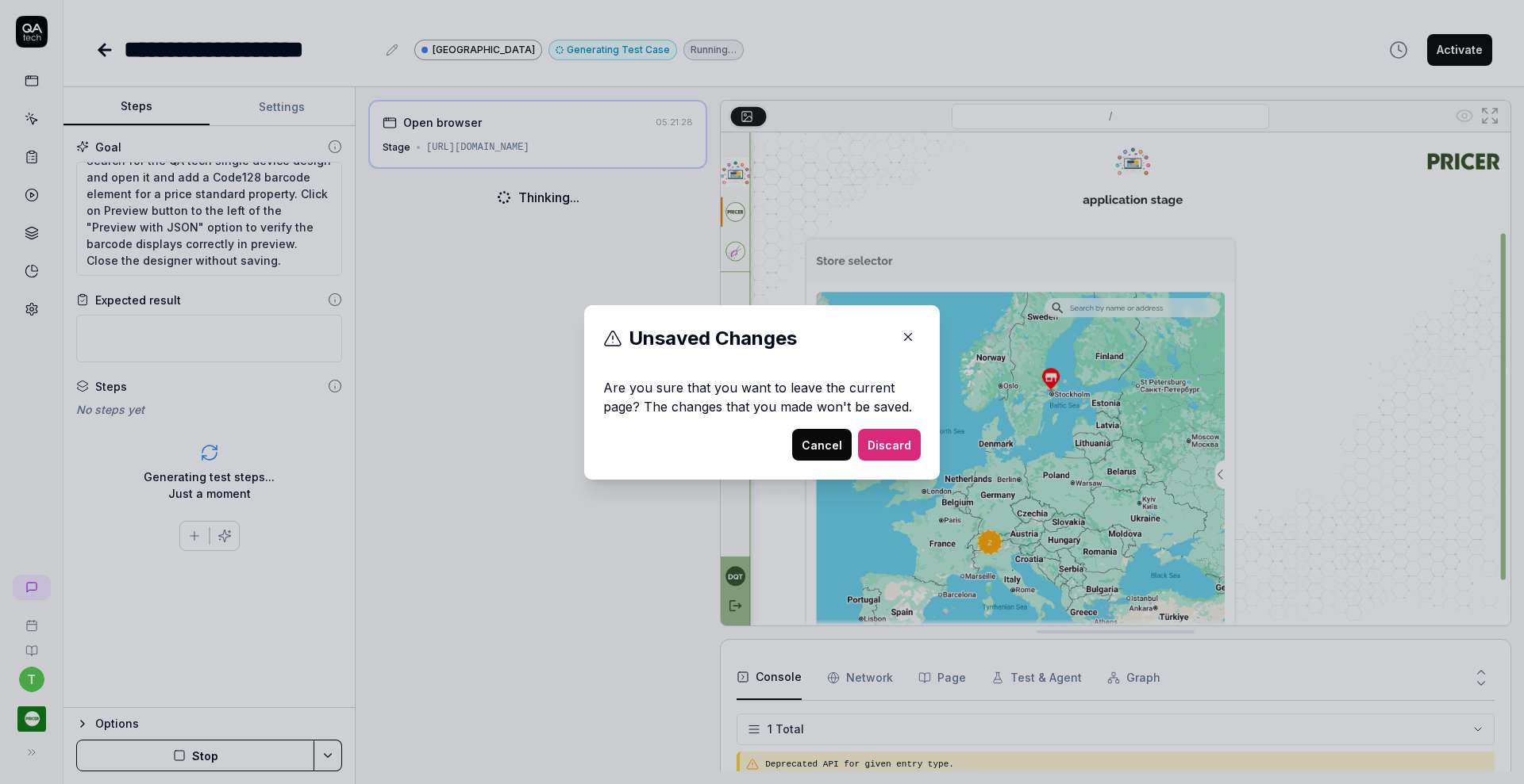
click at [406, 150] on div "​ Unsaved Changes Are you sure that you want to leave the current page? The cha…" at bounding box center [762, 392] width 1524 height 784
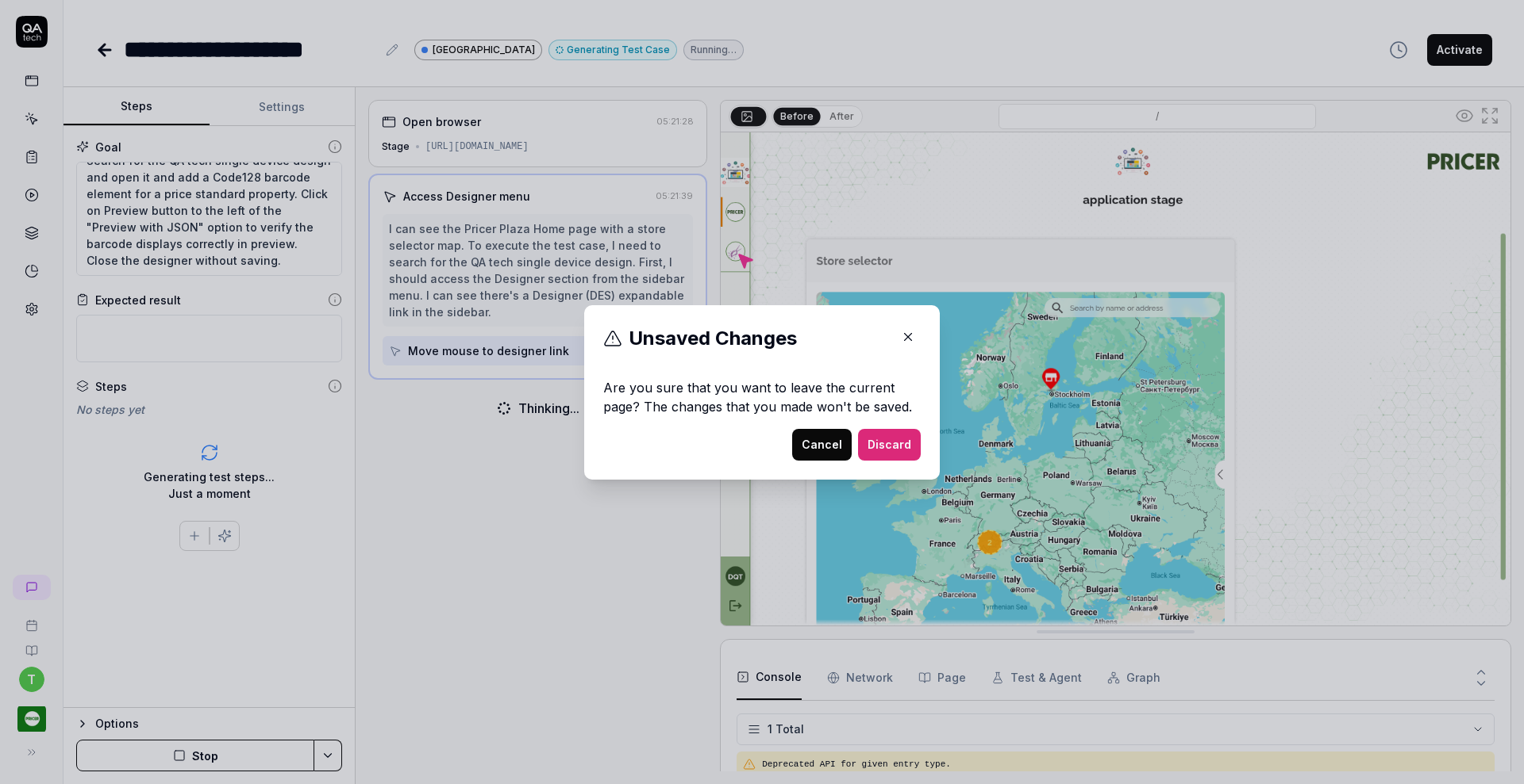
click at [877, 442] on button "Discard" at bounding box center [889, 445] width 63 height 32
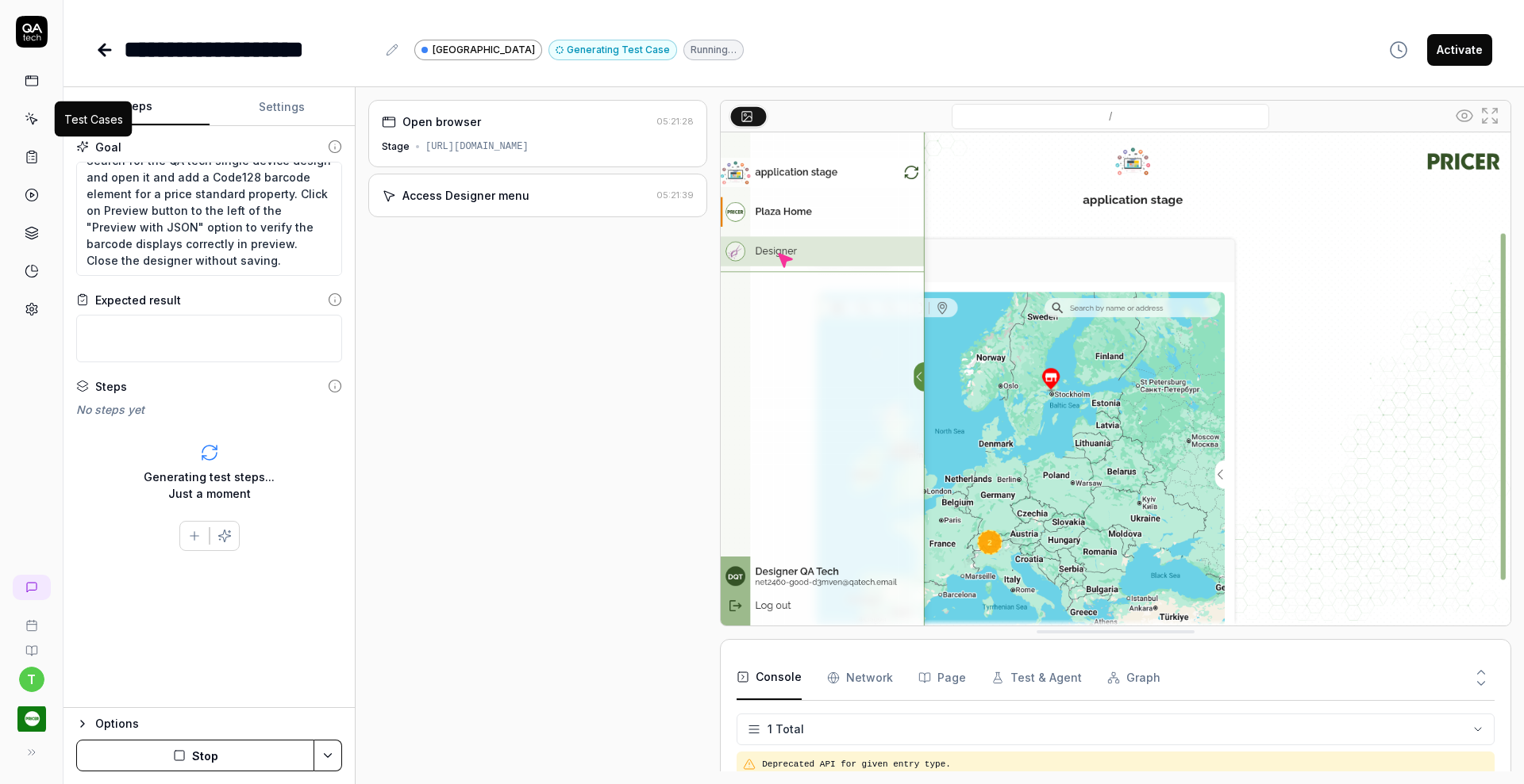
click at [28, 114] on icon at bounding box center [31, 119] width 14 height 14
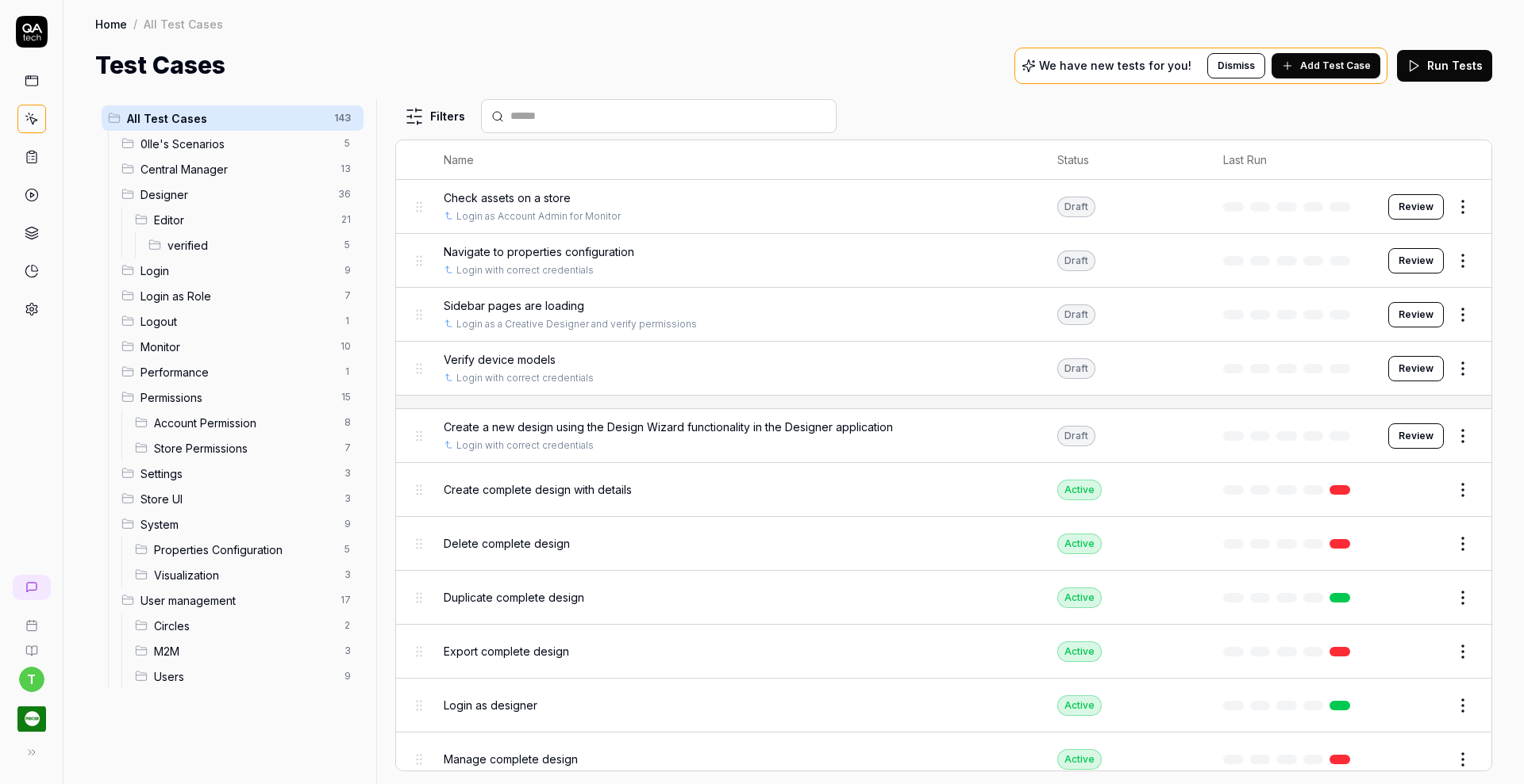
click at [166, 215] on span "Editor" at bounding box center [242, 220] width 178 height 16
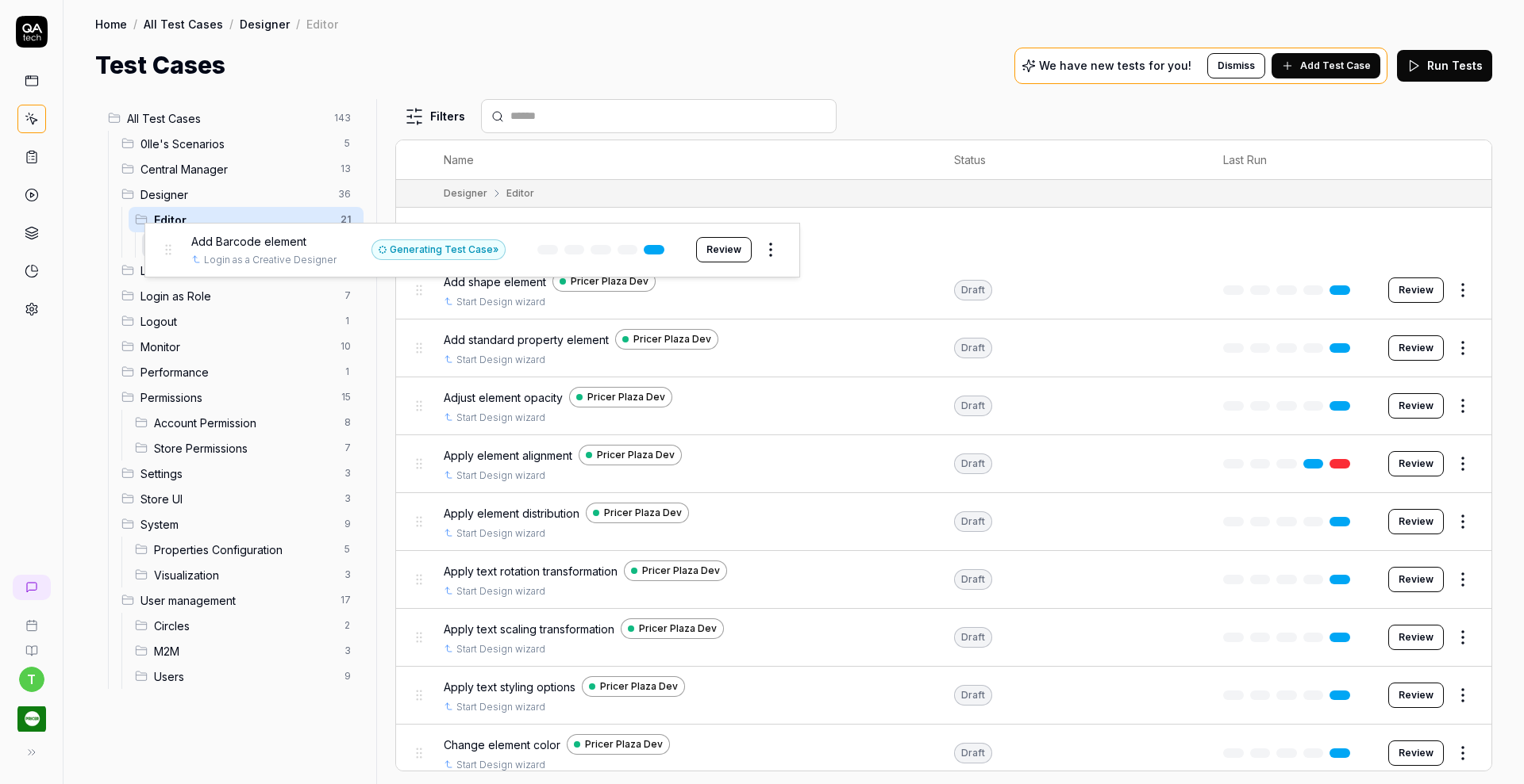
drag, startPoint x: 418, startPoint y: 236, endPoint x: 169, endPoint y: 253, distance: 249.6
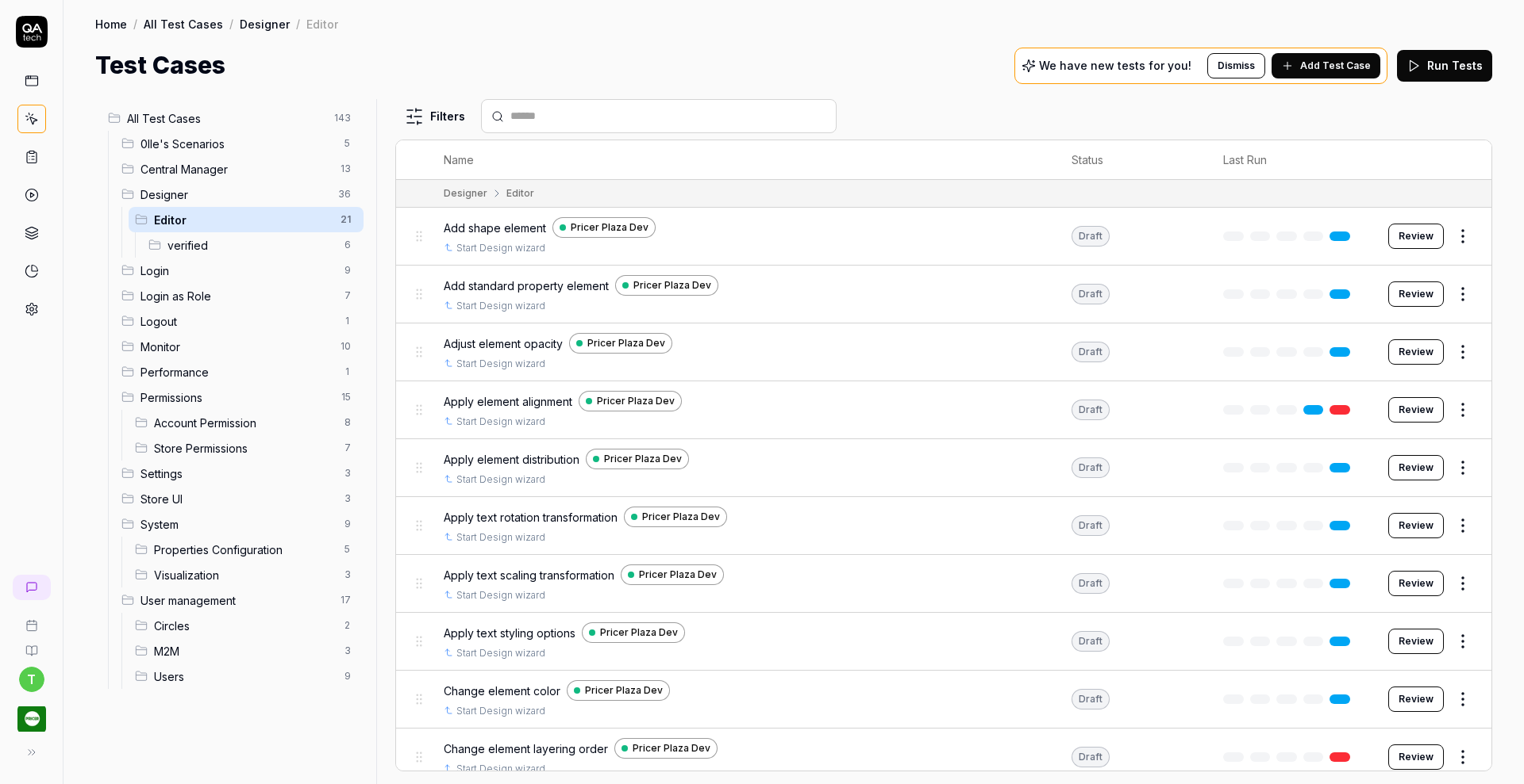
click at [506, 225] on span "Add shape element" at bounding box center [494, 228] width 102 height 16
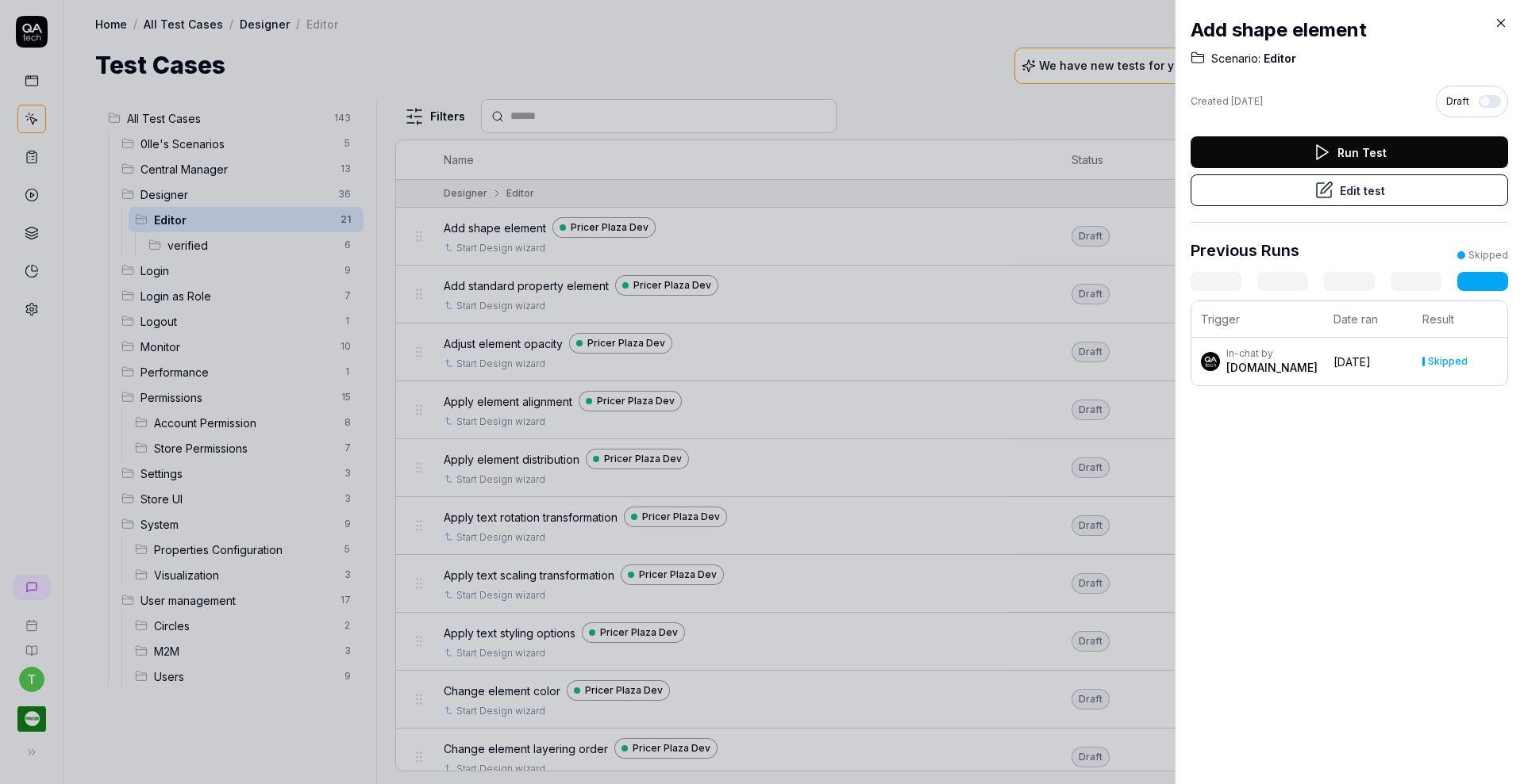
click at [1266, 192] on button "Edit test" at bounding box center [1349, 190] width 317 height 32
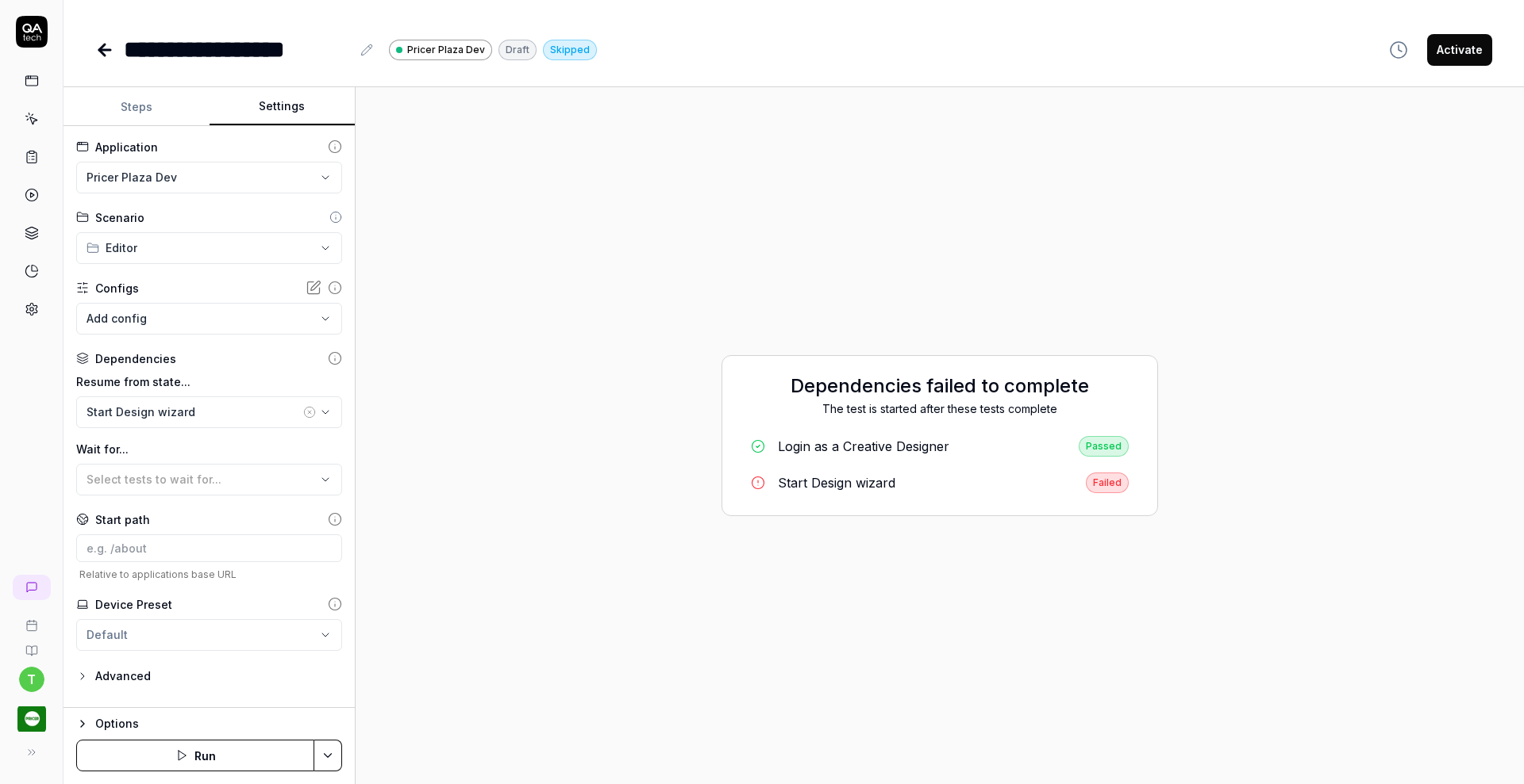
click at [274, 112] on button "Settings" at bounding box center [282, 107] width 146 height 38
click at [226, 181] on html "**********" at bounding box center [762, 392] width 1524 height 784
click at [195, 214] on div "[GEOGRAPHIC_DATA]" at bounding box center [164, 208] width 151 height 16
click at [142, 415] on div "Start Design wizard" at bounding box center [193, 412] width 214 height 16
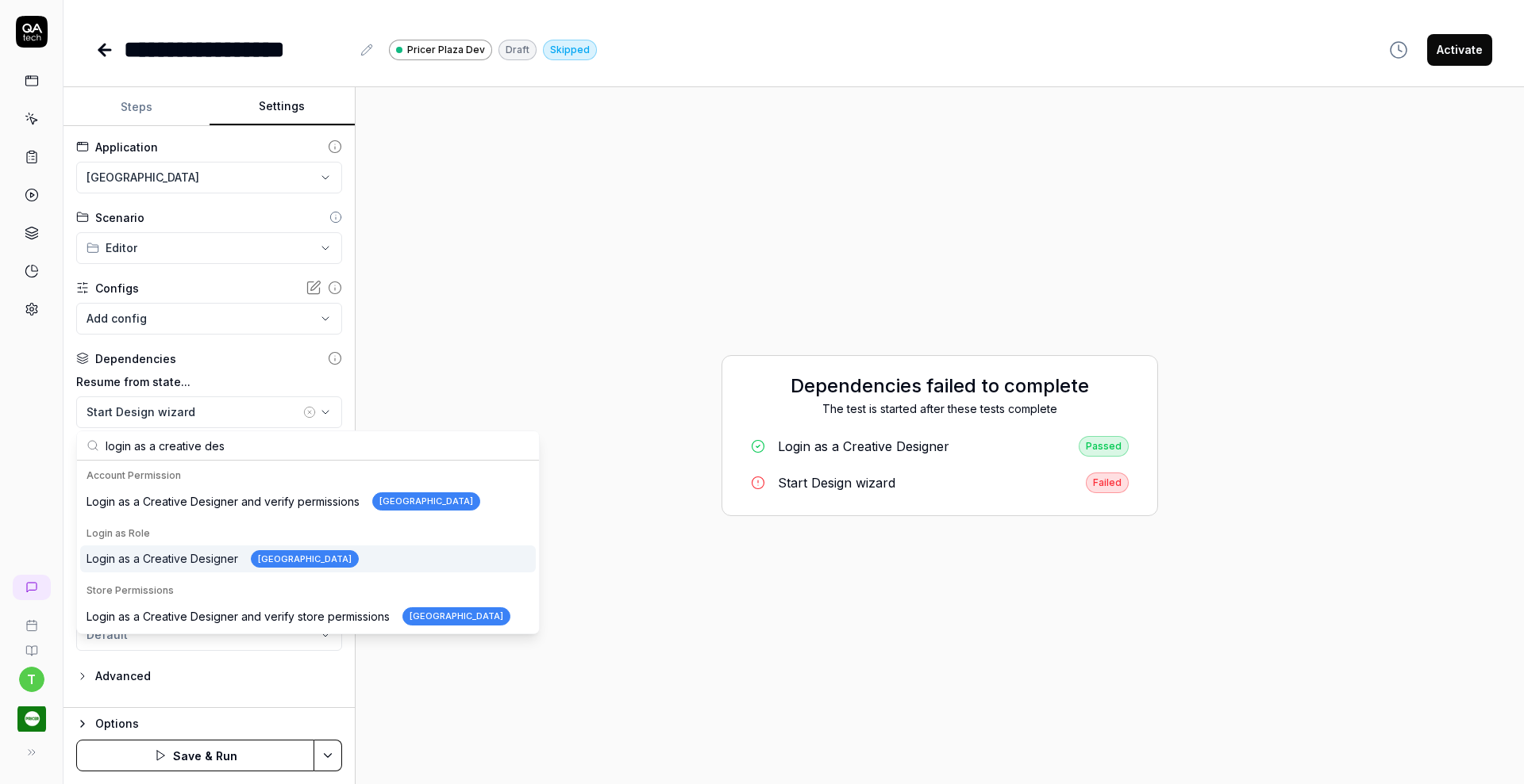
click at [140, 560] on div "Login as a Creative Designer Pricer Plaza" at bounding box center [223, 559] width 272 height 18
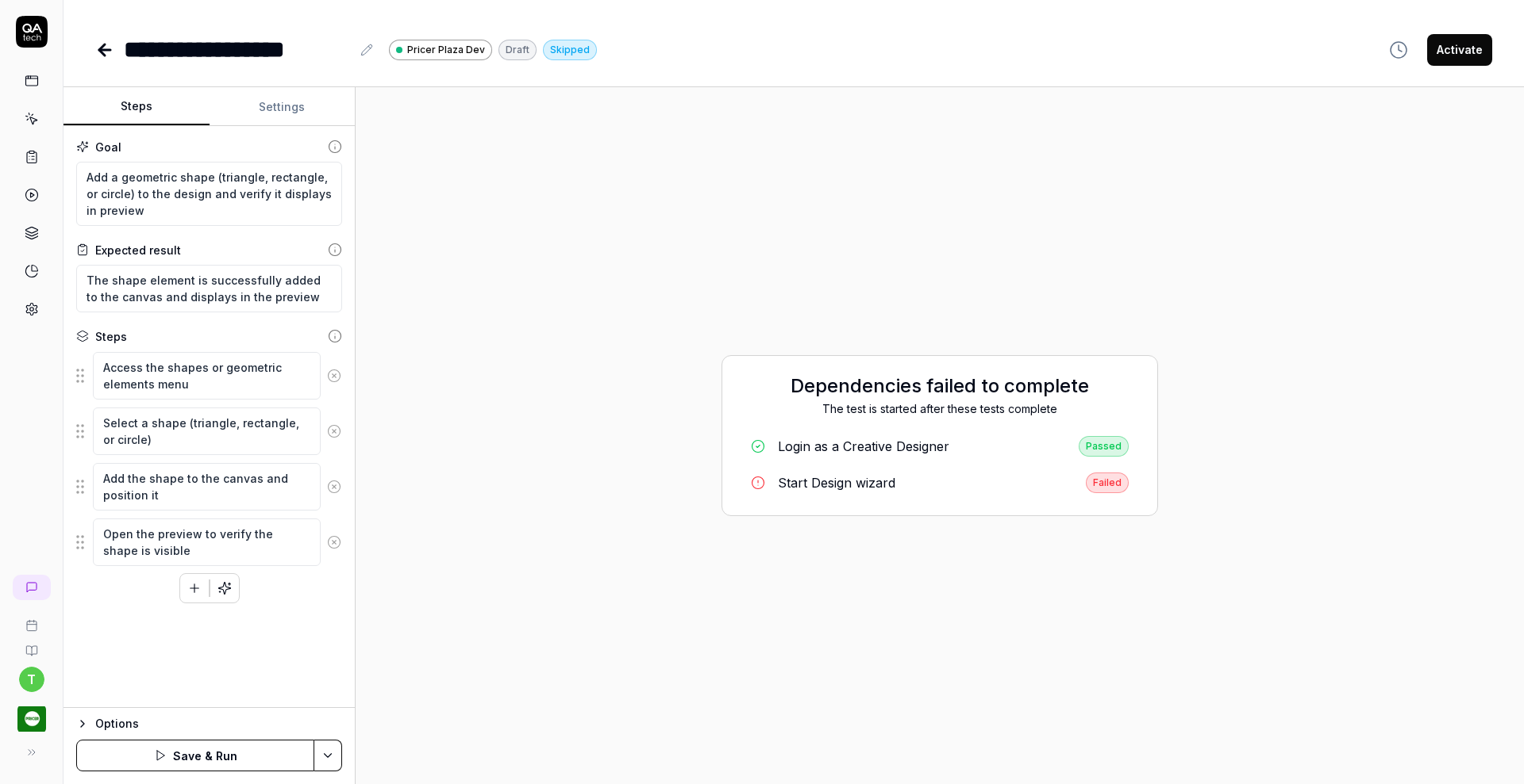
click at [136, 108] on button "Steps" at bounding box center [137, 107] width 146 height 38
click at [88, 177] on textarea "Add a geometric shape (triangle, rectangle, or circle) to the design and verify…" at bounding box center [209, 194] width 266 height 65
click at [153, 208] on textarea "Add a geometric shape (triangle, rectangle, or circle) to the design and verify…" at bounding box center [209, 194] width 266 height 65
paste textarea "Click on Preview button to the left of the "Preview with JSON" option to verify…"
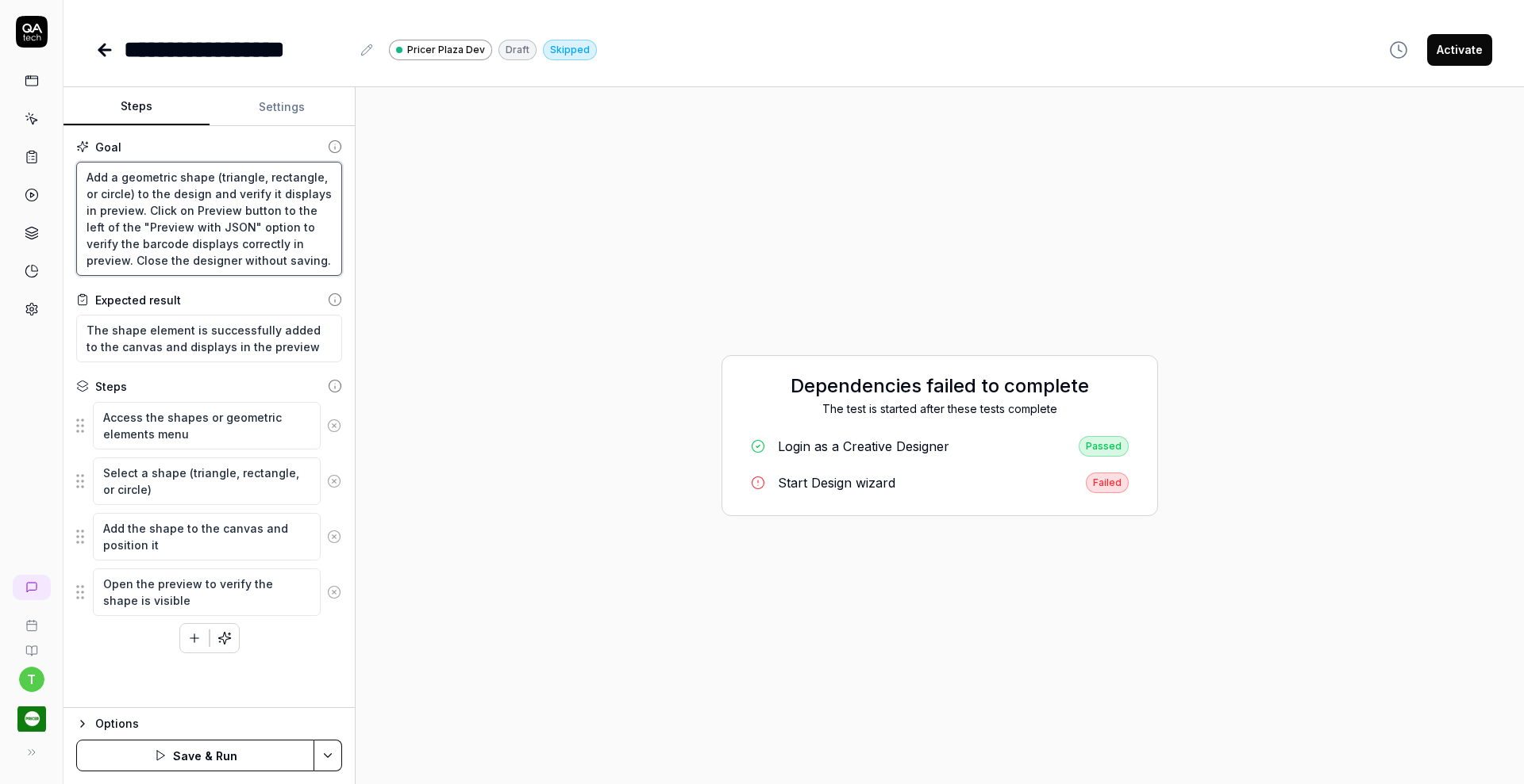
click at [86, 168] on textarea "Add a geometric shape (triangle, rectangle, or circle) to the design and verify…" at bounding box center [209, 219] width 266 height 114
paste textarea "Search for the QA tech single device design and open it"
click at [86, 168] on textarea "Search for the QA tech single device design and open it Add a geometric shape (…" at bounding box center [209, 219] width 266 height 114
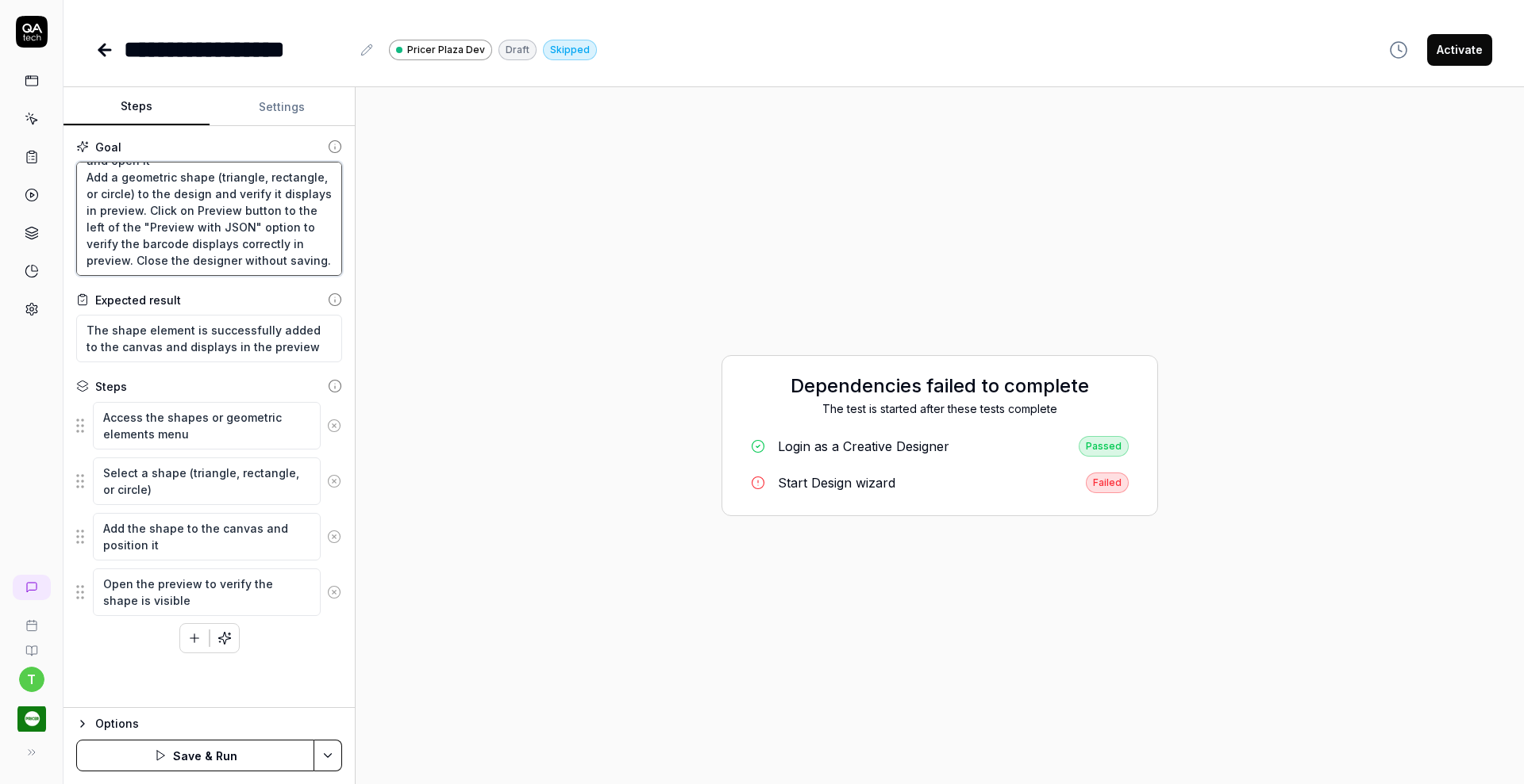
click at [86, 168] on textarea "Search for the QA tech single device design and open it Add a geometric shape (…" at bounding box center [209, 219] width 266 height 114
paste textarea "Search for the QA tech single device design and open it"
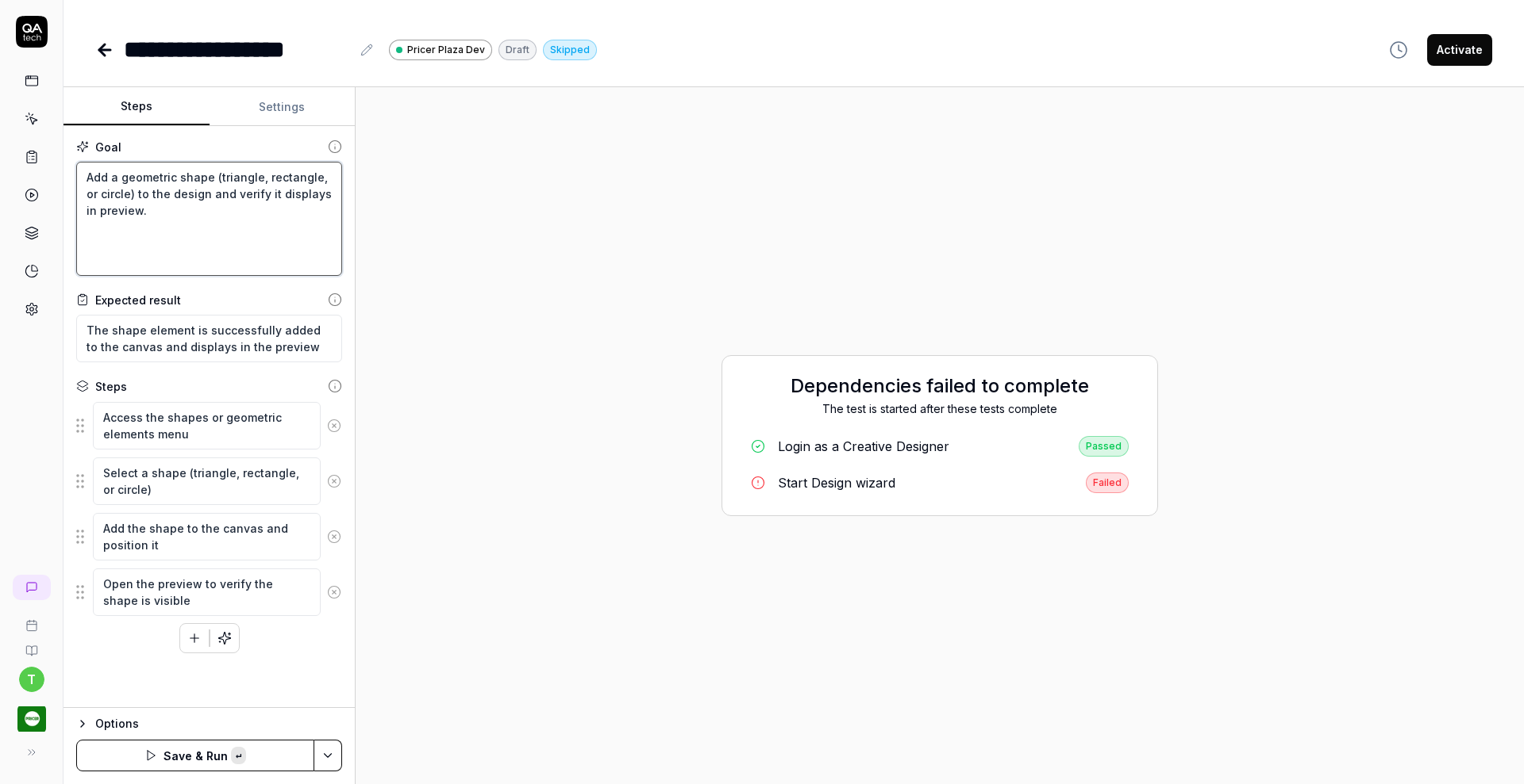
scroll to position [0, 0]
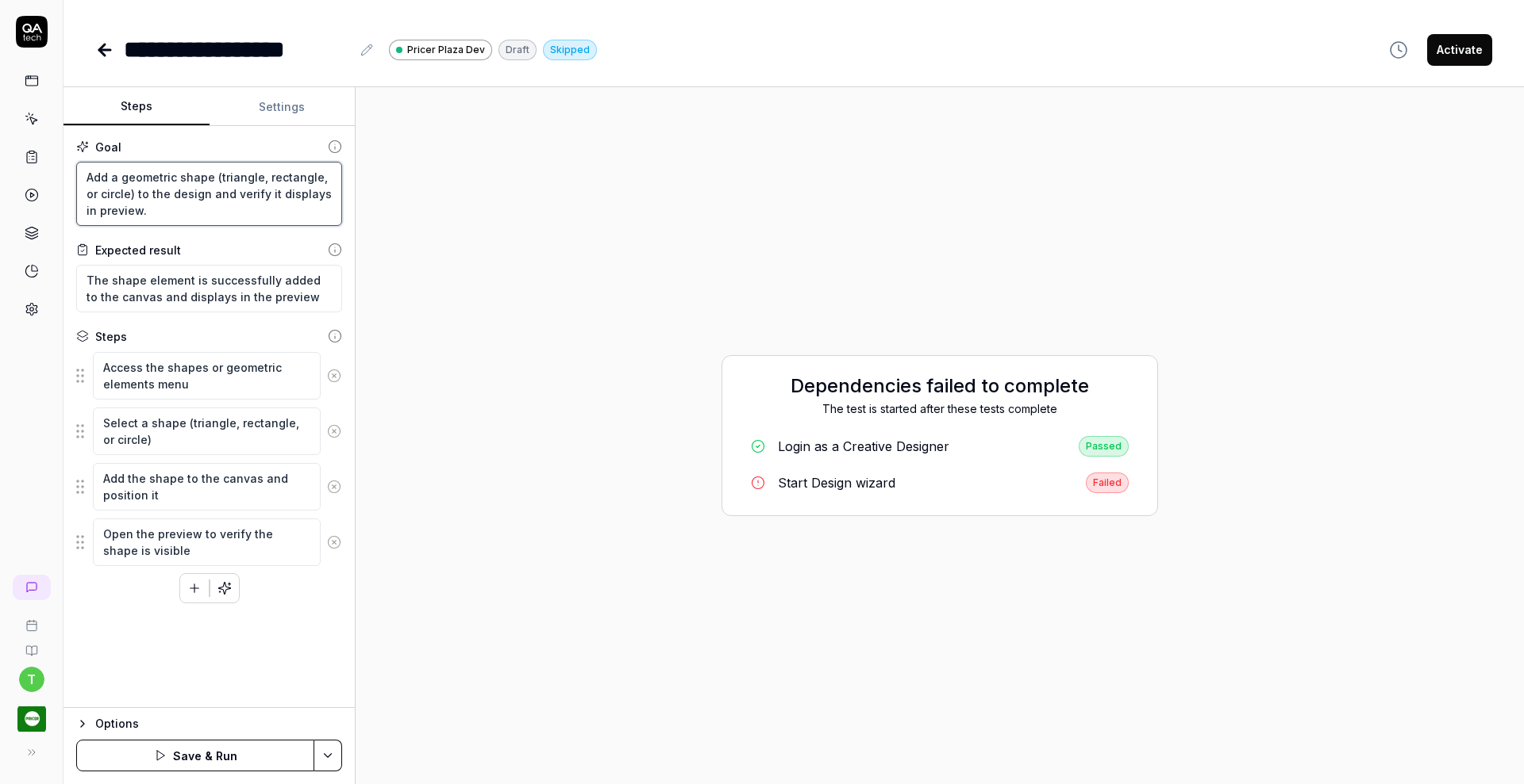
paste textarea "Search for the QA tech single device design and open it"
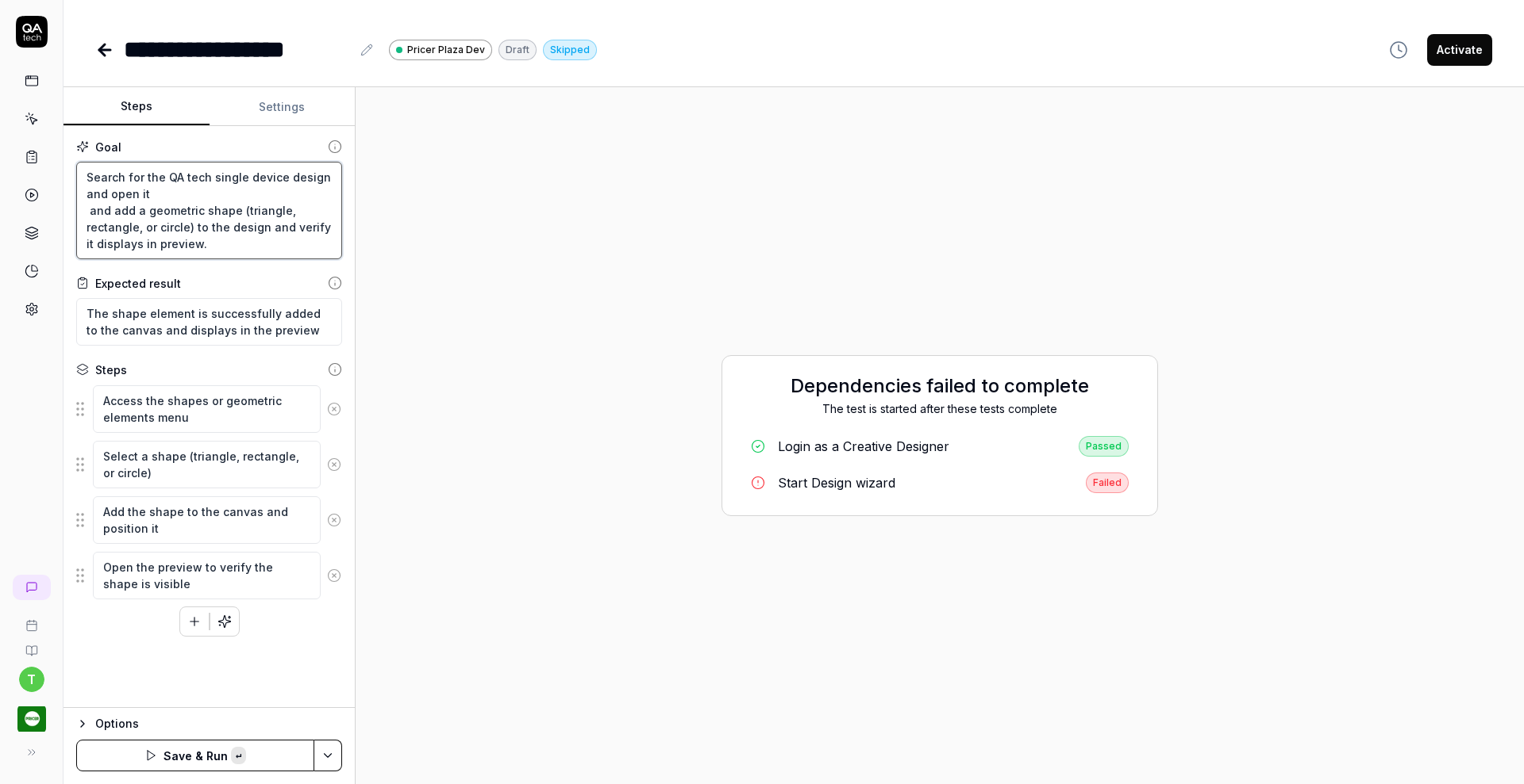
paste textarea "Click on Preview button to the left of the "Preview with JSON" option to verify…"
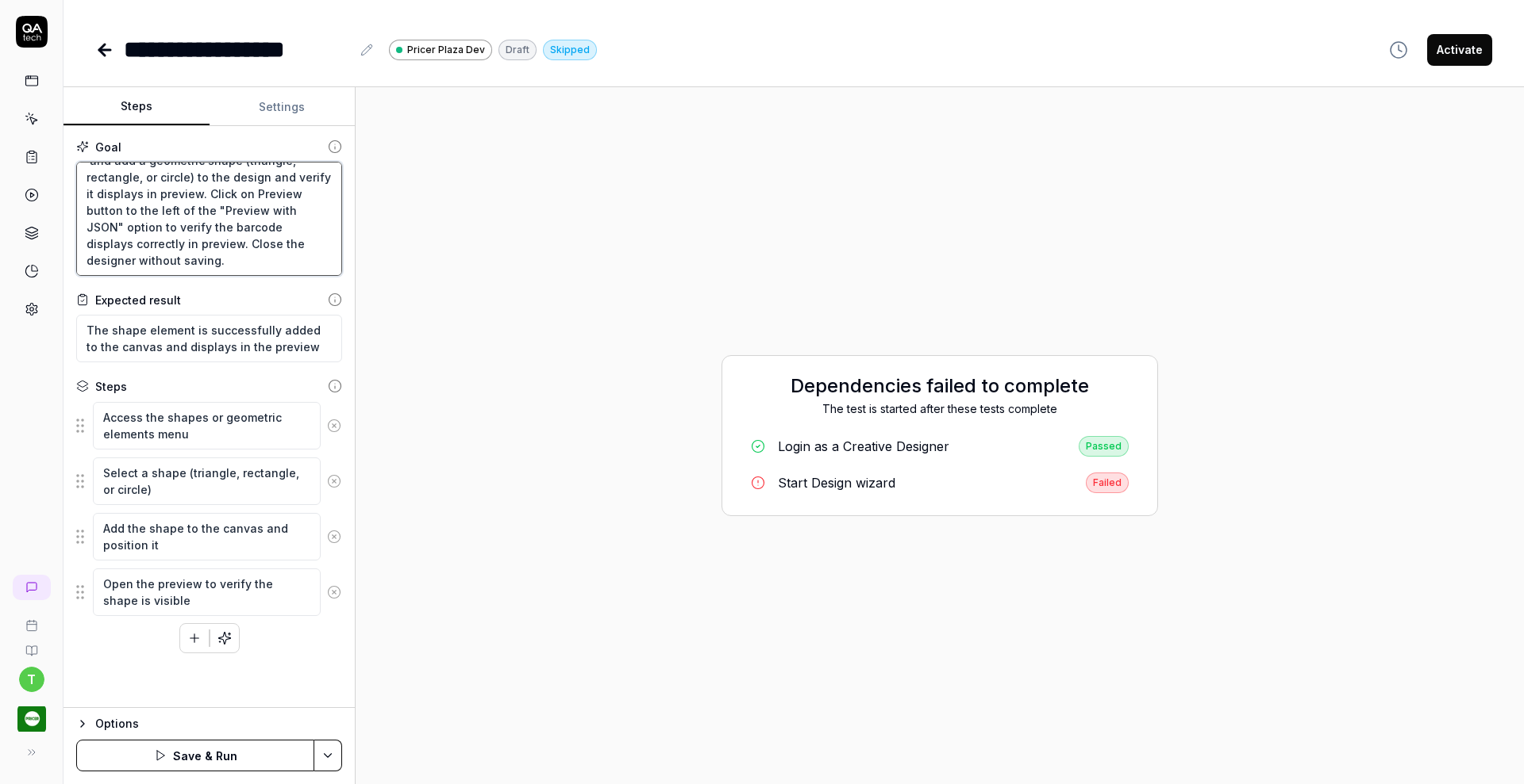
scroll to position [41, 0]
drag, startPoint x: 295, startPoint y: 344, endPoint x: 0, endPoint y: 304, distance: 297.7
click at [0, 304] on div "**********" at bounding box center [762, 392] width 1524 height 784
click at [330, 425] on icon at bounding box center [334, 425] width 14 height 14
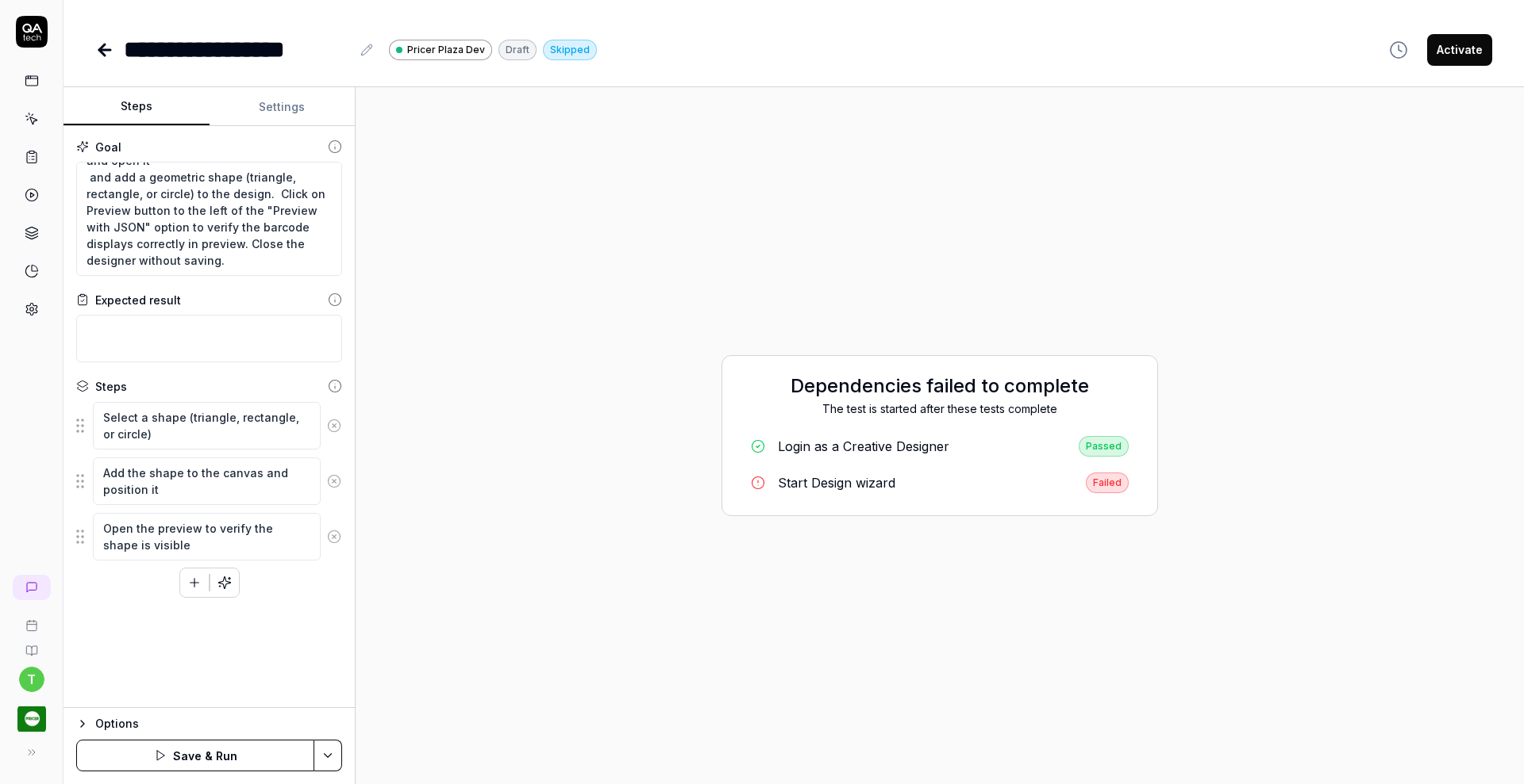
click at [330, 425] on icon at bounding box center [334, 425] width 14 height 14
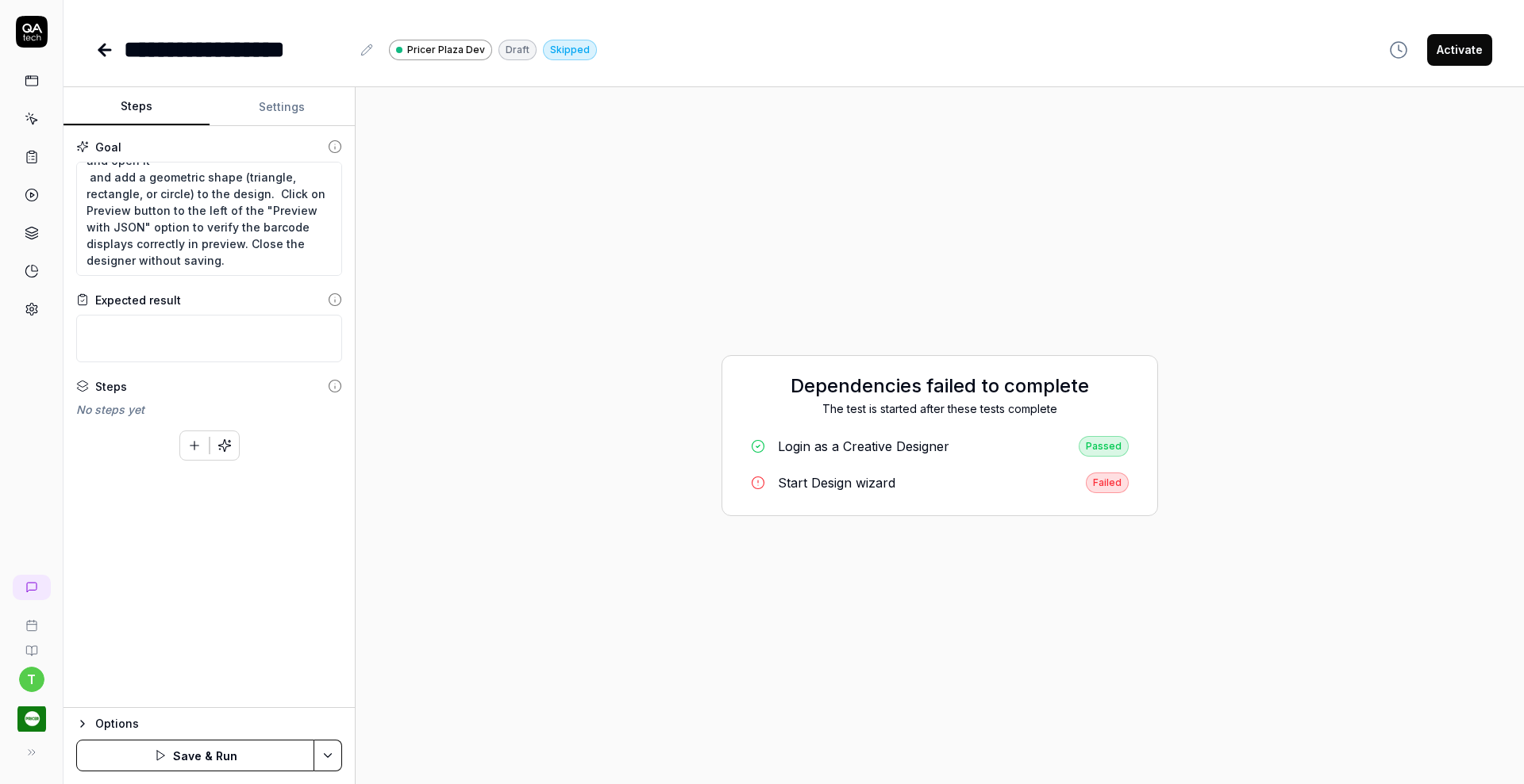
click at [223, 441] on icon "button" at bounding box center [224, 445] width 14 height 14
click at [38, 111] on link at bounding box center [31, 119] width 29 height 29
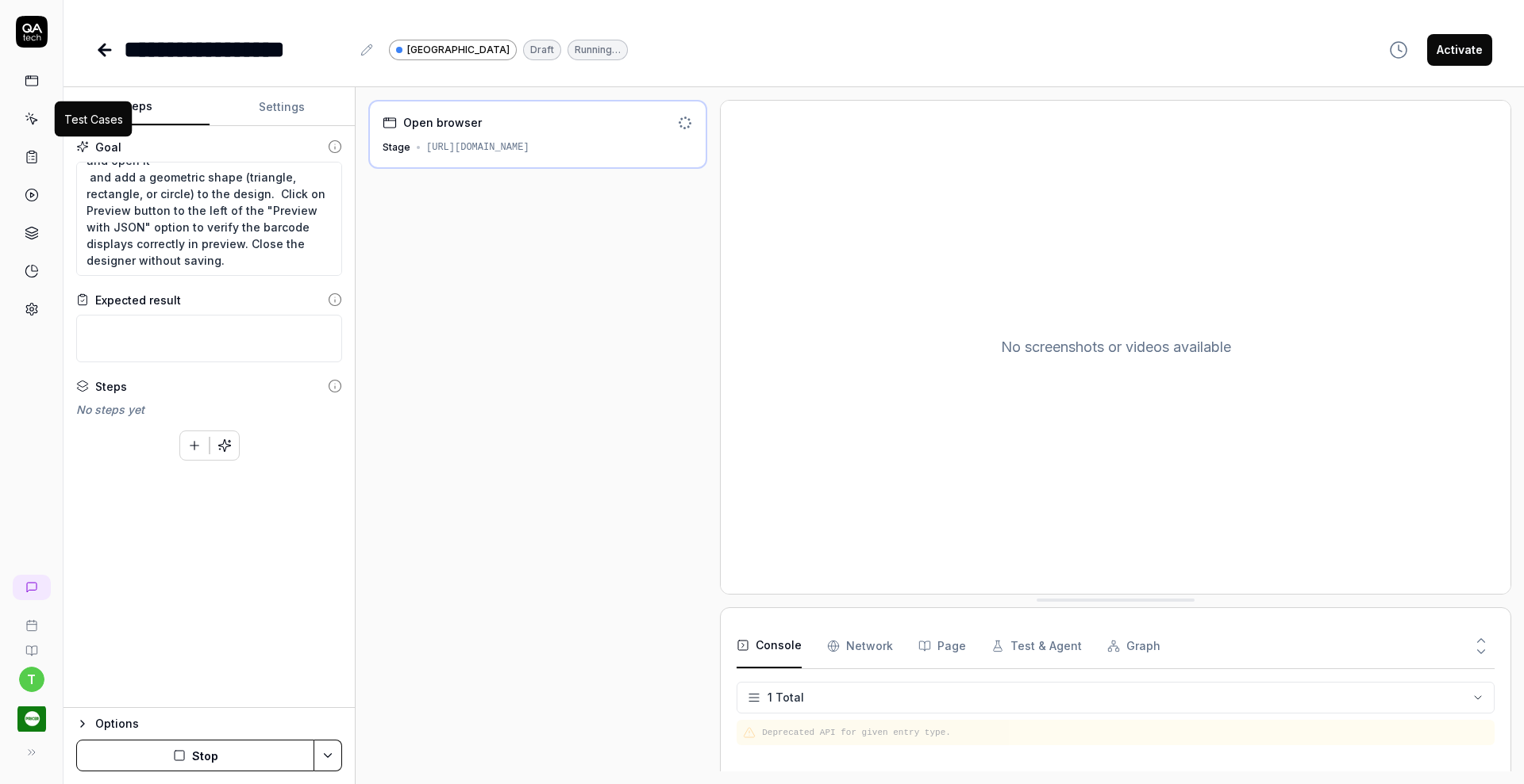
click at [35, 119] on icon at bounding box center [33, 121] width 7 height 7
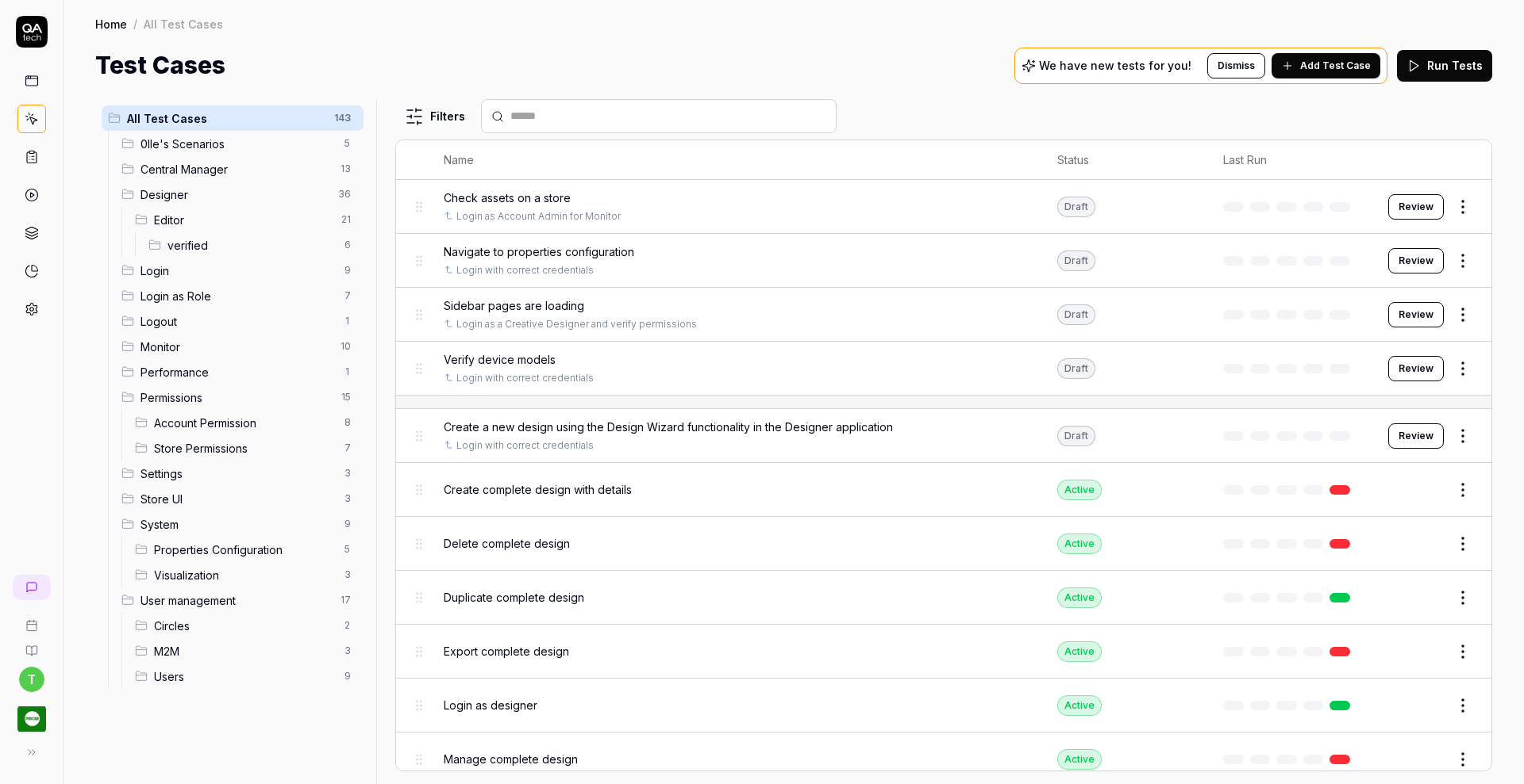
click at [173, 215] on span "Editor" at bounding box center [242, 220] width 178 height 16
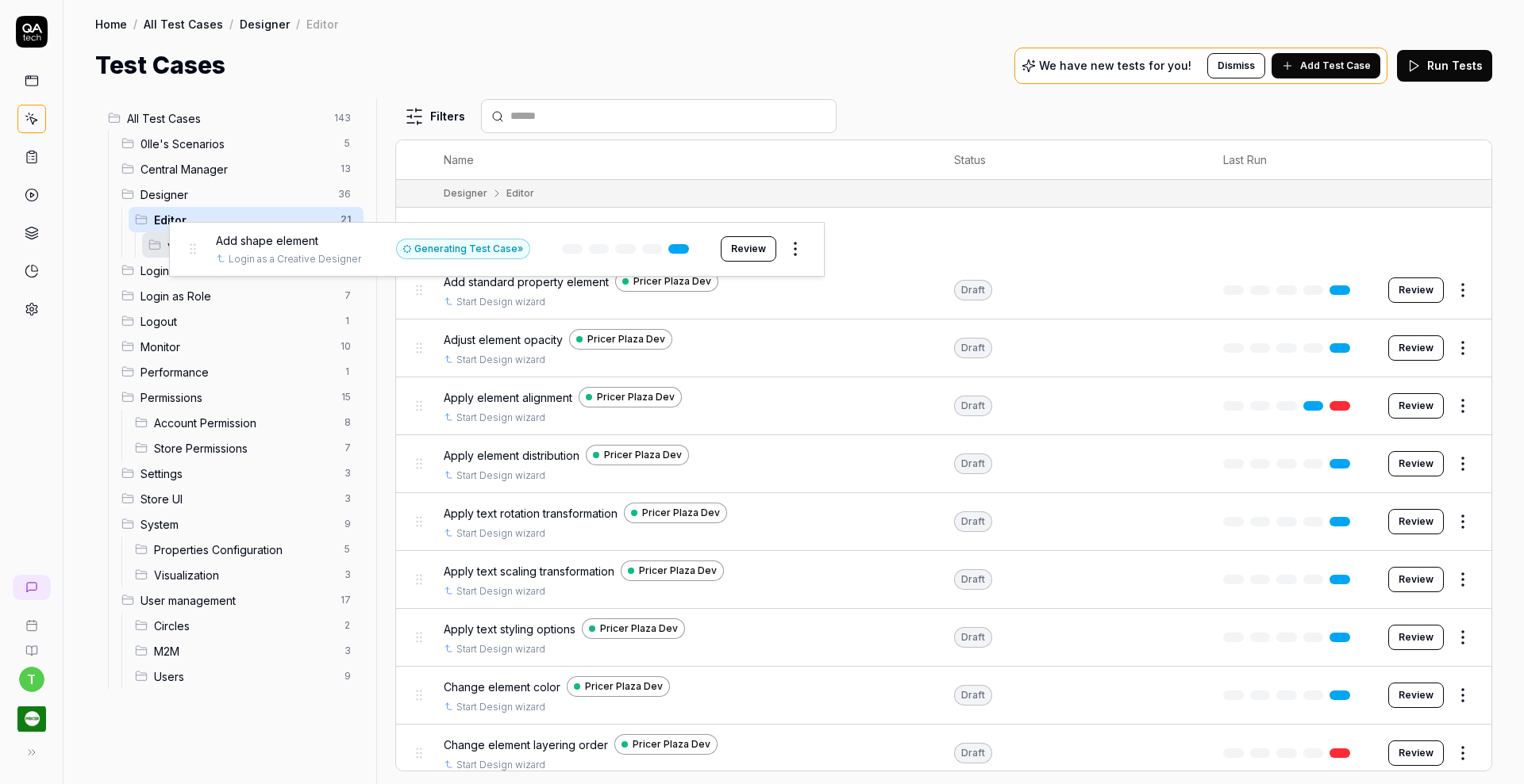
drag, startPoint x: 418, startPoint y: 235, endPoint x: 192, endPoint y: 250, distance: 226.5
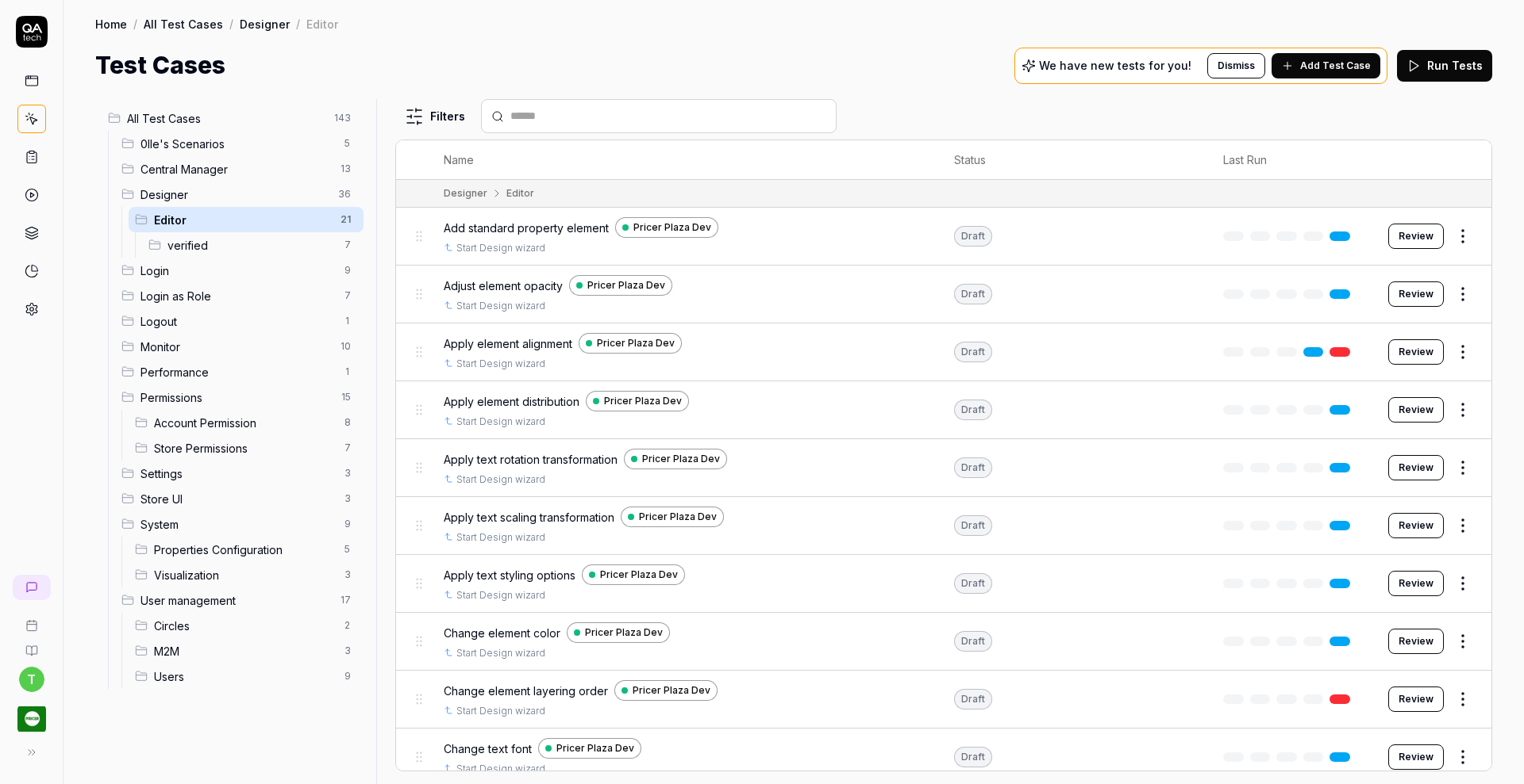
click at [160, 244] on body "Moved "Add shape element" to "verified" t Home / All Test Cases / Designer / Ed…" at bounding box center [762, 392] width 1524 height 784
click at [200, 246] on span "verified" at bounding box center [251, 245] width 168 height 16
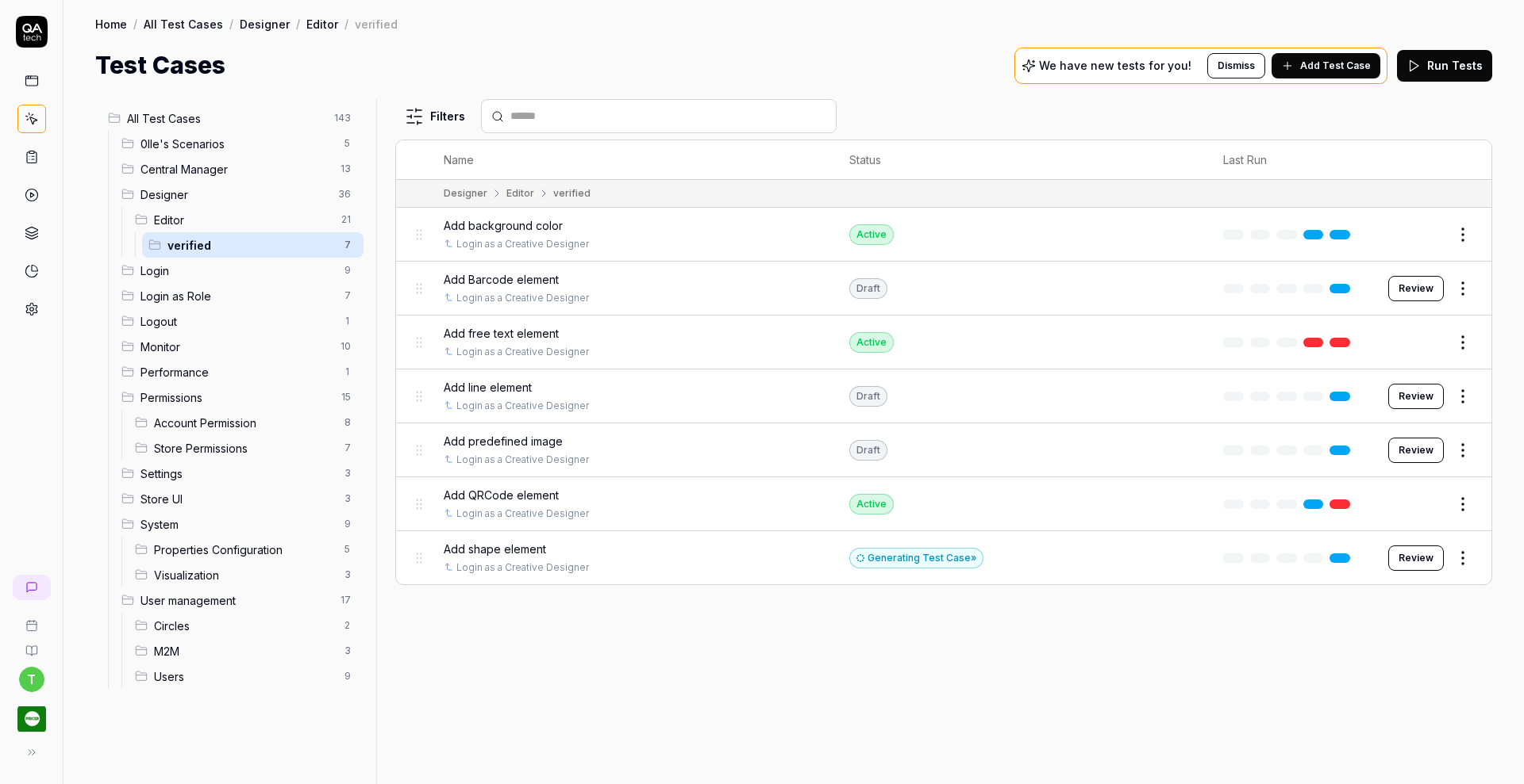
click at [1460, 226] on html "t Home / All Test Cases / Designer / Editor / verified Home / All Test Cases / …" at bounding box center [762, 392] width 1524 height 784
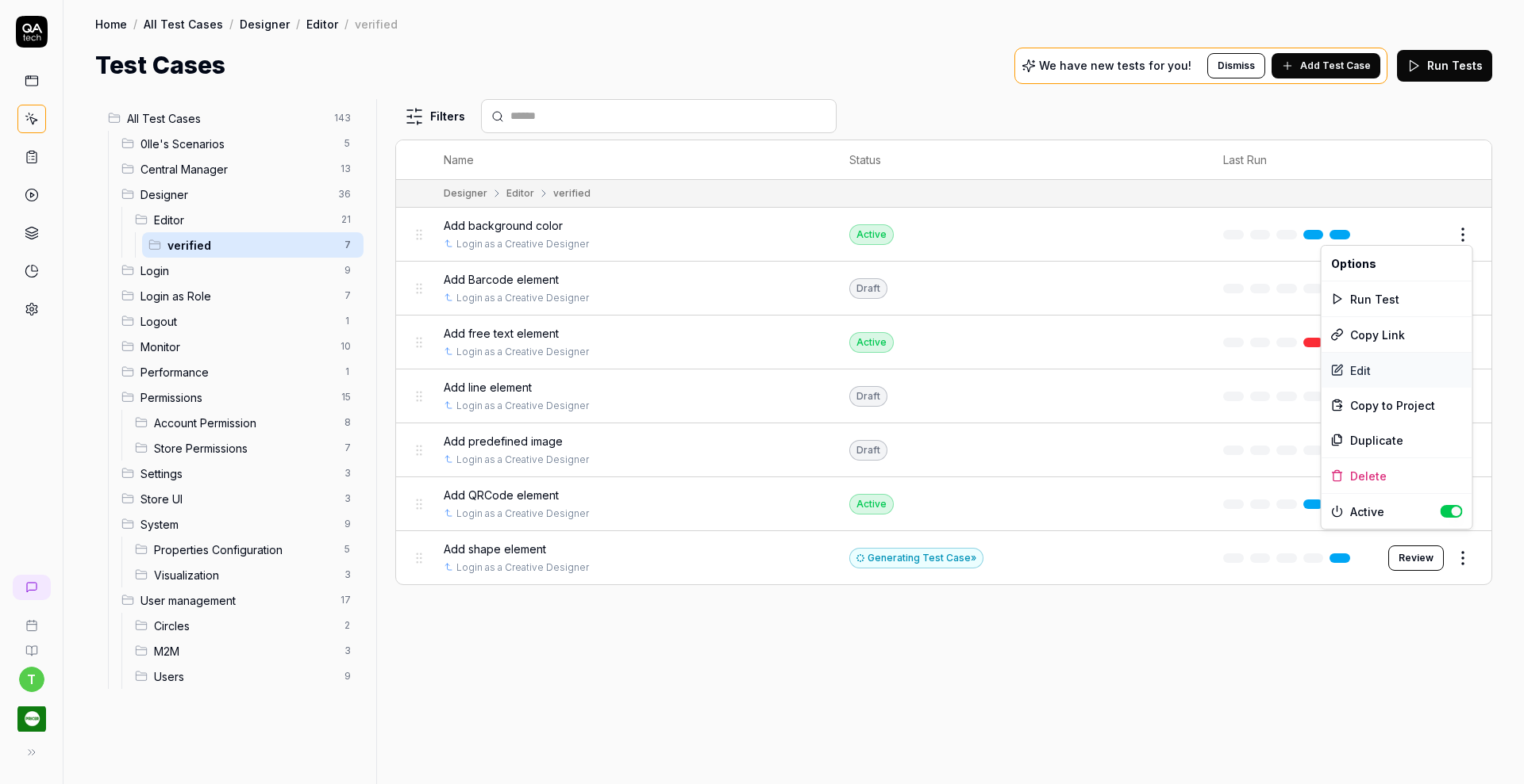
click at [1363, 367] on div "Edit" at bounding box center [1396, 370] width 151 height 35
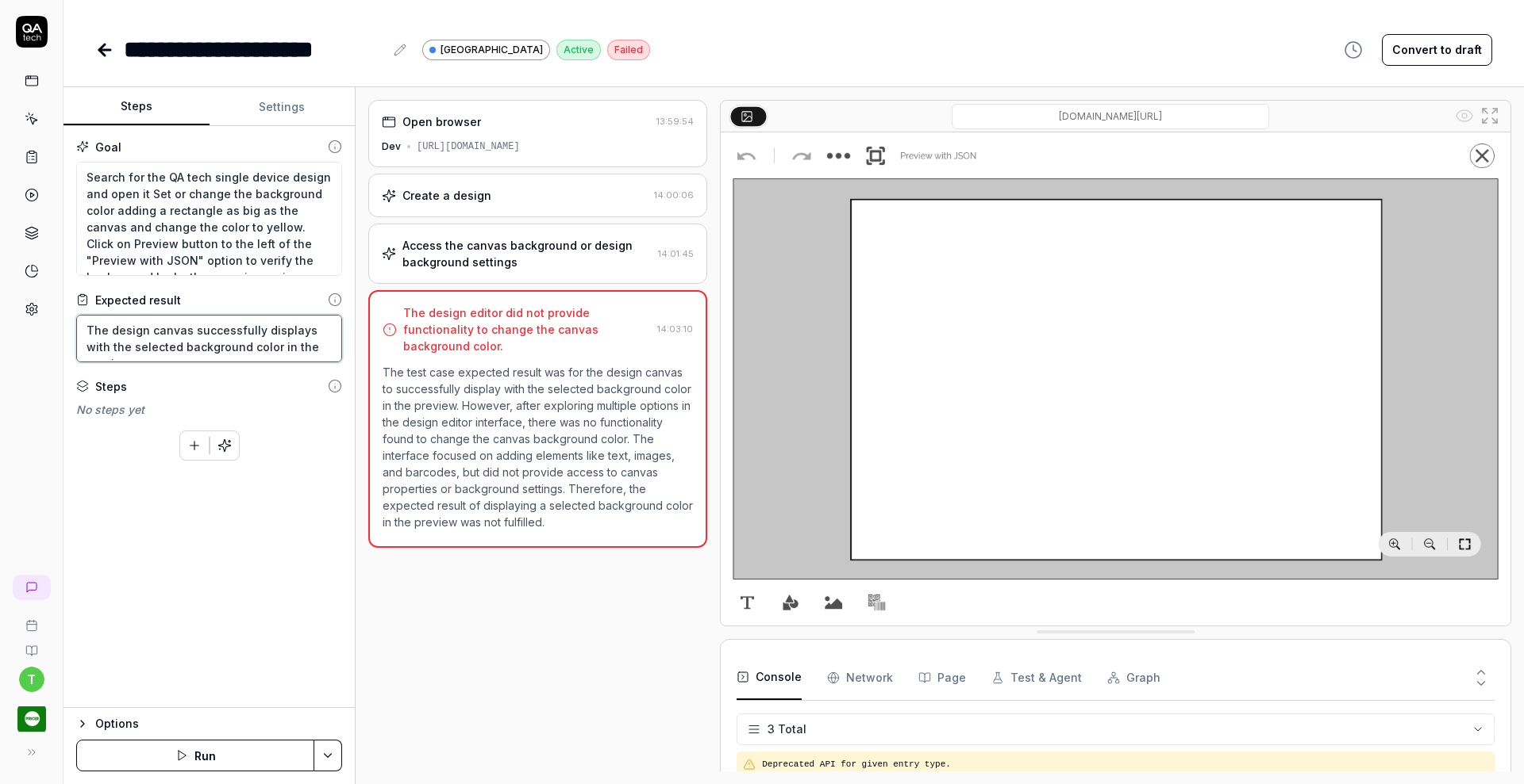
drag, startPoint x: 86, startPoint y: 330, endPoint x: 387, endPoint y: 361, distance: 302.6
click at [387, 361] on div "Steps Settings Goal Search for the QA tech single device design and open it Set…" at bounding box center [793, 436] width 1460 height 697
click at [183, 195] on textarea "Search for the QA tech single device design and open it Set or change the backg…" at bounding box center [209, 219] width 266 height 114
click at [182, 208] on textarea "Search for the QA tech single device design and open it. Set or change the back…" at bounding box center [209, 219] width 266 height 114
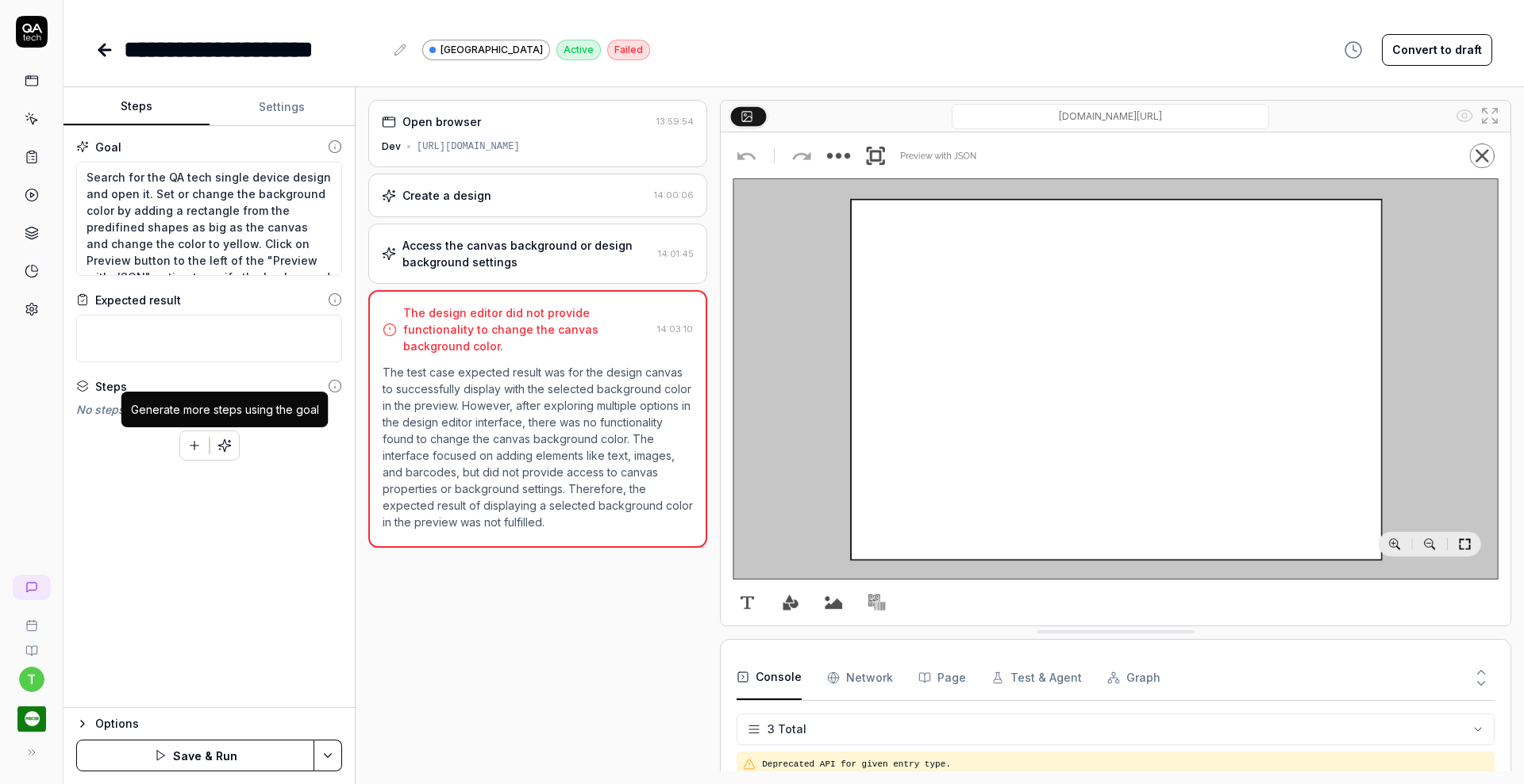
click at [224, 439] on icon "button" at bounding box center [224, 445] width 12 height 12
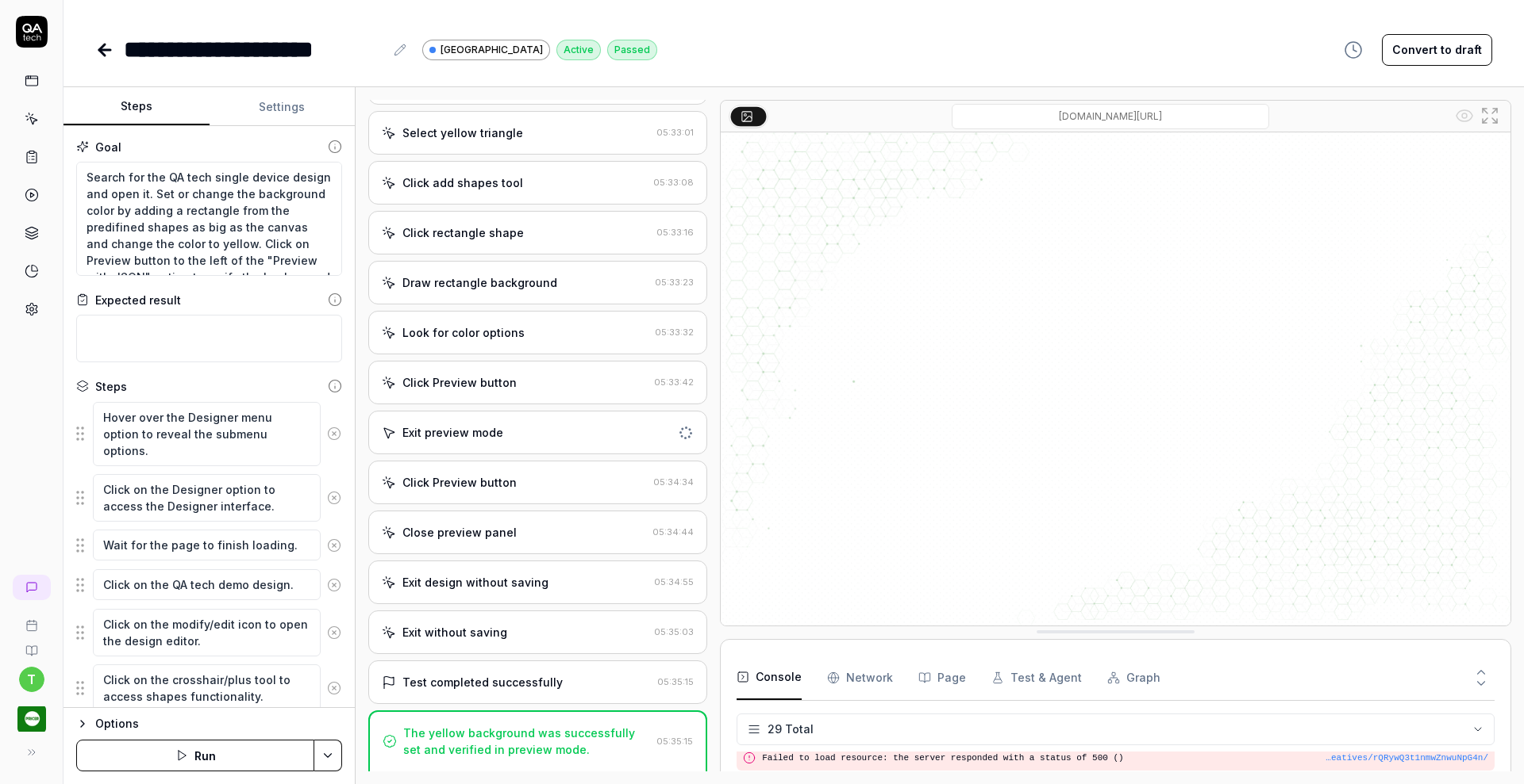
scroll to position [1762, 0]
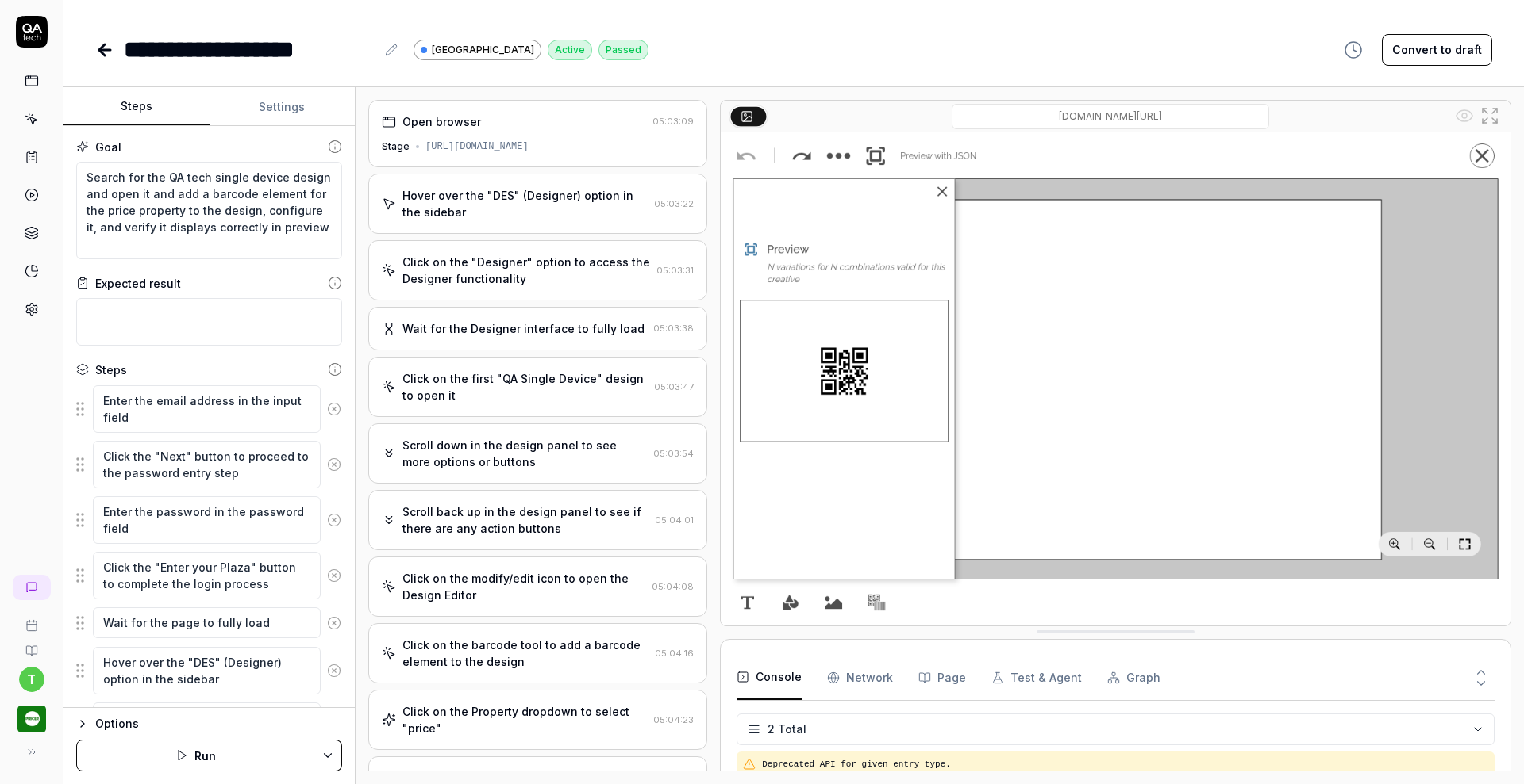
scroll to position [179, 0]
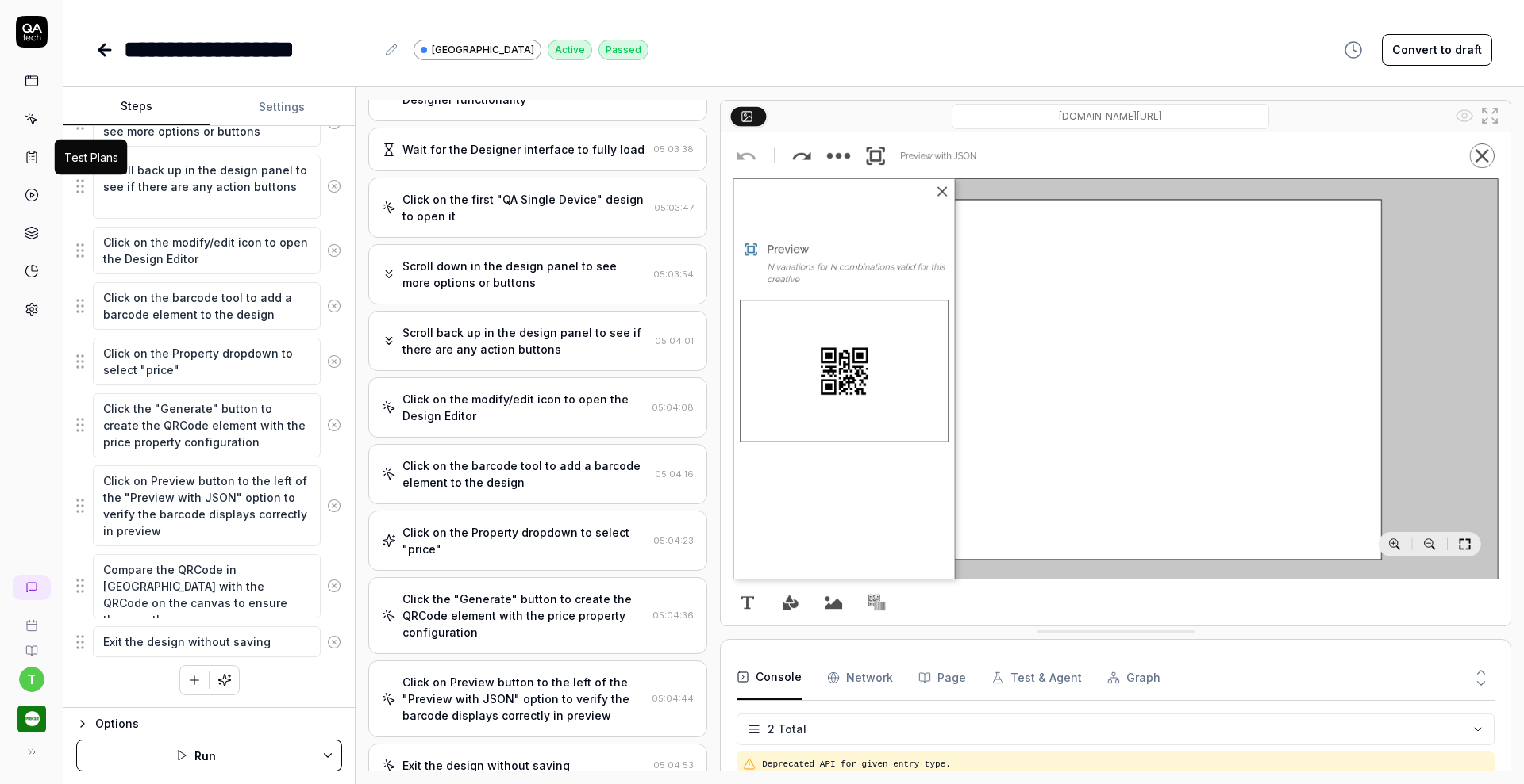
click at [41, 155] on link at bounding box center [31, 157] width 29 height 29
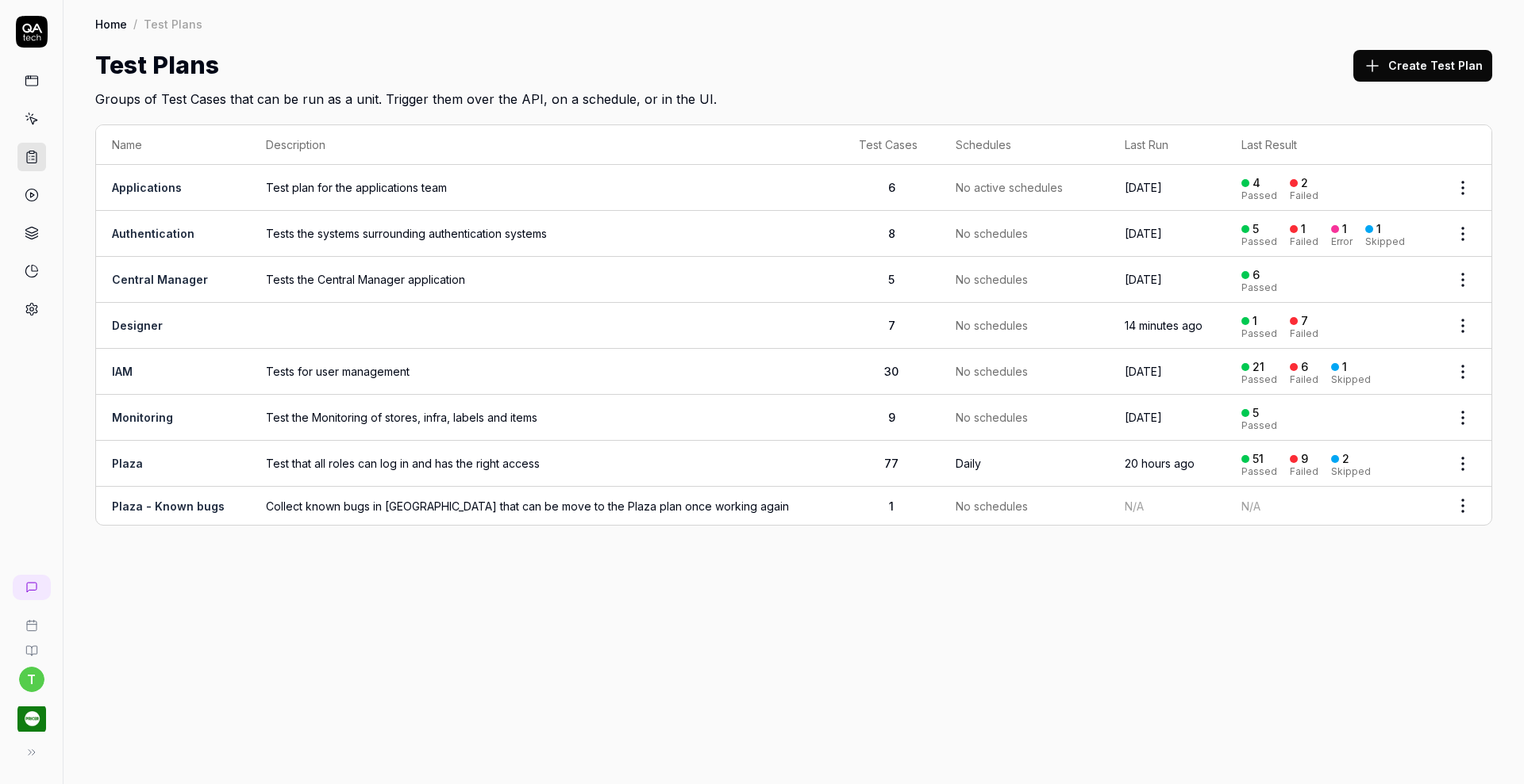
click at [145, 324] on link "Designer" at bounding box center [137, 325] width 51 height 13
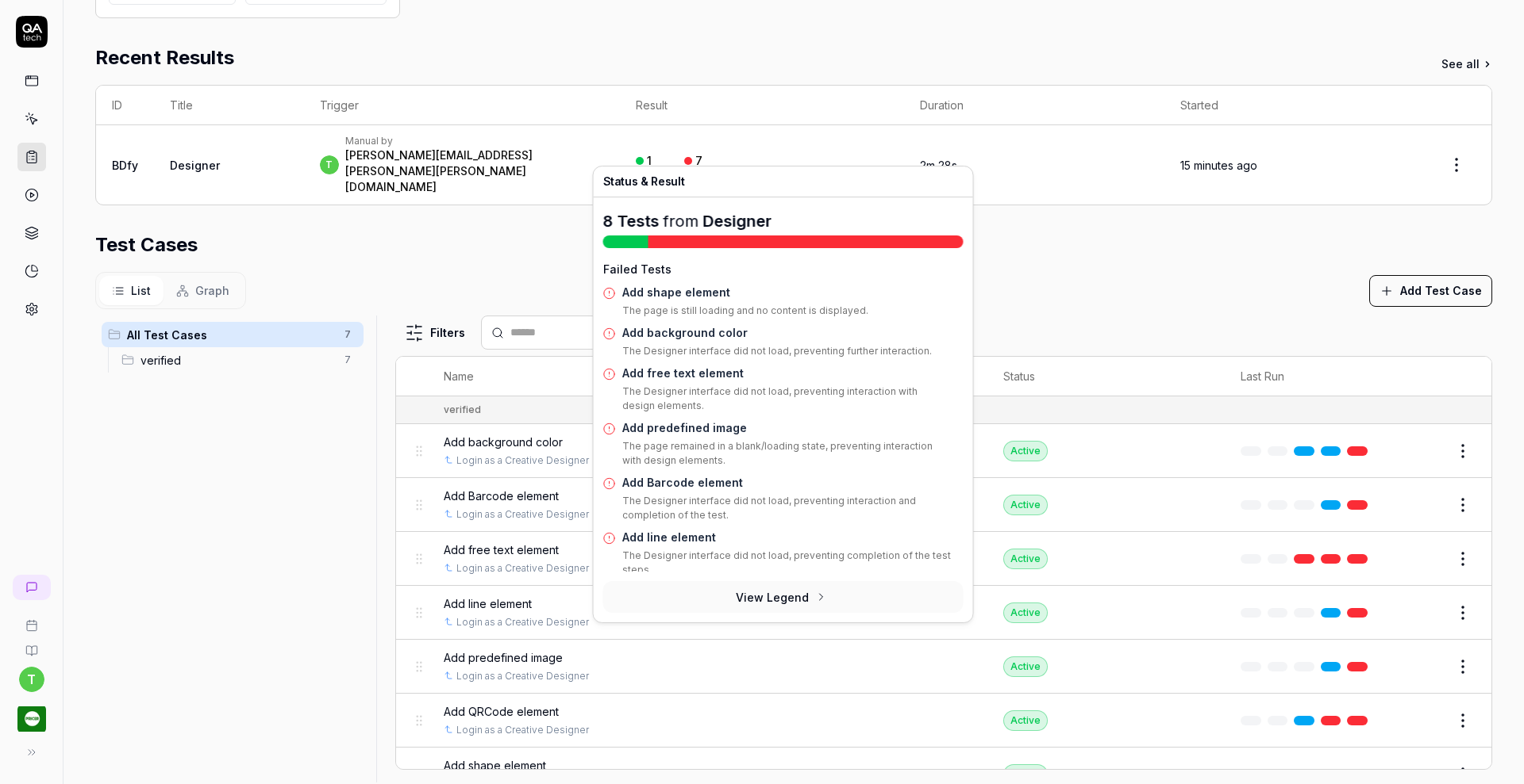
click at [674, 302] on div "Add shape element The page is still loading and no content is displayed." at bounding box center [793, 303] width 341 height 40
click at [677, 293] on link "Add shape element" at bounding box center [677, 292] width 108 height 13
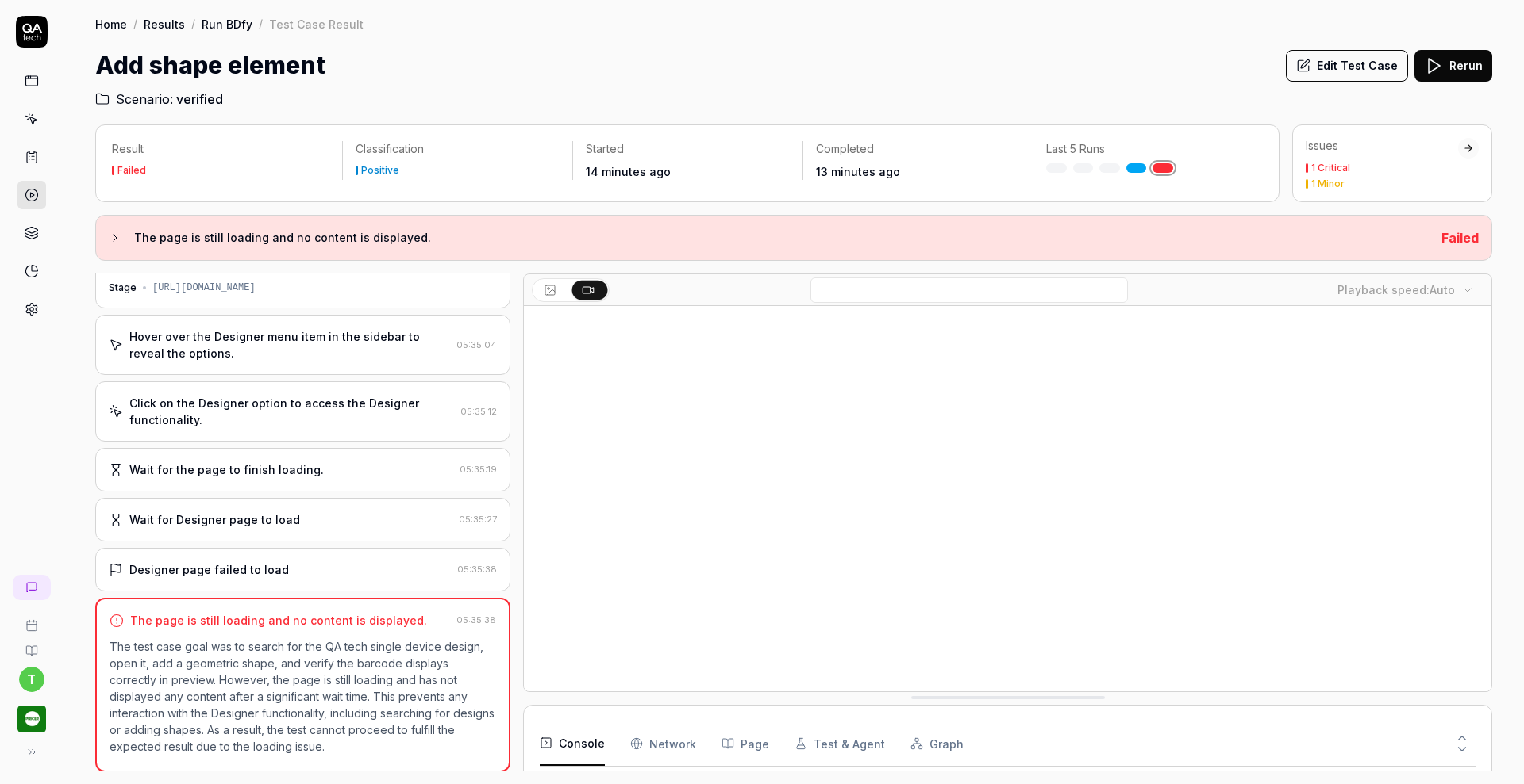
scroll to position [7, 0]
